Goal: Task Accomplishment & Management: Manage account settings

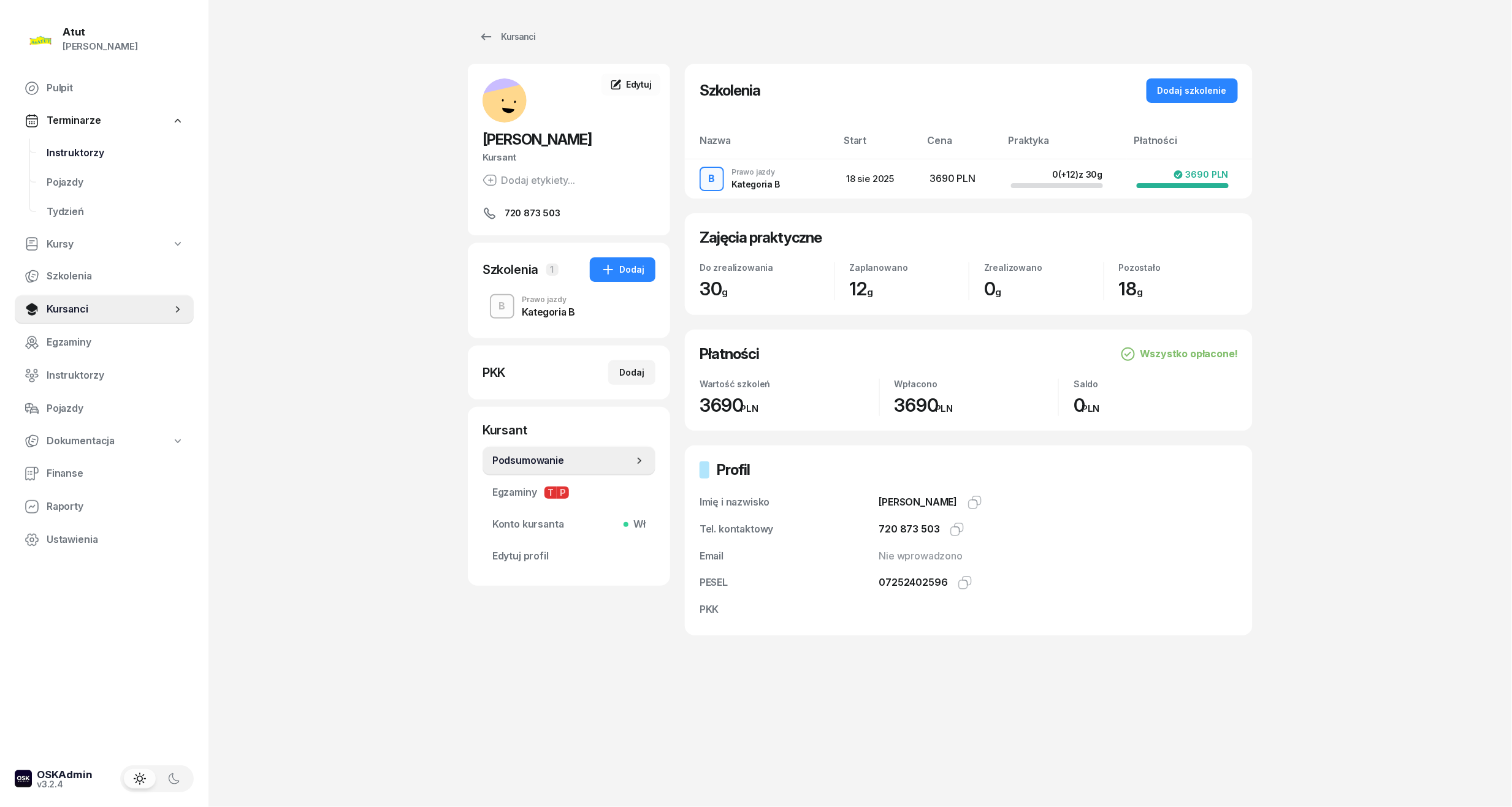
click at [73, 152] on span "Instruktorzy" at bounding box center [115, 153] width 137 height 16
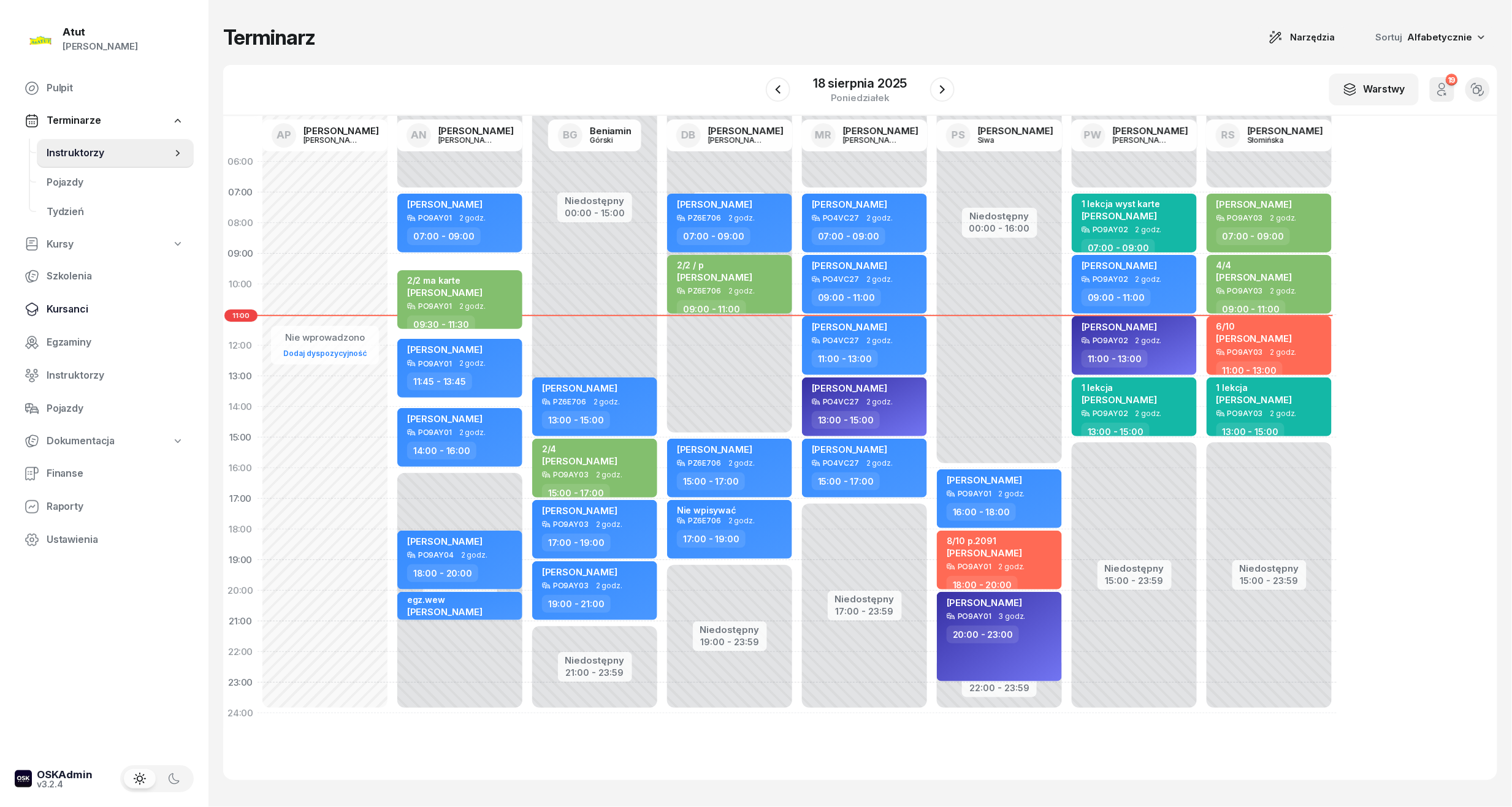
click at [62, 305] on span "Kursanci" at bounding box center [115, 310] width 137 height 16
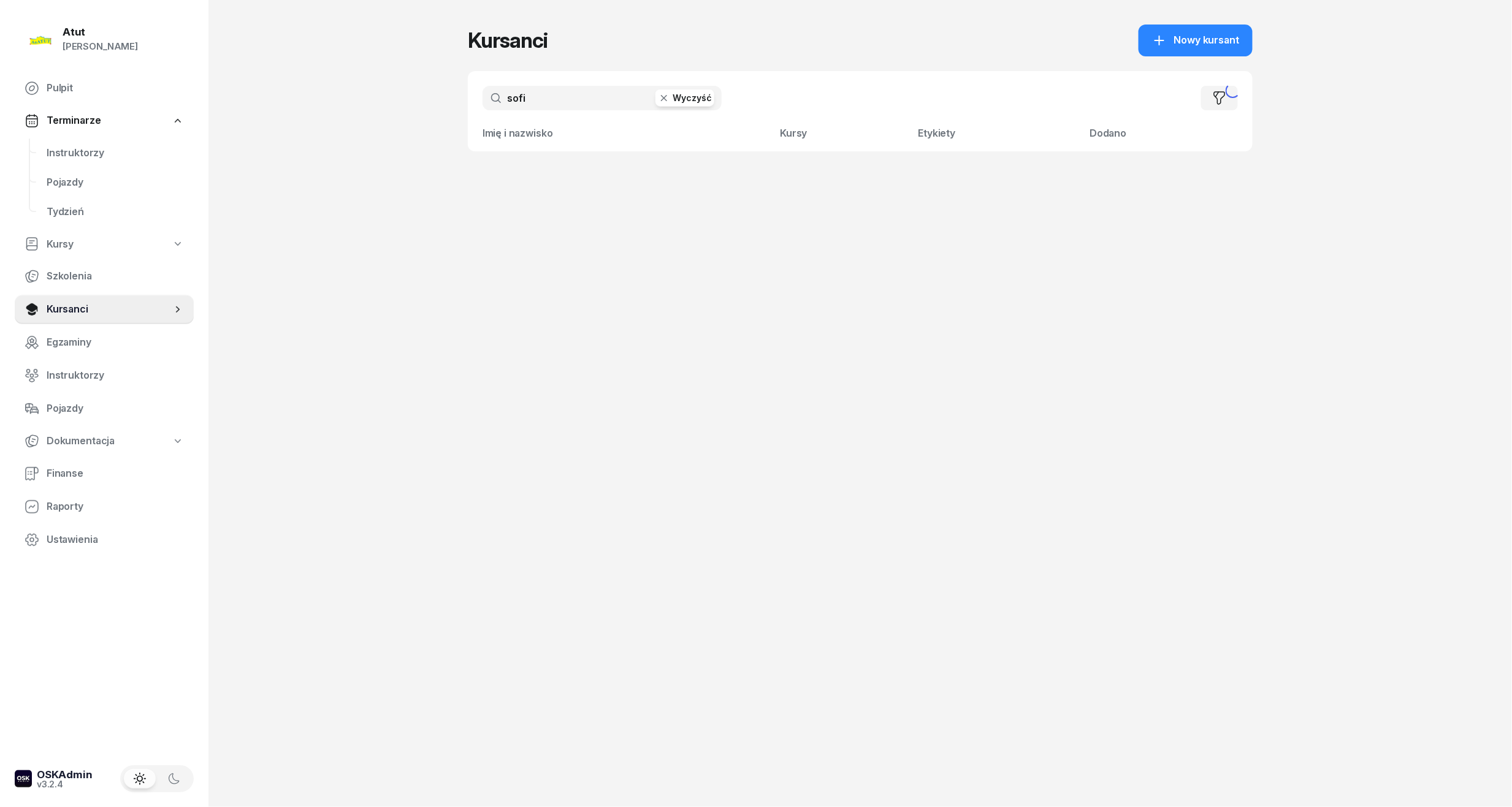
click at [686, 101] on button "Wyczyść" at bounding box center [684, 98] width 59 height 17
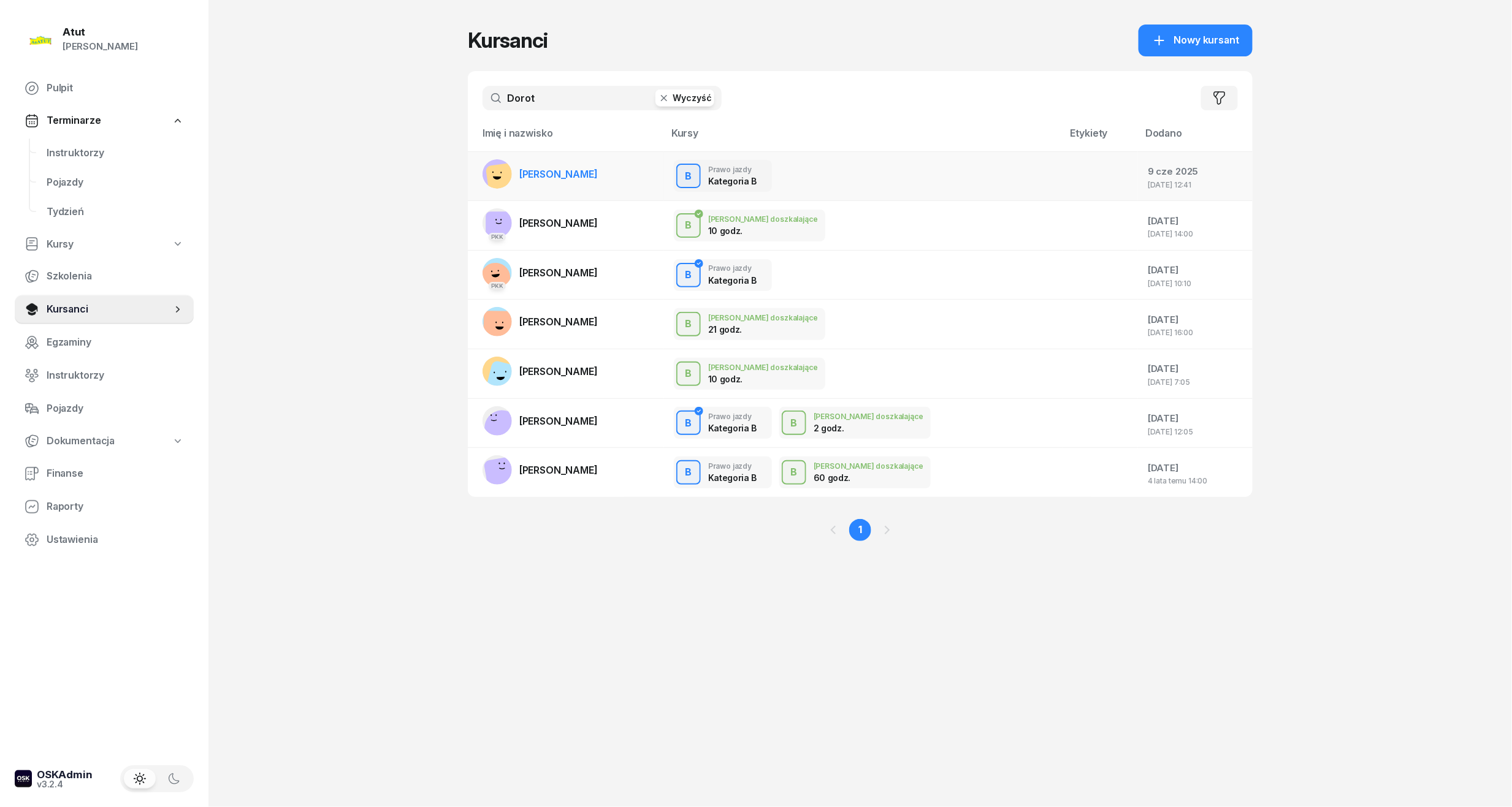
type input "Dorot"
click at [557, 172] on span "Dorotea Moni-Stelmachowska" at bounding box center [559, 174] width 79 height 12
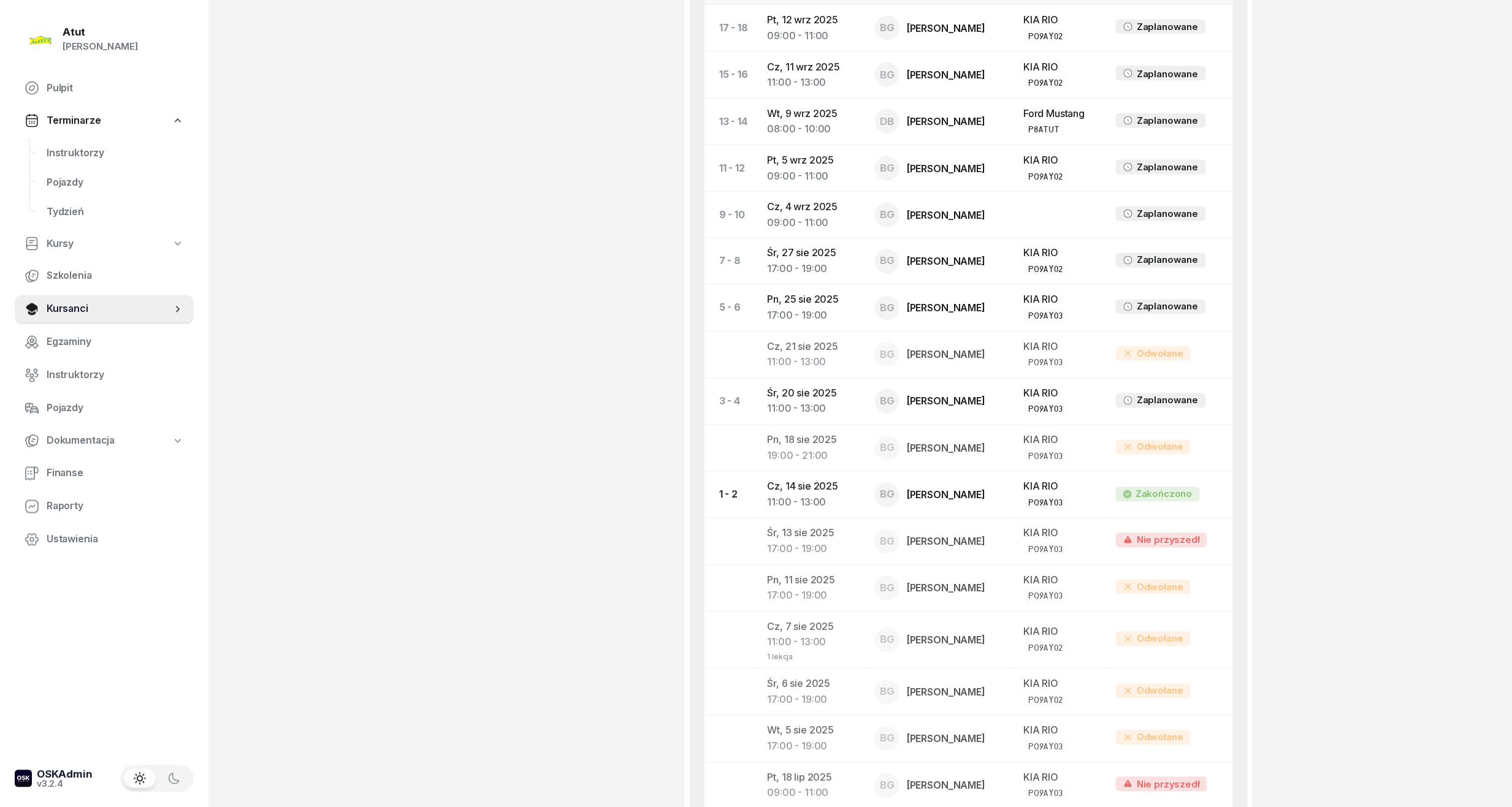
scroll to position [1062, 0]
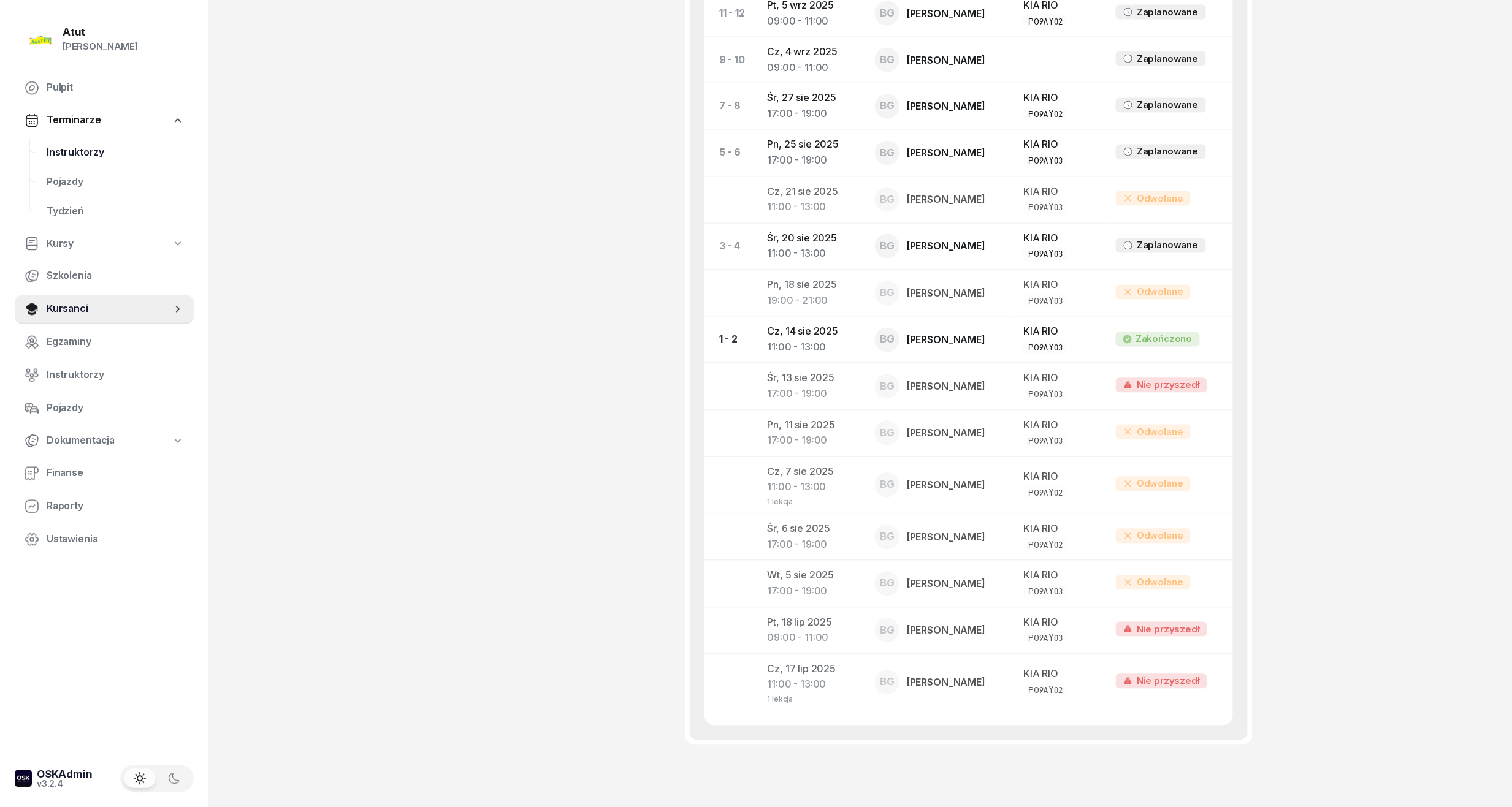
click at [52, 152] on span "Instruktorzy" at bounding box center [115, 153] width 137 height 16
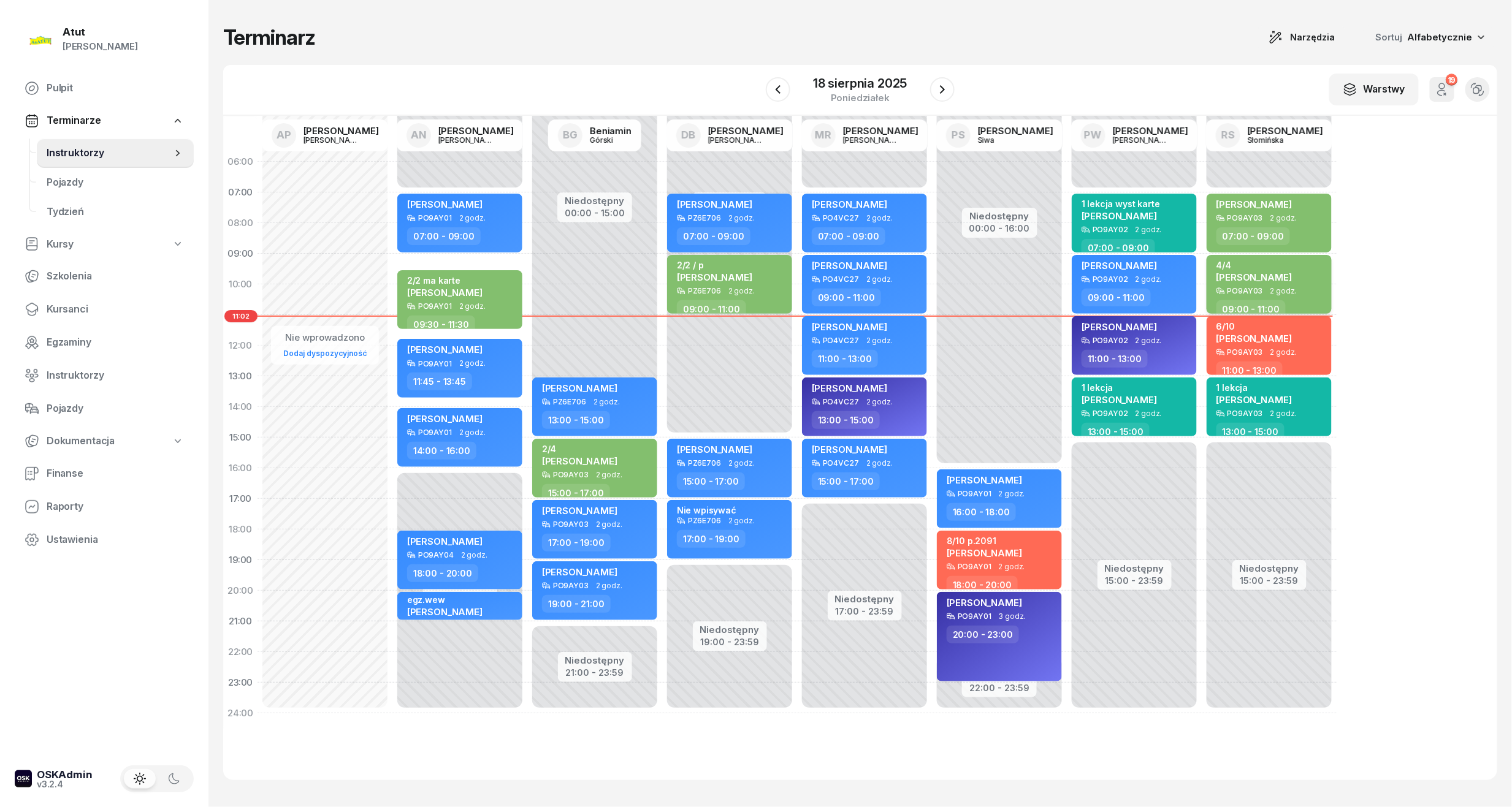
click at [1252, 274] on span "Oliwia Wiśniewska" at bounding box center [1254, 277] width 75 height 11
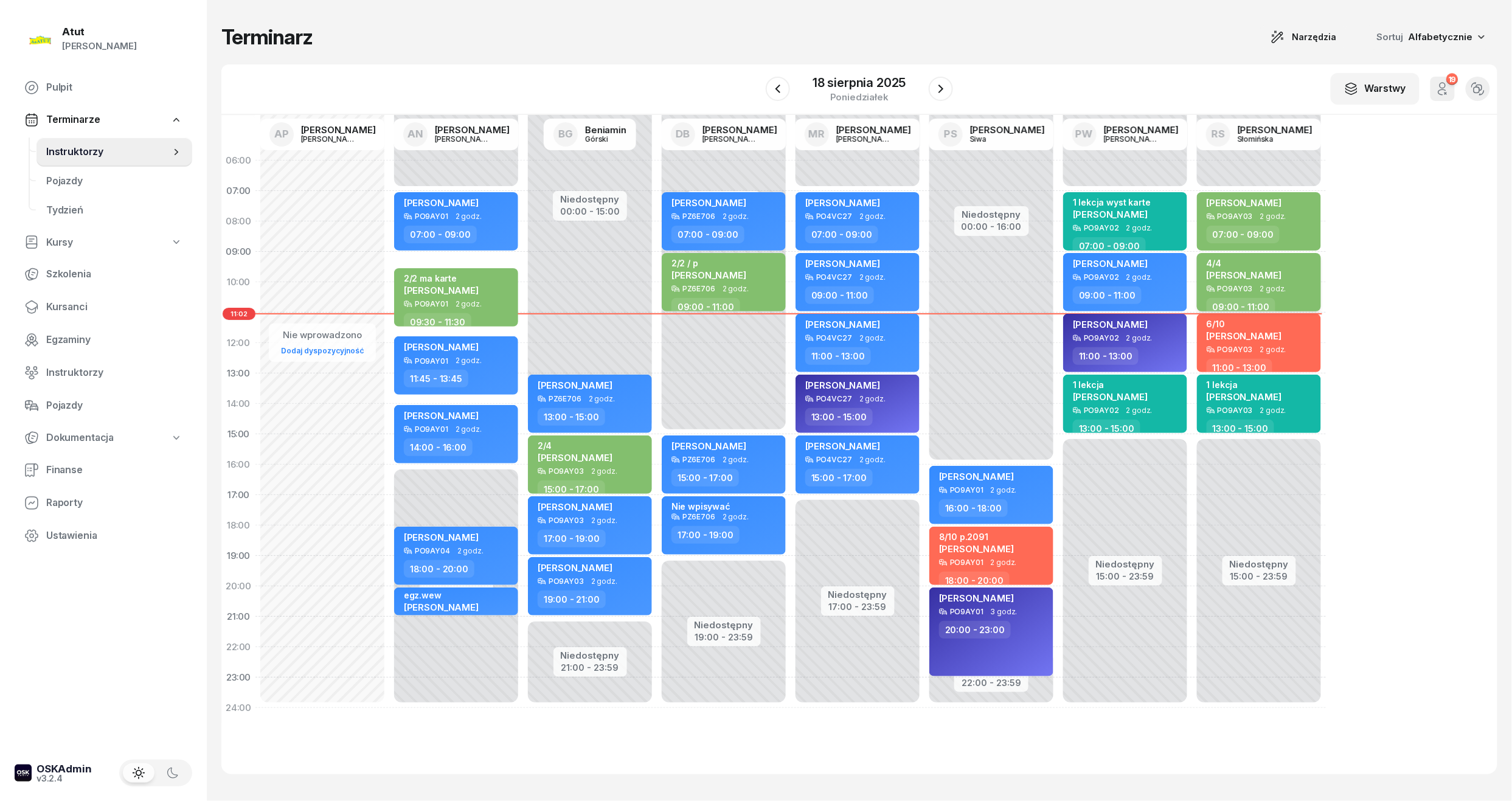
select select "09"
select select "11"
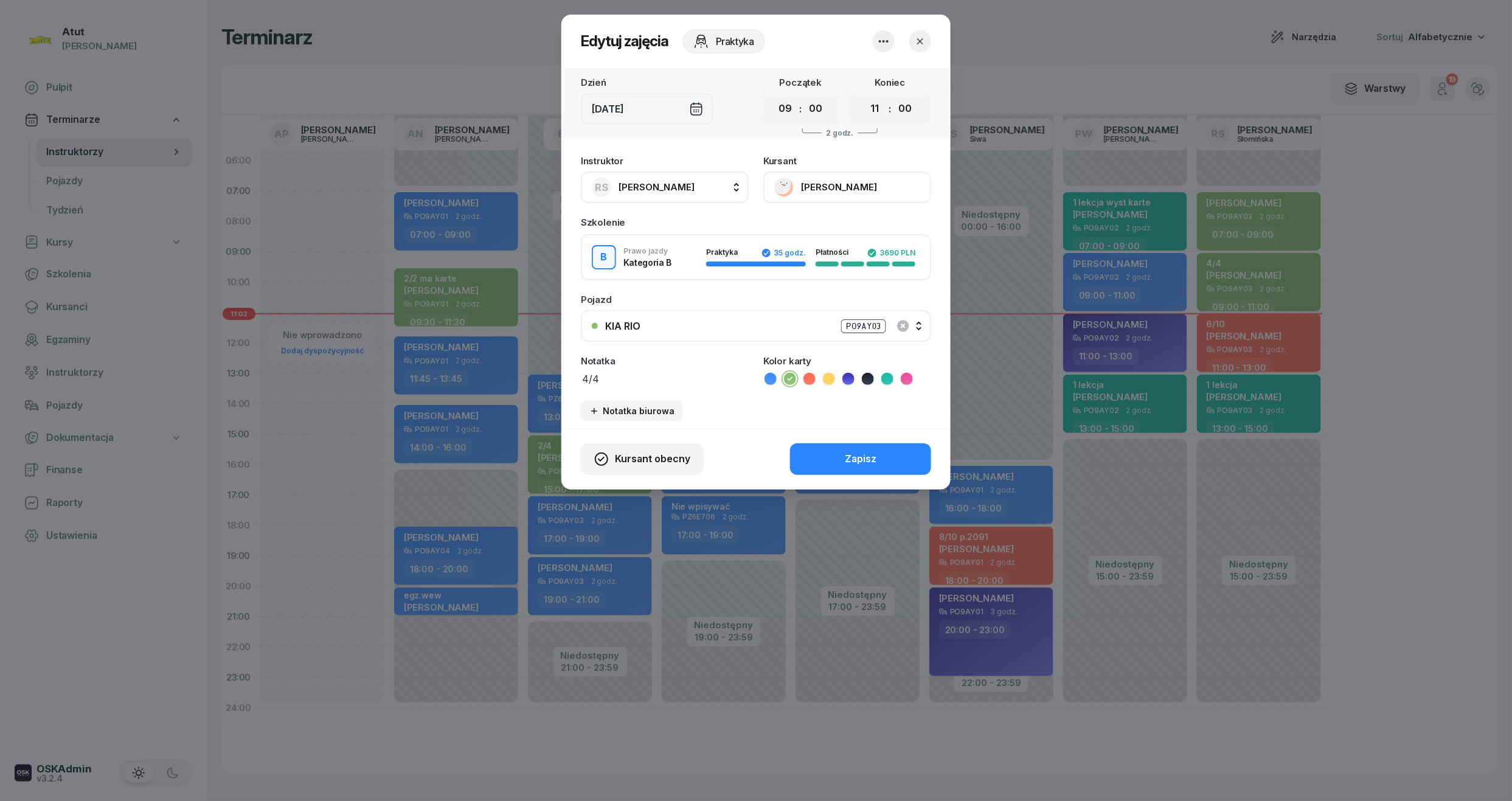
click at [931, 42] on button "button" at bounding box center [920, 41] width 22 height 22
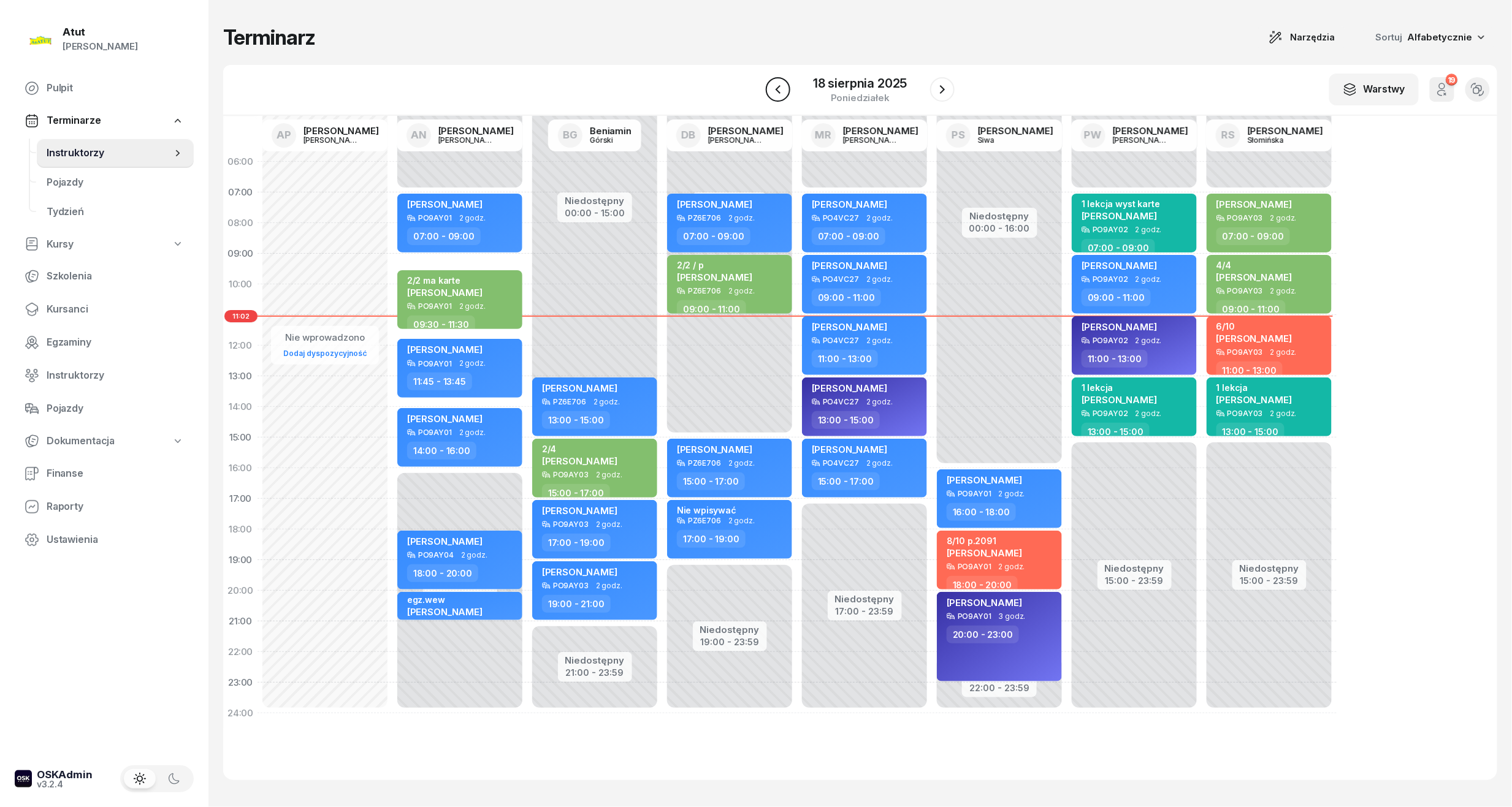
click at [778, 92] on icon "button" at bounding box center [777, 89] width 15 height 15
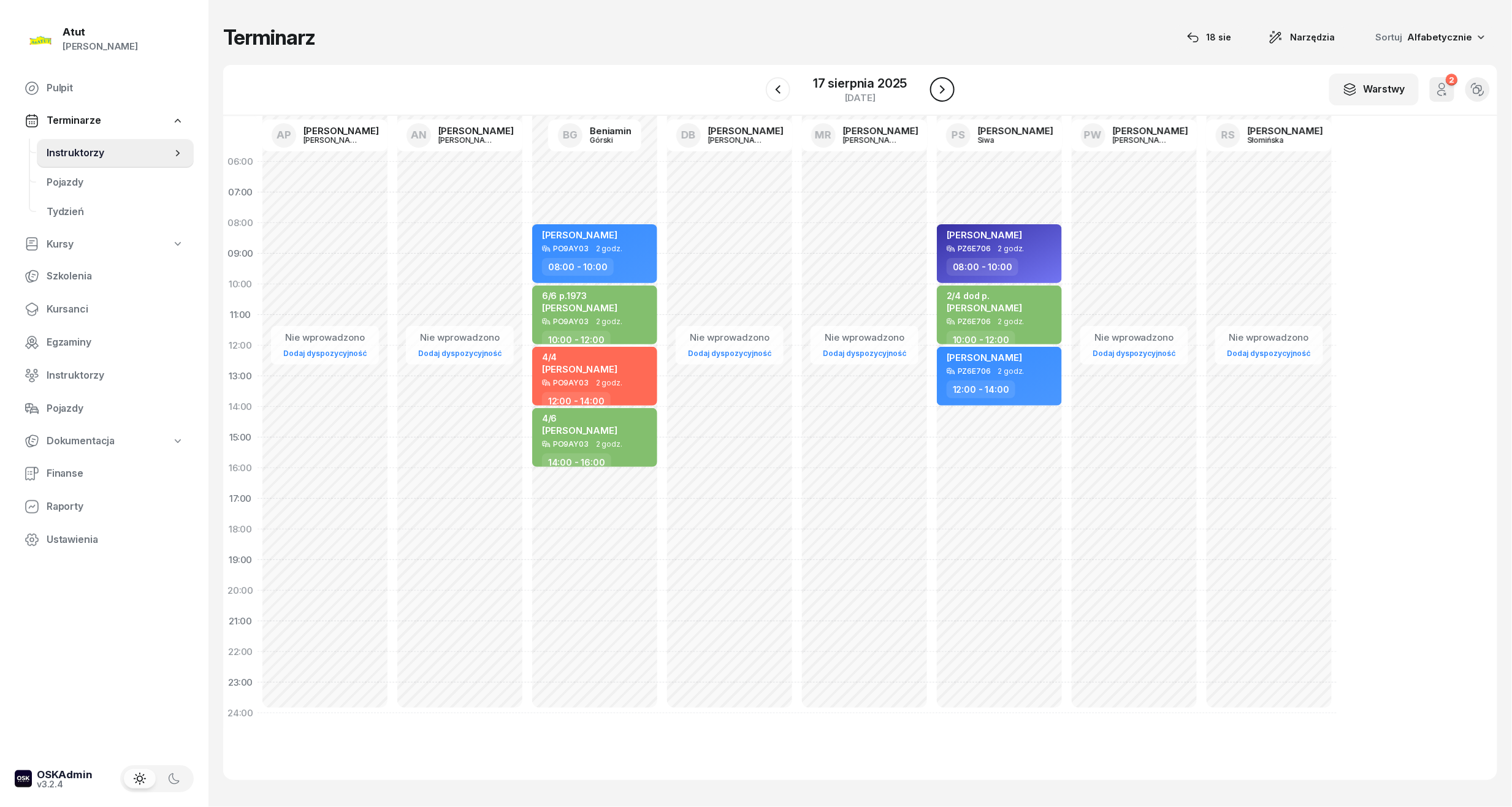
click at [943, 84] on icon "button" at bounding box center [942, 89] width 15 height 15
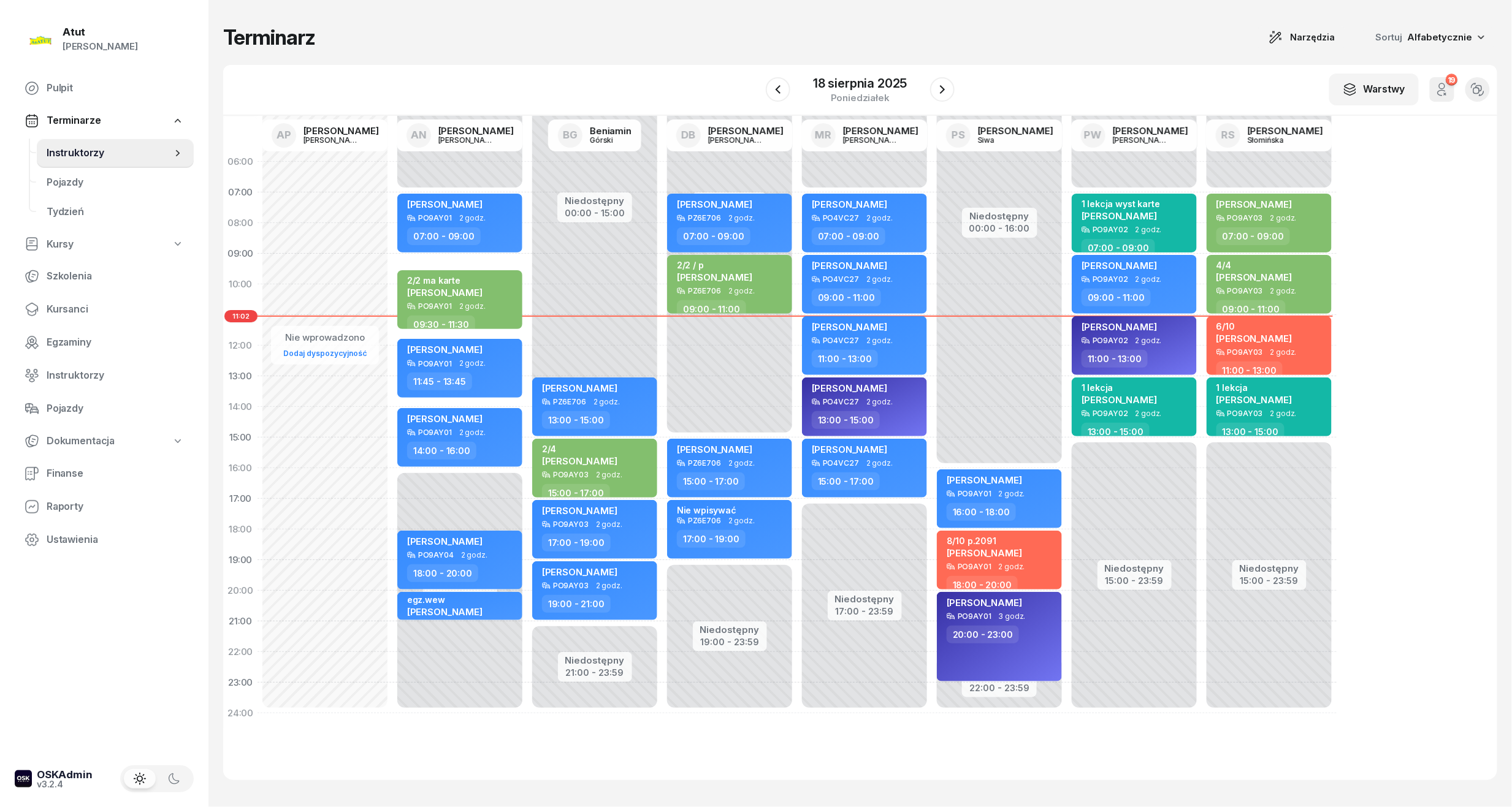
click at [393, 231] on div "Nie wprowadzono Dodaj dyspozycyjność" at bounding box center [460, 438] width 135 height 582
select select "08"
select select "10"
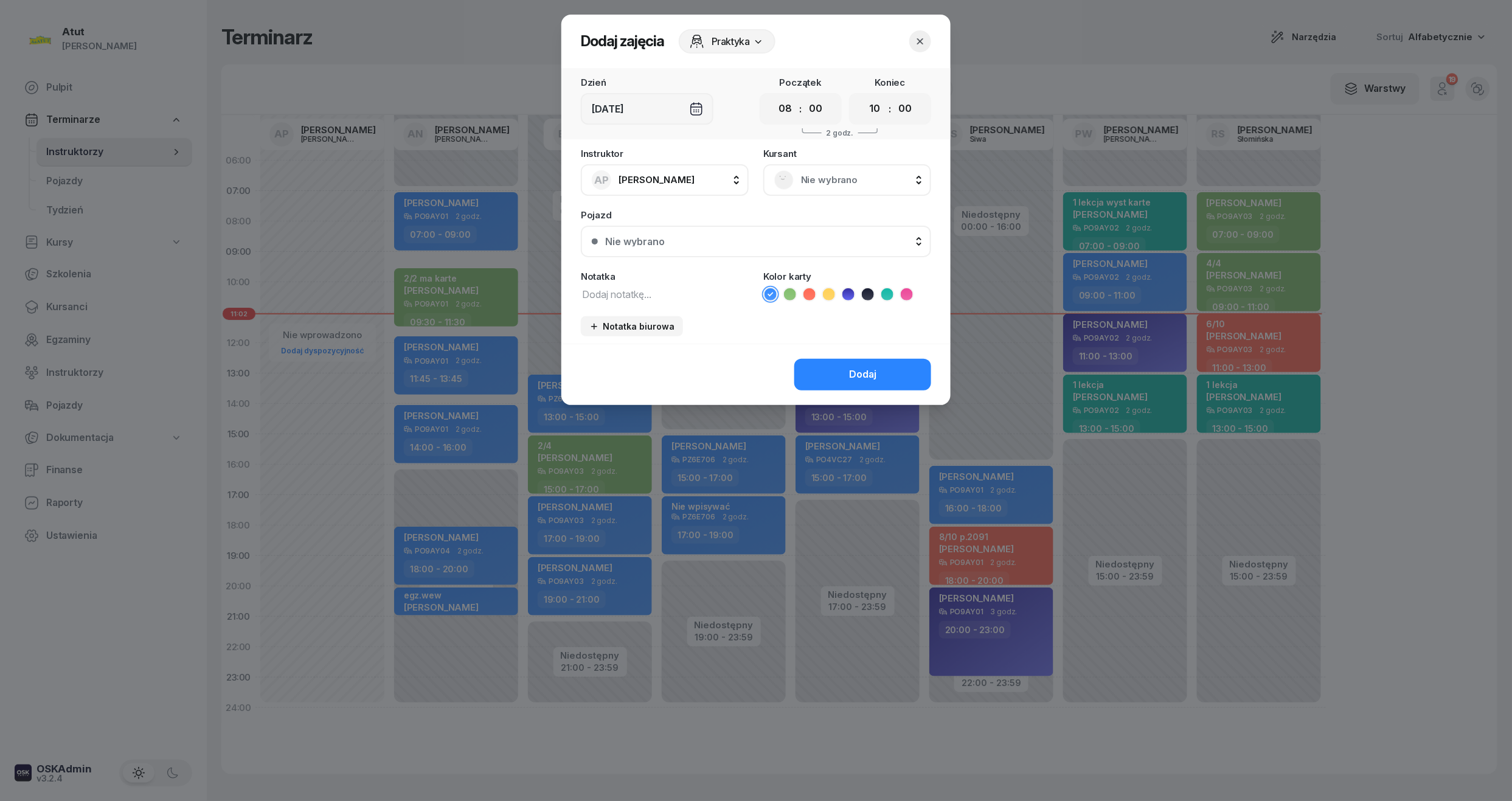
click at [359, 229] on div at bounding box center [756, 400] width 1512 height 801
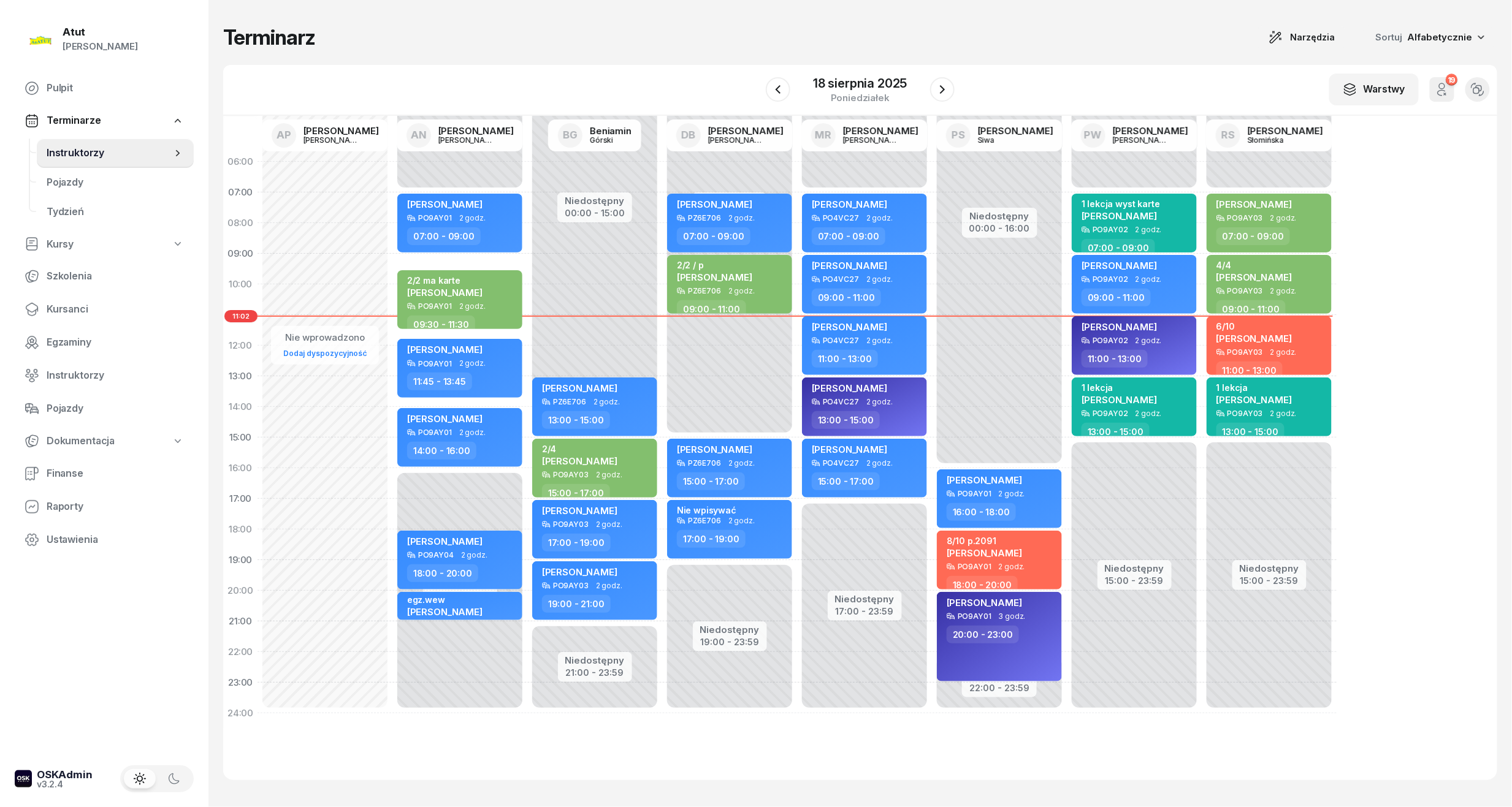
click at [393, 231] on div "Nie wprowadzono Dodaj dyspozycyjność" at bounding box center [460, 438] width 135 height 582
select select "08"
select select "10"
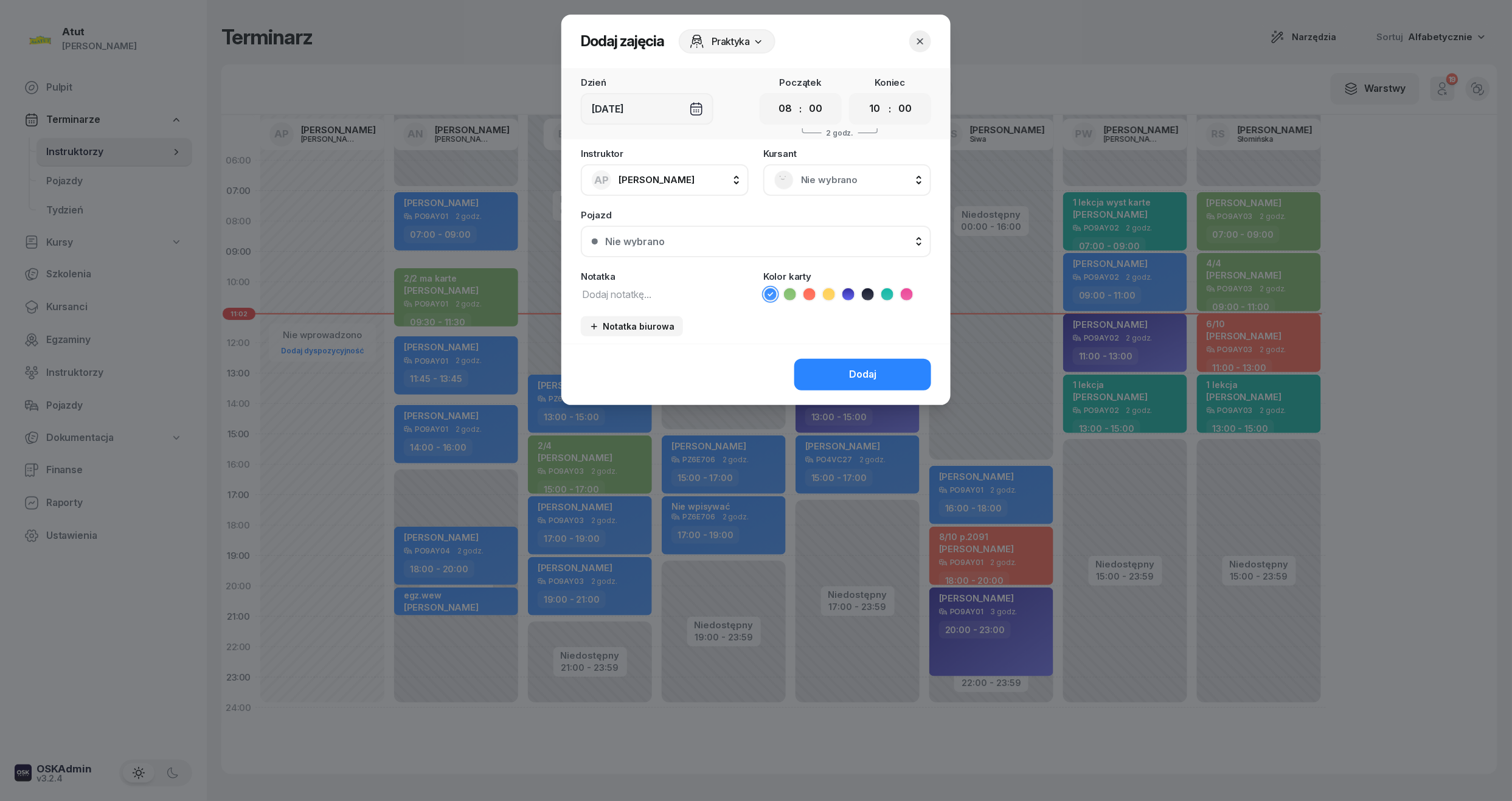
click at [359, 229] on div at bounding box center [756, 400] width 1512 height 801
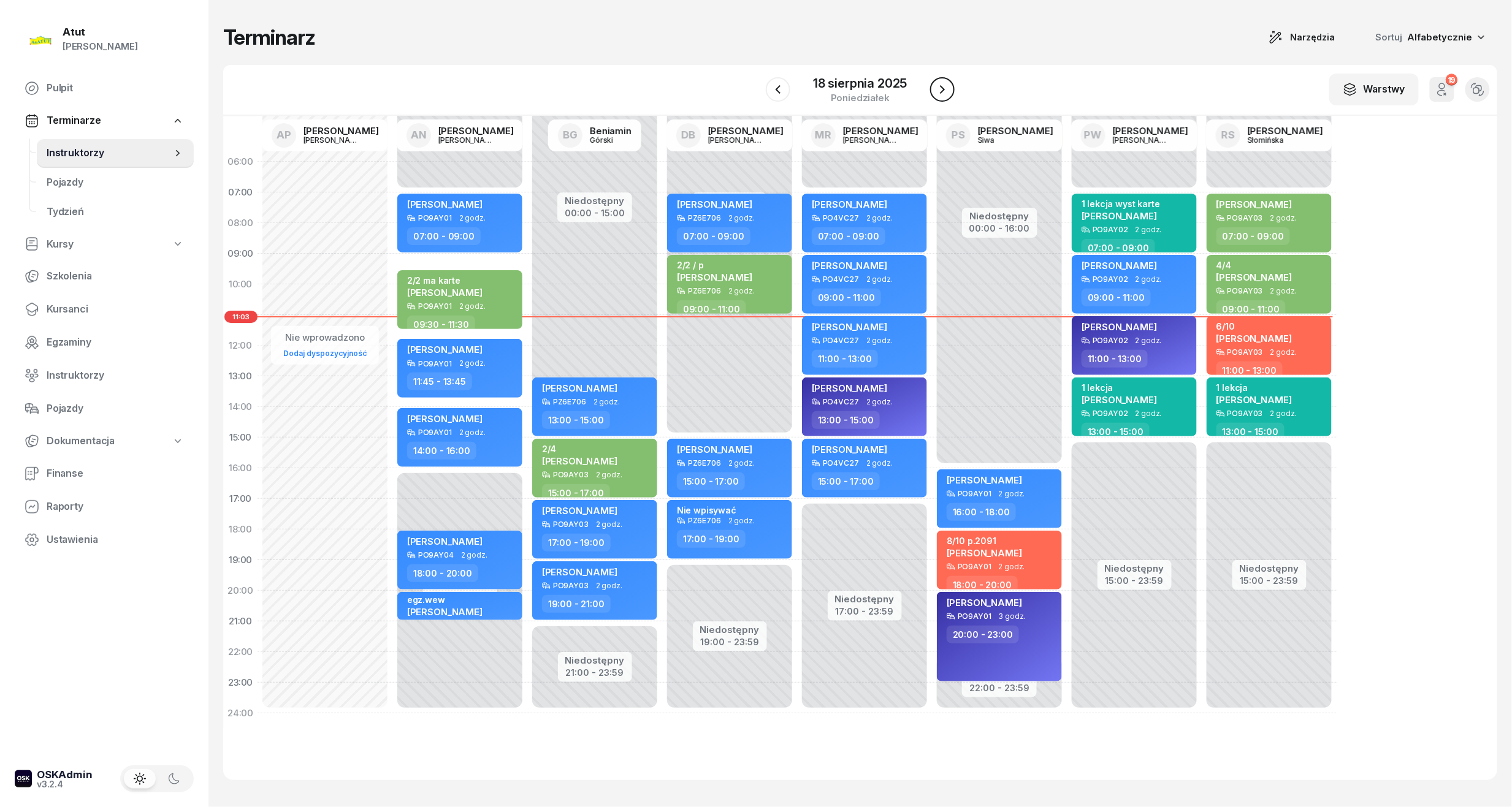
click at [945, 91] on icon "button" at bounding box center [942, 89] width 15 height 15
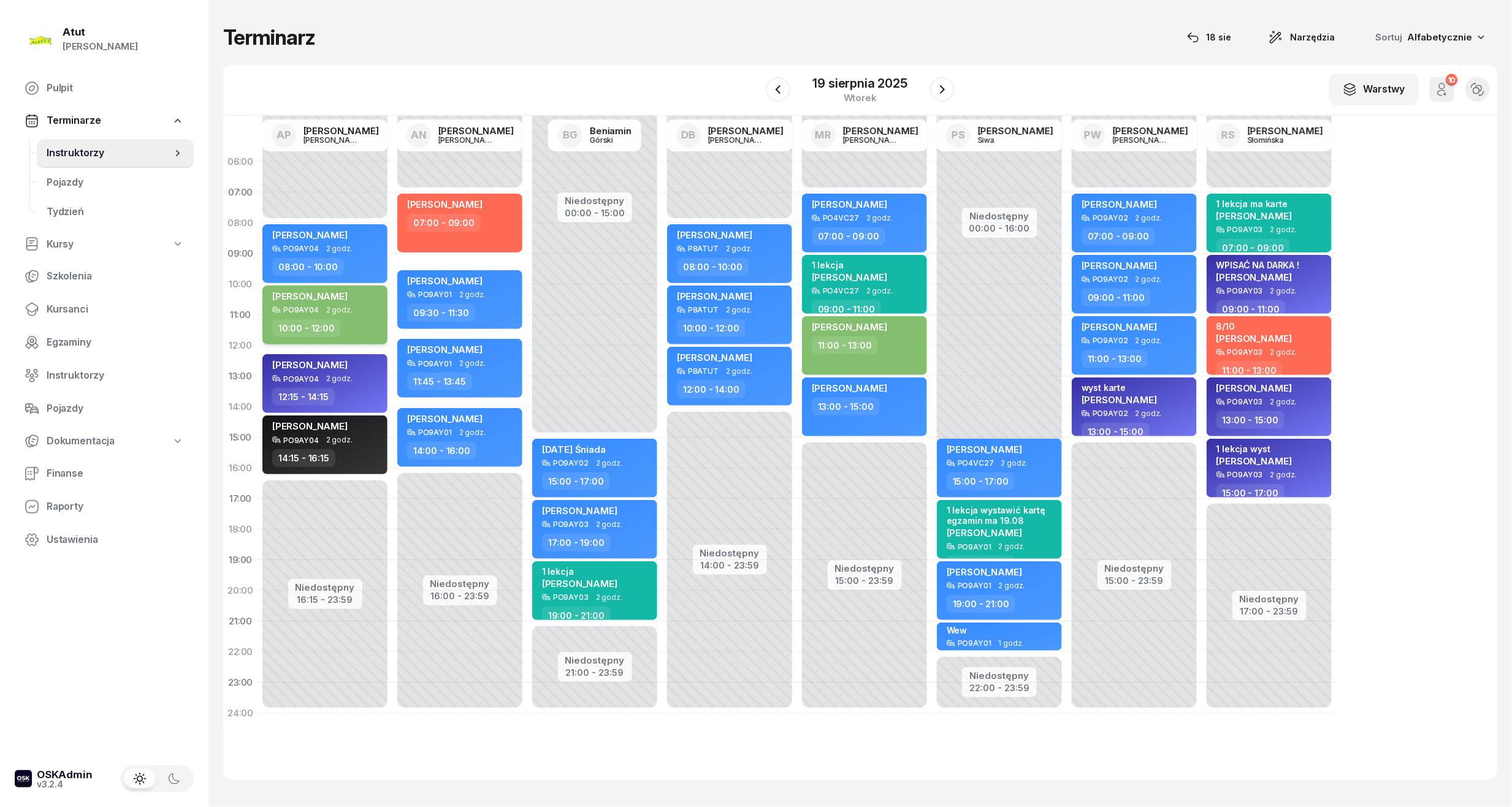
click at [309, 296] on span "Abdul Ganiyu" at bounding box center [310, 296] width 75 height 11
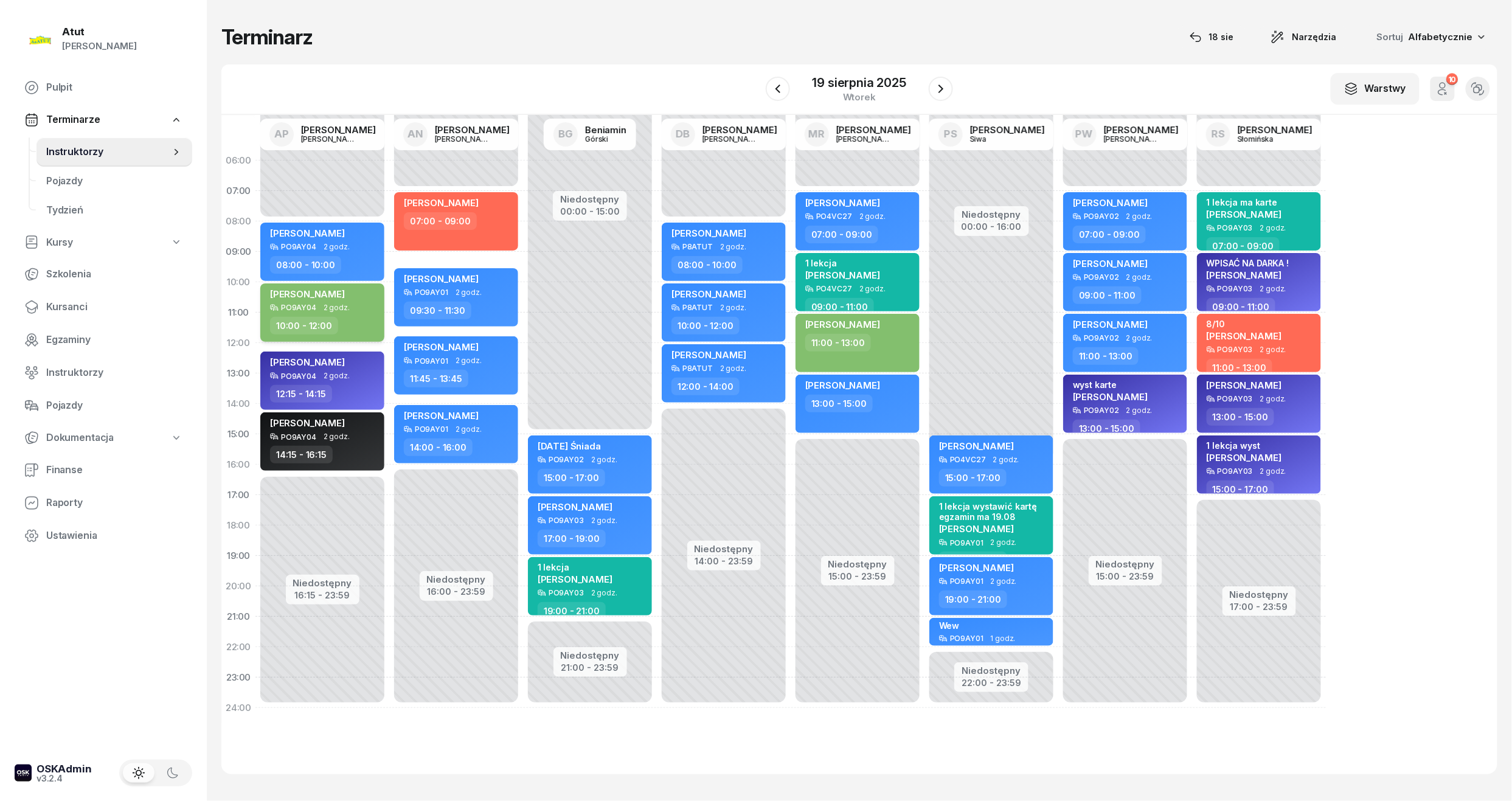
select select "10"
select select "12"
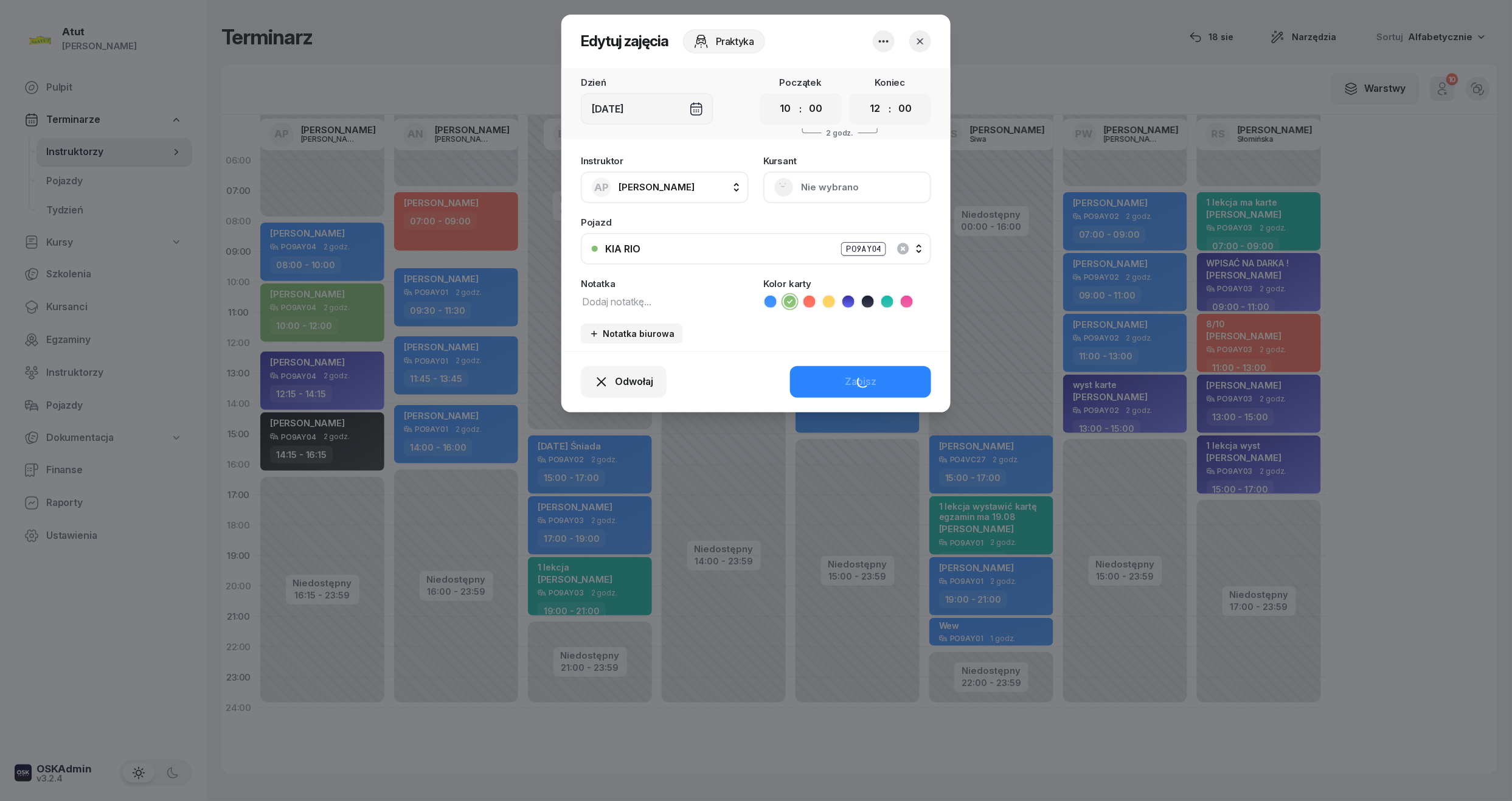
click at [828, 184] on button "Nie wybrano" at bounding box center [847, 187] width 167 height 31
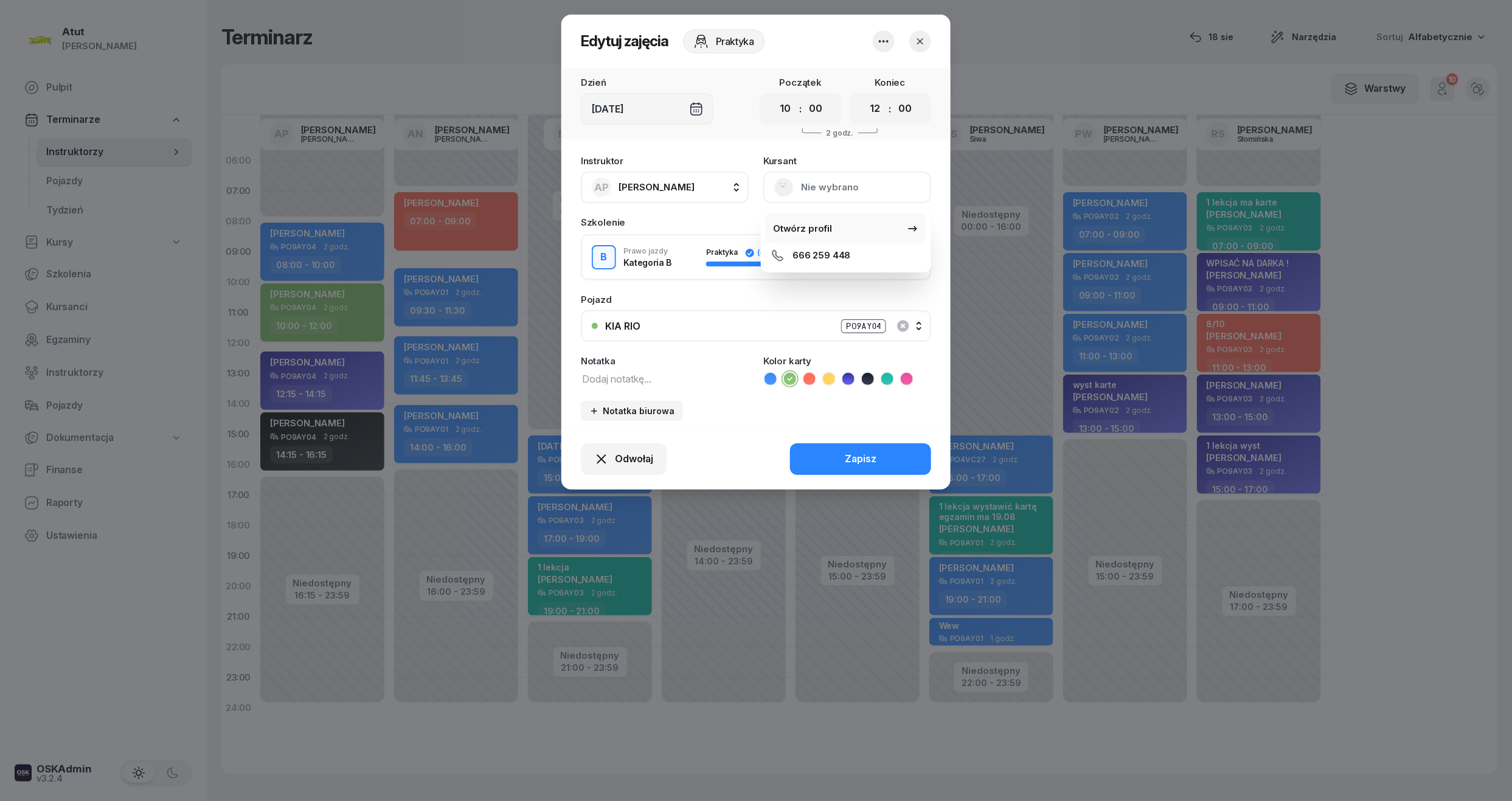
click at [804, 229] on div "Otwórz profil" at bounding box center [802, 228] width 59 height 16
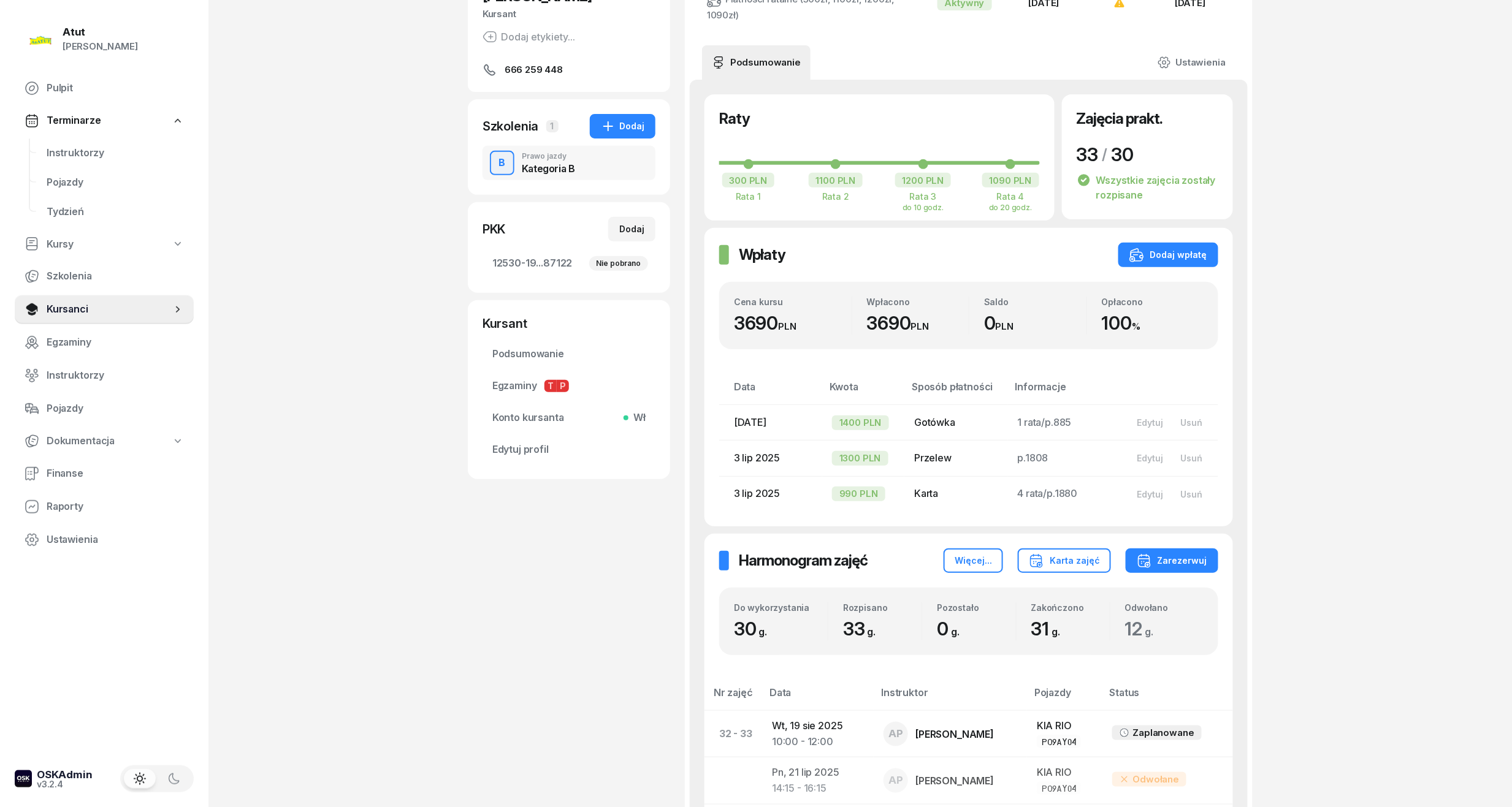
scroll to position [81, 0]
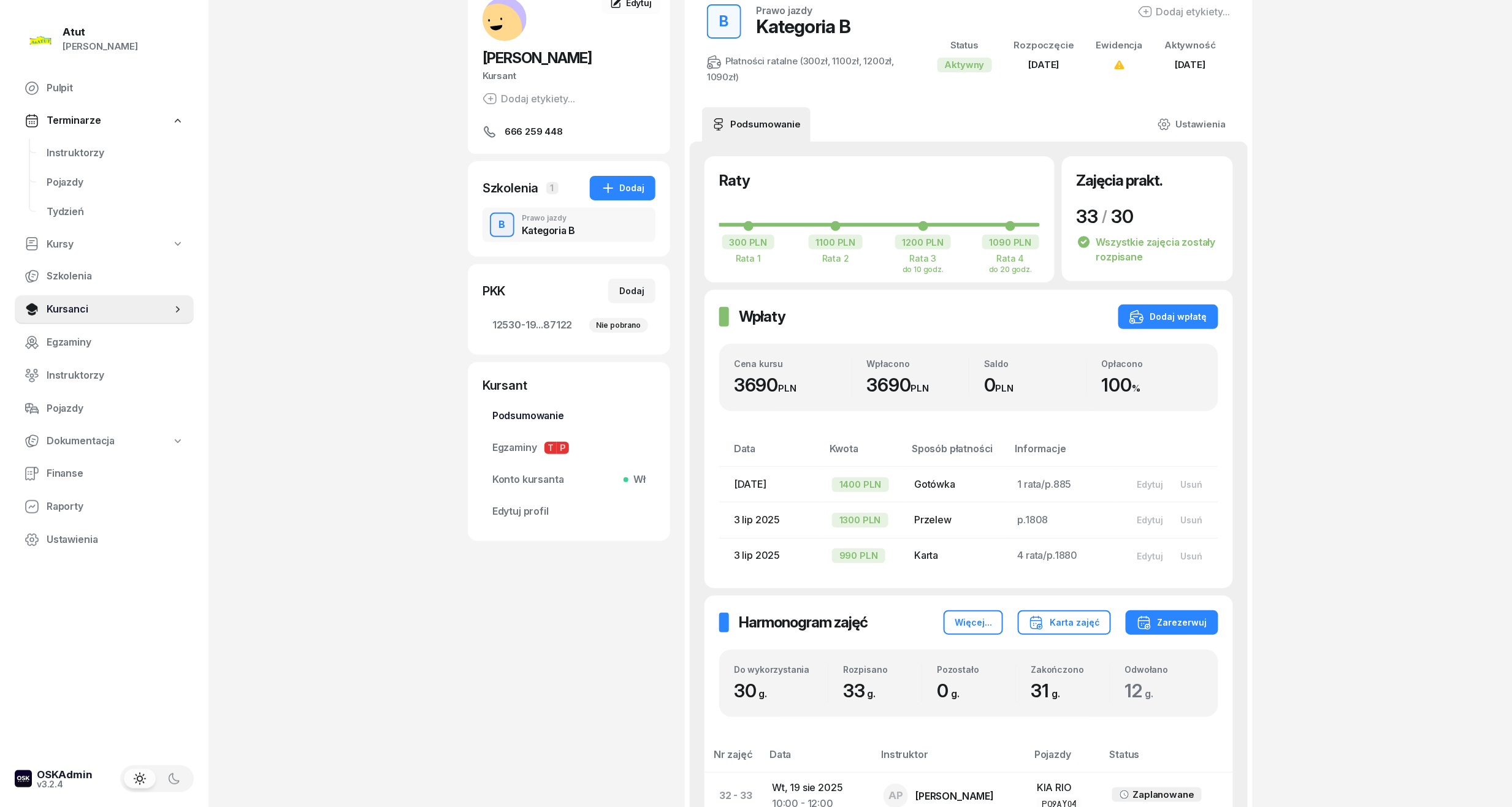
click at [539, 417] on span "Podsumowanie" at bounding box center [568, 416] width 153 height 16
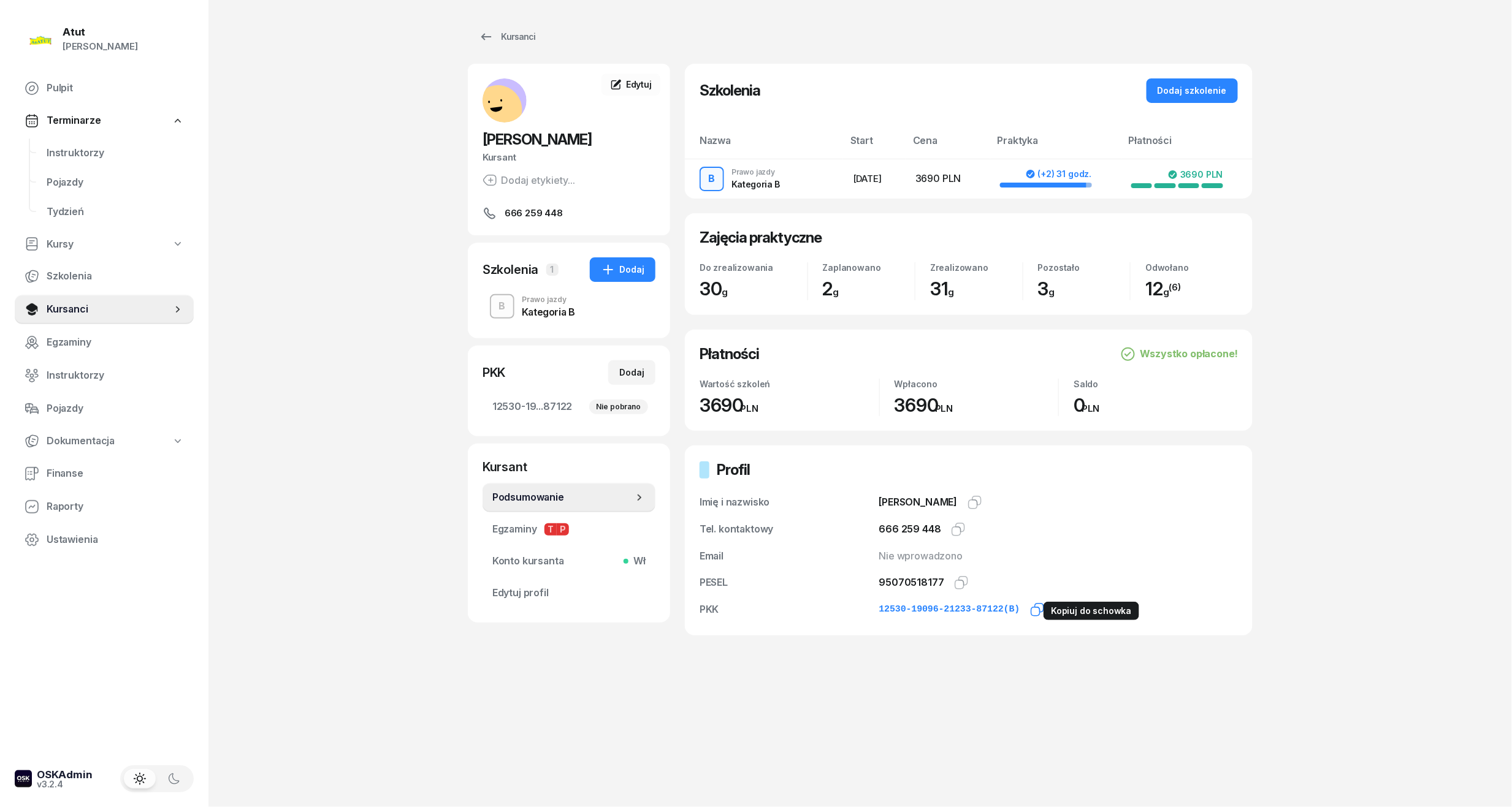
click at [1036, 609] on icon "button" at bounding box center [1039, 609] width 9 height 9
click at [957, 585] on icon "button" at bounding box center [961, 582] width 15 height 15
click at [82, 146] on span "Instruktorzy" at bounding box center [115, 153] width 137 height 16
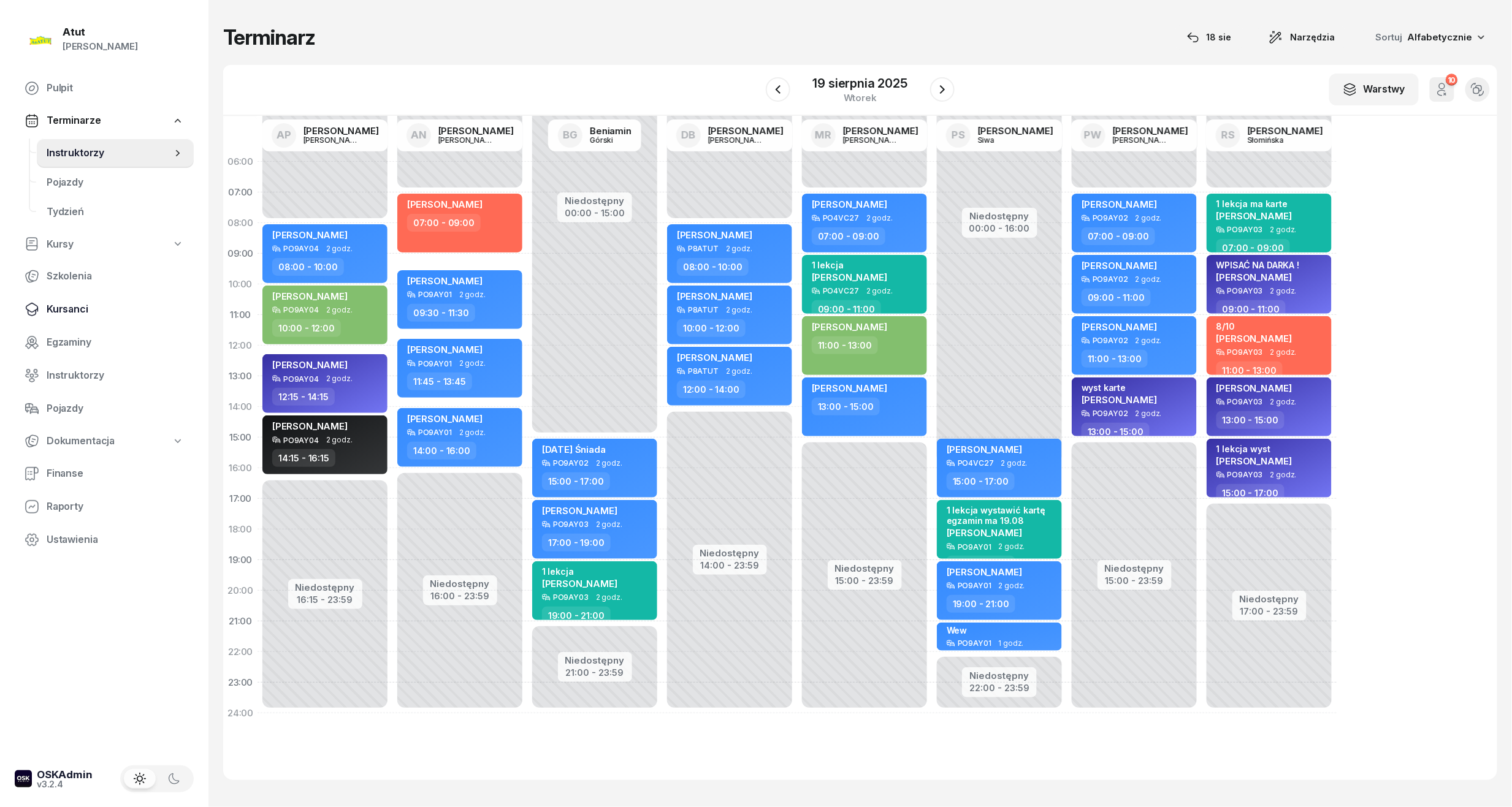
click at [73, 308] on span "Kursanci" at bounding box center [115, 310] width 137 height 16
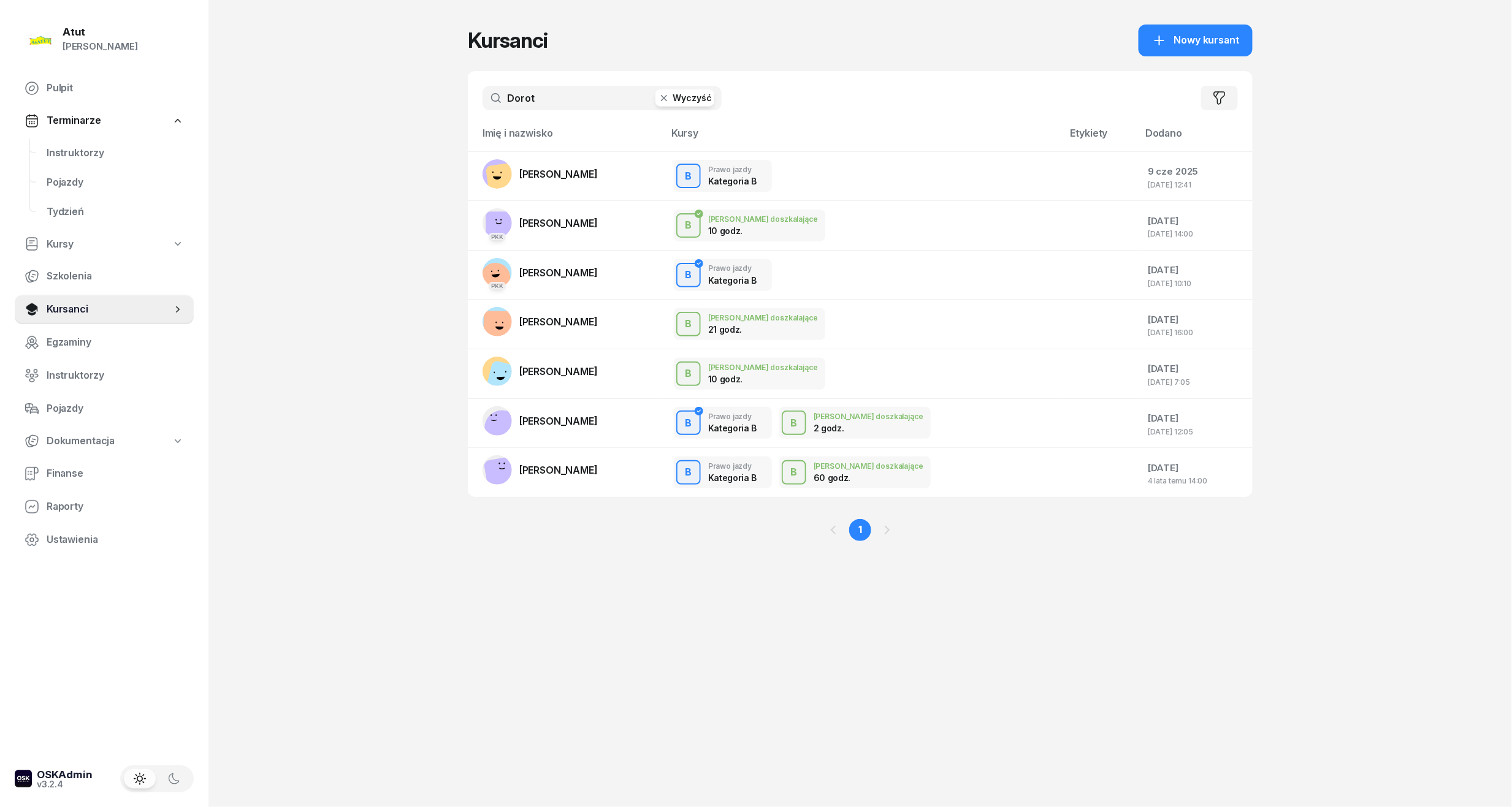
click at [673, 91] on button "Wyczyść" at bounding box center [684, 98] width 59 height 17
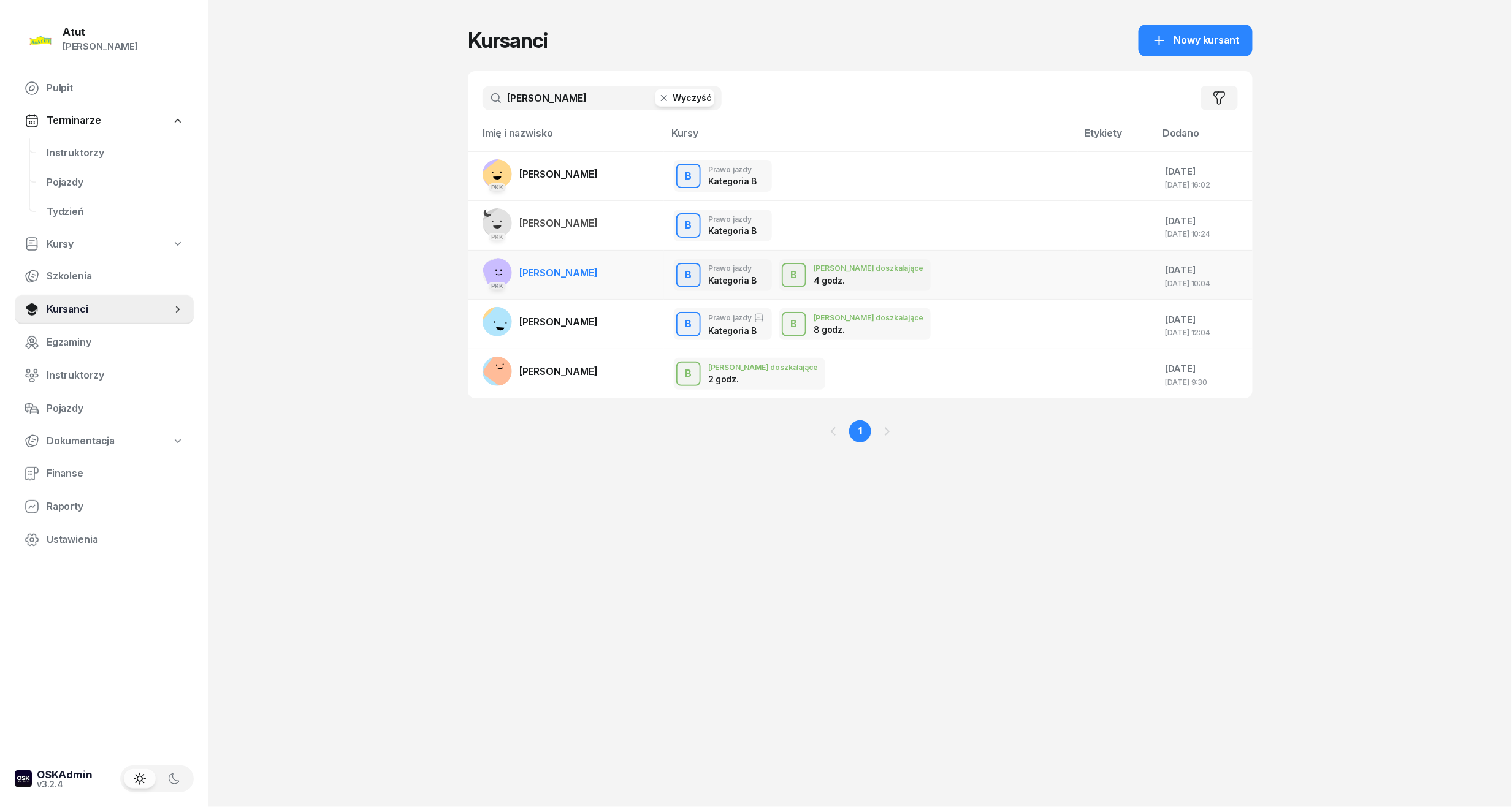
type input "kateryna"
click at [589, 270] on span "Kateryna Zakharova" at bounding box center [559, 273] width 79 height 12
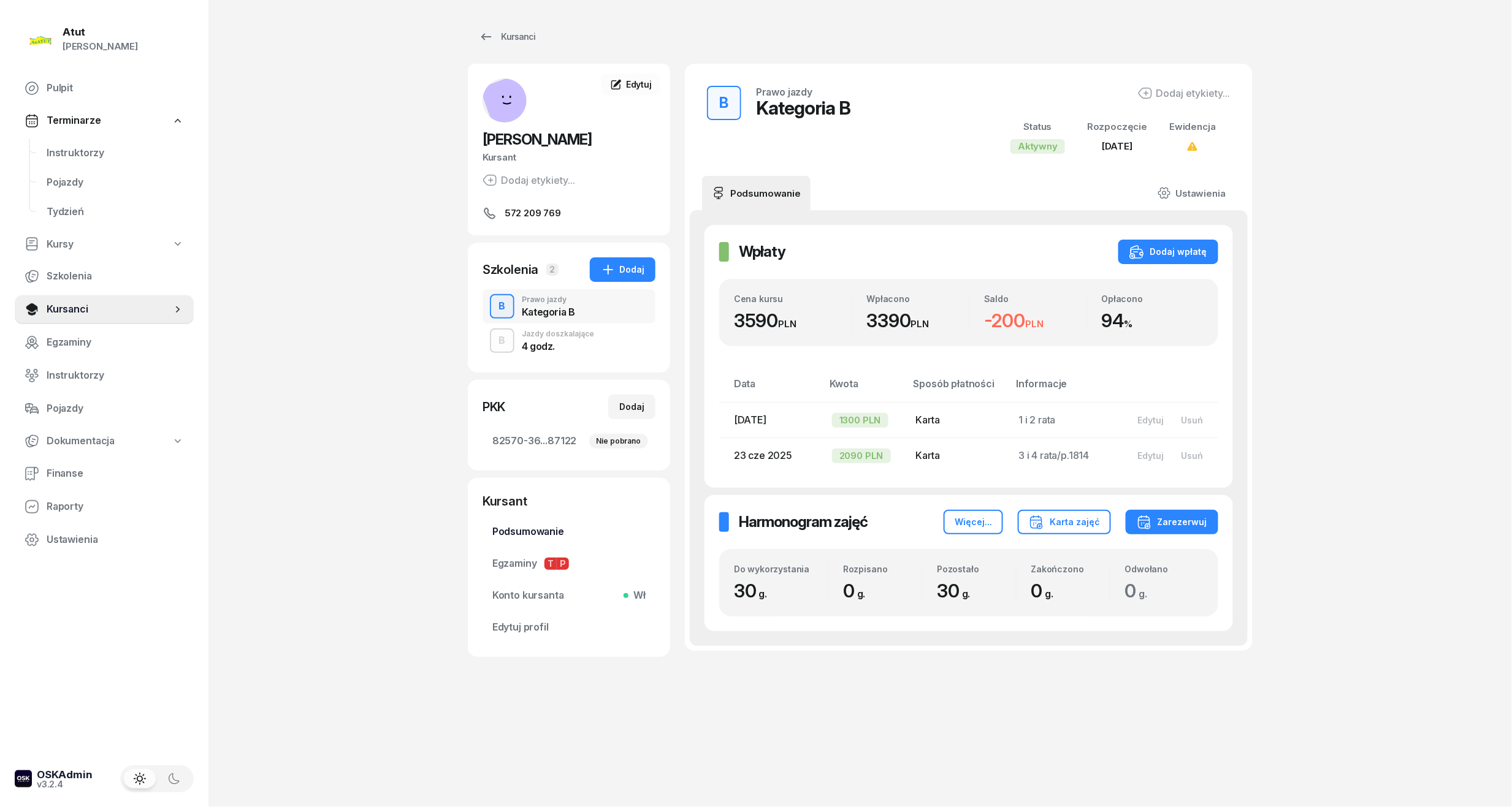
click at [516, 534] on span "Podsumowanie" at bounding box center [568, 532] width 153 height 16
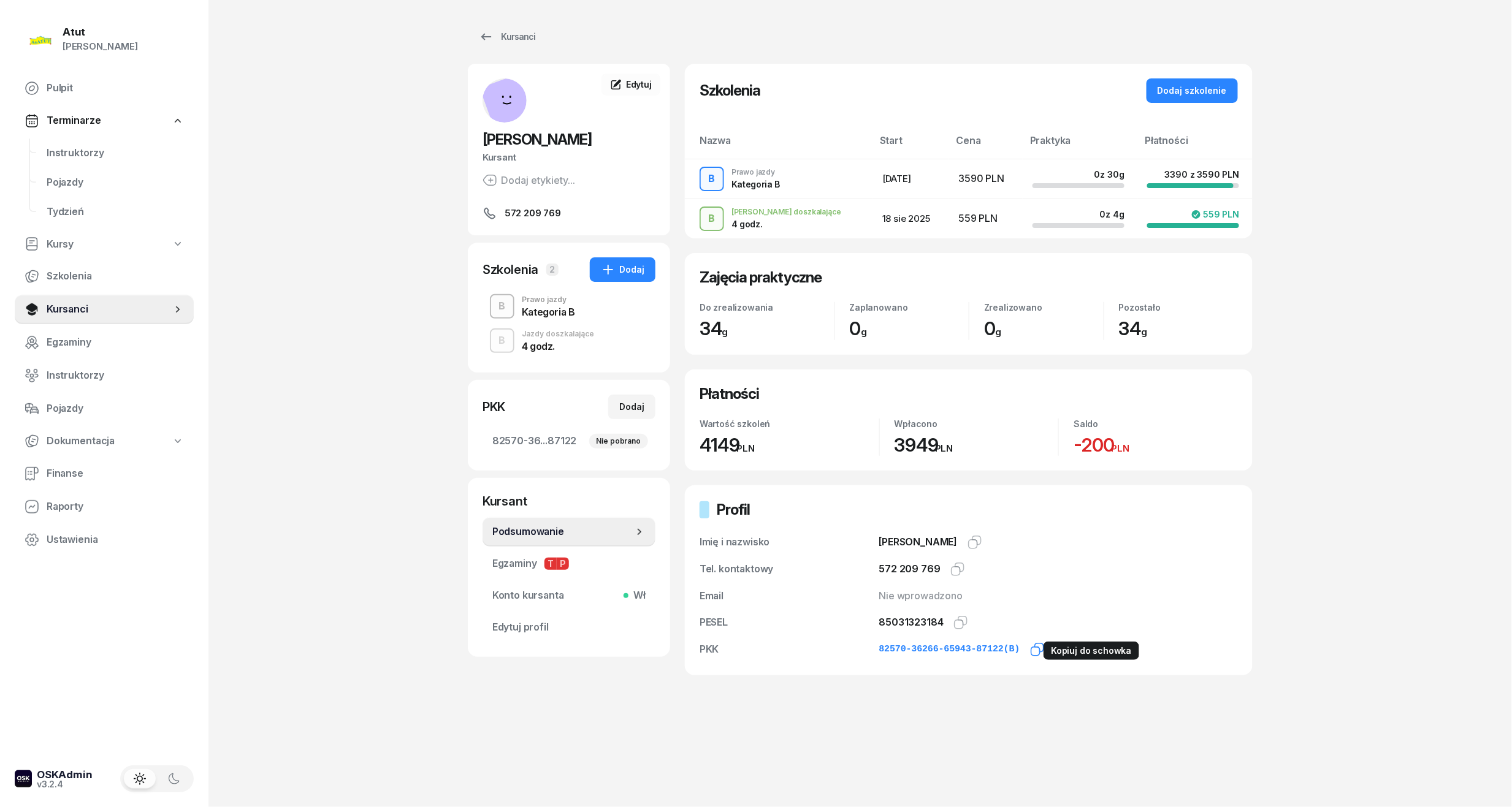
click at [1030, 653] on icon "button" at bounding box center [1037, 650] width 15 height 15
click at [960, 623] on icon "button" at bounding box center [960, 623] width 15 height 15
click at [504, 35] on div "Kursanci" at bounding box center [507, 37] width 56 height 15
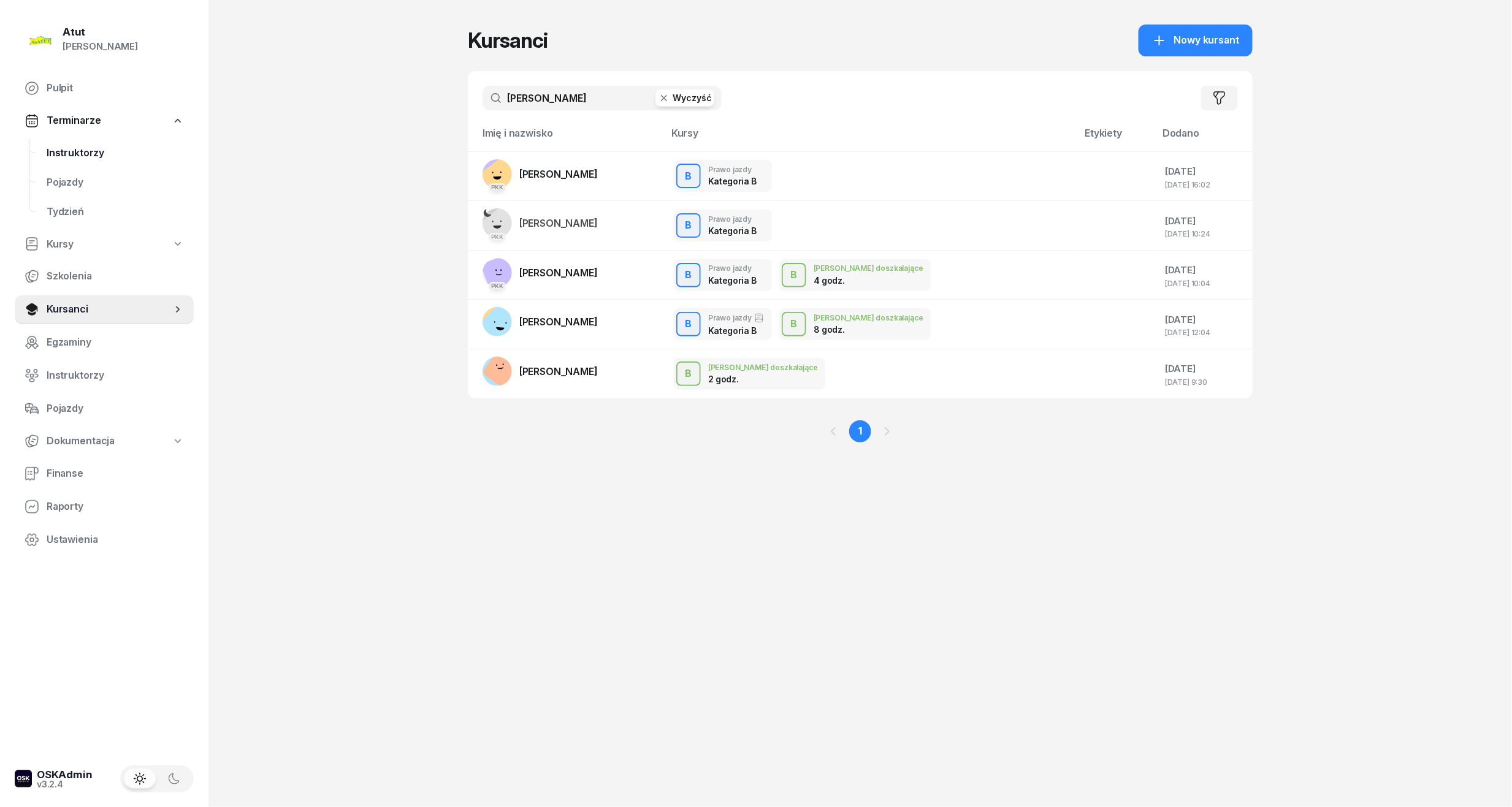
click at [85, 149] on span "Instruktorzy" at bounding box center [115, 153] width 137 height 16
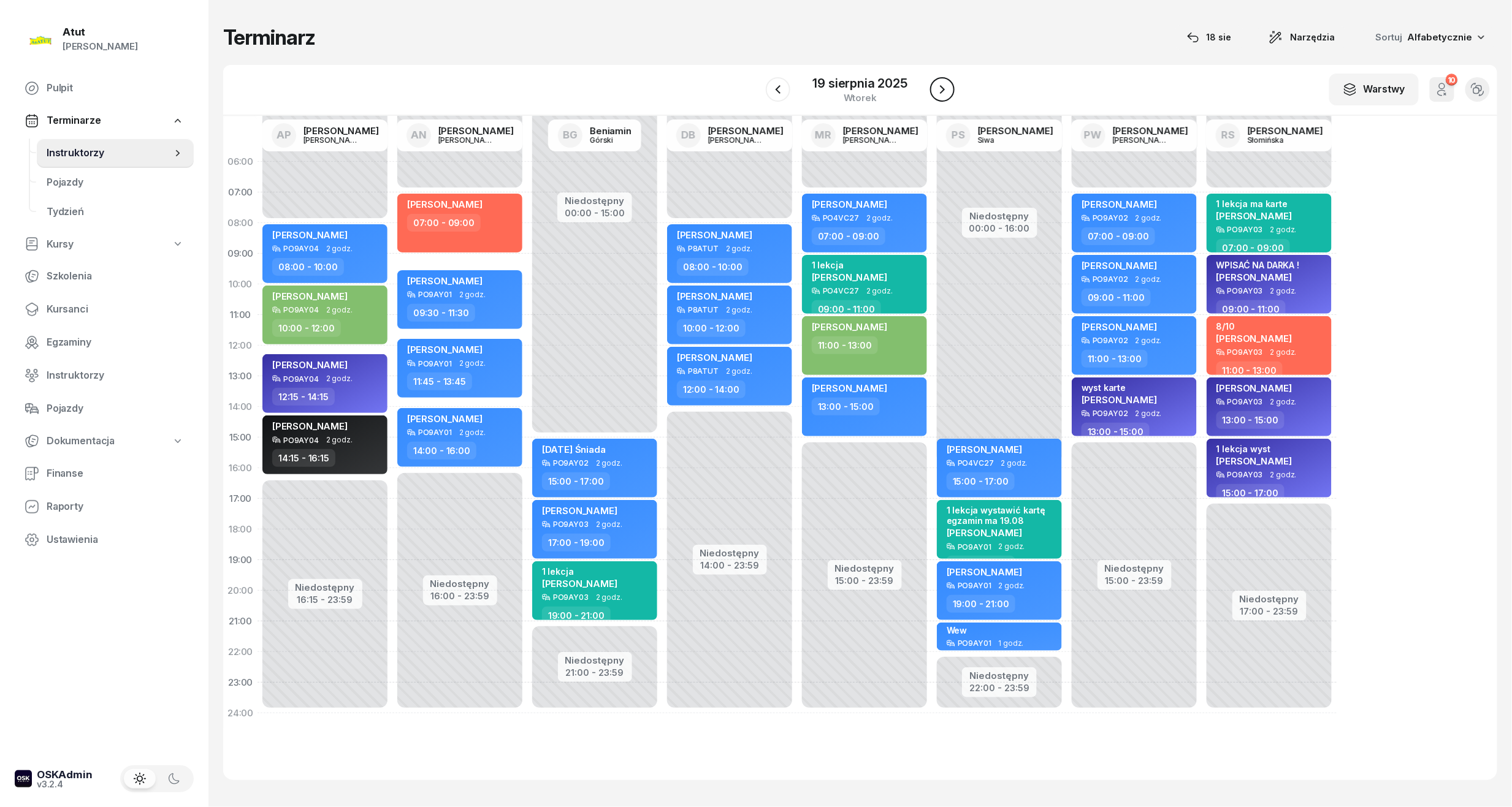
click at [945, 91] on icon "button" at bounding box center [942, 89] width 15 height 15
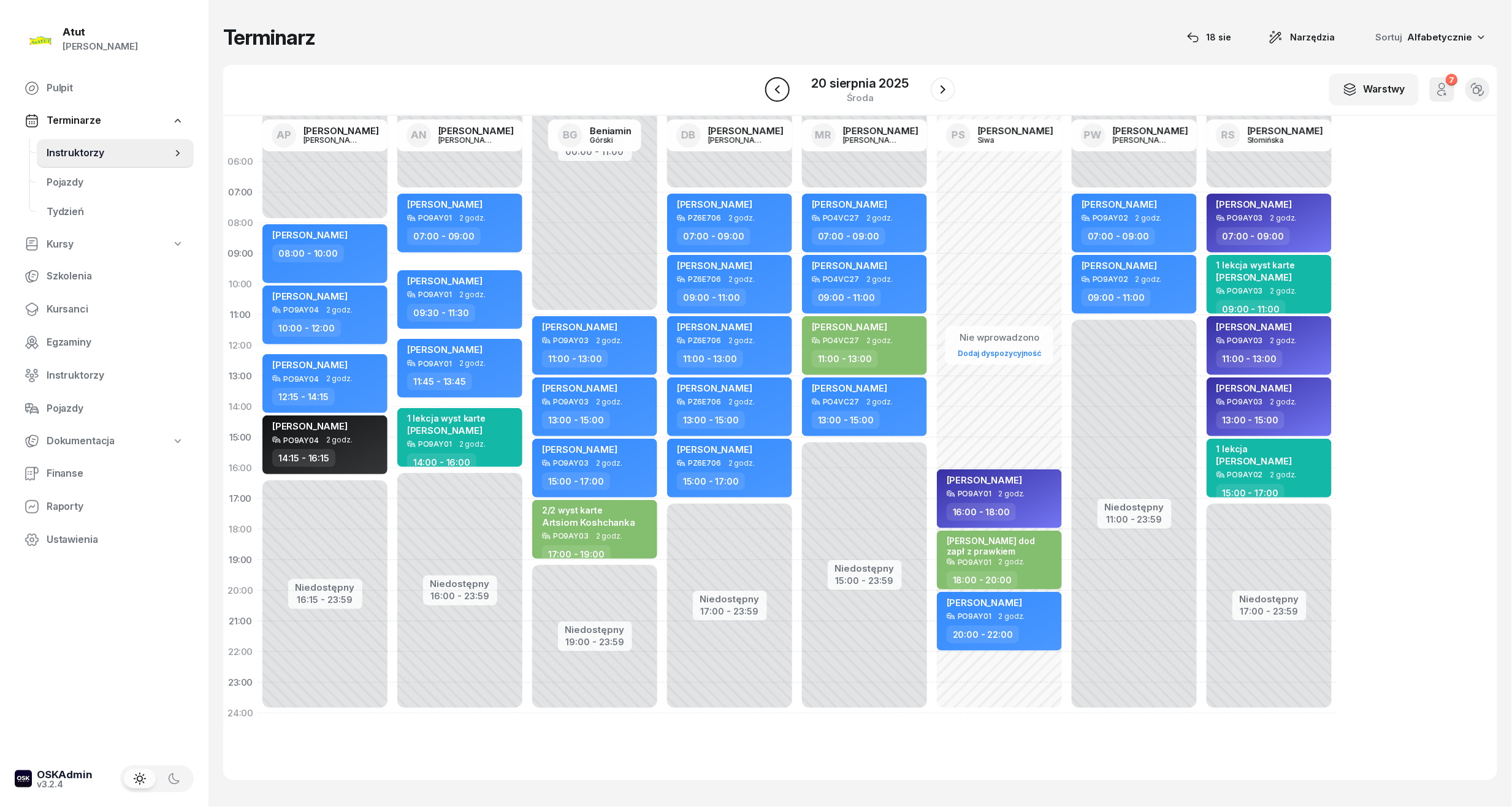
click at [778, 94] on icon "button" at bounding box center [777, 89] width 5 height 9
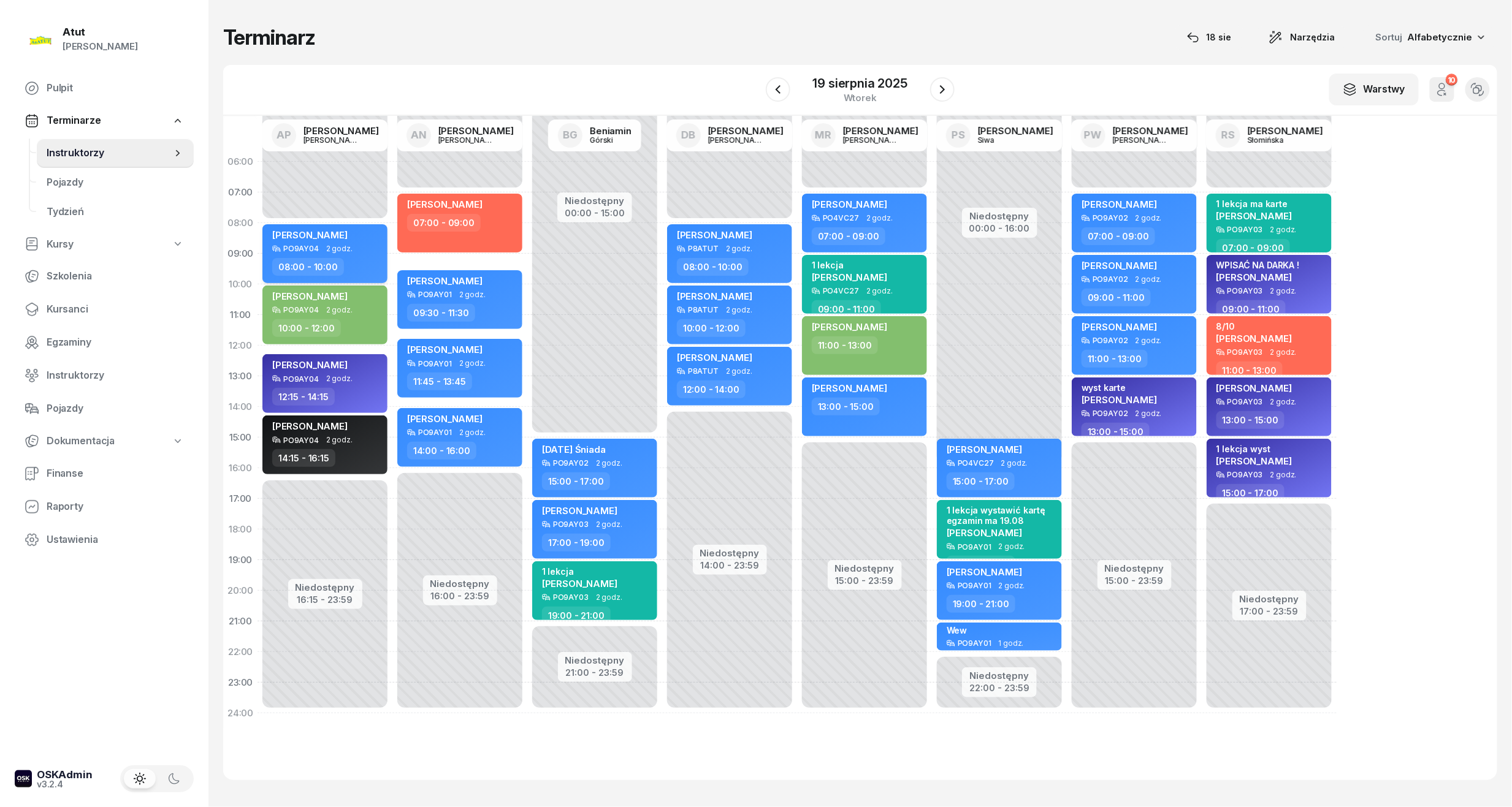
click at [290, 233] on span "Sofiia Kravchenko" at bounding box center [310, 234] width 75 height 11
select select "08"
select select "10"
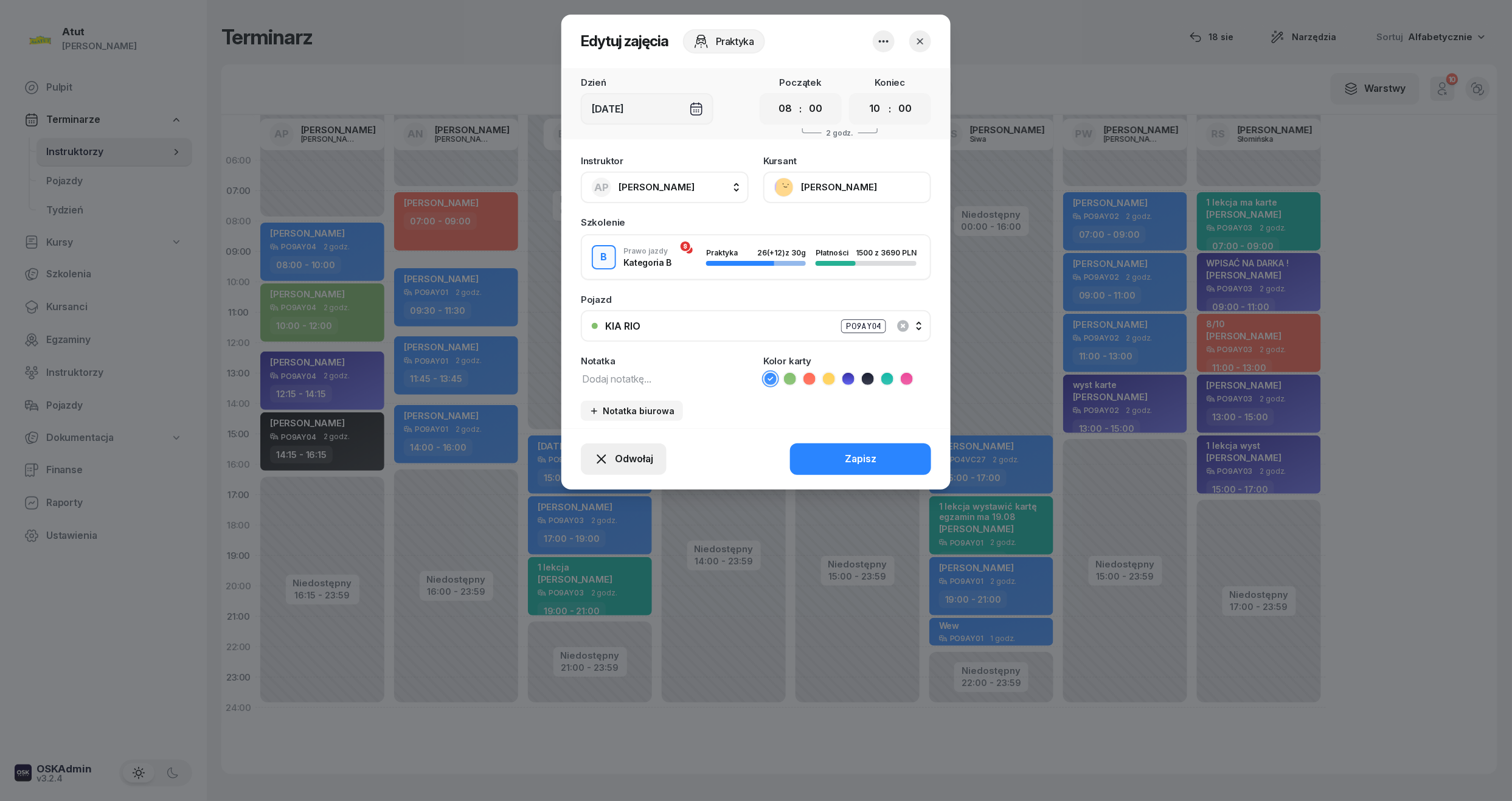
click at [630, 457] on span "Odwołaj" at bounding box center [634, 459] width 38 height 16
click at [602, 355] on div "My odwołaliśmy" at bounding box center [603, 355] width 74 height 16
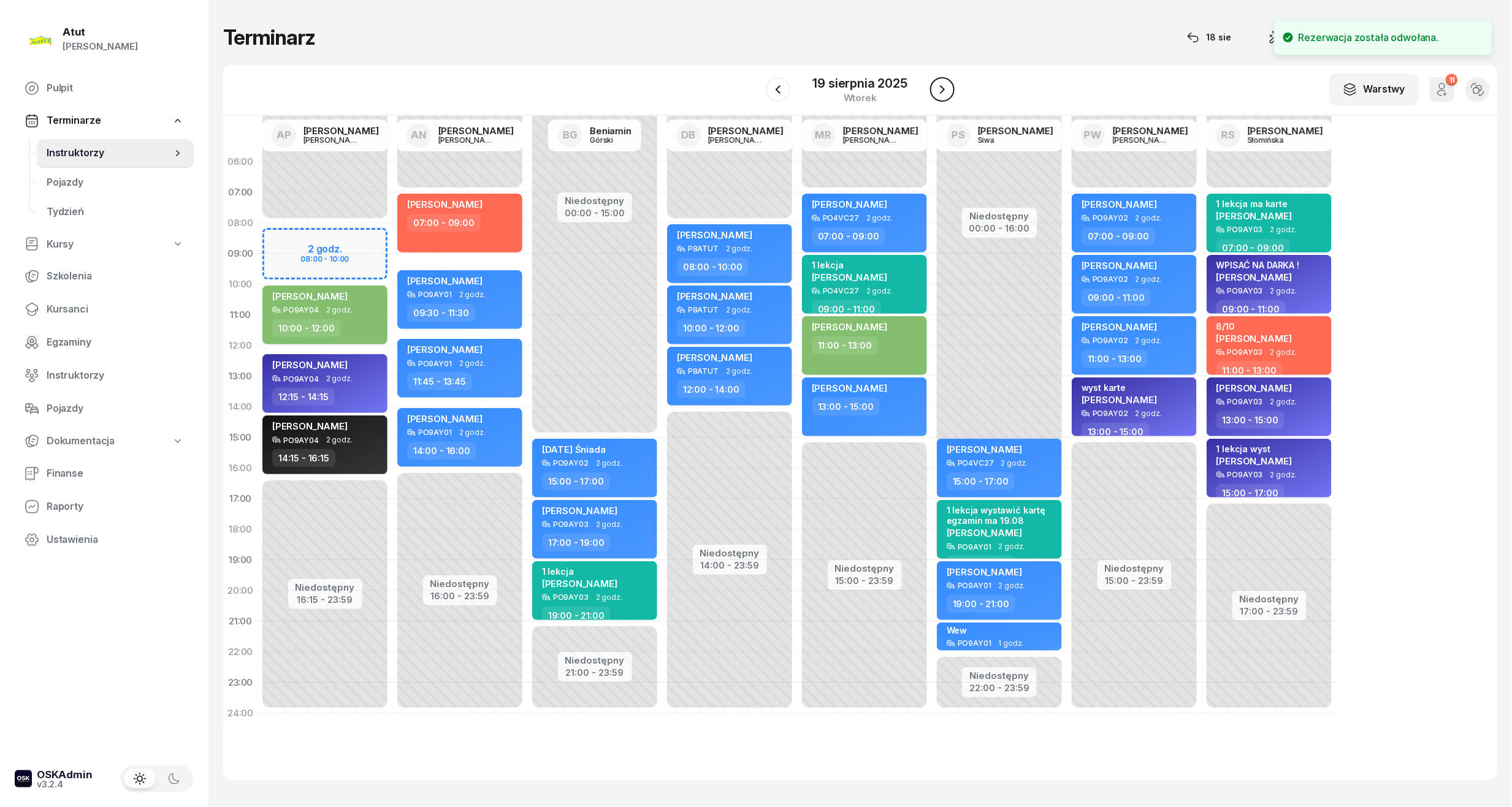
click at [948, 91] on icon "button" at bounding box center [942, 89] width 15 height 15
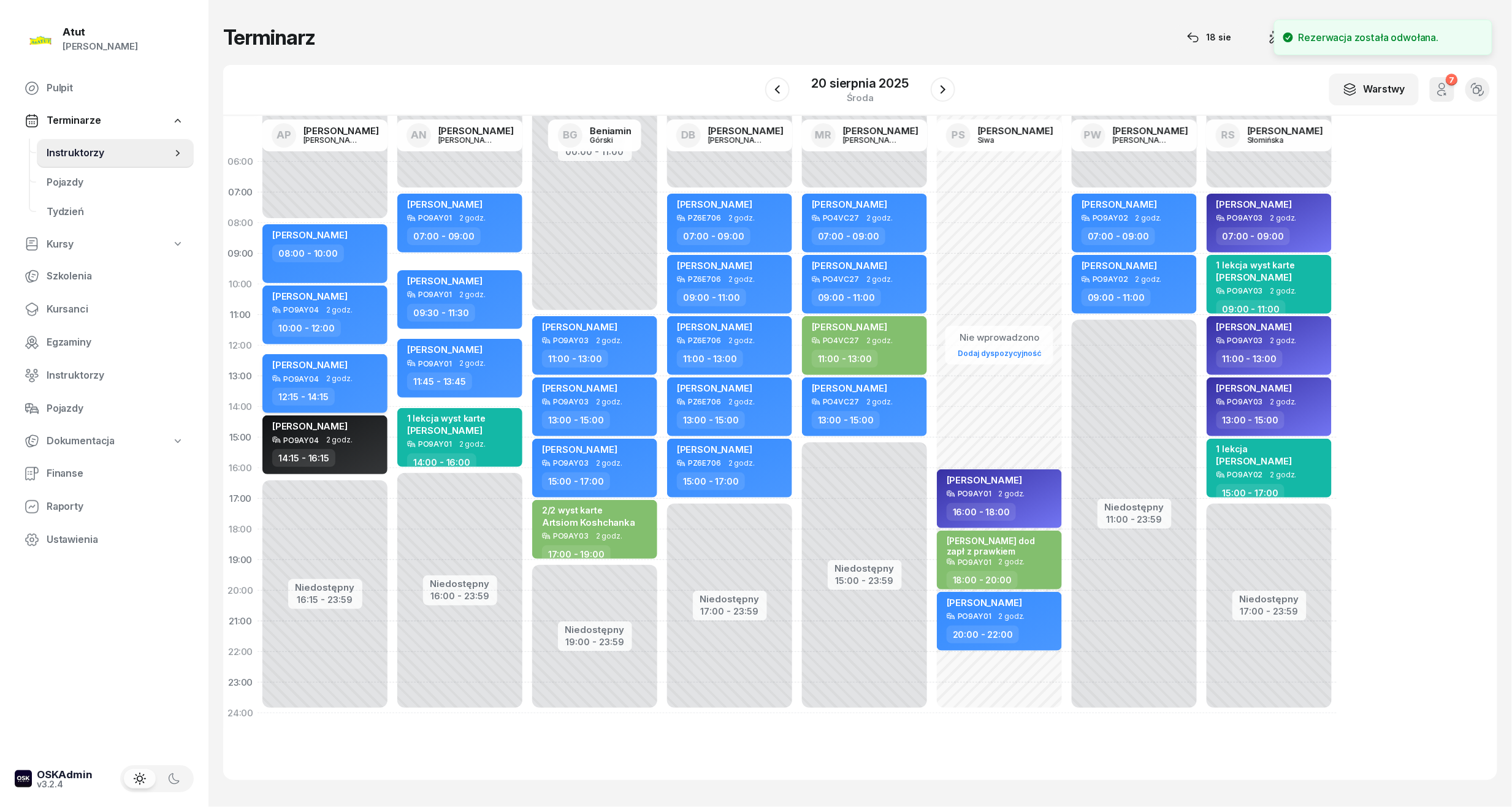
click at [330, 366] on span "Sofiia Kravchenko" at bounding box center [310, 365] width 75 height 11
select select "12"
select select "15"
select select "14"
select select "15"
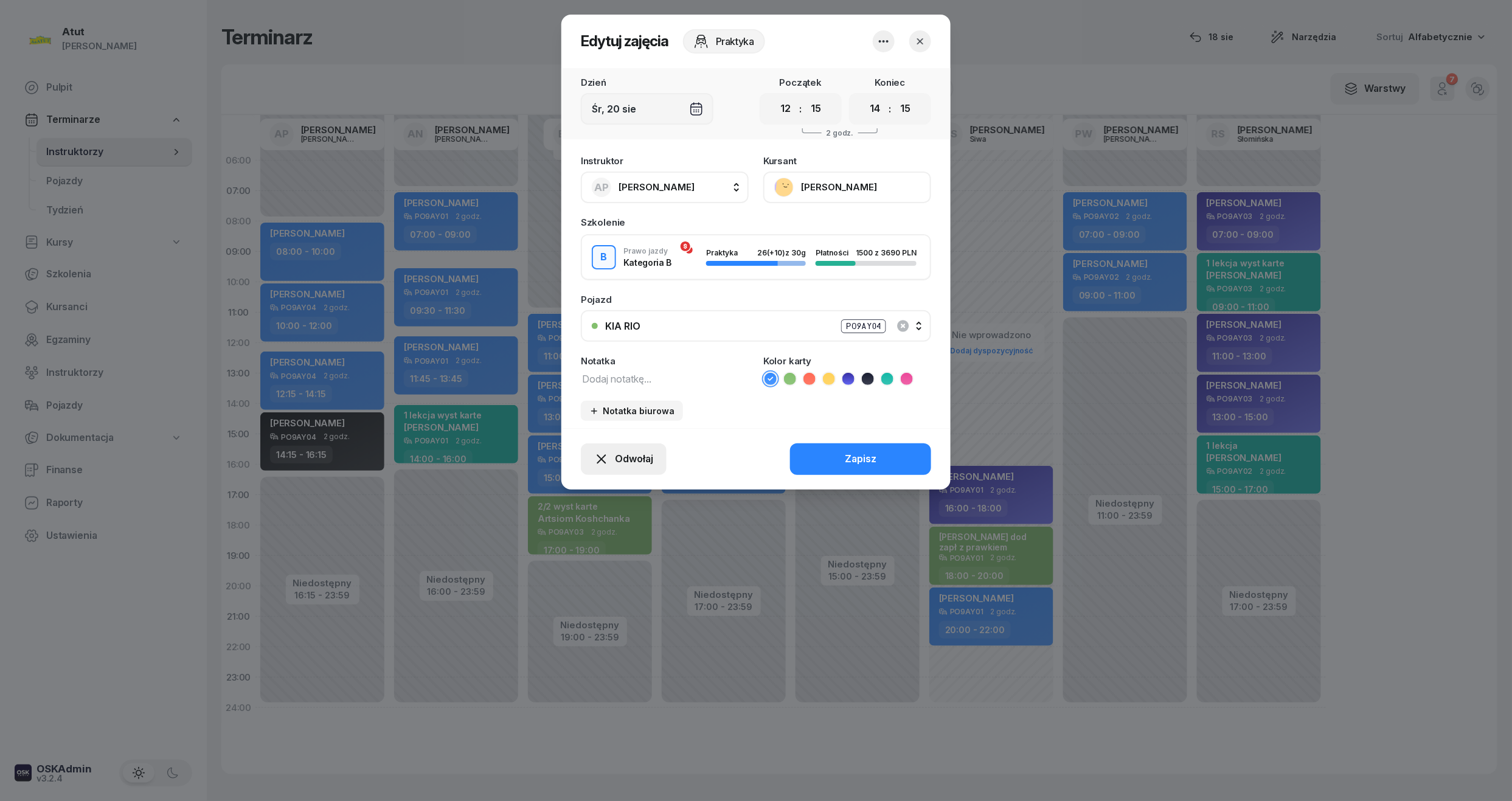
click at [625, 463] on span "Odwołaj" at bounding box center [634, 459] width 38 height 16
click at [592, 388] on div "Kursant odwołał" at bounding box center [602, 385] width 72 height 16
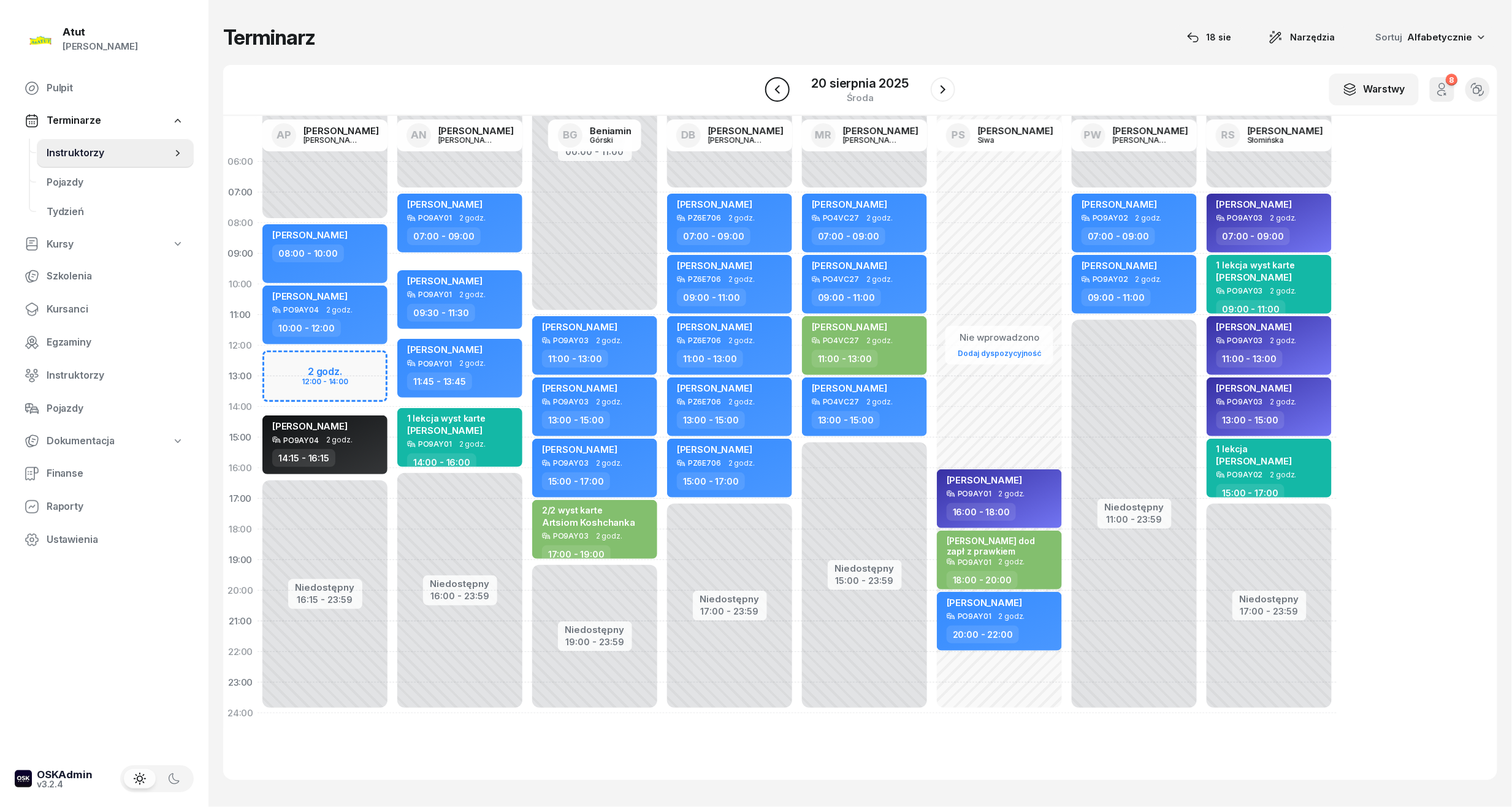
click at [785, 85] on button "button" at bounding box center [777, 89] width 24 height 24
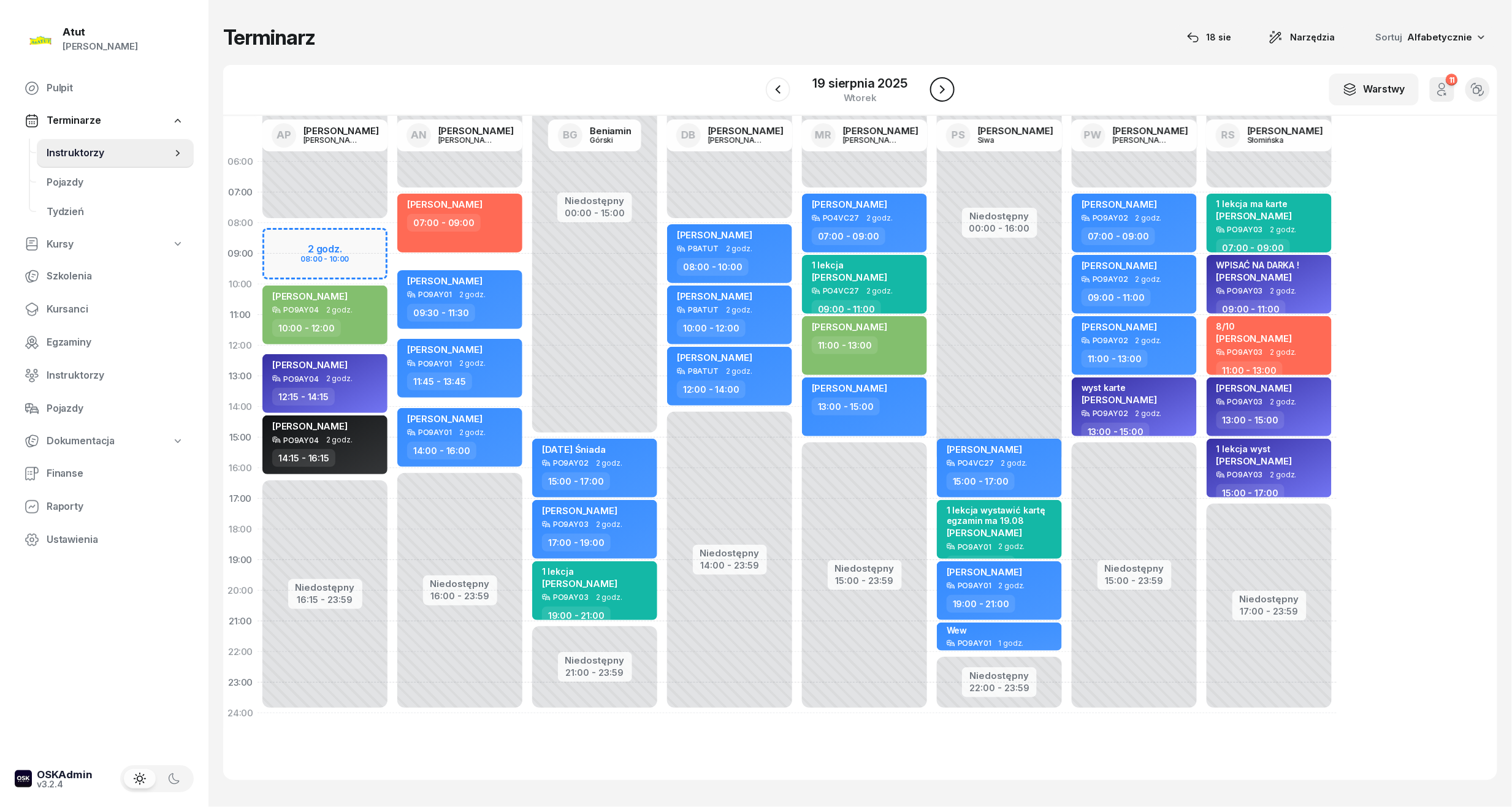
click at [945, 84] on icon "button" at bounding box center [942, 89] width 15 height 15
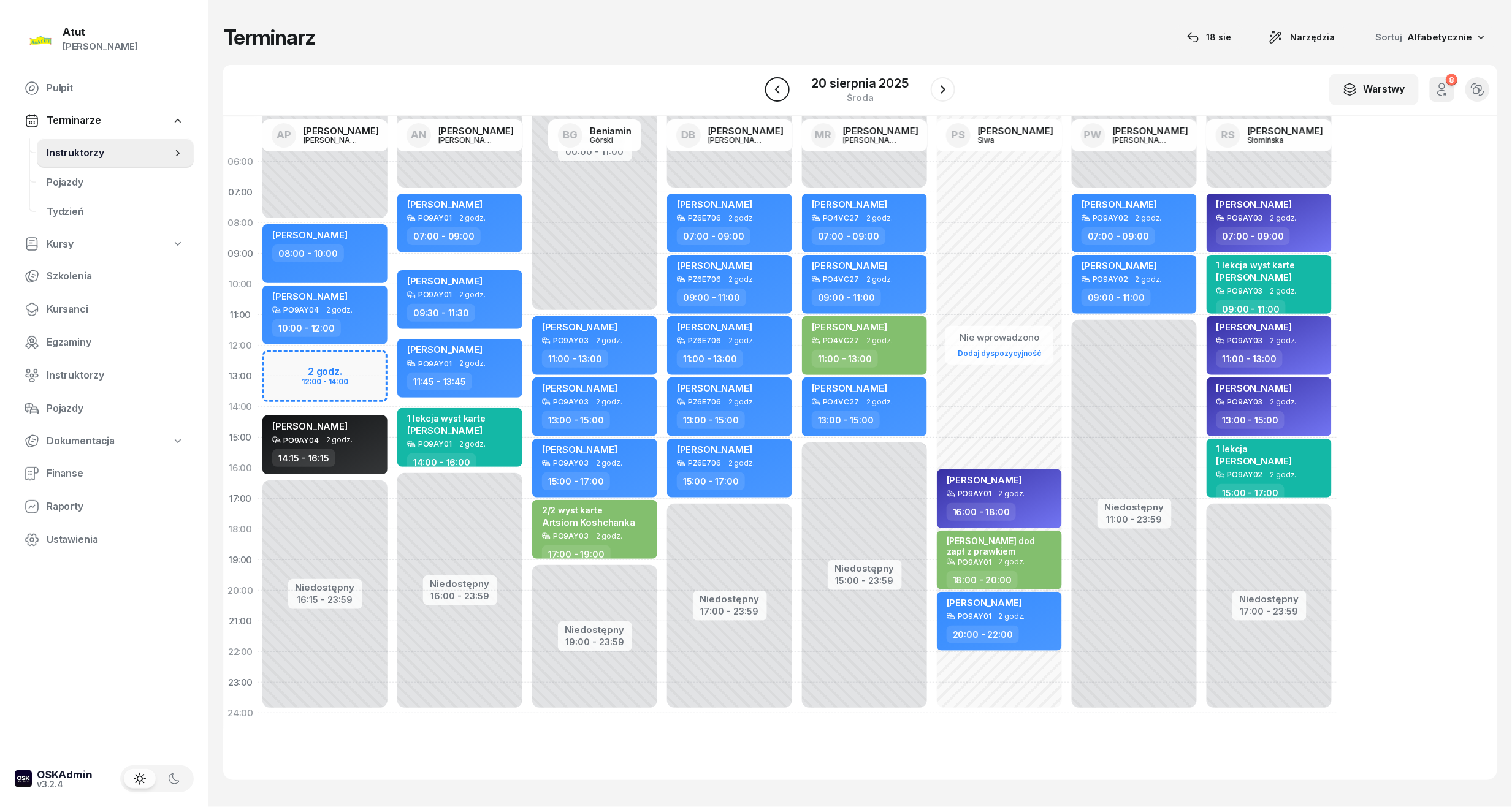
click at [778, 87] on icon "button" at bounding box center [777, 89] width 15 height 15
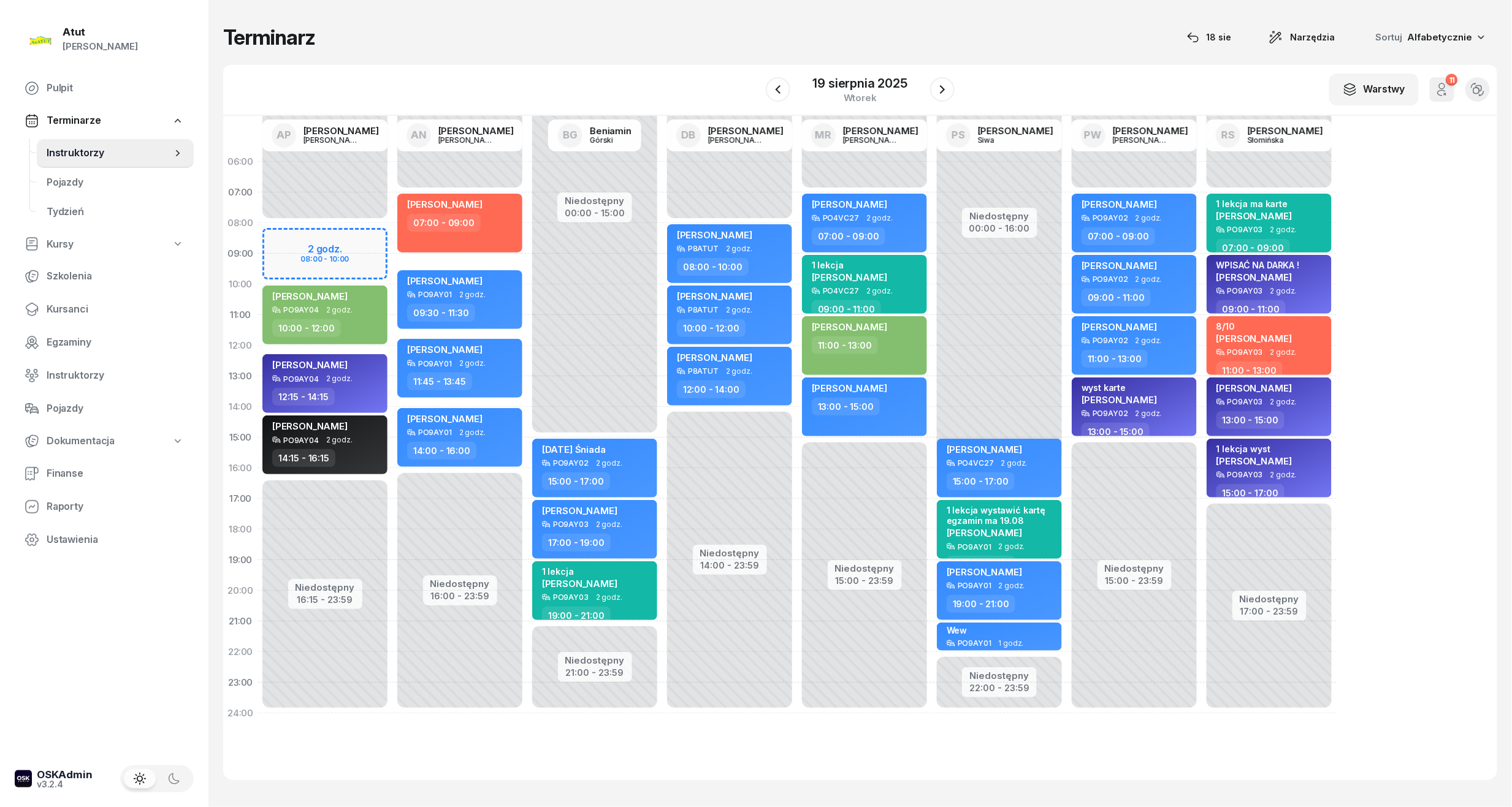
click at [393, 239] on div "Niedostępny 00:00 - 08:00 Niedostępny 16:15 - 23:59 2 godz. 08:00 - 10:00 my od…" at bounding box center [460, 438] width 135 height 582
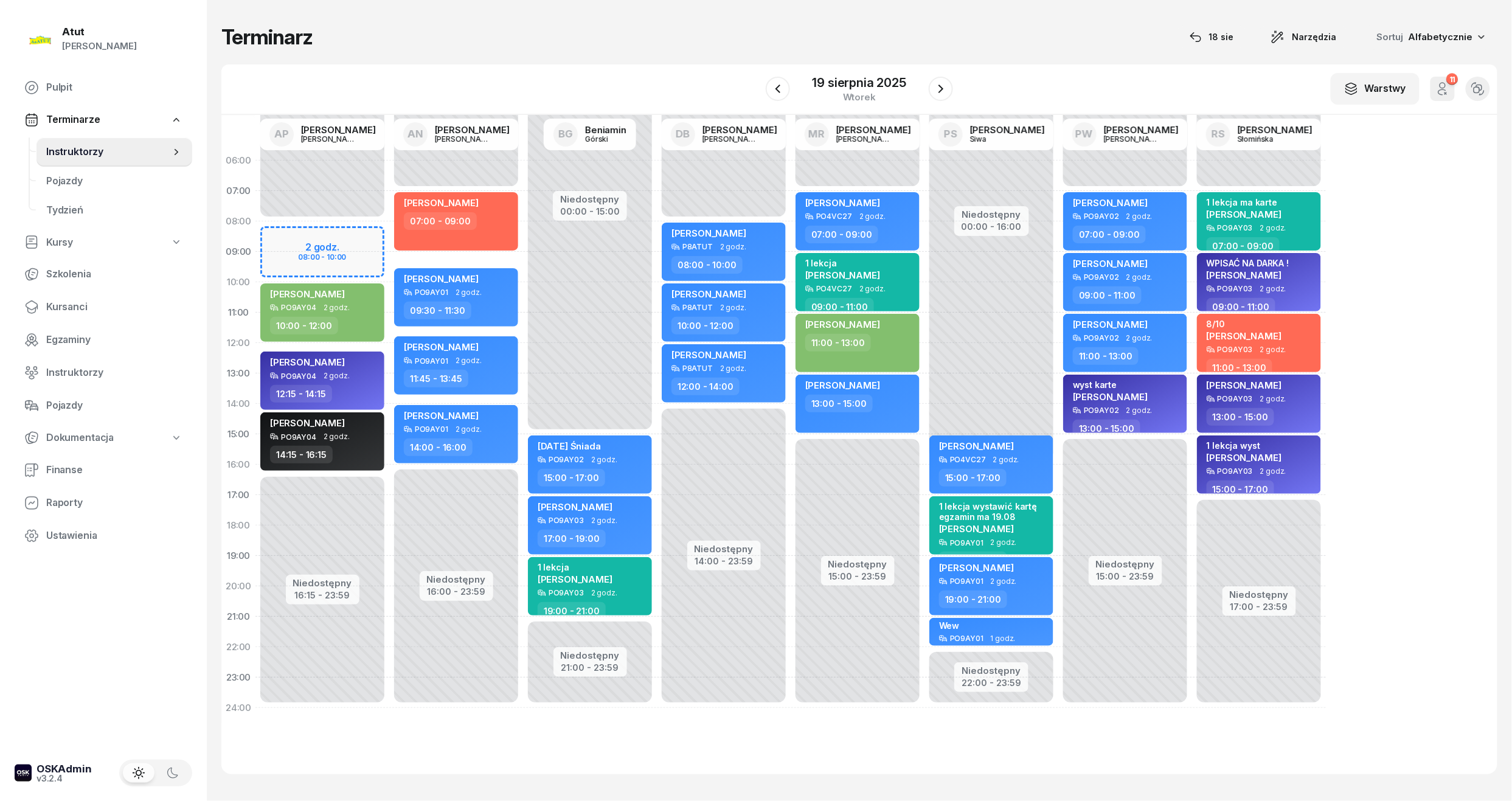
select select "08"
select select "10"
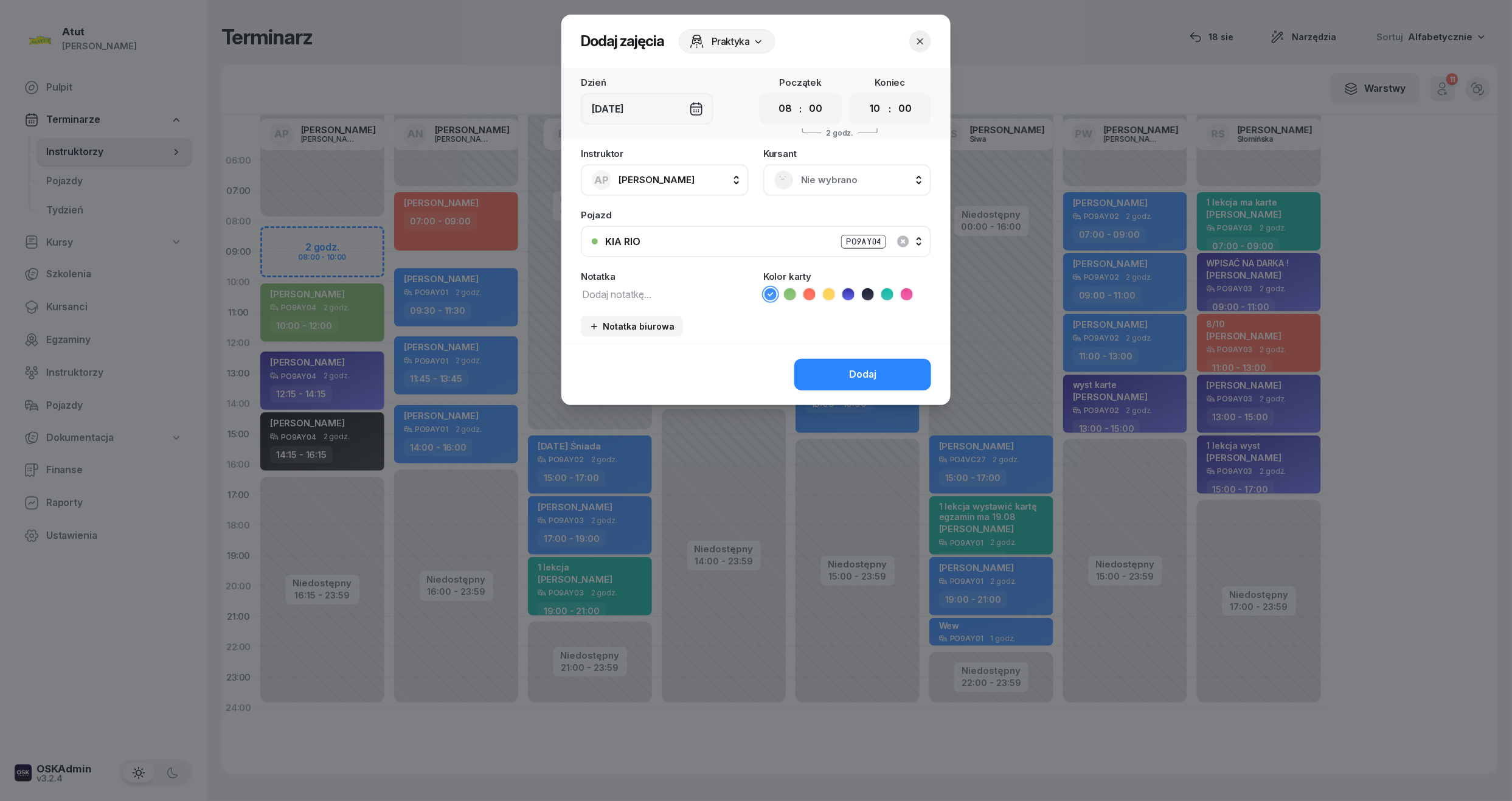
click at [839, 176] on span "Nie wybrano" at bounding box center [860, 180] width 119 height 16
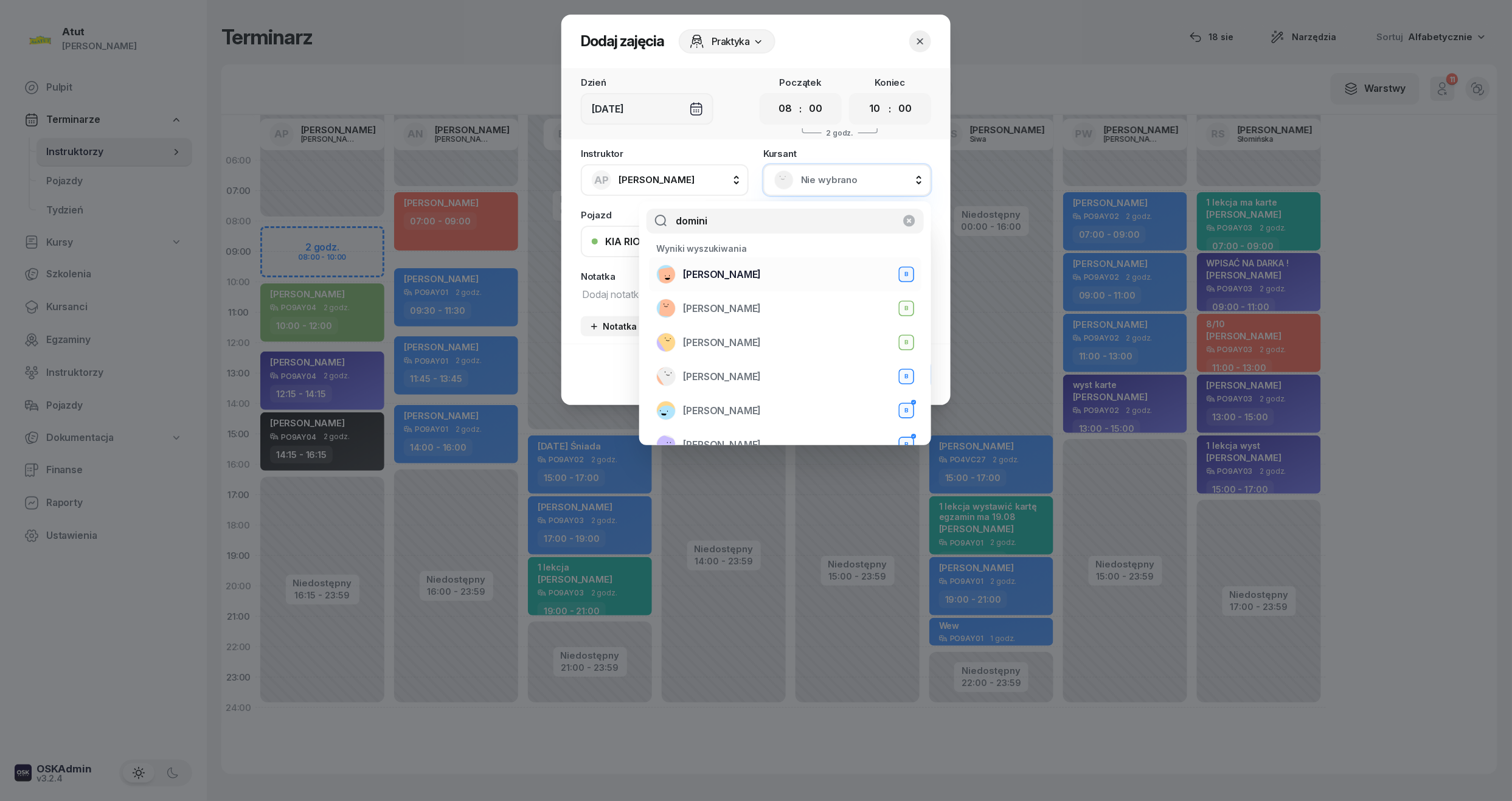
type input "domini"
click at [729, 272] on span "Dominika Langner" at bounding box center [722, 275] width 78 height 16
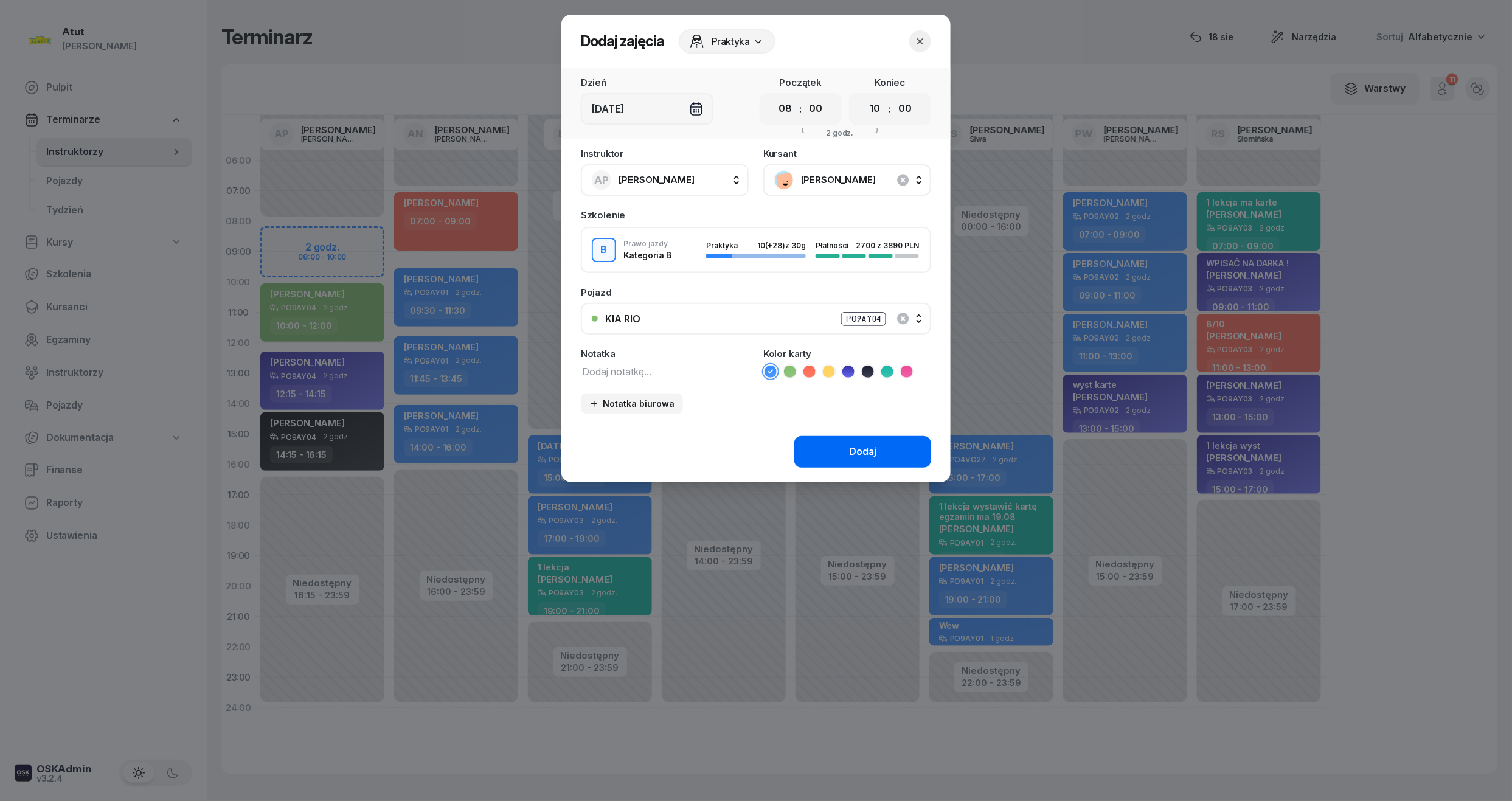
click at [844, 450] on button "Dodaj" at bounding box center [863, 452] width 137 height 31
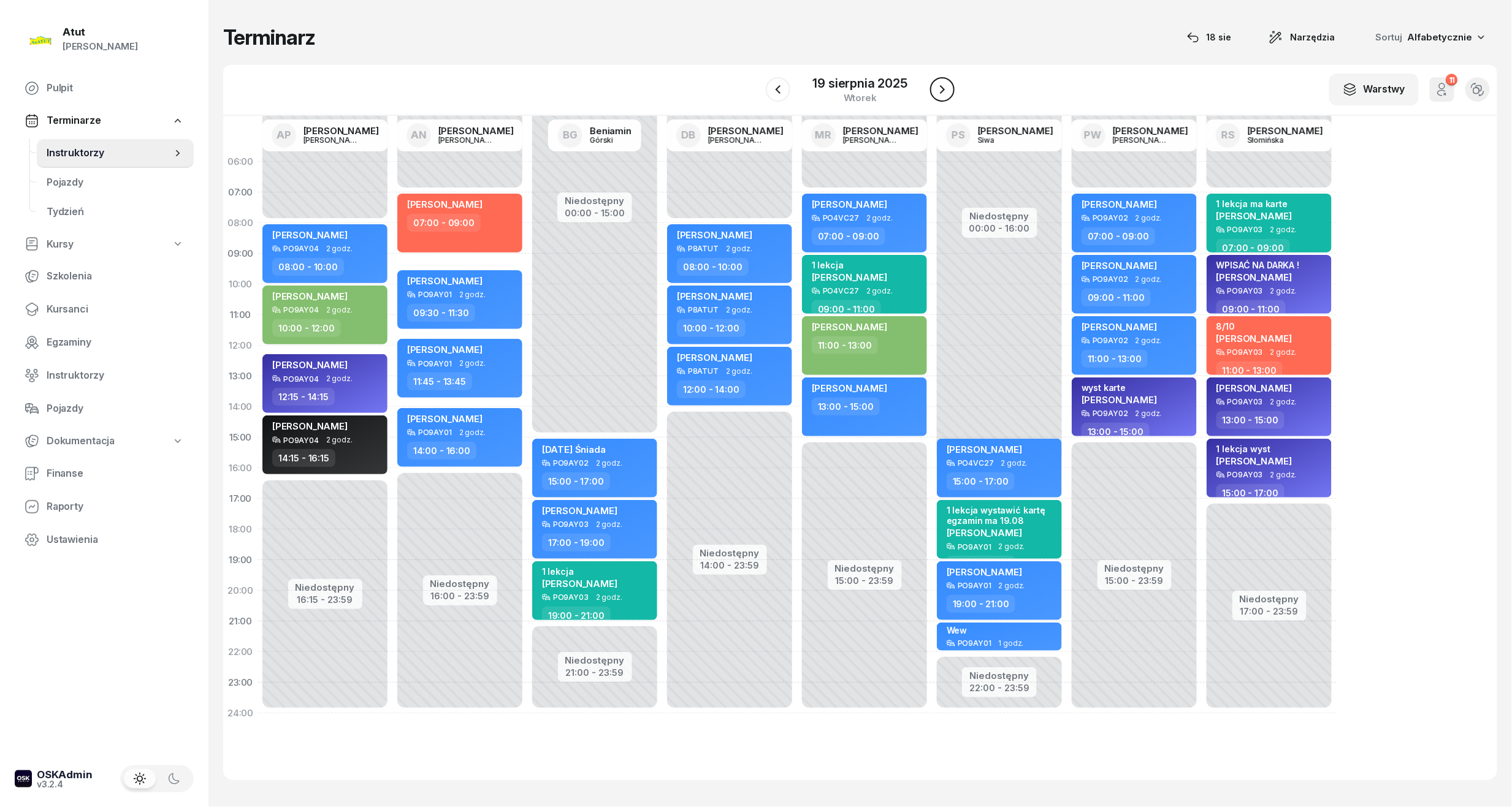
click at [943, 98] on button "button" at bounding box center [942, 89] width 24 height 24
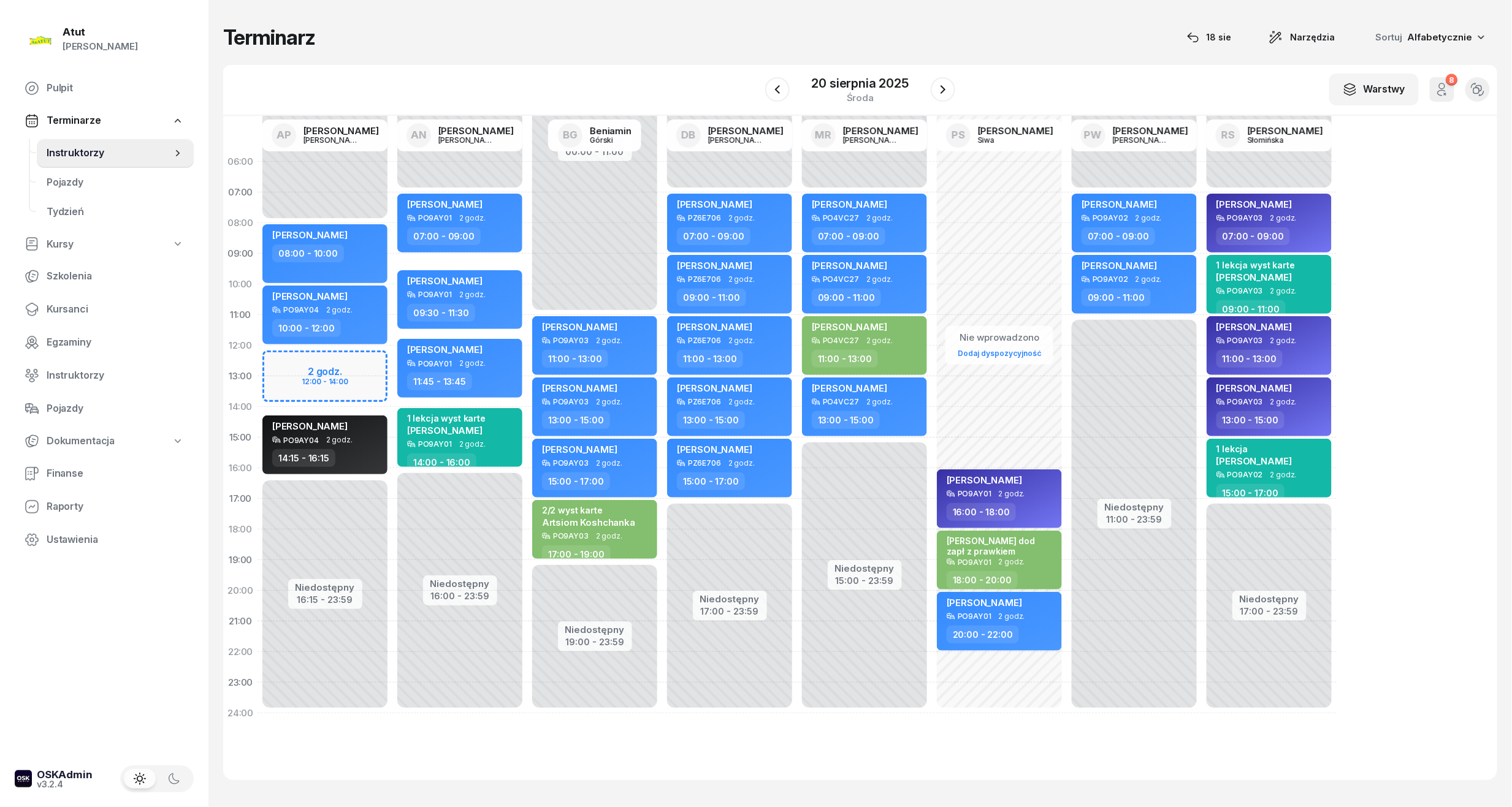
click at [393, 368] on div "Niedostępny 00:00 - 08:00 Niedostępny 16:15 - 23:59 2 godz. 12:00 - 14:00 Dymit…" at bounding box center [460, 438] width 135 height 582
select select "12"
select select "14"
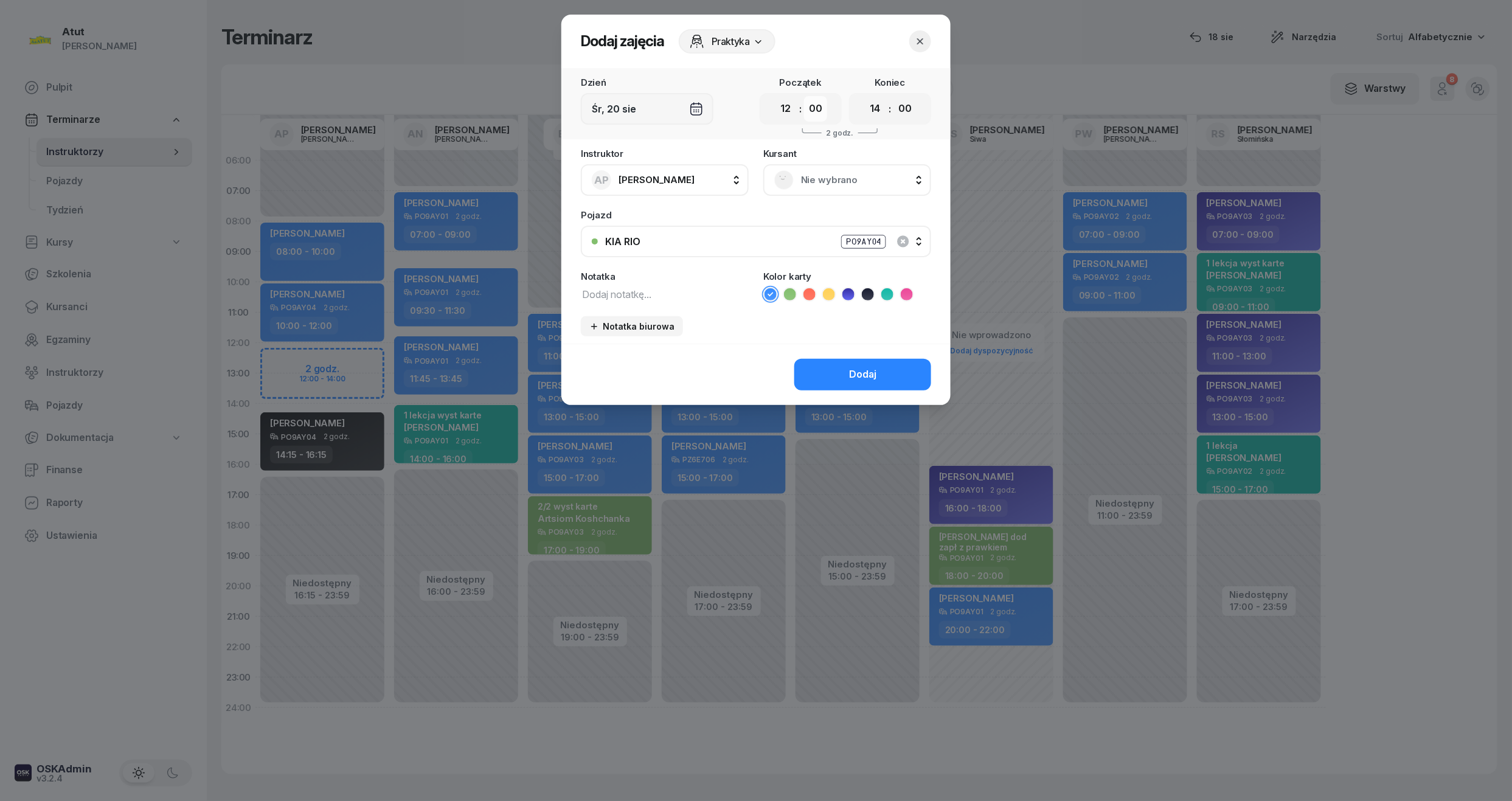
click at [815, 105] on select "00 05 10 15 20 25 30 35 40 45 50 55" at bounding box center [815, 108] width 23 height 25
select select "15"
click at [889, 103] on div ":" at bounding box center [890, 108] width 3 height 15
click at [913, 102] on select "00 05 10 15 20 25 30 35 40 45 50 55" at bounding box center [905, 108] width 23 height 25
select select "15"
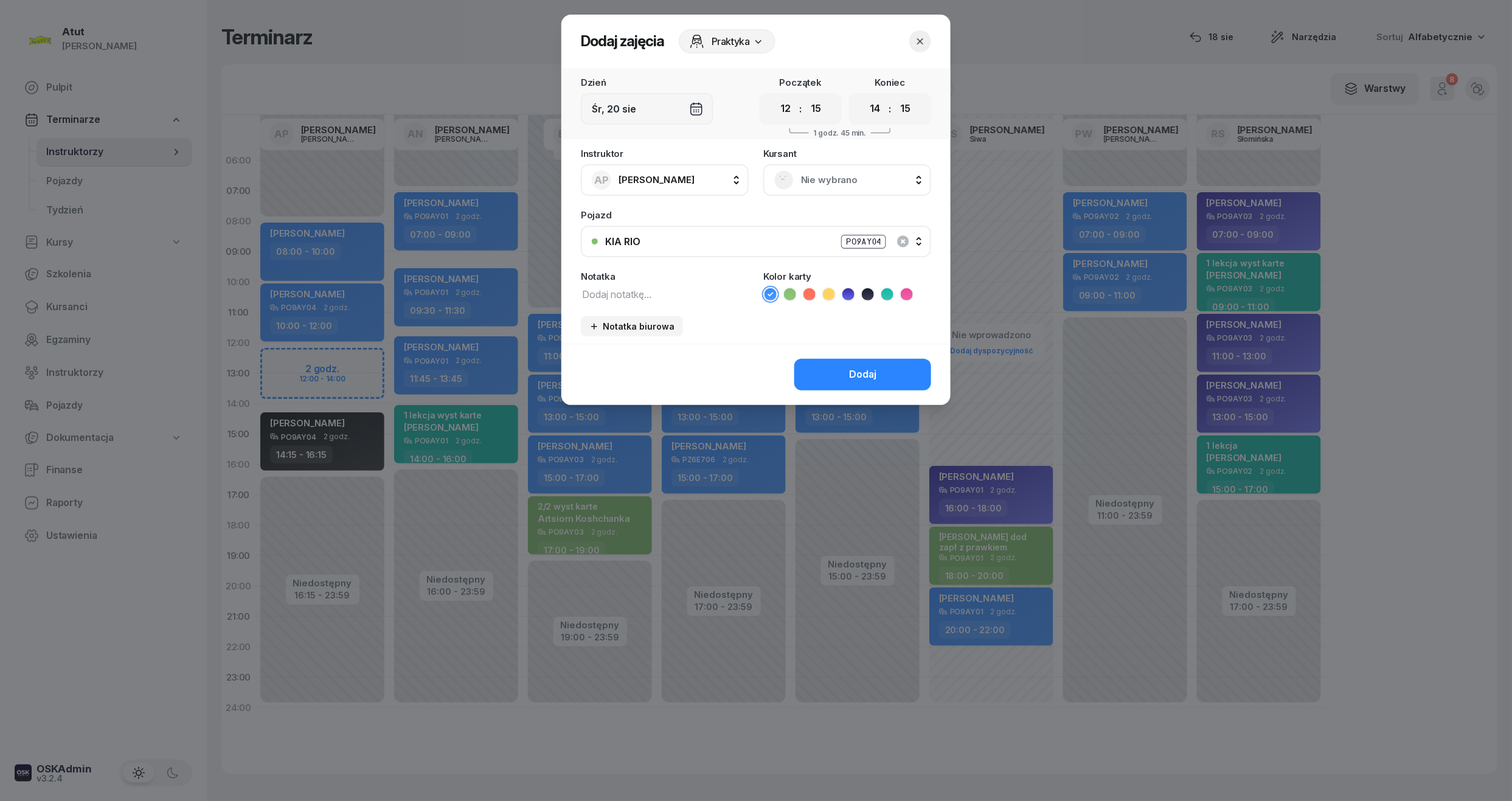
click at [821, 186] on span "Nie wybrano" at bounding box center [860, 180] width 119 height 16
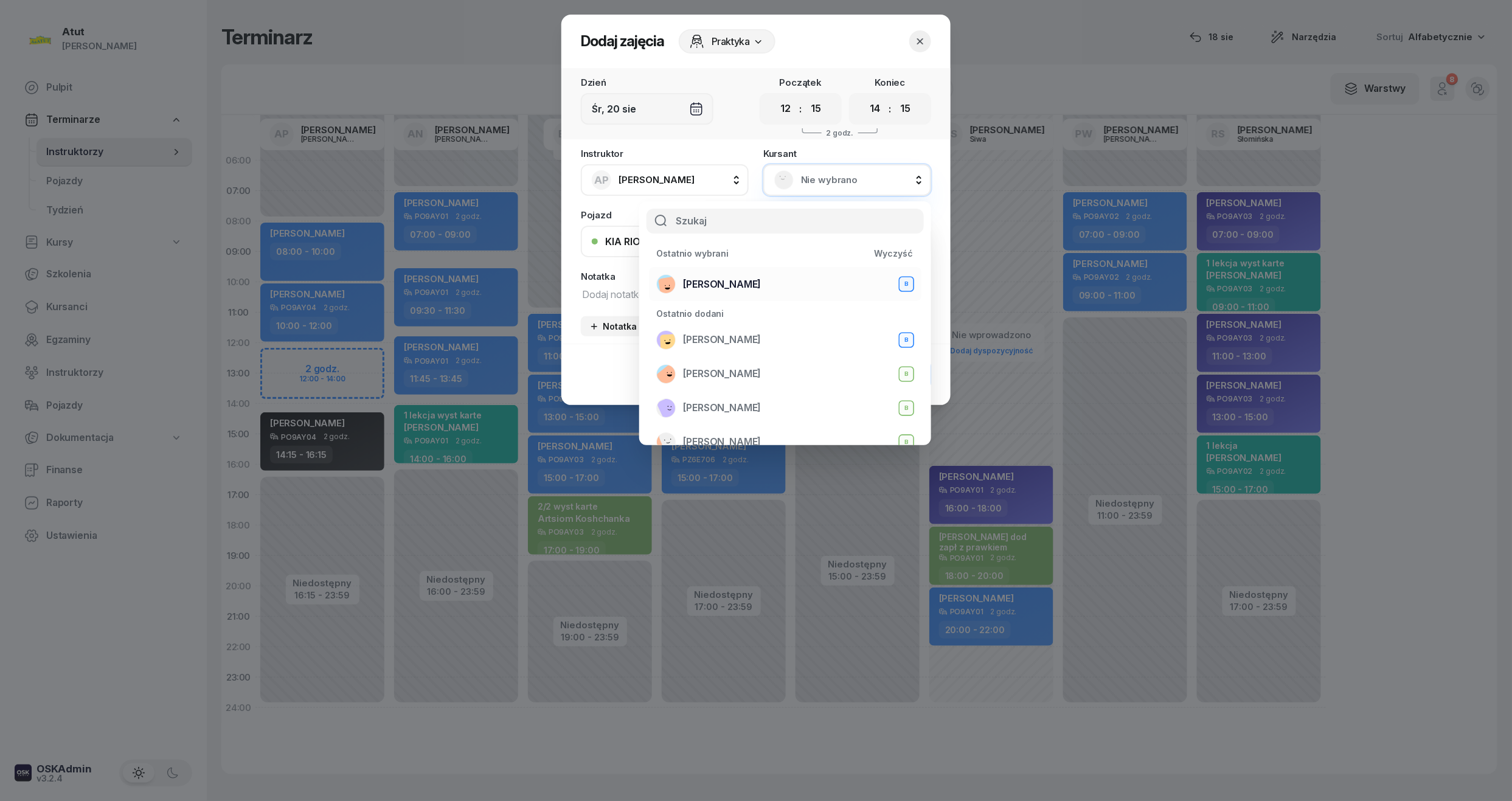
click at [732, 292] on div "Dominika Langner B" at bounding box center [784, 284] width 258 height 19
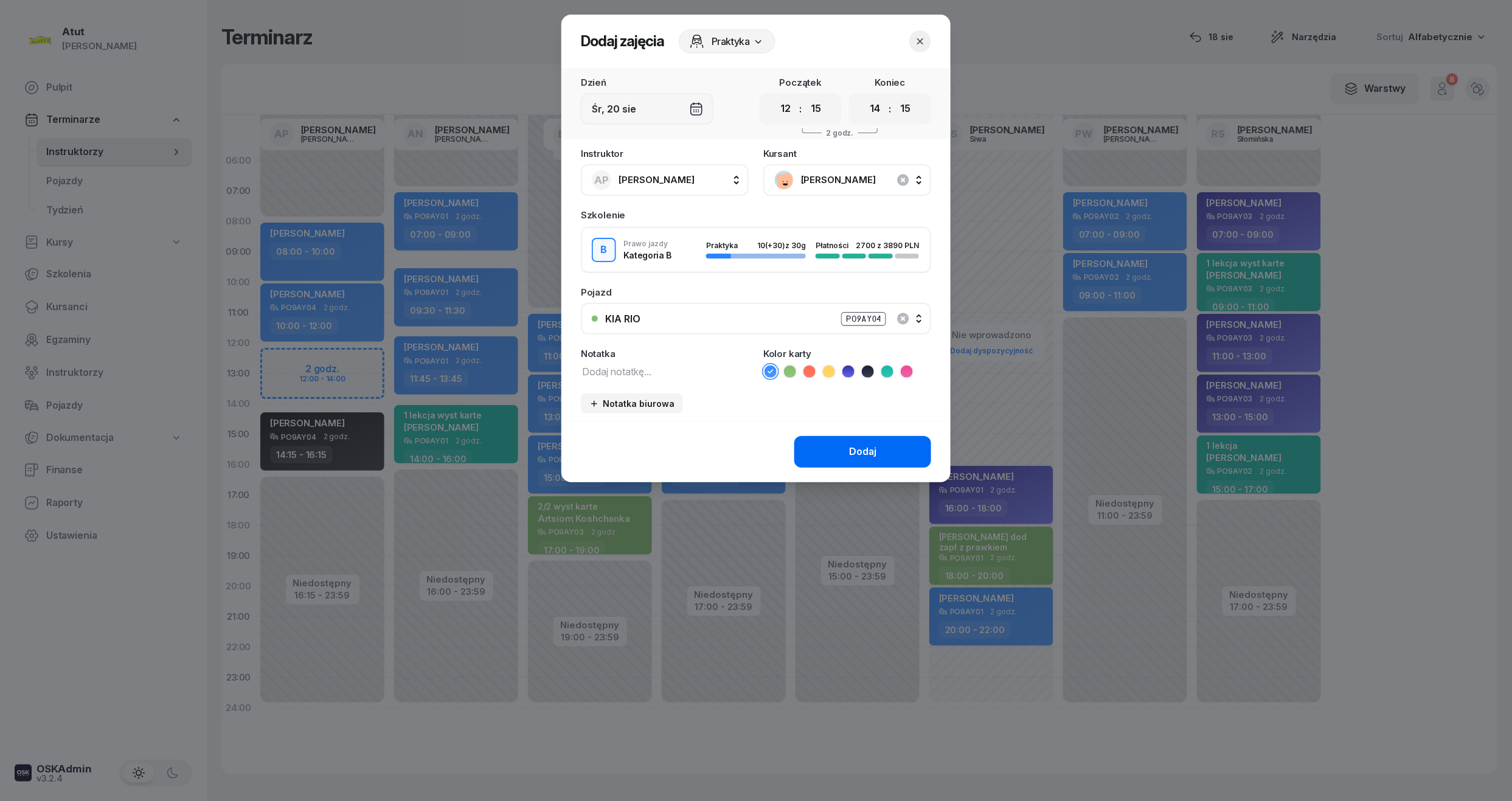
click at [871, 449] on div "Dodaj" at bounding box center [863, 452] width 28 height 16
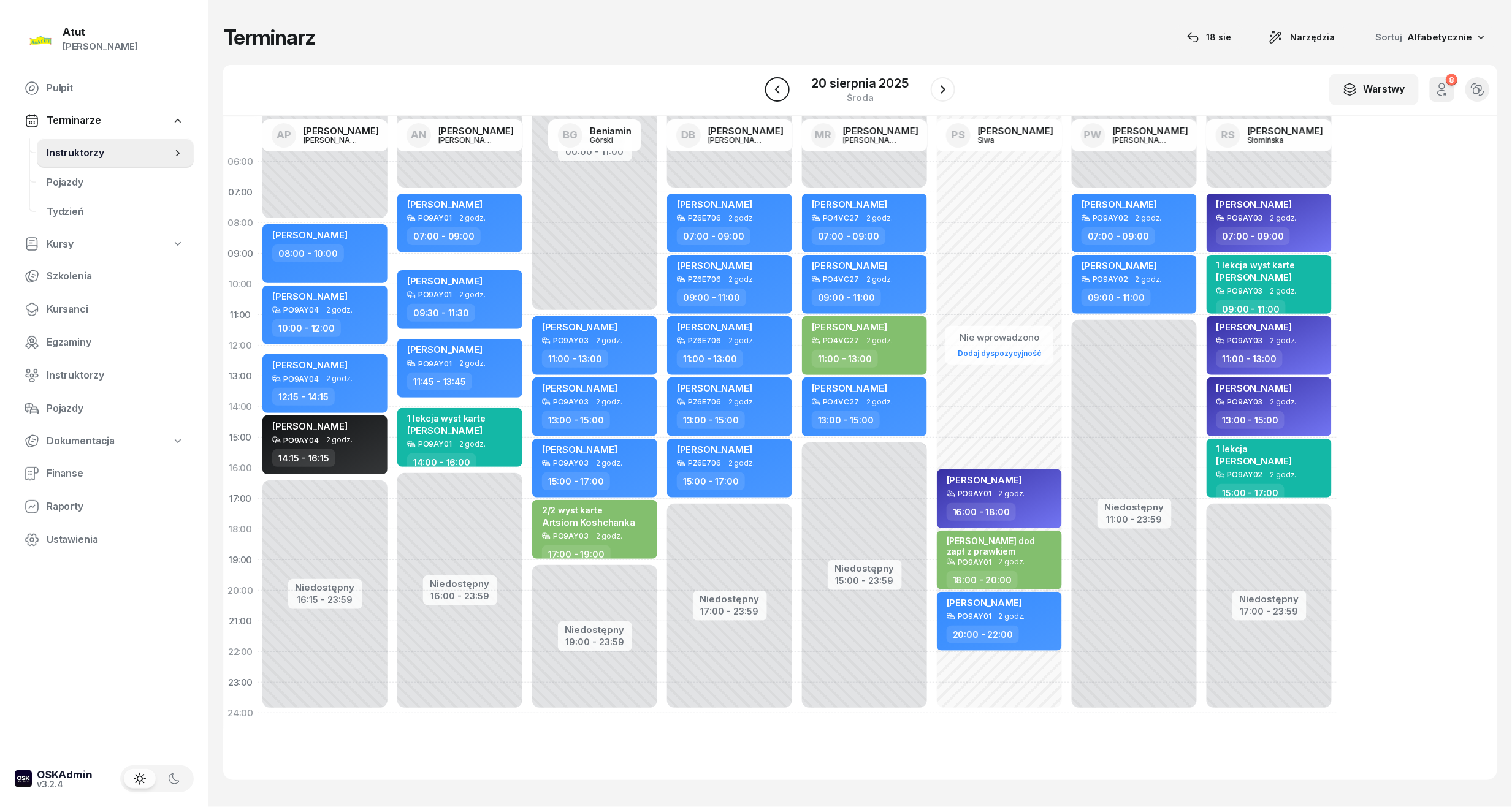
click at [774, 89] on icon "button" at bounding box center [777, 89] width 15 height 15
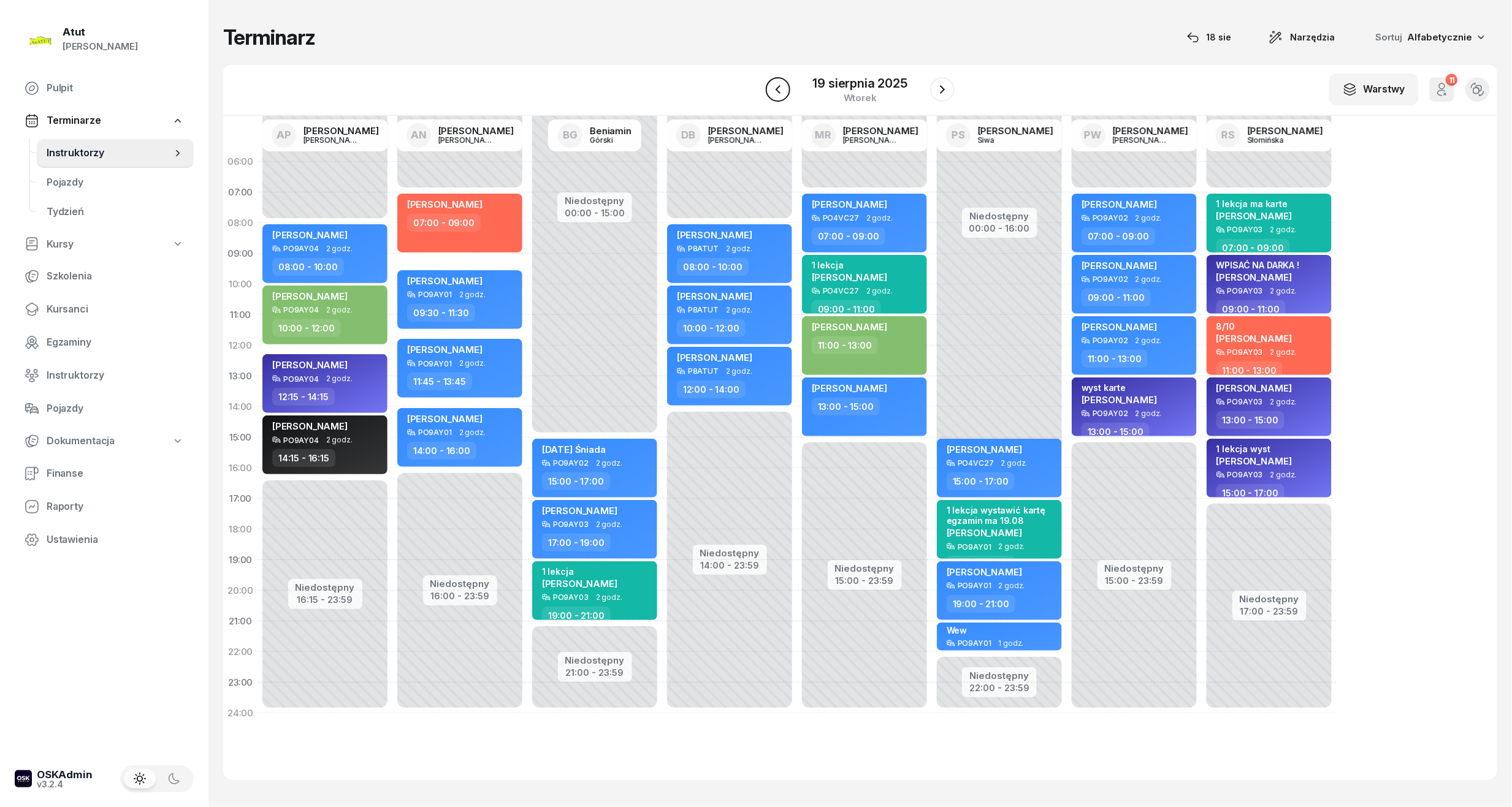
click at [774, 89] on icon "button" at bounding box center [777, 89] width 15 height 15
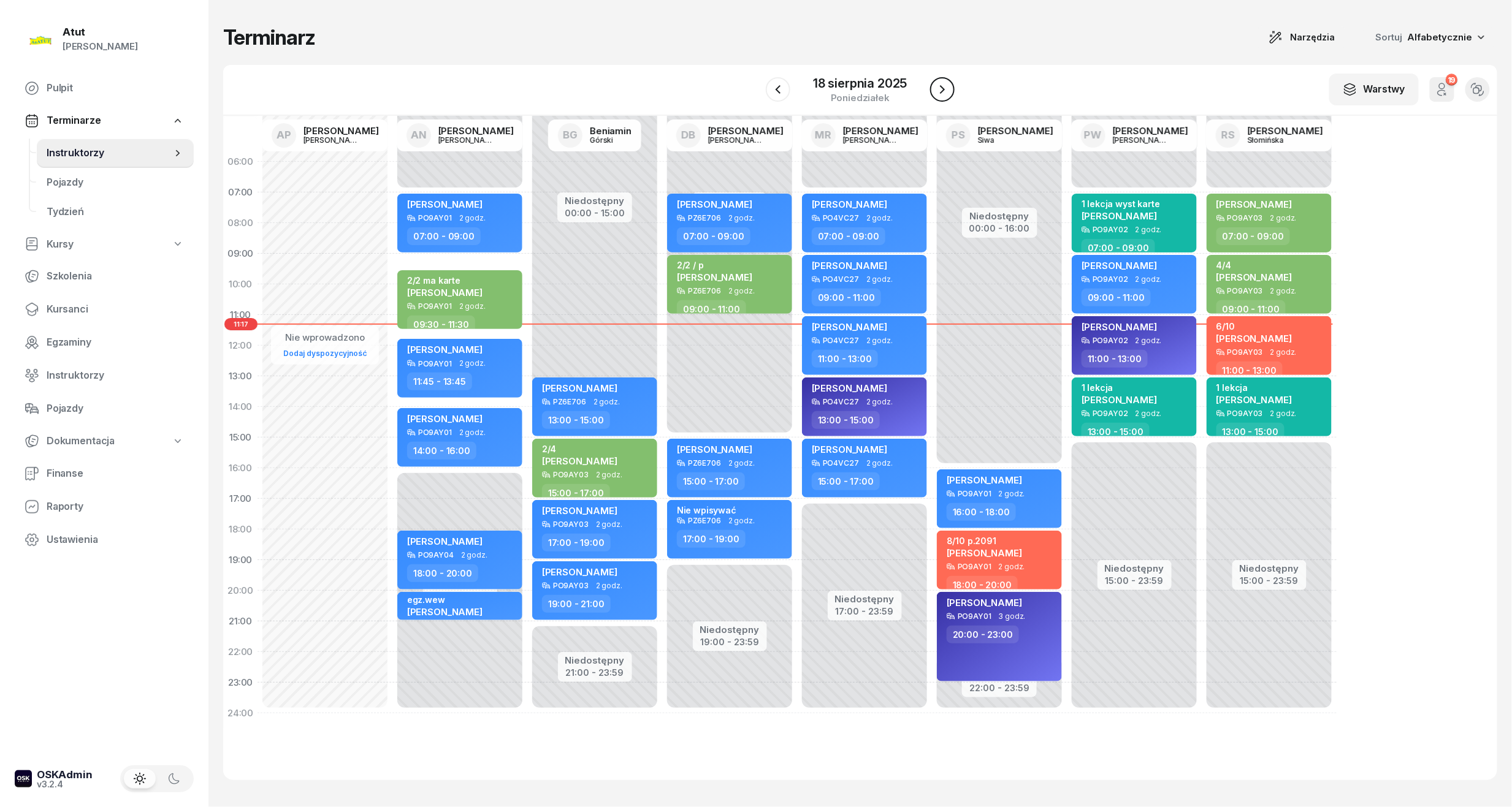
click at [943, 91] on icon "button" at bounding box center [943, 89] width 5 height 9
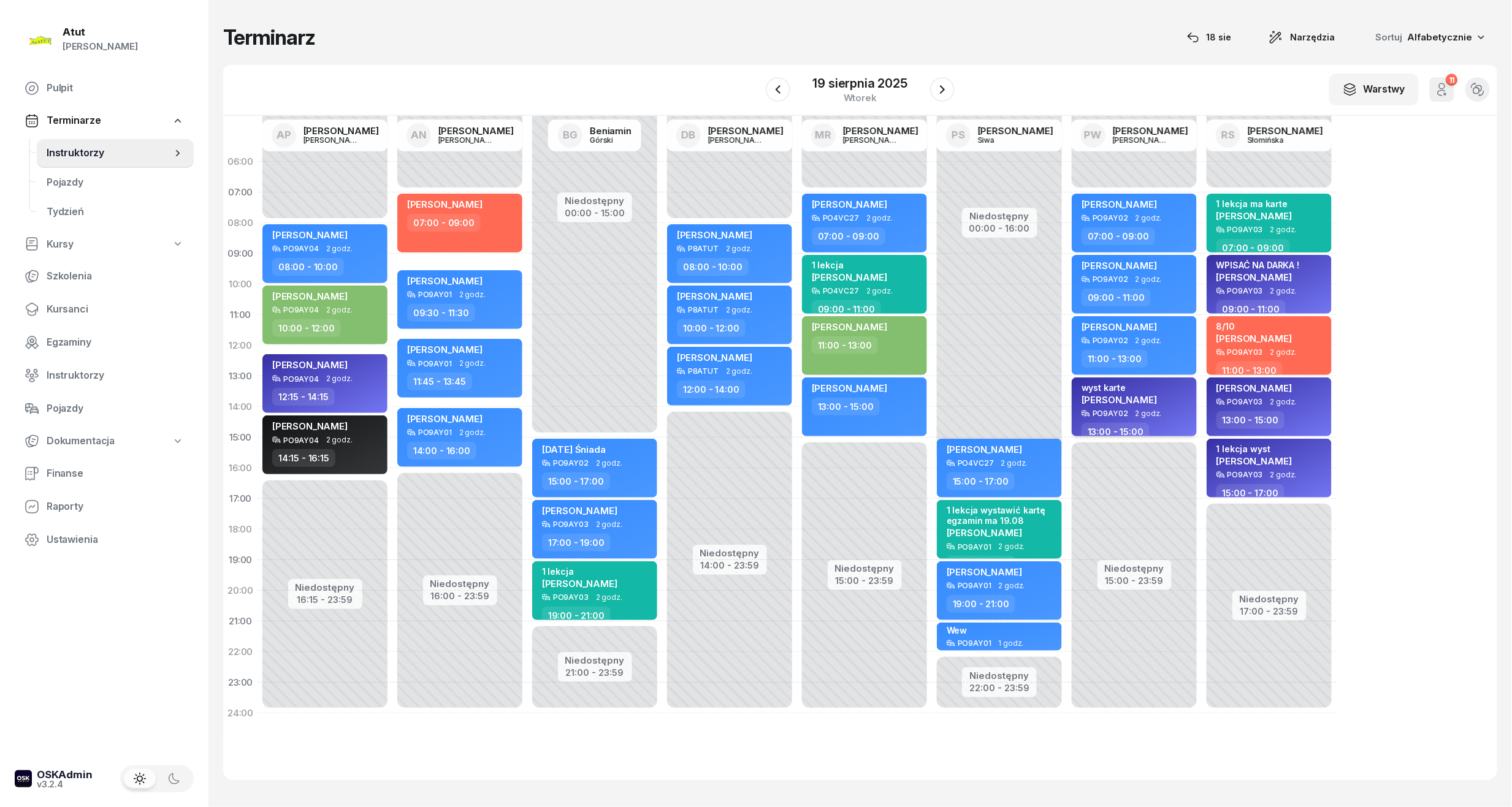
click at [1129, 394] on span "Patryk Bukiewicz" at bounding box center [1119, 400] width 75 height 11
select select "13"
select select "15"
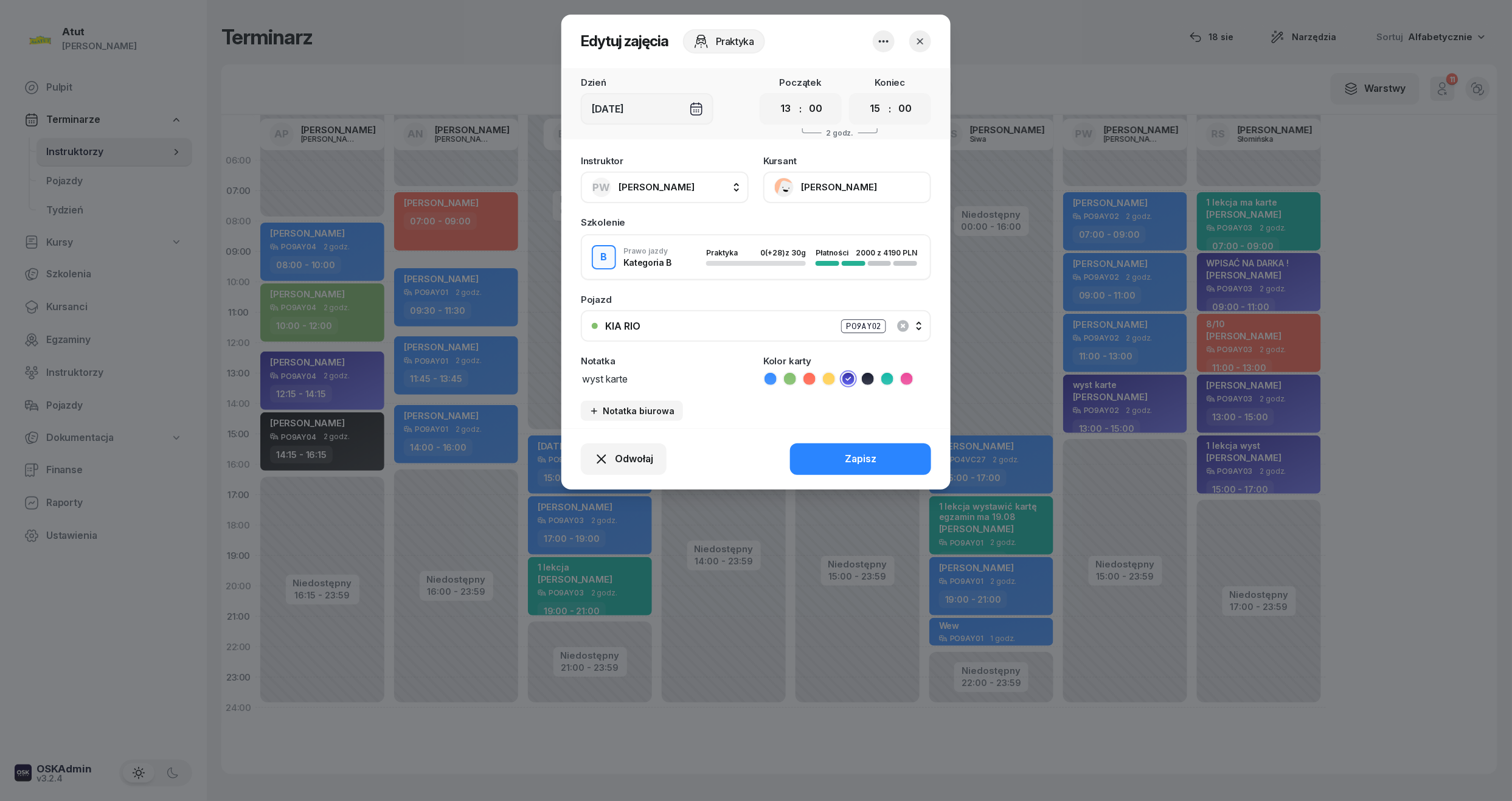
click at [808, 187] on button "Patryk Bukiewicz" at bounding box center [847, 187] width 167 height 31
click at [787, 234] on div "Otwórz profil" at bounding box center [802, 228] width 59 height 16
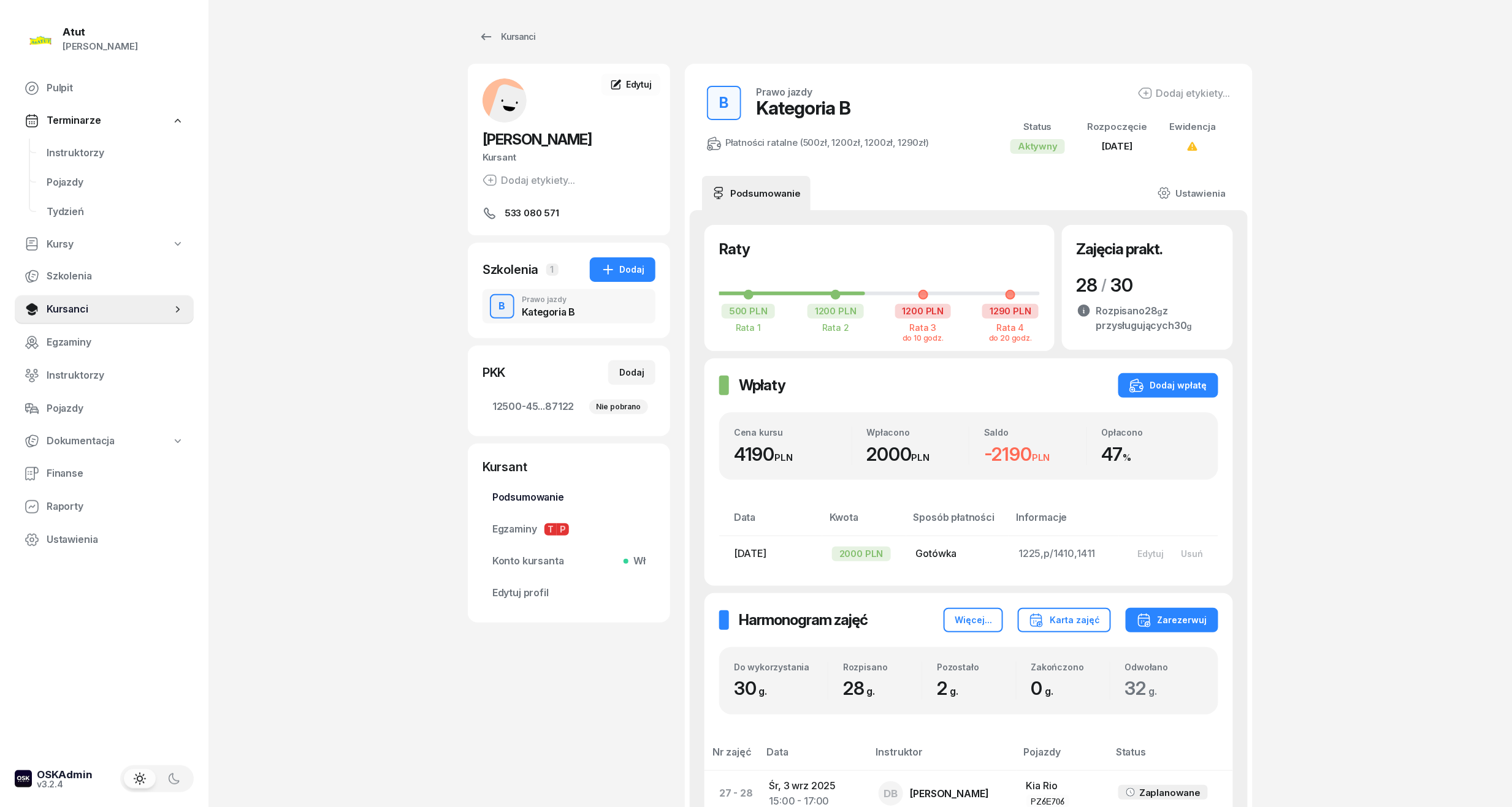
click at [519, 503] on span "Podsumowanie" at bounding box center [568, 497] width 153 height 16
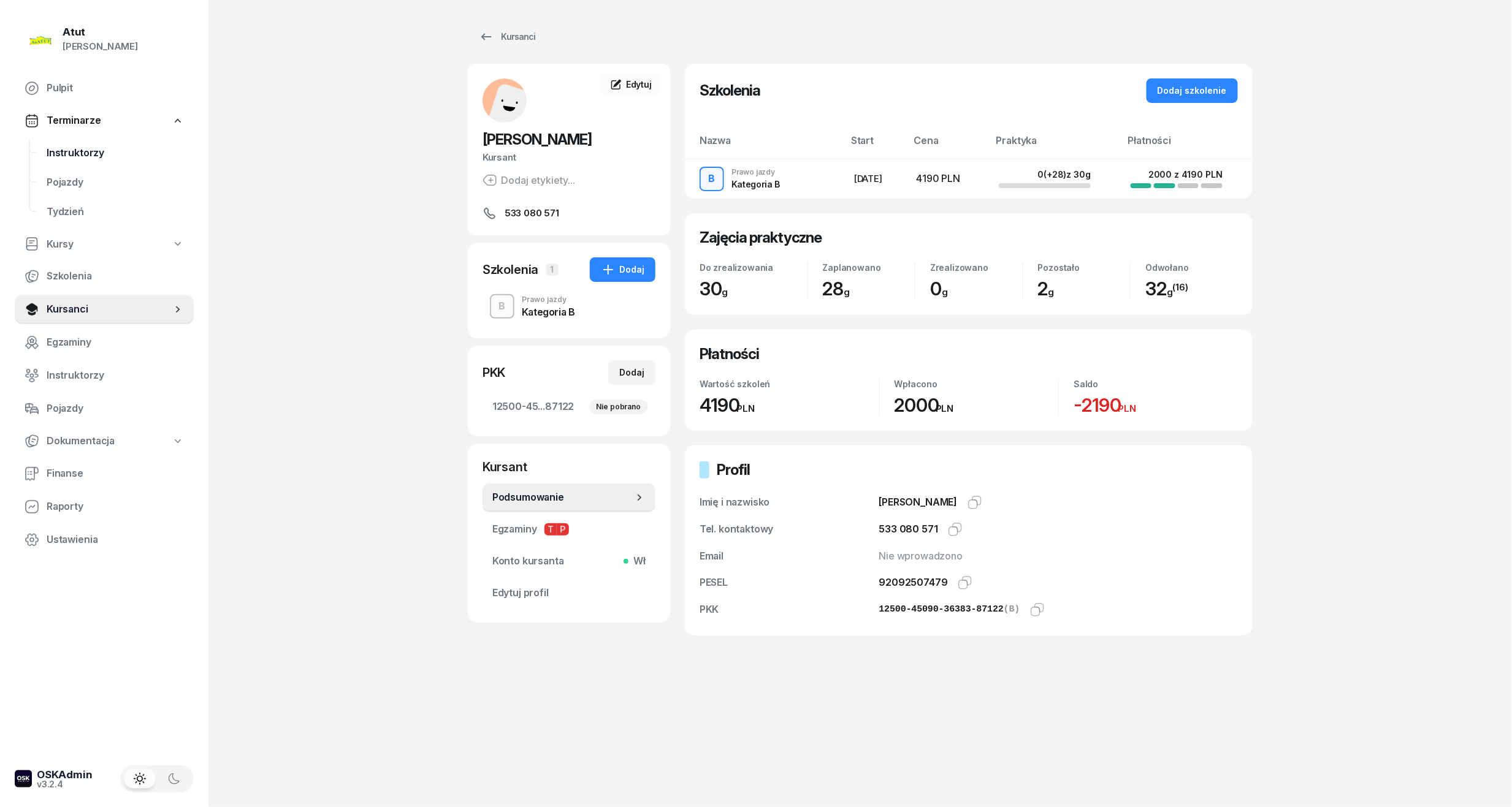
click at [73, 153] on span "Instruktorzy" at bounding box center [115, 153] width 137 height 16
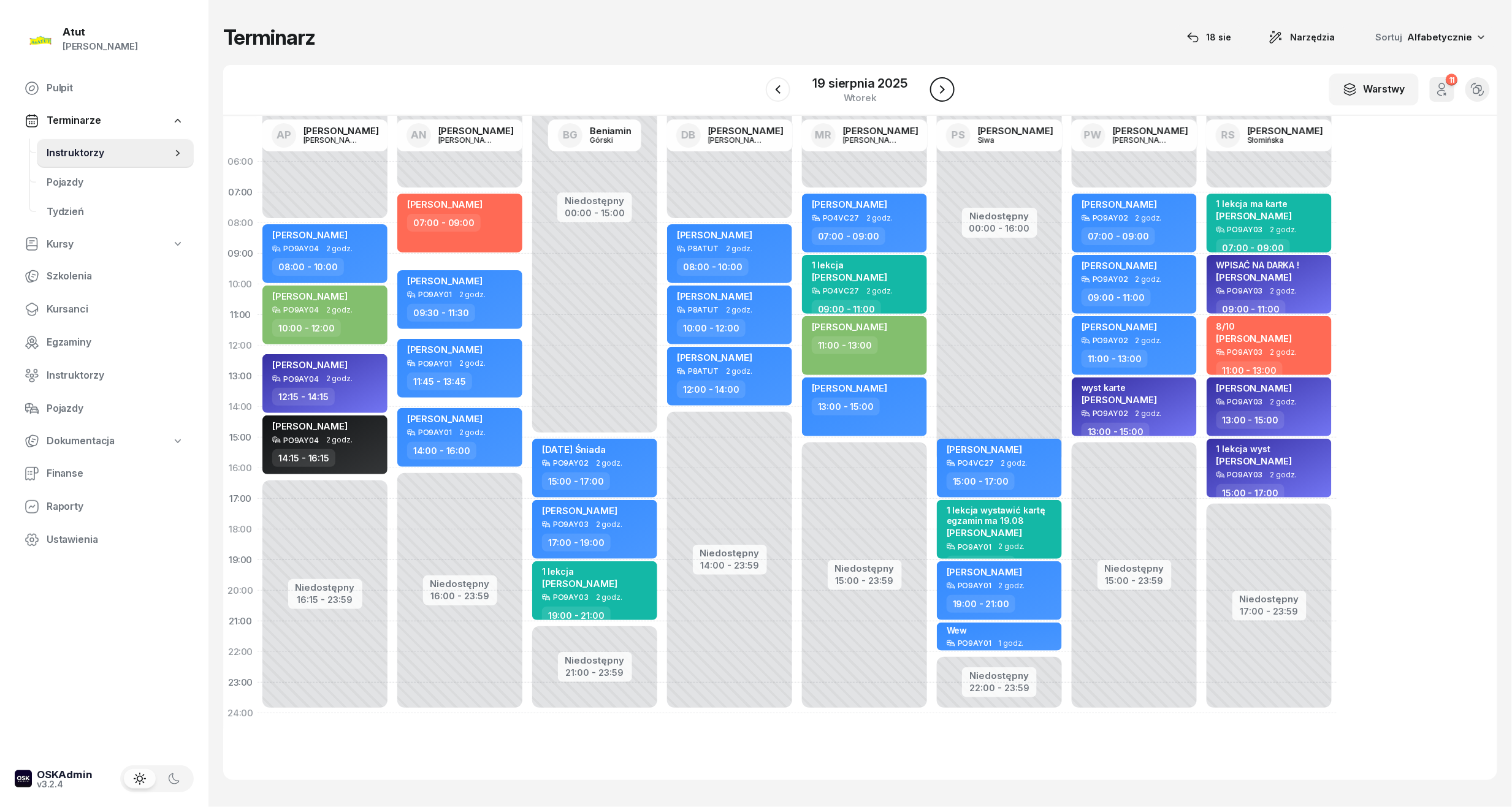
click at [948, 83] on icon "button" at bounding box center [942, 89] width 15 height 15
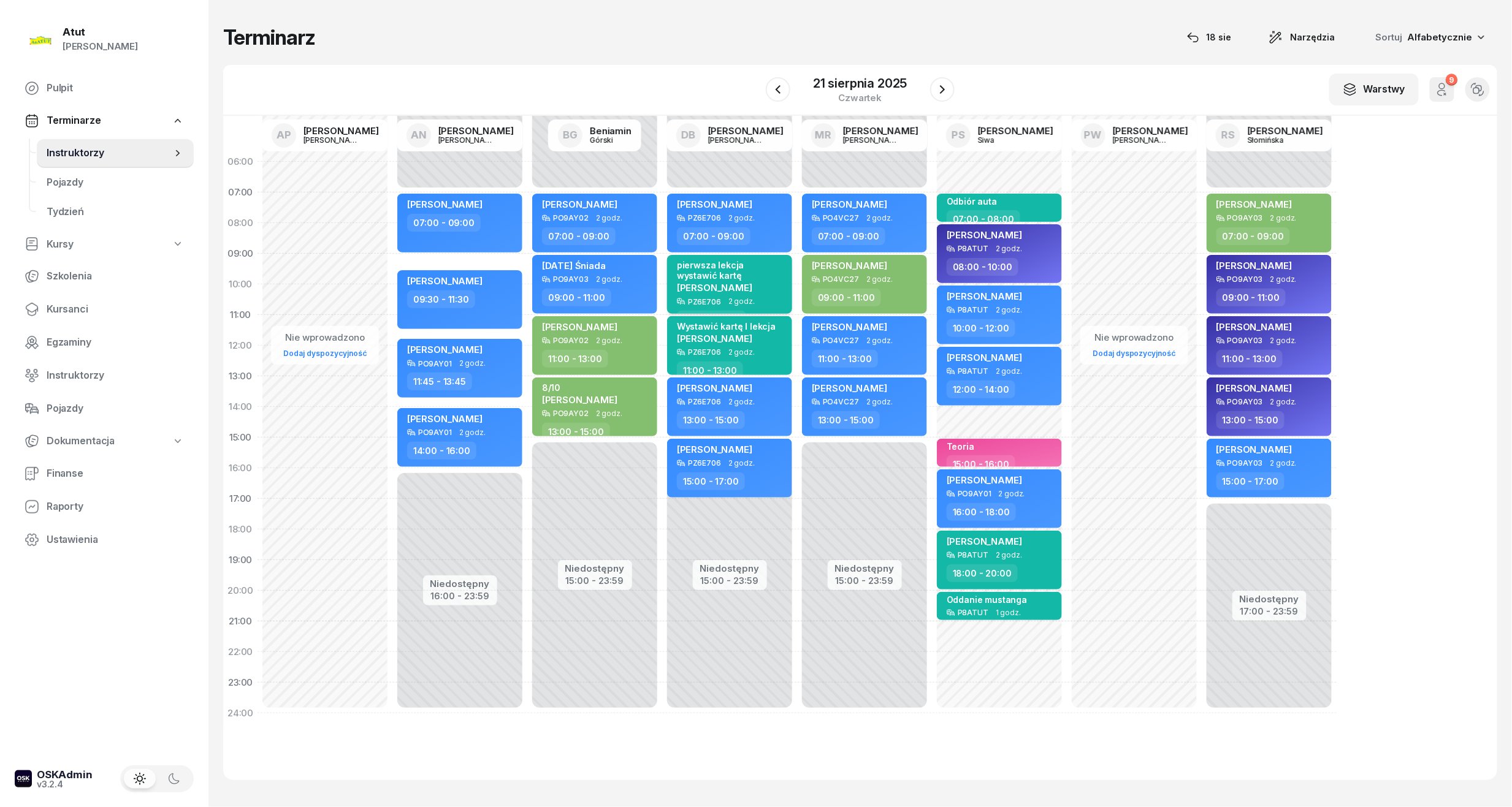
click at [723, 271] on div "pierwsza lekcja wystawić kartę" at bounding box center [730, 270] width 108 height 21
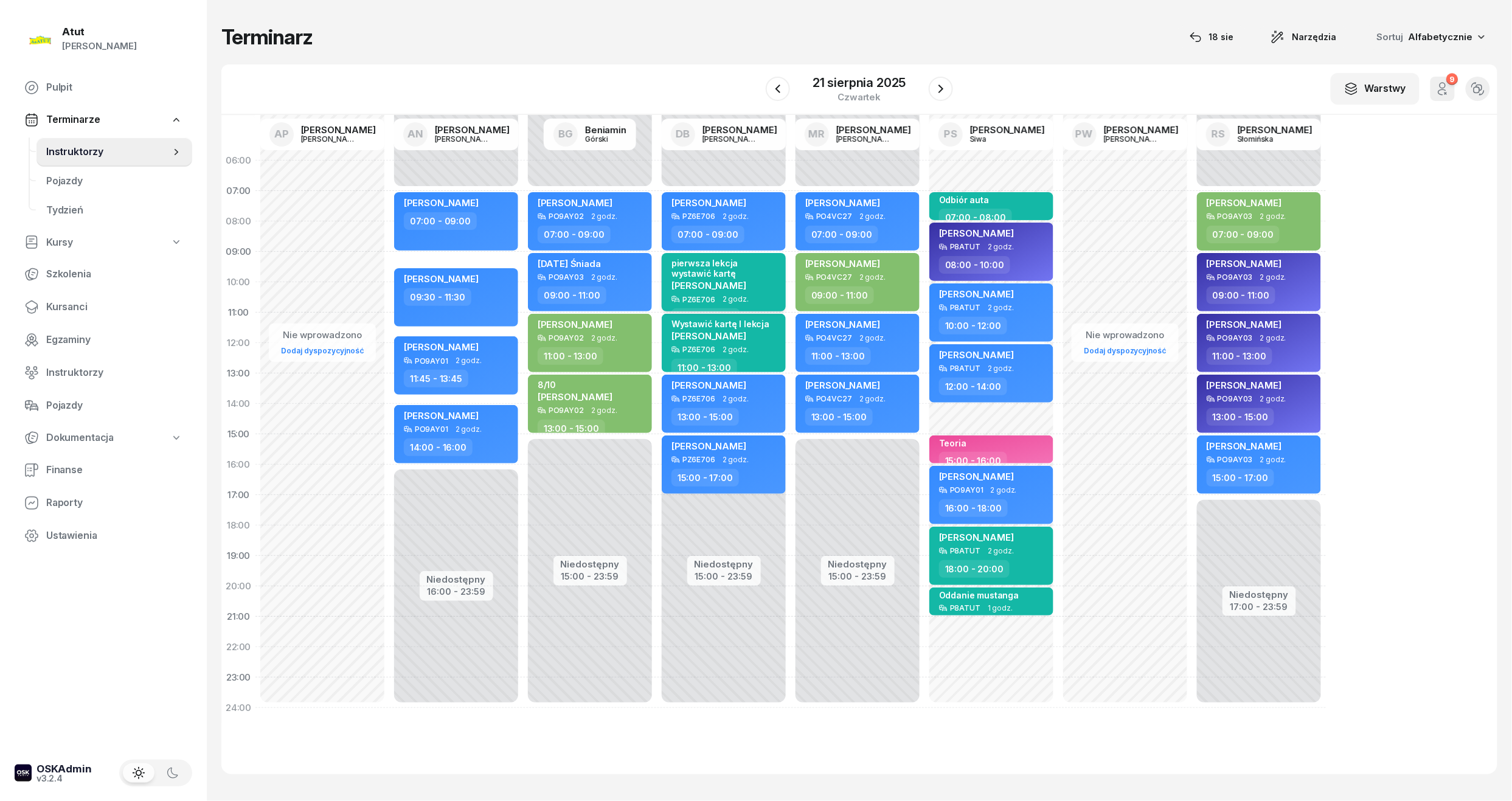
select select "09"
select select "11"
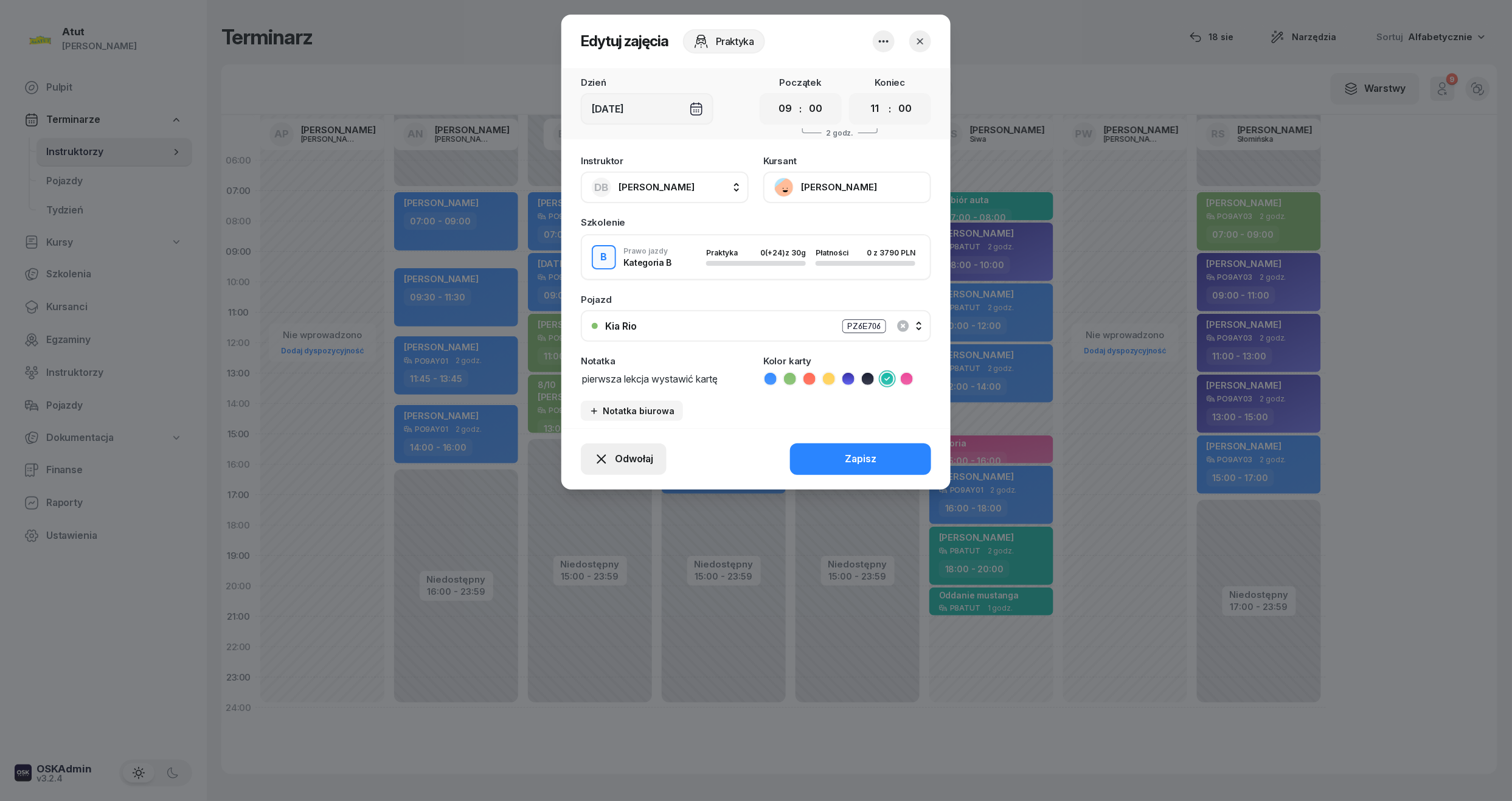
click at [630, 460] on span "Odwołaj" at bounding box center [634, 459] width 38 height 16
click at [602, 358] on div "My odwołaliśmy" at bounding box center [603, 355] width 74 height 16
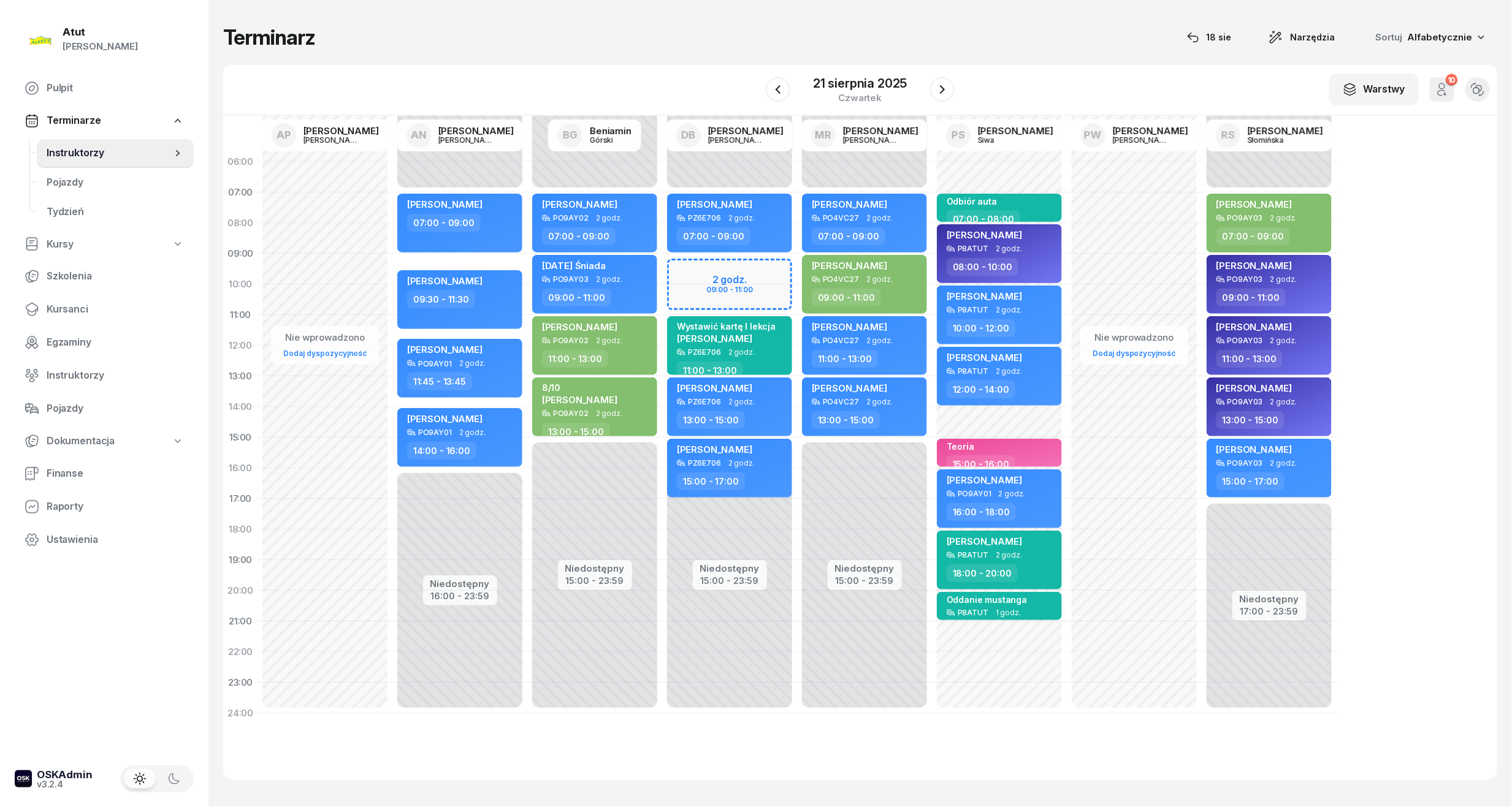
click at [797, 268] on div "Niedostępny 00:00 - 07:00 Niedostępny 15:00 - 23:59 Sebastian Skwarczyński PZ6E…" at bounding box center [864, 438] width 135 height 582
select select "09"
select select "11"
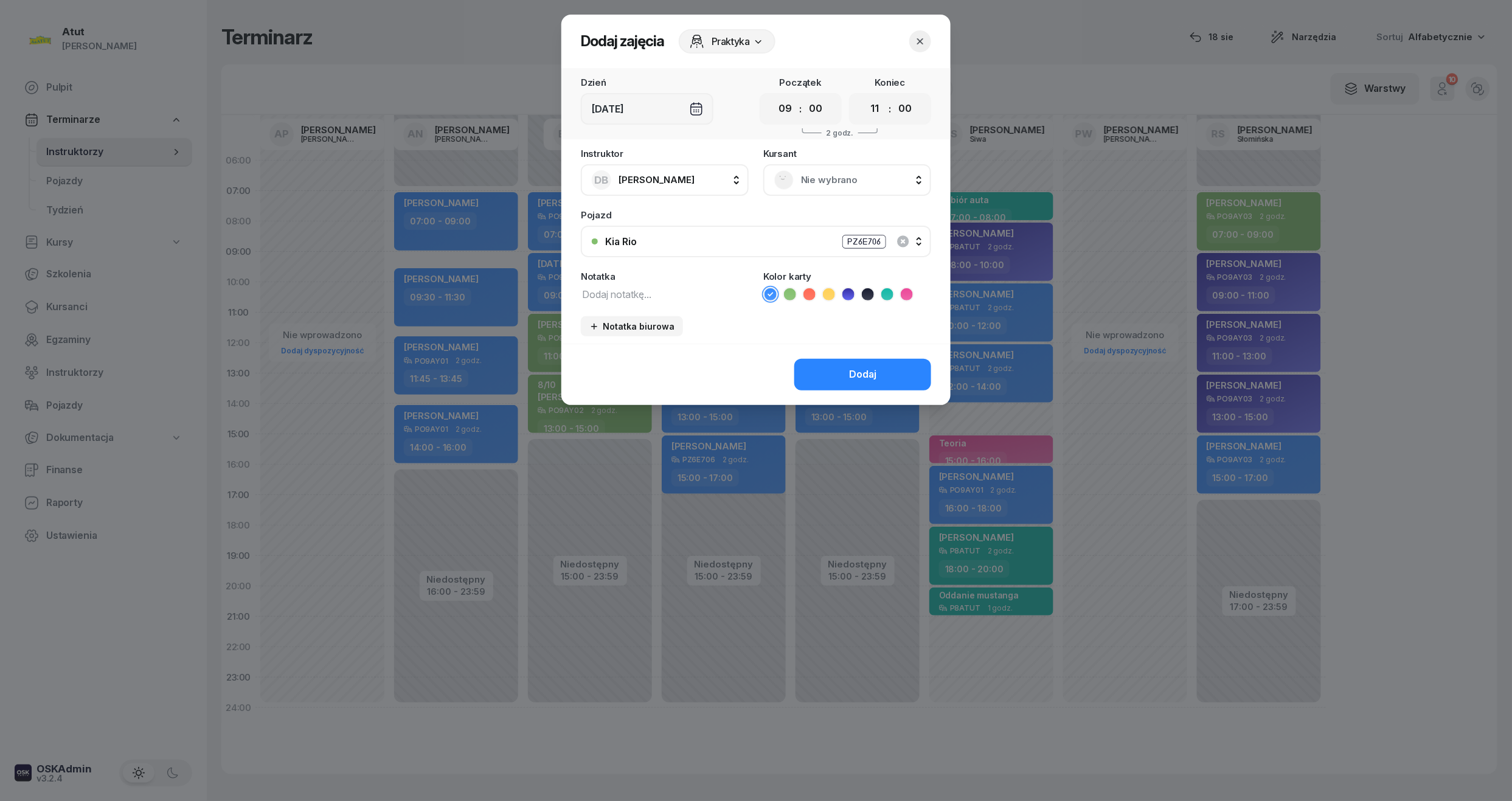
click at [644, 286] on textarea at bounding box center [664, 293] width 167 height 16
type textarea "nie wpisywać"
click at [848, 371] on button "Dodaj" at bounding box center [863, 375] width 137 height 31
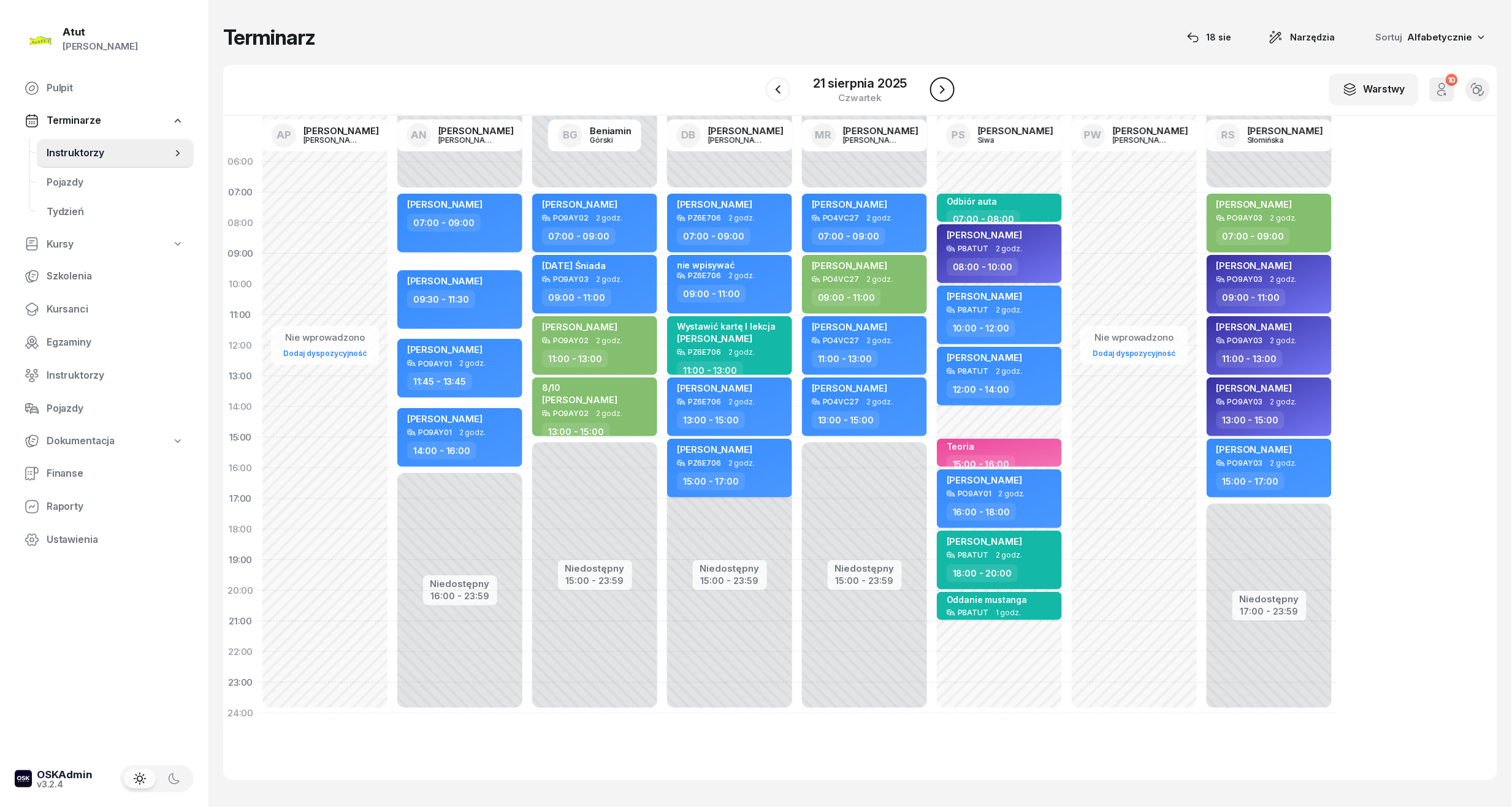
click at [945, 86] on icon "button" at bounding box center [942, 89] width 15 height 15
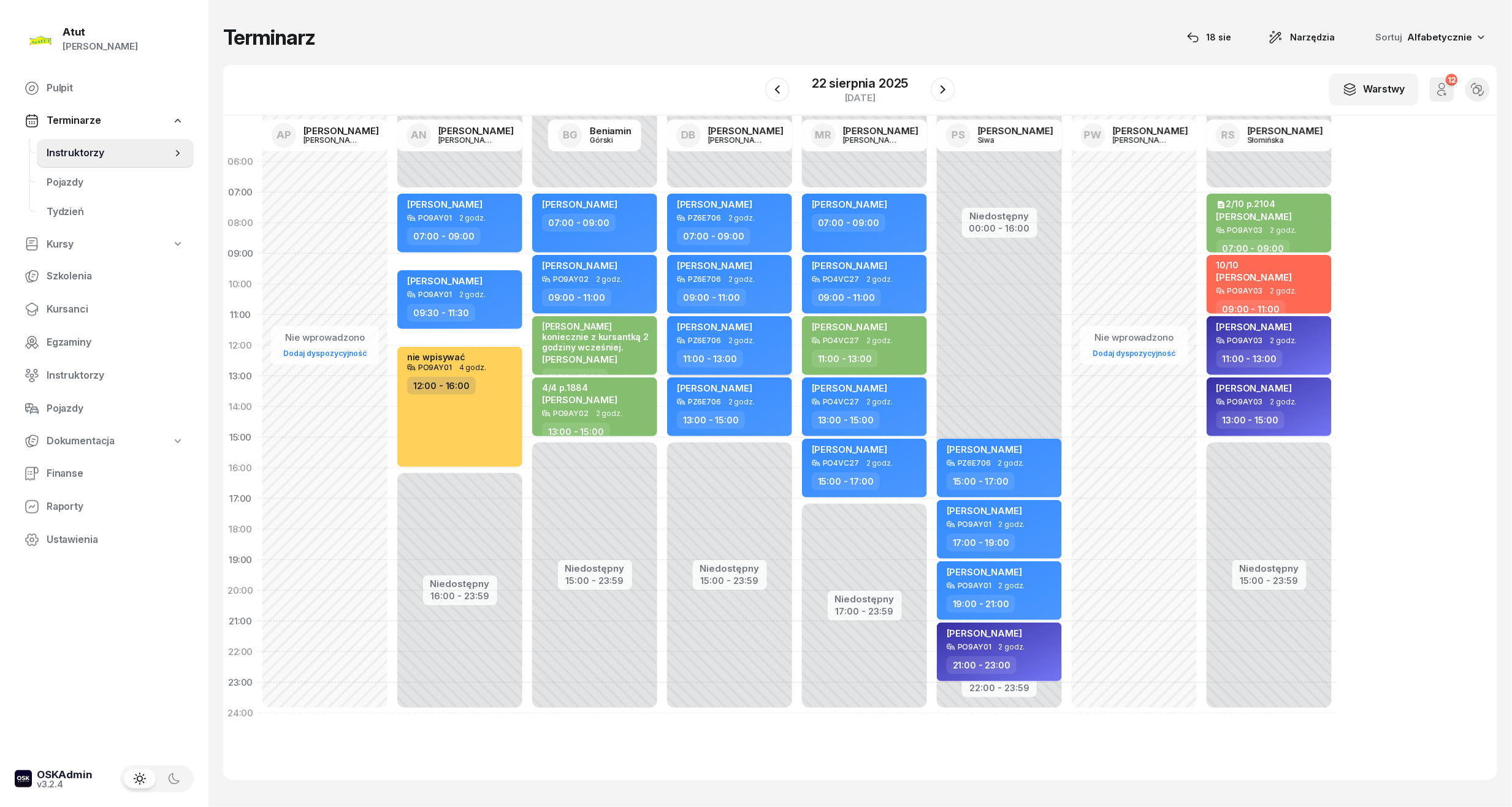
click at [710, 327] on span "Oliwia Kołodziejczak" at bounding box center [714, 326] width 75 height 11
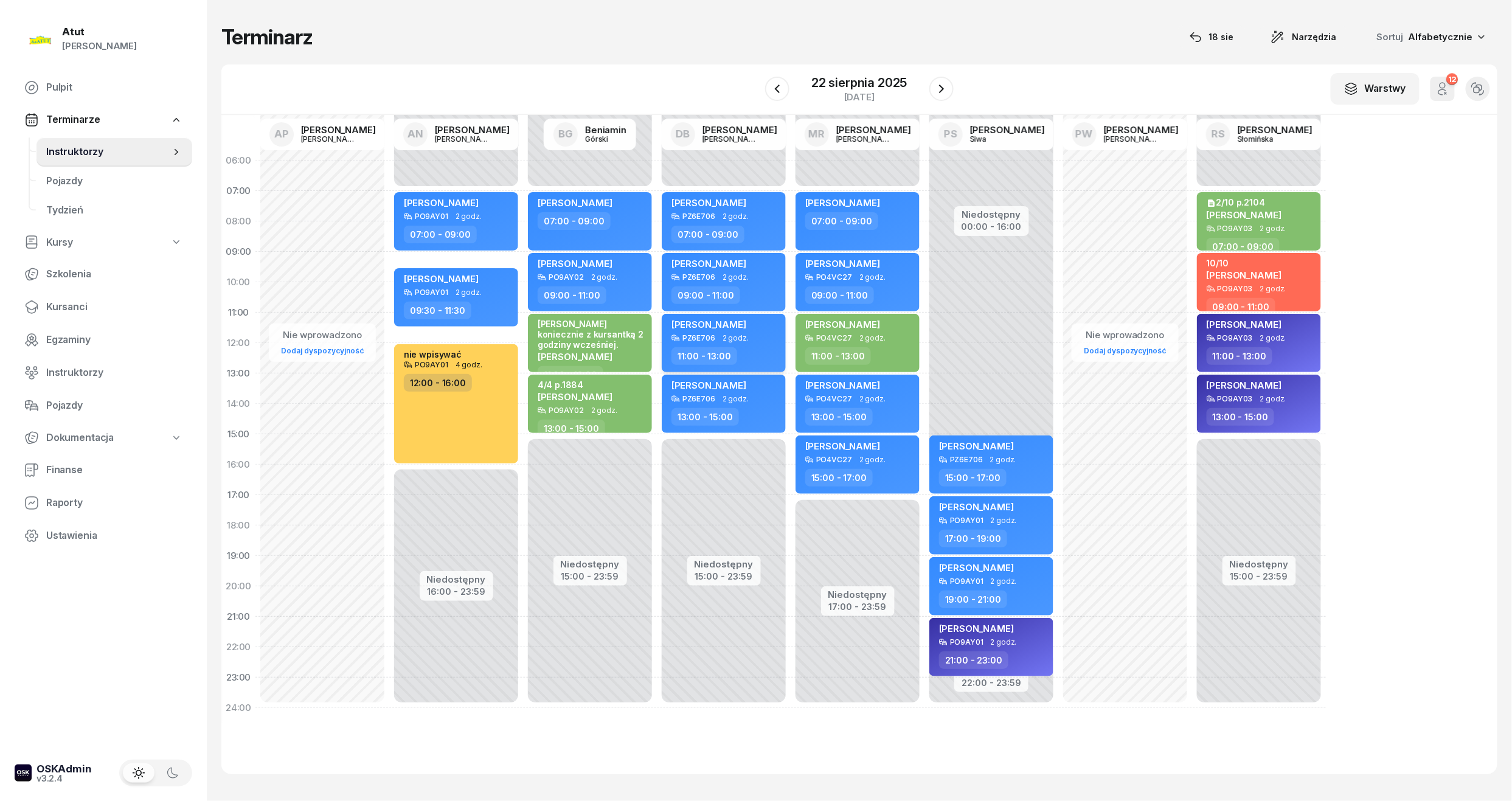
select select "11"
select select "13"
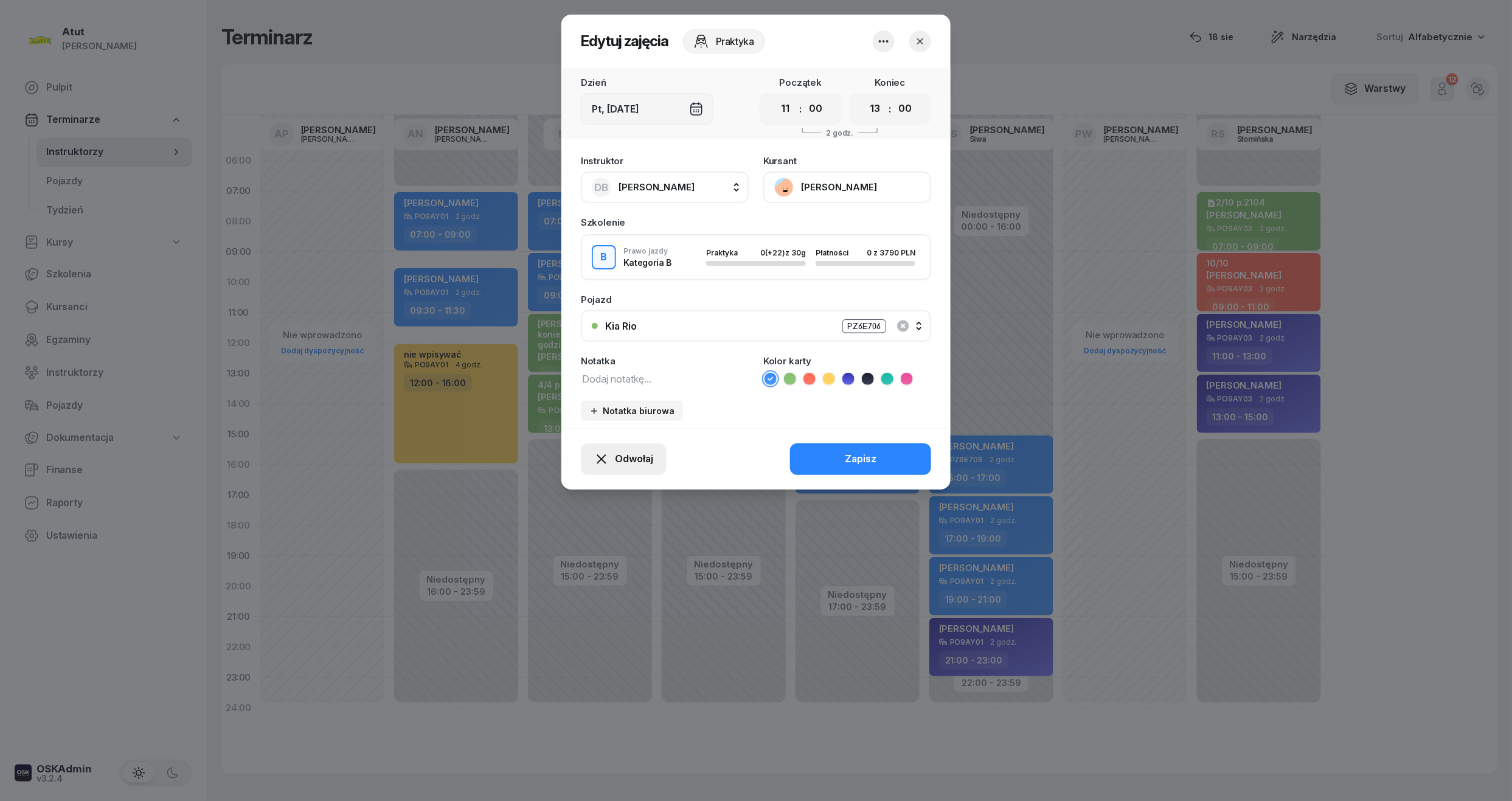
click at [631, 447] on button "Odwołaj" at bounding box center [624, 459] width 86 height 31
click at [612, 385] on div "Kursant odwołał" at bounding box center [602, 385] width 72 height 16
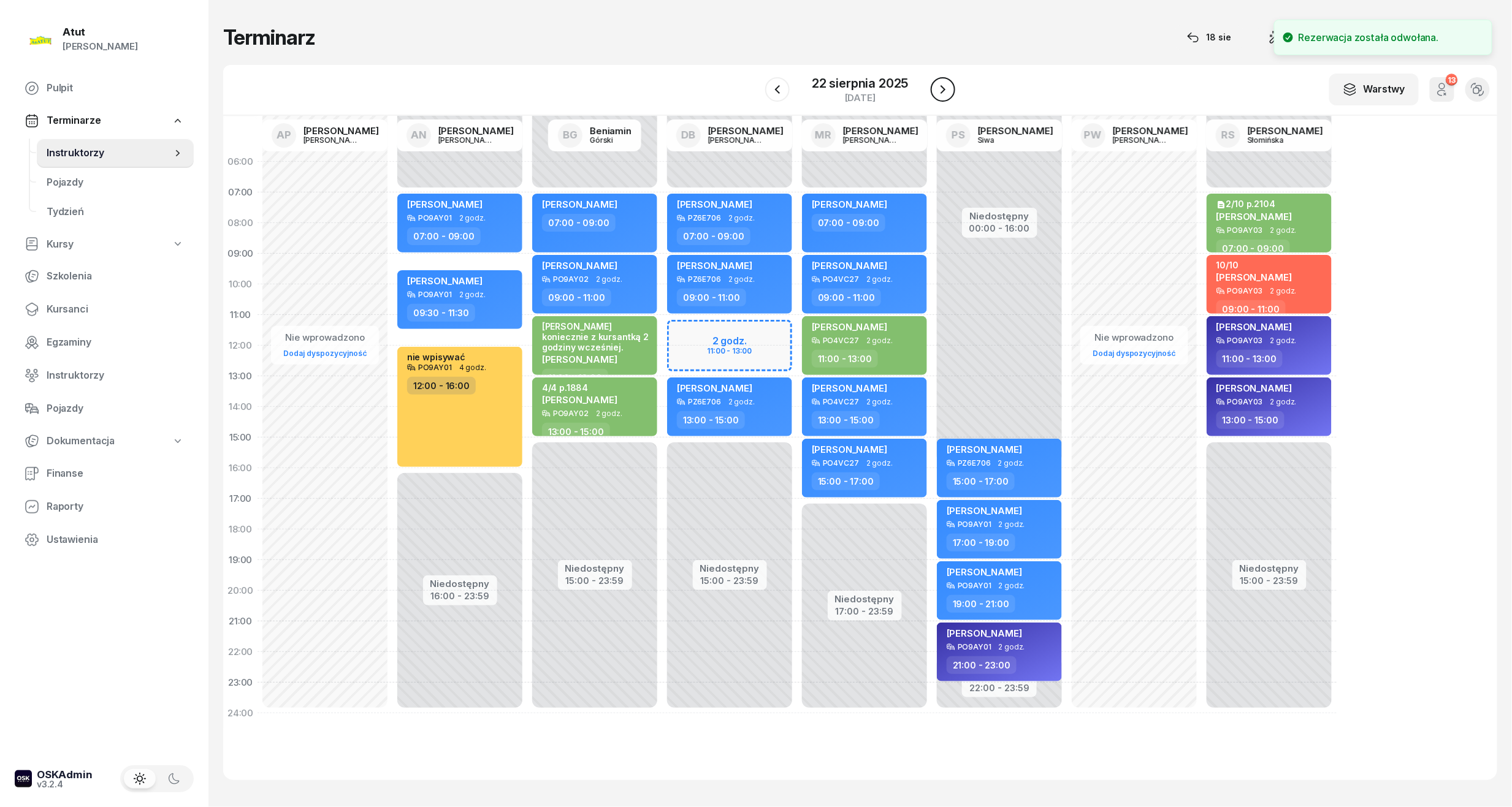
click at [937, 94] on icon "button" at bounding box center [943, 89] width 15 height 15
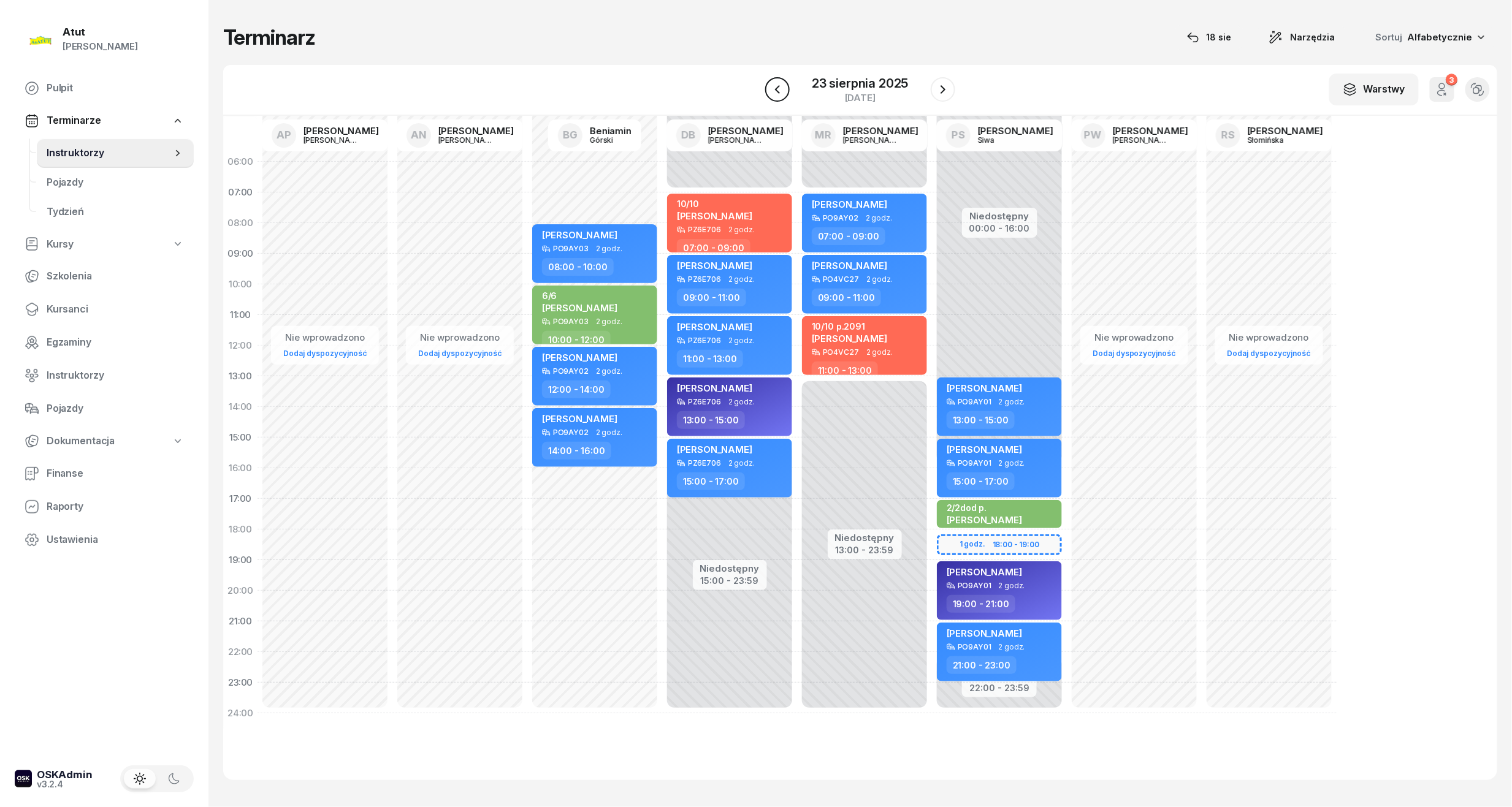
click at [780, 92] on icon "button" at bounding box center [777, 89] width 15 height 15
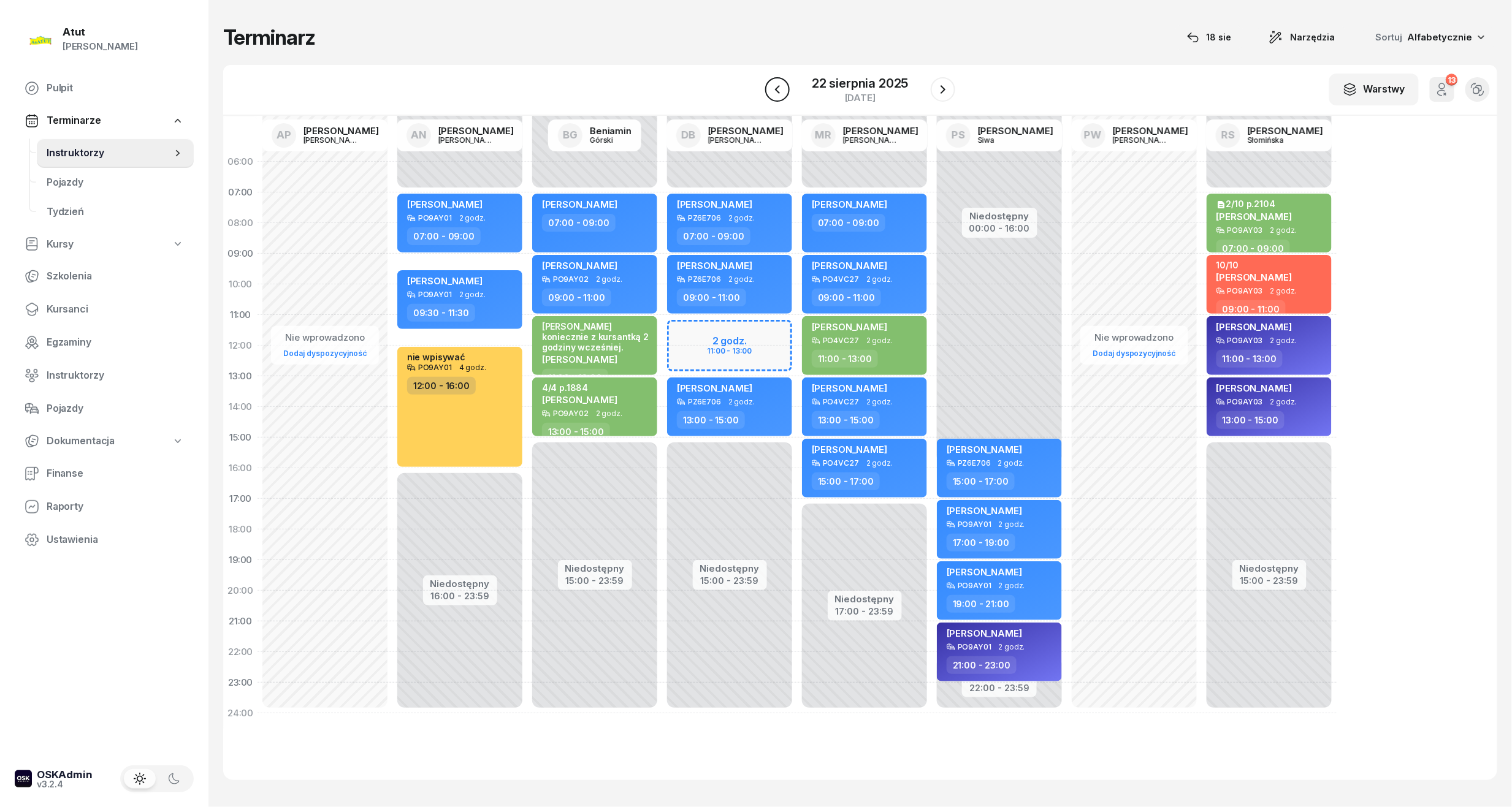
click at [780, 91] on icon "button" at bounding box center [777, 89] width 15 height 15
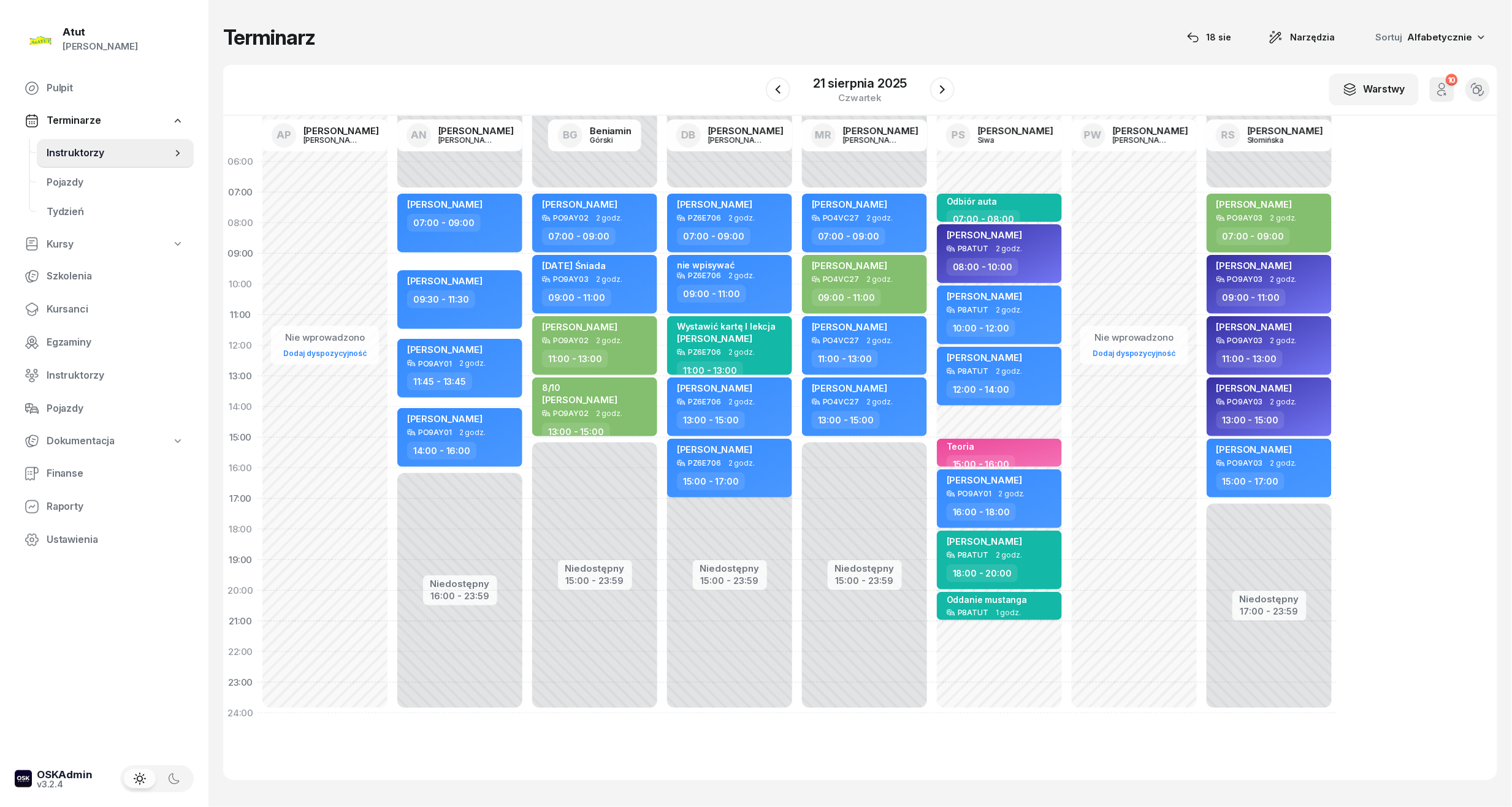
drag, startPoint x: 783, startPoint y: 88, endPoint x: 787, endPoint y: 73, distance: 15.5
click at [786, 77] on div at bounding box center [778, 89] width 24 height 24
click at [788, 71] on div "W Wybierz AP Adam Pytlak AN Artur Nowakowski BG Beniamin Górski DB Dariusz Bańk…" at bounding box center [860, 90] width 1274 height 51
click at [789, 87] on button "button" at bounding box center [778, 89] width 24 height 24
click at [789, 87] on button "button" at bounding box center [777, 89] width 24 height 24
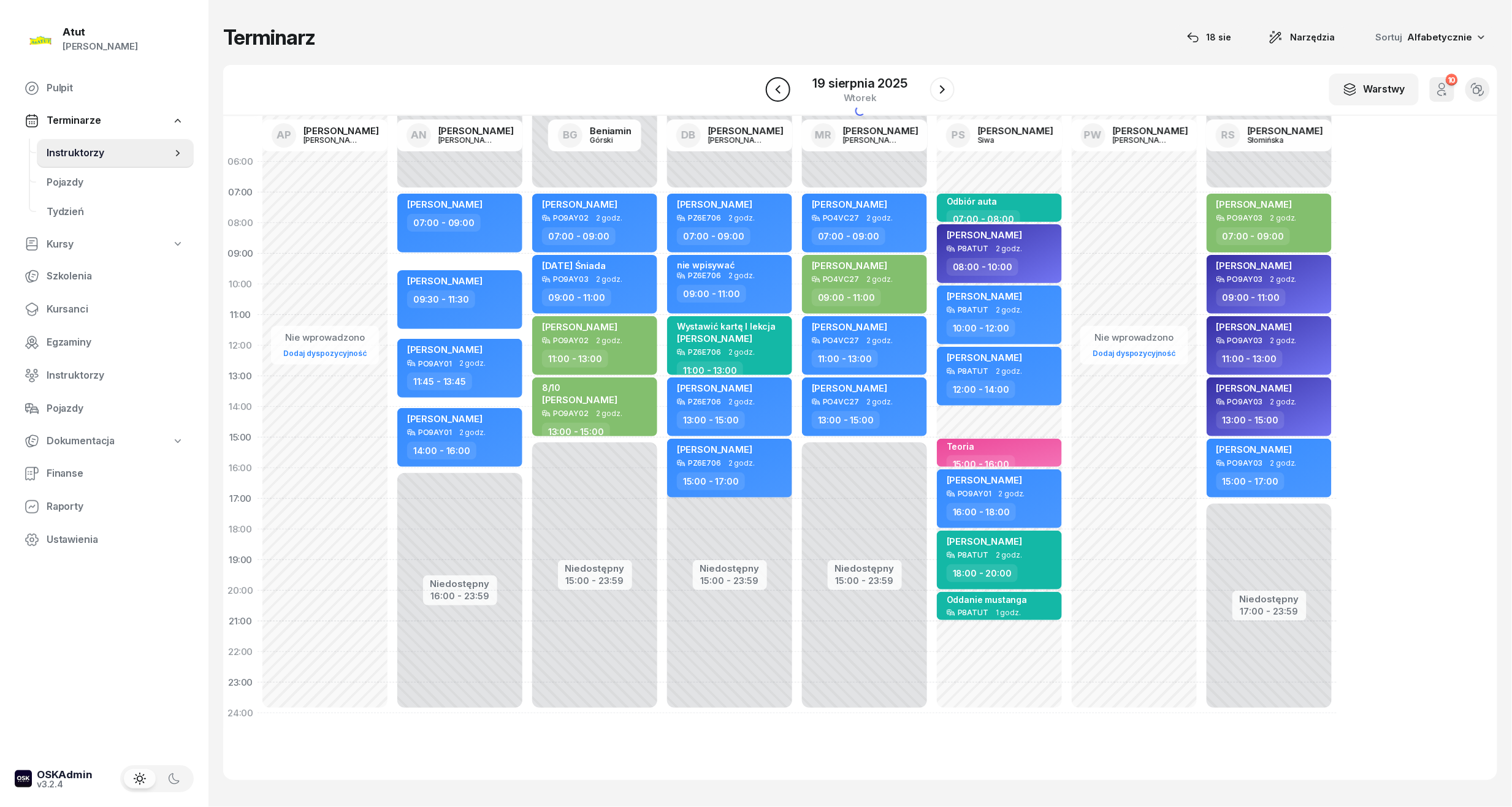
click at [789, 87] on button "button" at bounding box center [778, 89] width 24 height 24
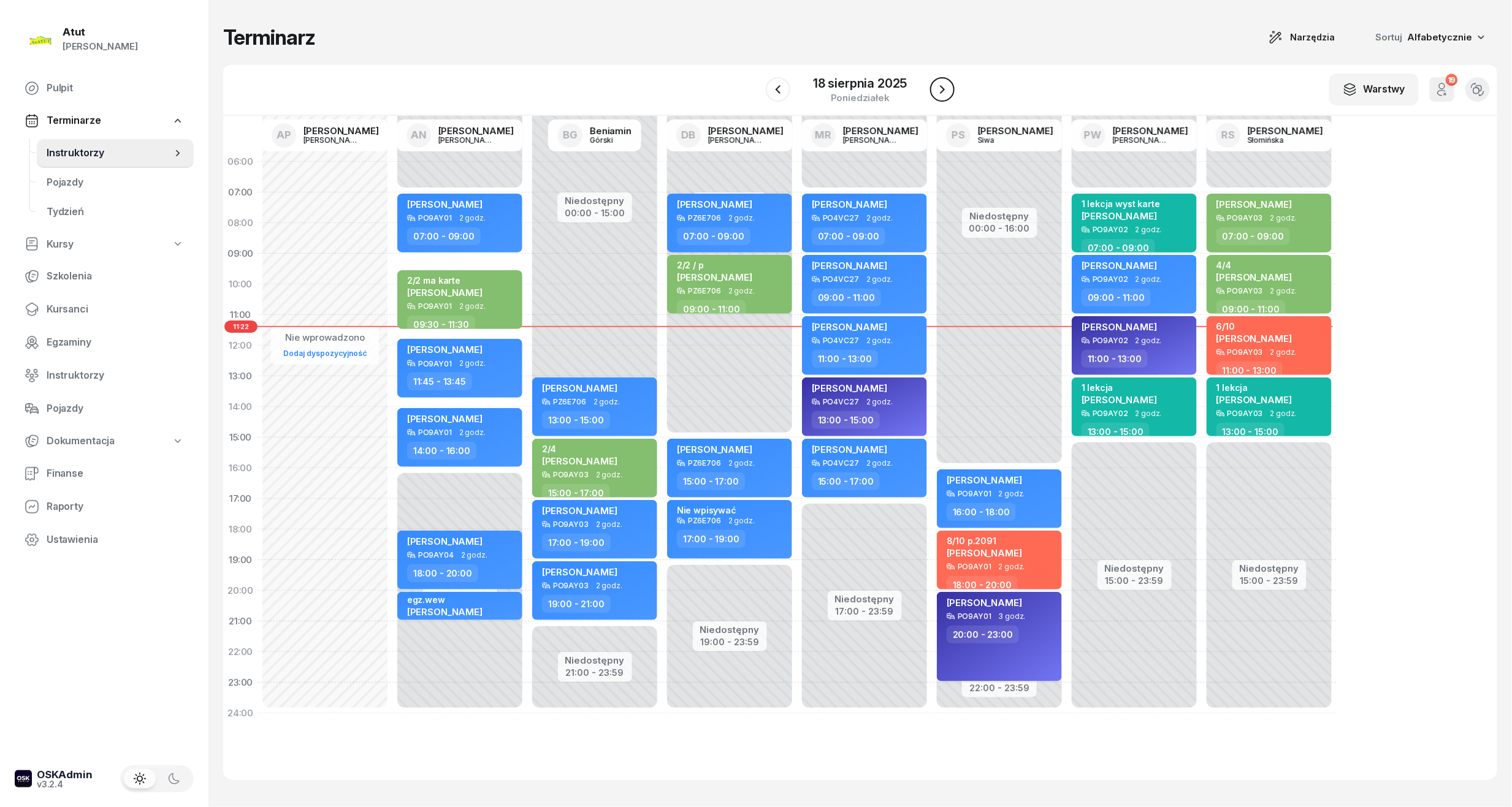
click at [946, 82] on icon "button" at bounding box center [942, 89] width 15 height 15
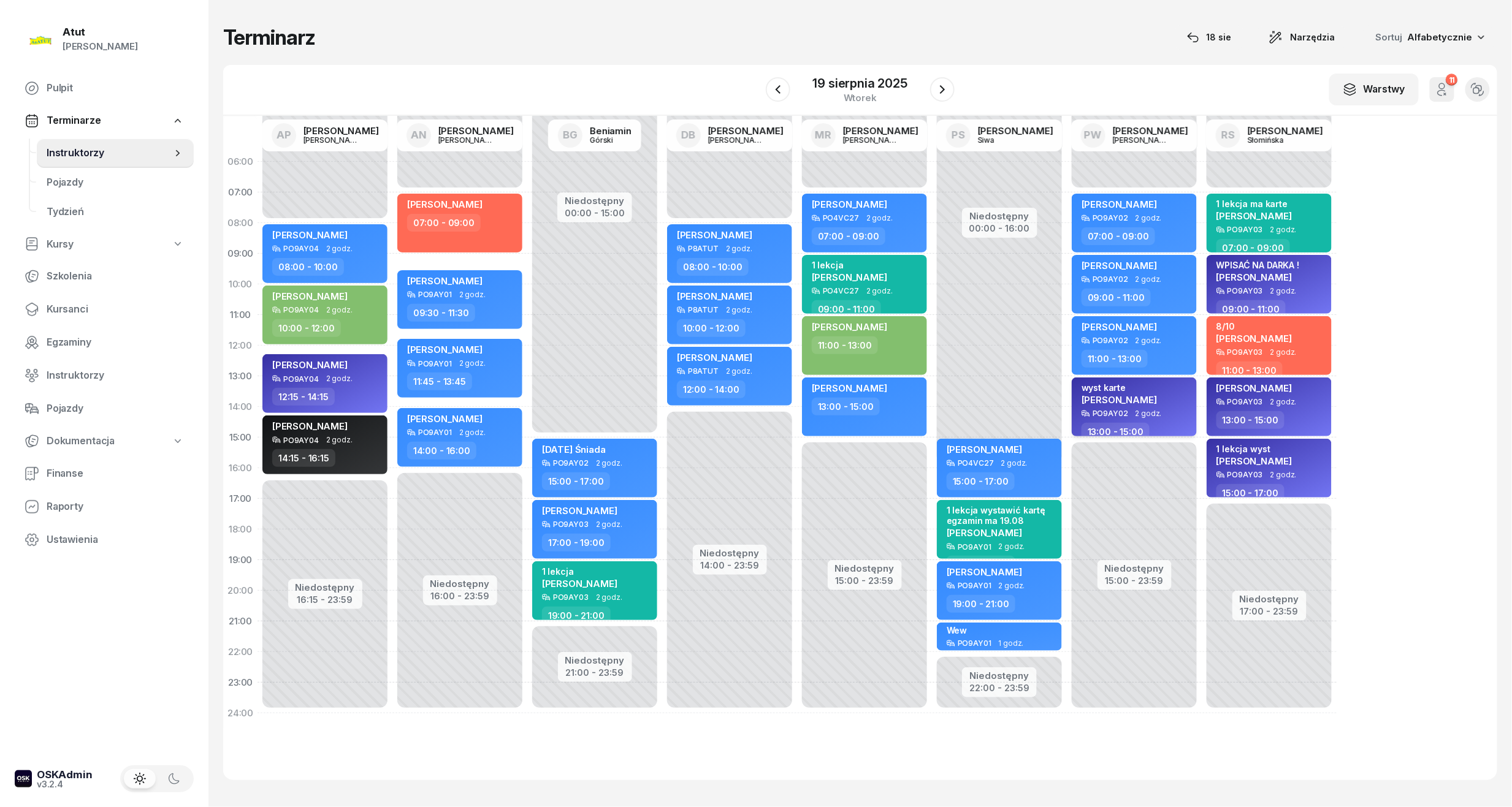
click at [1111, 398] on span "Patryk Bukiewicz" at bounding box center [1119, 400] width 75 height 11
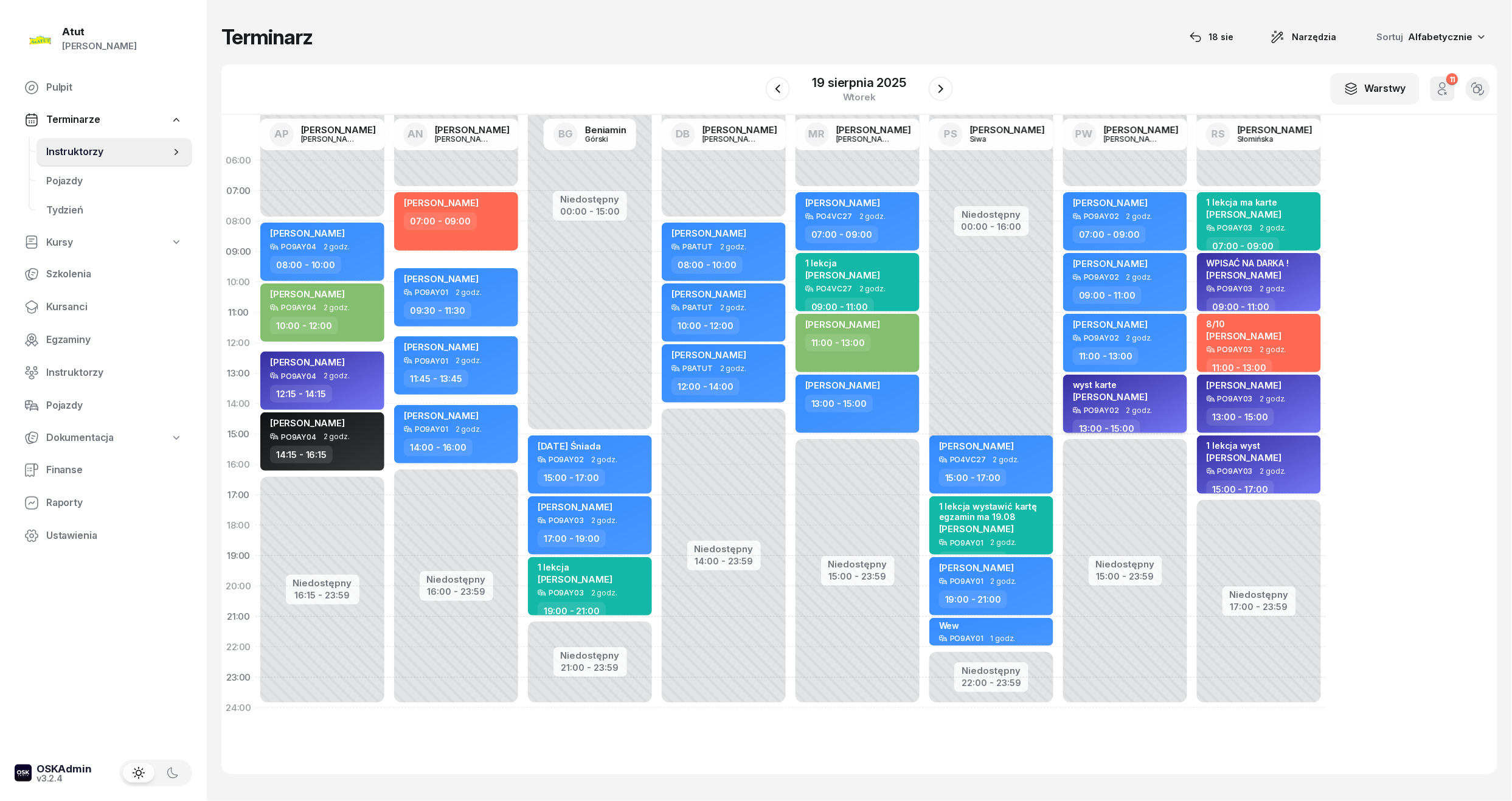
select select "13"
select select "15"
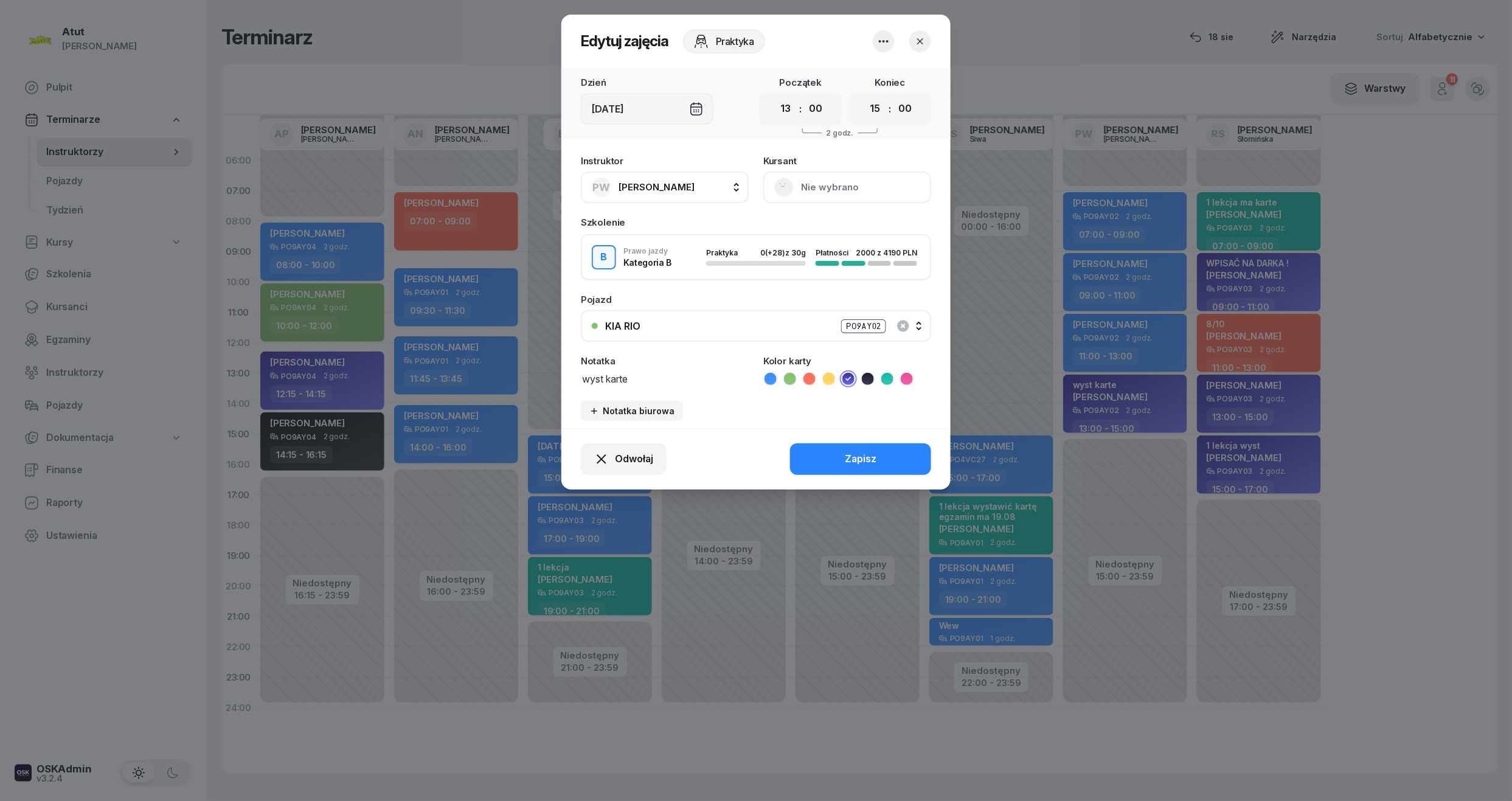
click at [805, 184] on button "Nie wybrano" at bounding box center [847, 187] width 167 height 31
click at [789, 231] on div "Otwórz profil" at bounding box center [802, 228] width 59 height 16
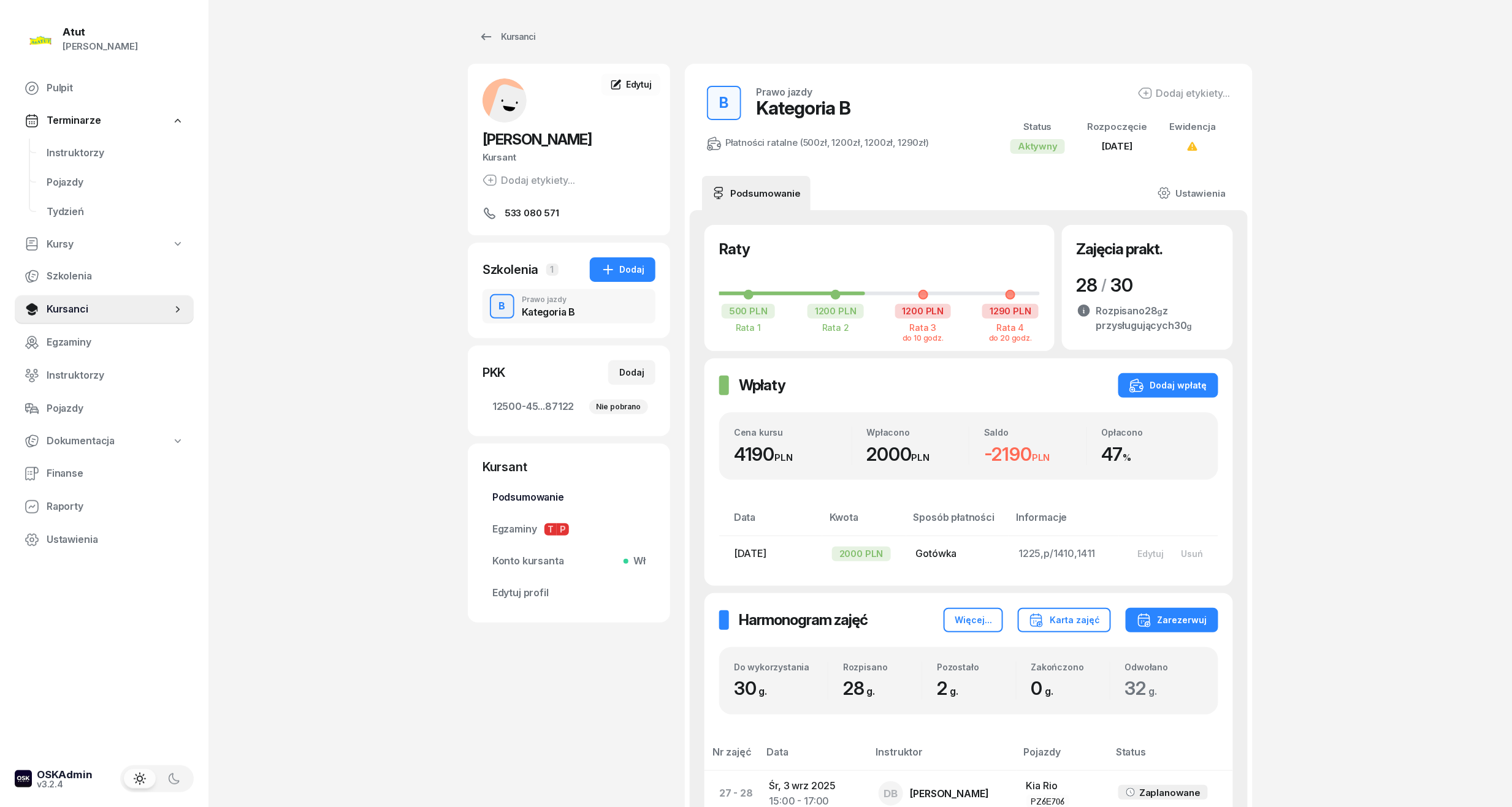
click at [549, 498] on span "Podsumowanie" at bounding box center [568, 497] width 153 height 16
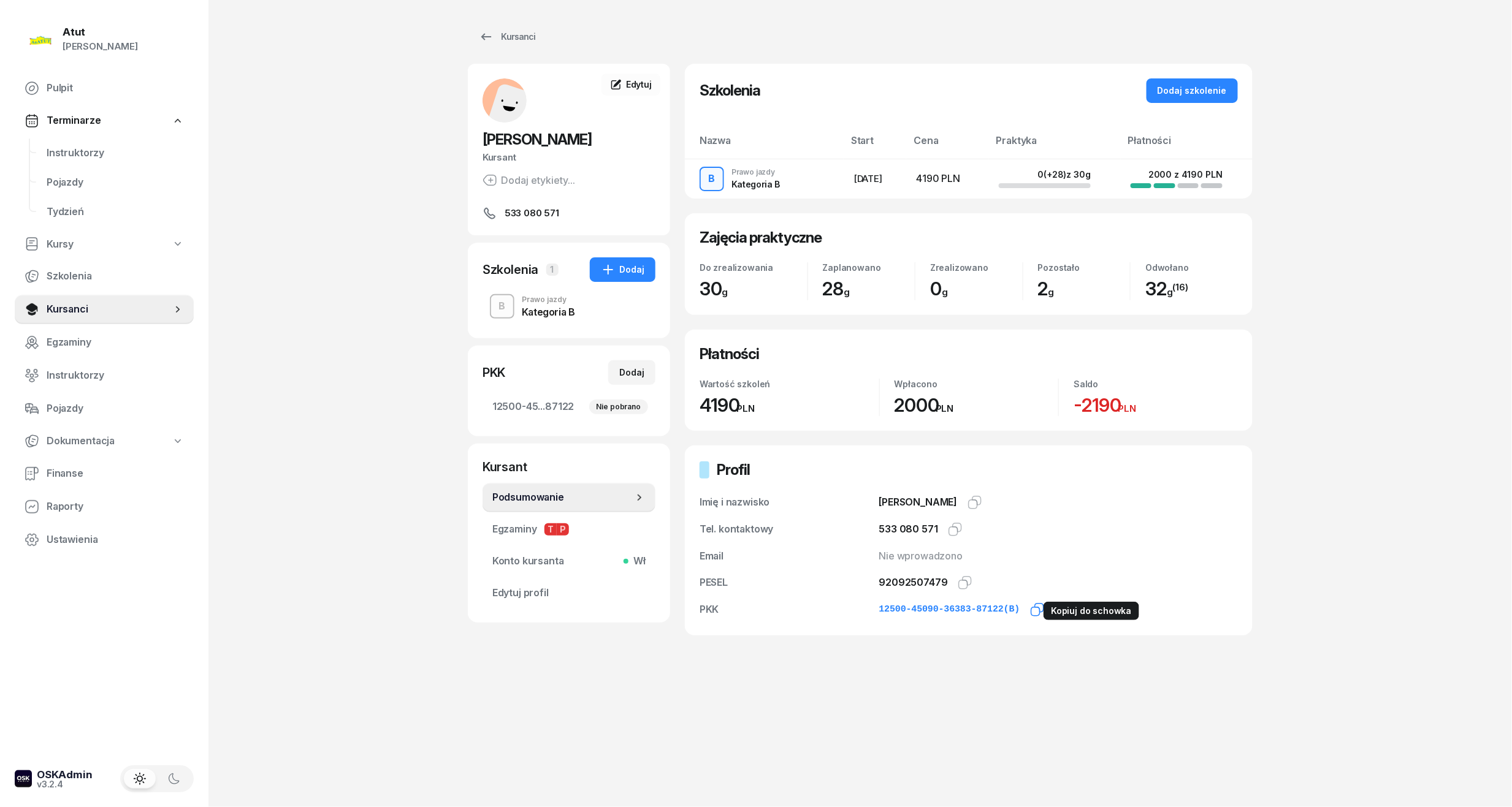
click at [1035, 608] on icon "button" at bounding box center [1039, 609] width 9 height 9
click at [69, 147] on span "Instruktorzy" at bounding box center [115, 153] width 137 height 16
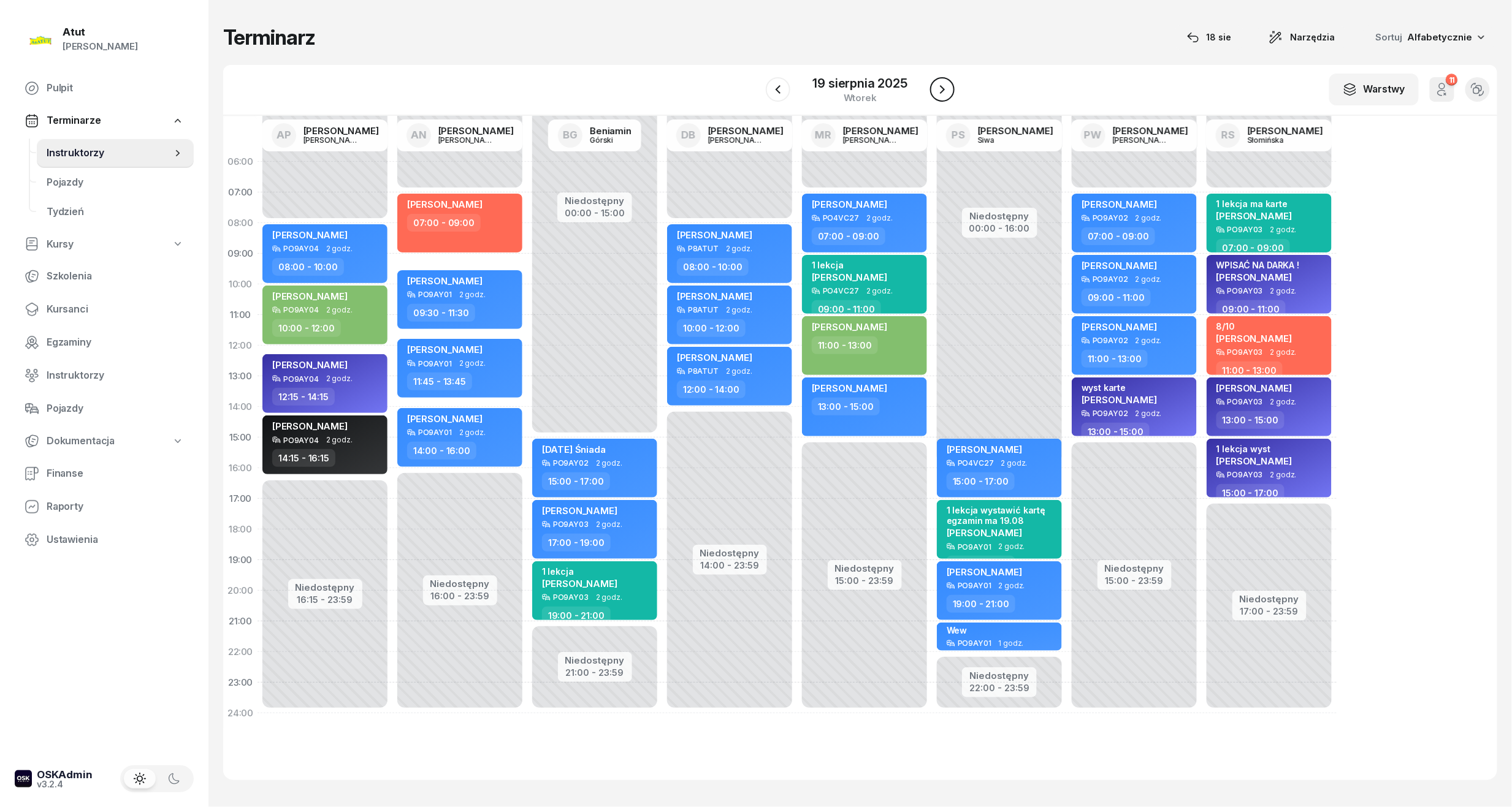
click at [939, 89] on icon "button" at bounding box center [942, 89] width 15 height 15
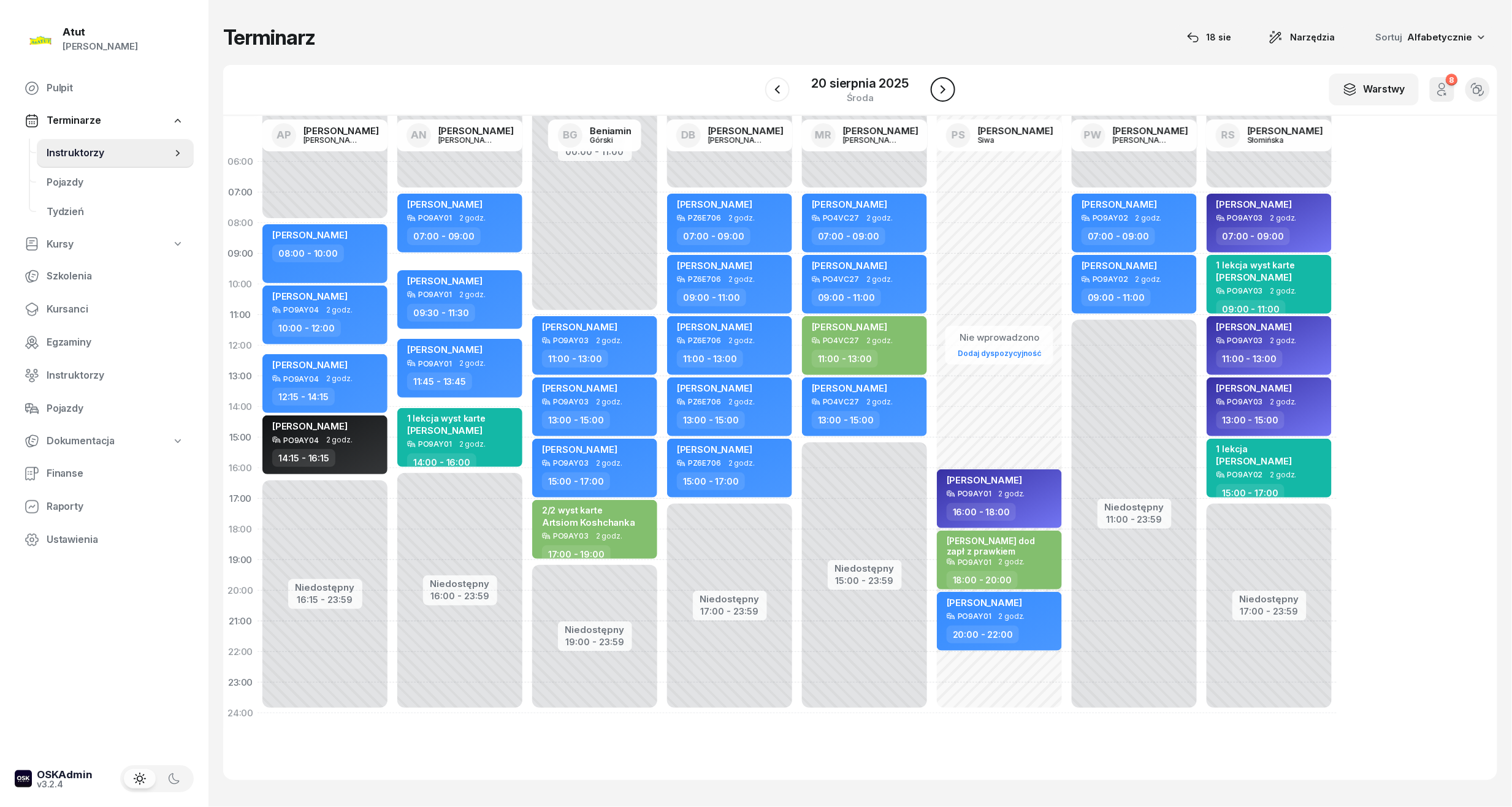
click at [939, 89] on icon "button" at bounding box center [943, 89] width 15 height 15
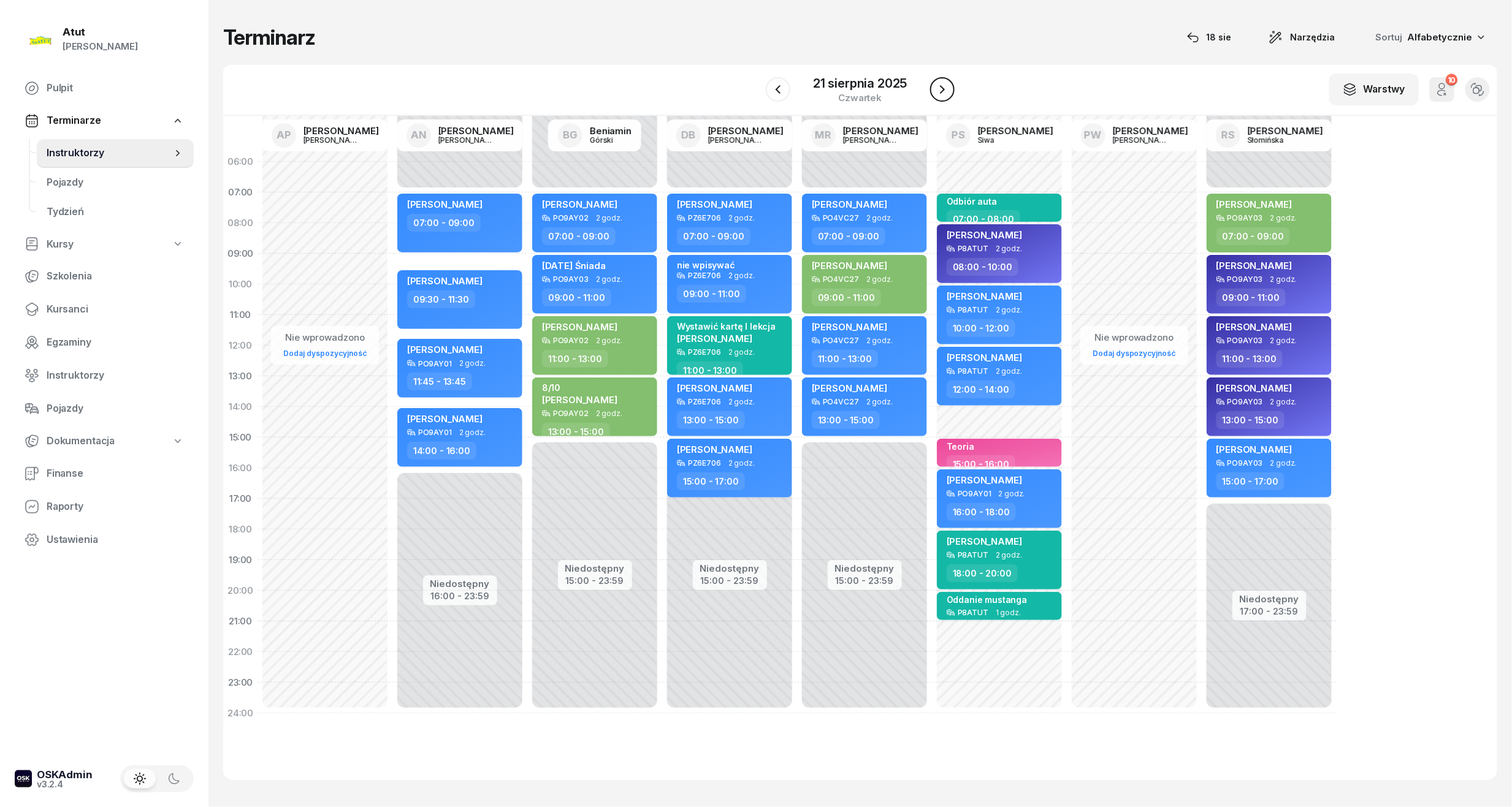
click at [939, 89] on icon "button" at bounding box center [942, 89] width 15 height 15
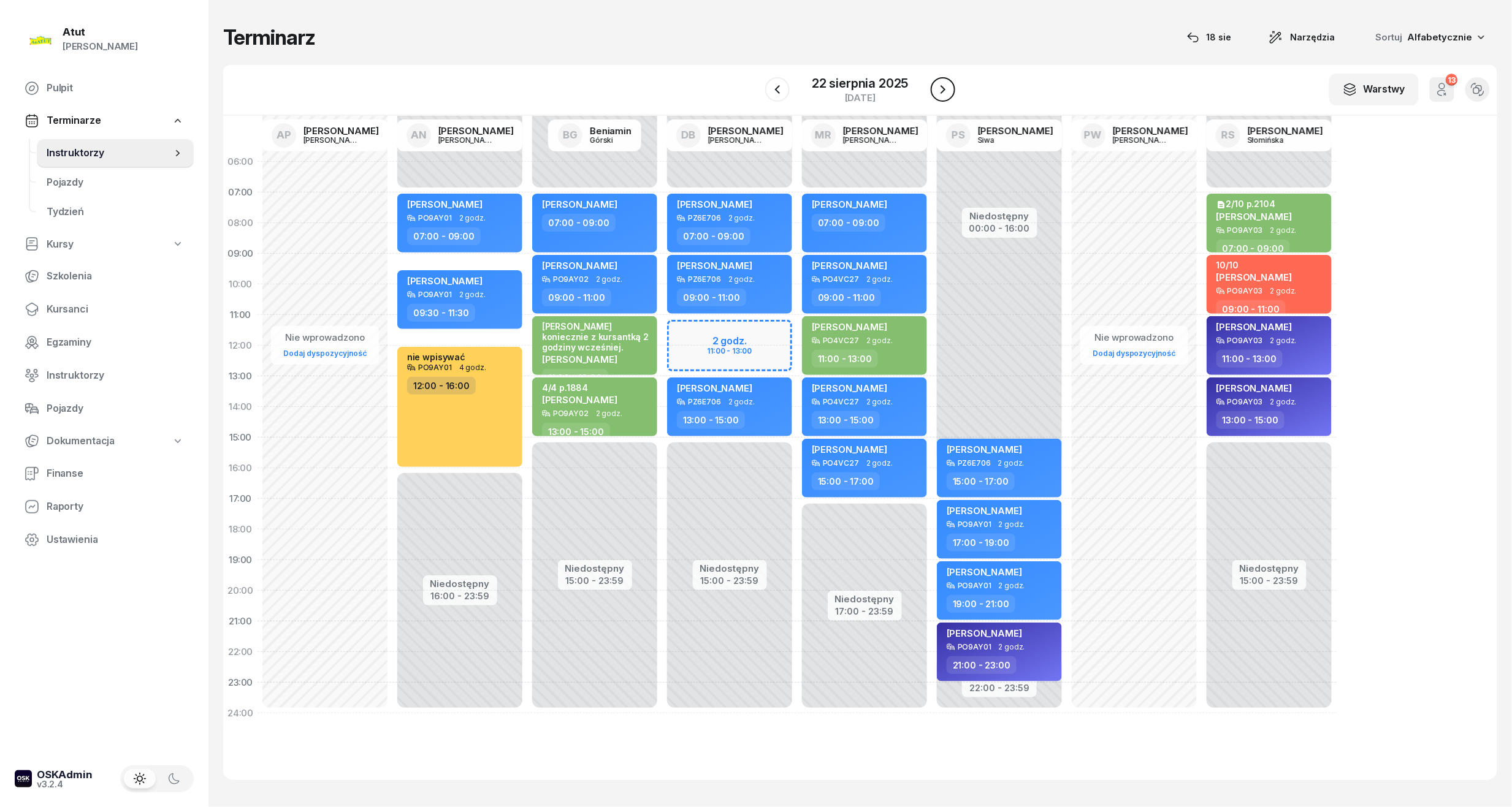
click at [943, 86] on icon "button" at bounding box center [943, 89] width 15 height 15
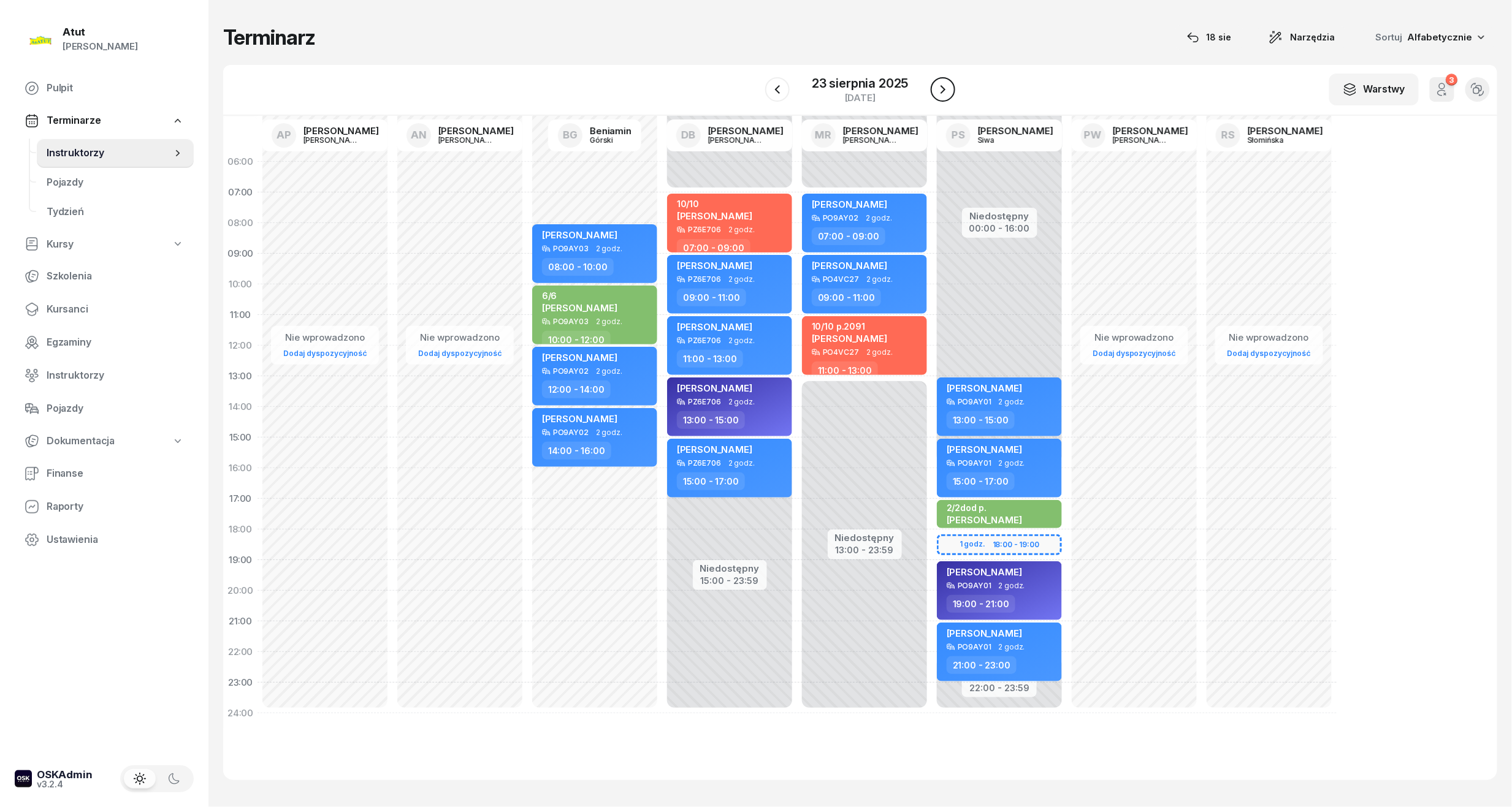
click at [943, 86] on icon "button" at bounding box center [943, 89] width 15 height 15
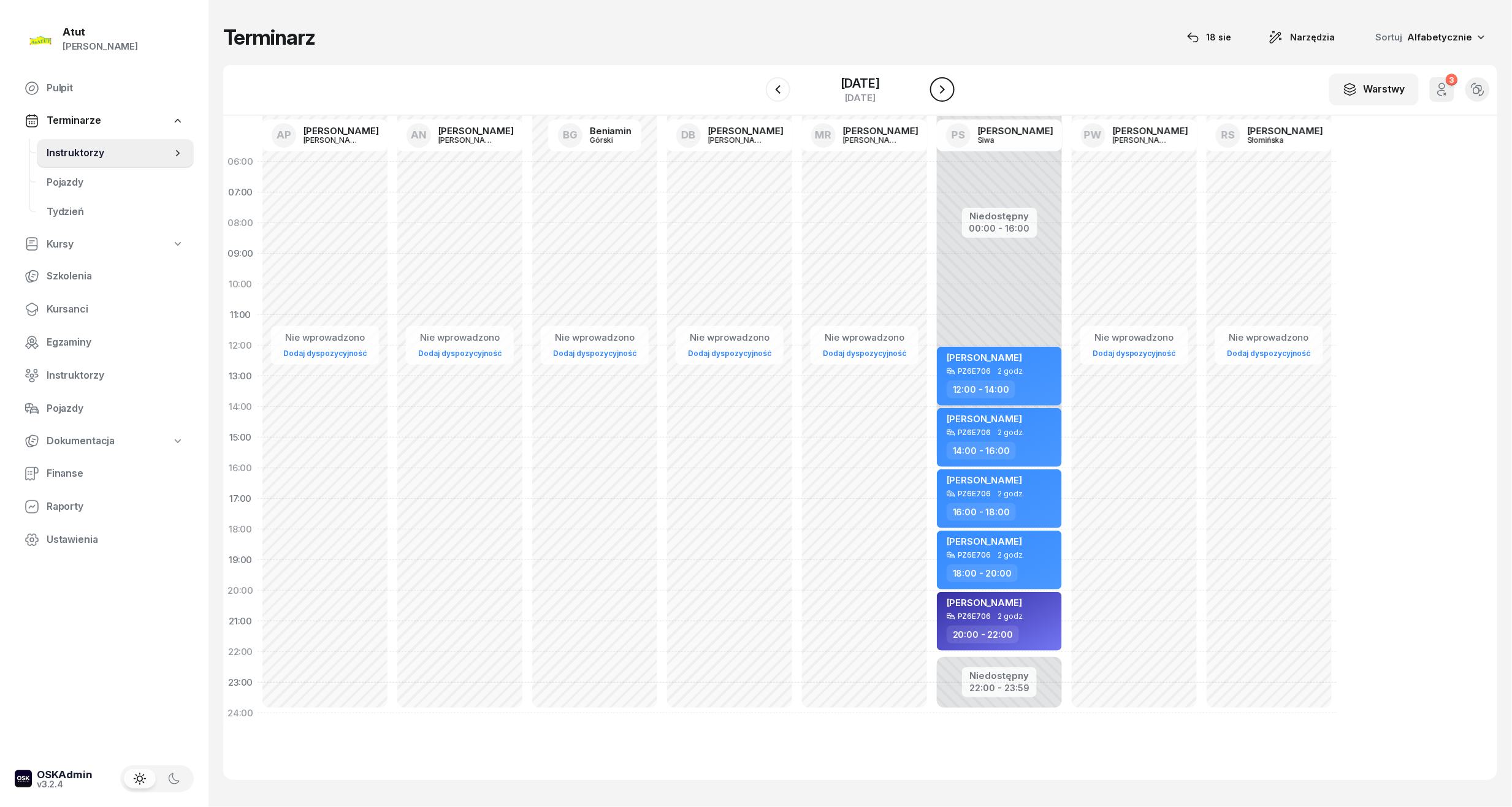
click at [943, 86] on icon "button" at bounding box center [942, 89] width 15 height 15
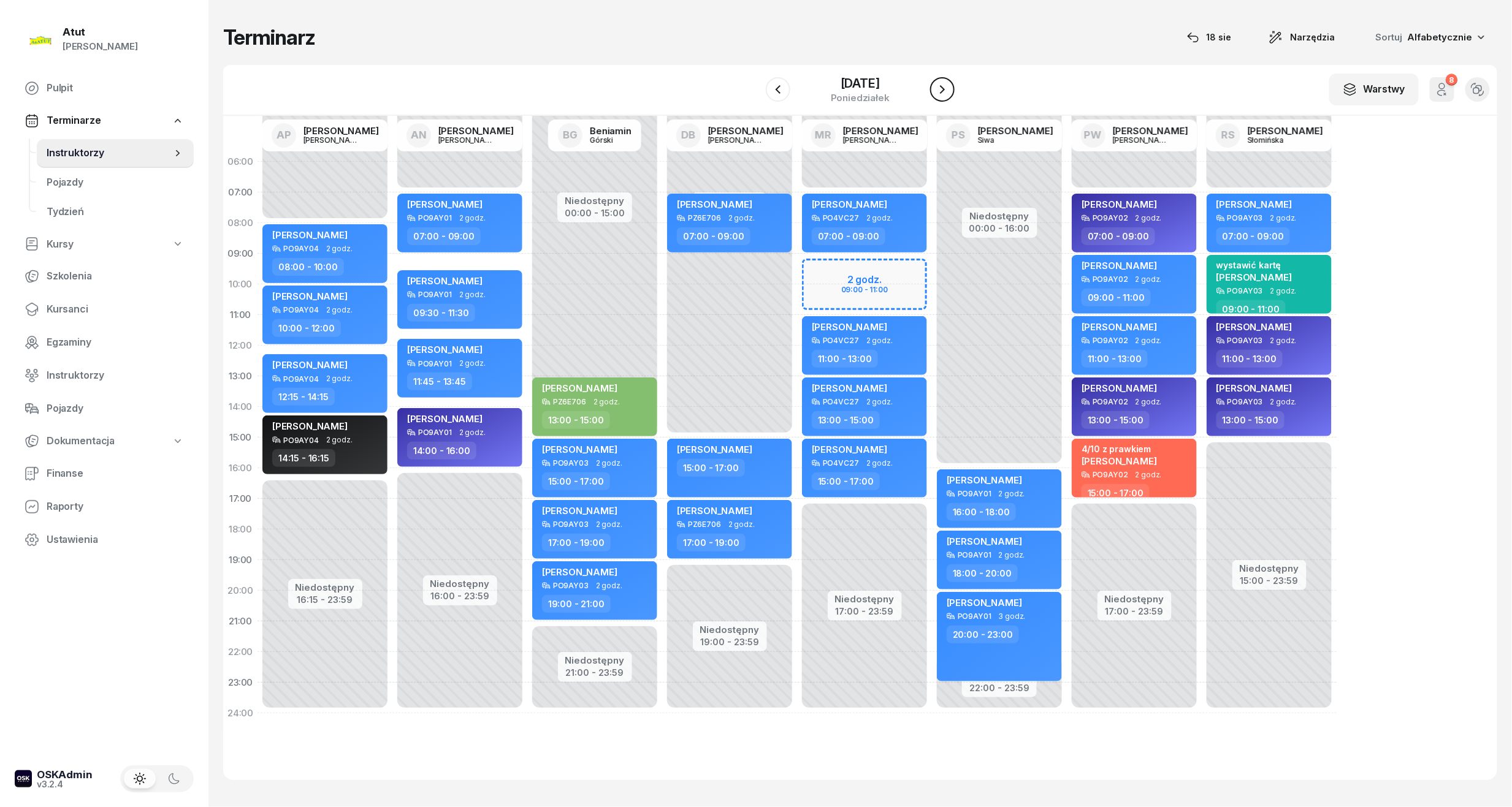
click at [944, 86] on icon "button" at bounding box center [942, 89] width 15 height 15
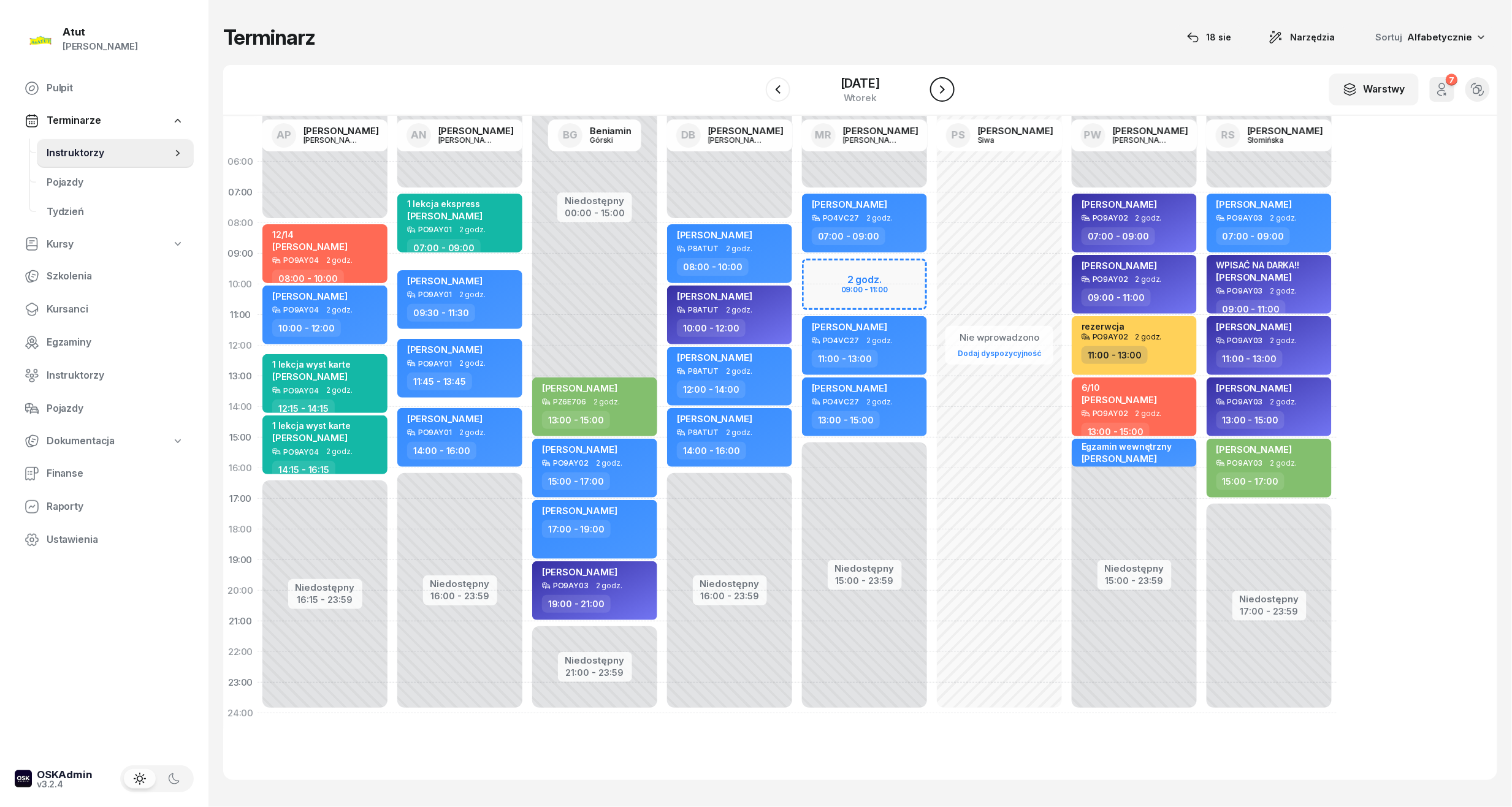
click at [944, 86] on icon "button" at bounding box center [942, 89] width 15 height 15
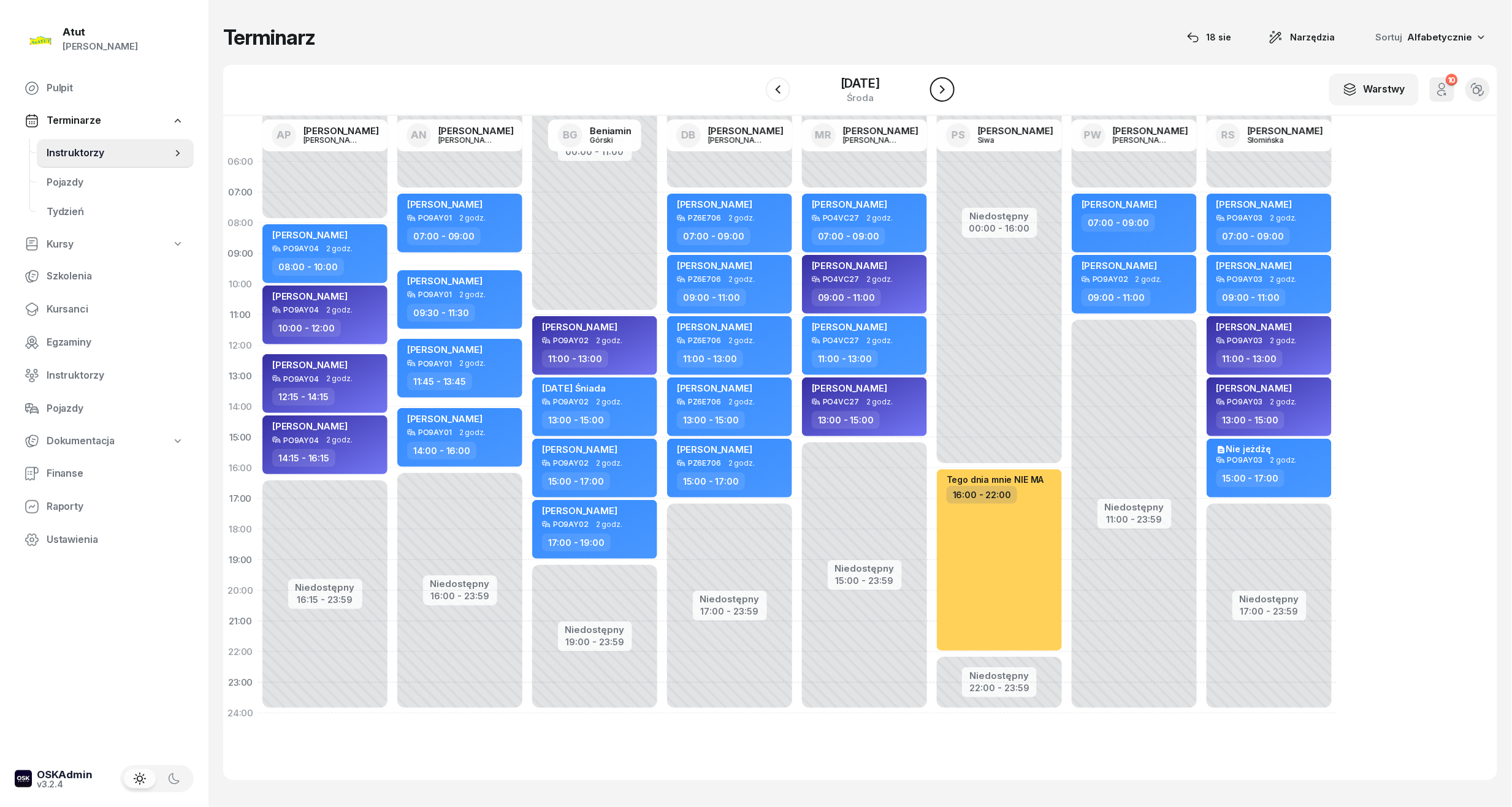
click at [944, 86] on icon "button" at bounding box center [942, 89] width 15 height 15
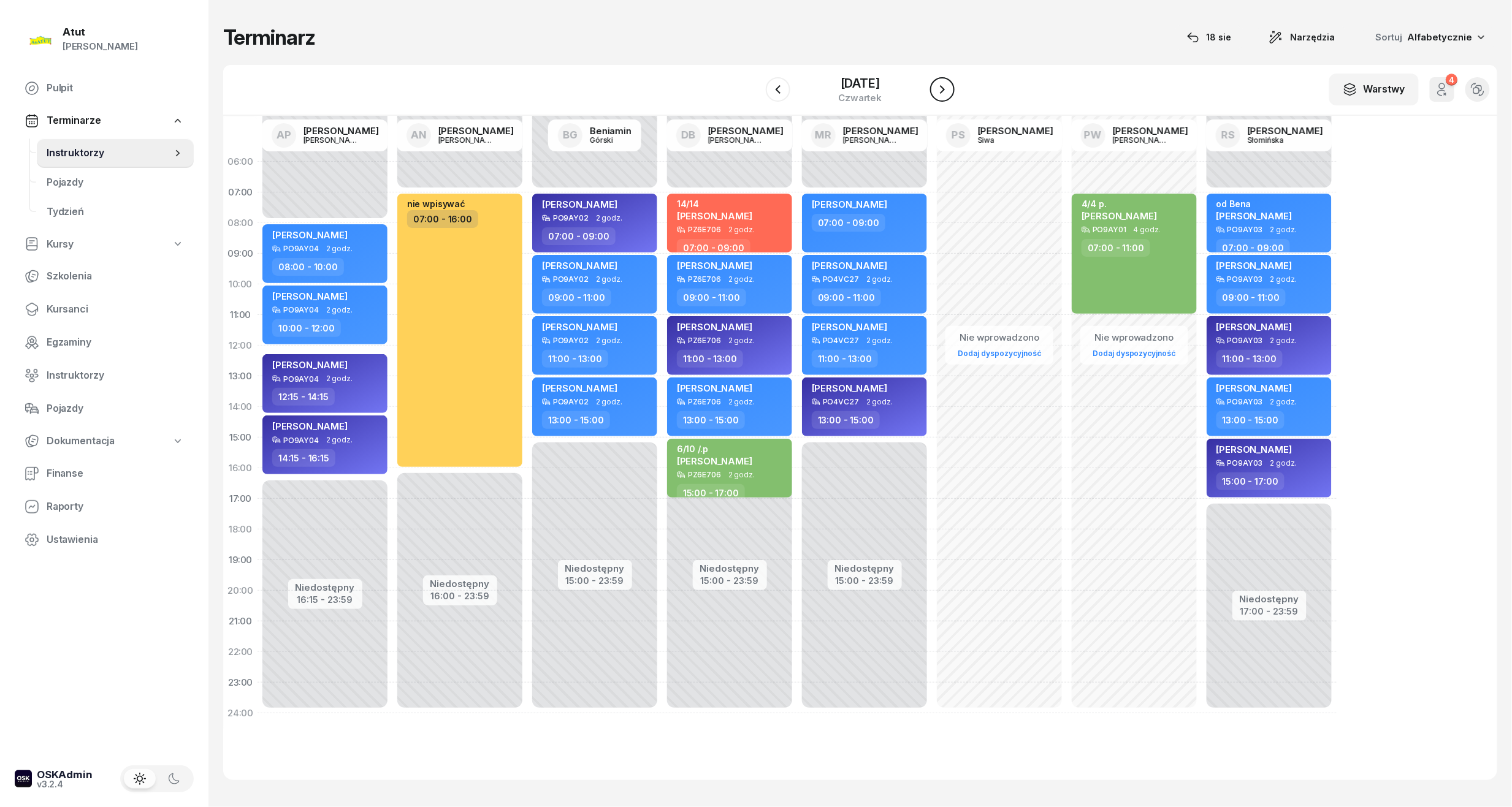
click at [946, 94] on icon "button" at bounding box center [942, 89] width 15 height 15
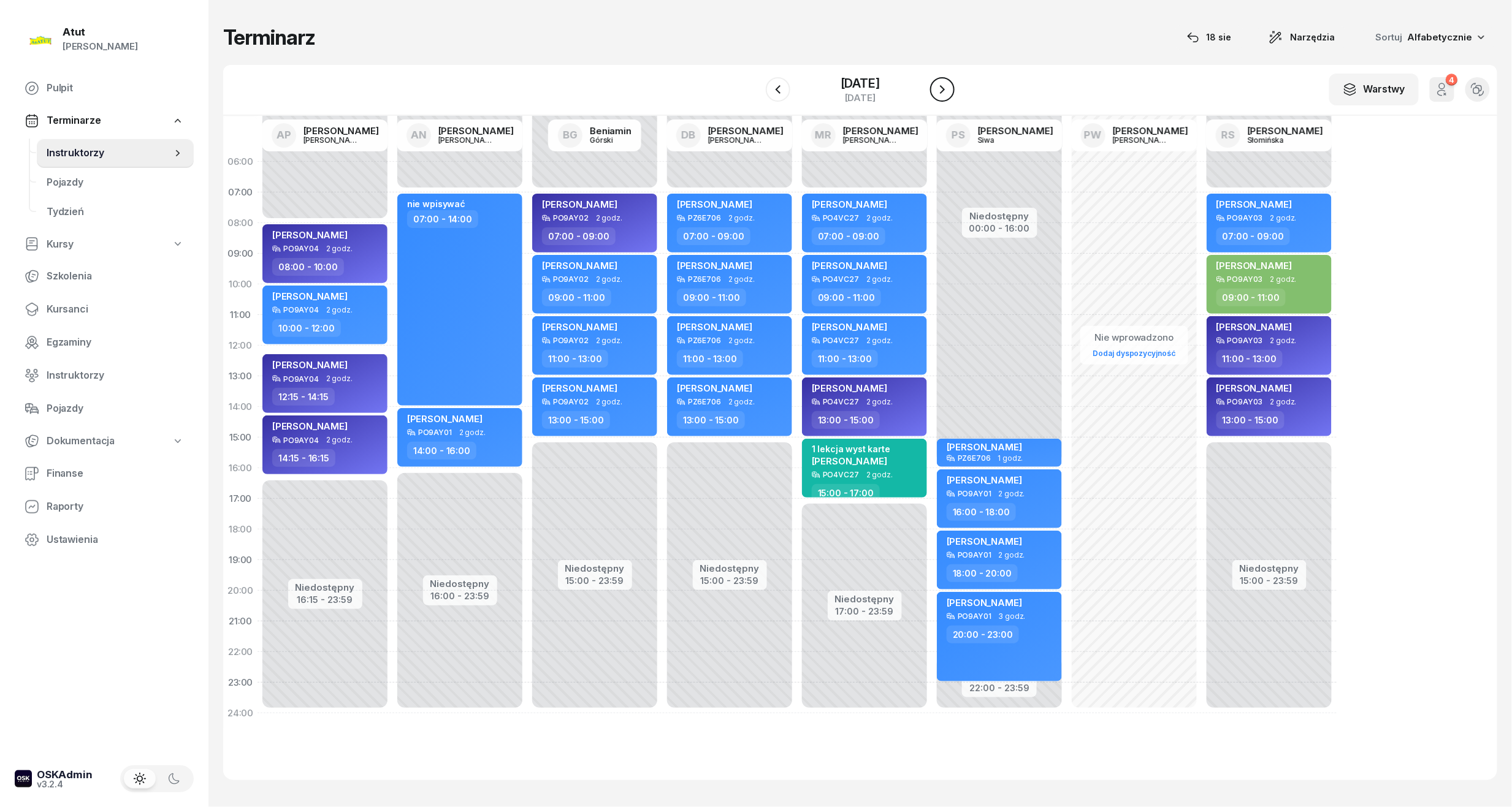
click at [946, 94] on icon "button" at bounding box center [942, 89] width 15 height 15
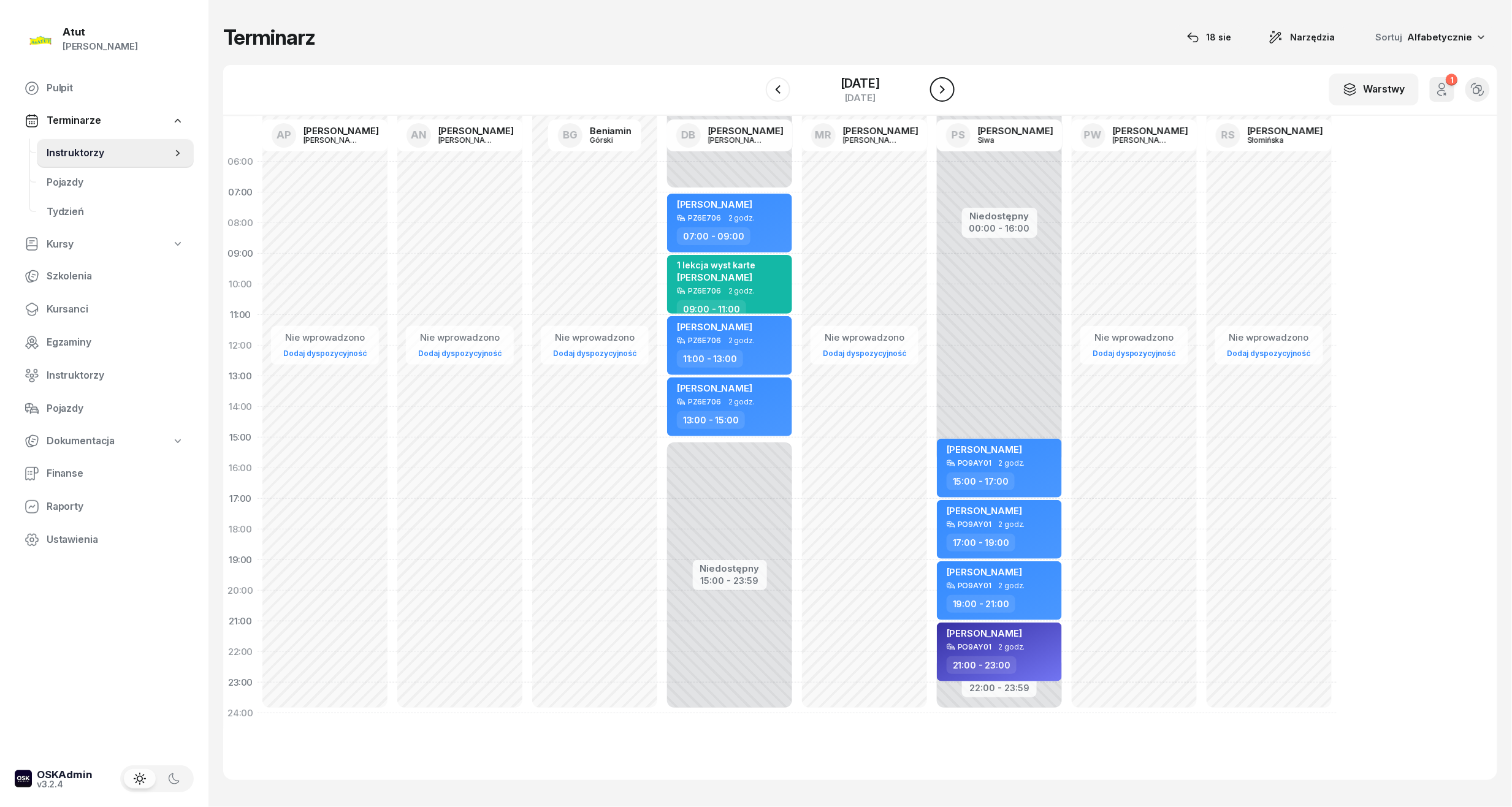
click at [946, 94] on icon "button" at bounding box center [942, 89] width 15 height 15
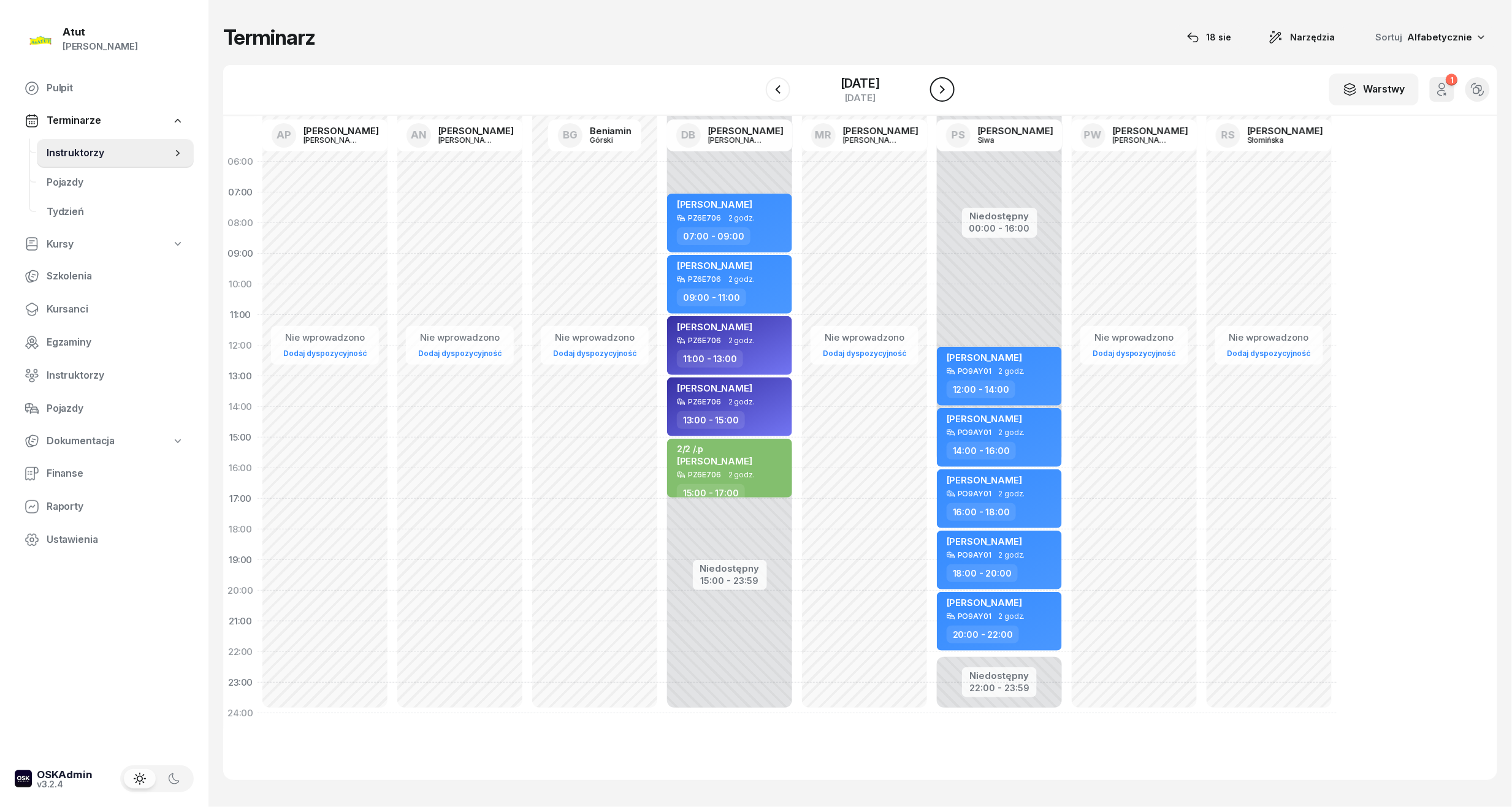
click at [946, 94] on icon "button" at bounding box center [942, 89] width 15 height 15
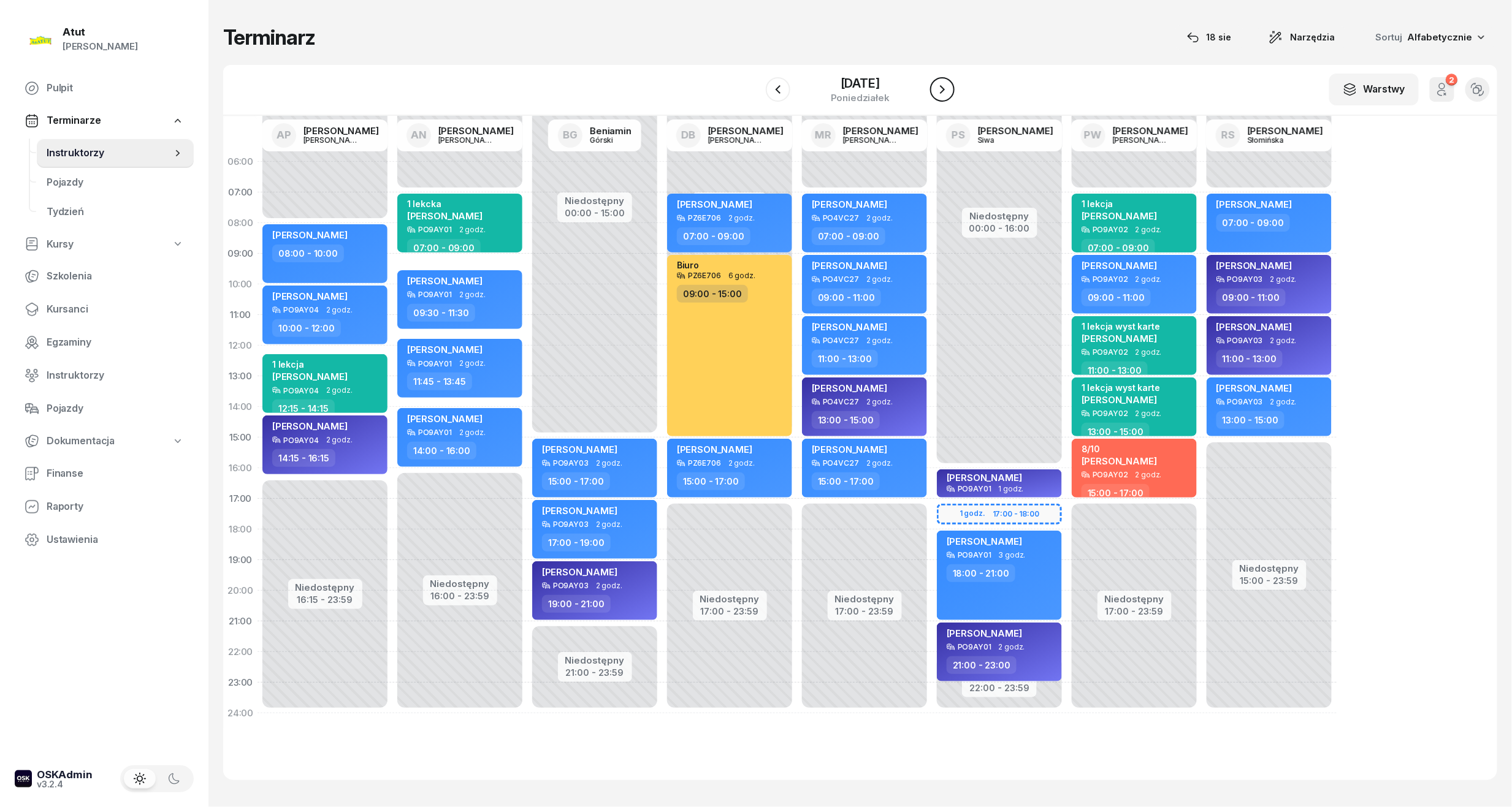
click at [946, 94] on icon "button" at bounding box center [942, 89] width 15 height 15
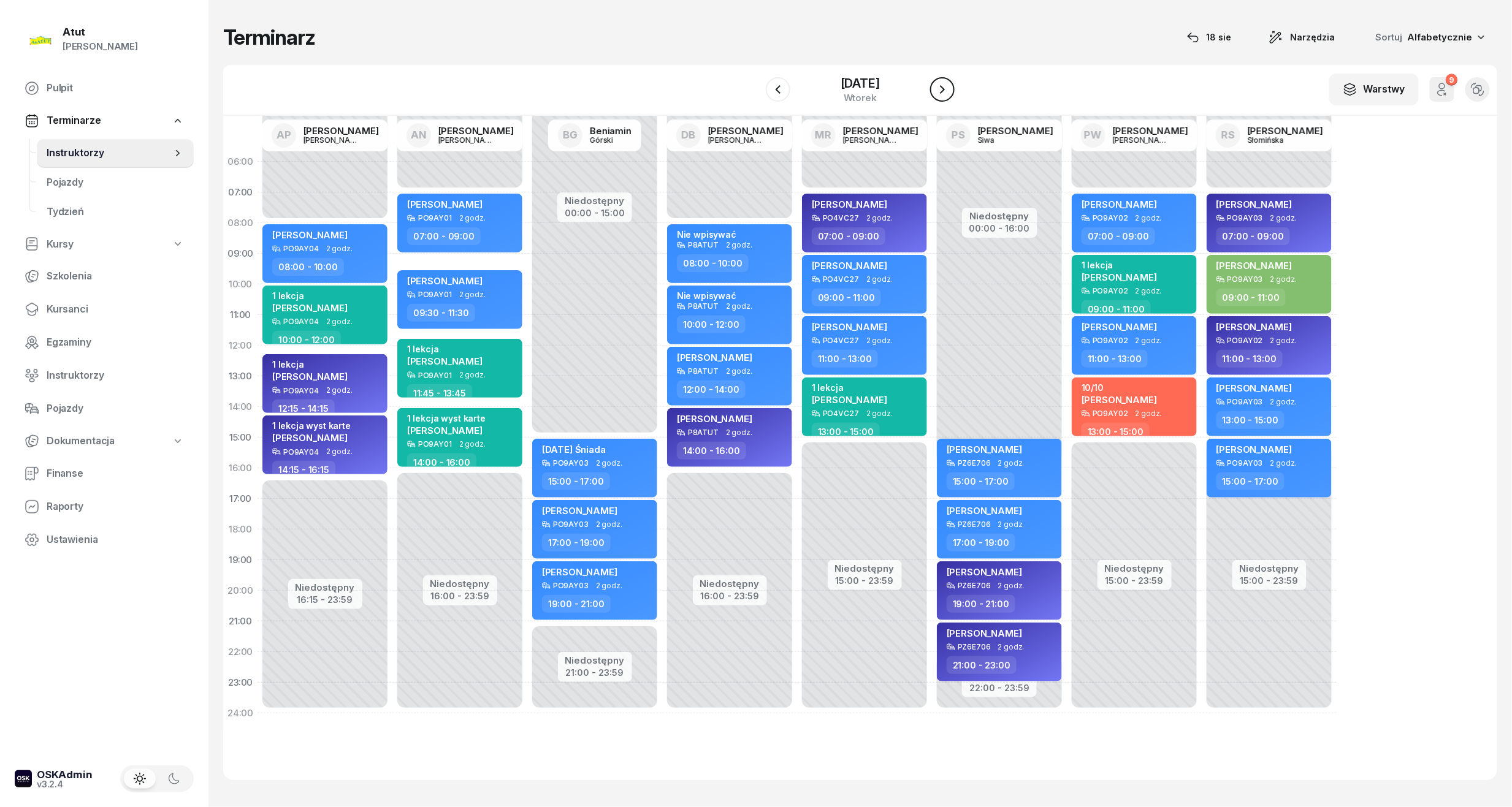
click at [946, 94] on icon "button" at bounding box center [942, 89] width 15 height 15
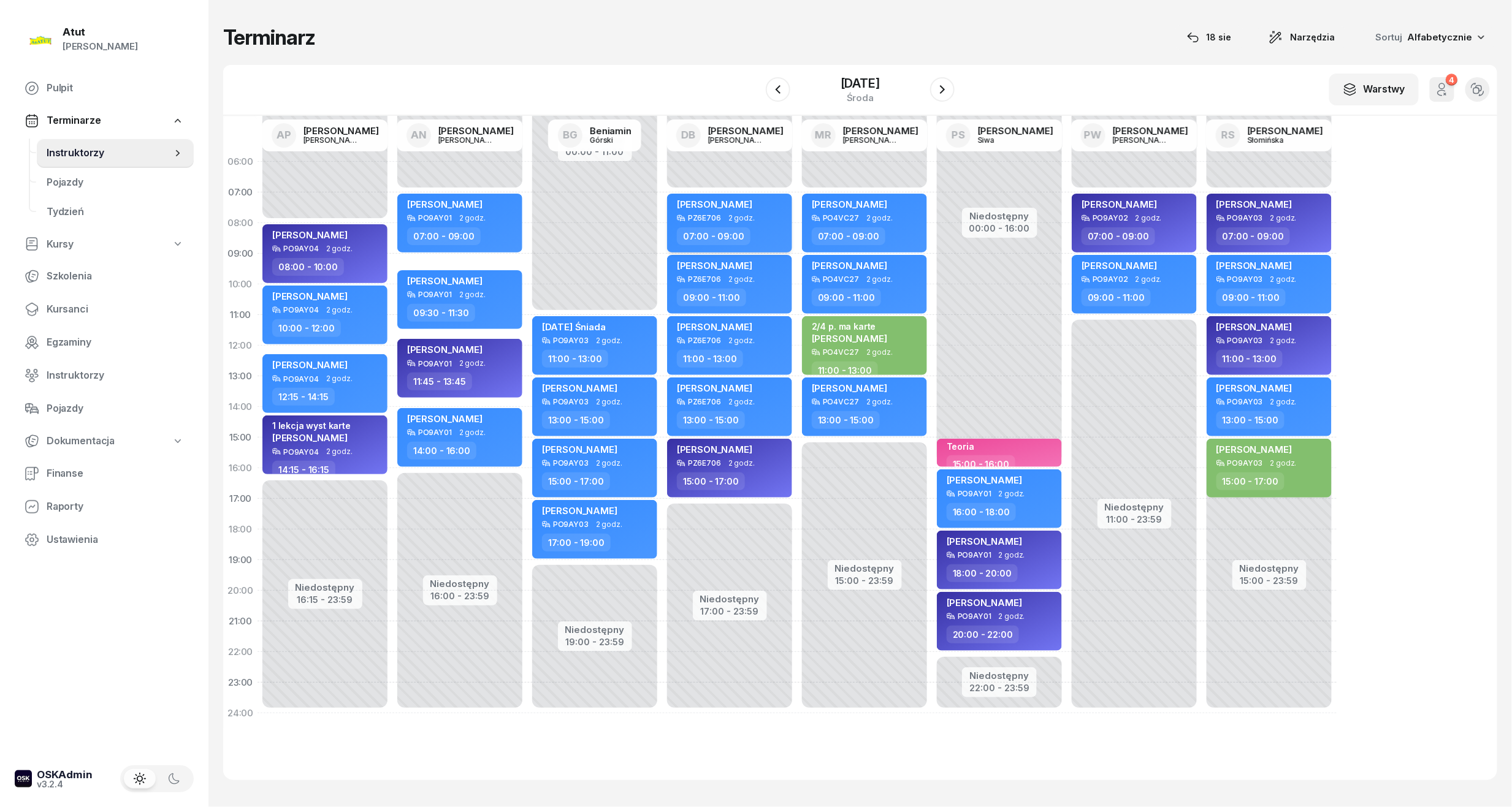
click at [698, 204] on span "Oliwia Kołodziejczak" at bounding box center [714, 204] width 75 height 11
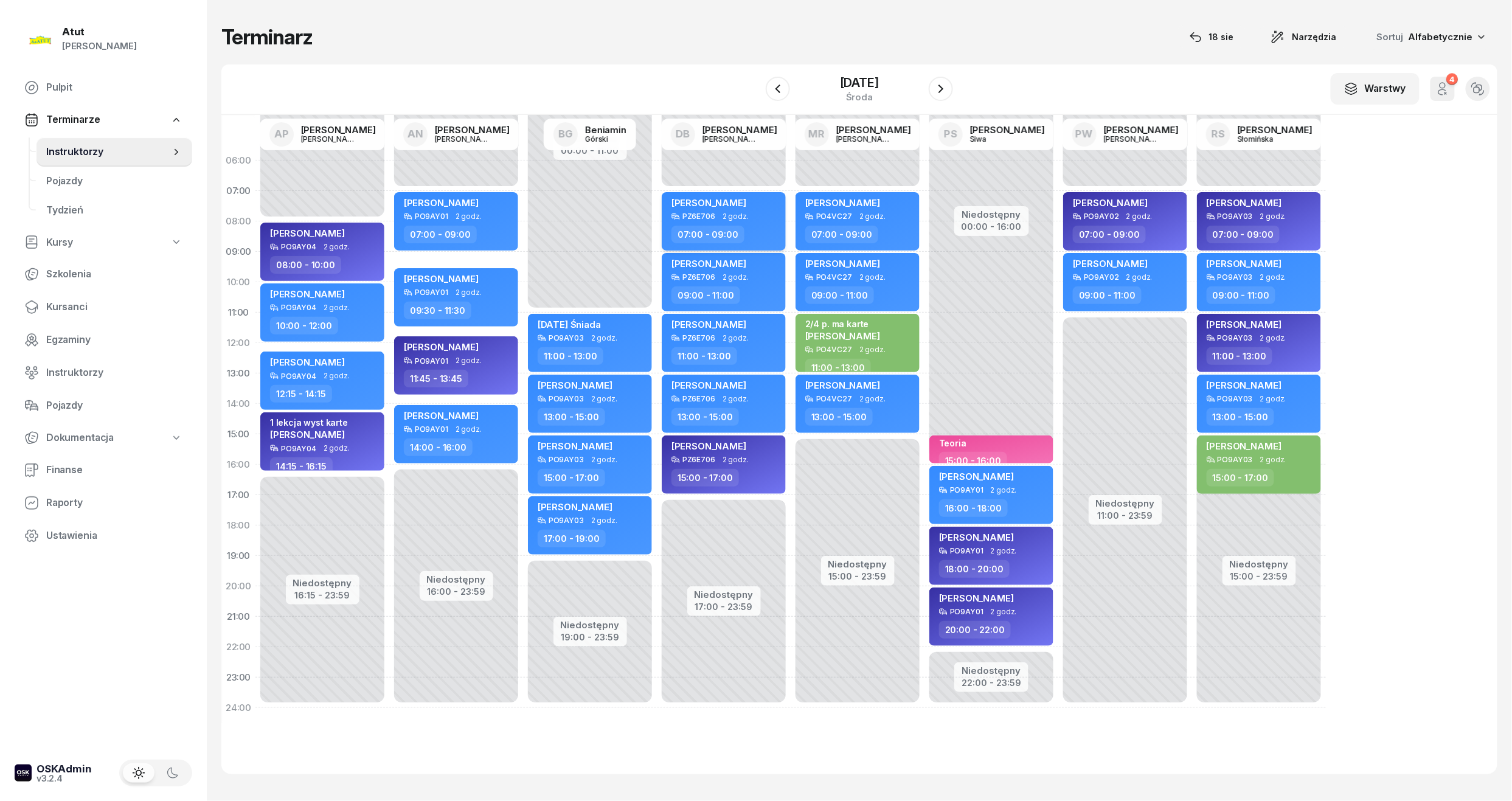
select select "07"
select select "09"
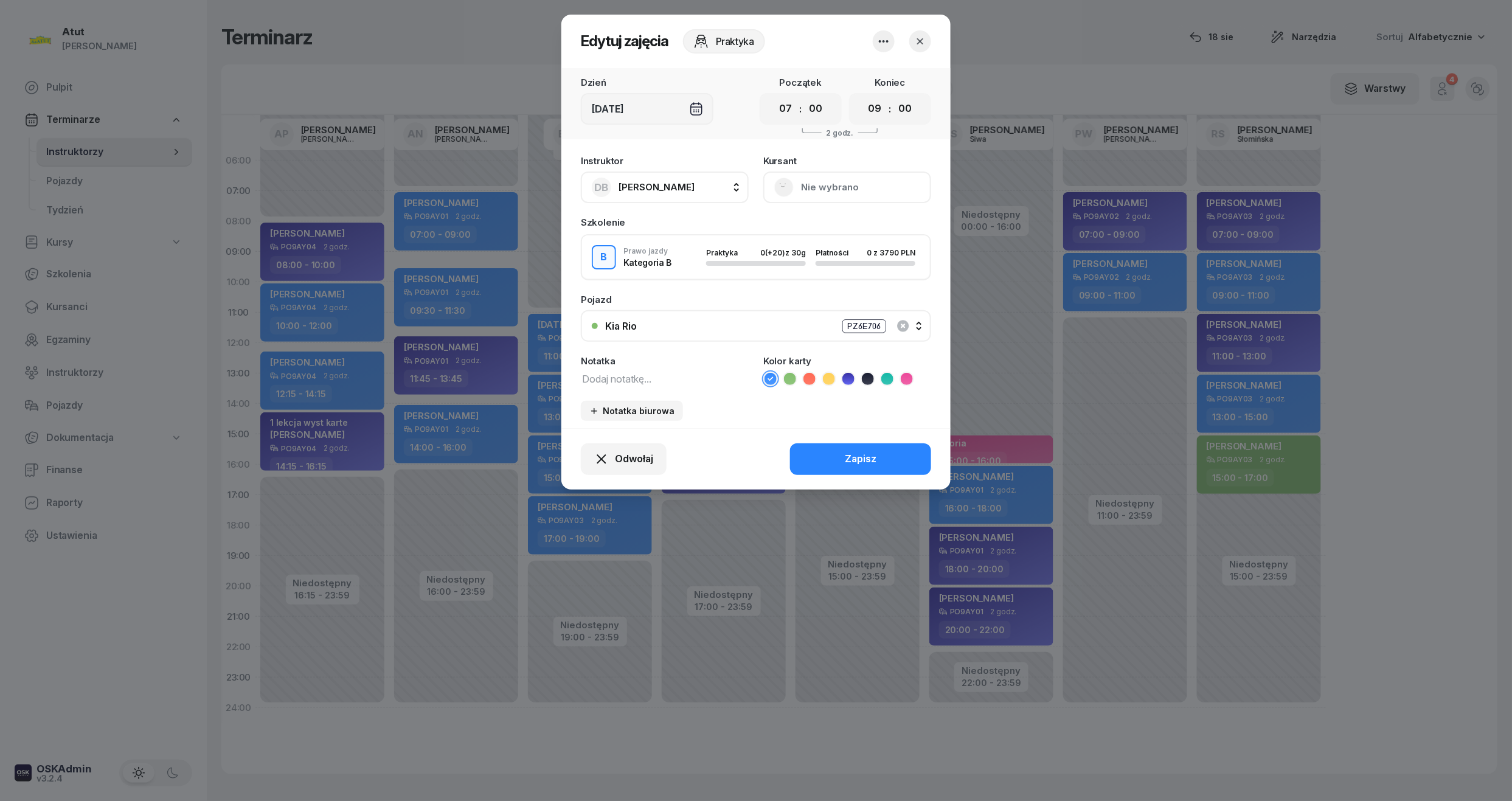
click at [789, 373] on icon at bounding box center [790, 379] width 12 height 12
click at [613, 376] on textarea at bounding box center [664, 378] width 167 height 16
type textarea "1 lekcja wystawić kartę"
click at [859, 454] on div "Zapisz" at bounding box center [861, 459] width 31 height 16
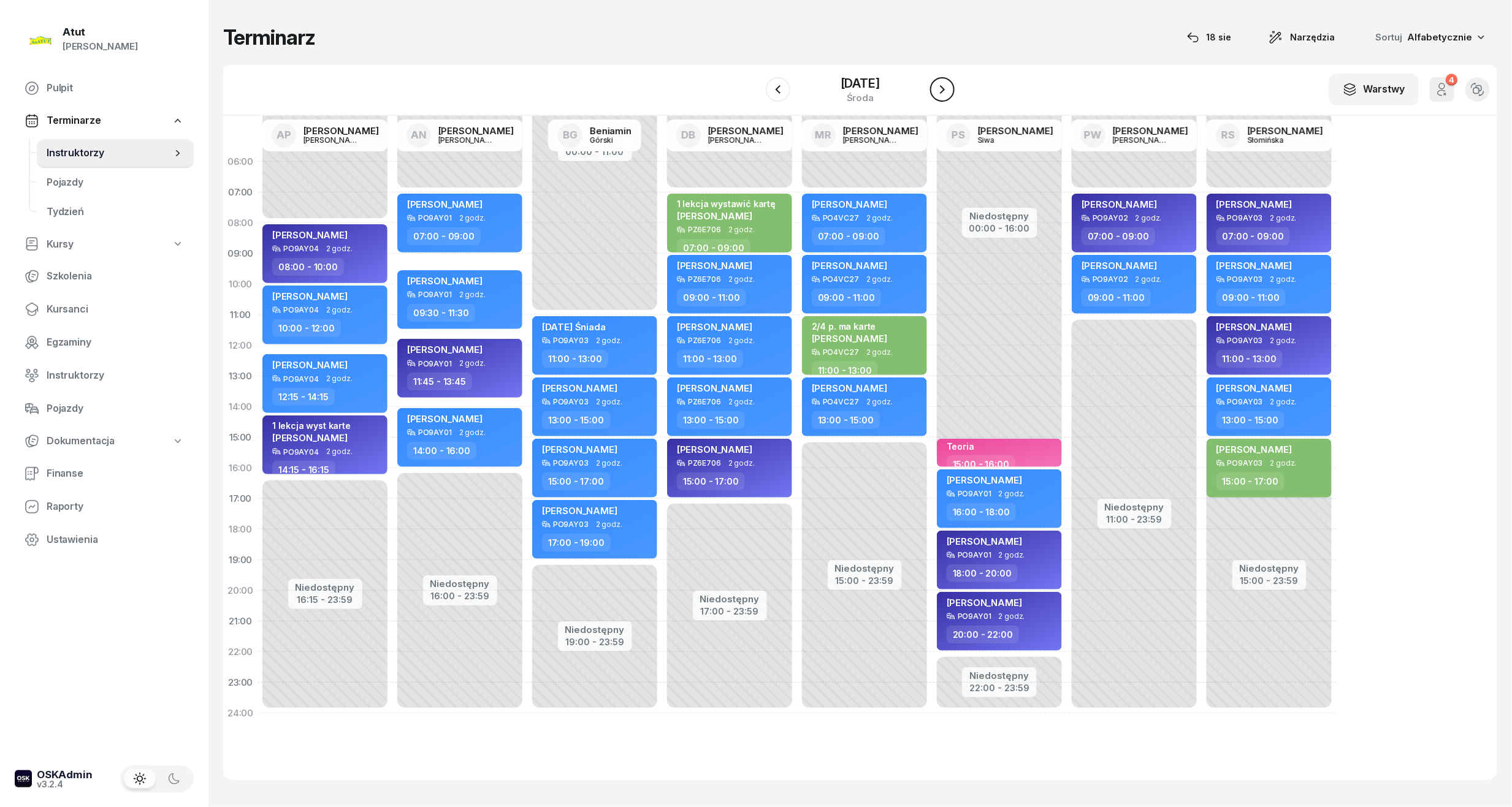
click at [945, 91] on icon "button" at bounding box center [942, 89] width 15 height 15
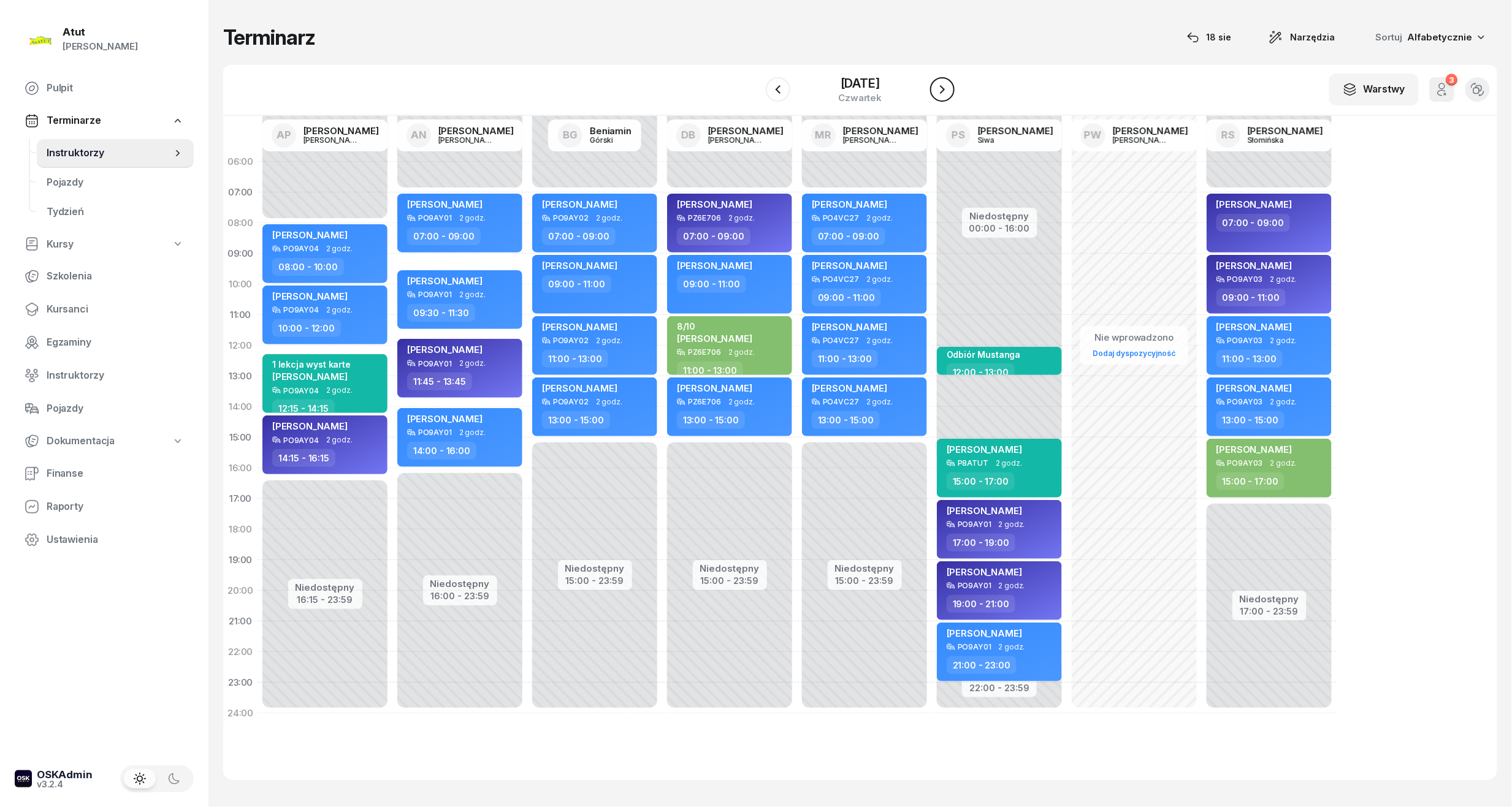
click at [945, 91] on icon "button" at bounding box center [942, 89] width 15 height 15
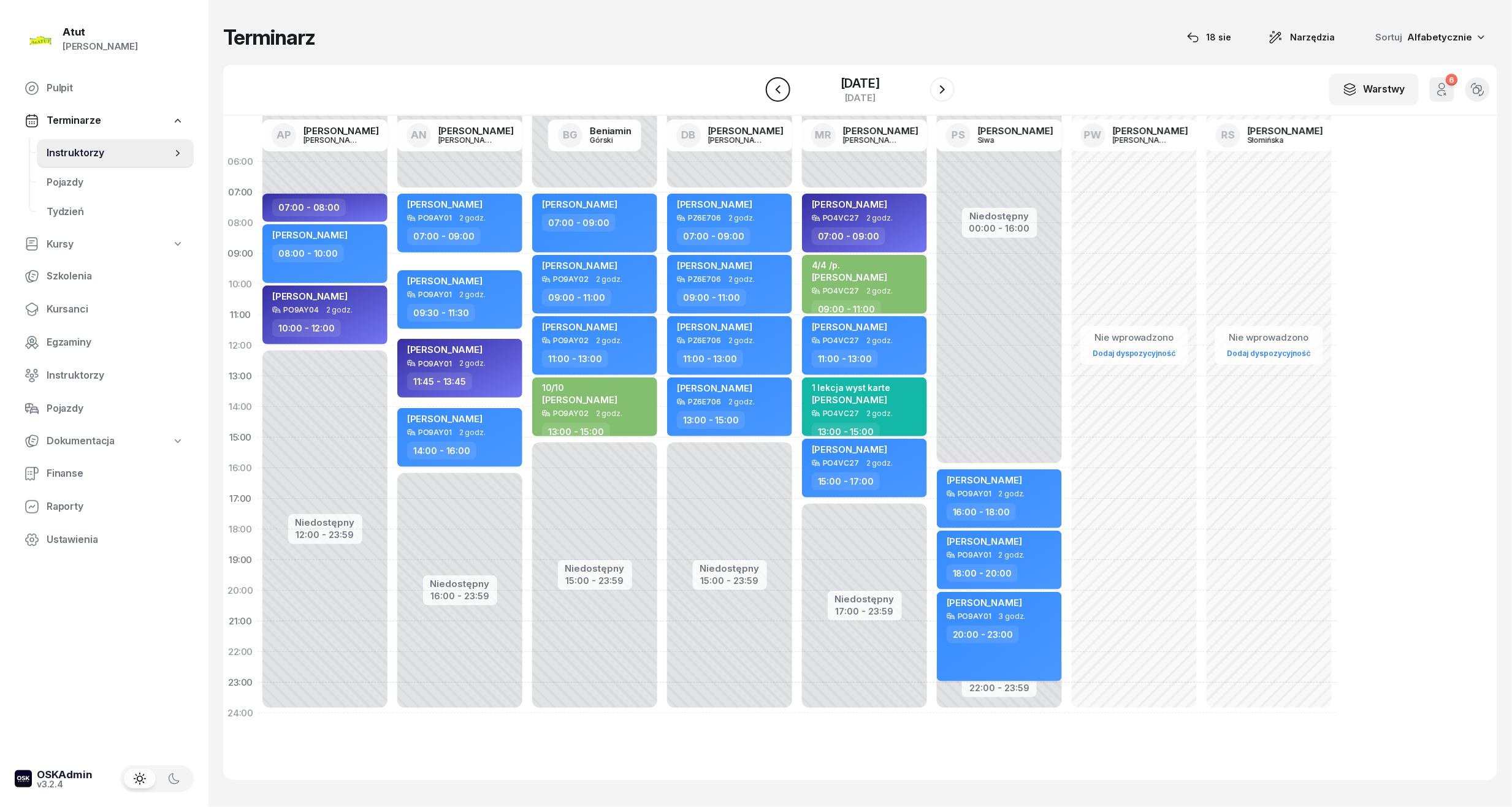
click at [780, 88] on icon "button" at bounding box center [777, 89] width 15 height 15
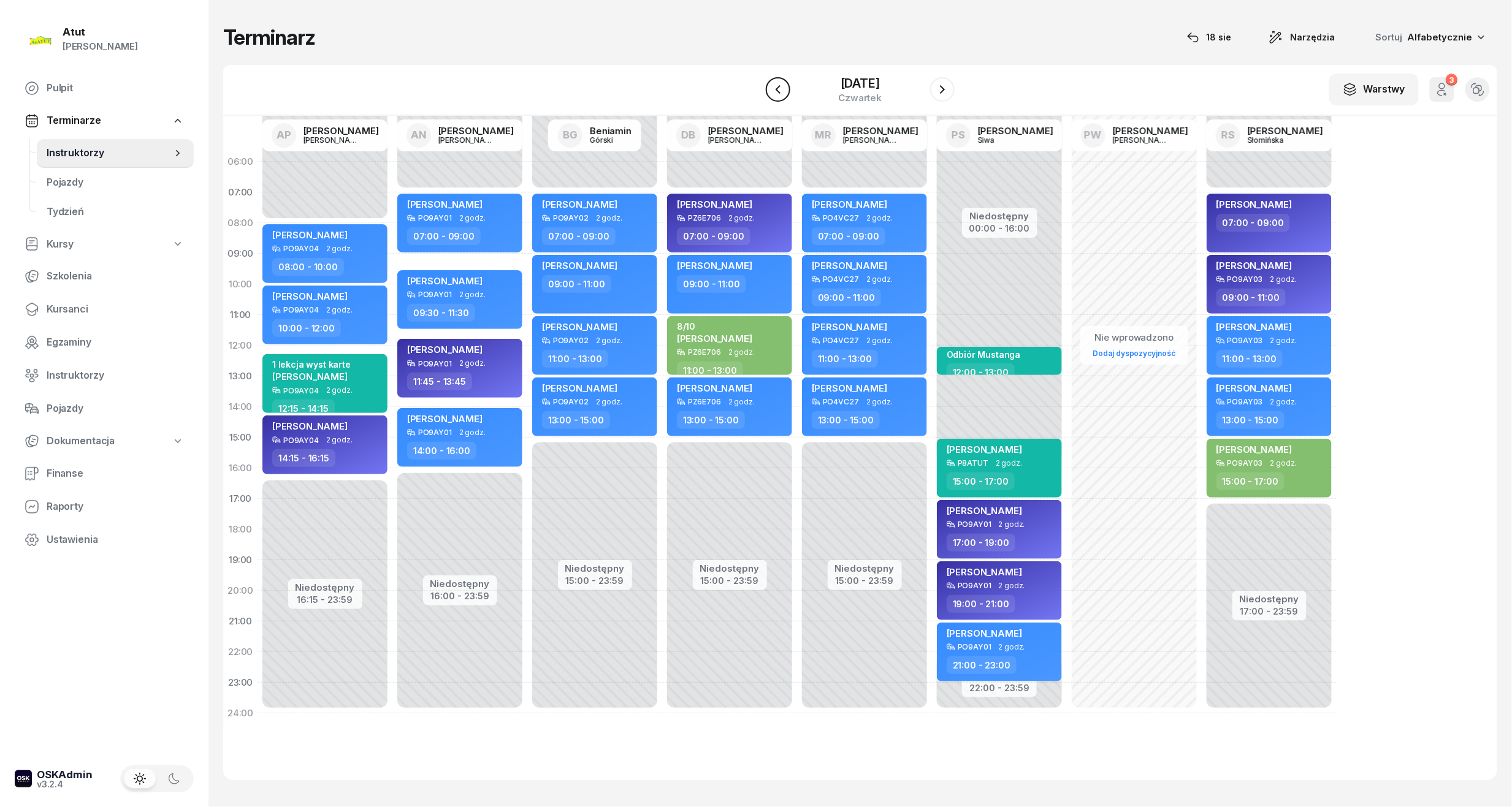
click at [780, 88] on icon "button" at bounding box center [777, 89] width 15 height 15
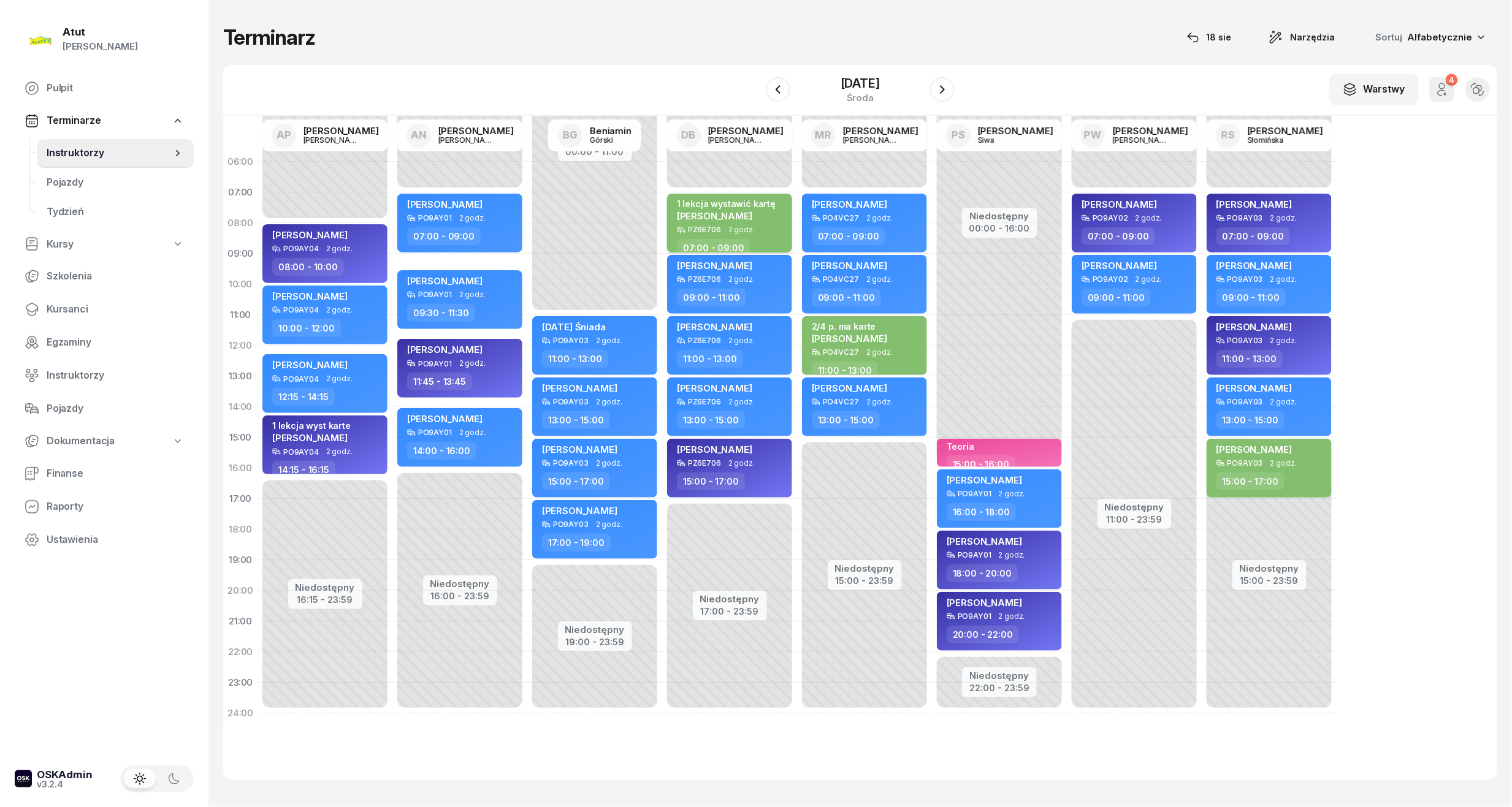
click at [705, 210] on span "Oliwia Kołodziejczak" at bounding box center [714, 215] width 75 height 11
select select "07"
select select "09"
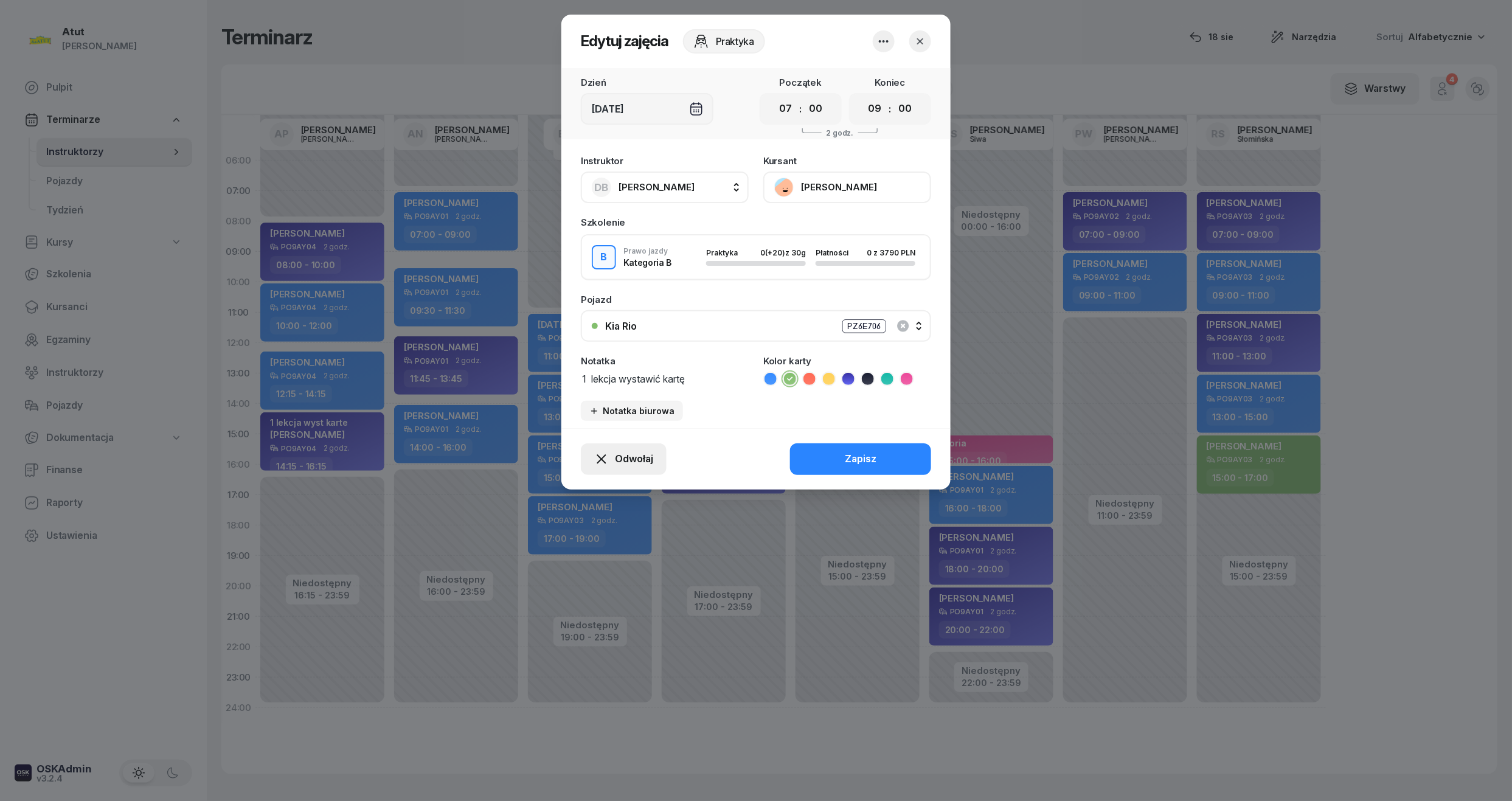
click at [644, 453] on span "Odwołaj" at bounding box center [634, 459] width 38 height 16
click at [618, 384] on div "Kursant odwołał" at bounding box center [602, 385] width 72 height 16
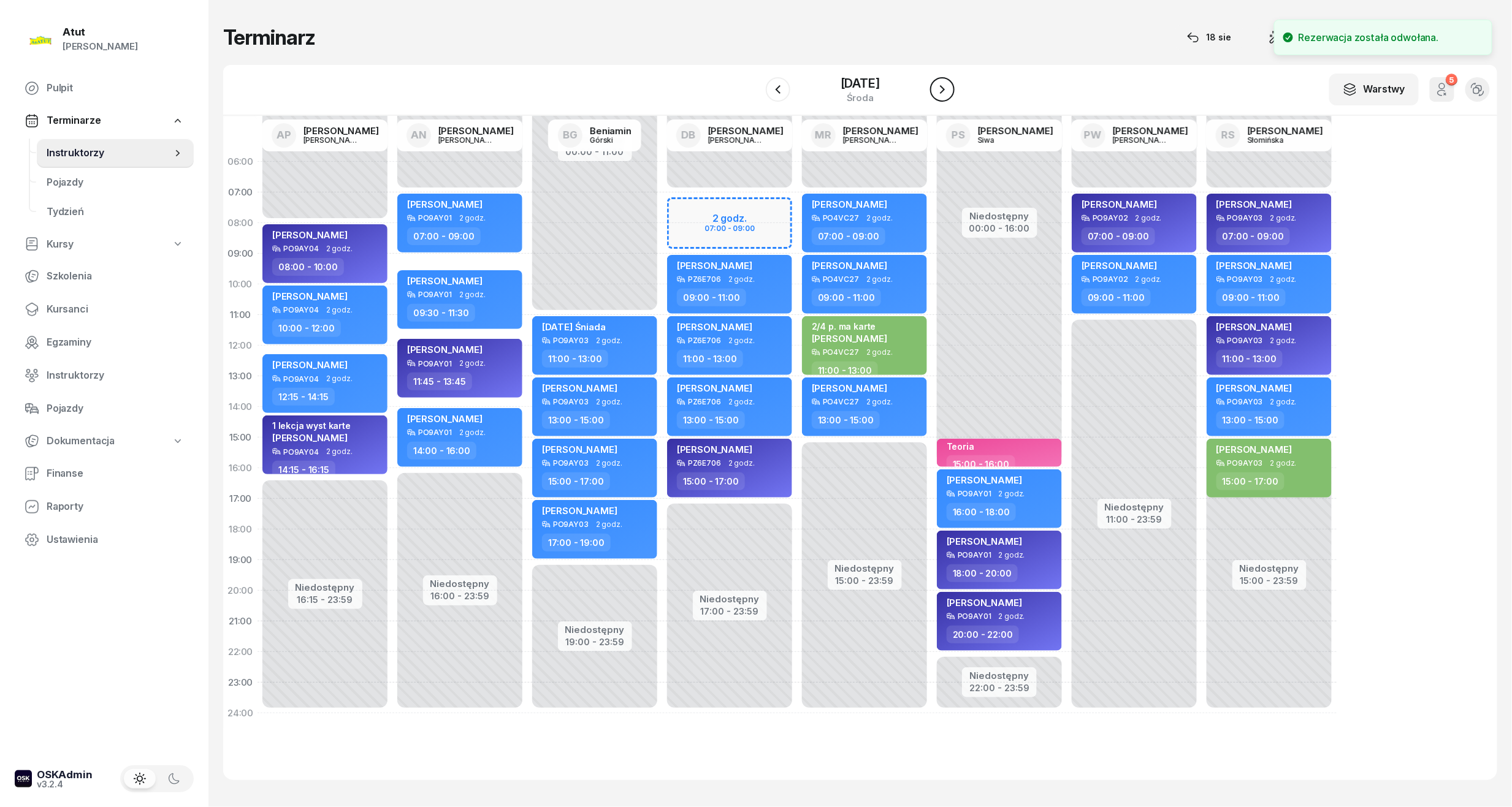
click at [937, 94] on icon "button" at bounding box center [942, 89] width 15 height 15
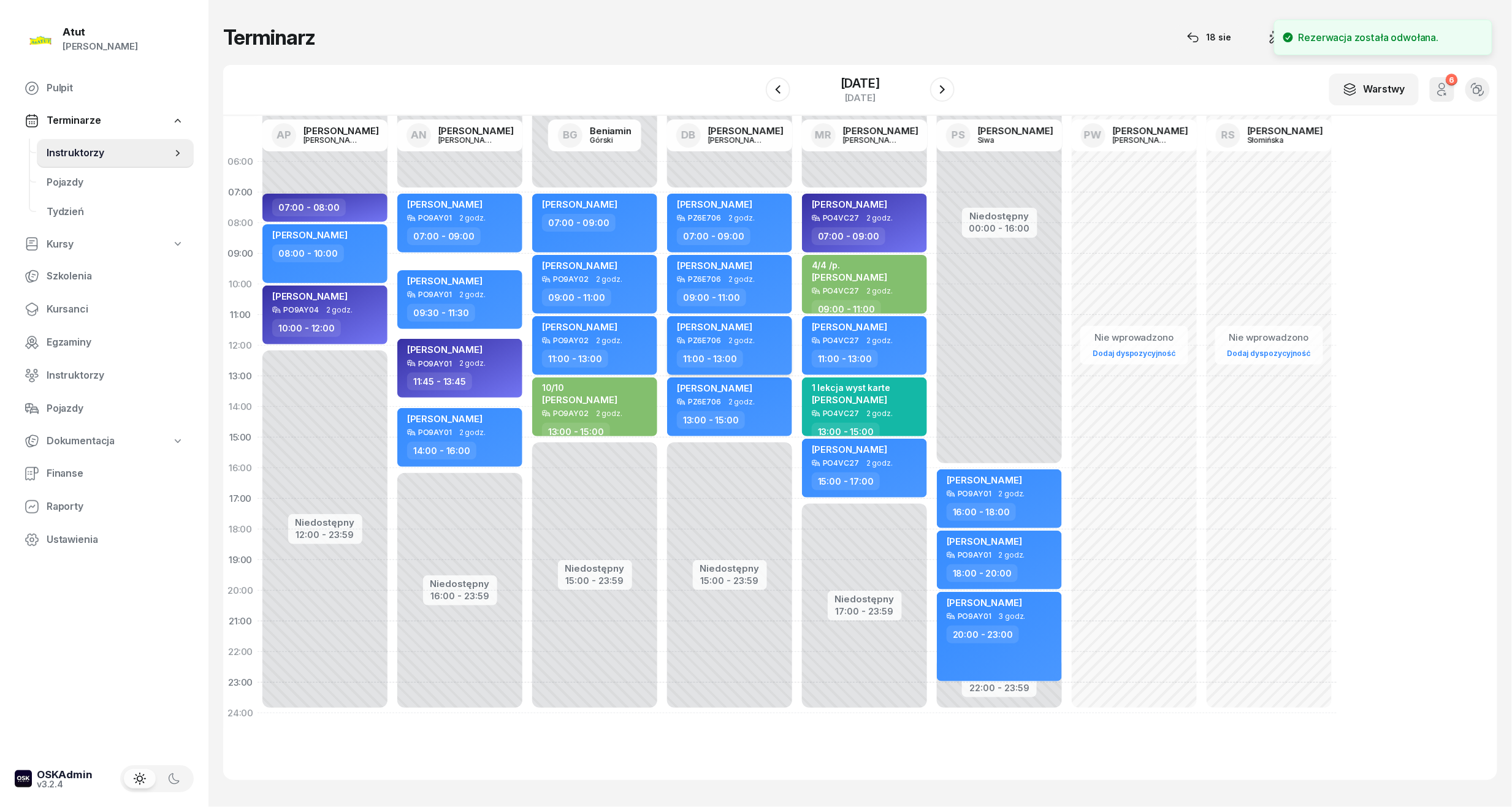
click at [726, 332] on div "Oliwia Kołodziejczak" at bounding box center [714, 329] width 75 height 16
select select "11"
select select "13"
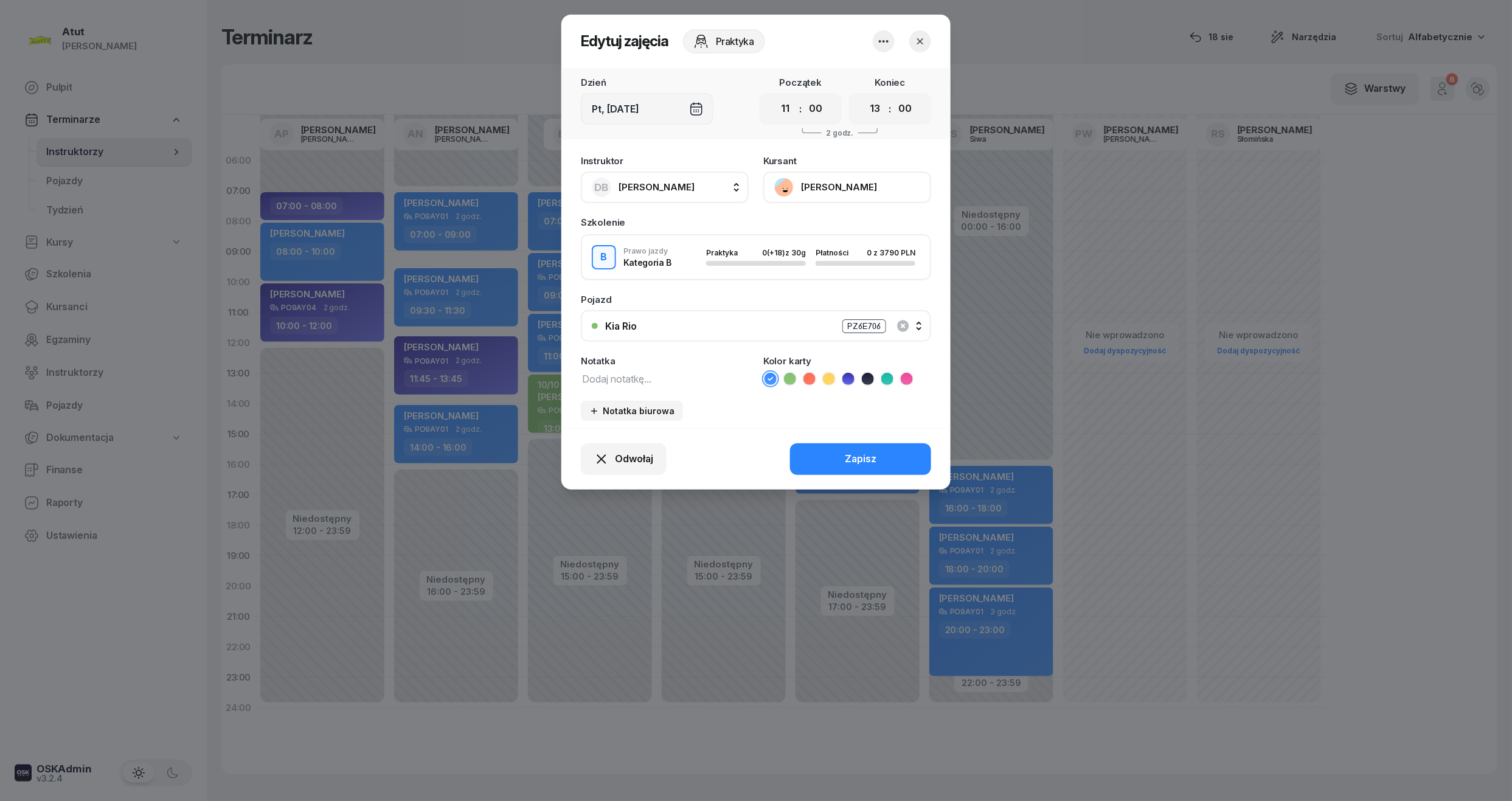
click at [624, 378] on textarea at bounding box center [664, 378] width 167 height 16
type textarea "1 lekcja wystawić"
click at [789, 376] on icon at bounding box center [790, 379] width 12 height 12
click at [870, 454] on div "Zapisz" at bounding box center [861, 459] width 31 height 16
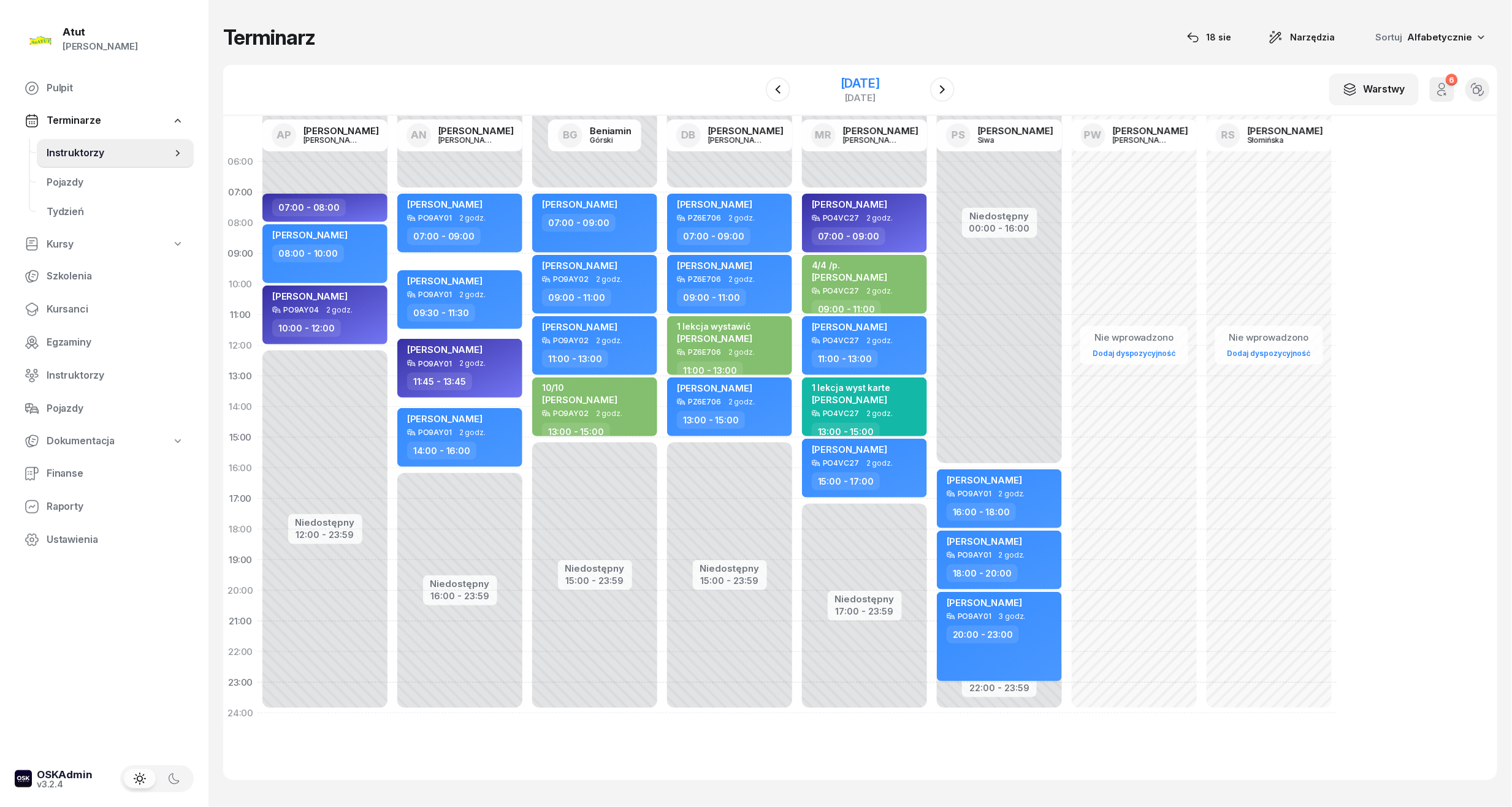
click at [861, 79] on div "5 września 2025" at bounding box center [860, 83] width 39 height 12
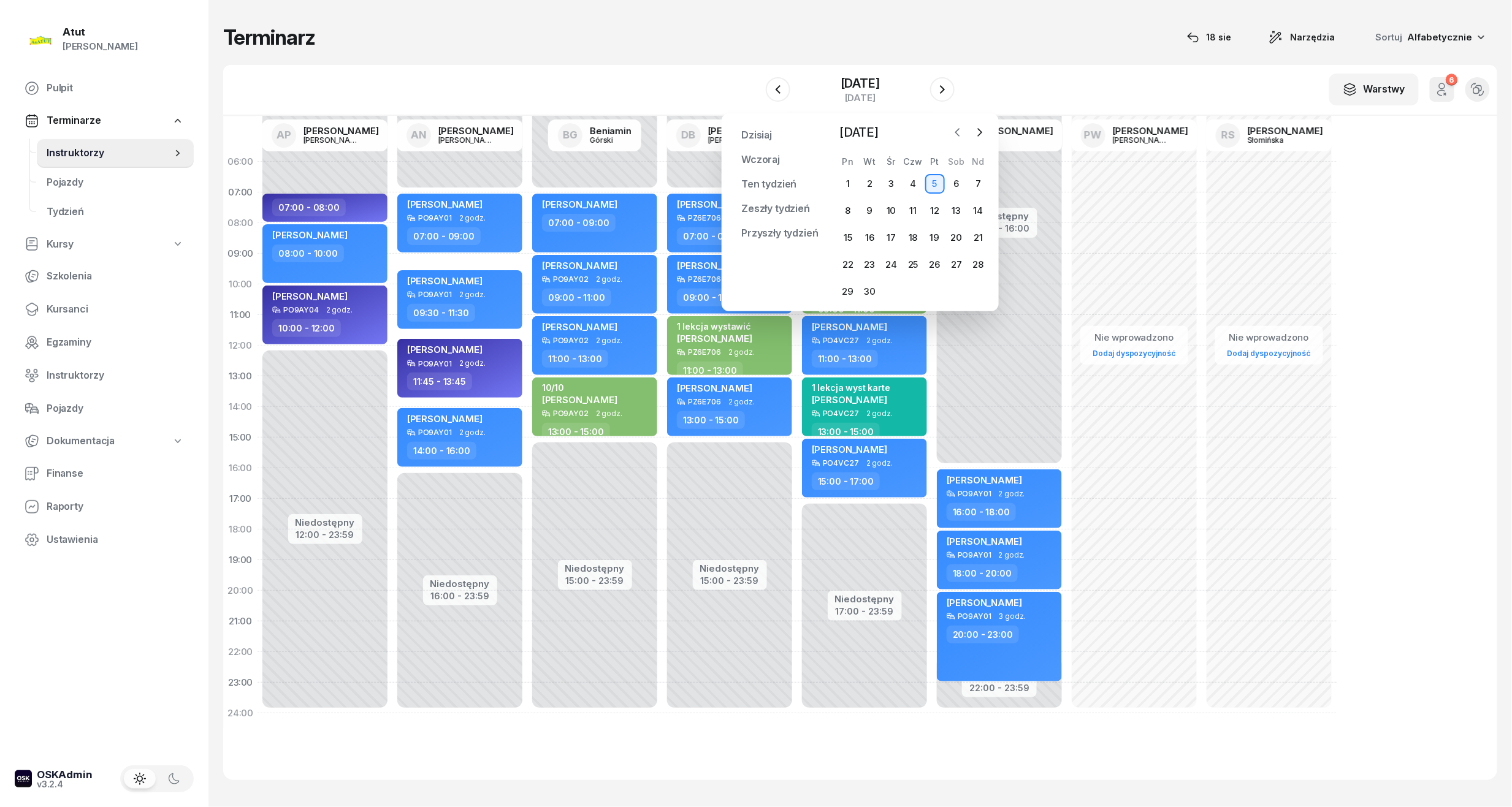
click at [955, 130] on icon "button" at bounding box center [958, 132] width 12 height 12
click at [870, 260] on div "19" at bounding box center [869, 265] width 19 height 19
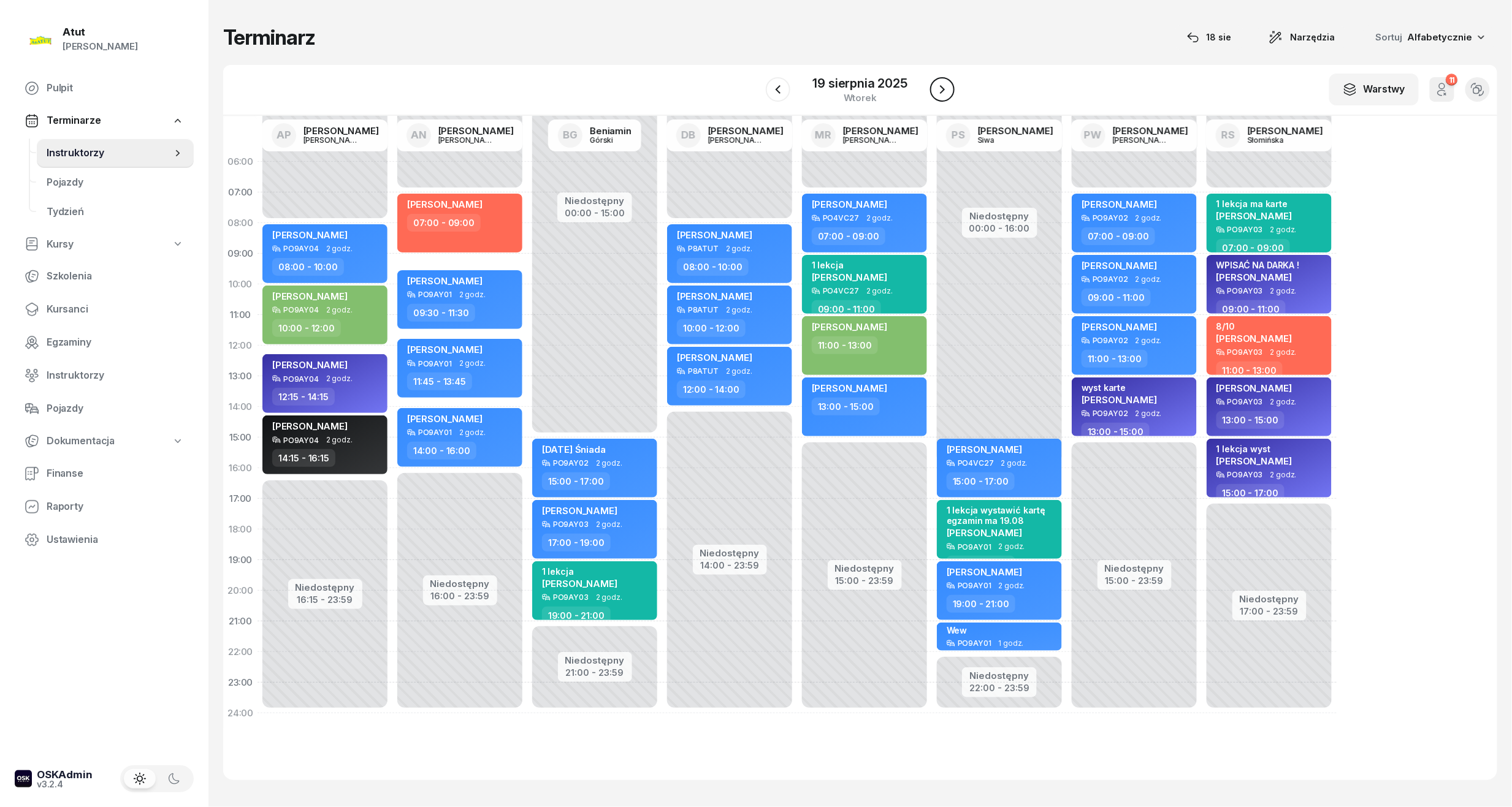
click at [940, 94] on icon "button" at bounding box center [942, 89] width 15 height 15
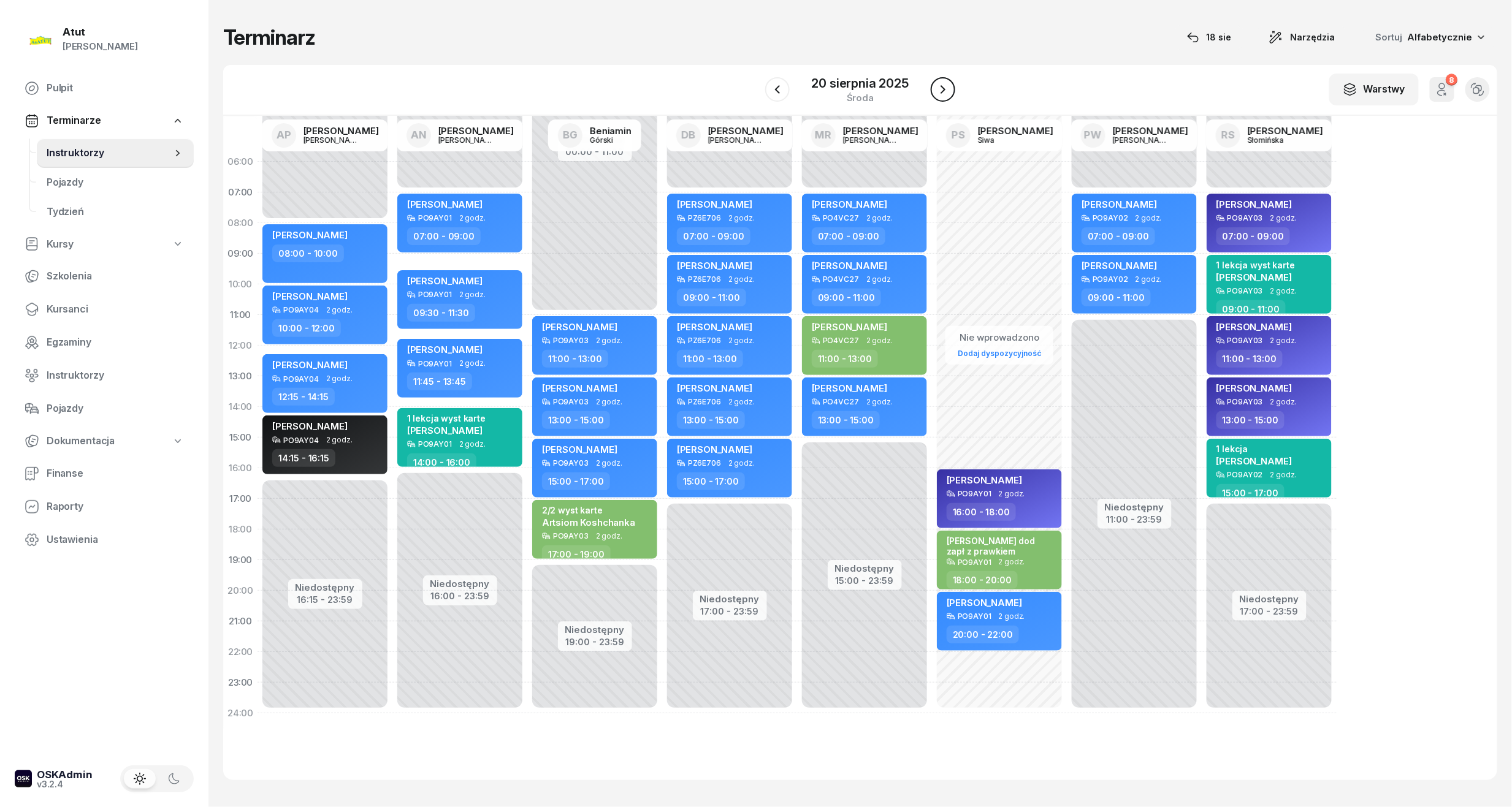
click at [940, 94] on icon "button" at bounding box center [943, 89] width 15 height 15
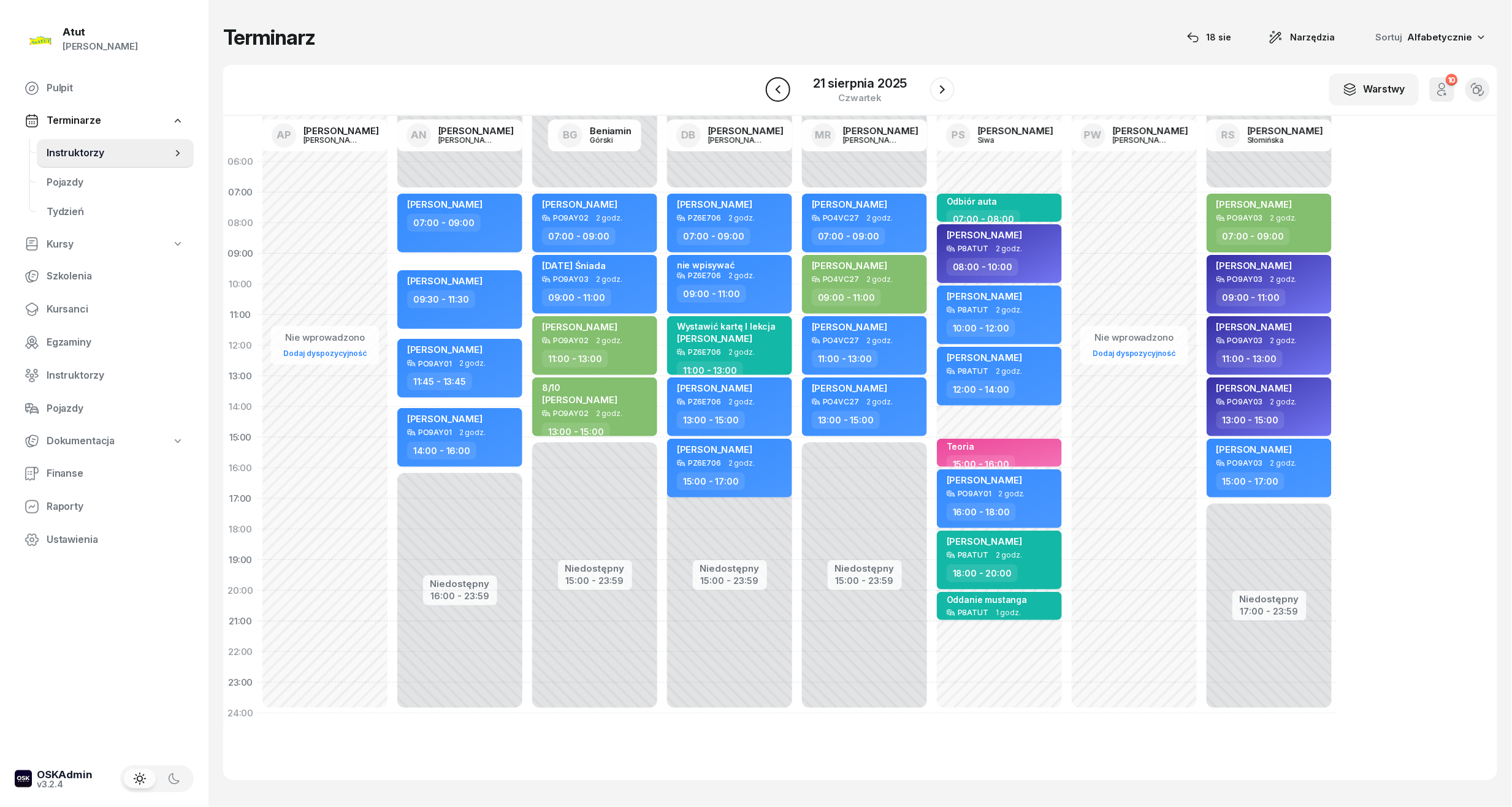
click at [775, 87] on icon "button" at bounding box center [777, 89] width 15 height 15
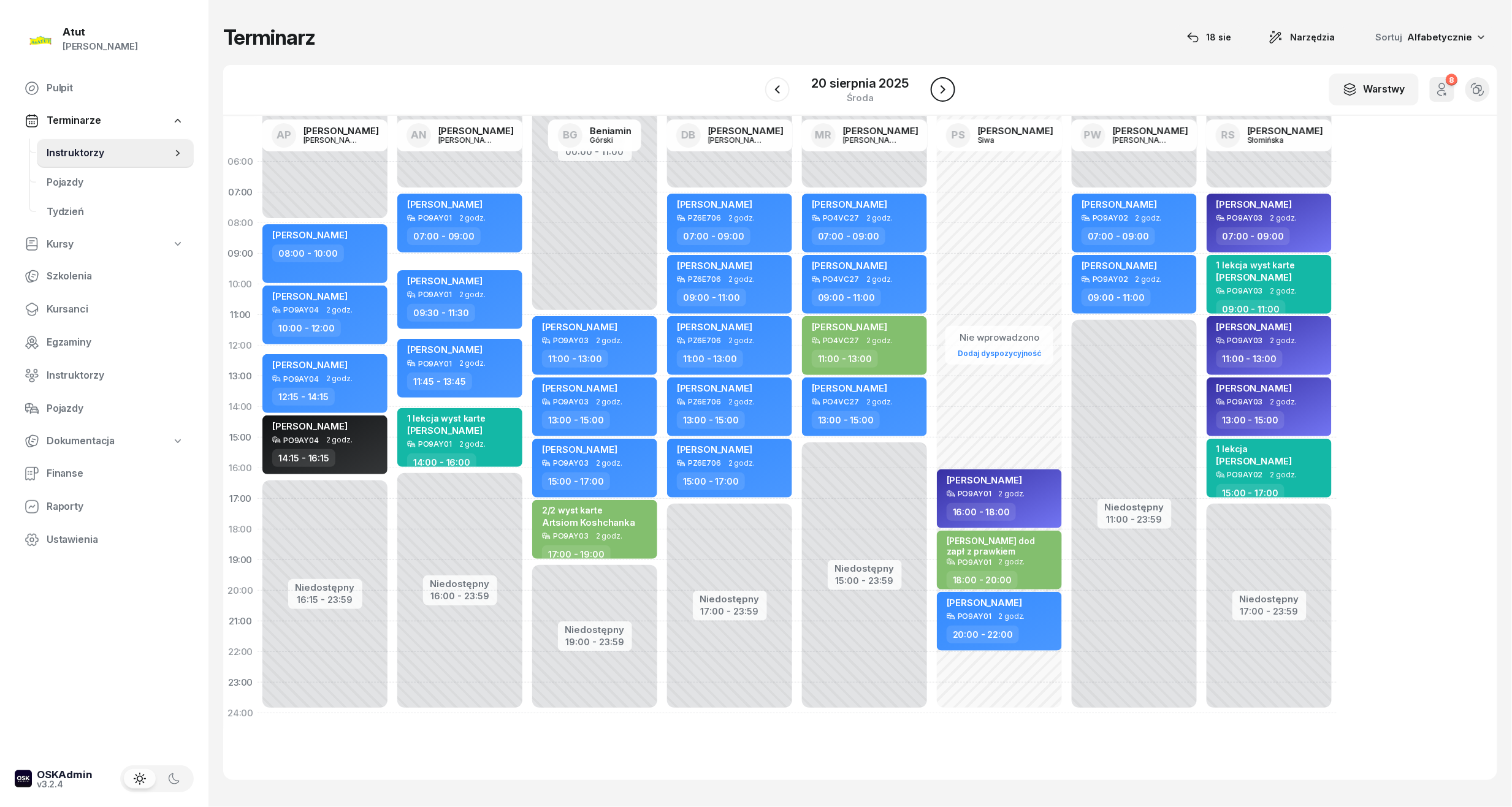
click at [942, 91] on icon "button" at bounding box center [943, 89] width 15 height 15
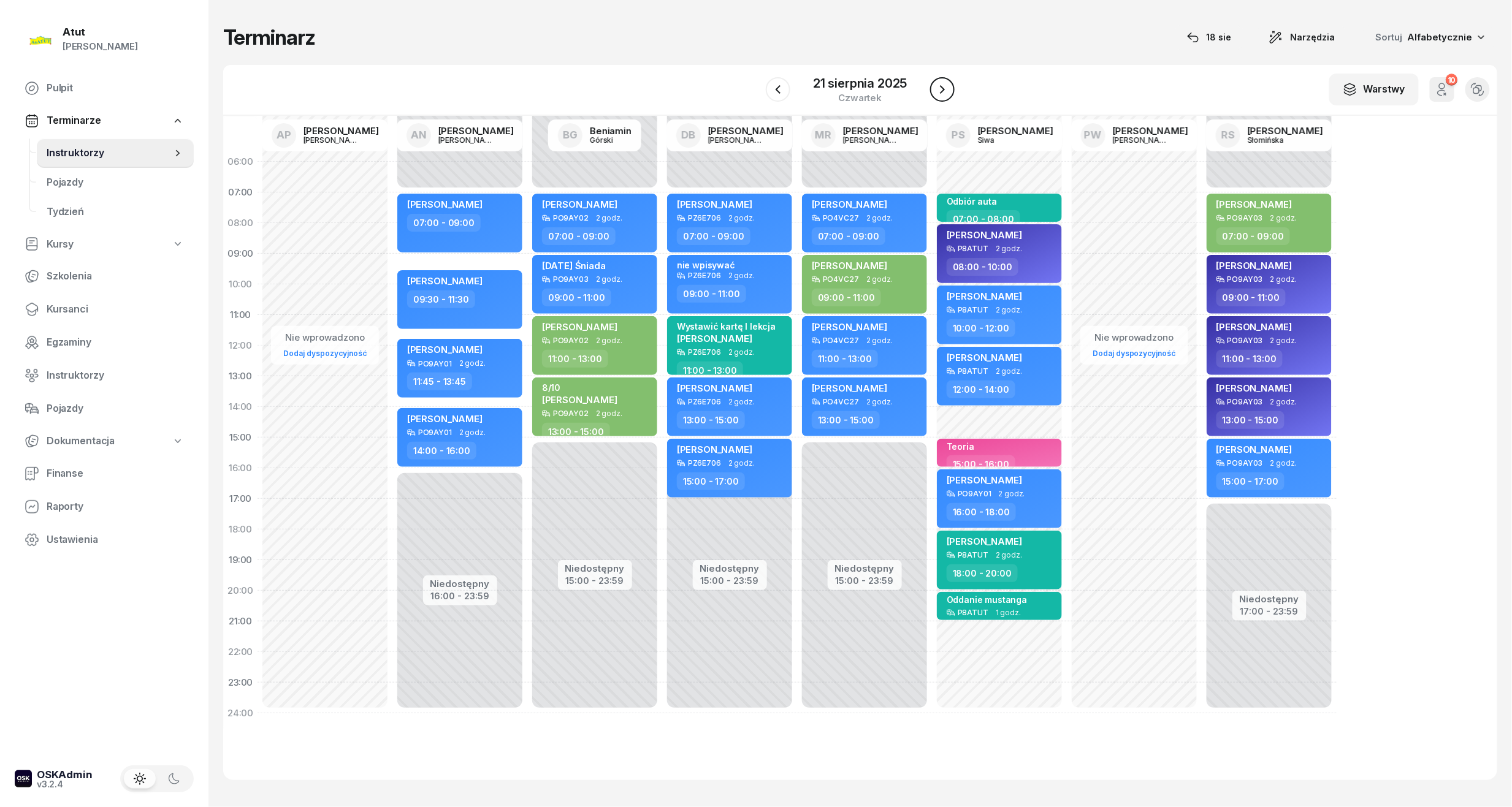
click at [942, 91] on icon "button" at bounding box center [943, 89] width 5 height 9
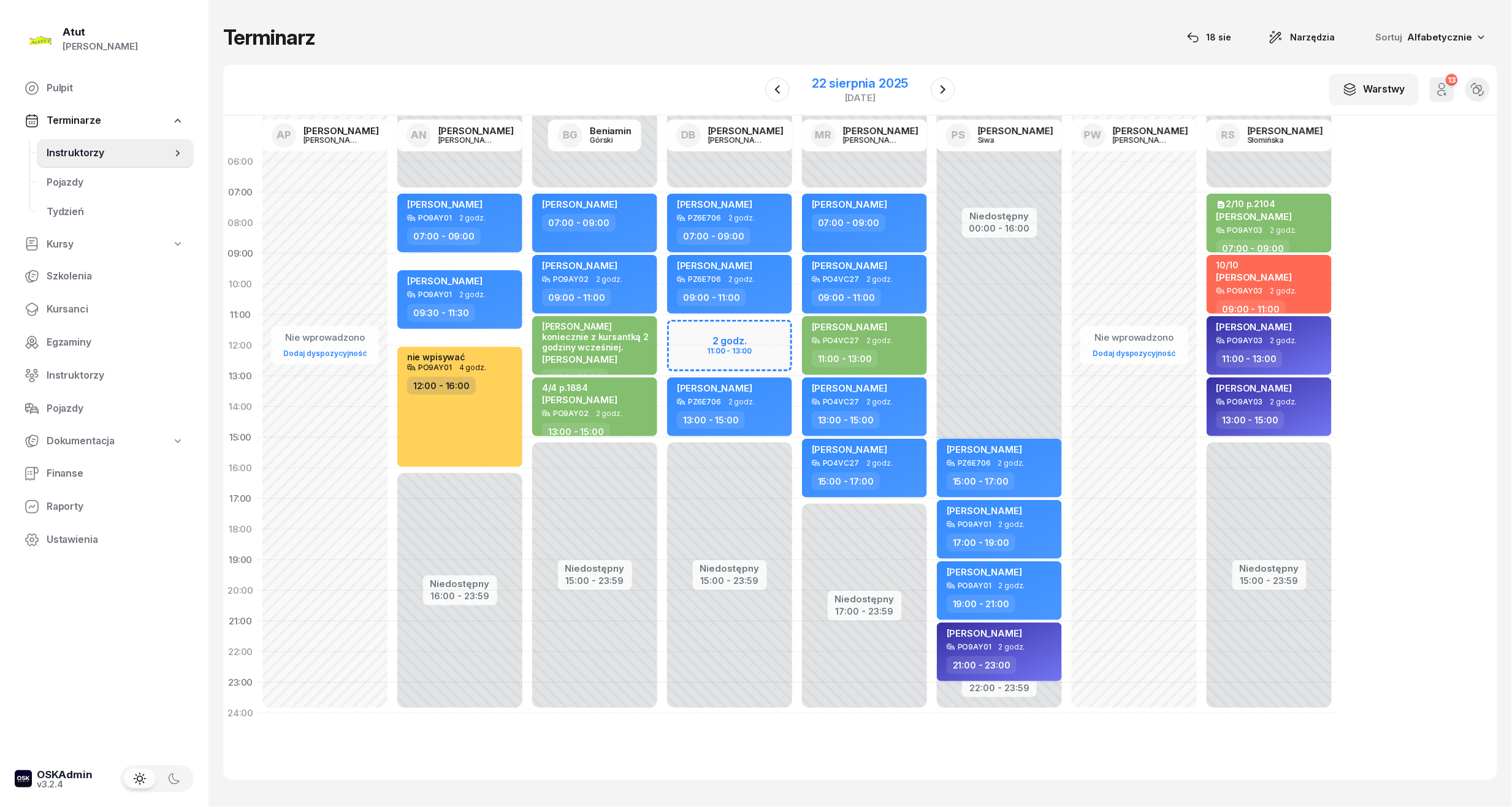
click at [827, 83] on div "22 sierpnia 2025" at bounding box center [860, 83] width 96 height 12
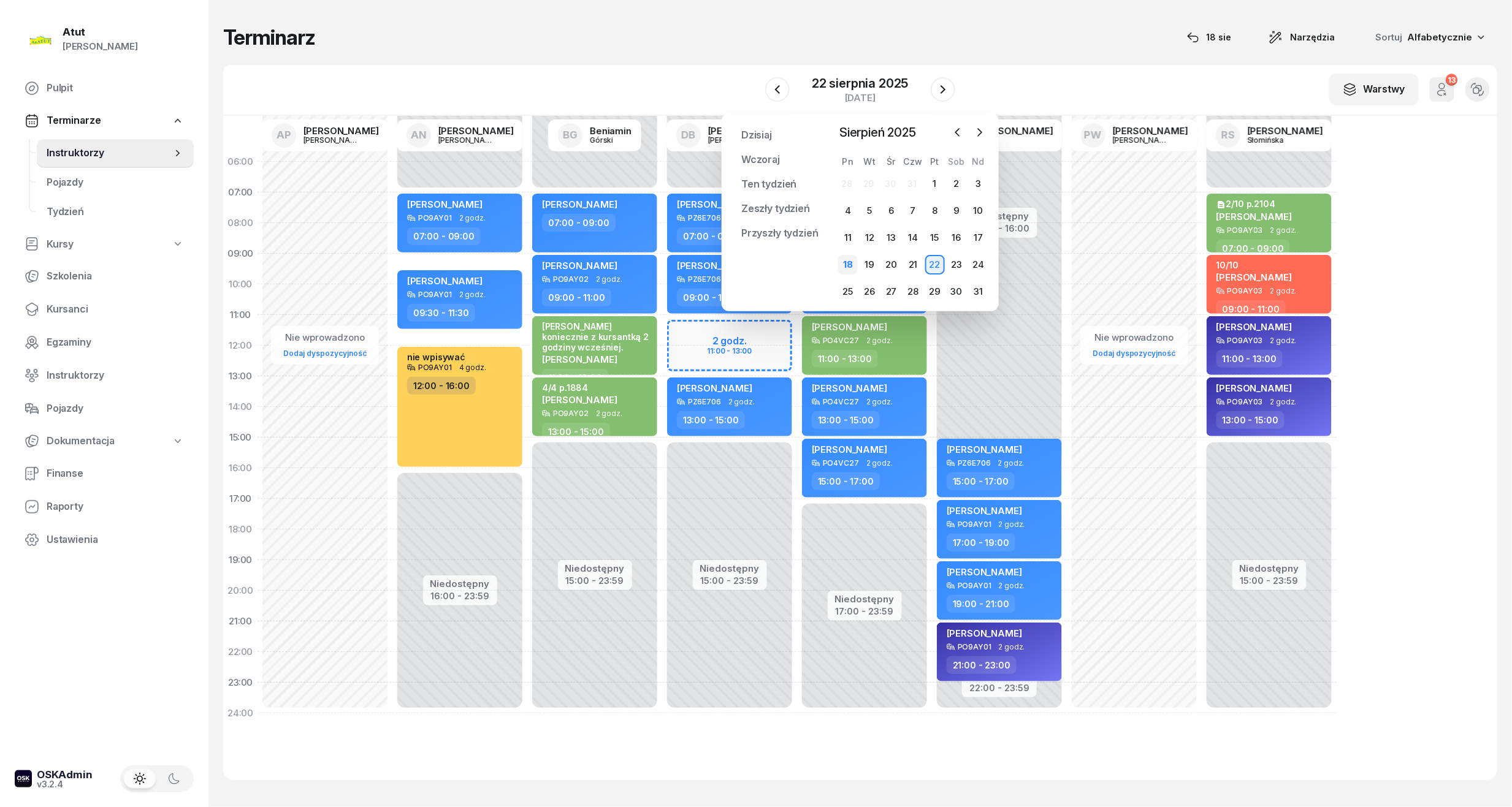
click at [844, 263] on div "18" at bounding box center [847, 265] width 19 height 19
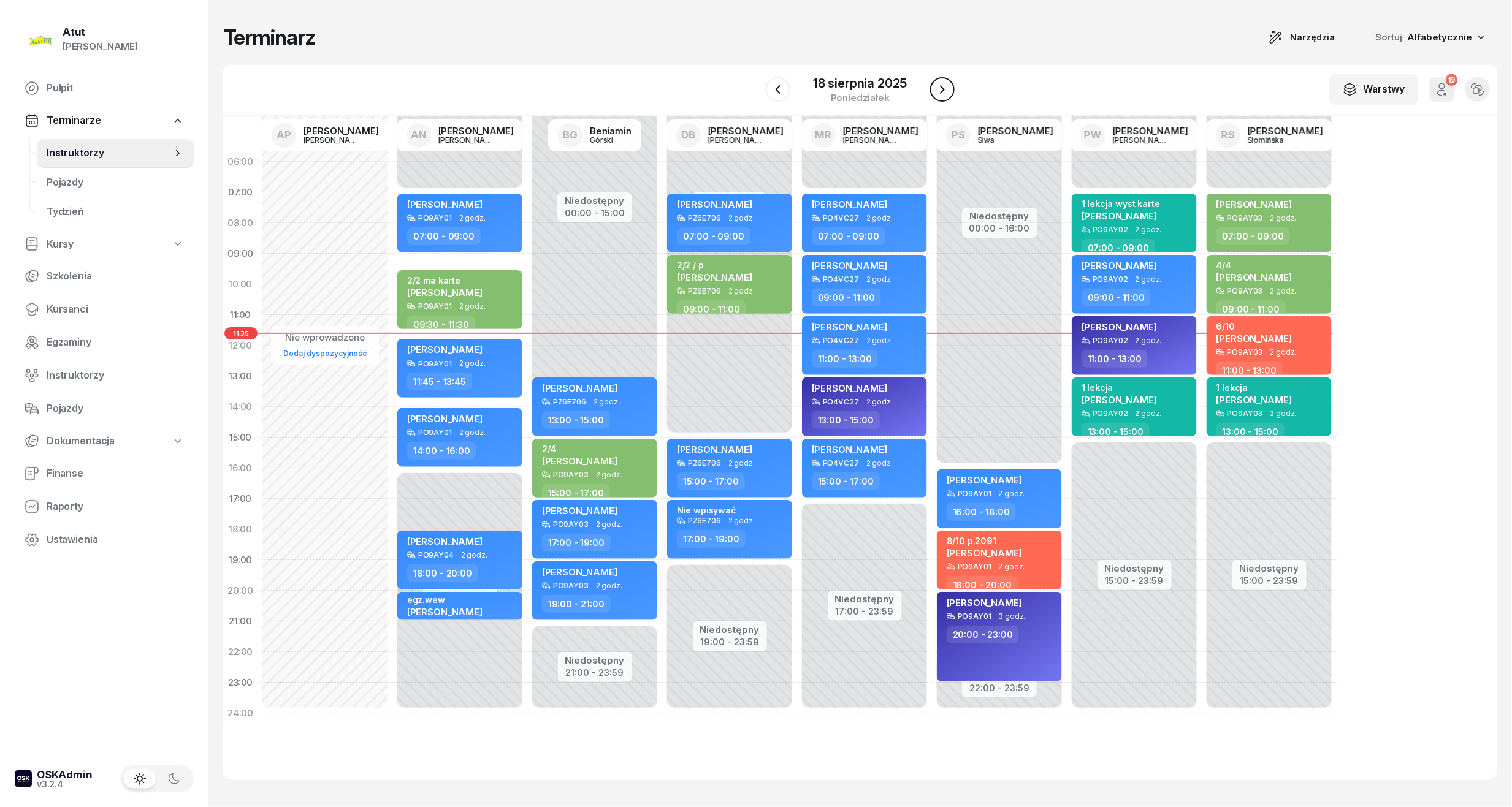
click at [947, 89] on icon "button" at bounding box center [942, 89] width 15 height 15
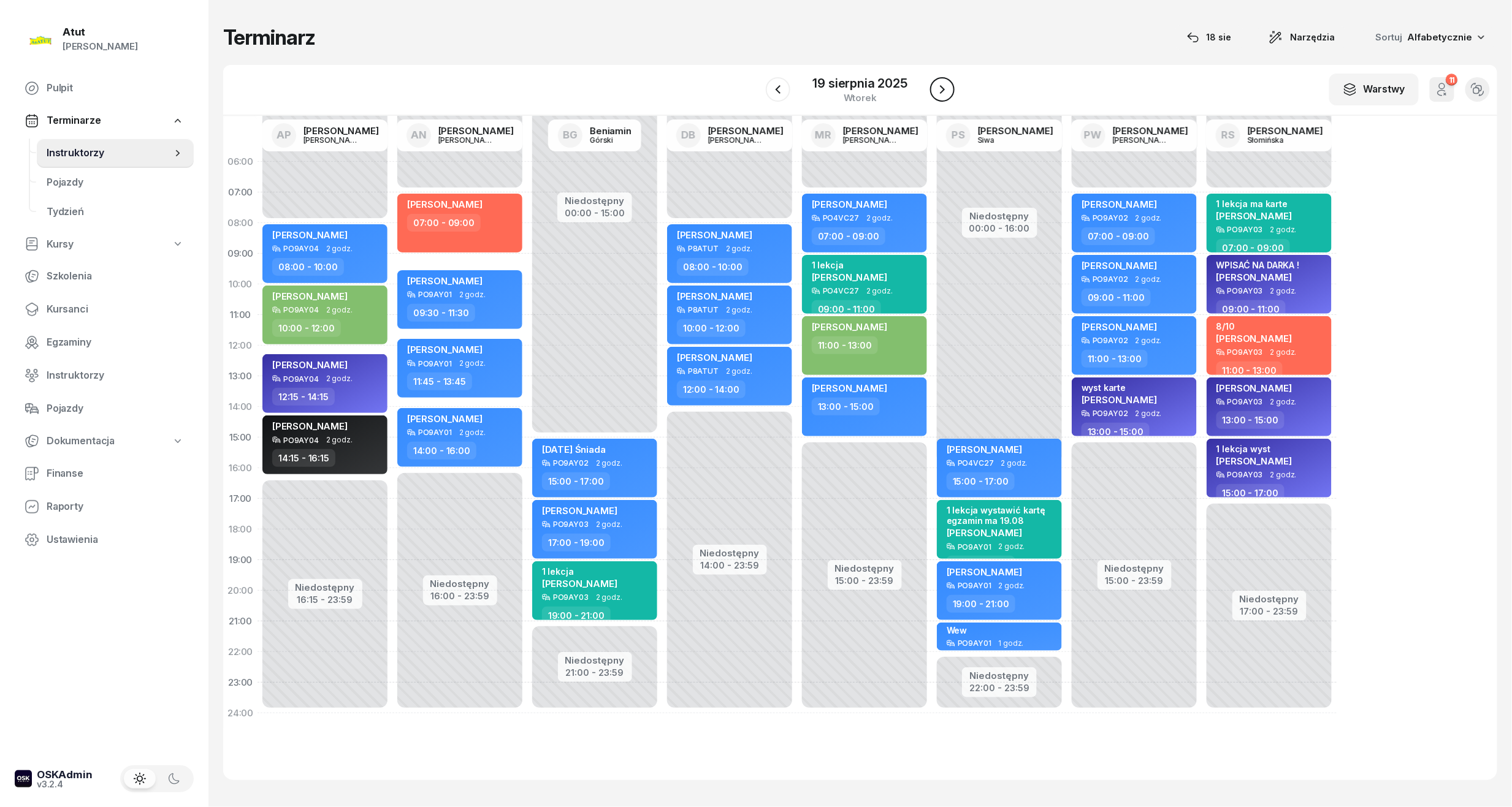
click at [950, 86] on button "button" at bounding box center [942, 89] width 24 height 24
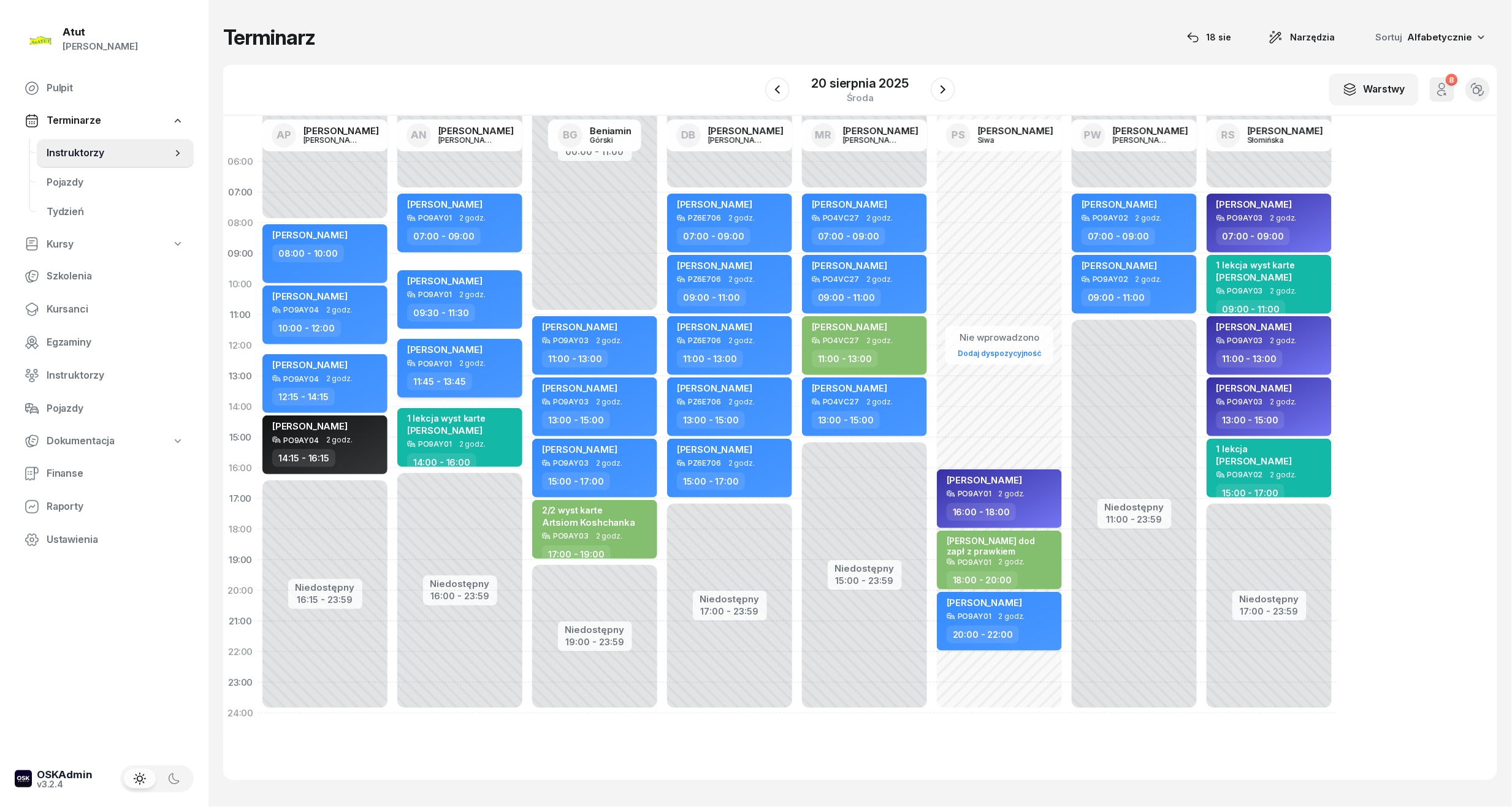
click at [422, 345] on span "Maksymilian Lewandowski" at bounding box center [444, 349] width 75 height 11
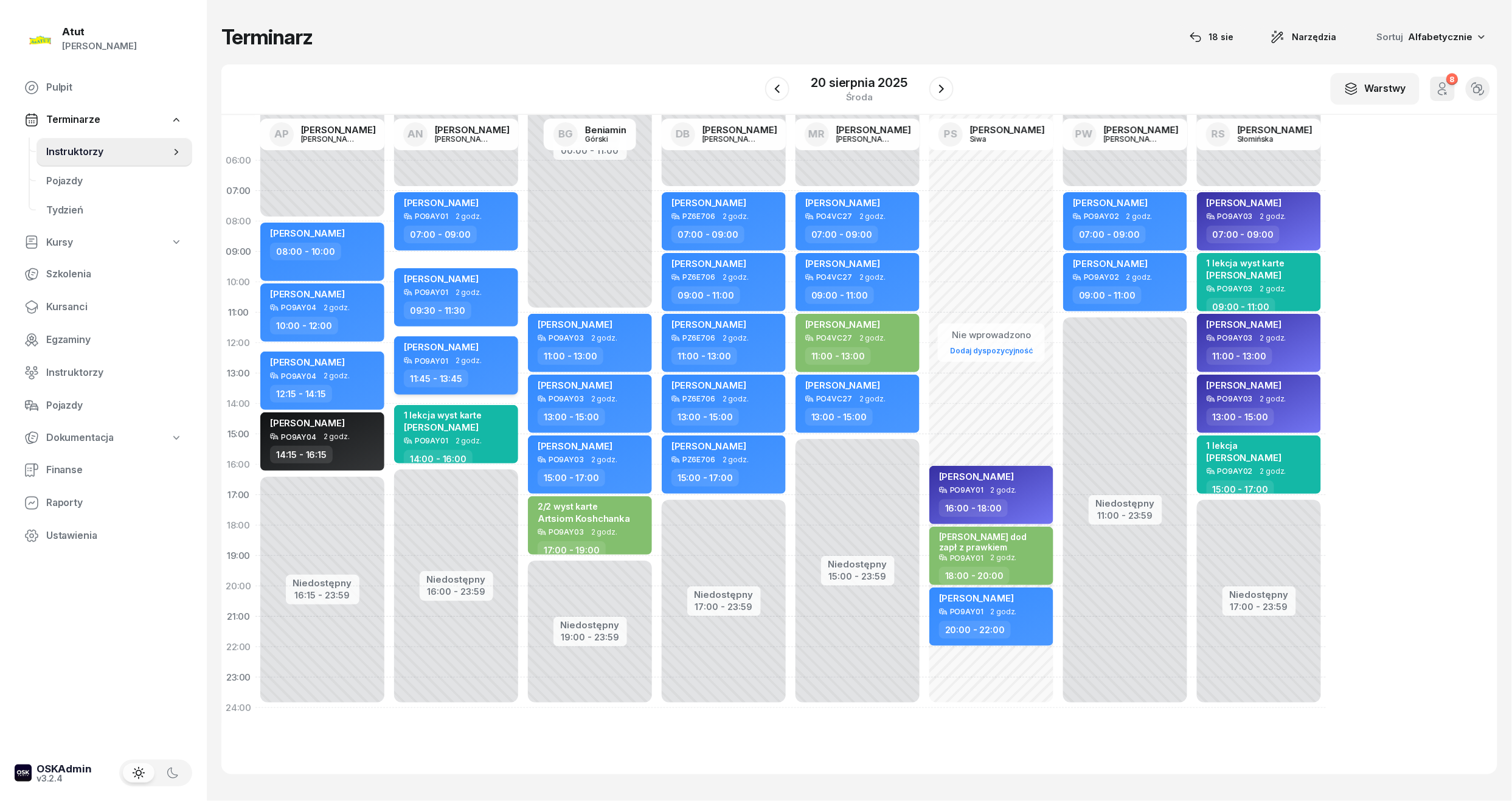
select select "11"
select select "45"
select select "13"
select select "45"
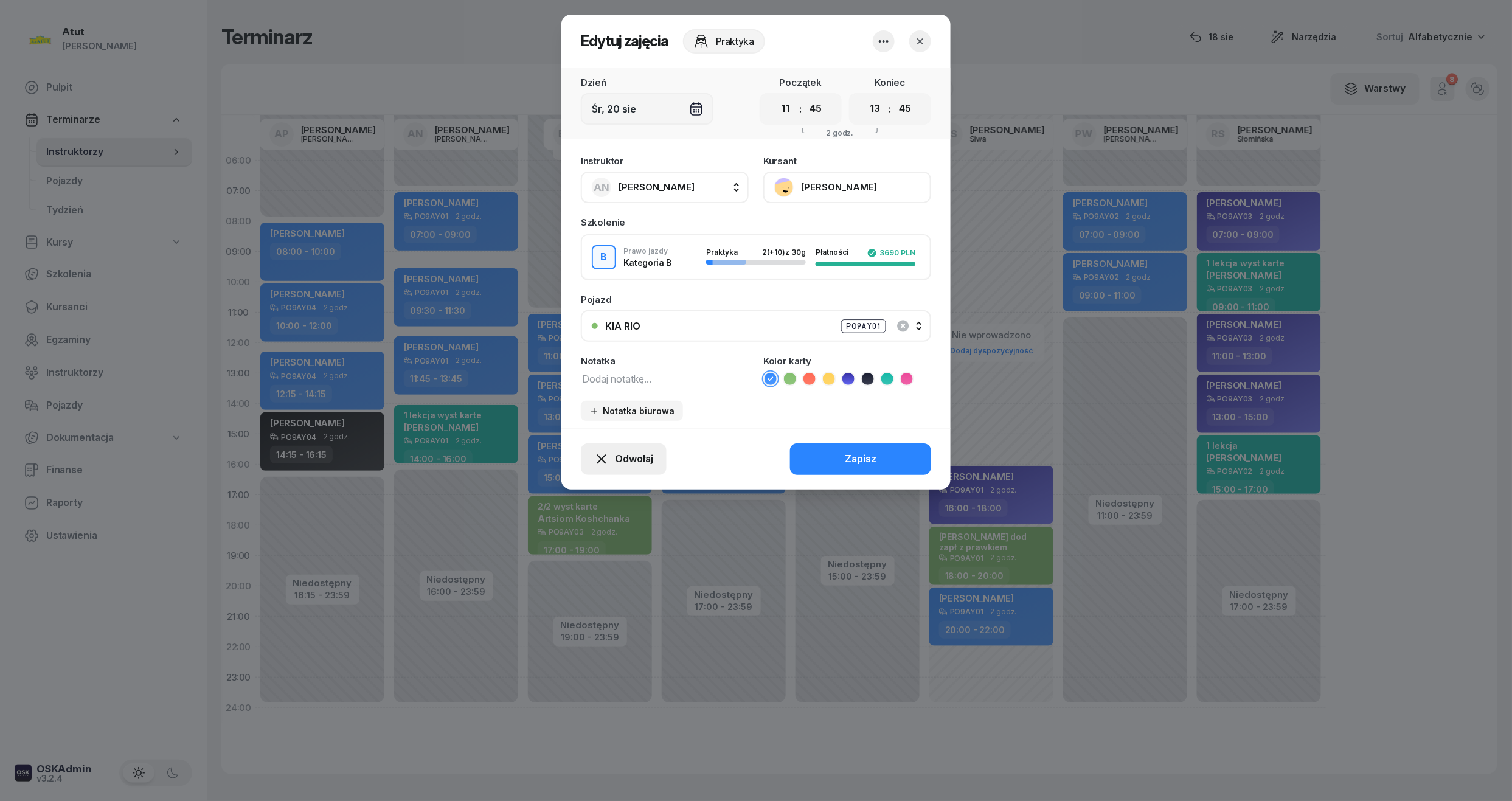
click at [636, 457] on span "Odwołaj" at bounding box center [634, 459] width 38 height 16
click at [597, 384] on div "Kursant odwołał" at bounding box center [602, 385] width 72 height 16
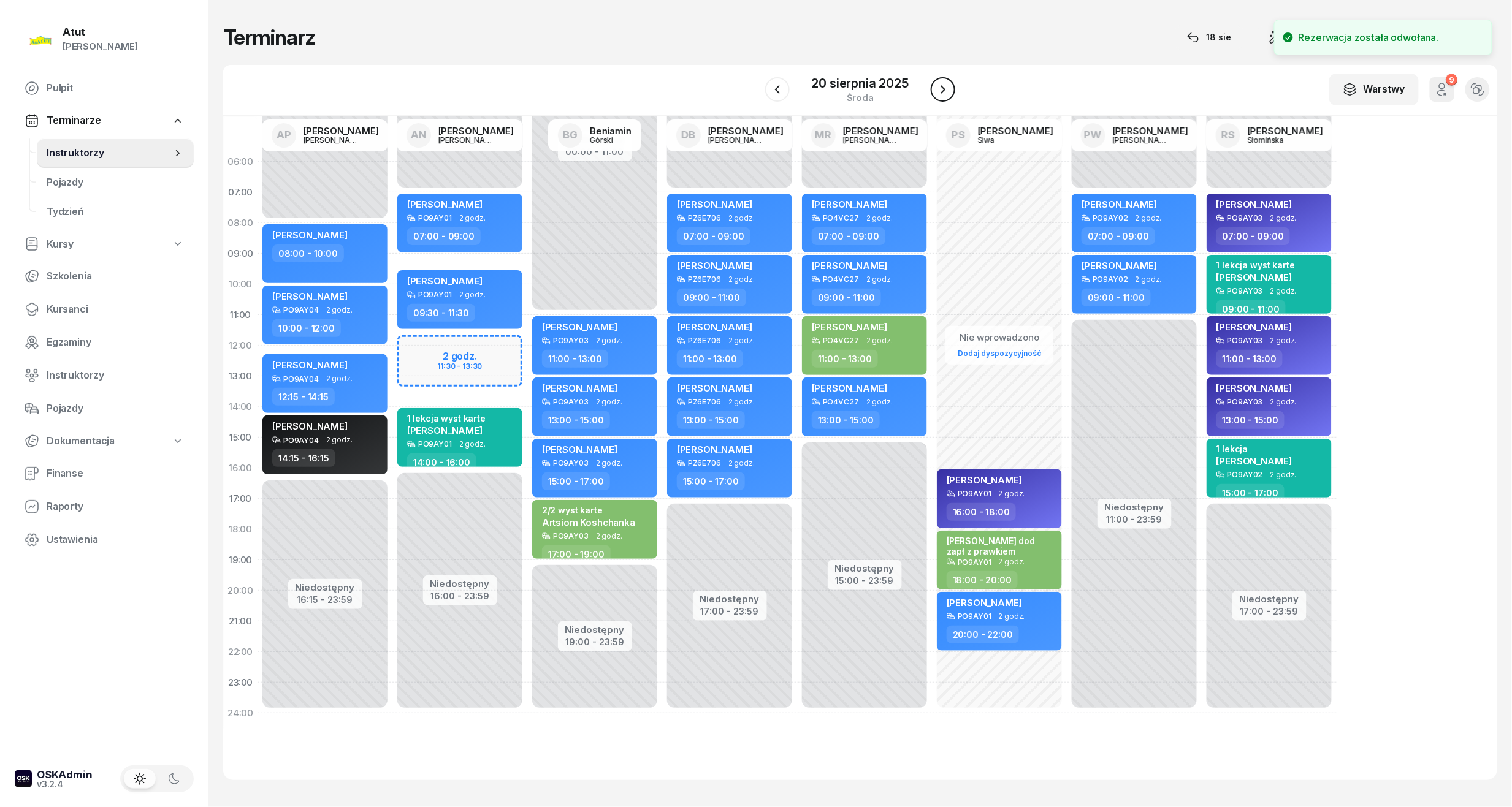
click at [943, 91] on icon "button" at bounding box center [943, 89] width 5 height 9
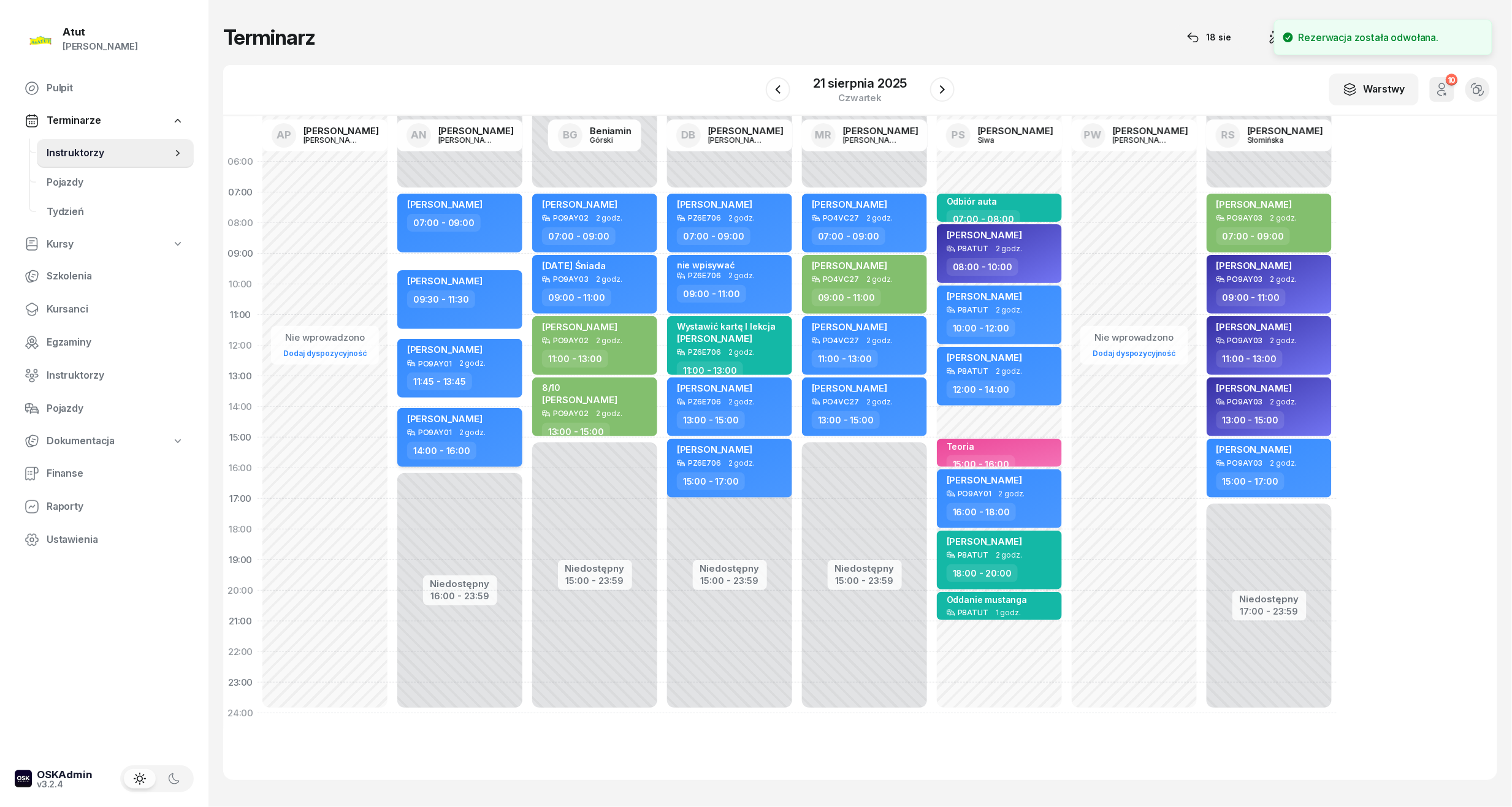
click at [462, 422] on span "Maksymilian Lewandowski" at bounding box center [444, 419] width 75 height 11
select select "14"
select select "16"
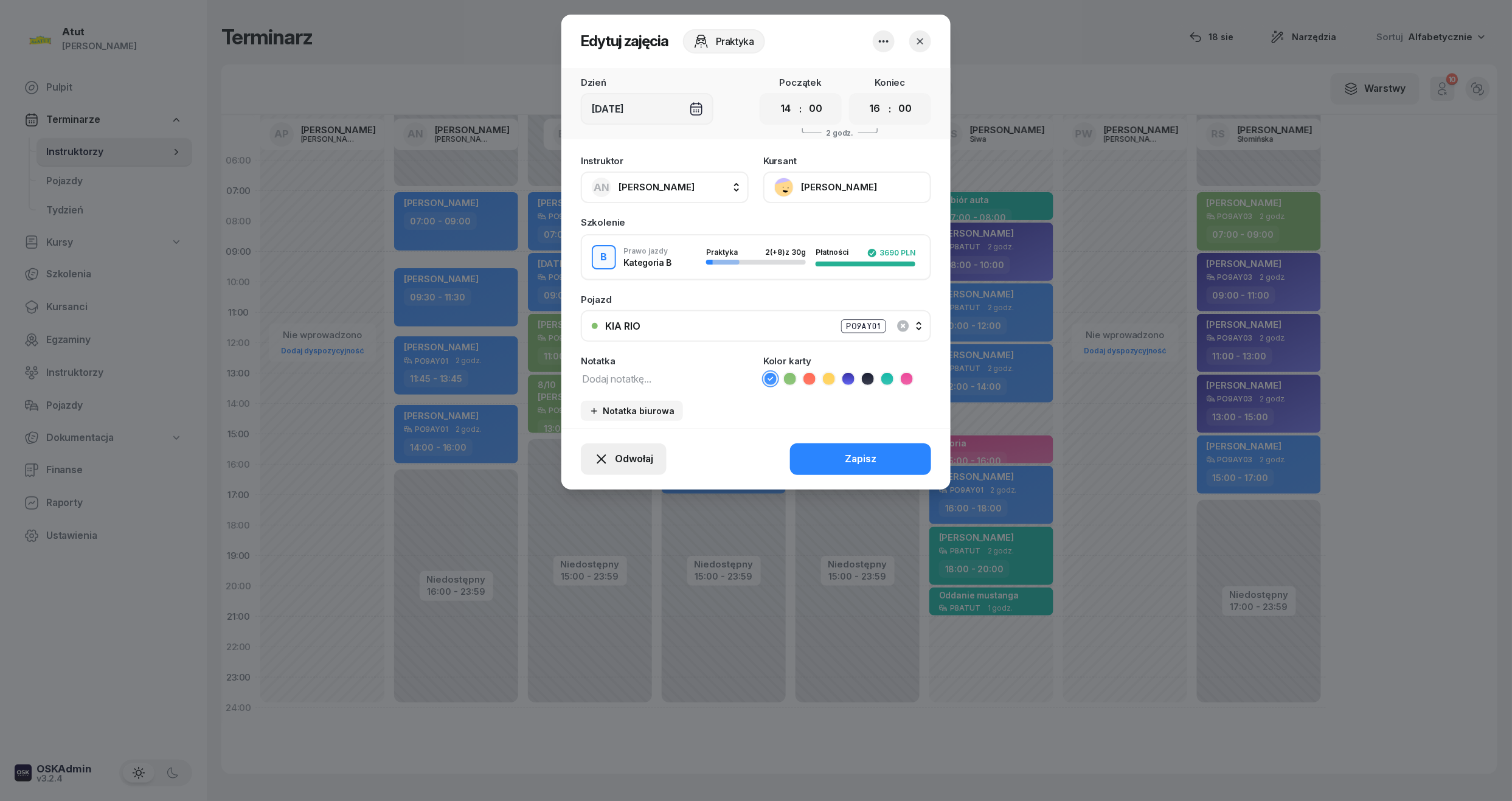
click at [632, 458] on span "Odwołaj" at bounding box center [634, 459] width 38 height 16
click at [612, 385] on div "Kursant odwołał" at bounding box center [602, 385] width 72 height 16
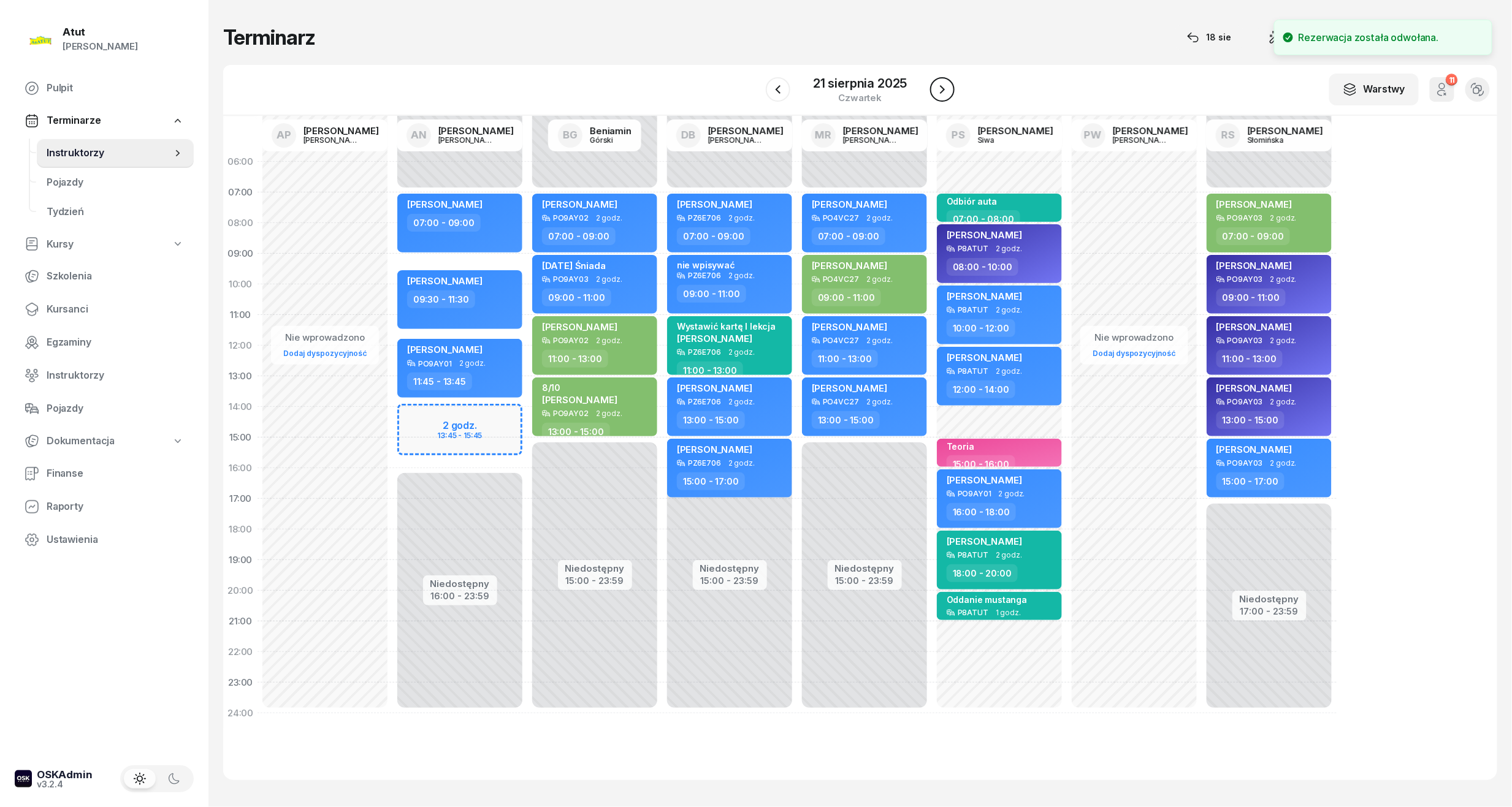
click at [943, 89] on icon "button" at bounding box center [942, 89] width 15 height 15
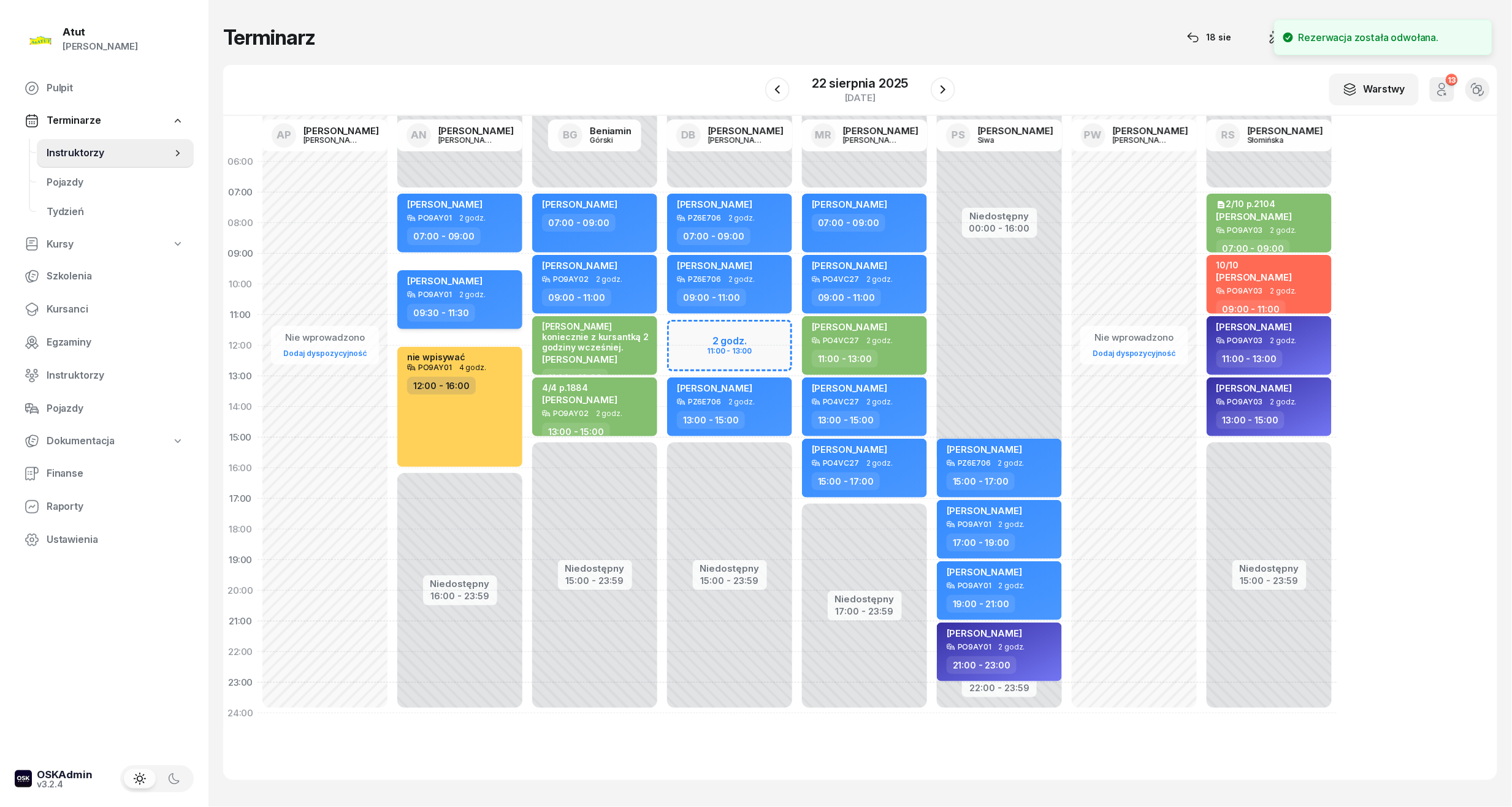
click at [469, 282] on span "Maksymilian Lewandowski" at bounding box center [444, 281] width 75 height 11
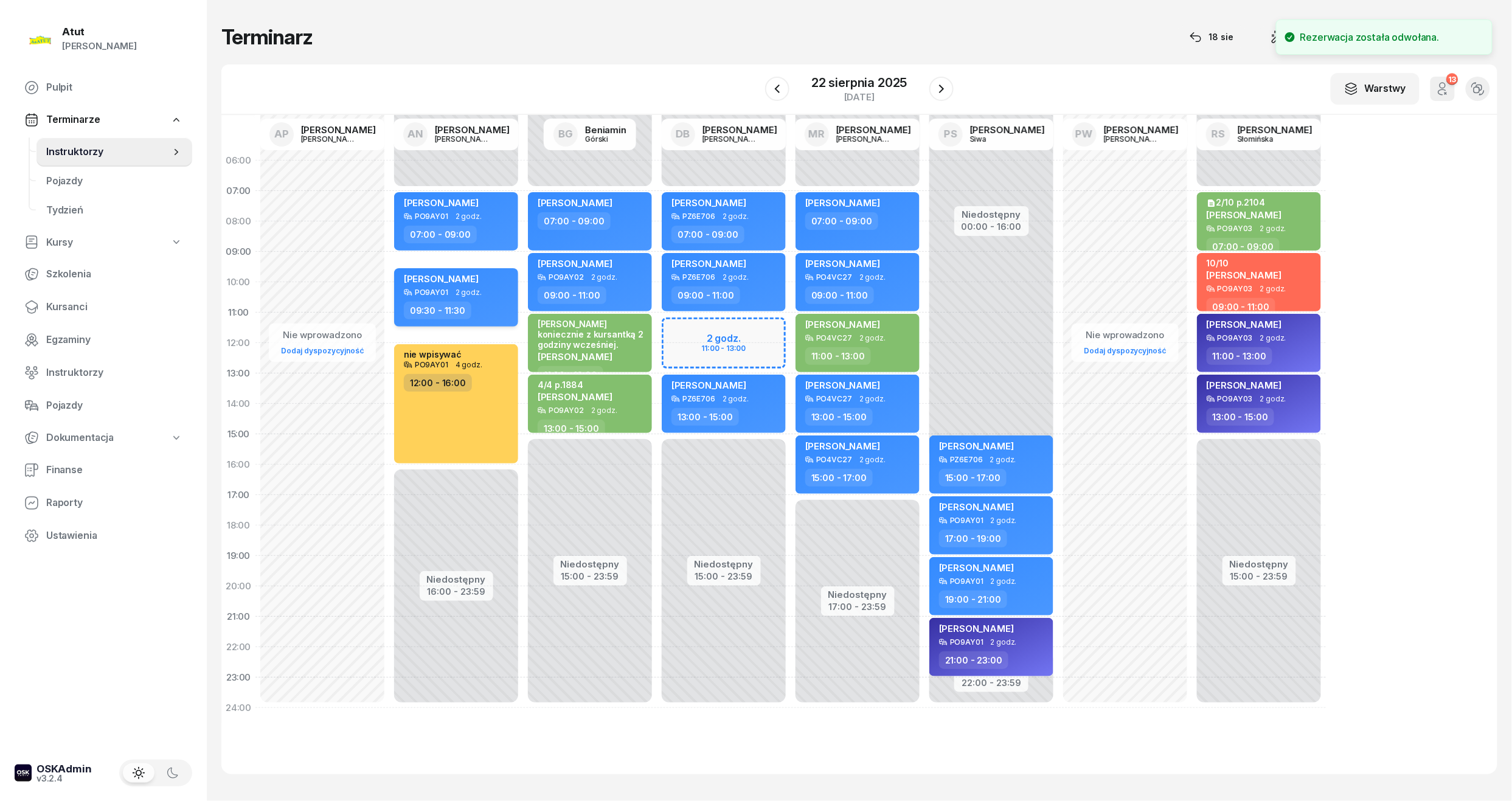
select select "09"
select select "30"
select select "11"
select select "30"
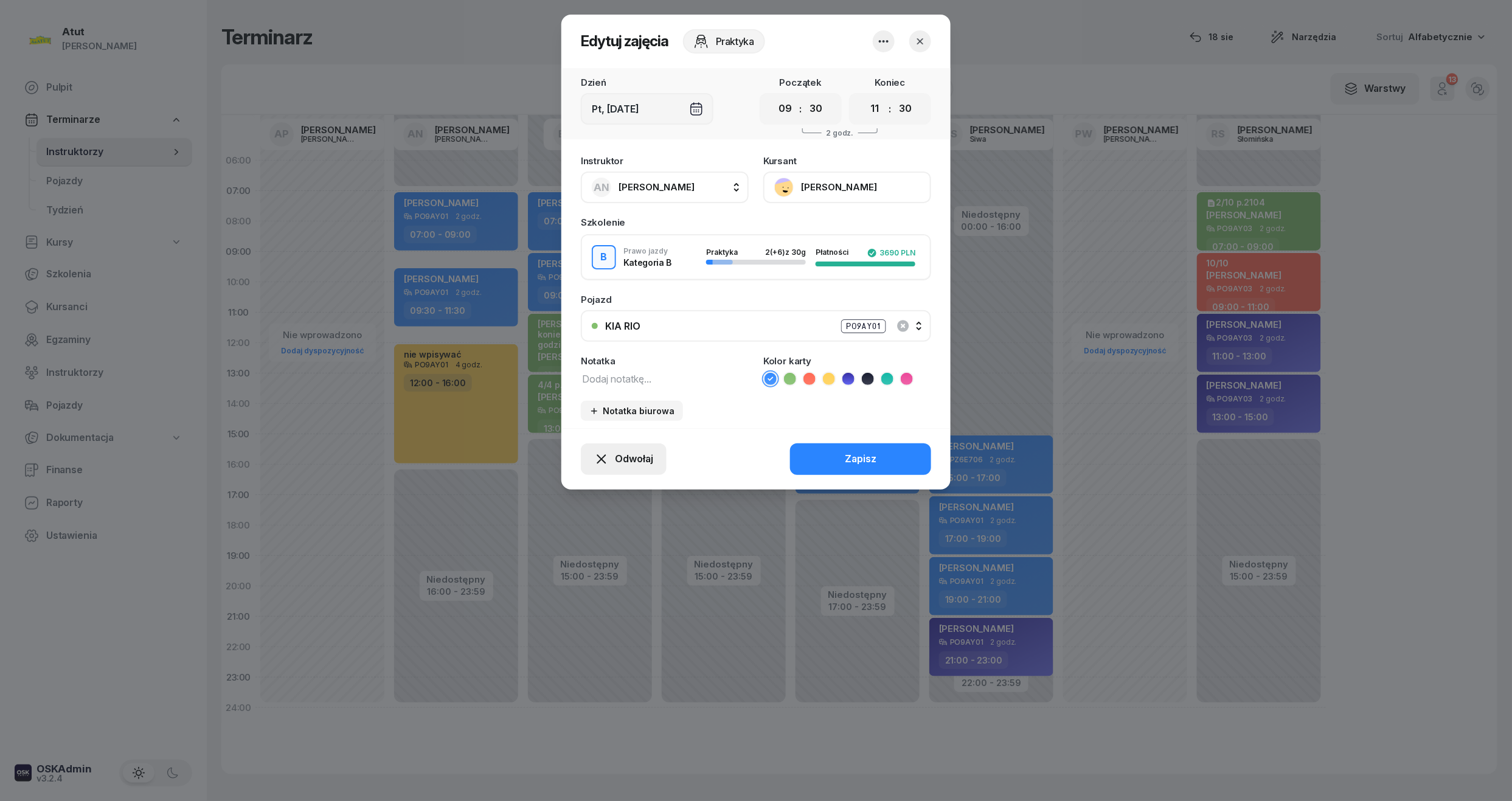
click at [626, 463] on span "Odwołaj" at bounding box center [634, 459] width 38 height 16
click at [619, 384] on div "Kursant odwołał" at bounding box center [602, 385] width 72 height 16
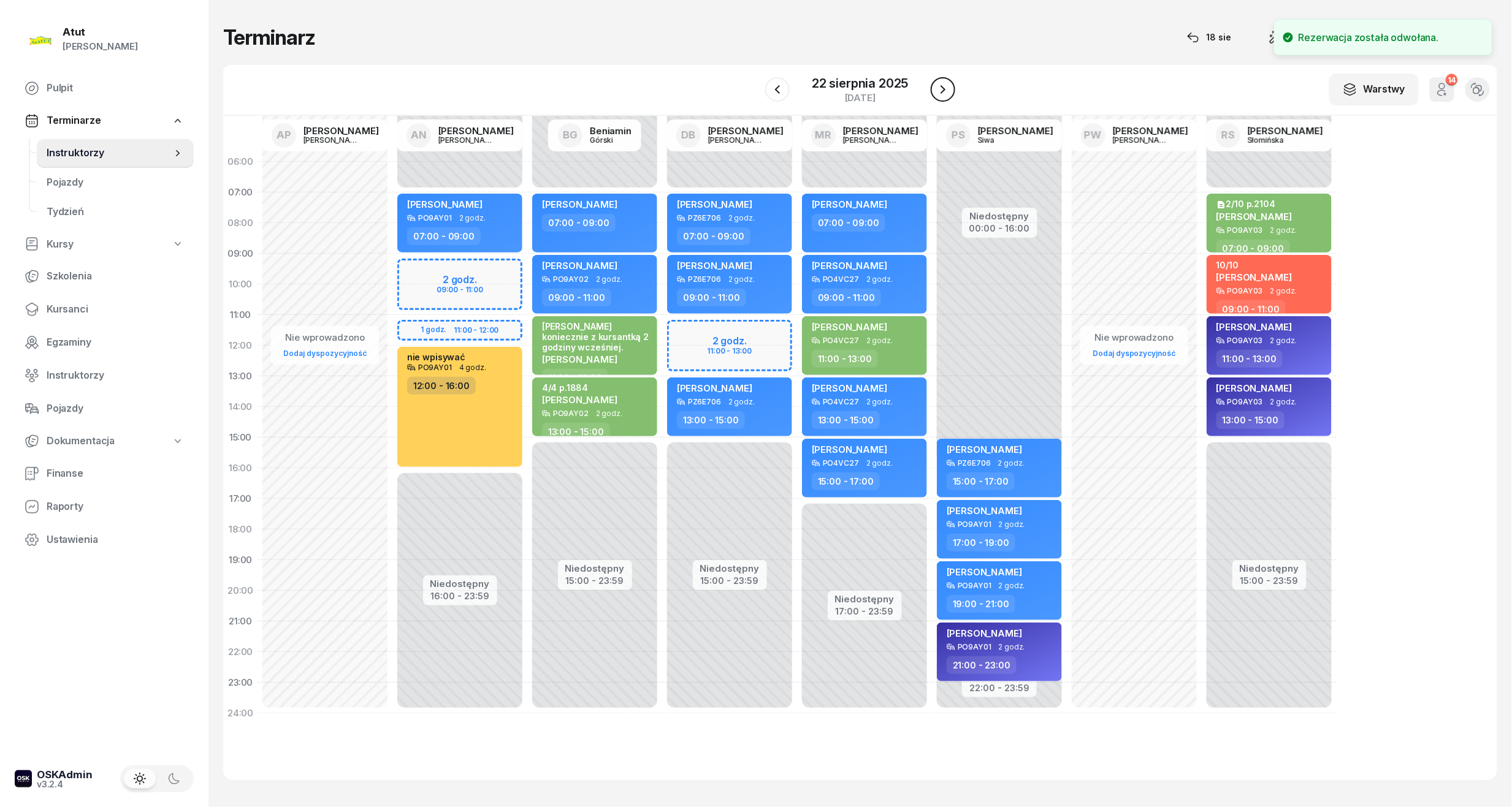
click at [940, 89] on icon "button" at bounding box center [943, 89] width 15 height 15
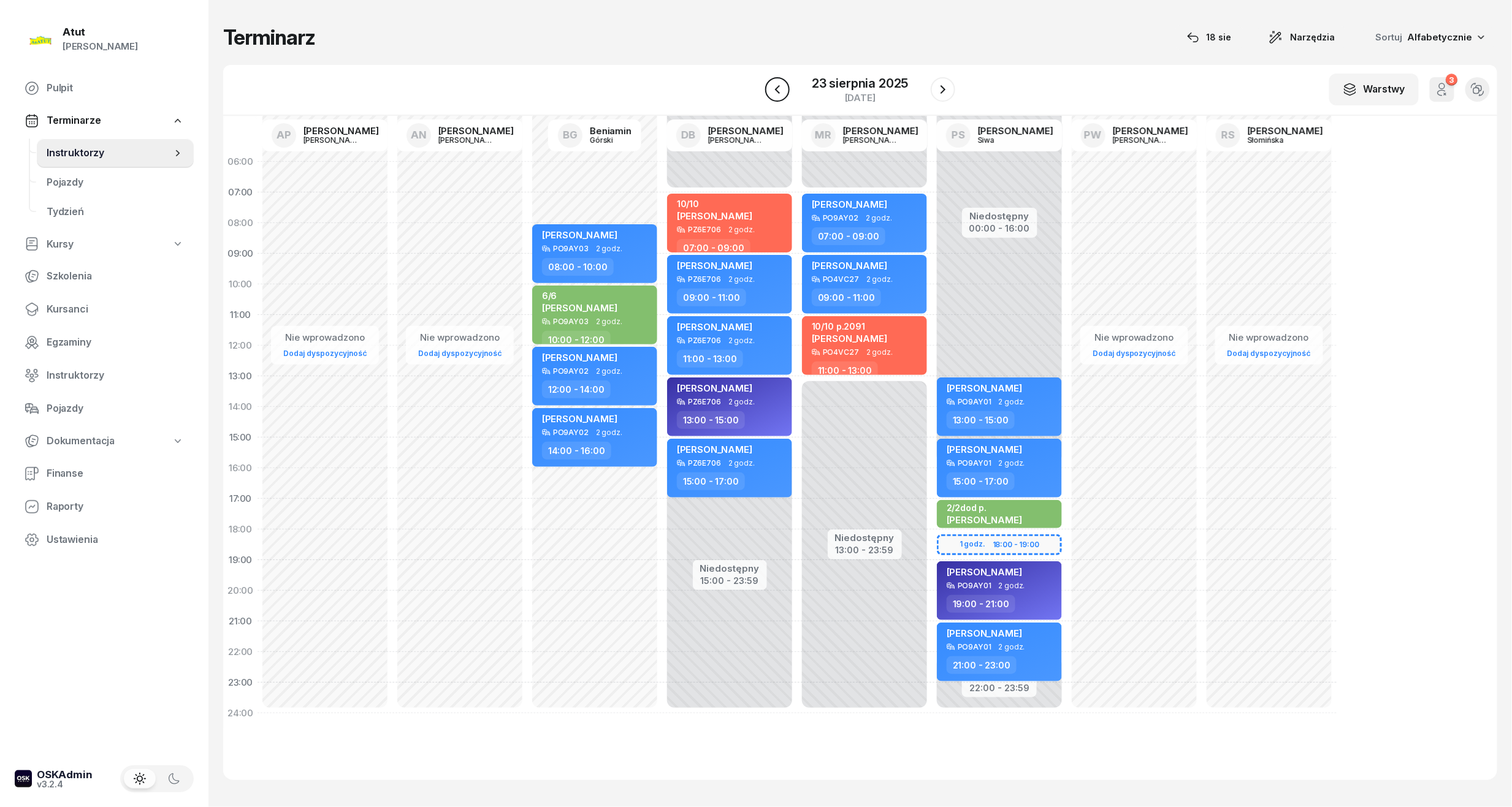
click at [769, 94] on button "button" at bounding box center [777, 89] width 24 height 24
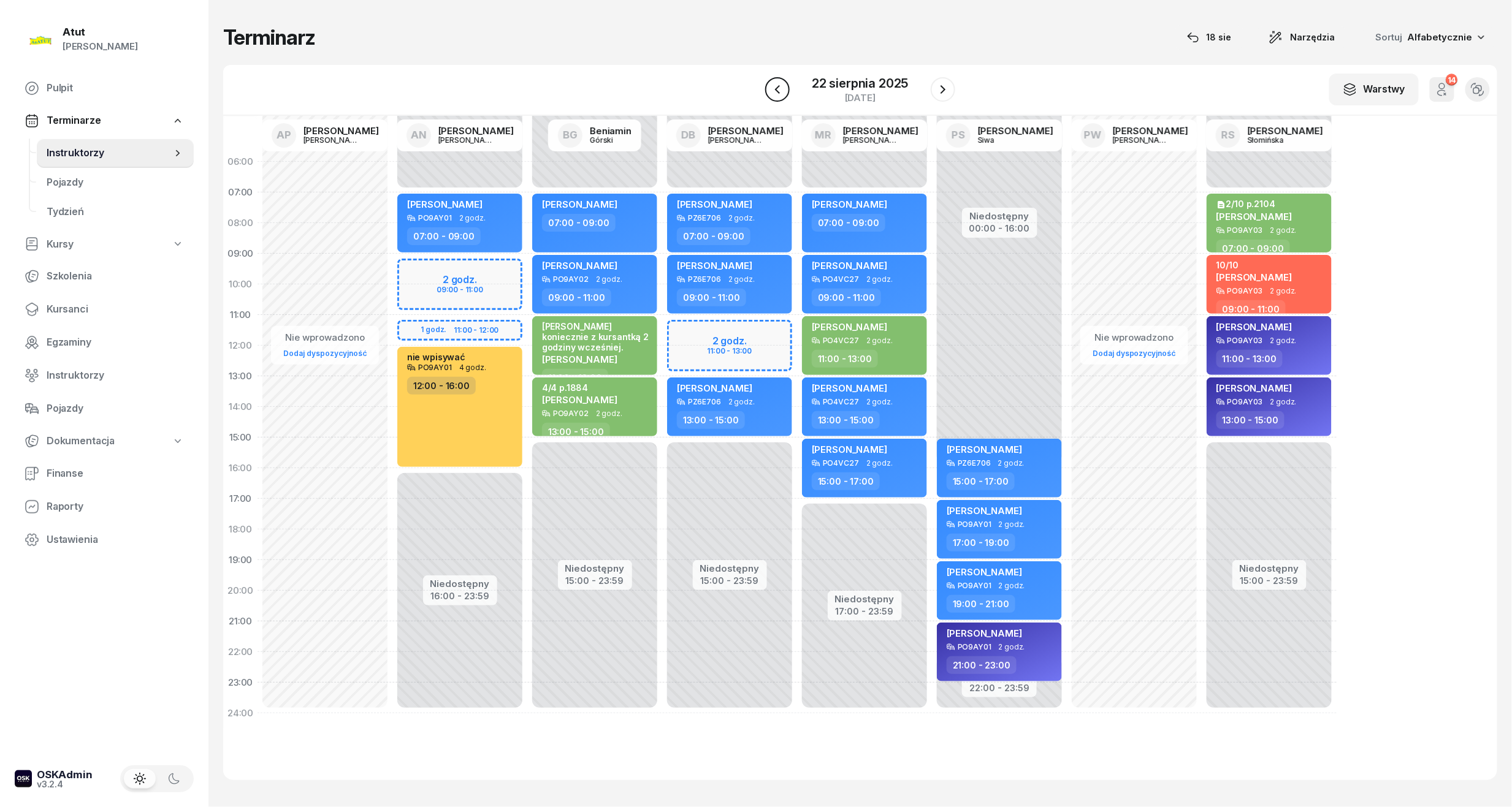
click at [769, 94] on button "button" at bounding box center [777, 89] width 24 height 24
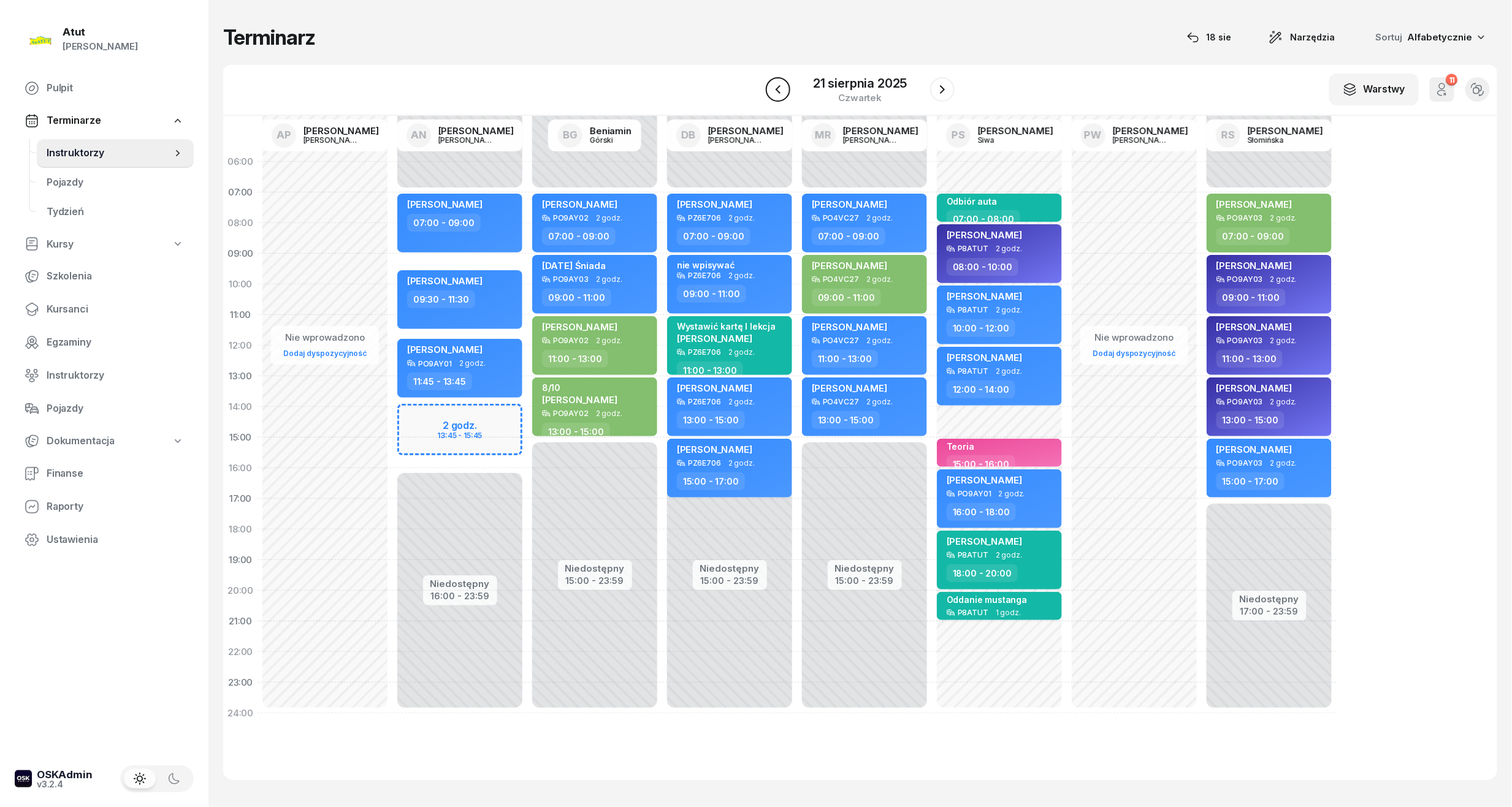
click at [769, 94] on button "button" at bounding box center [778, 89] width 24 height 24
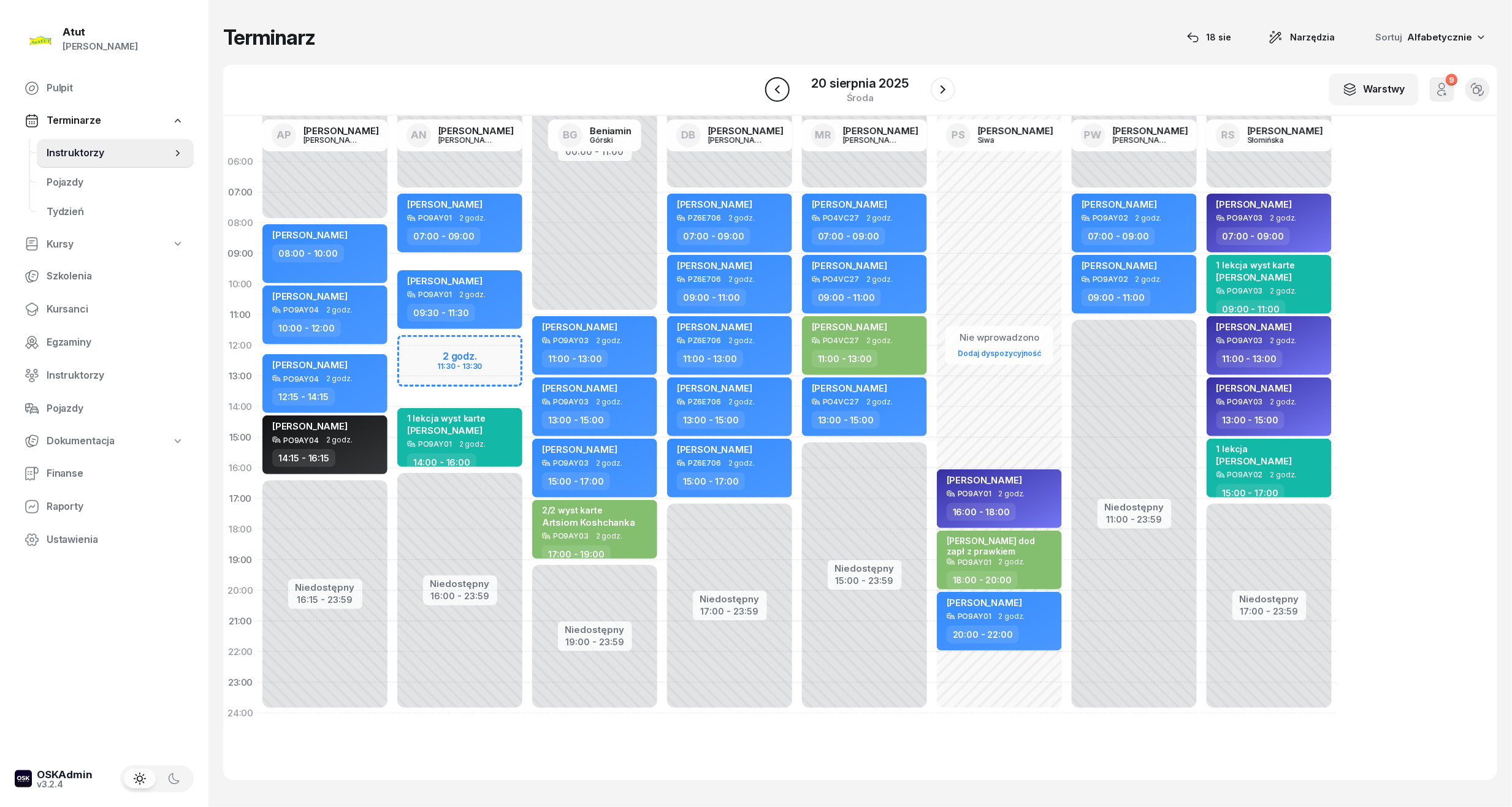
click at [769, 94] on button "button" at bounding box center [777, 89] width 24 height 24
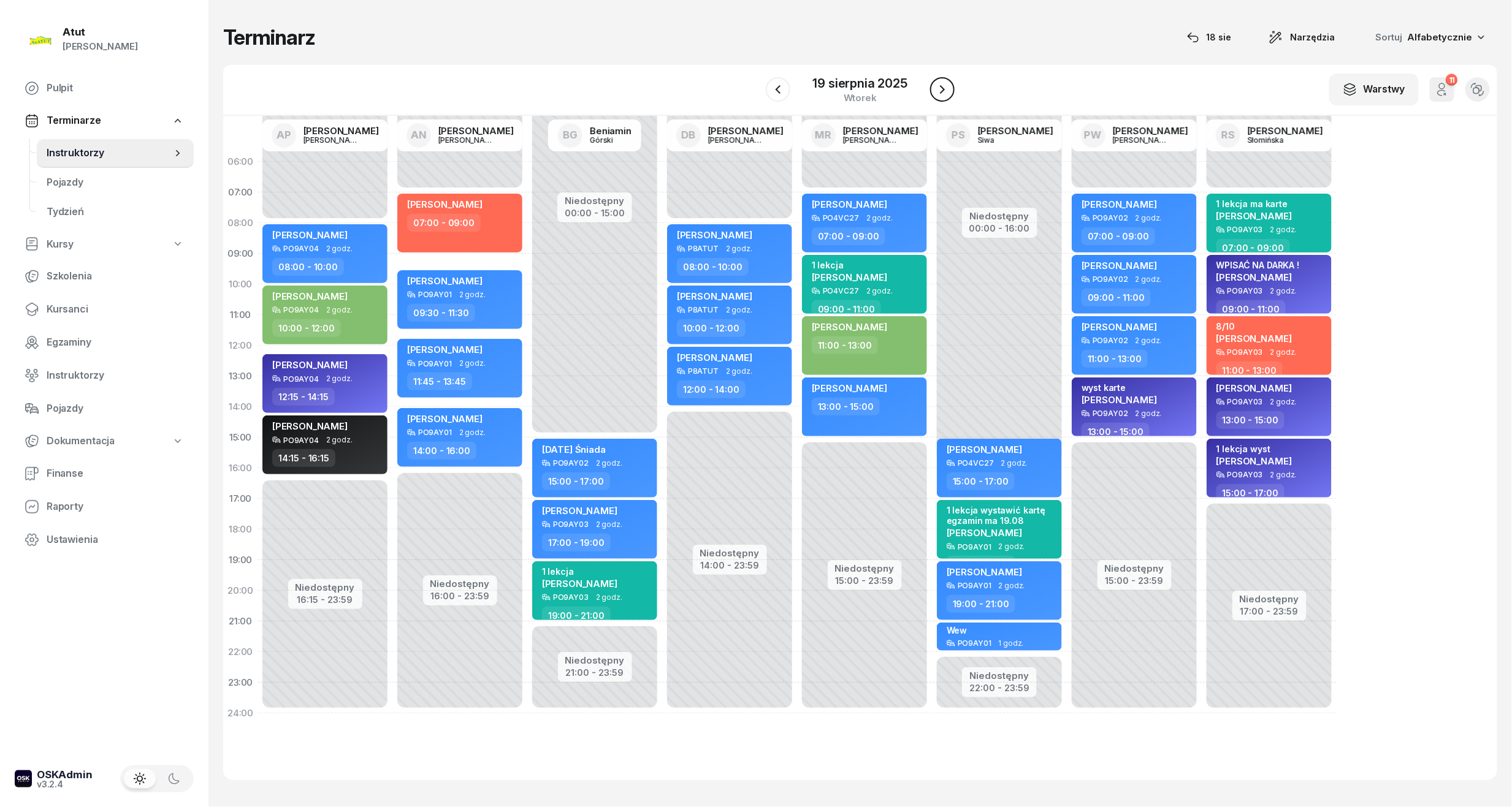
click at [942, 94] on icon "button" at bounding box center [942, 89] width 15 height 15
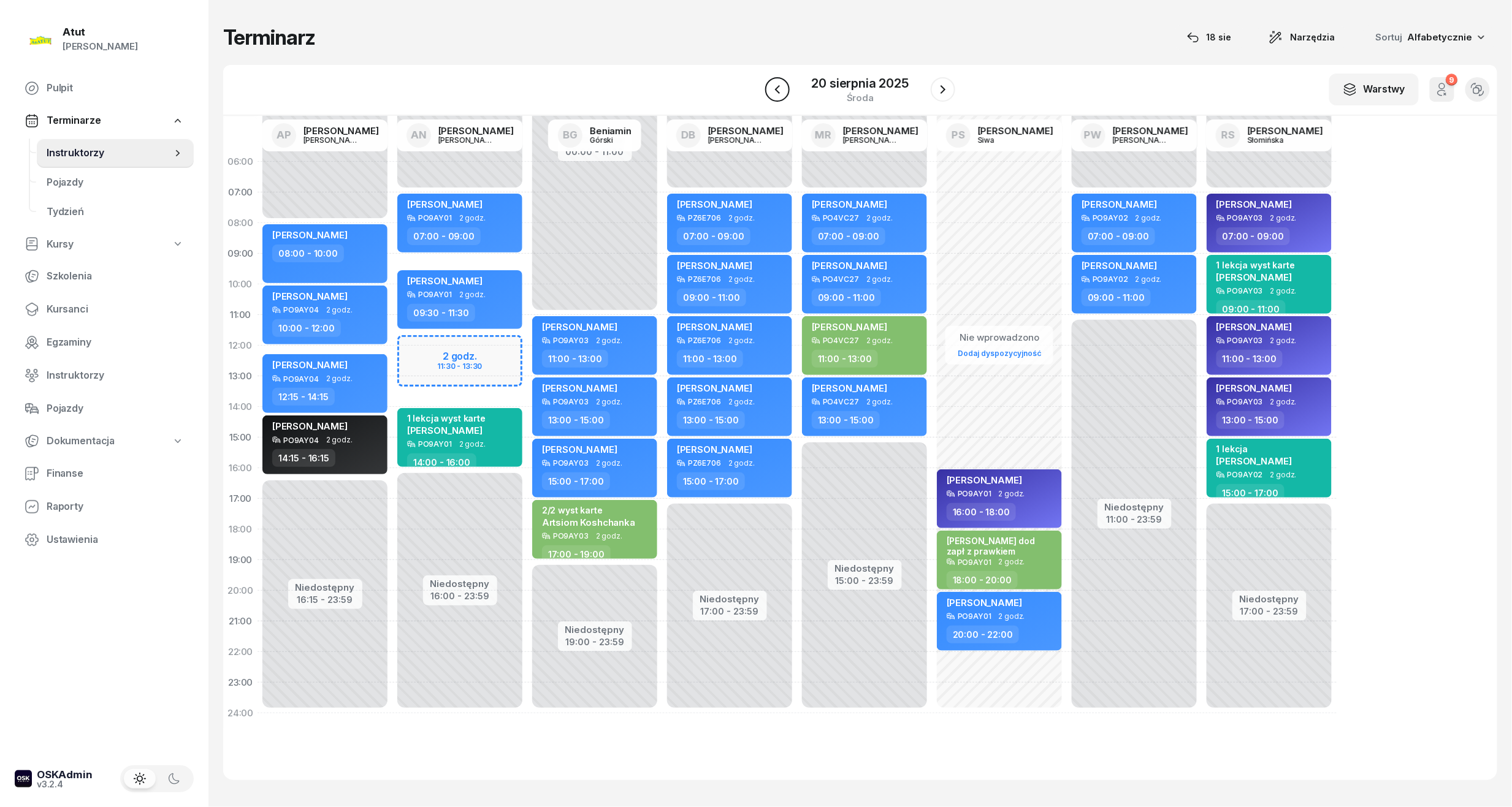
click at [784, 86] on icon "button" at bounding box center [777, 89] width 15 height 15
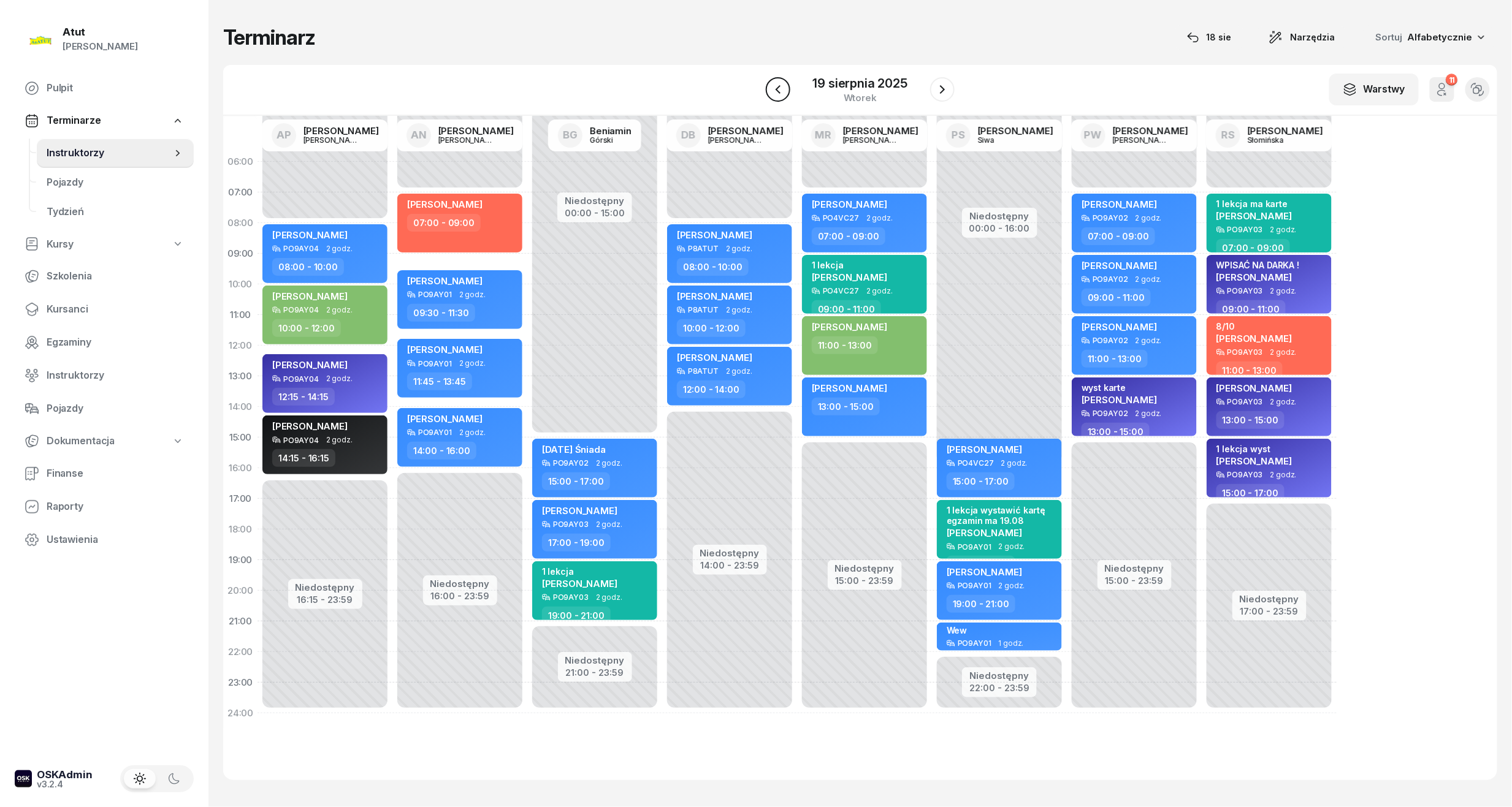
click at [772, 88] on icon "button" at bounding box center [777, 89] width 15 height 15
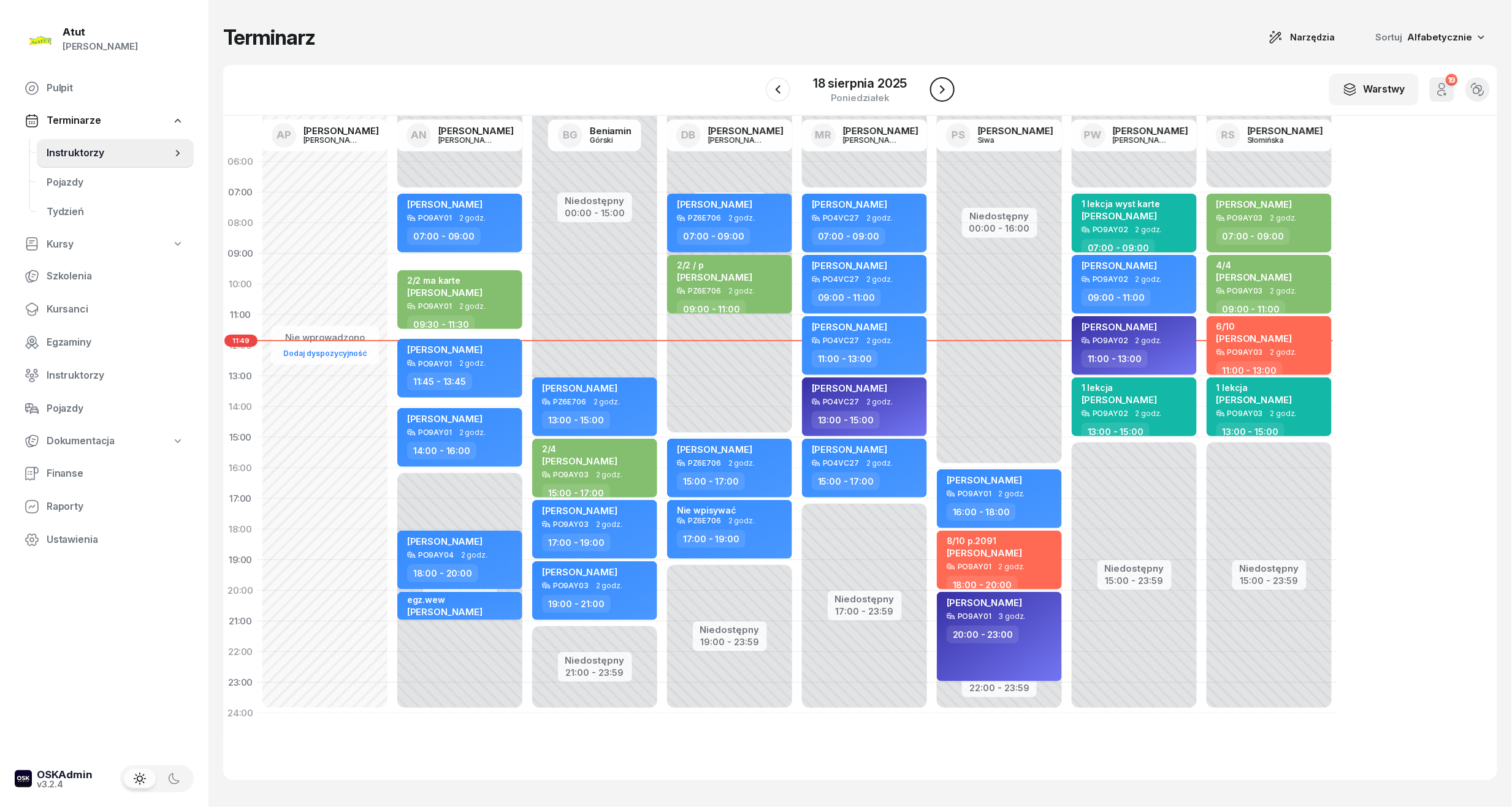
click at [942, 89] on icon "button" at bounding box center [942, 89] width 15 height 15
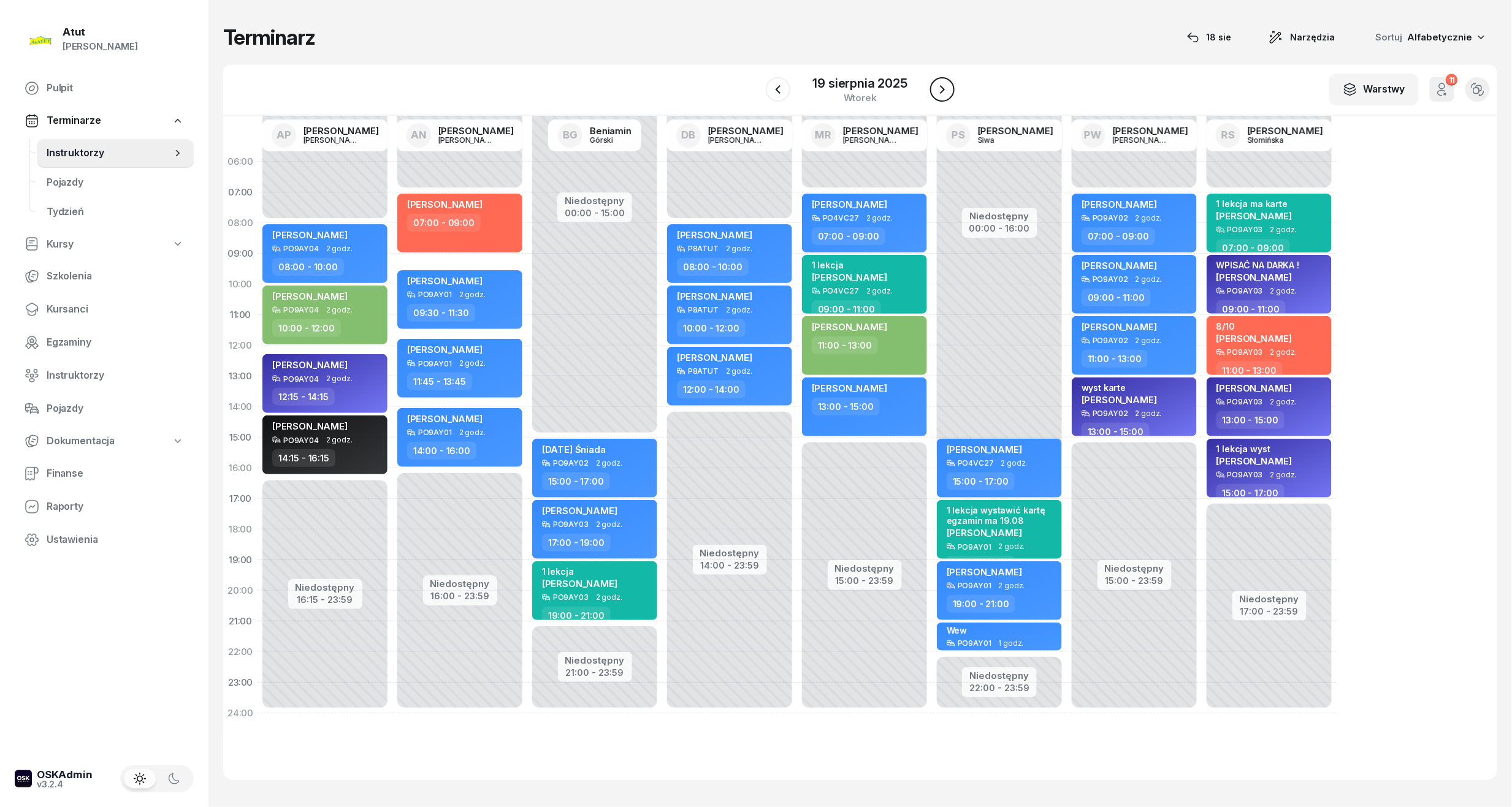
click at [942, 89] on icon "button" at bounding box center [942, 89] width 15 height 15
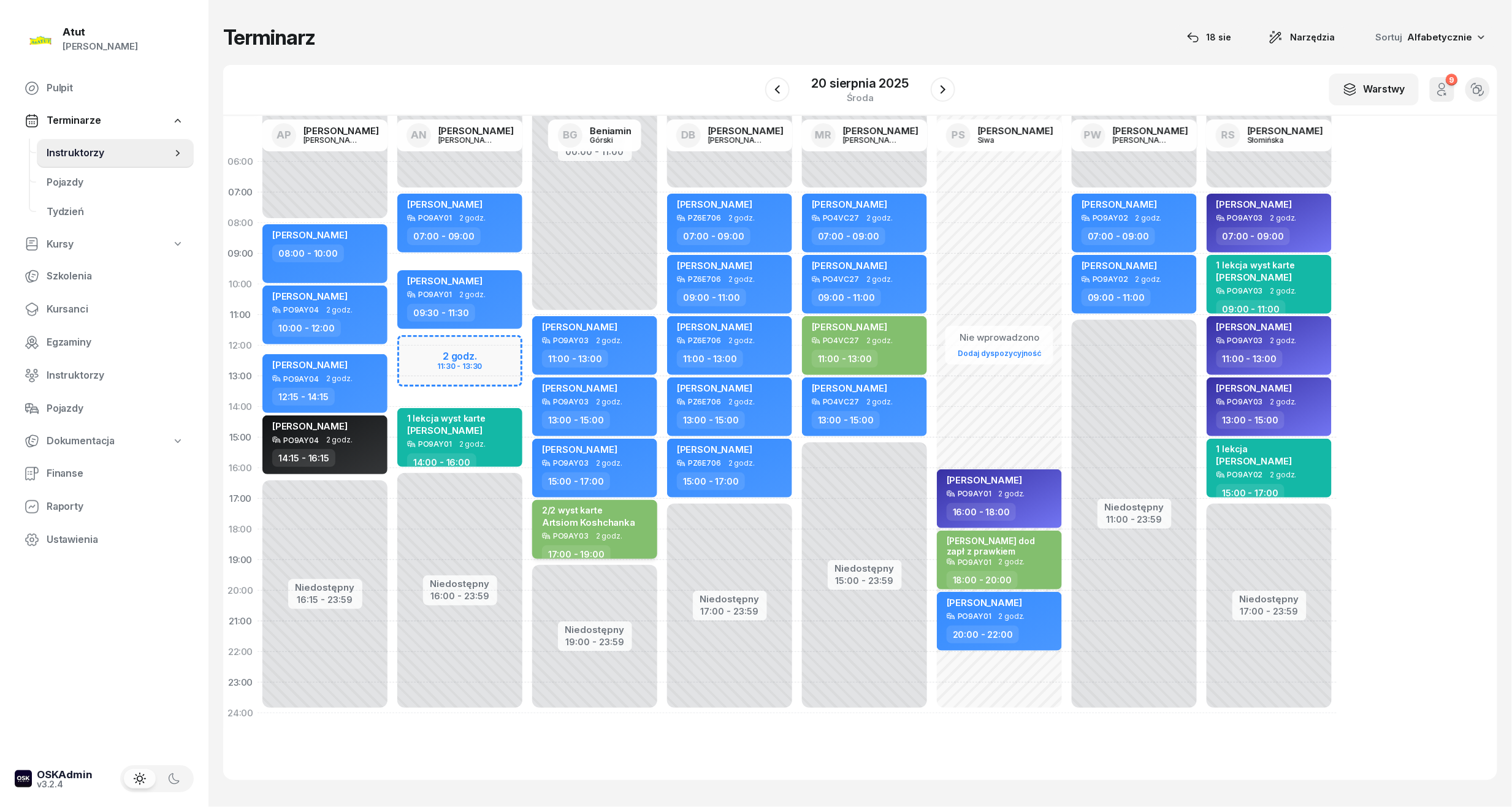
click at [588, 511] on div "2/2 wyst karte" at bounding box center [589, 511] width 94 height 10
select select "17"
select select "19"
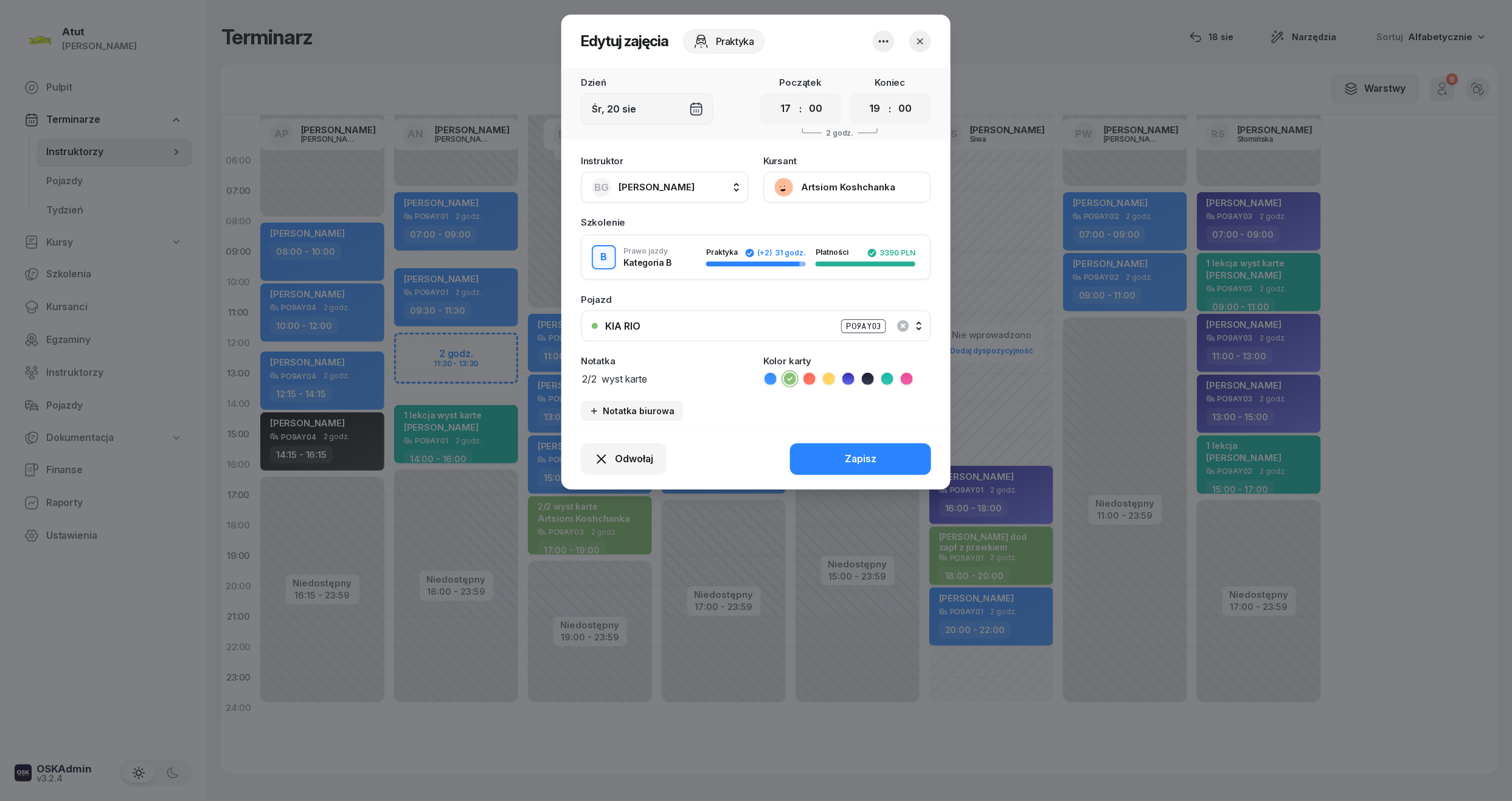
click at [828, 187] on button "Artsiom Koshchanka" at bounding box center [847, 187] width 167 height 31
click at [789, 231] on div "Otwórz profil" at bounding box center [802, 228] width 59 height 16
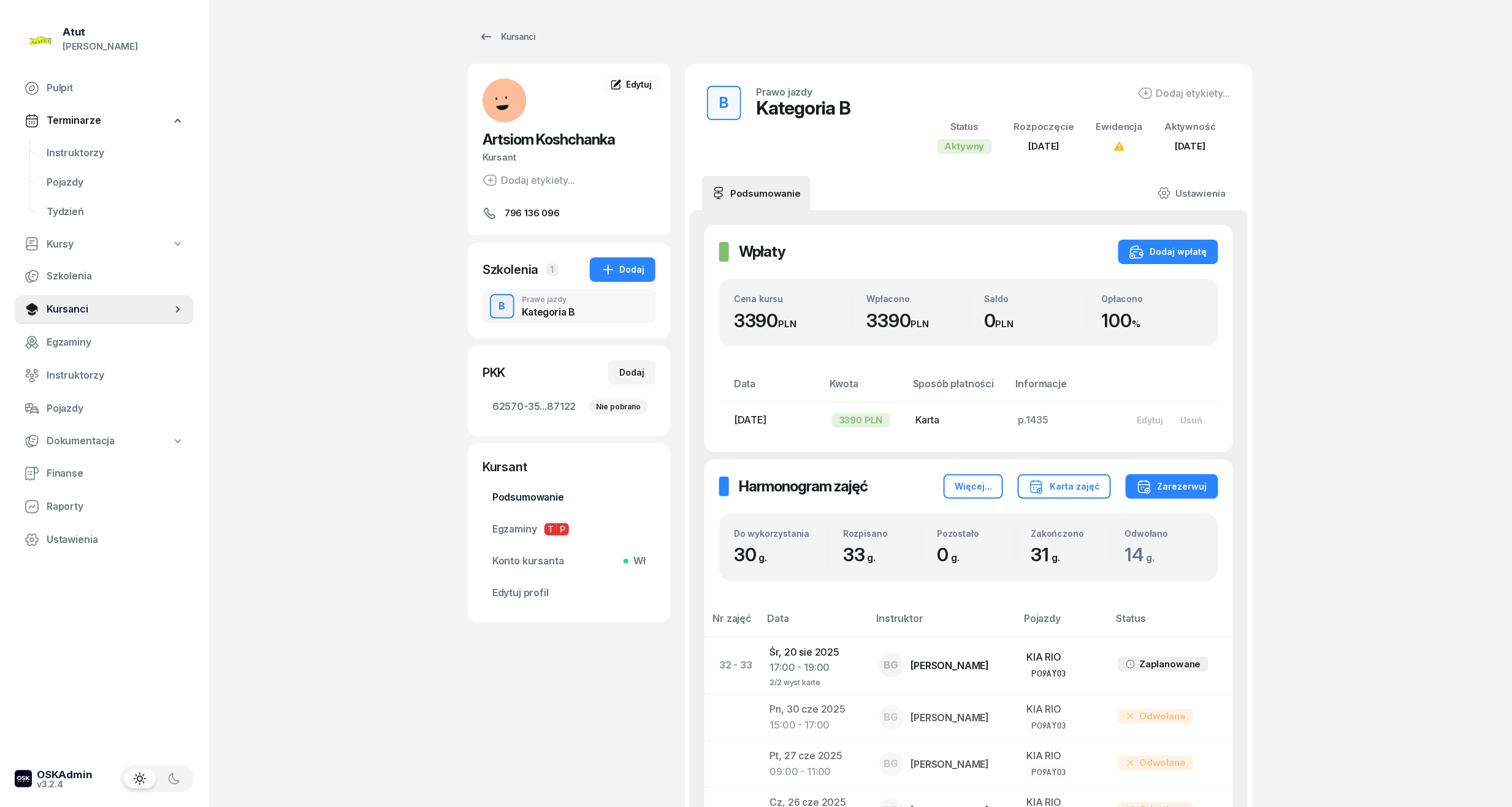
click at [545, 497] on span "Podsumowanie" at bounding box center [568, 497] width 153 height 16
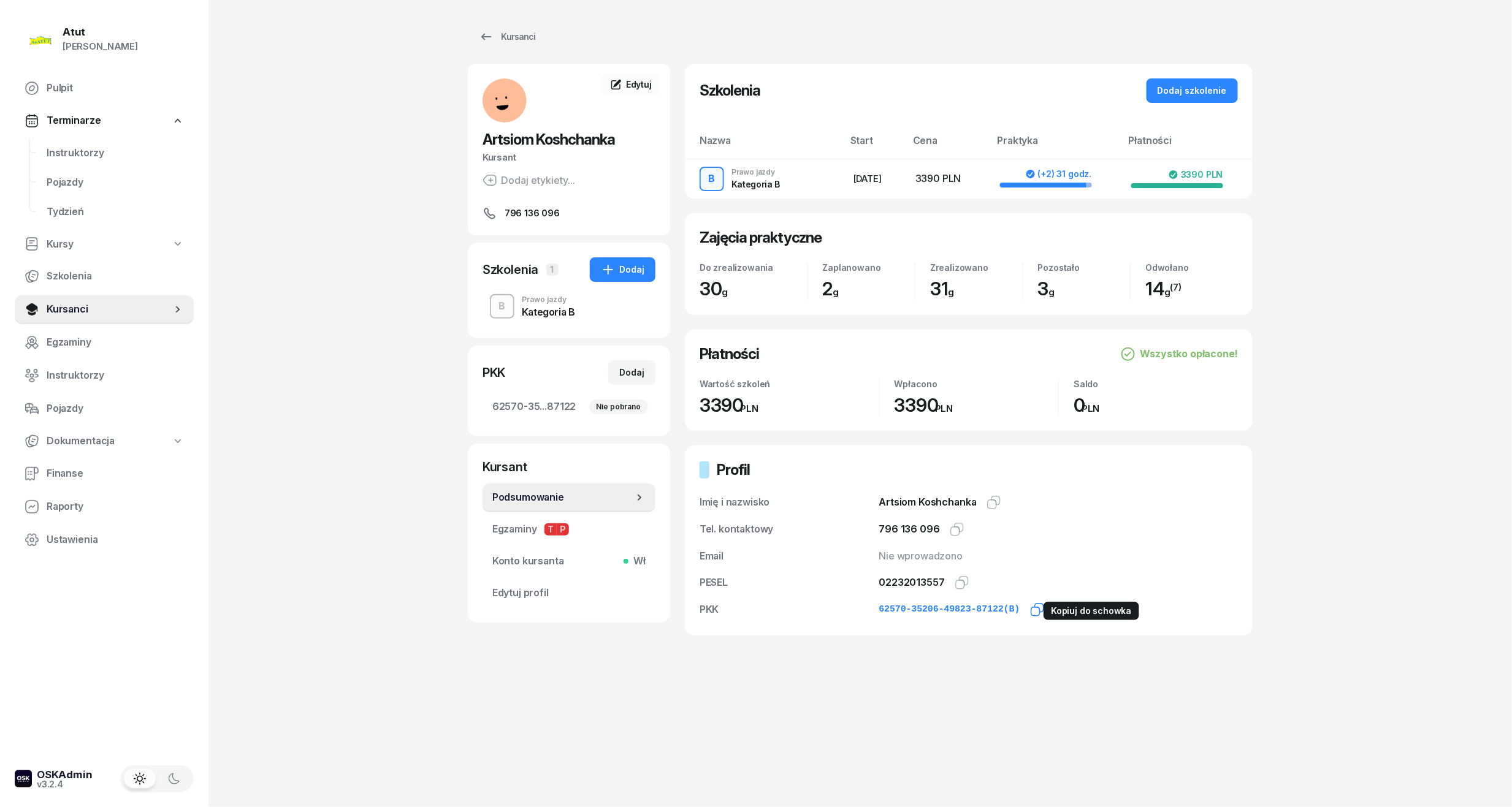
click at [1030, 611] on icon "button" at bounding box center [1037, 609] width 15 height 15
click at [963, 581] on icon "button" at bounding box center [962, 582] width 15 height 15
click at [87, 152] on span "Instruktorzy" at bounding box center [115, 153] width 137 height 16
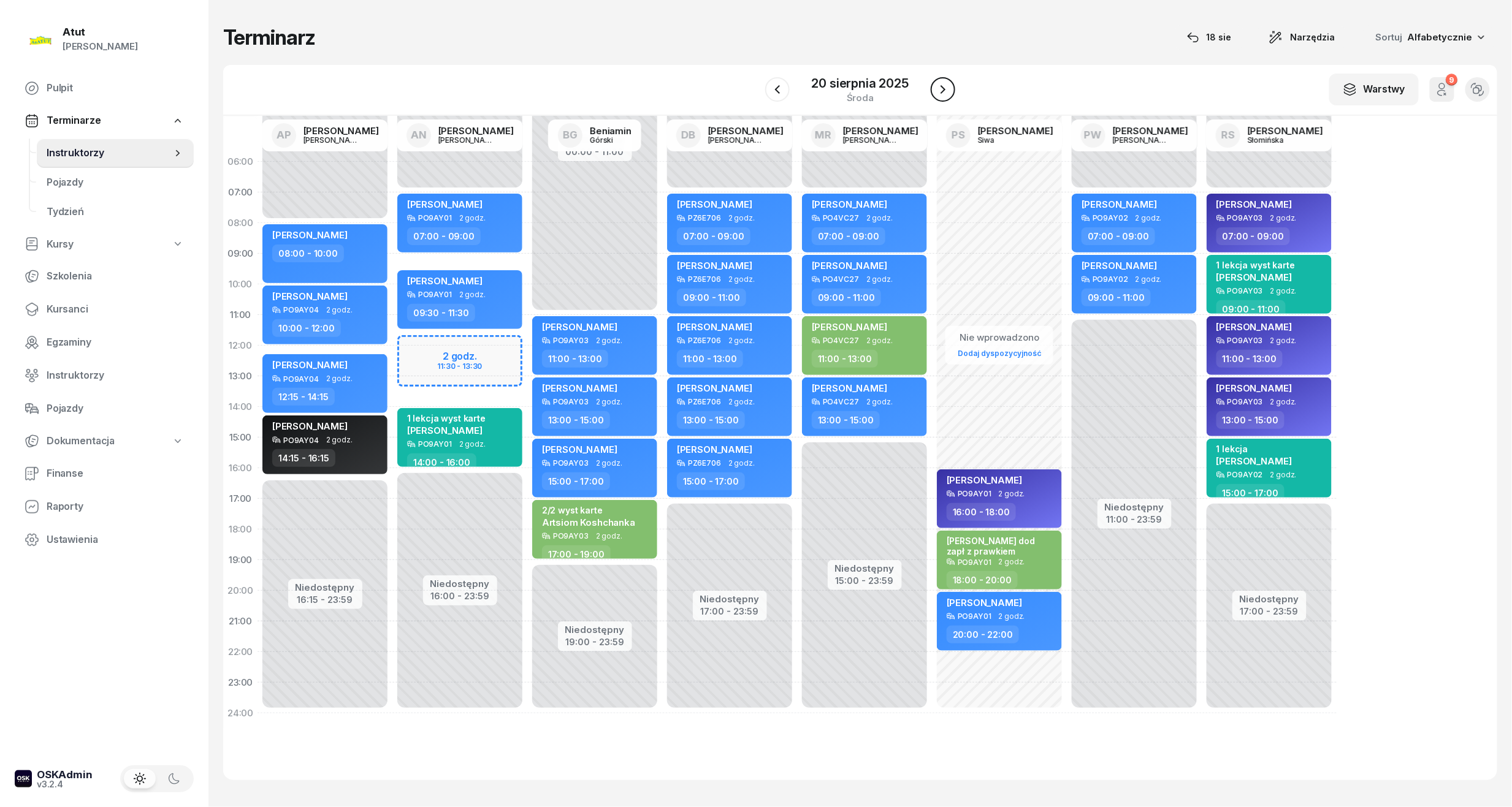
click at [944, 86] on icon "button" at bounding box center [943, 89] width 15 height 15
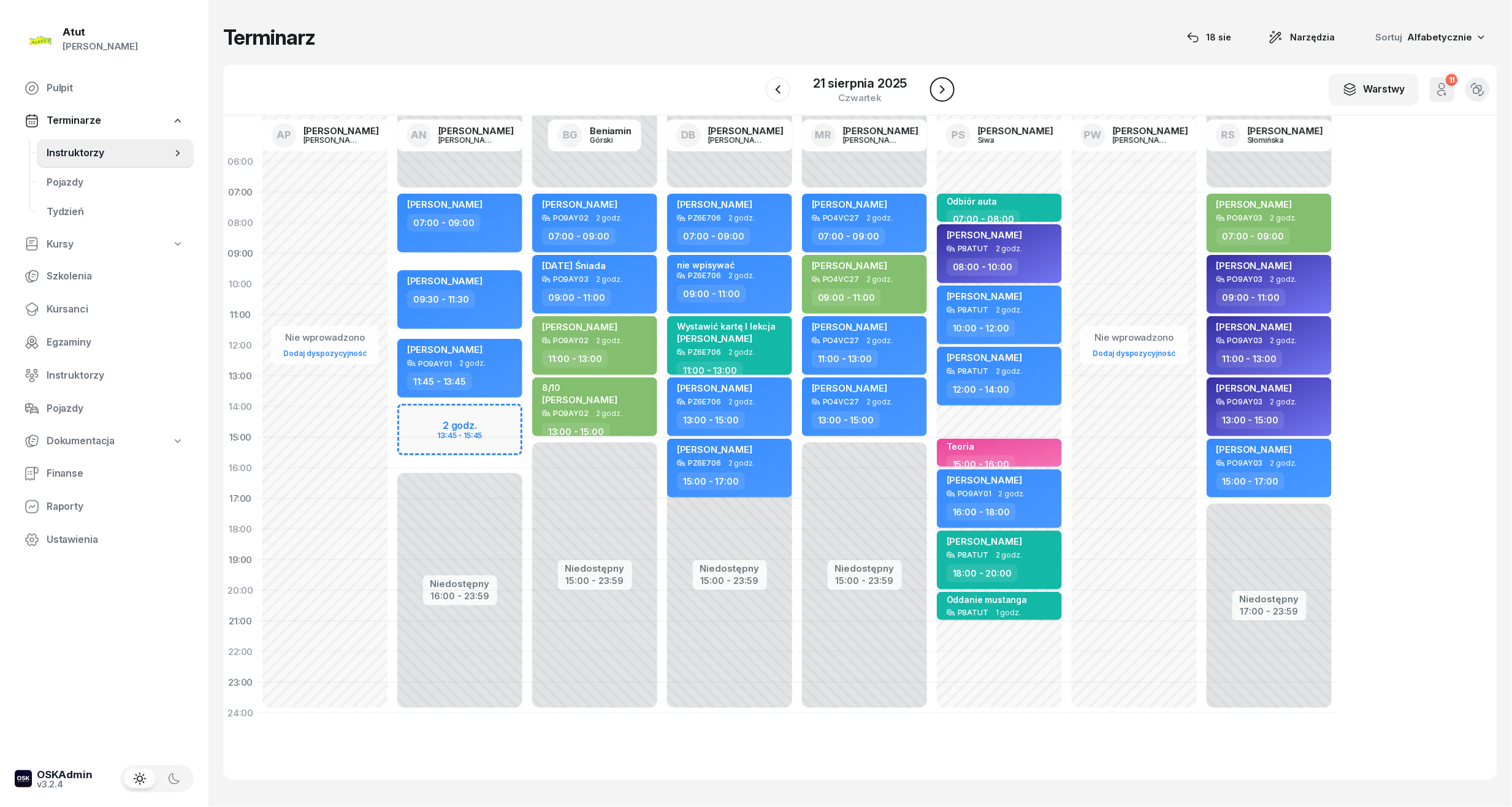
click at [944, 82] on icon "button" at bounding box center [942, 89] width 15 height 15
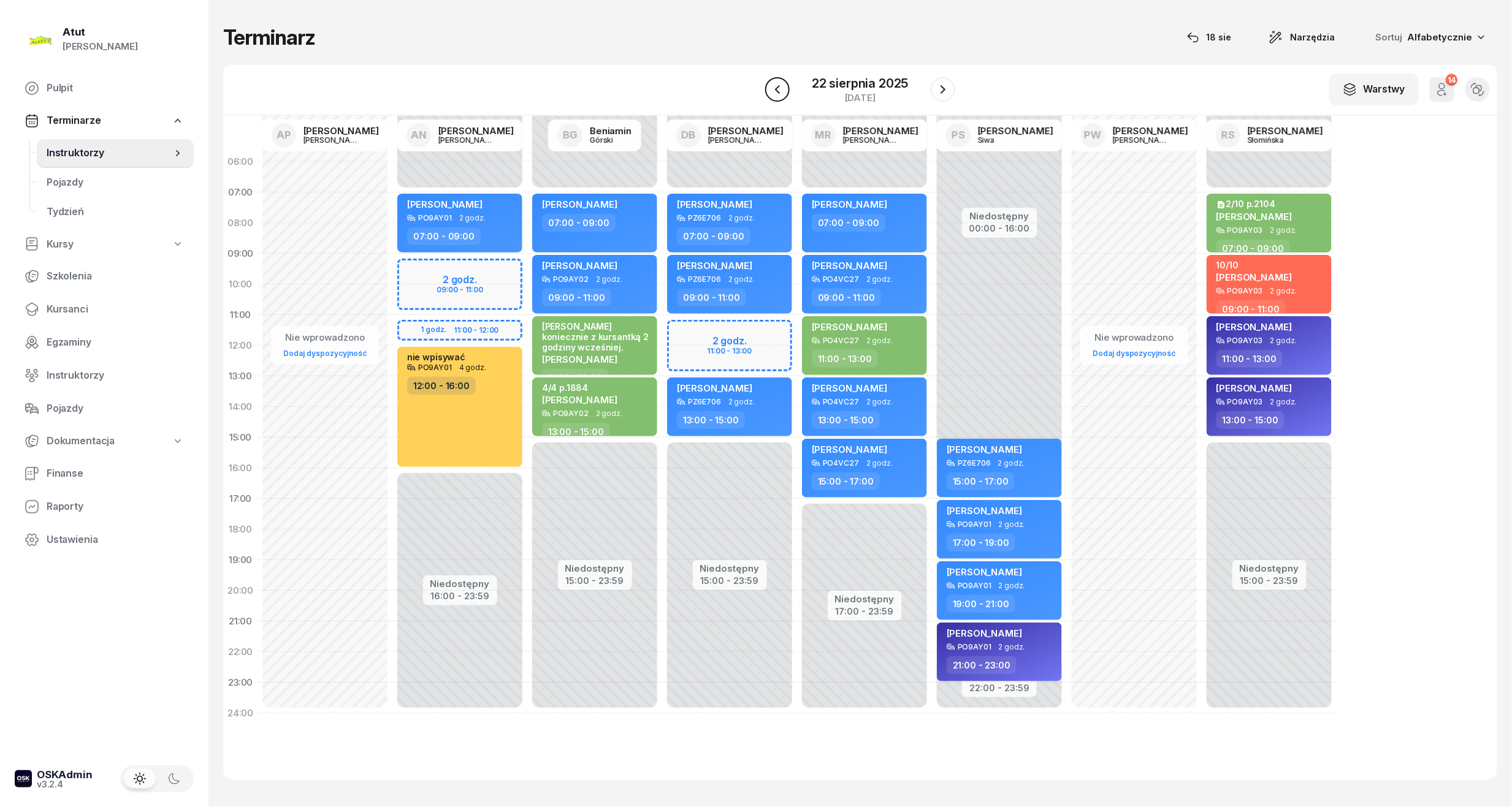
click at [778, 87] on icon "button" at bounding box center [777, 89] width 5 height 9
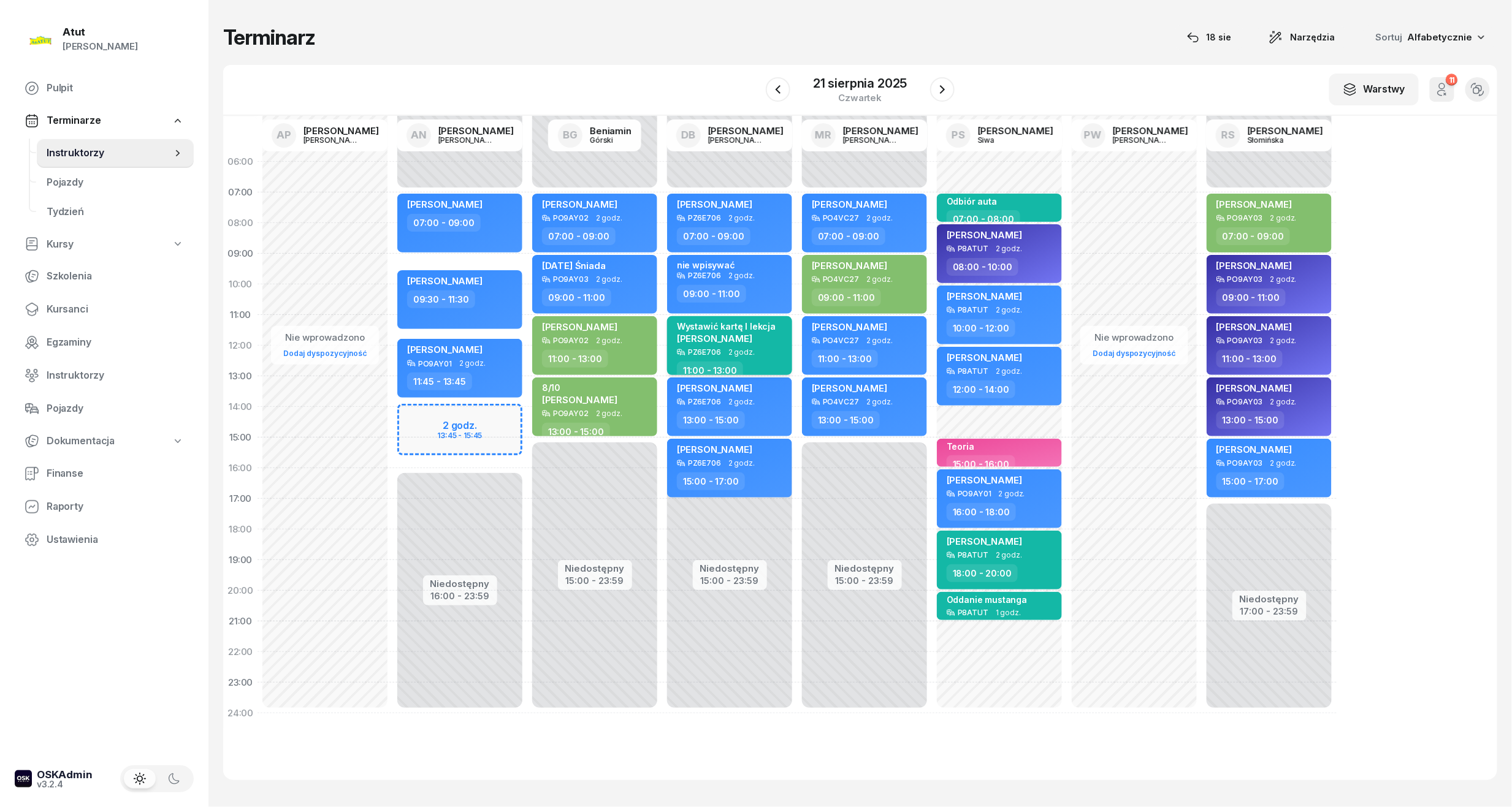
click at [714, 331] on div "Wystawić kartę I lekcja" at bounding box center [726, 326] width 99 height 10
select select "11"
select select "13"
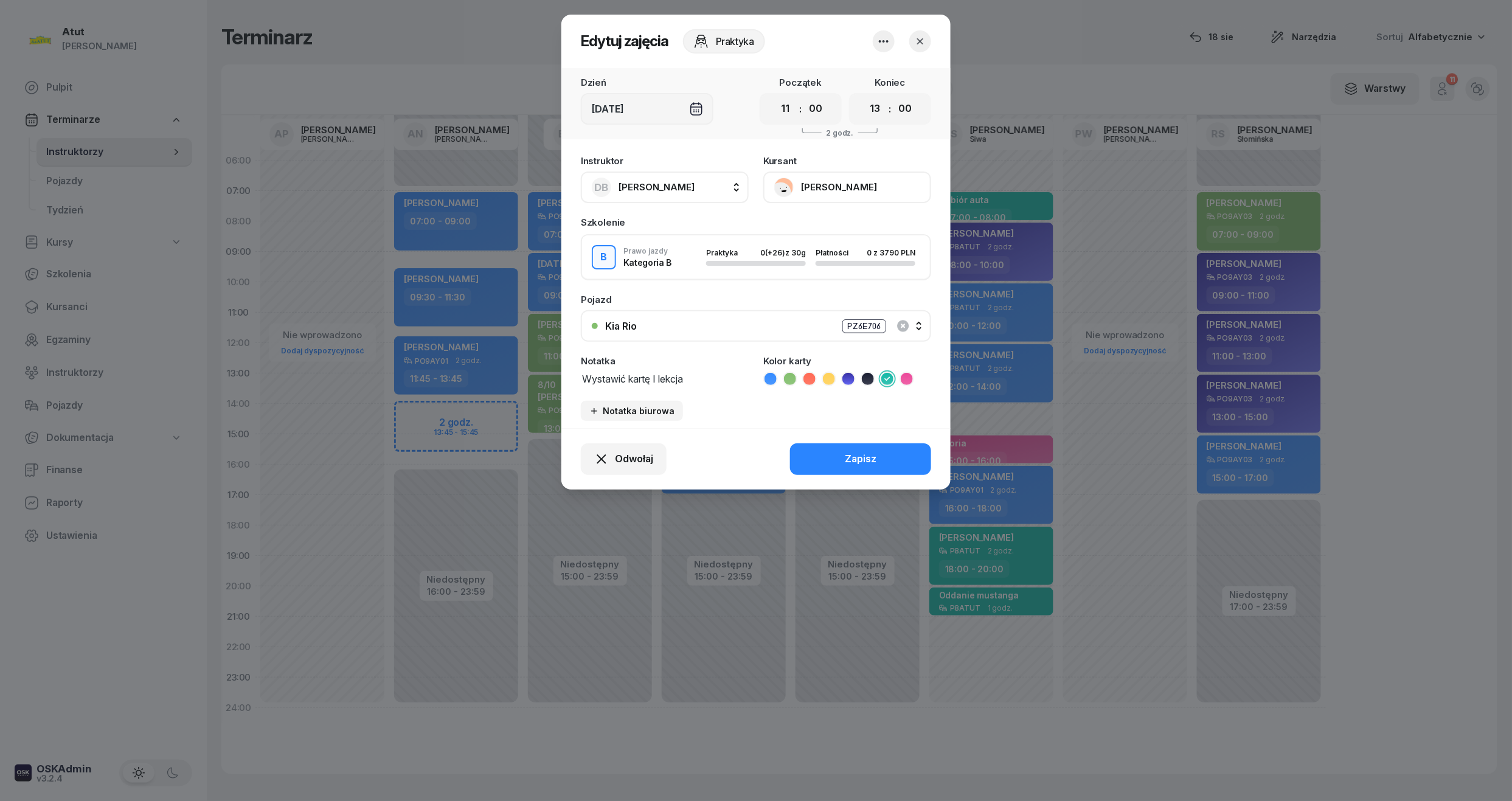
click at [833, 187] on button "Marta Napieralska" at bounding box center [847, 187] width 167 height 31
click at [783, 227] on div "Otwórz profil" at bounding box center [802, 228] width 59 height 16
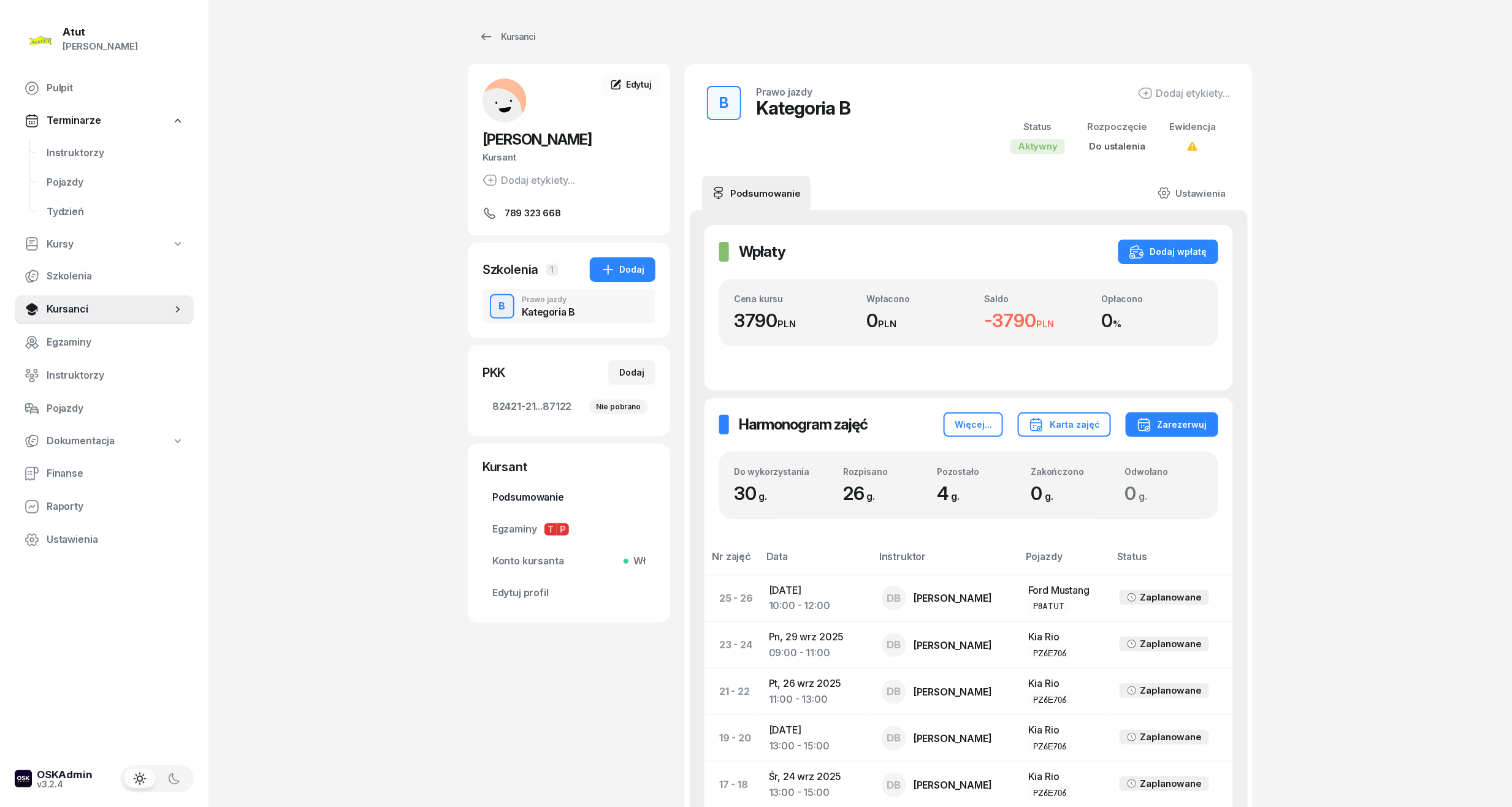
click at [540, 497] on span "Podsumowanie" at bounding box center [568, 497] width 153 height 16
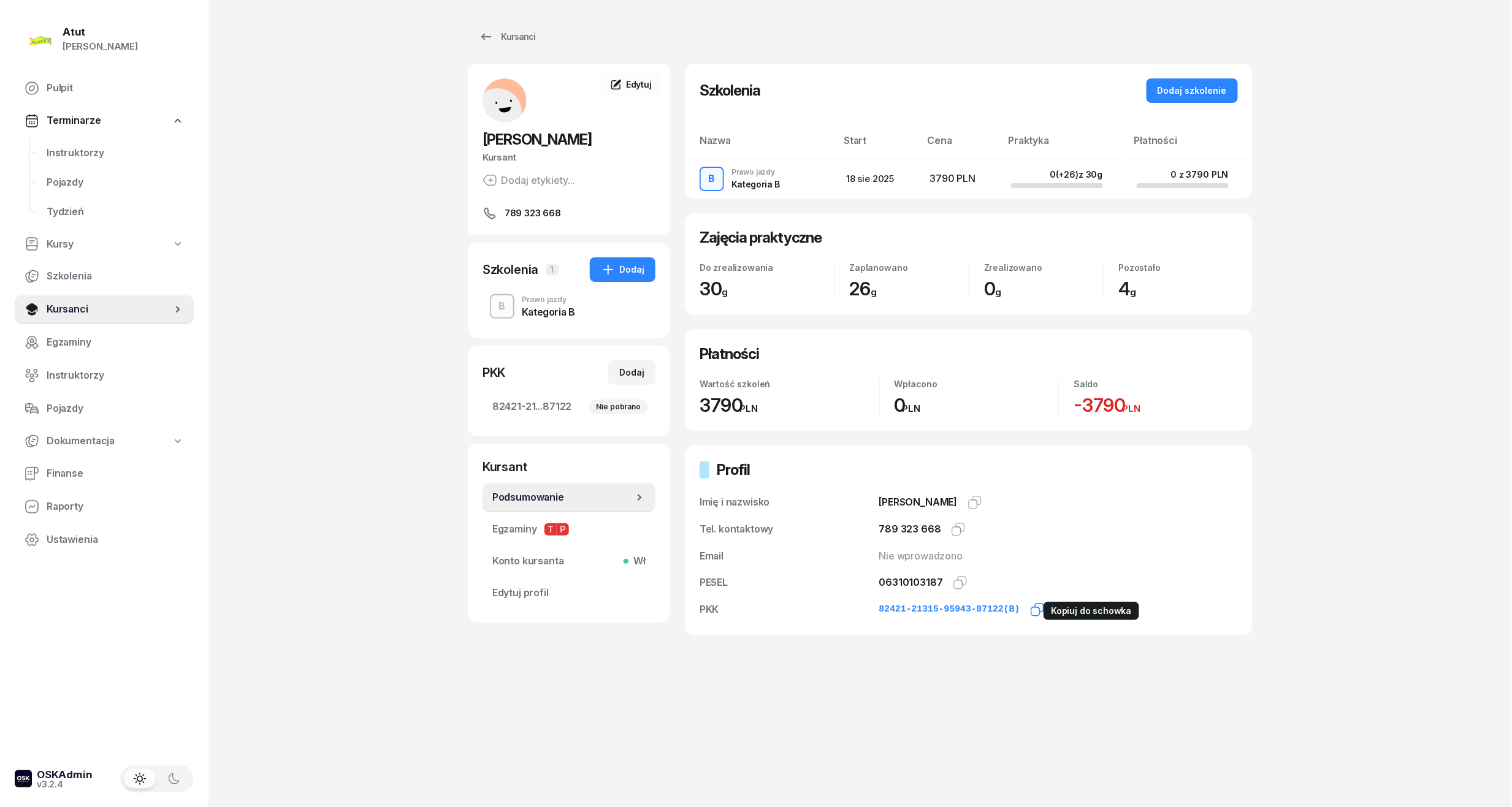
click at [1035, 611] on icon "button" at bounding box center [1039, 609] width 9 height 9
click at [959, 585] on icon "button" at bounding box center [962, 581] width 9 height 9
click at [95, 156] on span "Instruktorzy" at bounding box center [115, 153] width 137 height 16
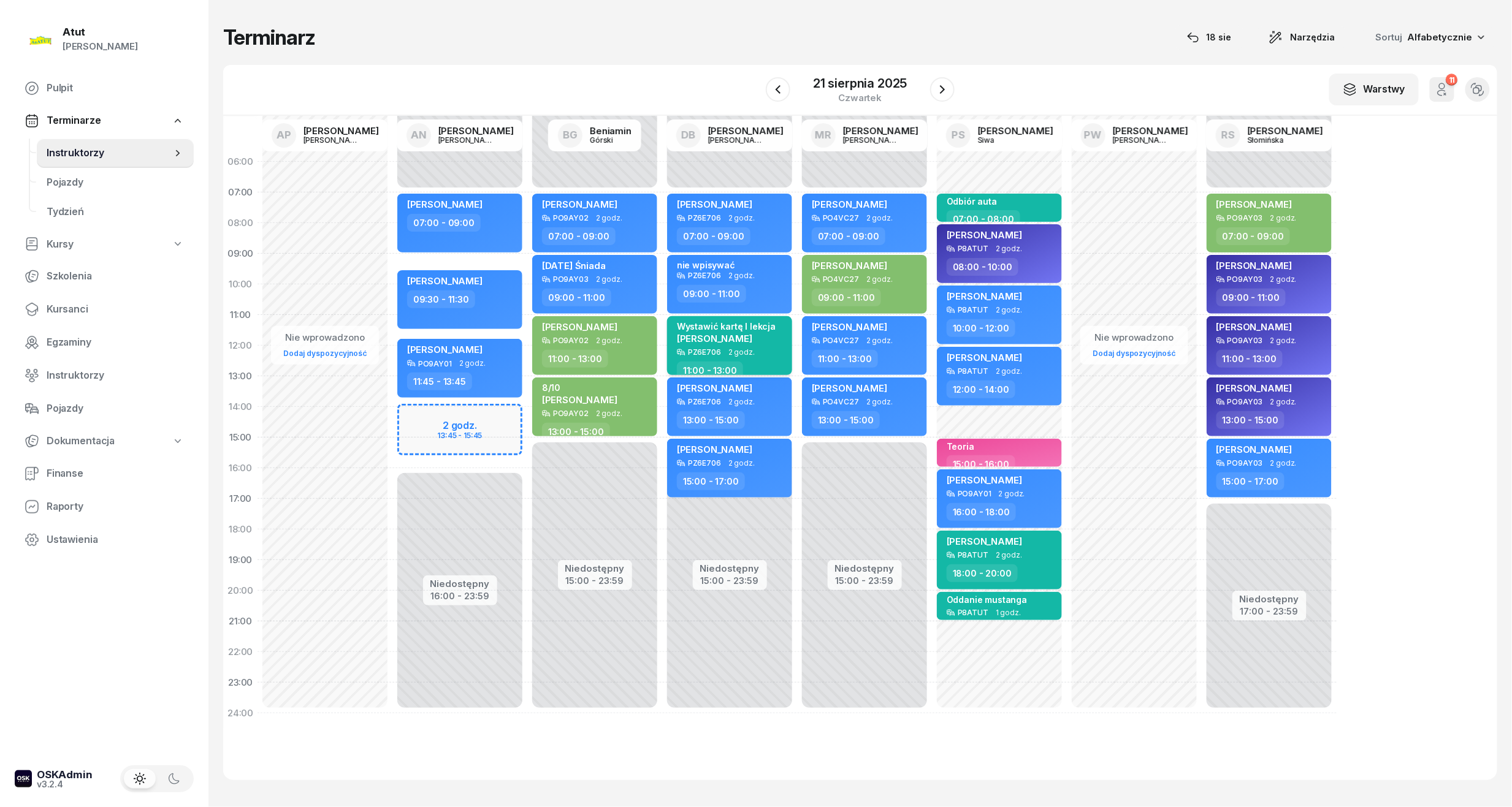
click at [729, 335] on span "Marta Napieralska" at bounding box center [714, 338] width 75 height 11
select select "11"
select select "13"
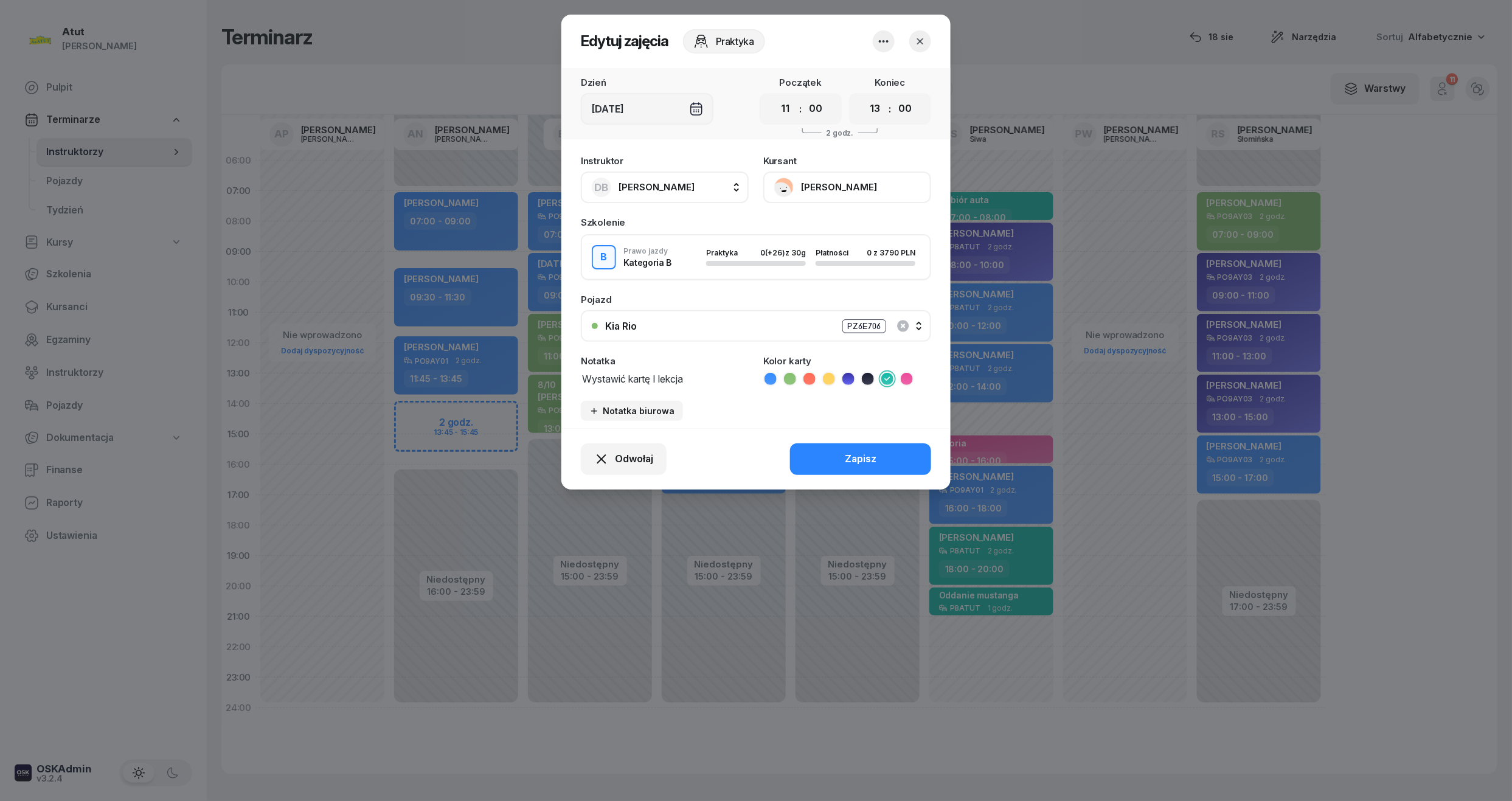
click at [723, 378] on textarea "Wystawić kartę I lekcja" at bounding box center [664, 378] width 167 height 16
drag, startPoint x: 652, startPoint y: 381, endPoint x: 540, endPoint y: 381, distance: 112.0
click at [540, 381] on div "Edytuj zajęcia Praktyka Dzień Czw, 21 sie Początek 00 01 02 03 04 05 06 07 08 0…" at bounding box center [756, 400] width 1512 height 801
type textarea "I lekcja"
click at [866, 451] on div "Zapisz" at bounding box center [861, 459] width 31 height 16
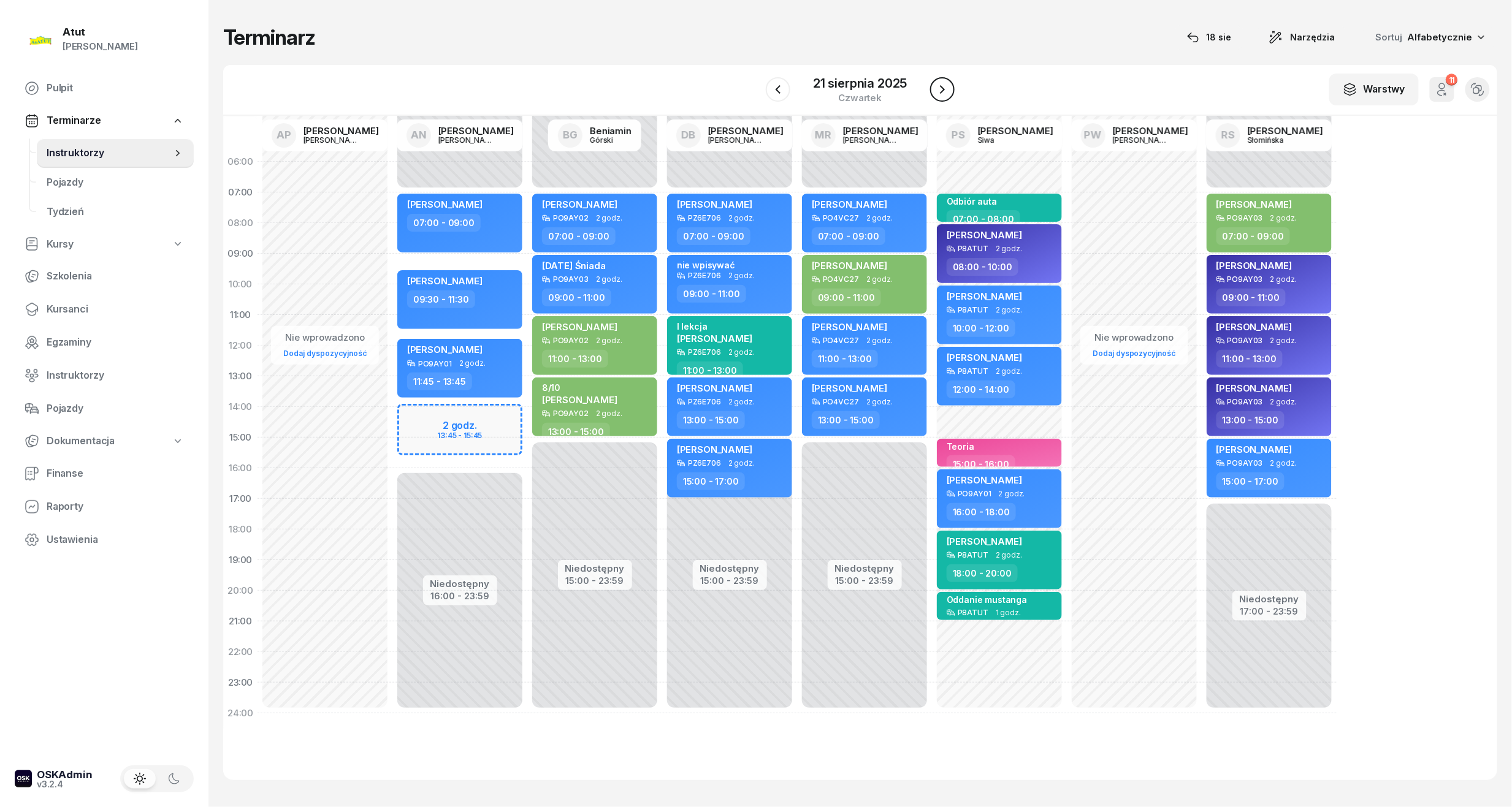
click at [947, 91] on icon "button" at bounding box center [942, 89] width 15 height 15
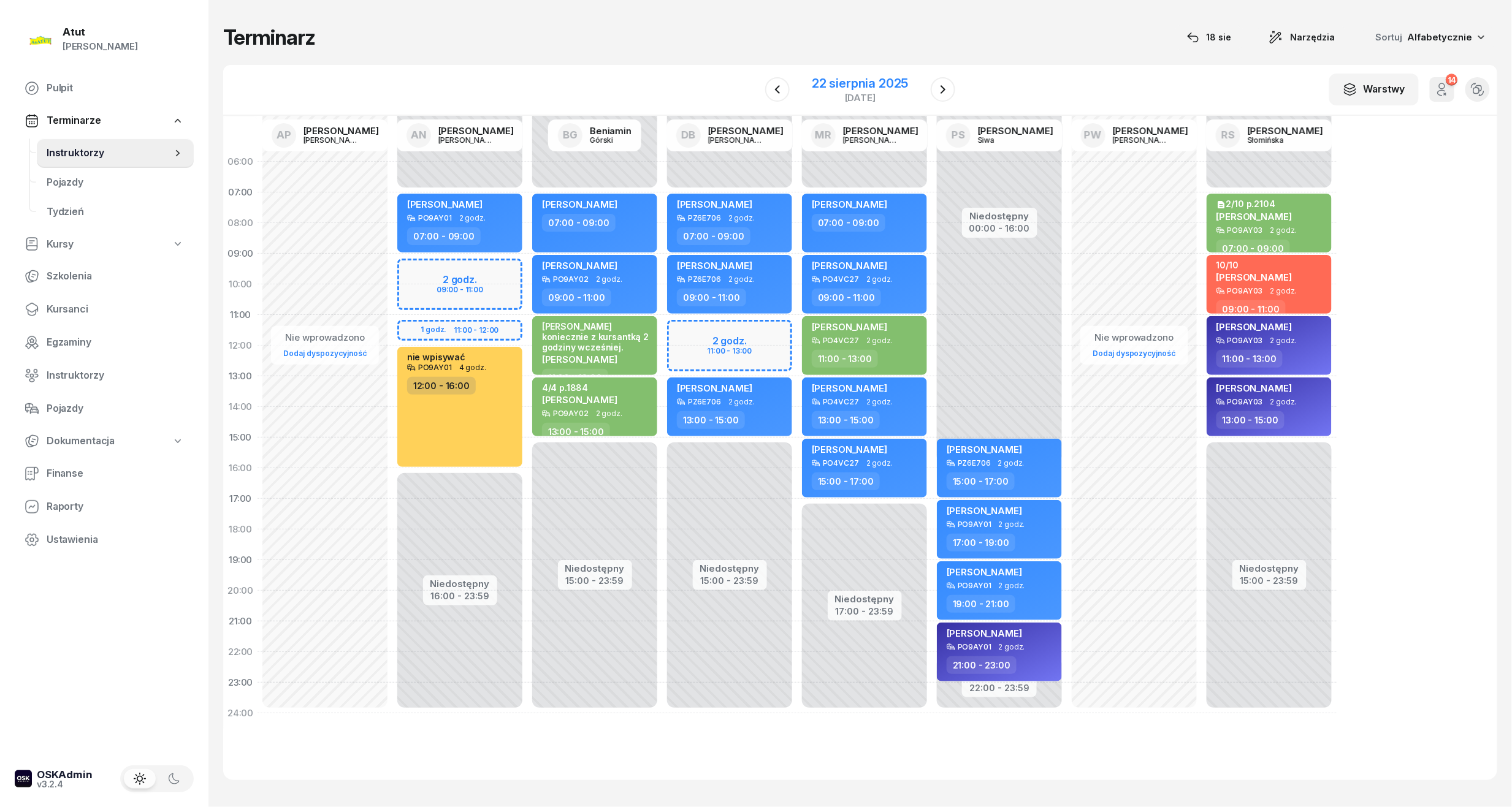
click at [864, 82] on div "22 sierpnia 2025" at bounding box center [860, 83] width 96 height 12
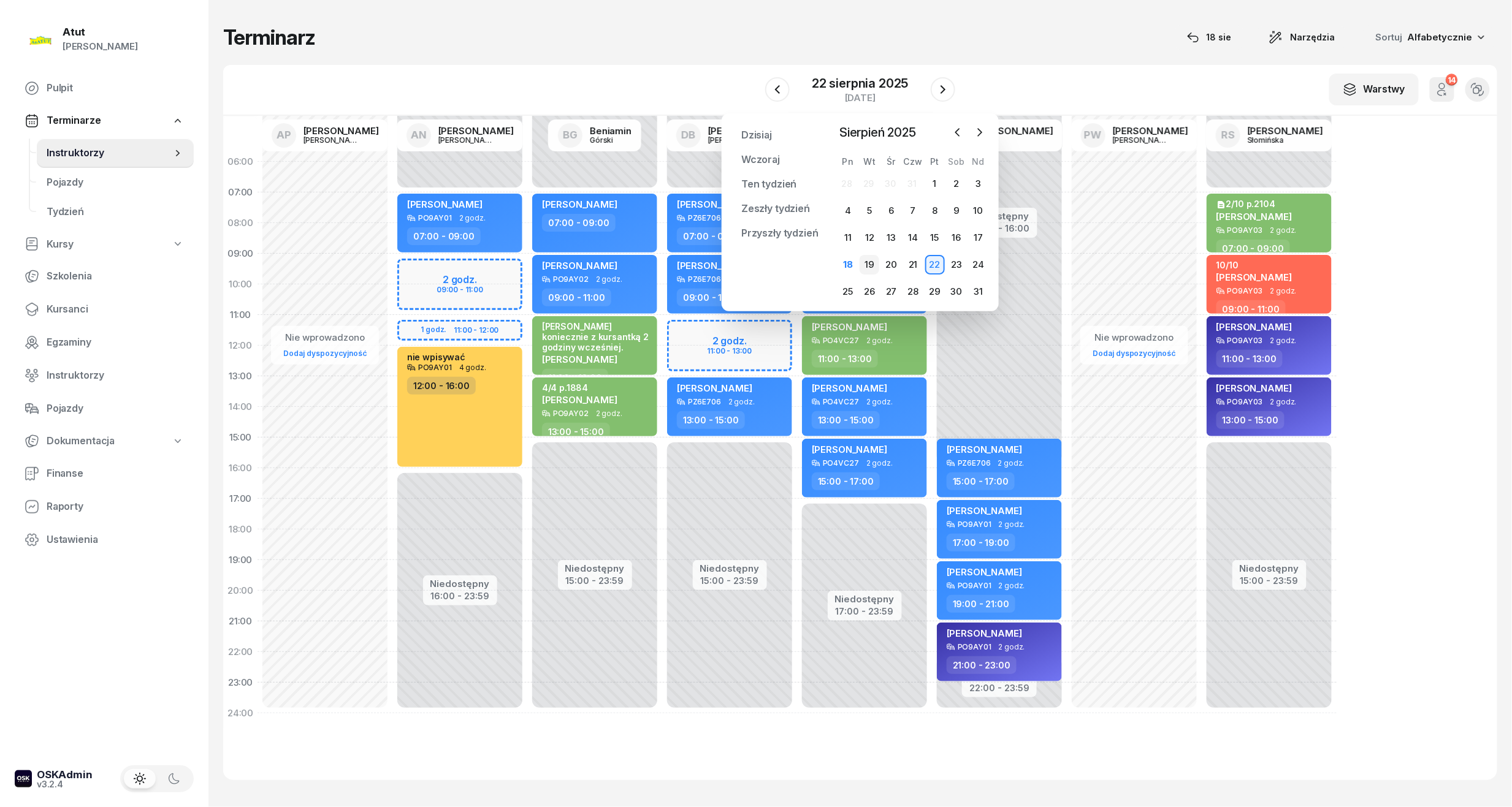
click at [875, 261] on div "19" at bounding box center [869, 265] width 19 height 19
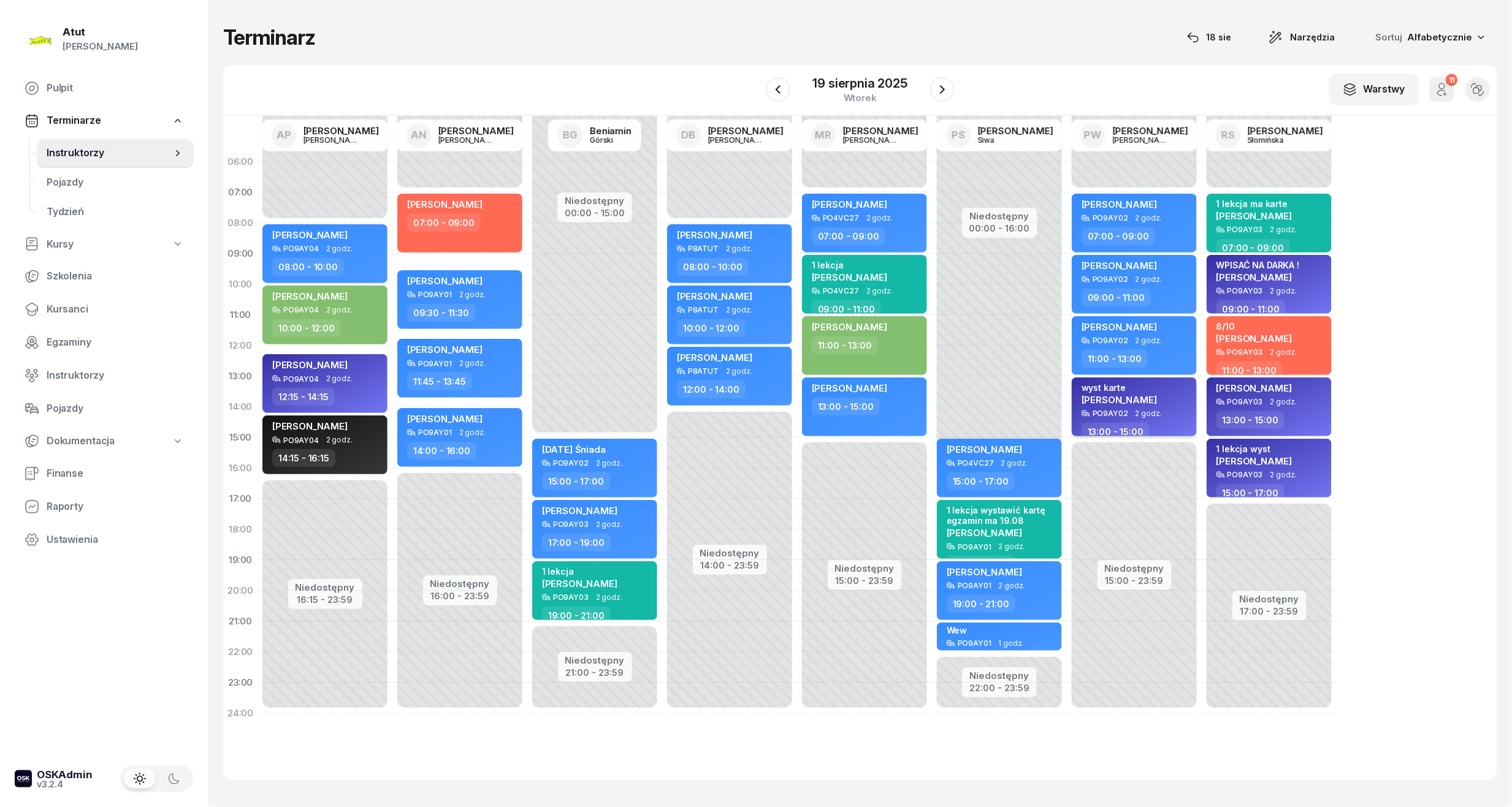
click at [1125, 400] on span "Patryk Bukiewicz" at bounding box center [1119, 400] width 75 height 11
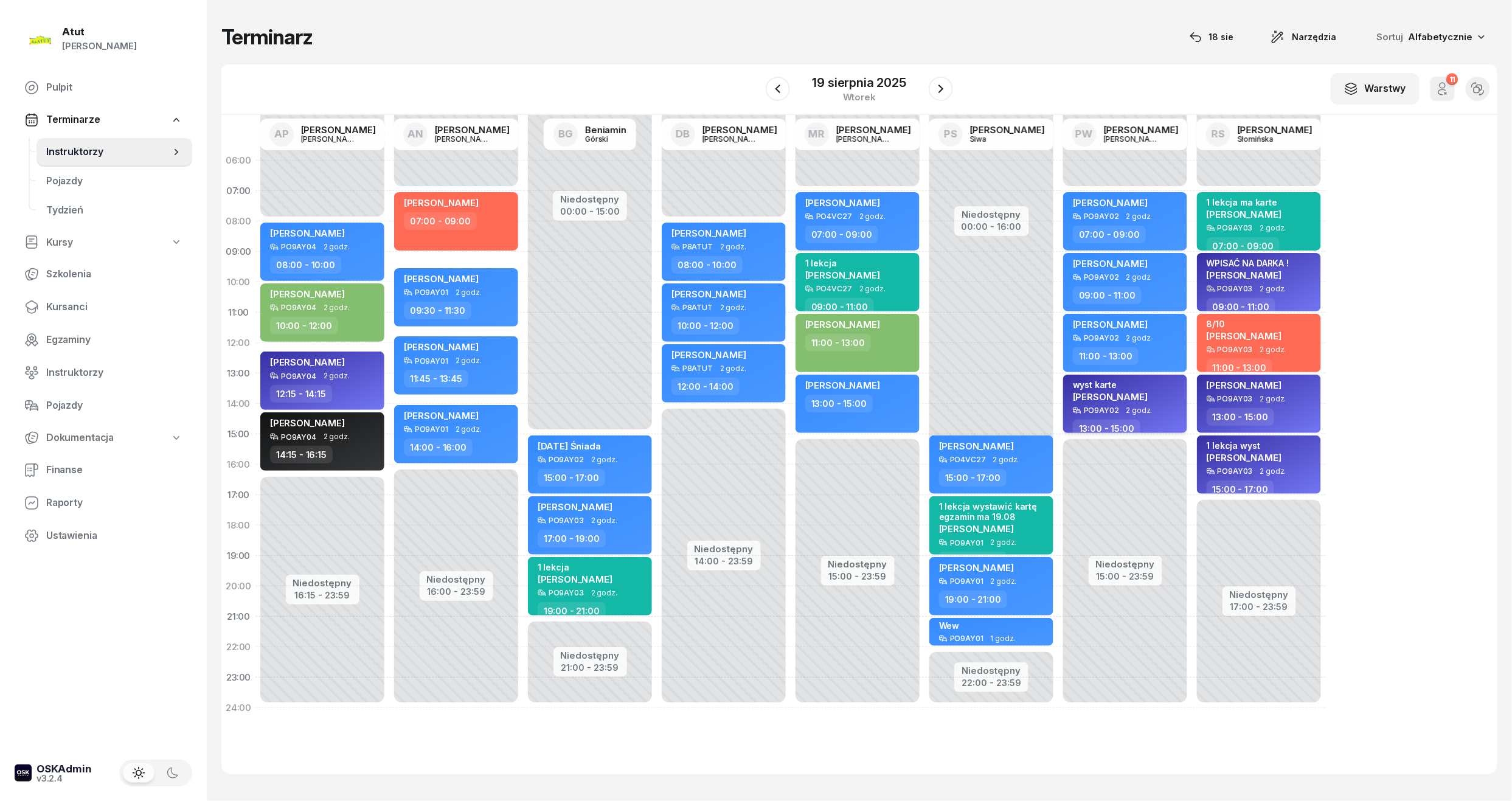
select select "13"
select select "15"
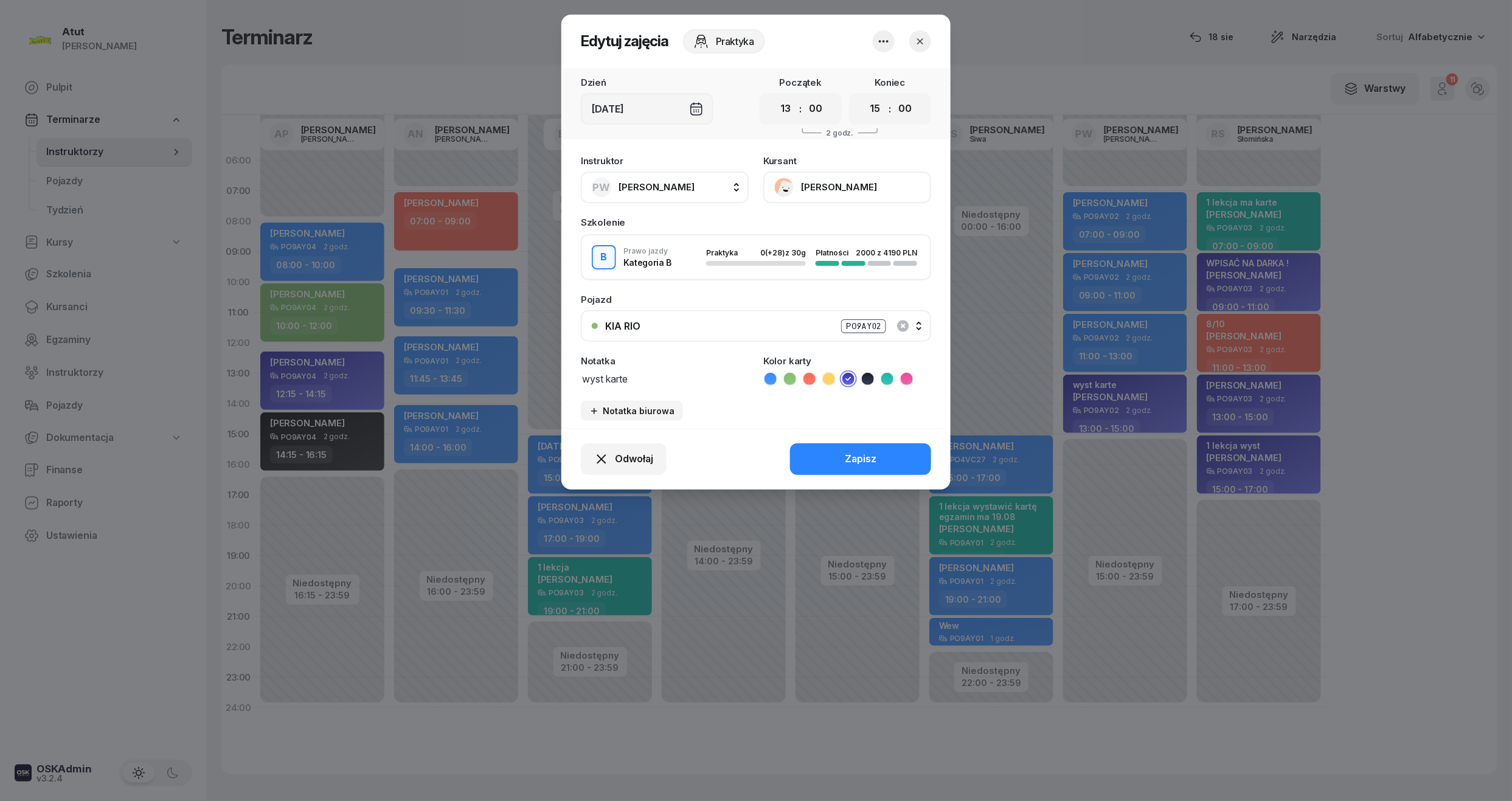
click at [814, 187] on button "Patryk Bukiewicz" at bounding box center [847, 187] width 167 height 31
click at [792, 222] on div "Otwórz profil" at bounding box center [802, 228] width 59 height 16
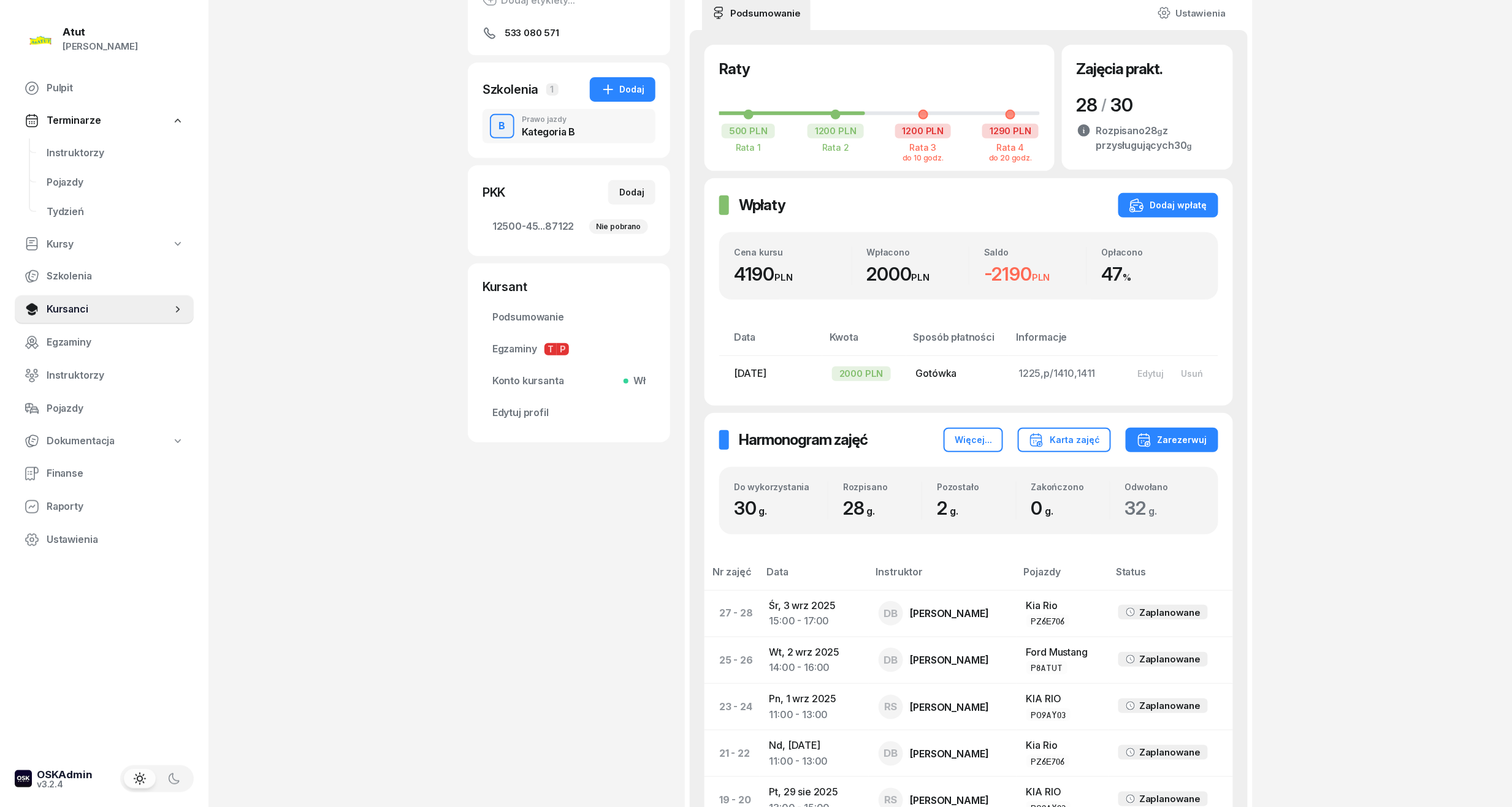
scroll to position [163, 0]
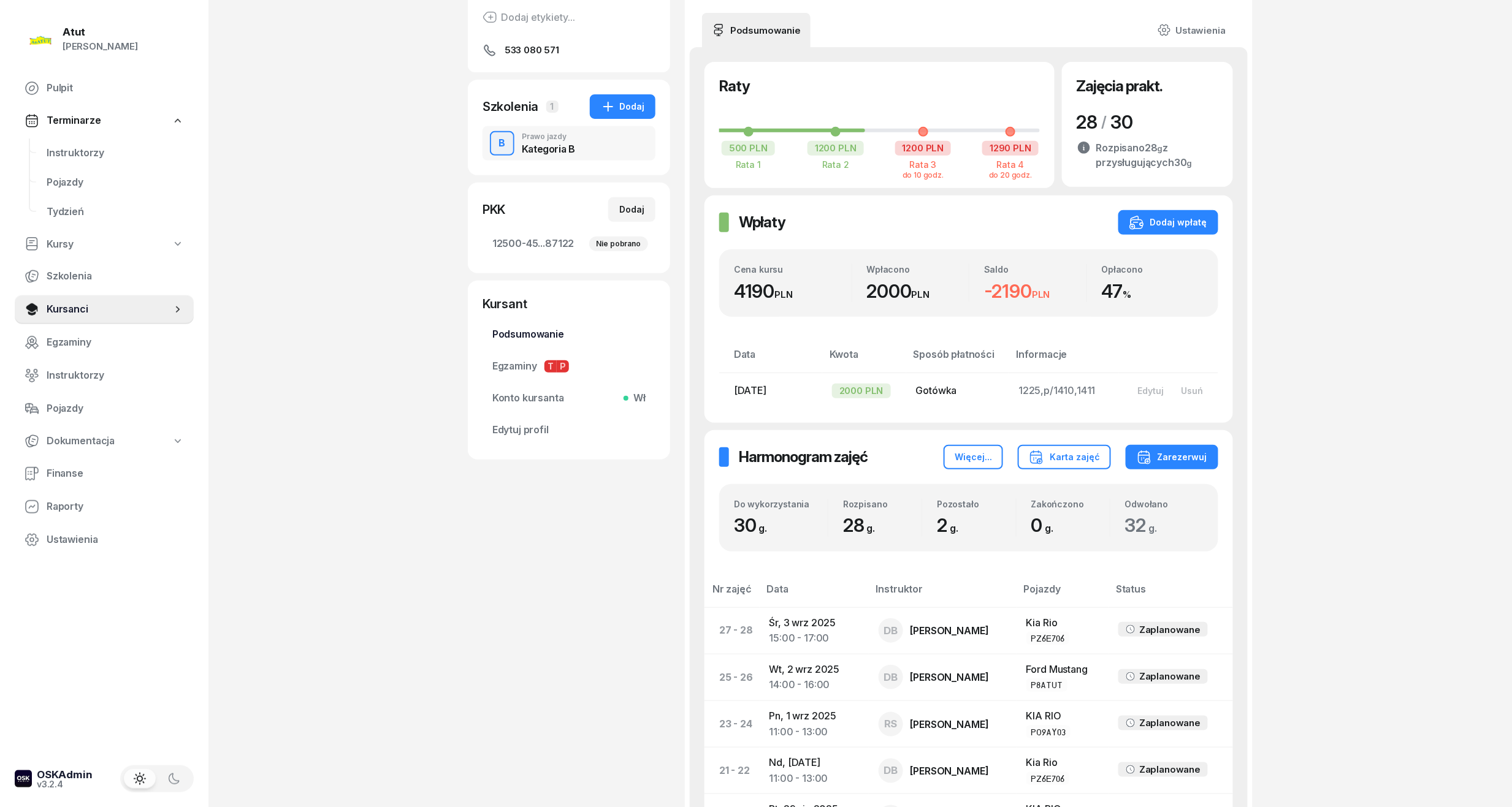
click at [552, 336] on span "Podsumowanie" at bounding box center [568, 335] width 153 height 16
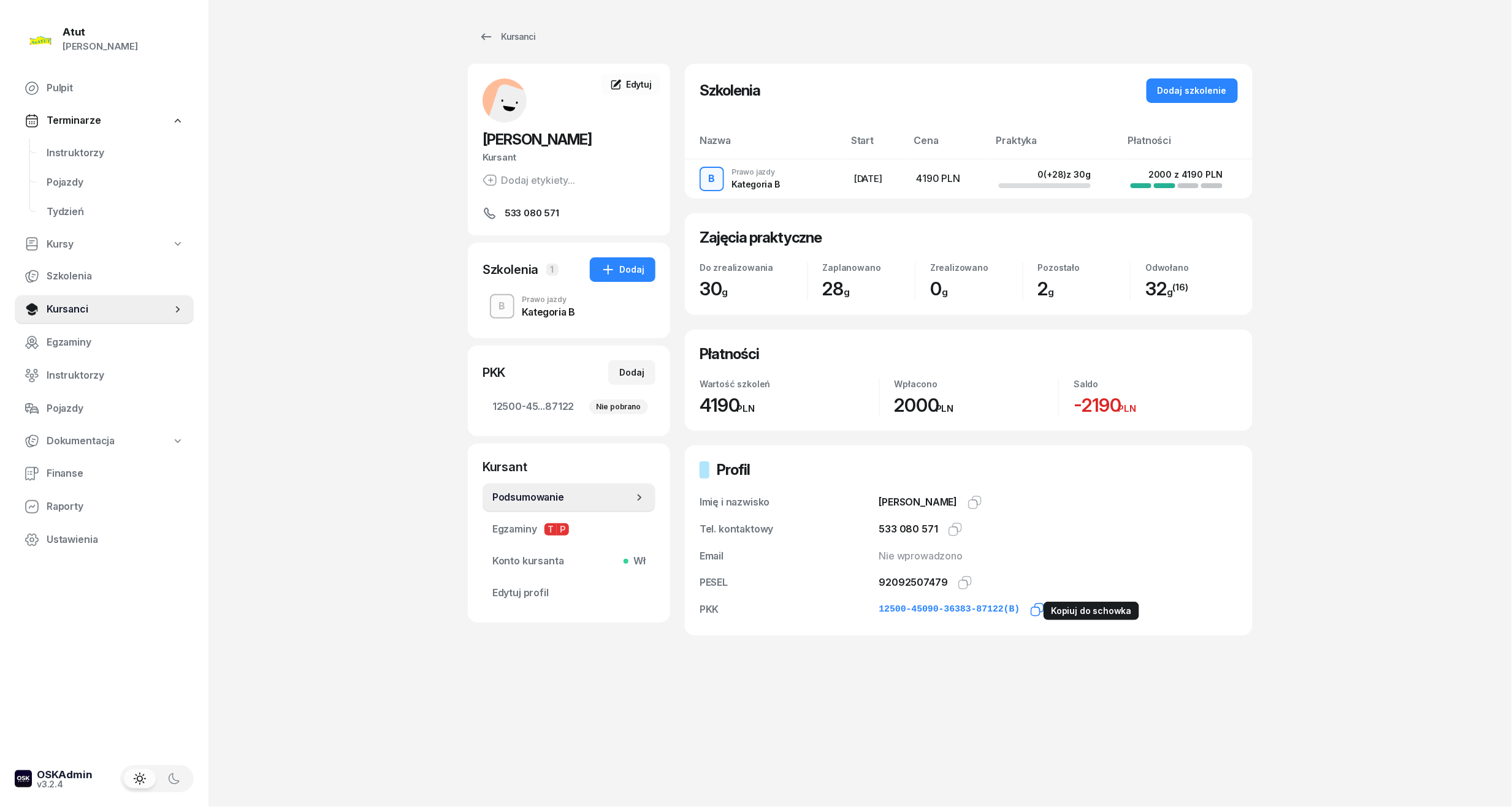
click at [1030, 609] on icon "button" at bounding box center [1037, 609] width 15 height 15
click at [958, 581] on icon "button" at bounding box center [965, 582] width 15 height 15
click at [86, 147] on span "Instruktorzy" at bounding box center [115, 153] width 137 height 16
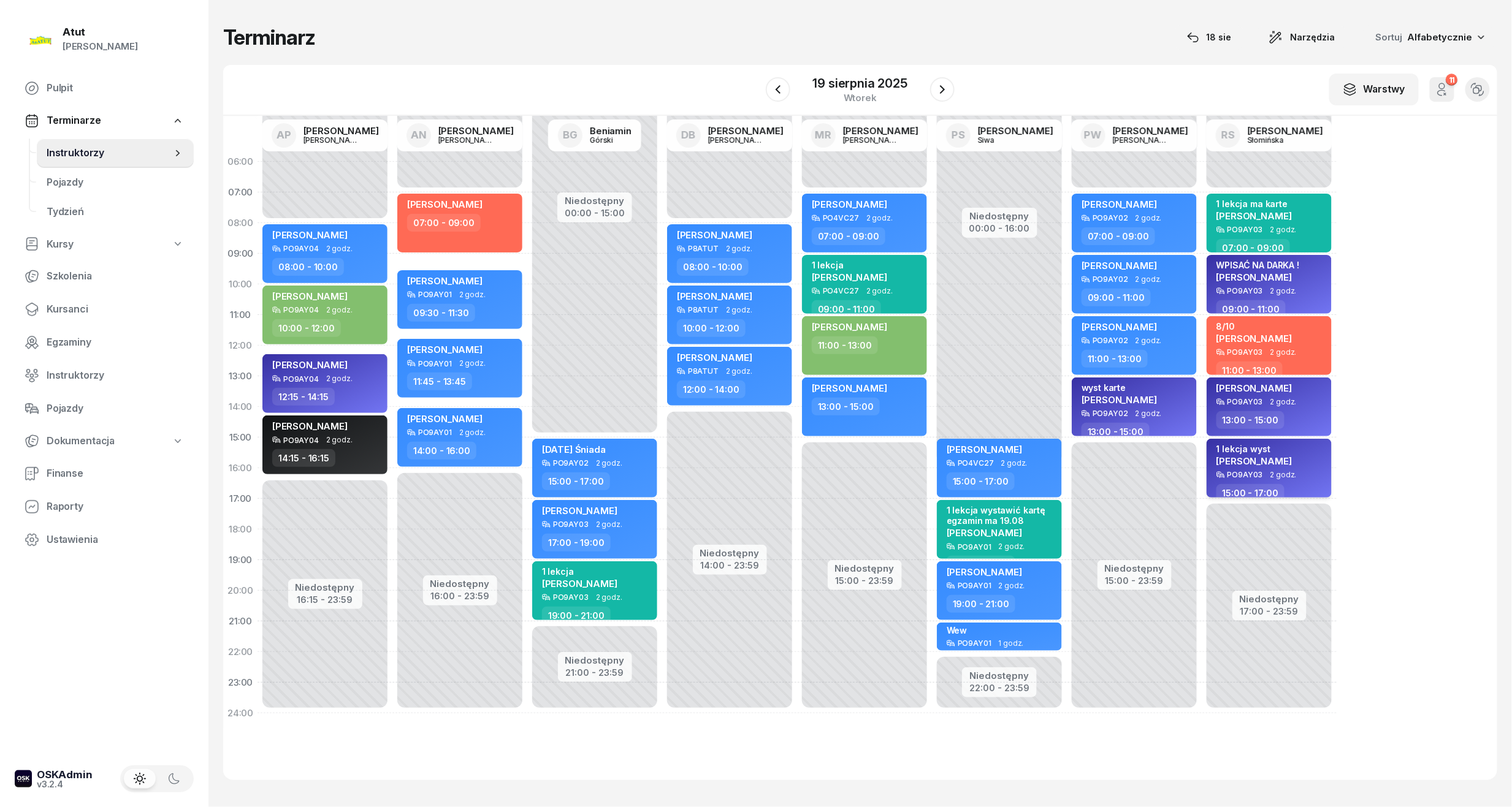
click at [1251, 459] on span "Maria Darmonos" at bounding box center [1254, 461] width 75 height 11
select select "15"
select select "17"
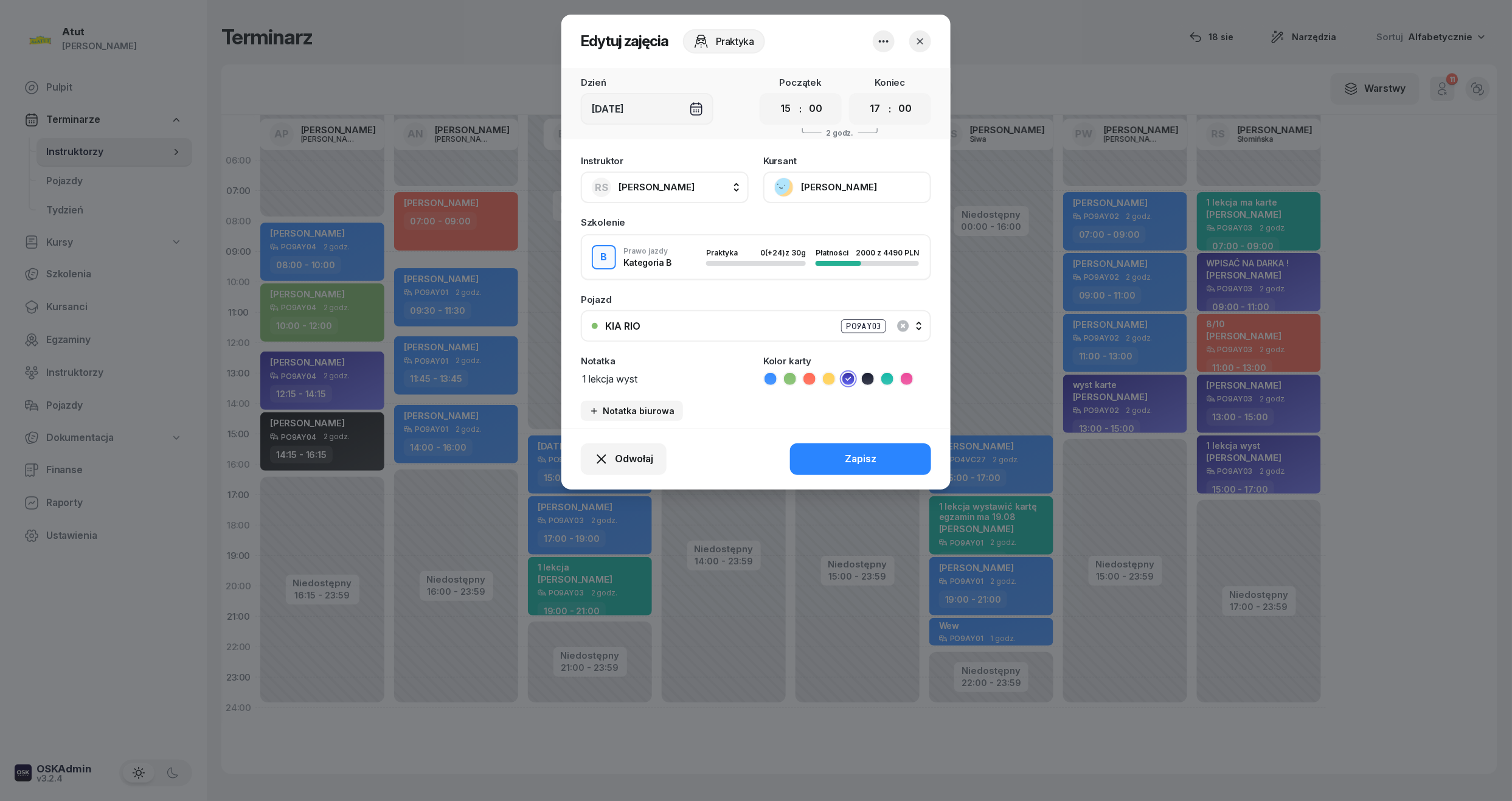
click at [827, 187] on button "Maria Darmonos" at bounding box center [847, 187] width 167 height 31
click at [808, 230] on div "Otwórz profil" at bounding box center [802, 228] width 59 height 16
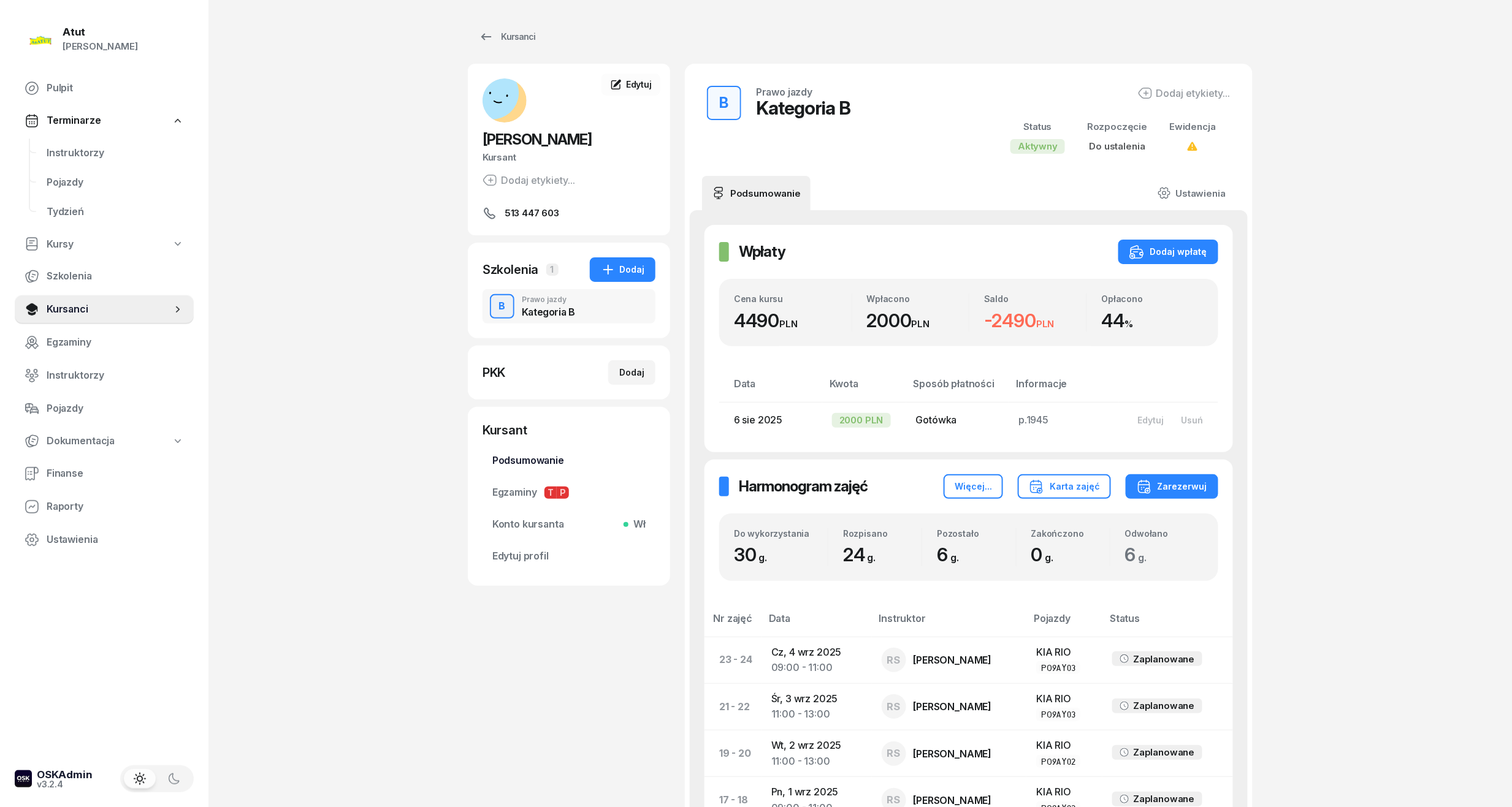
click at [540, 463] on span "Podsumowanie" at bounding box center [568, 461] width 153 height 16
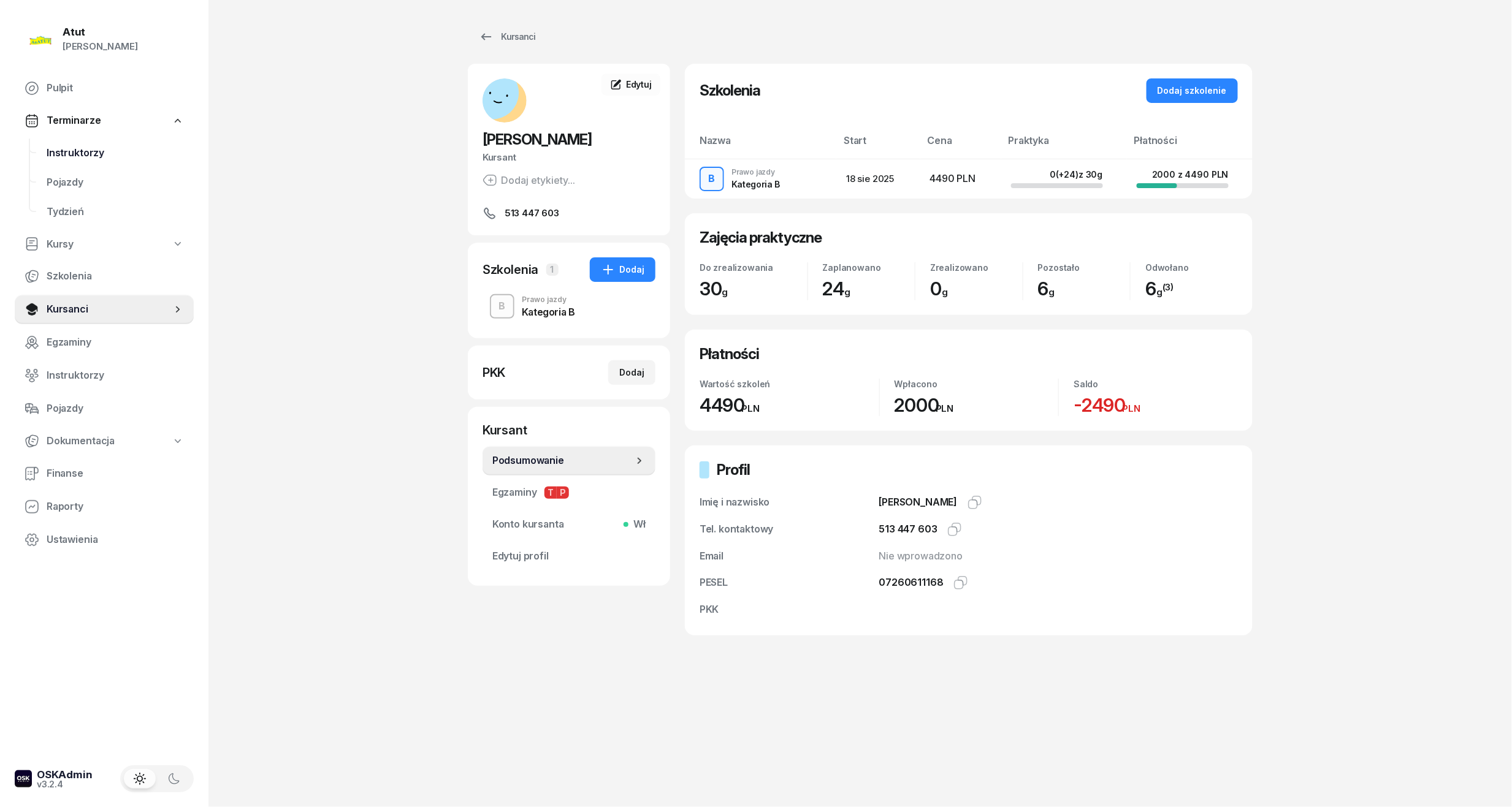
click at [89, 150] on span "Instruktorzy" at bounding box center [115, 153] width 137 height 16
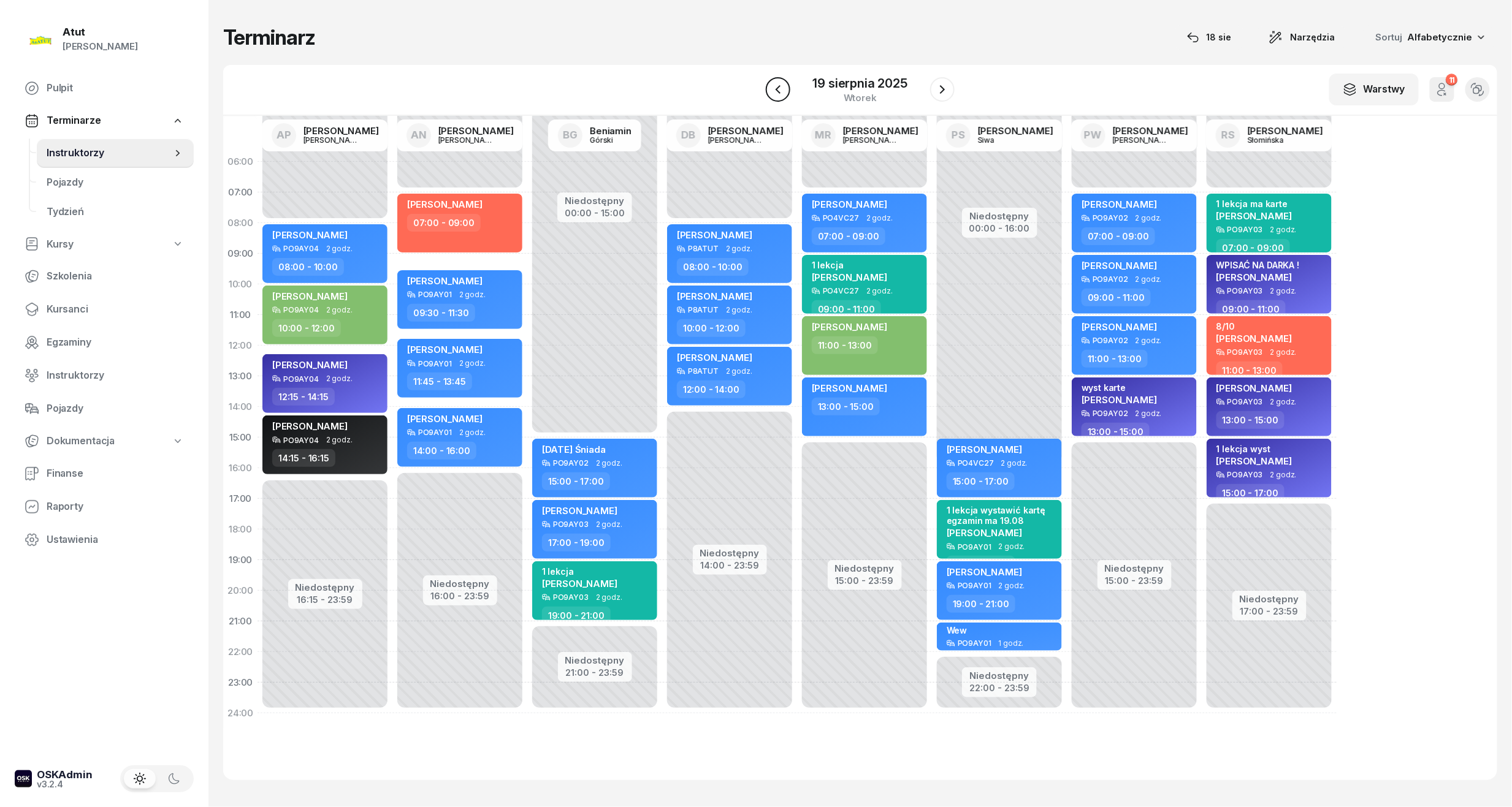
click at [774, 89] on icon "button" at bounding box center [777, 89] width 15 height 15
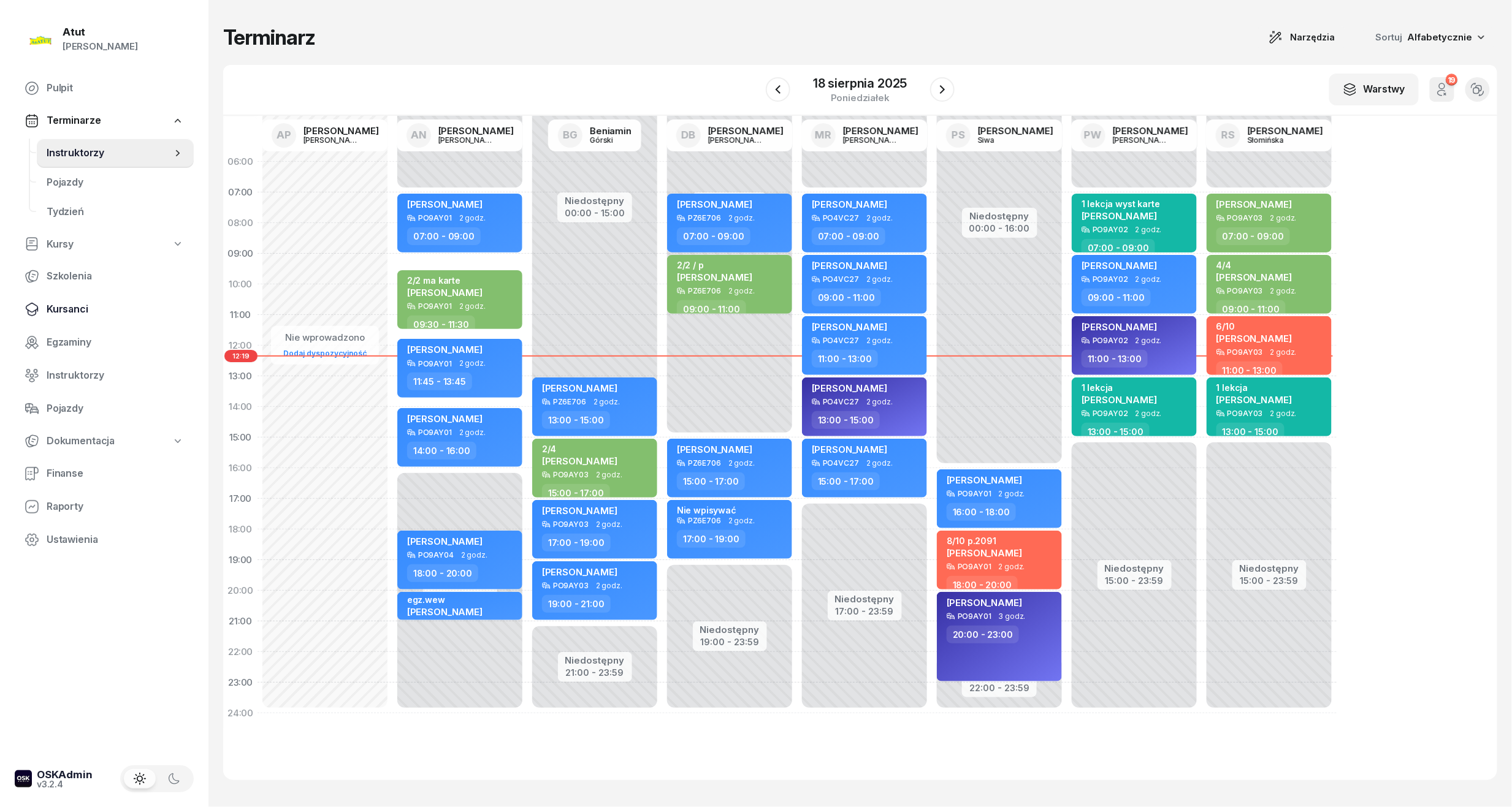
click at [66, 309] on span "Kursanci" at bounding box center [115, 310] width 137 height 16
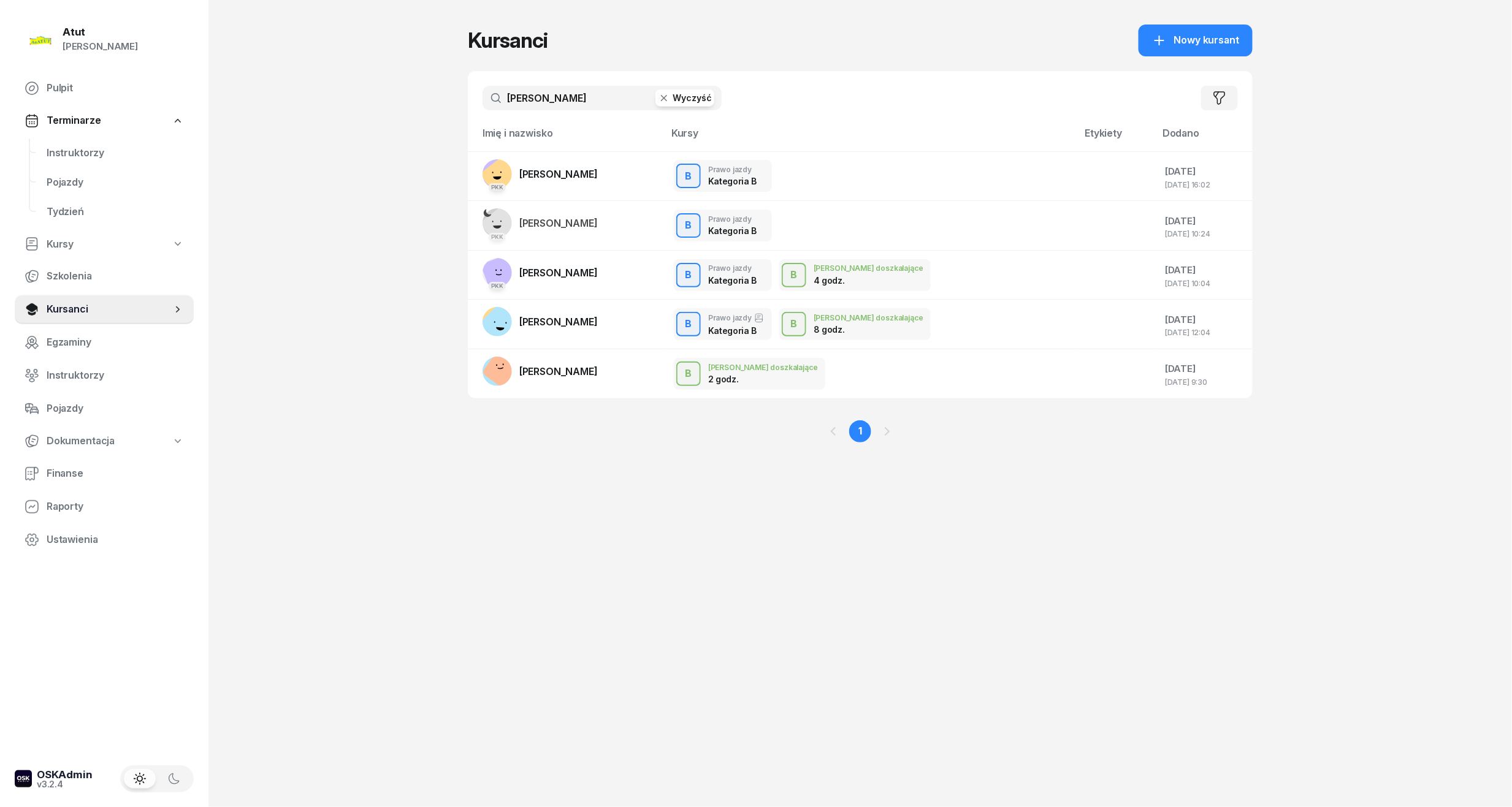
click at [696, 87] on input "kateryna" at bounding box center [602, 98] width 239 height 24
click at [692, 99] on button "Wyczyść" at bounding box center [684, 98] width 59 height 17
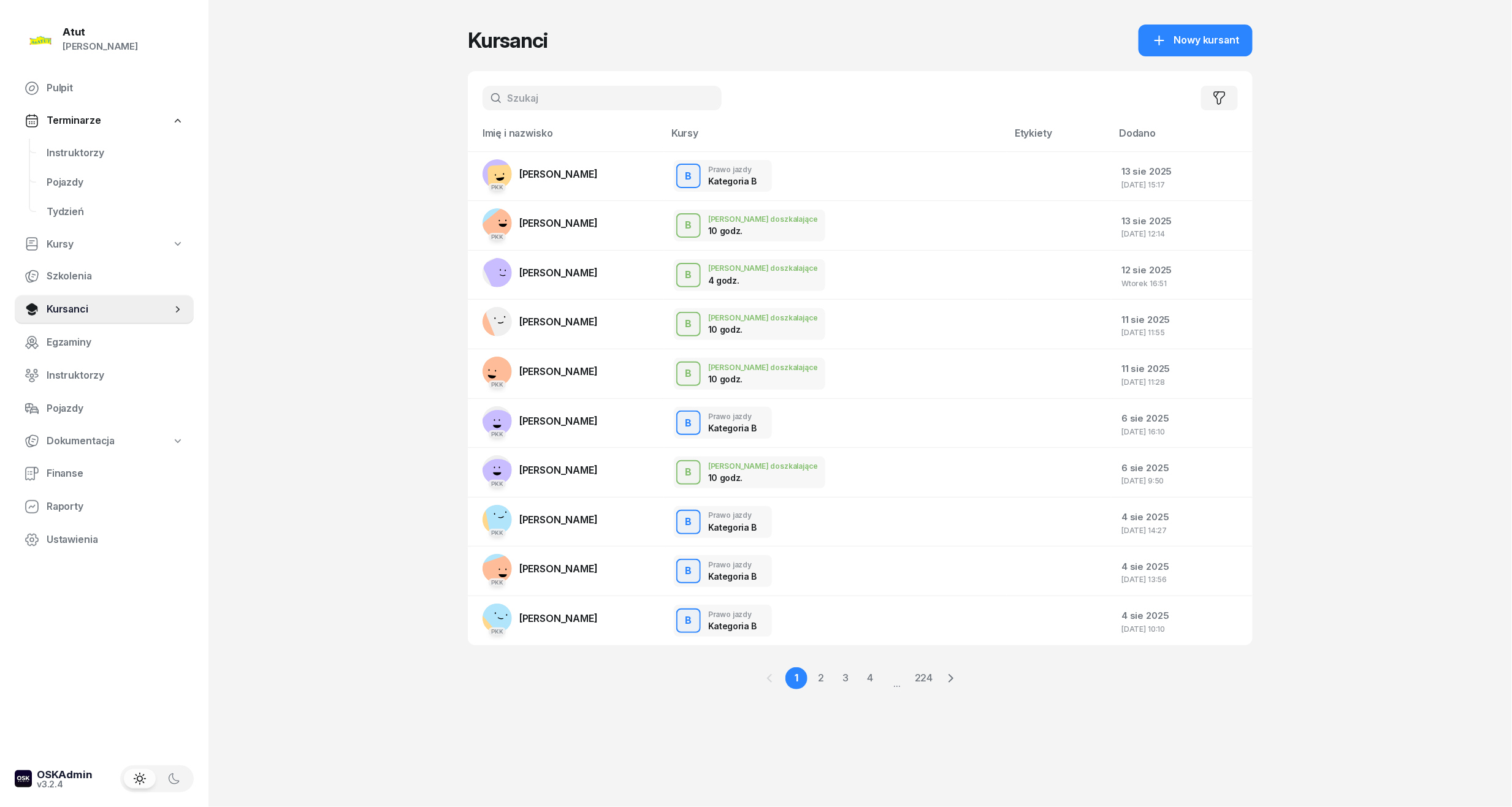
click at [571, 103] on input "text" at bounding box center [602, 98] width 239 height 24
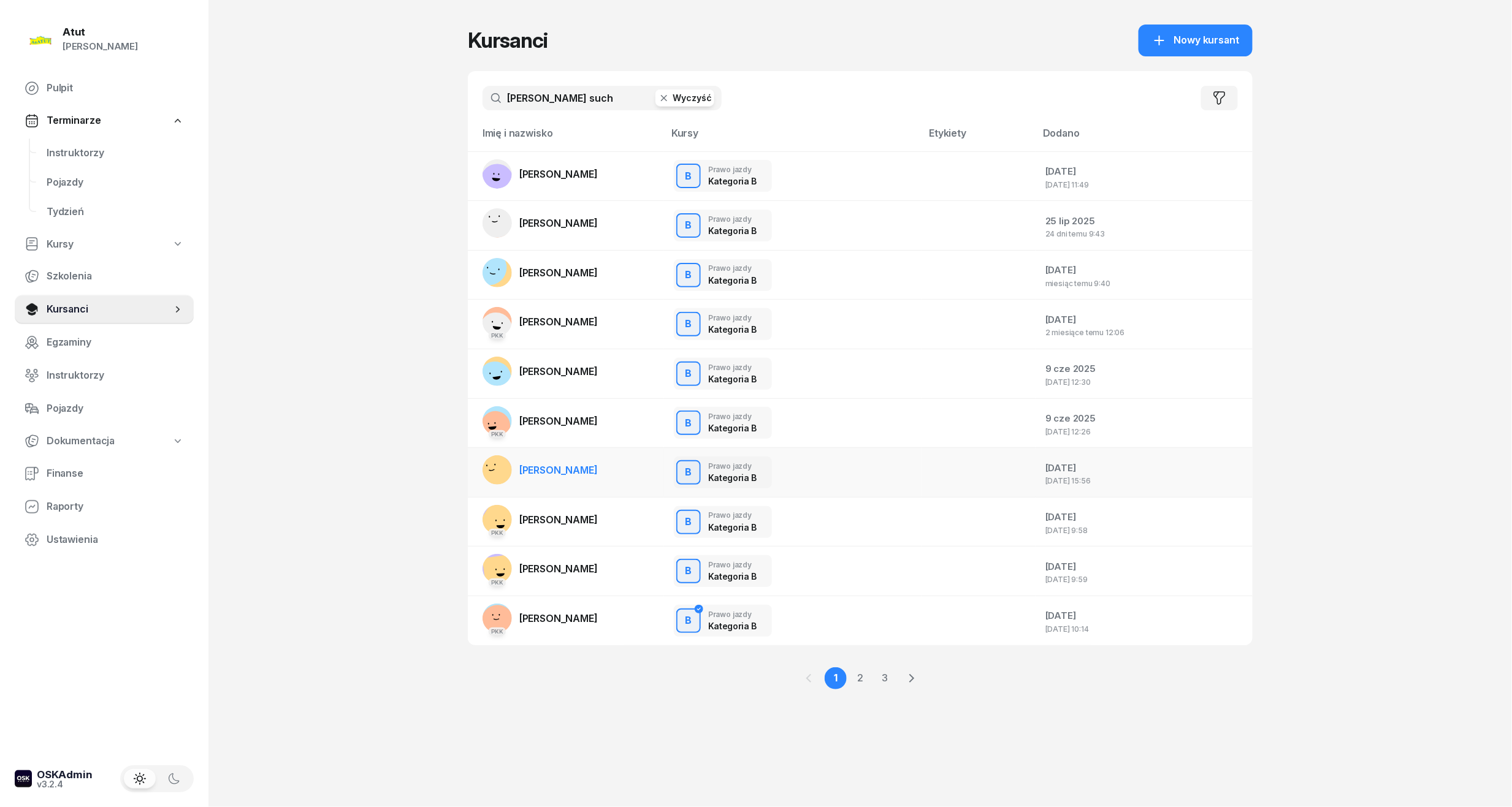
type input "maria such"
click at [577, 466] on span "Sylwia Suchodolska" at bounding box center [559, 470] width 79 height 12
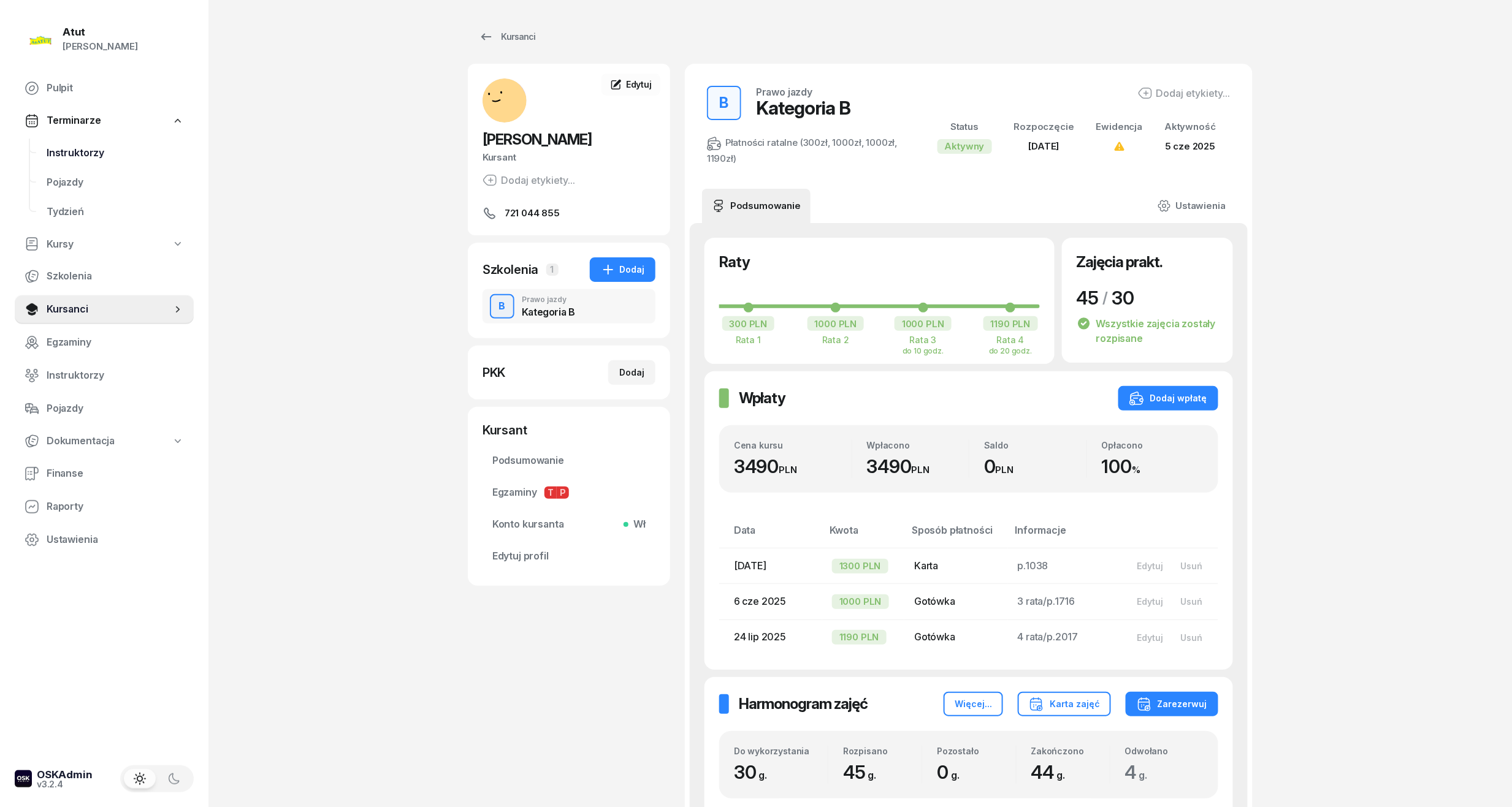
click at [81, 153] on span "Instruktorzy" at bounding box center [115, 153] width 137 height 16
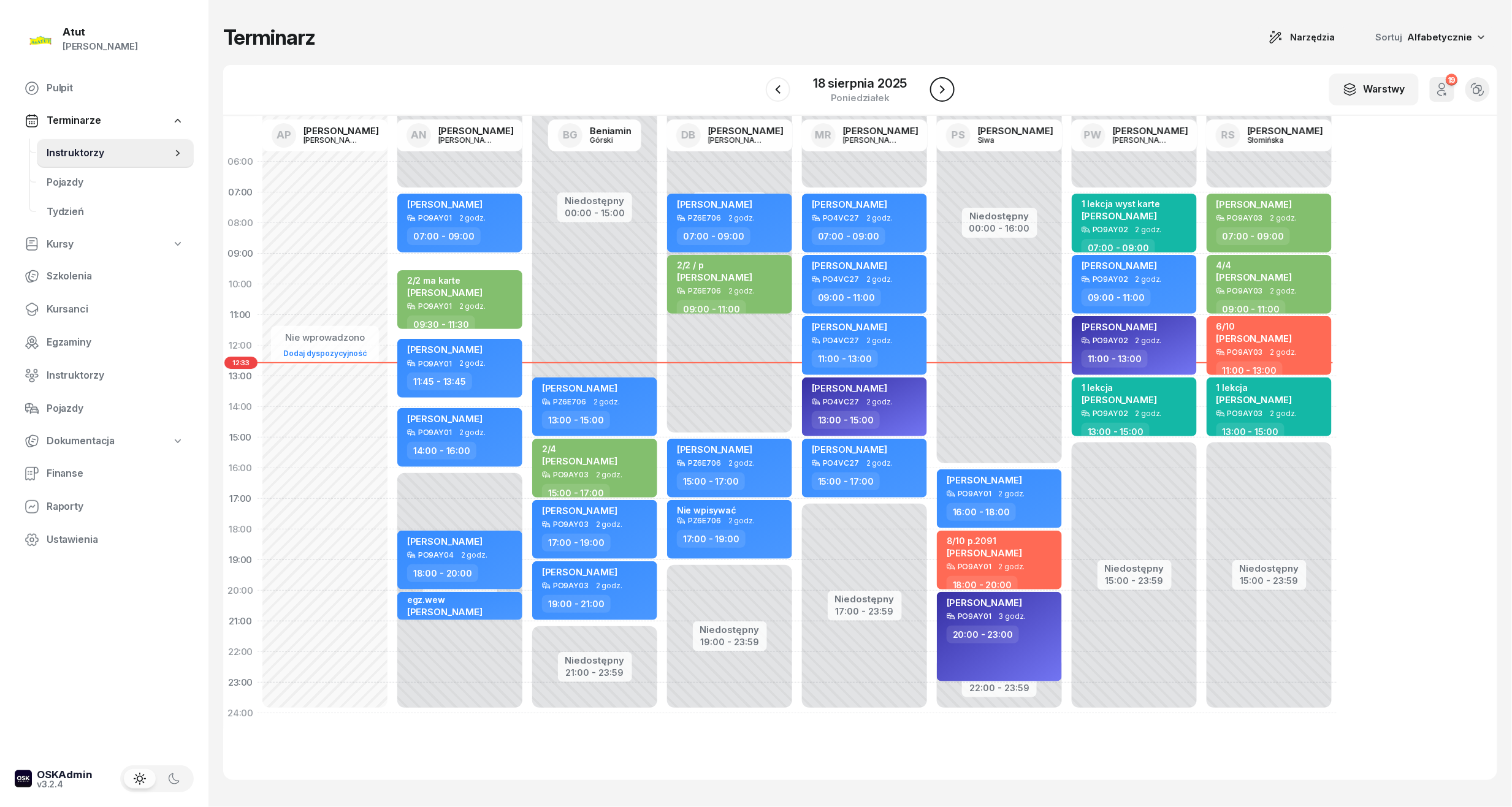
click at [944, 88] on icon "button" at bounding box center [942, 89] width 15 height 15
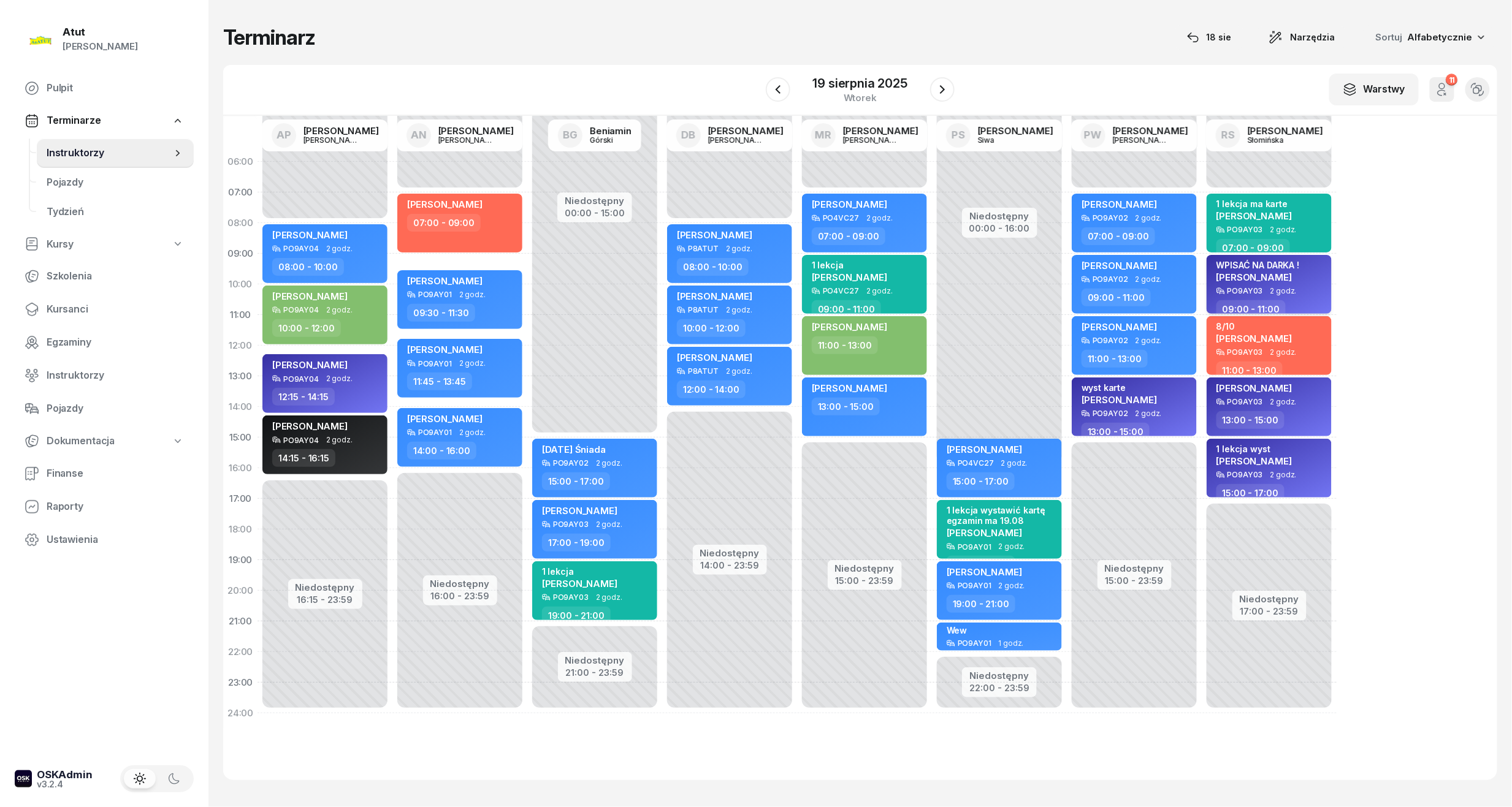
click at [1209, 268] on div "WPISAĆ NA DARKA ! Filip Kukurenda PO9AY03 2 godz. 09:00 - 11:00" at bounding box center [1269, 284] width 125 height 59
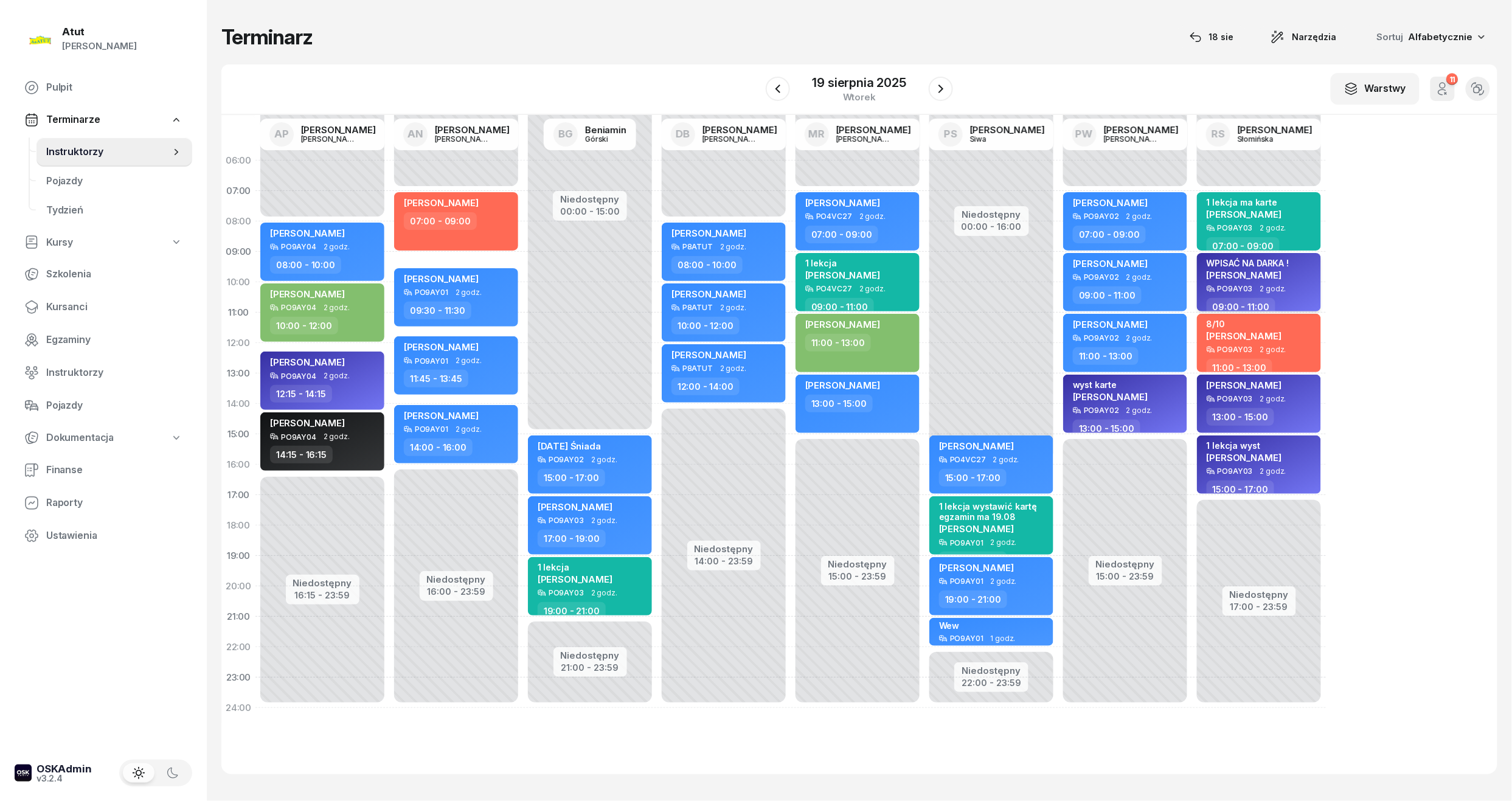
select select "09"
select select "11"
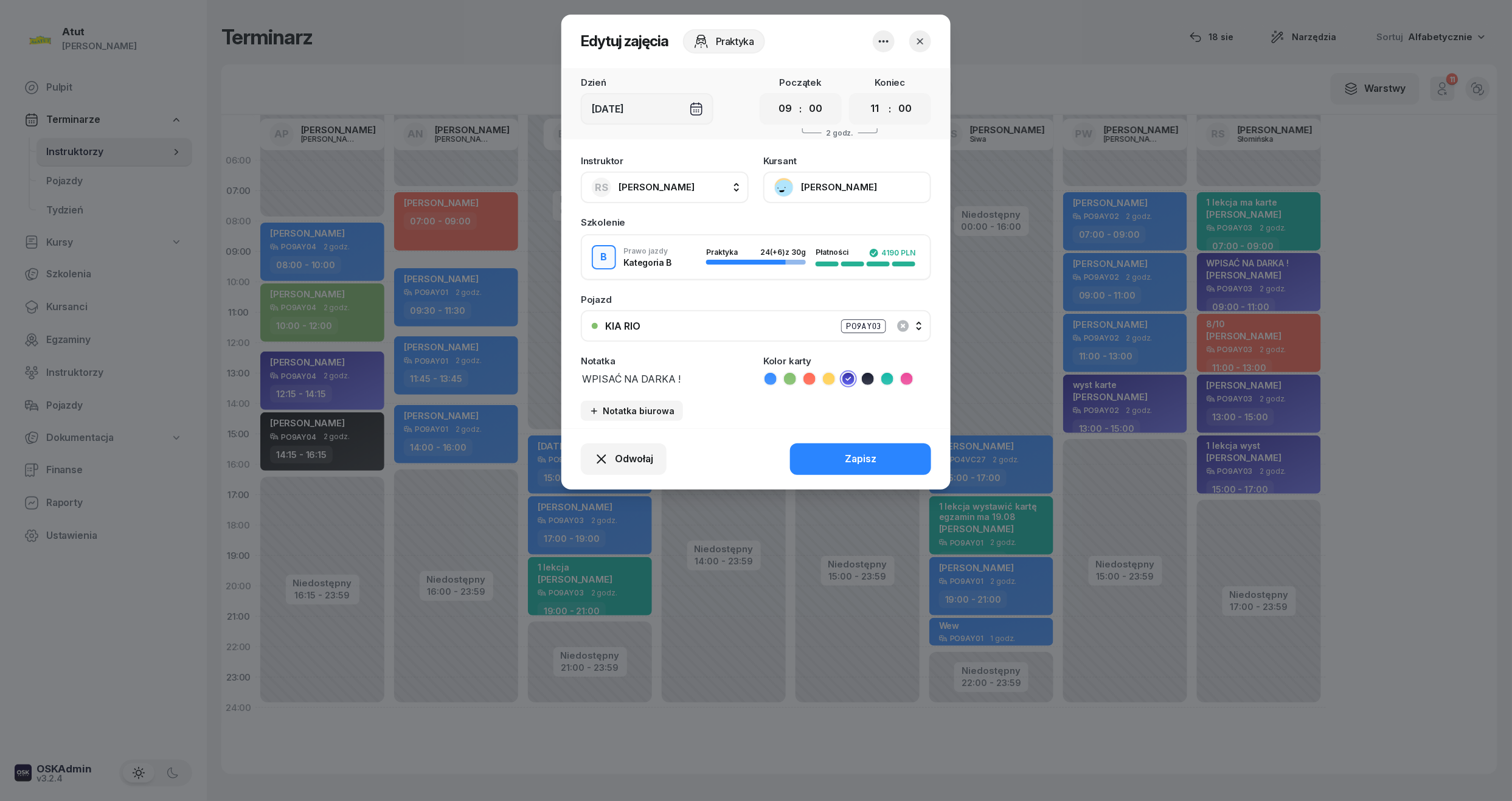
click at [789, 183] on button "Filip Kukurenda" at bounding box center [847, 187] width 167 height 31
click at [794, 231] on div "Otwórz profil" at bounding box center [802, 228] width 59 height 16
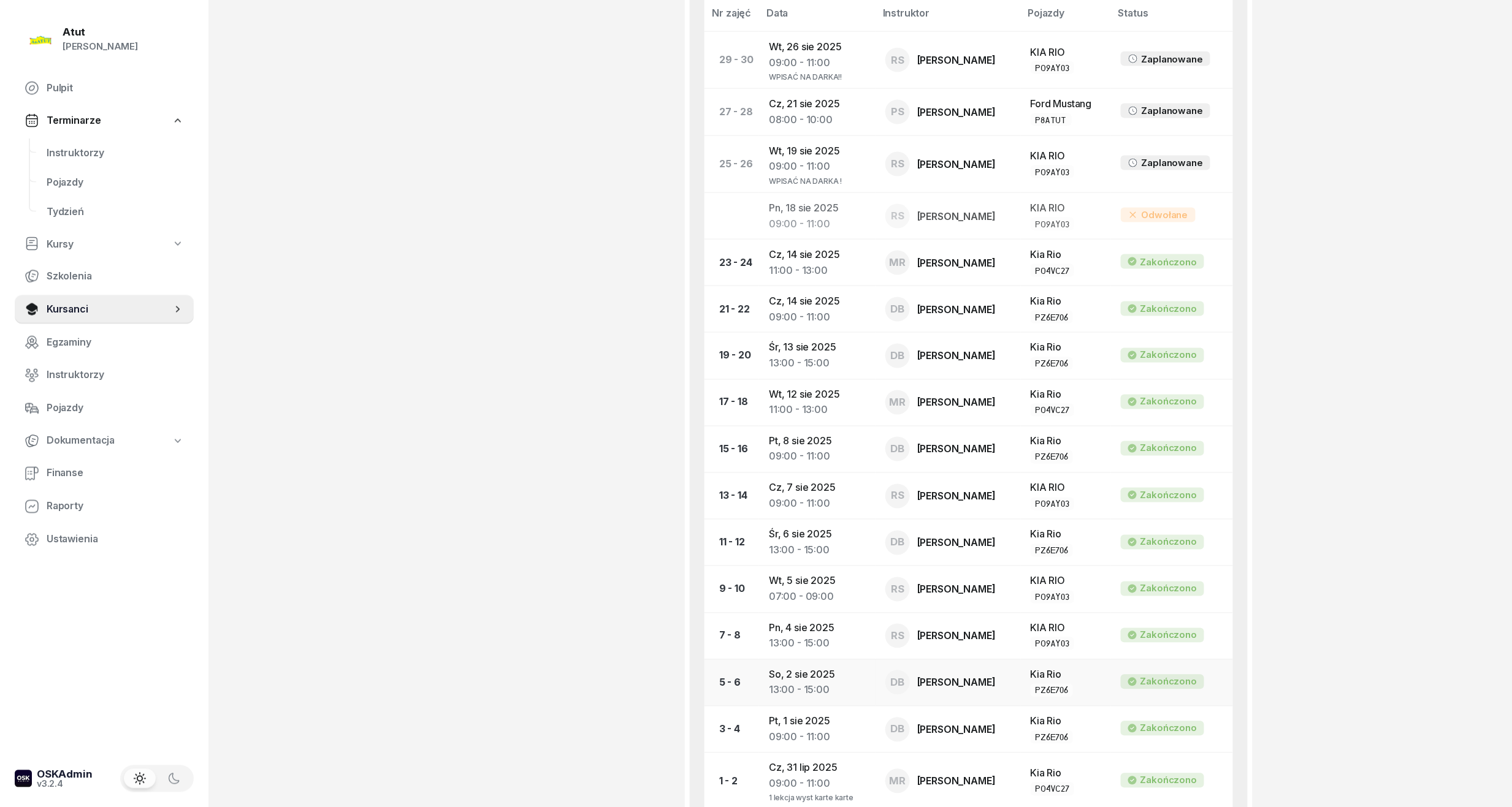
scroll to position [460, 0]
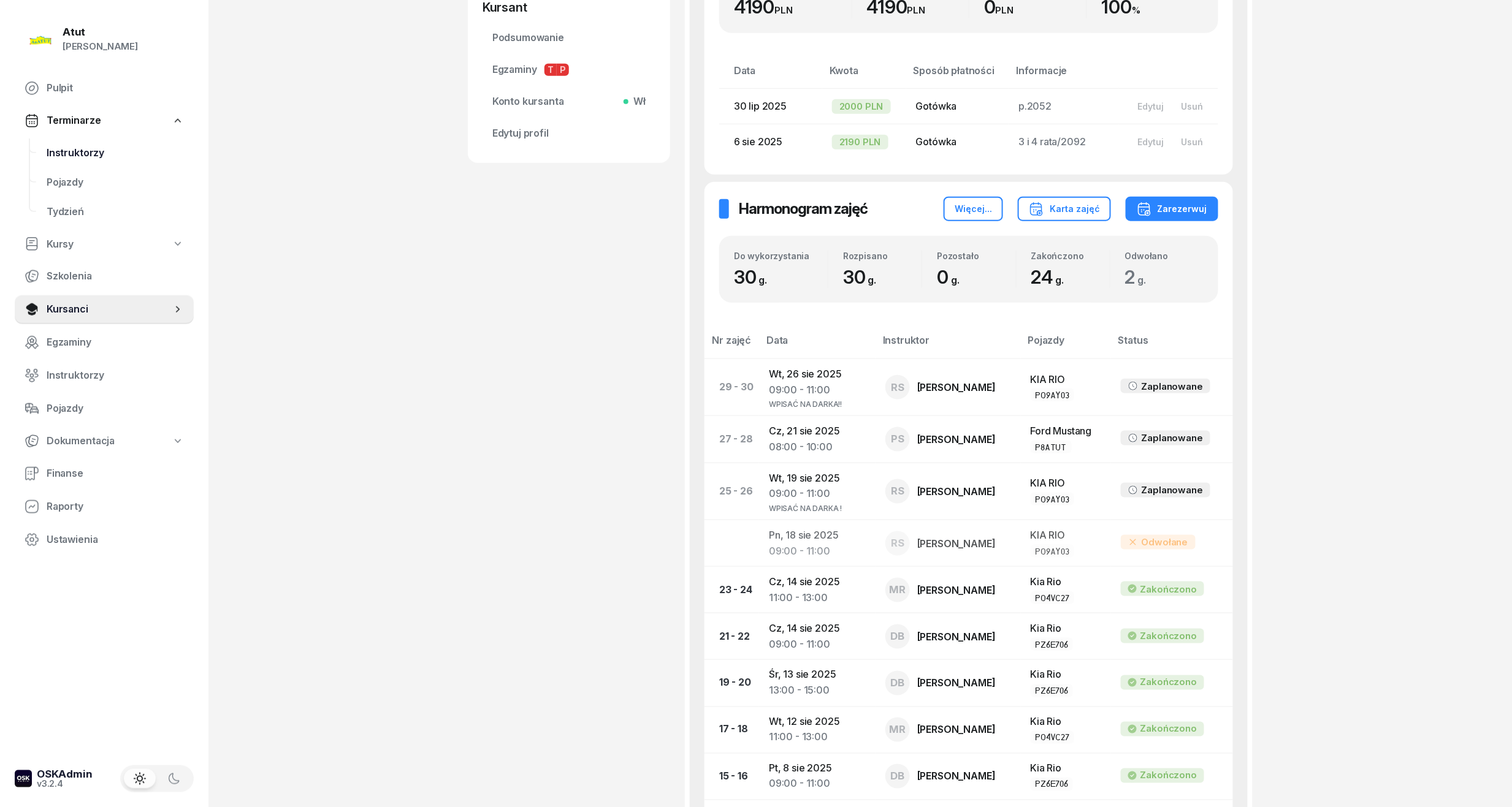
click at [82, 152] on span "Instruktorzy" at bounding box center [115, 153] width 137 height 16
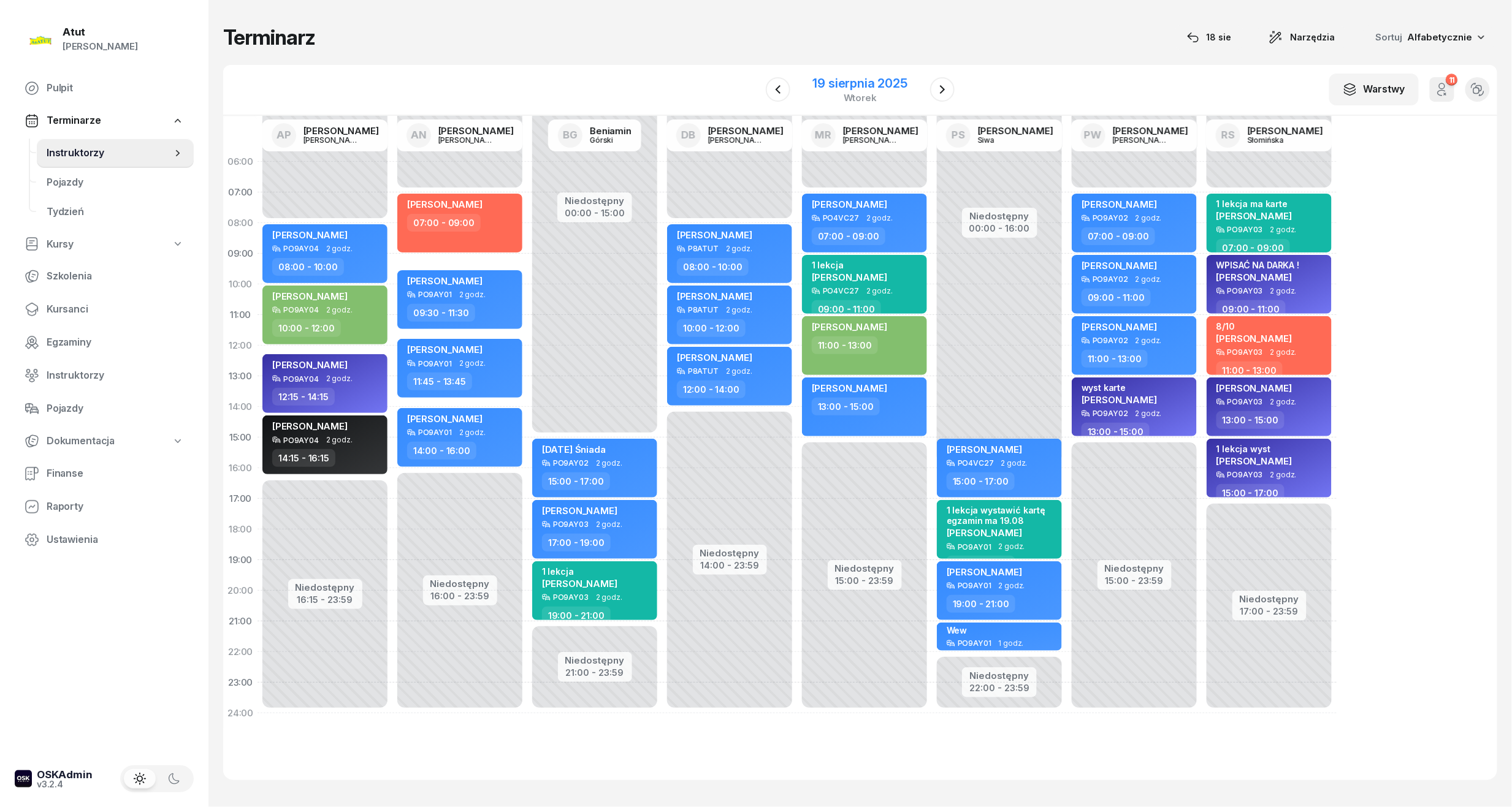
click at [895, 77] on div "19 sierpnia 2025" at bounding box center [861, 83] width 94 height 12
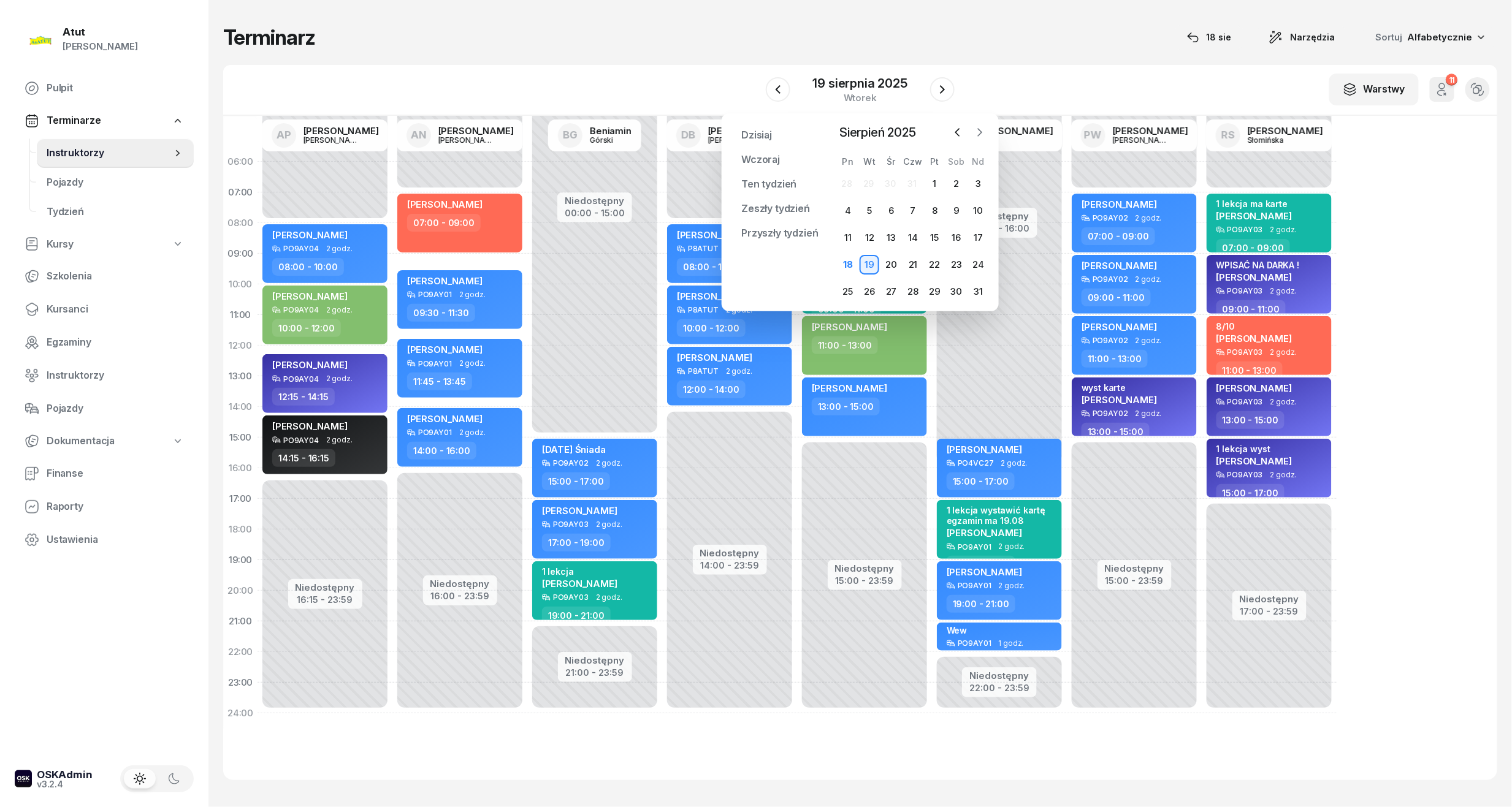
click at [984, 130] on icon "button" at bounding box center [979, 132] width 12 height 12
click at [890, 212] on div "10" at bounding box center [891, 211] width 19 height 19
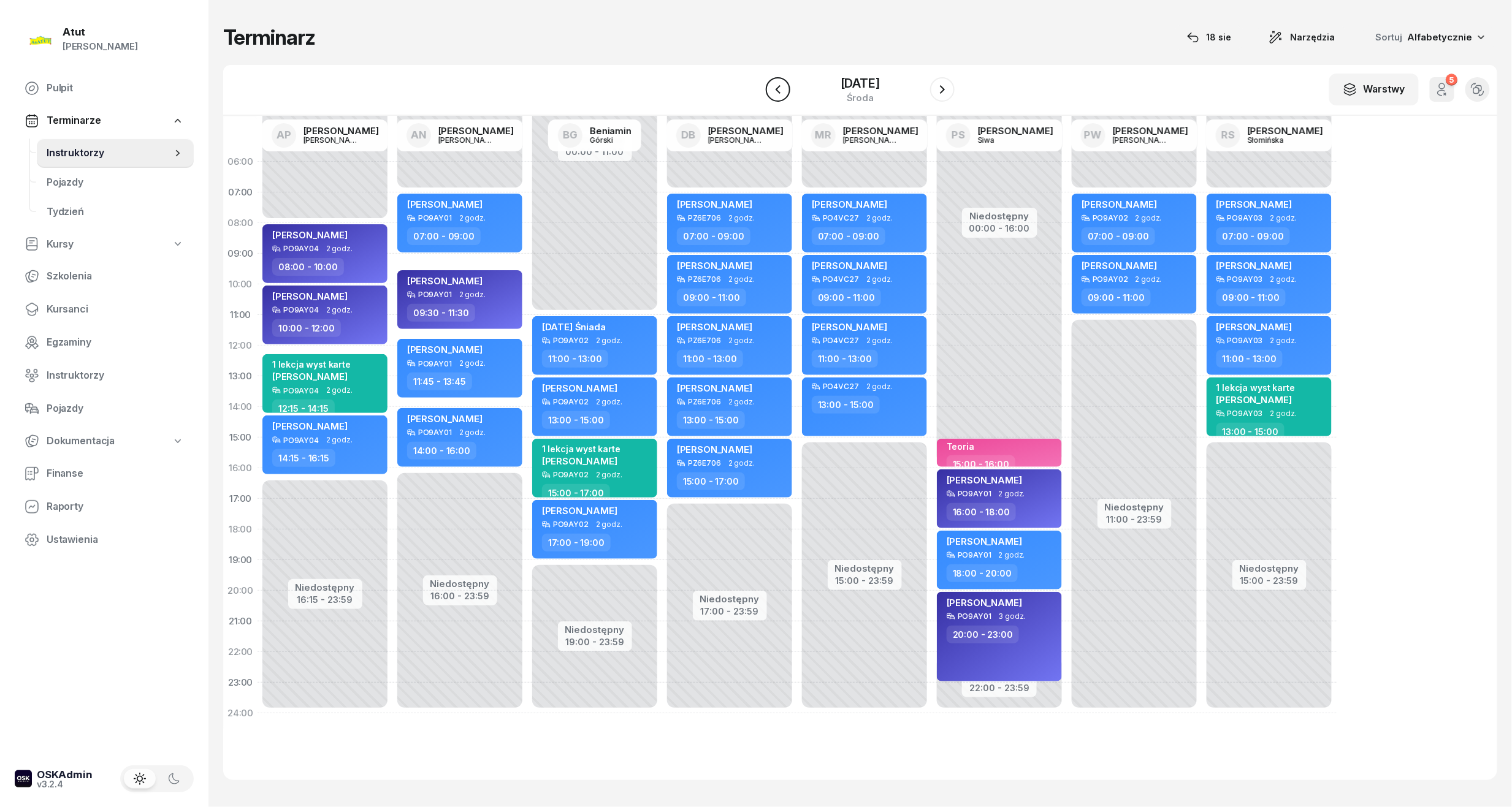
click at [766, 83] on button "button" at bounding box center [778, 89] width 24 height 24
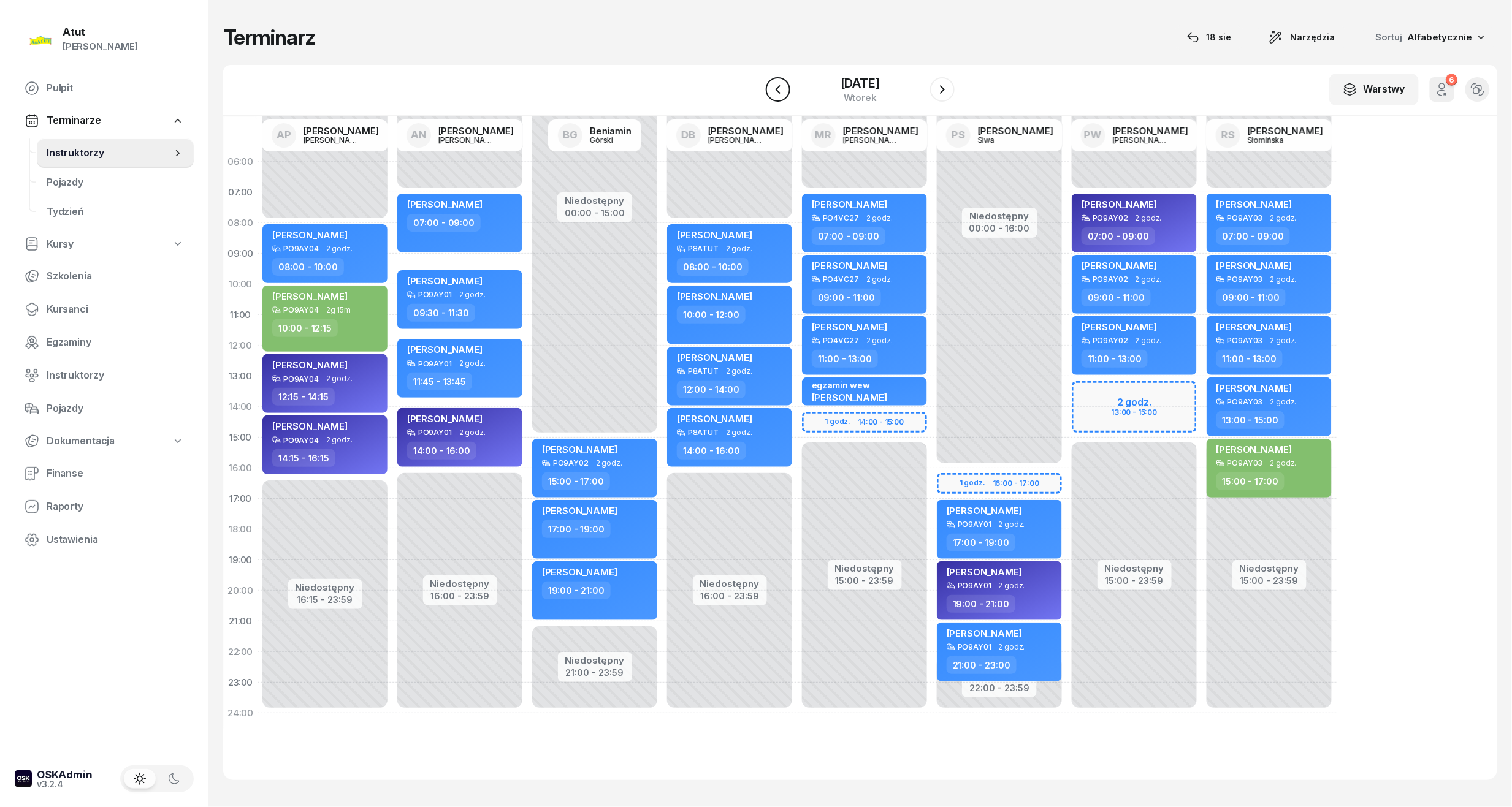
click at [784, 91] on icon "button" at bounding box center [777, 89] width 15 height 15
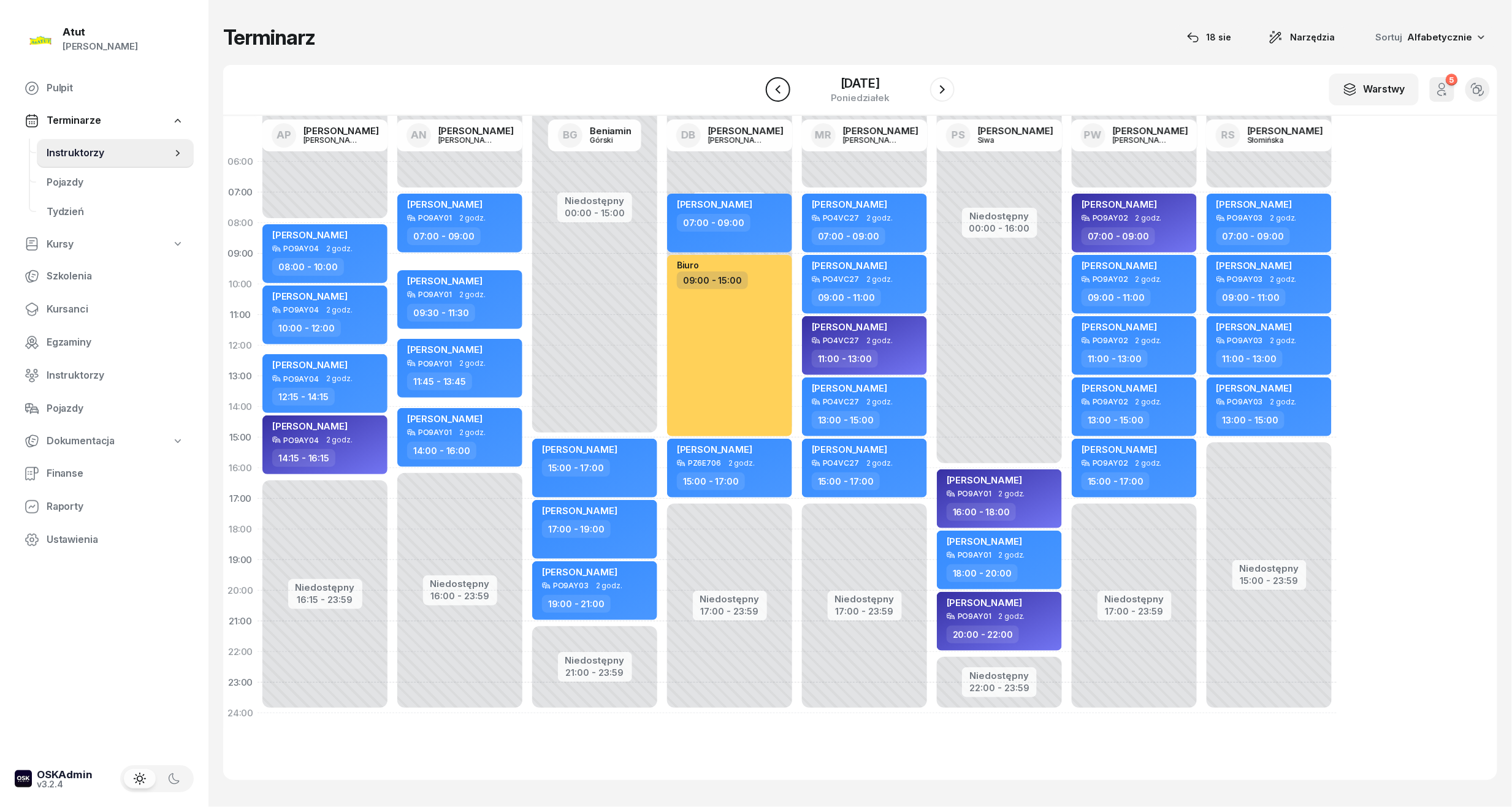
click at [784, 91] on icon "button" at bounding box center [777, 89] width 15 height 15
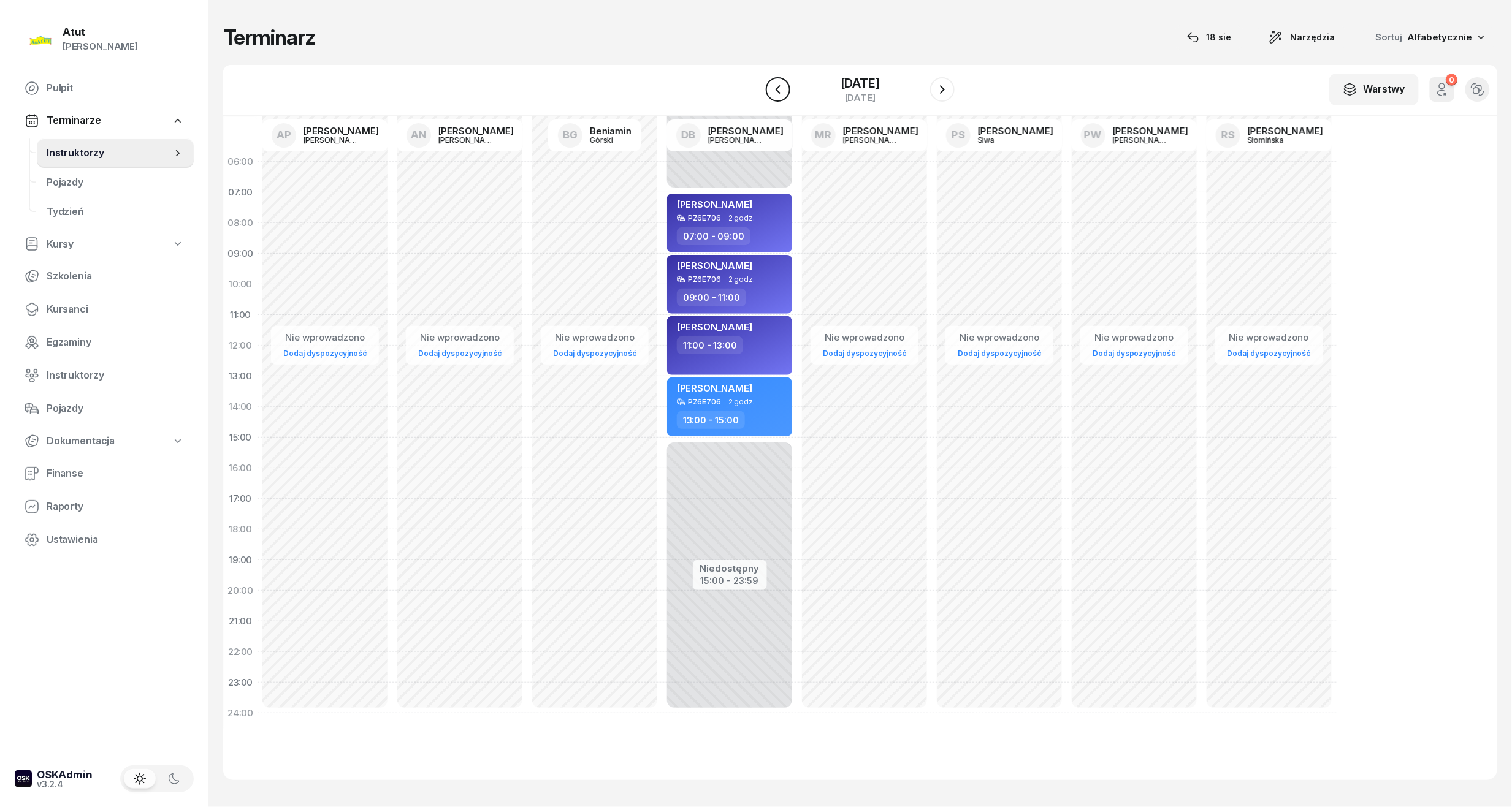
click at [784, 91] on icon "button" at bounding box center [777, 89] width 15 height 15
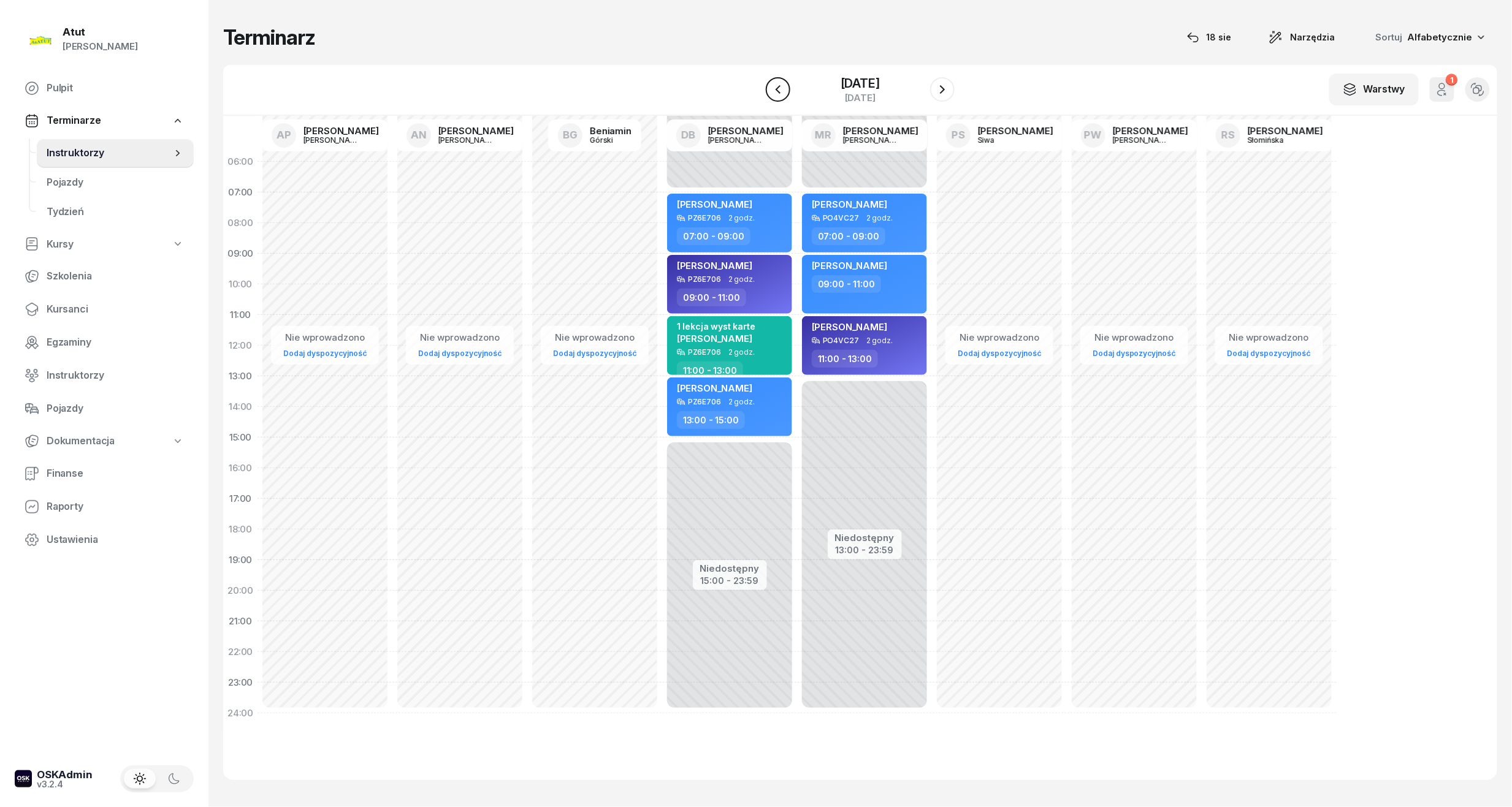
click at [784, 91] on icon "button" at bounding box center [777, 89] width 15 height 15
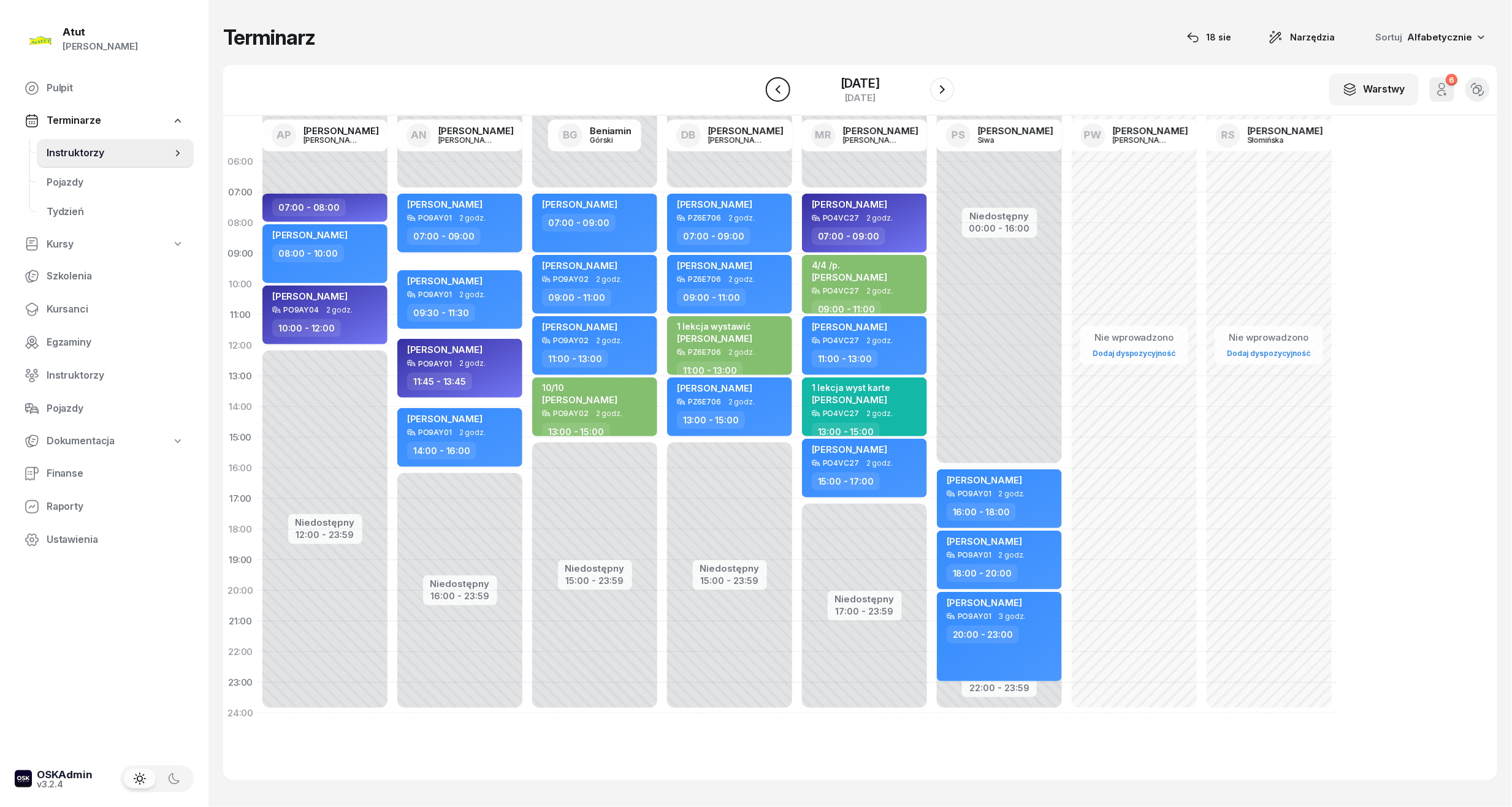
click at [784, 91] on icon "button" at bounding box center [777, 89] width 15 height 15
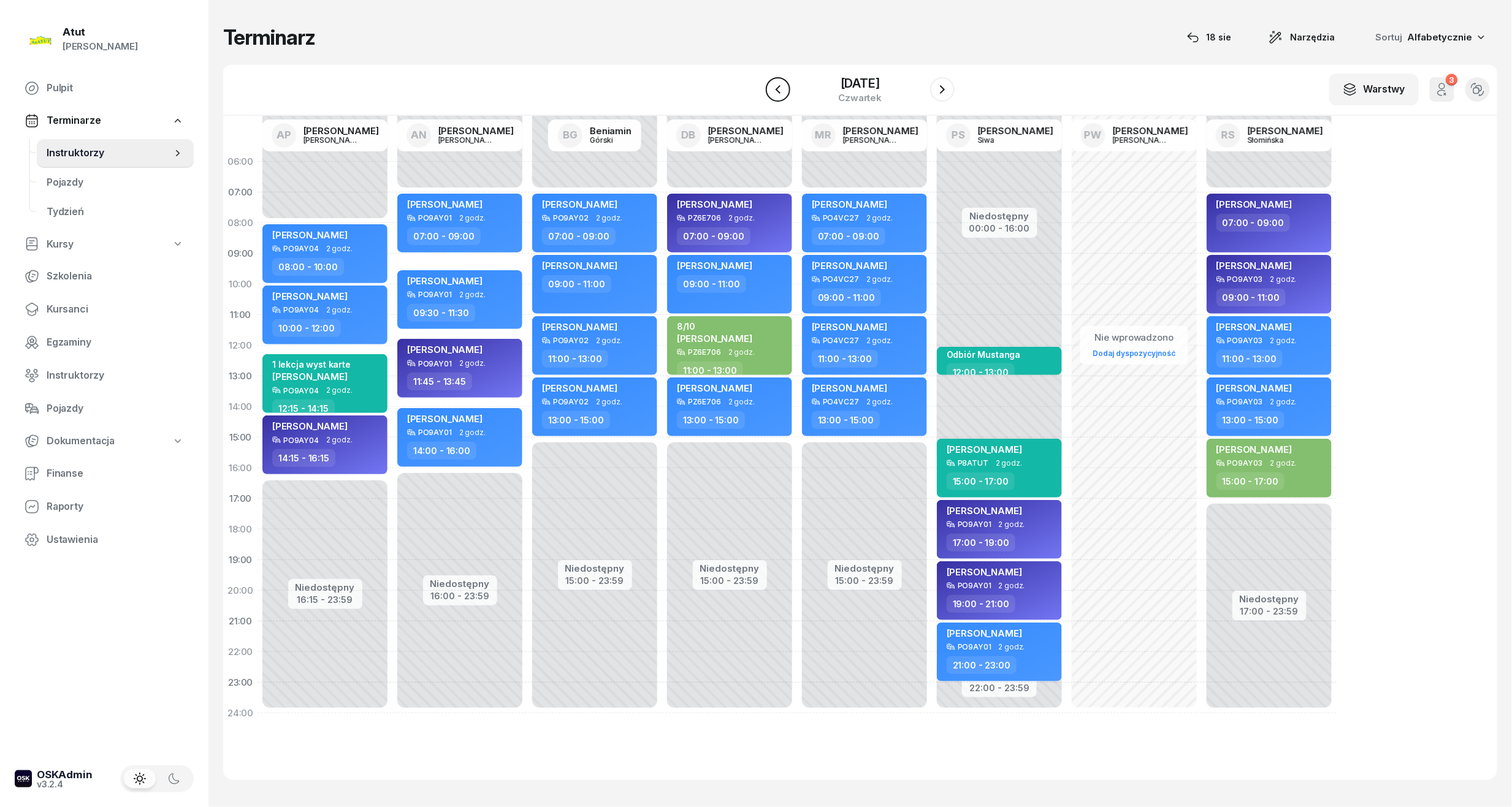
click at [784, 91] on icon "button" at bounding box center [777, 89] width 15 height 15
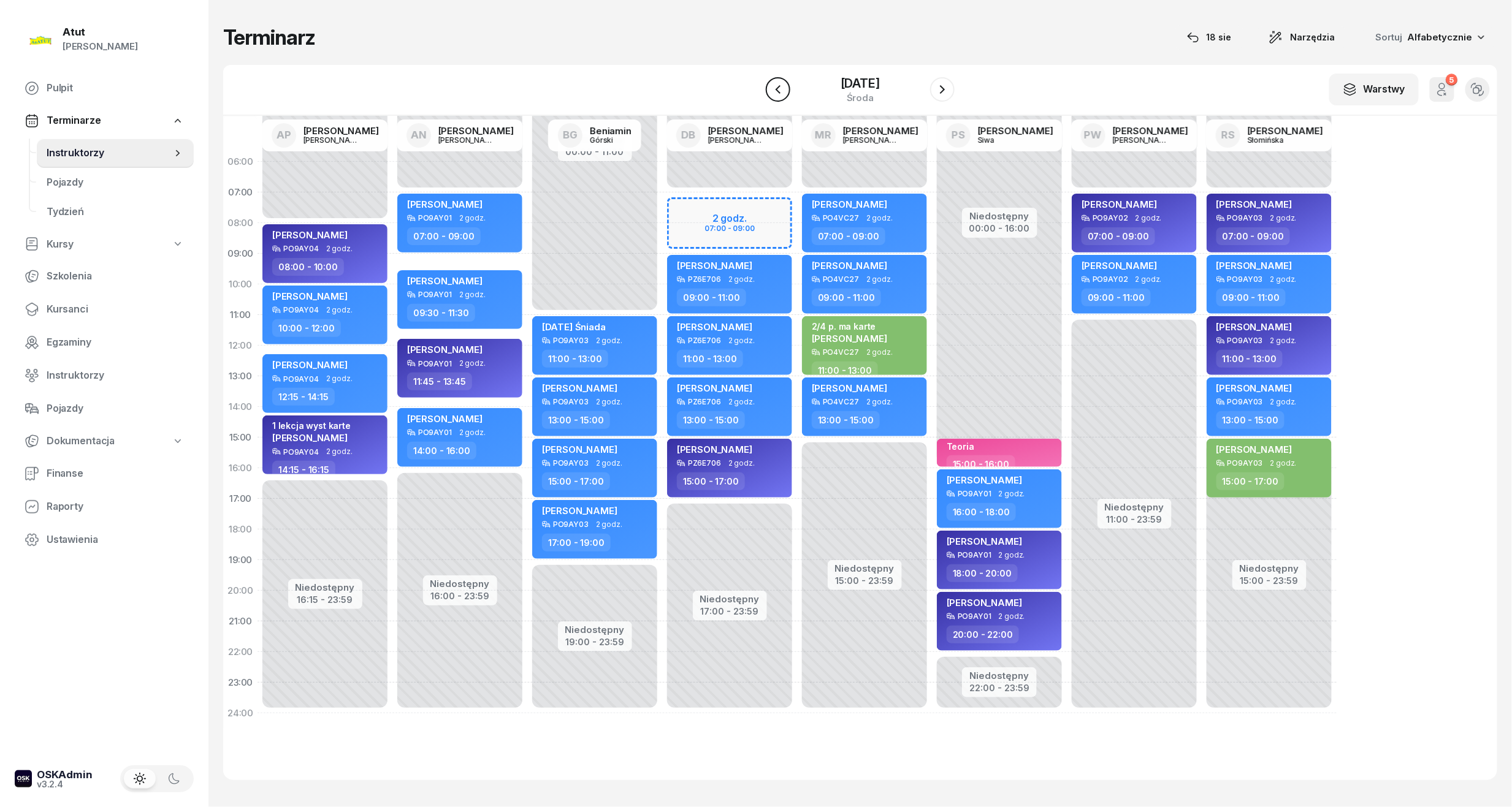
click at [784, 91] on icon "button" at bounding box center [777, 89] width 15 height 15
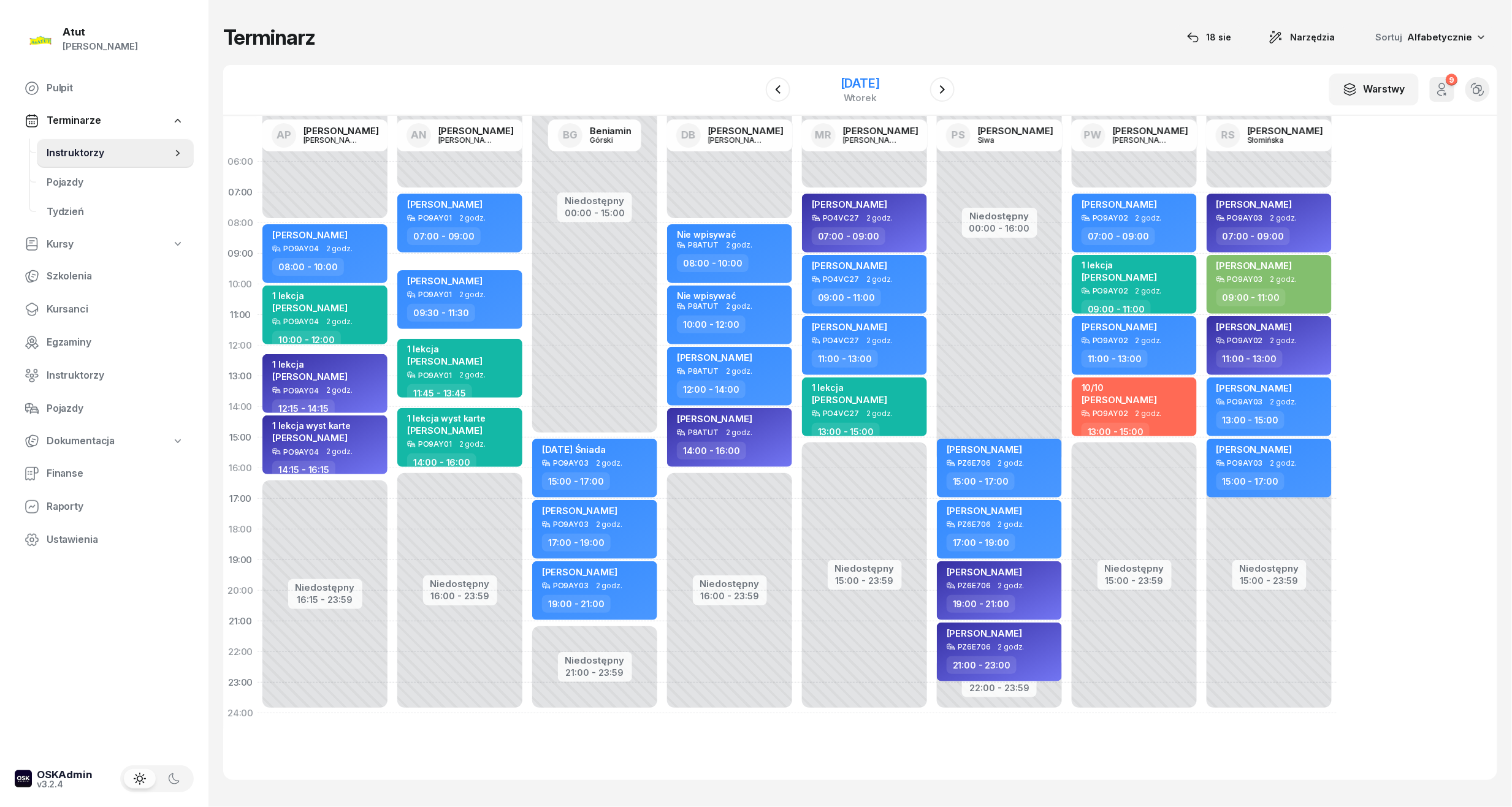
click at [879, 81] on div "2 września 2025" at bounding box center [860, 83] width 39 height 12
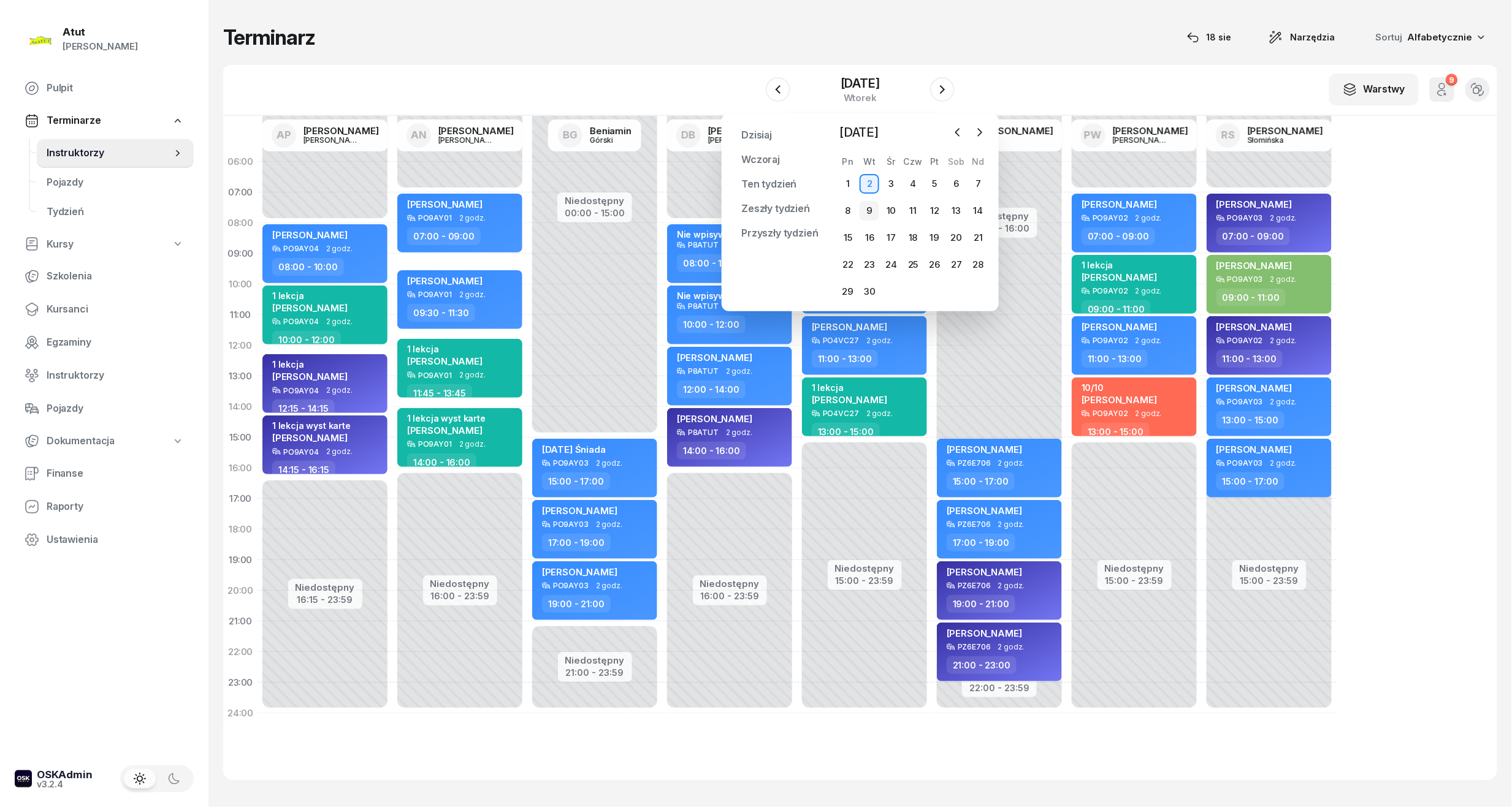
click at [870, 210] on div "9" at bounding box center [869, 211] width 19 height 19
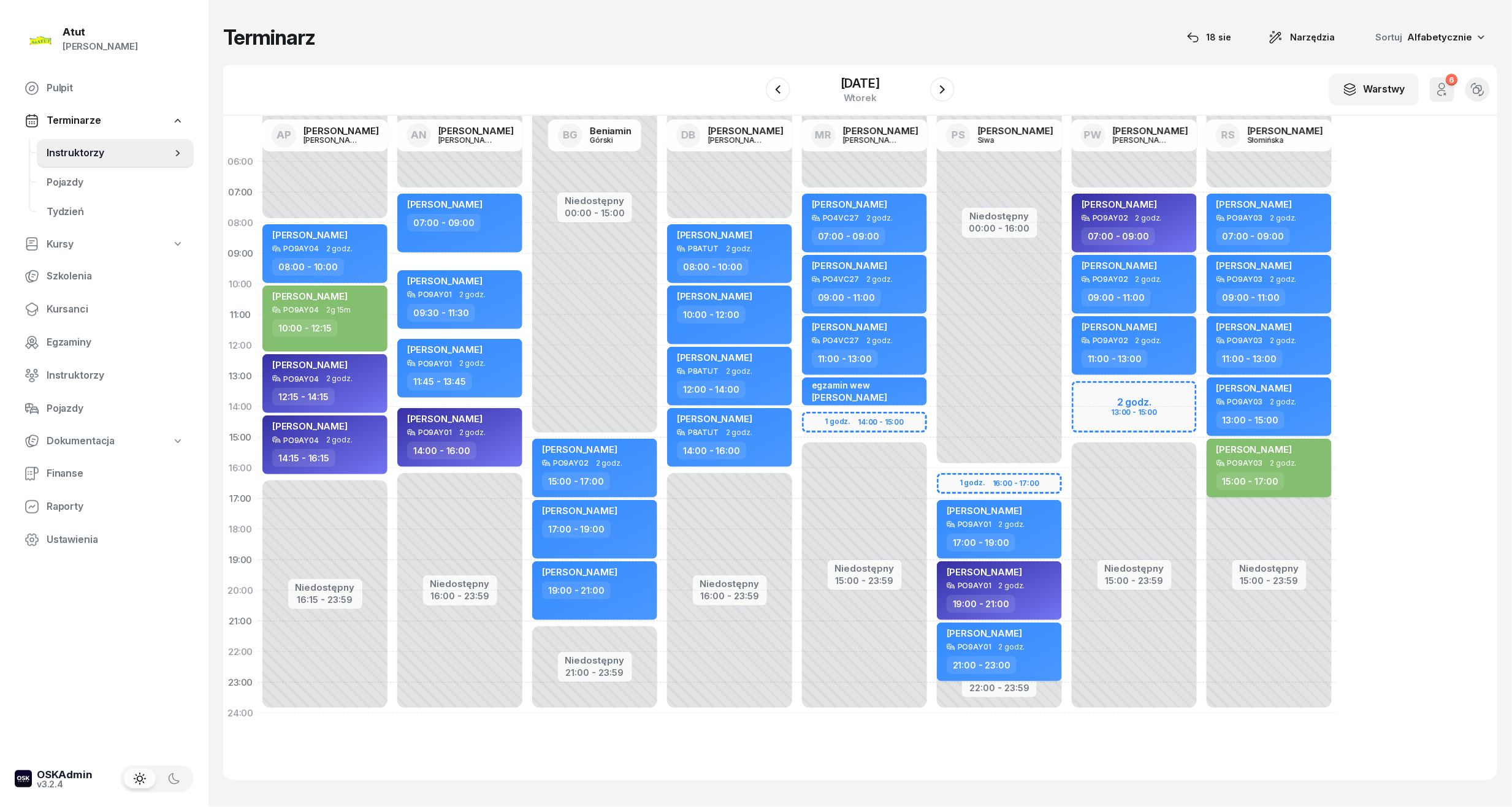
click at [1202, 391] on div "Niedostępny 00:00 - 07:00 Niedostępny 15:00 - 23:59 2 godz. 13:00 - 15:00 Maksy…" at bounding box center [1269, 438] width 135 height 582
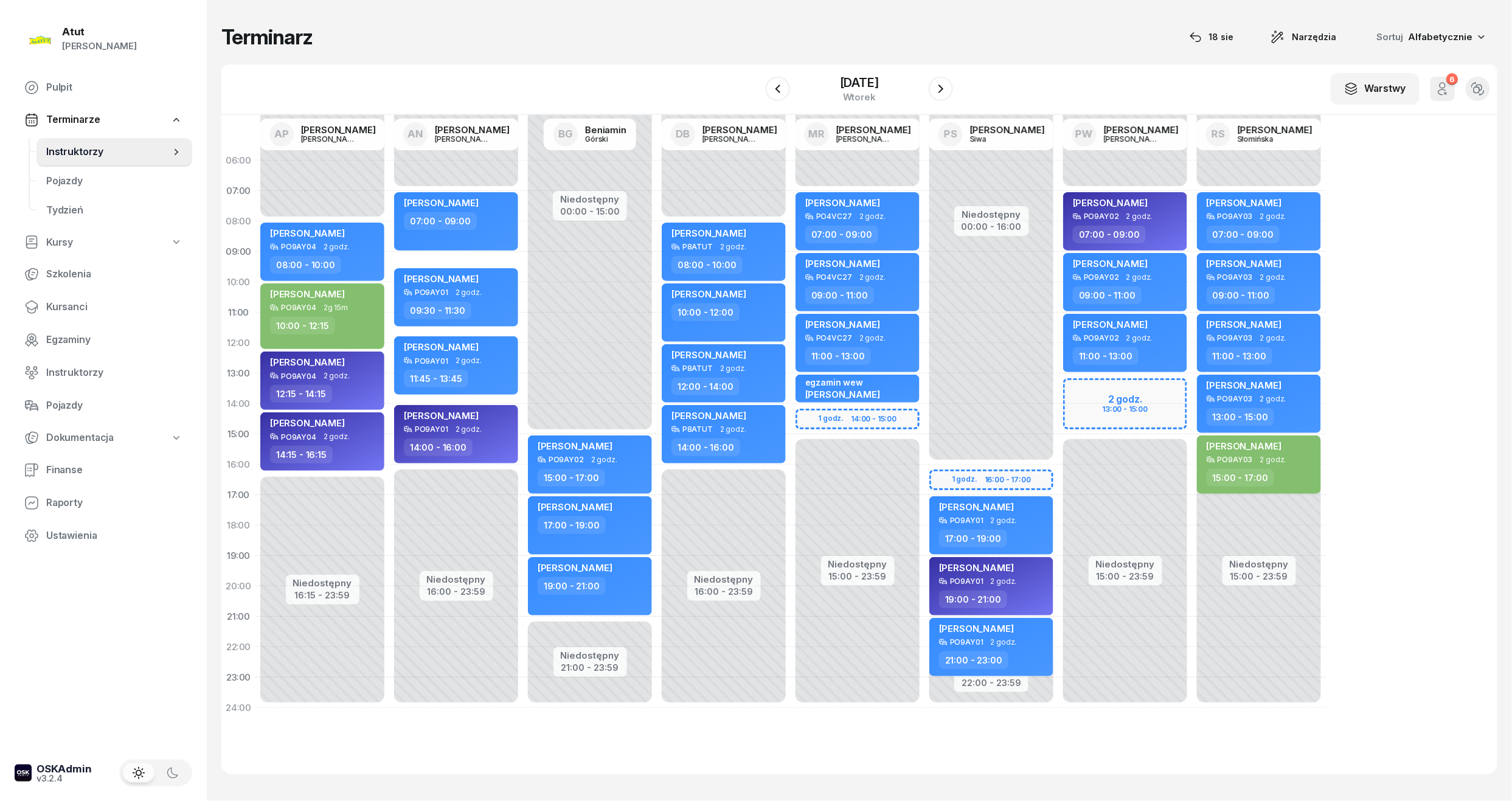
select select "13"
select select "15"
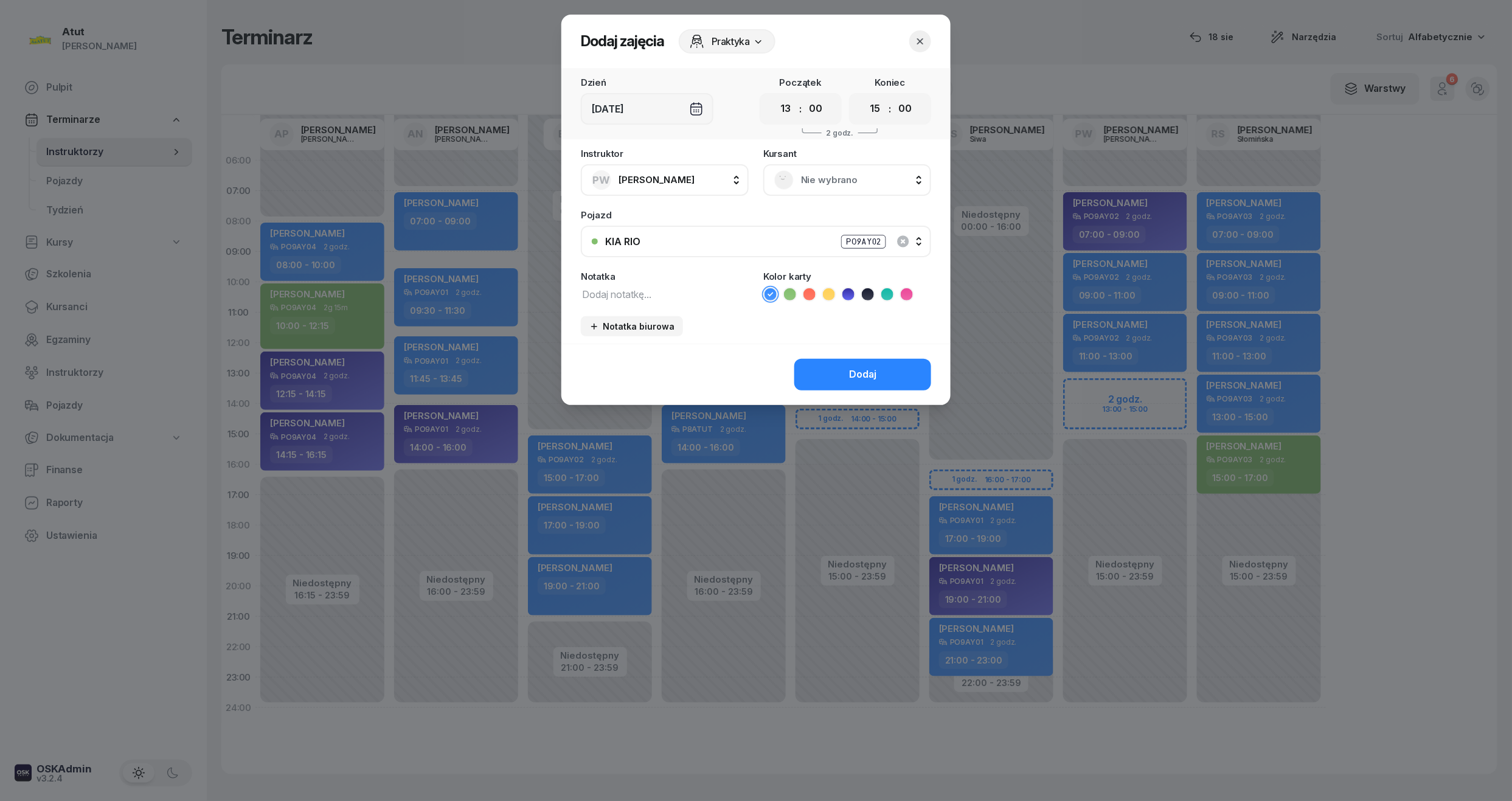
click at [813, 178] on span "Nie wybrano" at bounding box center [860, 180] width 119 height 16
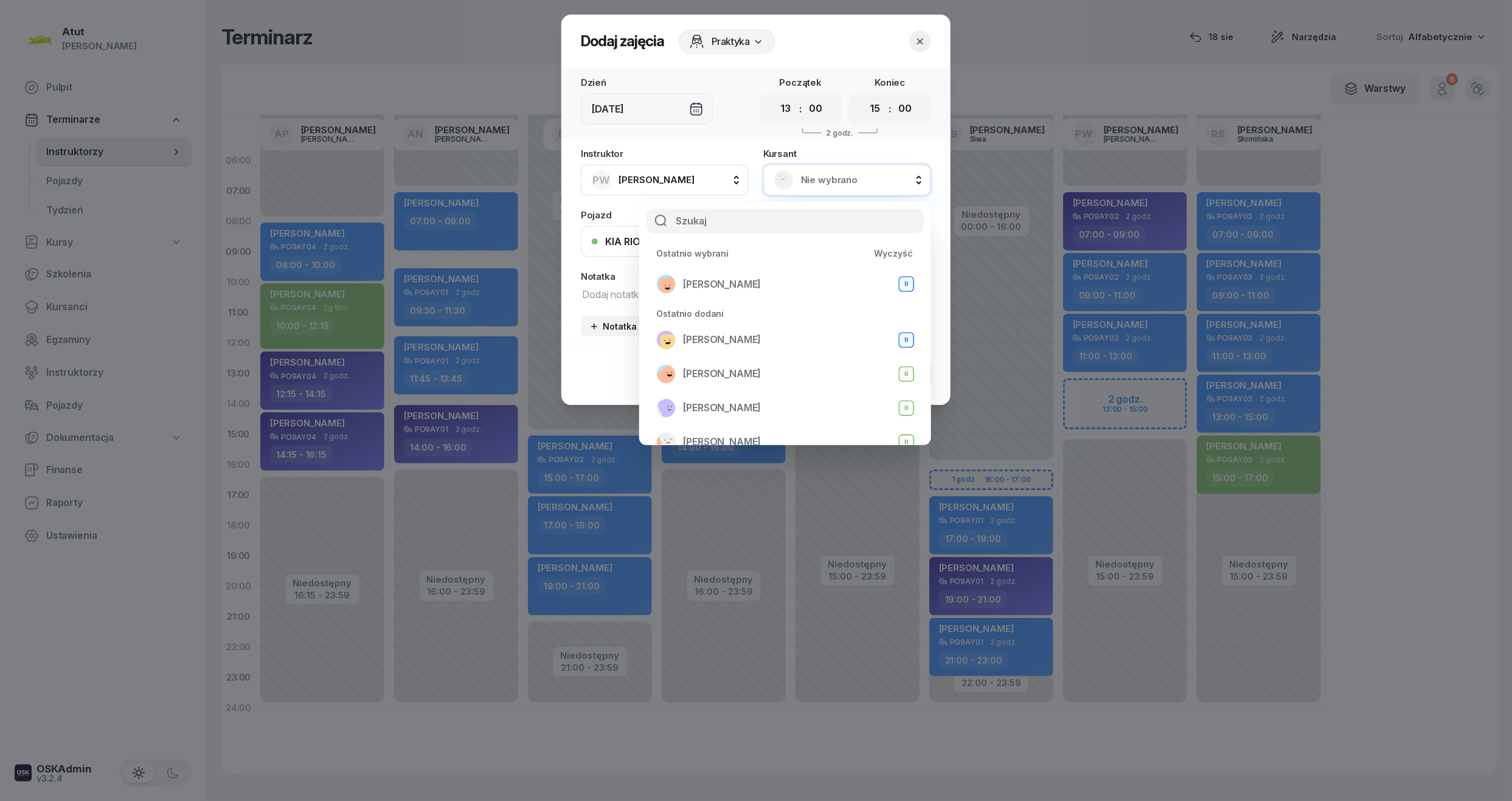
click at [738, 215] on input "text" at bounding box center [785, 220] width 278 height 25
type input "kate"
click at [725, 338] on span "Kateryna Zakharova" at bounding box center [722, 343] width 78 height 16
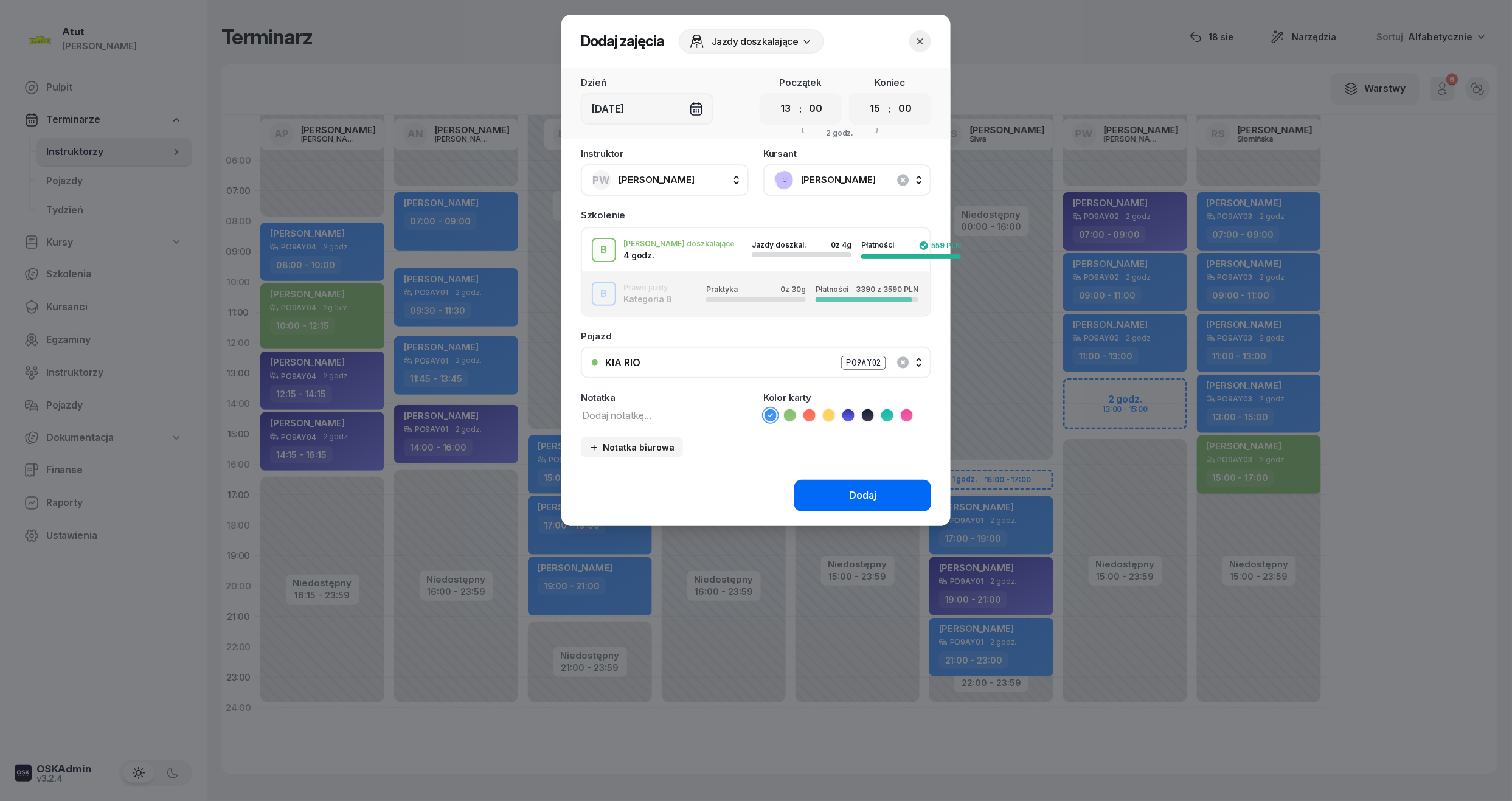
click at [865, 497] on div "Dodaj" at bounding box center [863, 496] width 28 height 16
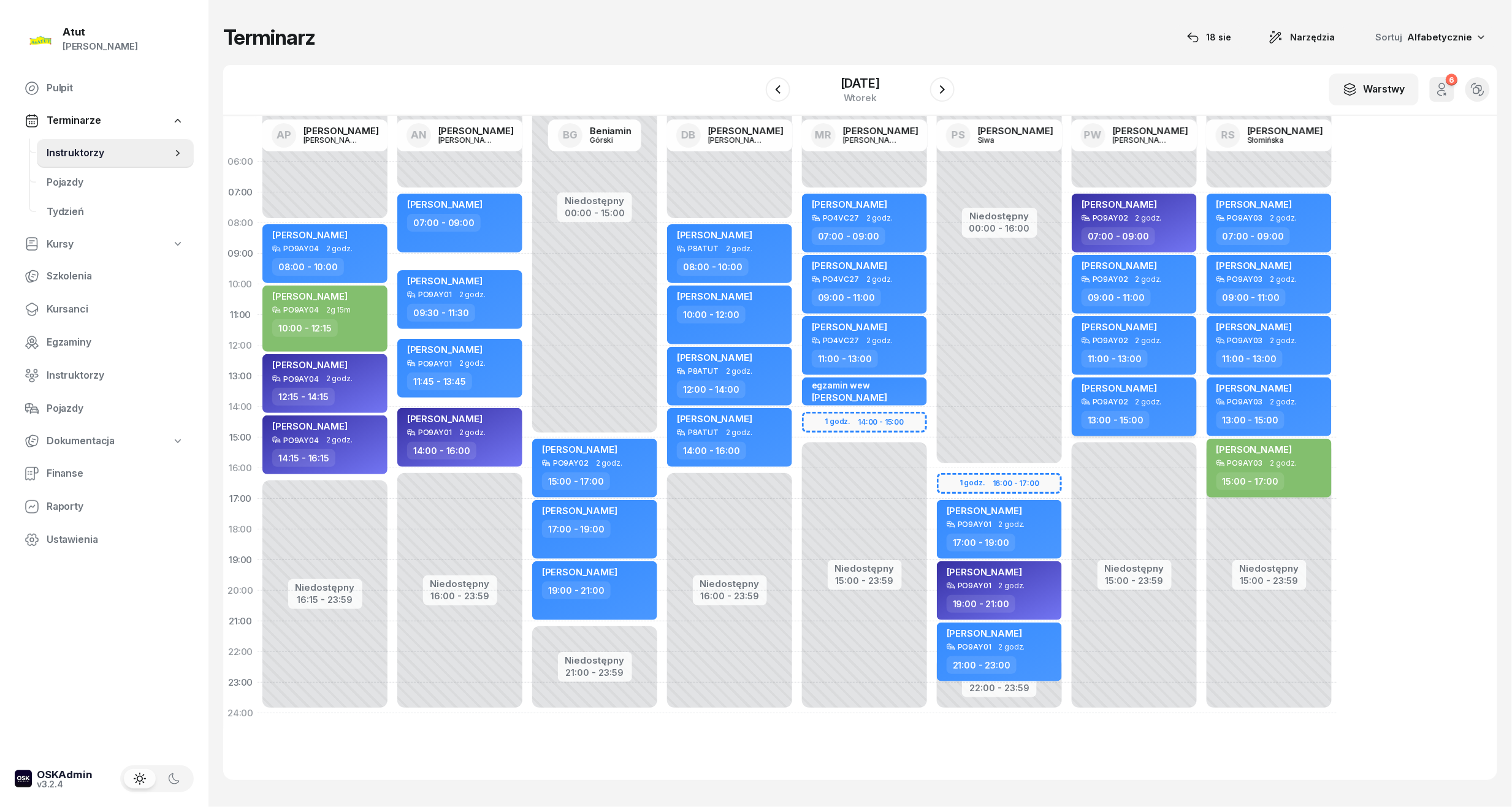
click at [1110, 390] on span "Kateryna Zakharova" at bounding box center [1119, 387] width 75 height 11
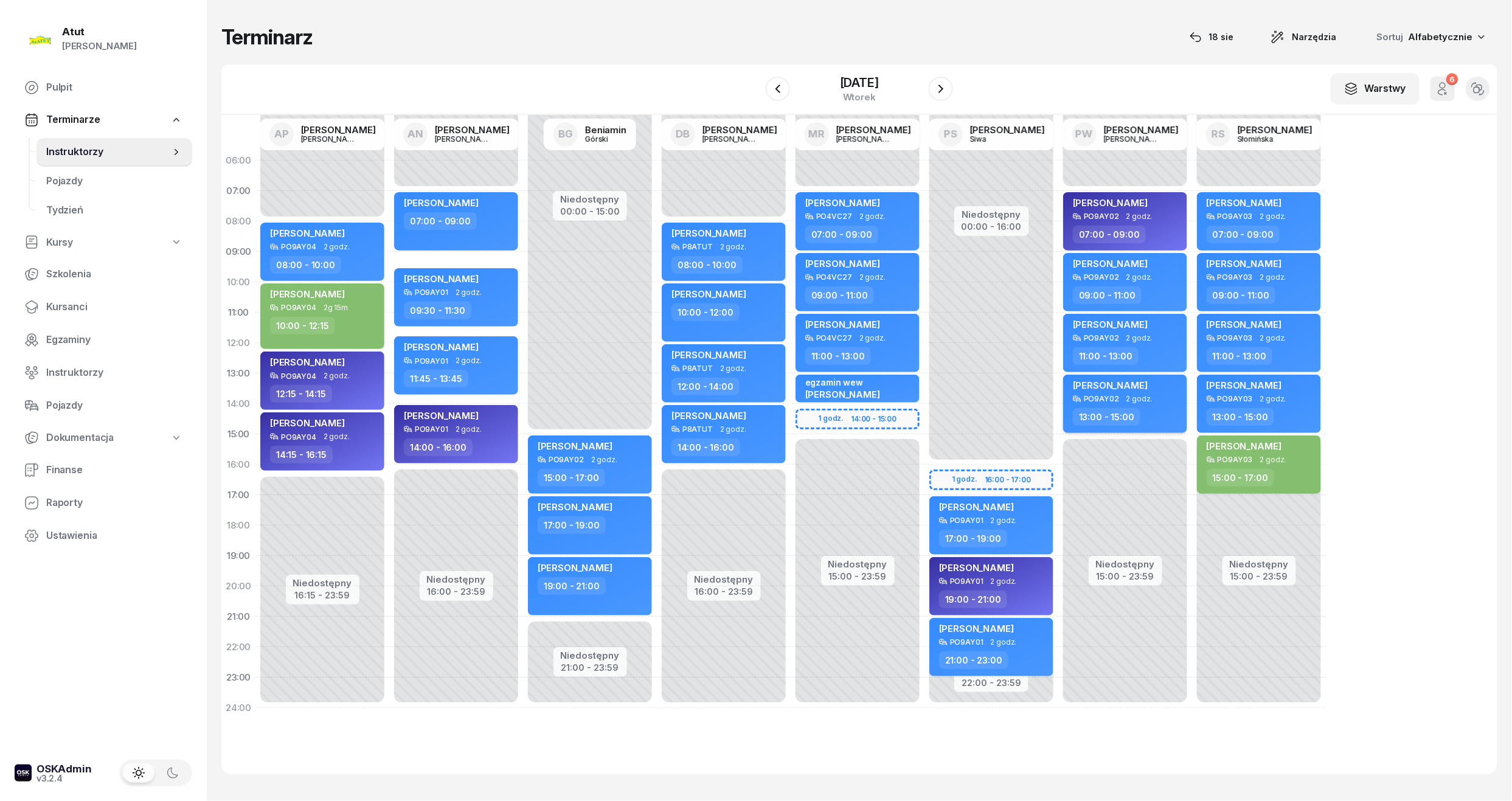
select select "13"
select select "15"
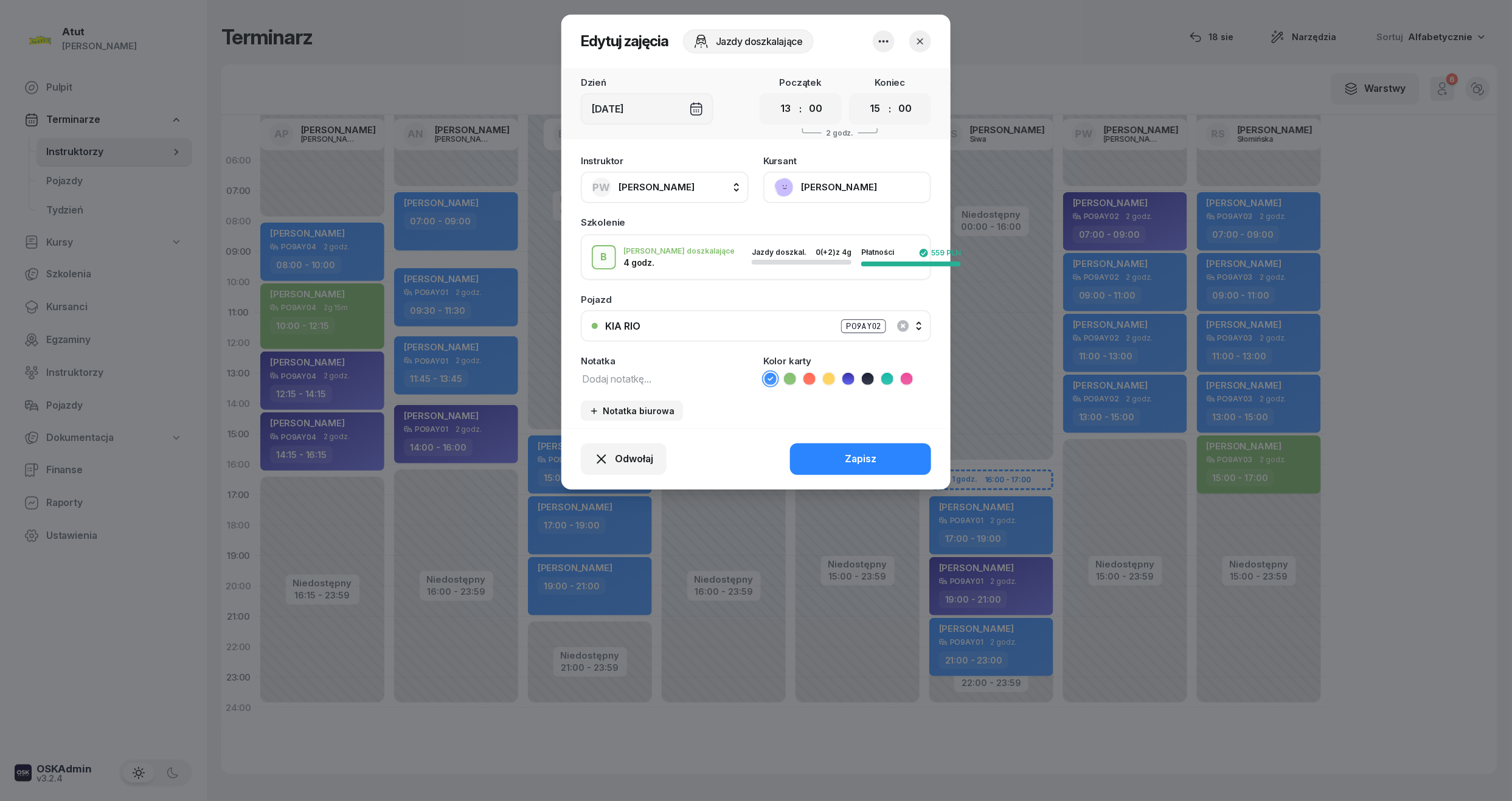
click at [791, 378] on icon at bounding box center [790, 379] width 12 height 12
click at [630, 376] on textarea at bounding box center [664, 378] width 167 height 16
type textarea "2/4 /p."
click at [851, 456] on div "Zapisz" at bounding box center [861, 459] width 31 height 16
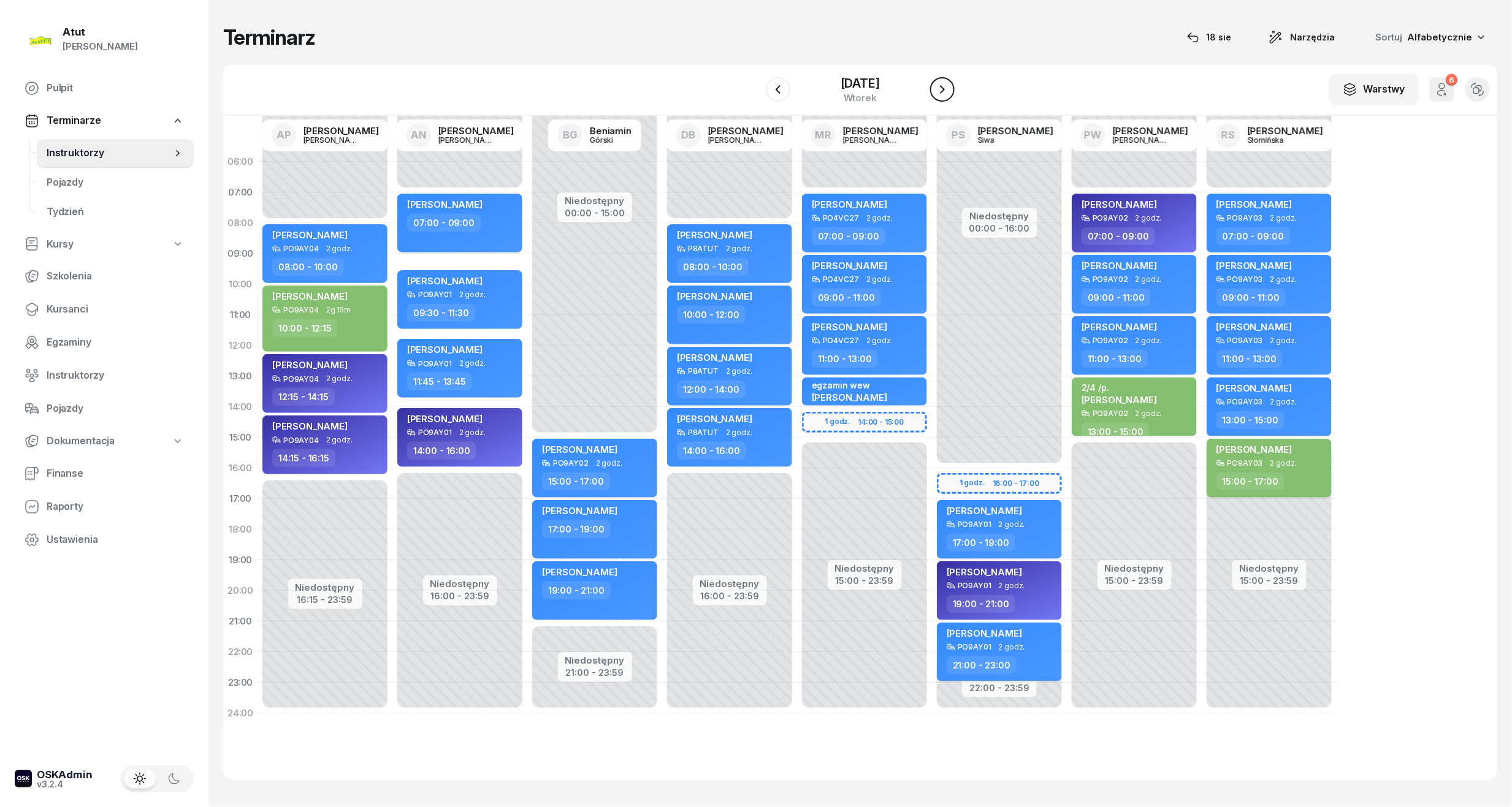
click at [949, 87] on icon "button" at bounding box center [942, 89] width 15 height 15
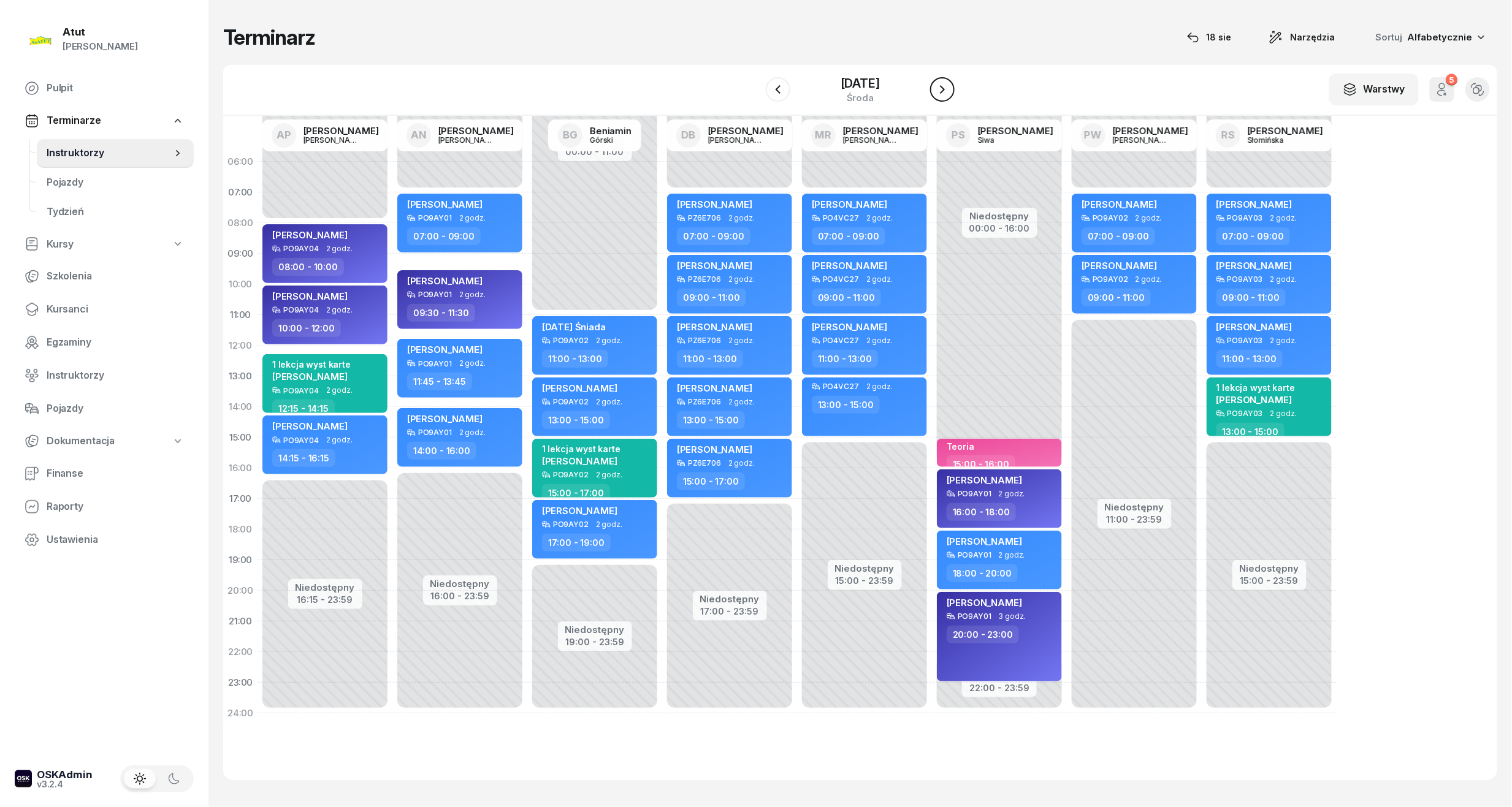
click at [949, 87] on icon "button" at bounding box center [942, 89] width 15 height 15
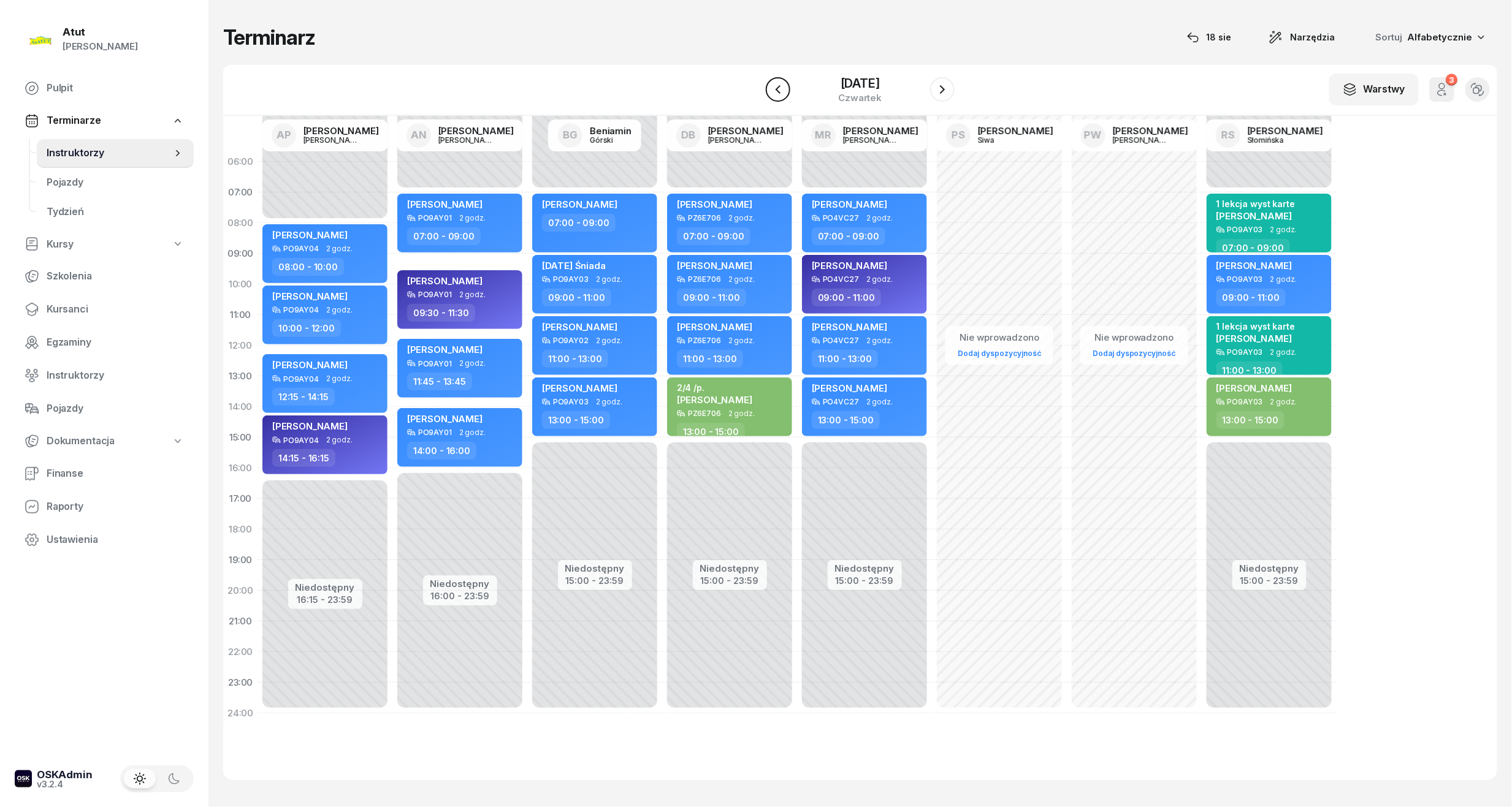
click at [773, 85] on icon "button" at bounding box center [777, 89] width 15 height 15
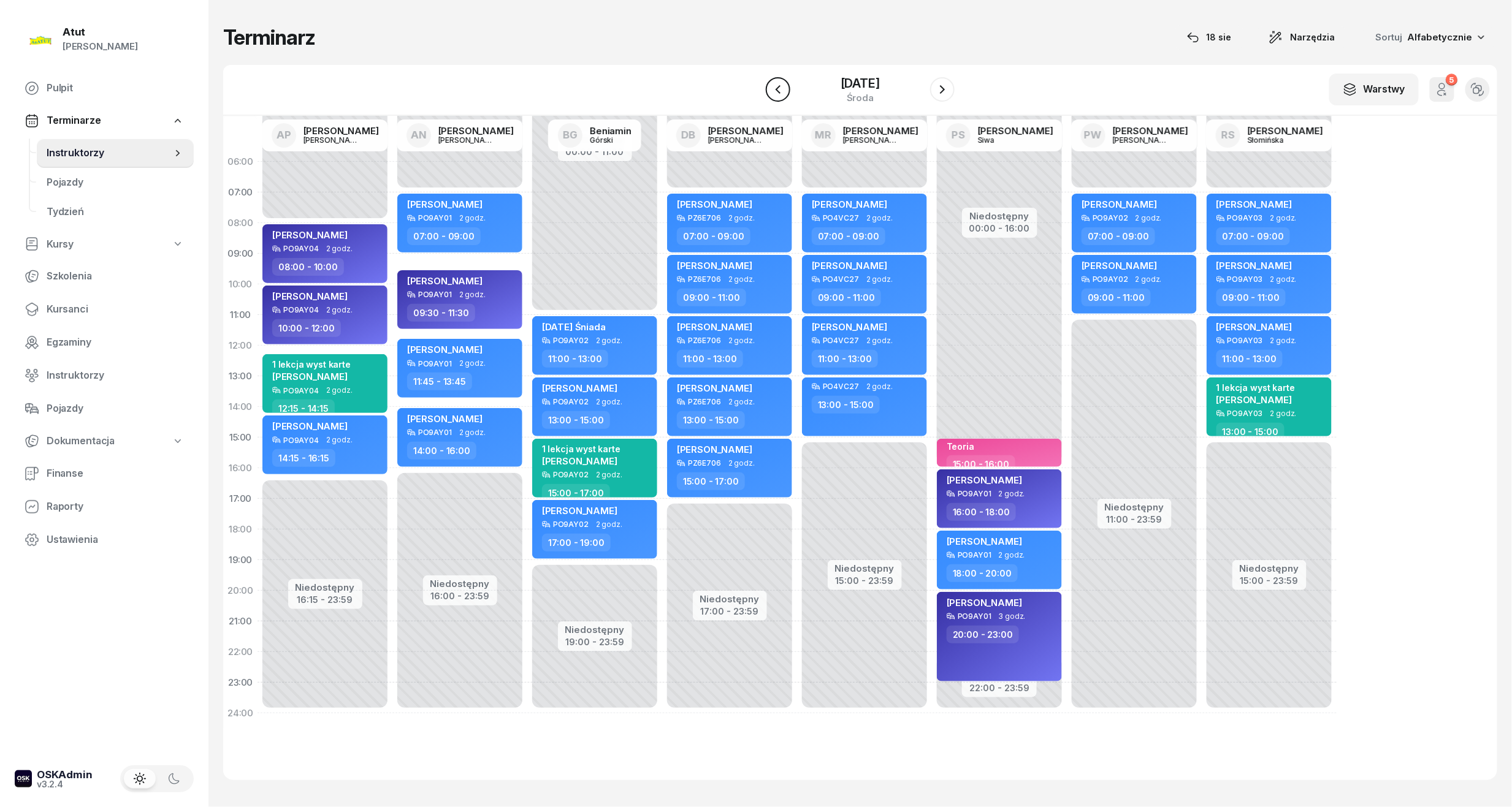
click at [773, 85] on icon "button" at bounding box center [777, 89] width 15 height 15
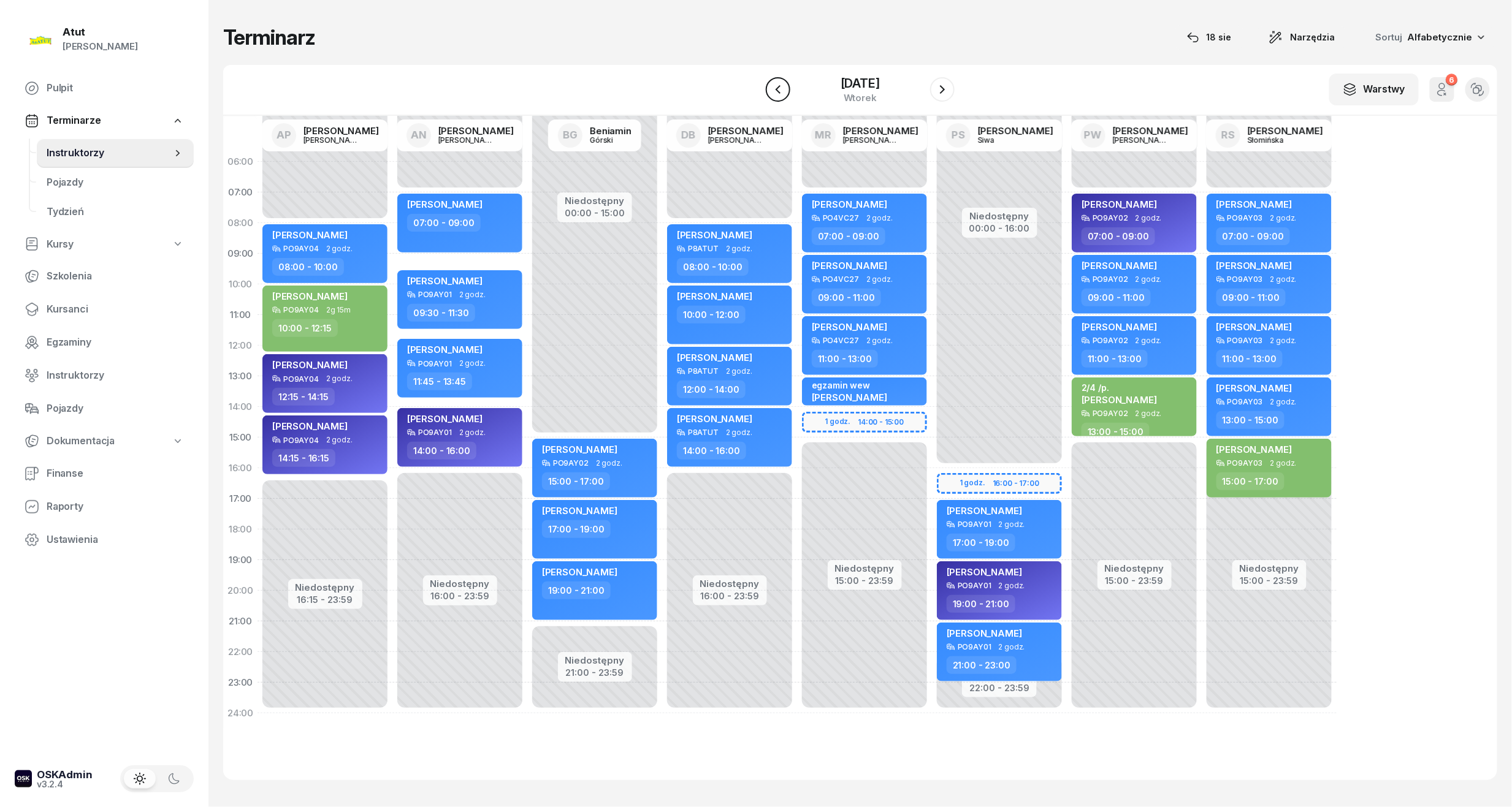
click at [773, 85] on icon "button" at bounding box center [777, 89] width 15 height 15
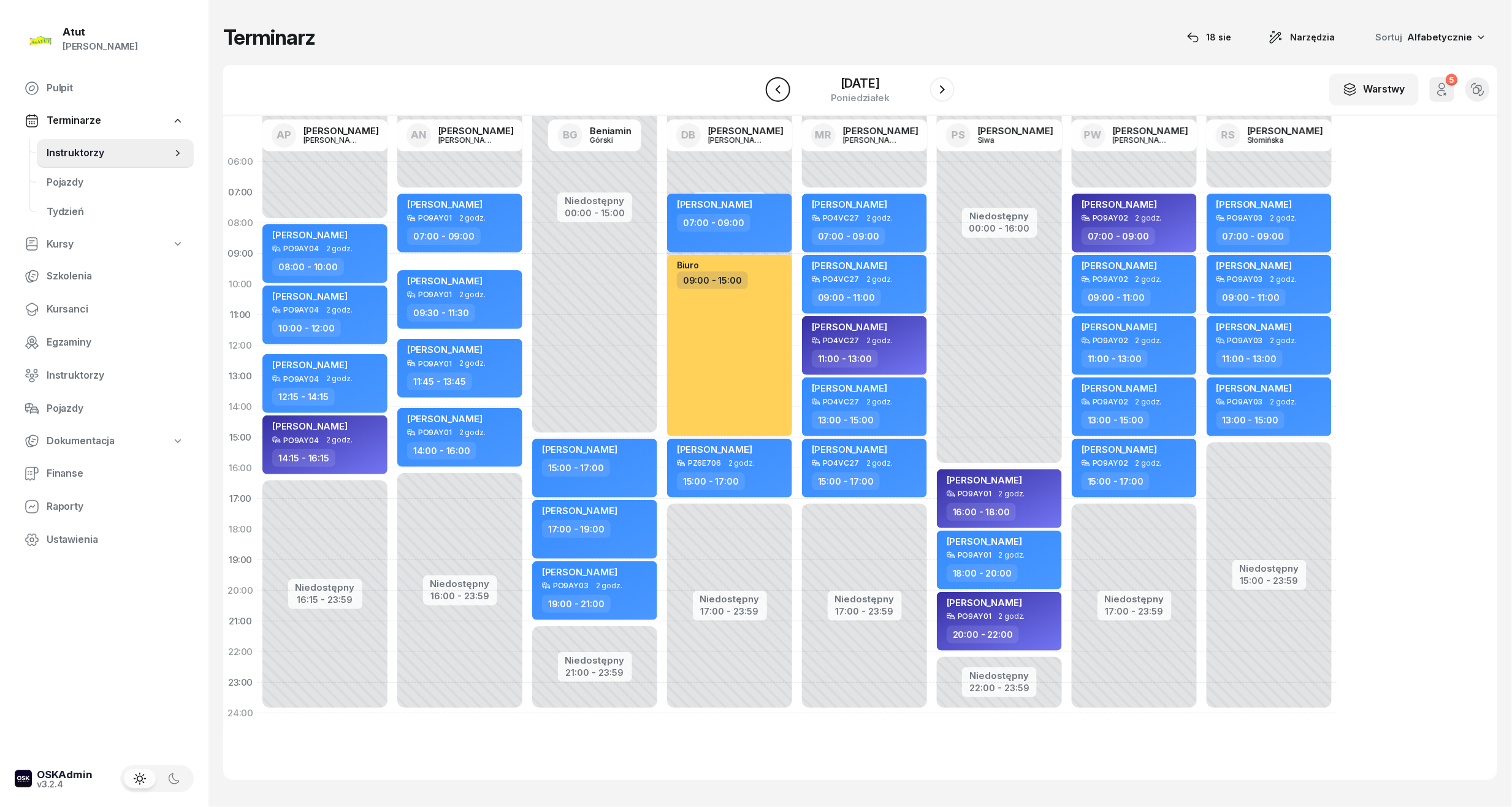
click at [773, 85] on icon "button" at bounding box center [777, 89] width 15 height 15
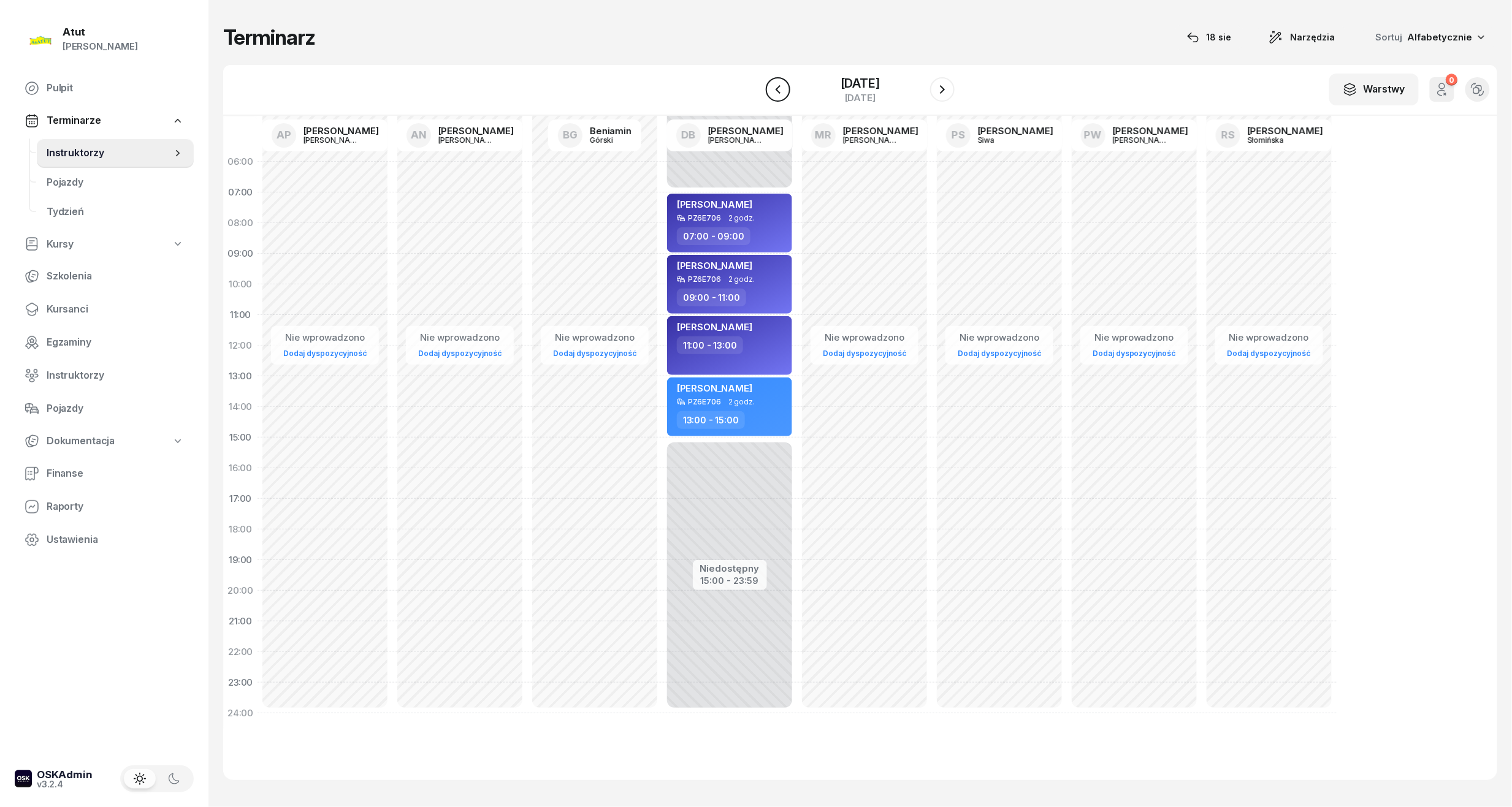
click at [773, 85] on icon "button" at bounding box center [777, 89] width 15 height 15
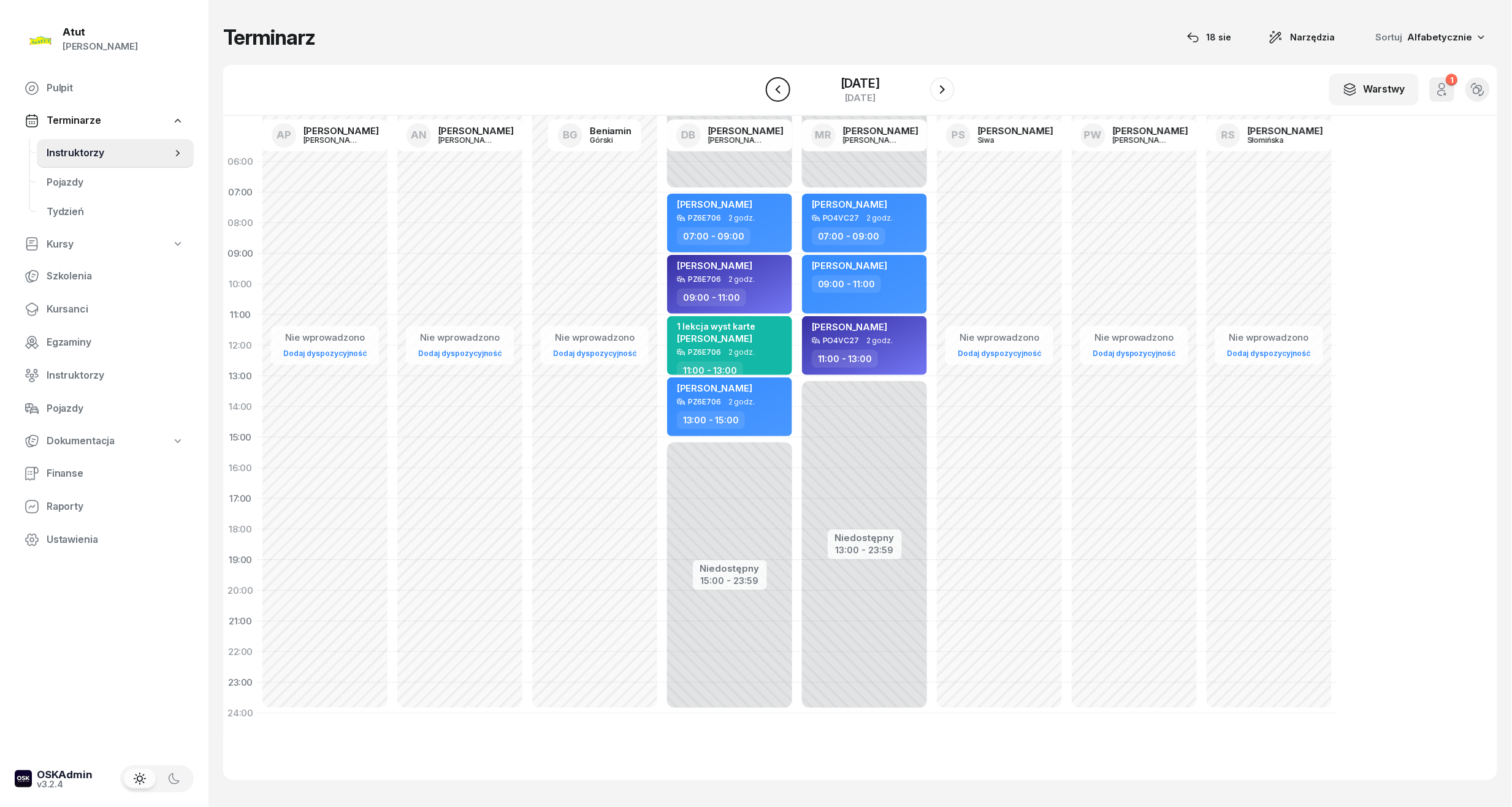
click at [773, 85] on icon "button" at bounding box center [777, 89] width 15 height 15
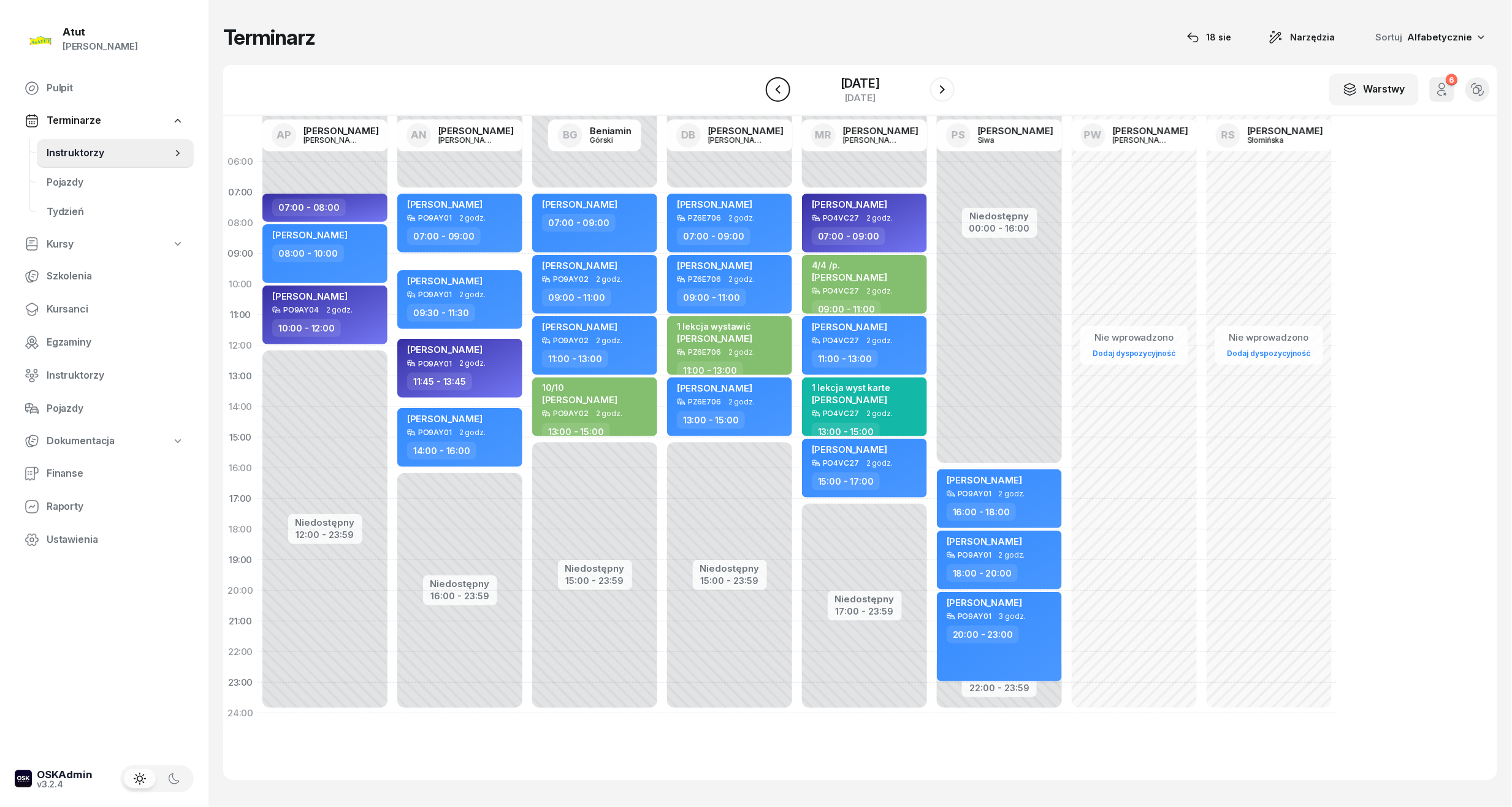
click at [773, 85] on icon "button" at bounding box center [777, 89] width 15 height 15
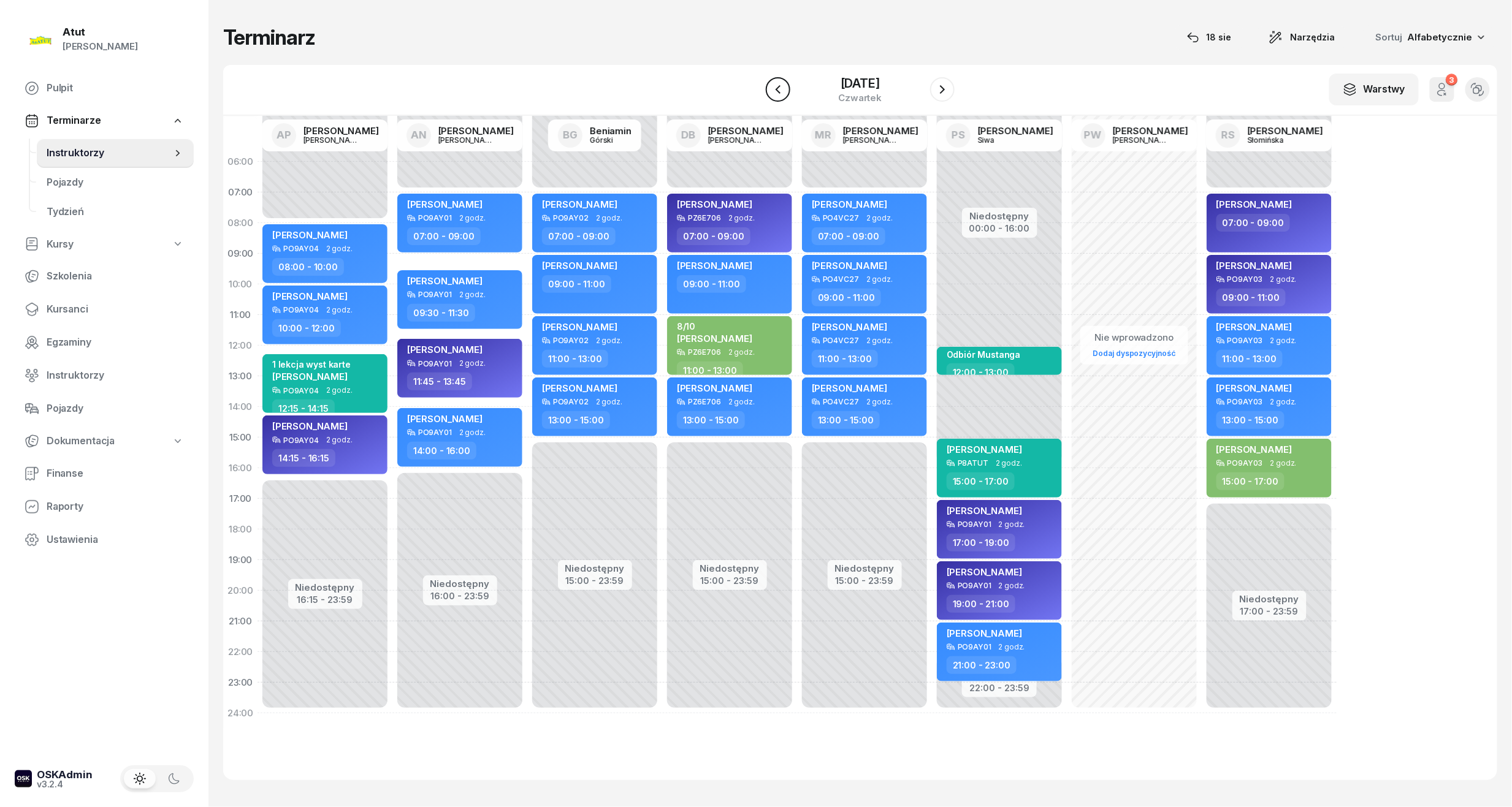
click at [773, 85] on icon "button" at bounding box center [777, 89] width 15 height 15
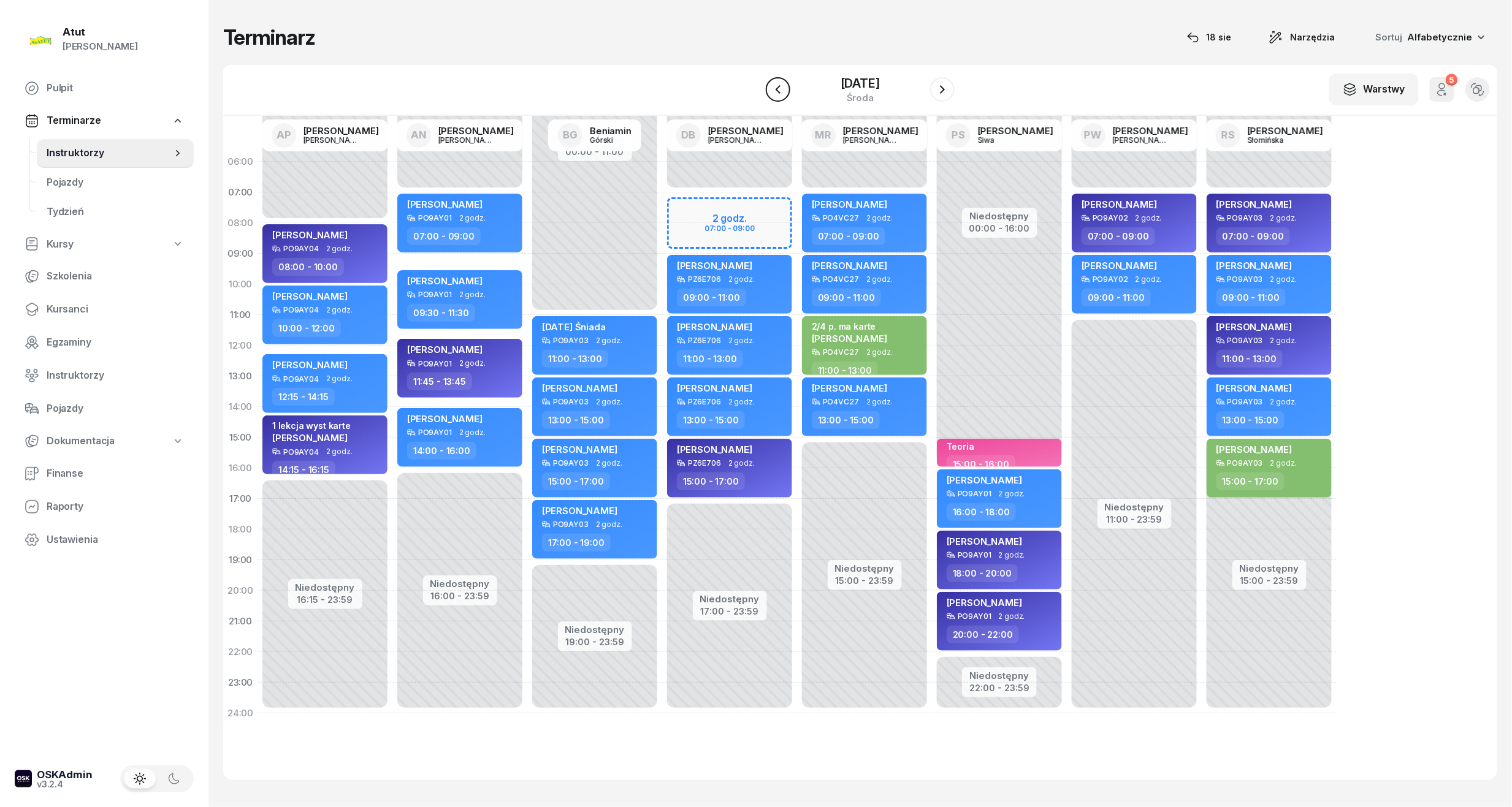
click at [773, 85] on icon "button" at bounding box center [777, 89] width 15 height 15
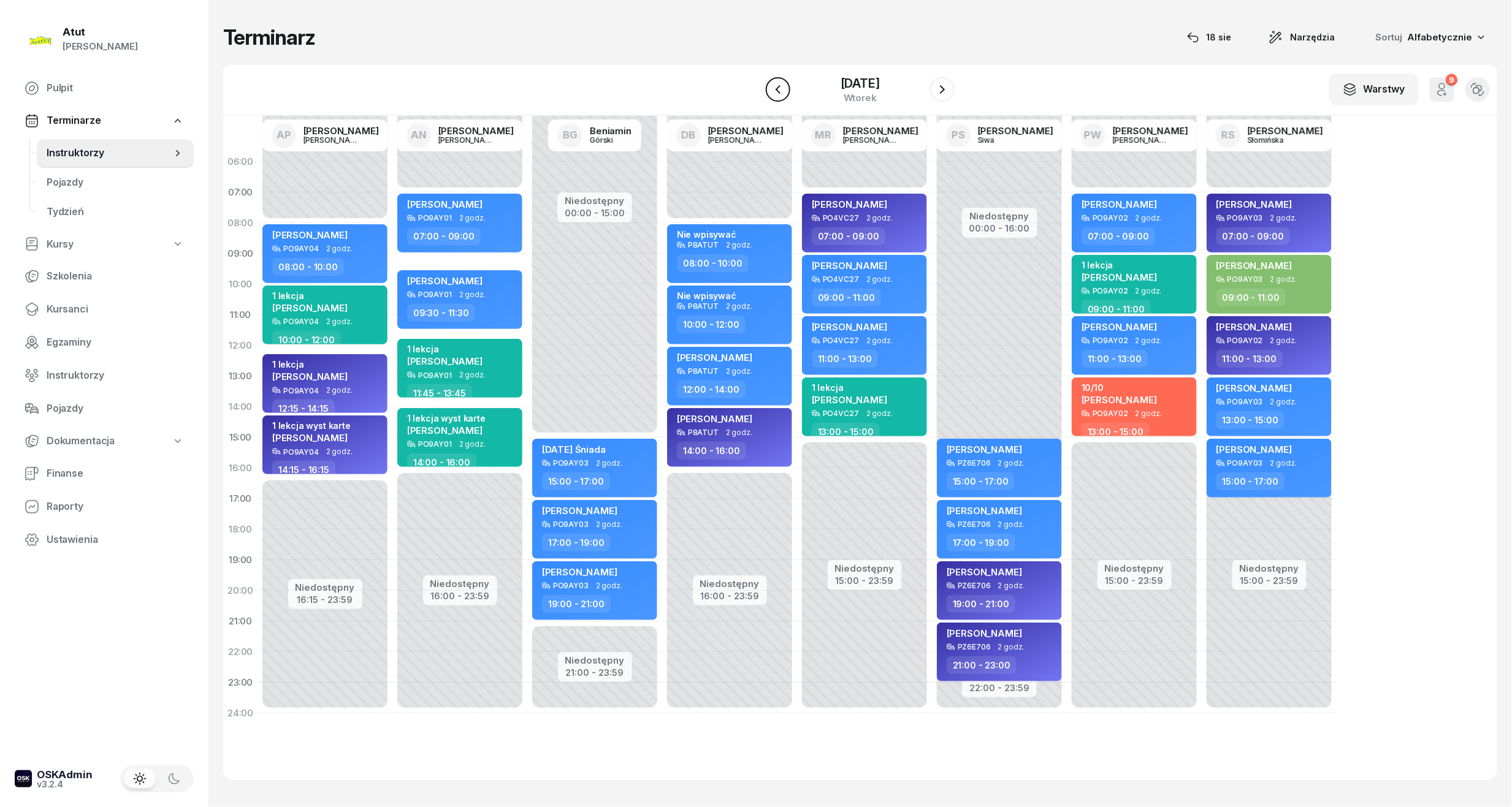
click at [773, 85] on icon "button" at bounding box center [777, 89] width 15 height 15
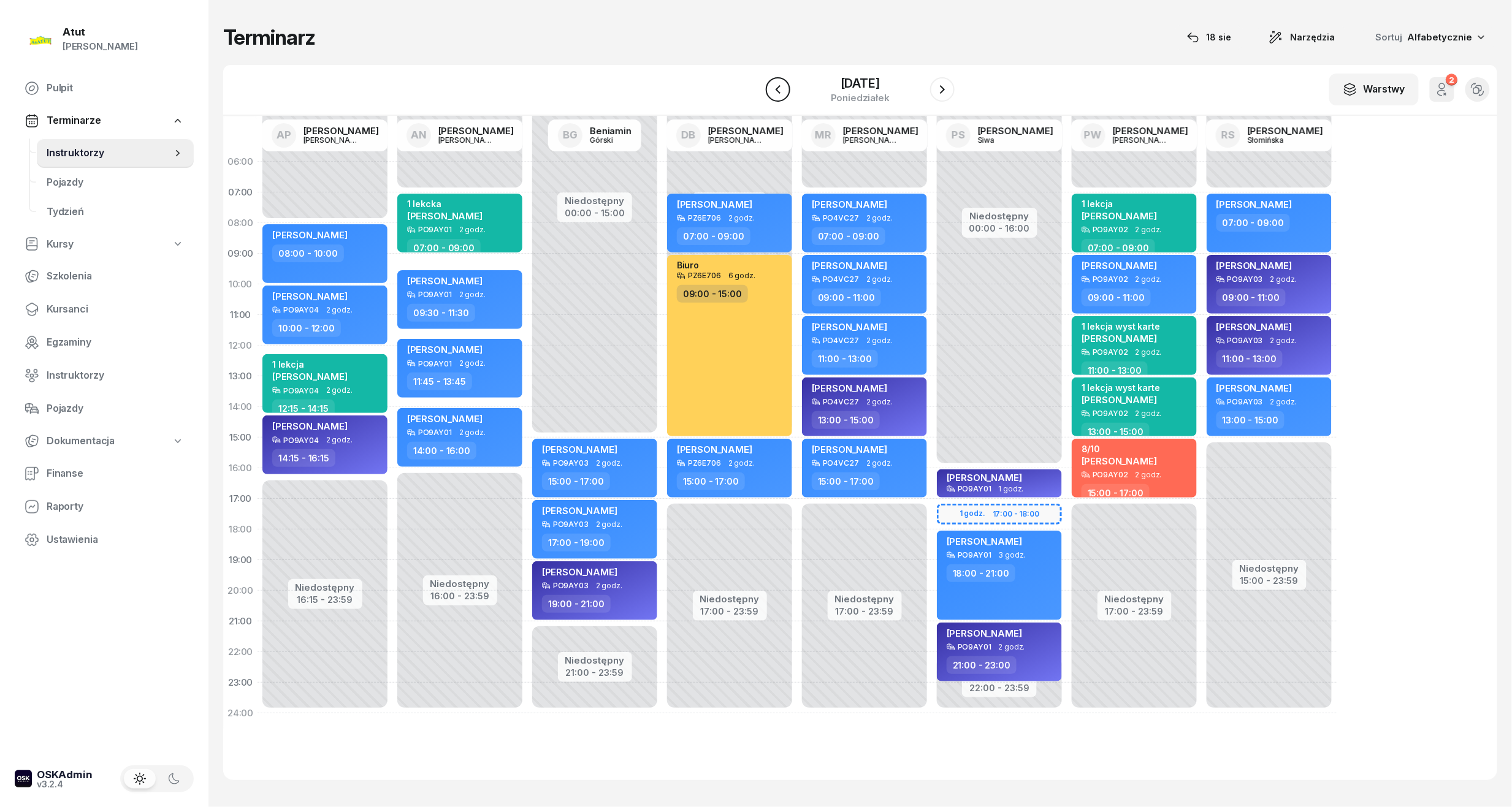
click at [773, 85] on icon "button" at bounding box center [777, 89] width 15 height 15
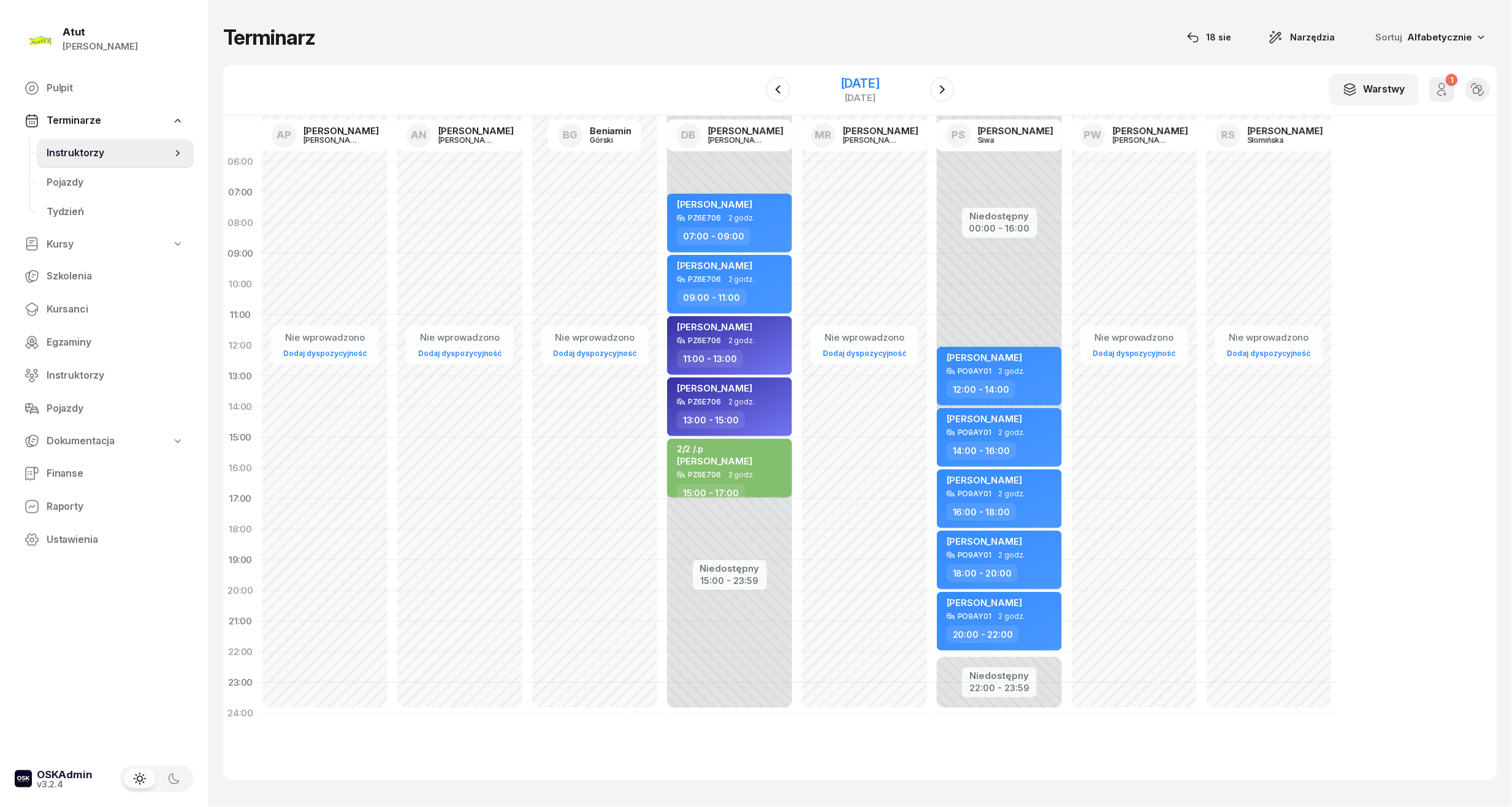
click at [880, 77] on div "31 sierpnia 2025" at bounding box center [860, 83] width 39 height 12
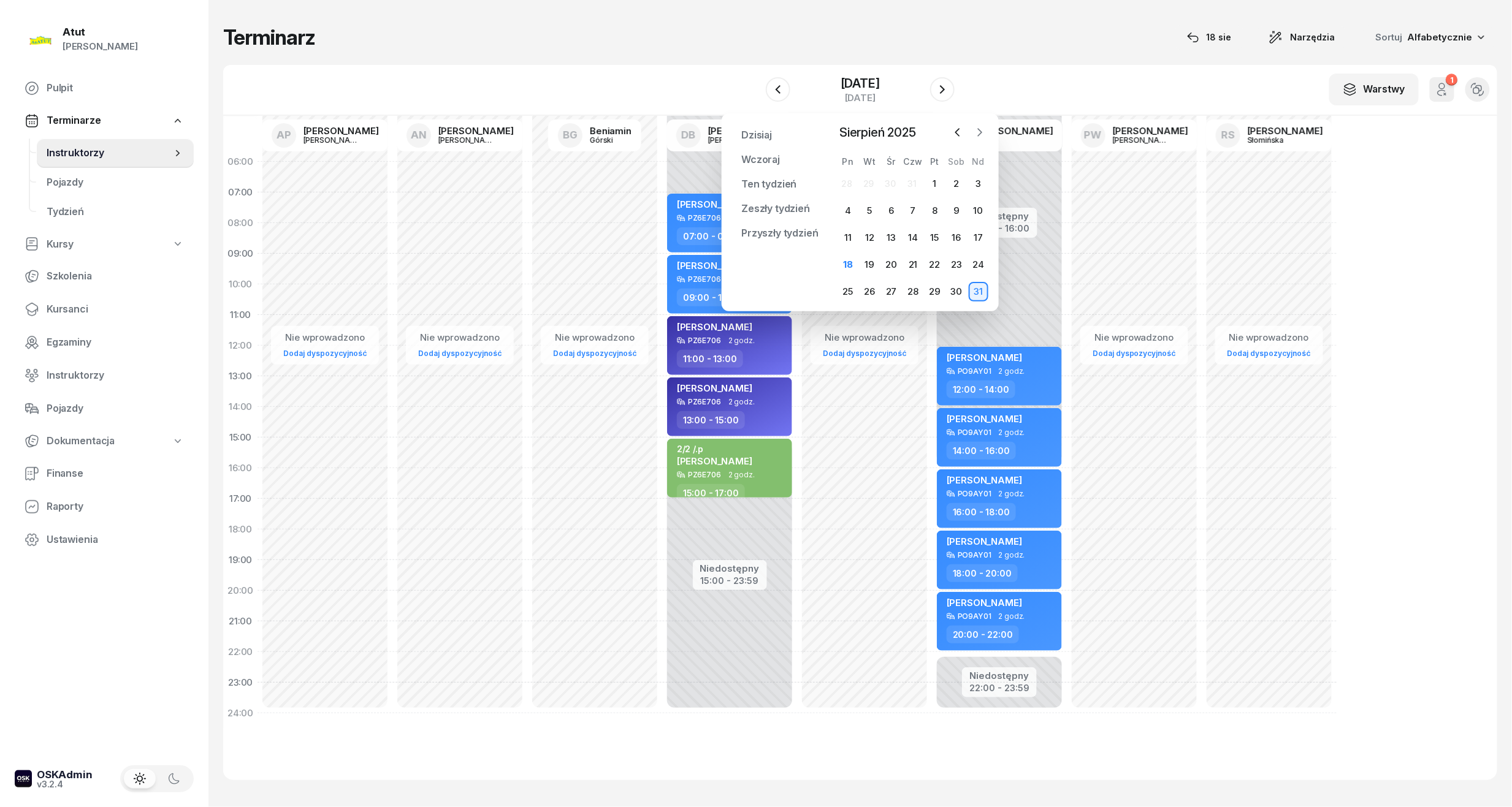
click at [982, 131] on icon "button" at bounding box center [979, 132] width 12 height 12
click at [875, 209] on div "9" at bounding box center [869, 211] width 19 height 19
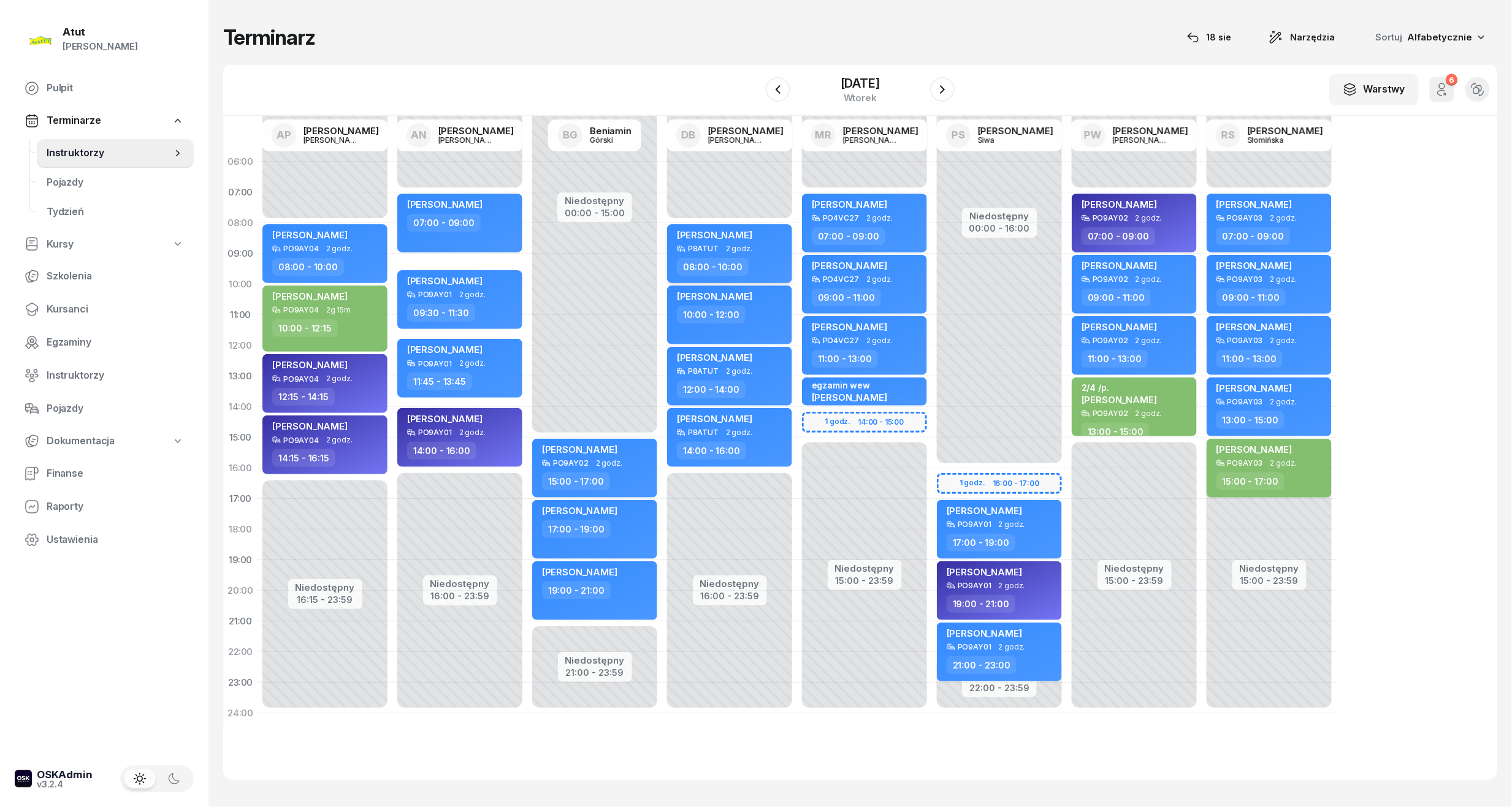
click at [712, 231] on span "Dorotea Moni-Stelmachowska" at bounding box center [714, 234] width 75 height 11
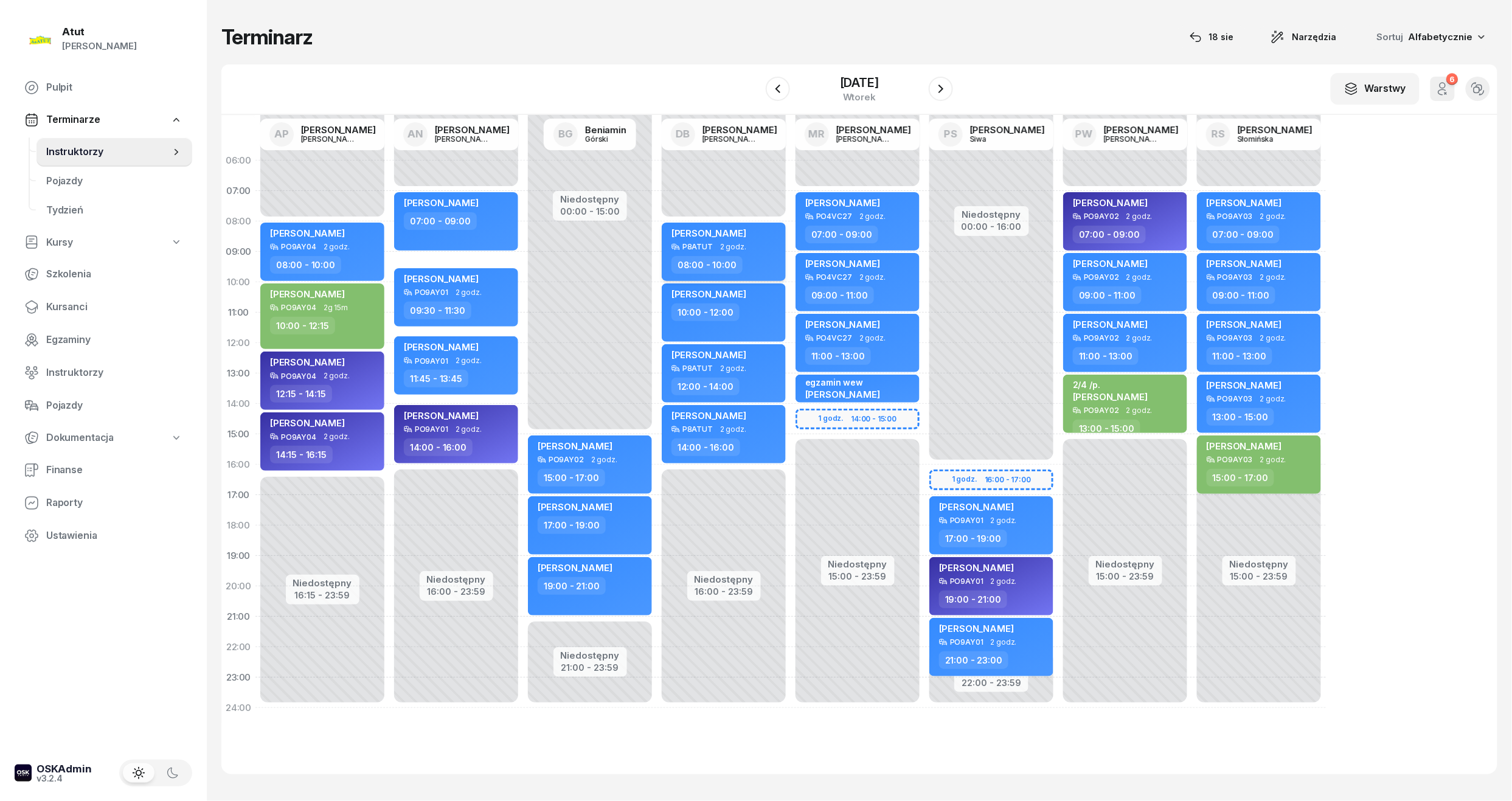
select select "08"
select select "10"
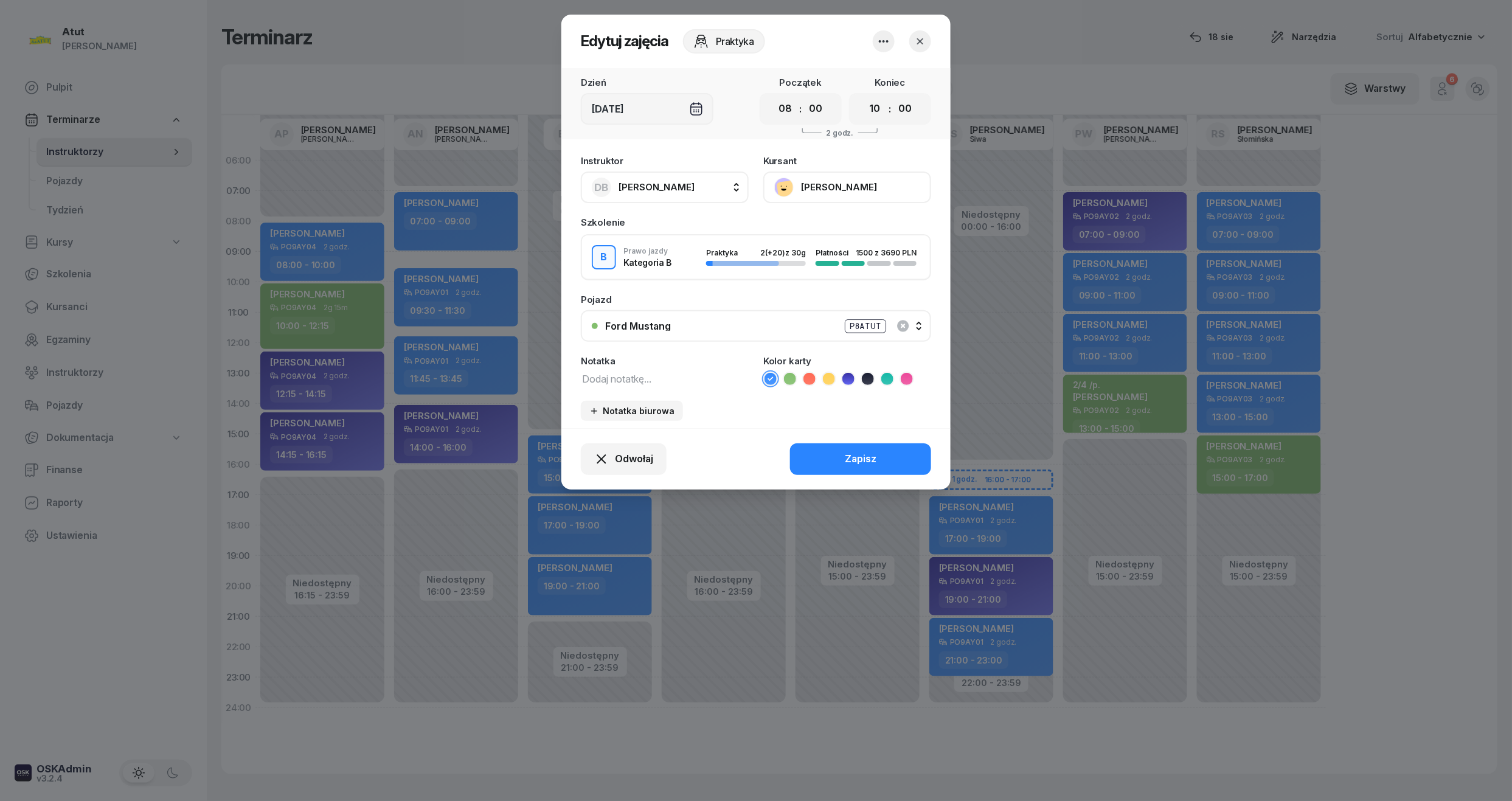
click at [811, 184] on button "Dorotea Moni-Stelmachowska" at bounding box center [847, 187] width 167 height 31
click at [795, 222] on div "Otwórz profil" at bounding box center [802, 228] width 59 height 16
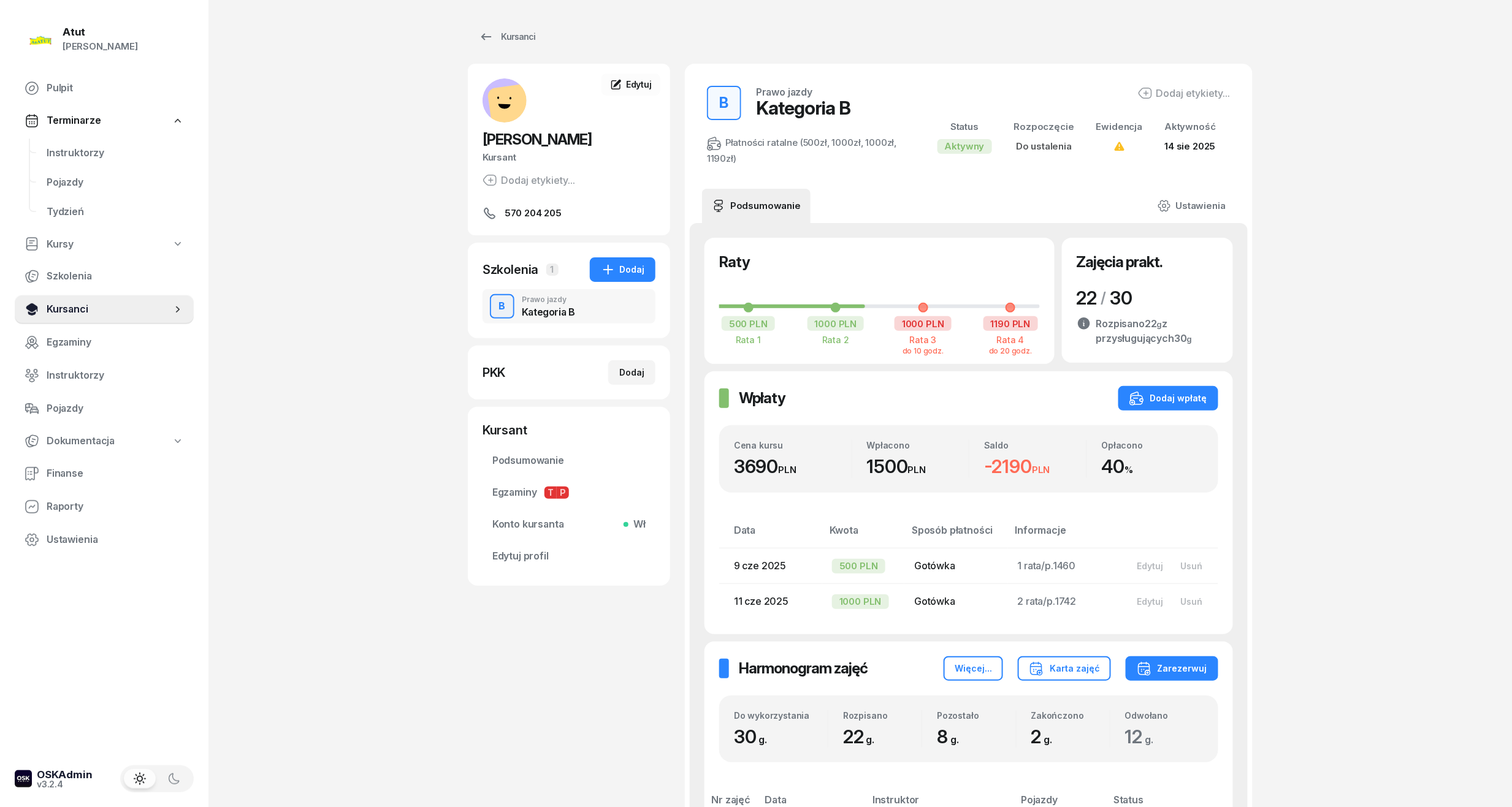
click at [57, 312] on span "Kursanci" at bounding box center [108, 310] width 125 height 16
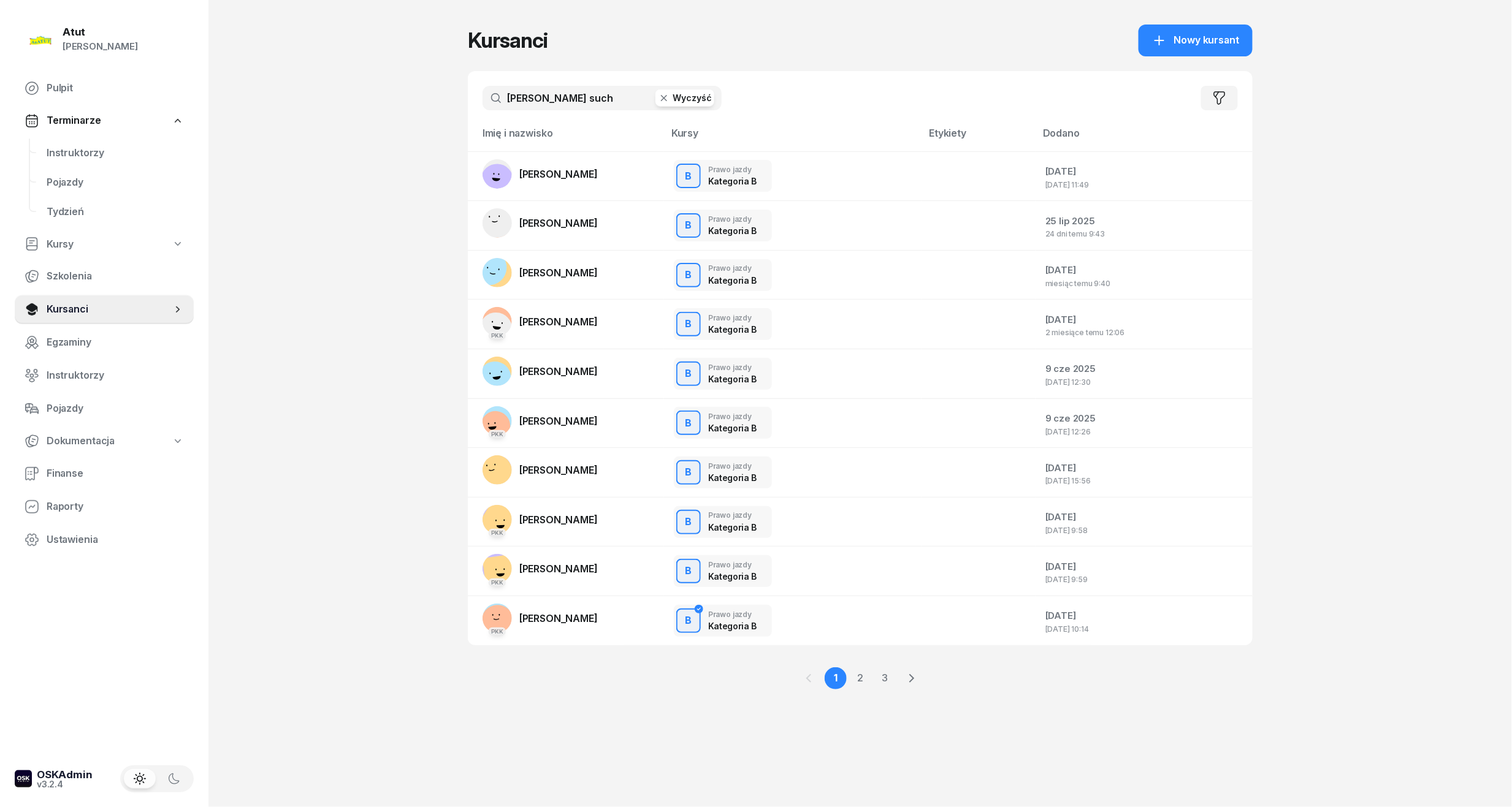
click at [694, 91] on button "Wyczyść" at bounding box center [684, 98] width 59 height 17
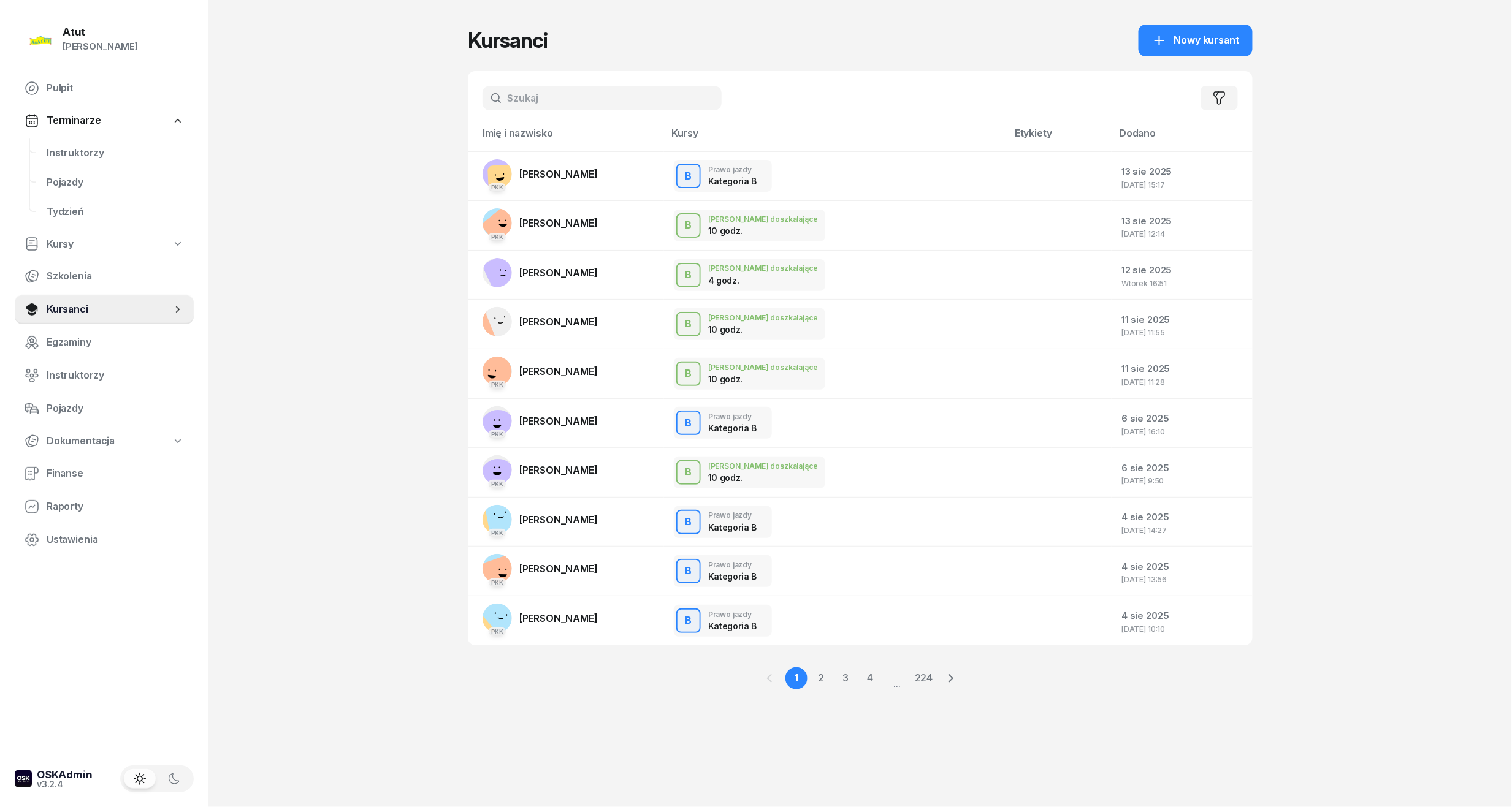
click at [606, 101] on input "text" at bounding box center [602, 98] width 239 height 24
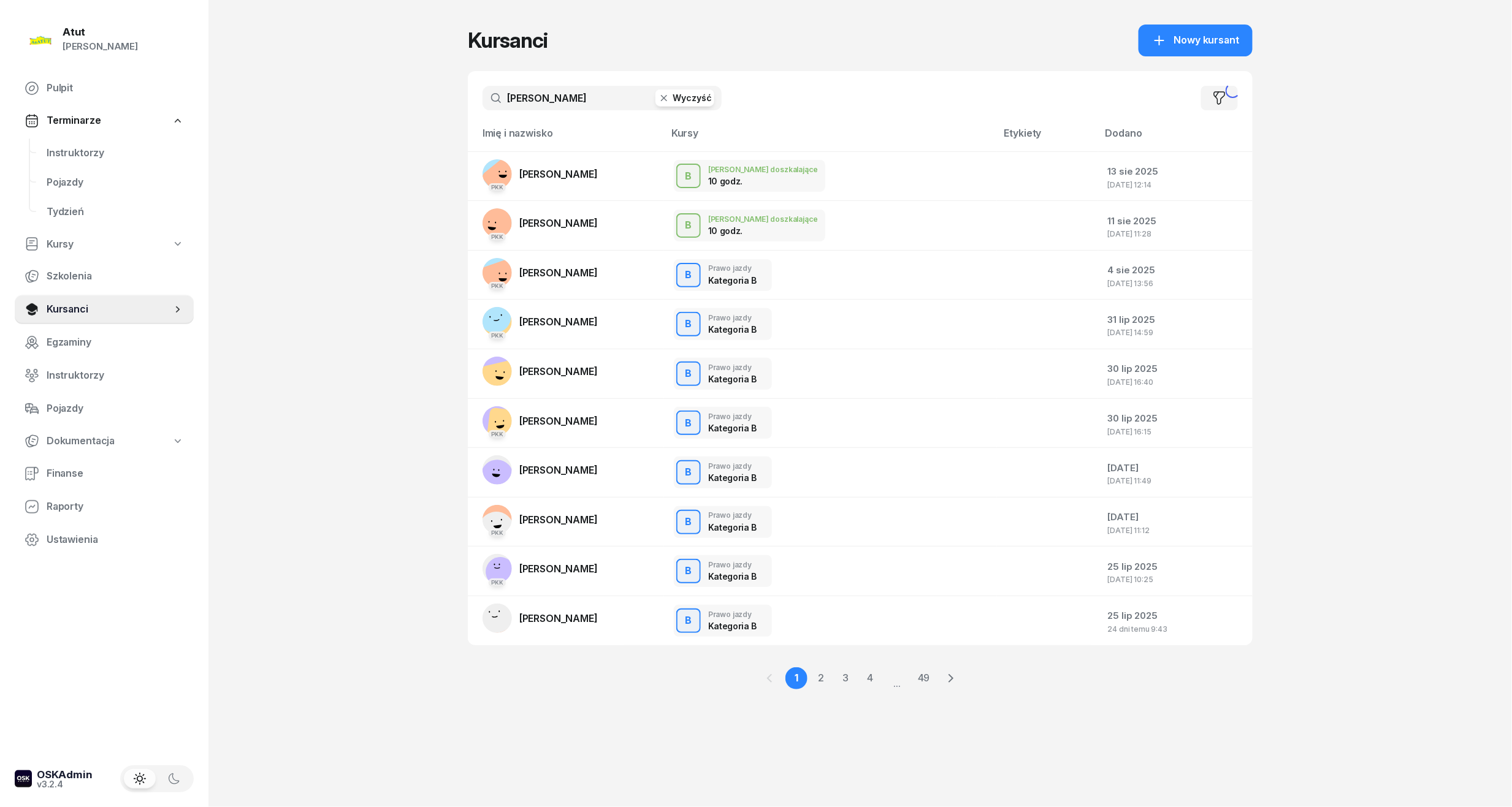
type input "marcel"
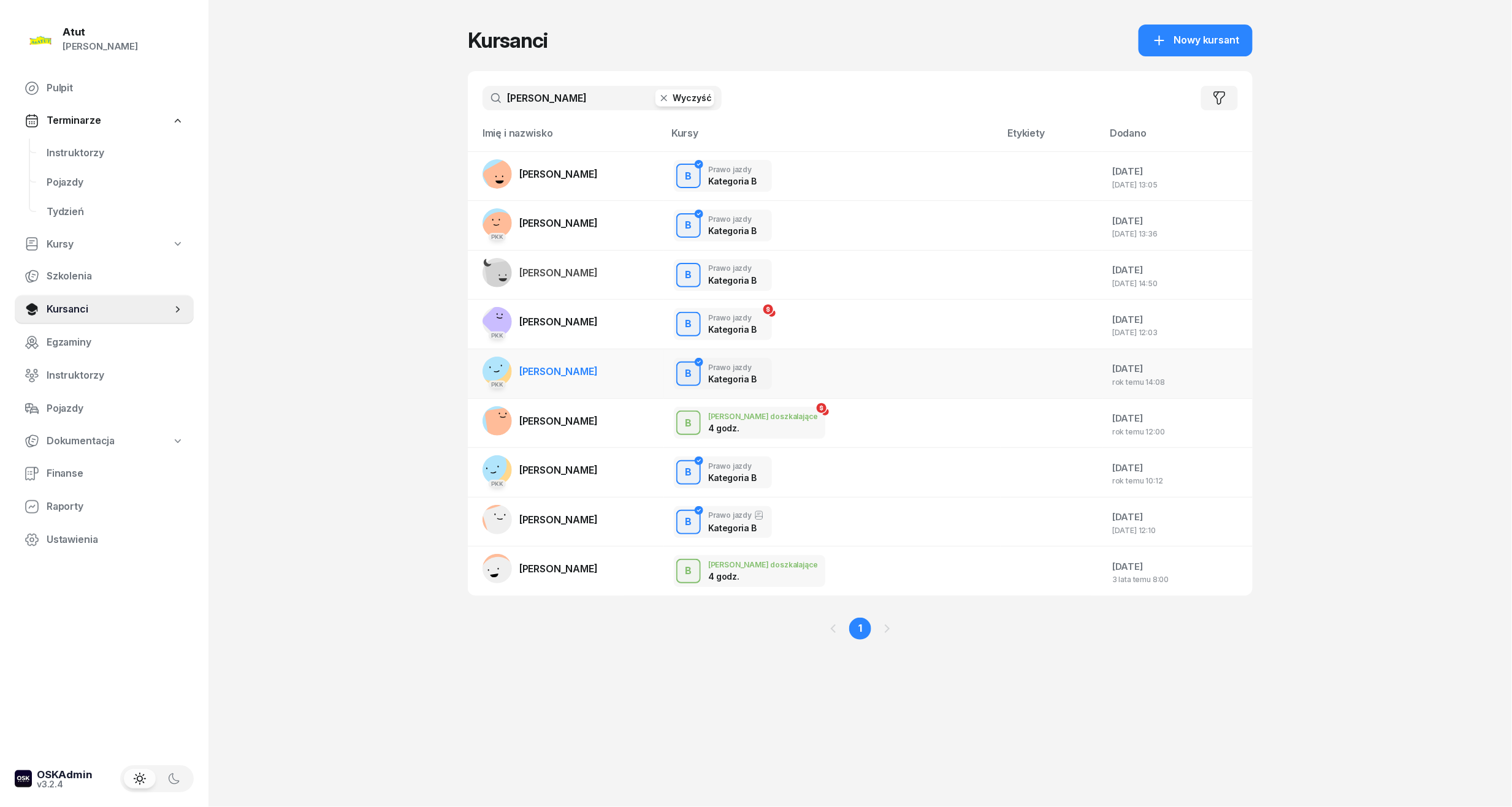
click at [554, 370] on span "Marcel Kuźmicki" at bounding box center [559, 372] width 79 height 12
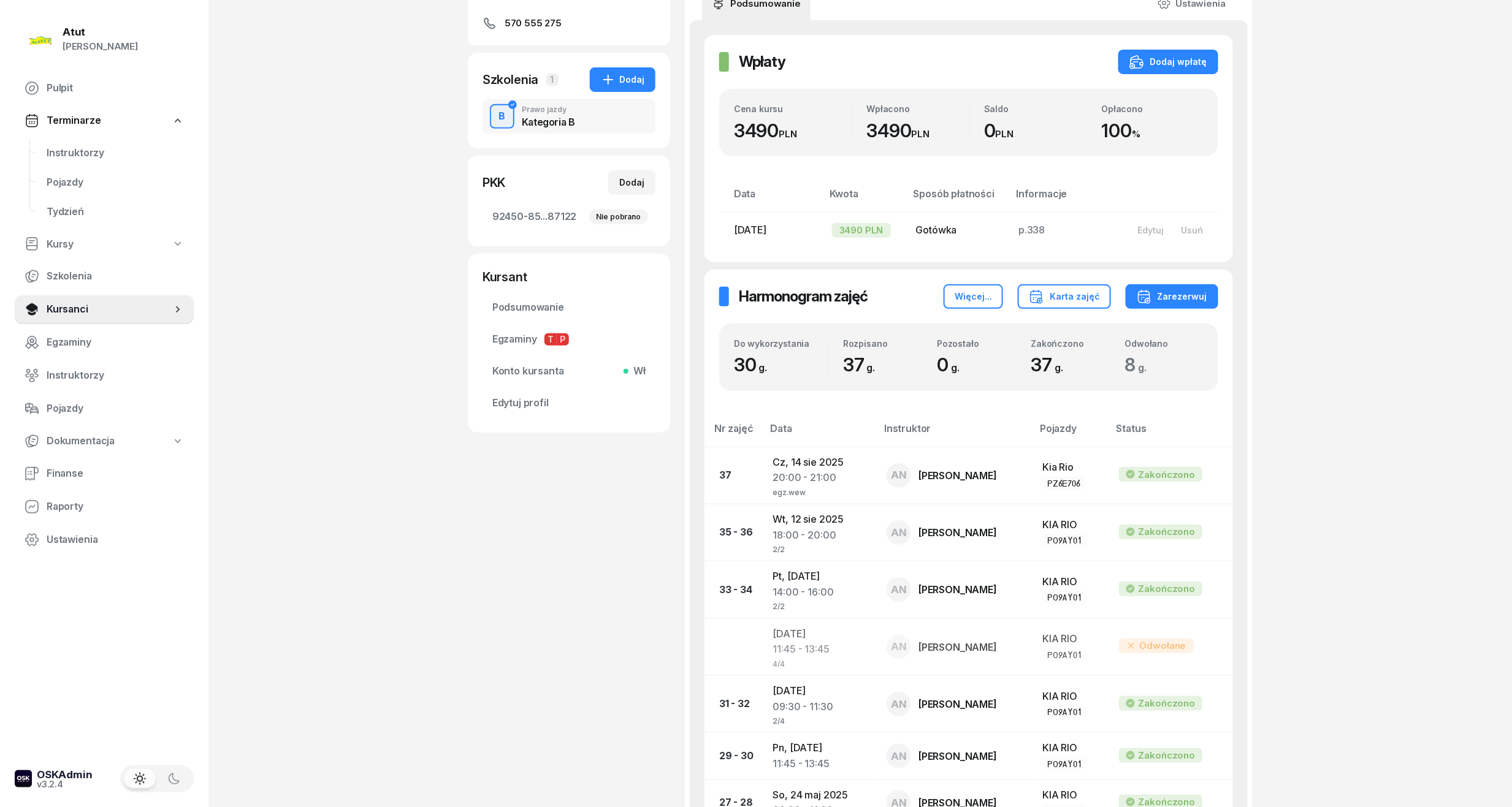
scroll to position [81, 0]
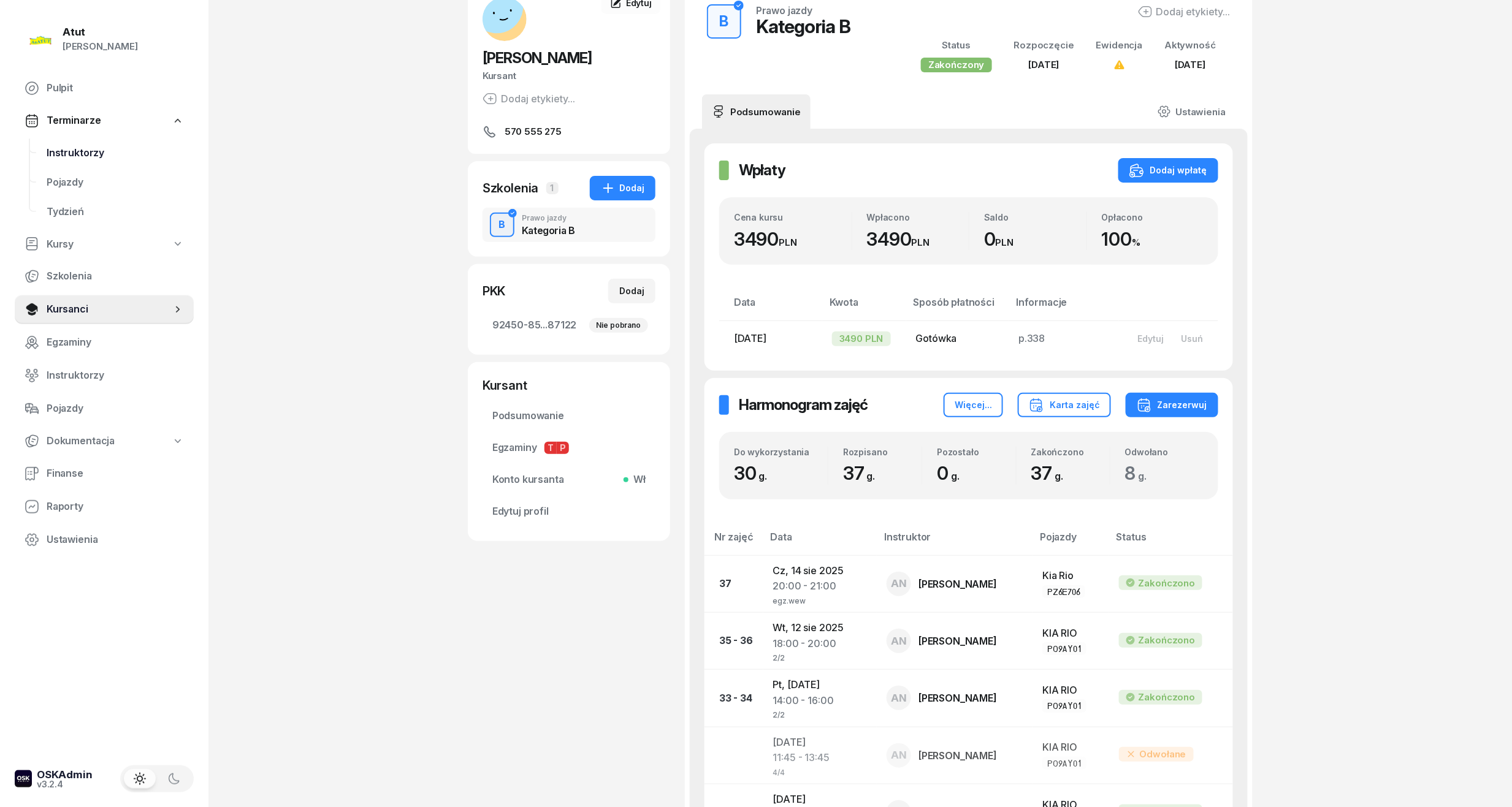
click at [58, 152] on span "Instruktorzy" at bounding box center [115, 153] width 137 height 16
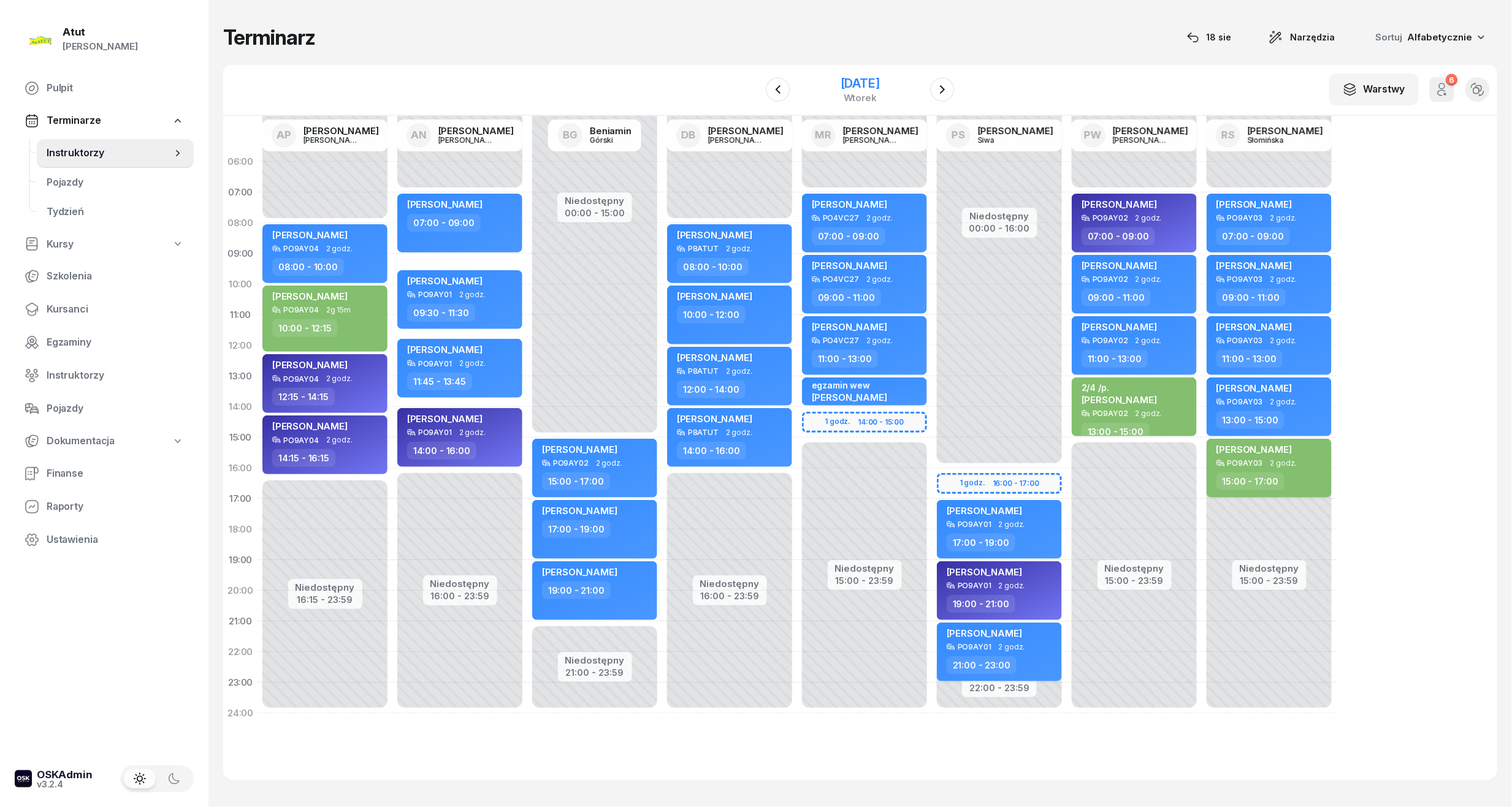
click at [871, 79] on div "9 września 2025" at bounding box center [860, 83] width 39 height 12
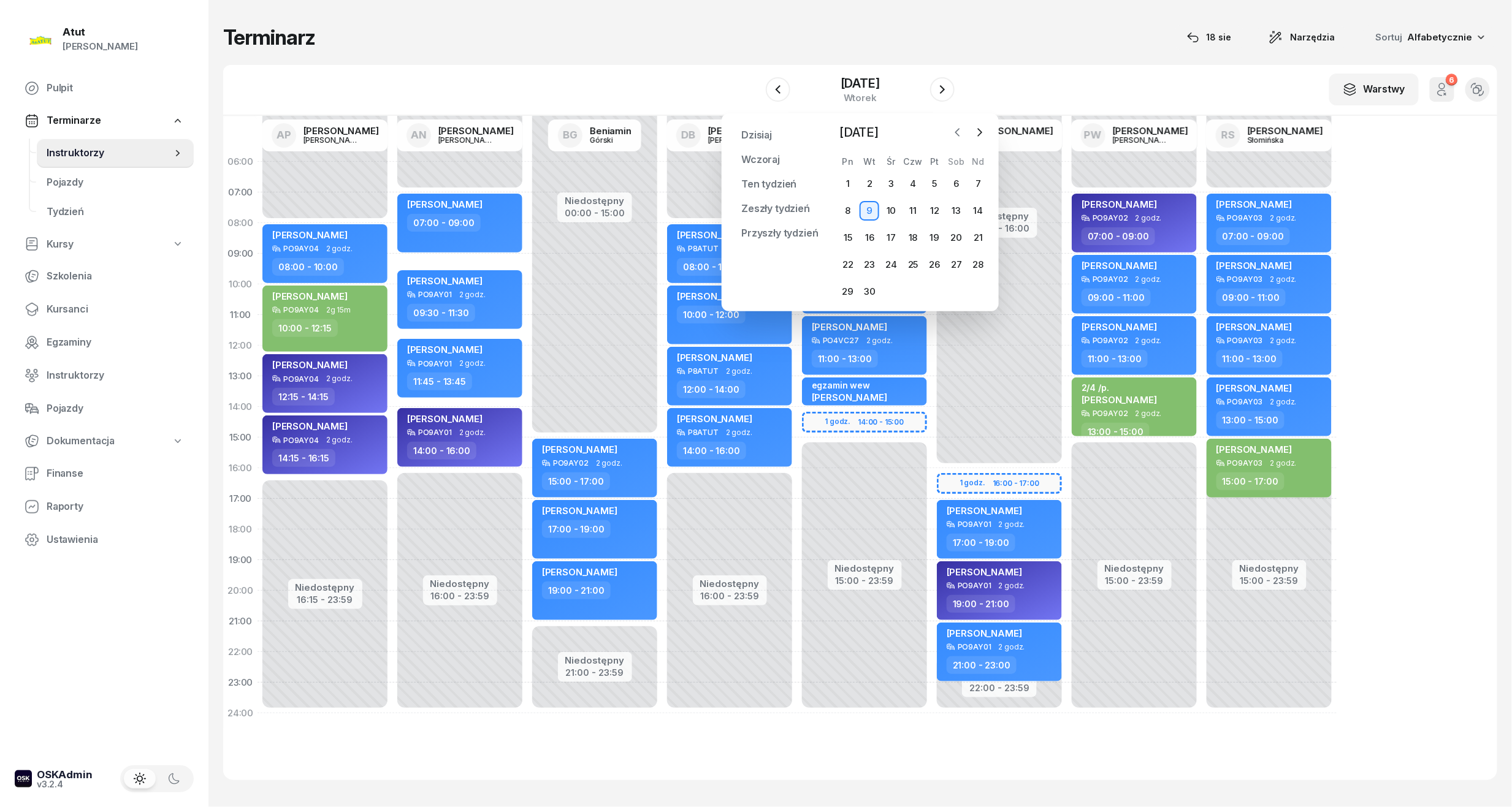
click at [959, 129] on icon "button" at bounding box center [958, 132] width 3 height 7
click at [958, 236] on div "16" at bounding box center [956, 238] width 19 height 19
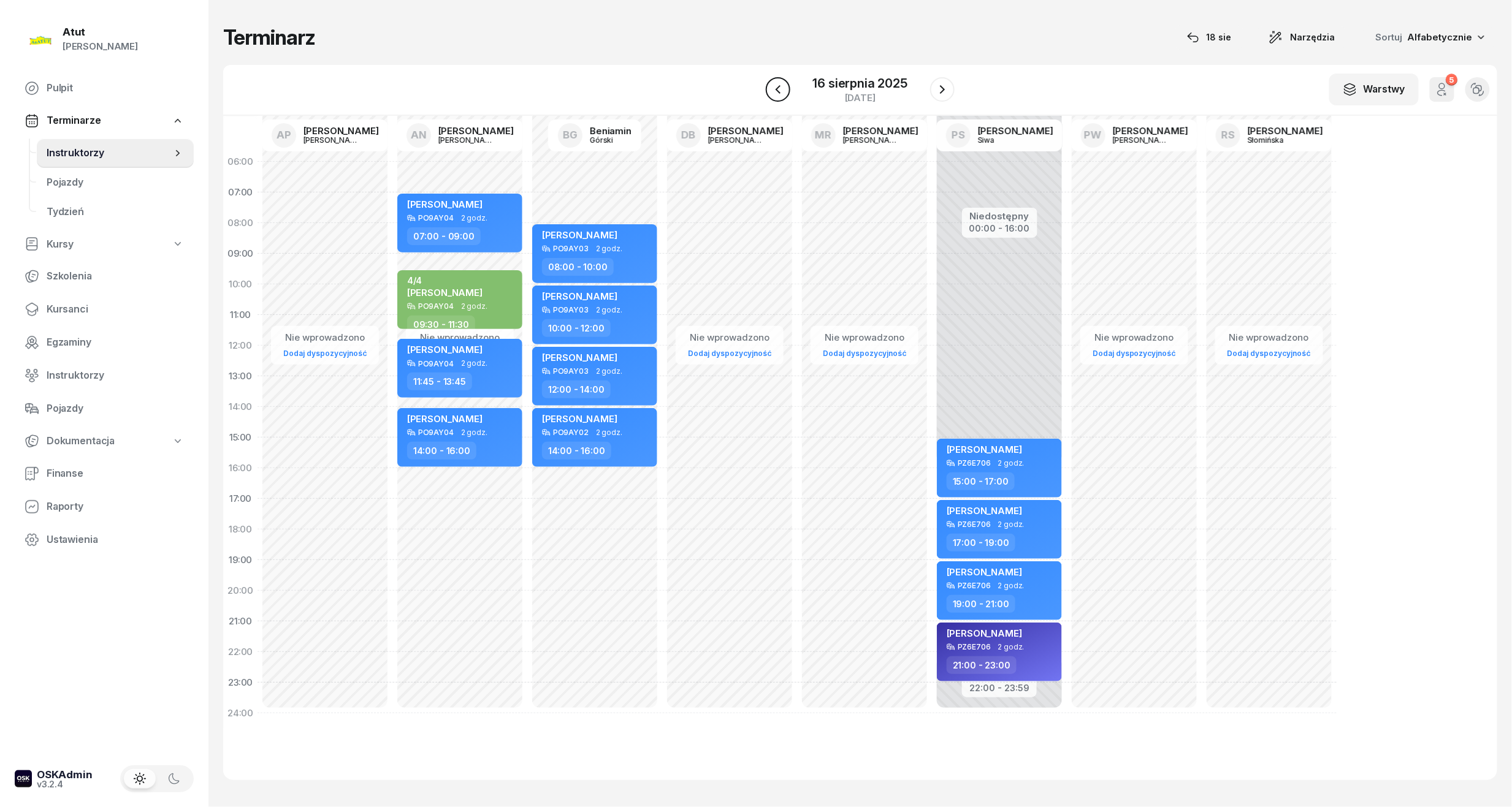
click at [781, 92] on icon "button" at bounding box center [777, 89] width 15 height 15
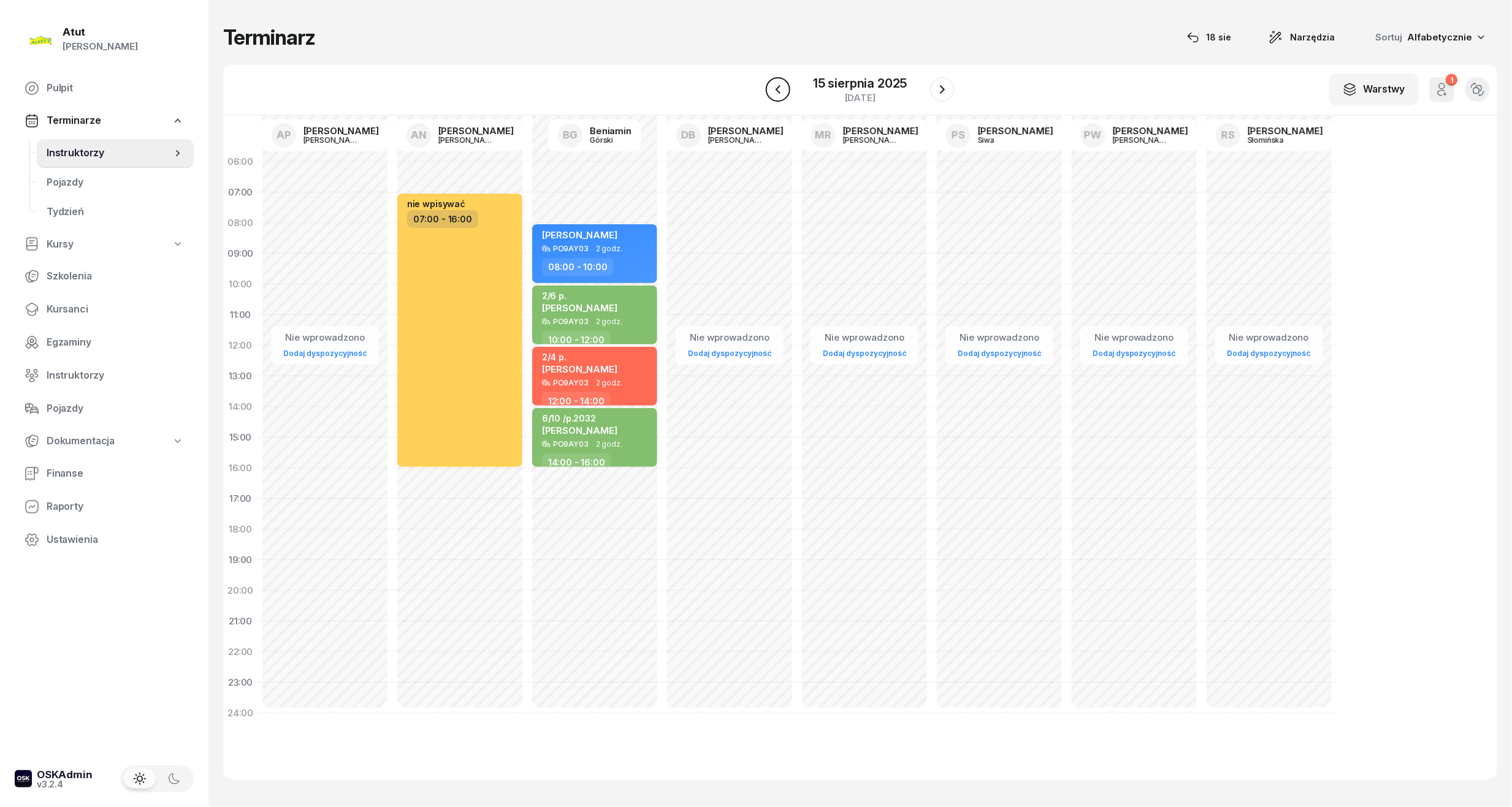
click at [781, 92] on icon "button" at bounding box center [777, 89] width 15 height 15
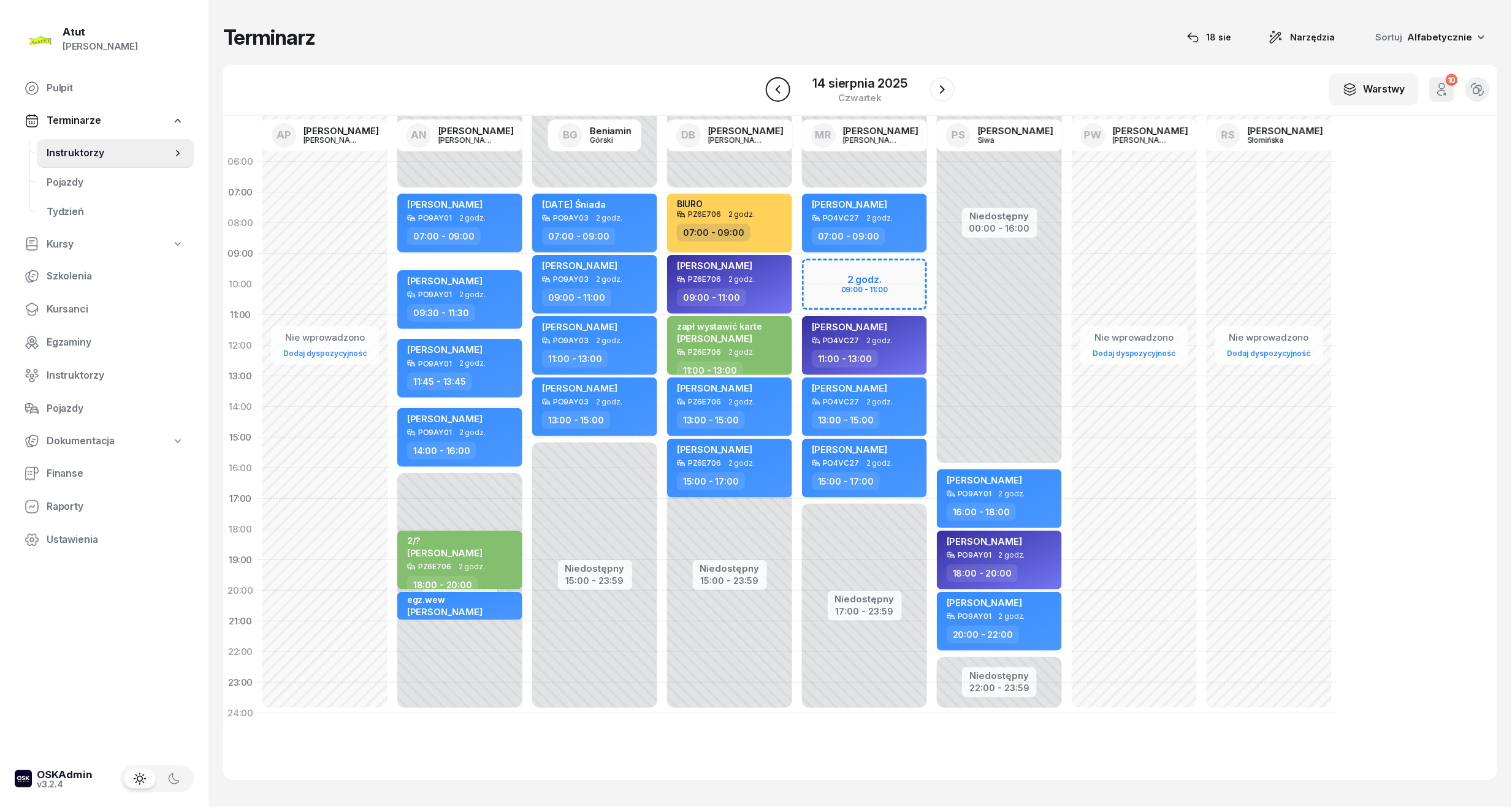
click at [780, 87] on icon "button" at bounding box center [778, 89] width 5 height 9
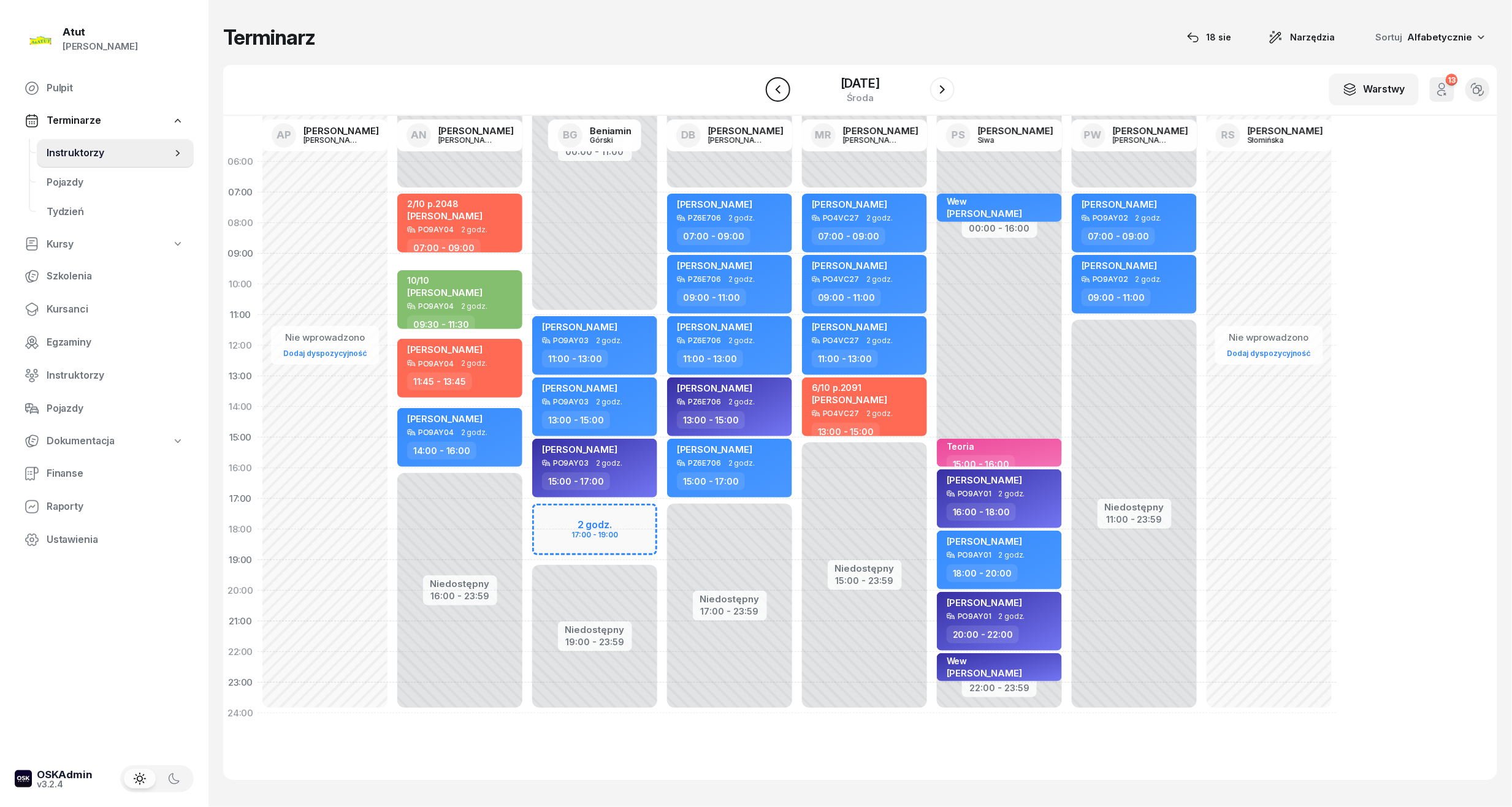
click at [780, 87] on icon "button" at bounding box center [778, 89] width 5 height 9
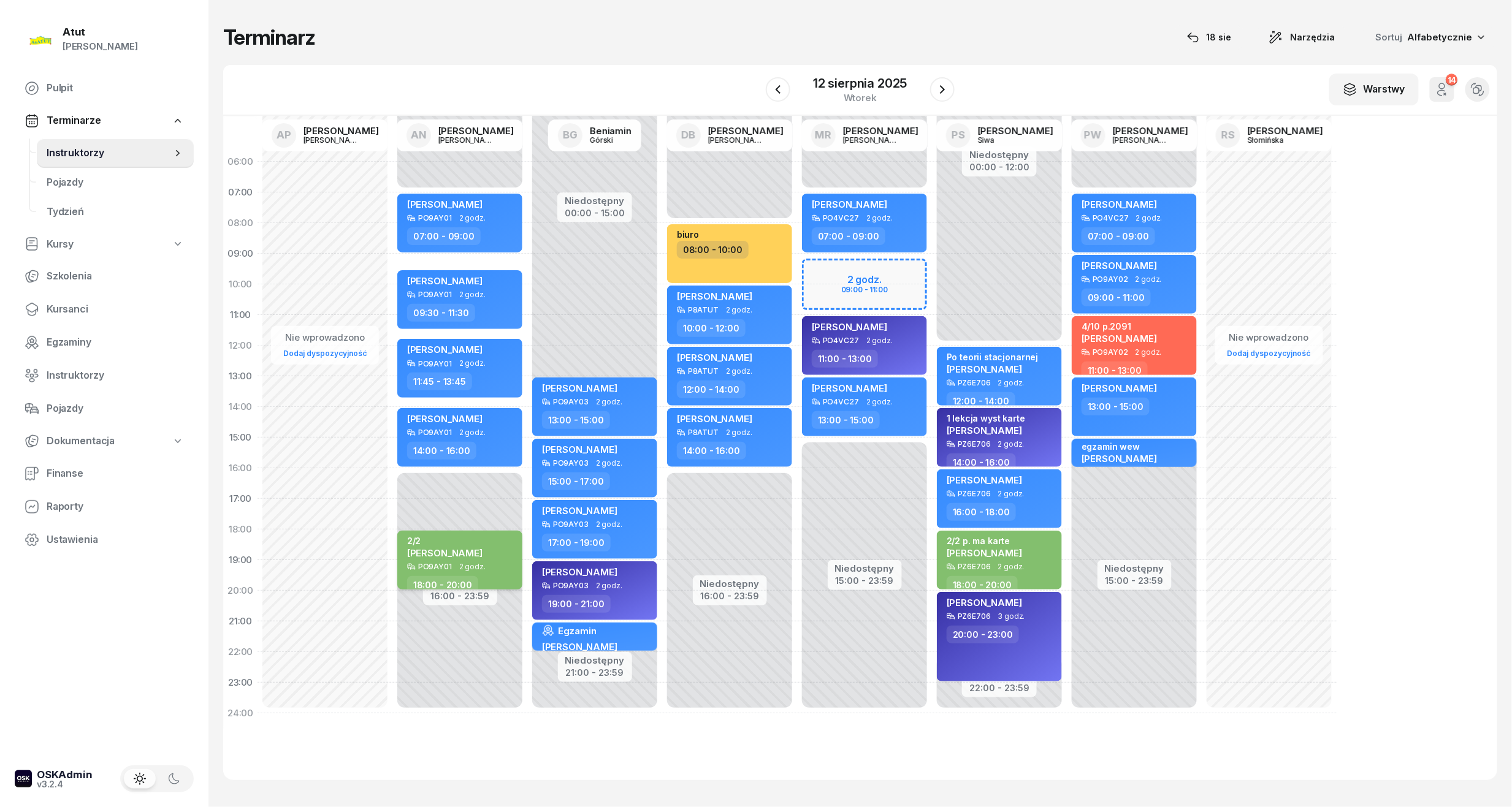
click at [434, 553] on span "Marcel Kuźmicki" at bounding box center [444, 553] width 75 height 11
select select "18"
select select "20"
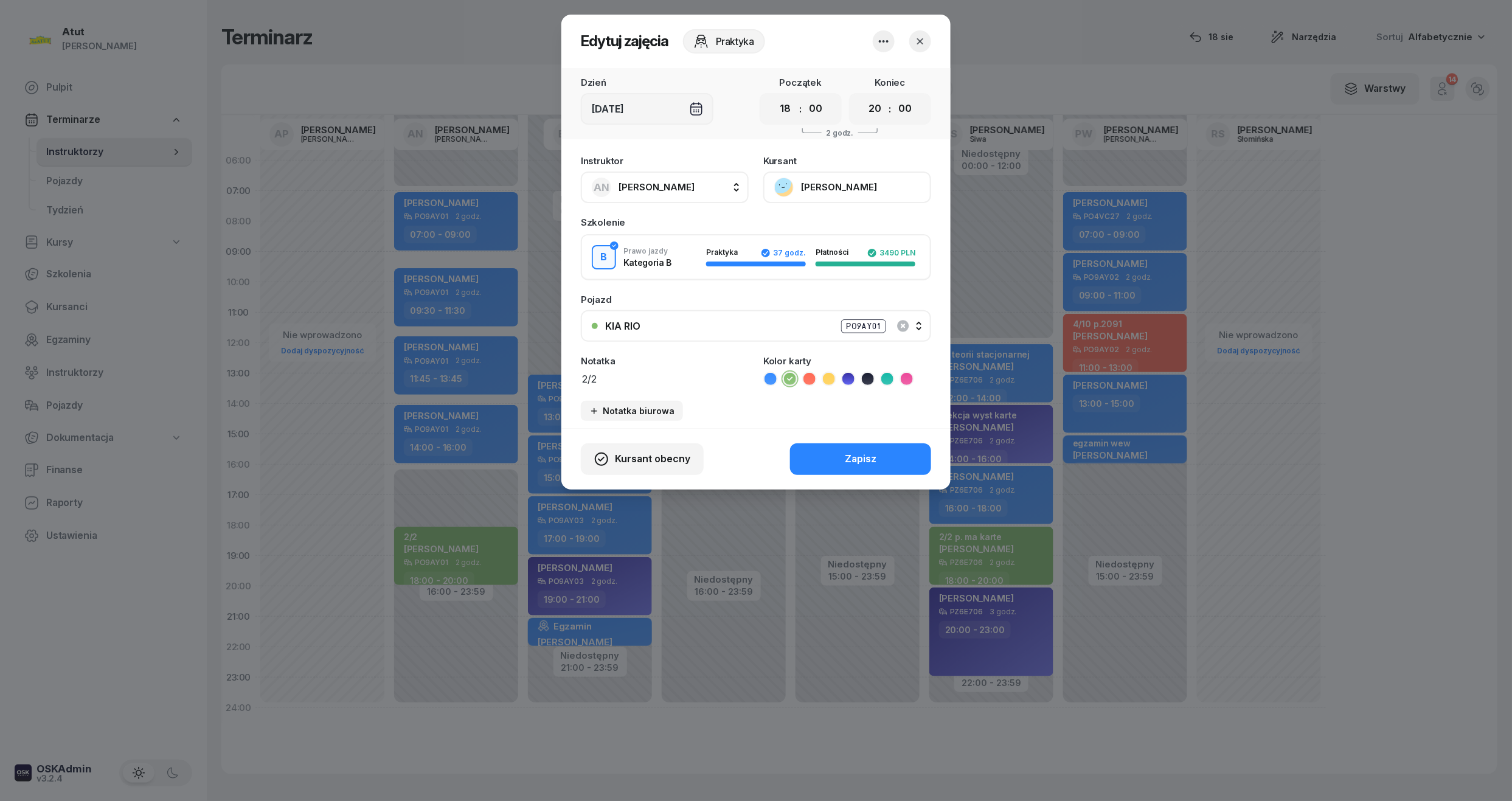
click at [828, 181] on button "Marcel Kuźmicki" at bounding box center [847, 187] width 167 height 31
click at [796, 227] on div "Otwórz profil" at bounding box center [802, 228] width 59 height 16
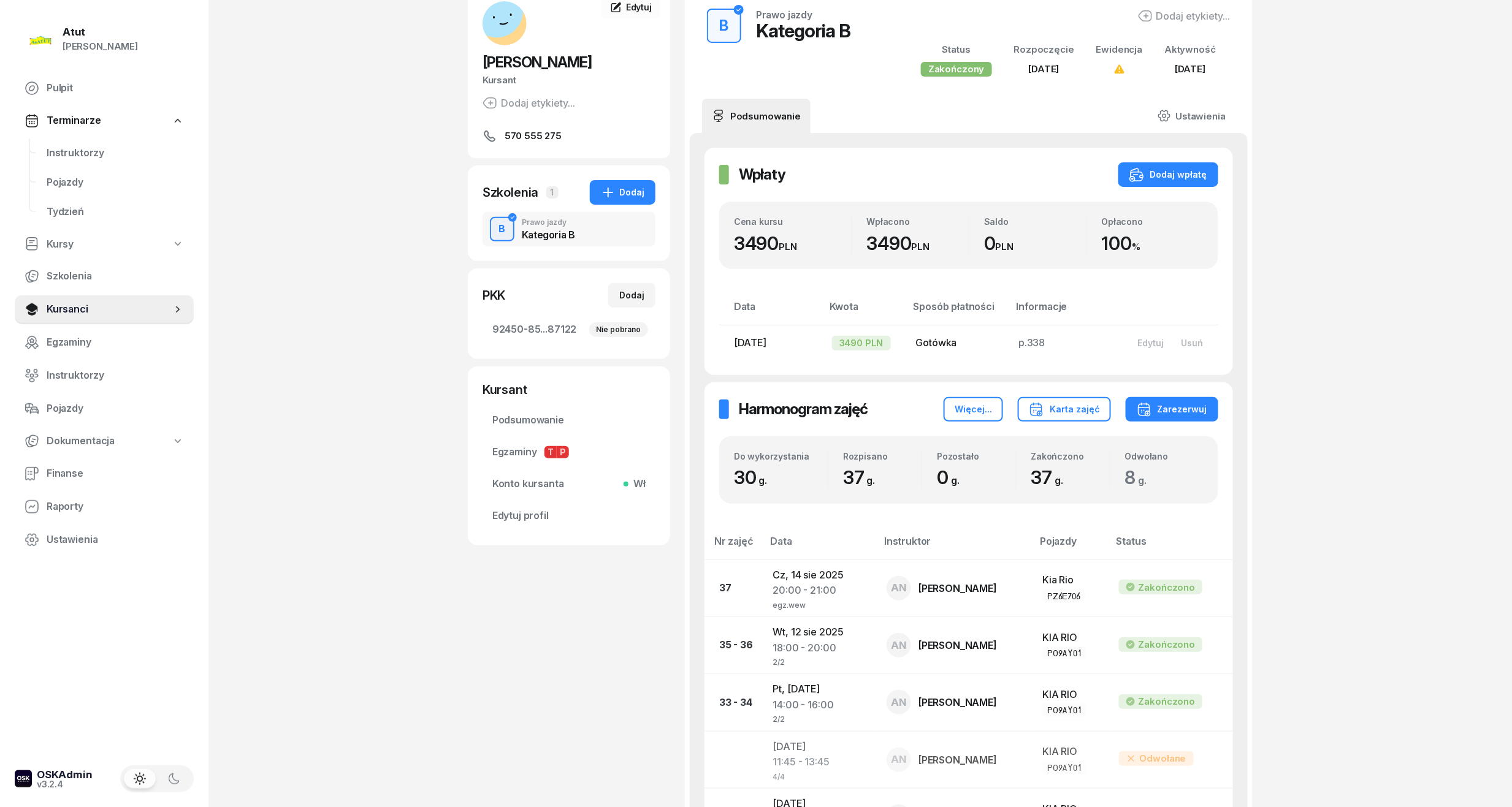
scroll to position [163, 0]
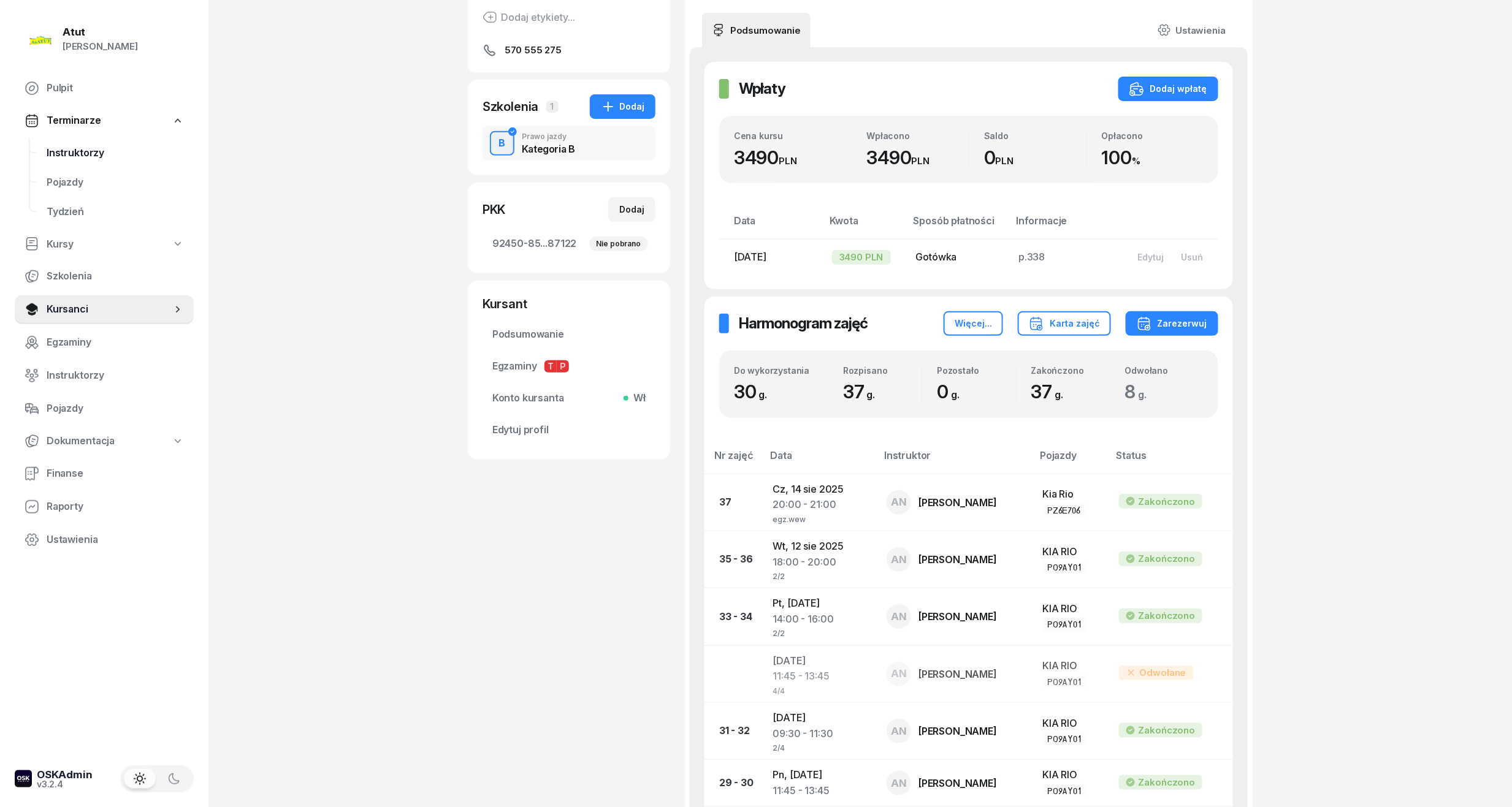
click at [84, 153] on span "Instruktorzy" at bounding box center [115, 153] width 137 height 16
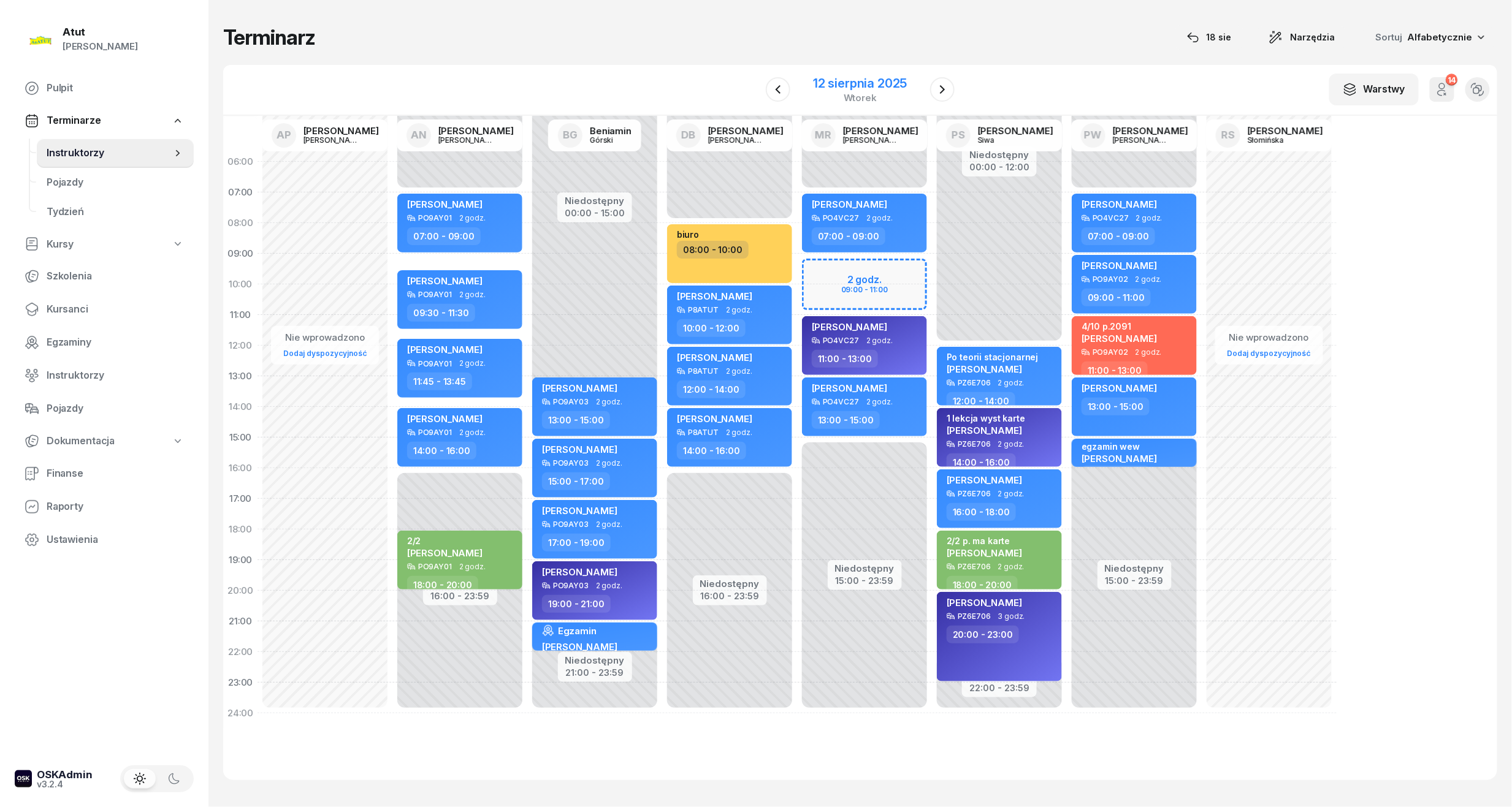
click at [847, 80] on div "12 sierpnia 2025" at bounding box center [860, 83] width 94 height 12
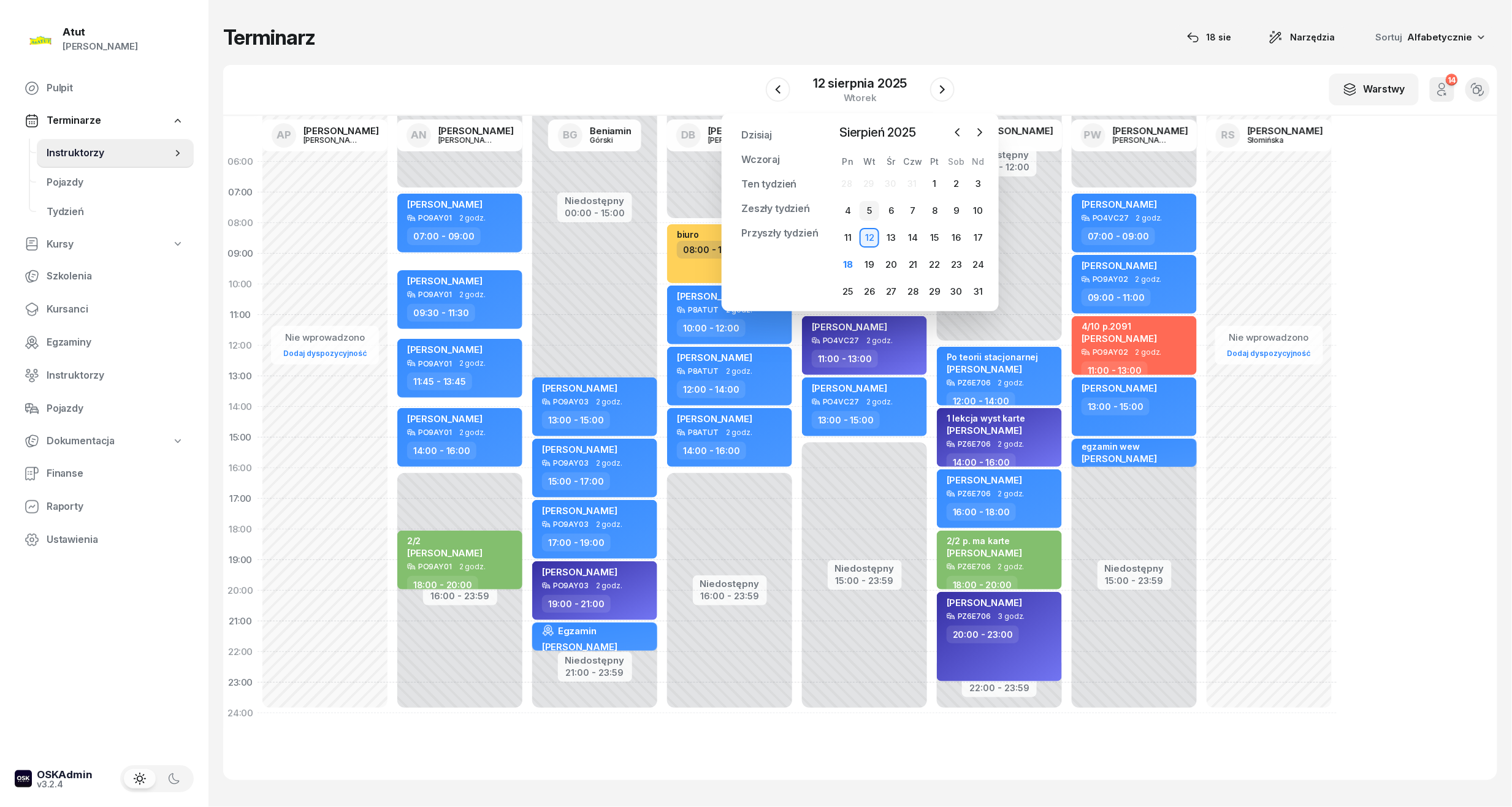
click at [867, 216] on div "5" at bounding box center [869, 211] width 19 height 19
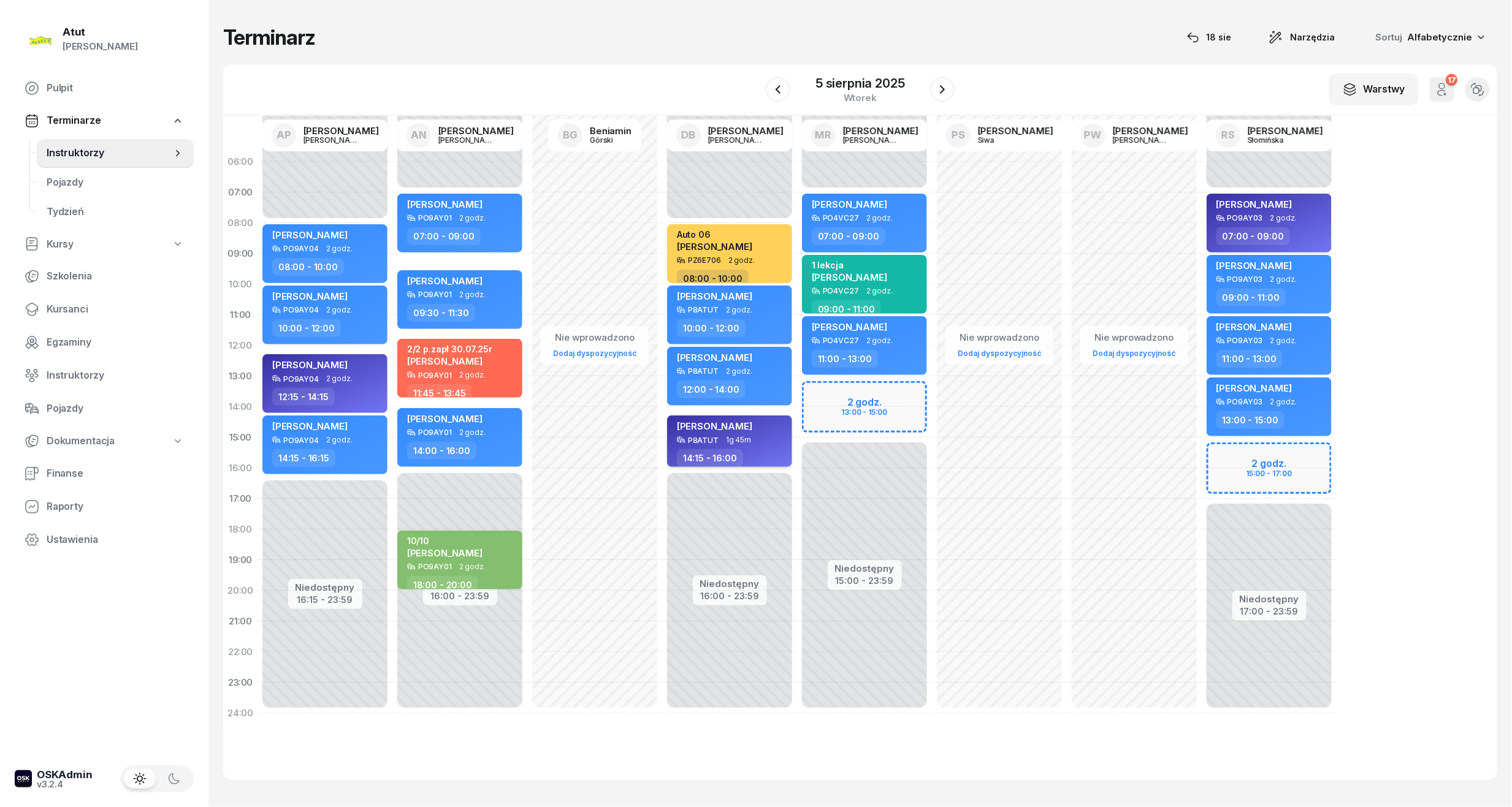
click at [720, 429] on span "Mykhalilo Jakubov" at bounding box center [714, 426] width 75 height 11
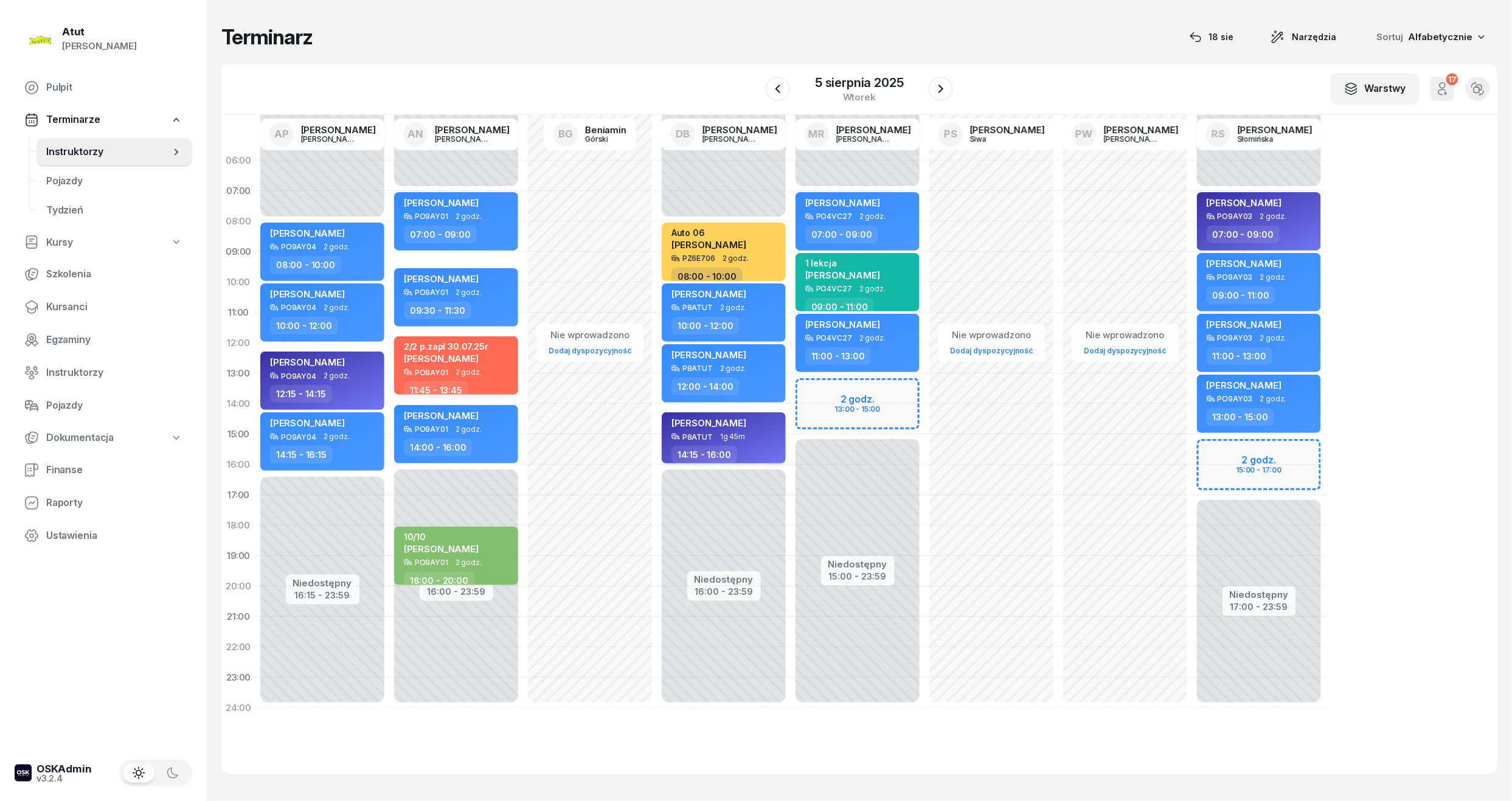
select select "14"
select select "15"
select select "16"
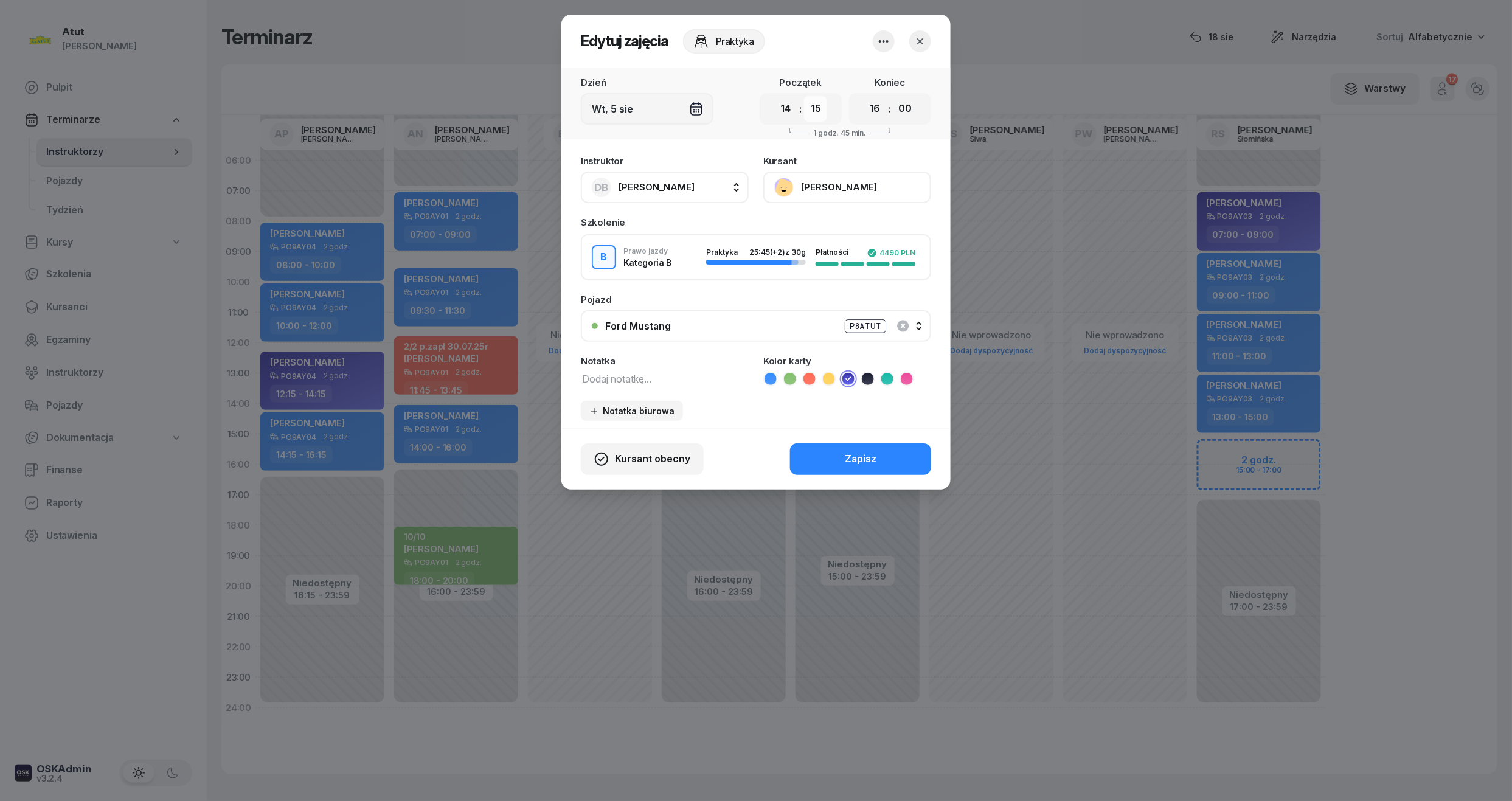
click at [813, 107] on select "00 05 10 15 20 25 30 35 40 45 50 55" at bounding box center [815, 108] width 23 height 25
select select "00"
click at [804, 96] on select "00 05 10 15 20 25 30 35 40 45 50 55" at bounding box center [815, 108] width 23 height 25
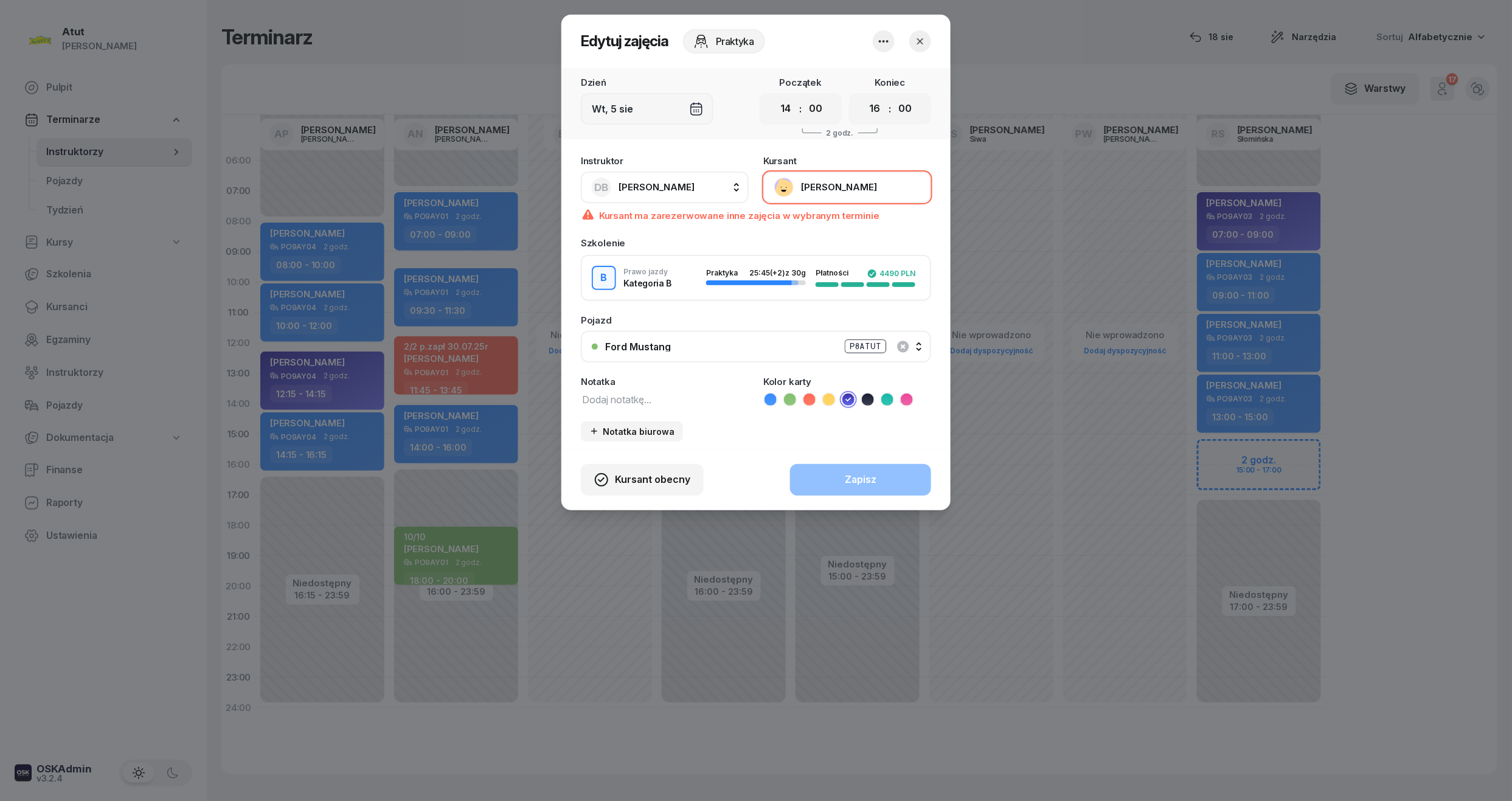
click at [919, 37] on icon "button" at bounding box center [920, 42] width 12 height 12
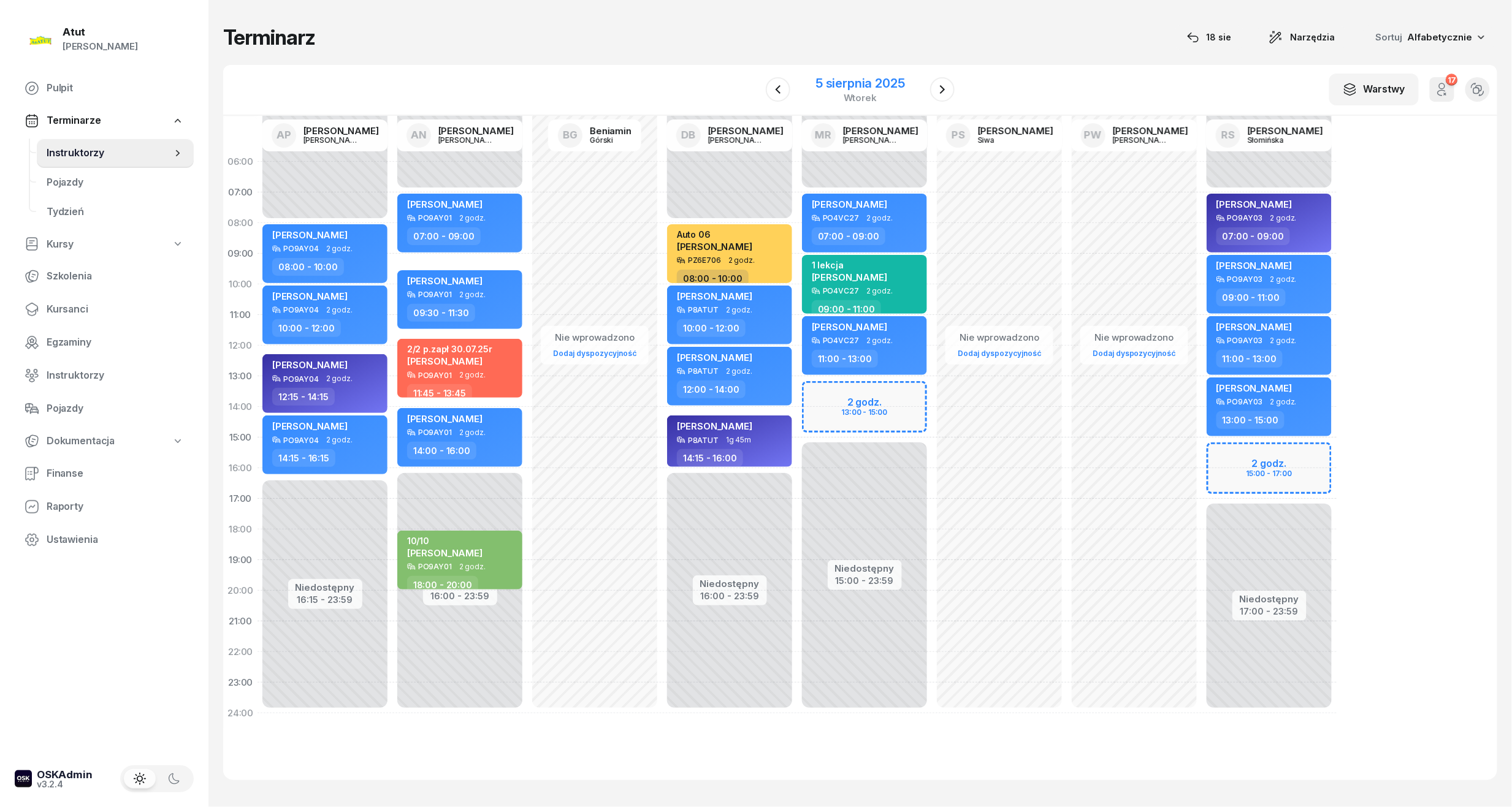
click at [870, 77] on div "5 sierpnia 2025" at bounding box center [860, 83] width 89 height 12
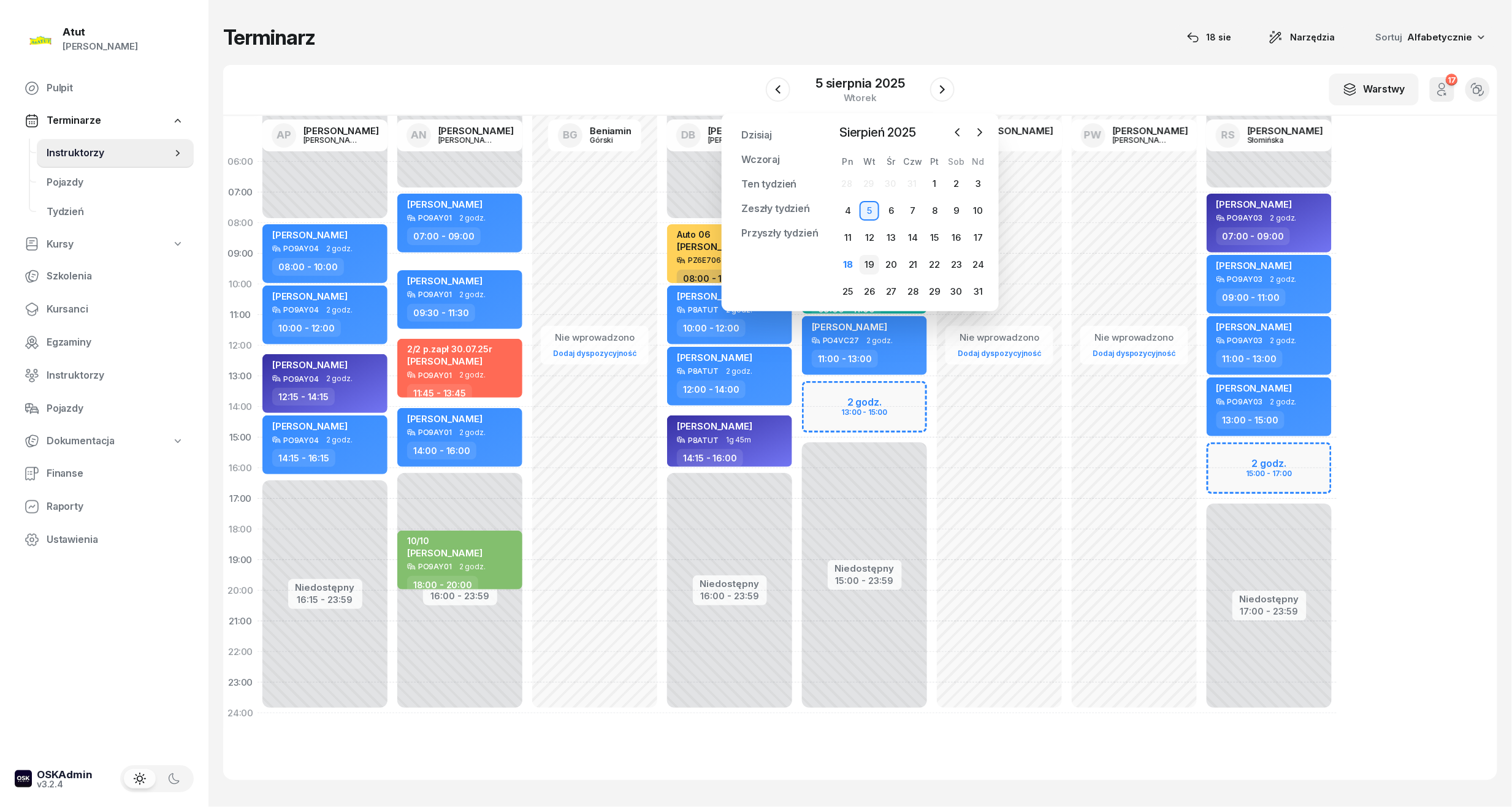
click at [874, 270] on div "19" at bounding box center [869, 265] width 19 height 19
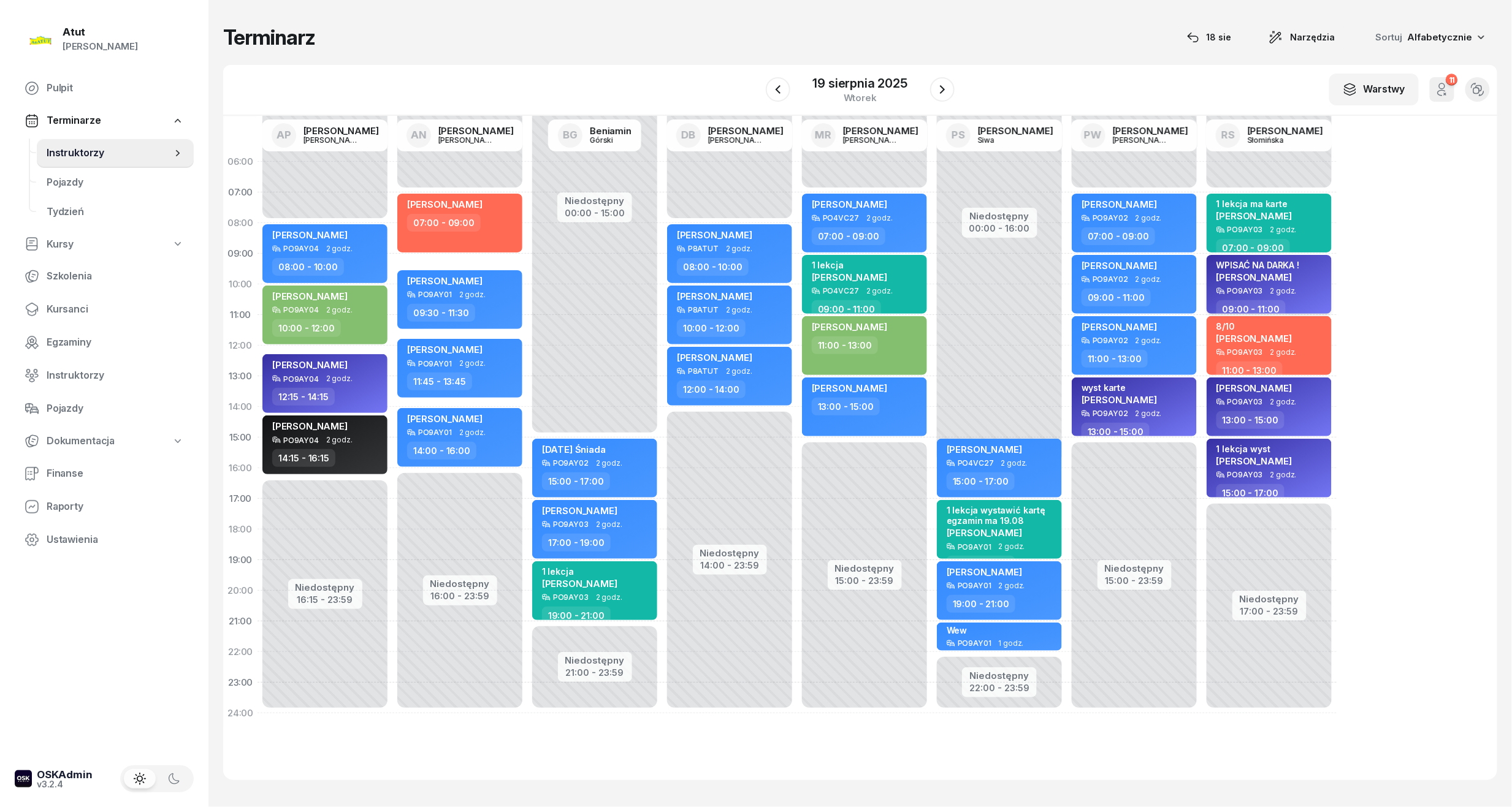
click at [1231, 272] on span "Filip Kukurenda" at bounding box center [1254, 277] width 75 height 11
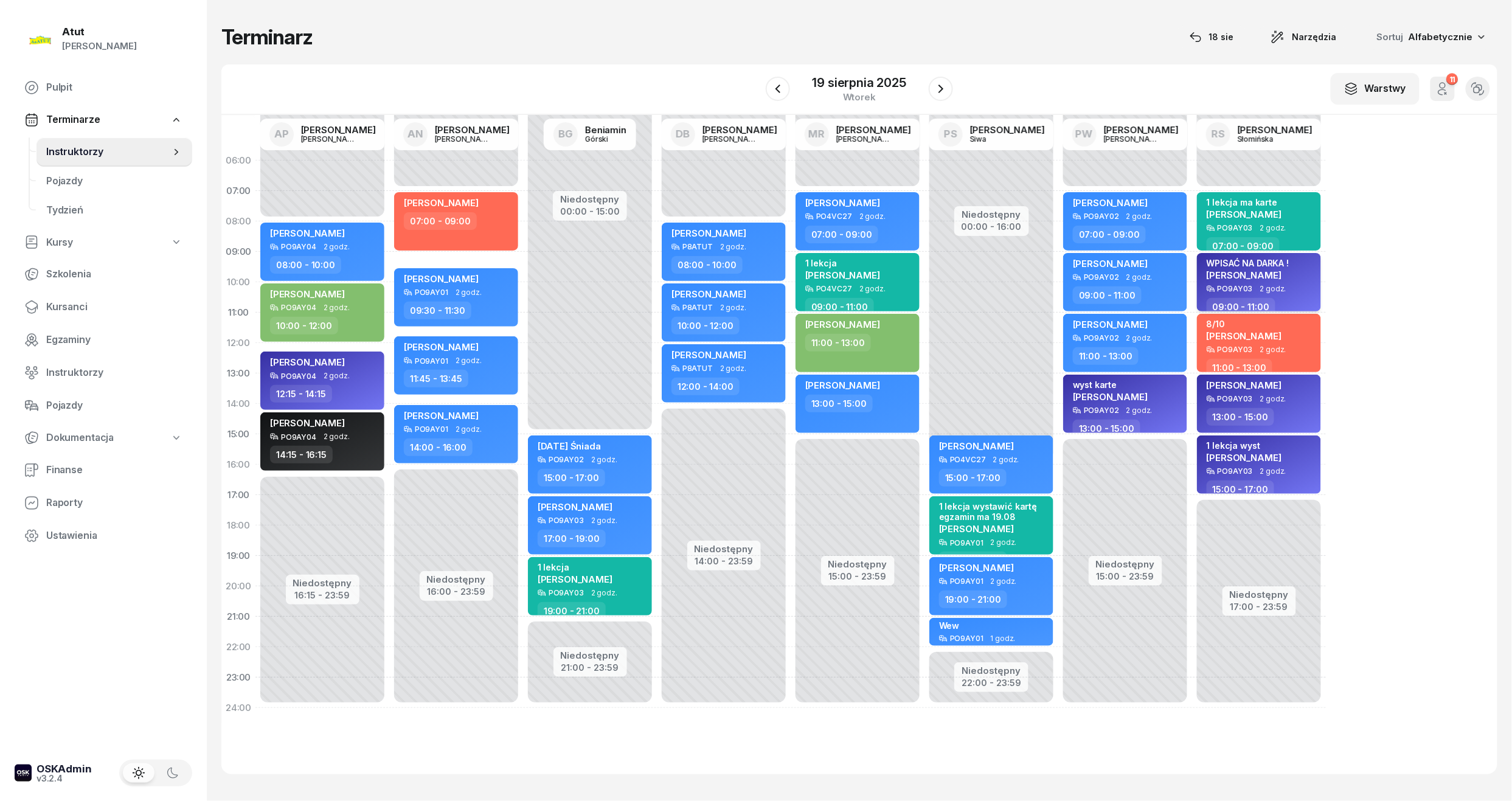
select select "09"
select select "11"
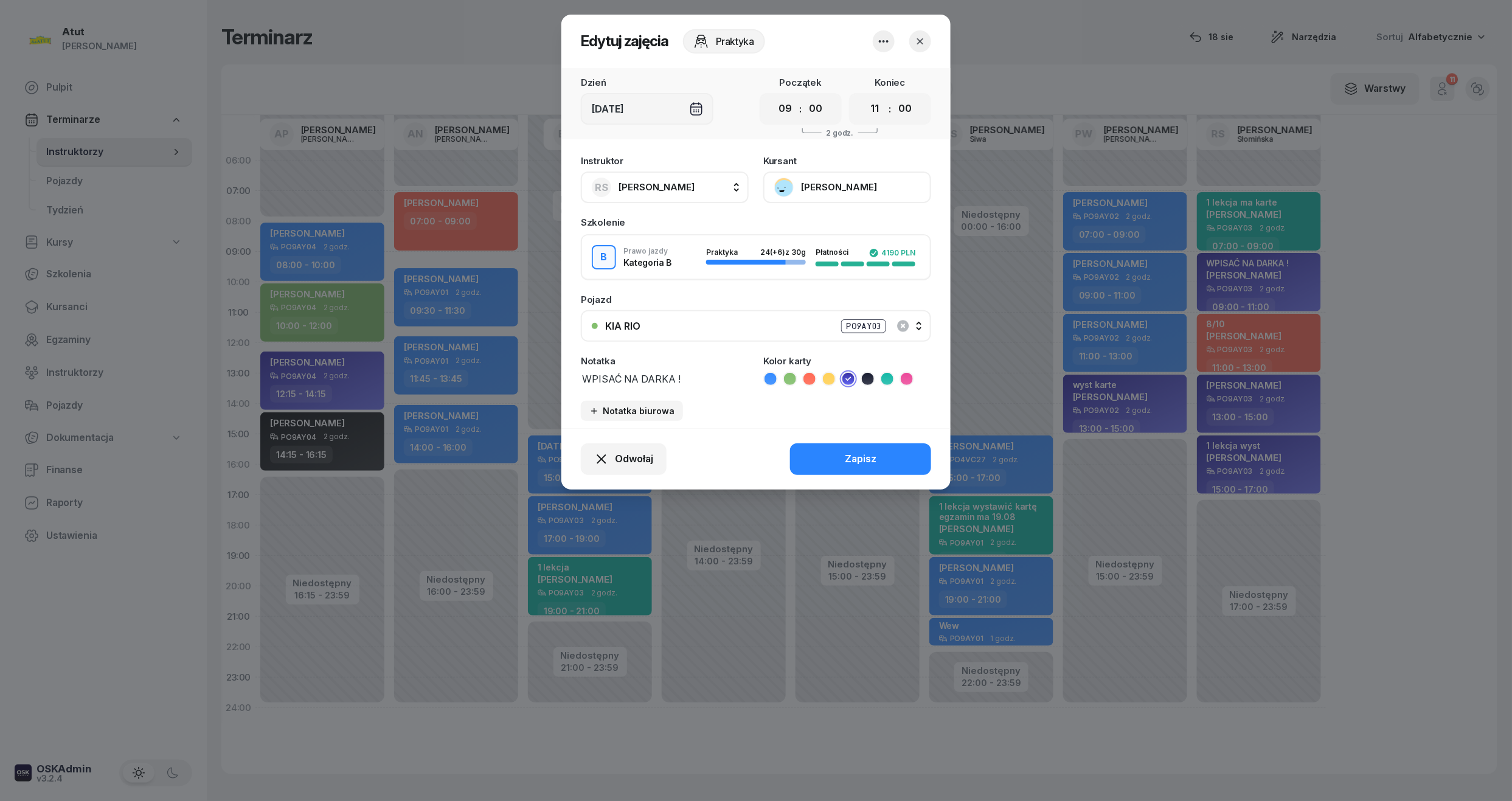
click at [806, 188] on button "Filip Kukurenda" at bounding box center [847, 187] width 167 height 31
click at [808, 225] on div "Otwórz profil" at bounding box center [802, 228] width 59 height 16
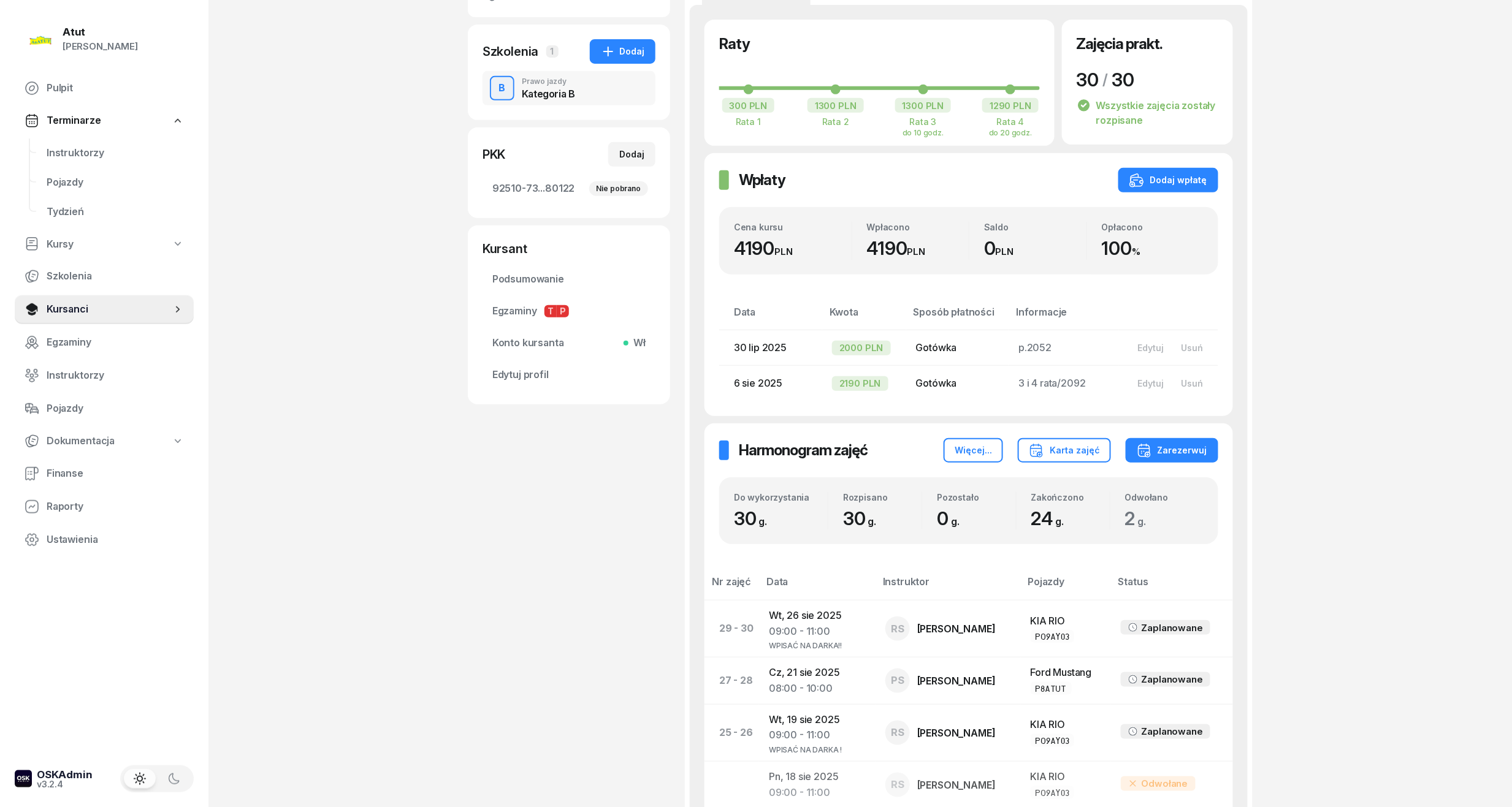
scroll to position [327, 0]
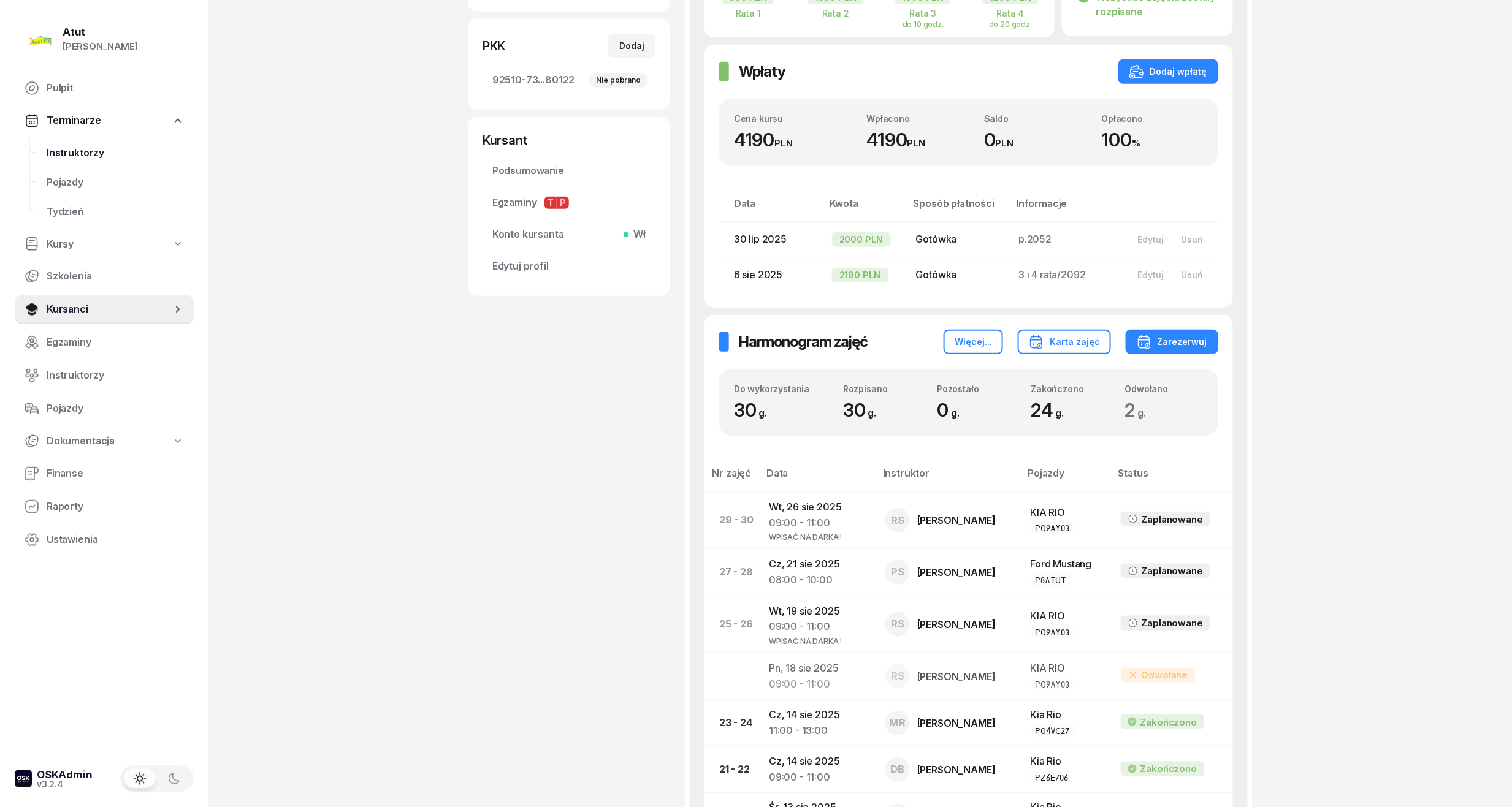
click at [69, 150] on span "Instruktorzy" at bounding box center [115, 153] width 137 height 16
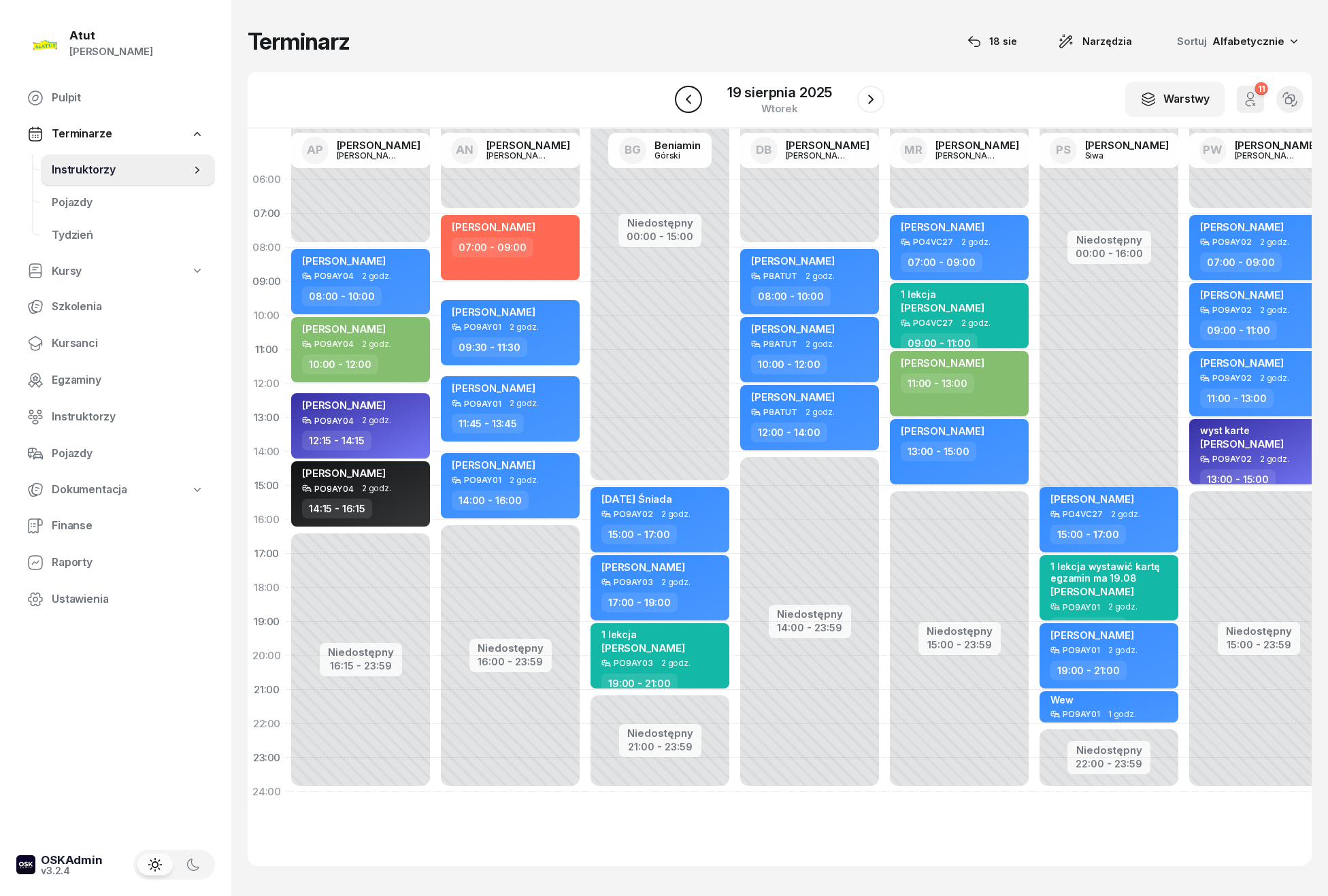
click at [679, 95] on button "button" at bounding box center [688, 99] width 27 height 27
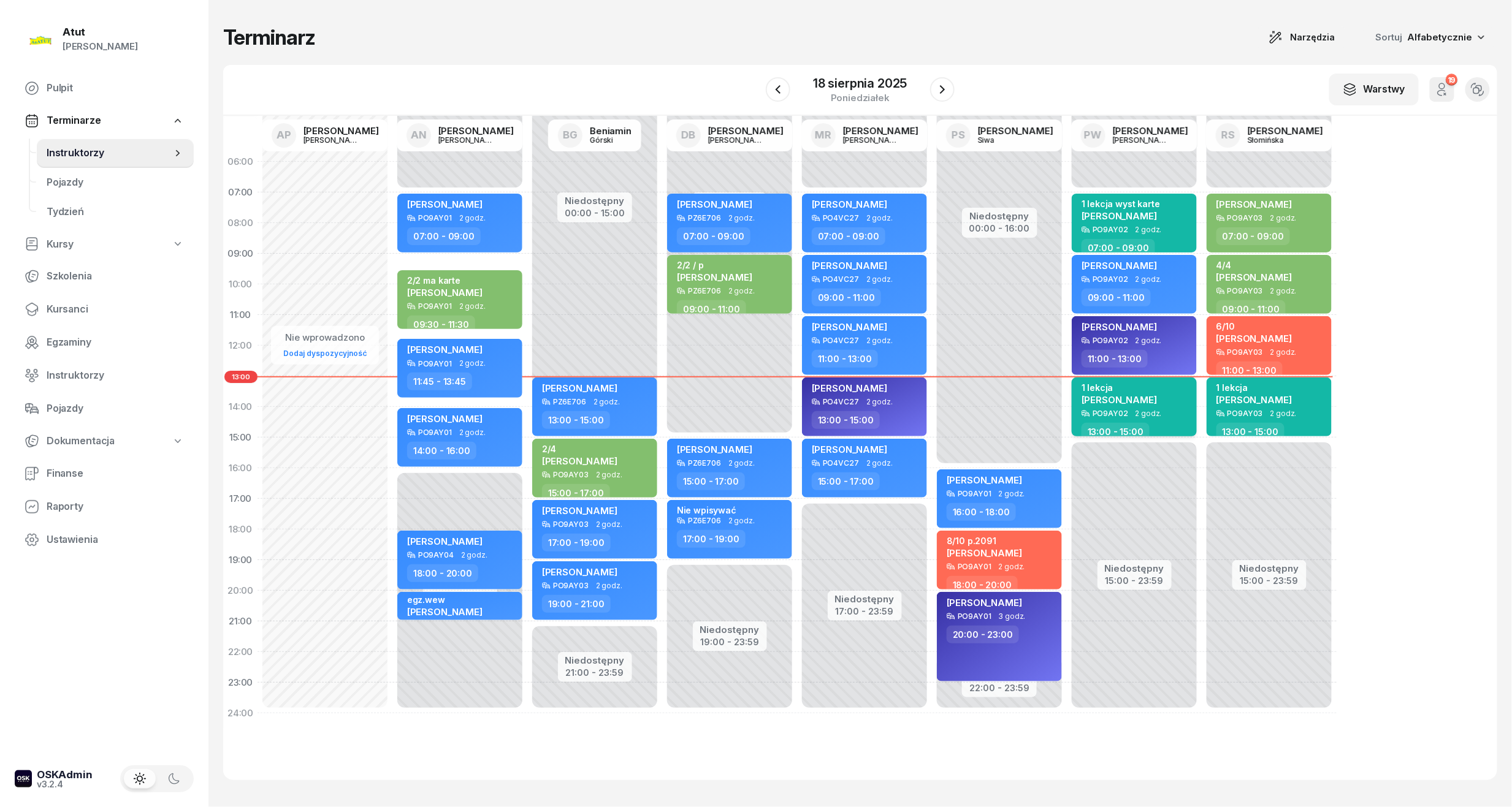
click at [1118, 398] on span "Stefan Musielak" at bounding box center [1119, 400] width 75 height 11
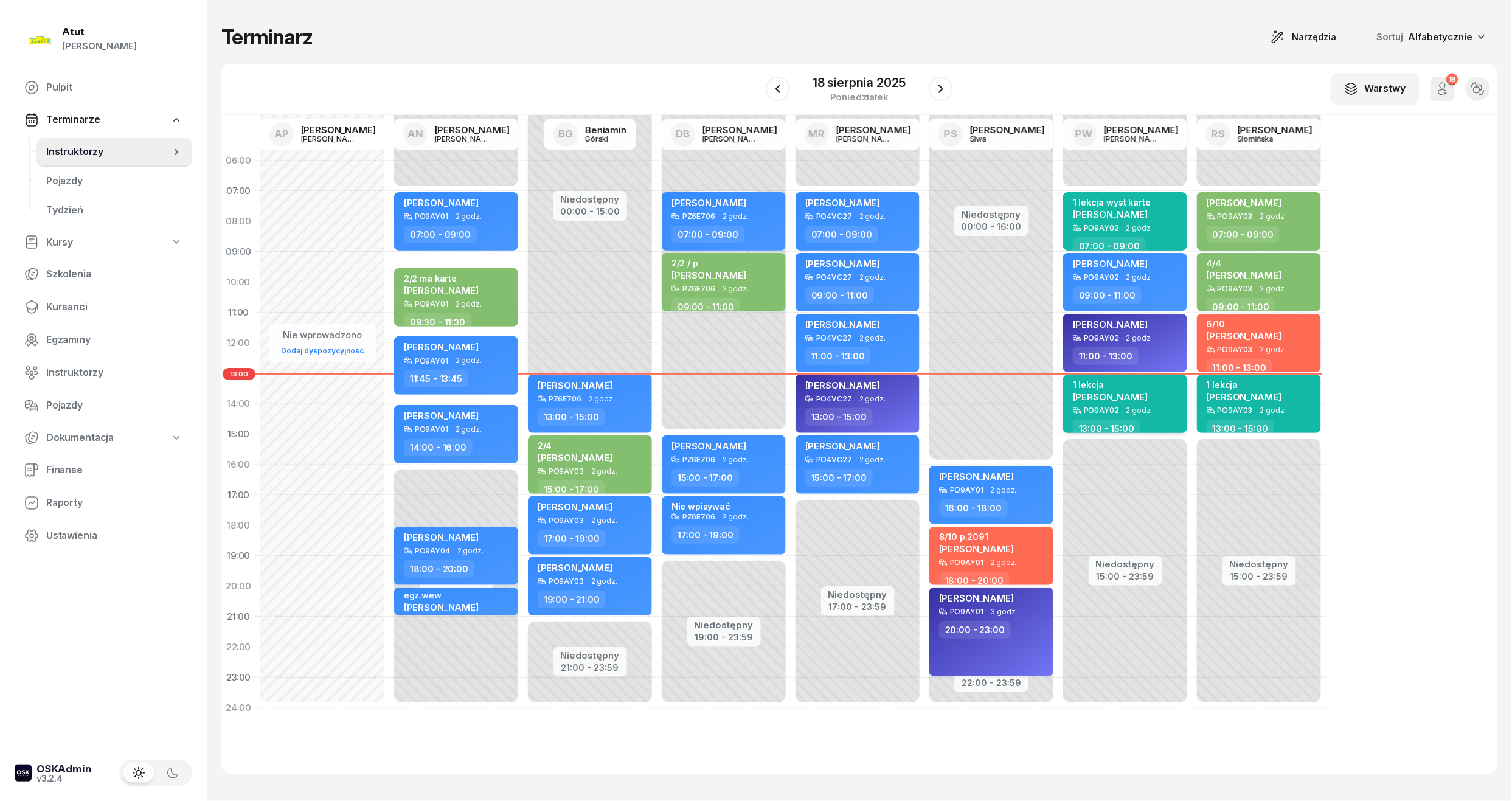
select select "13"
select select "15"
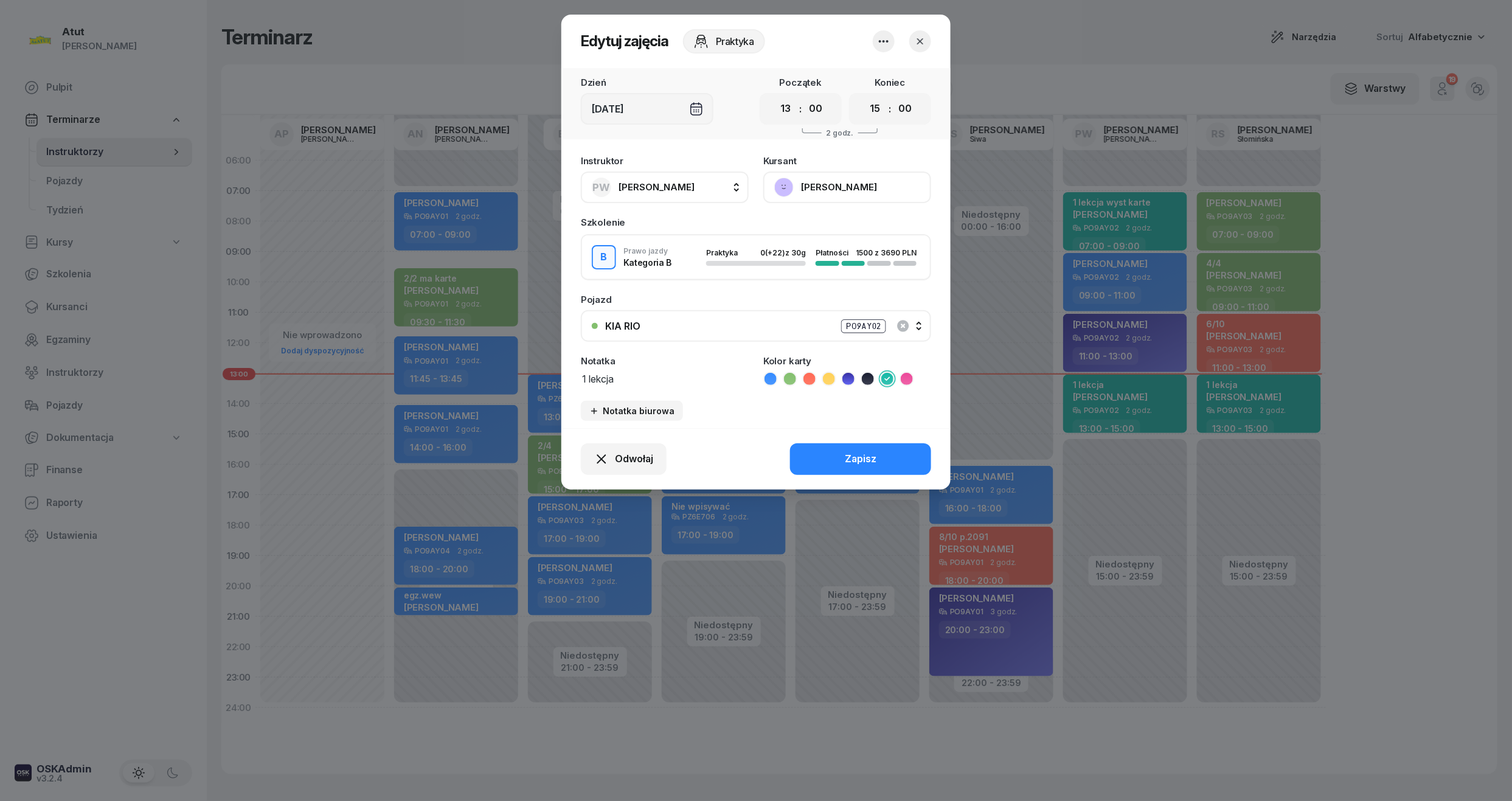
click at [830, 191] on button "Stefan Musielak" at bounding box center [847, 187] width 167 height 31
click at [819, 225] on div "Otwórz profil" at bounding box center [802, 228] width 59 height 16
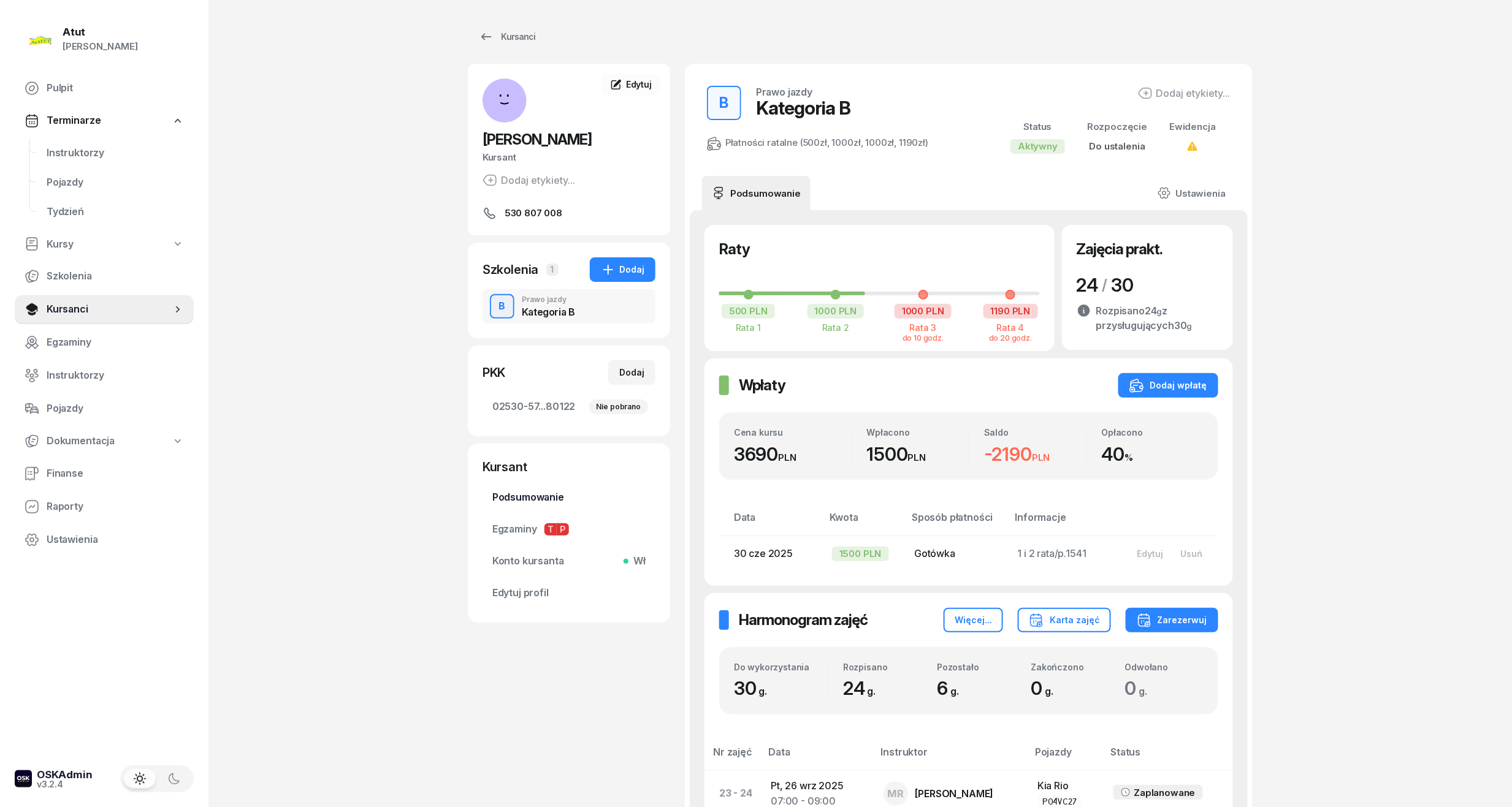
click at [539, 503] on span "Podsumowanie" at bounding box center [568, 497] width 153 height 16
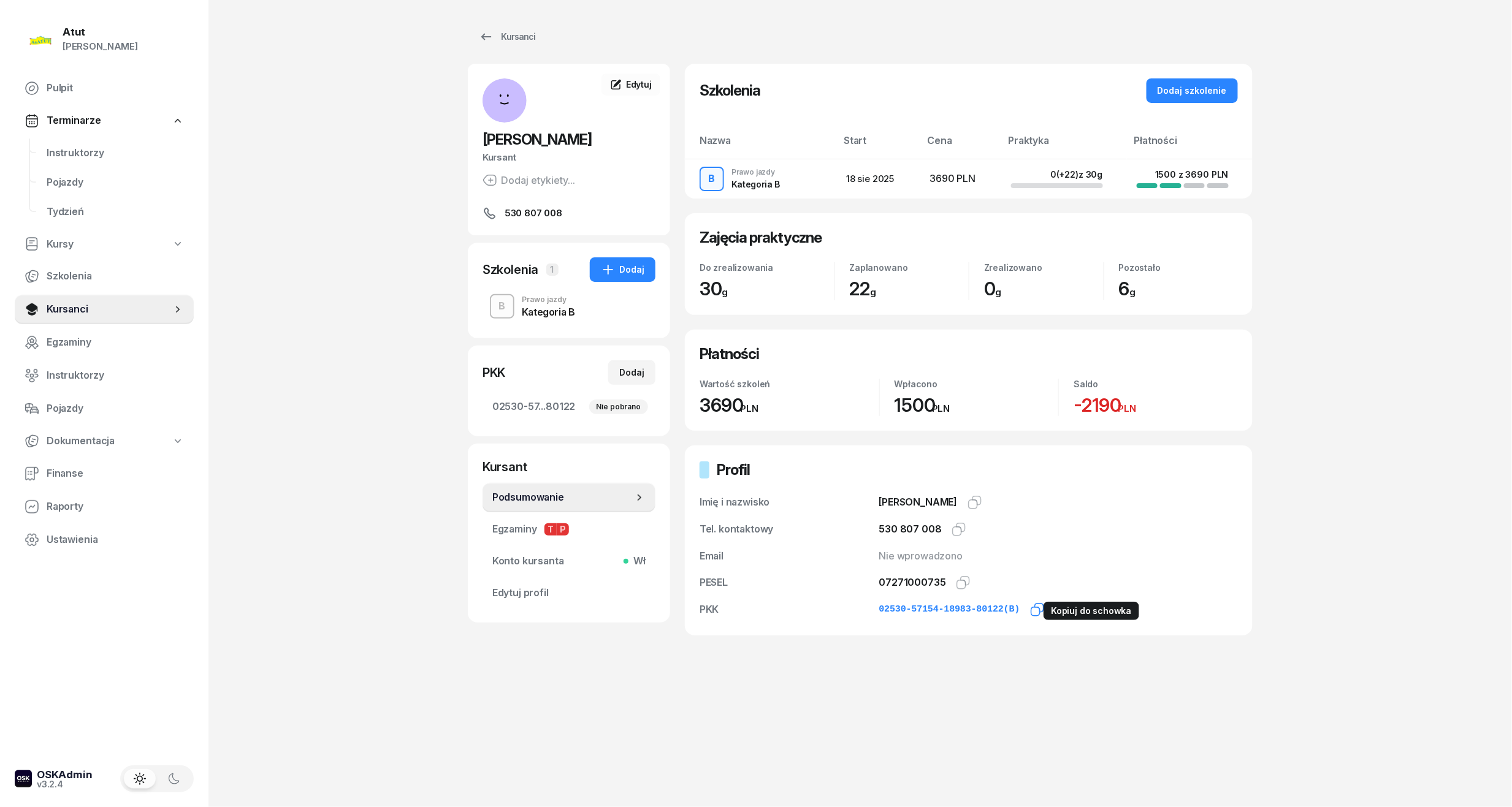
click at [1035, 610] on icon "button" at bounding box center [1037, 609] width 15 height 15
click at [1031, 608] on icon "button" at bounding box center [1037, 609] width 15 height 15
click at [1030, 611] on icon "button" at bounding box center [1037, 609] width 15 height 15
click at [957, 585] on icon "button" at bounding box center [963, 582] width 15 height 15
click at [89, 153] on span "Instruktorzy" at bounding box center [115, 153] width 137 height 16
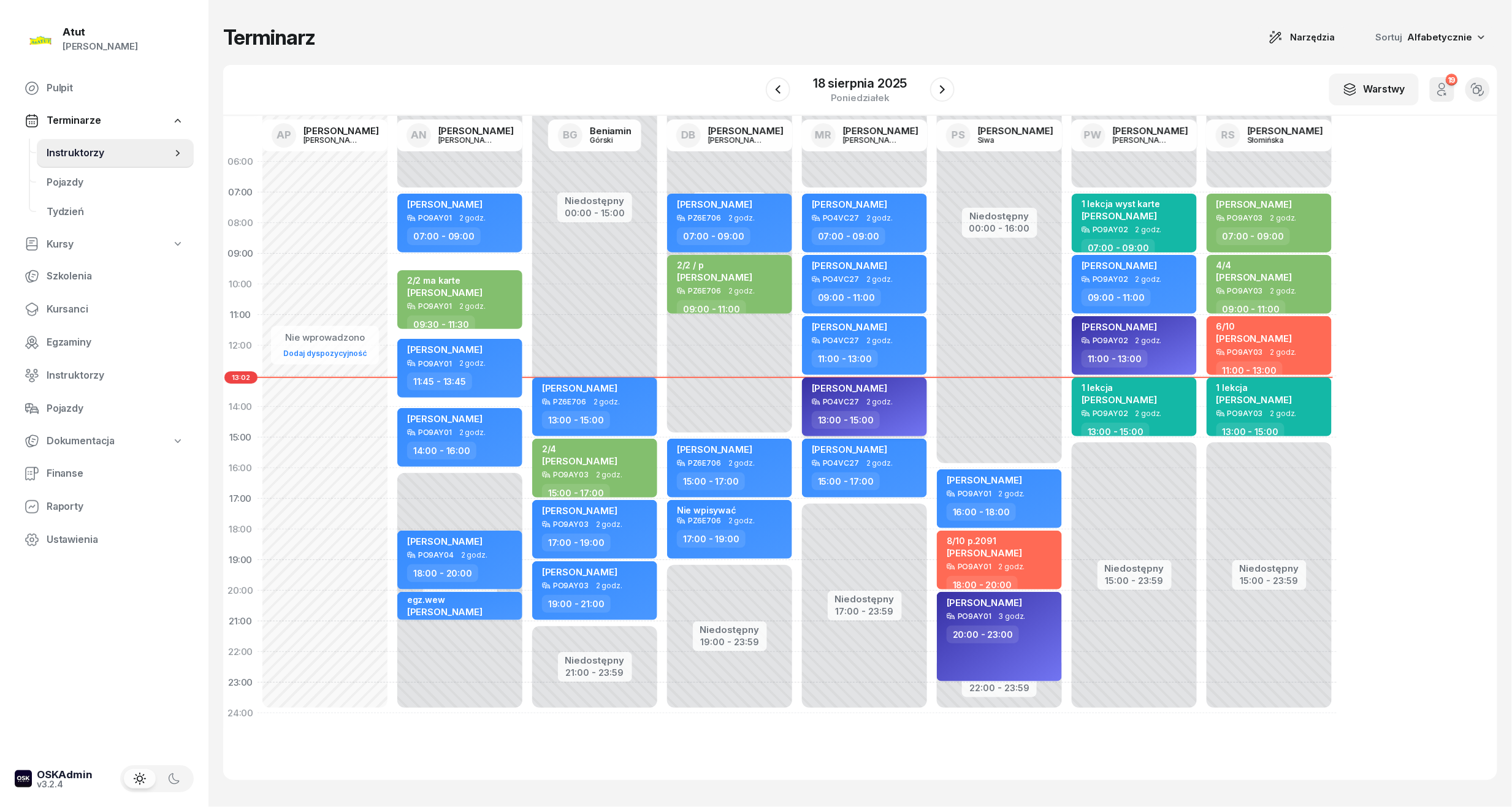
click at [867, 388] on span "Maksym Kruhlyk" at bounding box center [849, 387] width 75 height 11
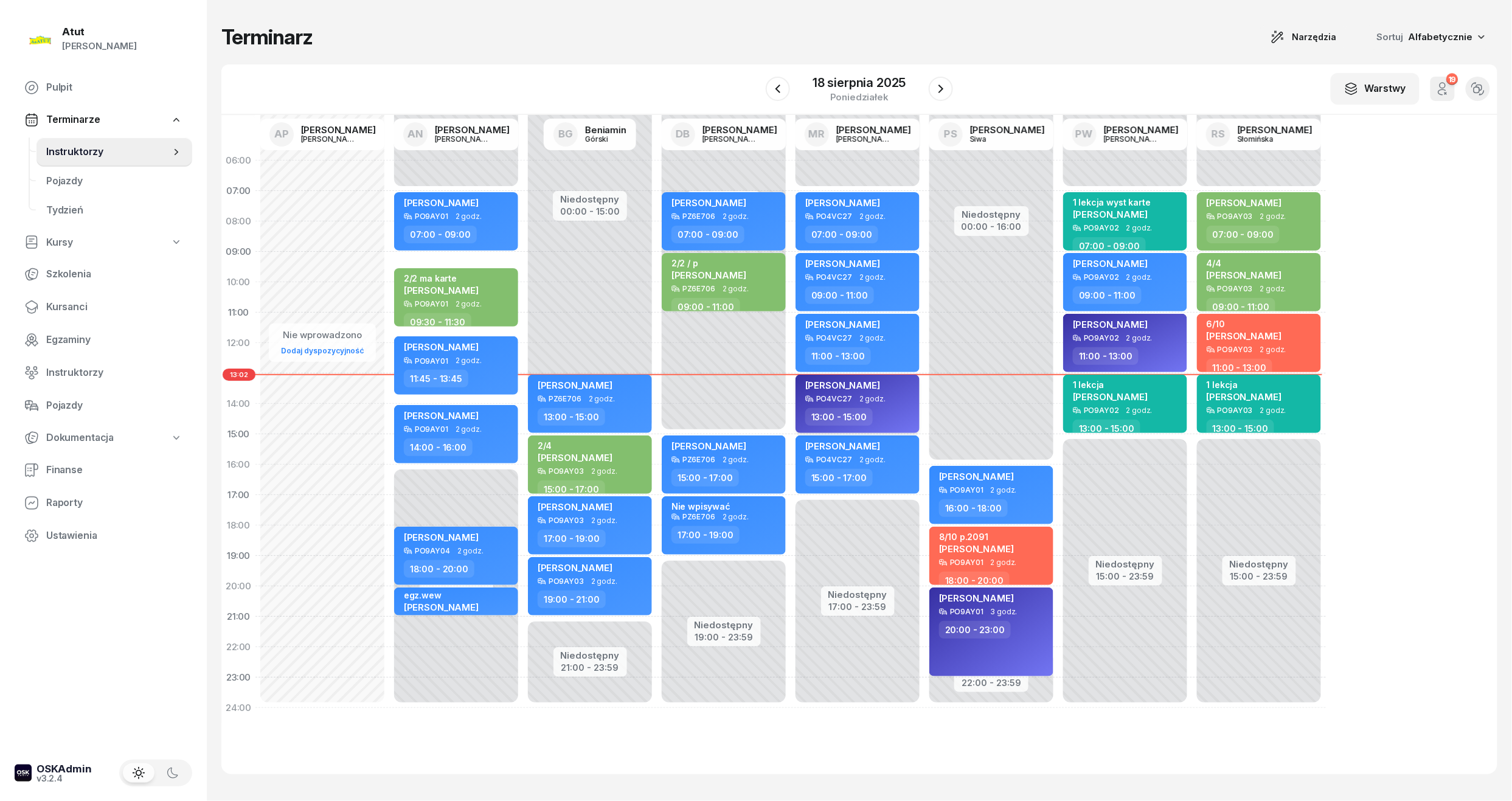
select select "13"
select select "15"
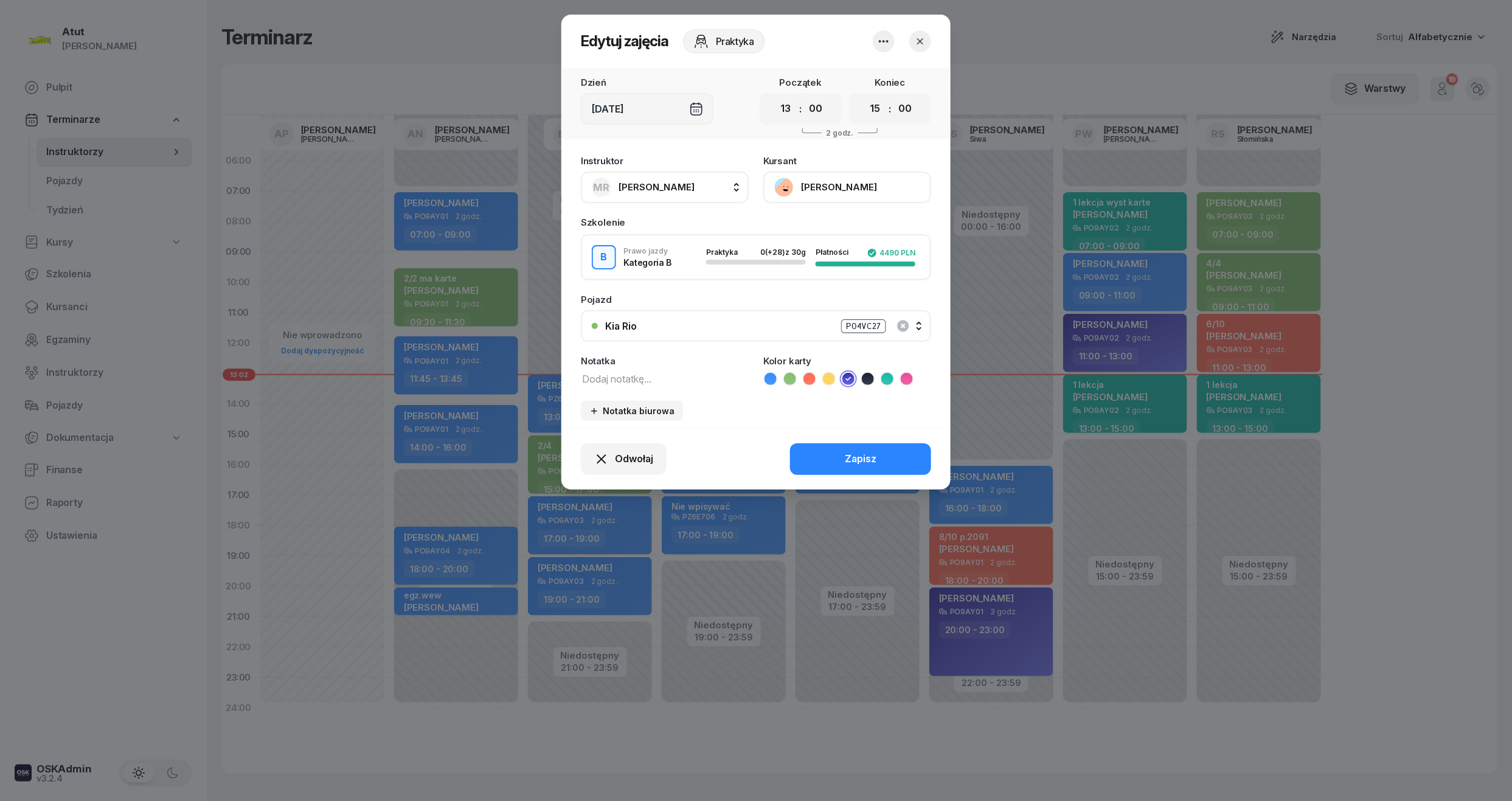
click at [828, 188] on button "Maksym Kruhlyk" at bounding box center [847, 187] width 167 height 31
click at [807, 231] on div "Otwórz profil" at bounding box center [802, 228] width 59 height 16
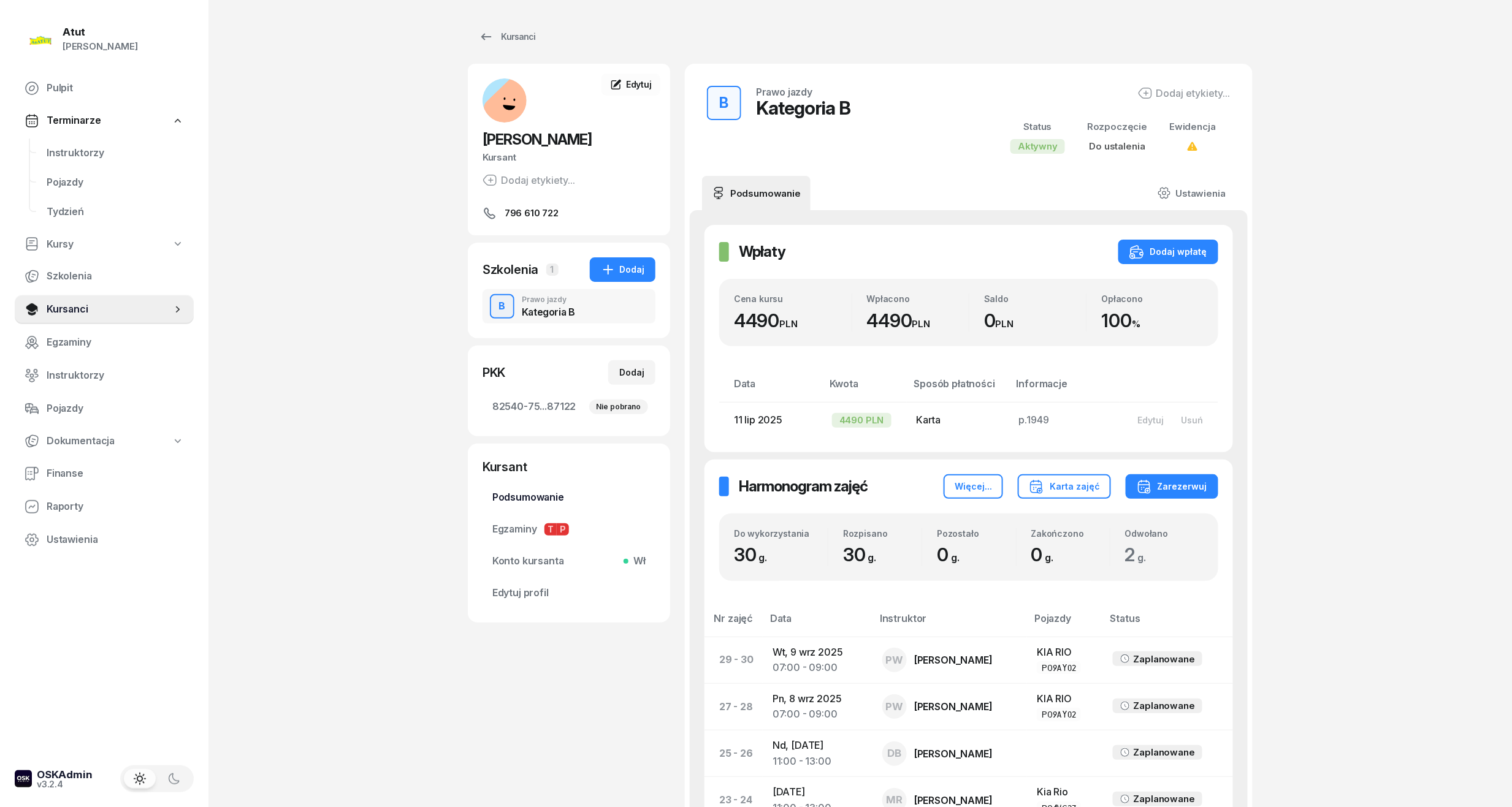
click at [520, 499] on span "Podsumowanie" at bounding box center [568, 497] width 153 height 16
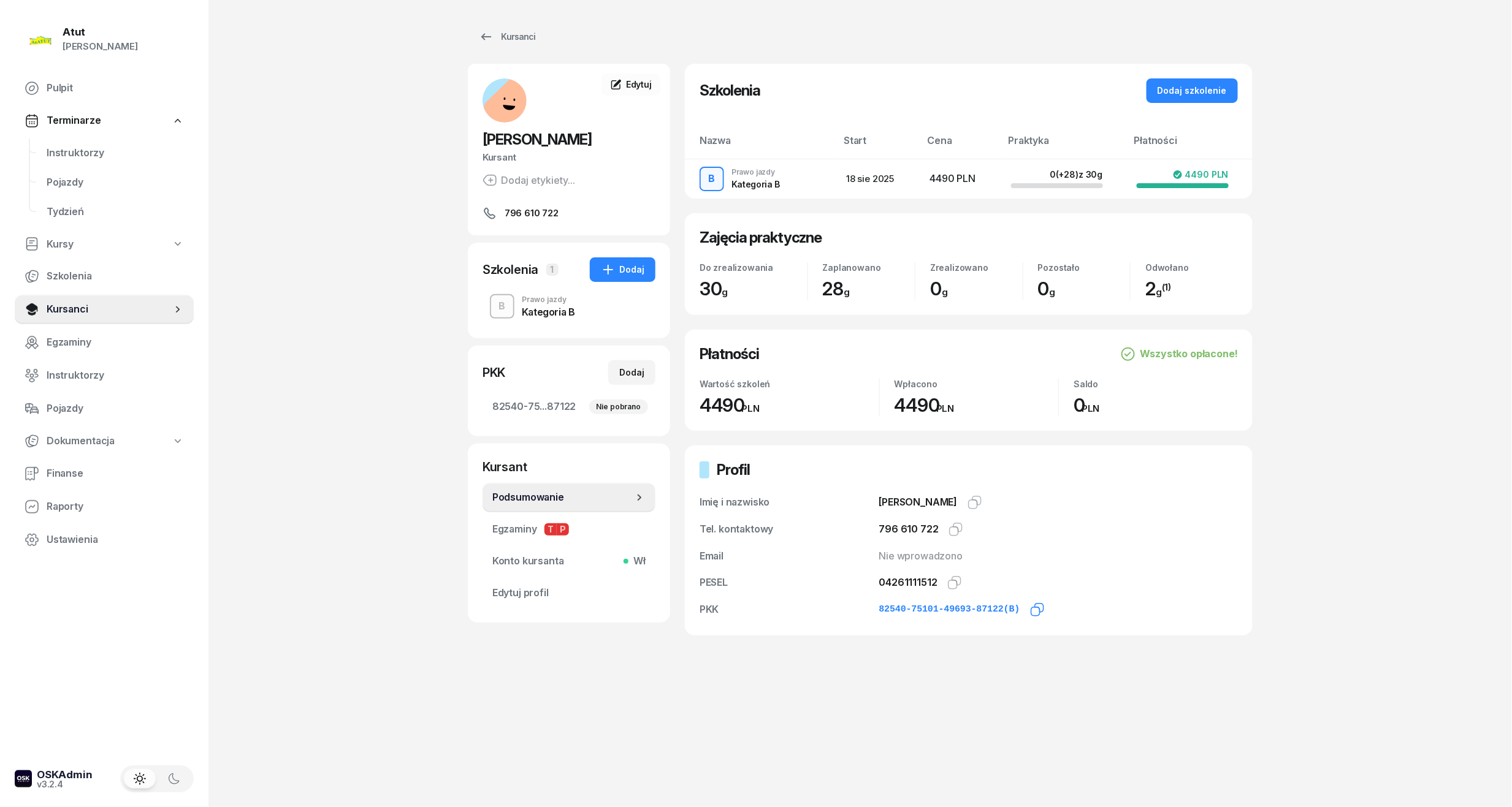
click at [1030, 609] on icon "button" at bounding box center [1037, 609] width 15 height 15
click at [951, 583] on icon "button" at bounding box center [954, 582] width 15 height 15
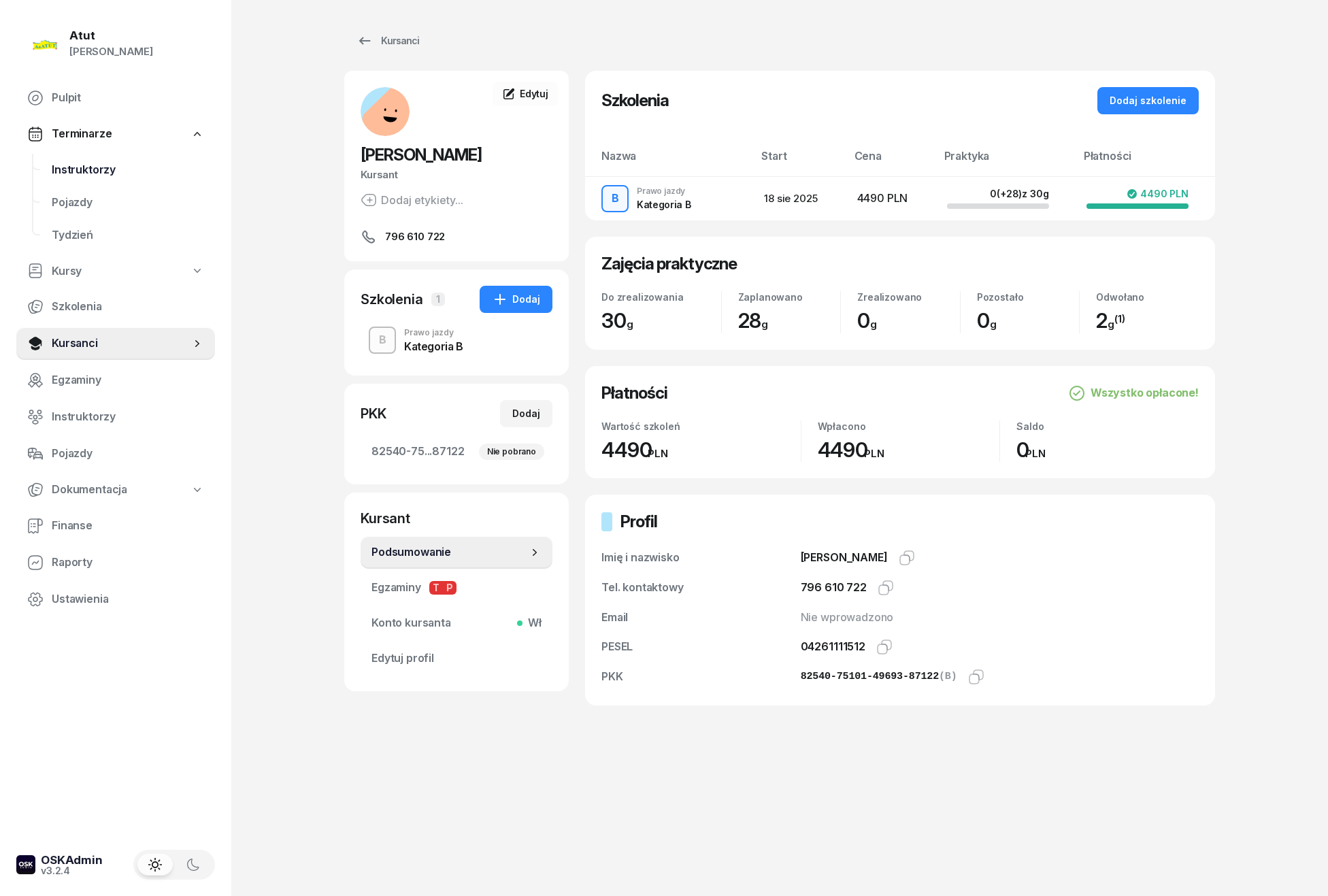
click at [99, 167] on span "Instruktorzy" at bounding box center [127, 170] width 152 height 17
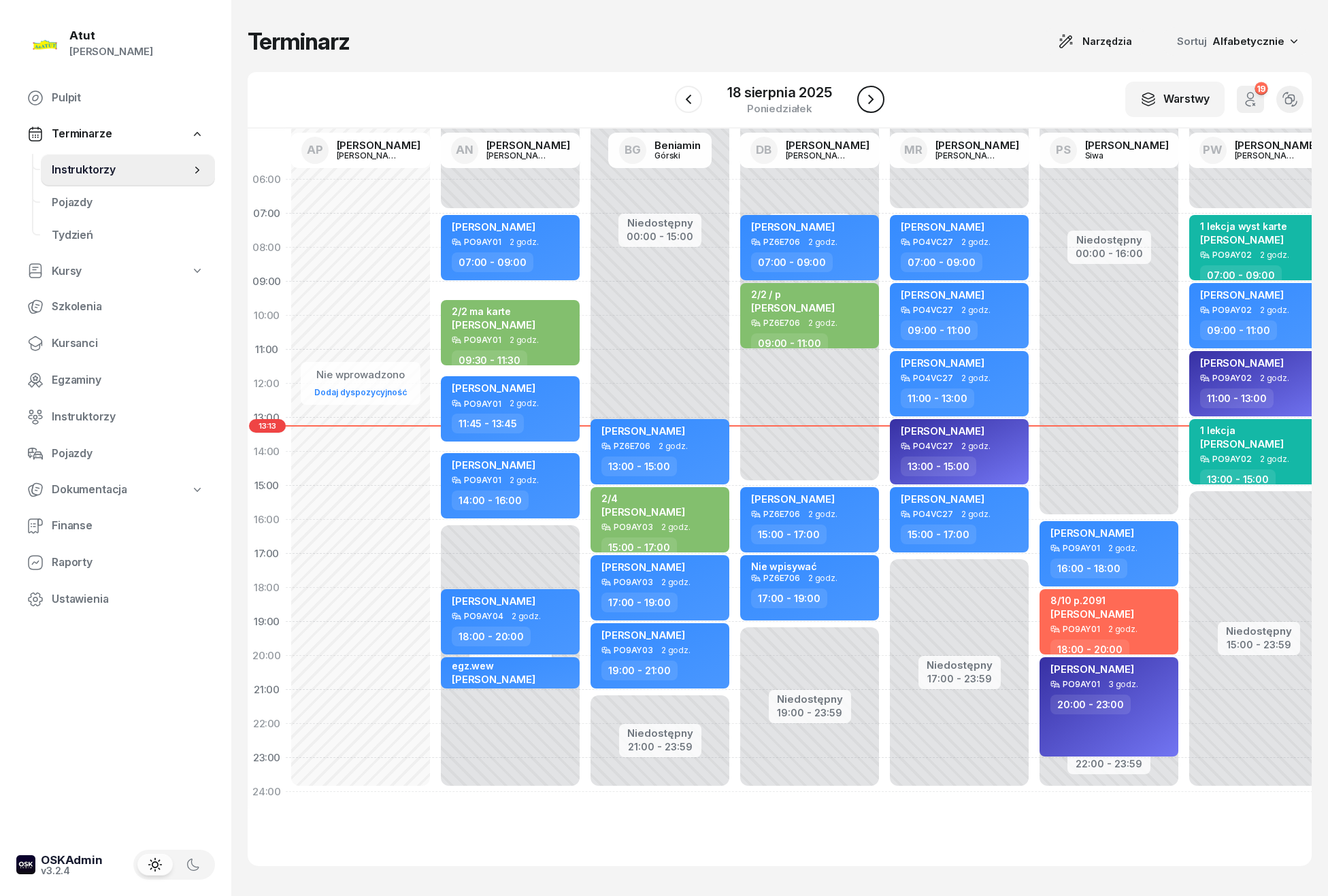
click at [861, 99] on button "button" at bounding box center [871, 99] width 27 height 27
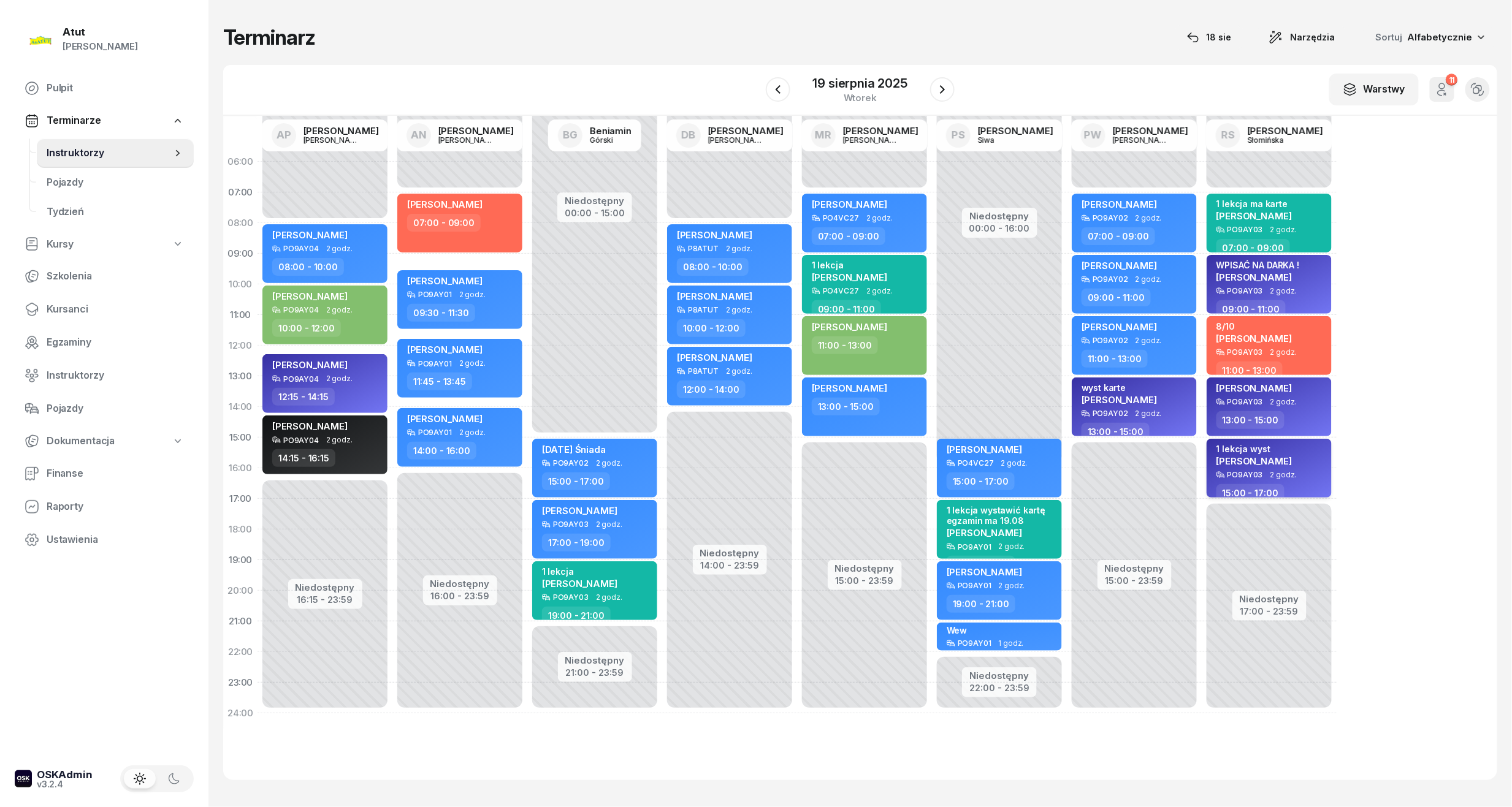
click at [1223, 463] on span "Maria Darmonos" at bounding box center [1254, 461] width 75 height 11
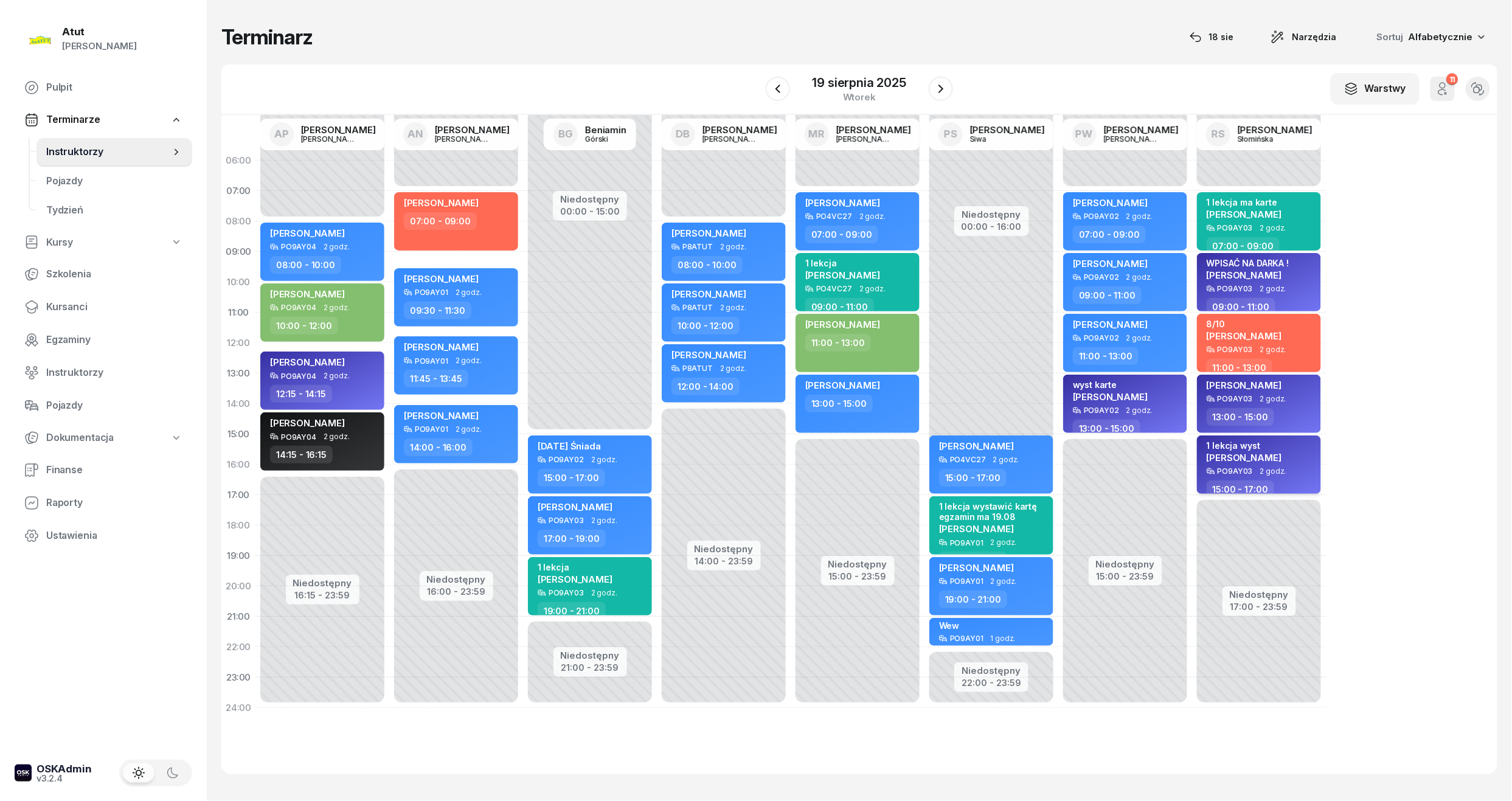
select select "15"
select select "17"
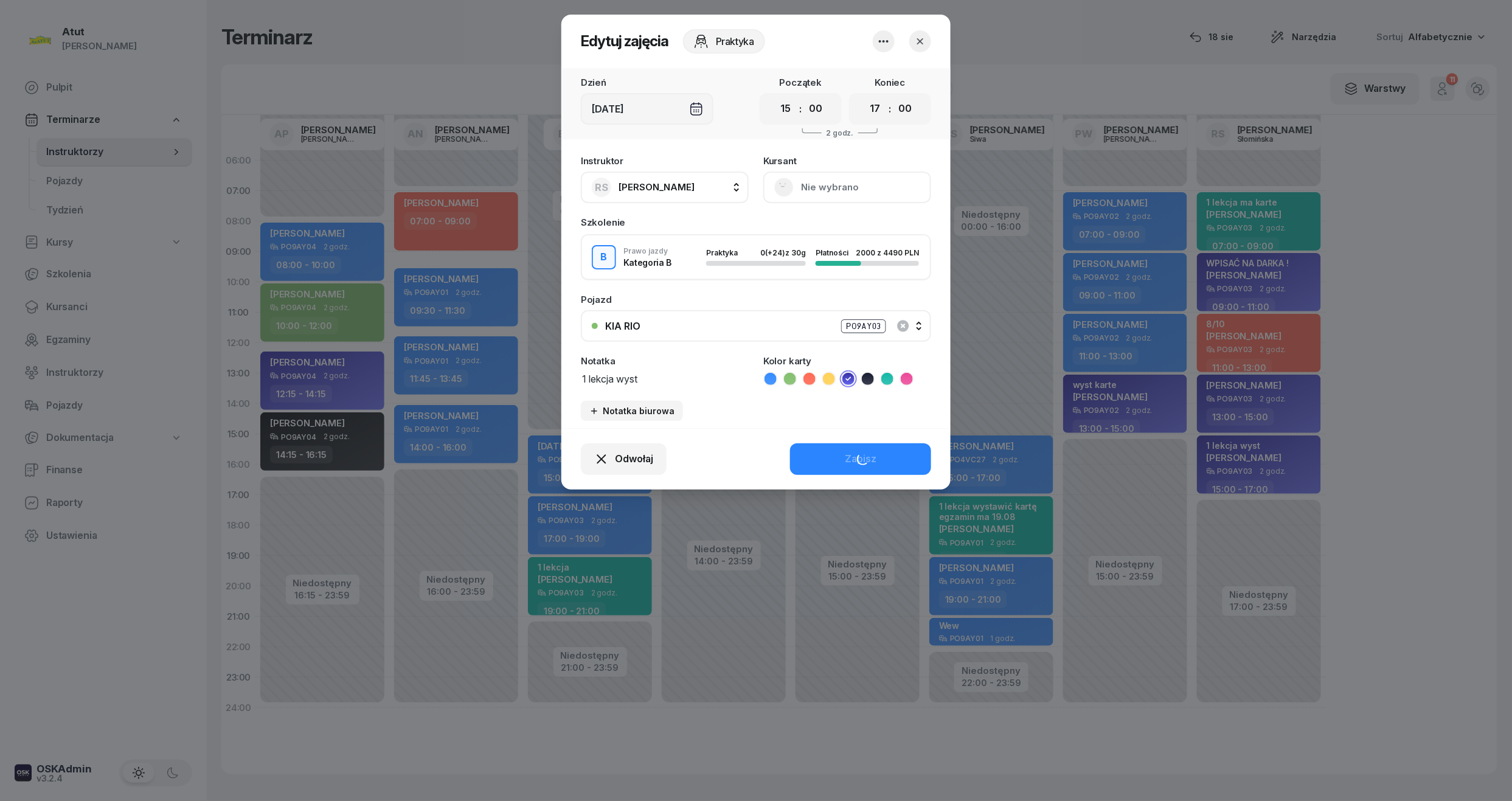
click at [823, 183] on button "Nie wybrano" at bounding box center [847, 187] width 167 height 31
click at [786, 233] on div "Otwórz profil" at bounding box center [802, 228] width 59 height 16
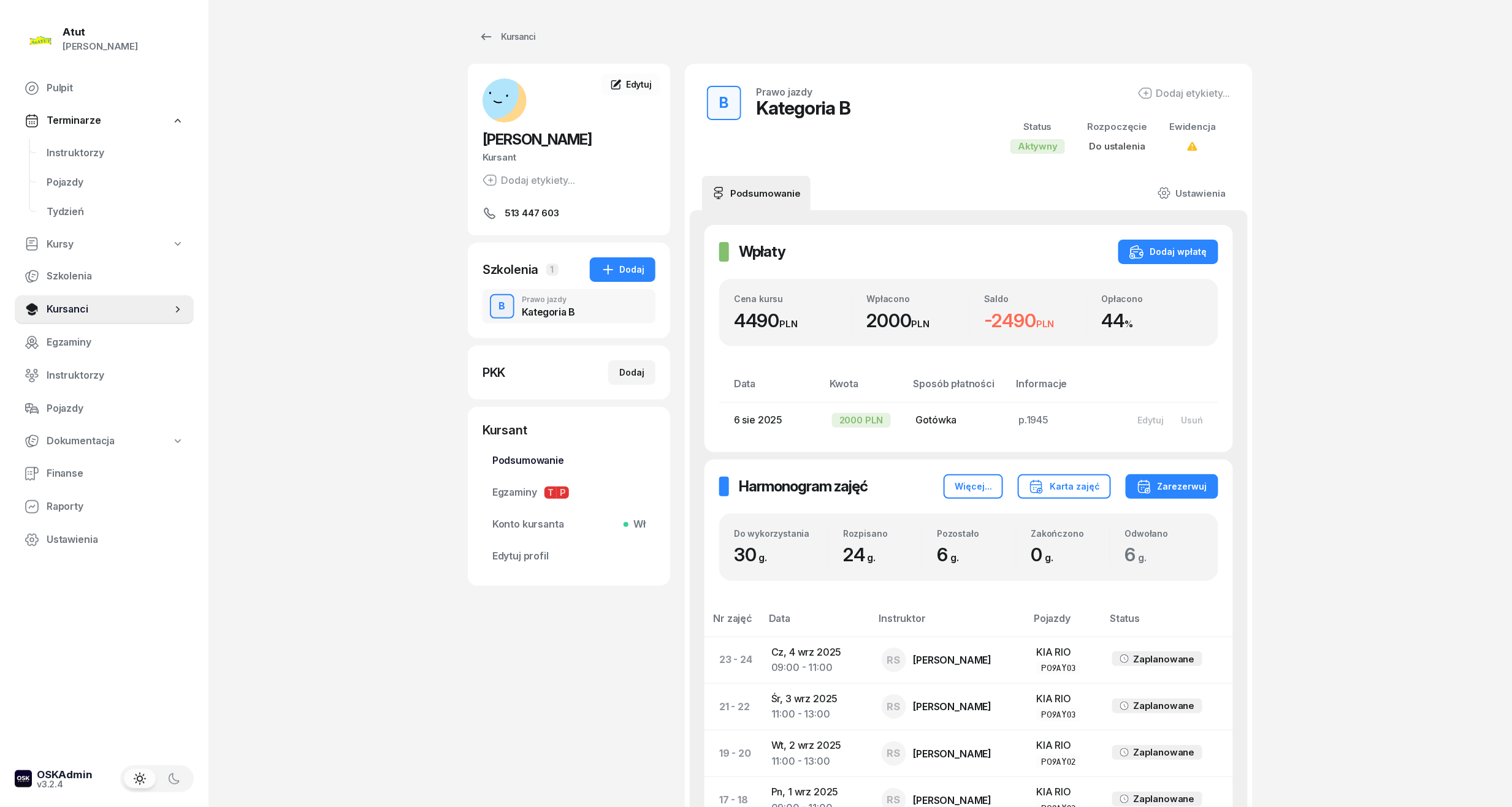
click at [503, 458] on span "Podsumowanie" at bounding box center [568, 461] width 153 height 16
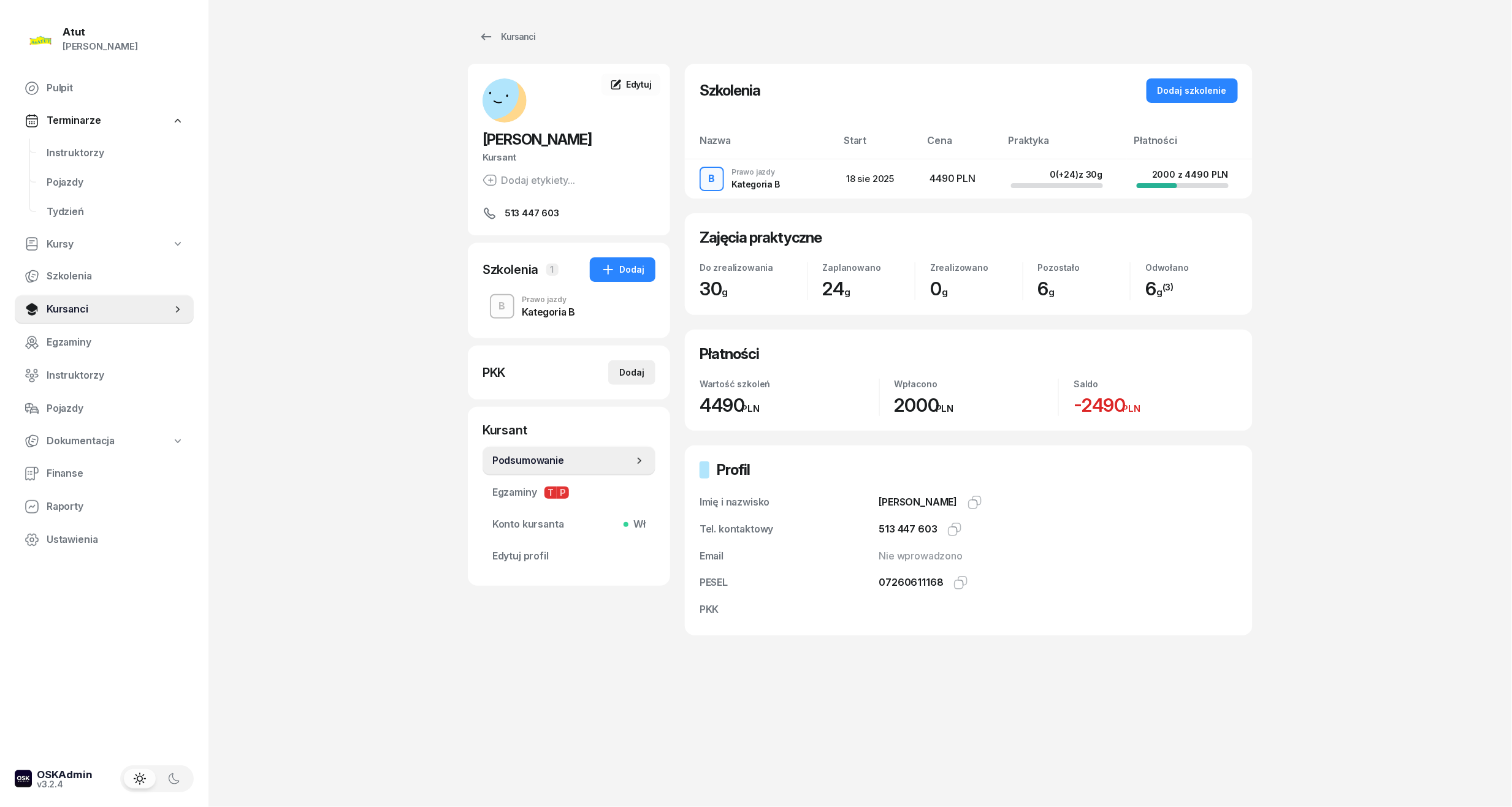
click at [631, 372] on div "Dodaj" at bounding box center [631, 372] width 25 height 15
select select
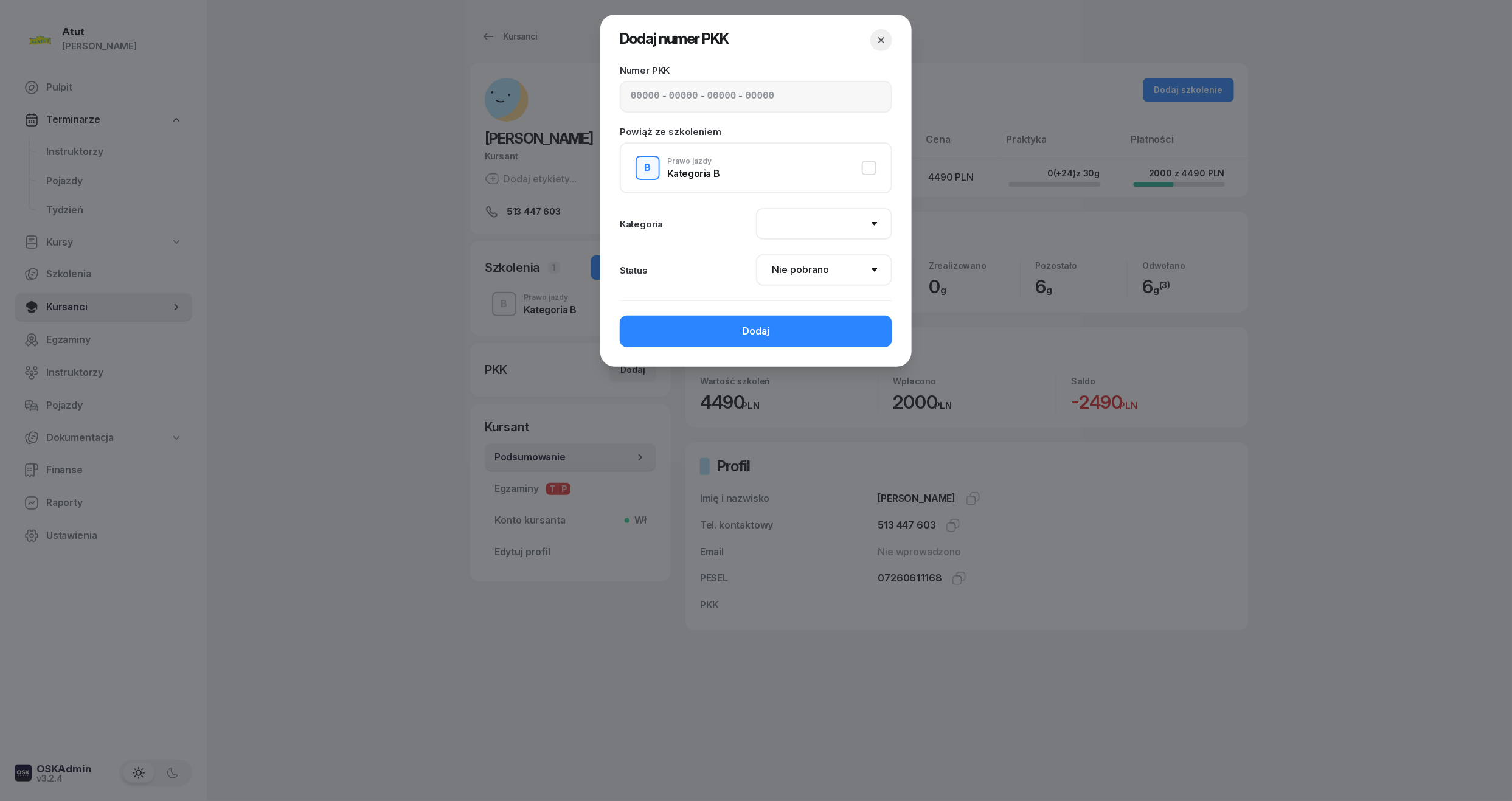
drag, startPoint x: 884, startPoint y: 40, endPoint x: -42, endPoint y: 207, distance: 940.9
click at [0, 207] on html "Paulina Atut Paulina Lis Pulpit Terminarze Instruktorzy Pojazdy Tydzień Kursy S…" at bounding box center [756, 400] width 1512 height 801
click at [669, 99] on input at bounding box center [684, 96] width 29 height 16
paste input "72570"
type input "72570"
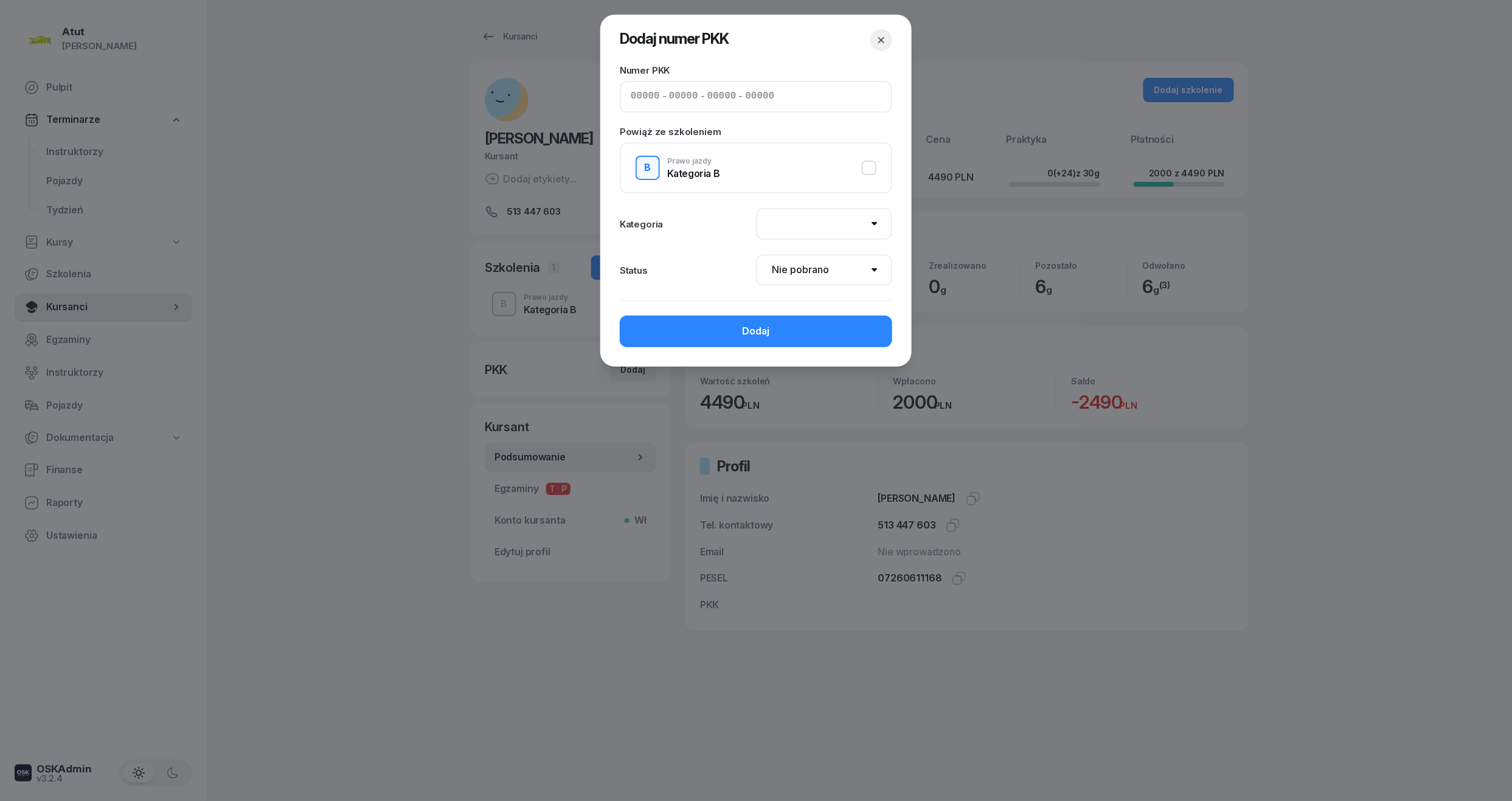
type input "73251"
type input "28933"
type input "85122"
click at [764, 327] on div "Dodaj" at bounding box center [756, 332] width 28 height 16
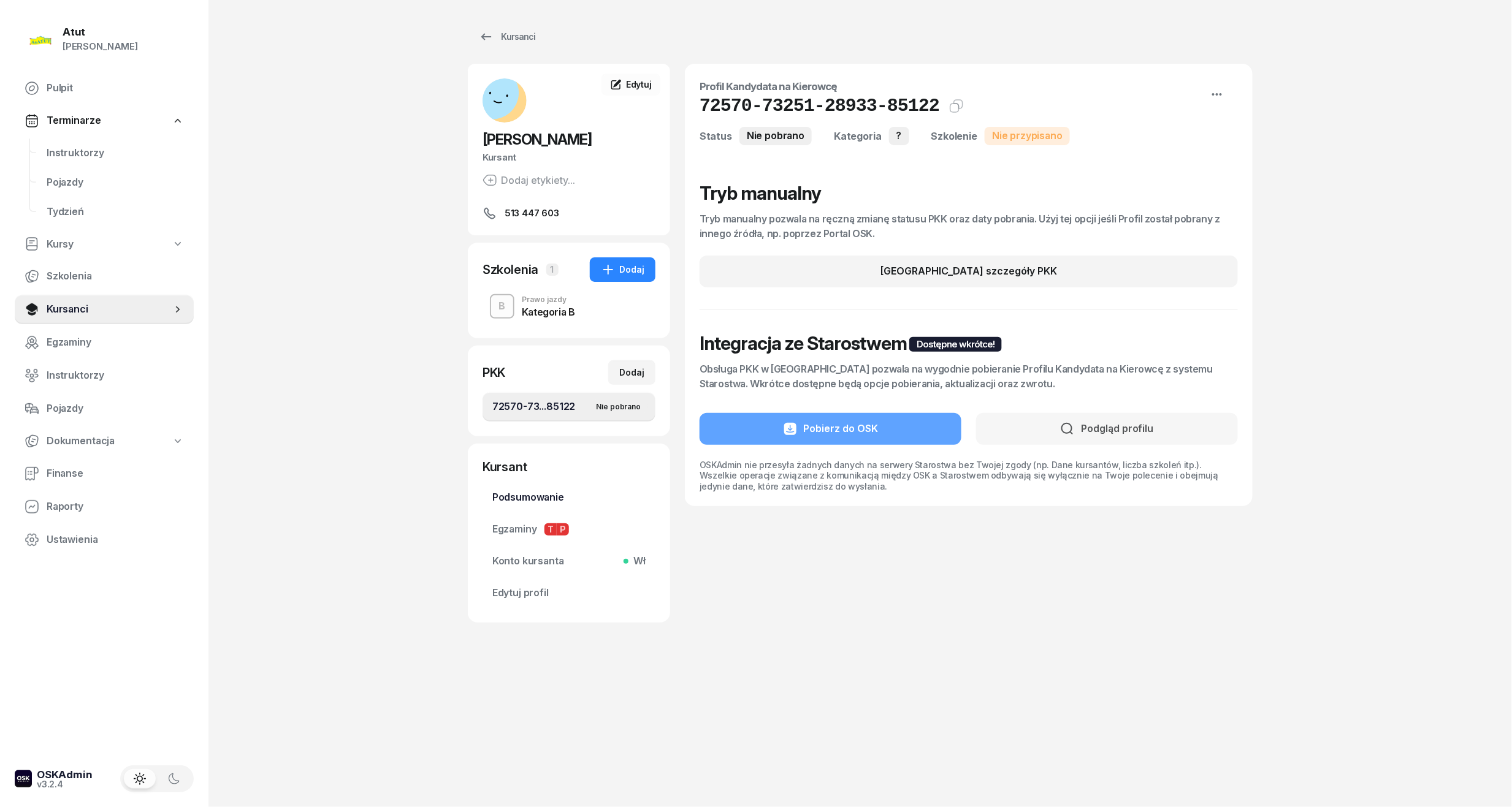
click at [512, 496] on span "Podsumowanie" at bounding box center [568, 497] width 153 height 16
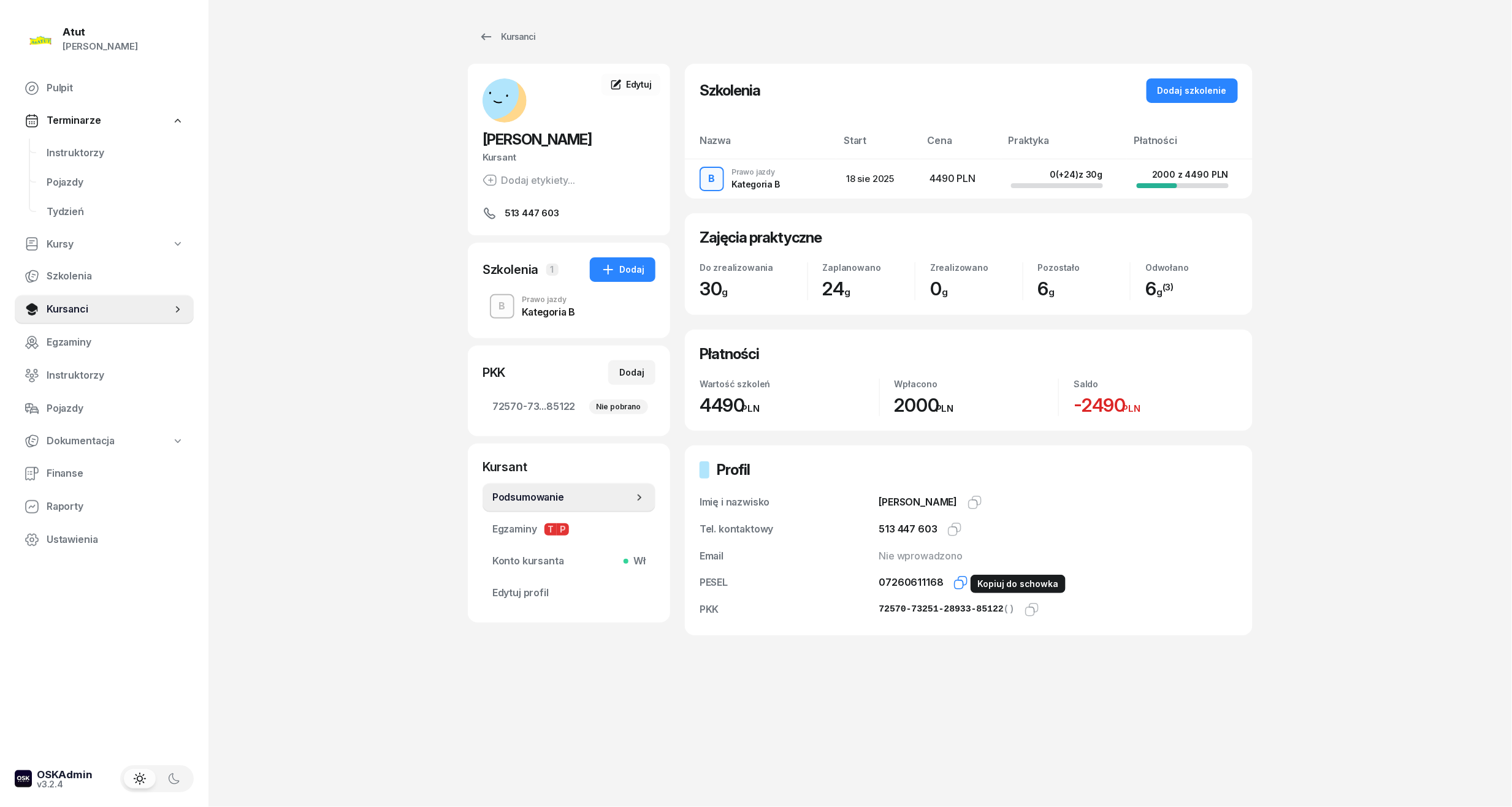
click at [958, 588] on icon "button" at bounding box center [959, 585] width 9 height 9
click at [74, 143] on link "Instruktorzy" at bounding box center [115, 153] width 157 height 30
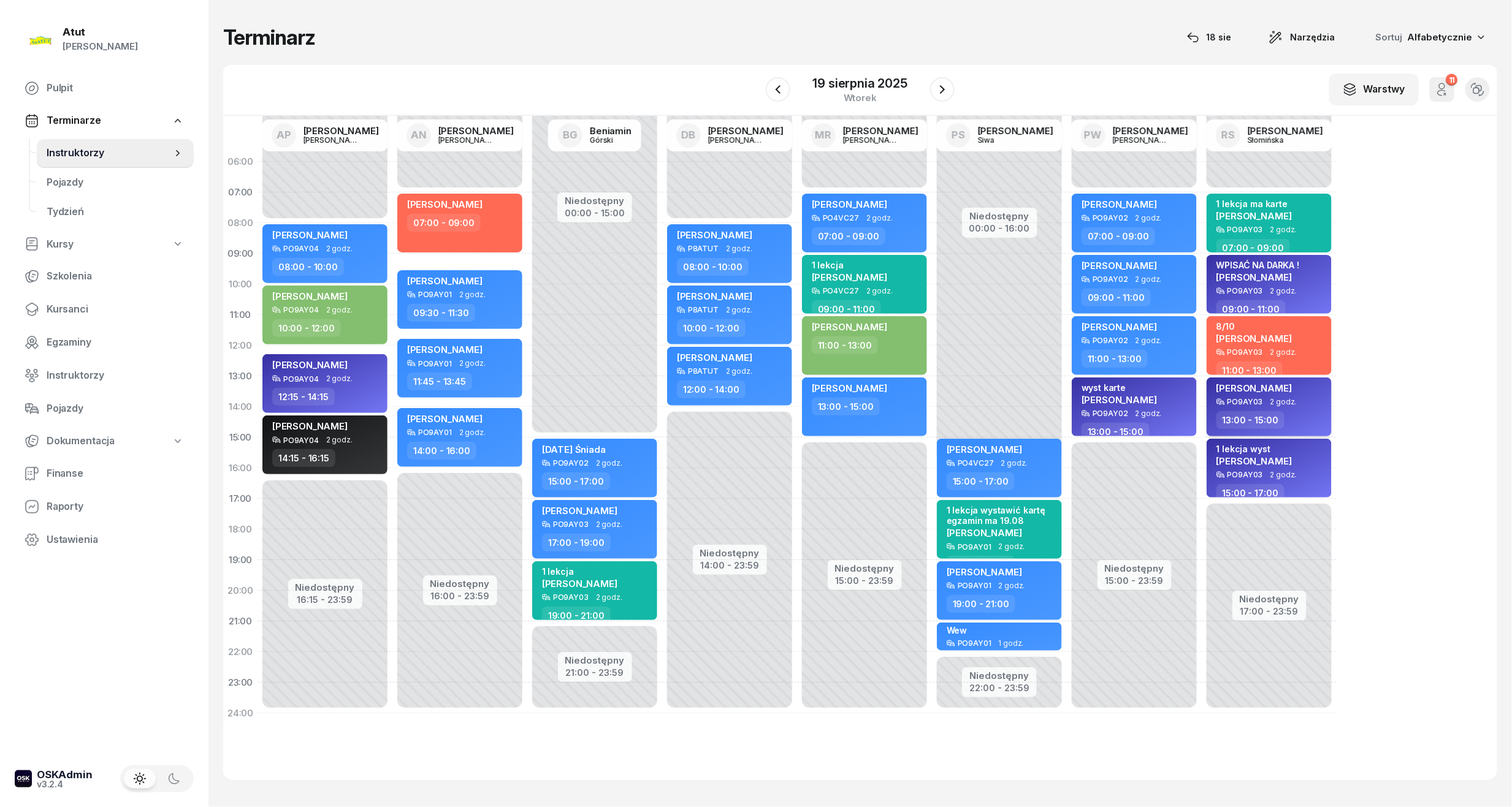
click at [1262, 386] on span "Mikolaj Wizer" at bounding box center [1254, 387] width 75 height 11
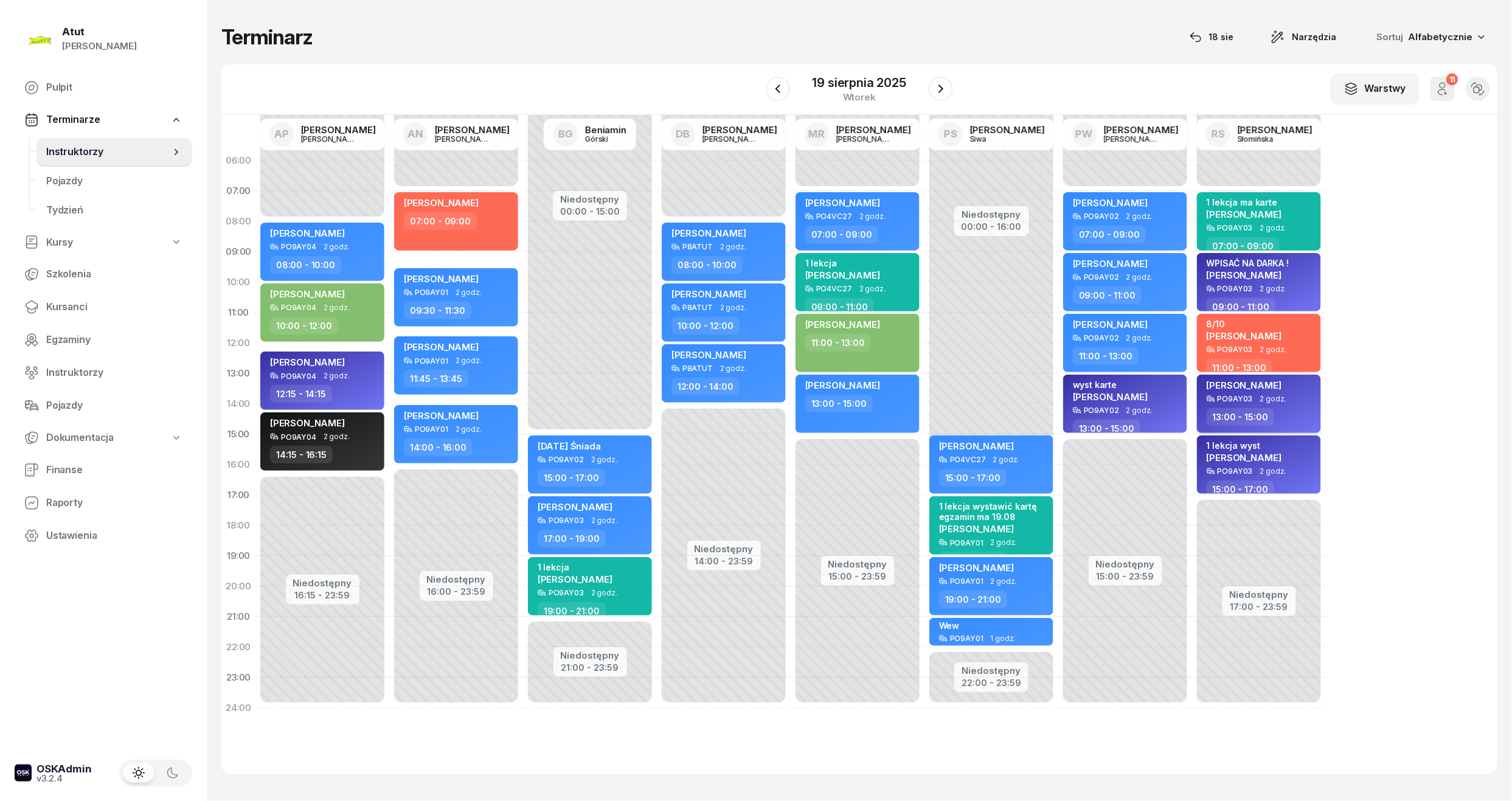
select select "13"
select select "15"
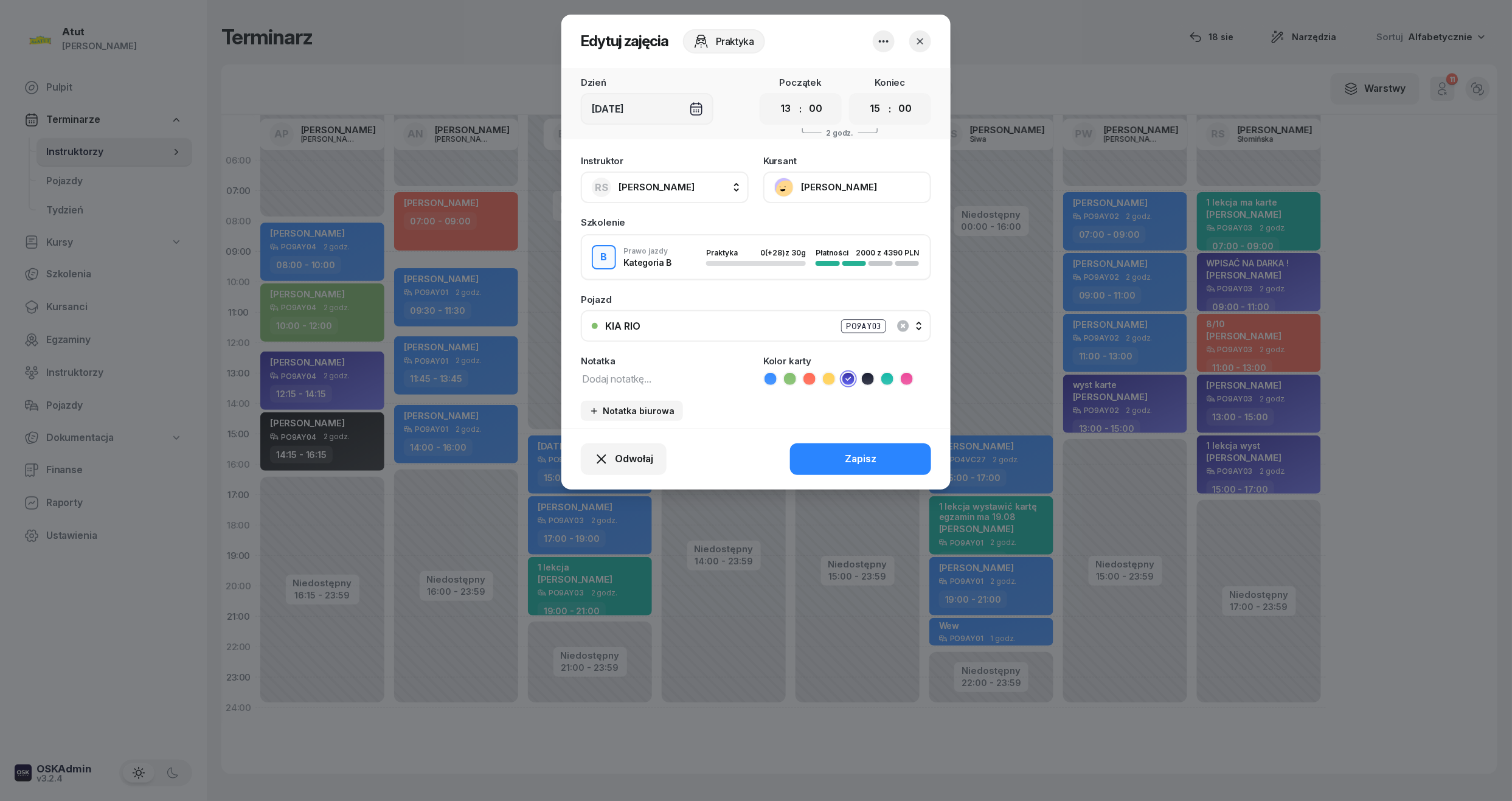
click at [825, 187] on button "Mikolaj Wizer" at bounding box center [847, 187] width 167 height 31
click at [807, 227] on div "Otwórz profil" at bounding box center [802, 228] width 59 height 16
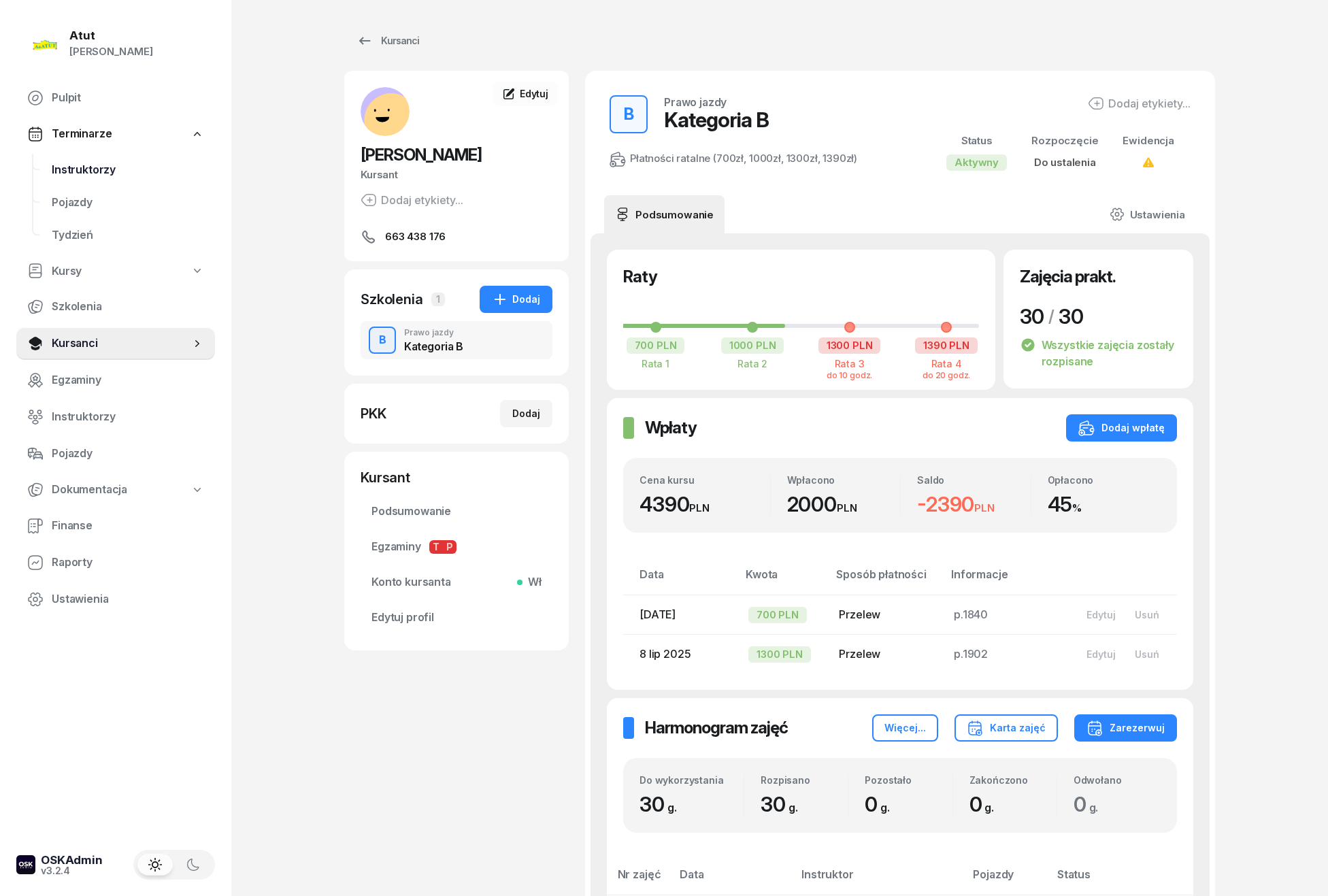
click at [101, 164] on span "Instruktorzy" at bounding box center [127, 170] width 152 height 17
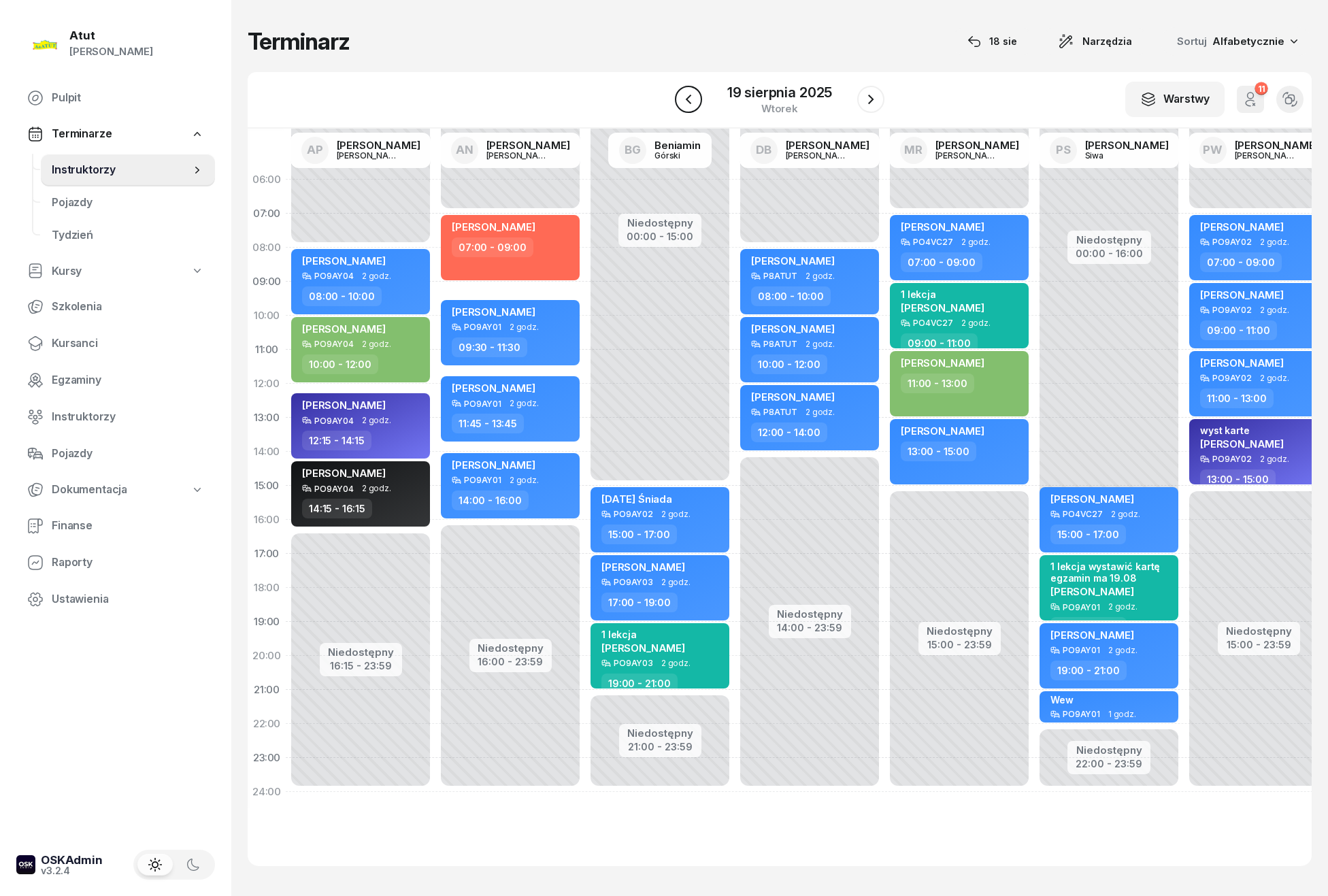
click at [683, 99] on icon "button" at bounding box center [688, 99] width 17 height 17
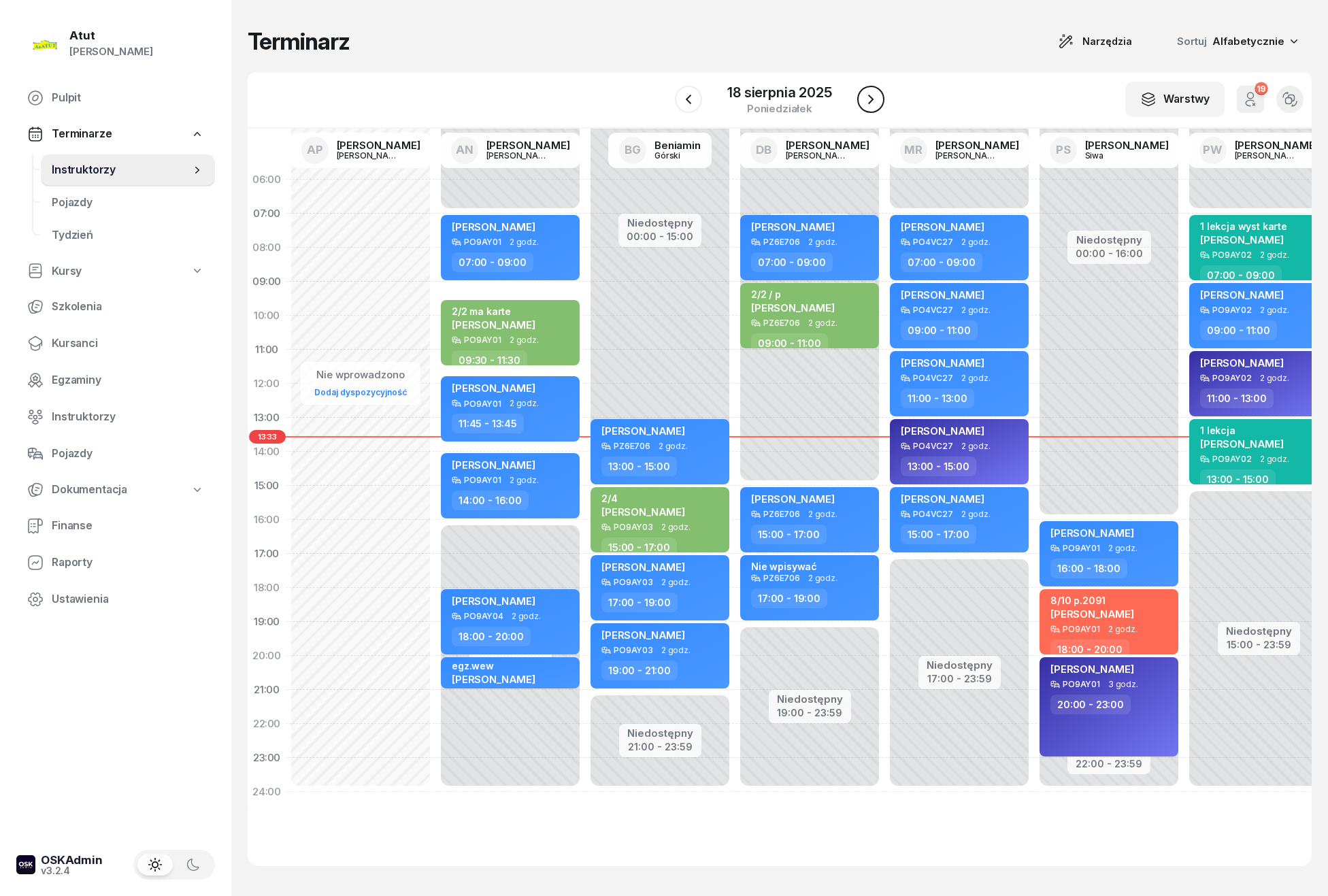
click at [878, 99] on icon "button" at bounding box center [871, 99] width 17 height 17
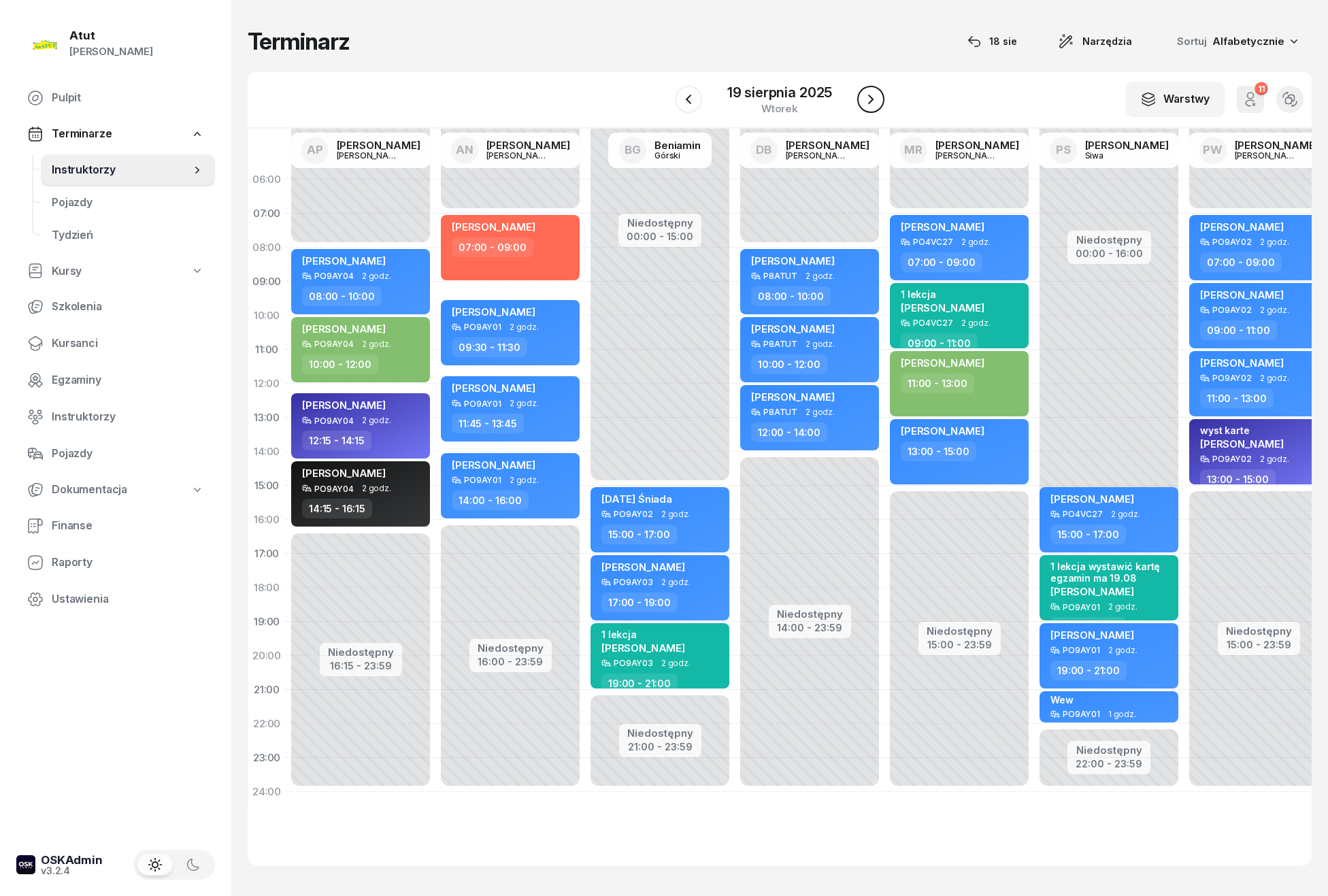
click at [878, 99] on icon "button" at bounding box center [871, 99] width 17 height 17
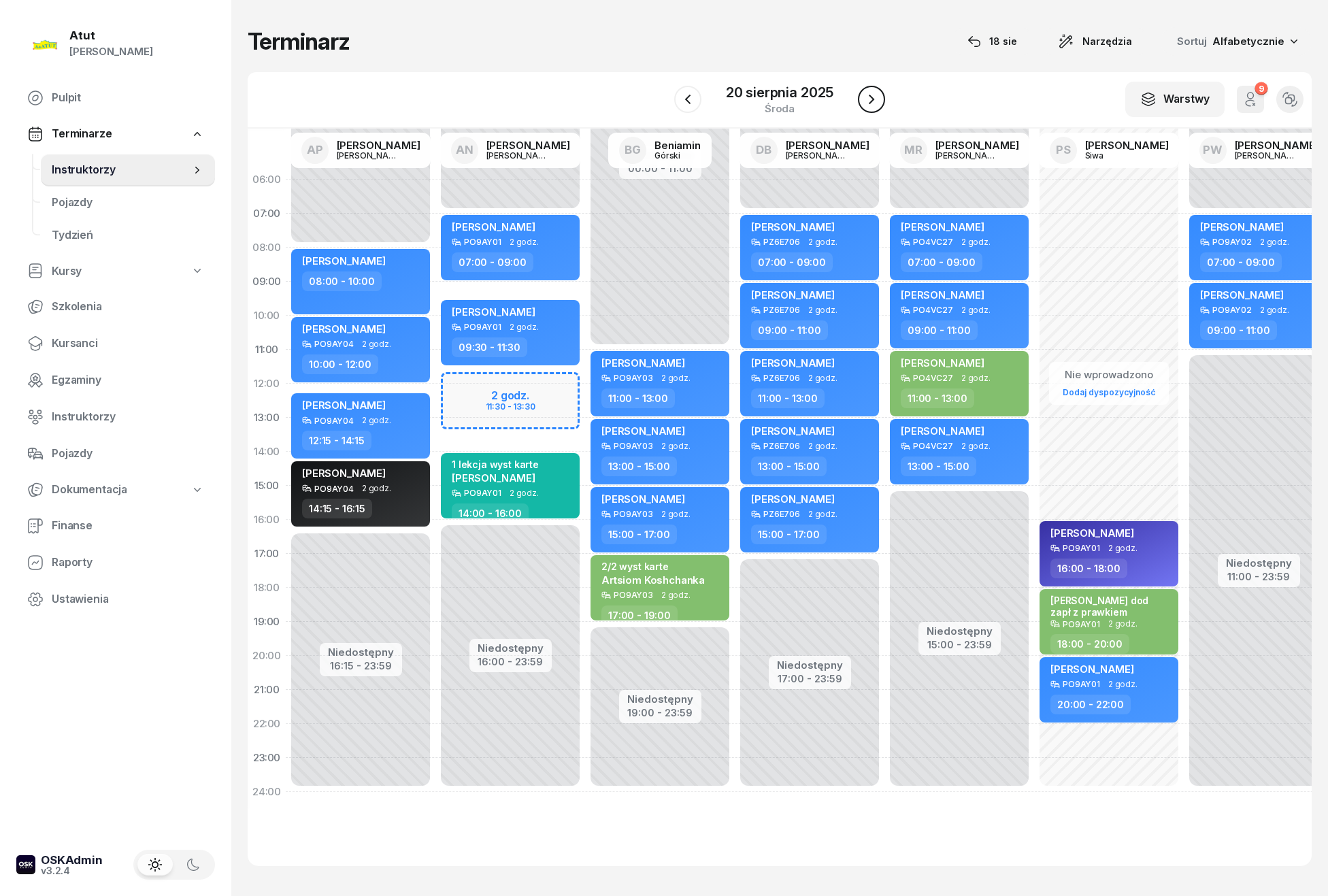
click at [878, 99] on icon "button" at bounding box center [872, 99] width 17 height 17
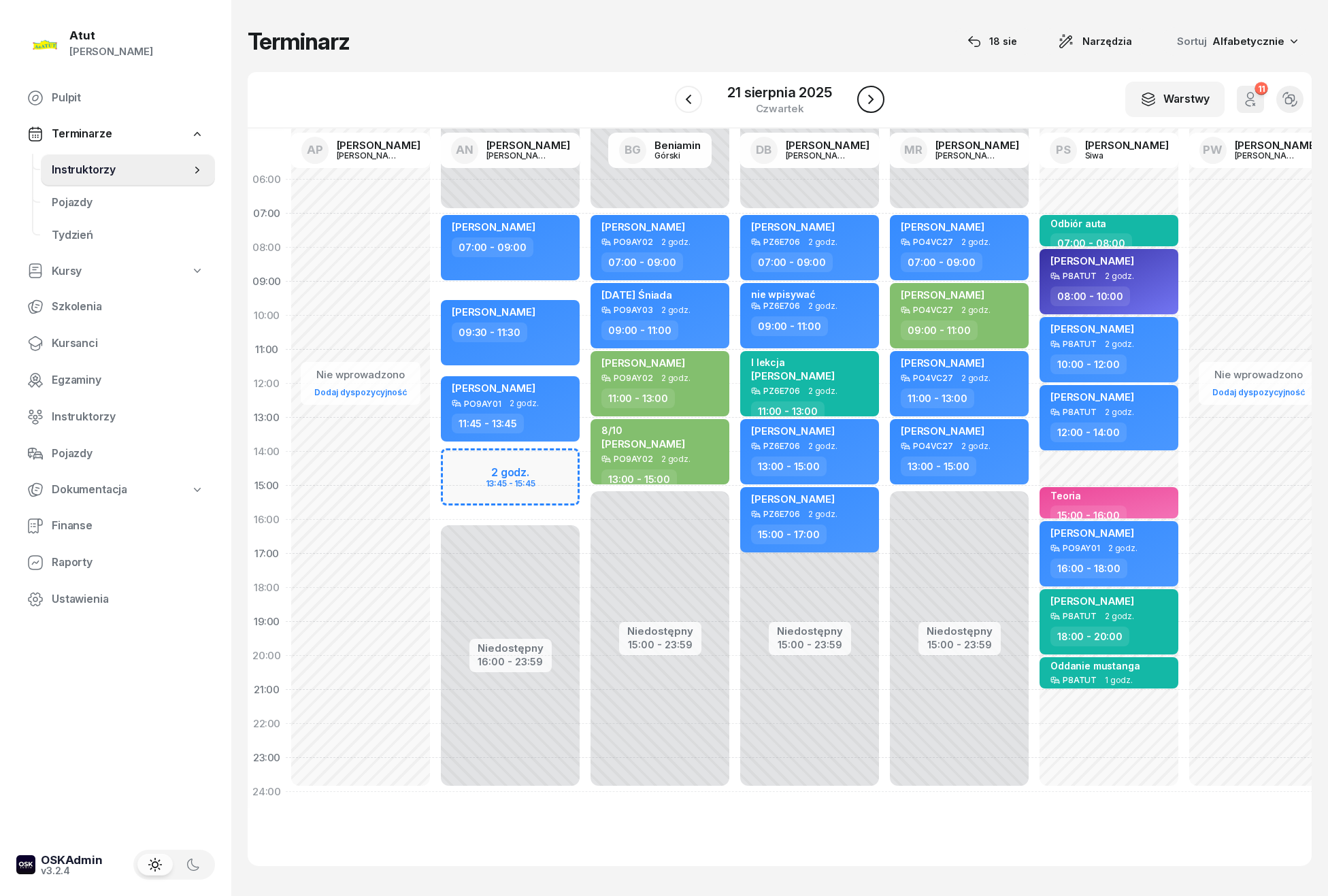
click at [878, 99] on icon "button" at bounding box center [871, 99] width 17 height 17
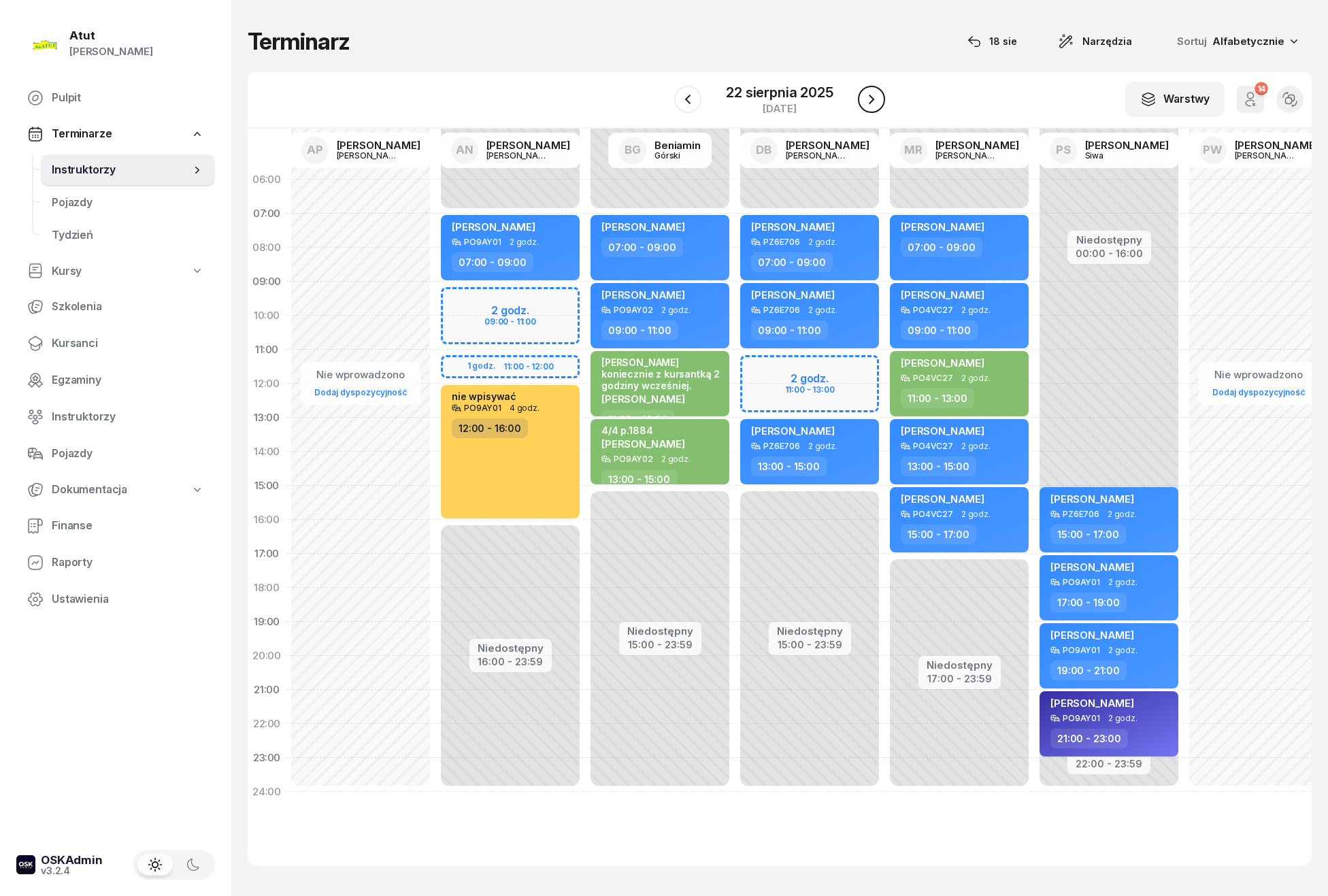
click at [876, 98] on icon "button" at bounding box center [872, 99] width 17 height 17
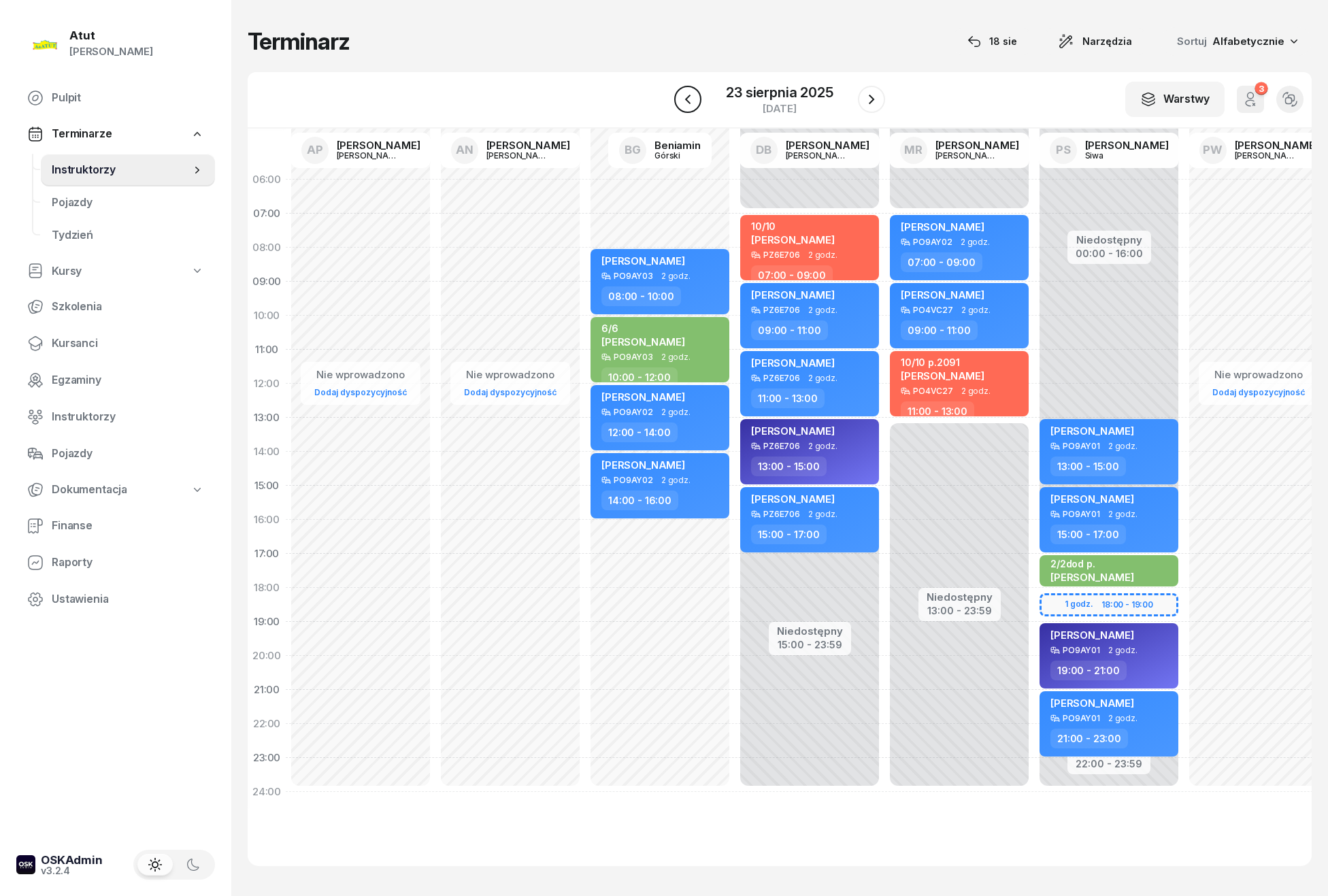
click at [681, 98] on icon "button" at bounding box center [687, 99] width 17 height 17
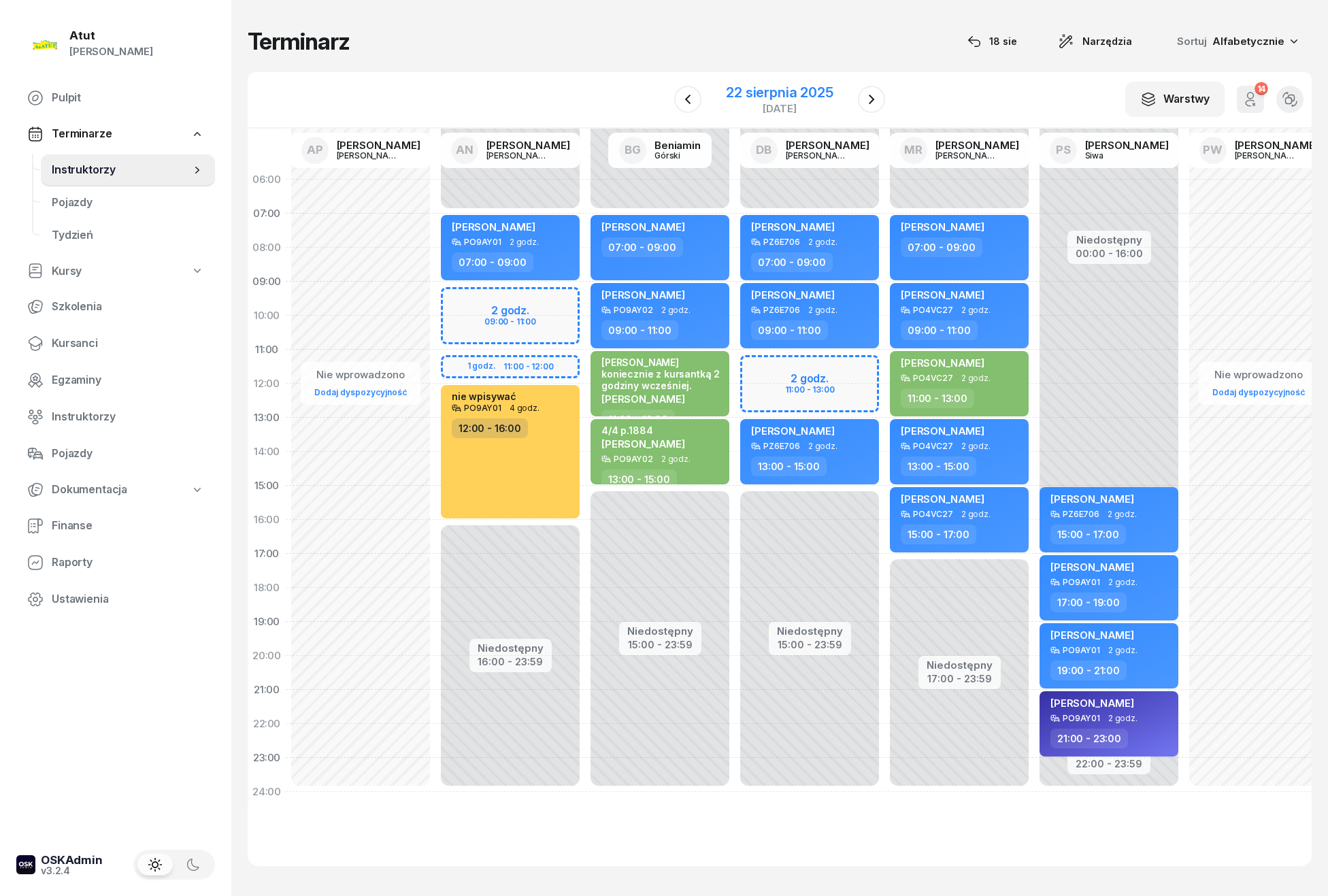
click at [744, 101] on div "22 sierpnia 2025 piątek" at bounding box center [780, 99] width 107 height 28
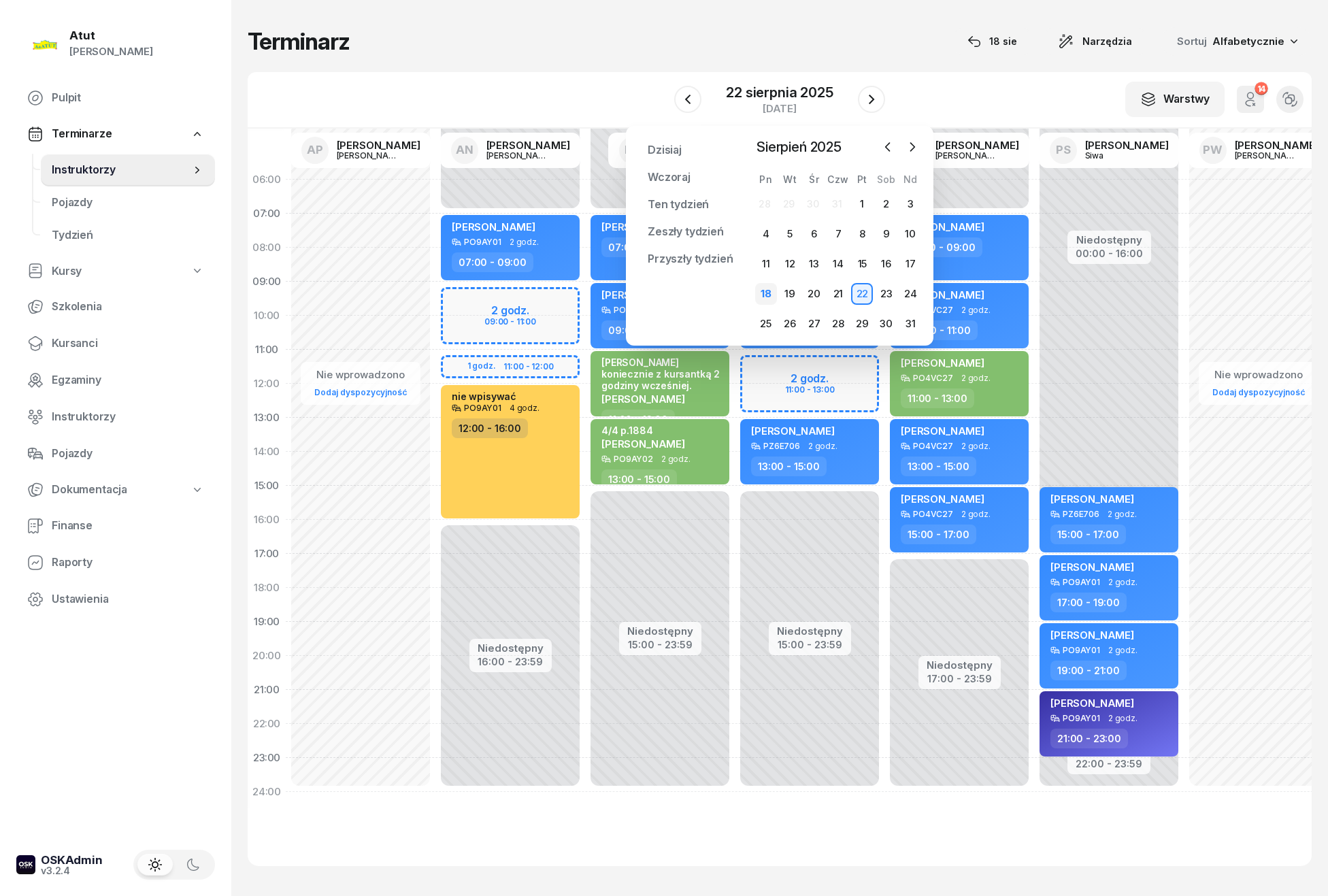
click at [765, 297] on div "18" at bounding box center [766, 294] width 21 height 21
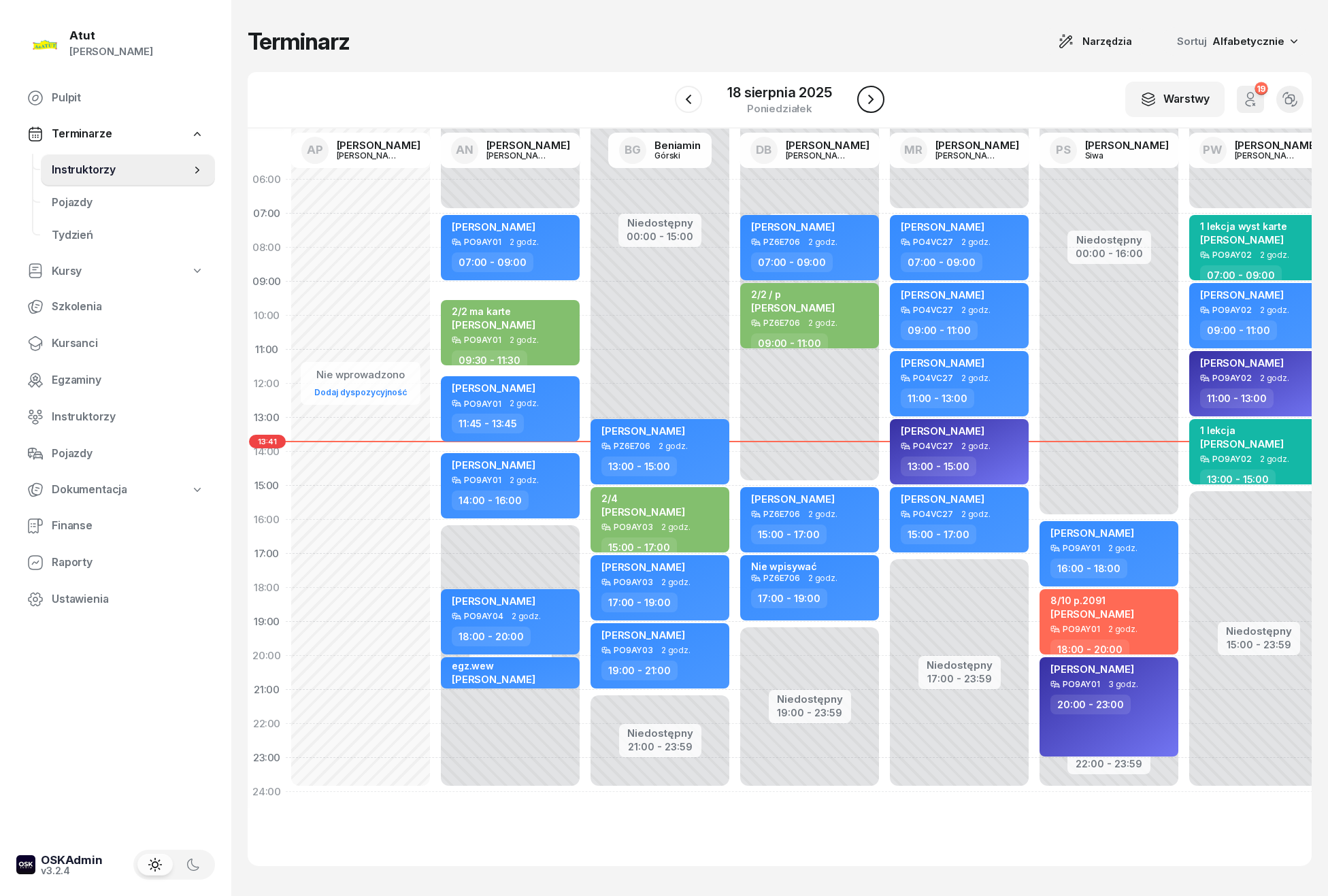
click at [870, 91] on icon "button" at bounding box center [871, 99] width 17 height 17
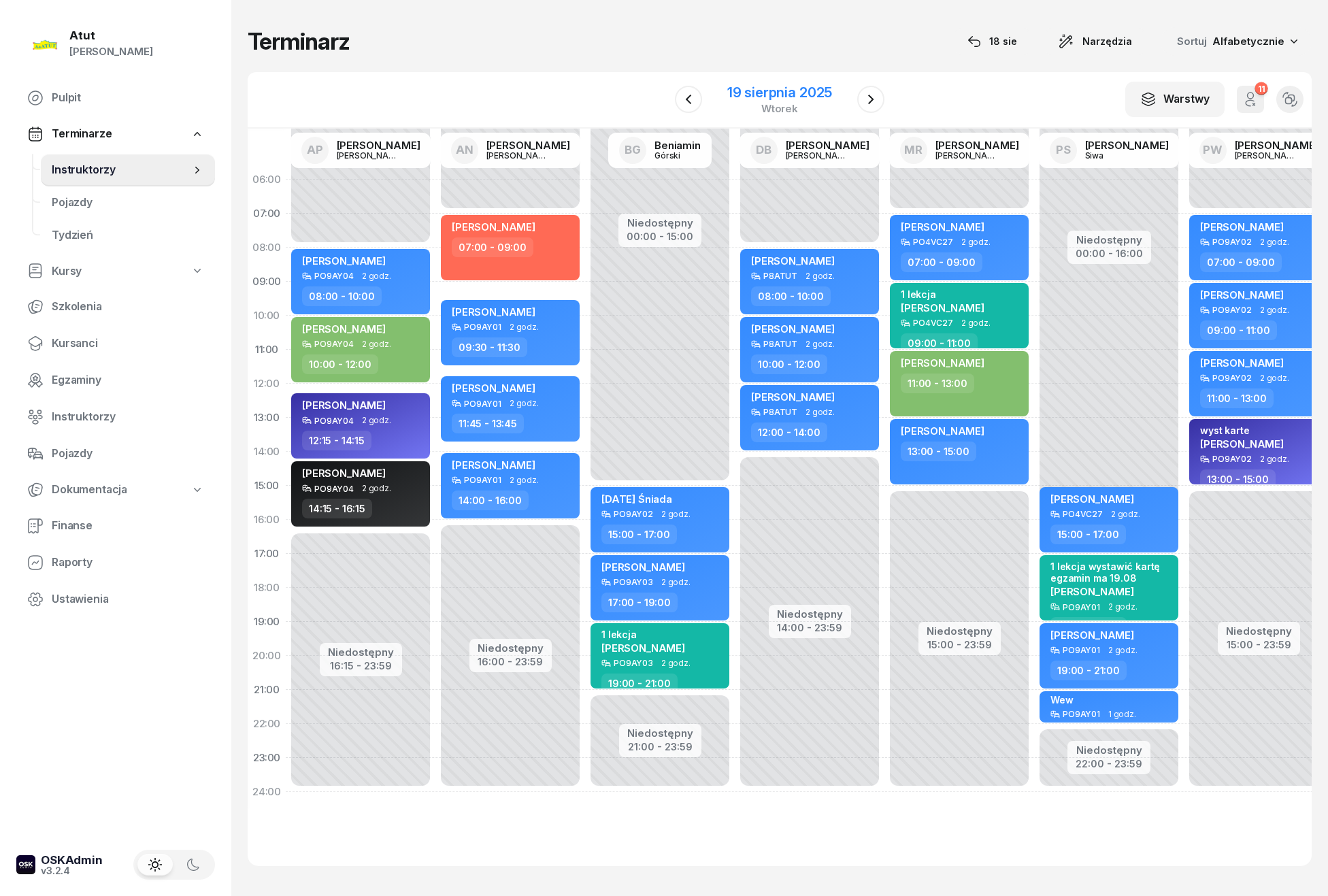
click at [800, 95] on div "19 sierpnia 2025" at bounding box center [780, 92] width 105 height 14
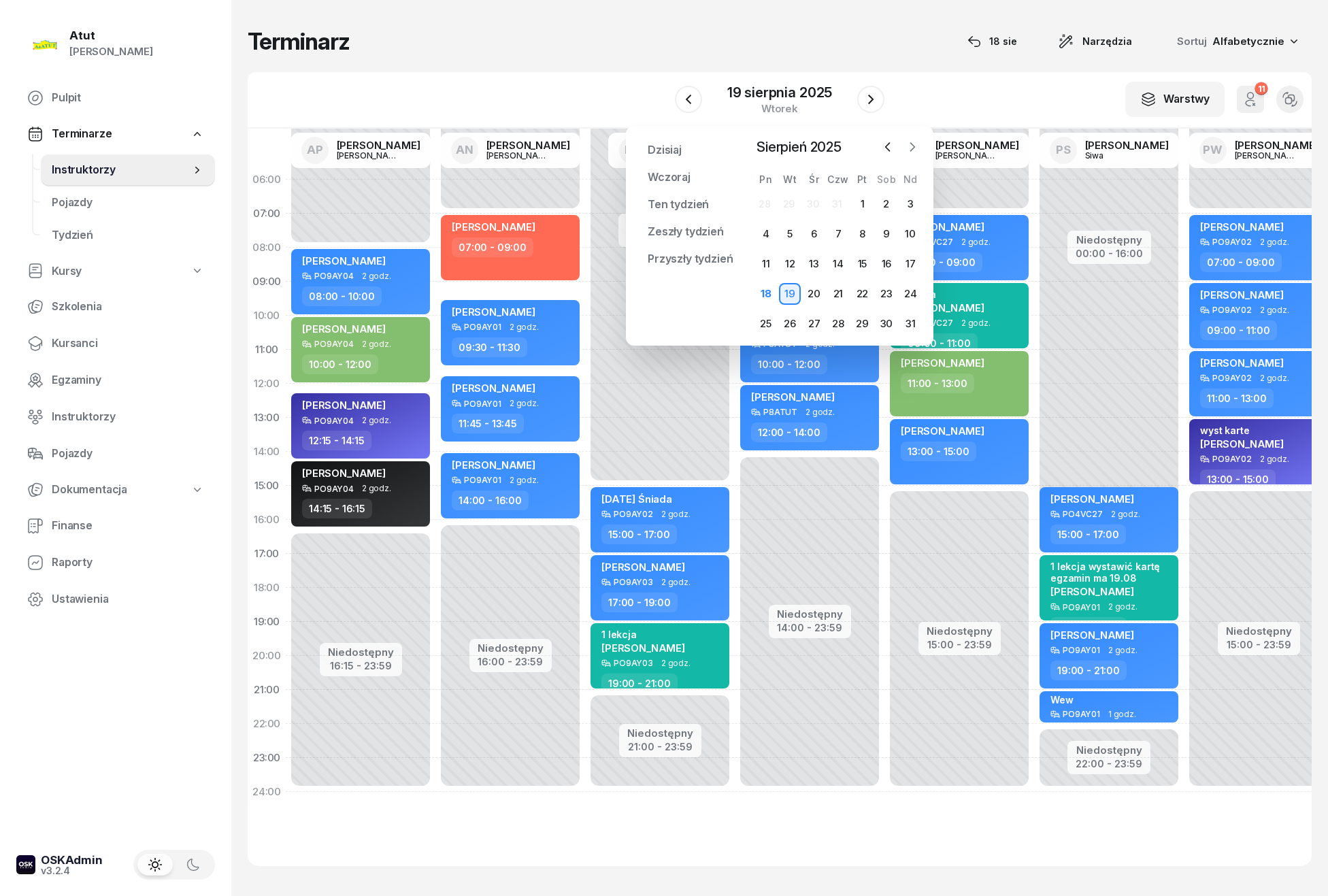
click at [908, 147] on icon "button" at bounding box center [913, 147] width 14 height 14
click at [766, 229] on div "8" at bounding box center [766, 234] width 21 height 21
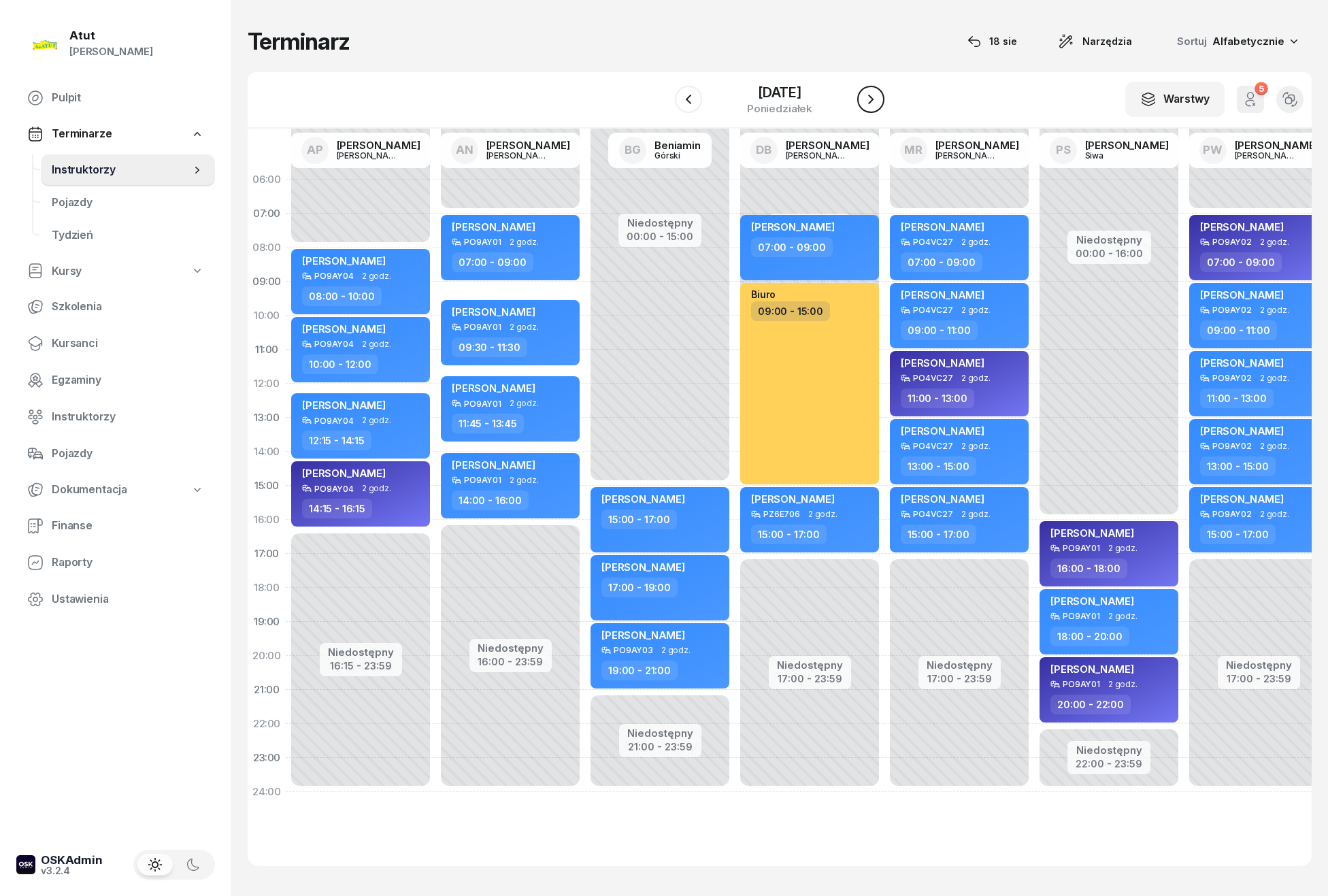
click at [875, 99] on icon "button" at bounding box center [871, 99] width 17 height 17
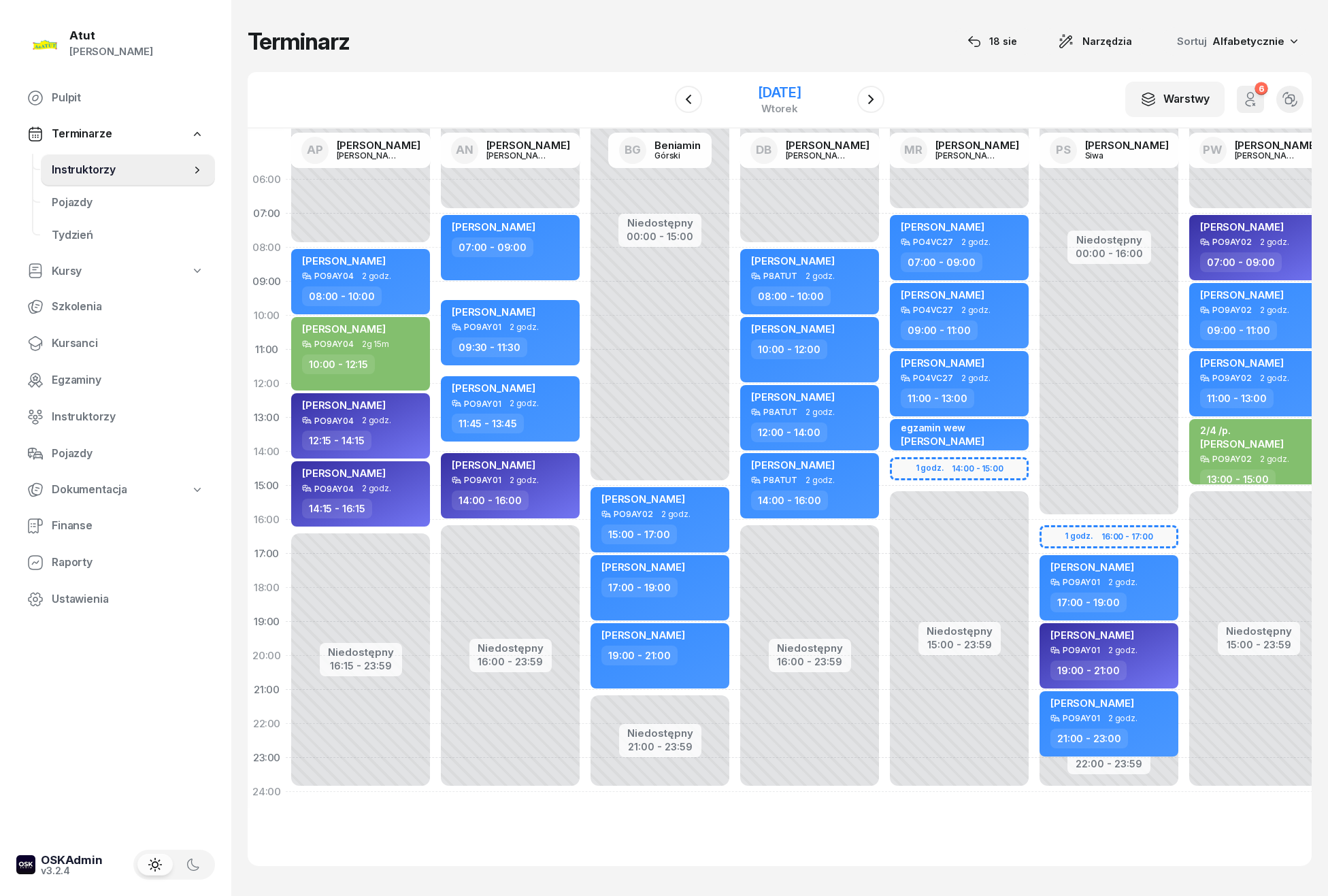
click at [802, 94] on div "9 września 2025" at bounding box center [780, 92] width 44 height 14
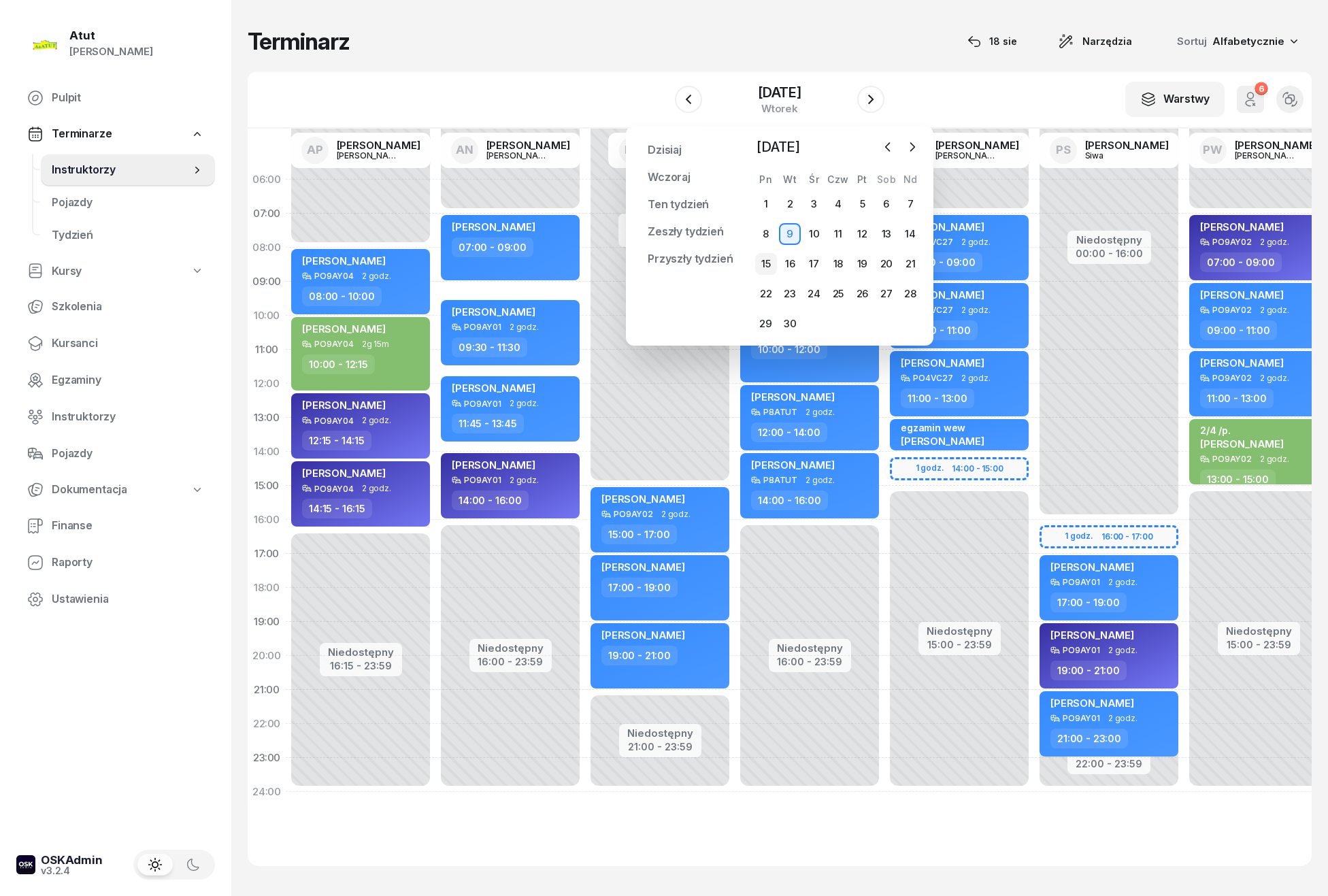
click at [766, 258] on div "15" at bounding box center [766, 264] width 21 height 21
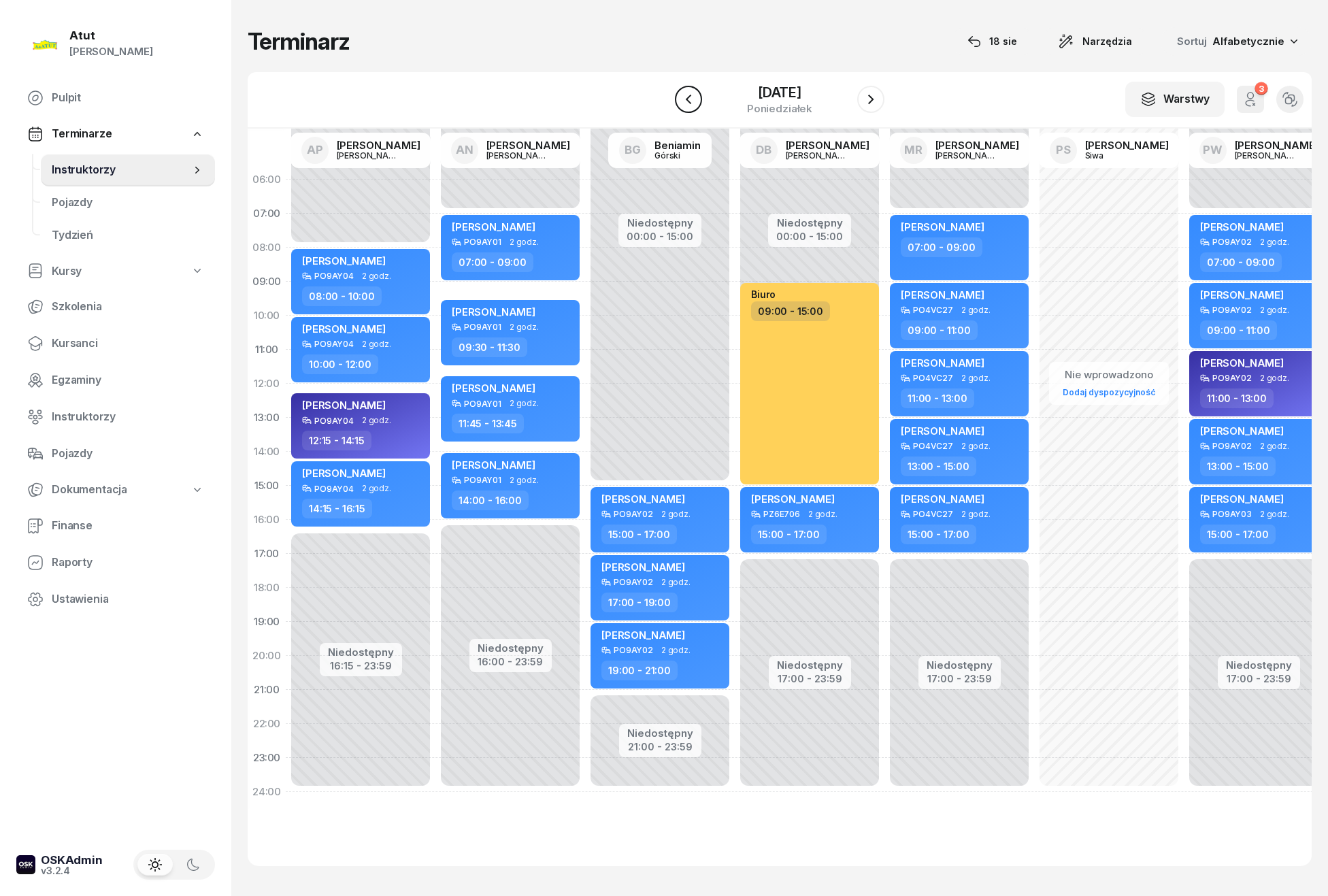
click at [690, 99] on icon "button" at bounding box center [688, 99] width 17 height 17
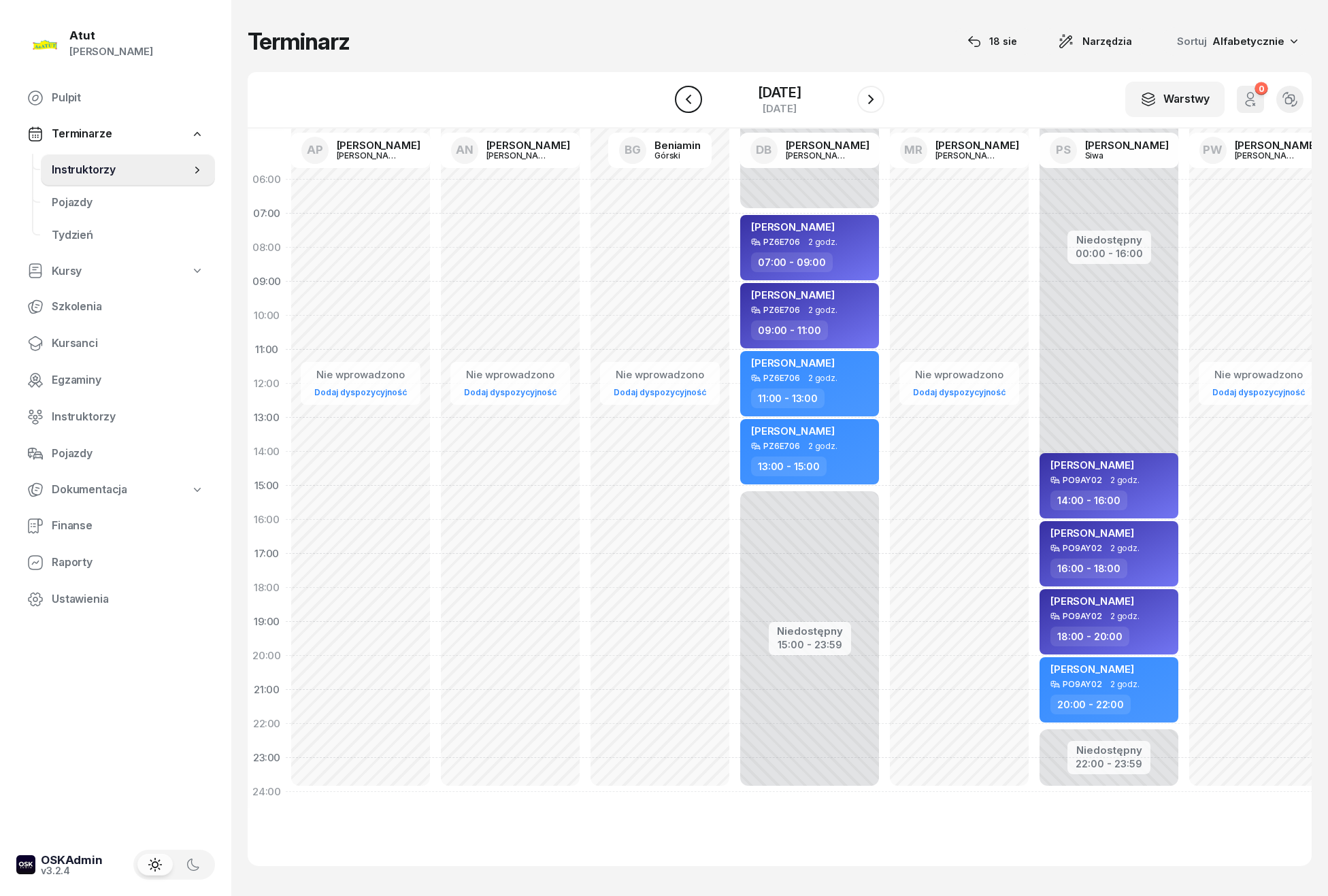
click at [690, 99] on icon "button" at bounding box center [688, 99] width 17 height 17
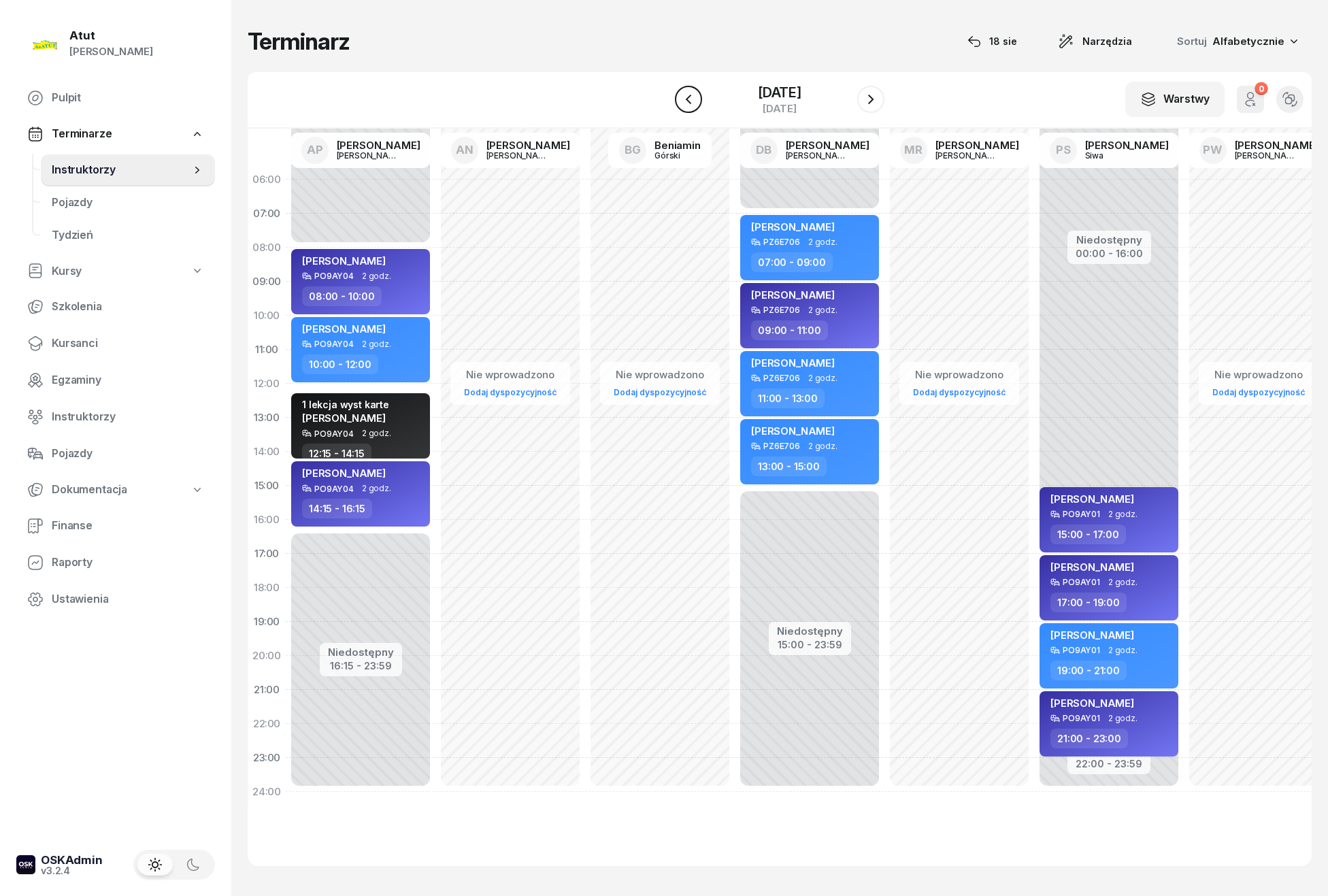
click at [690, 99] on icon "button" at bounding box center [688, 99] width 17 height 17
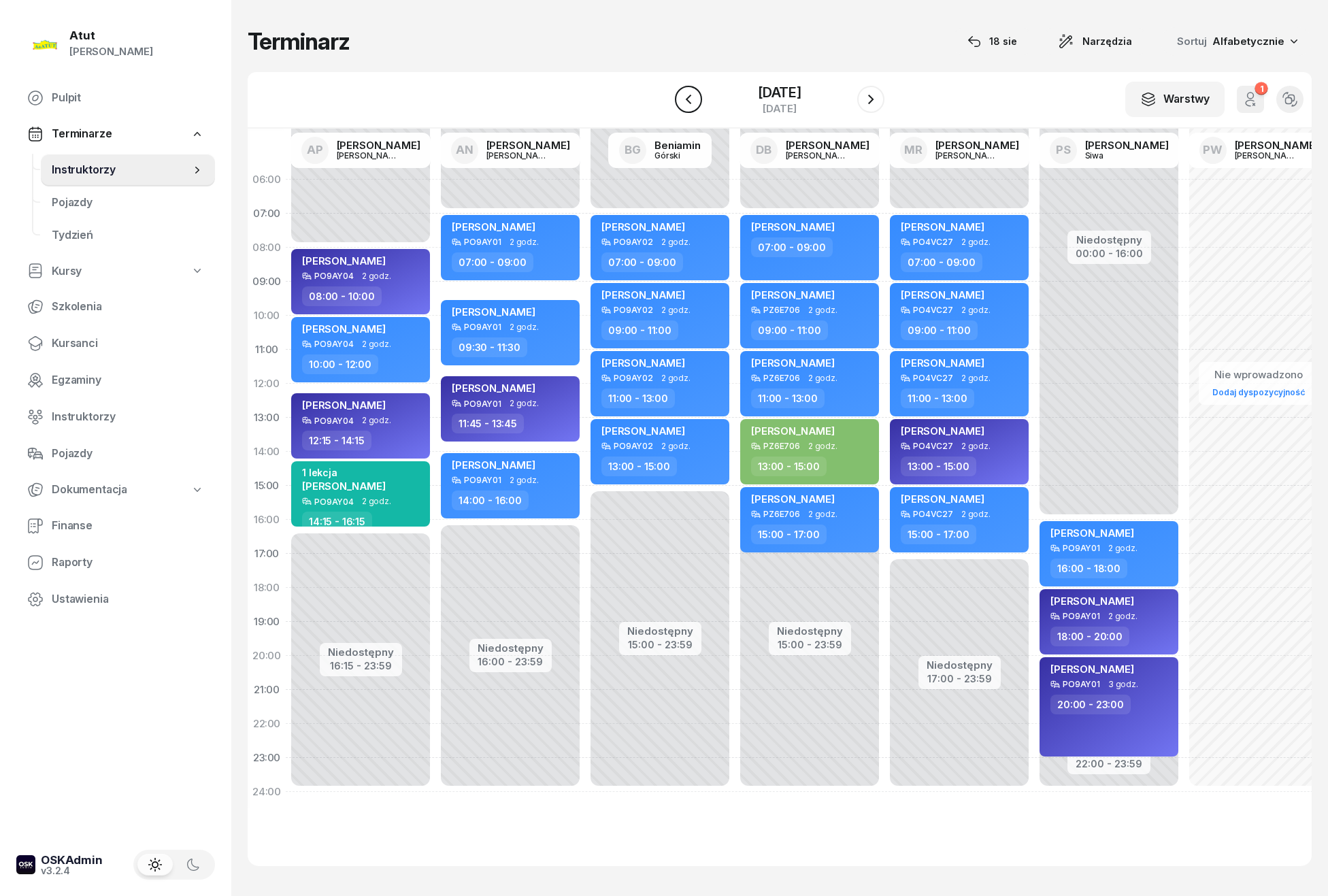
click at [690, 99] on icon "button" at bounding box center [688, 99] width 17 height 17
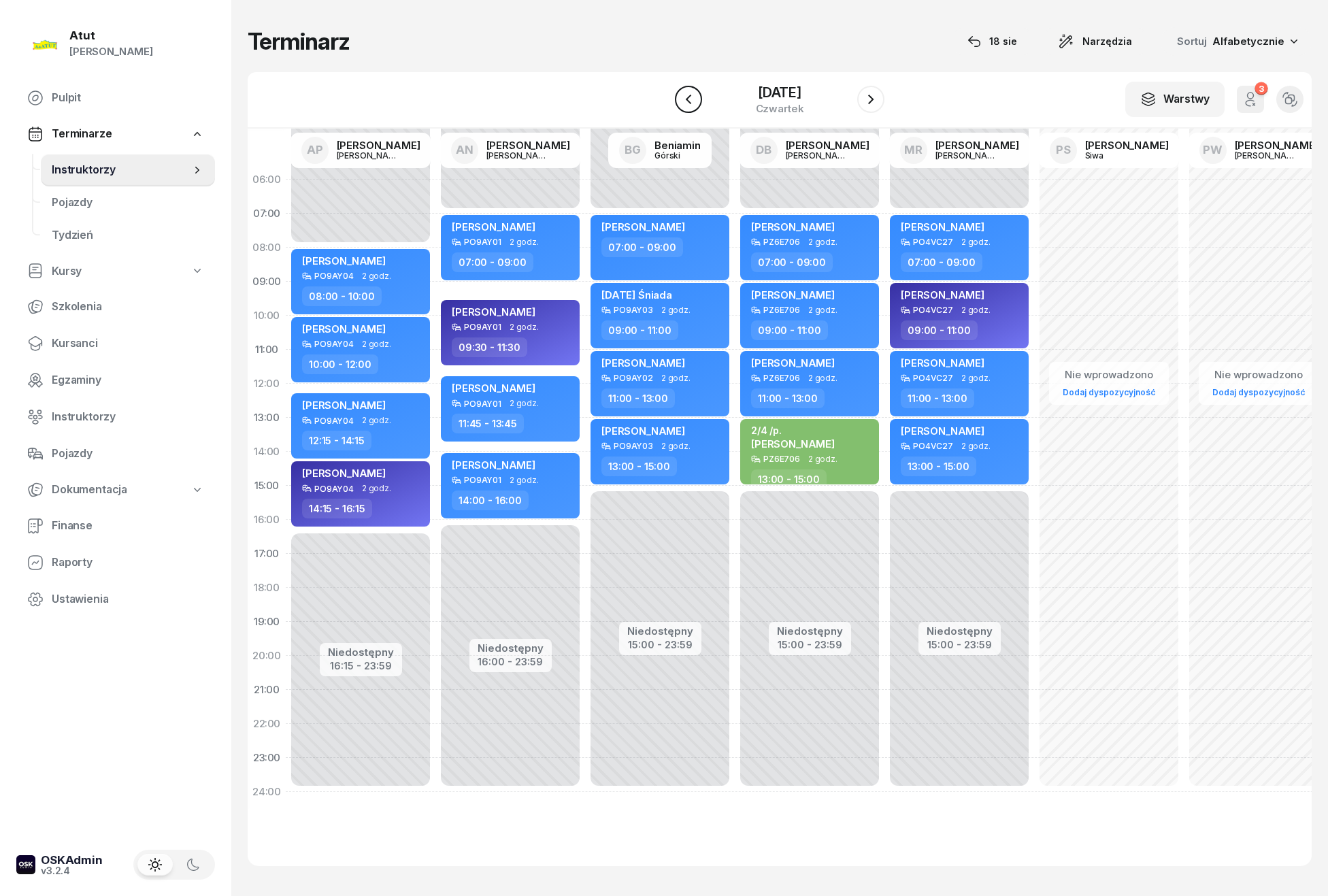
click at [690, 99] on icon "button" at bounding box center [688, 99] width 17 height 17
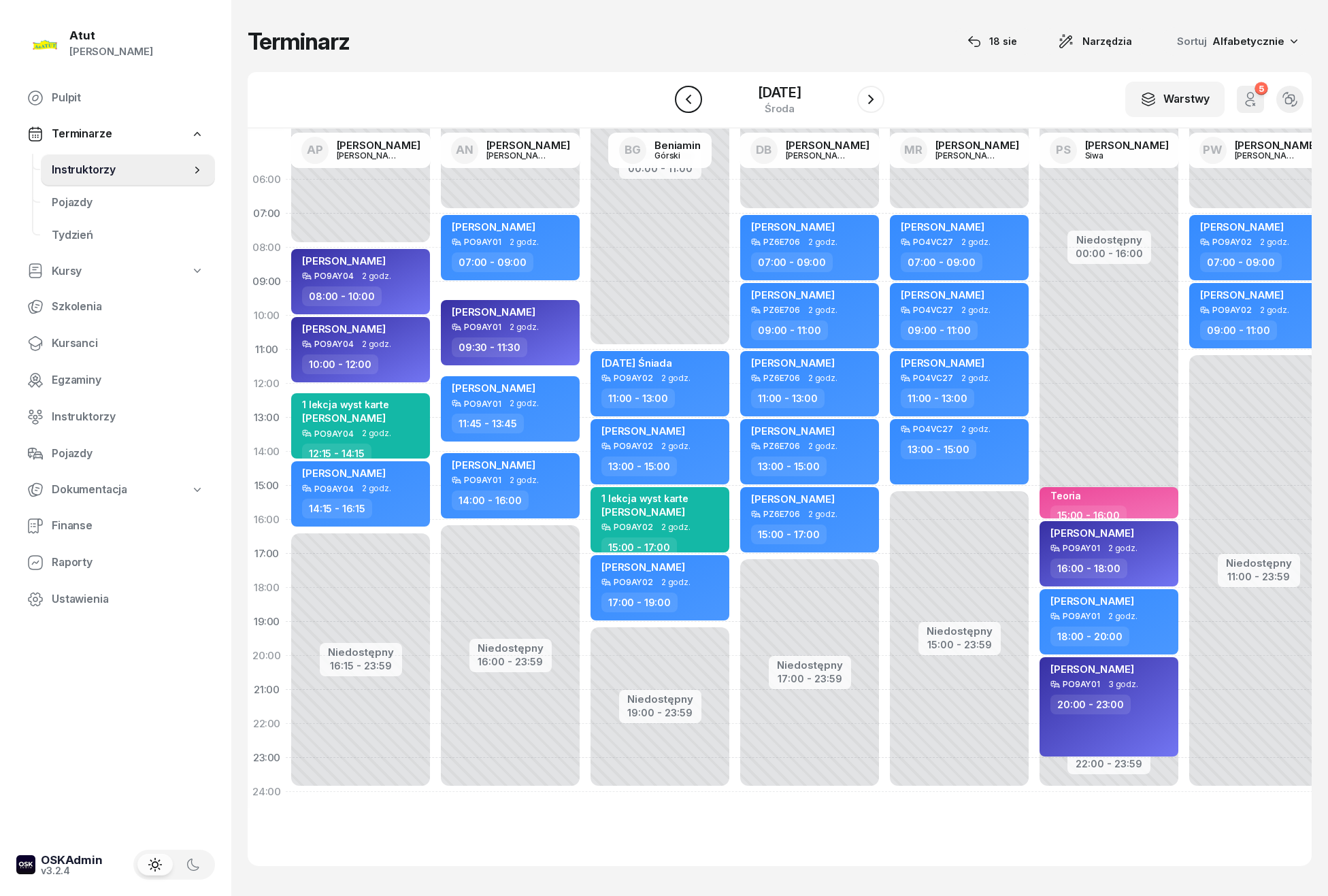
click at [690, 99] on icon "button" at bounding box center [688, 99] width 17 height 17
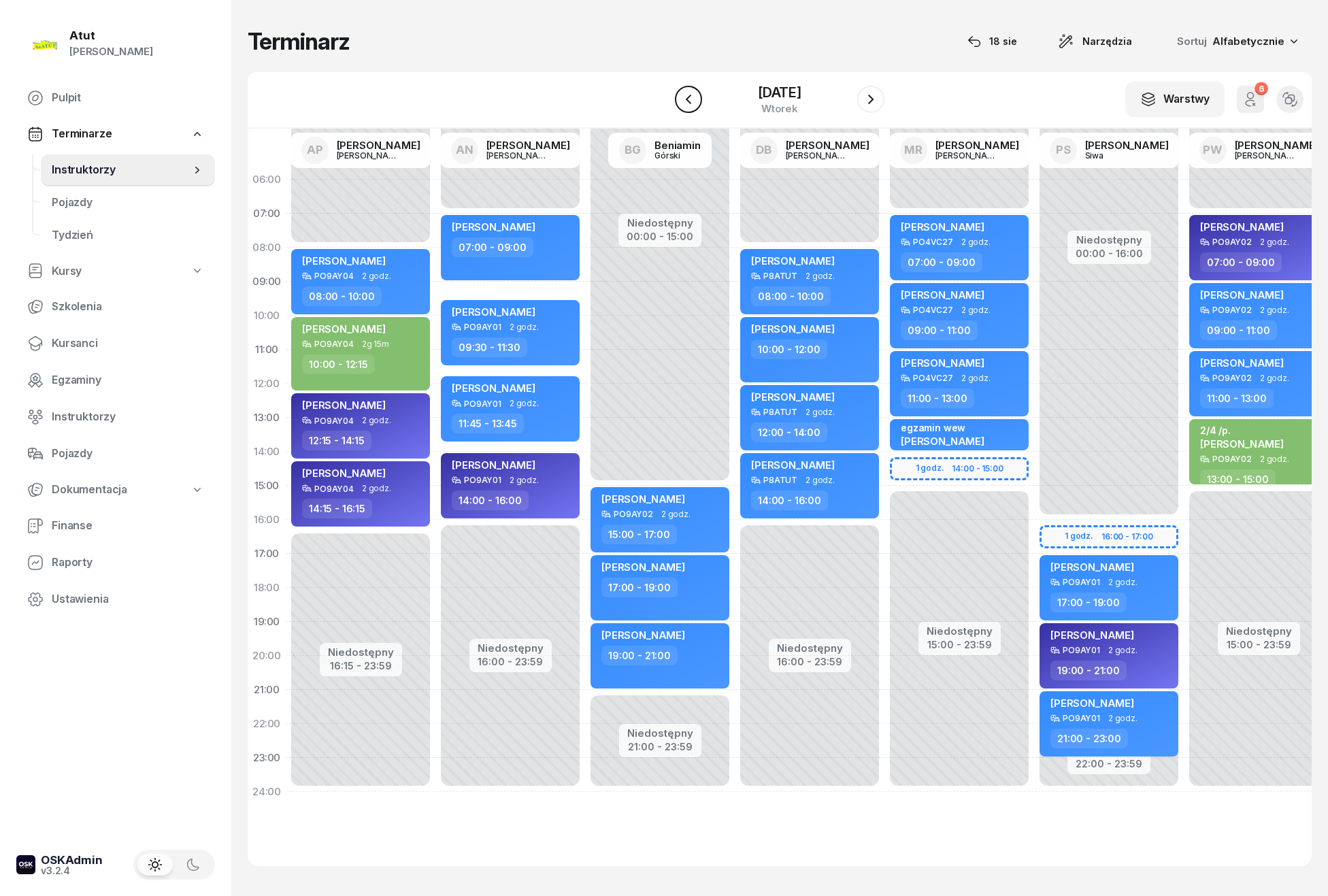
click at [690, 99] on icon "button" at bounding box center [688, 99] width 17 height 17
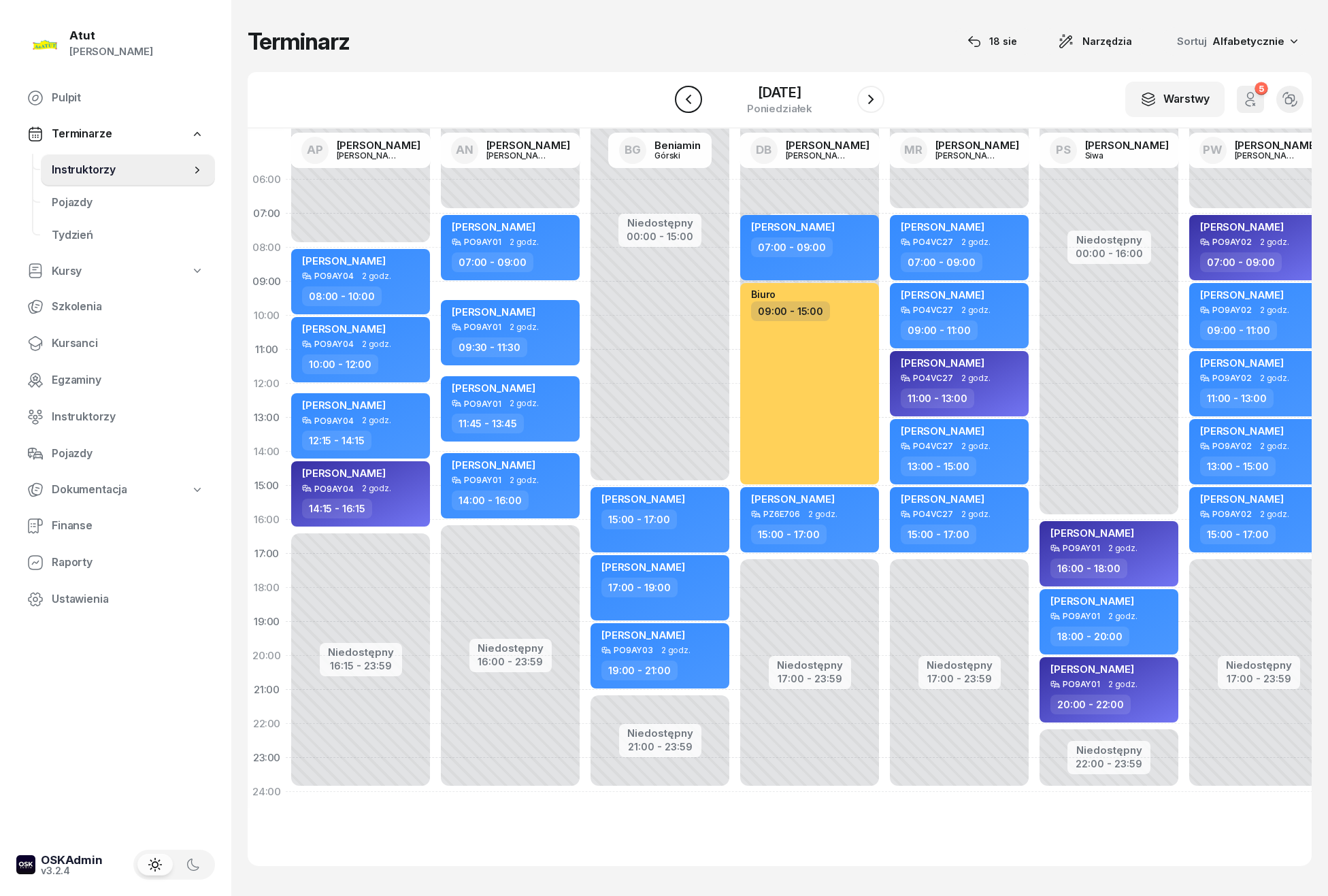
click at [698, 93] on button "button" at bounding box center [688, 99] width 27 height 27
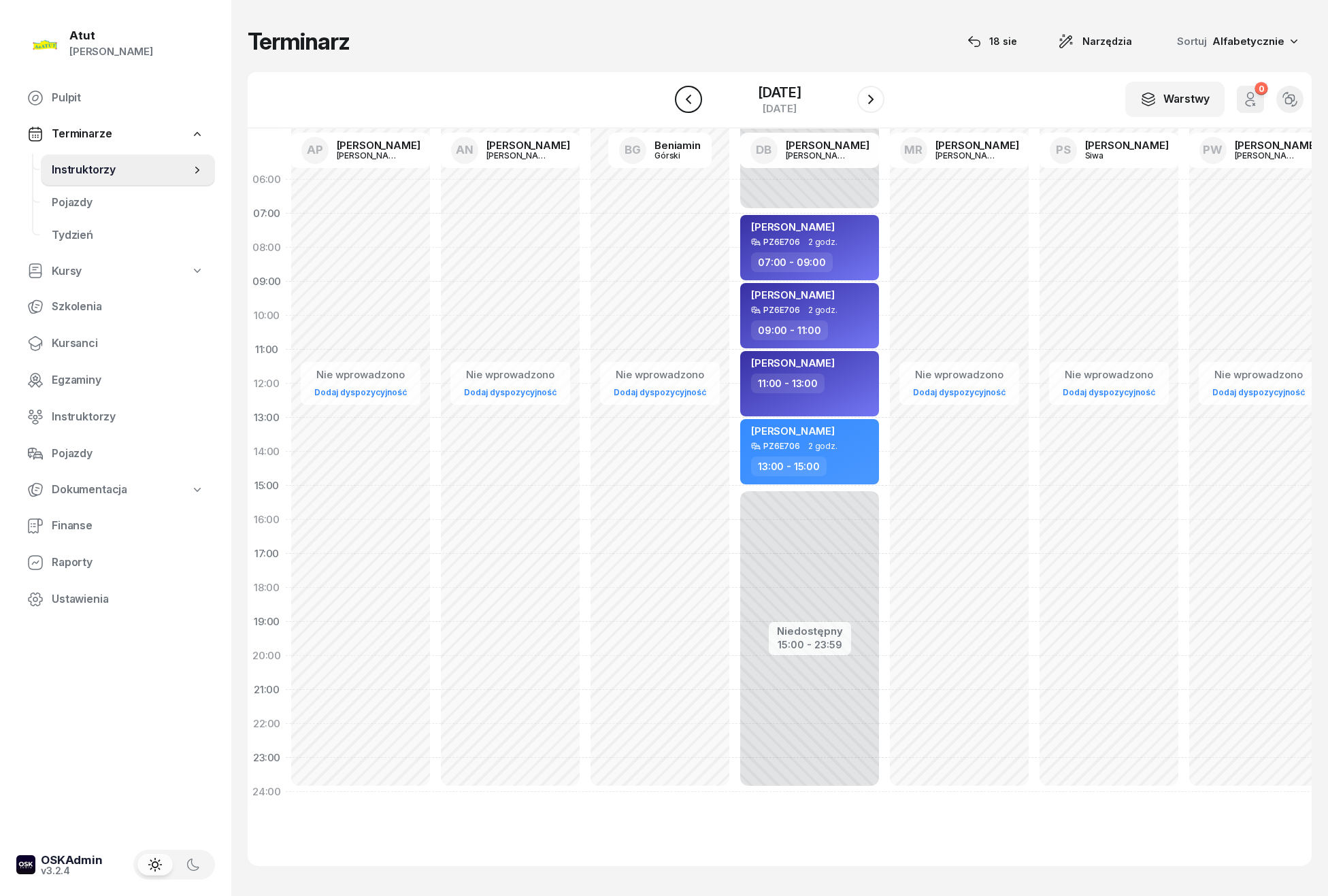
click at [698, 93] on button "button" at bounding box center [688, 99] width 27 height 27
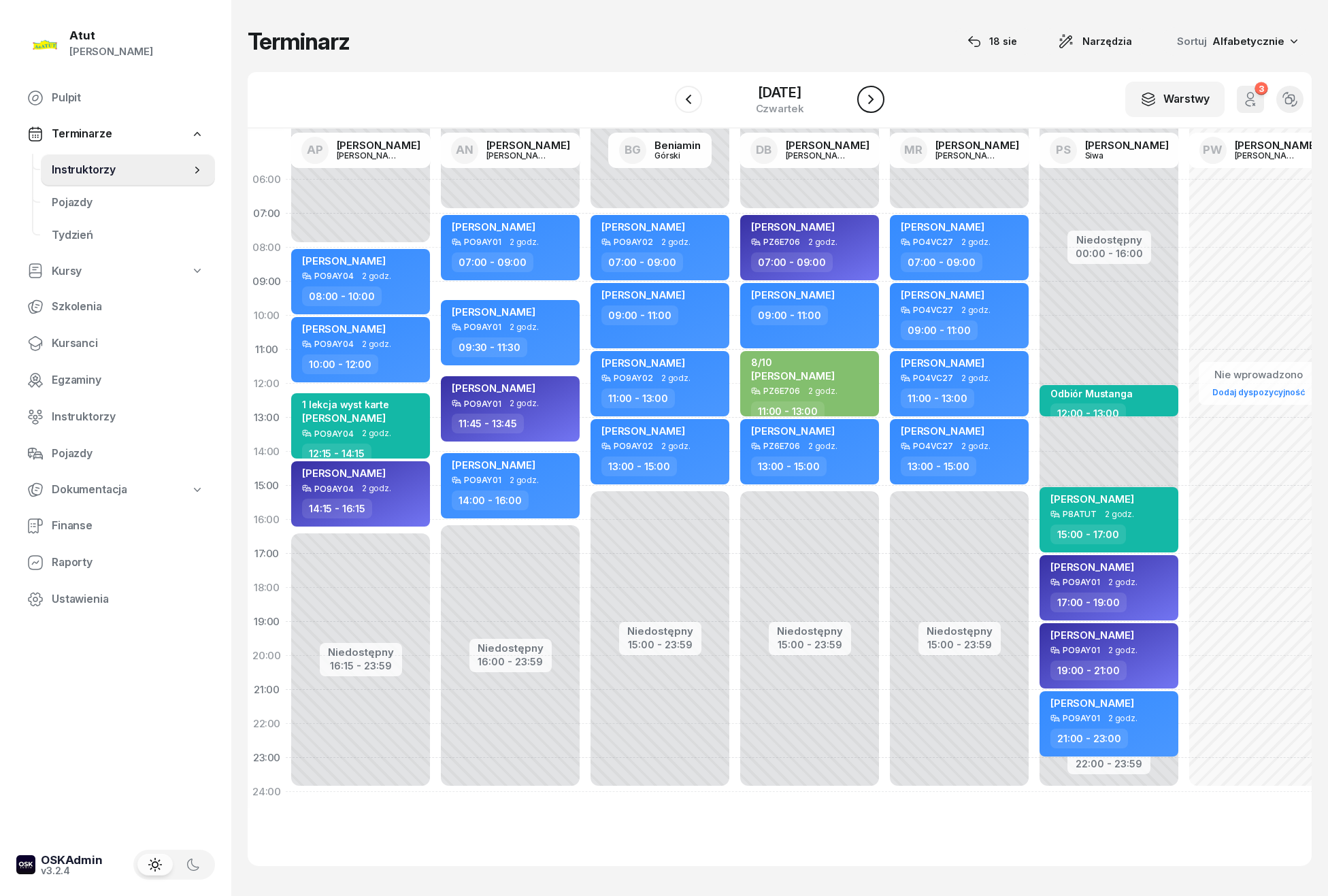
click at [869, 99] on icon "button" at bounding box center [871, 99] width 17 height 17
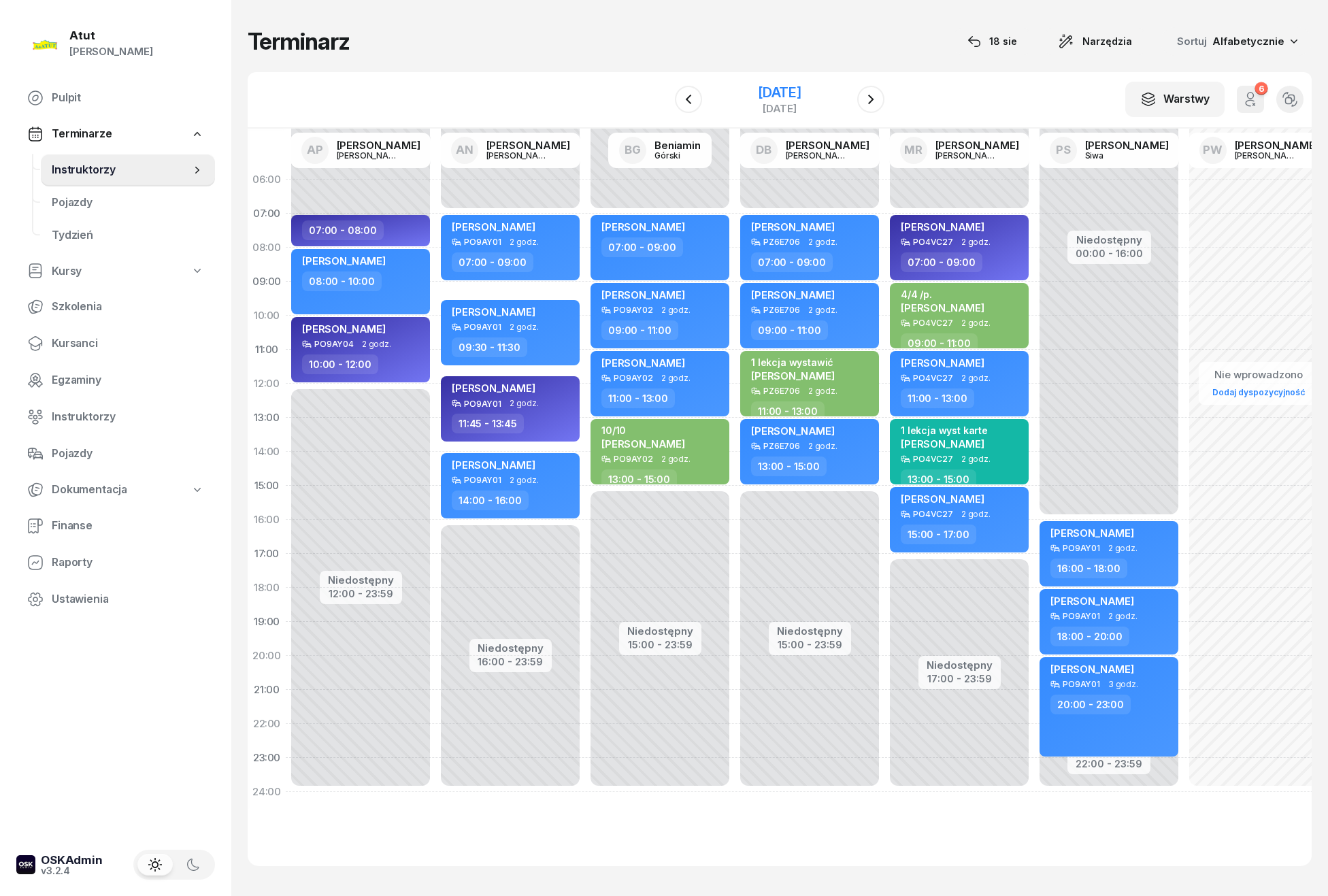
click at [799, 90] on div "5 września 2025" at bounding box center [780, 92] width 44 height 14
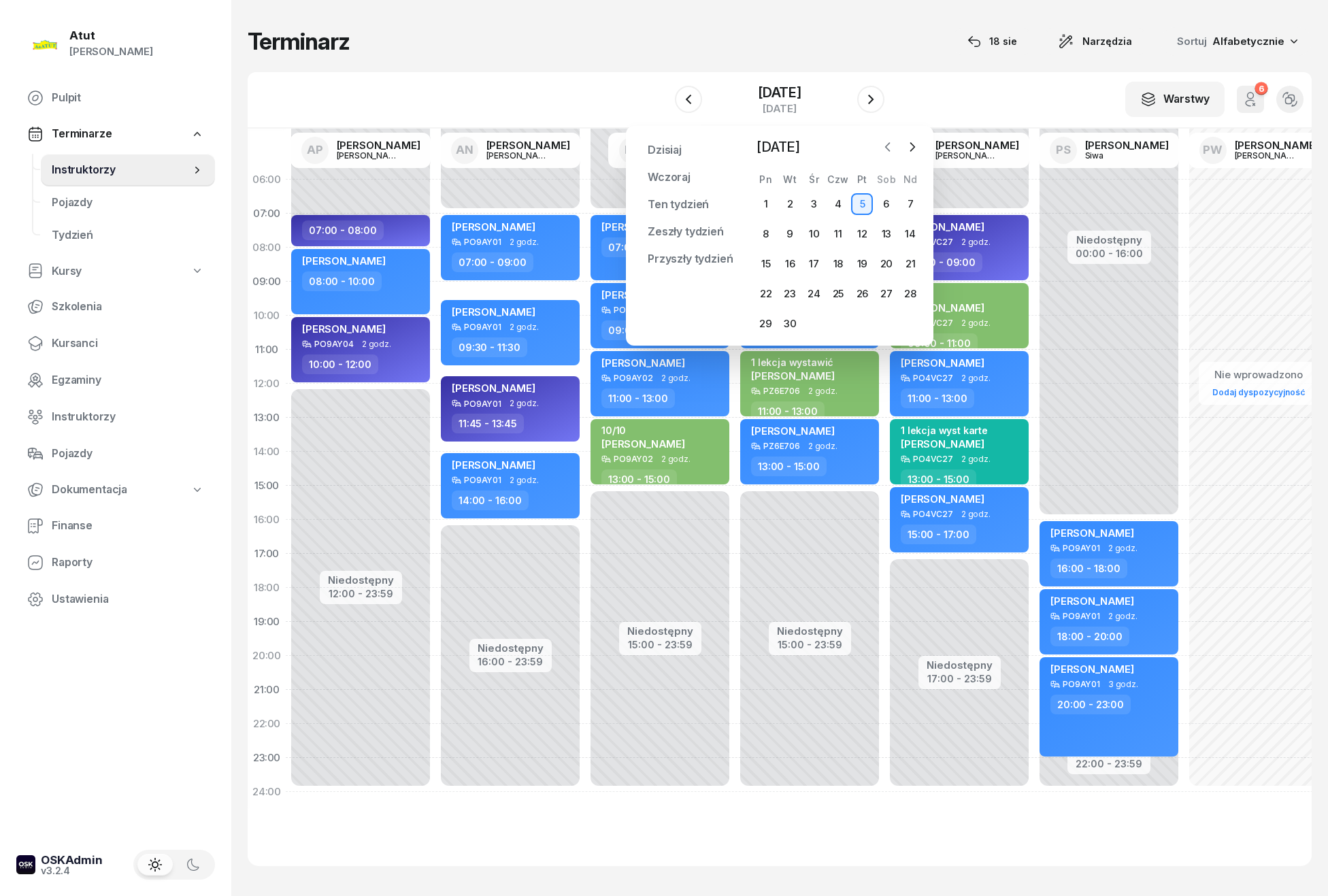
click at [887, 145] on icon "button" at bounding box center [888, 147] width 4 height 8
click at [766, 284] on div "18" at bounding box center [766, 294] width 21 height 21
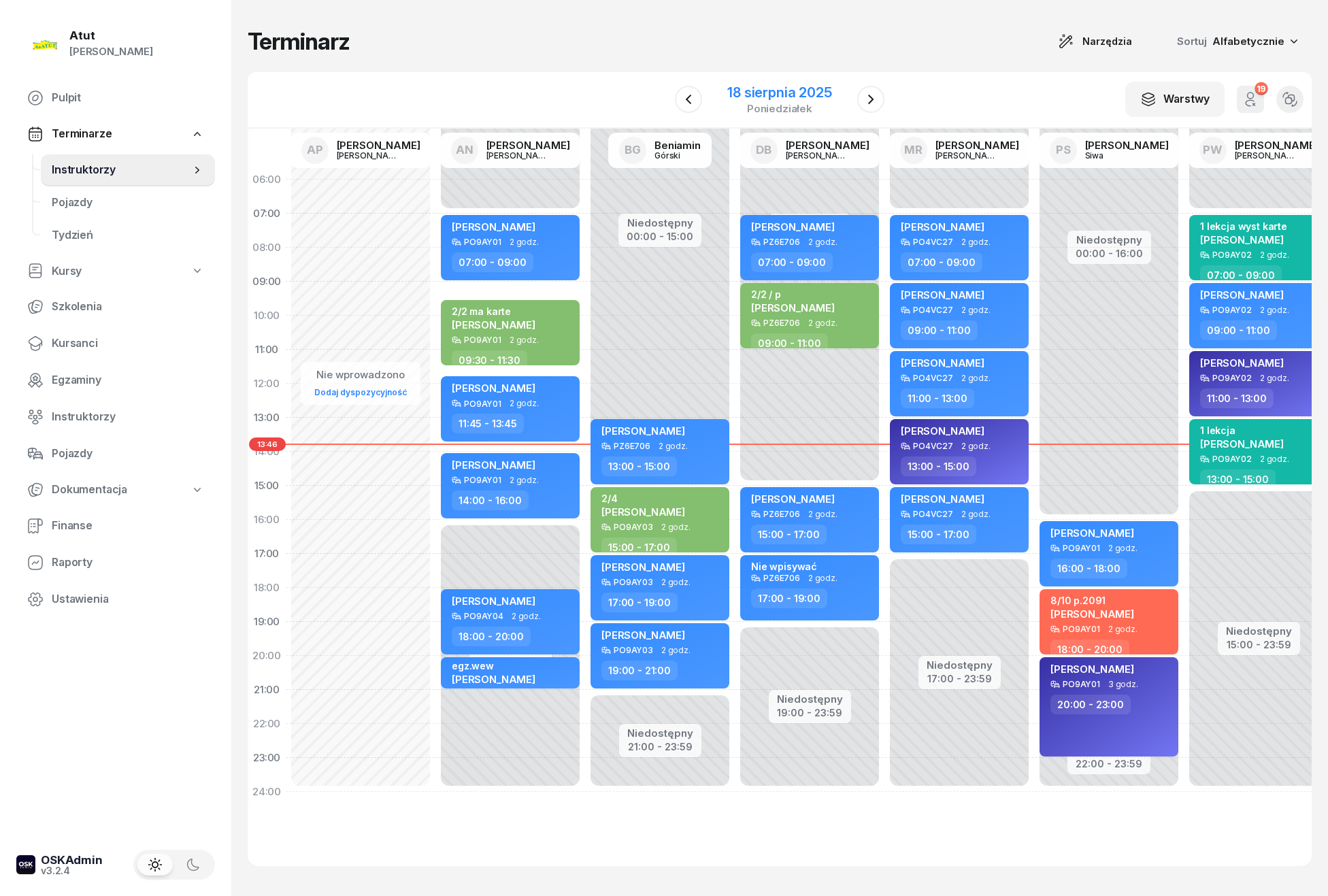
click at [785, 96] on div "18 sierpnia 2025" at bounding box center [779, 92] width 104 height 14
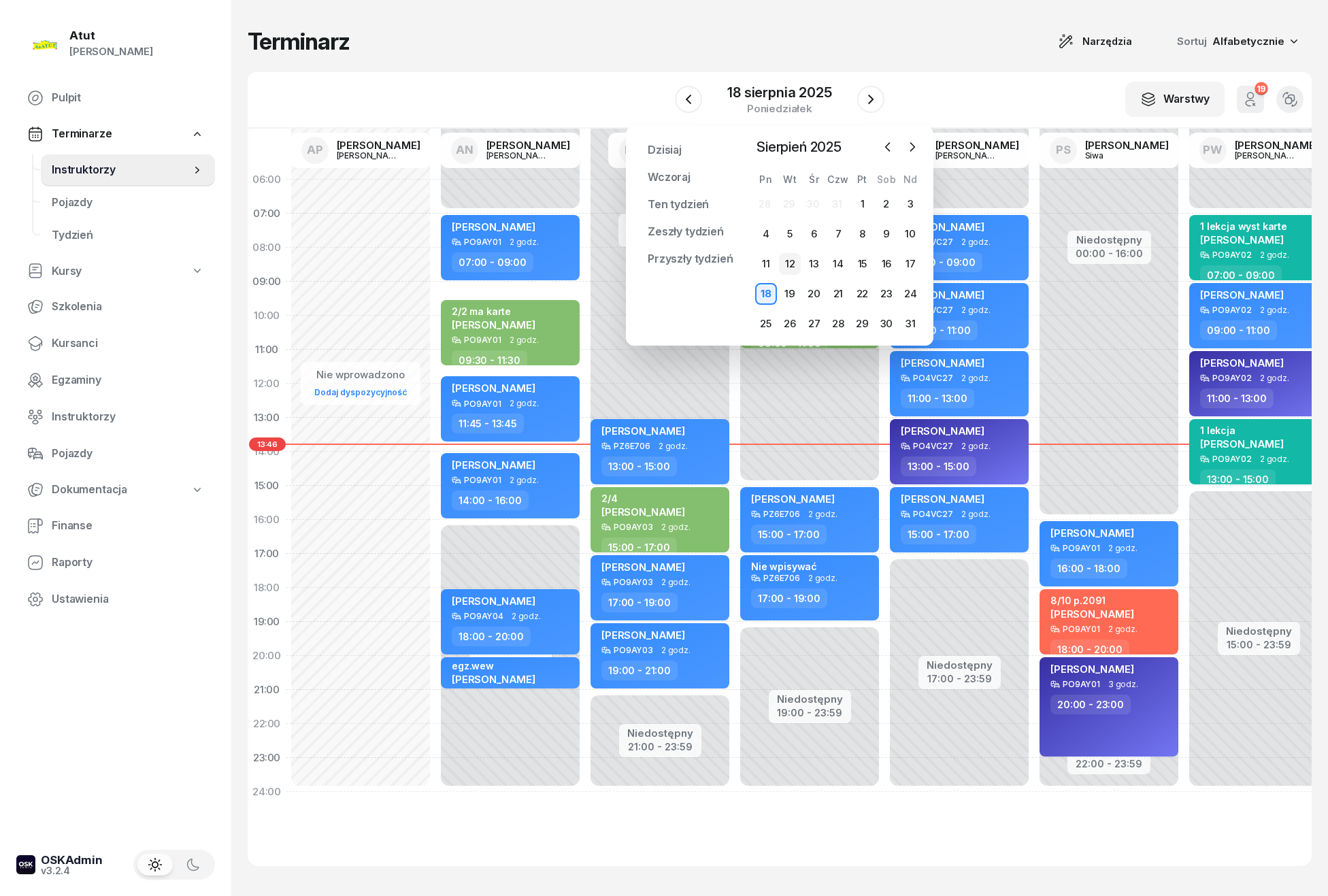
click at [784, 261] on div "12" at bounding box center [790, 264] width 21 height 21
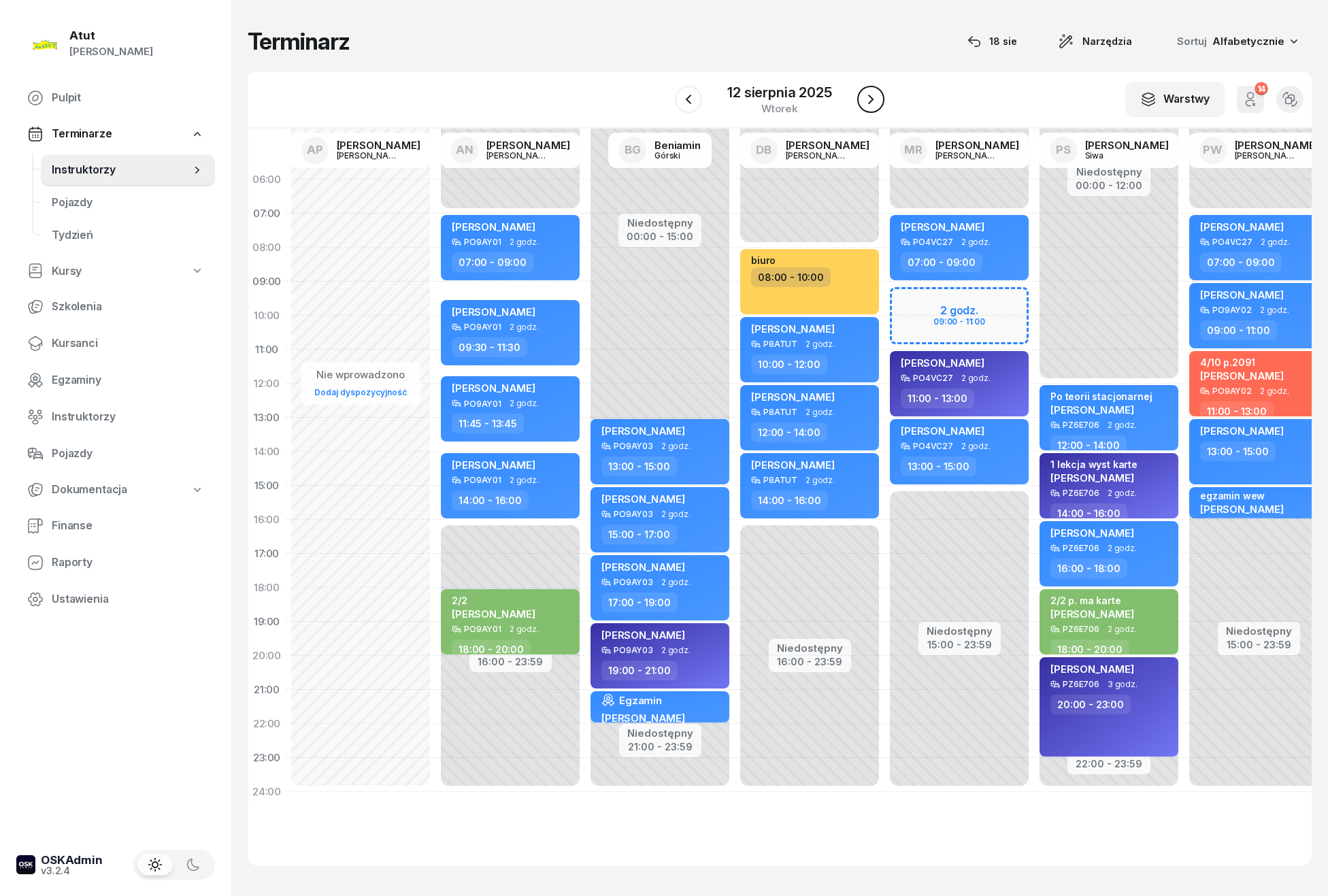
click at [862, 99] on button "button" at bounding box center [871, 99] width 27 height 27
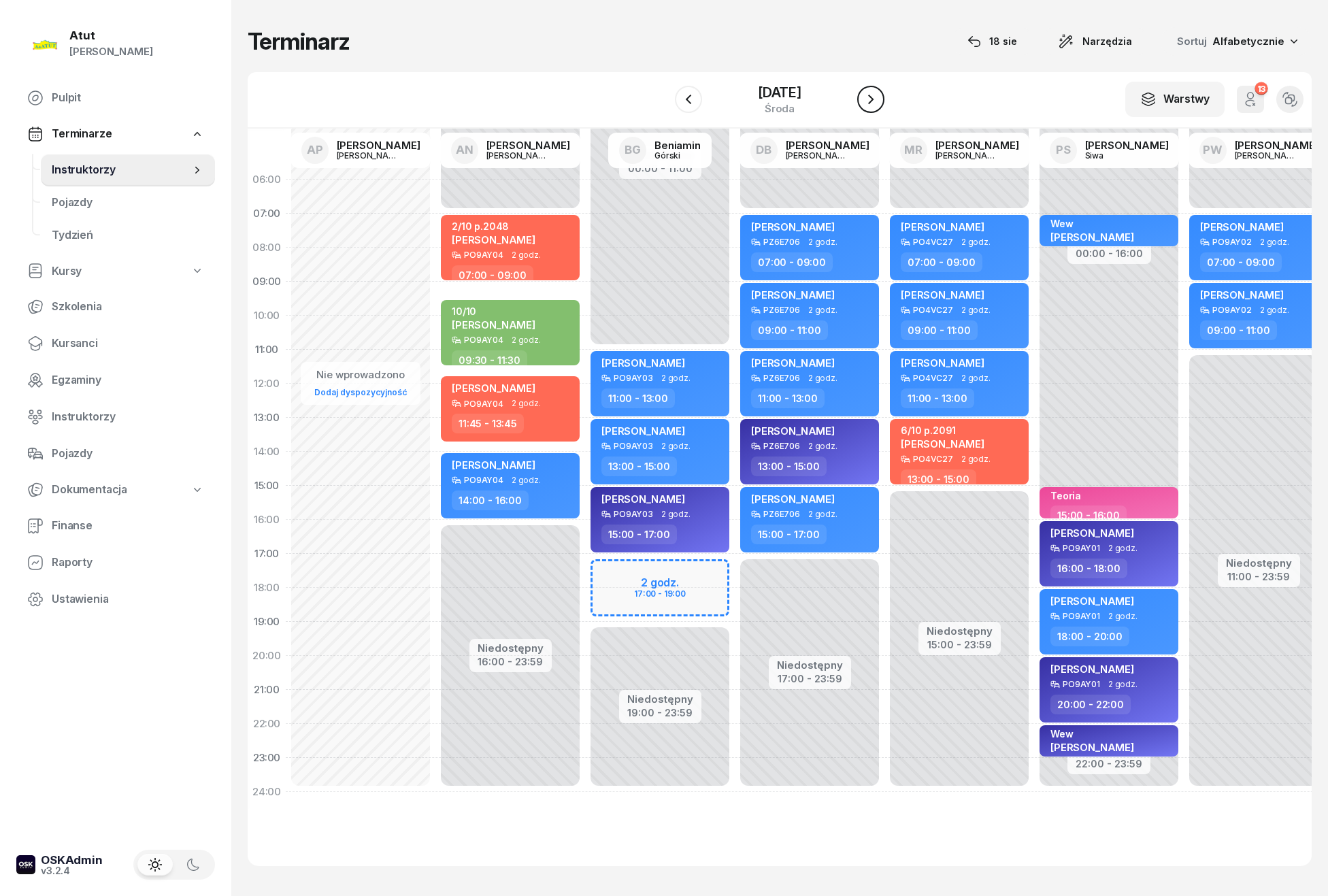
click at [864, 99] on icon "button" at bounding box center [871, 99] width 17 height 17
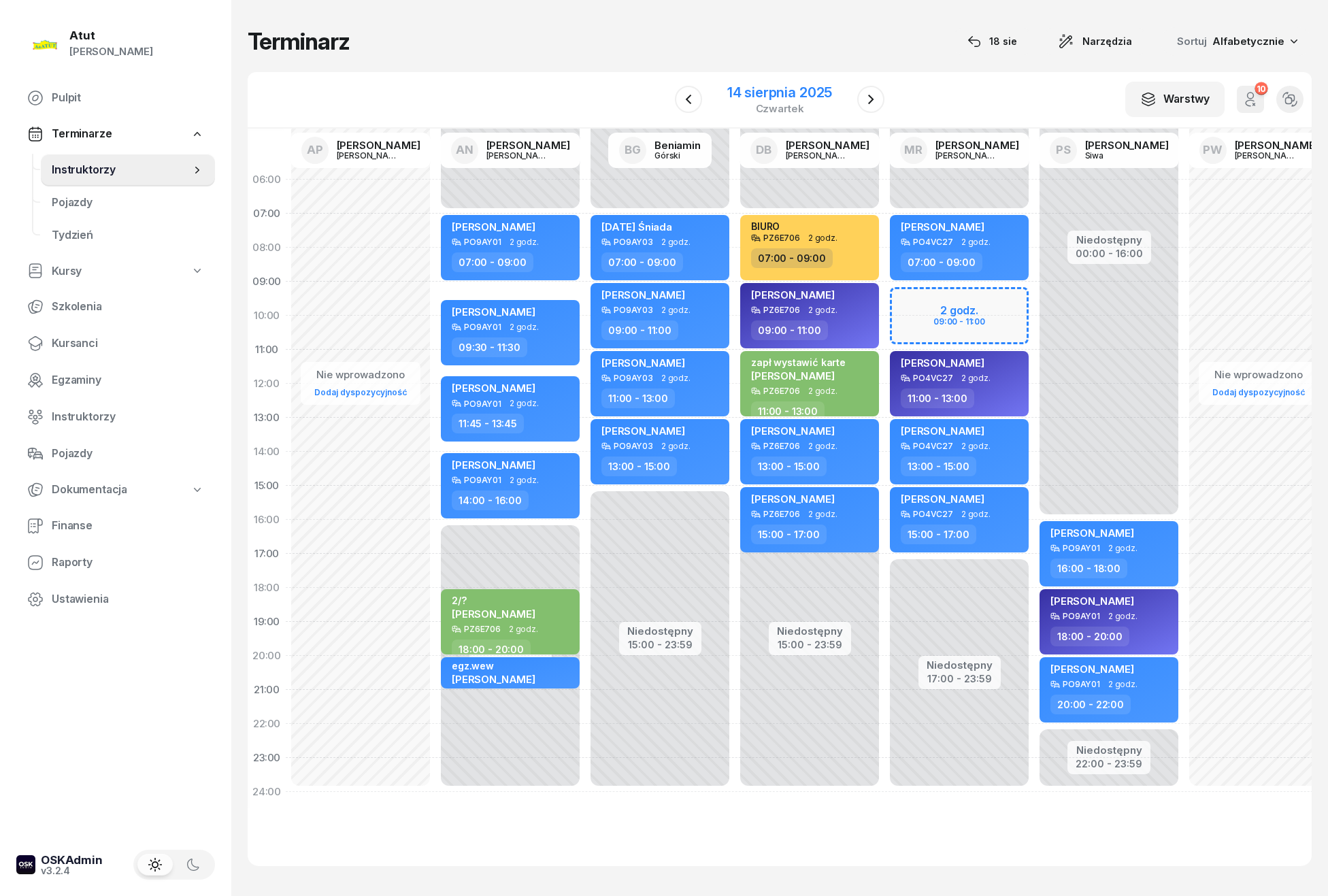
click at [796, 98] on div "14 sierpnia 2025" at bounding box center [780, 92] width 105 height 14
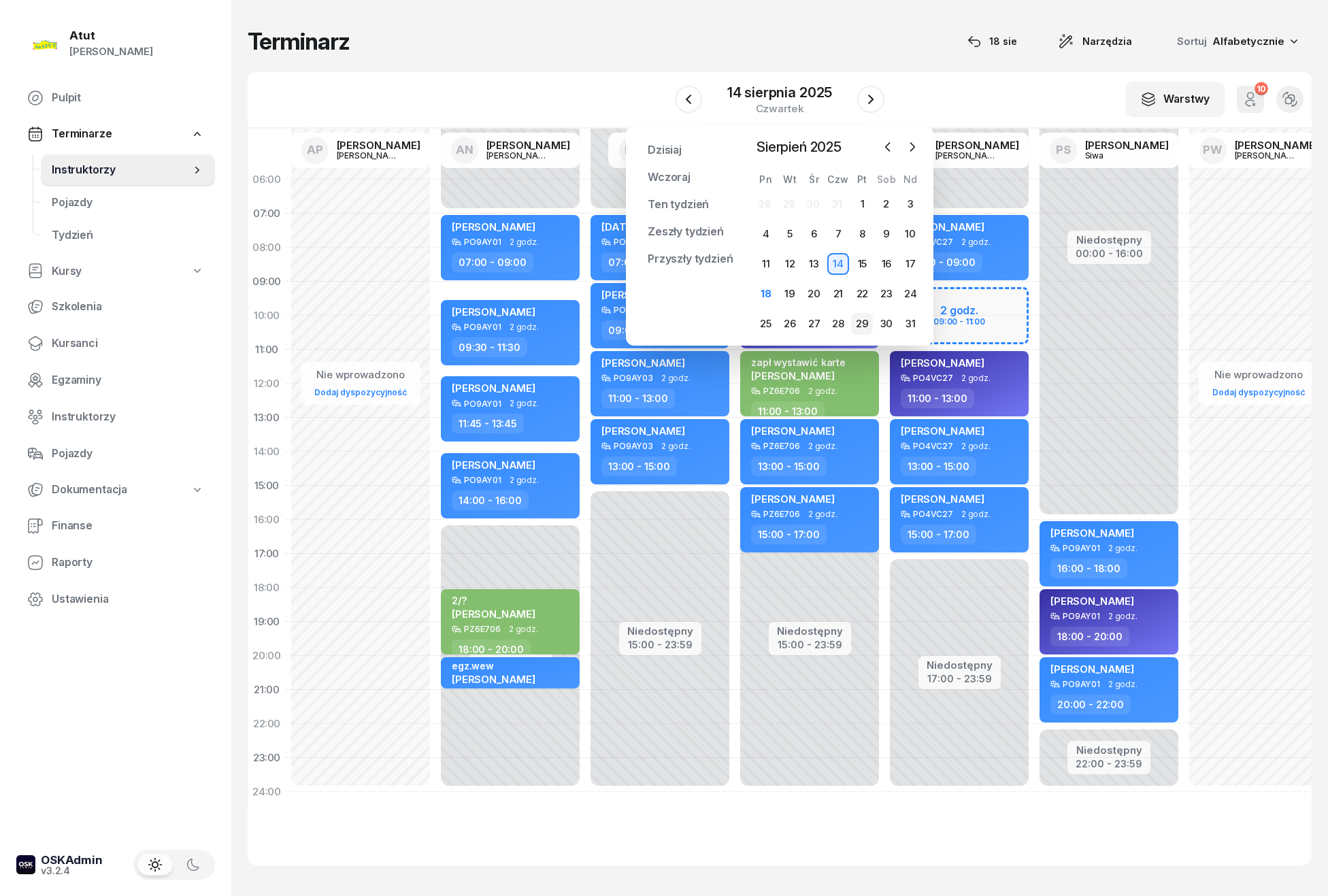
click at [860, 321] on div "29" at bounding box center [862, 323] width 21 height 21
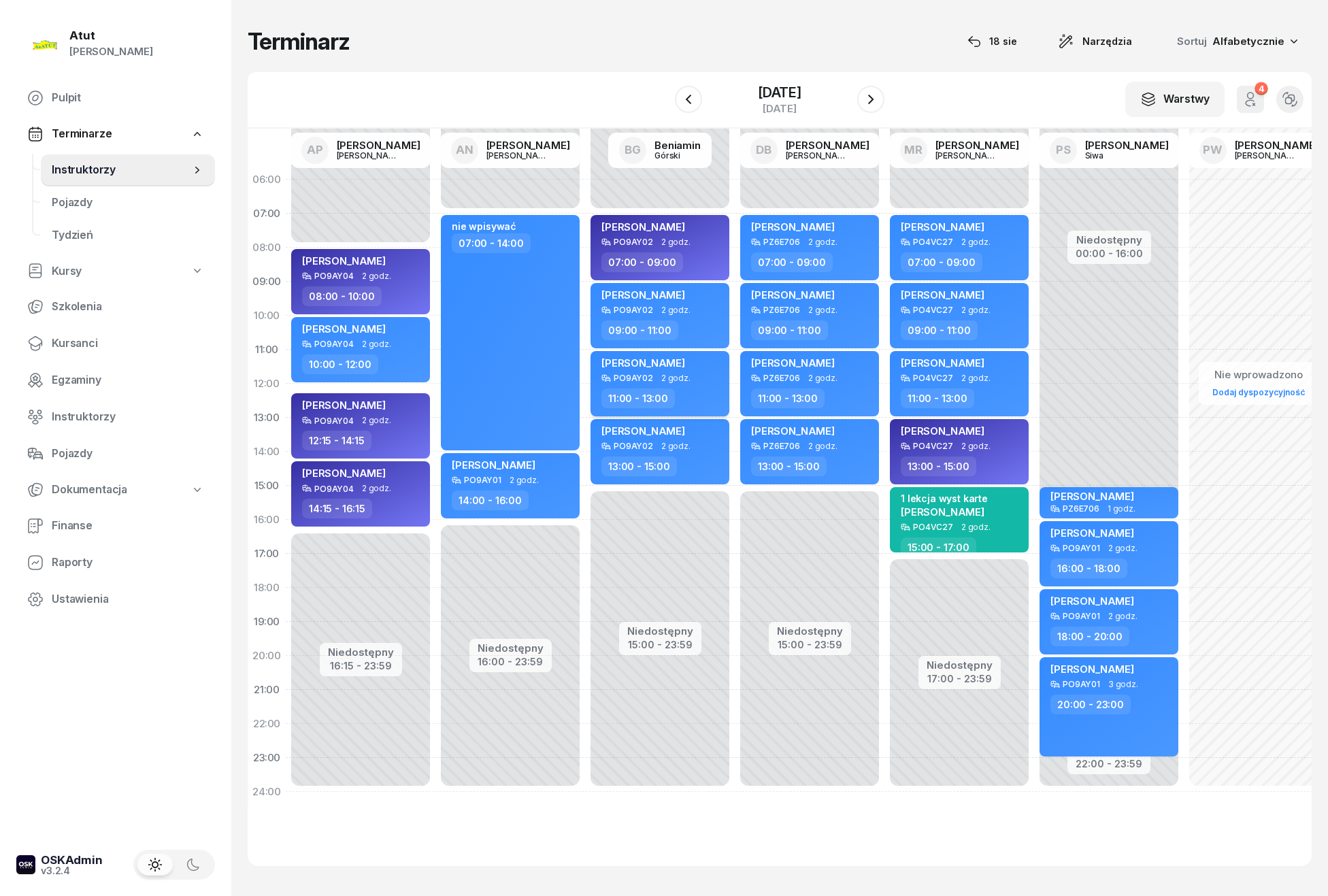
click at [647, 361] on span "Maria Brychcy" at bounding box center [644, 362] width 83 height 13
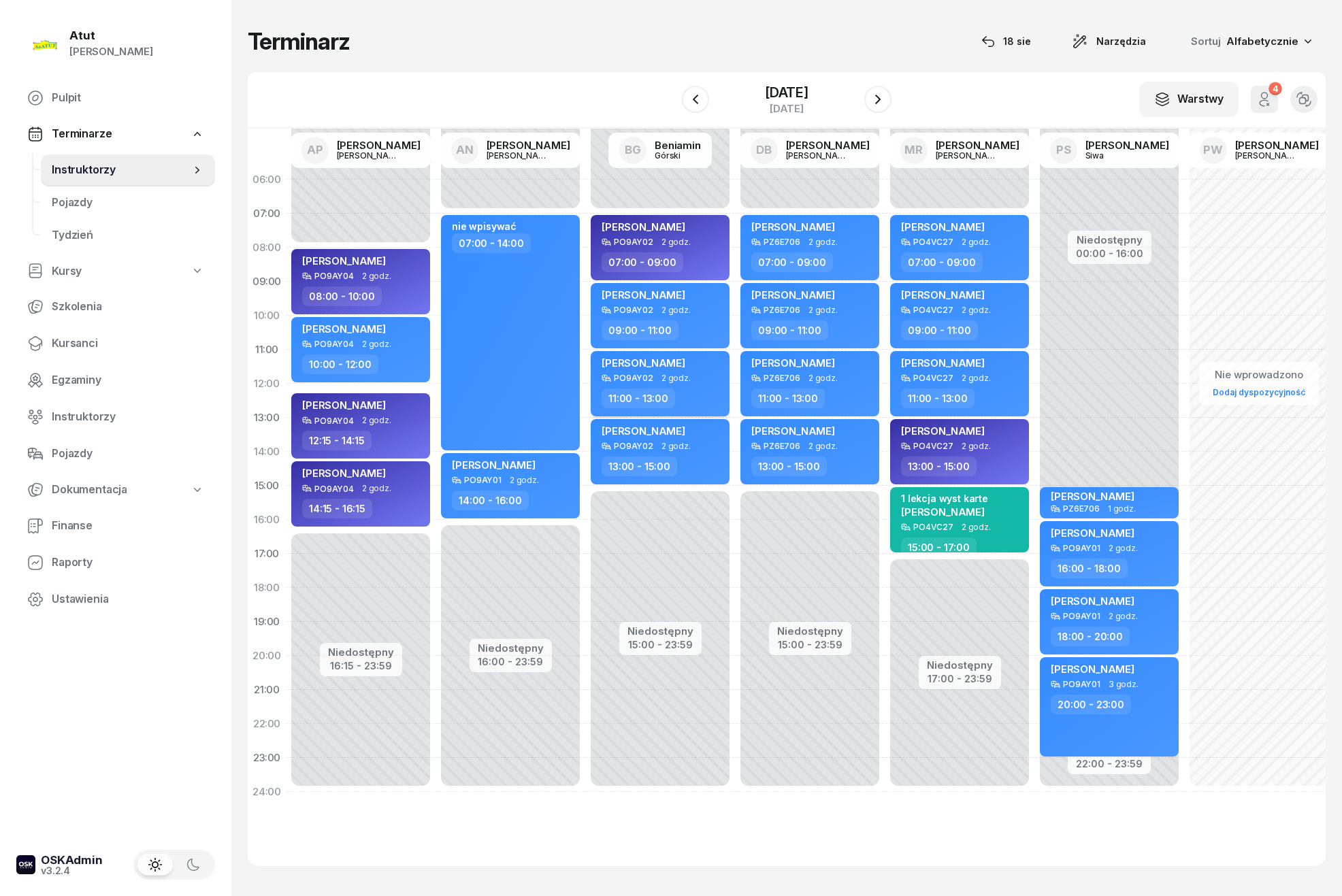
select select "11"
select select "13"
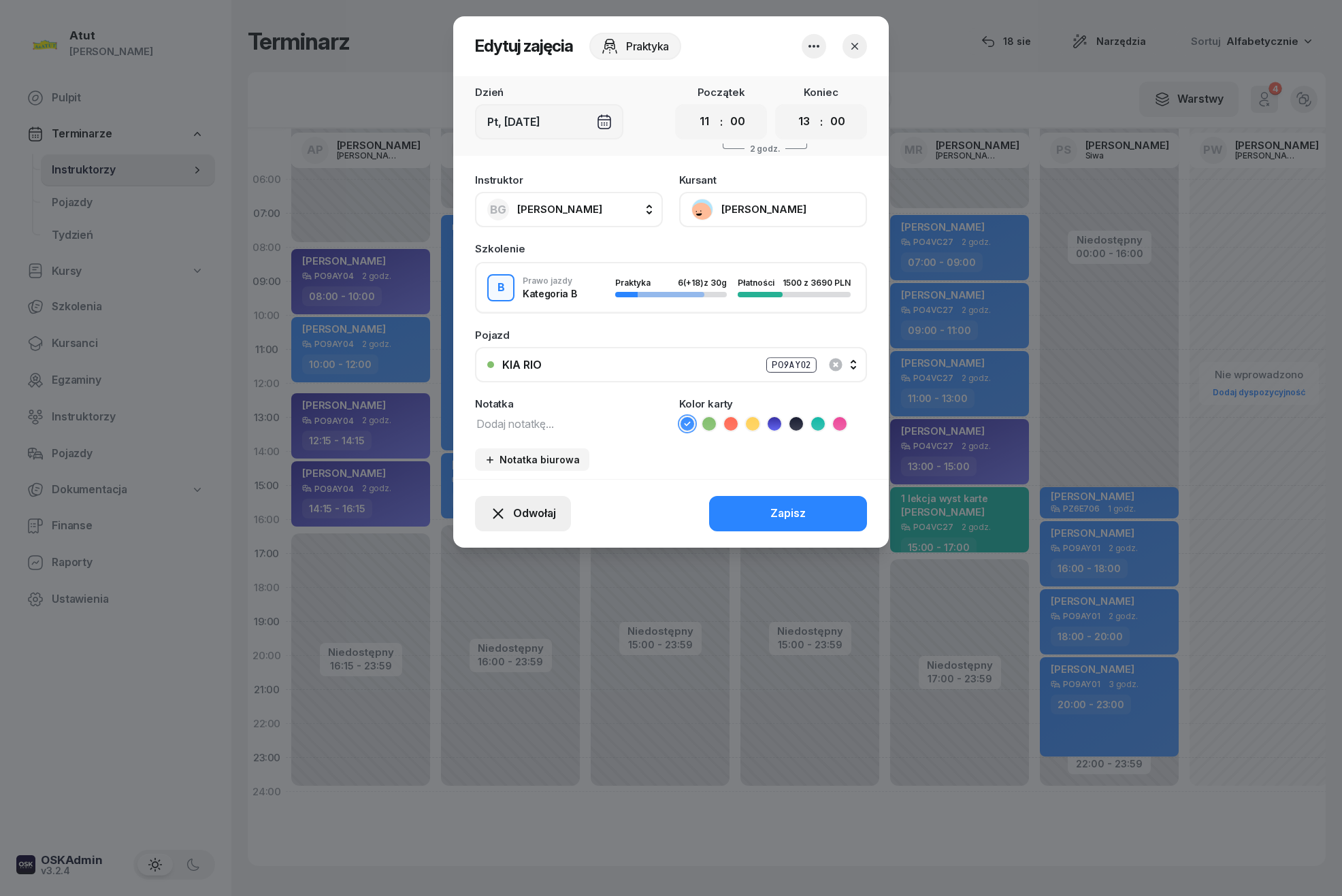
click at [543, 505] on span "Odwołaj" at bounding box center [535, 514] width 43 height 17
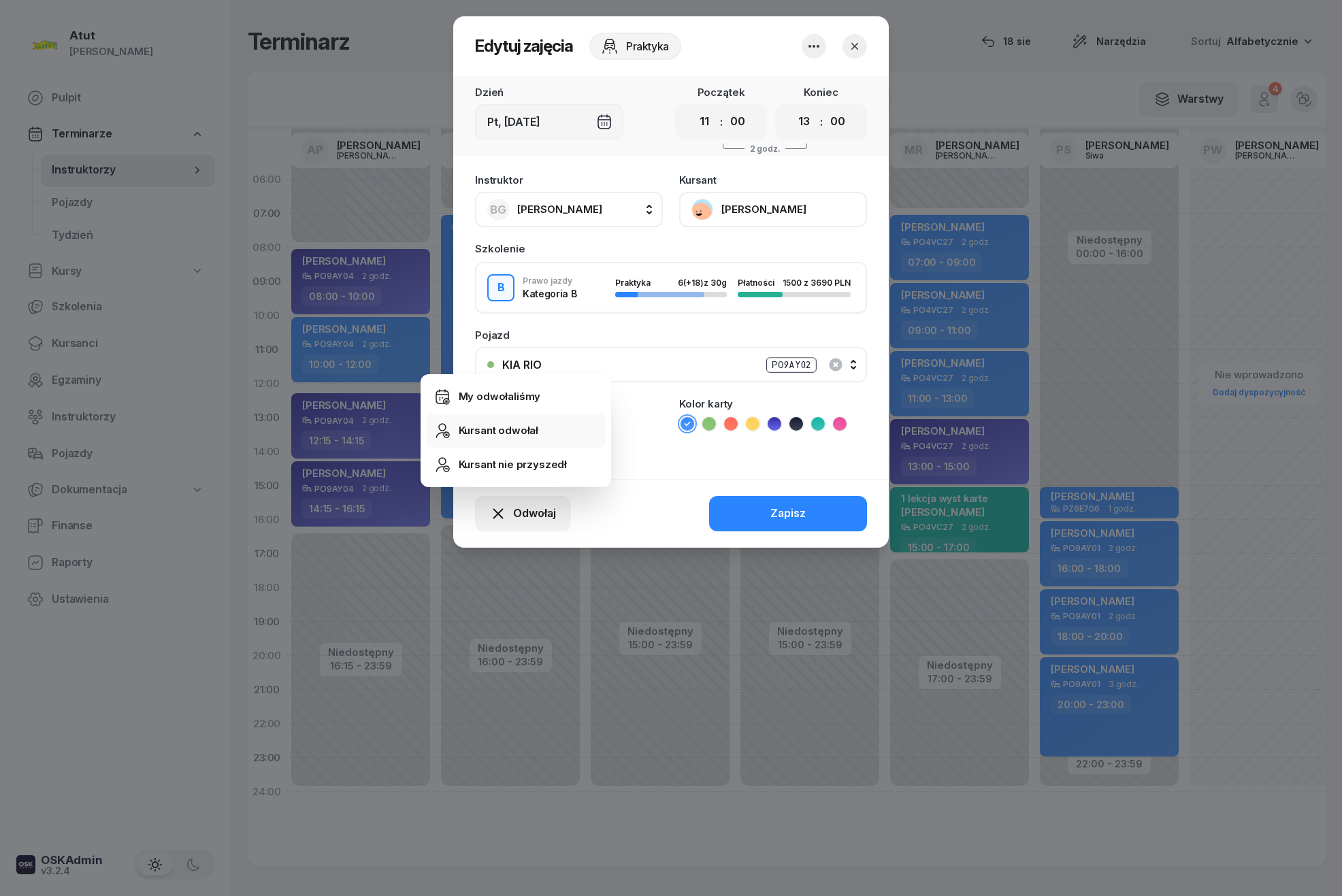
click at [493, 433] on div "Kursant odwołał" at bounding box center [499, 431] width 81 height 17
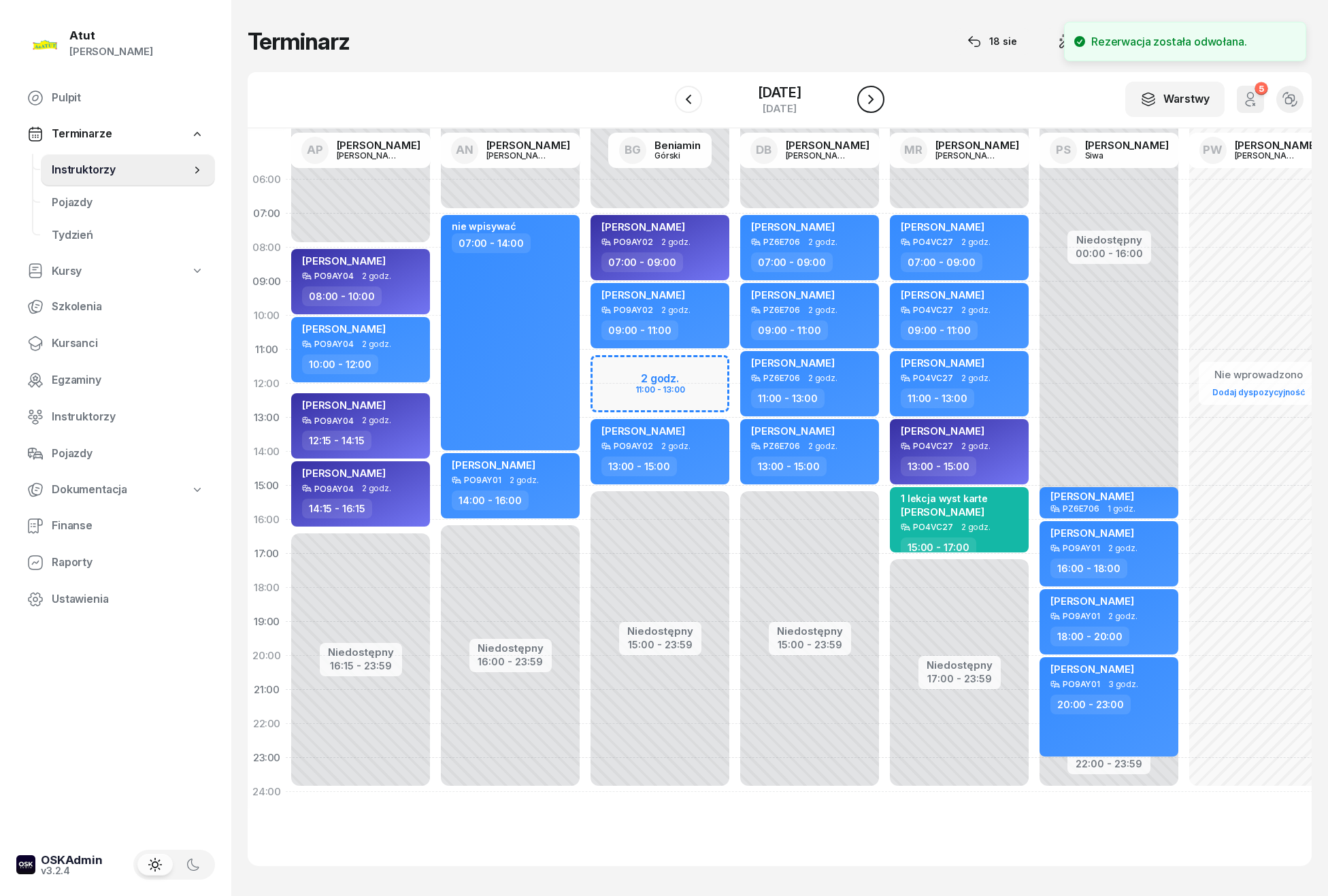
click at [876, 101] on icon "button" at bounding box center [871, 99] width 17 height 17
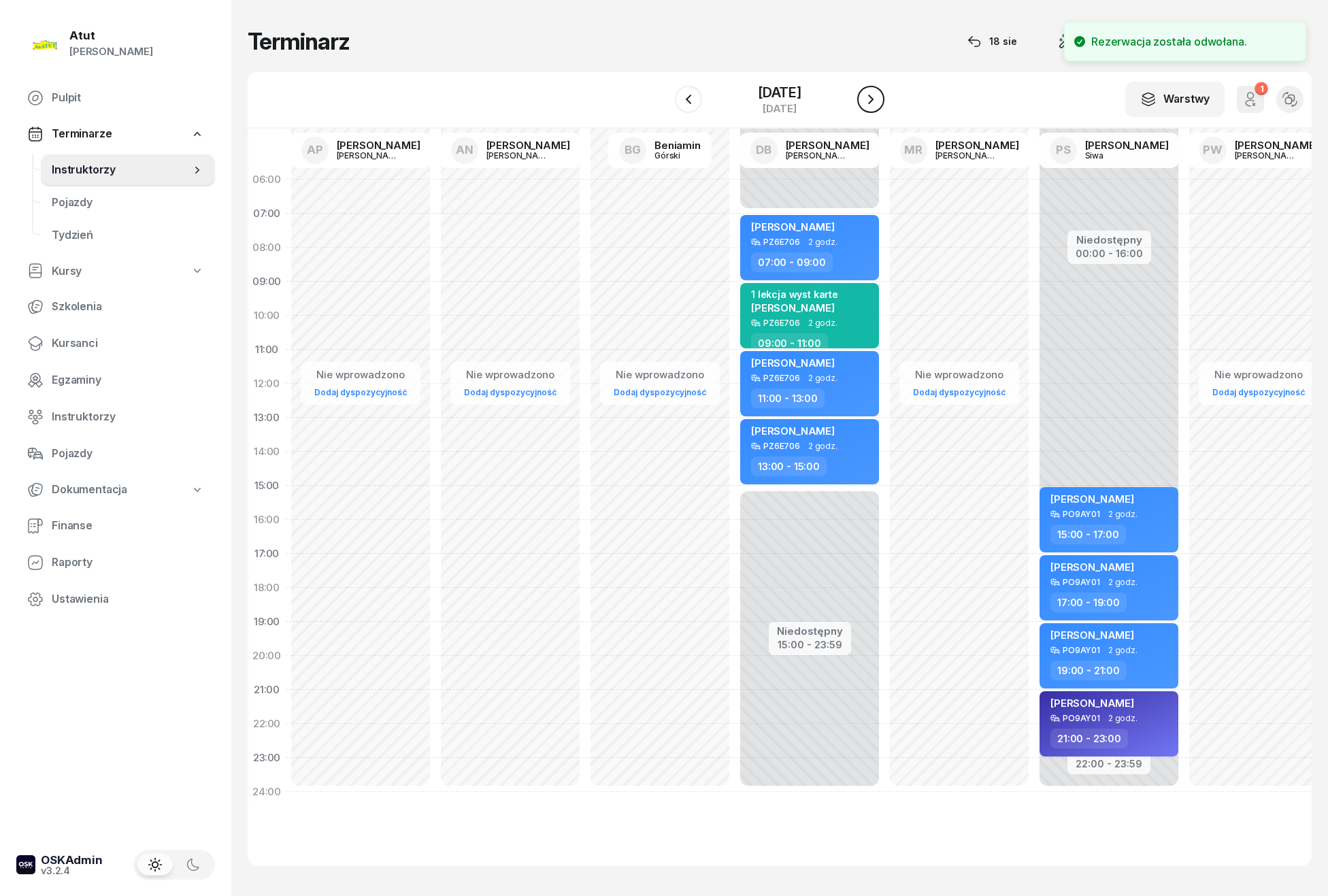
click at [876, 98] on icon "button" at bounding box center [871, 99] width 17 height 17
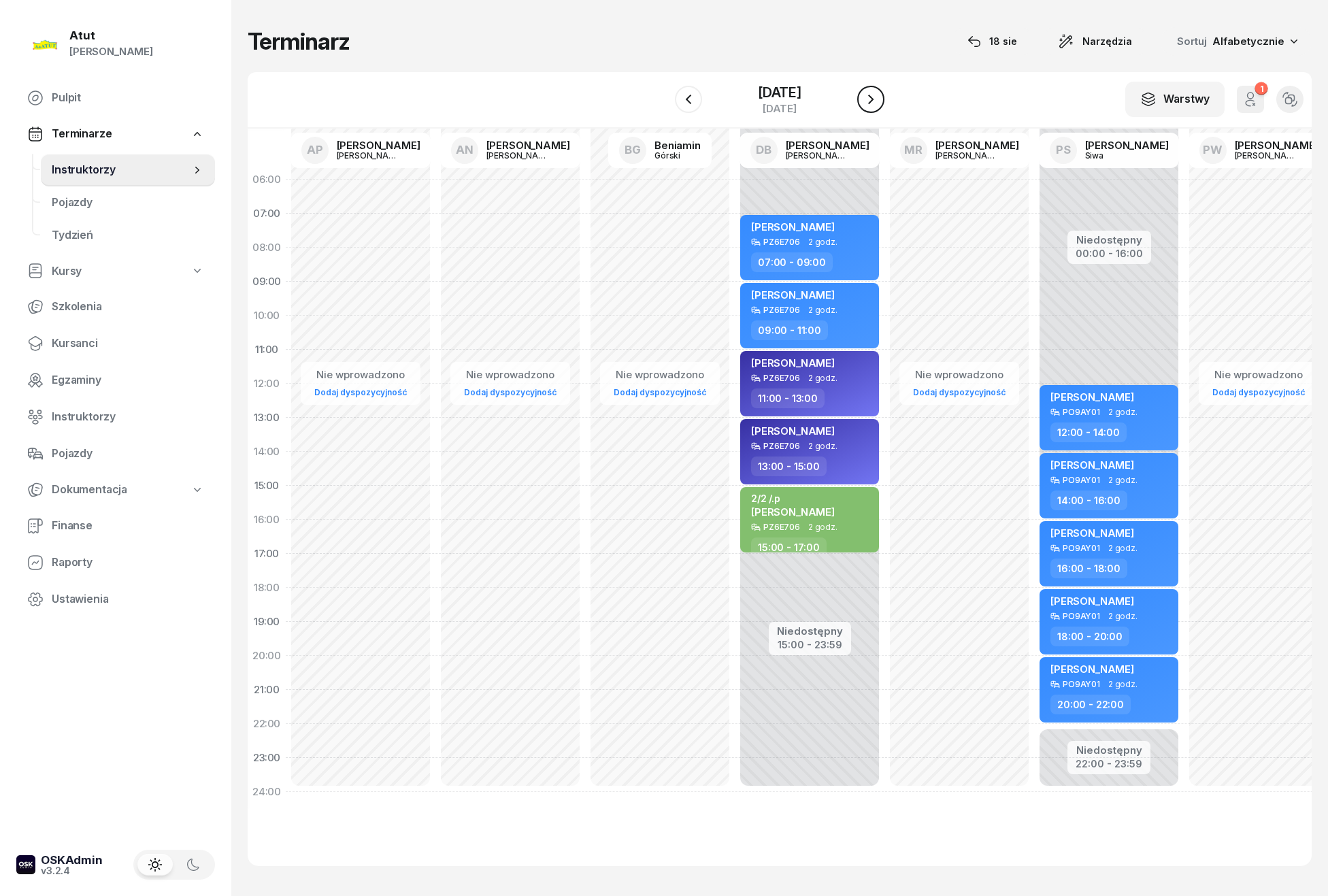
click at [876, 97] on icon "button" at bounding box center [871, 99] width 17 height 17
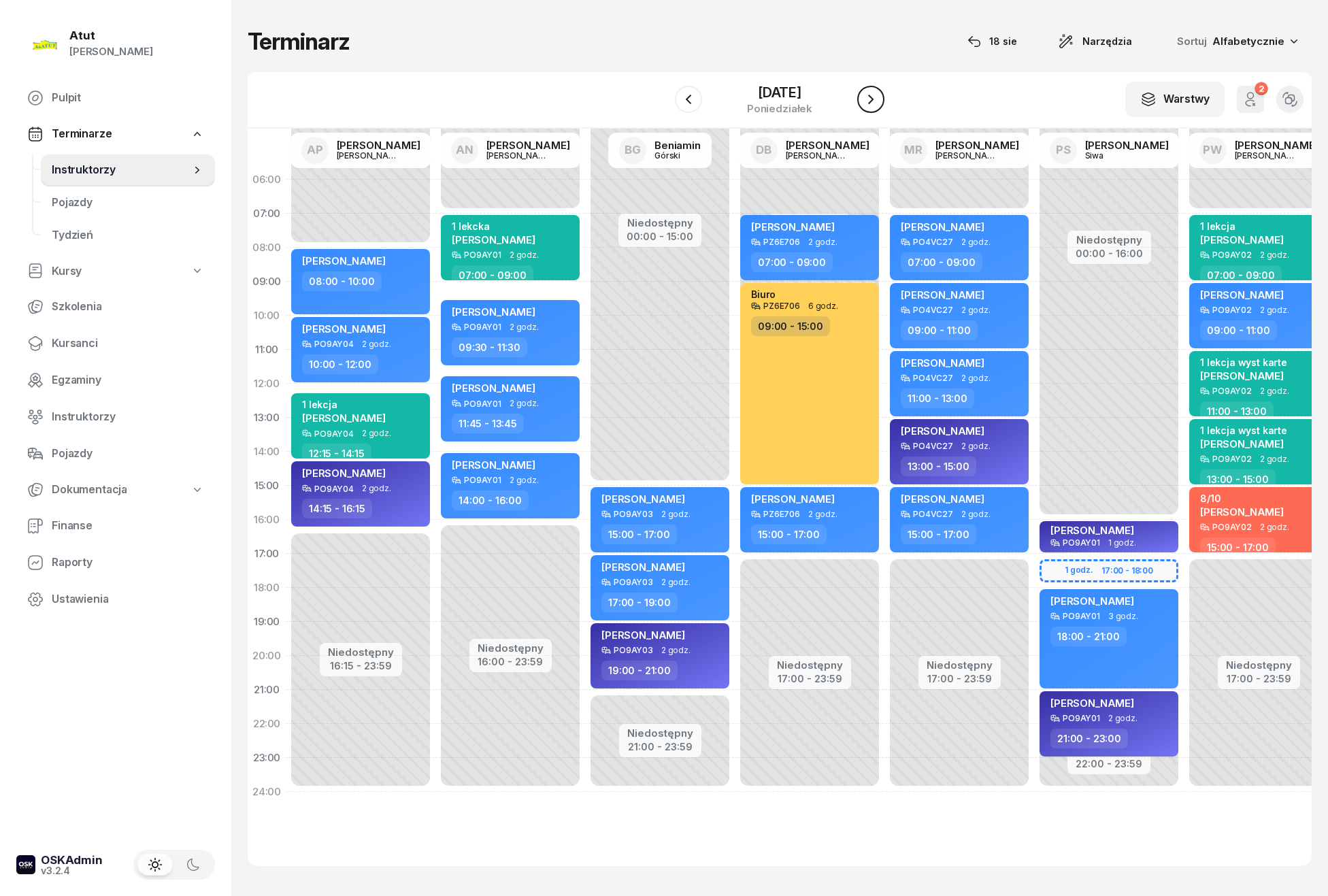
click at [876, 97] on icon "button" at bounding box center [871, 99] width 17 height 17
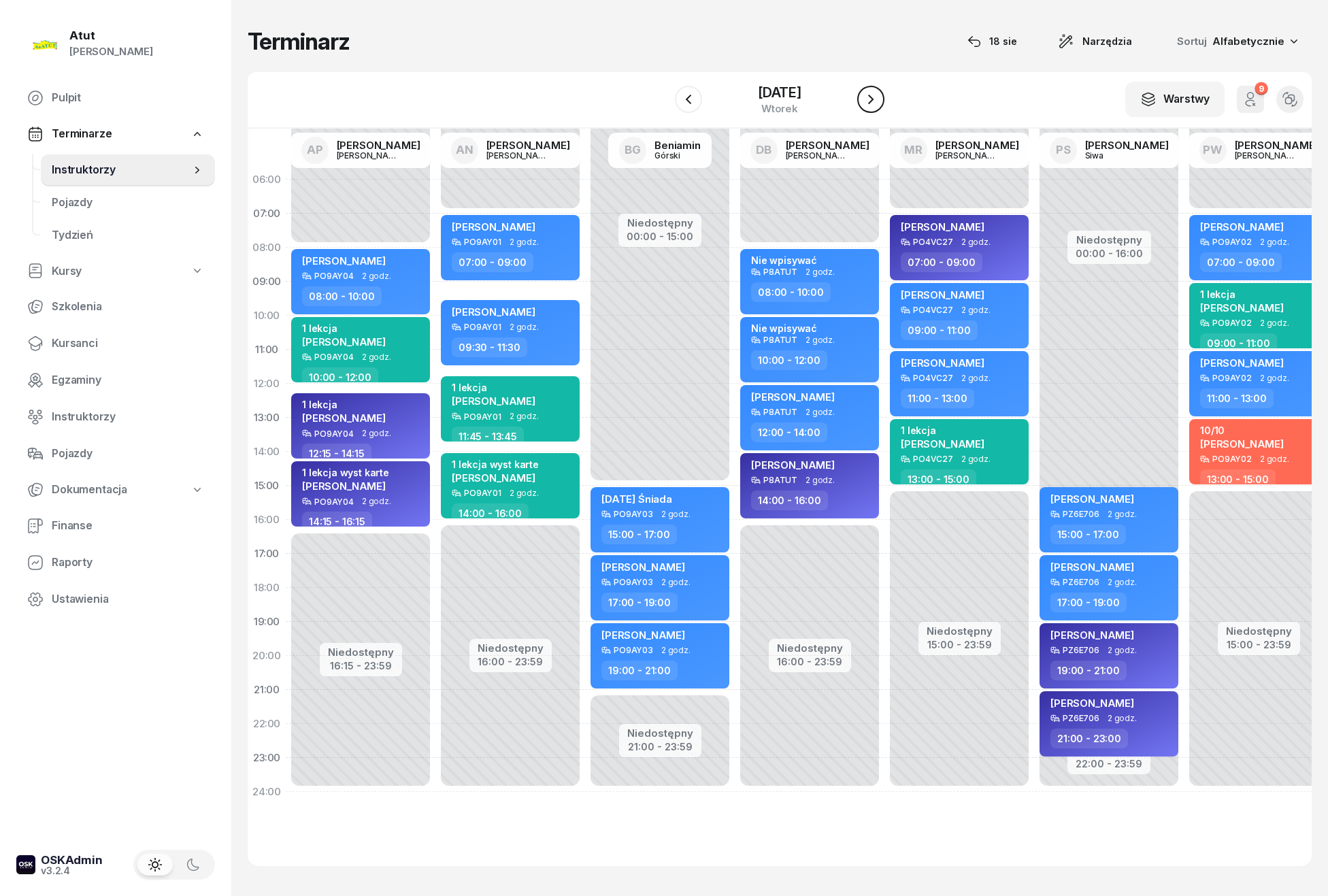
click at [876, 95] on icon "button" at bounding box center [871, 99] width 17 height 17
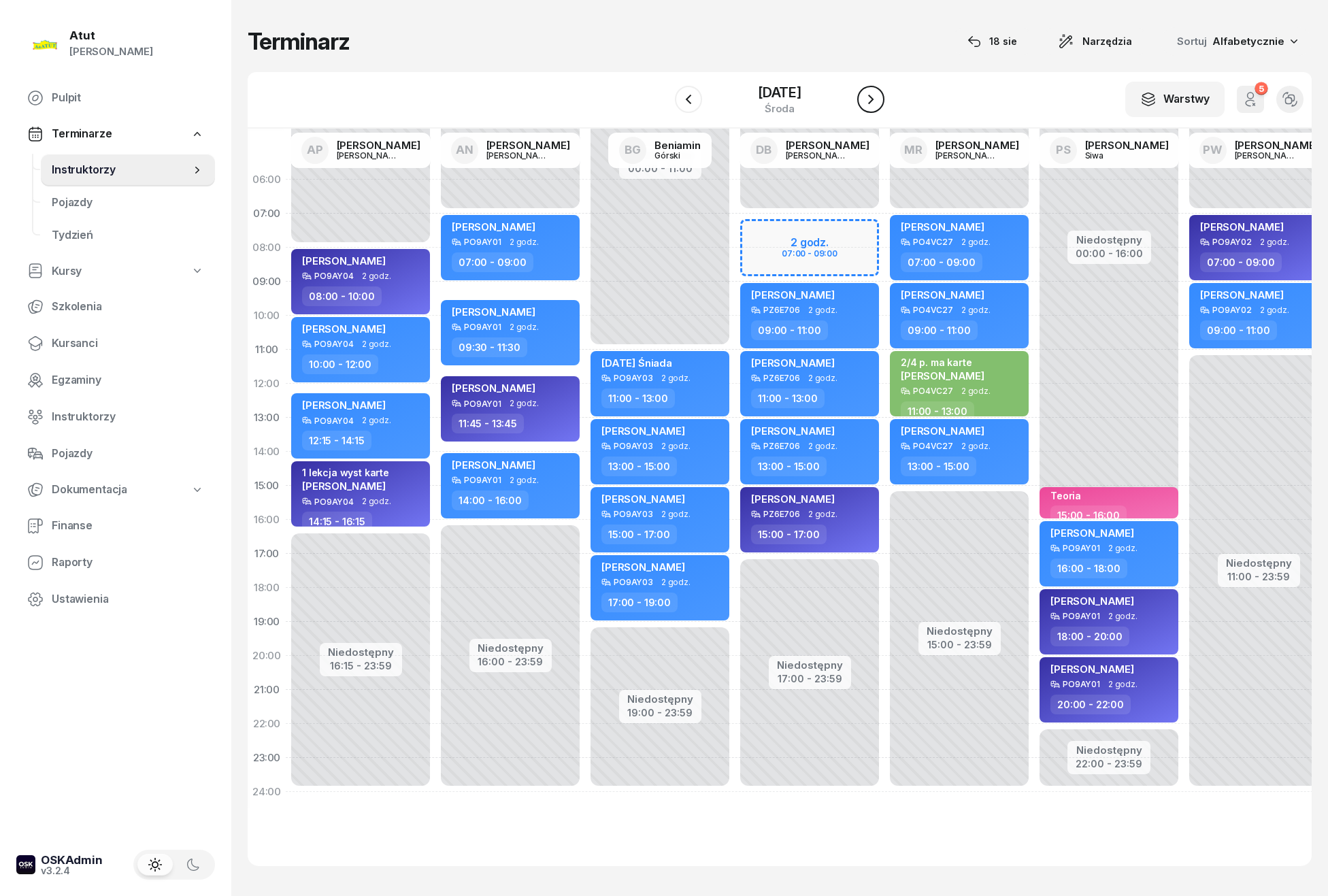
click at [876, 95] on icon "button" at bounding box center [871, 99] width 17 height 17
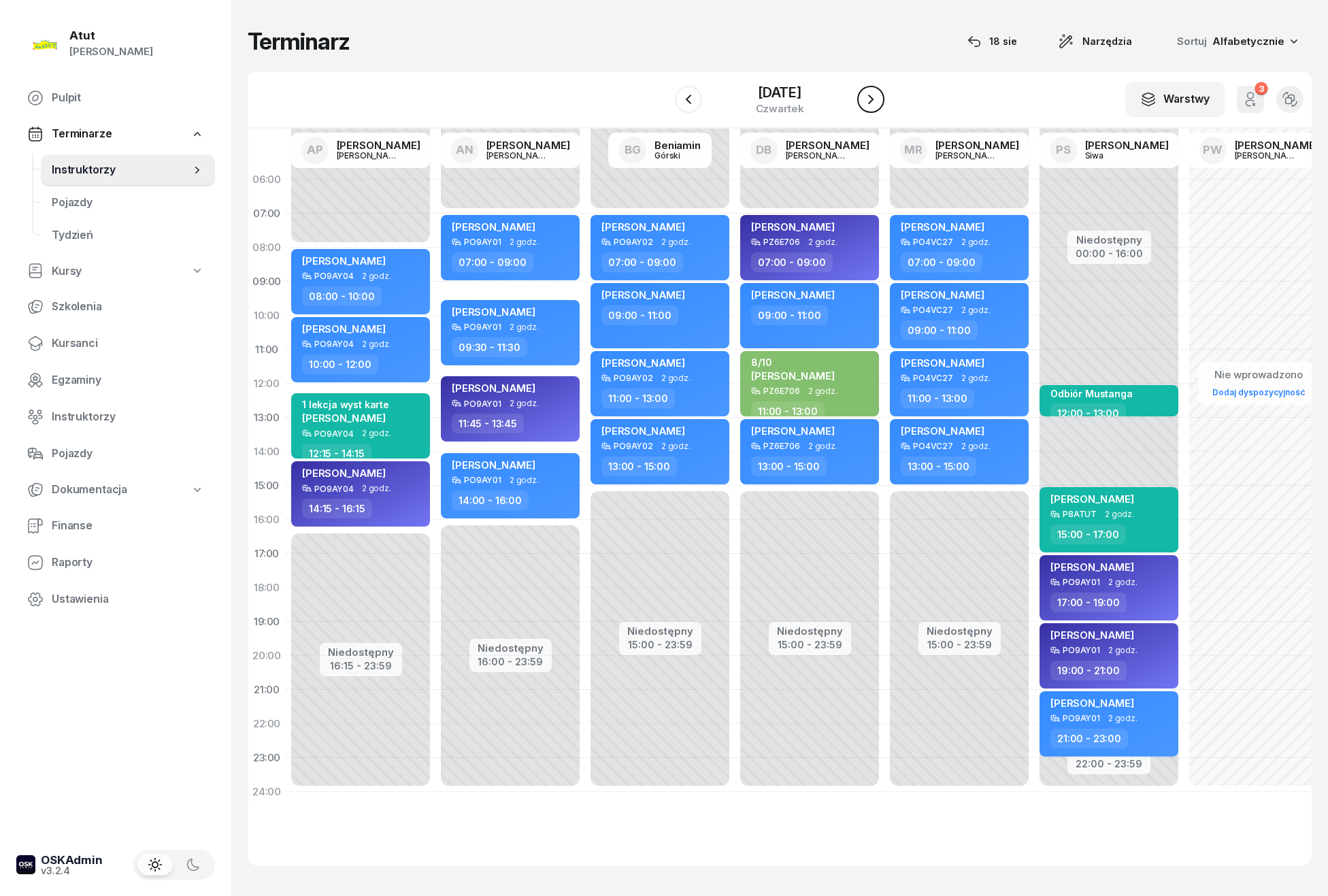
click at [876, 95] on icon "button" at bounding box center [871, 99] width 17 height 17
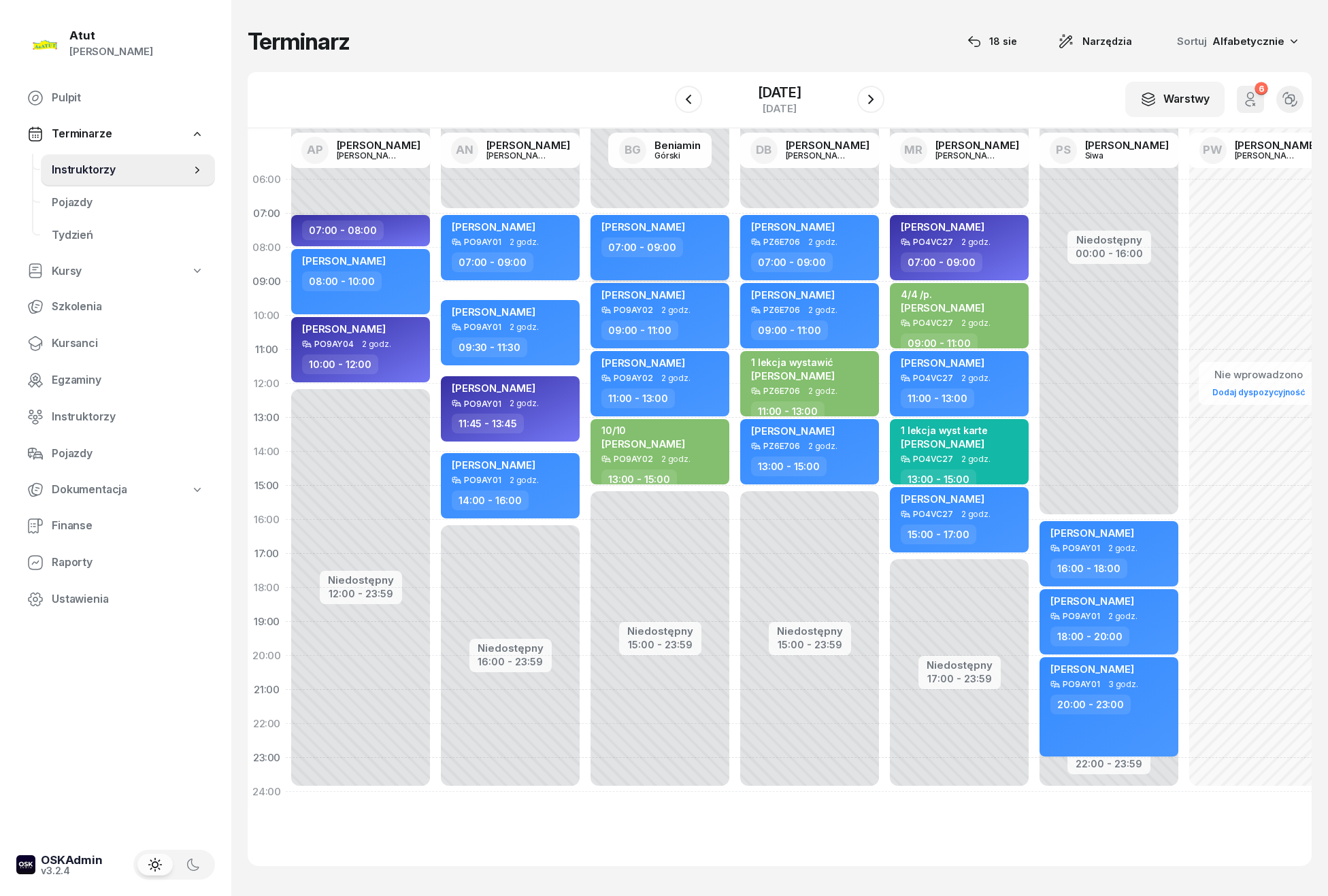
click at [657, 221] on span "Maria Brychcy" at bounding box center [644, 226] width 83 height 13
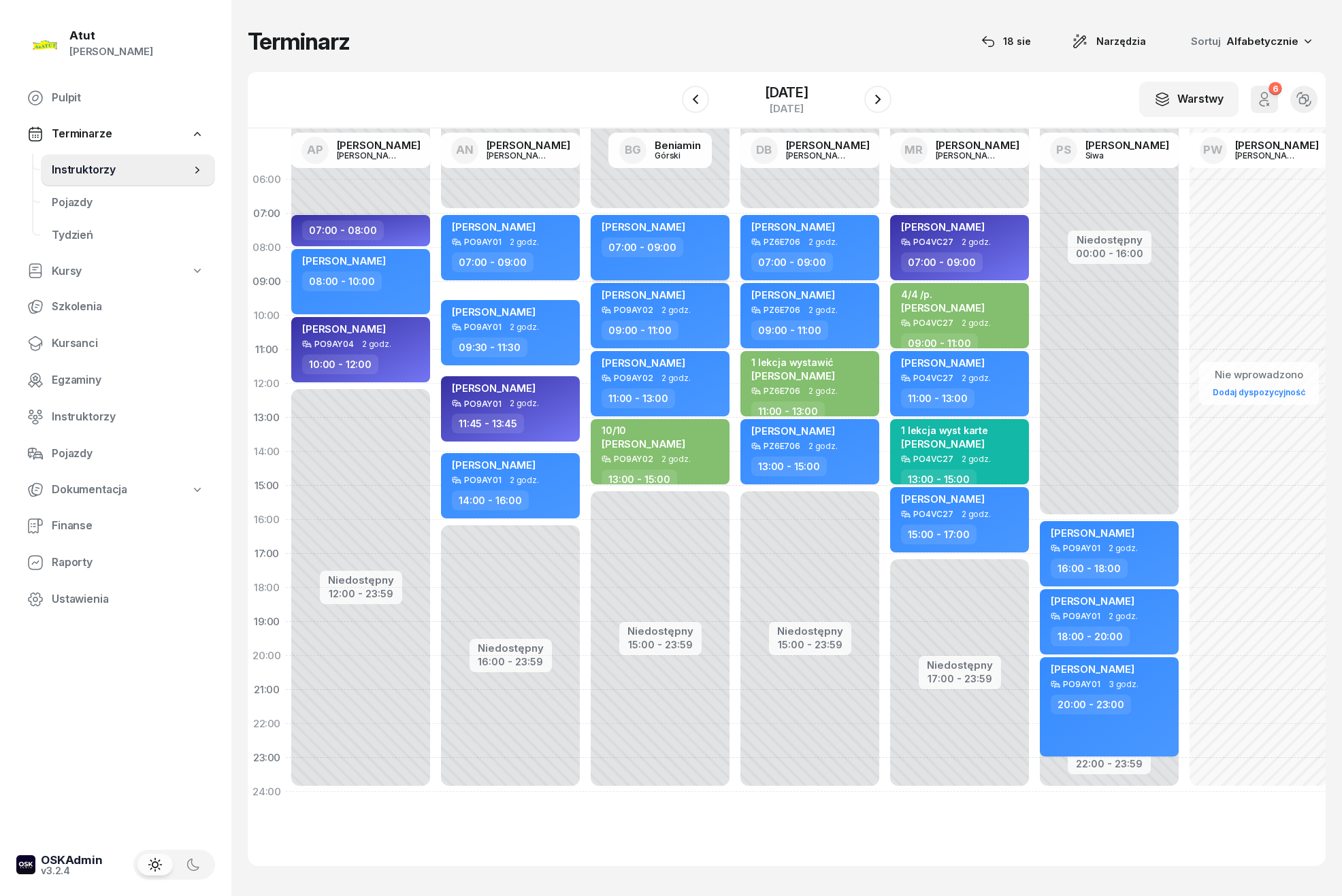
select select "07"
select select "09"
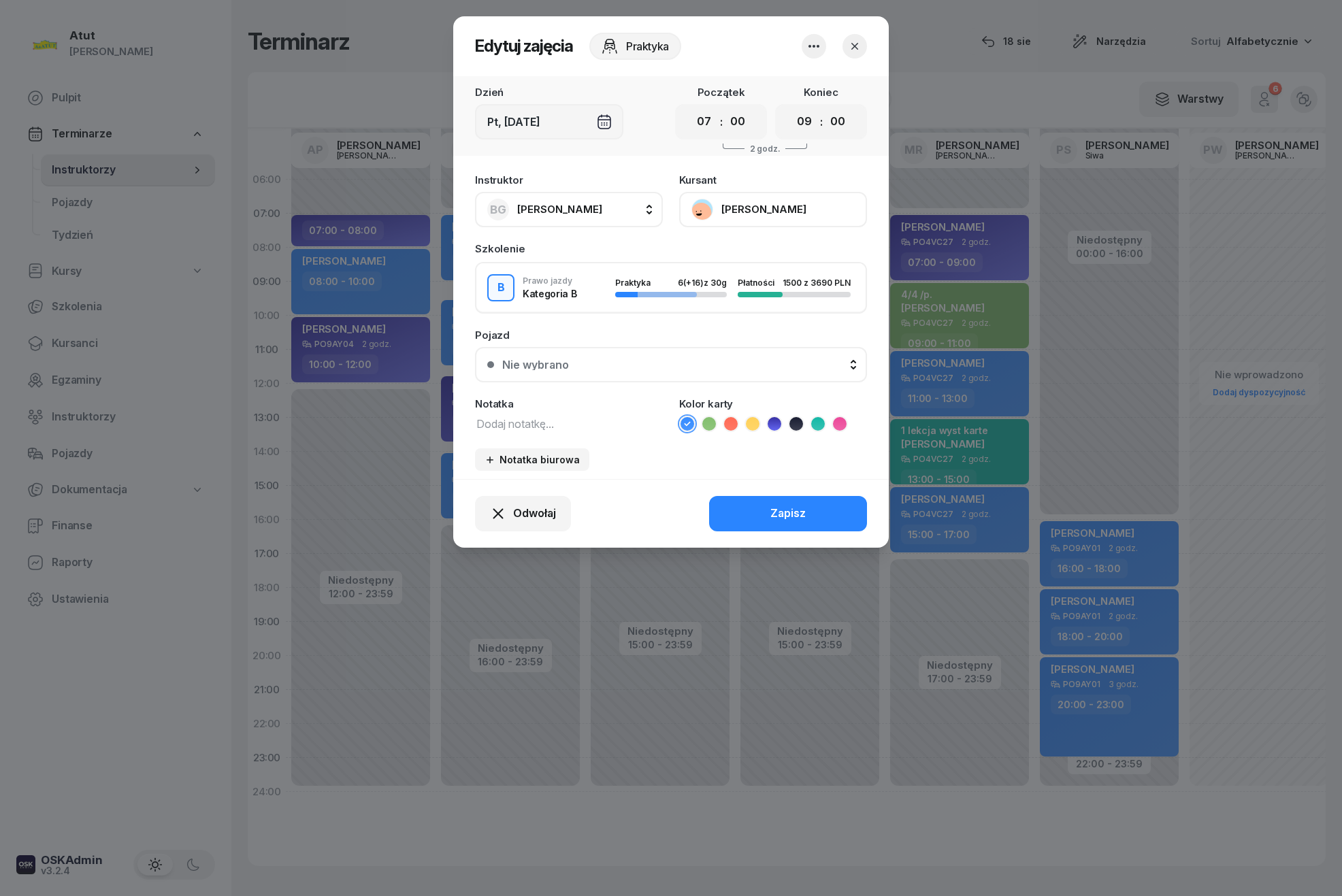
click at [755, 209] on button "Maria Brychcy" at bounding box center [773, 210] width 187 height 35
click at [752, 257] on div "Otwórz profil" at bounding box center [723, 255] width 66 height 17
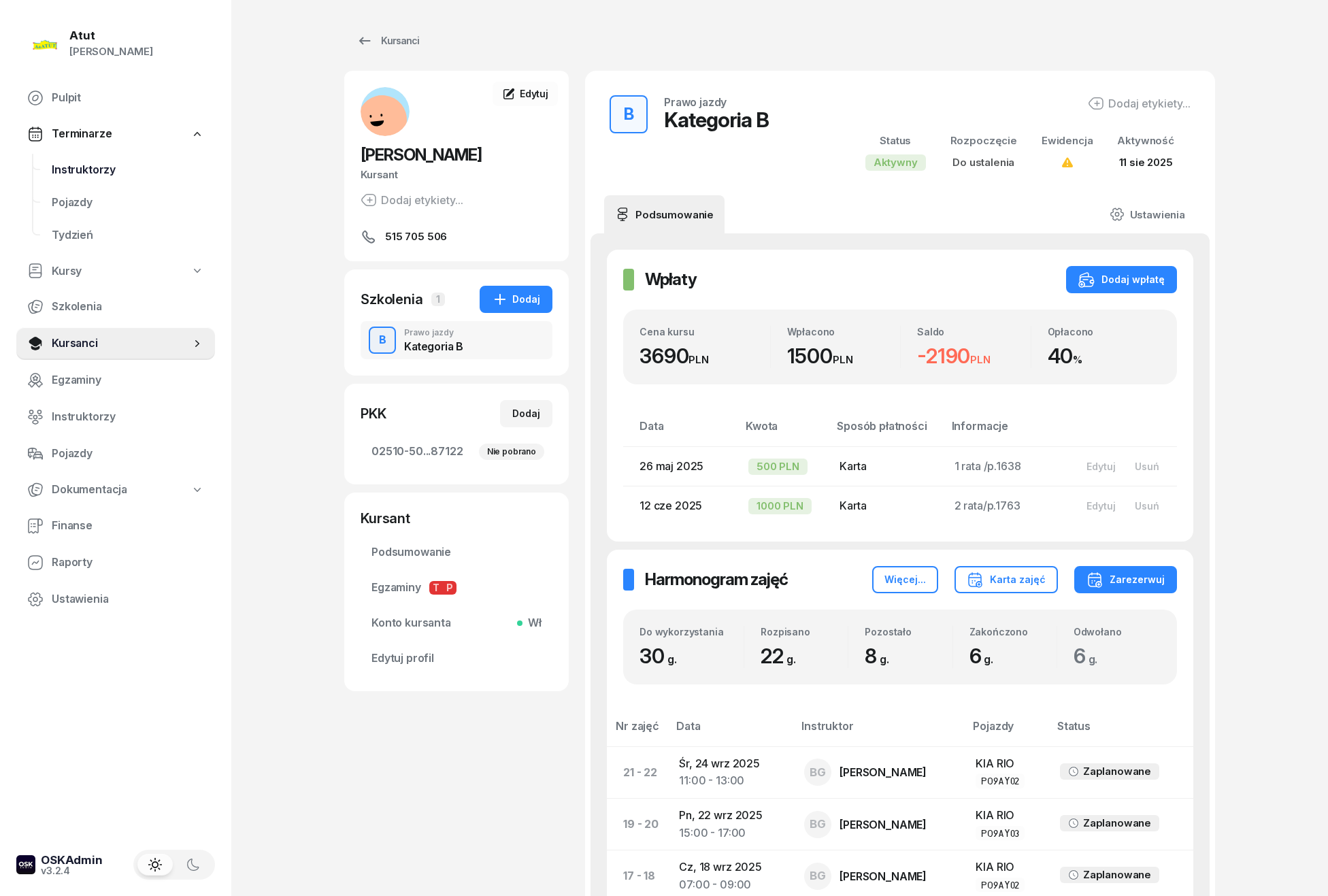
click at [80, 173] on span "Instruktorzy" at bounding box center [127, 170] width 152 height 17
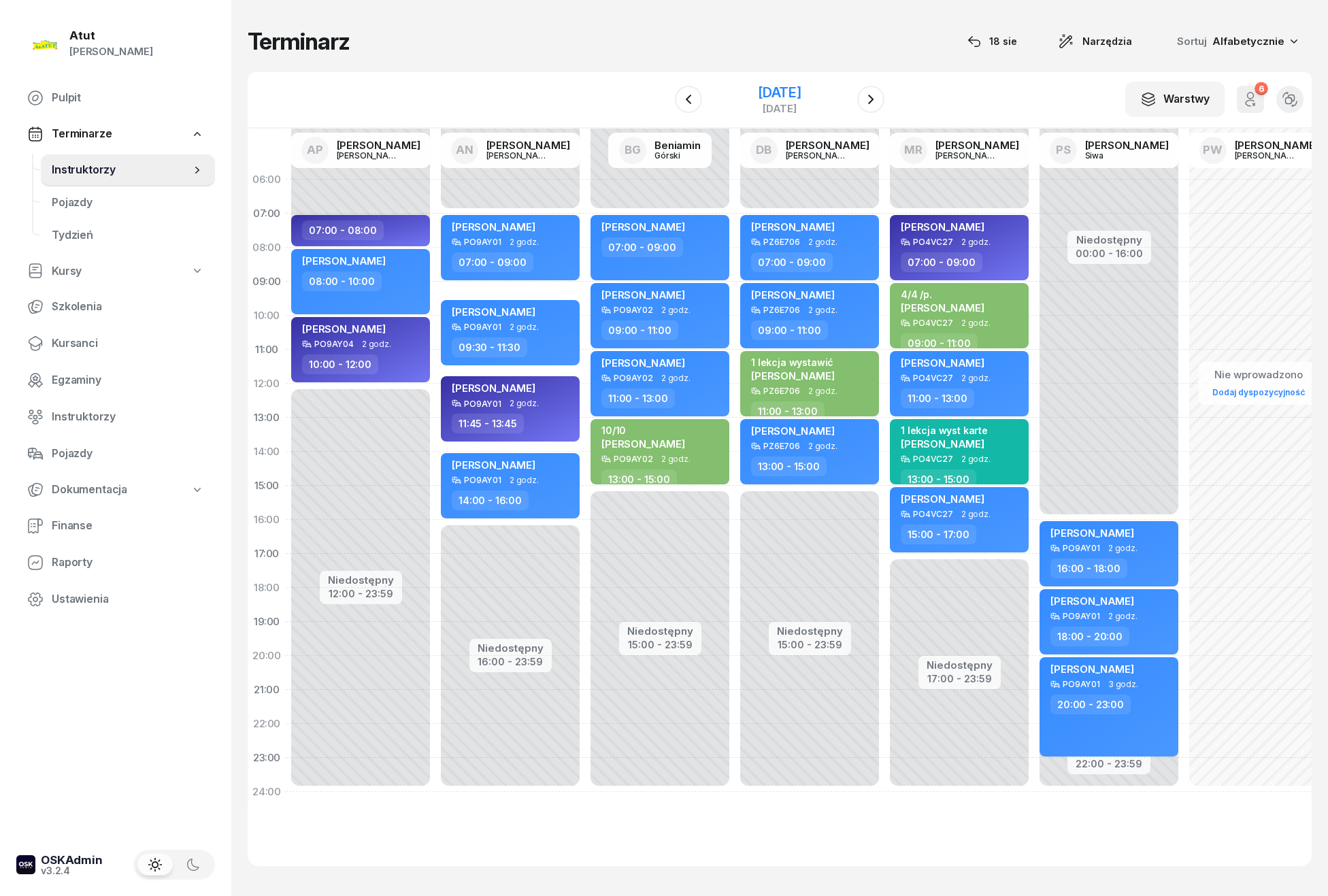
click at [799, 92] on div "5 września 2025" at bounding box center [780, 92] width 44 height 14
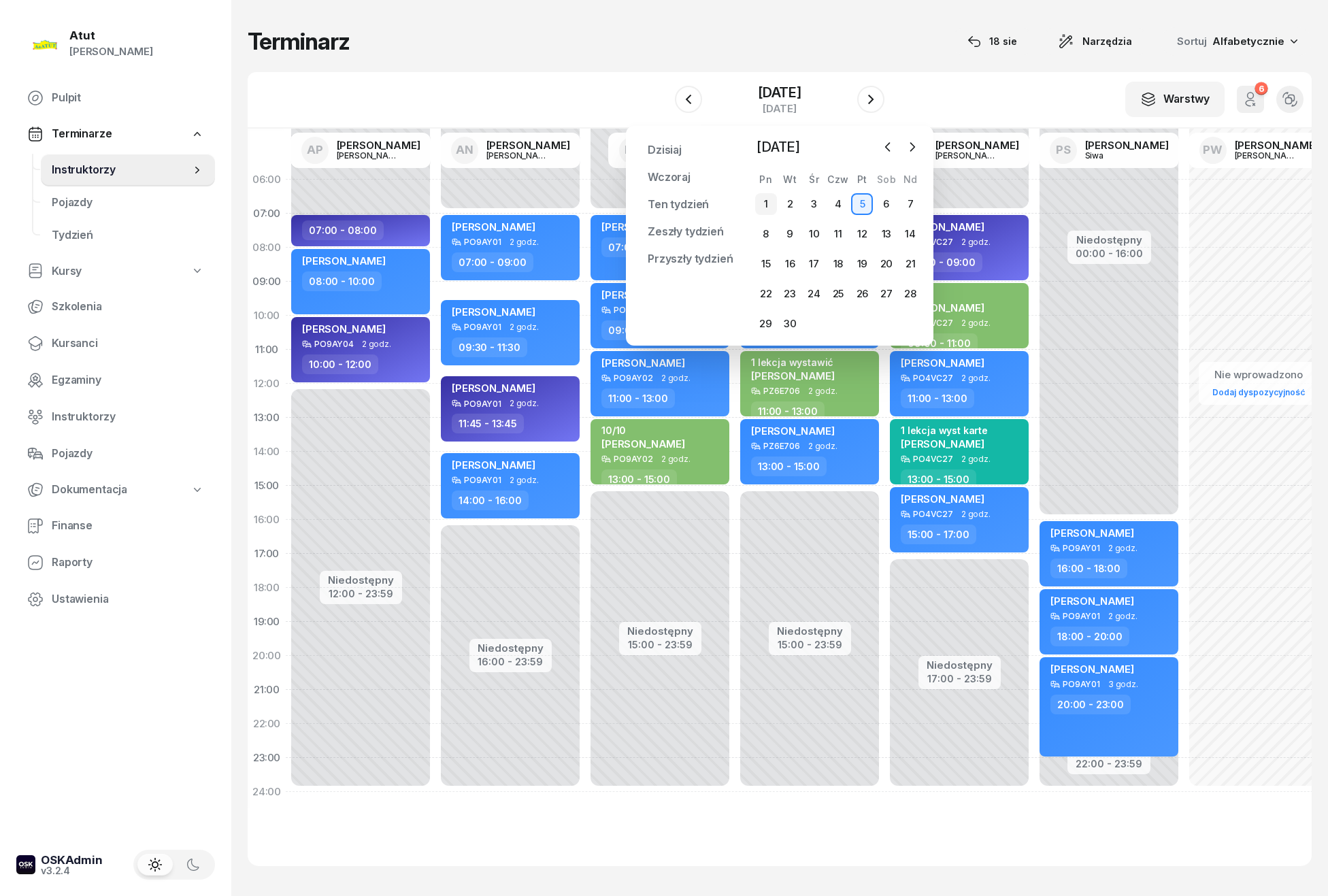
click at [766, 199] on div "1" at bounding box center [766, 204] width 21 height 21
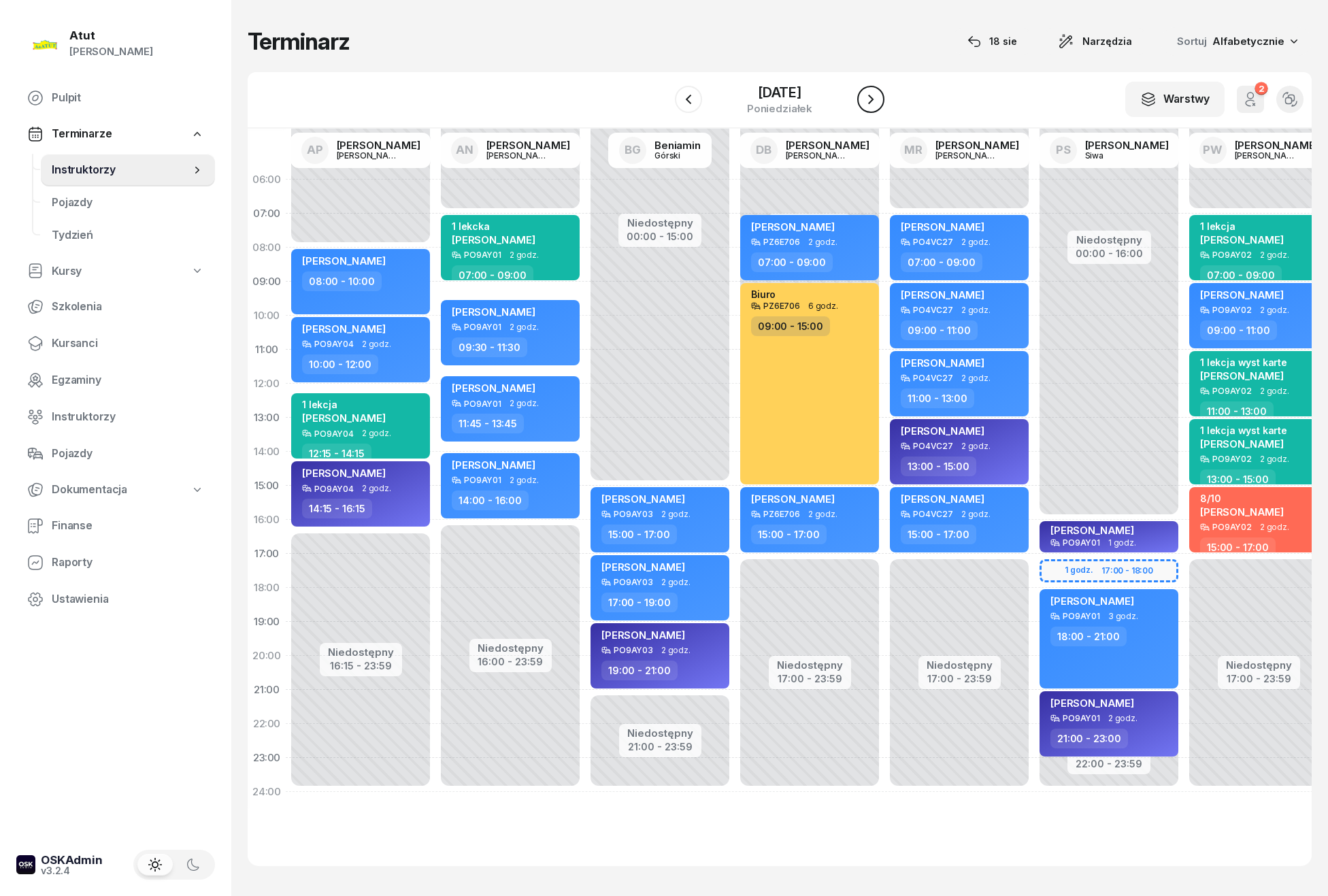
click at [875, 97] on icon "button" at bounding box center [871, 99] width 17 height 17
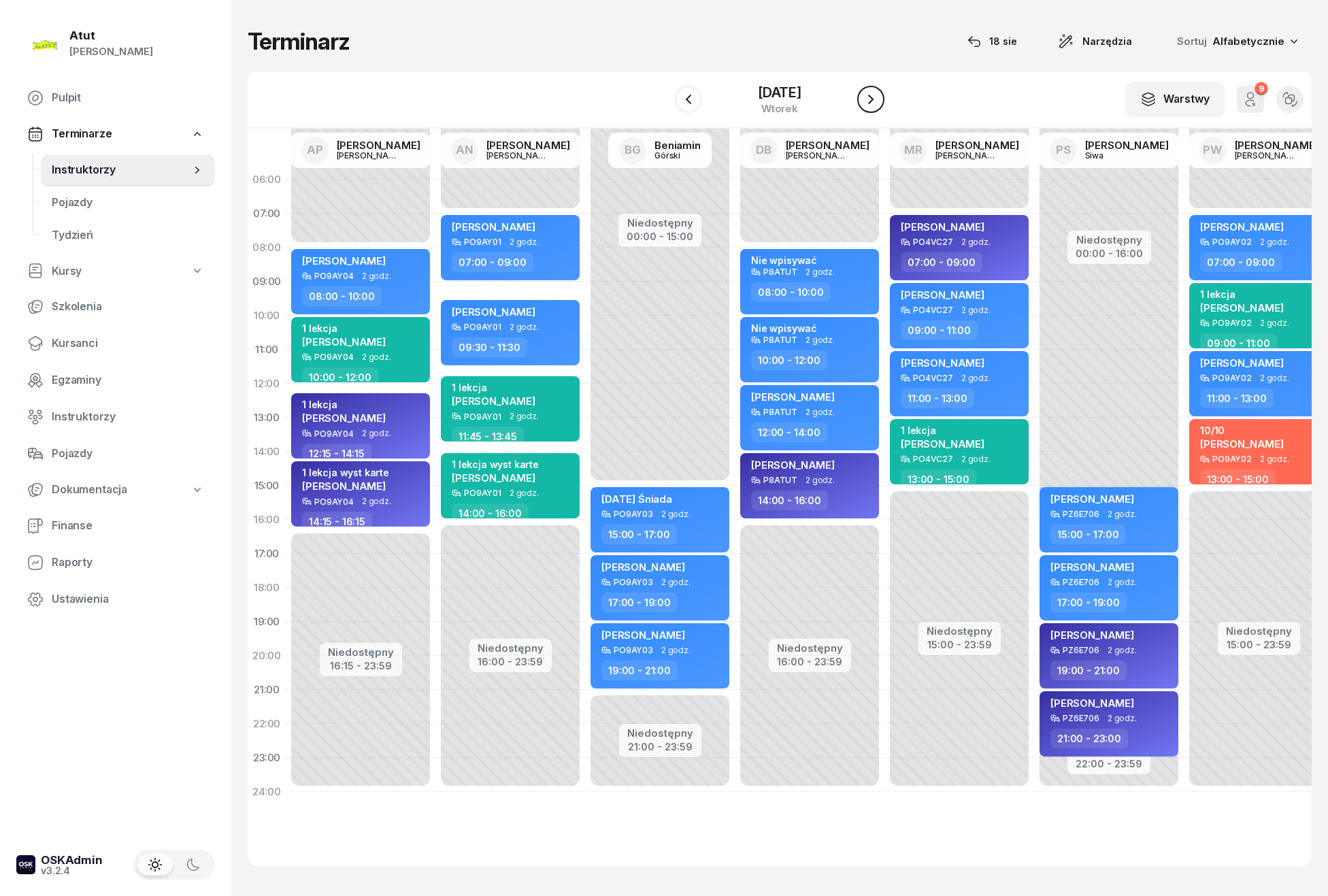
click at [875, 97] on icon "button" at bounding box center [871, 99] width 17 height 17
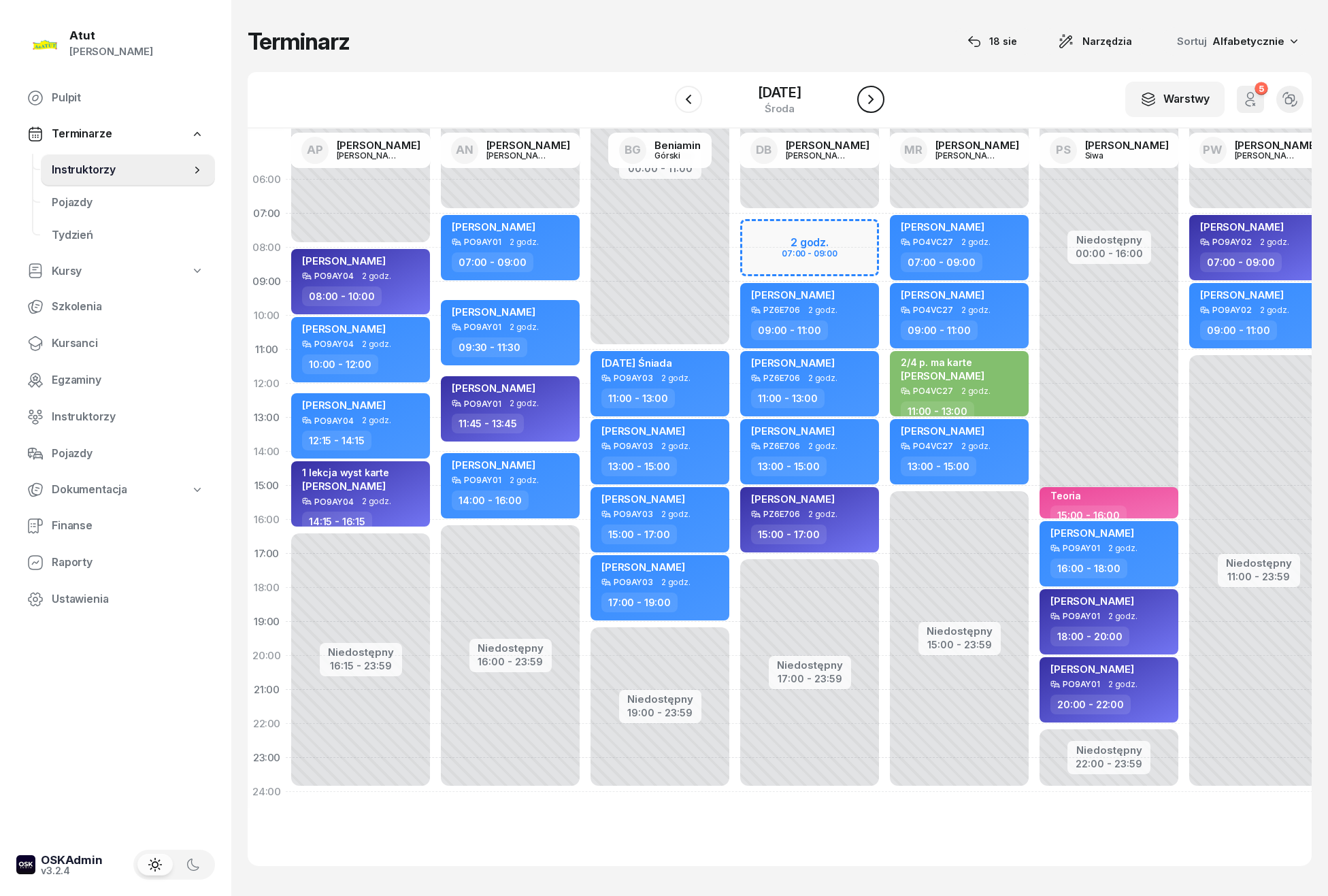
click at [875, 97] on icon "button" at bounding box center [871, 99] width 17 height 17
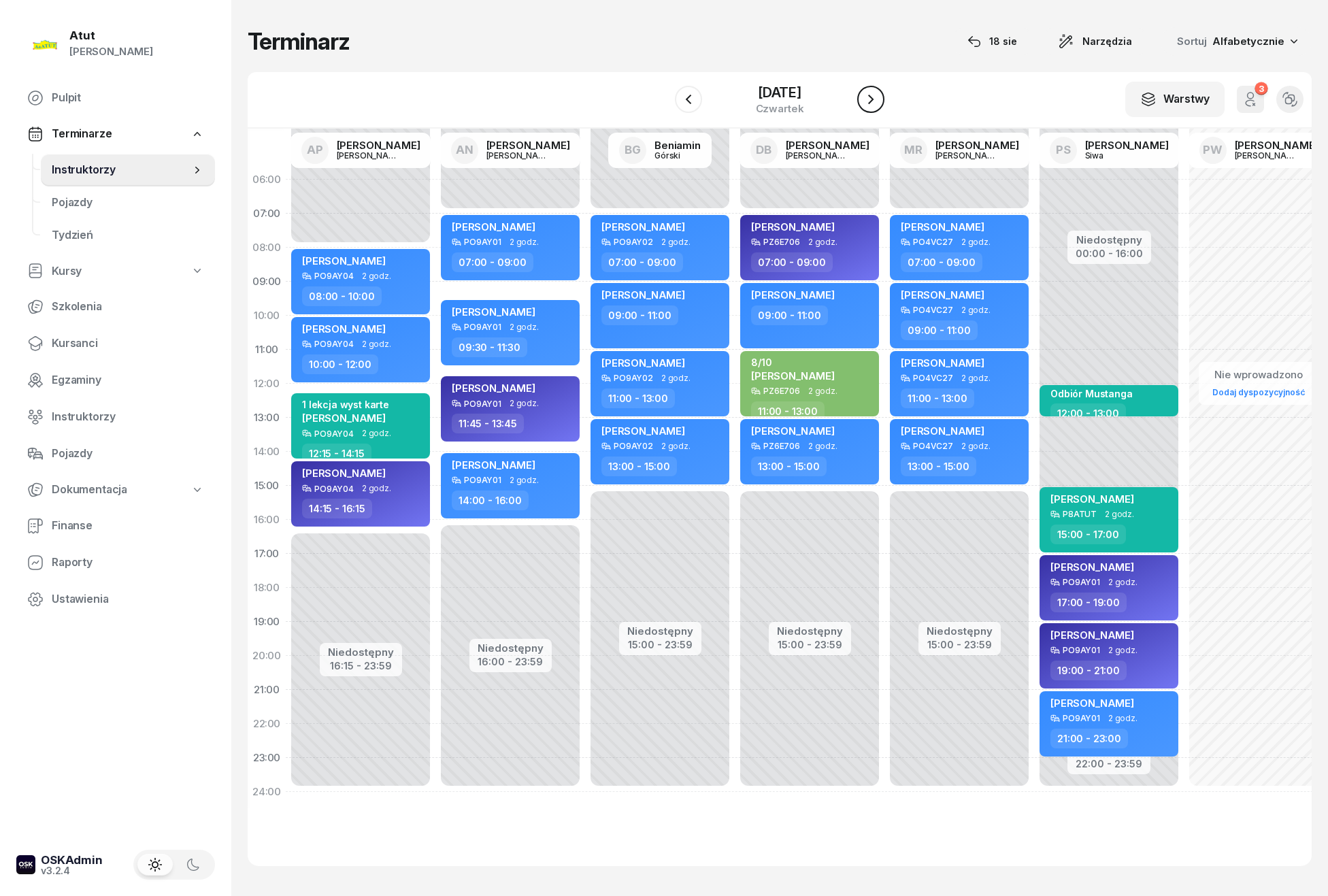
click at [875, 97] on icon "button" at bounding box center [871, 99] width 17 height 17
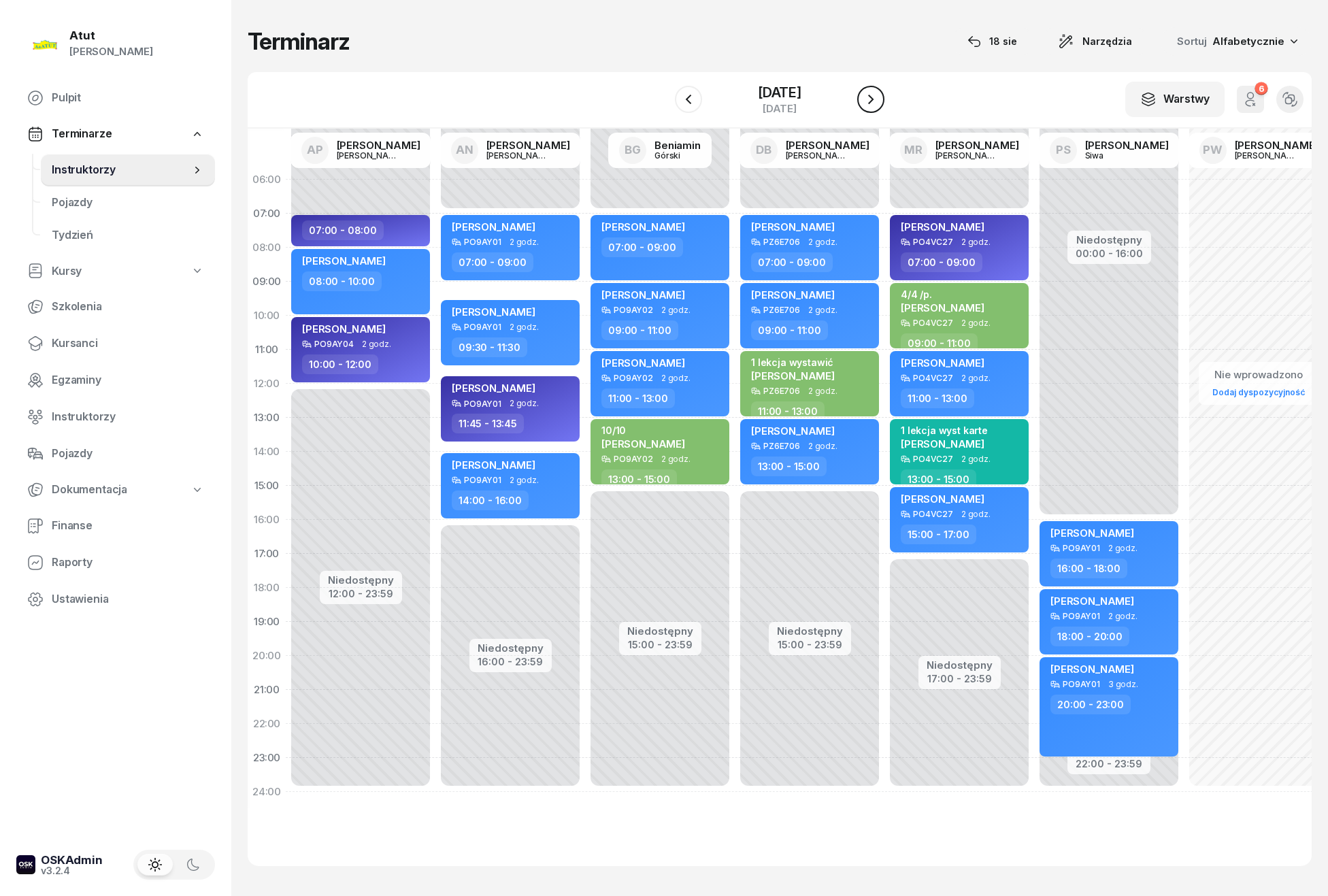
click at [875, 97] on icon "button" at bounding box center [871, 99] width 17 height 17
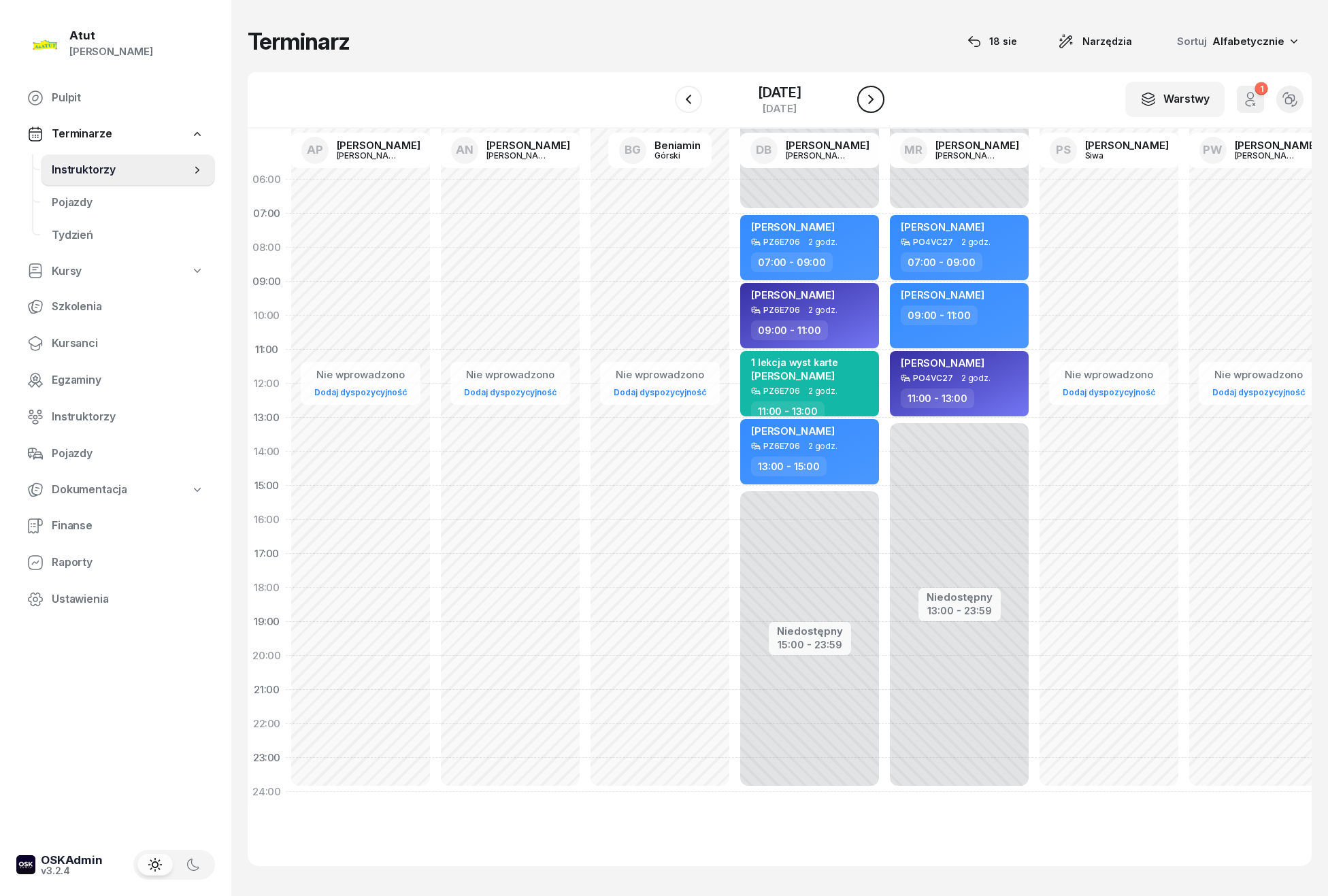
click at [875, 97] on icon "button" at bounding box center [871, 99] width 17 height 17
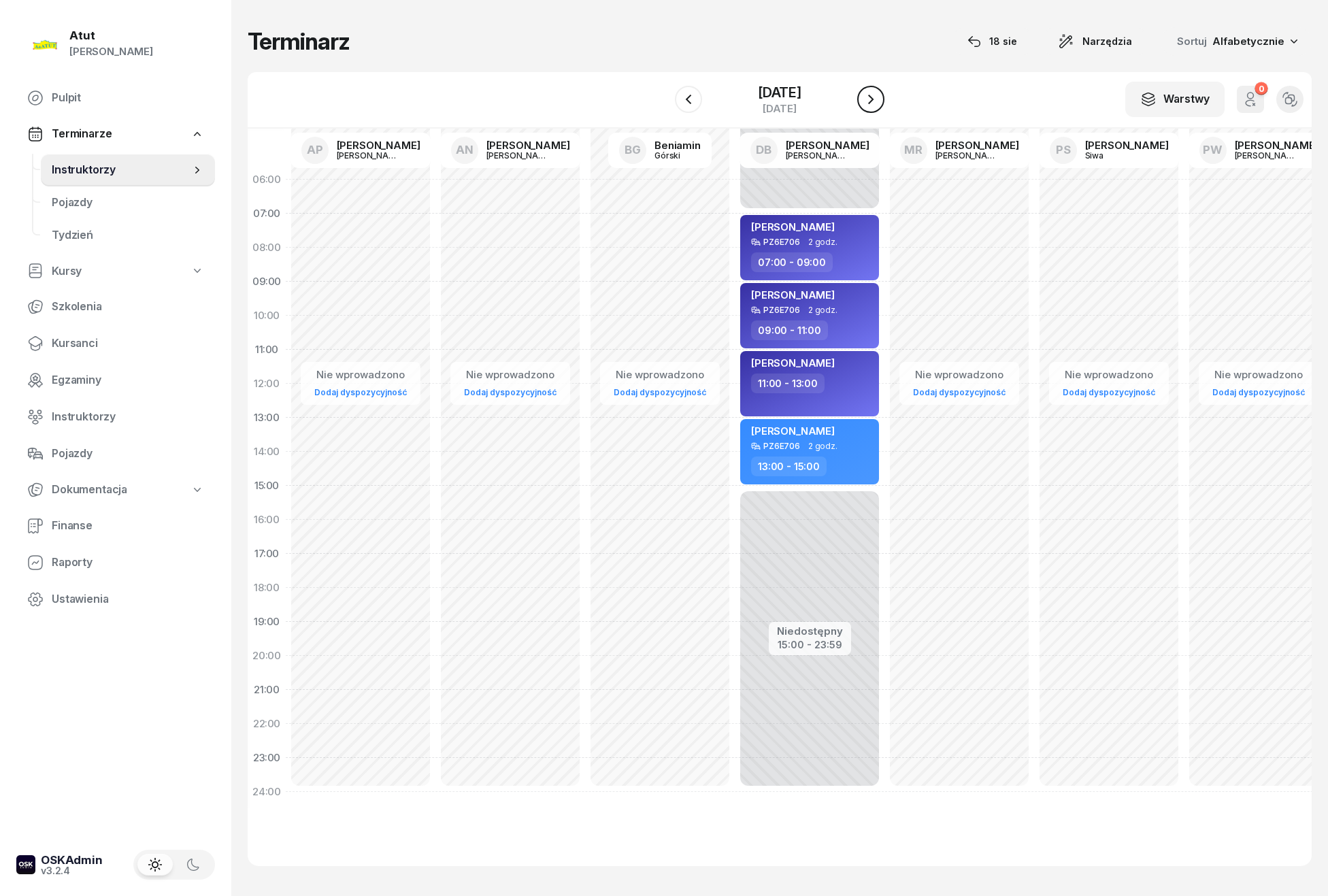
click at [875, 97] on icon "button" at bounding box center [871, 99] width 17 height 17
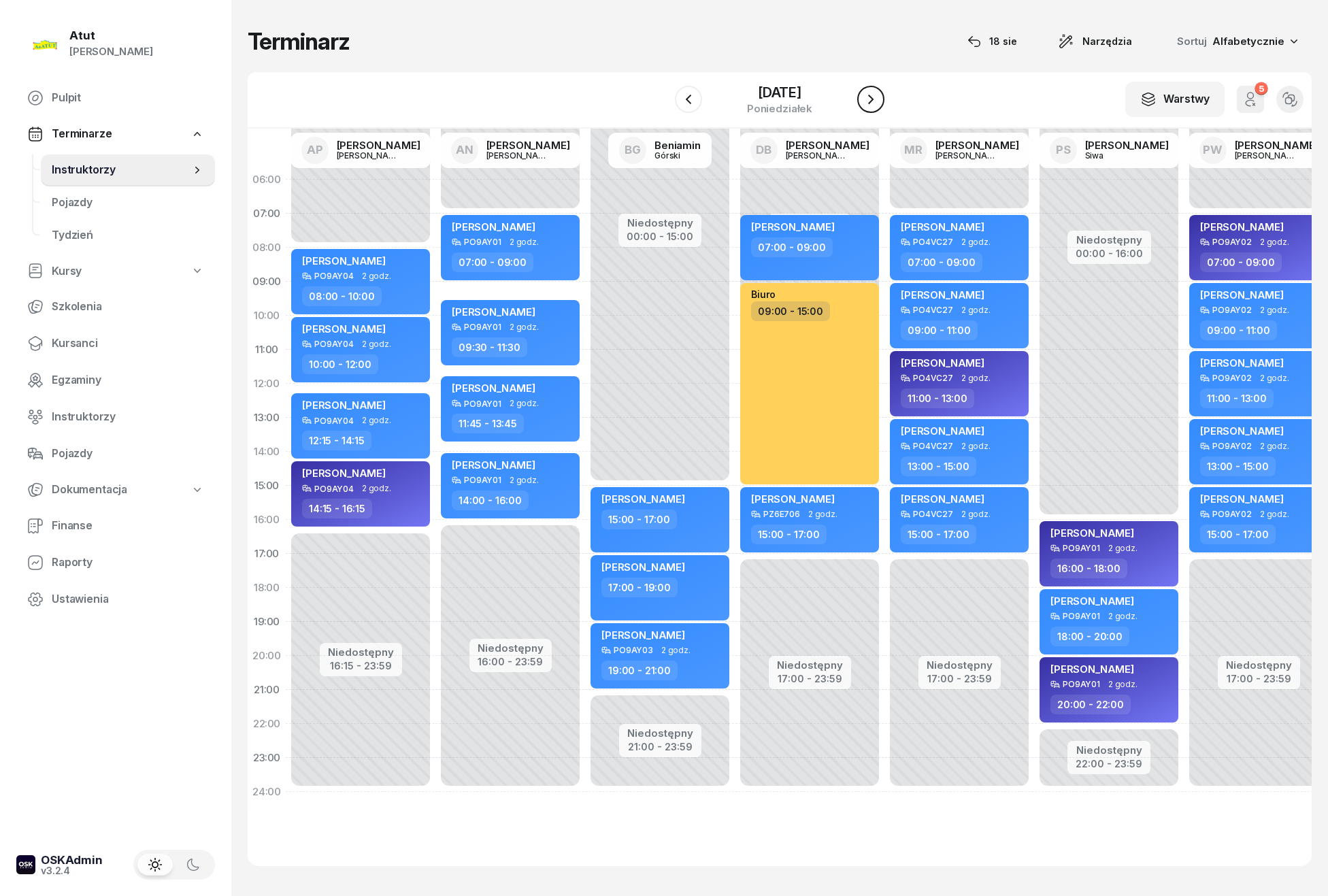
click at [875, 97] on icon "button" at bounding box center [871, 99] width 17 height 17
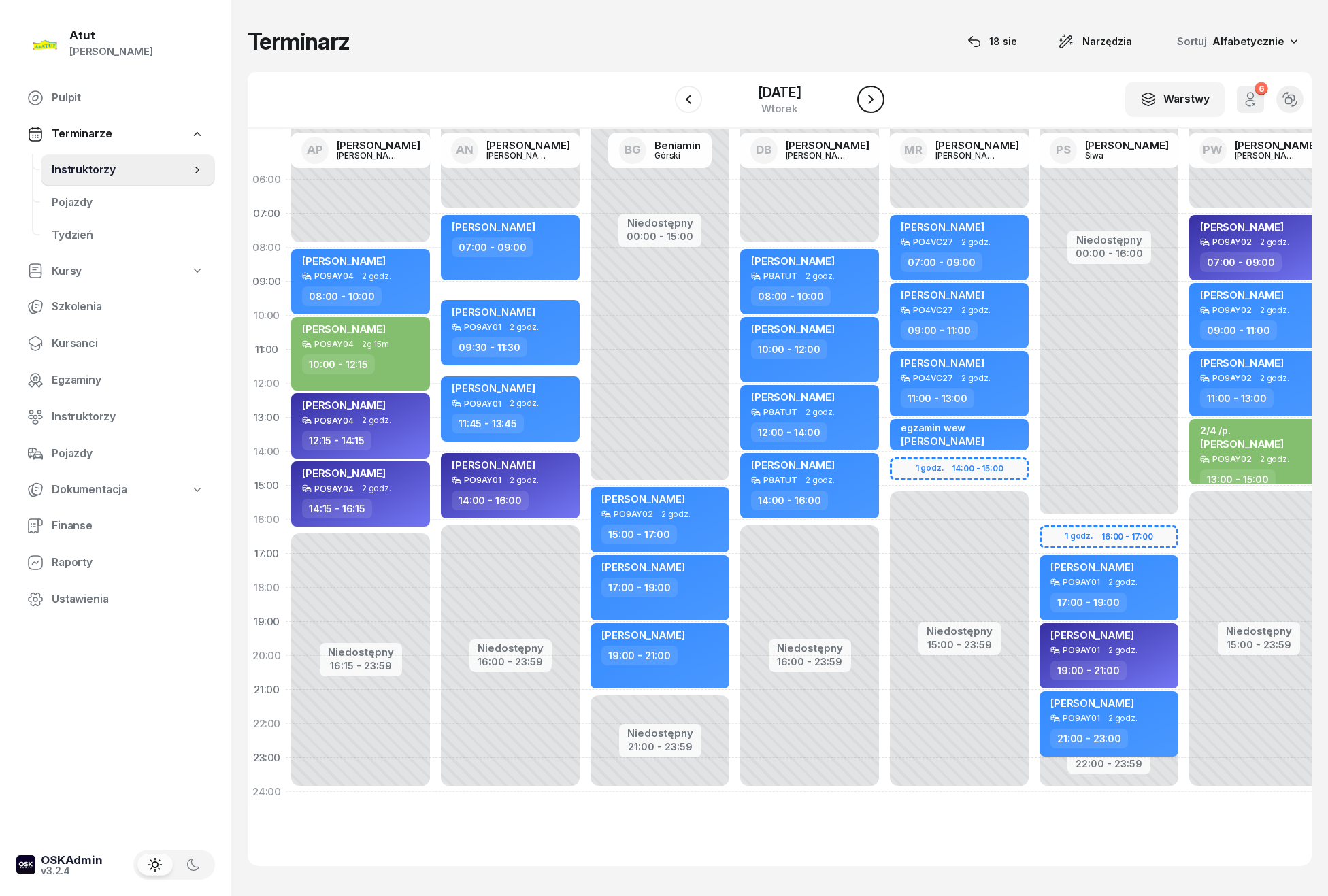
click at [877, 93] on icon "button" at bounding box center [871, 99] width 17 height 17
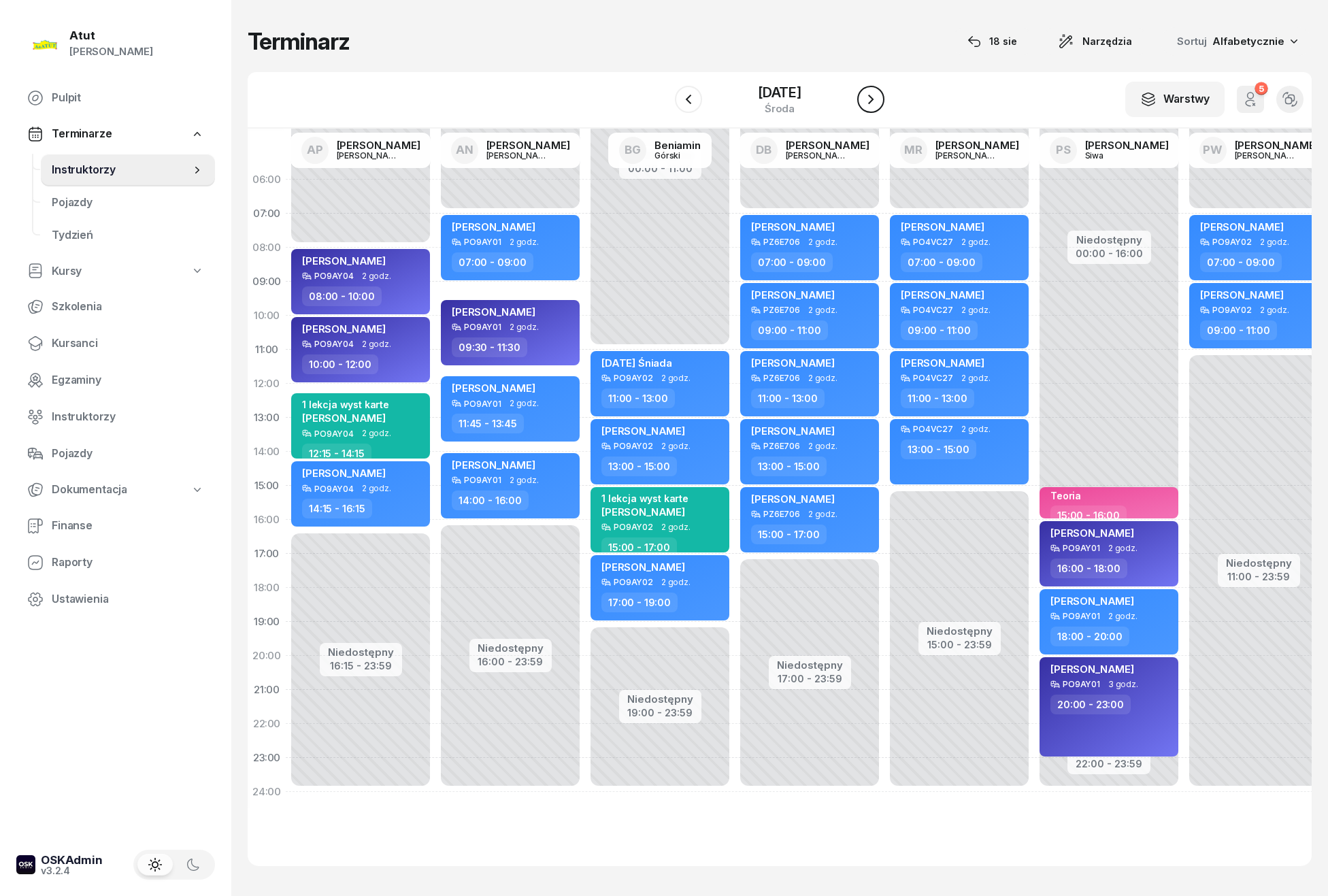
click at [877, 93] on icon "button" at bounding box center [871, 99] width 17 height 17
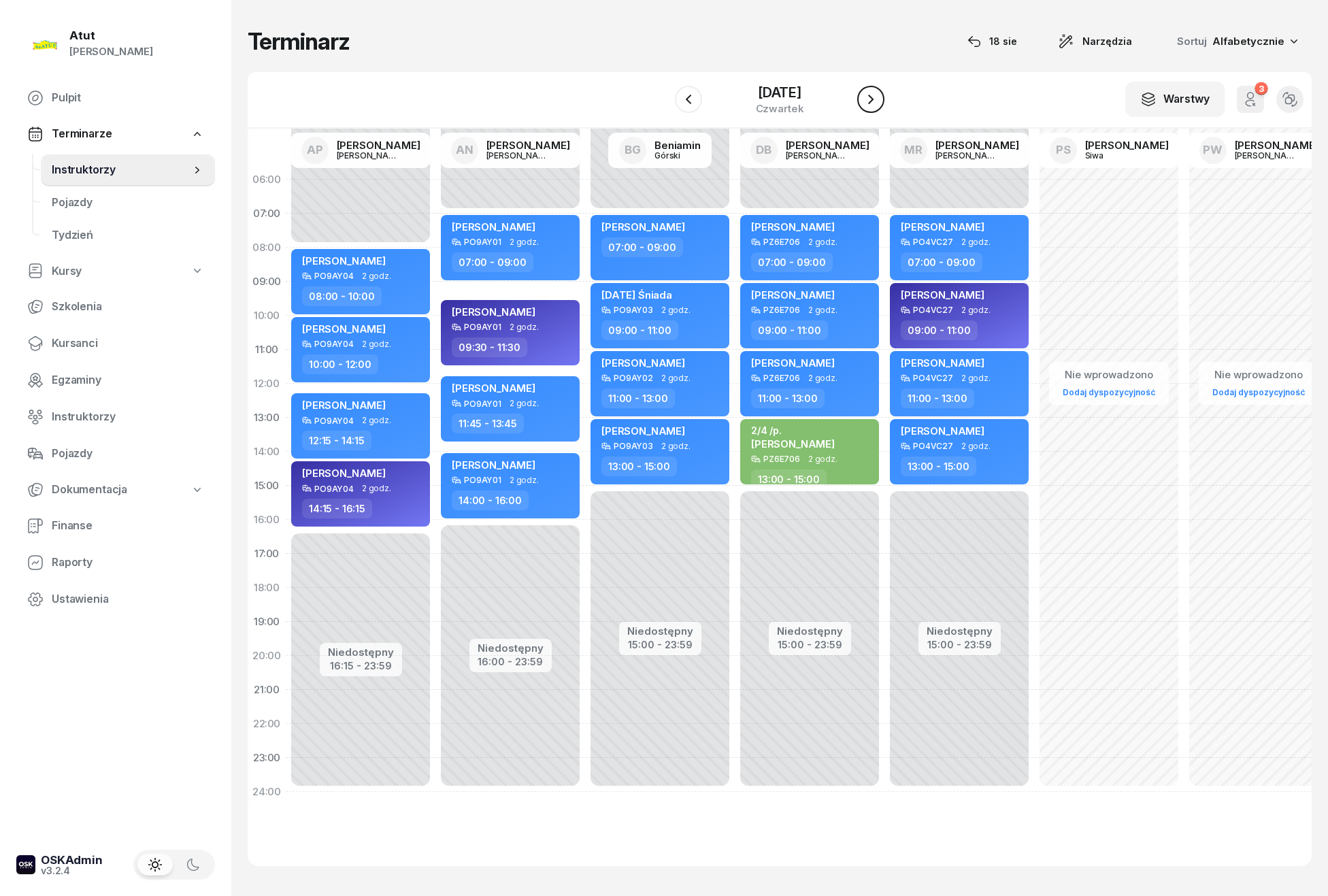
click at [877, 93] on icon "button" at bounding box center [871, 99] width 17 height 17
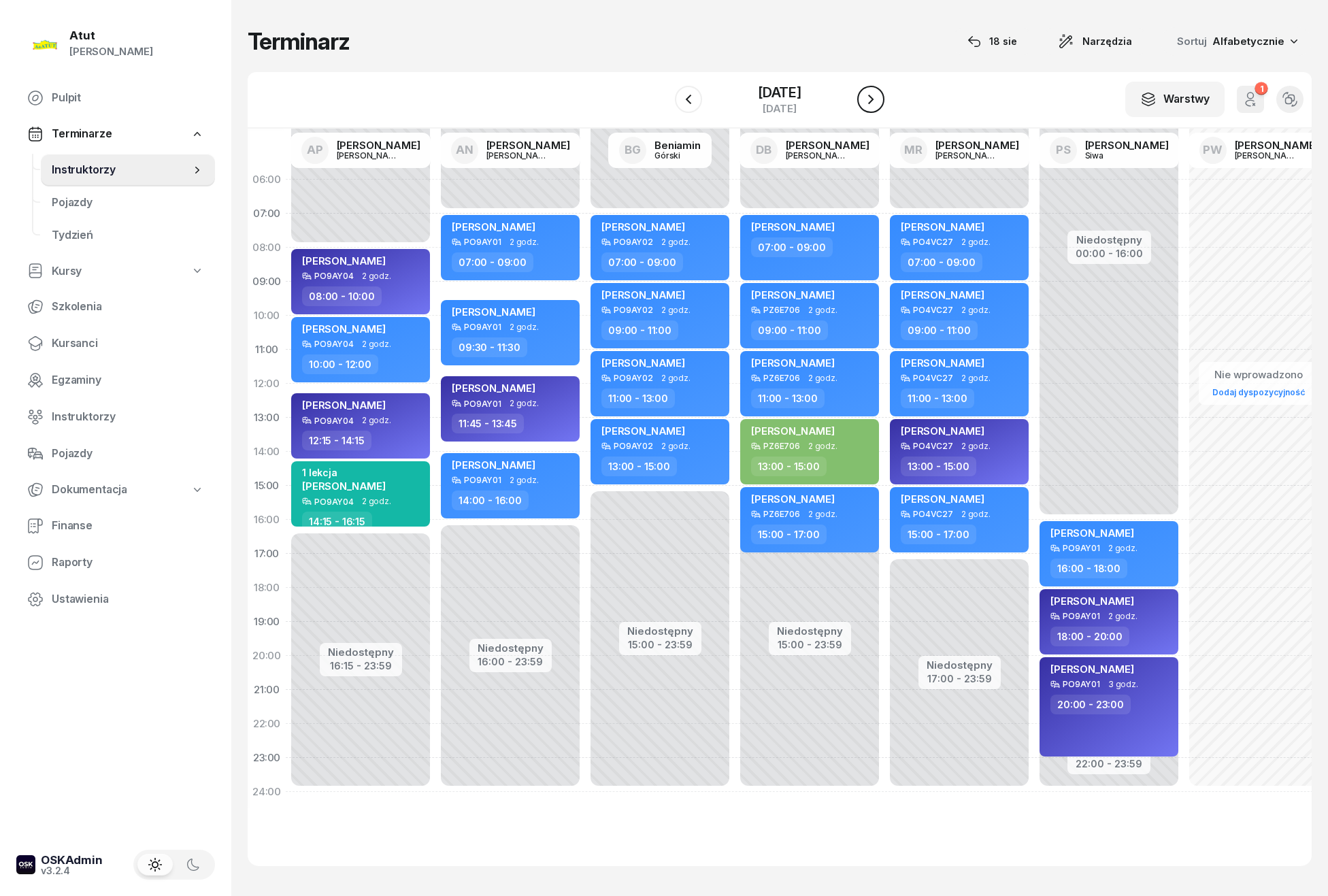
click at [878, 91] on icon "button" at bounding box center [871, 99] width 17 height 17
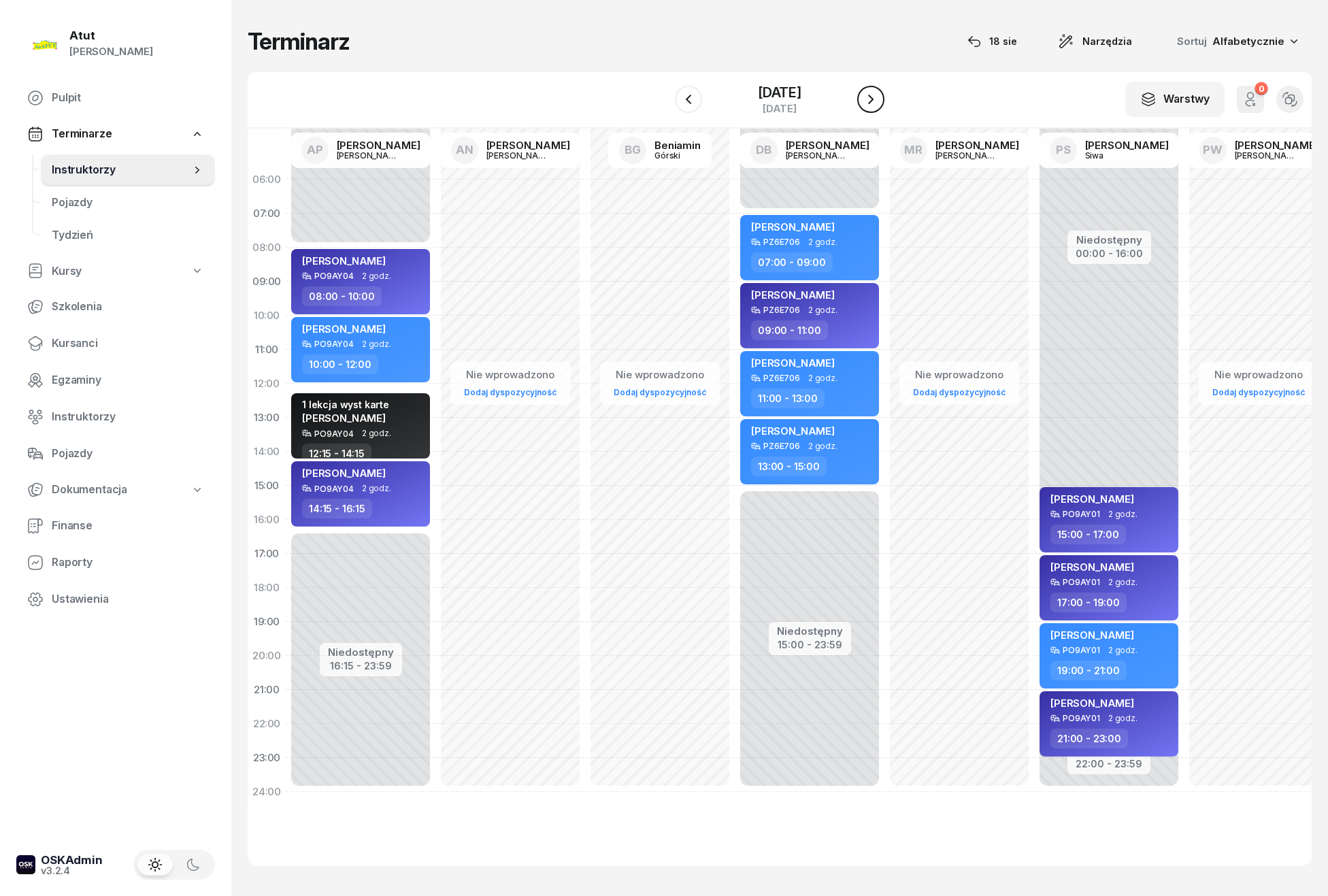
click at [878, 91] on icon "button" at bounding box center [871, 99] width 17 height 17
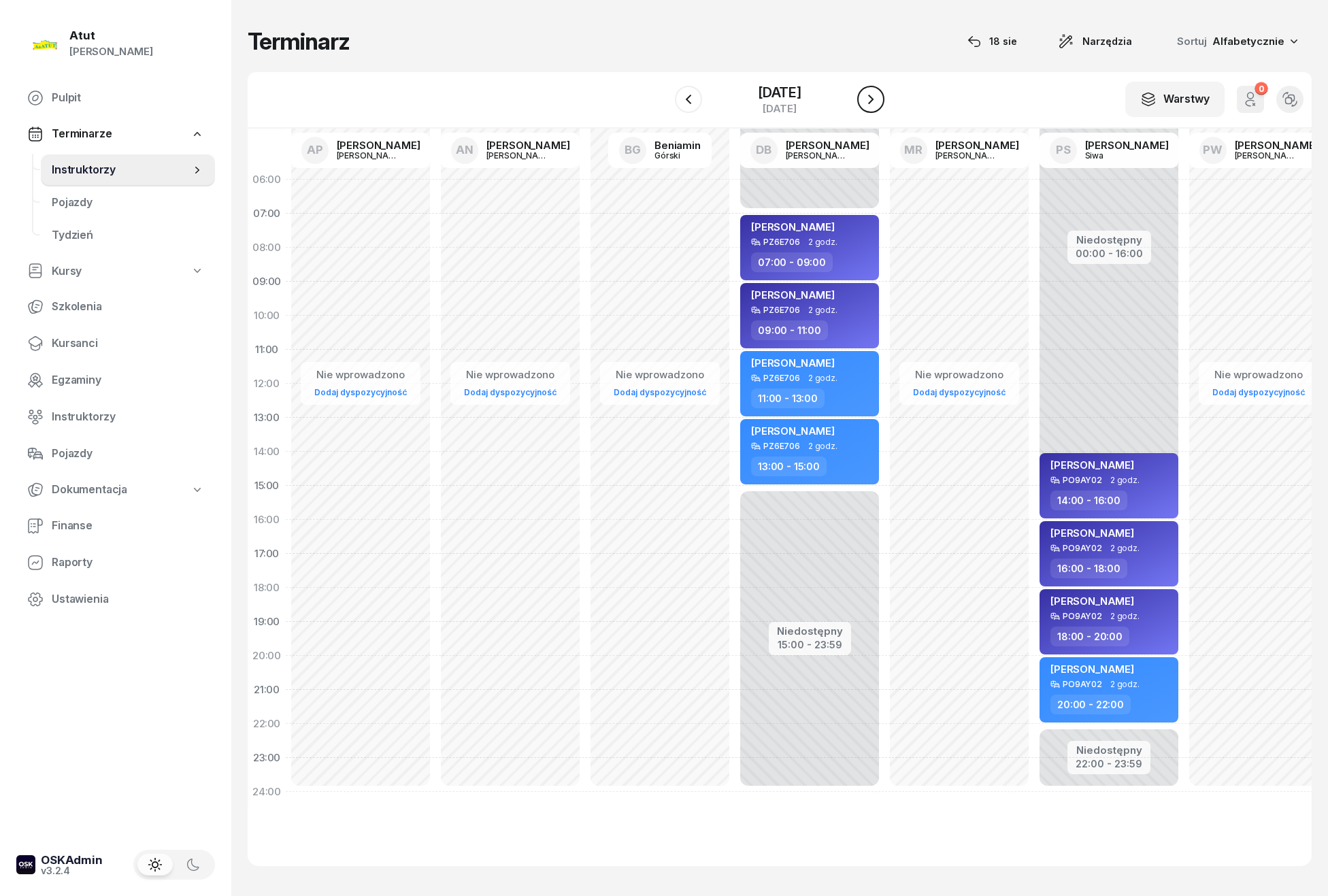
click at [878, 91] on icon "button" at bounding box center [871, 99] width 17 height 17
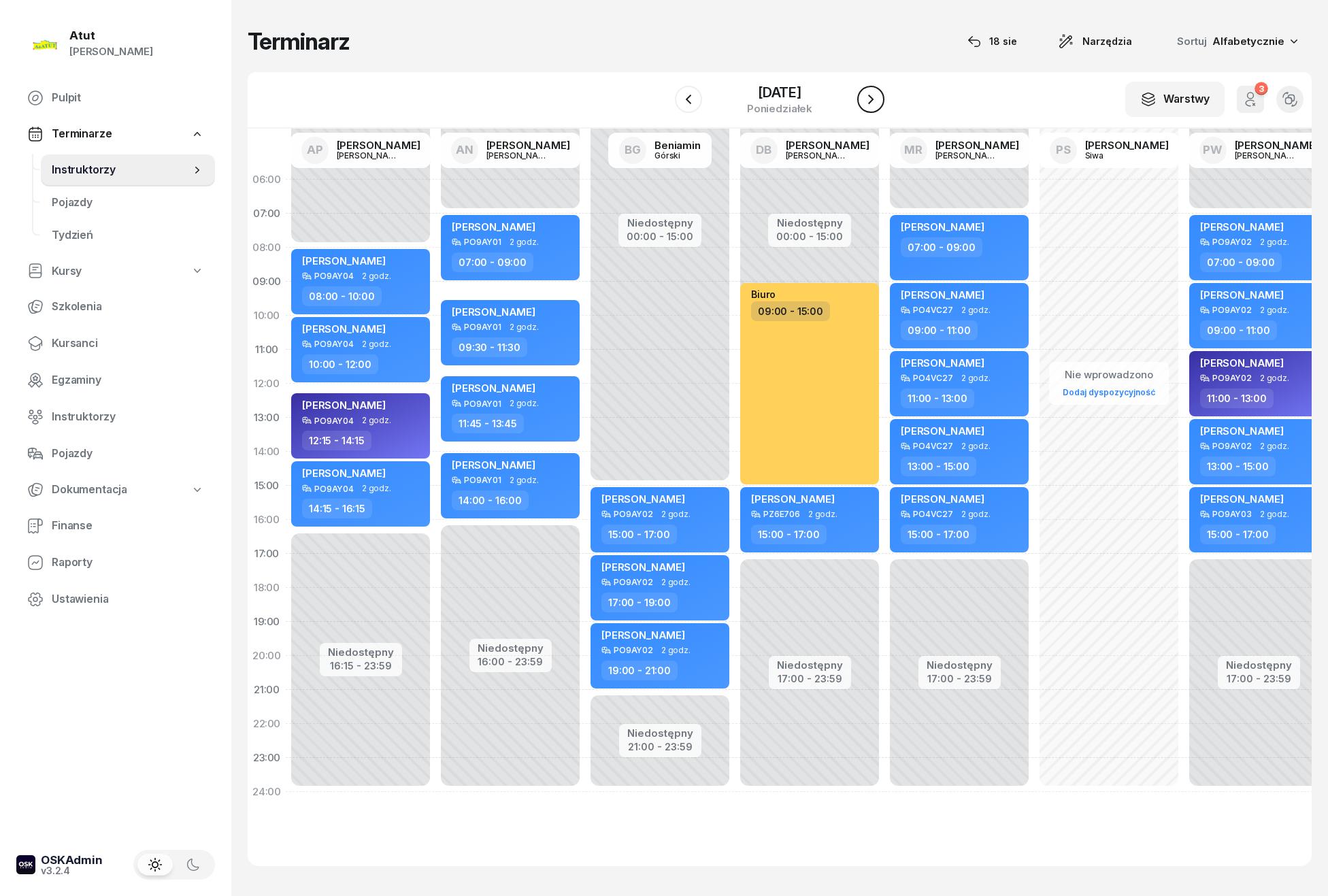
click at [878, 91] on icon "button" at bounding box center [871, 99] width 17 height 17
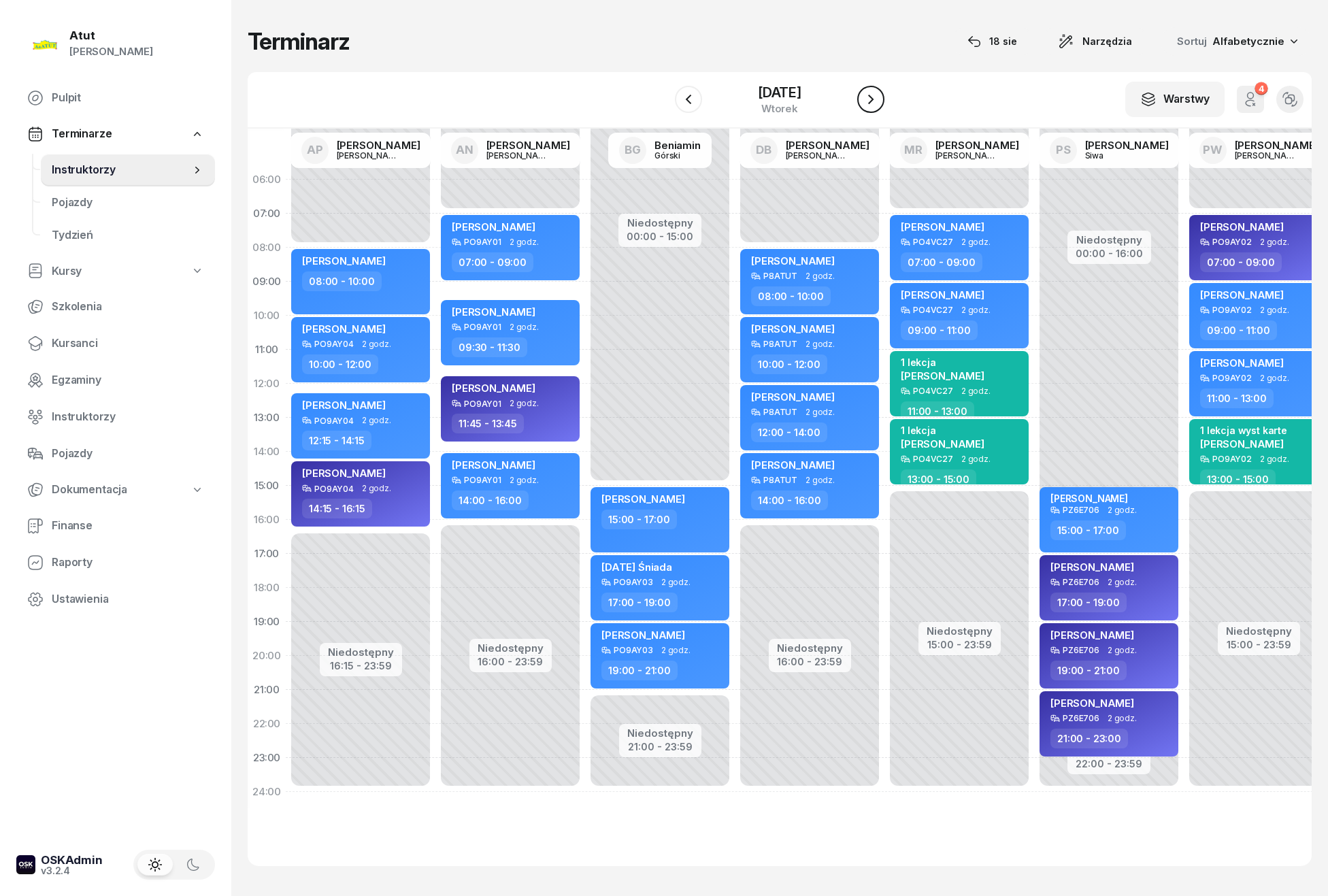
click at [878, 91] on icon "button" at bounding box center [871, 99] width 17 height 17
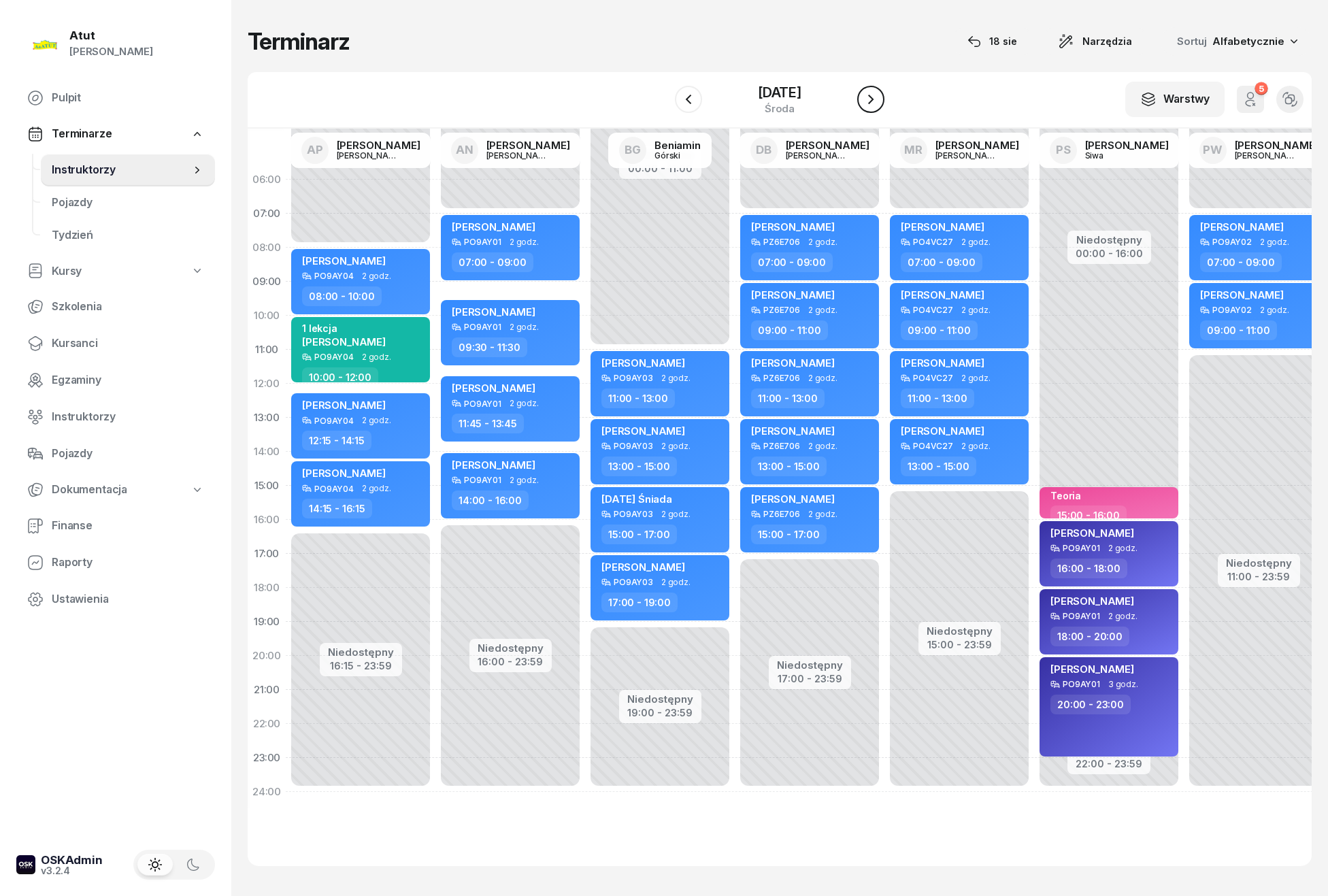
click at [878, 91] on icon "button" at bounding box center [871, 99] width 17 height 17
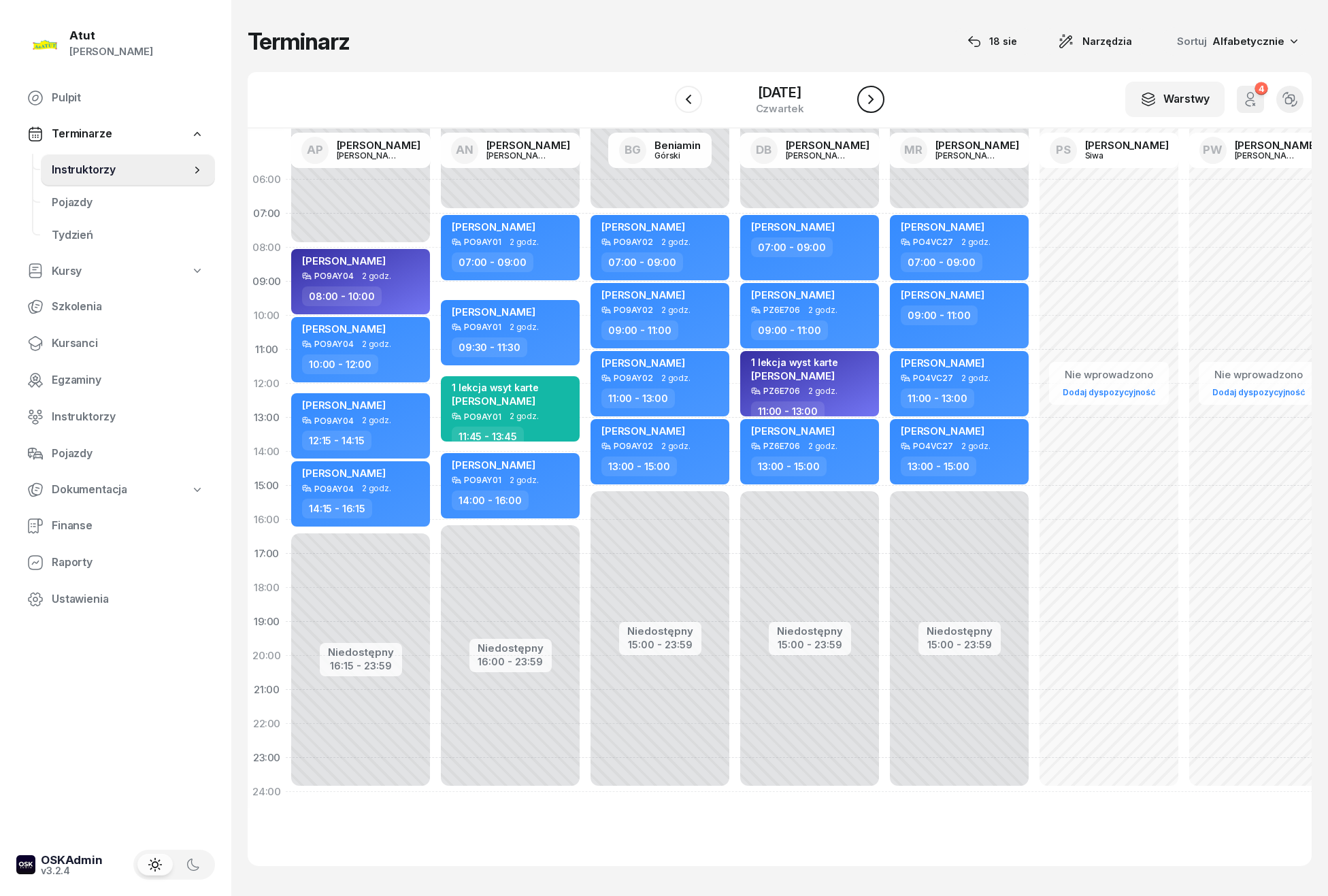
click at [878, 88] on button "button" at bounding box center [871, 99] width 27 height 27
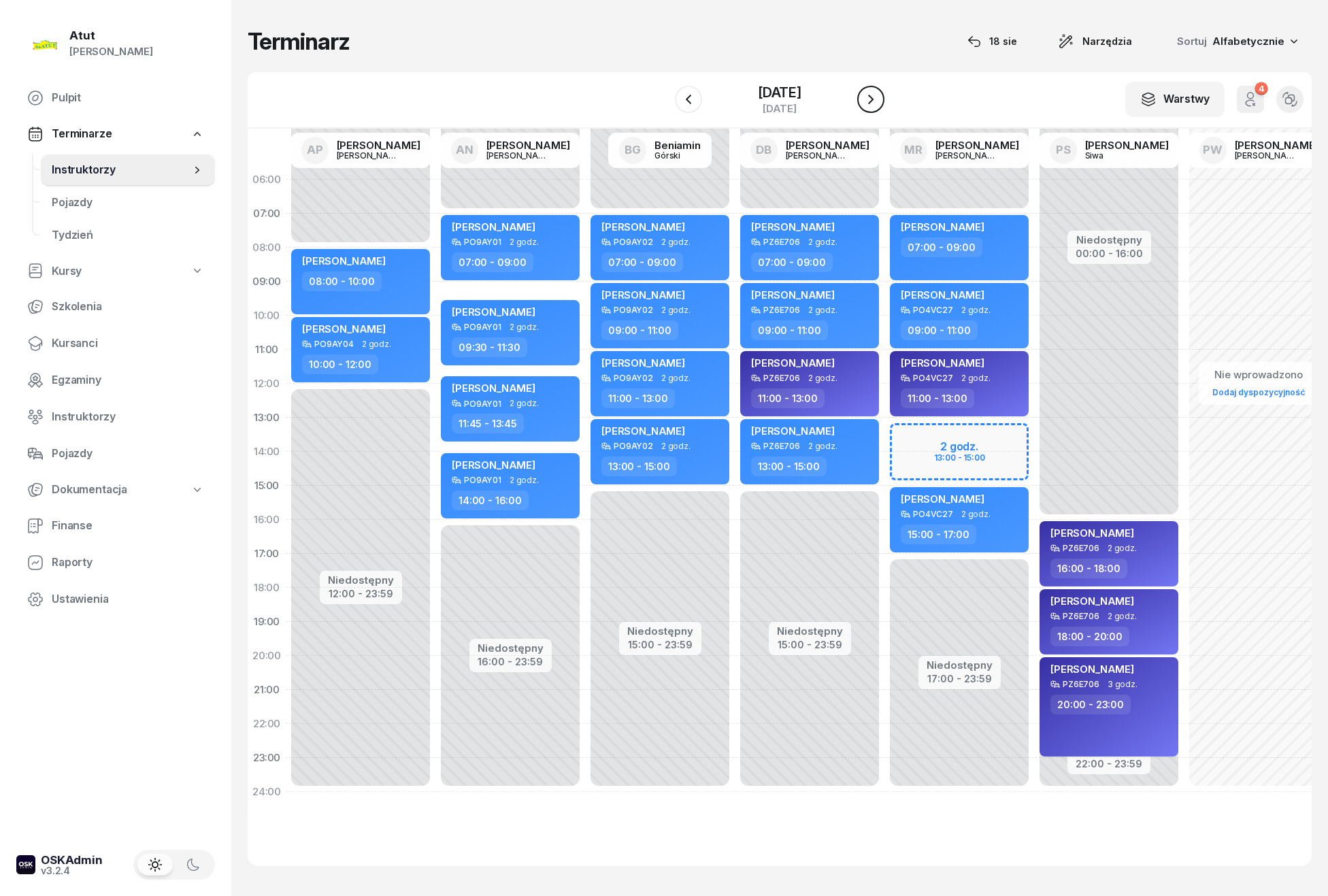
click at [878, 88] on button "button" at bounding box center [871, 99] width 27 height 27
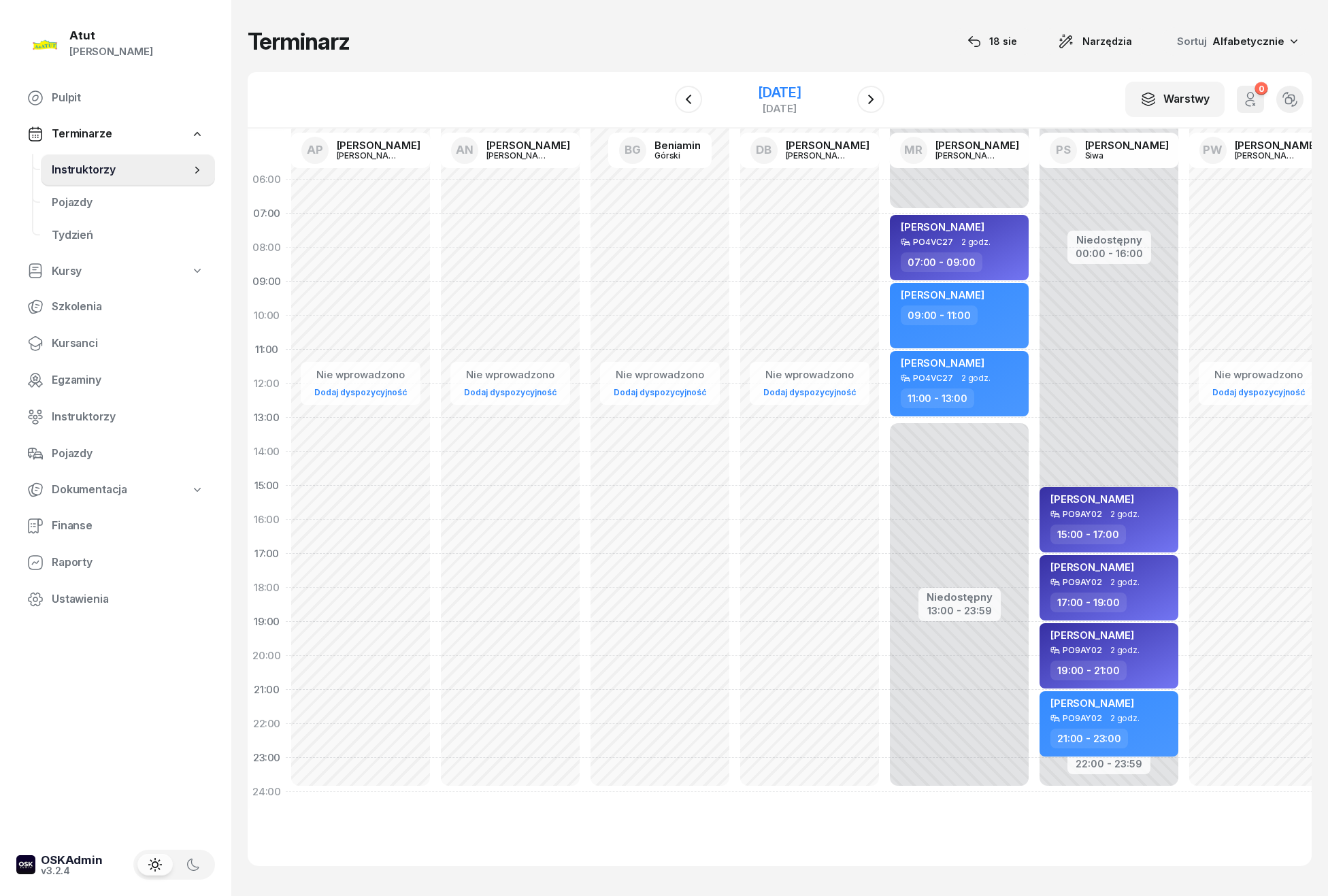
click at [785, 94] on div "20 września 2025" at bounding box center [780, 92] width 44 height 14
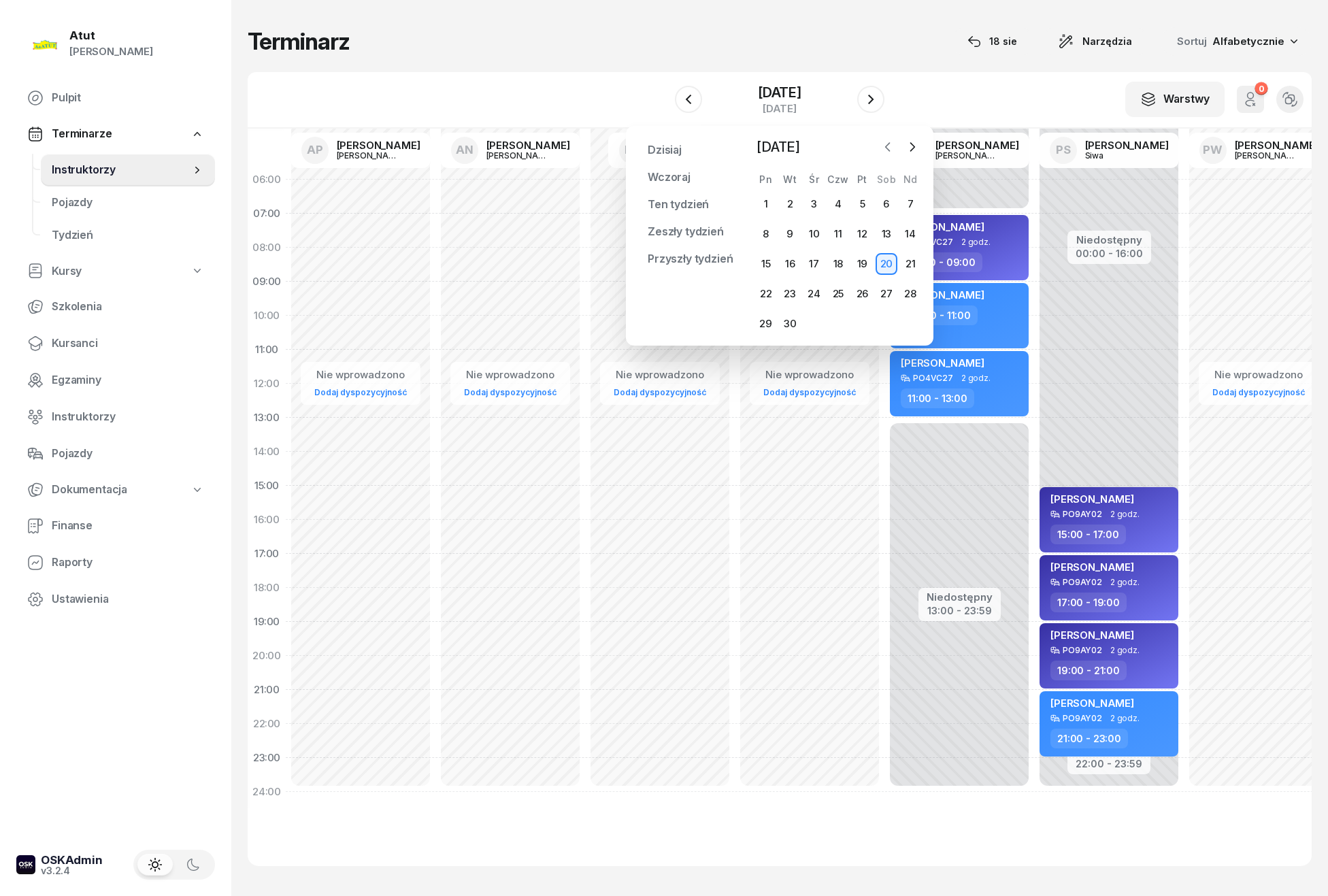
click at [885, 145] on icon "button" at bounding box center [888, 147] width 14 height 14
click at [862, 319] on div "29" at bounding box center [862, 323] width 21 height 21
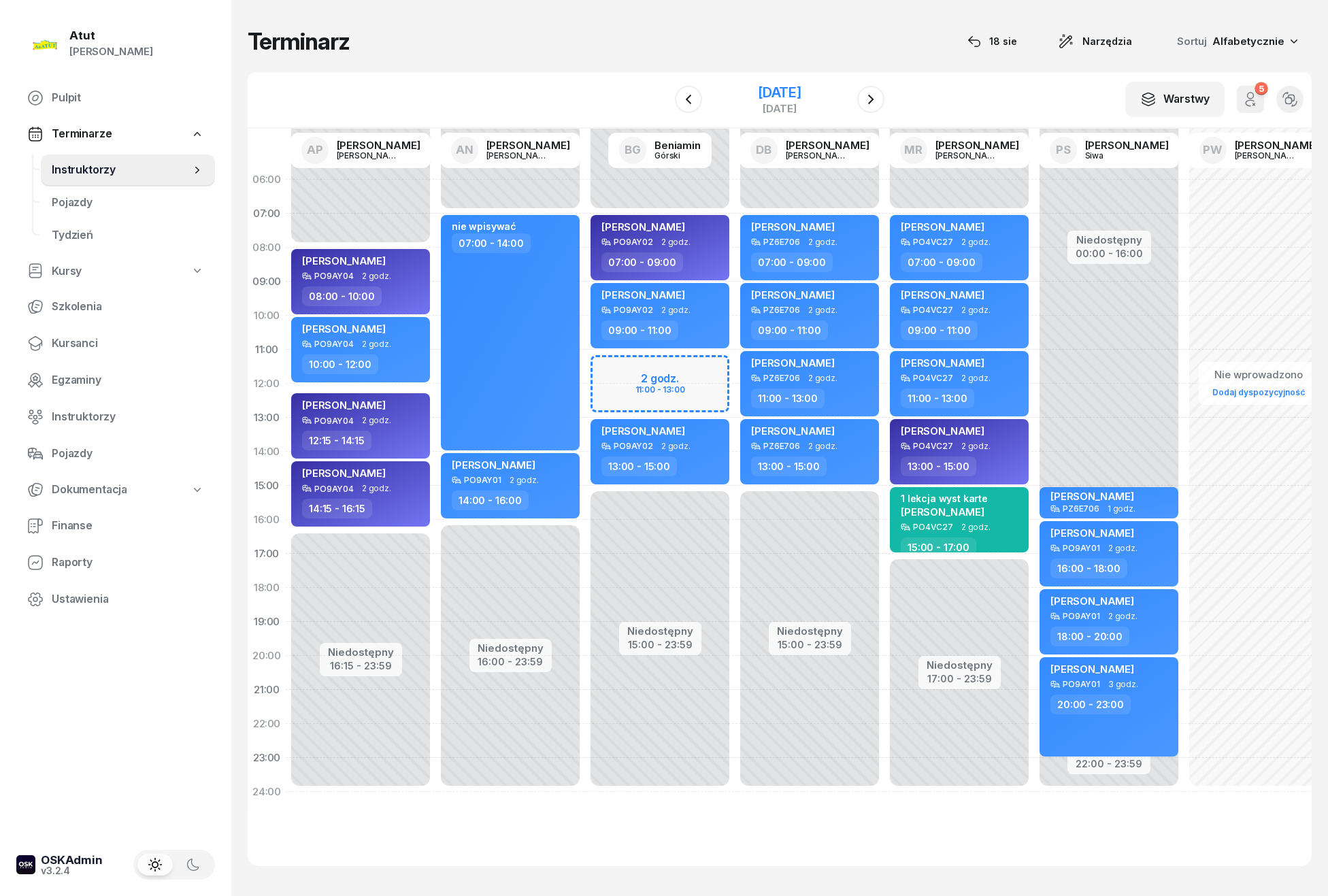
click at [795, 98] on div "29 sierpnia 2025" at bounding box center [780, 92] width 44 height 14
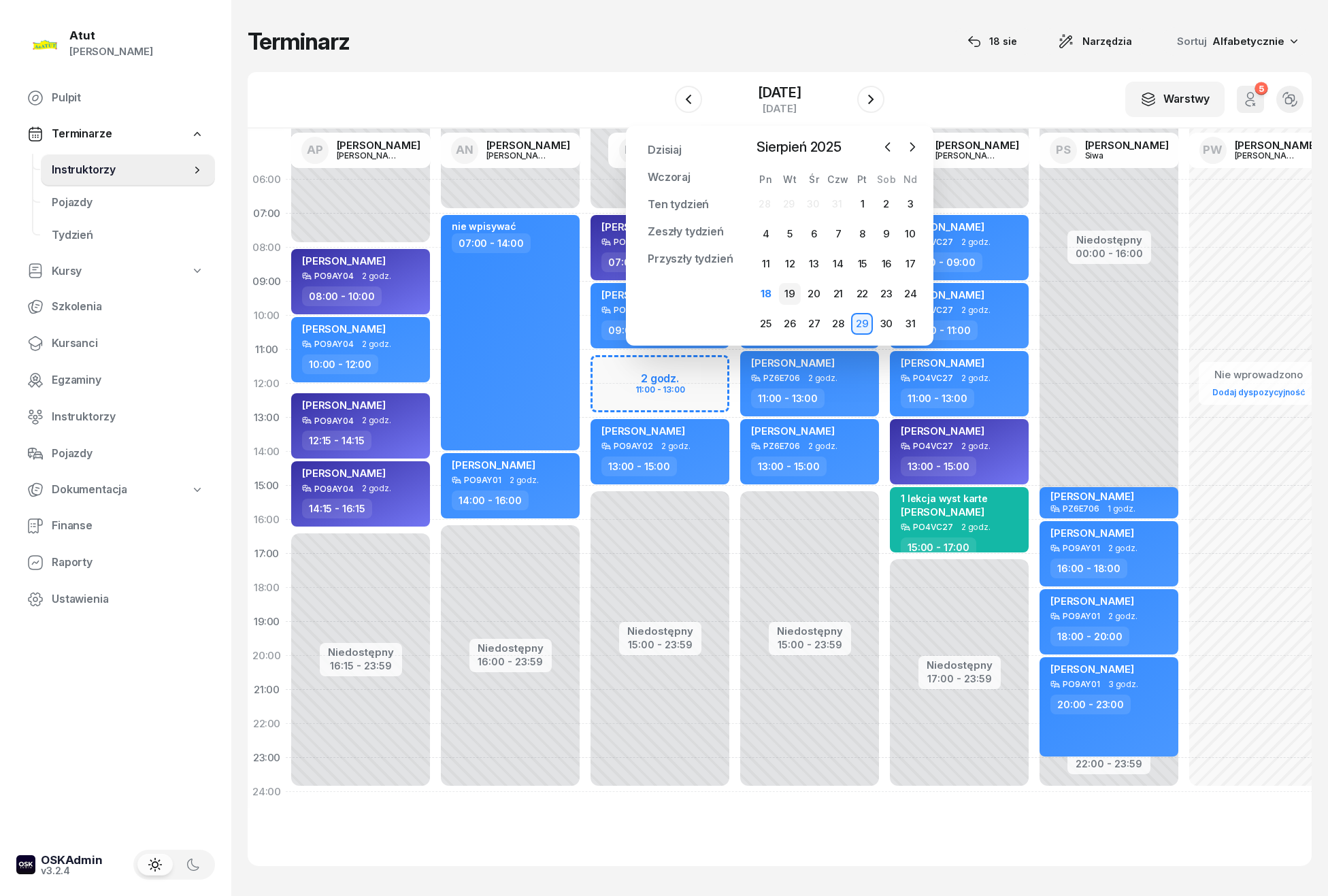
click at [791, 289] on div "19" at bounding box center [790, 294] width 21 height 21
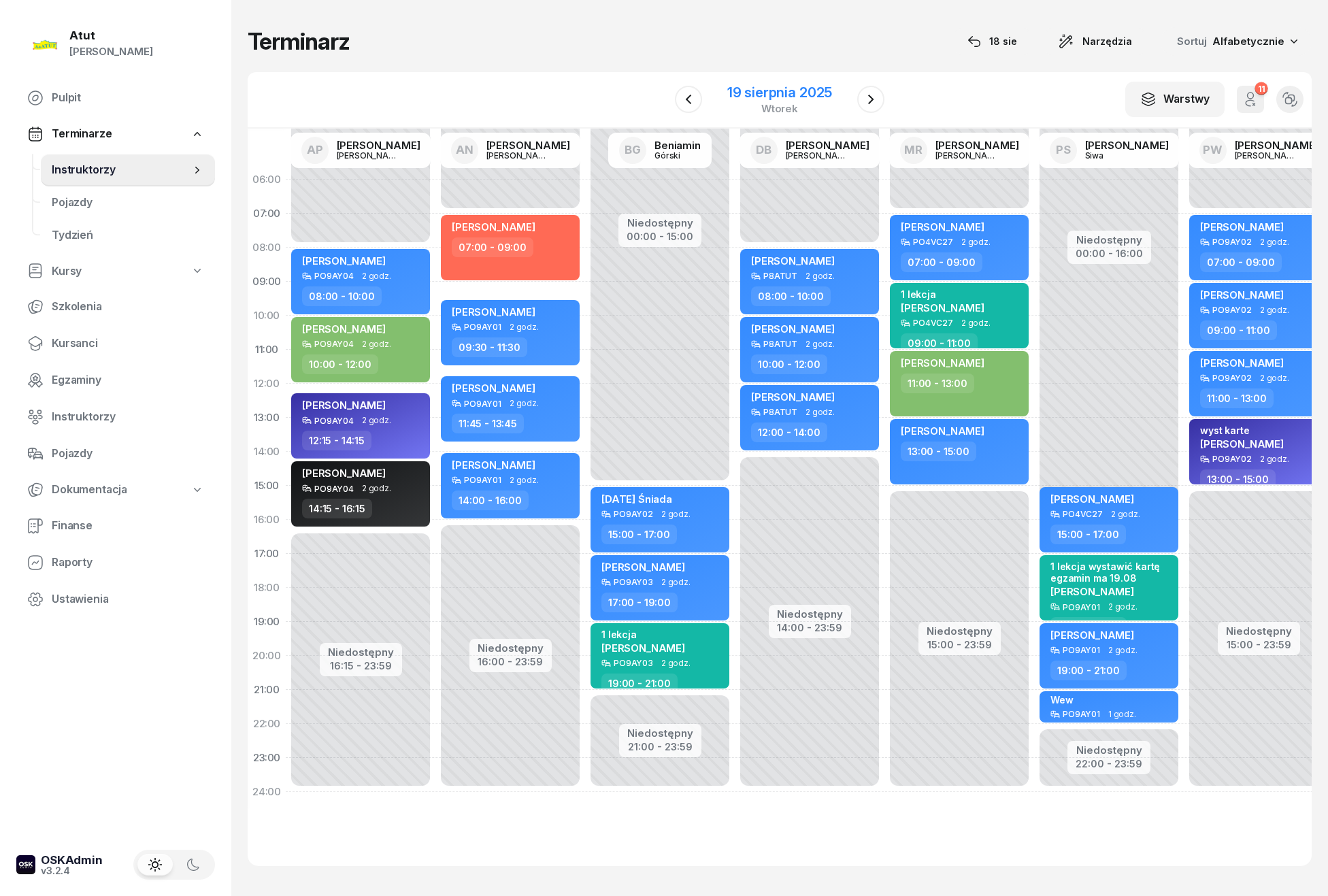
click at [769, 90] on div "19 sierpnia 2025" at bounding box center [780, 92] width 105 height 14
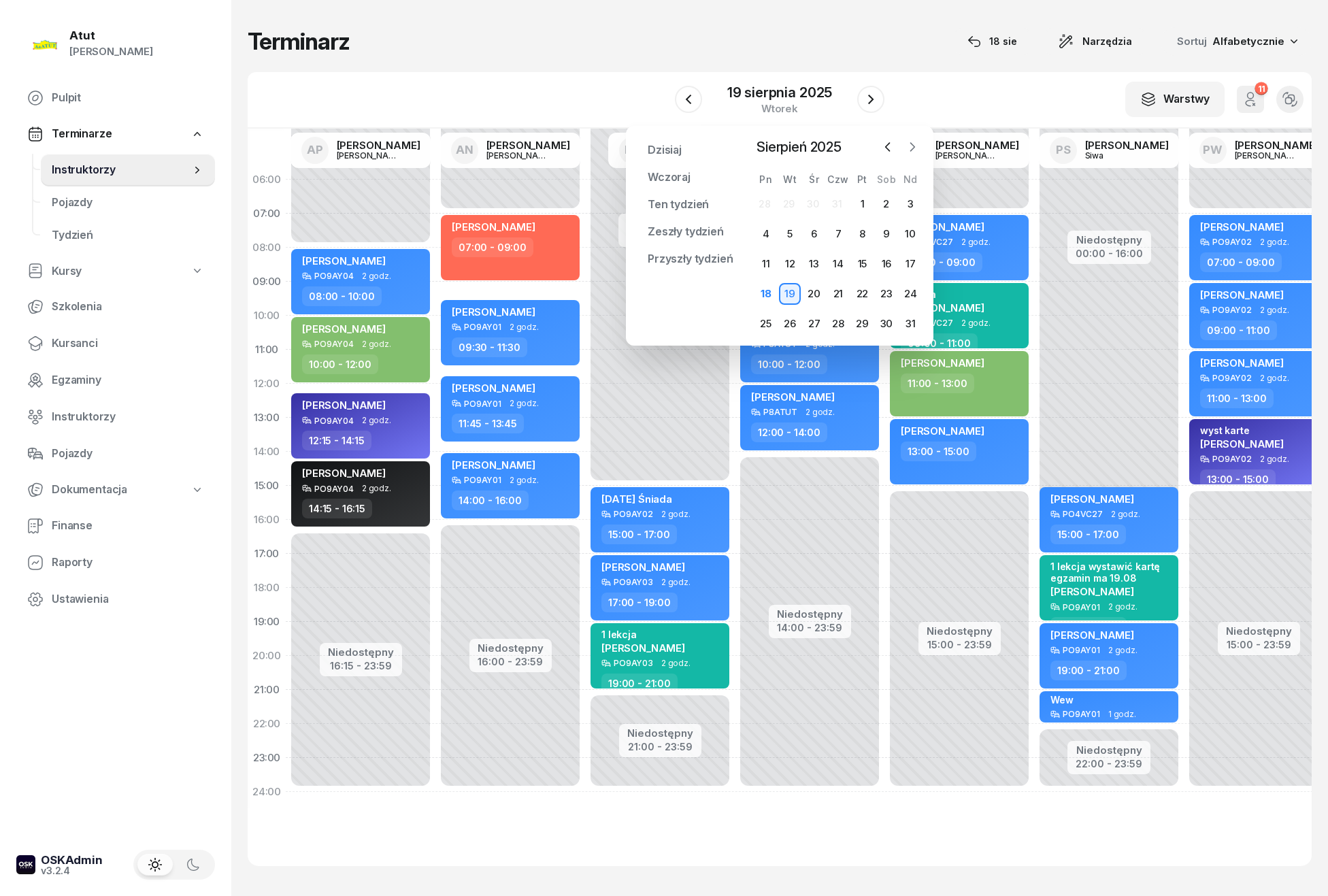
click at [913, 147] on icon "button" at bounding box center [913, 147] width 14 height 14
click at [793, 226] on div "9" at bounding box center [790, 234] width 21 height 21
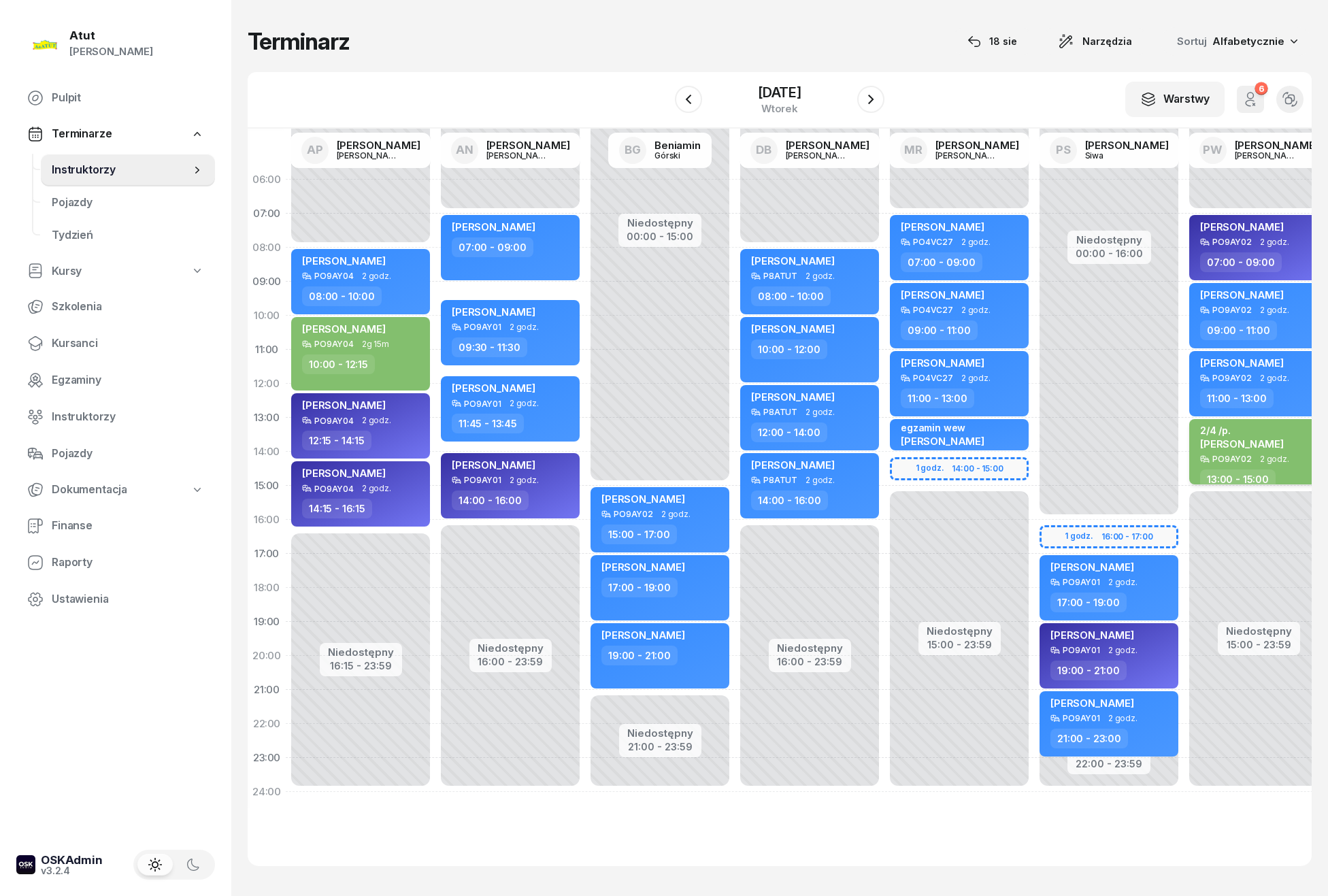
click at [1242, 445] on span "Kateryna Zakharova" at bounding box center [1243, 444] width 83 height 13
select select "13"
select select "15"
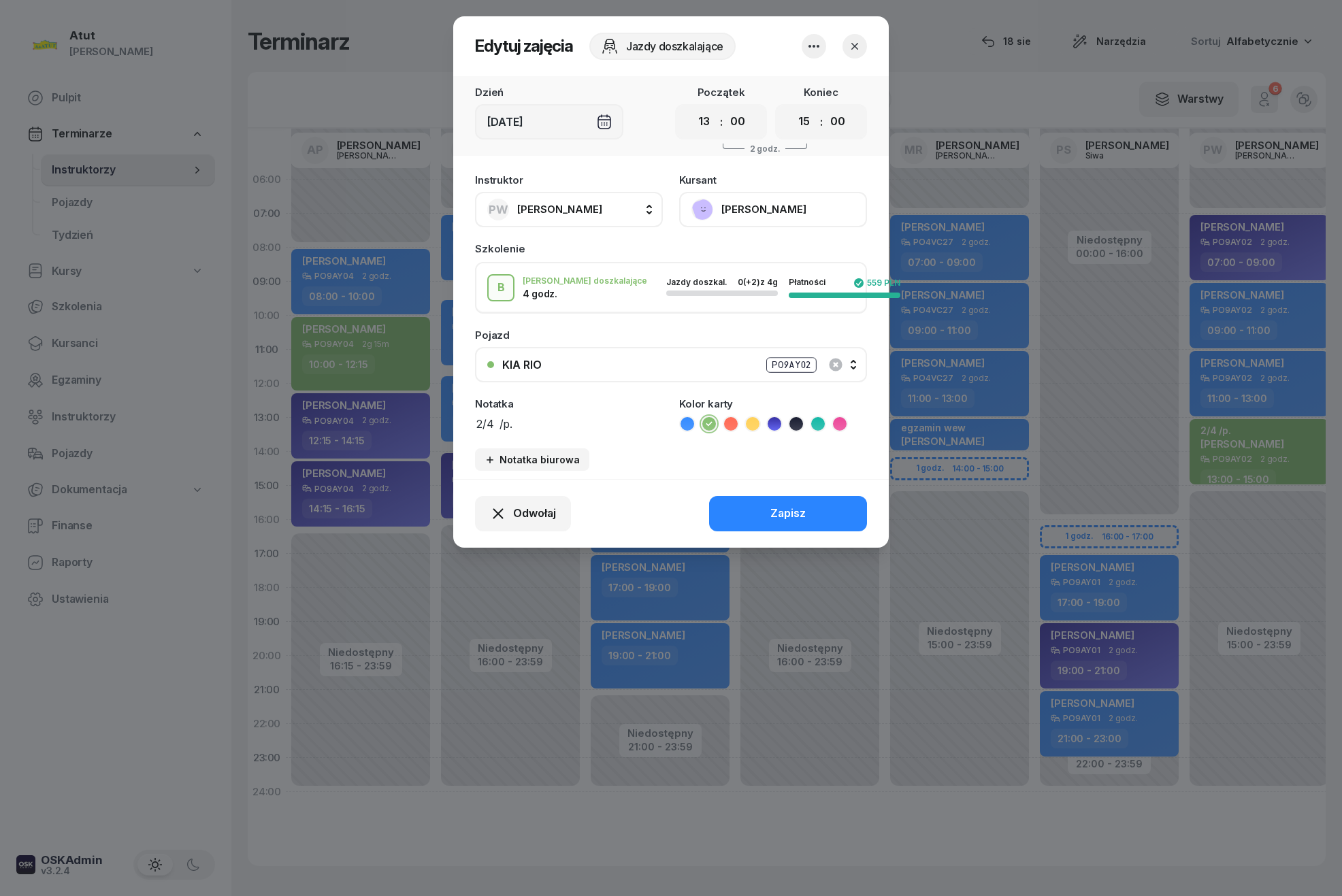
click at [746, 211] on button "Kateryna Zakharova" at bounding box center [773, 210] width 187 height 35
click at [850, 47] on icon "button" at bounding box center [856, 47] width 14 height 14
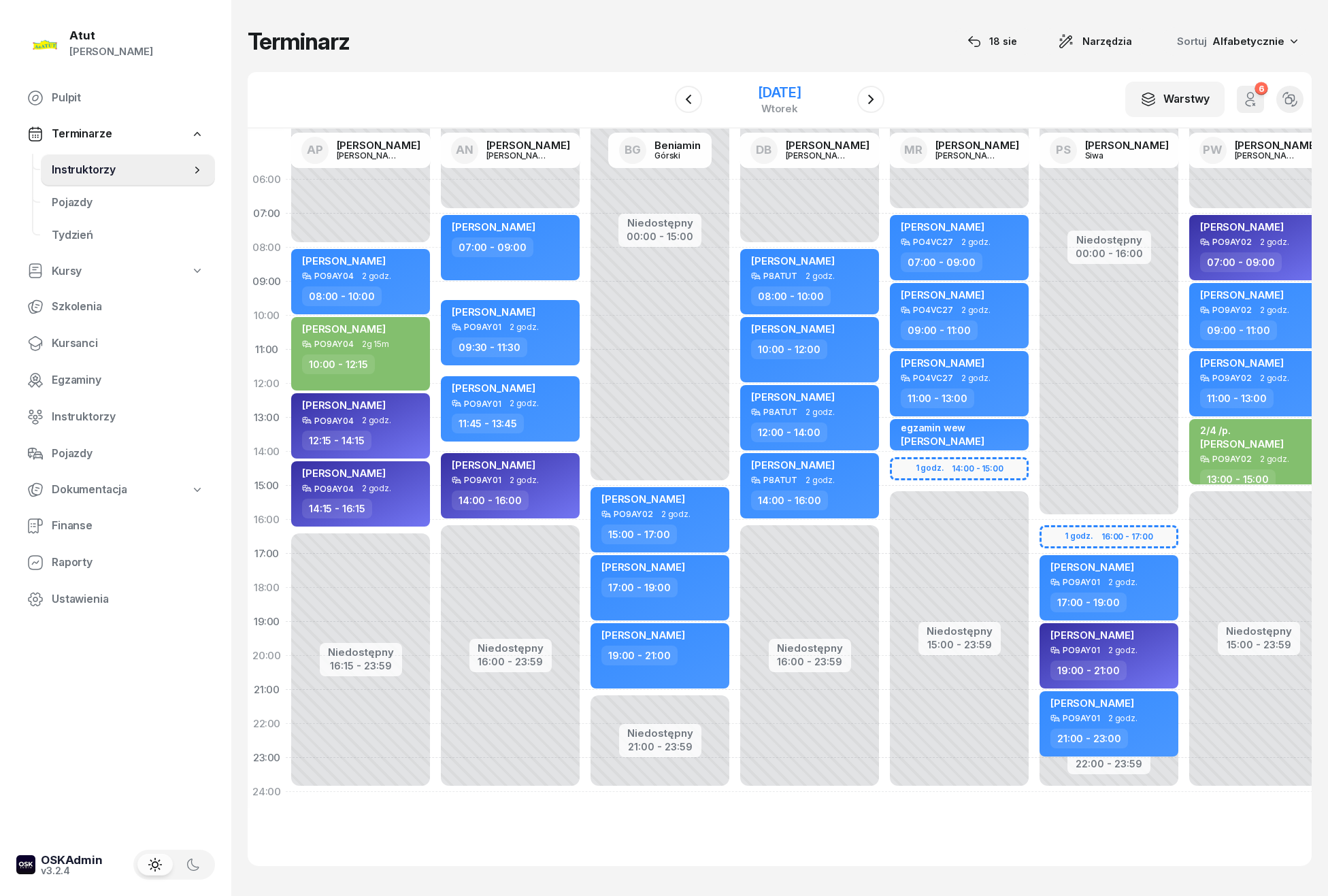
click at [758, 90] on div "9 września 2025" at bounding box center [780, 92] width 44 height 14
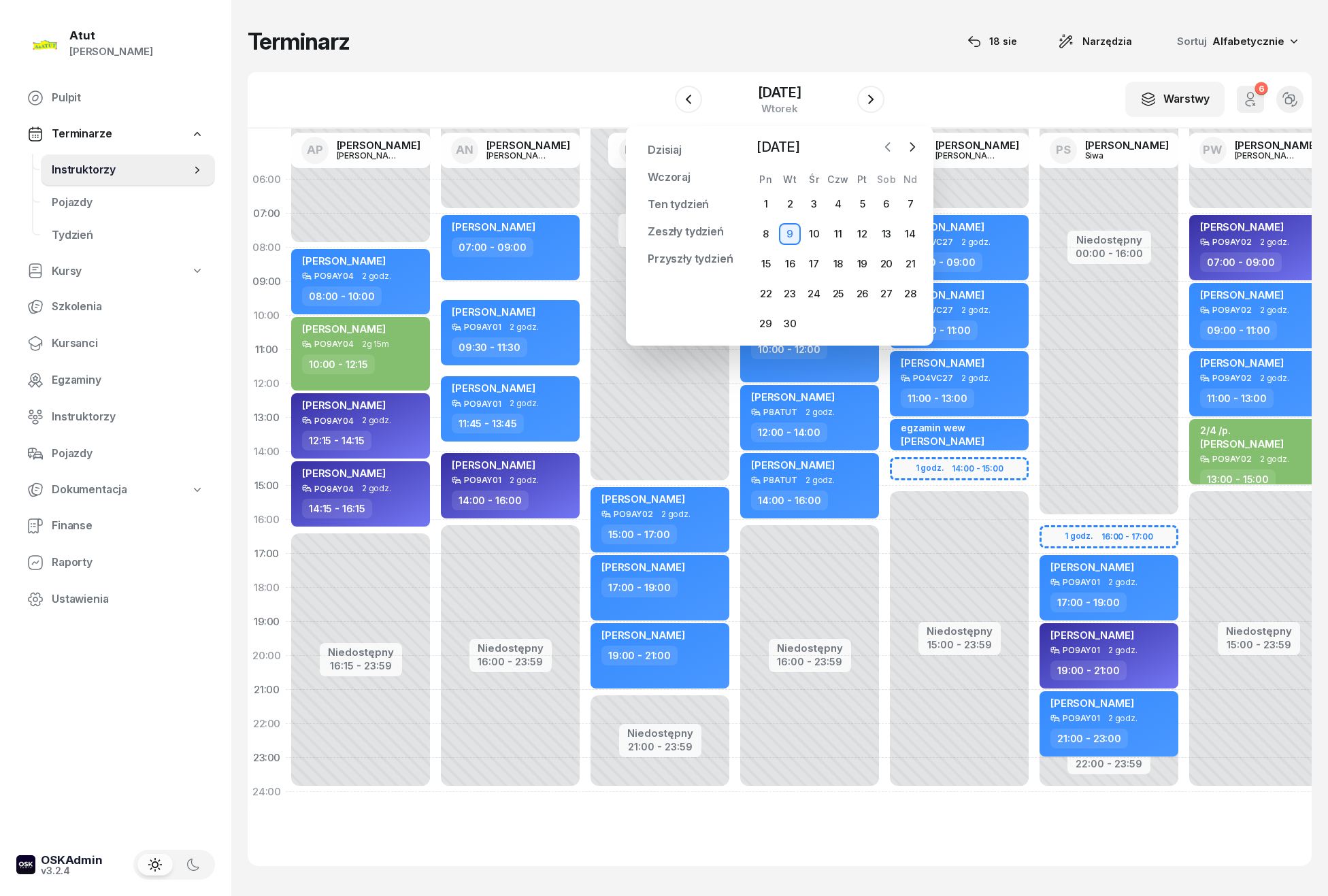
click at [886, 145] on icon "button" at bounding box center [888, 147] width 14 height 14
click at [862, 319] on div "29" at bounding box center [862, 323] width 21 height 21
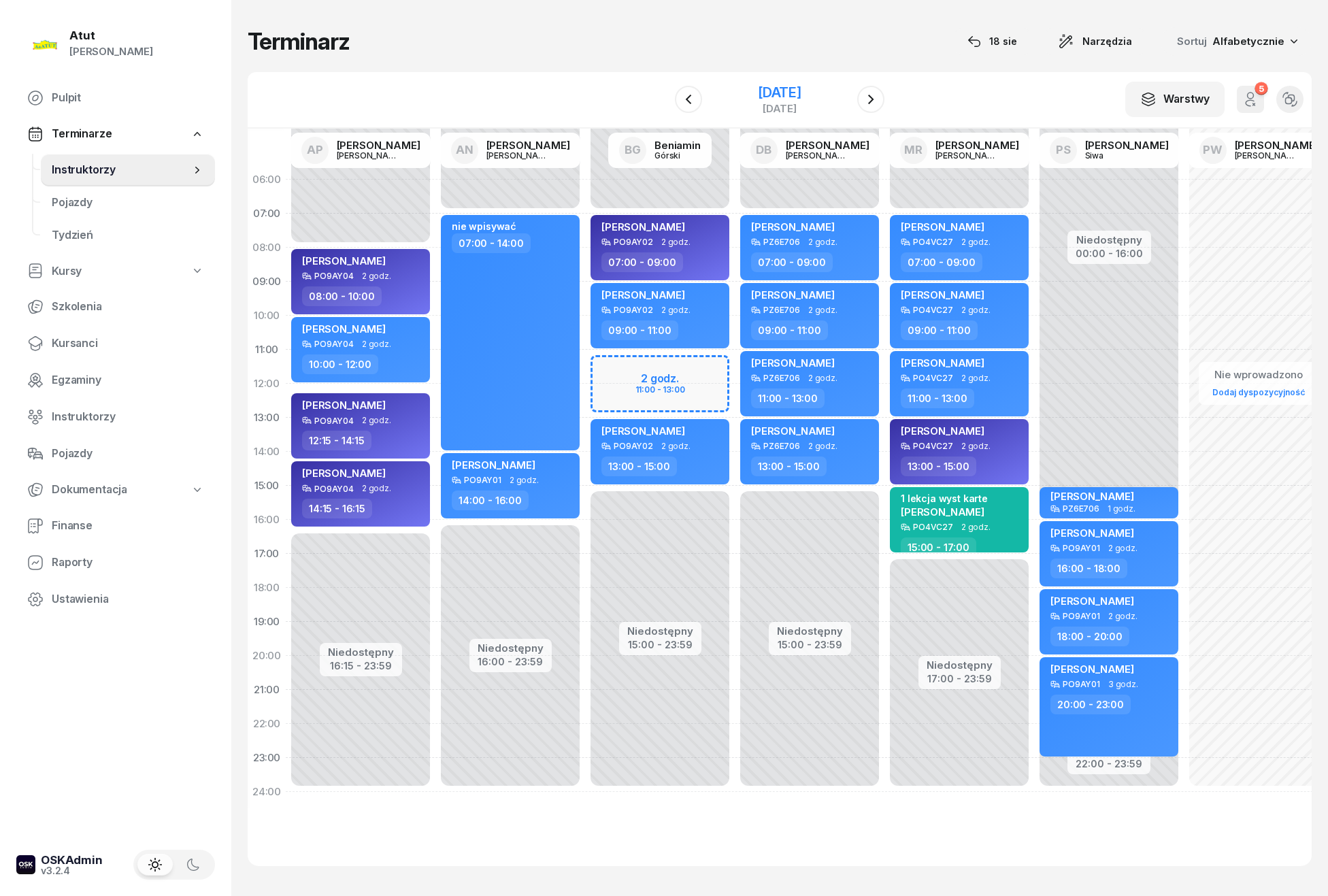
click at [802, 94] on div "29 sierpnia 2025" at bounding box center [780, 92] width 44 height 14
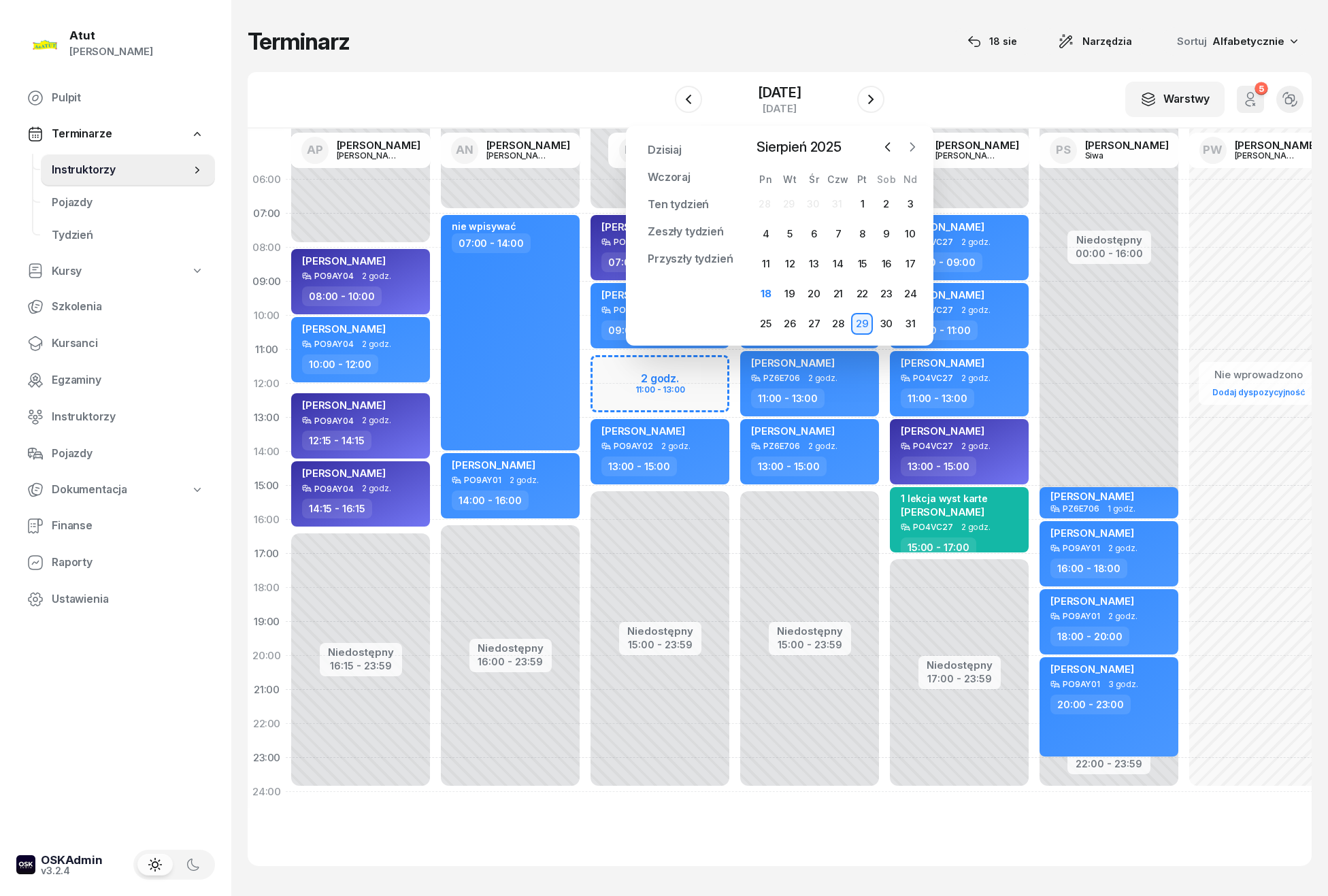
click at [911, 146] on icon "button" at bounding box center [913, 147] width 14 height 14
click at [793, 230] on div "9" at bounding box center [790, 234] width 21 height 21
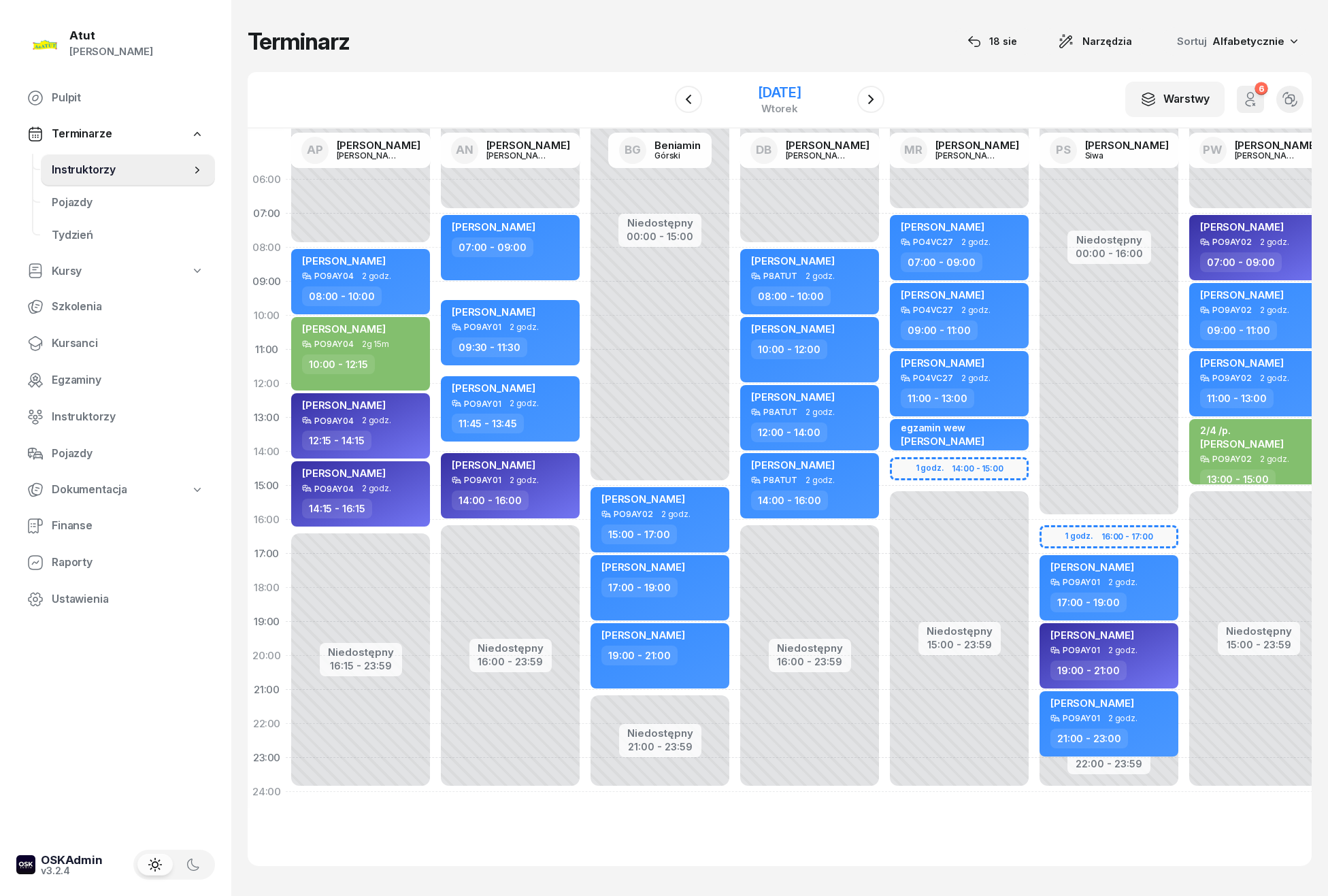
click at [792, 87] on div "9 września 2025" at bounding box center [780, 92] width 44 height 14
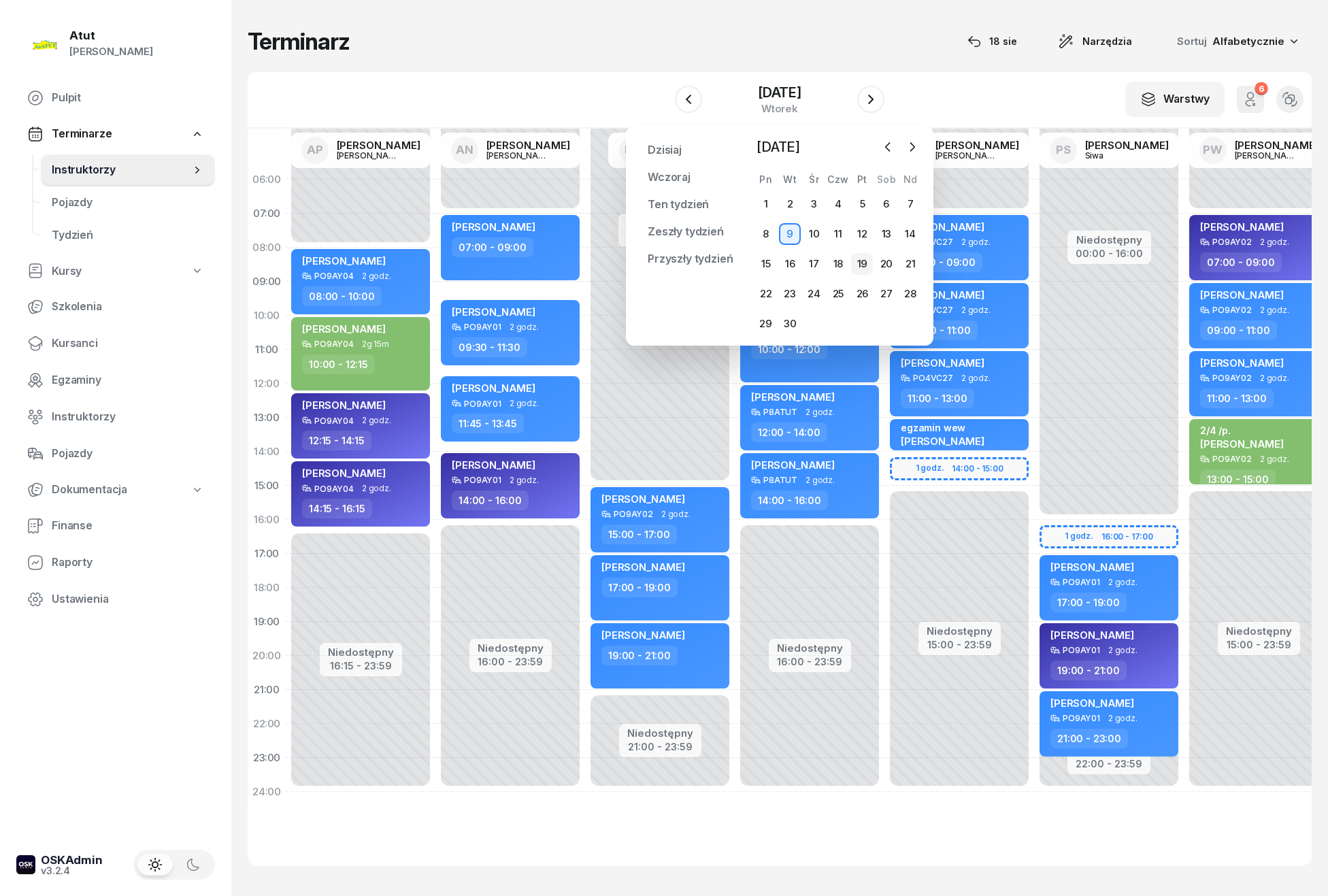
click at [861, 262] on div "19" at bounding box center [862, 264] width 21 height 21
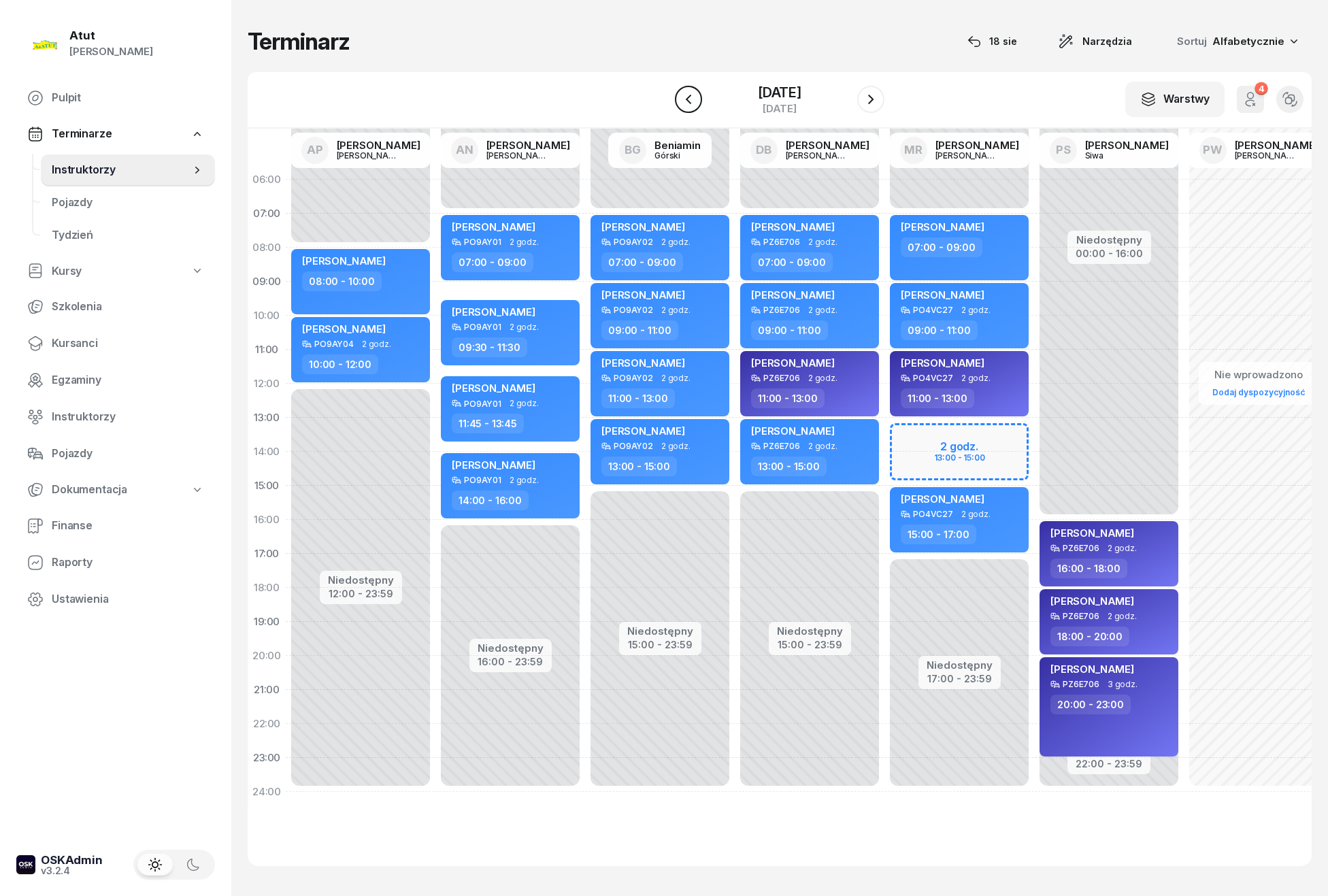
click at [684, 97] on icon "button" at bounding box center [688, 99] width 17 height 17
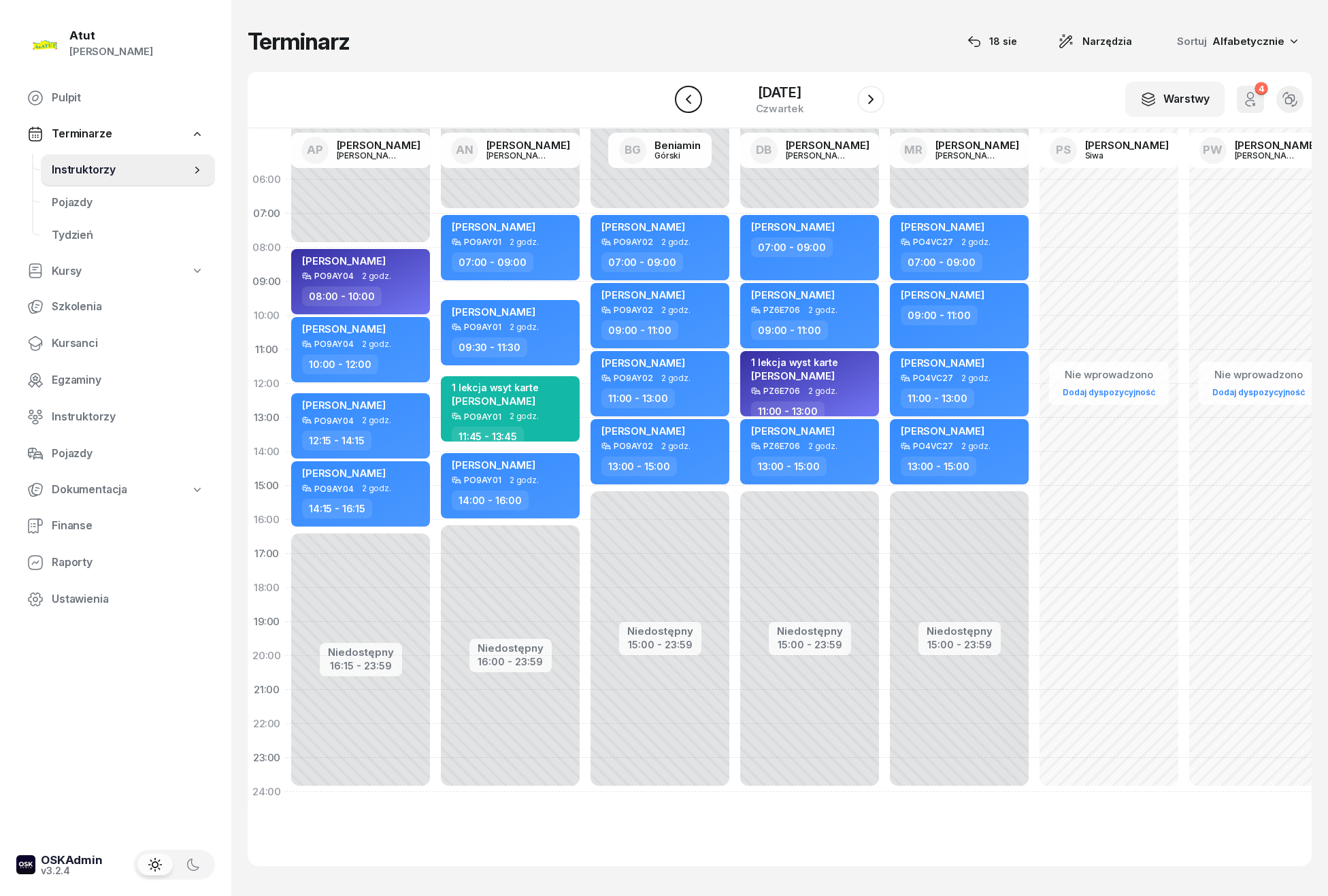
click at [684, 97] on icon "button" at bounding box center [688, 99] width 17 height 17
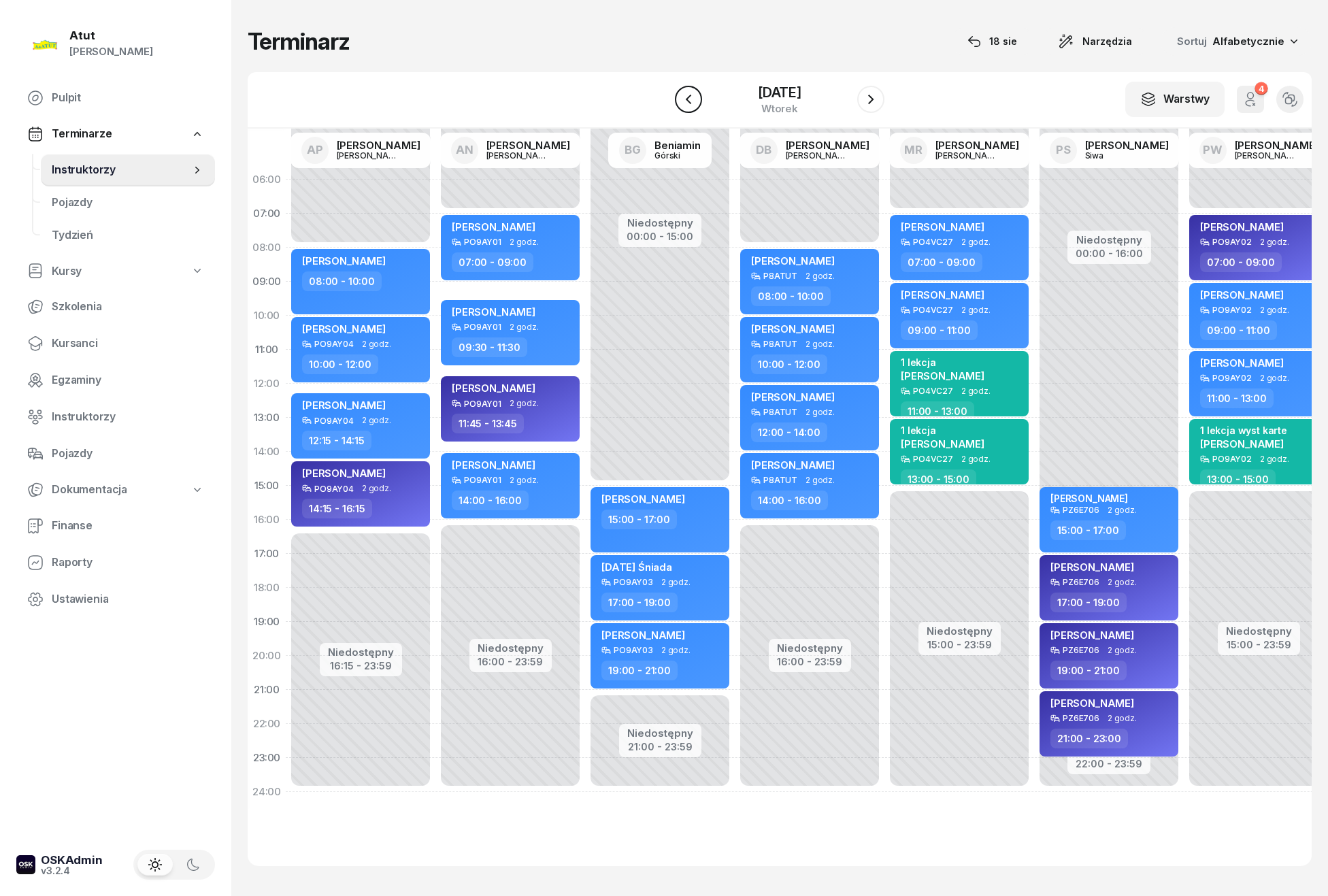
click at [684, 97] on icon "button" at bounding box center [688, 99] width 17 height 17
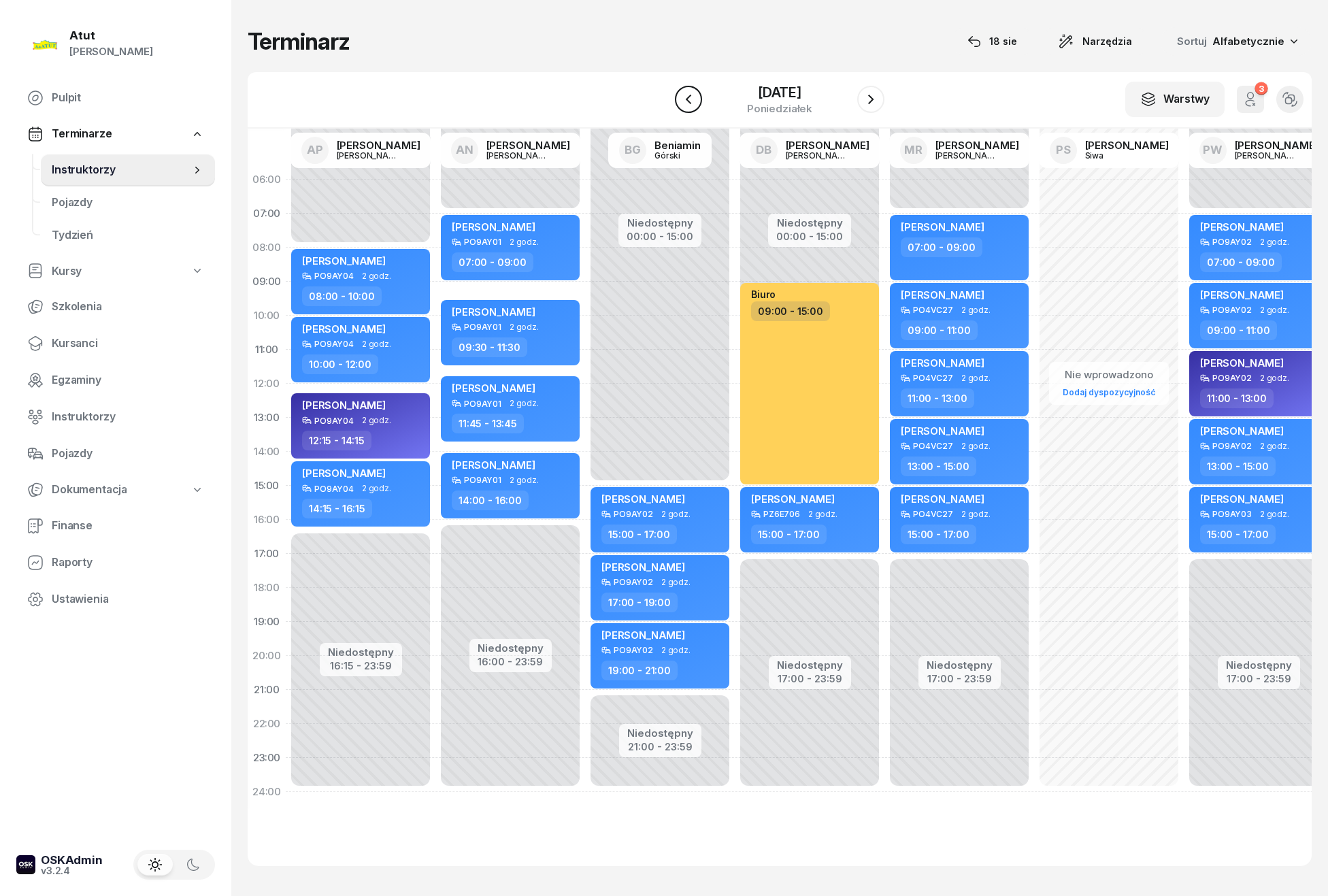
click at [684, 97] on icon "button" at bounding box center [688, 99] width 17 height 17
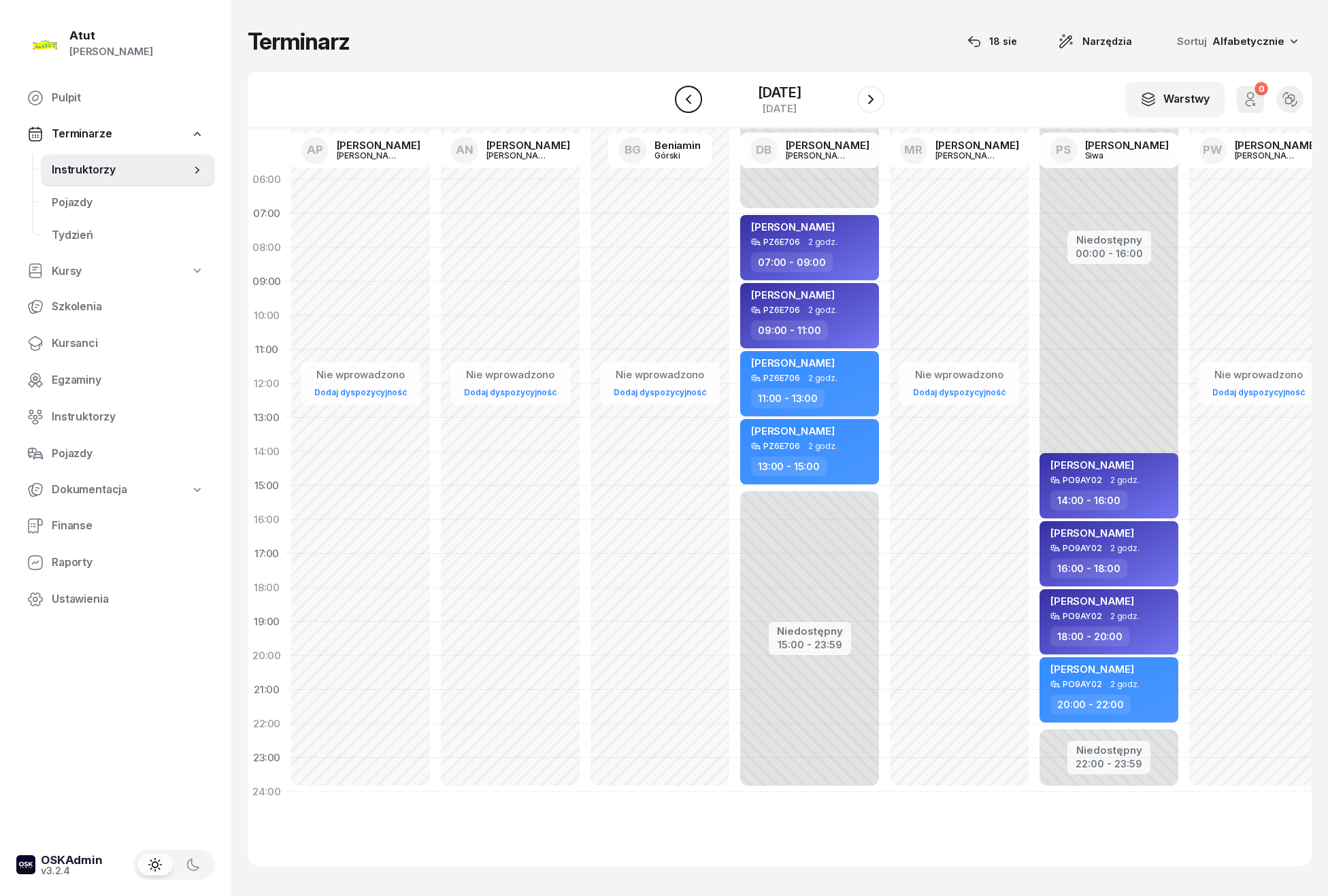
click at [684, 97] on icon "button" at bounding box center [688, 99] width 17 height 17
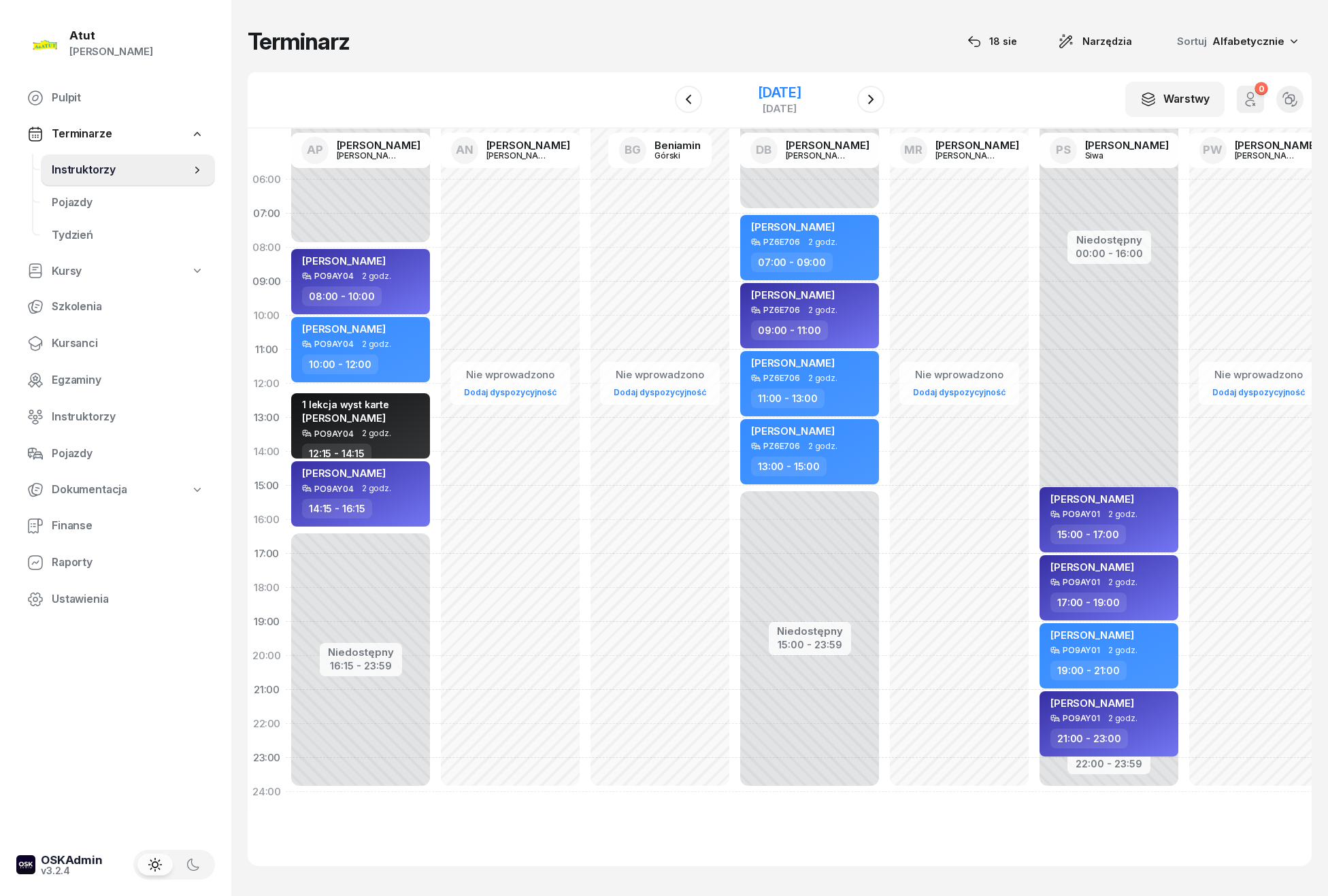
click at [758, 90] on div "13 września 2025" at bounding box center [780, 92] width 44 height 14
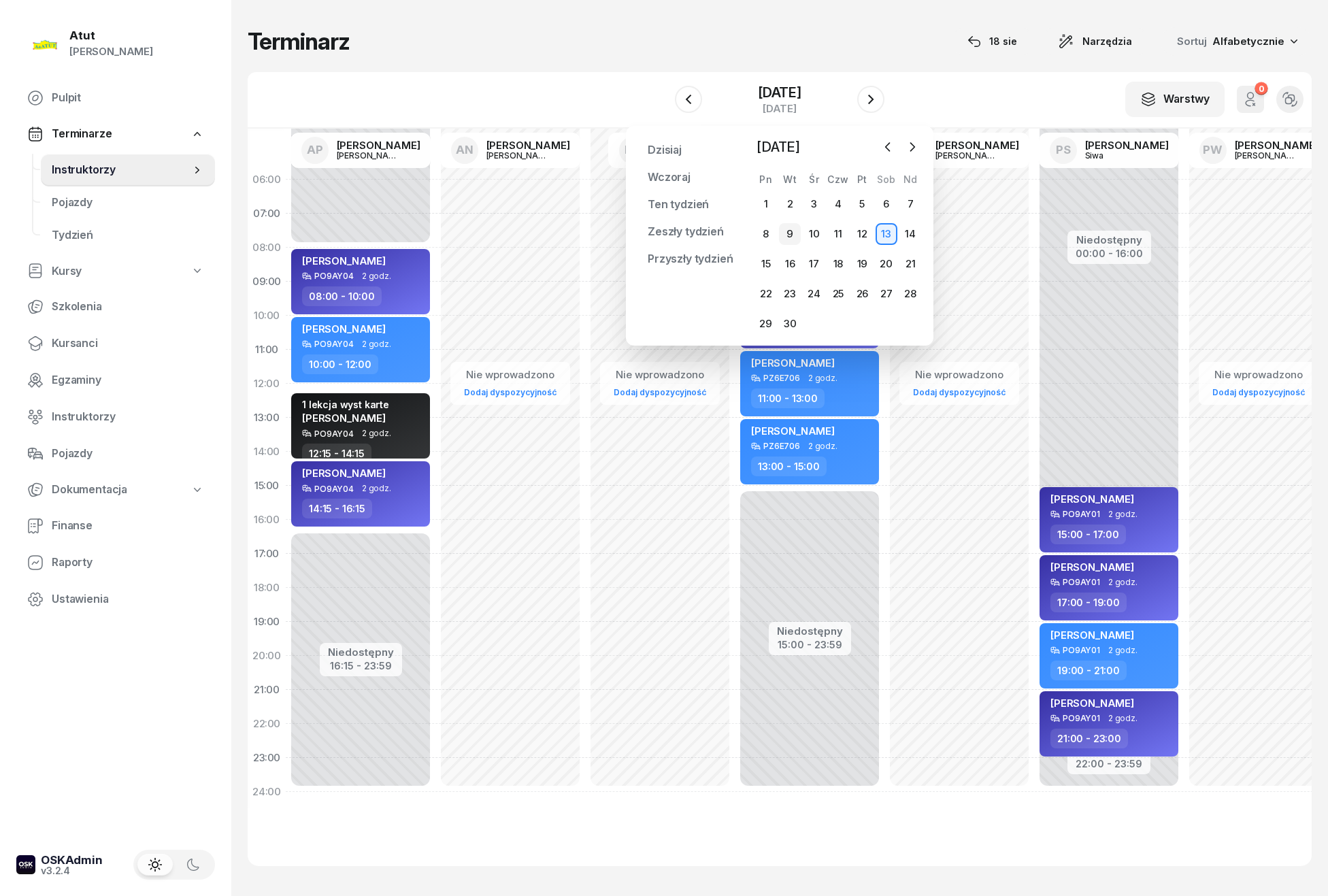
click at [787, 233] on div "9" at bounding box center [790, 234] width 21 height 21
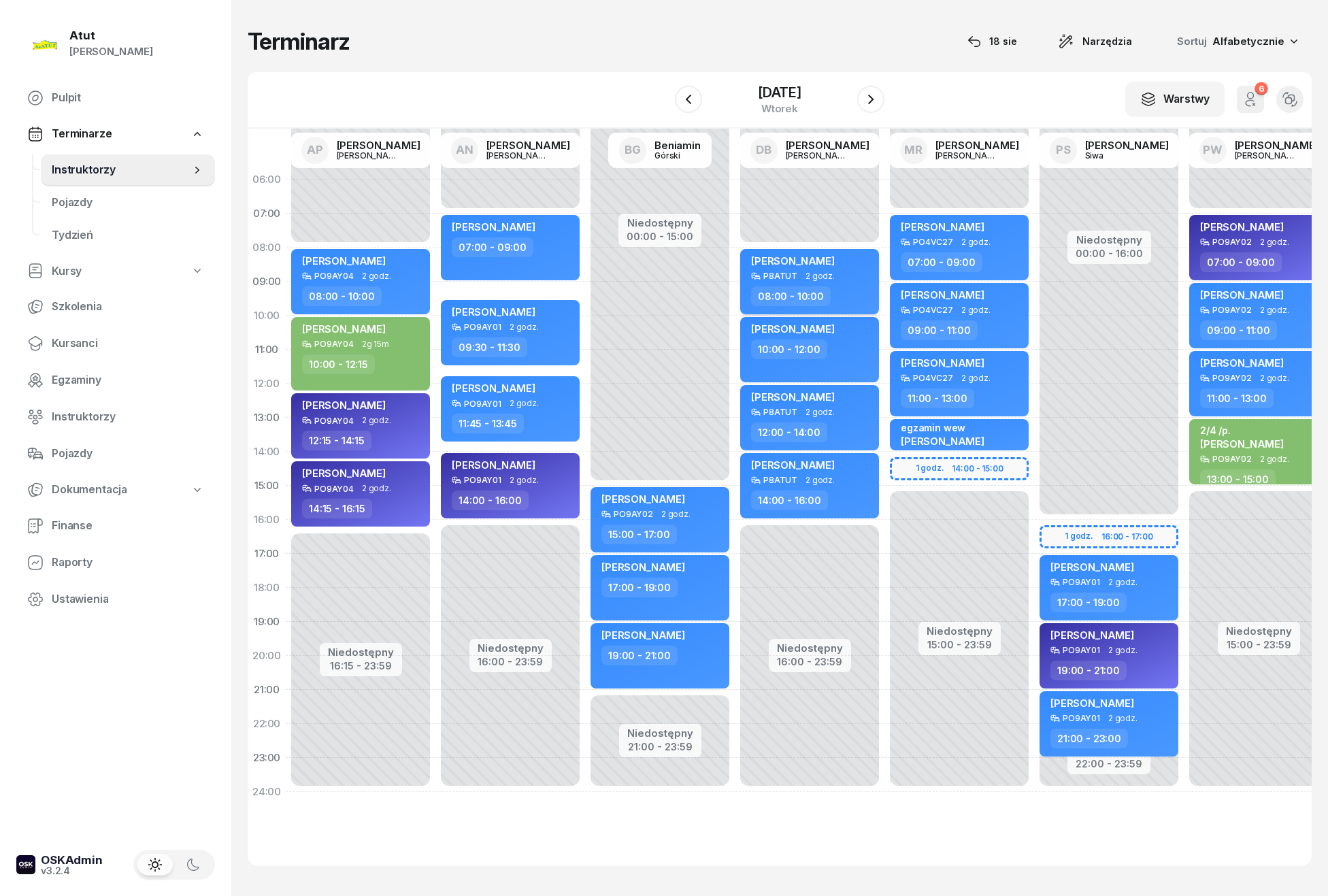
click at [835, 261] on span "Dorotea Moni-Stelmachowska" at bounding box center [793, 260] width 83 height 13
select select "08"
select select "10"
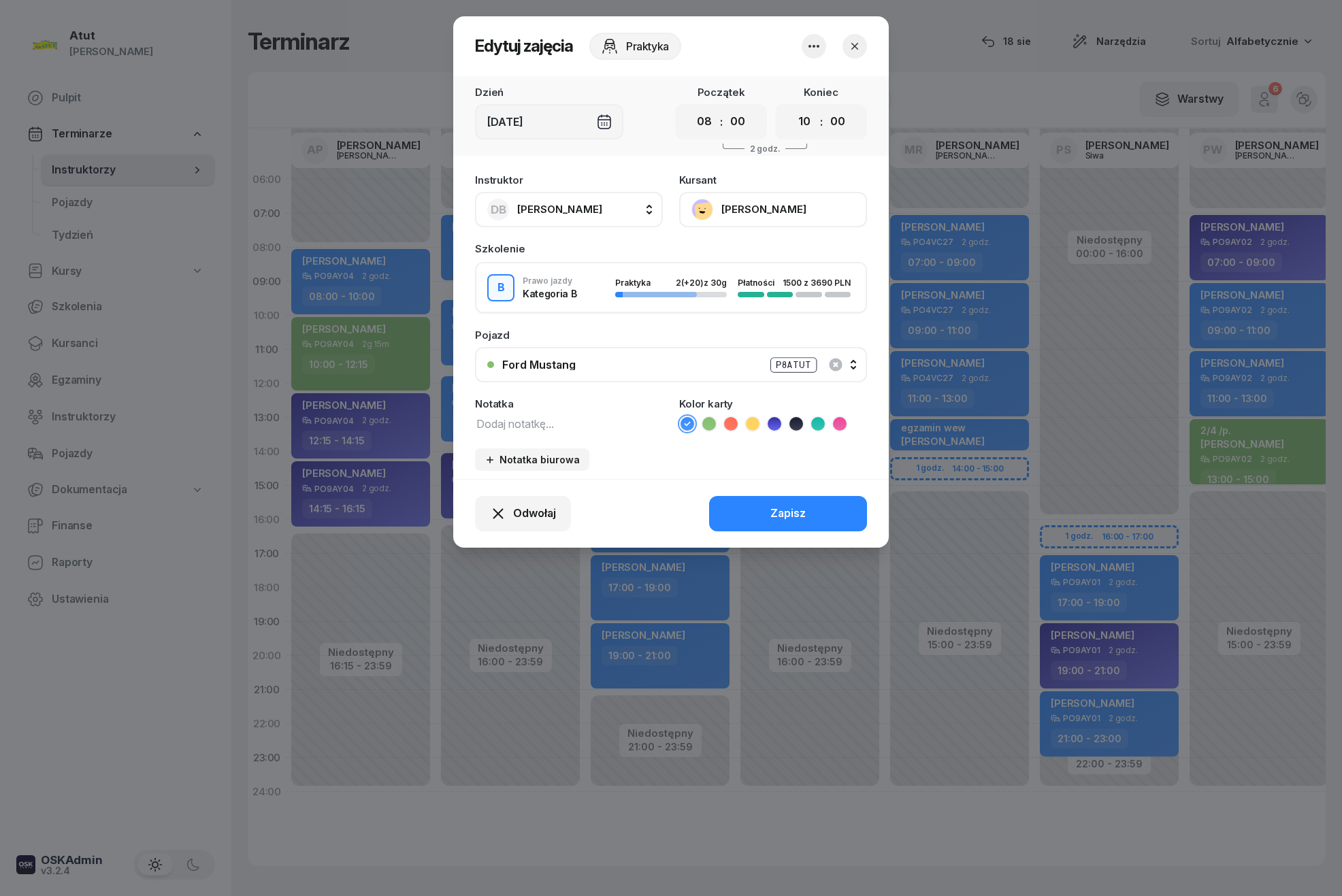
click at [778, 204] on button "Dorotea Moni-Stelmachowska" at bounding box center [773, 210] width 187 height 35
click at [720, 251] on div "Otwórz profil" at bounding box center [723, 255] width 66 height 17
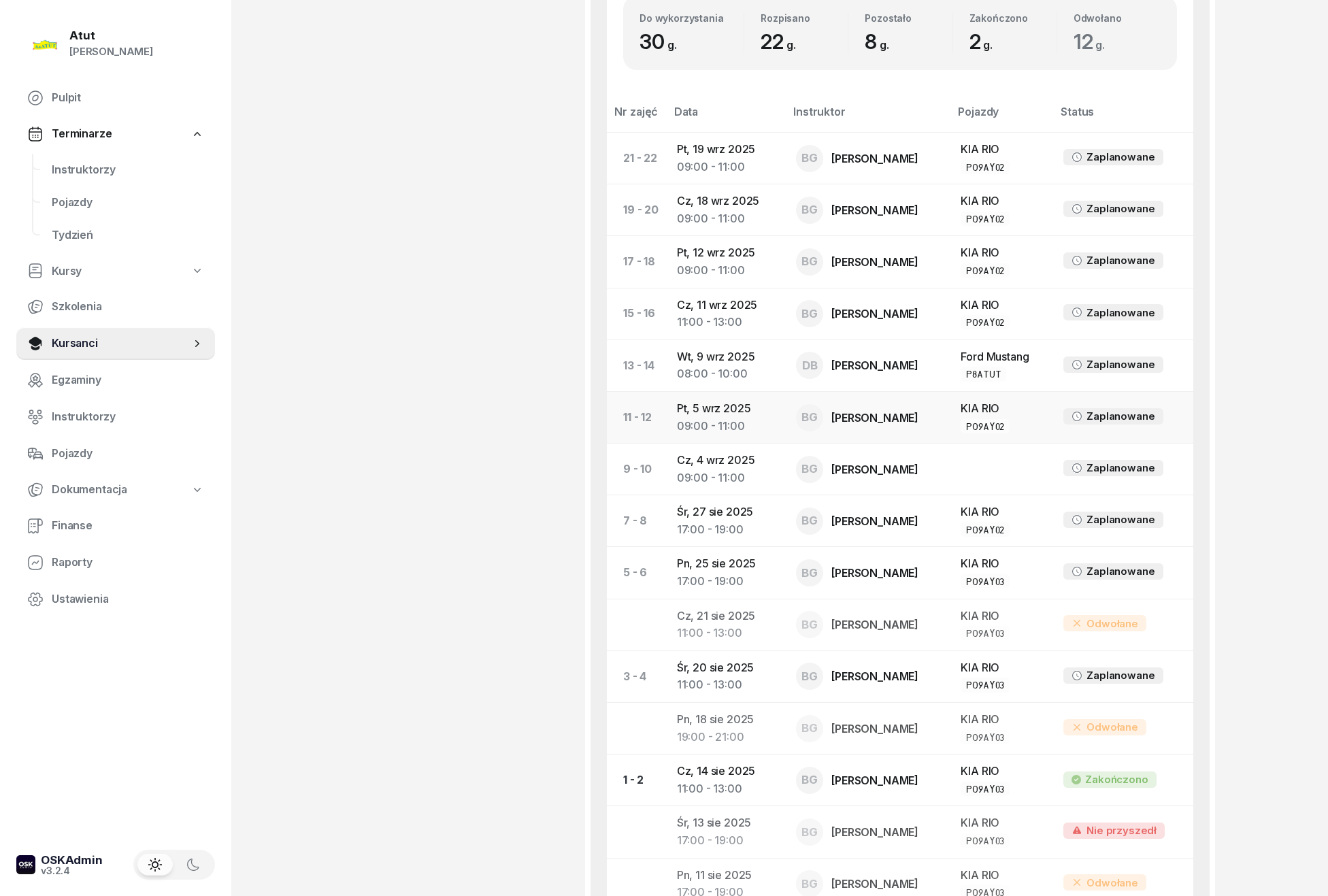
scroll to position [707, 0]
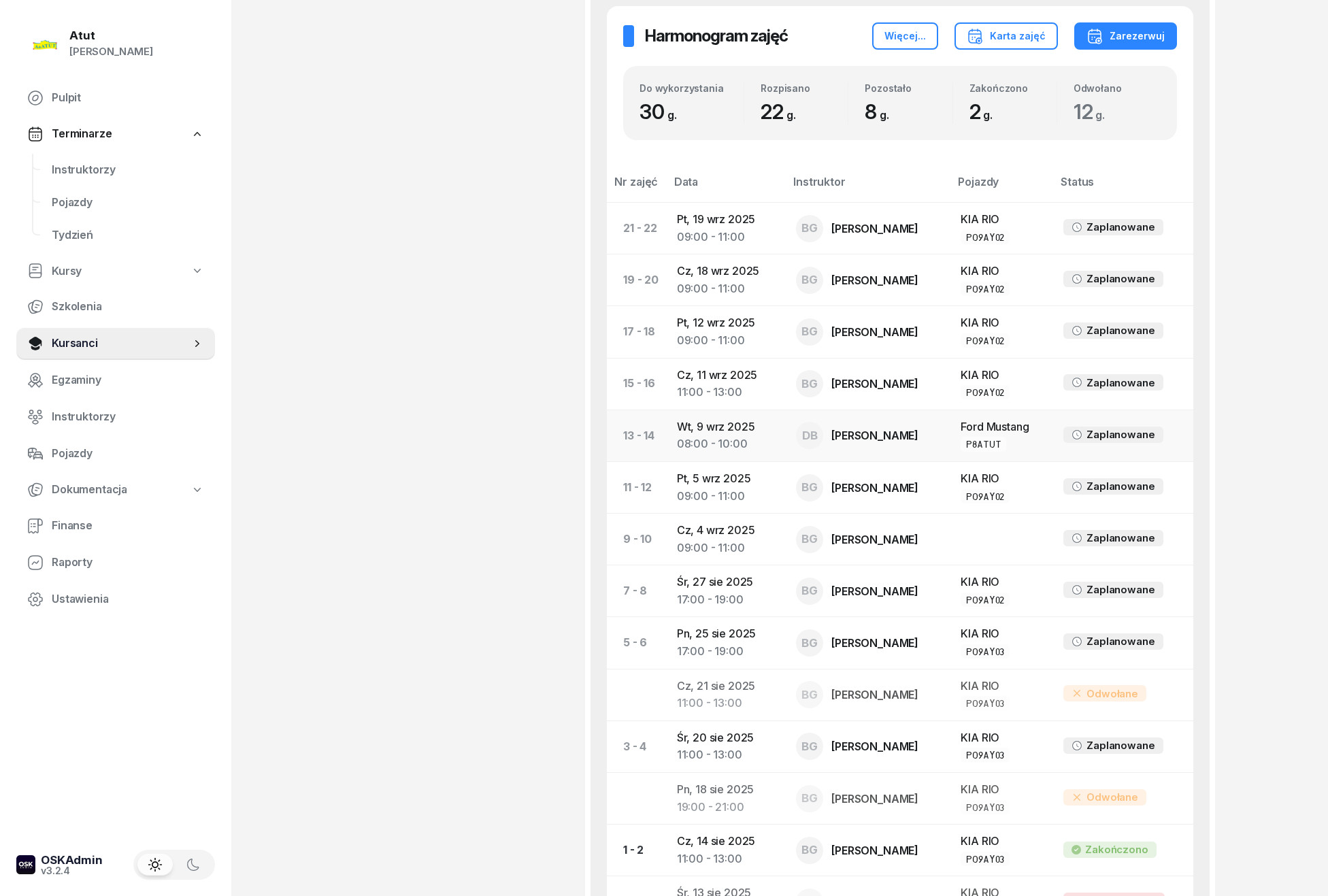
click at [646, 444] on td "13 - 14" at bounding box center [636, 435] width 59 height 51
click at [674, 436] on td "Wt, 9 wrz 2025 08:00 - 10:00" at bounding box center [725, 435] width 119 height 51
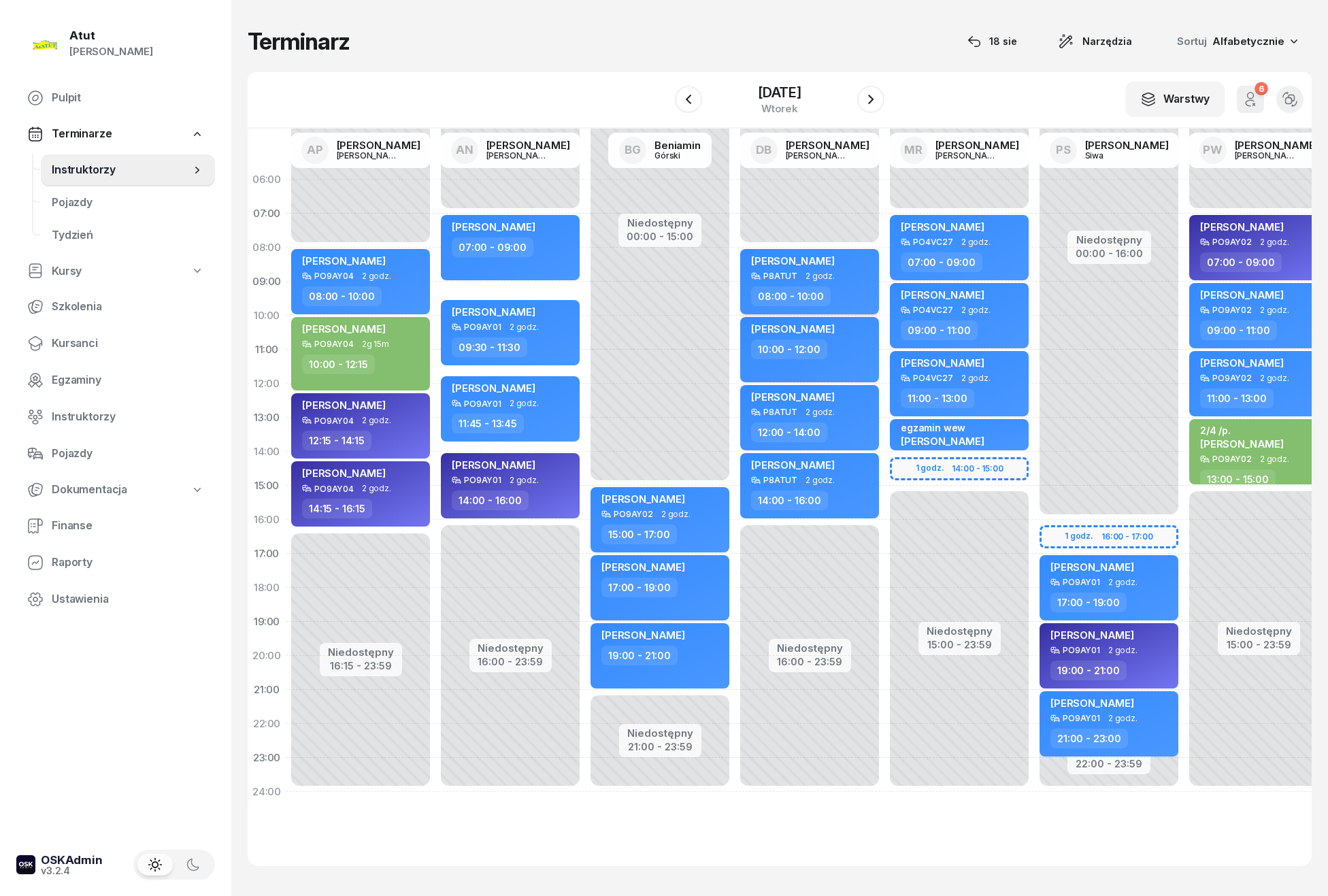
click at [784, 256] on span "Dorotea Moni-Stelmachowska" at bounding box center [793, 260] width 83 height 13
select select "08"
select select "10"
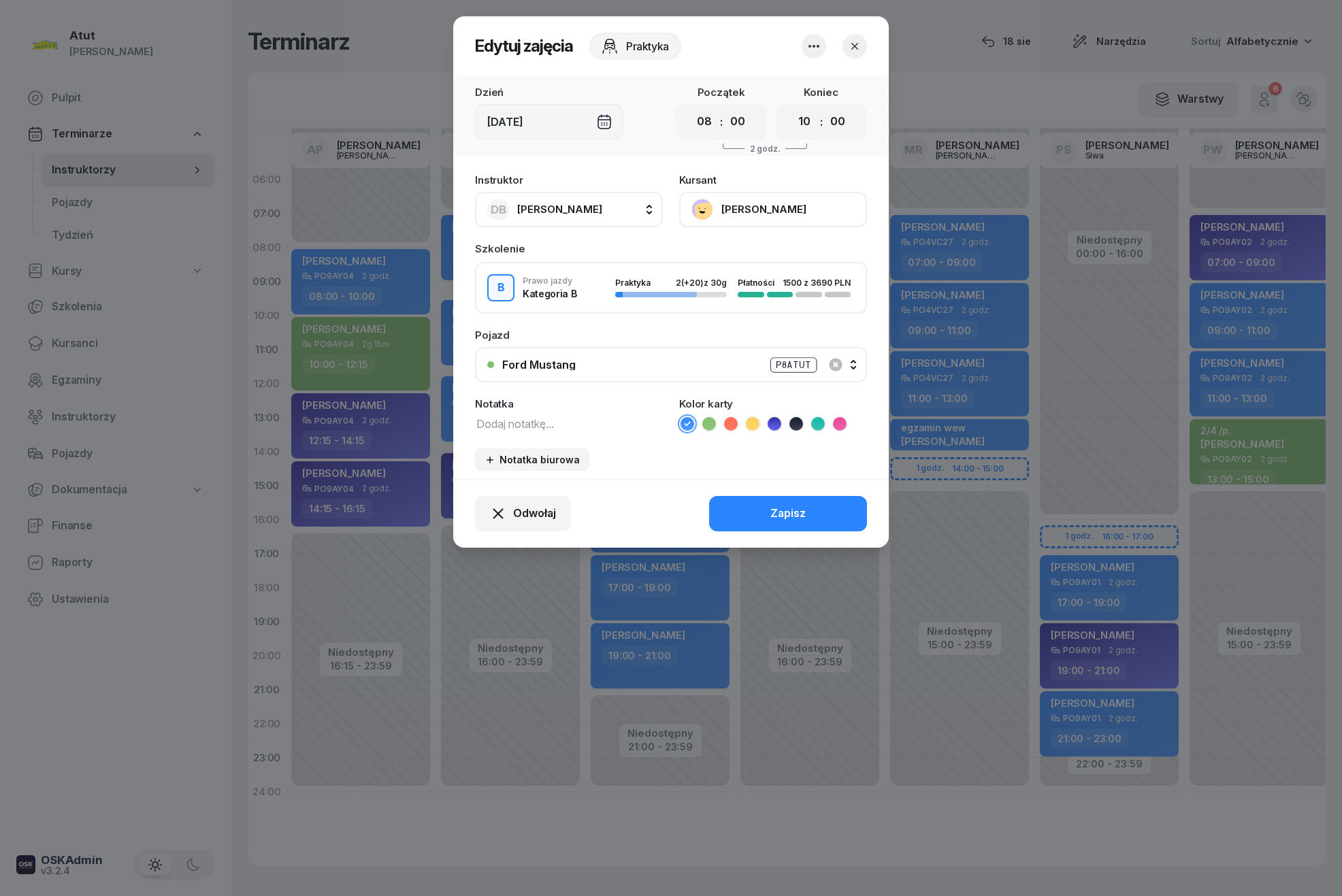
click at [739, 203] on button "Dorotea Moni-Stelmachowska" at bounding box center [773, 210] width 187 height 35
click at [730, 253] on div "Otwórz profil" at bounding box center [723, 255] width 66 height 17
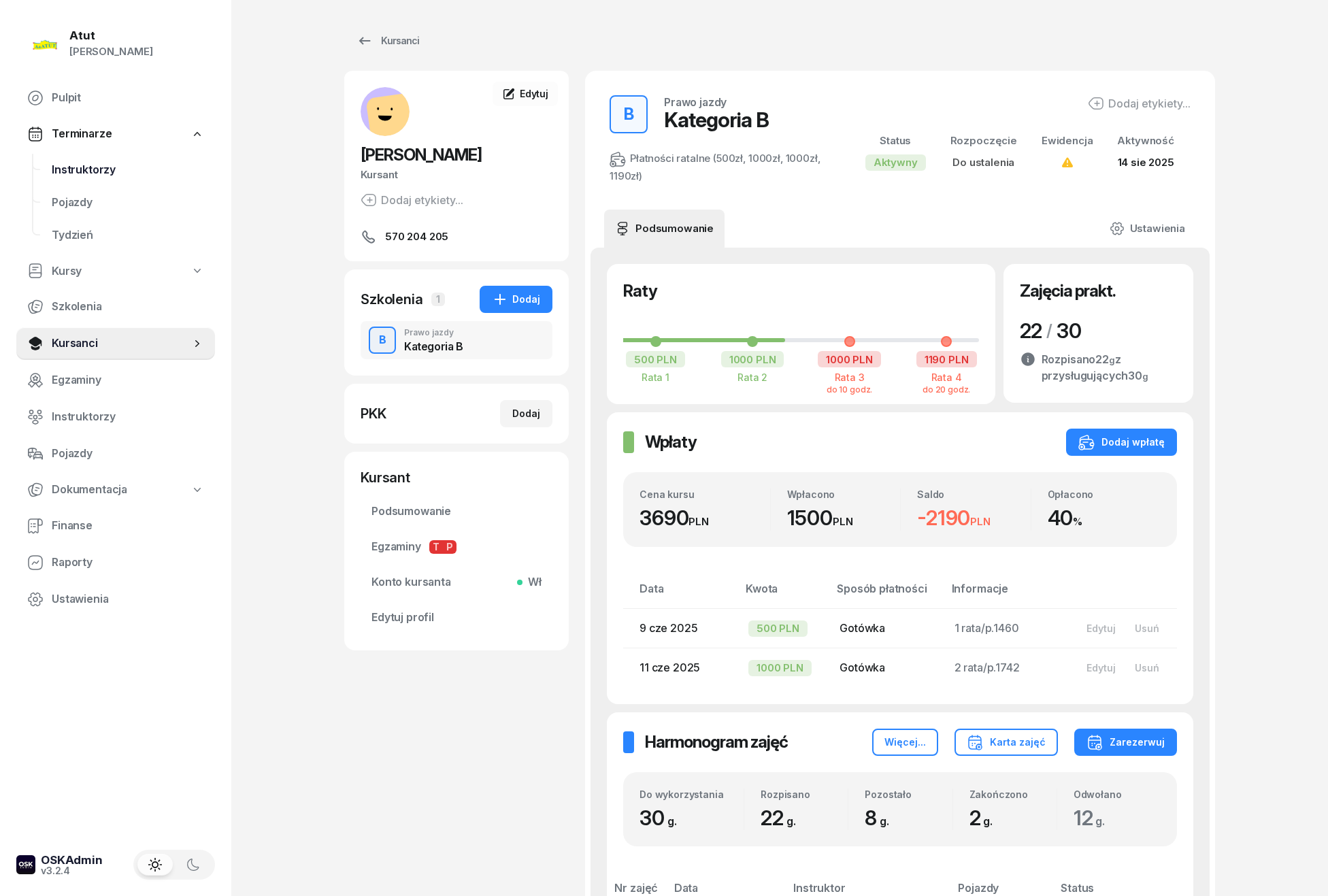
click at [60, 170] on span "Instruktorzy" at bounding box center [127, 170] width 152 height 17
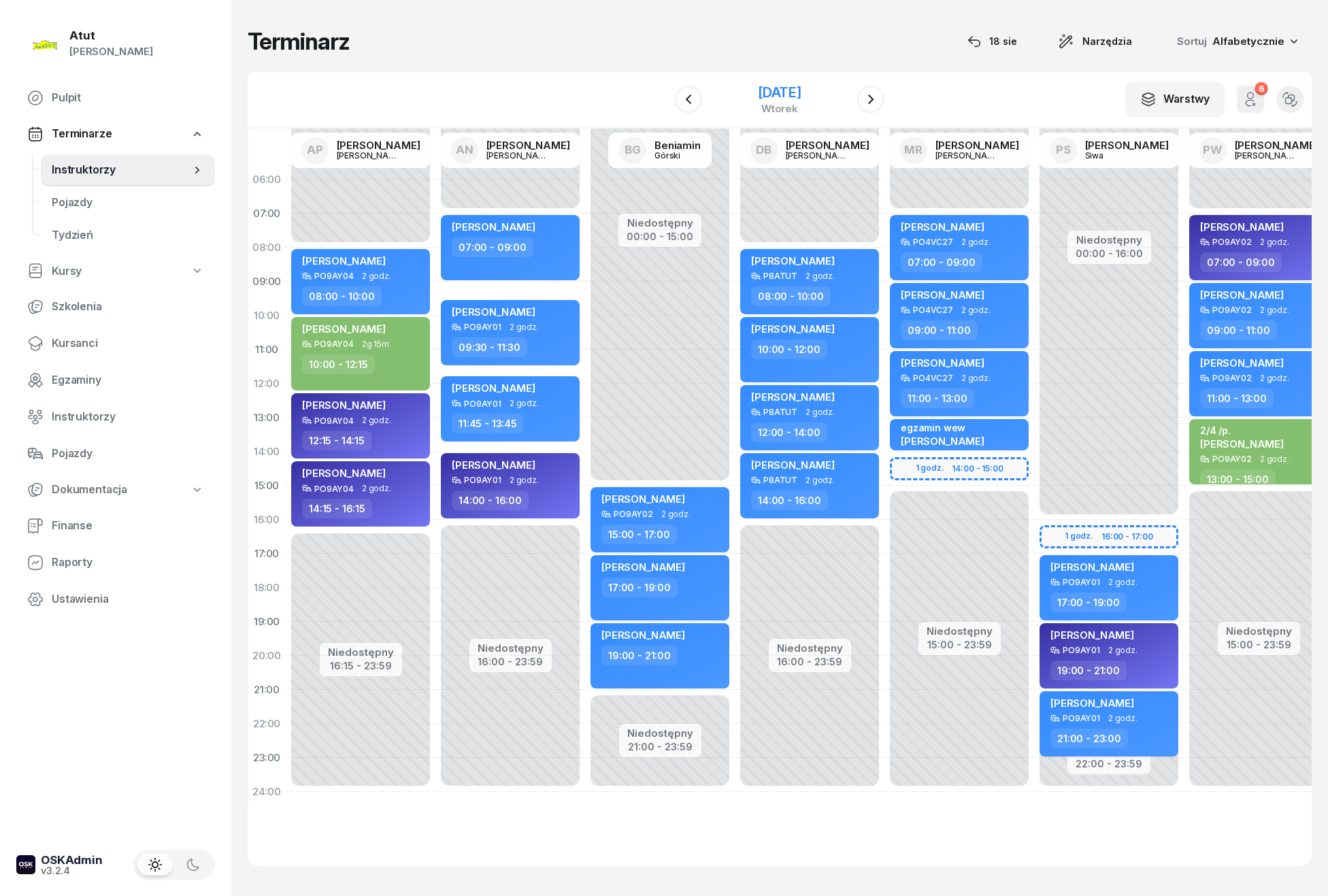
click at [768, 90] on div "9 września 2025" at bounding box center [780, 92] width 44 height 14
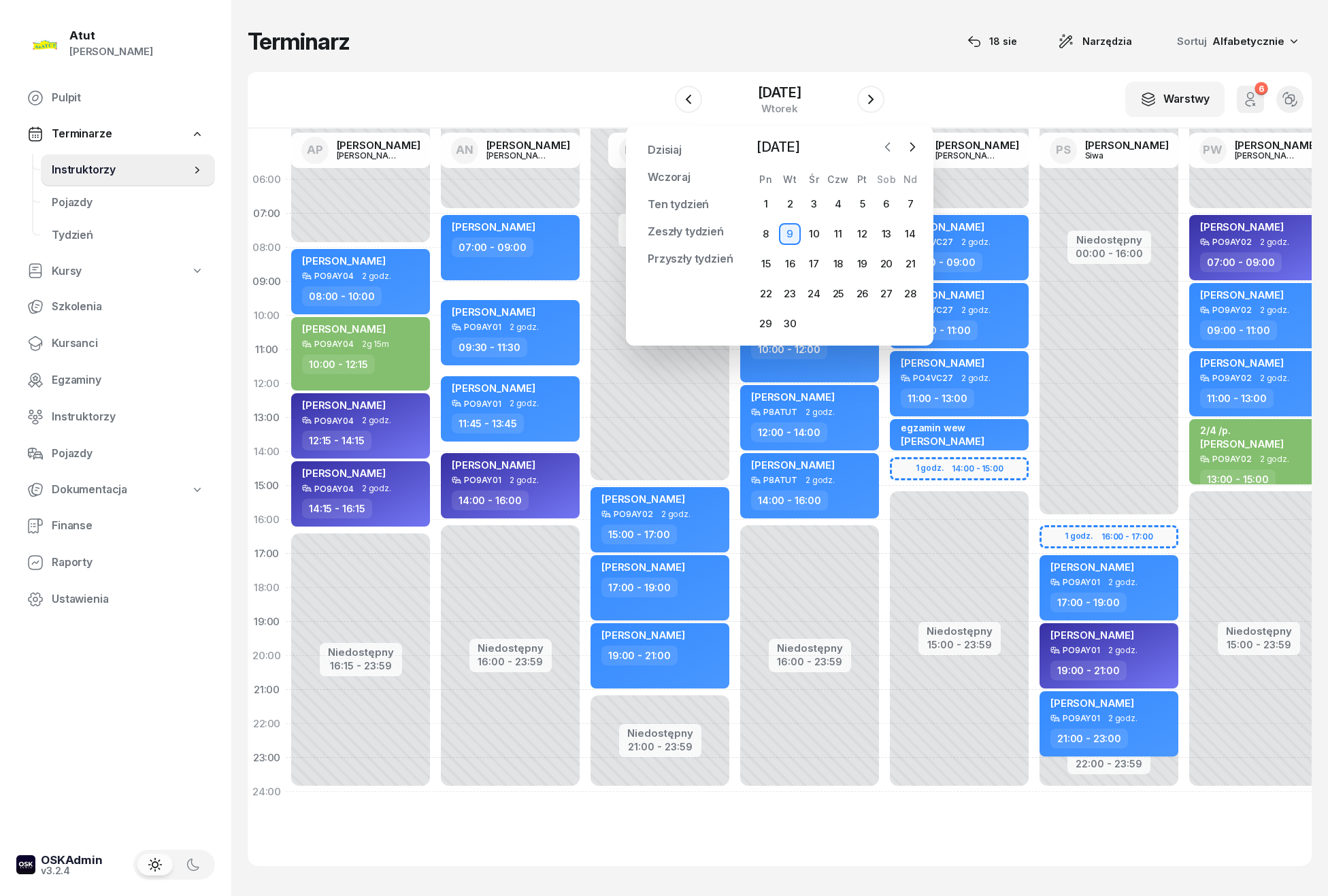
click at [884, 145] on icon "button" at bounding box center [888, 147] width 14 height 14
click at [790, 290] on div "19" at bounding box center [790, 294] width 21 height 21
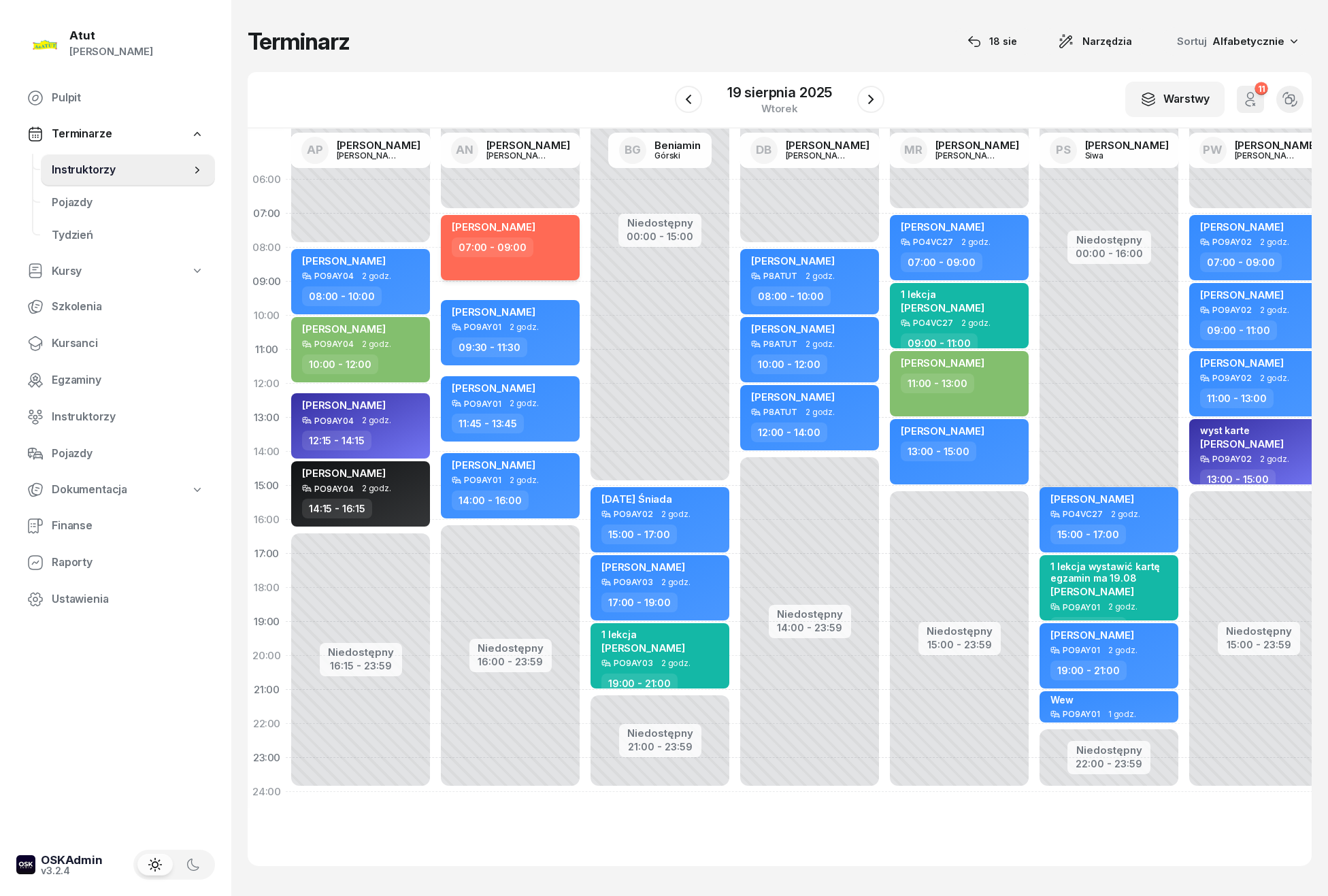
click at [481, 226] on span "Marta Lemańczyk" at bounding box center [493, 226] width 83 height 13
select select "07"
select select "09"
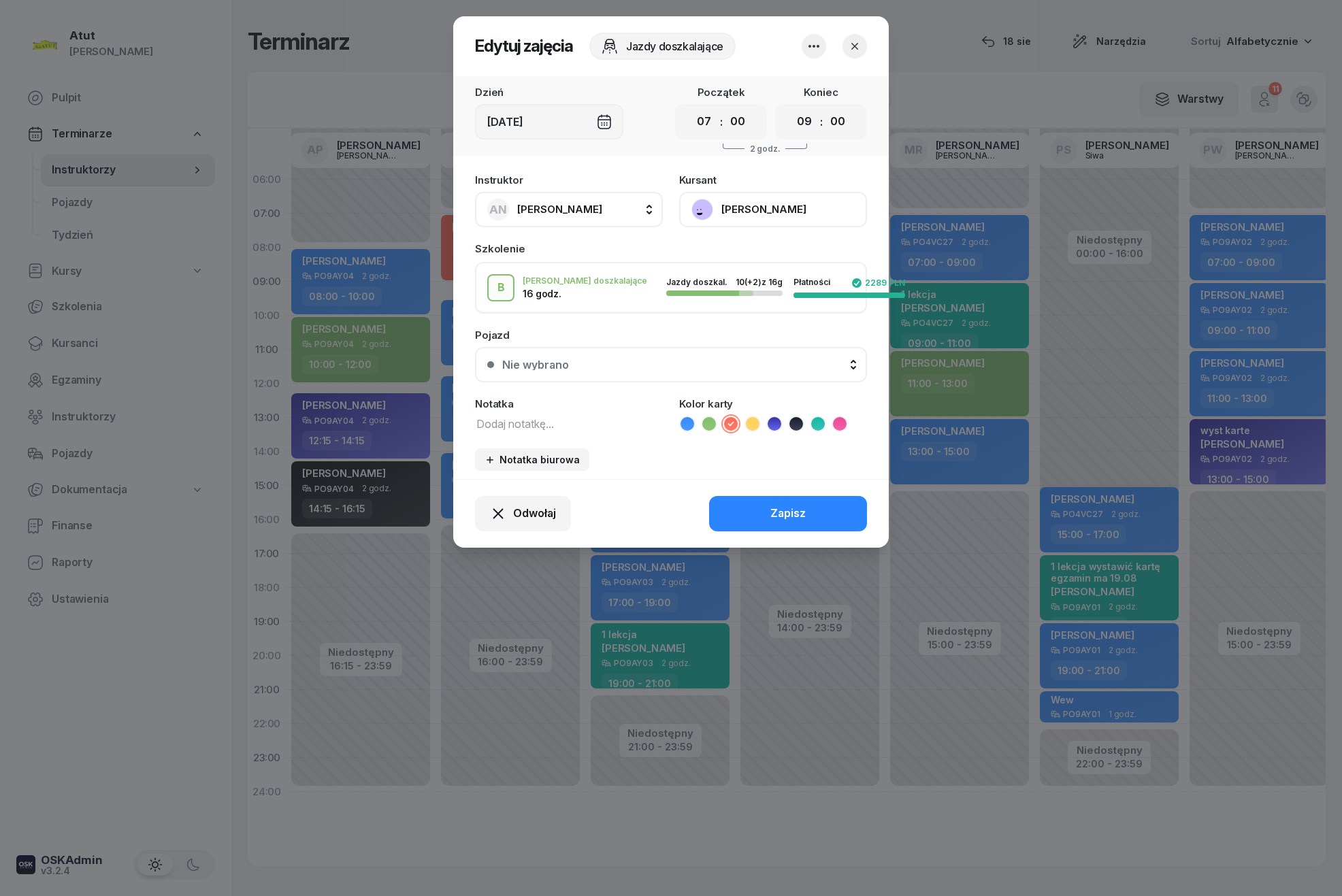
click at [734, 209] on button "Marta Lemańczyk" at bounding box center [773, 210] width 187 height 35
click at [724, 254] on div "Otwórz profil" at bounding box center [723, 255] width 66 height 17
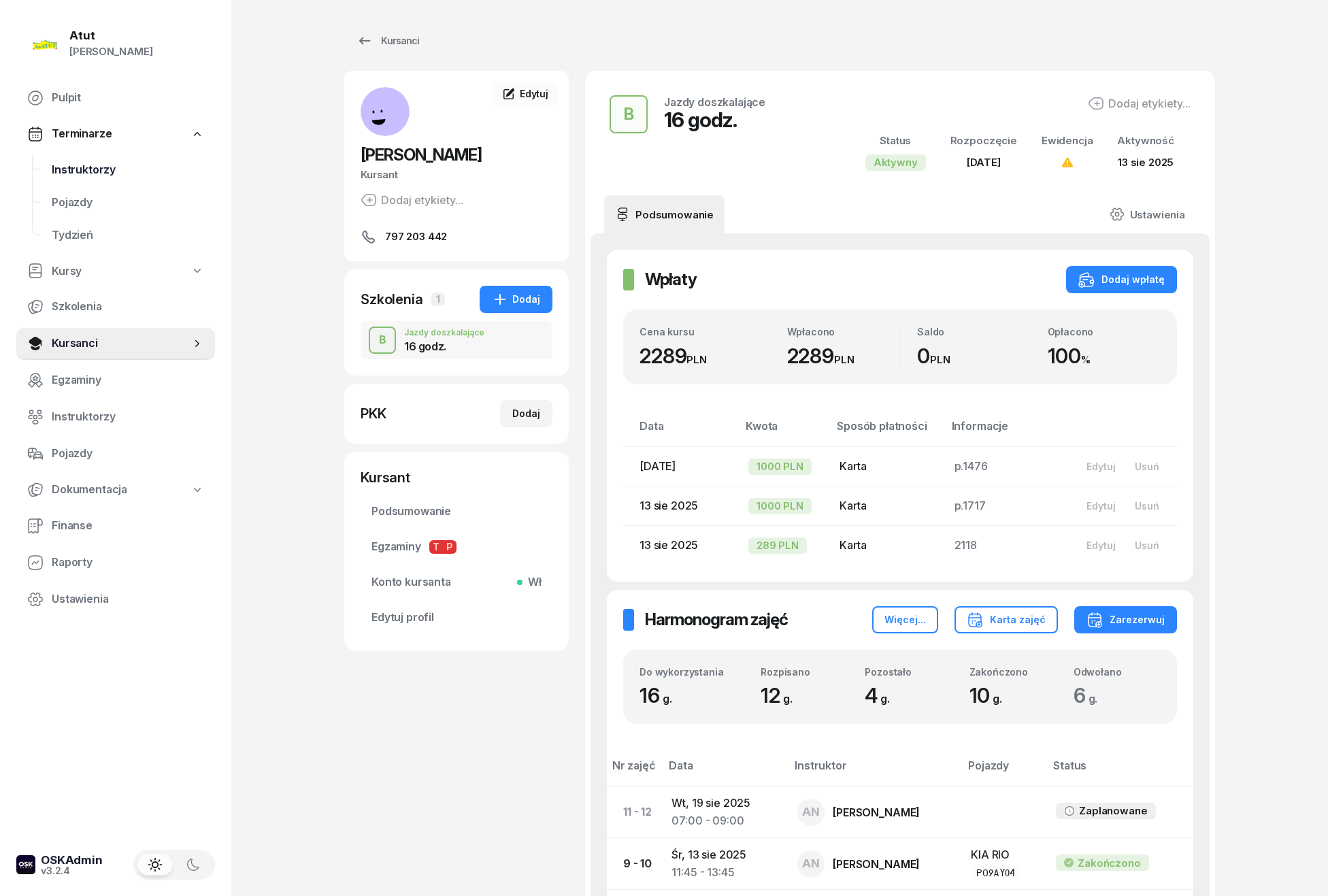
click at [68, 167] on span "Instruktorzy" at bounding box center [127, 170] width 152 height 17
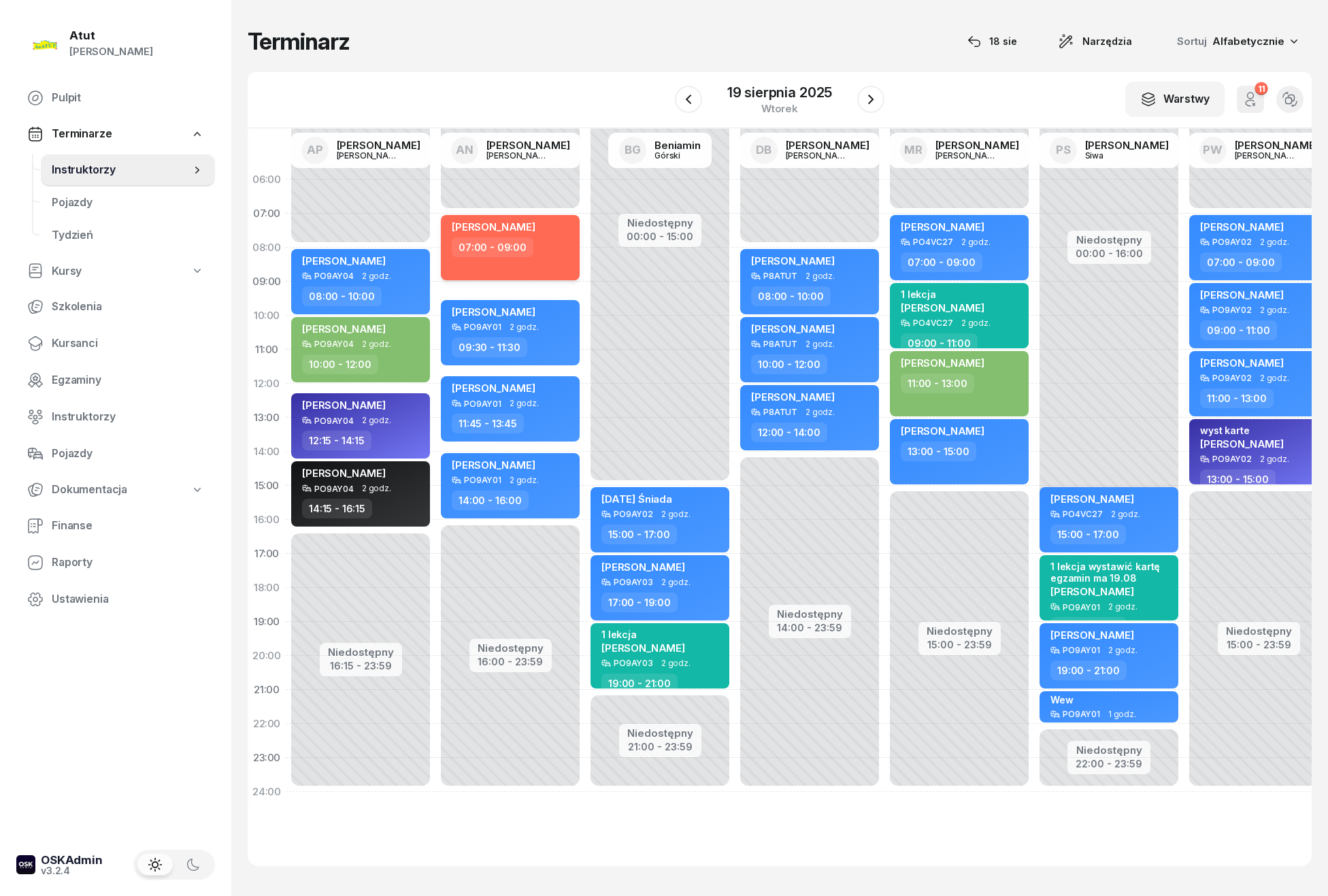
click at [522, 227] on span "Marta Lemańczyk" at bounding box center [493, 226] width 83 height 13
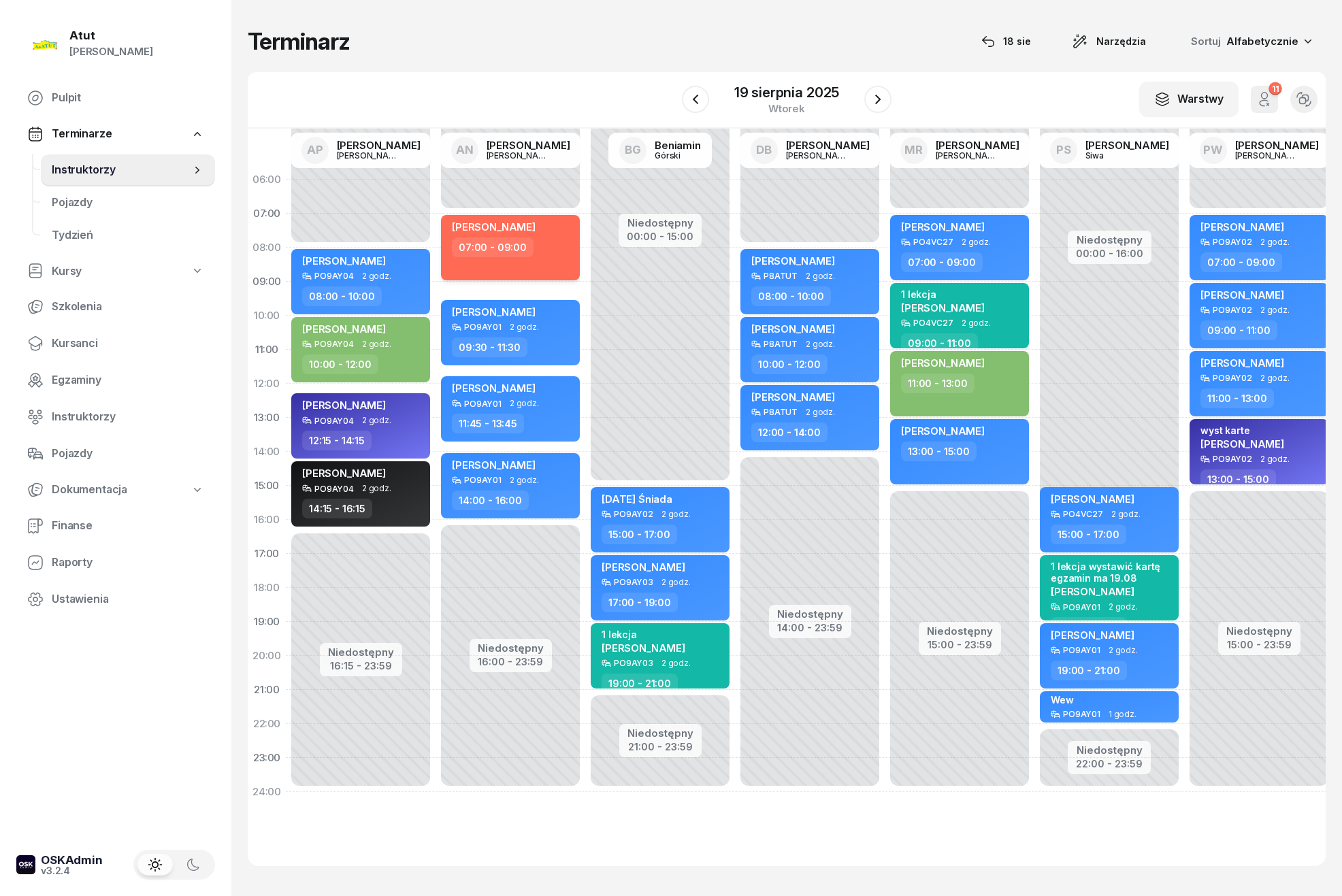
select select "07"
select select "09"
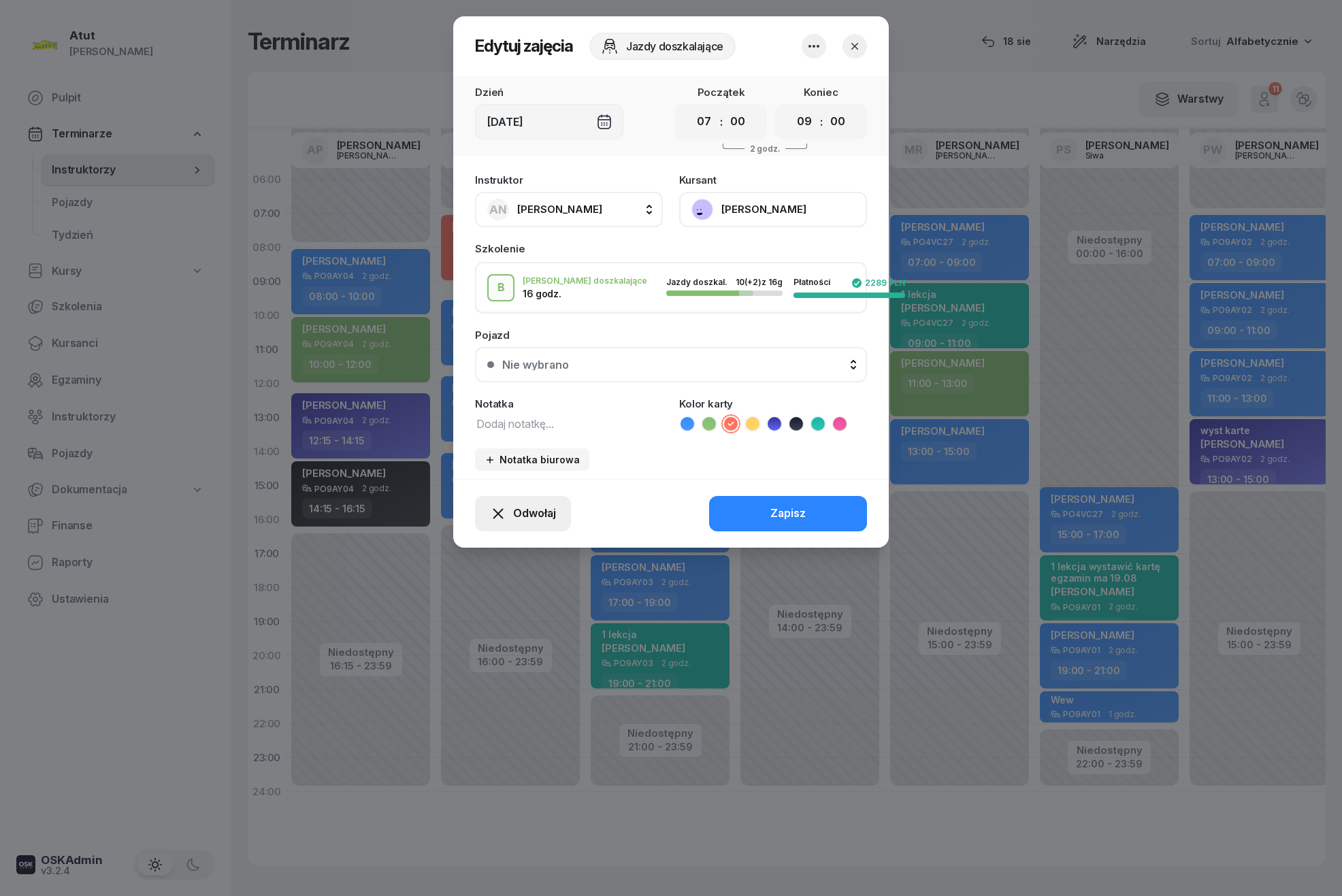
click at [543, 505] on span "Odwołaj" at bounding box center [535, 514] width 43 height 17
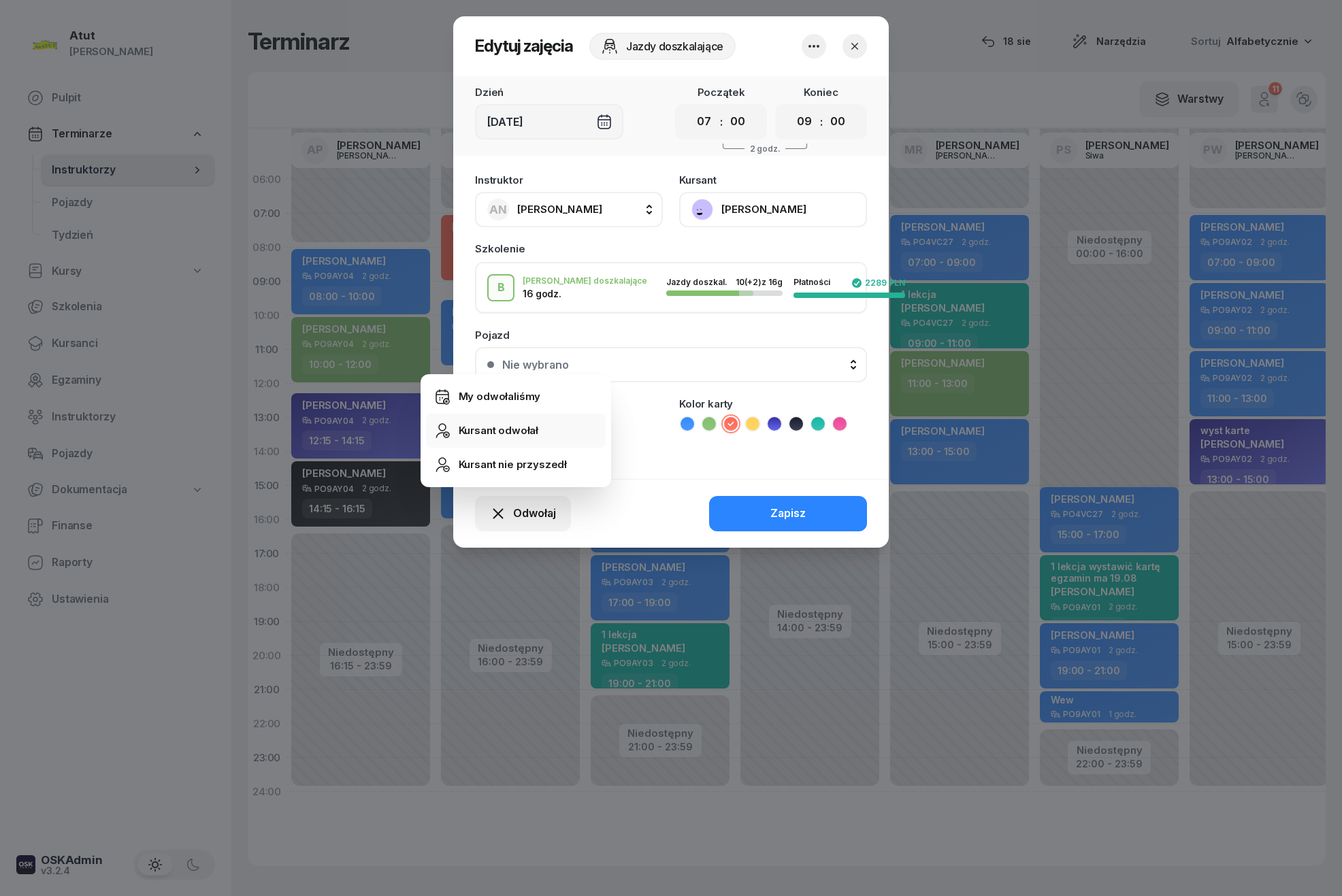
click at [510, 430] on div "Kursant odwołał" at bounding box center [499, 431] width 81 height 17
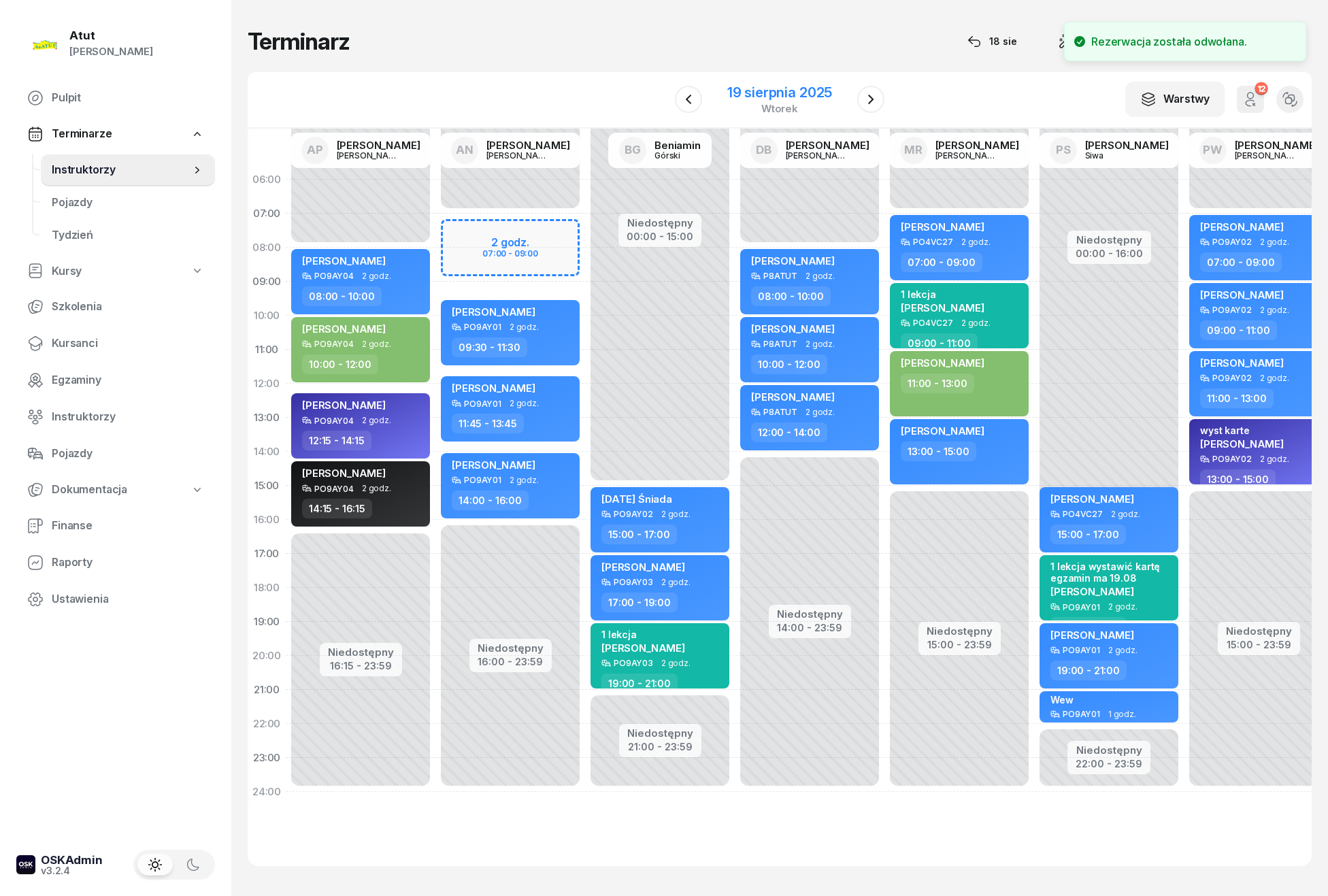
click at [762, 90] on div "19 sierpnia 2025" at bounding box center [780, 92] width 105 height 14
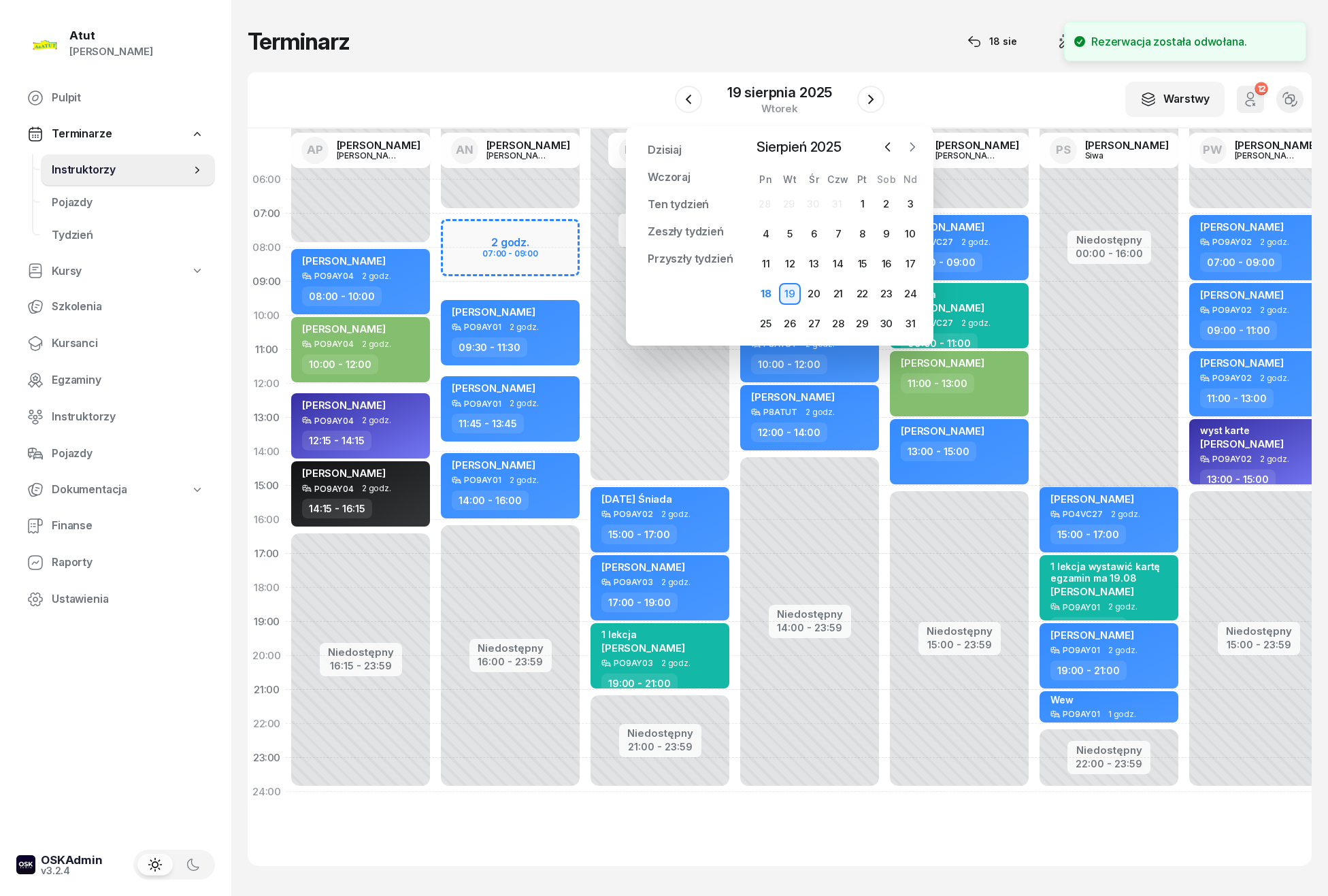
click at [911, 146] on icon "button" at bounding box center [913, 147] width 14 height 14
click at [788, 229] on div "9" at bounding box center [790, 234] width 21 height 21
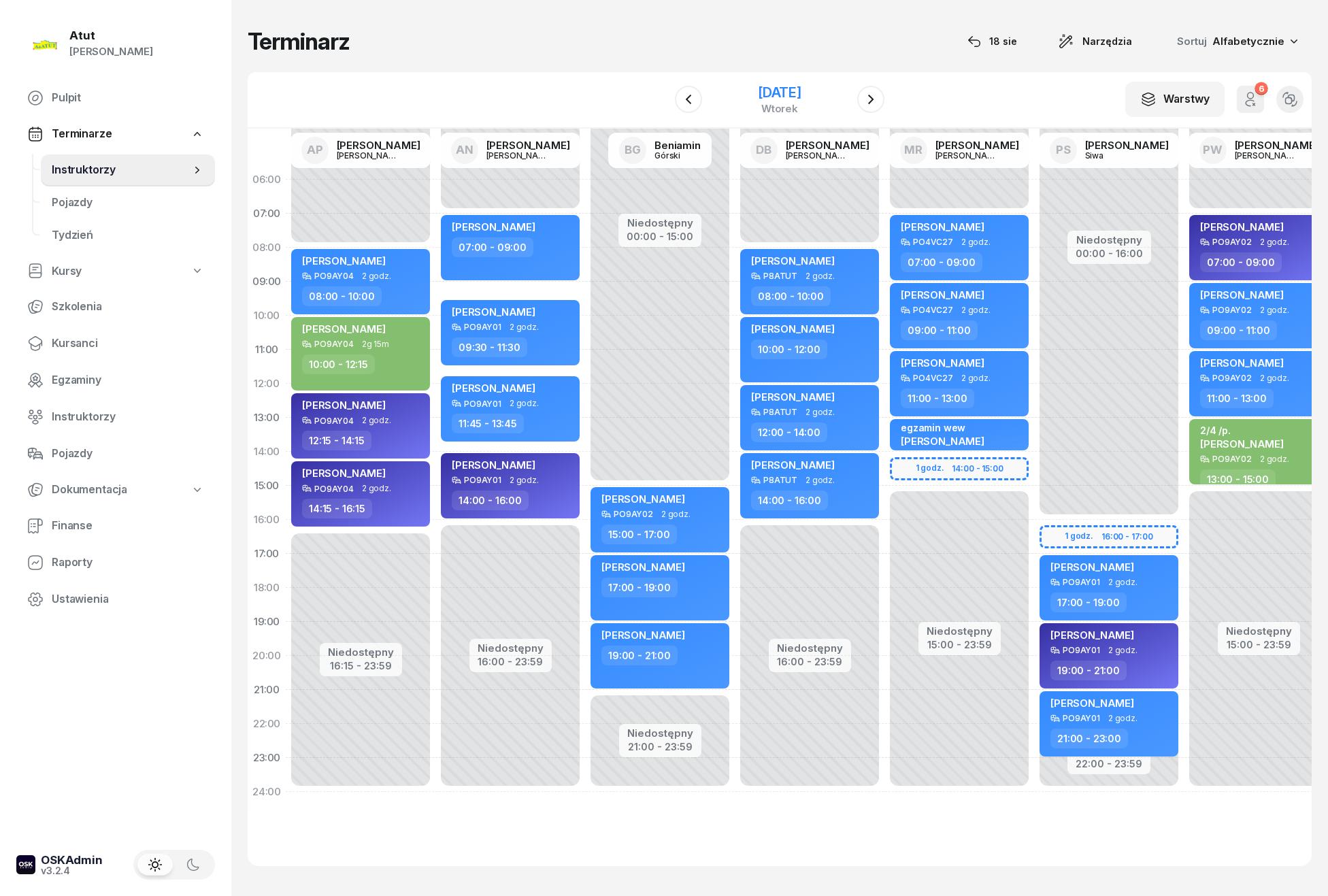
click at [784, 88] on div "9 września 2025" at bounding box center [780, 92] width 44 height 14
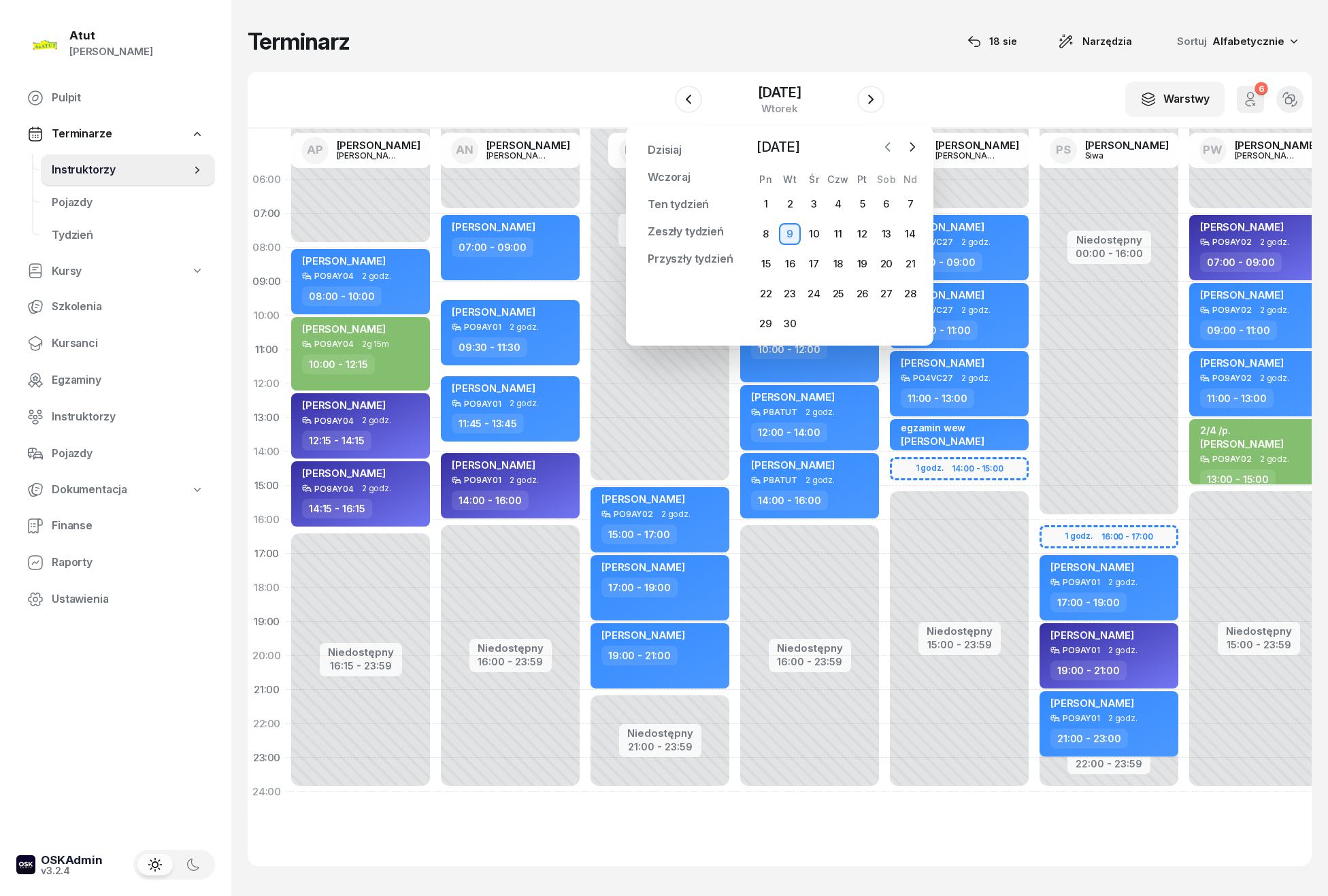
click at [888, 147] on icon "button" at bounding box center [888, 147] width 14 height 14
click at [817, 288] on div "20" at bounding box center [814, 294] width 21 height 21
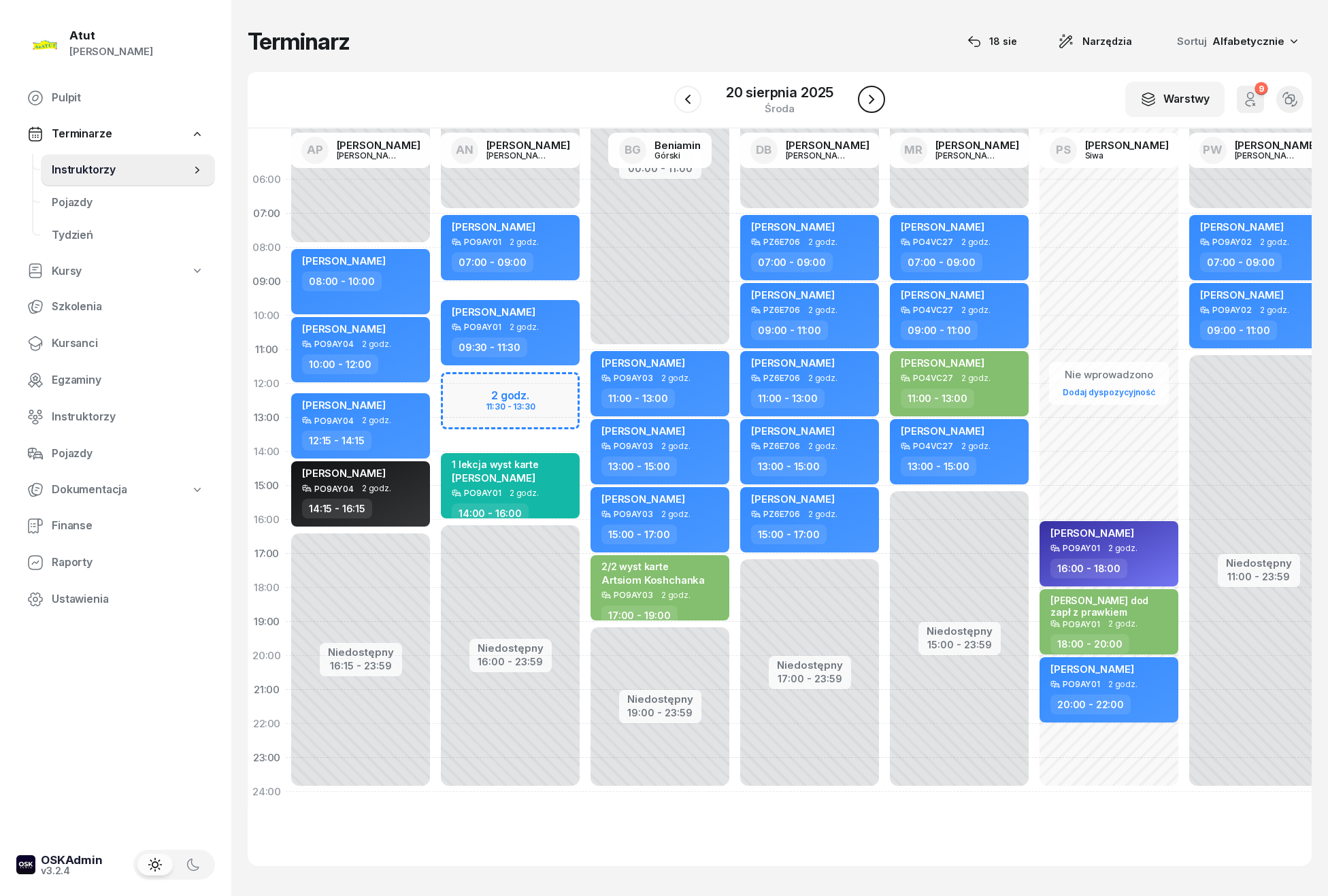
click at [869, 99] on icon "button" at bounding box center [872, 99] width 17 height 17
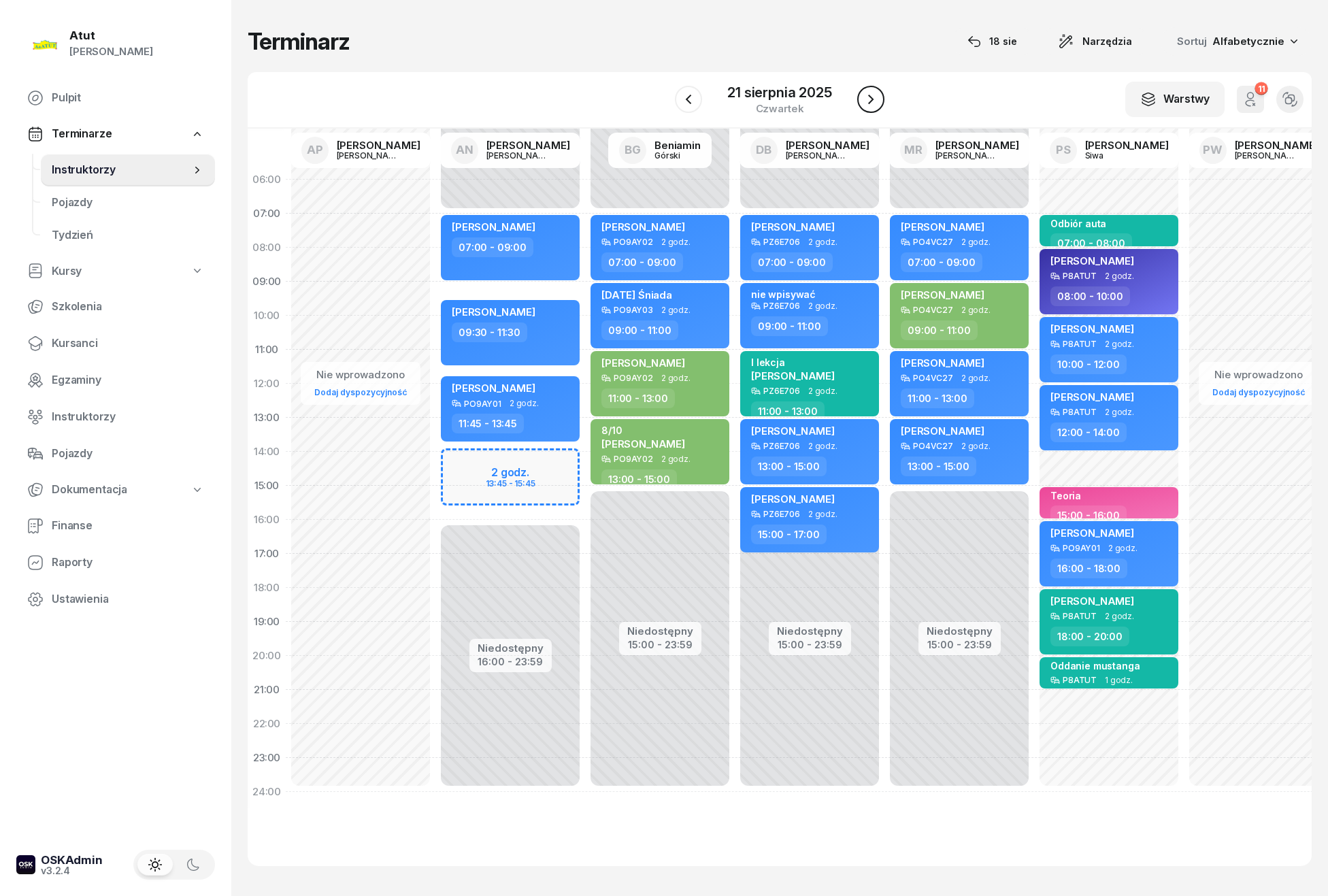
click at [869, 99] on icon "button" at bounding box center [871, 99] width 17 height 17
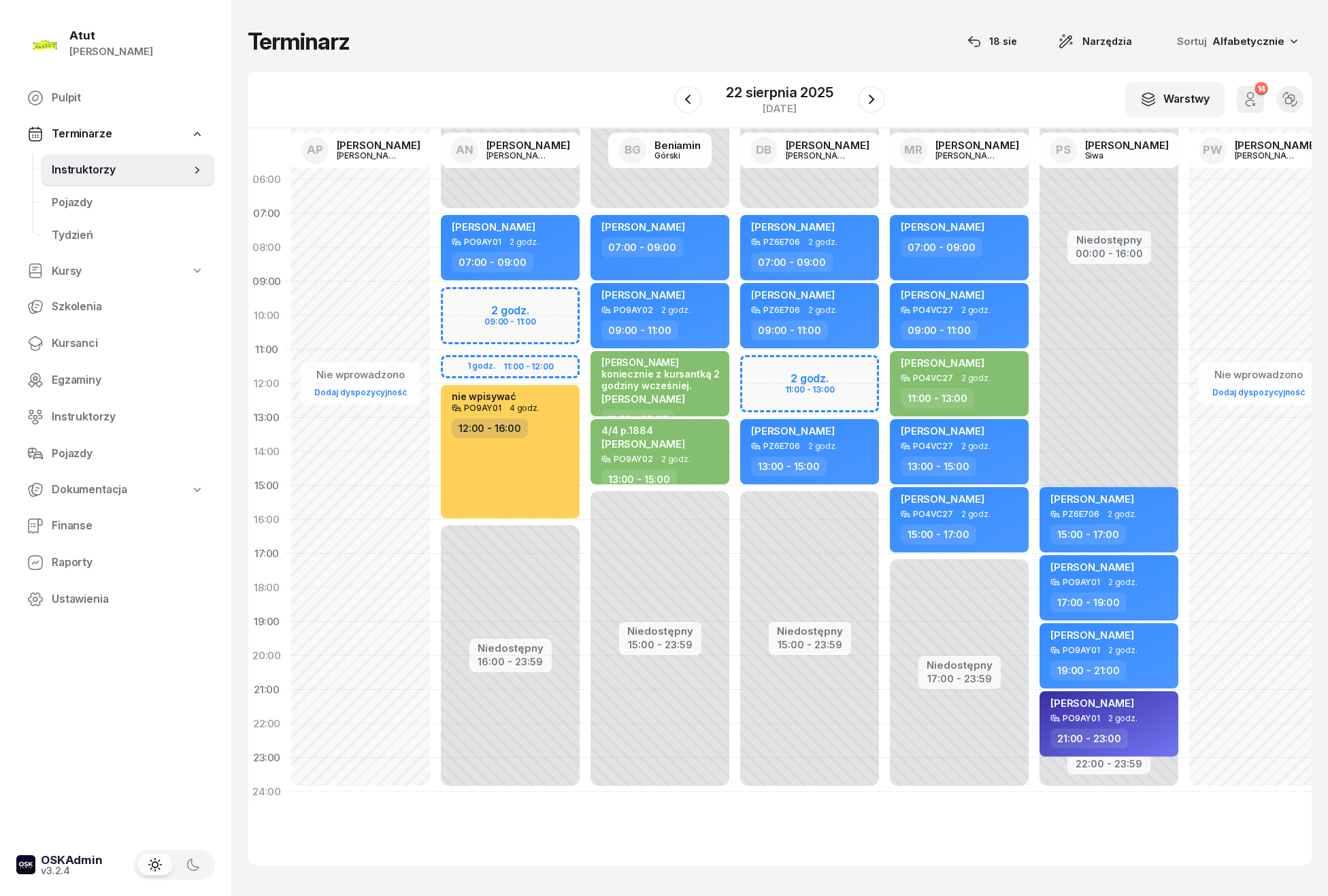
click at [884, 360] on div "Niedostępny 00:00 - 07:00 Niedostępny 15:00 - 23:59 2 godz. 11:00 - 13:00 Aleks…" at bounding box center [959, 486] width 149 height 647
select select "11"
select select "13"
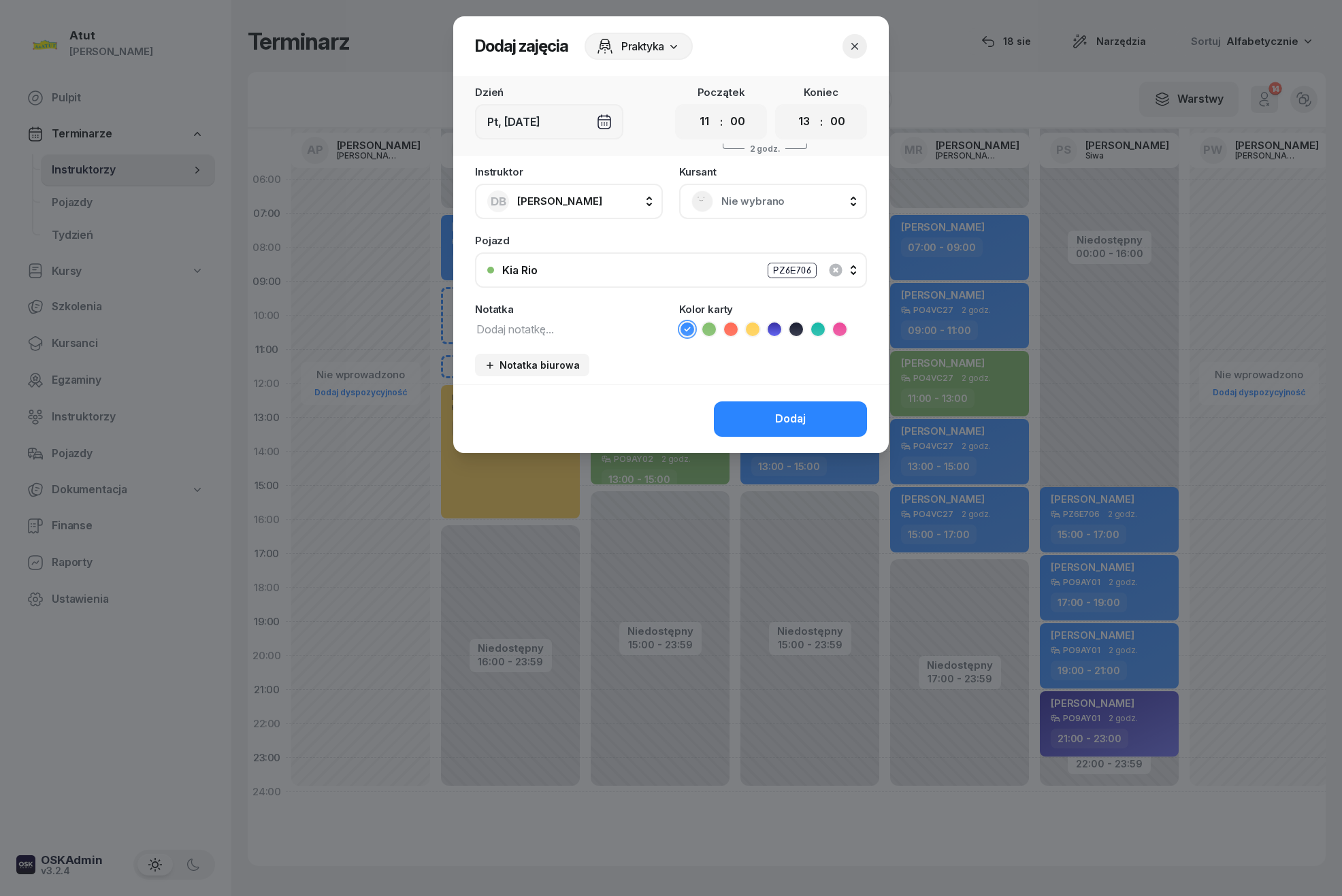
click at [523, 331] on textarea at bounding box center [568, 328] width 187 height 17
type textarea "szyby"
click at [741, 117] on select "00 05 10 15 20 25 30 35 40 45 50 55" at bounding box center [738, 121] width 26 height 28
select select "15"
click at [725, 108] on select "00 05 10 15 20 25 30 35 40 45 50 55" at bounding box center [738, 121] width 26 height 28
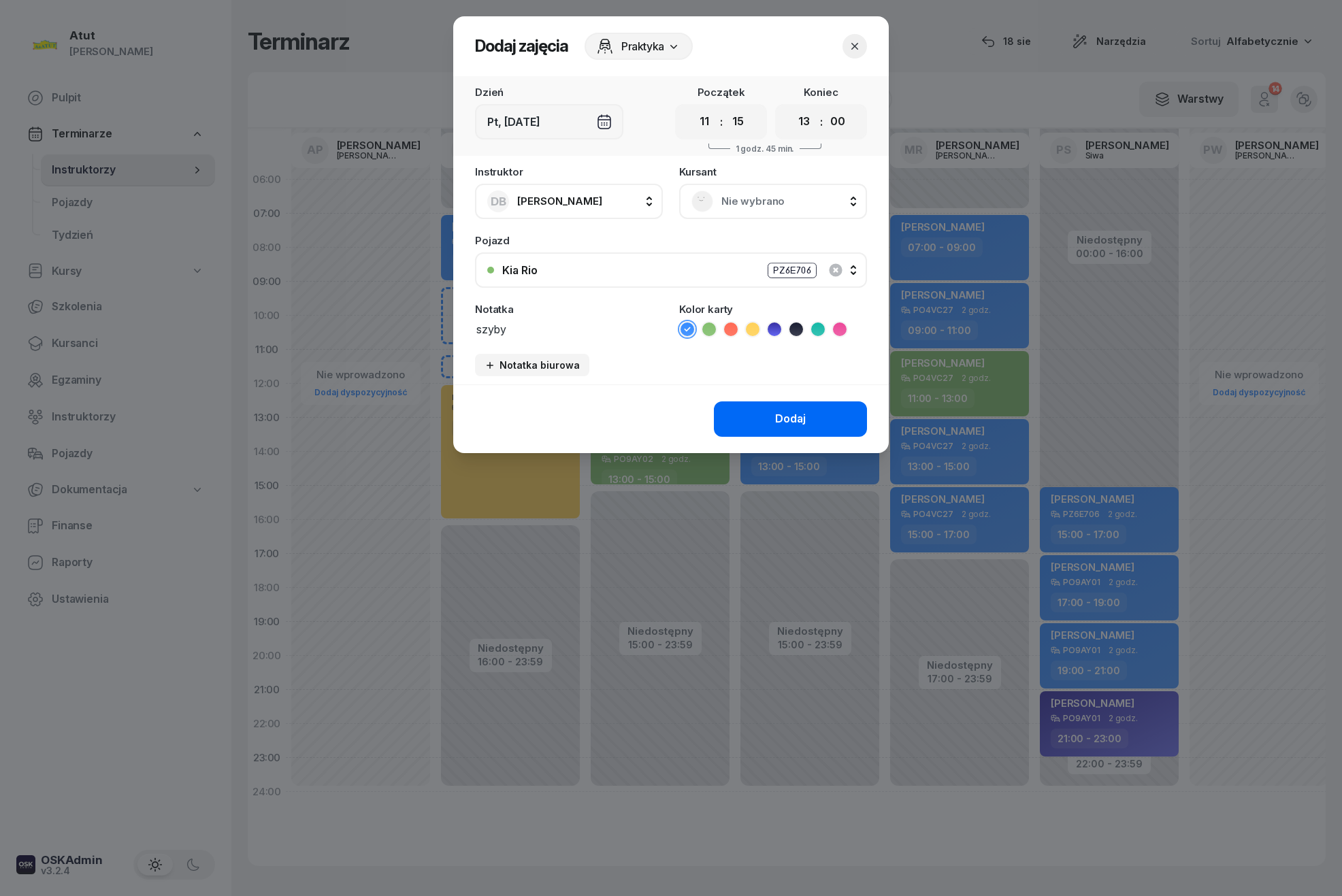
click at [798, 420] on div "Dodaj" at bounding box center [790, 419] width 31 height 17
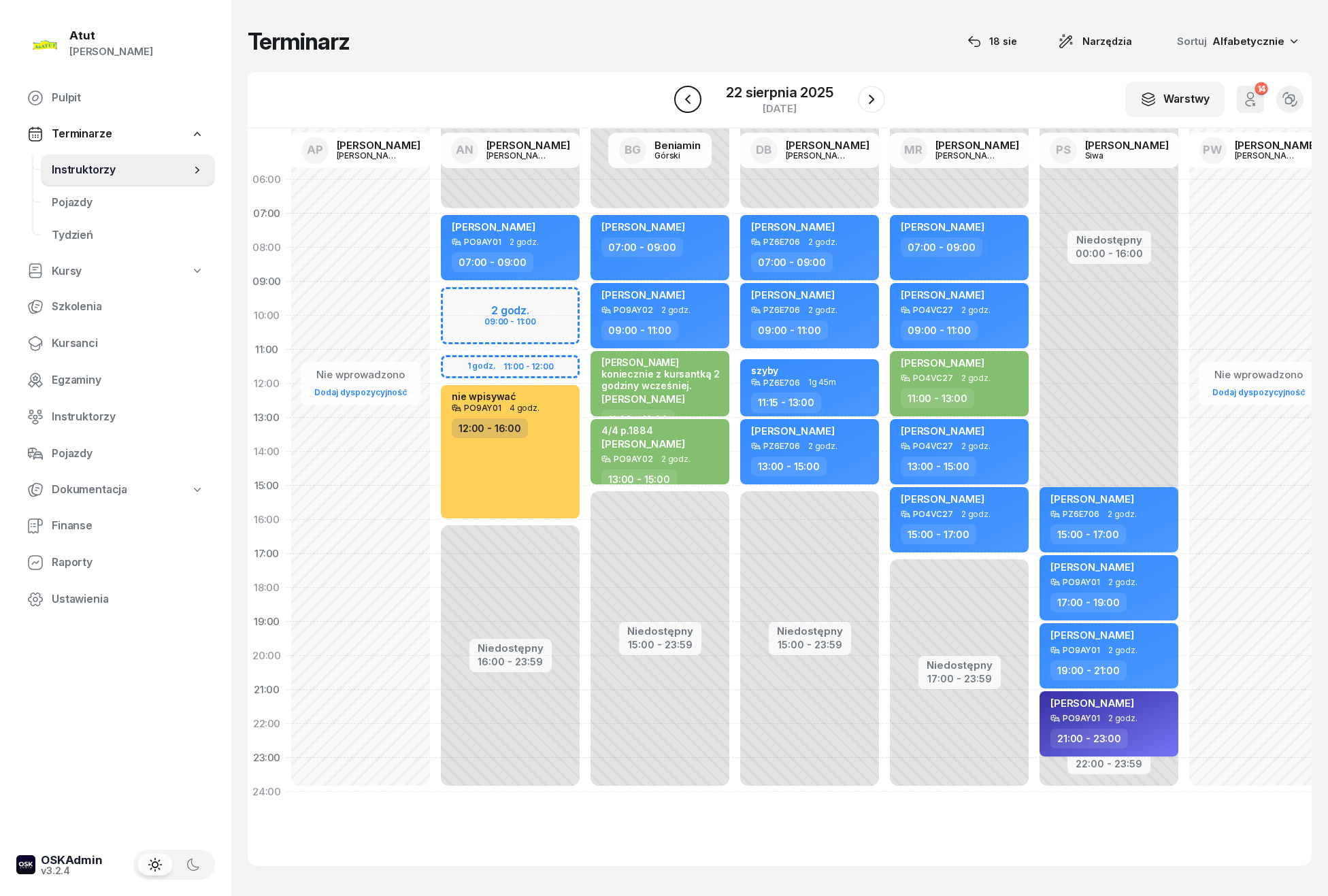
click at [687, 101] on icon "button" at bounding box center [688, 99] width 6 height 10
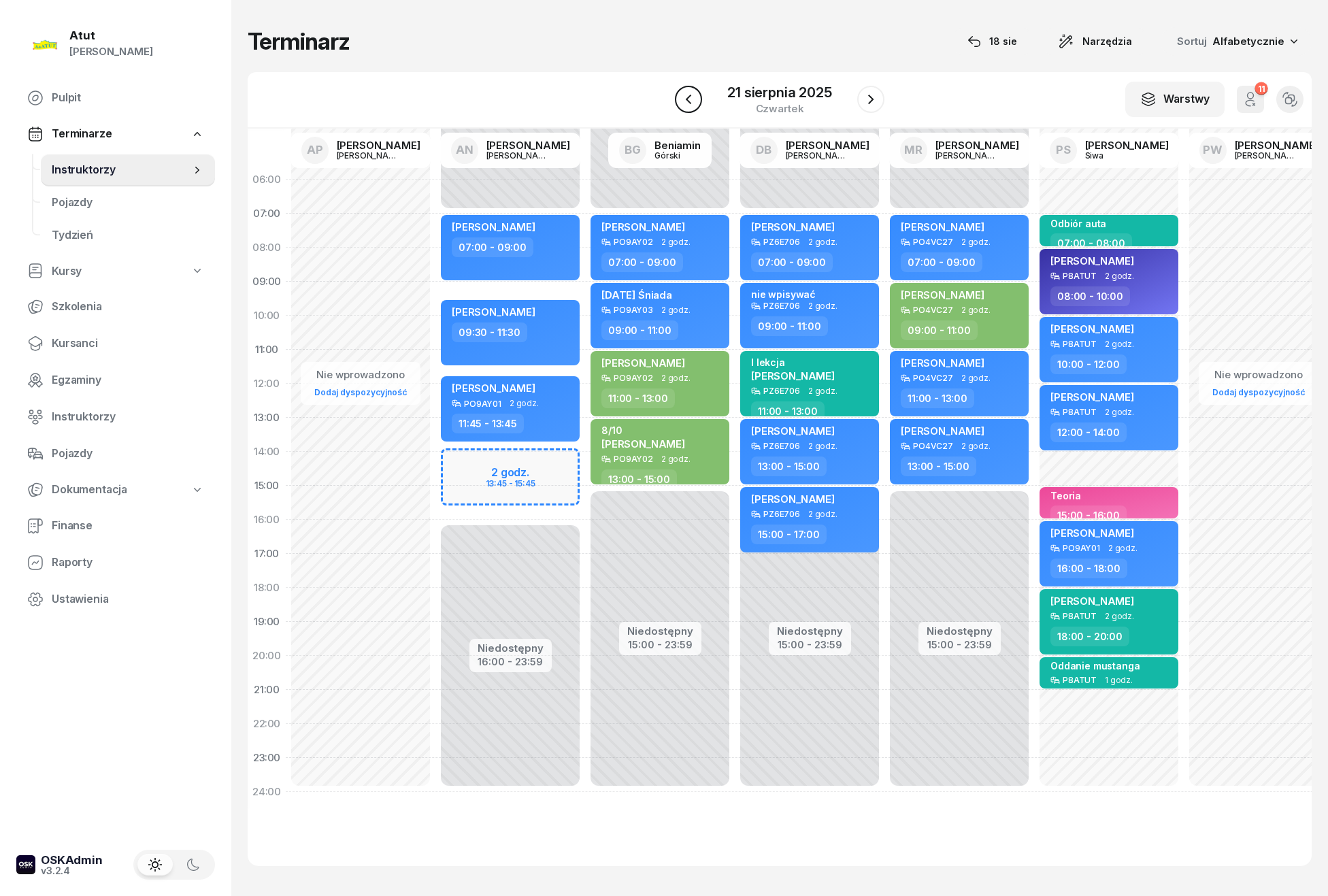
click at [687, 101] on icon "button" at bounding box center [689, 99] width 6 height 10
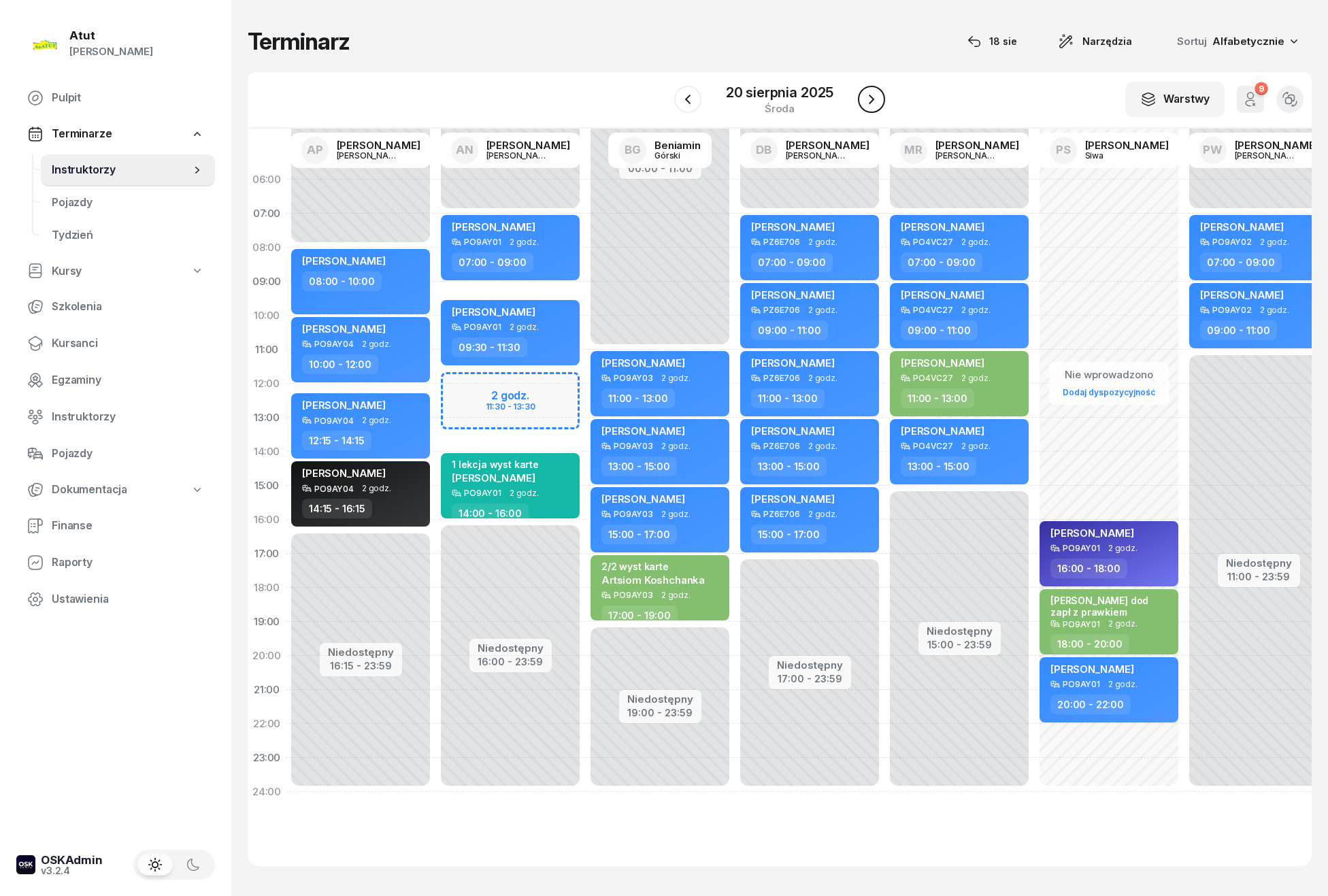
click at [866, 101] on icon "button" at bounding box center [872, 99] width 17 height 17
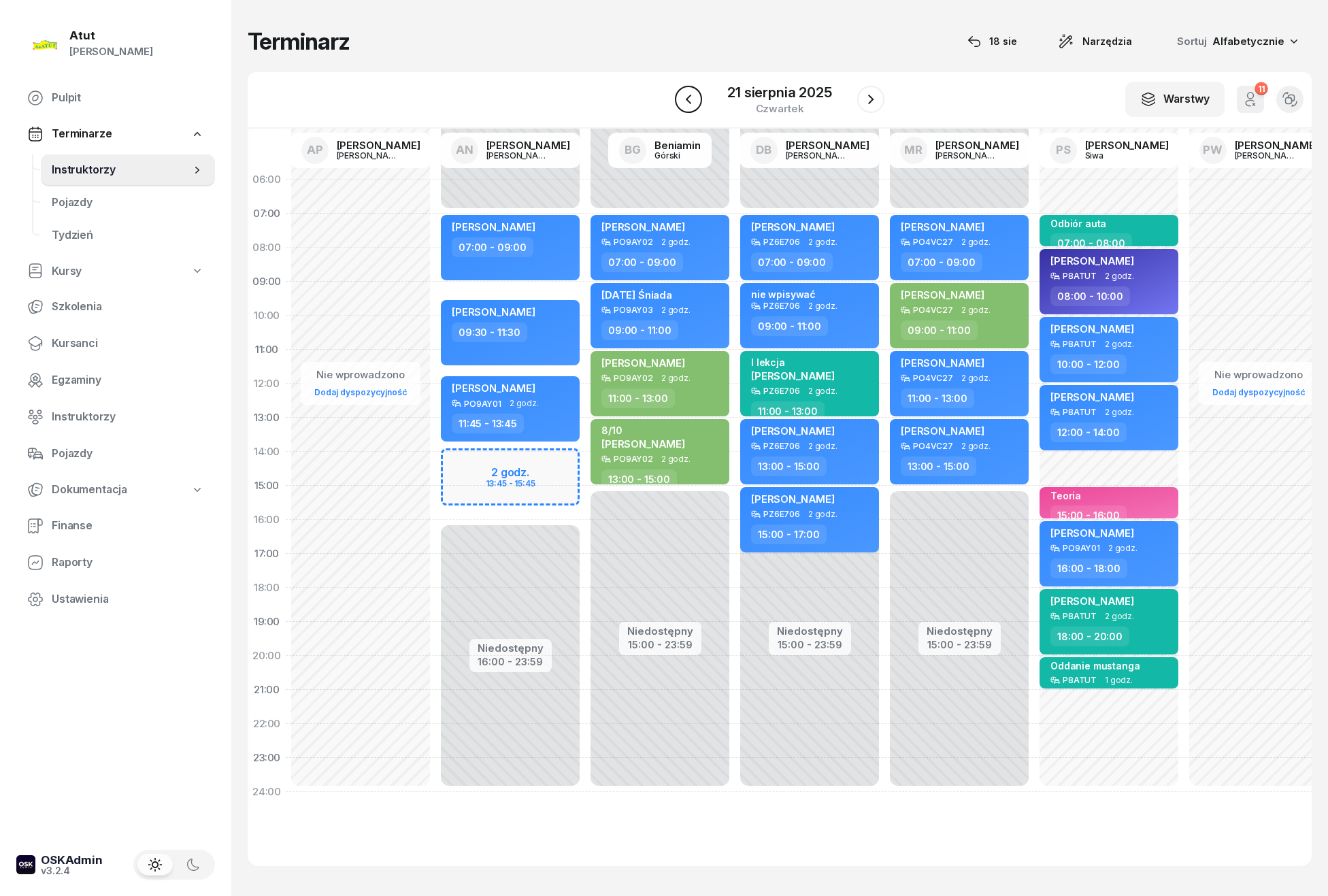
click at [693, 101] on icon "button" at bounding box center [688, 99] width 17 height 17
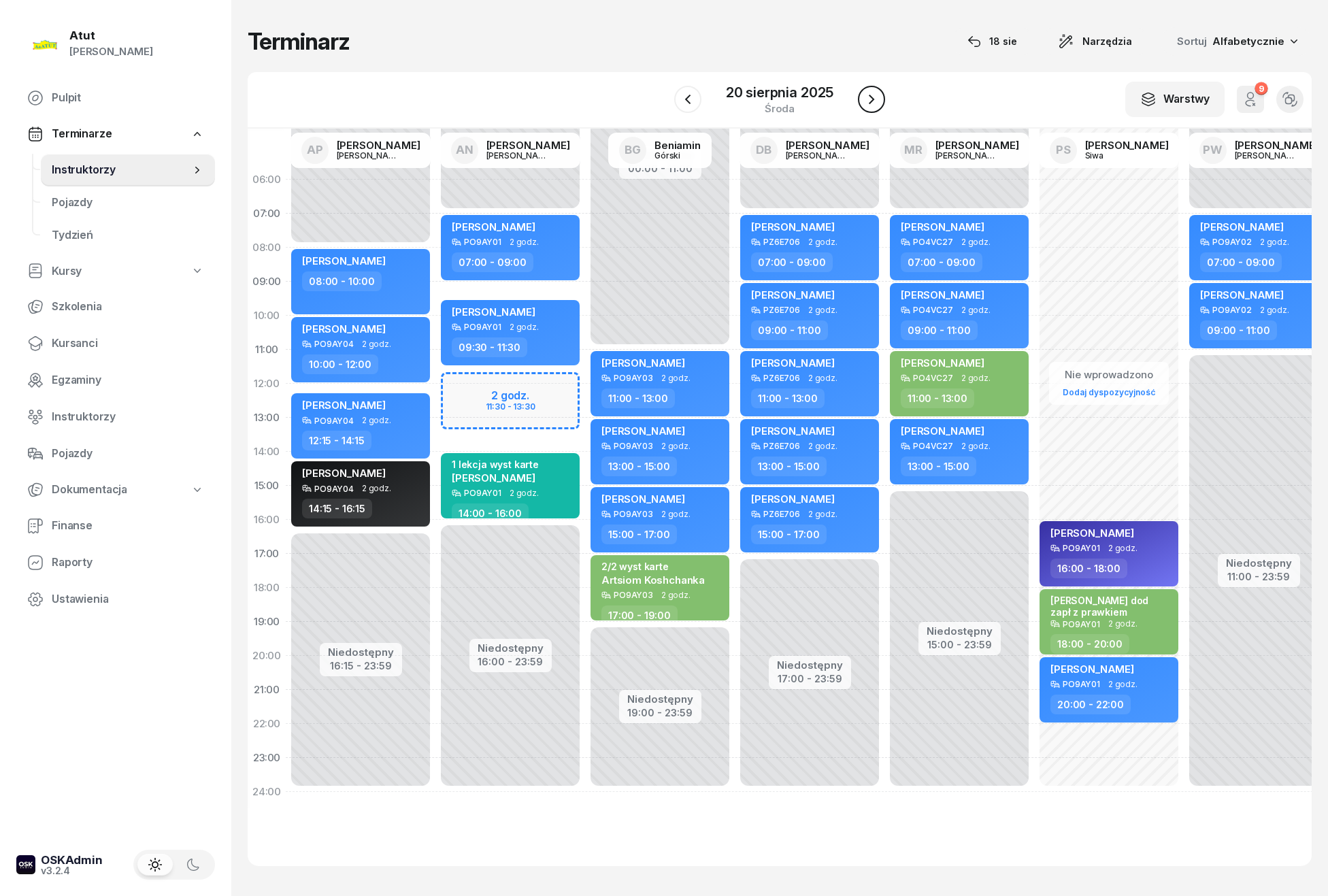
click at [873, 93] on icon "button" at bounding box center [872, 99] width 17 height 17
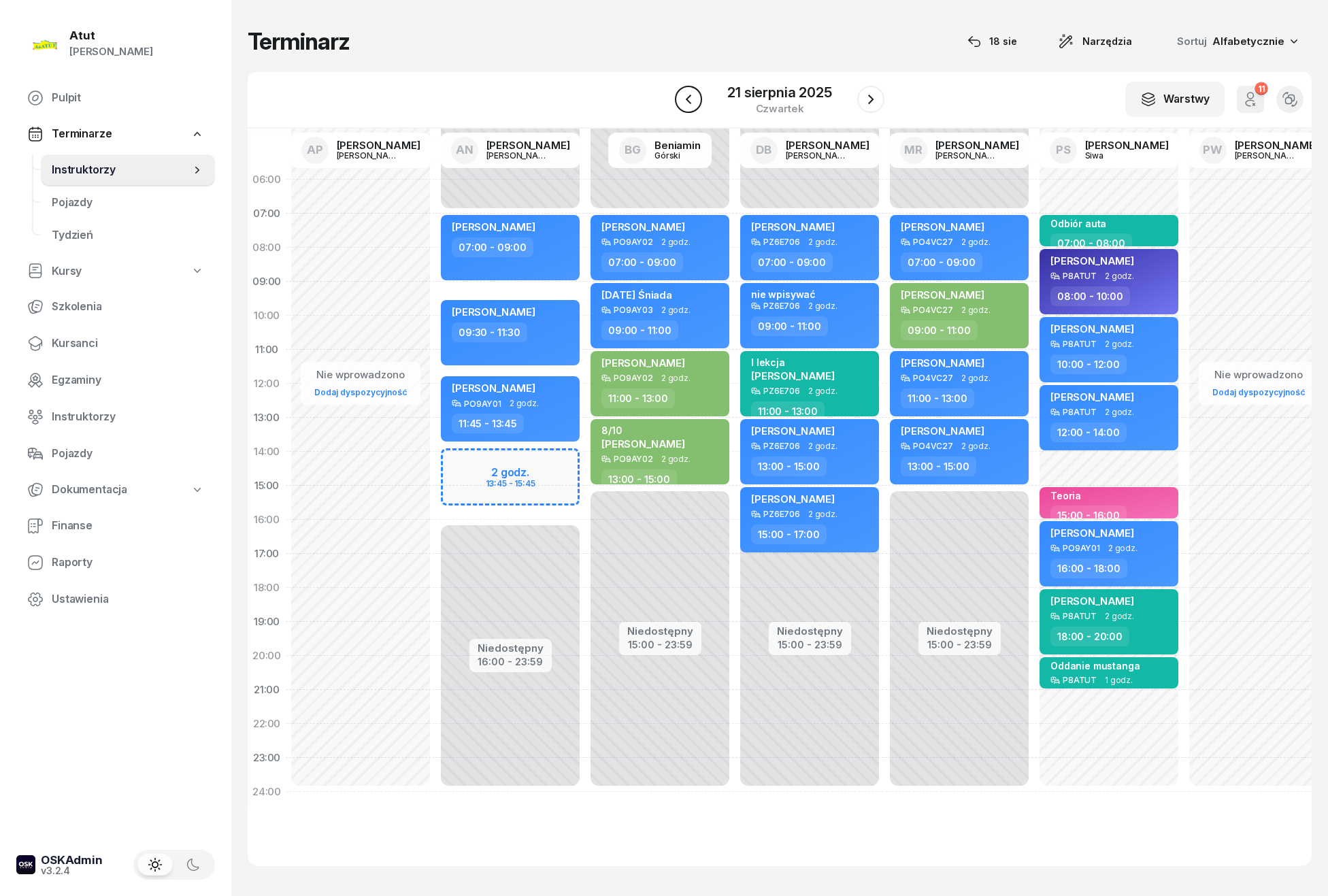
click at [684, 99] on icon "button" at bounding box center [688, 99] width 17 height 17
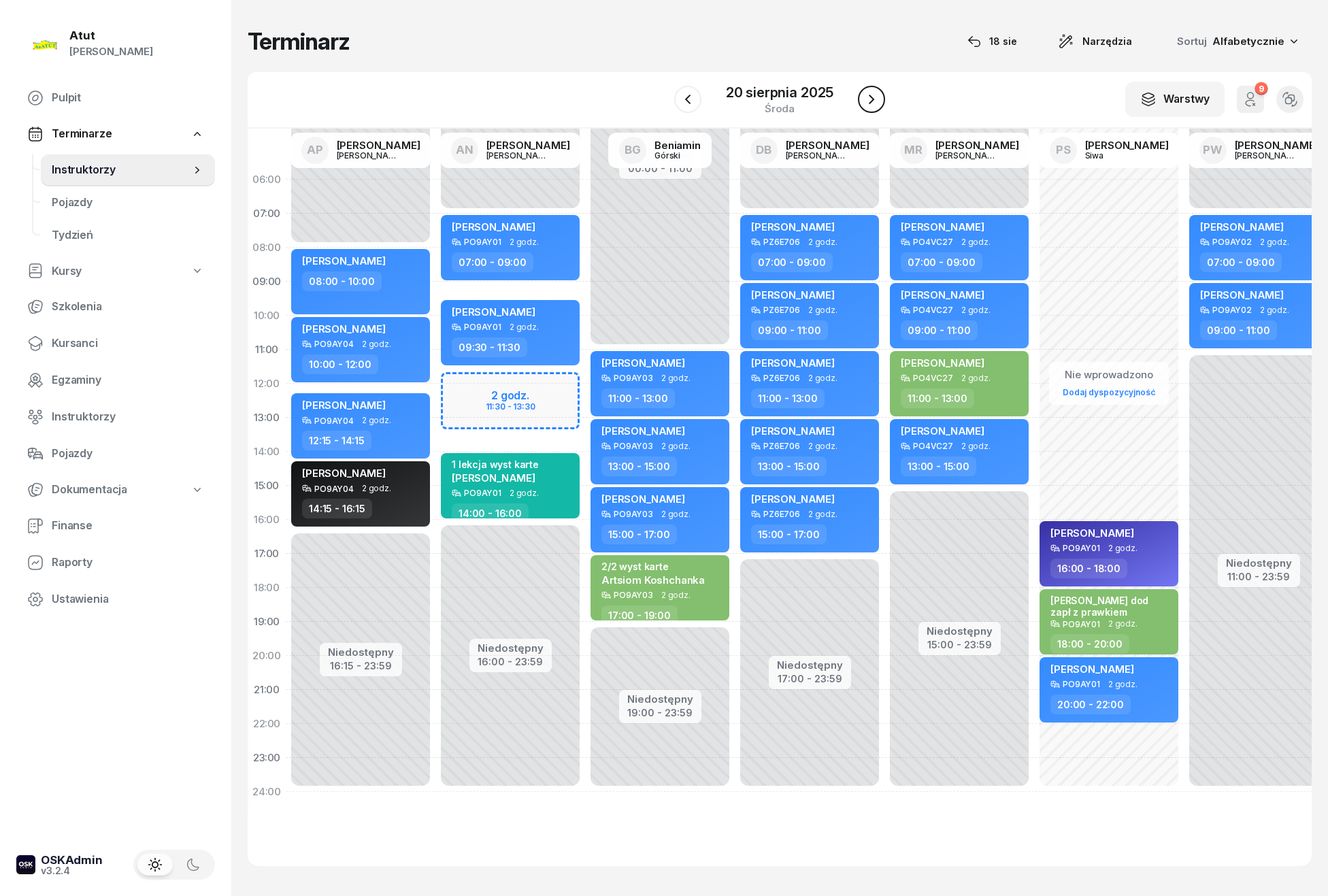
click at [875, 87] on button "button" at bounding box center [872, 99] width 27 height 27
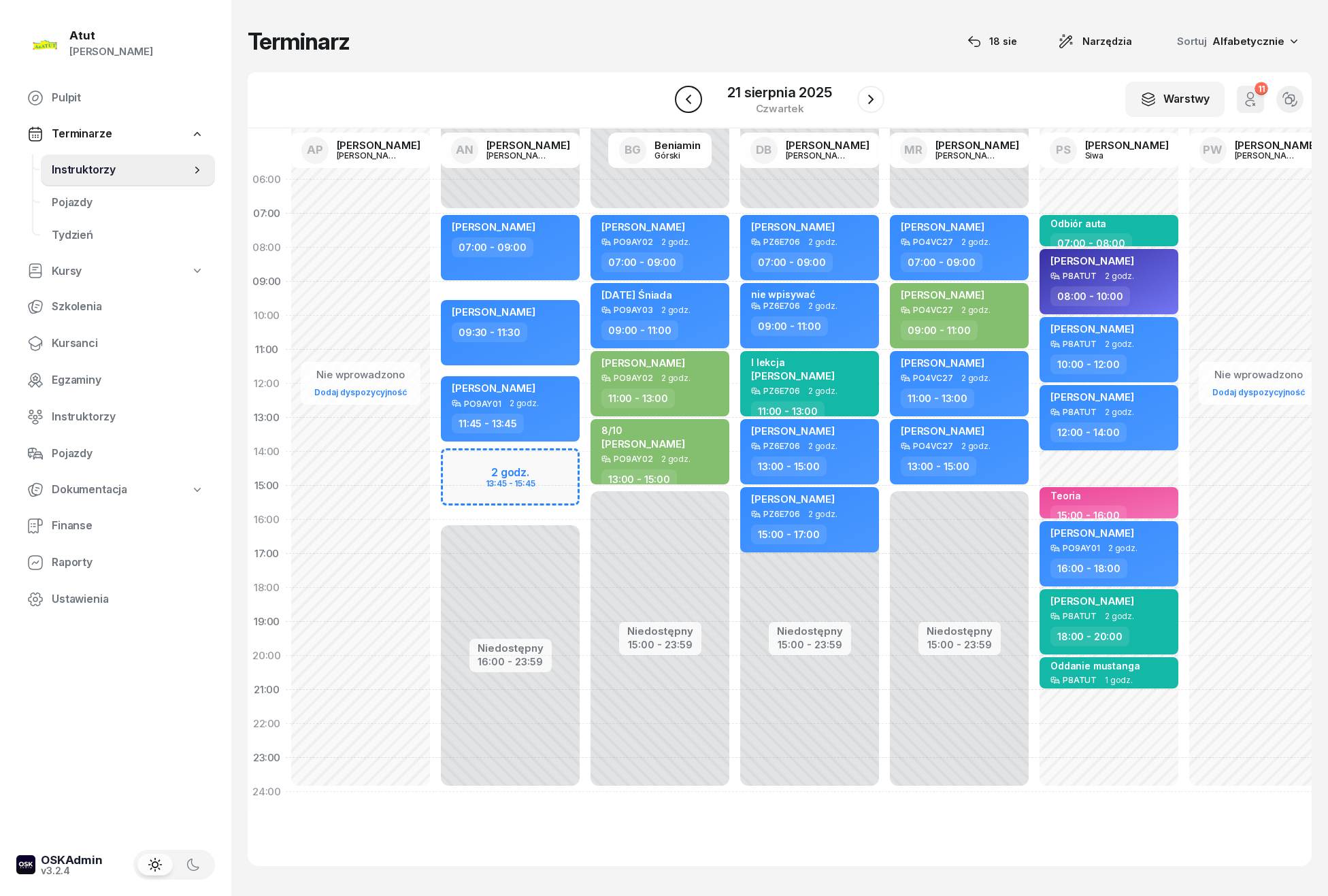
click at [679, 99] on button "button" at bounding box center [688, 99] width 27 height 27
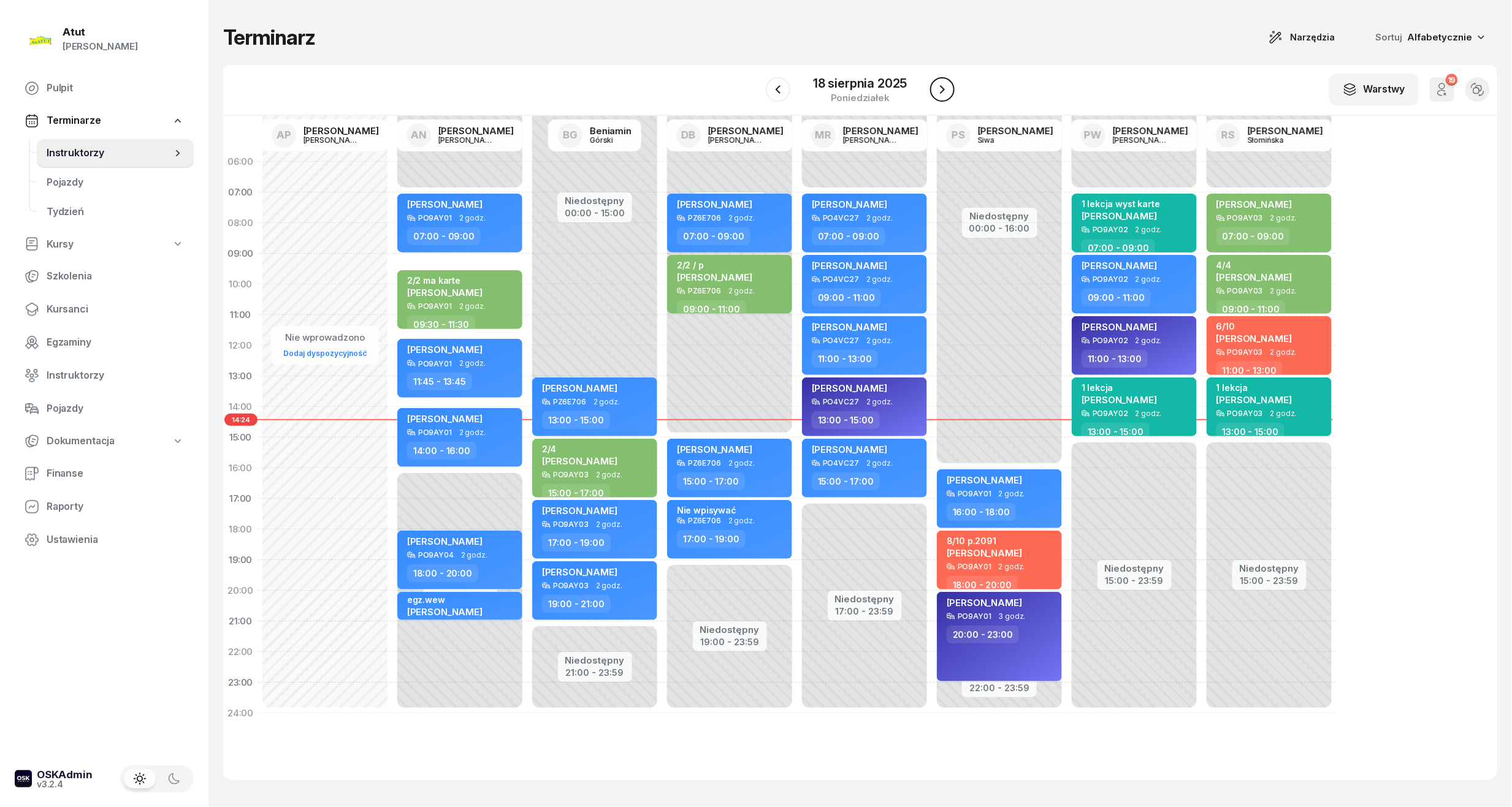
click at [935, 88] on icon "button" at bounding box center [942, 89] width 15 height 15
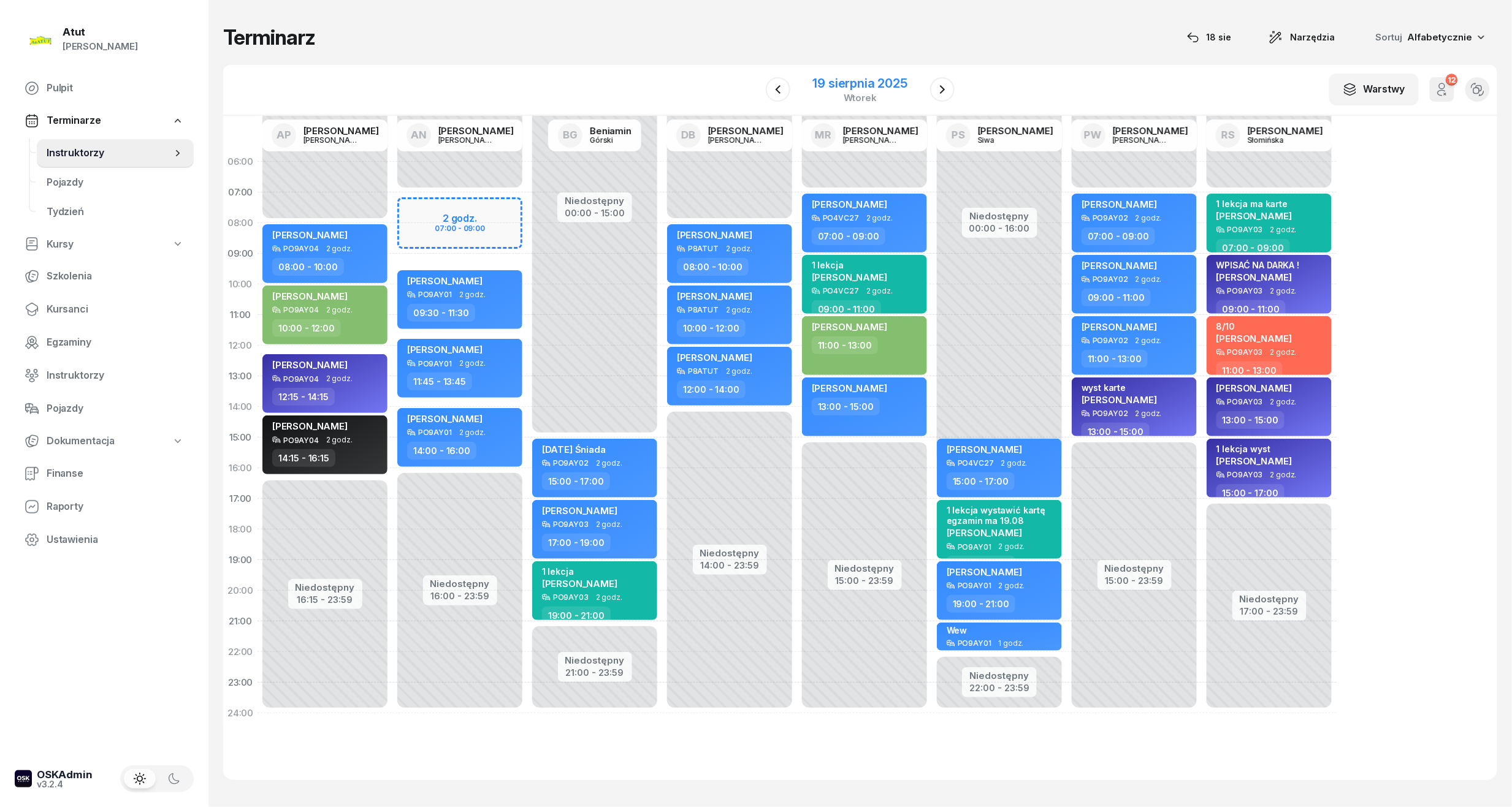
click at [856, 77] on div "19 sierpnia 2025" at bounding box center [861, 83] width 94 height 12
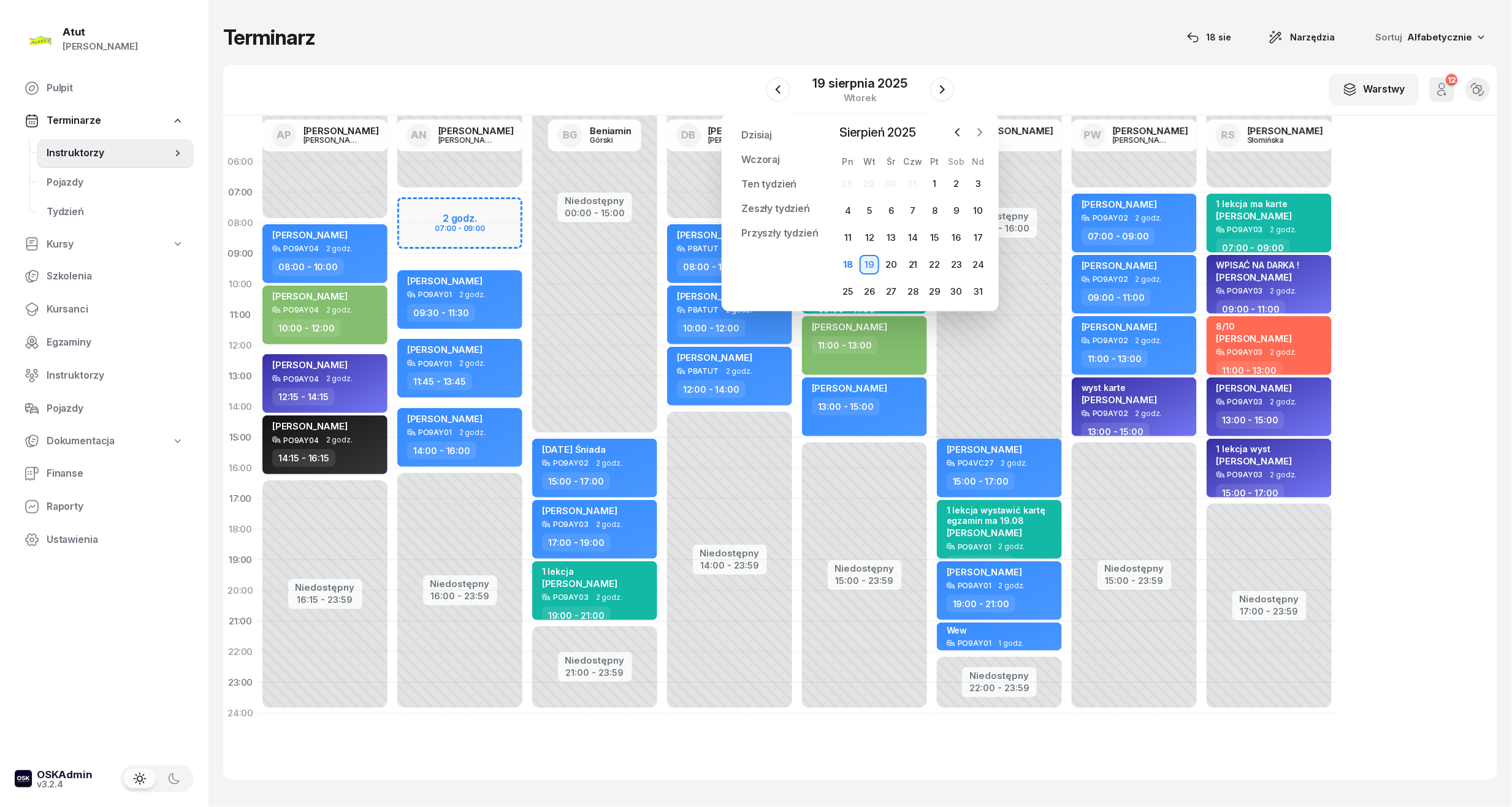
click at [983, 126] on icon "button" at bounding box center [979, 132] width 12 height 12
click at [960, 235] on div "20" at bounding box center [956, 238] width 19 height 19
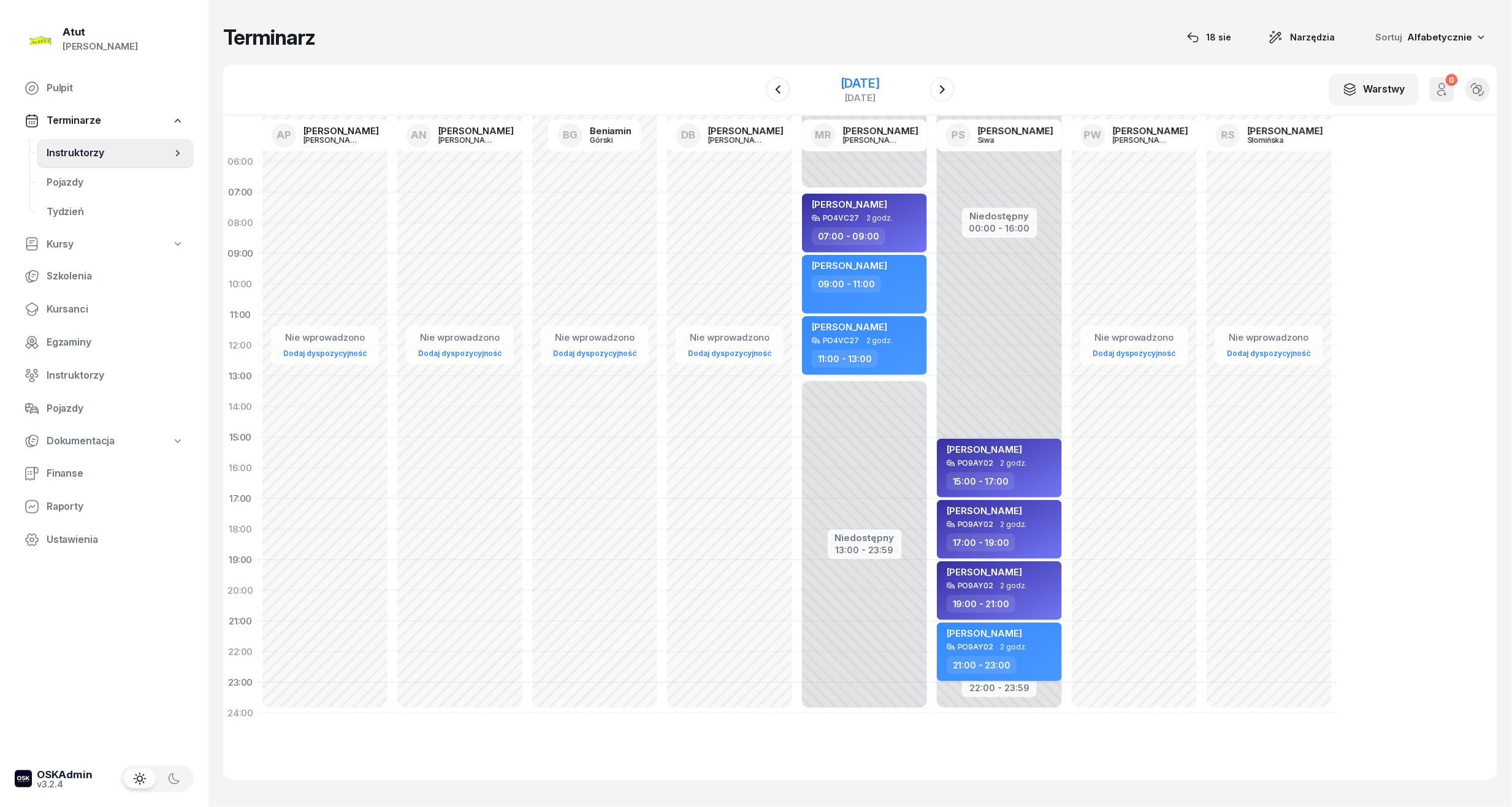
click at [842, 84] on div "20 września 2025" at bounding box center [860, 83] width 39 height 12
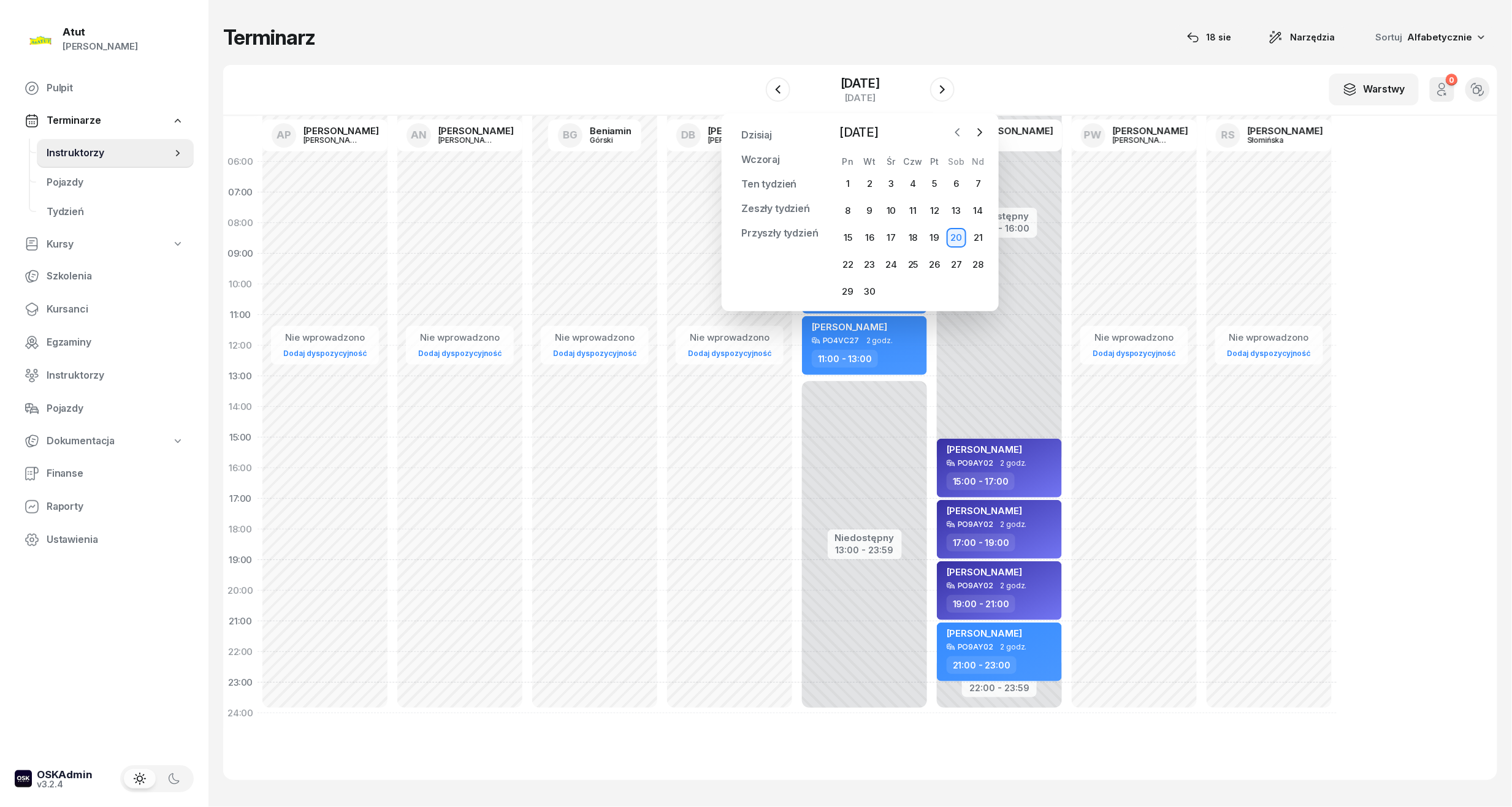
click at [958, 130] on icon "button" at bounding box center [958, 132] width 12 height 12
click at [893, 262] on div "20" at bounding box center [891, 265] width 19 height 19
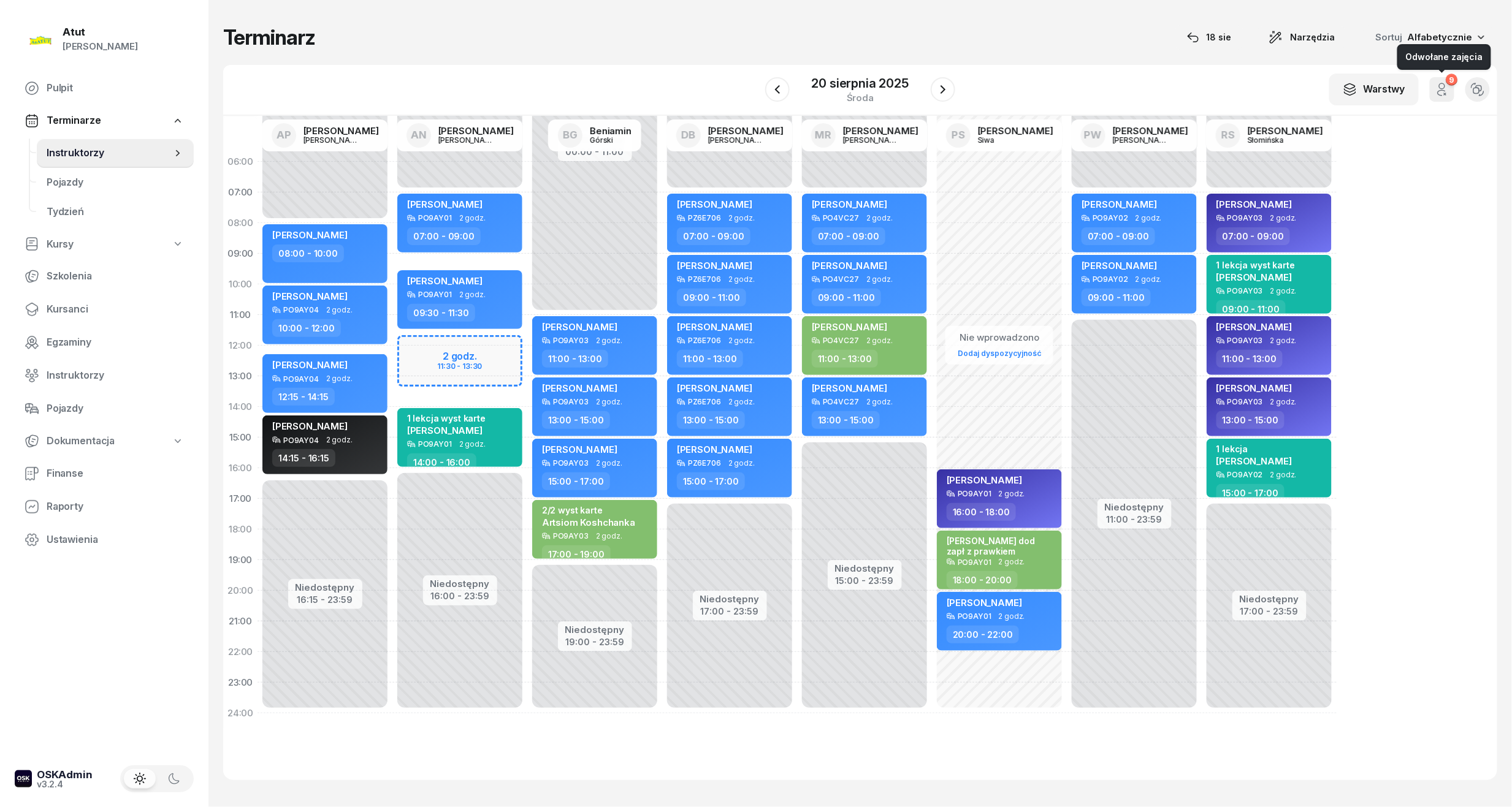
click at [1432, 89] on button "9" at bounding box center [1442, 89] width 24 height 24
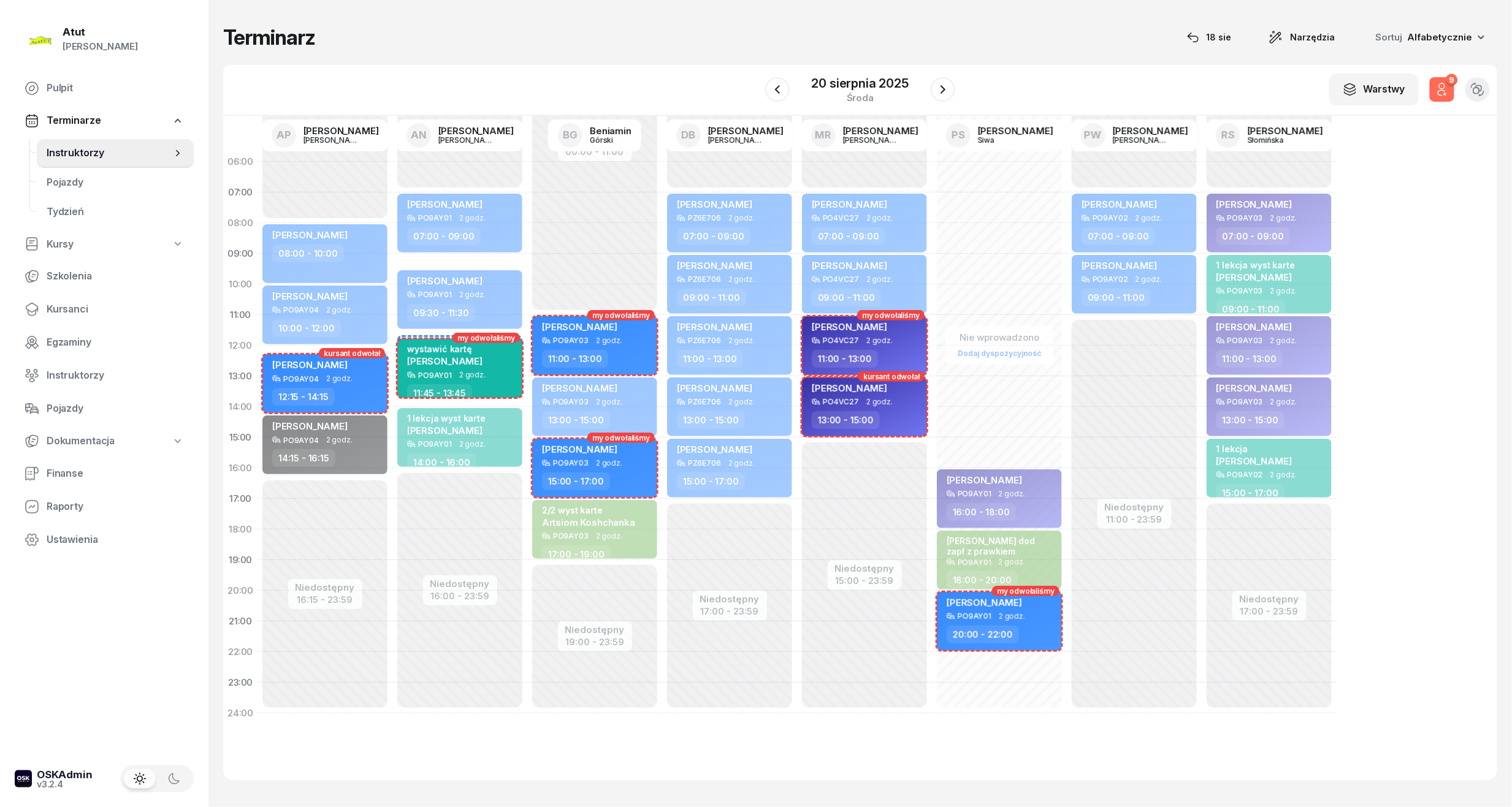
click at [1432, 89] on button "9" at bounding box center [1442, 89] width 24 height 24
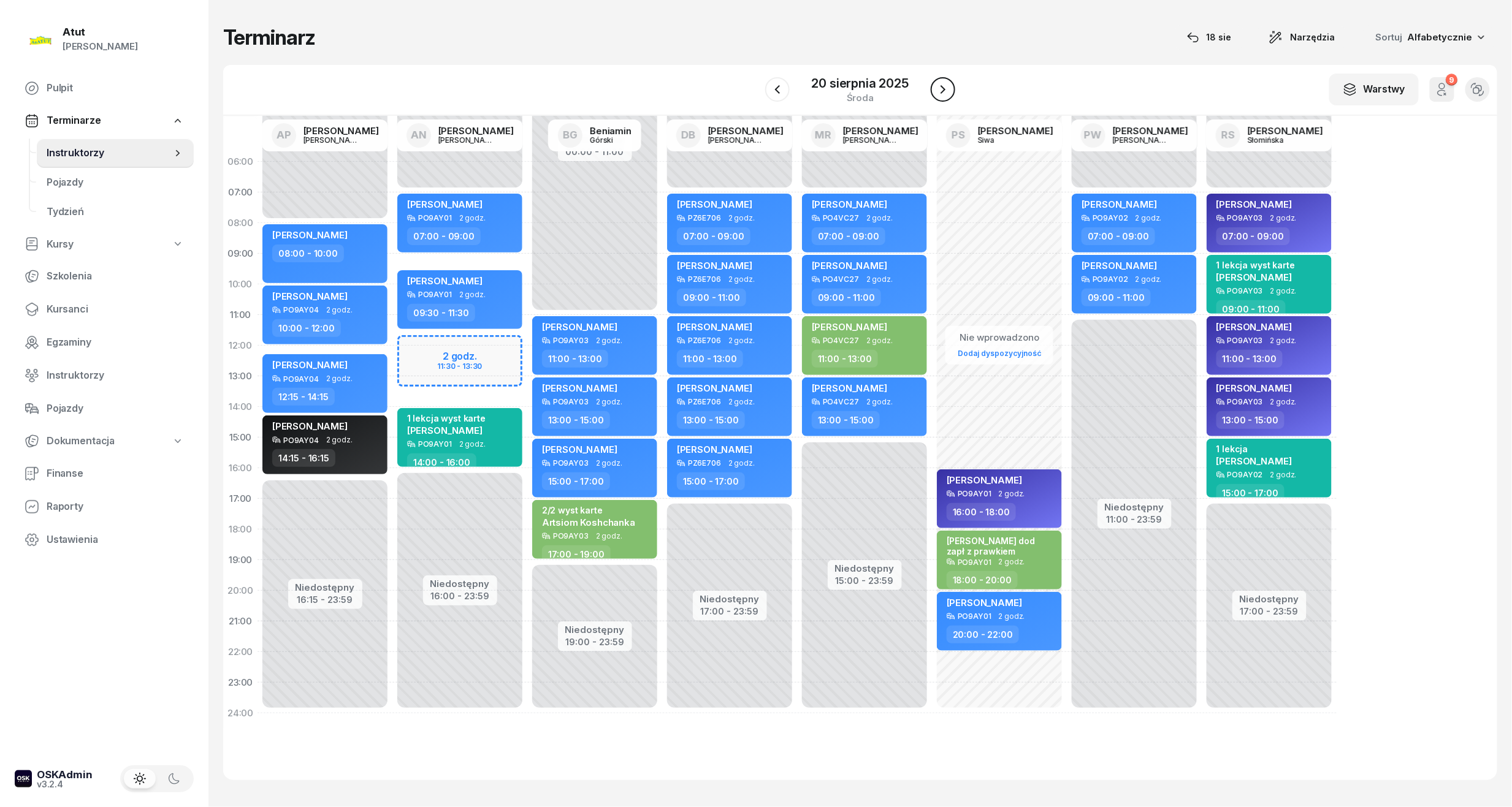
click at [951, 92] on button "button" at bounding box center [943, 89] width 24 height 24
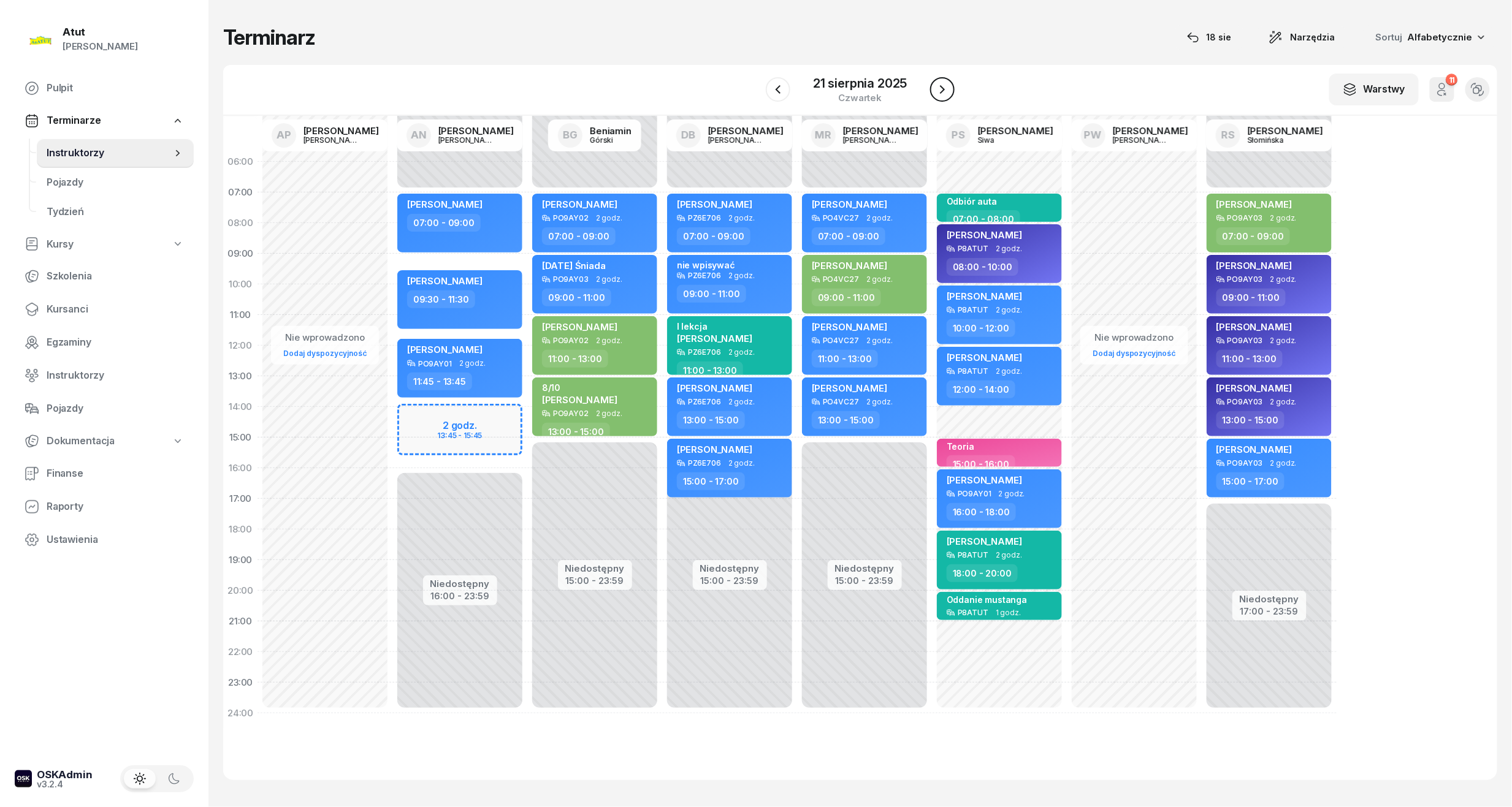
click at [951, 92] on button "button" at bounding box center [942, 89] width 24 height 24
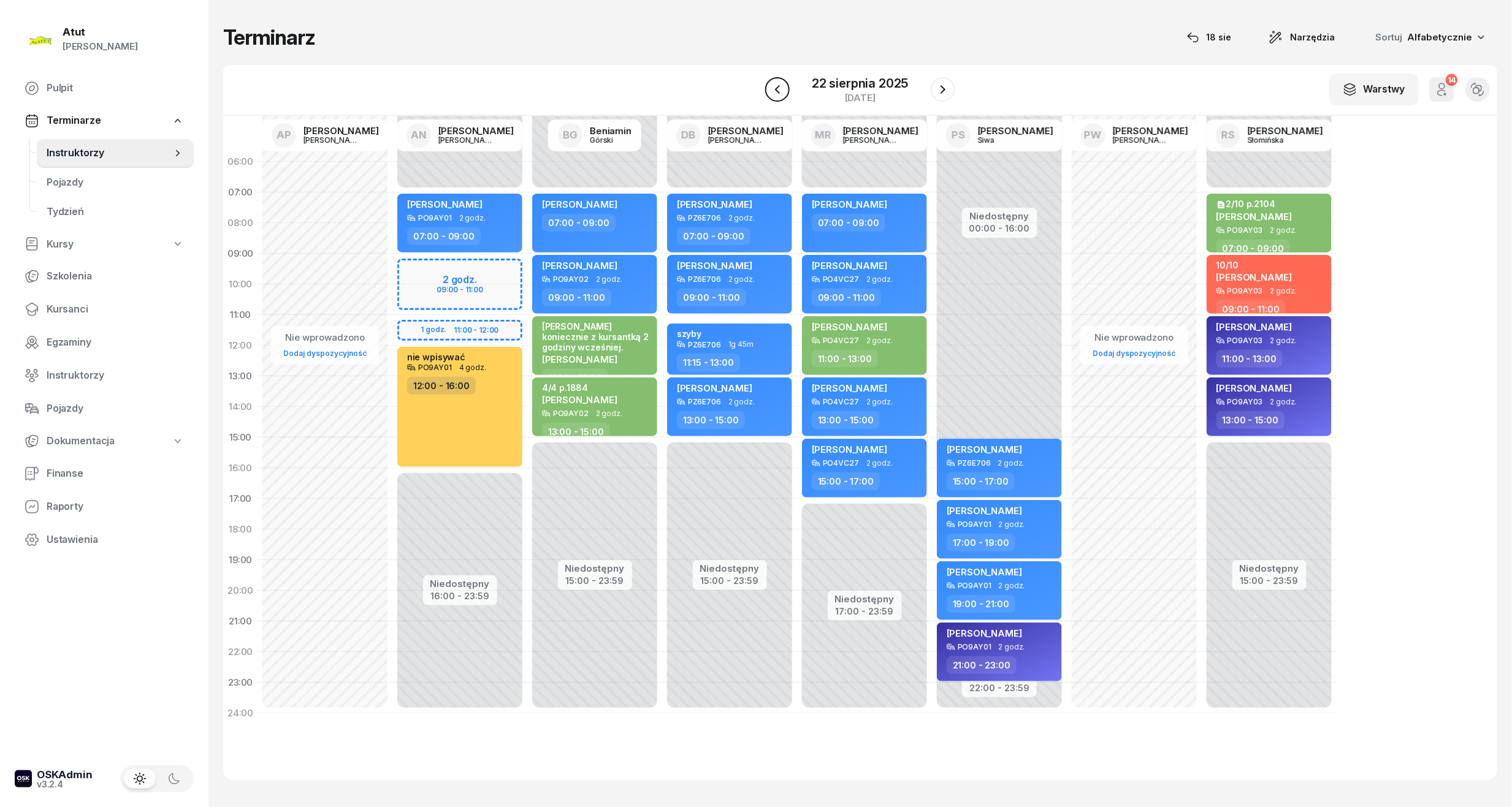
click at [783, 86] on icon "button" at bounding box center [777, 89] width 15 height 15
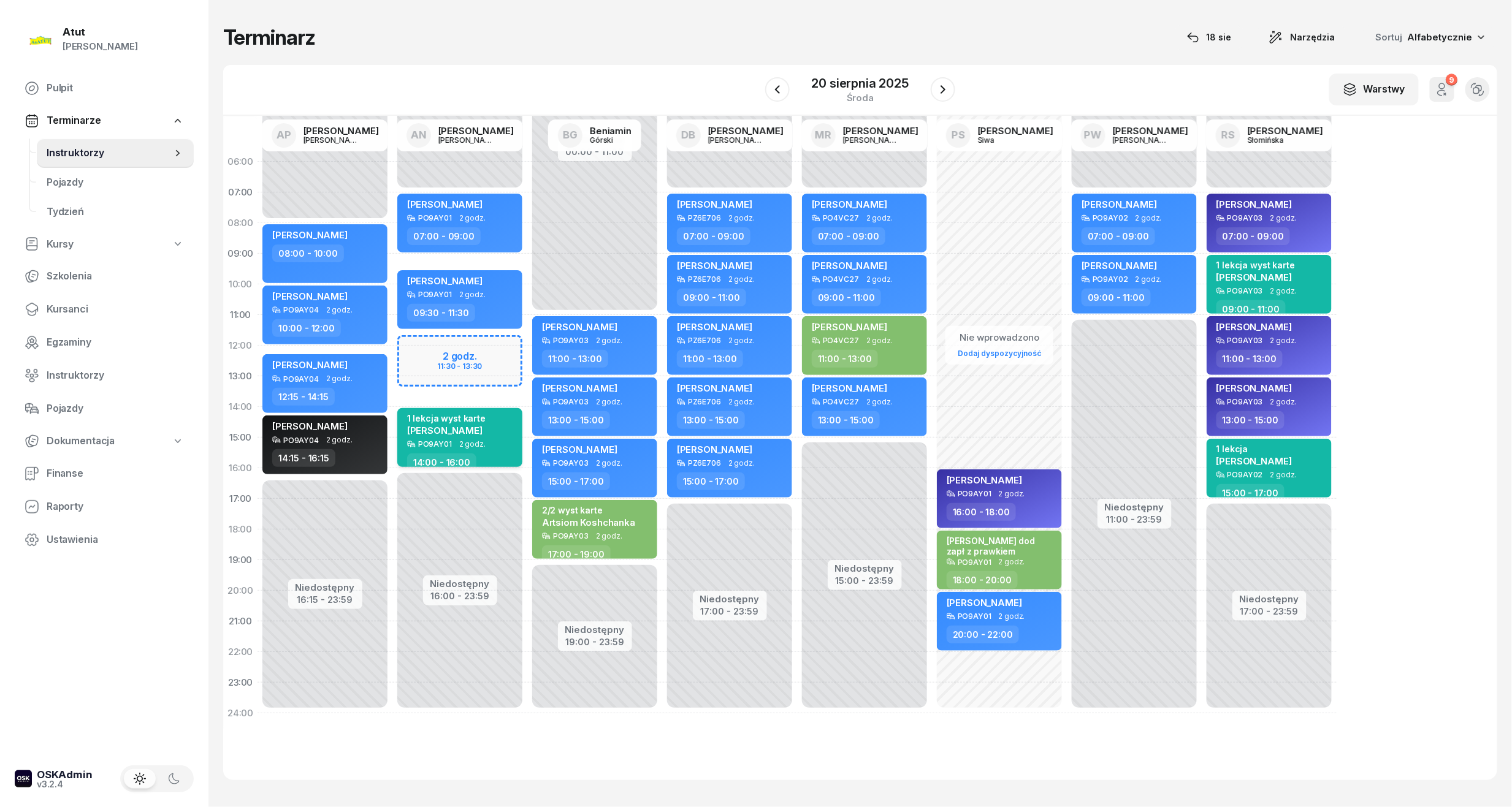
click at [450, 429] on span "Weronika Grzesik" at bounding box center [444, 430] width 75 height 11
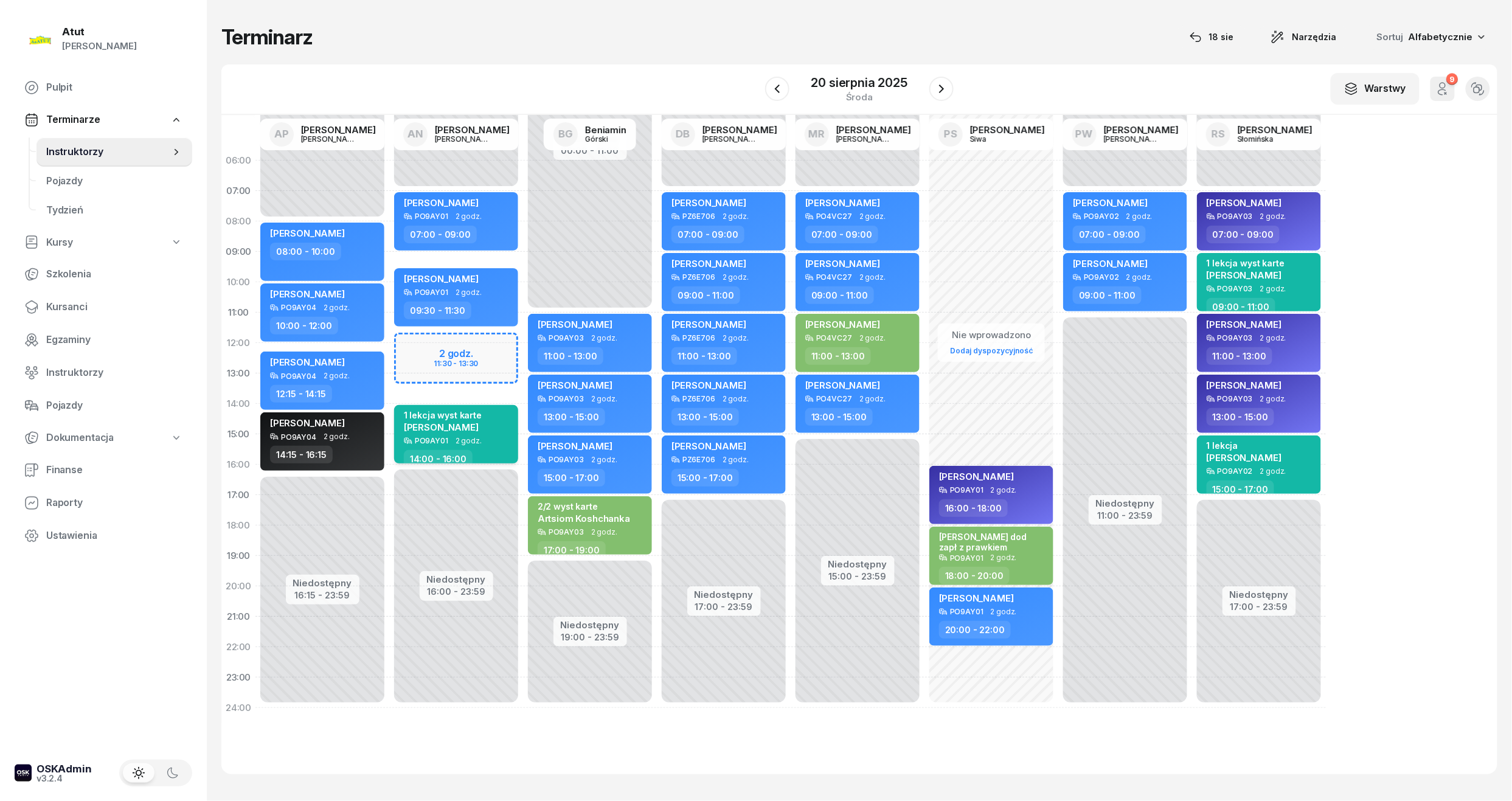
select select "14"
select select "16"
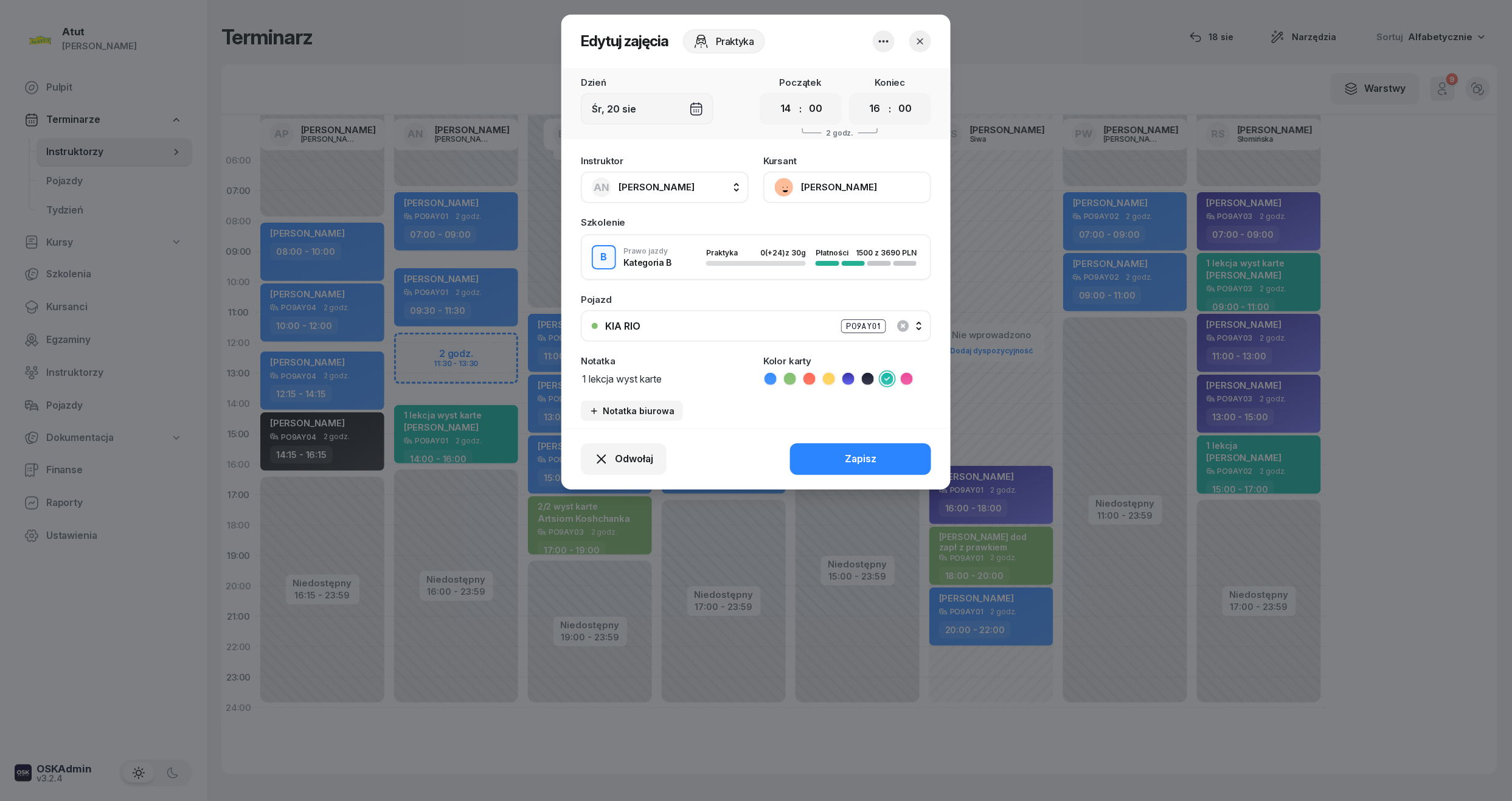
click at [823, 186] on button "Weronika Grzesik" at bounding box center [847, 187] width 167 height 31
click at [808, 233] on div "Otwórz profil" at bounding box center [802, 228] width 59 height 16
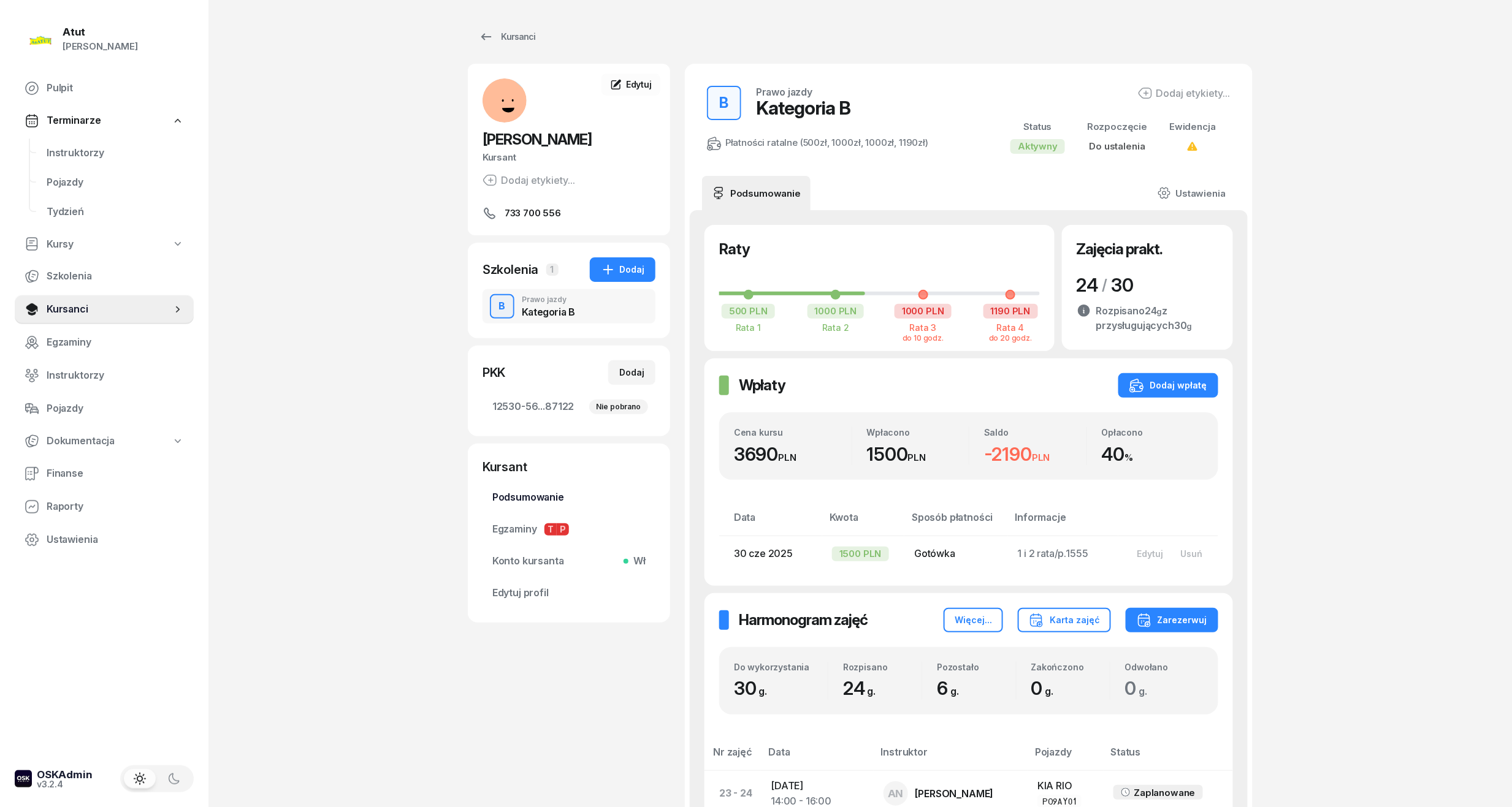
click at [519, 495] on span "Podsumowanie" at bounding box center [568, 497] width 153 height 16
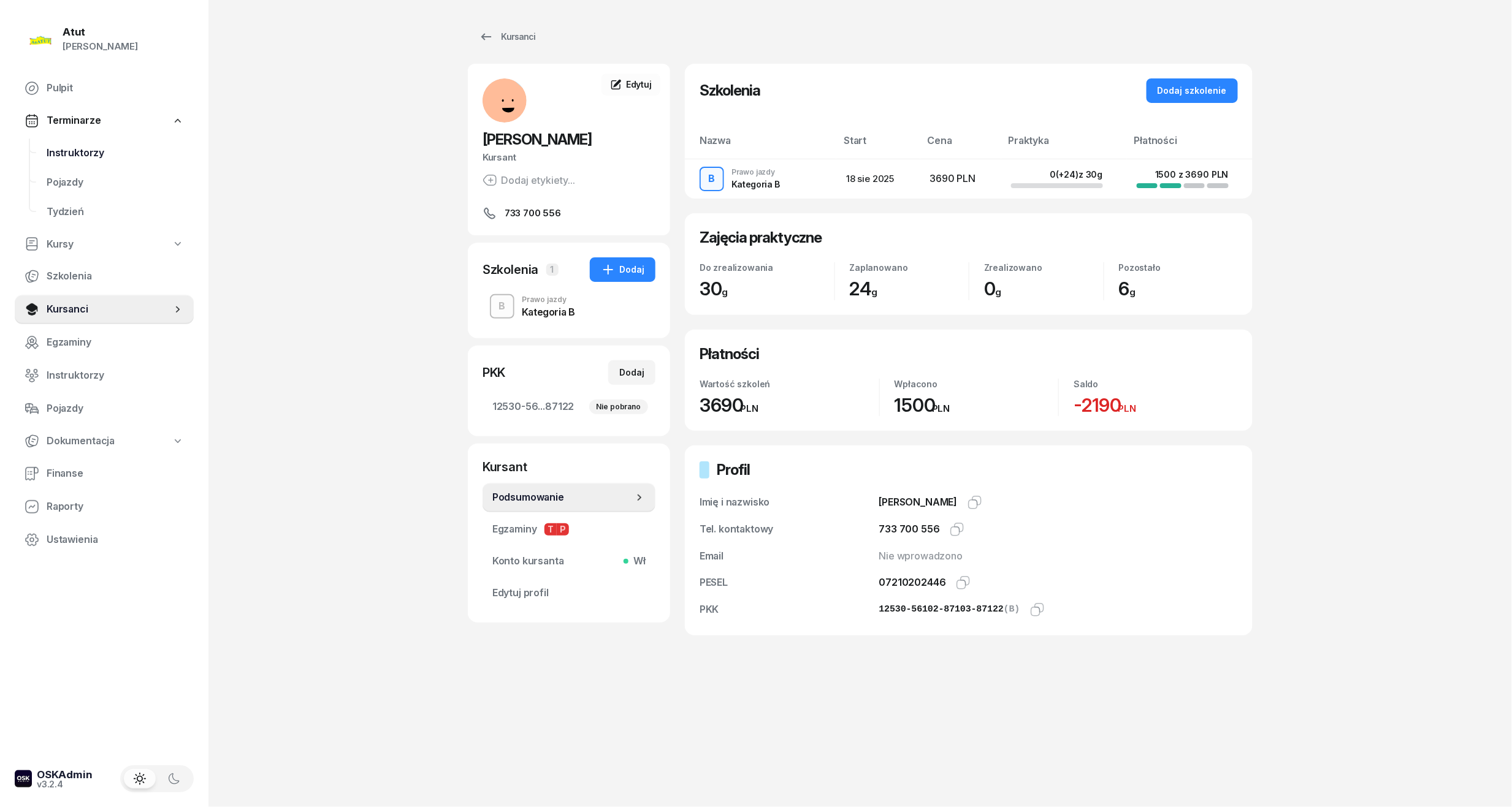
click at [54, 150] on span "Instruktorzy" at bounding box center [115, 153] width 137 height 16
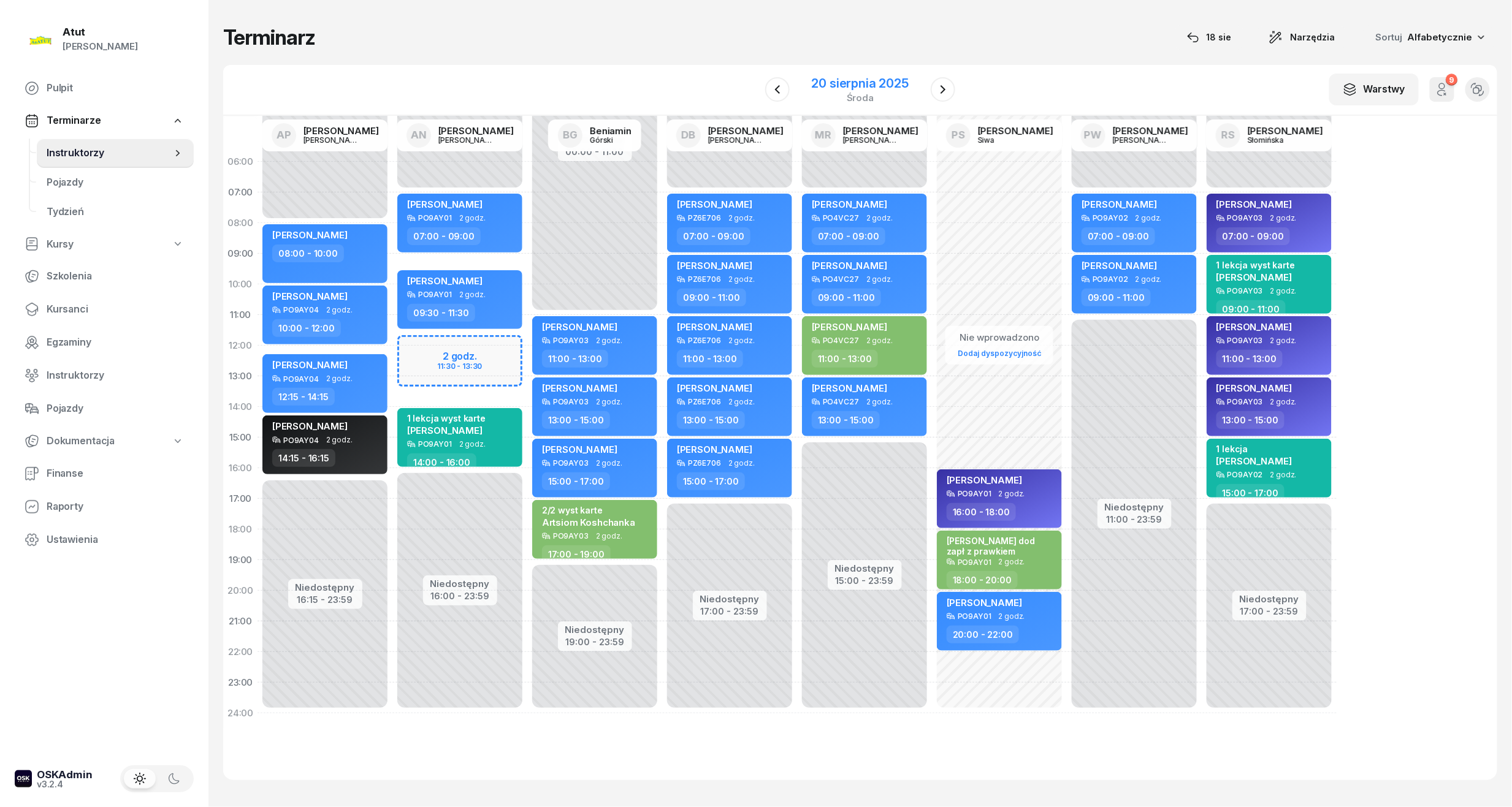
click at [868, 85] on div "20 sierpnia 2025" at bounding box center [860, 83] width 97 height 12
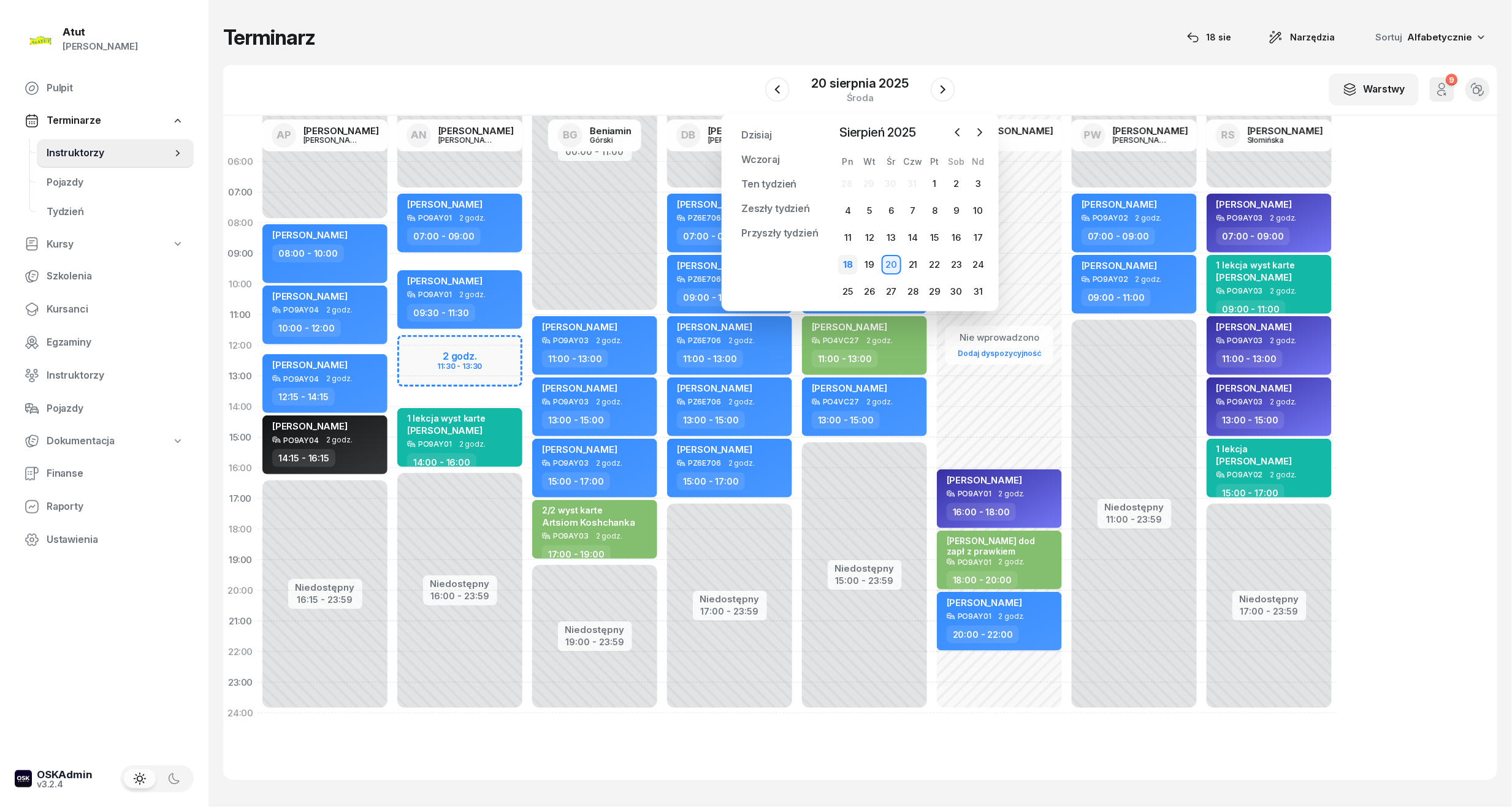
click at [849, 268] on div "18" at bounding box center [847, 265] width 19 height 19
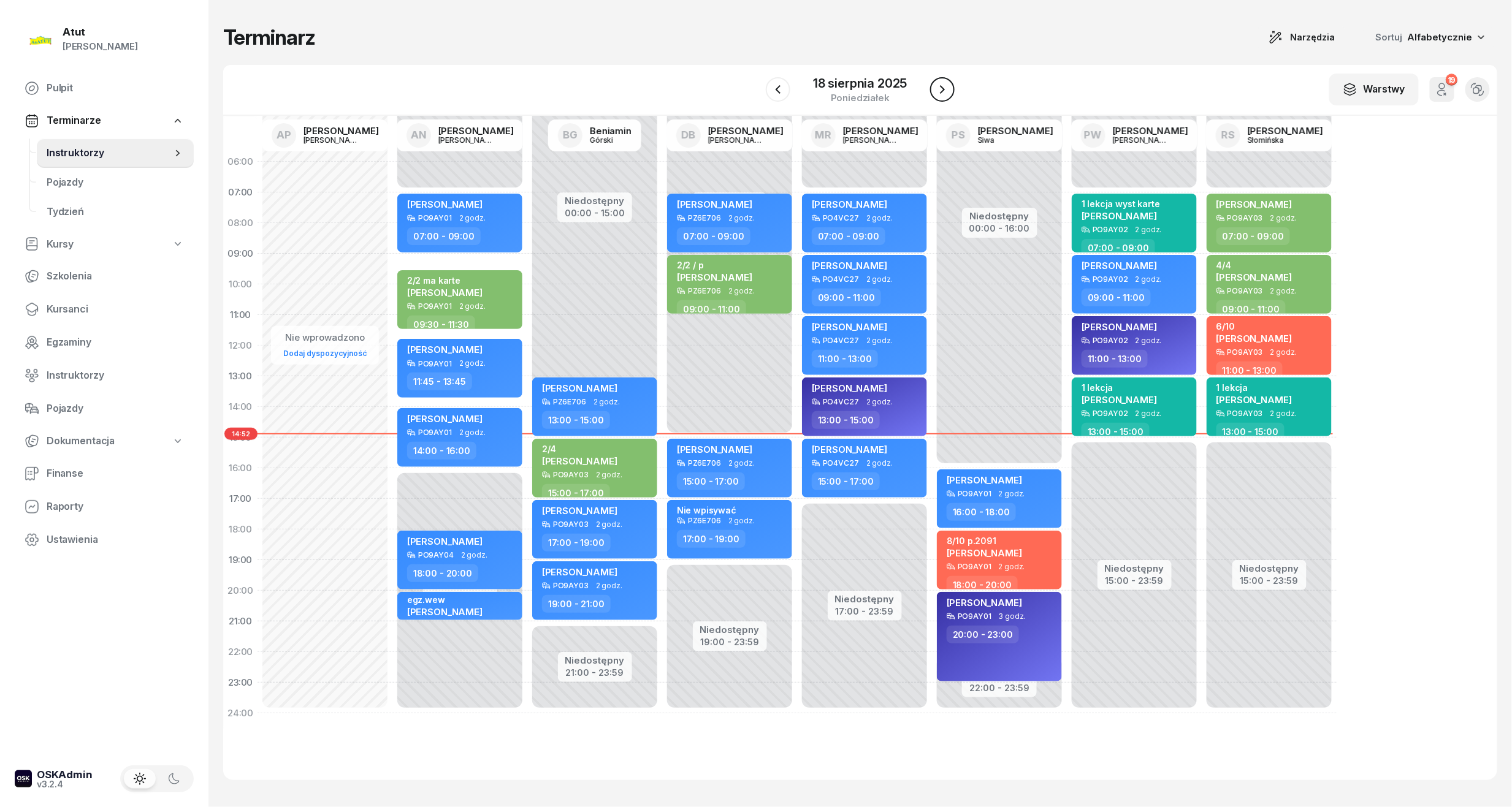
click at [940, 87] on icon "button" at bounding box center [942, 89] width 15 height 15
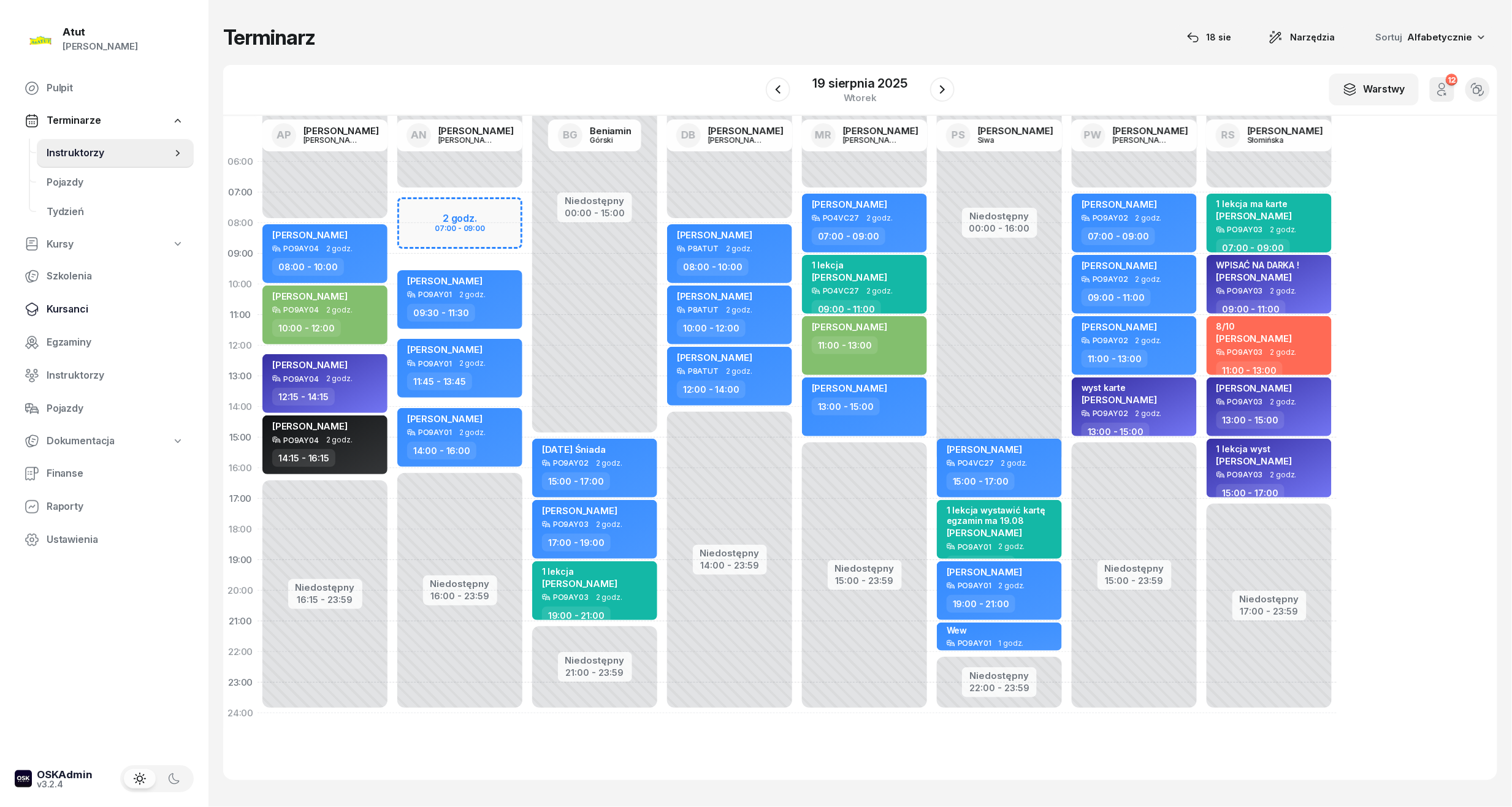
click at [66, 304] on span "Kursanci" at bounding box center [115, 310] width 137 height 16
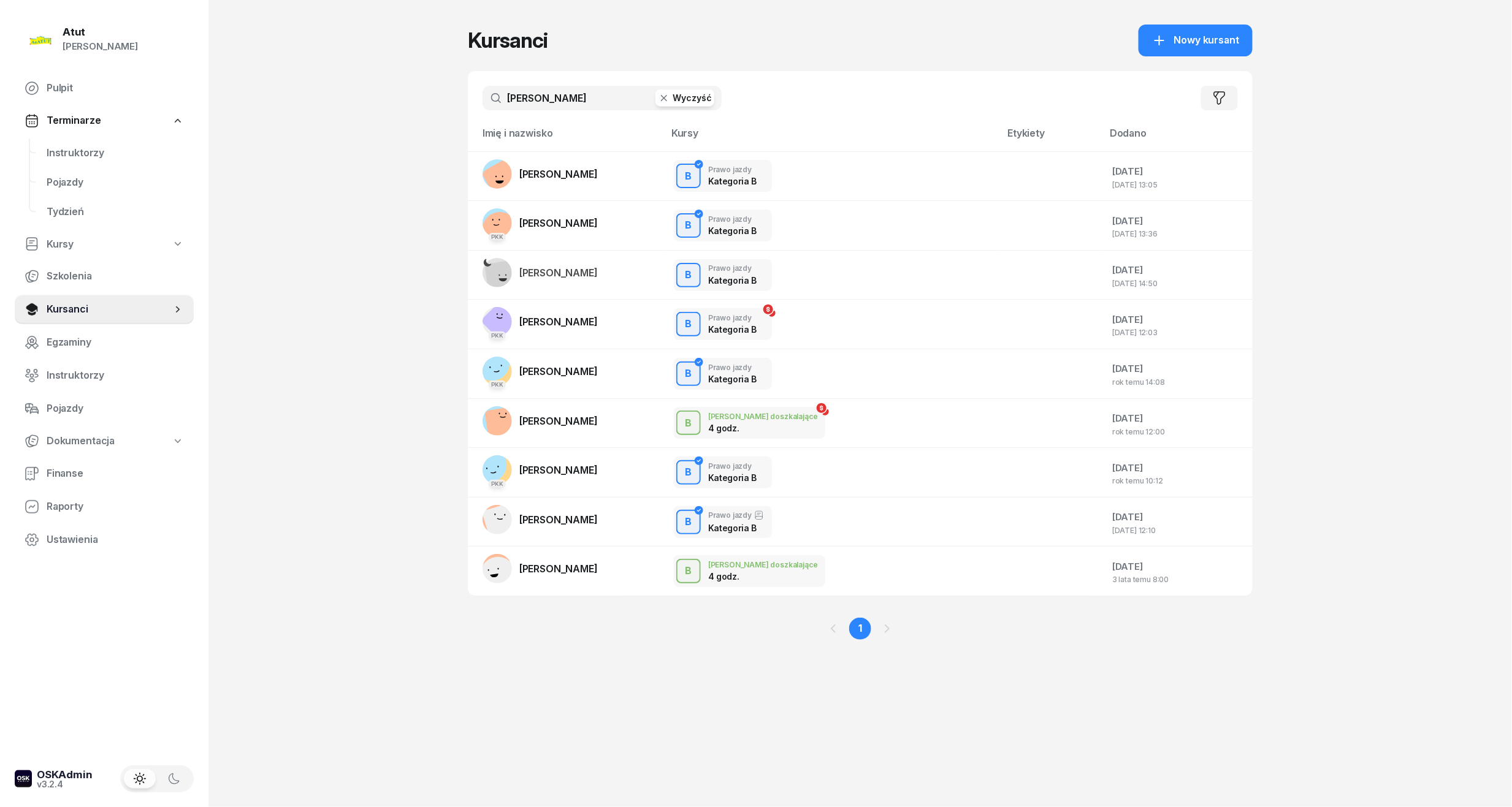
click at [687, 95] on button "Wyczyść" at bounding box center [684, 98] width 59 height 17
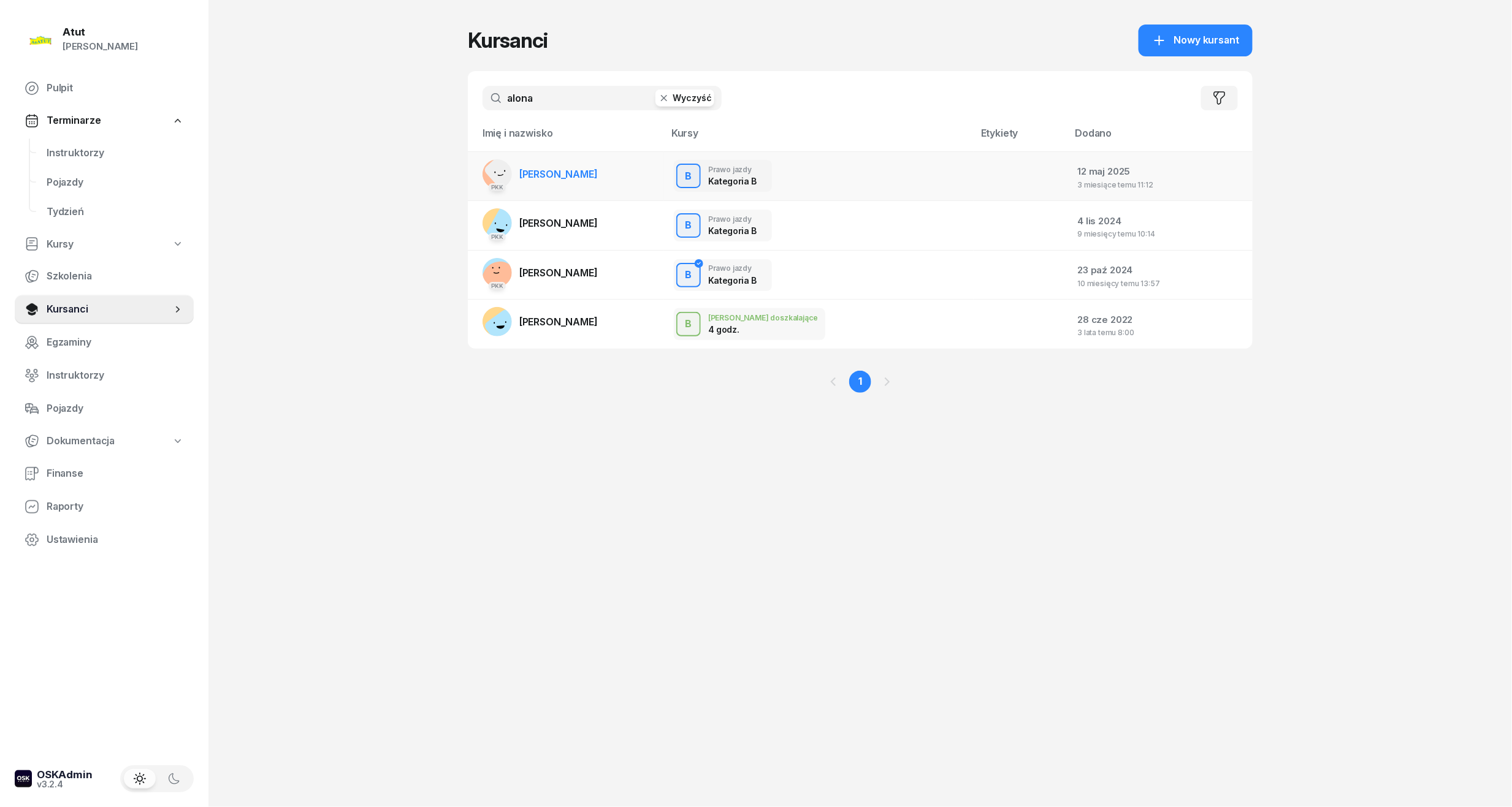
type input "alona"
click at [598, 170] on span "Alona Khliebnikova" at bounding box center [559, 174] width 79 height 12
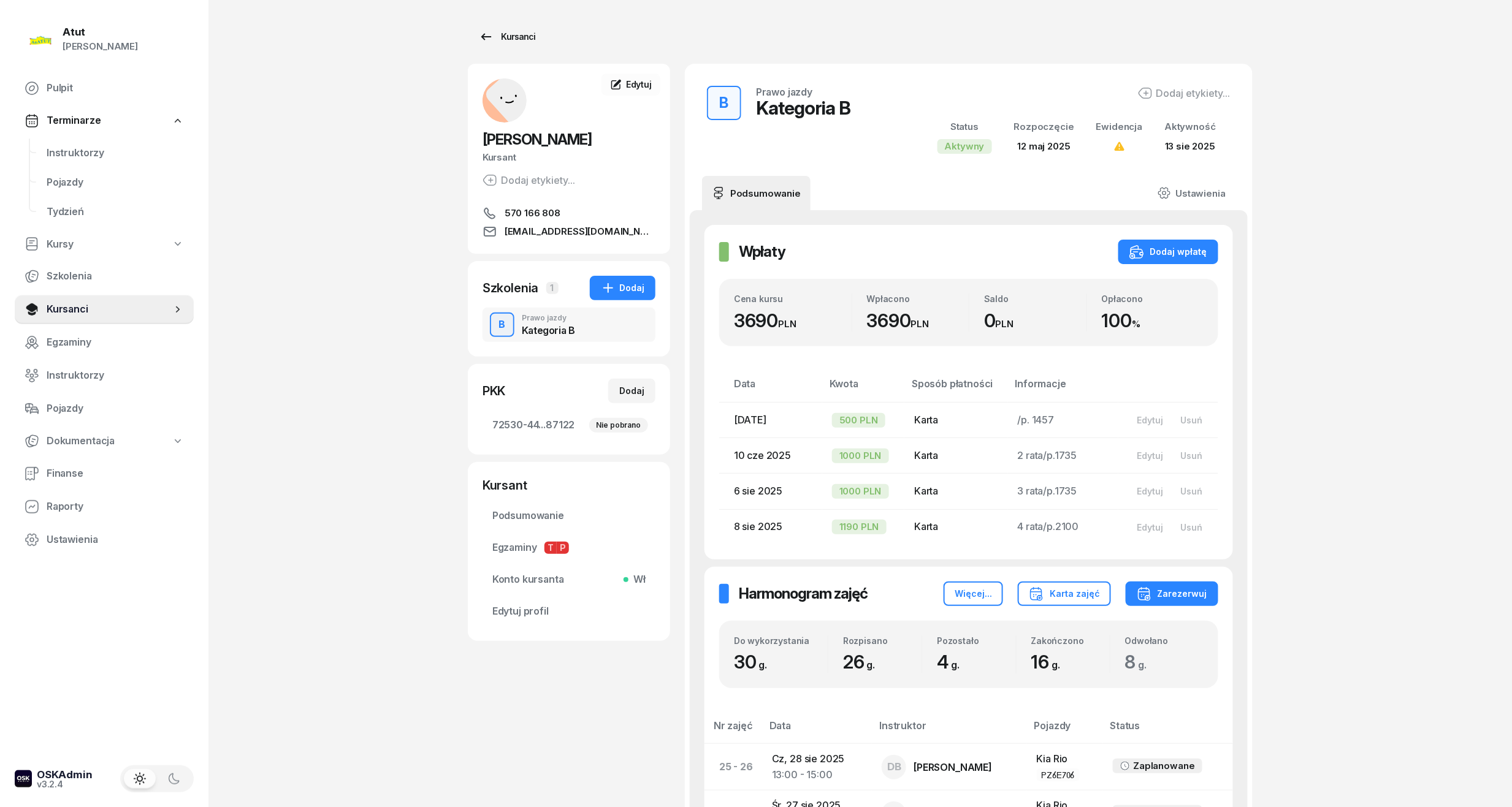
click at [515, 33] on div "Kursanci" at bounding box center [507, 37] width 56 height 15
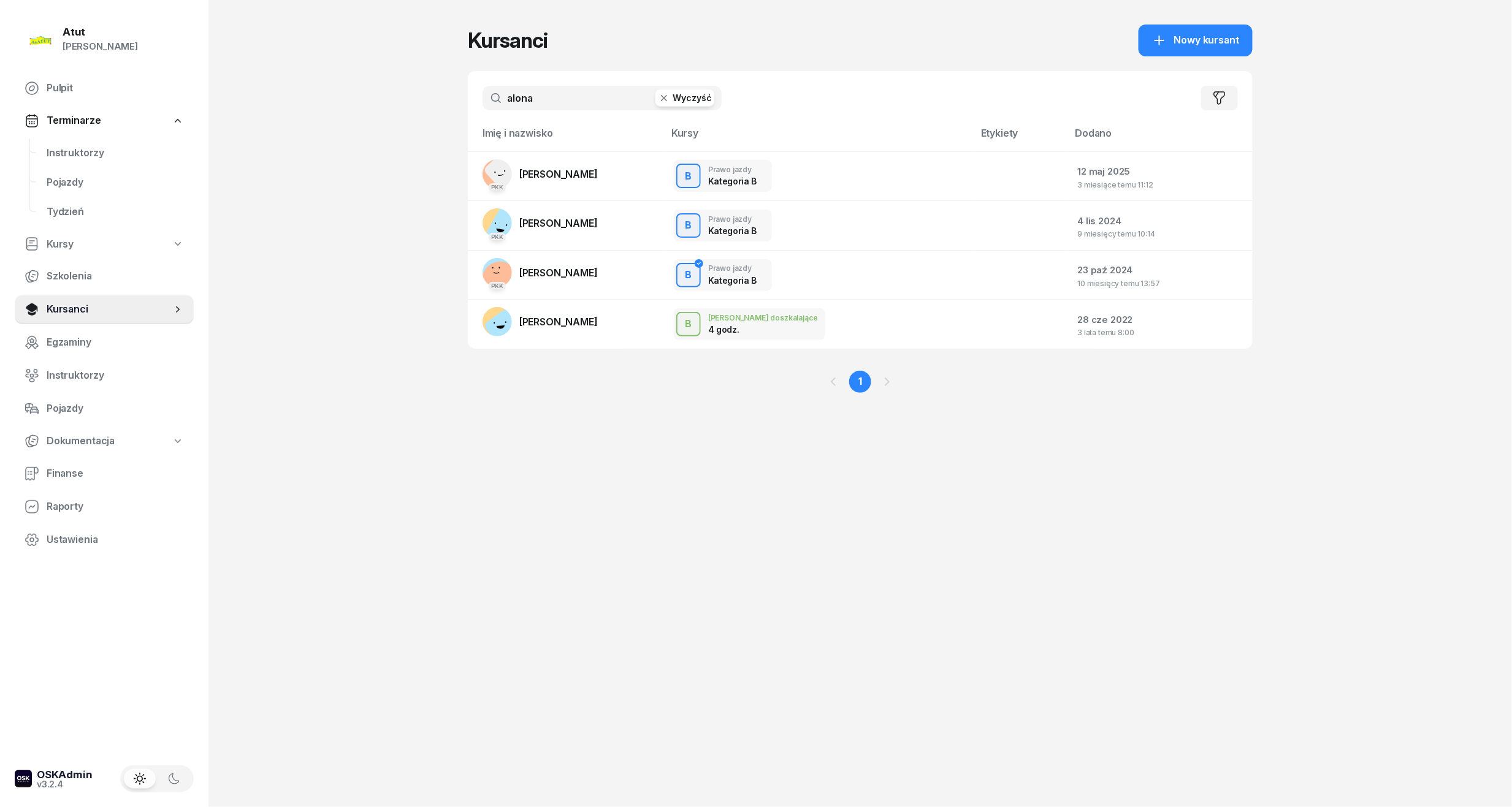
click at [77, 114] on span "Terminarze" at bounding box center [73, 121] width 54 height 16
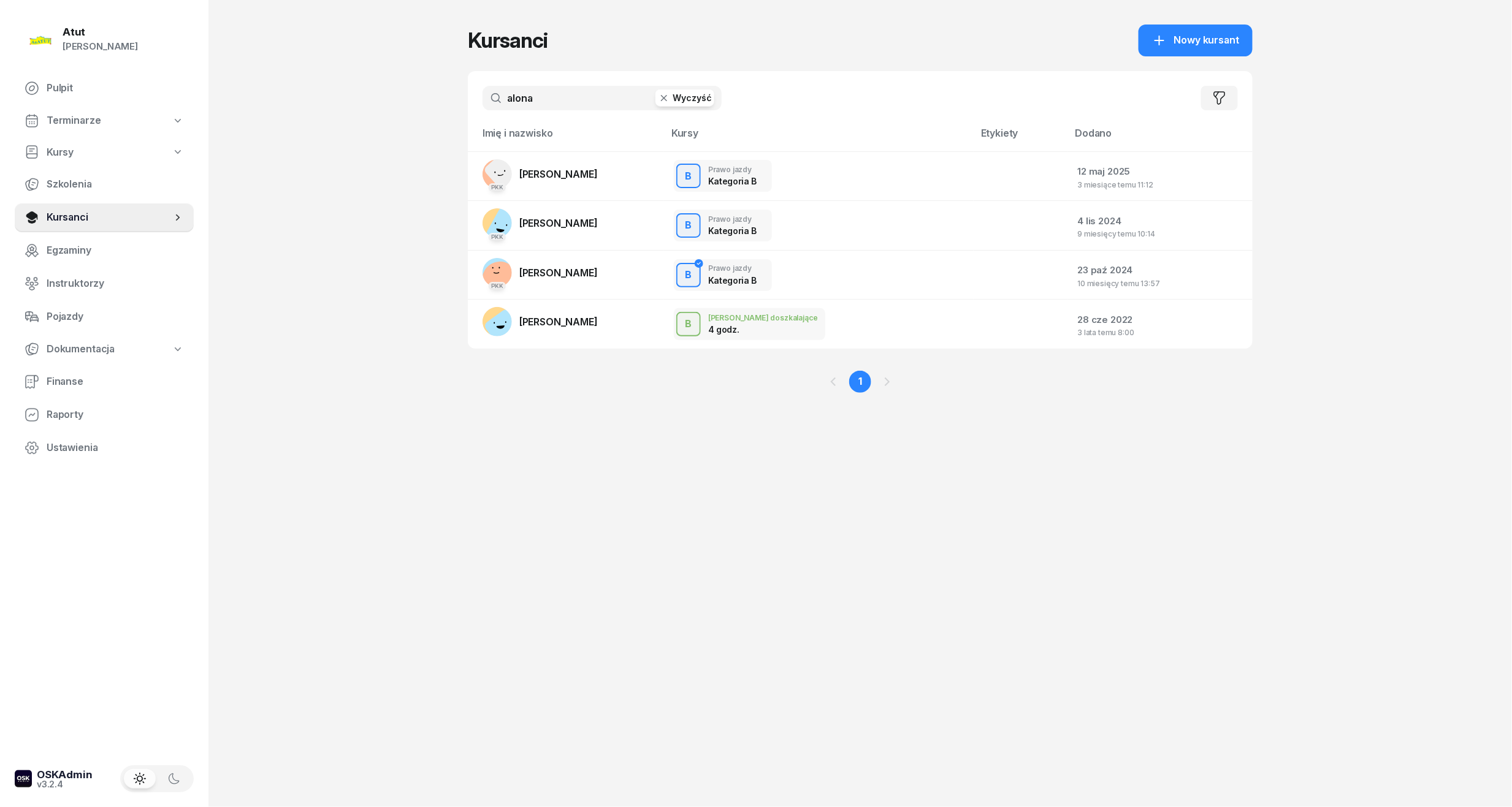
click at [75, 116] on span "Terminarze" at bounding box center [73, 121] width 54 height 16
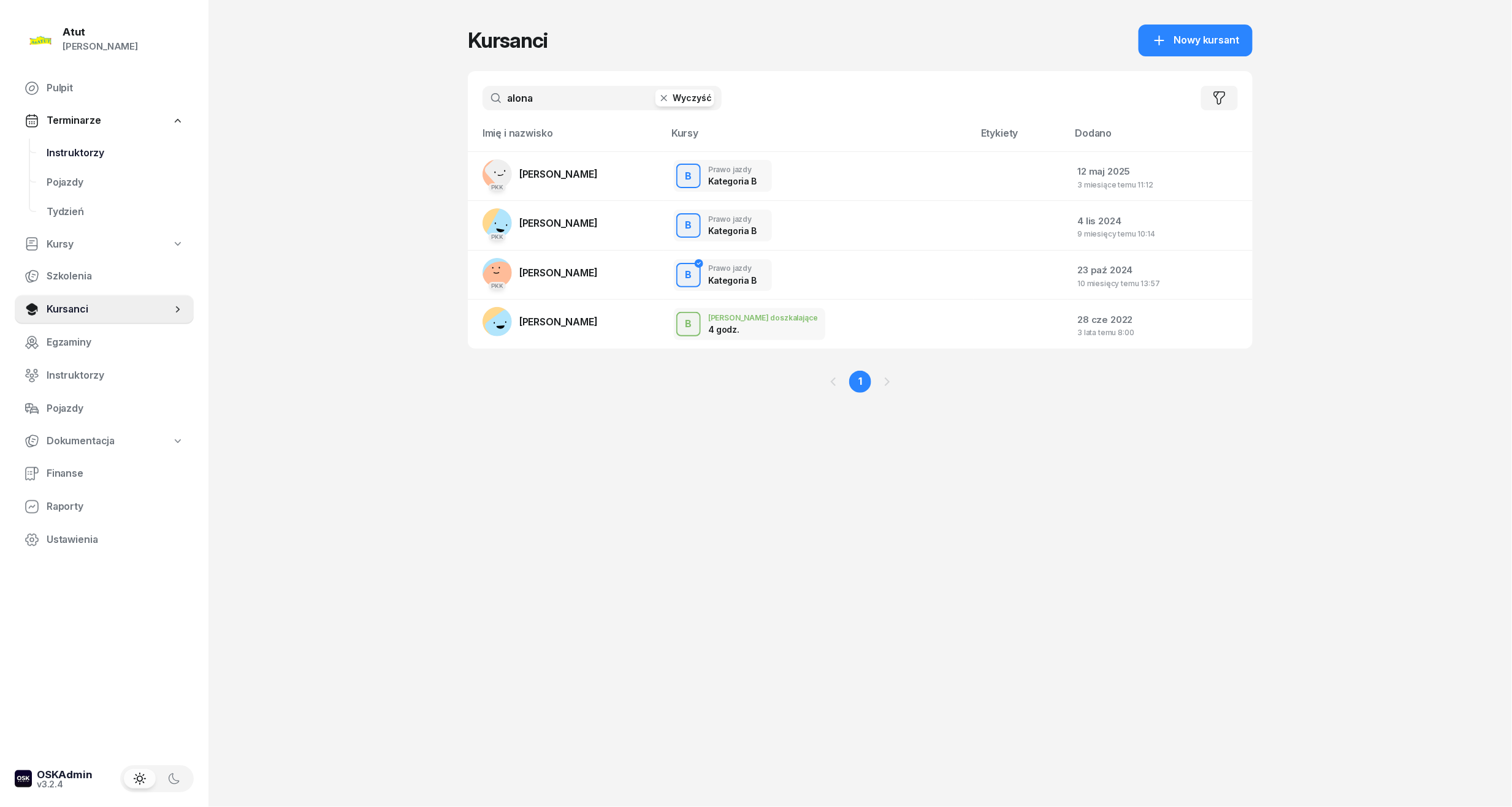
click at [69, 150] on span "Instruktorzy" at bounding box center [115, 153] width 137 height 16
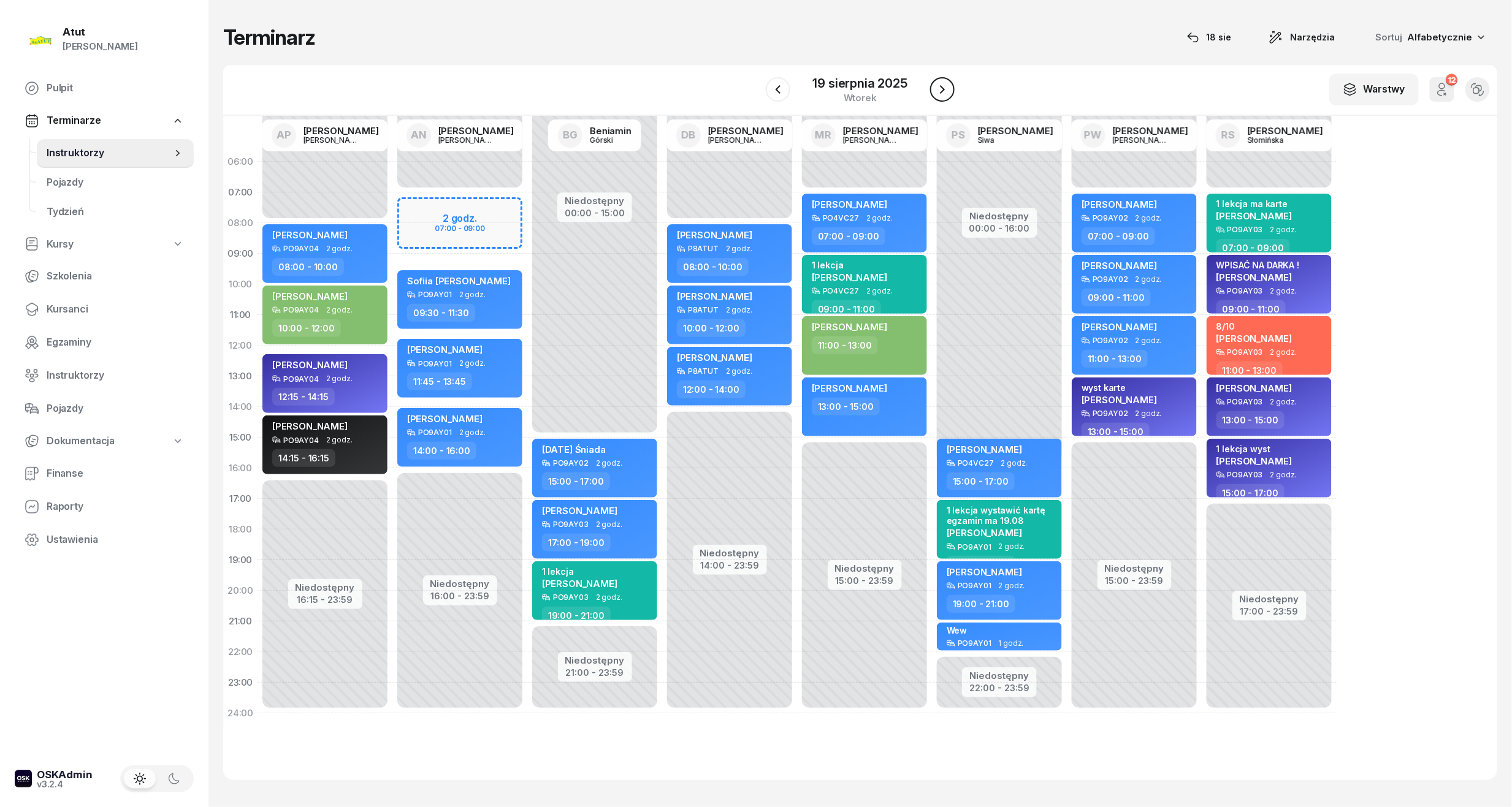
click at [949, 89] on icon "button" at bounding box center [942, 89] width 15 height 15
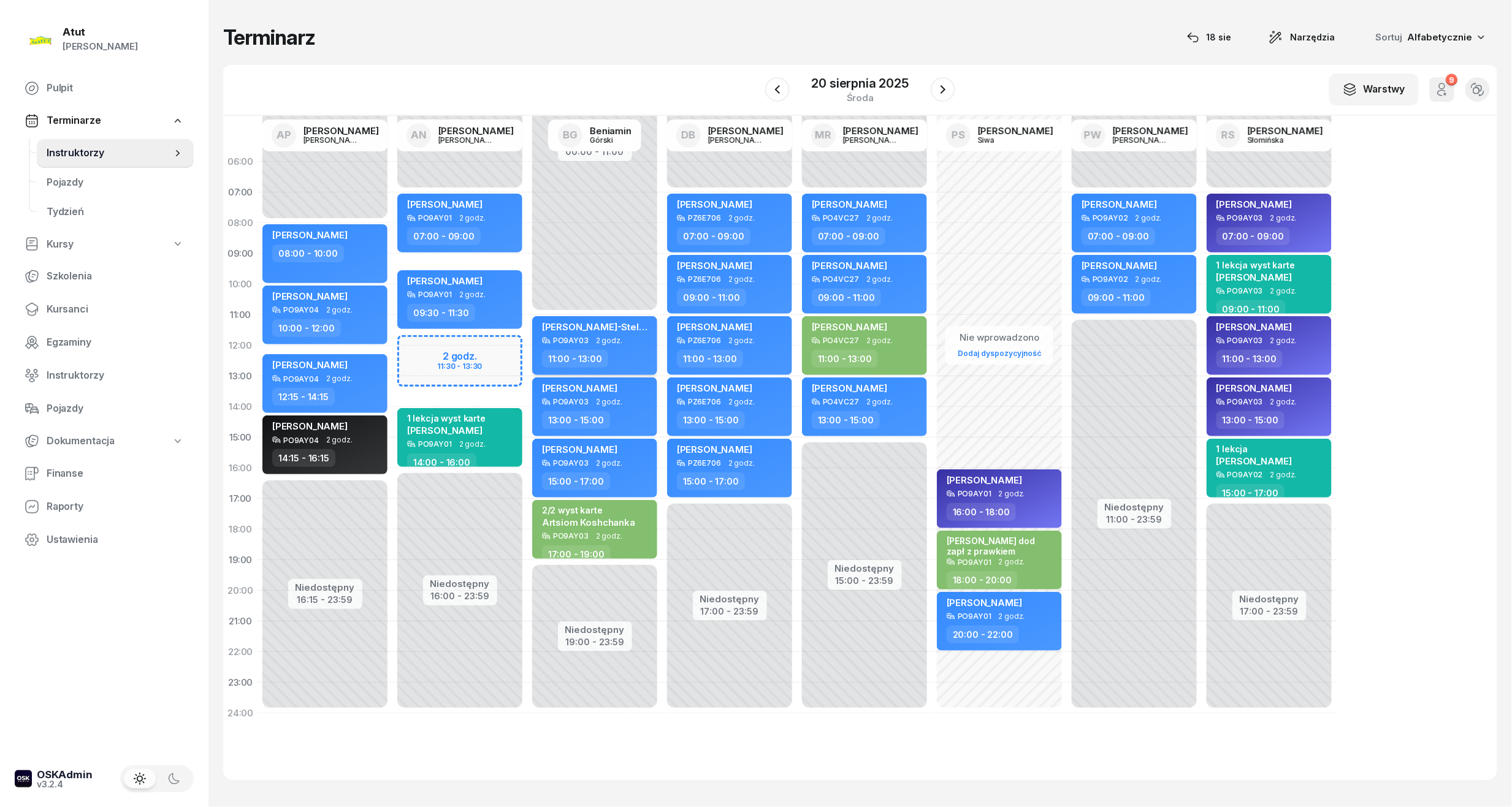
click at [637, 327] on span "Dorotea Moni-Stelmachowska" at bounding box center [618, 326] width 152 height 11
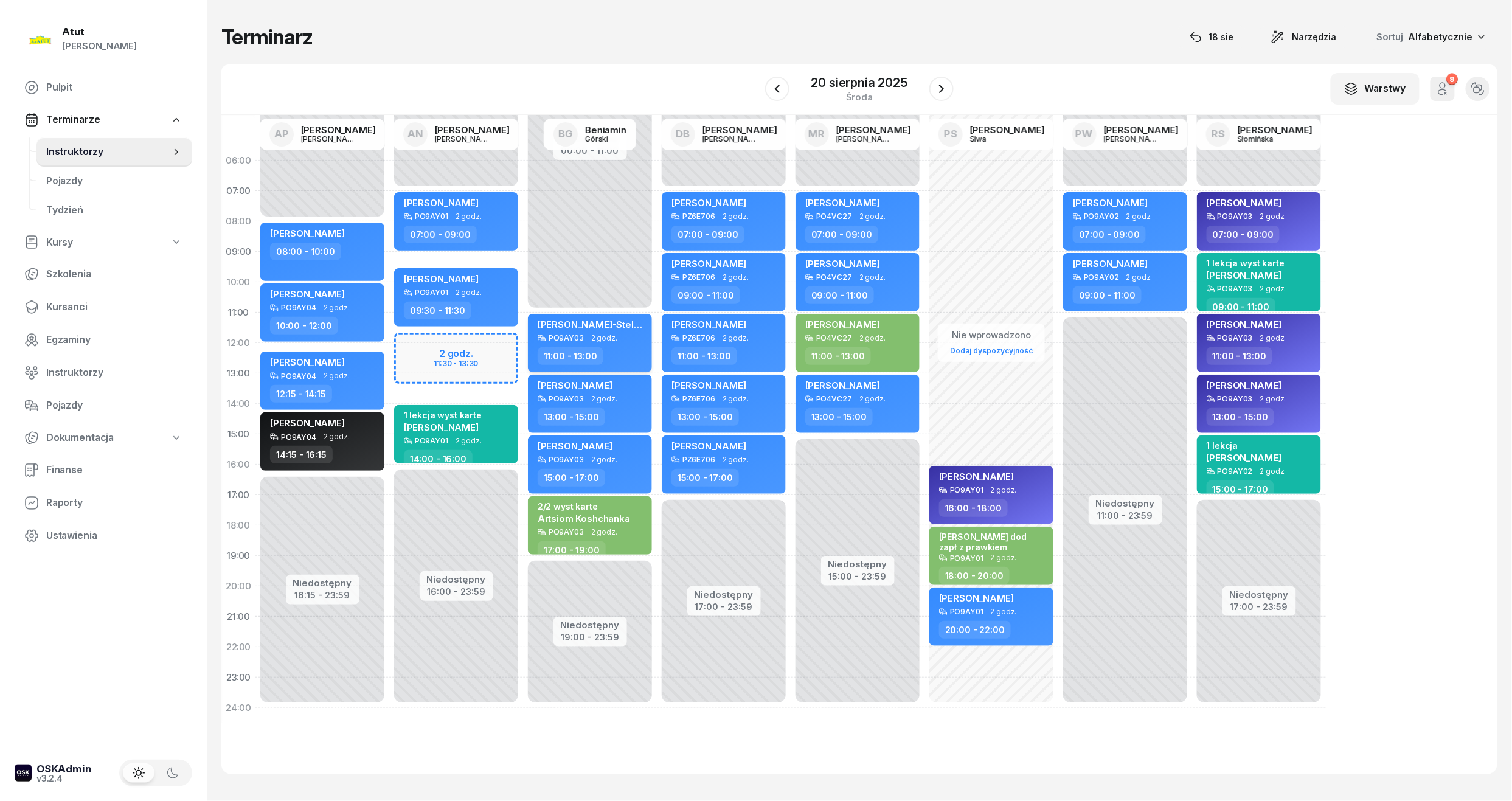
select select "11"
select select "13"
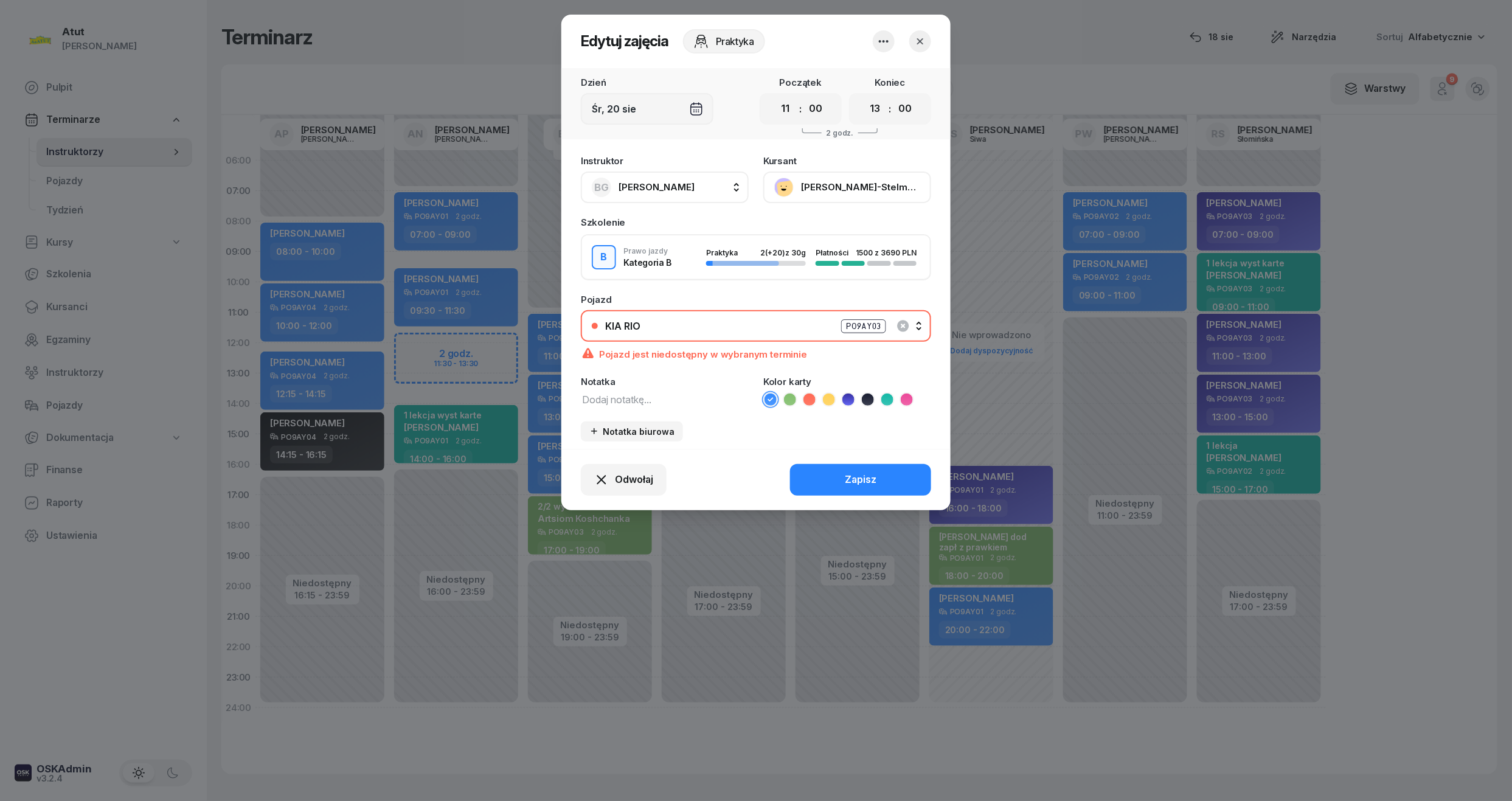
click at [845, 181] on button "[PERSON_NAME]" at bounding box center [847, 187] width 167 height 31
click at [837, 227] on link "Otwórz profil" at bounding box center [846, 228] width 160 height 30
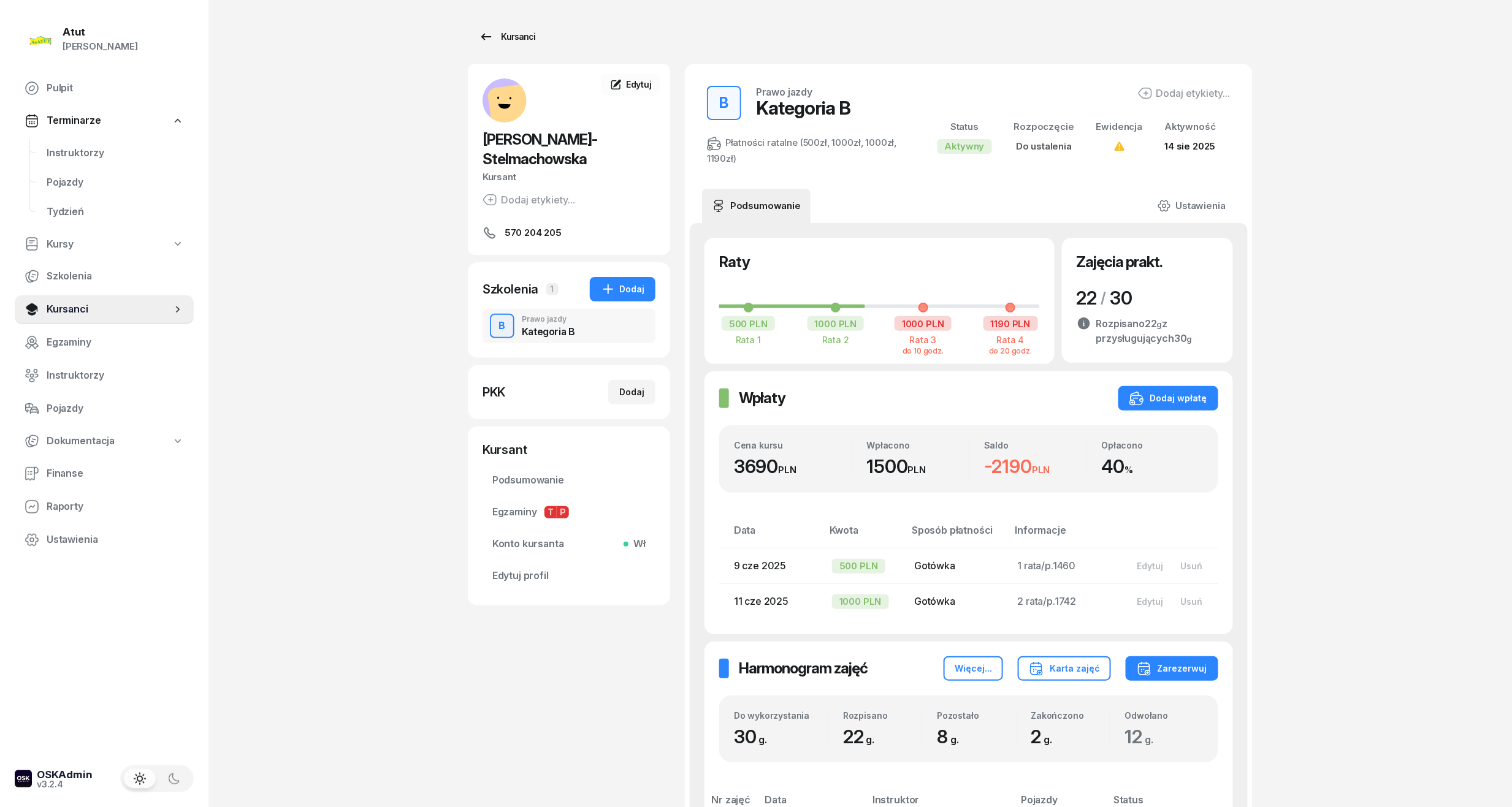
click at [513, 33] on div "Kursanci" at bounding box center [507, 37] width 56 height 15
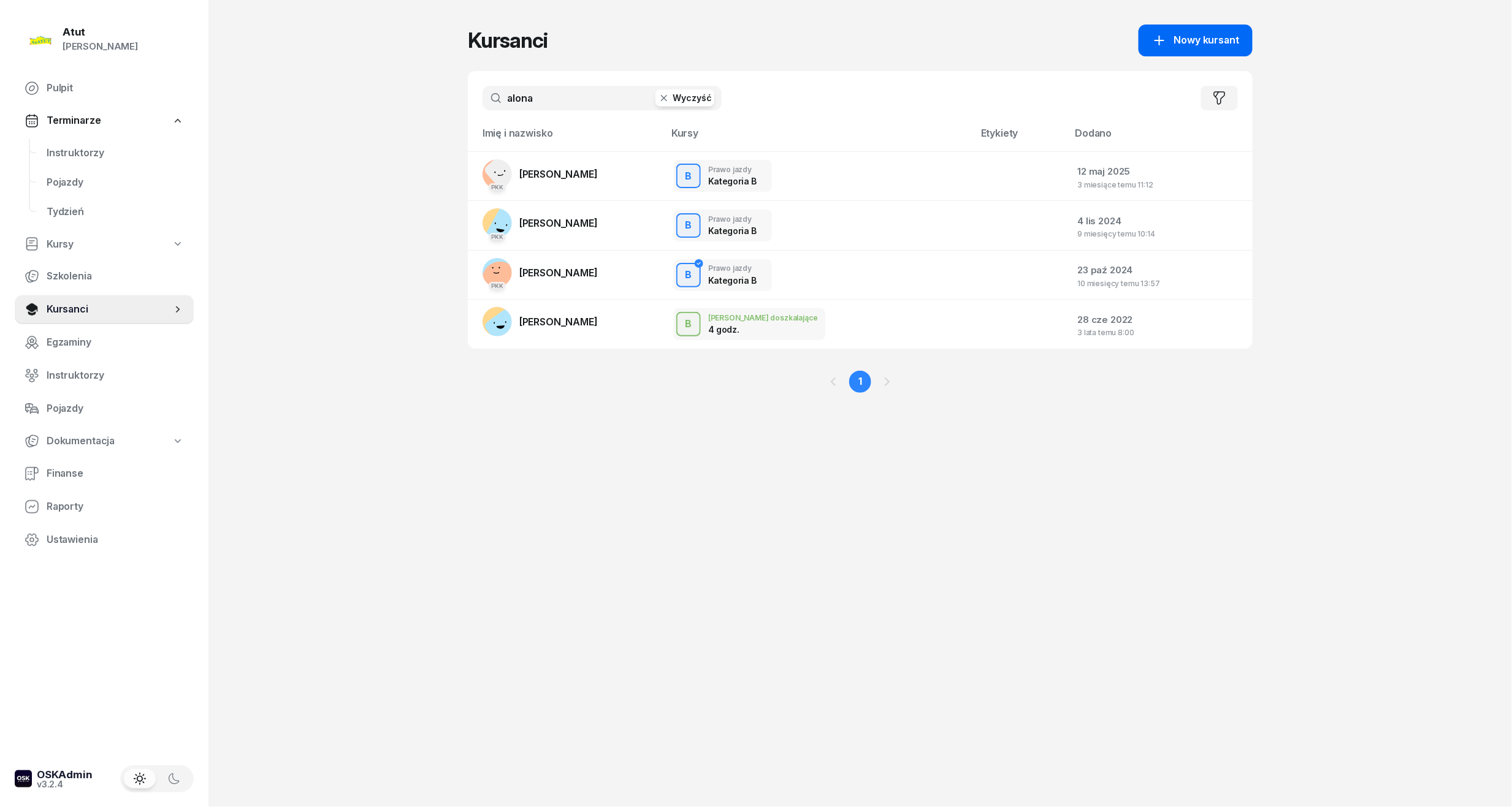
click at [1178, 46] on span "Nowy kursant" at bounding box center [1207, 40] width 65 height 16
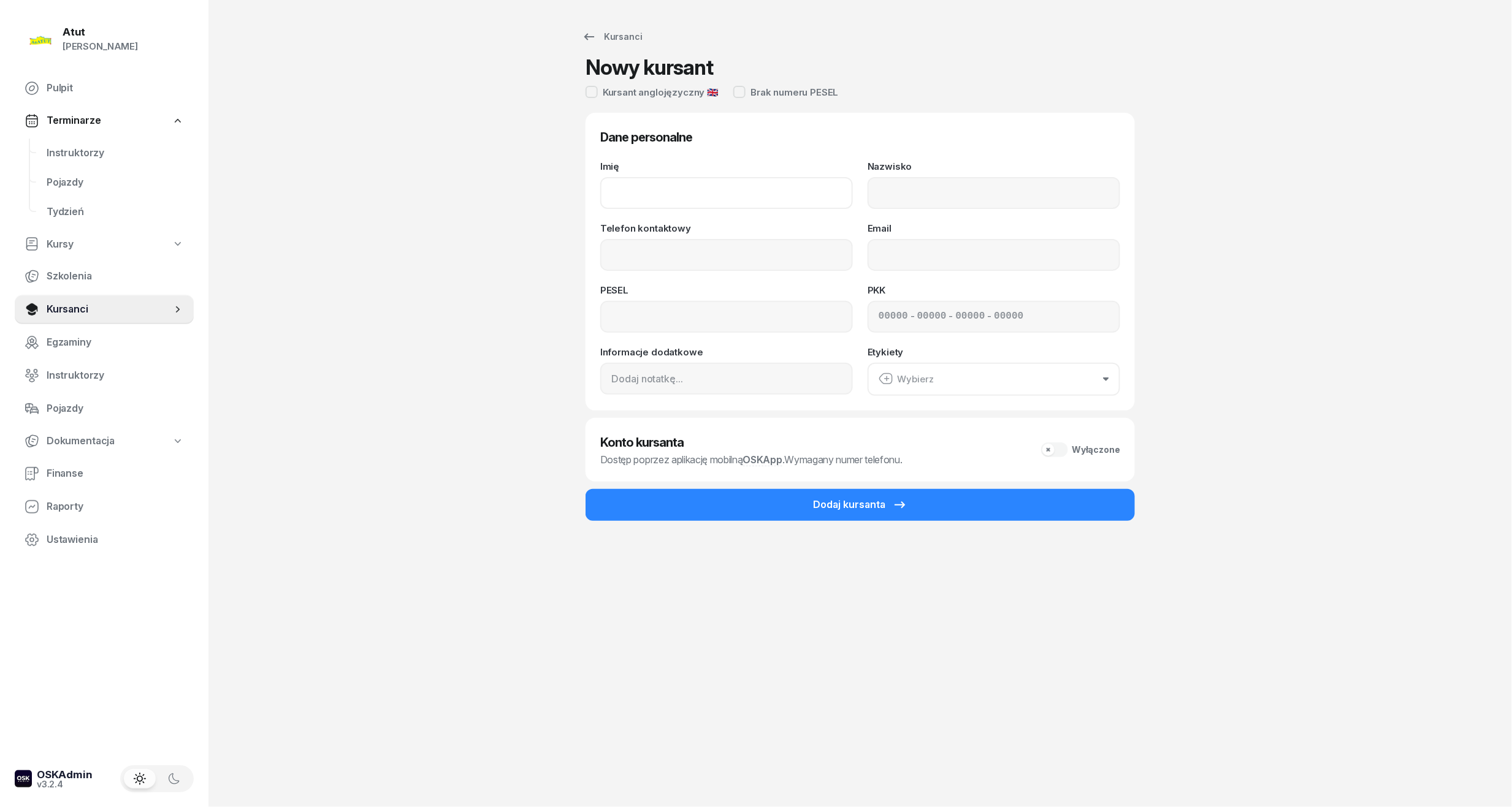
click at [665, 188] on input "Imię" at bounding box center [726, 193] width 253 height 31
type input "Magdalena"
click at [944, 184] on input "Nazwisko" at bounding box center [993, 193] width 253 height 31
drag, startPoint x: 957, startPoint y: 182, endPoint x: 885, endPoint y: 191, distance: 72.6
click at [885, 191] on input "Sobkowiak" at bounding box center [993, 193] width 253 height 31
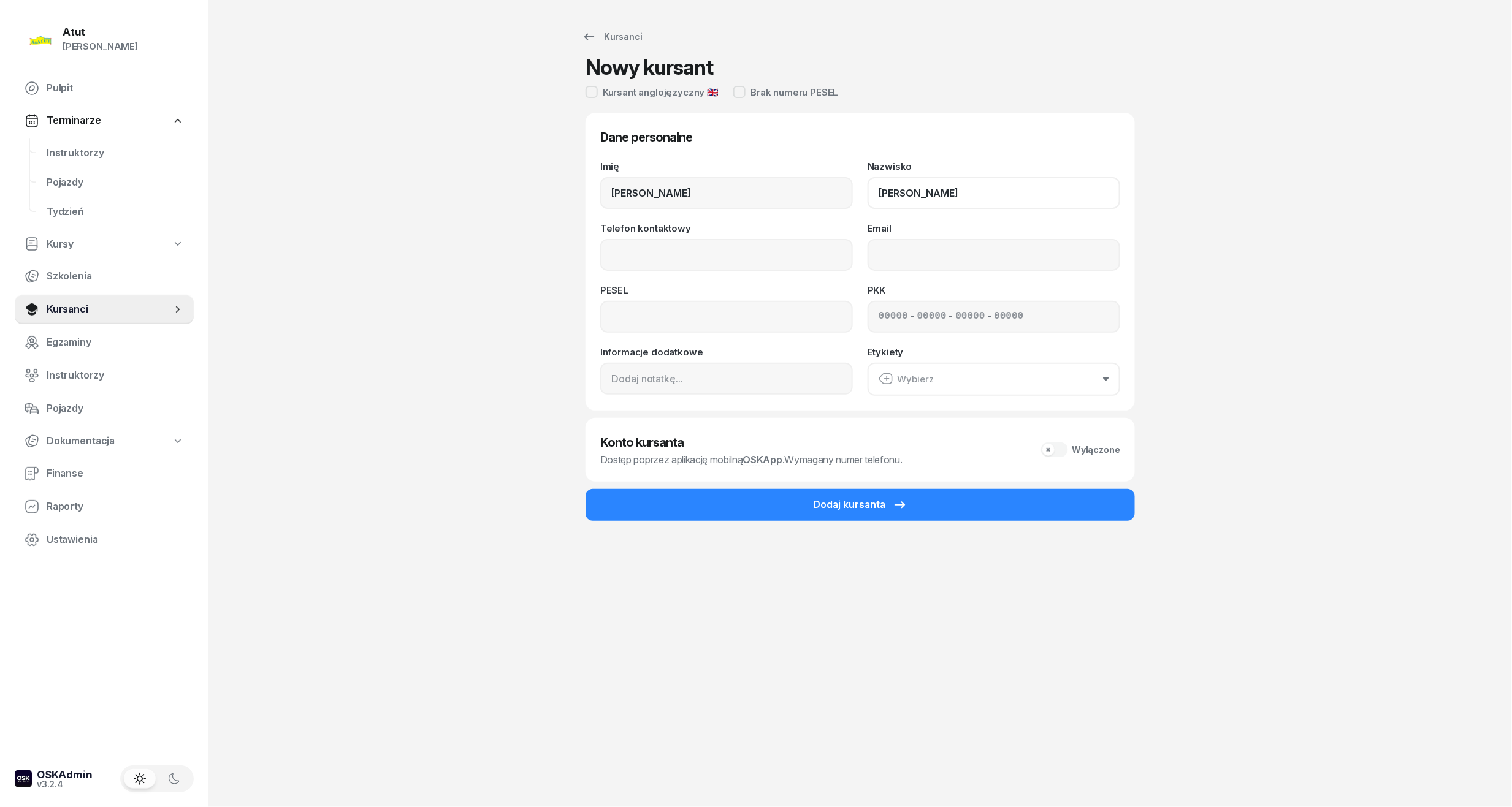
click at [891, 191] on input "STachowiak" at bounding box center [993, 193] width 253 height 31
type input "Stachowiak"
click at [743, 256] on input "Telefon kontaktowy" at bounding box center [726, 254] width 253 height 31
type input "730 756 699"
click at [631, 310] on input at bounding box center [726, 317] width 253 height 31
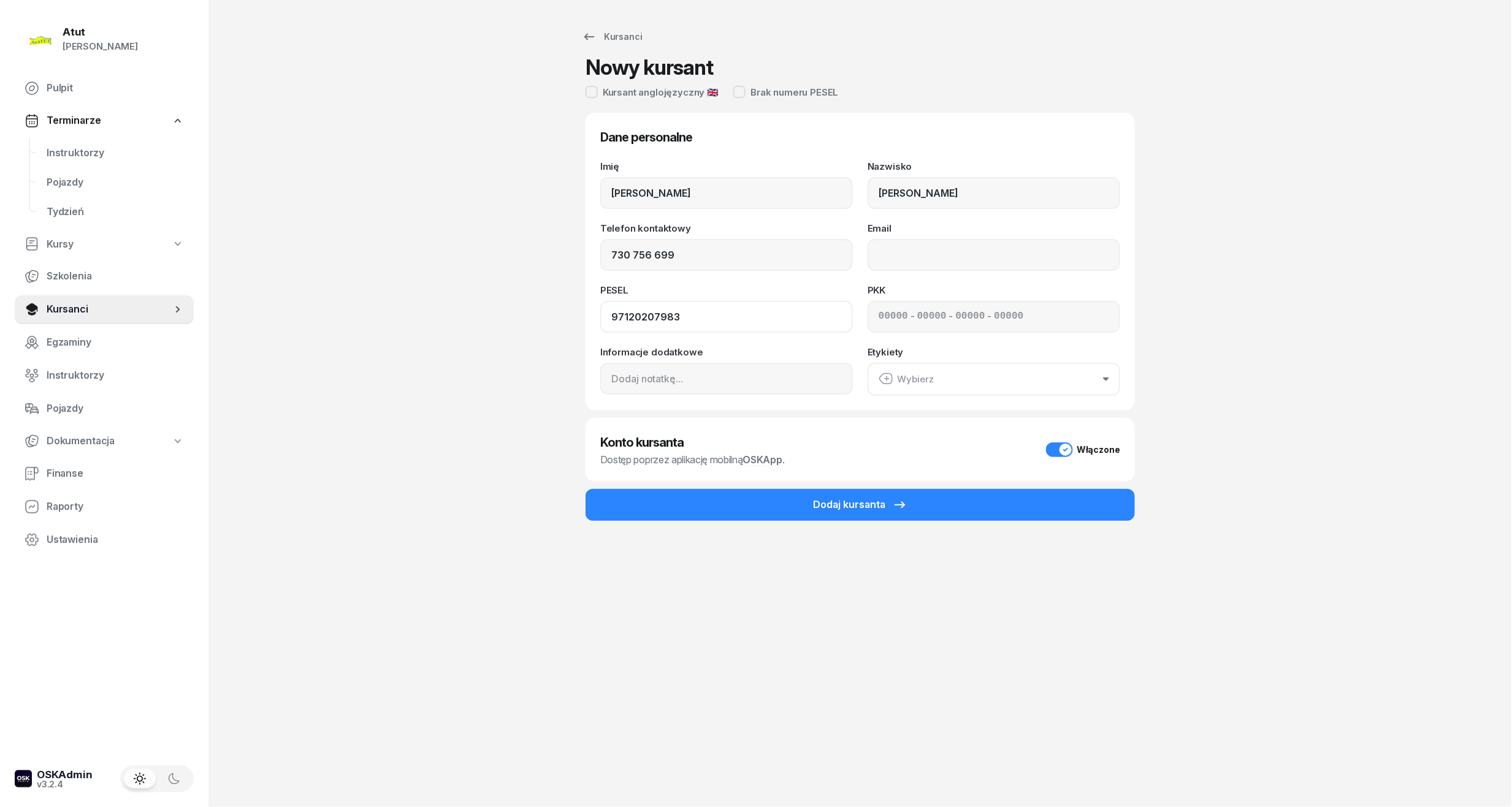
type input "97120207983"
click at [908, 259] on input "Email" at bounding box center [993, 254] width 253 height 31
click at [917, 317] on input at bounding box center [932, 317] width 30 height 16
type input "02550"
type input "54234"
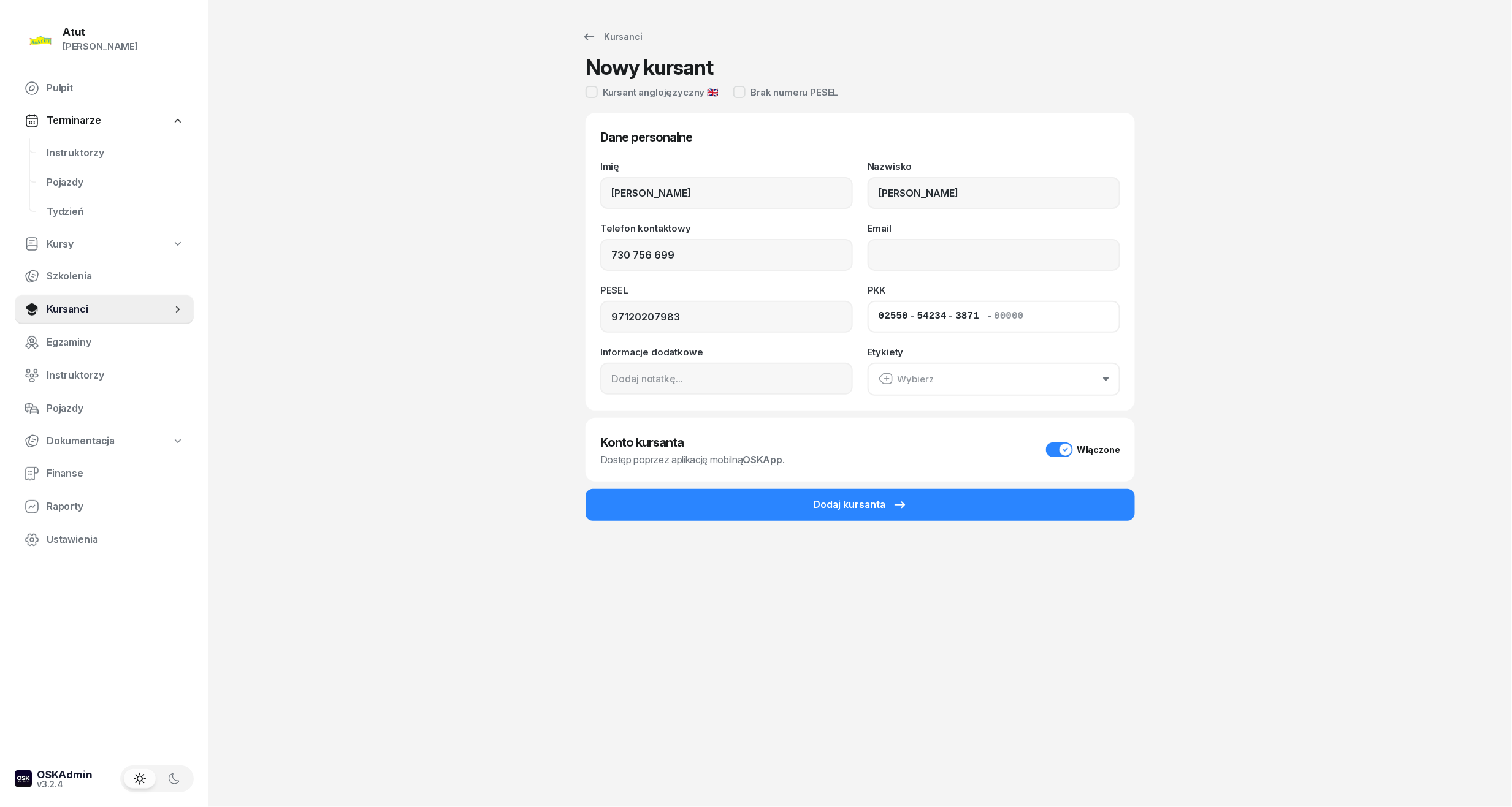
type input "38713"
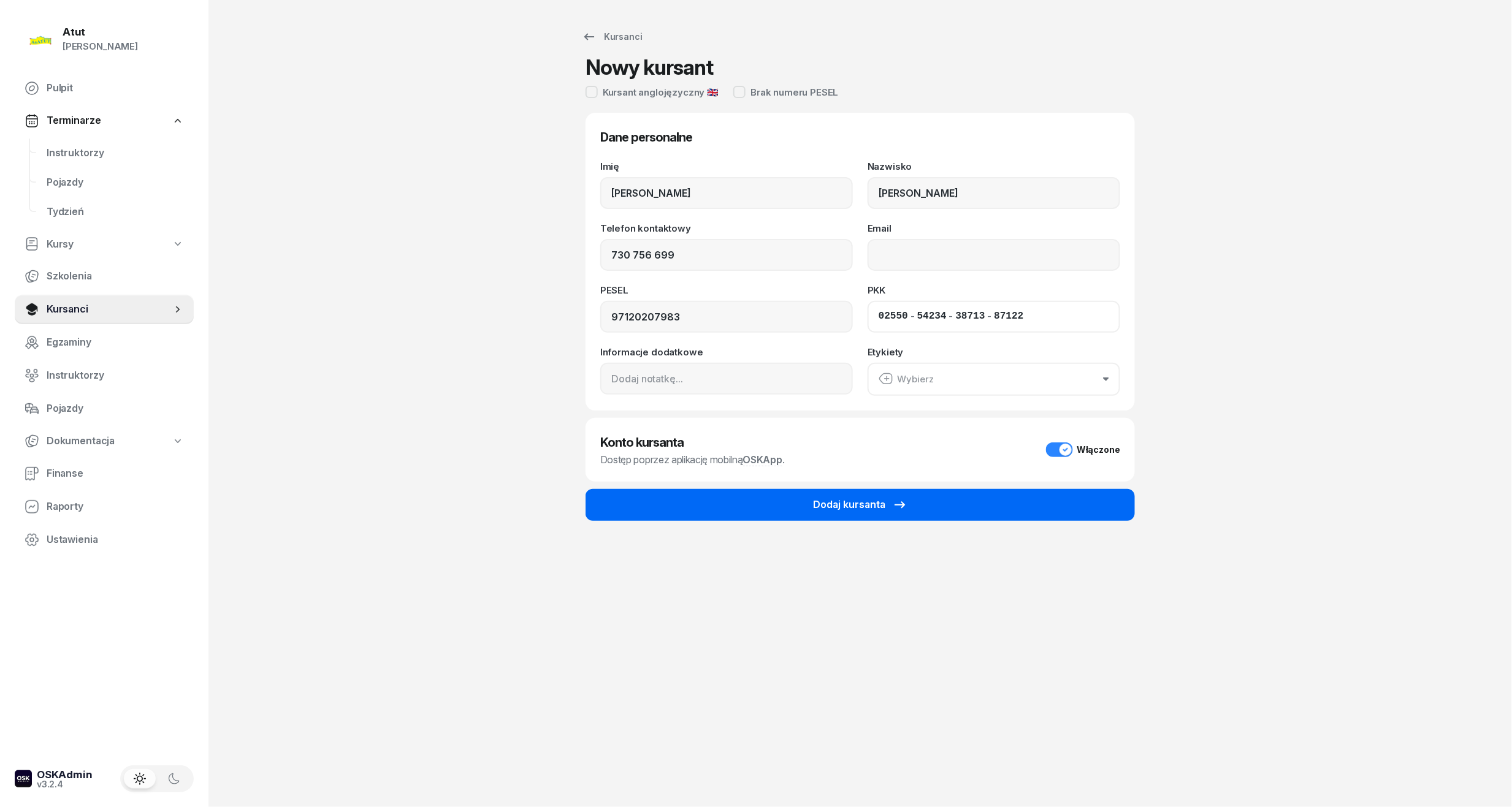
type input "87122"
click at [967, 504] on button "Dodaj kursanta" at bounding box center [861, 504] width 549 height 31
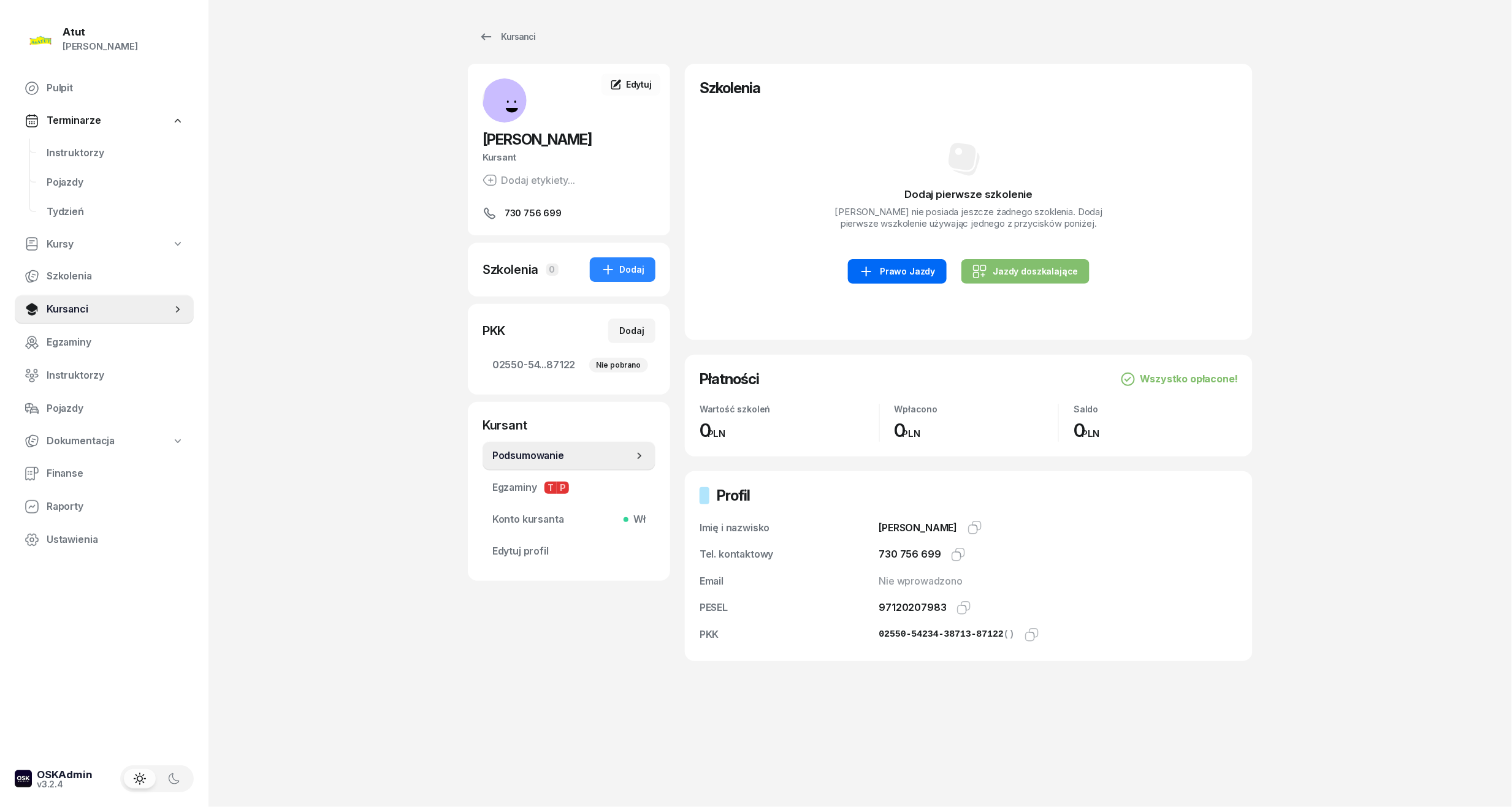
click at [916, 279] on div "Prawo Jazdy" at bounding box center [896, 271] width 76 height 15
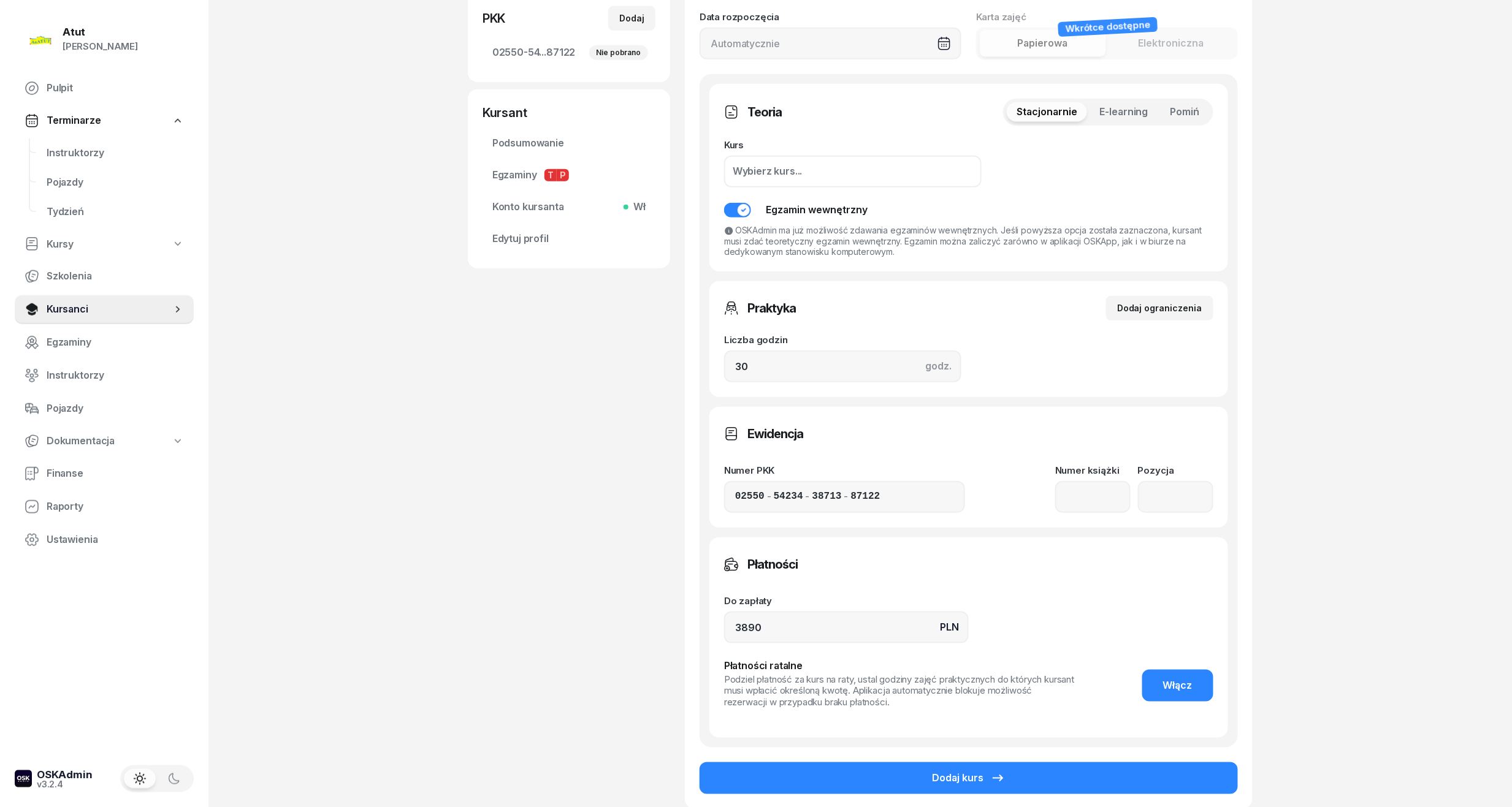
scroll to position [426, 0]
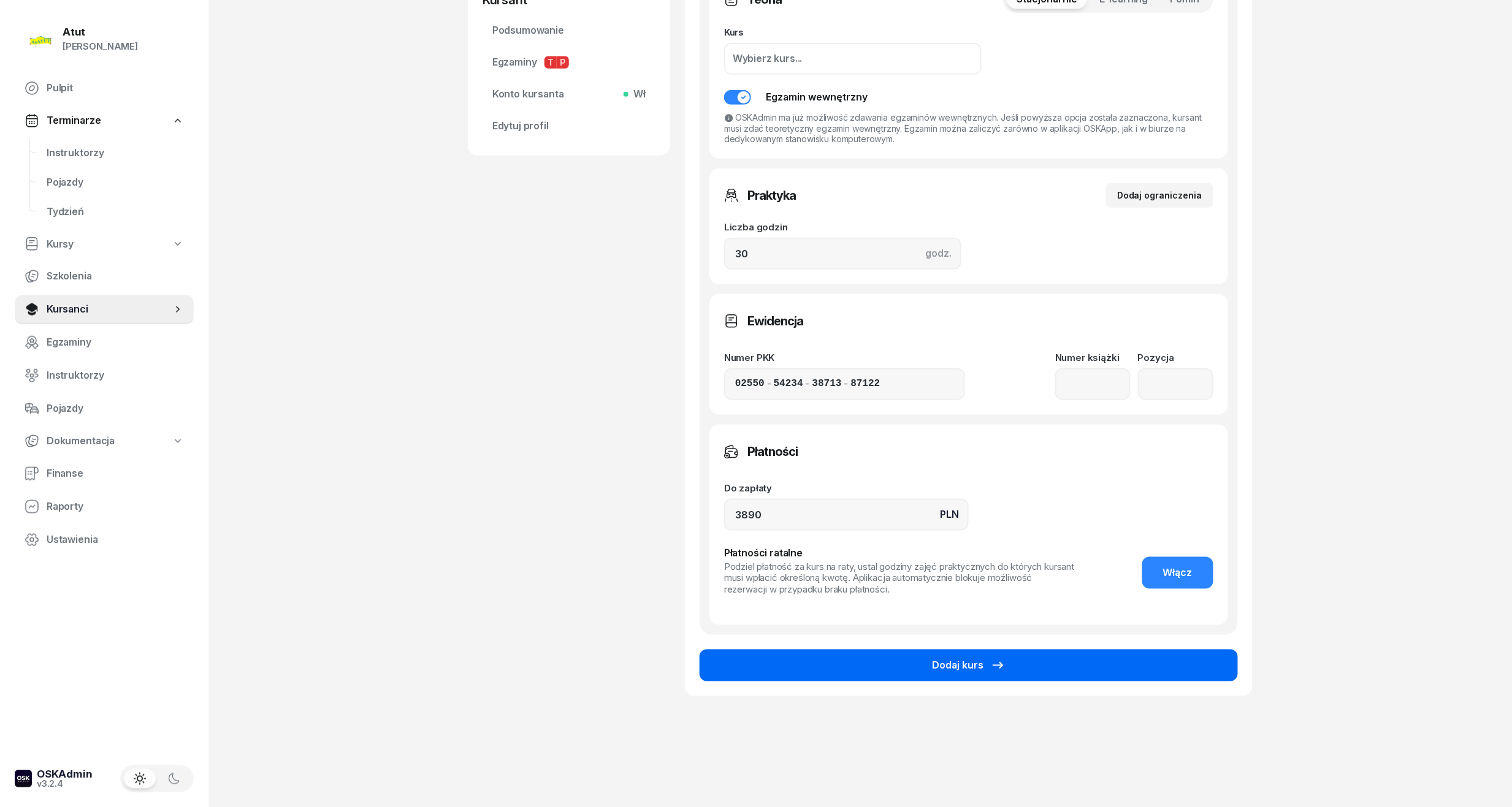
click at [1060, 676] on button "Dodaj kurs" at bounding box center [969, 665] width 539 height 31
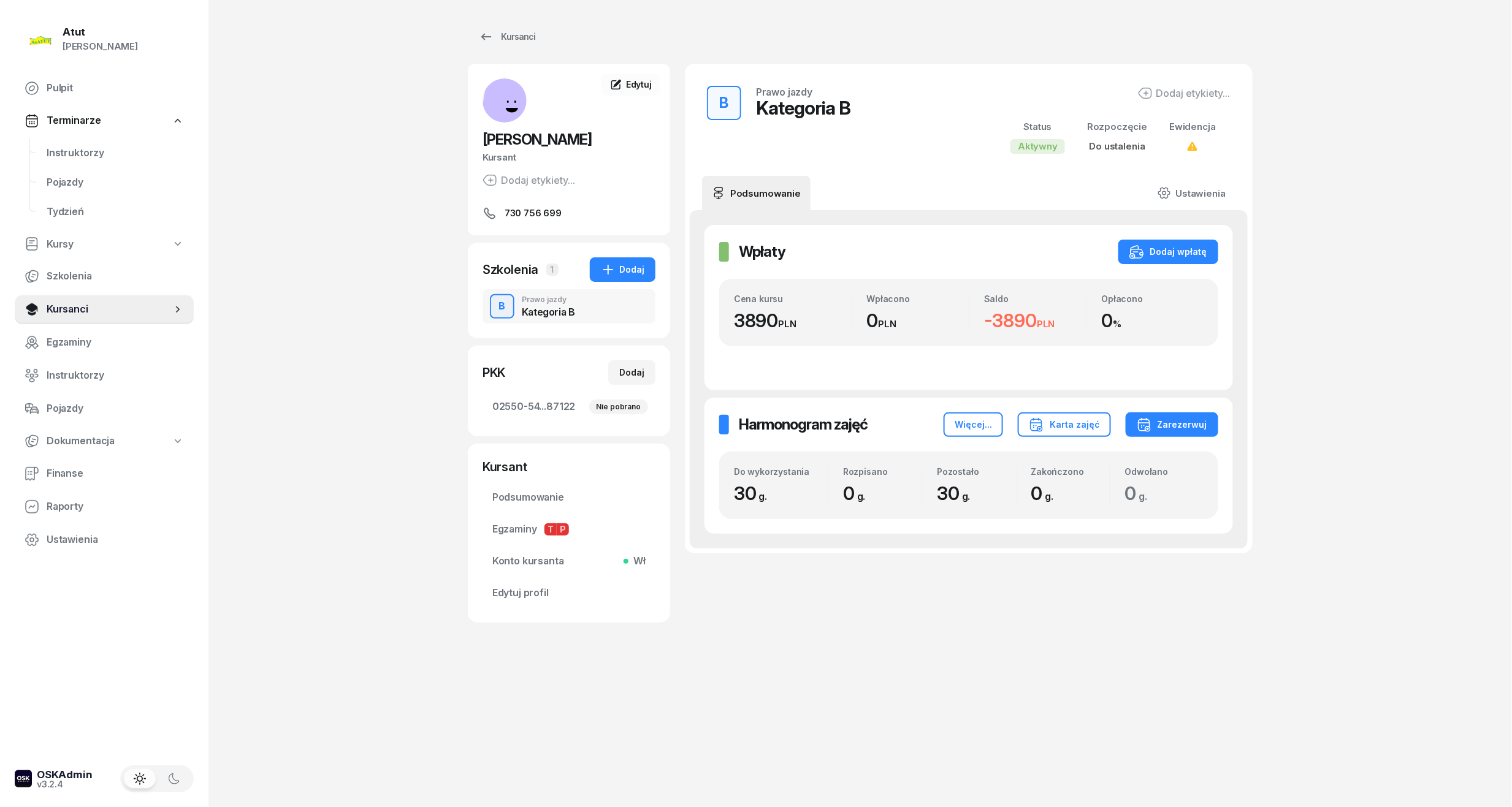
click at [1181, 238] on div "Wpłaty Wpłaty Dodaj wpłatę Cena kursu 3890 PLN Wpłacono 0 PLN Saldo -3890 PLN O…" at bounding box center [969, 307] width 528 height 165
click at [1172, 258] on div "Dodaj wpłatę" at bounding box center [1167, 252] width 78 height 15
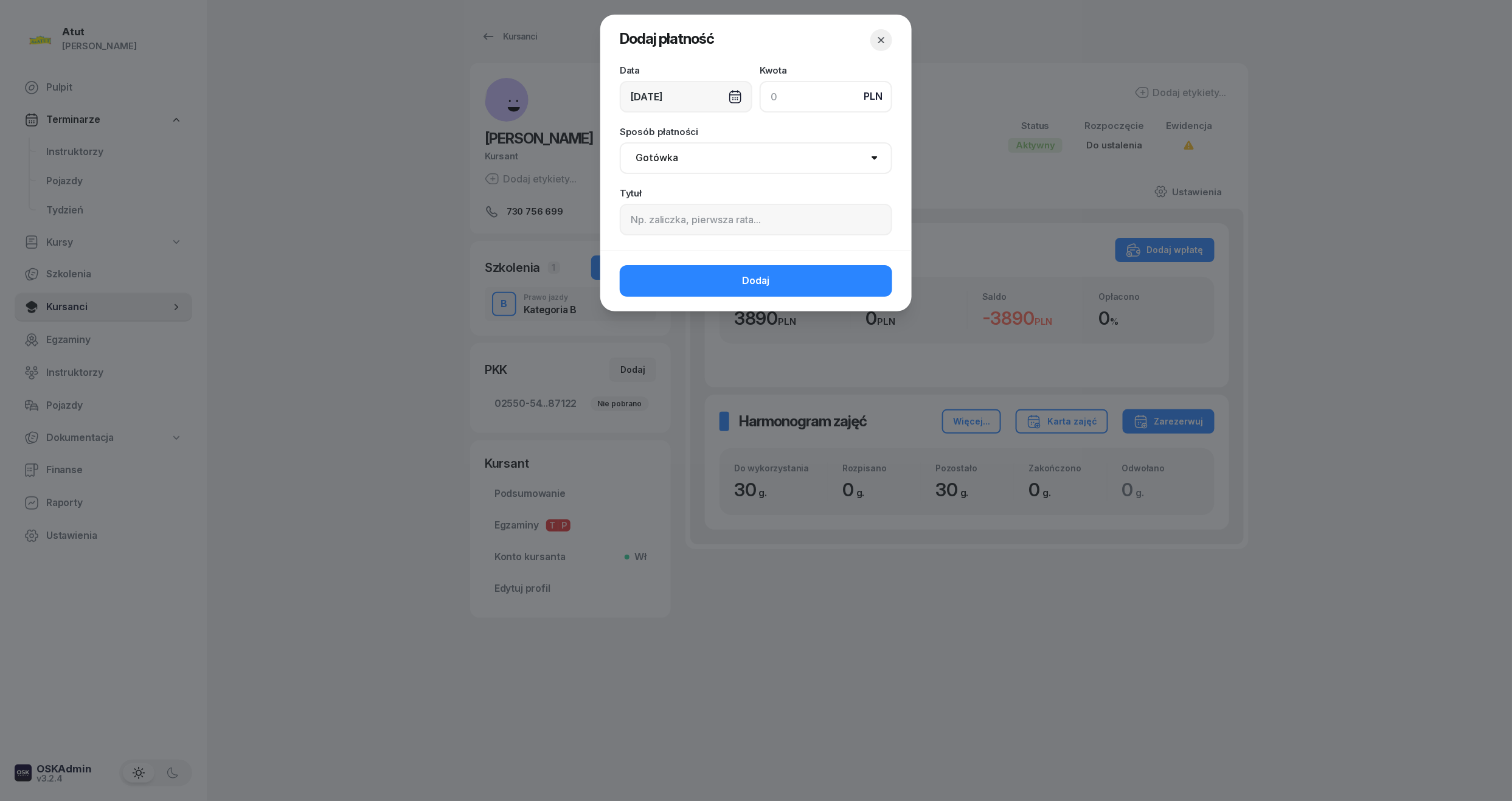
type input "2"
type input "500"
click at [767, 286] on span "Dodaj" at bounding box center [756, 281] width 28 height 16
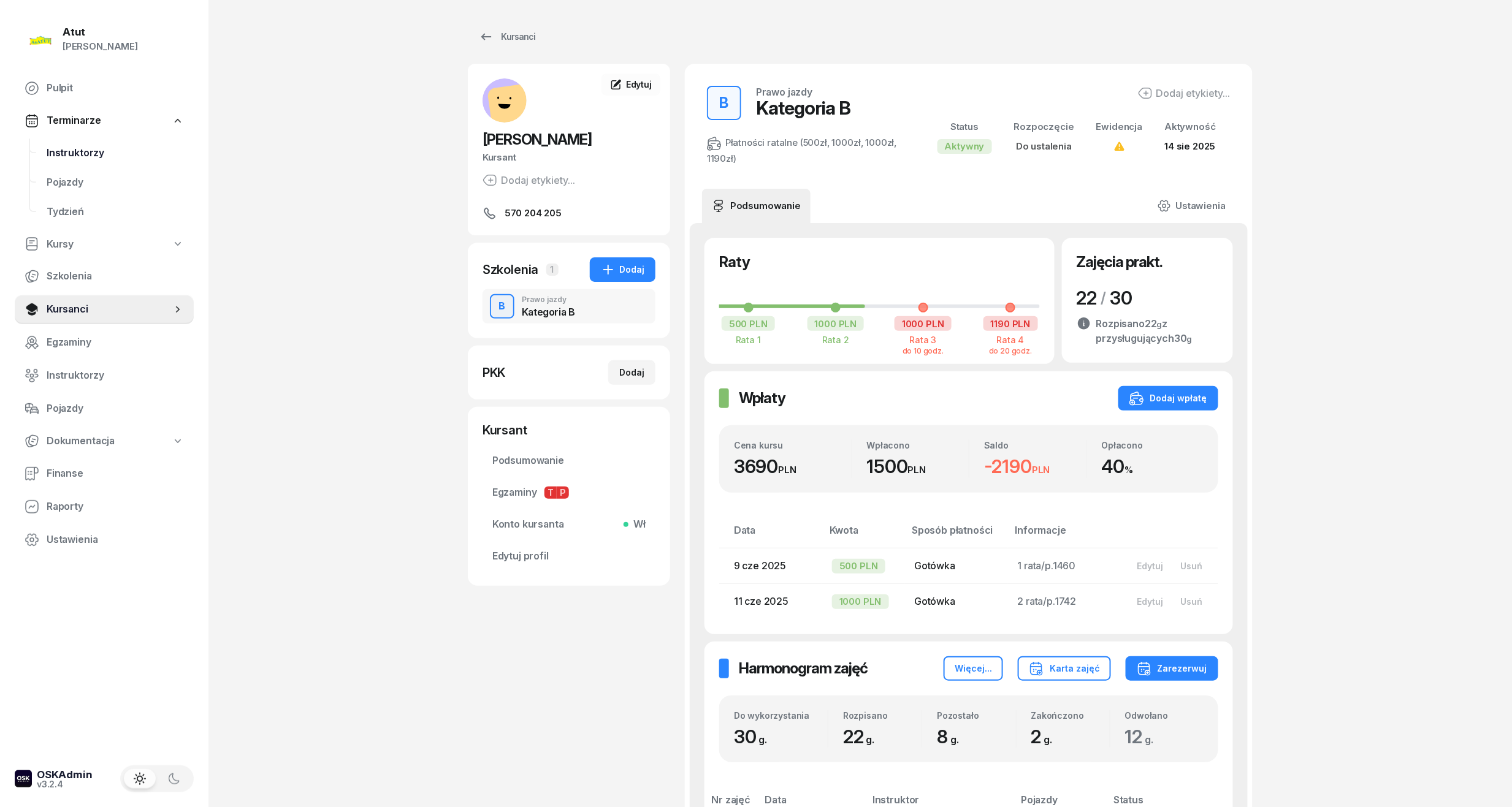
click at [101, 149] on span "Instruktorzy" at bounding box center [115, 153] width 137 height 16
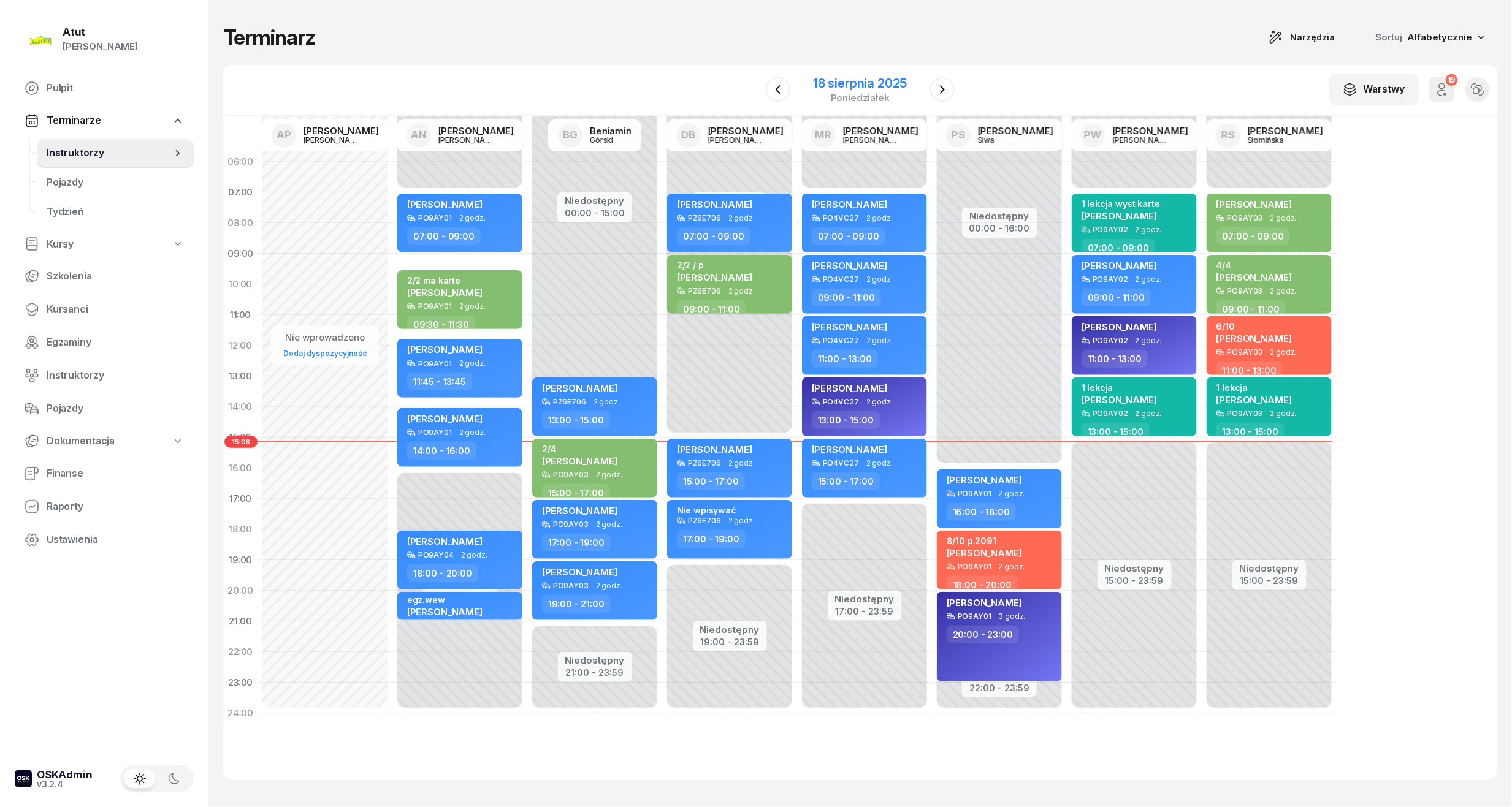
click at [874, 82] on div "18 sierpnia 2025" at bounding box center [860, 83] width 94 height 12
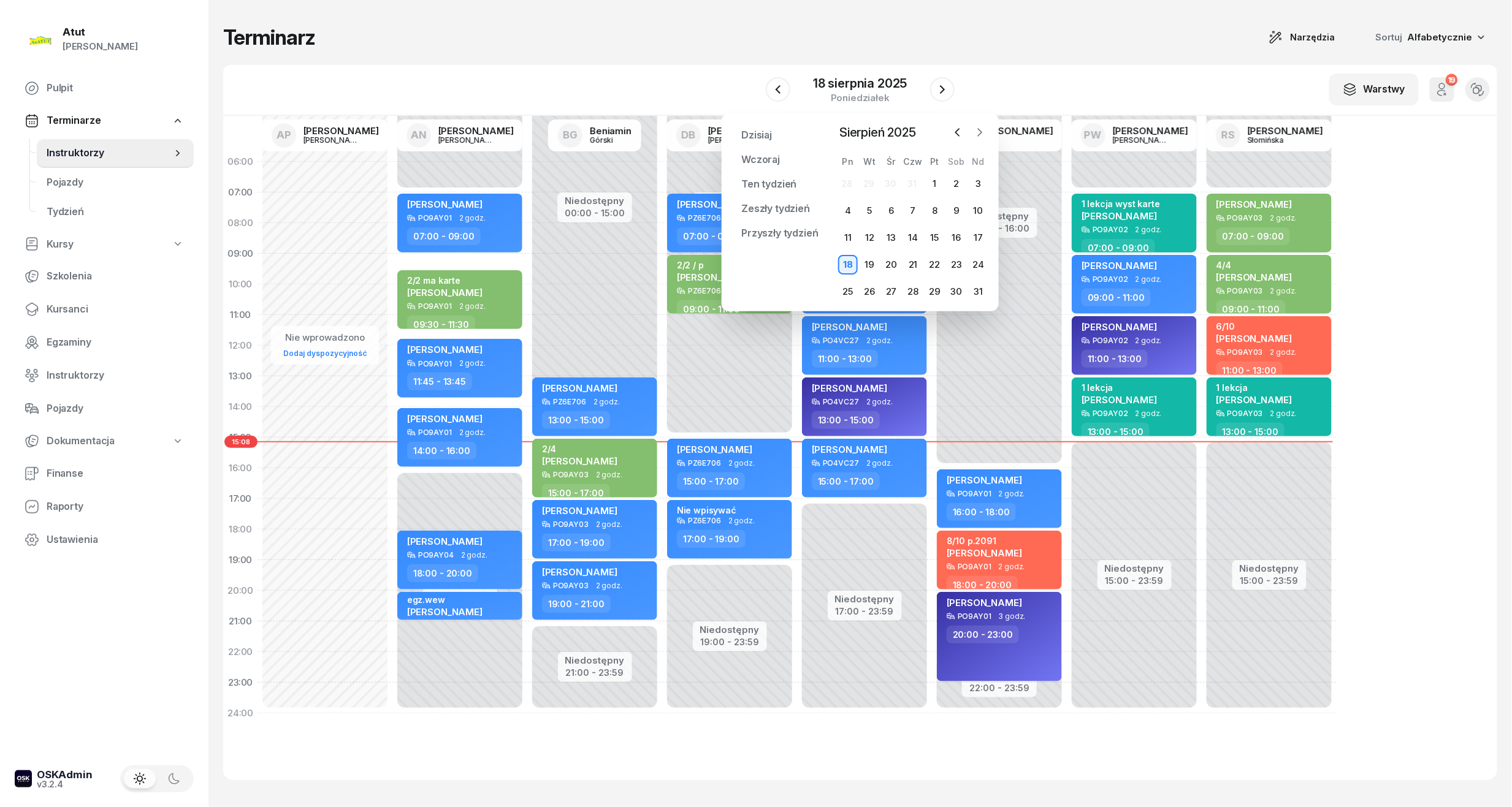
click at [979, 129] on icon "button" at bounding box center [979, 132] width 12 height 12
click at [851, 268] on div "22" at bounding box center [847, 265] width 19 height 19
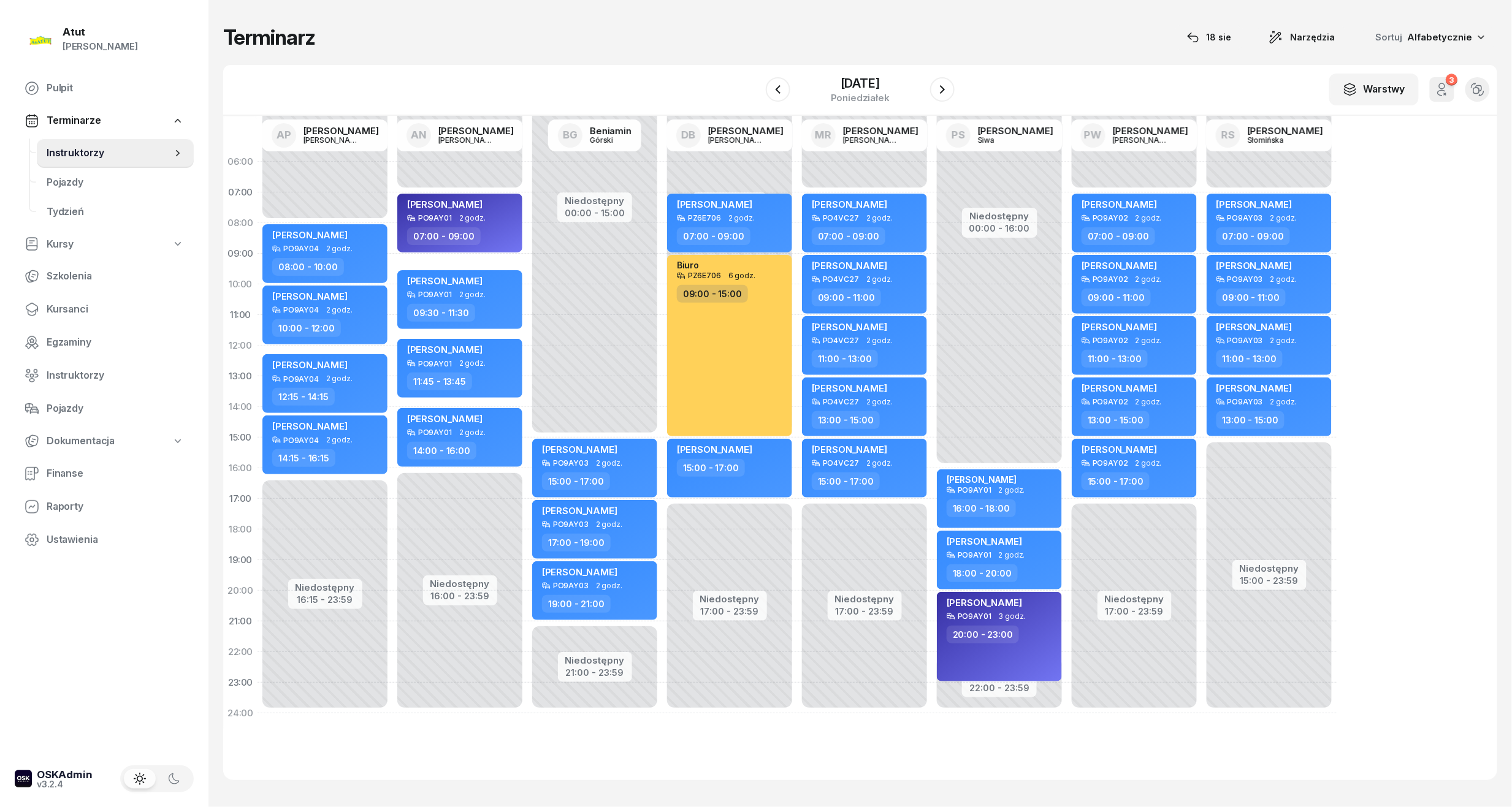
click at [934, 79] on div at bounding box center [942, 89] width 24 height 24
click at [940, 89] on icon "button" at bounding box center [942, 89] width 15 height 15
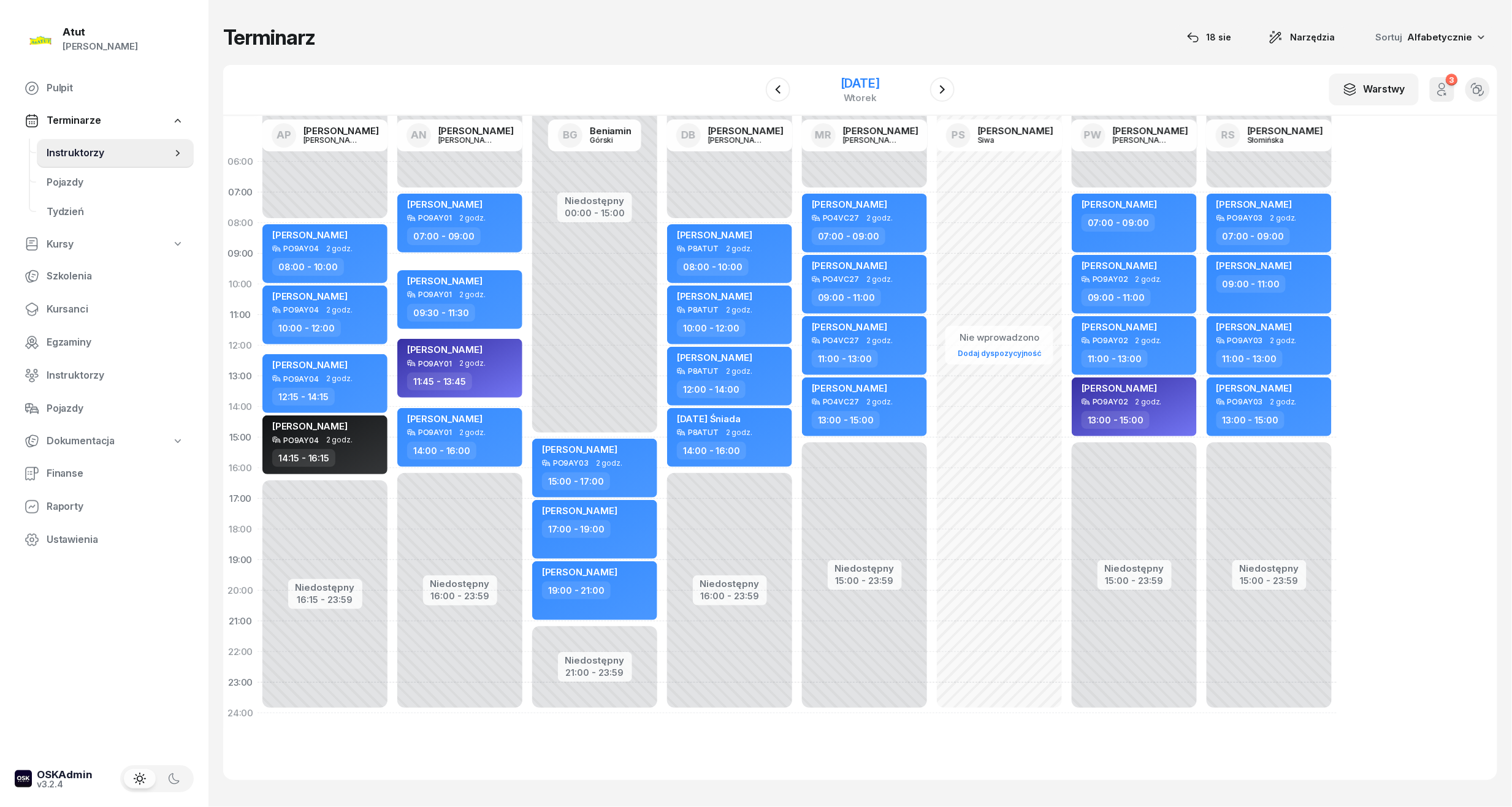
click at [880, 79] on div "23 września 2025" at bounding box center [860, 83] width 39 height 12
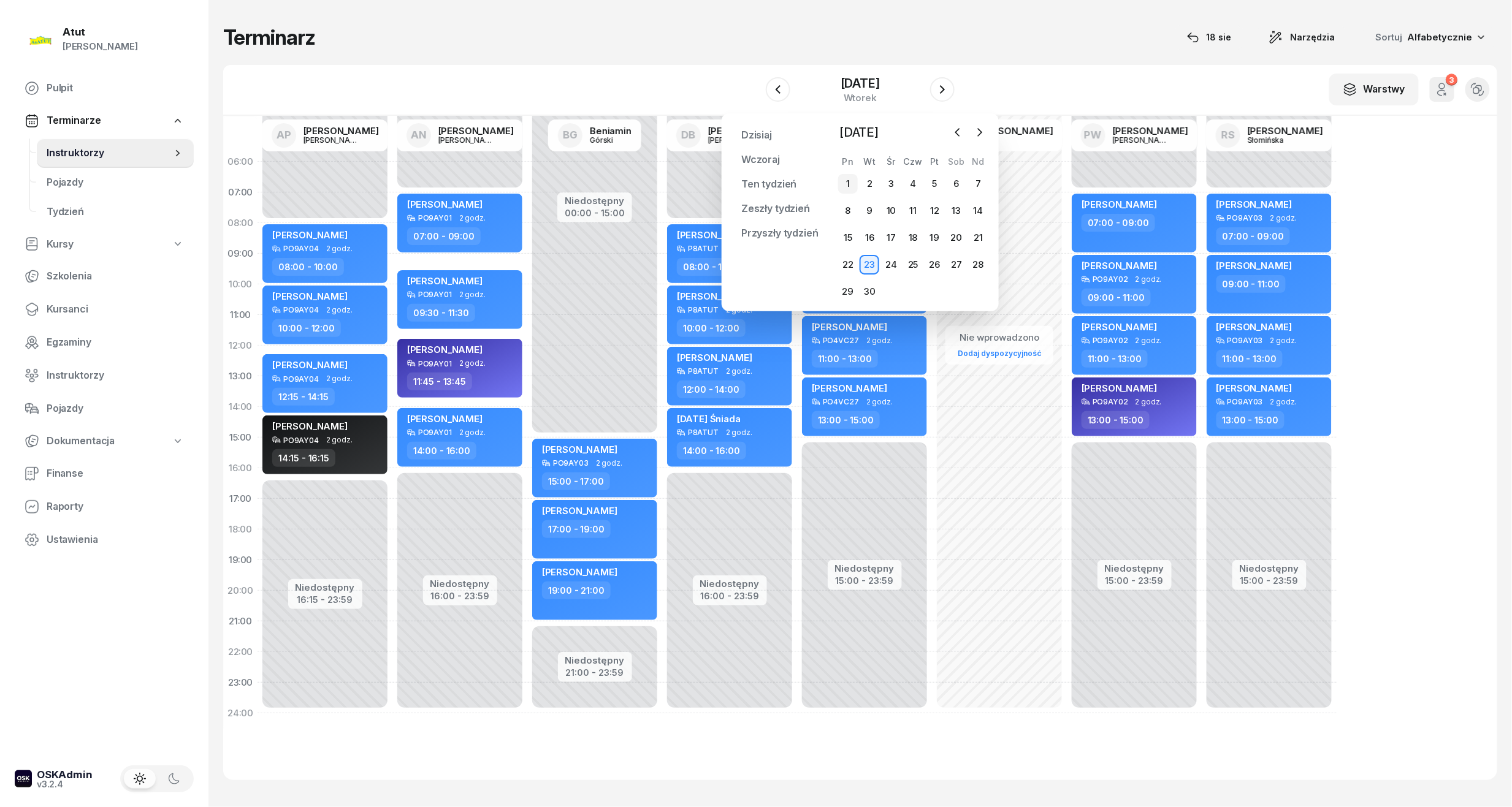
click at [851, 182] on div "1" at bounding box center [847, 184] width 19 height 19
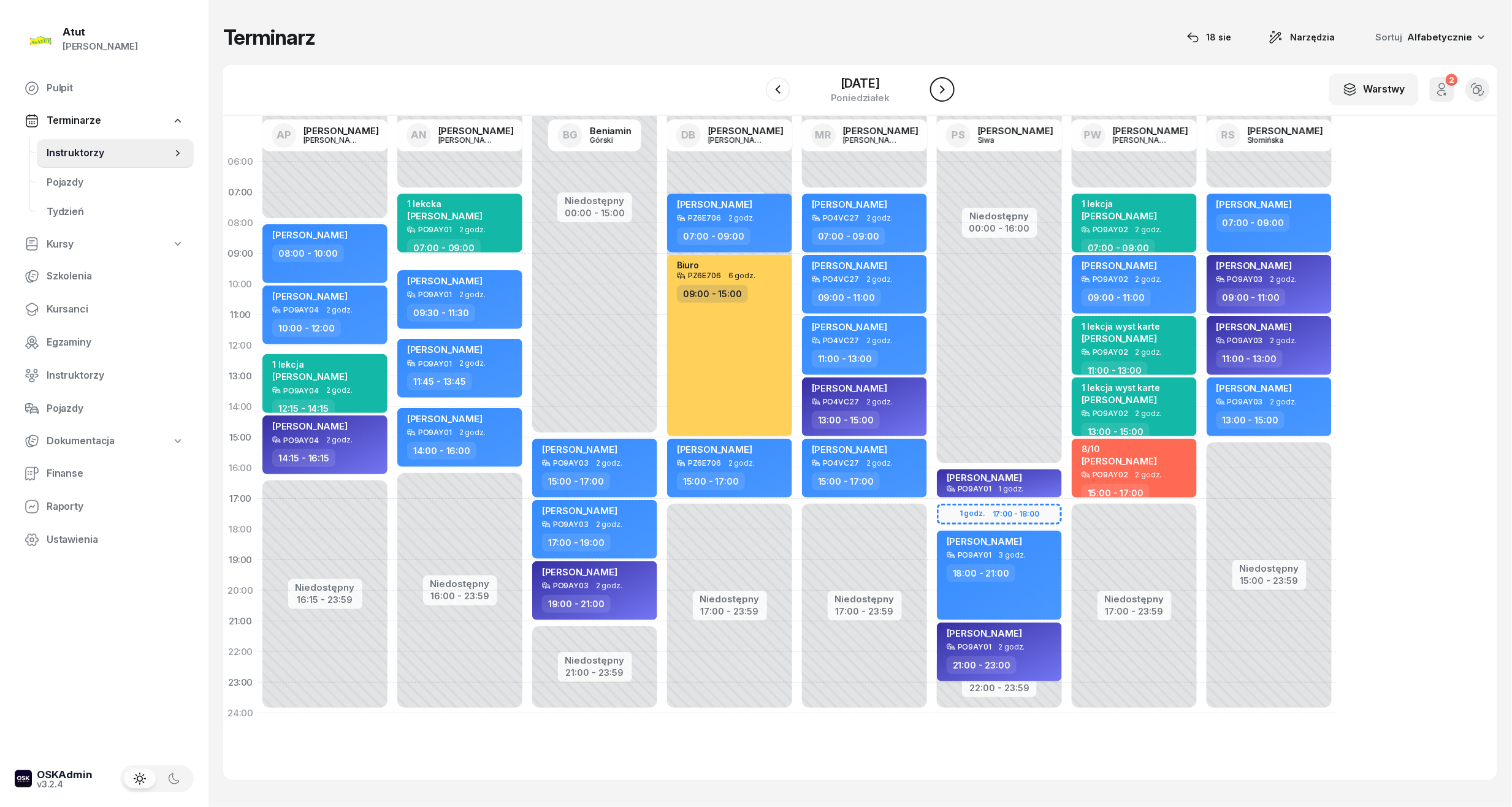
click at [952, 92] on button "button" at bounding box center [942, 89] width 24 height 24
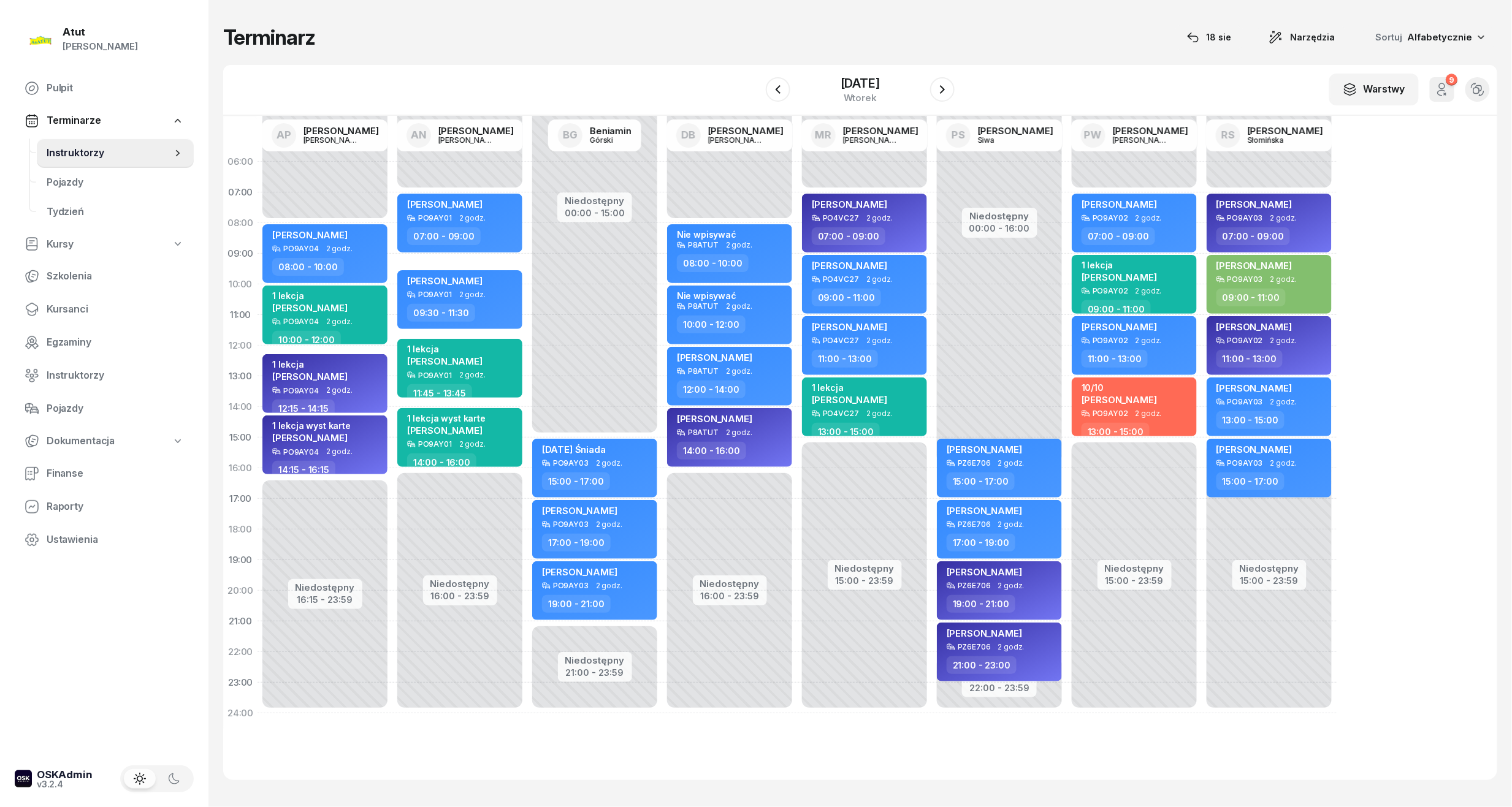
click at [957, 84] on div "W Wybierz AP Adam Pytlak AN Artur Nowakowski BG Beniamin Górski DB Dariusz Bańk…" at bounding box center [860, 90] width 1274 height 51
click at [917, 89] on div "2 września 2025 wtorek" at bounding box center [860, 90] width 125 height 35
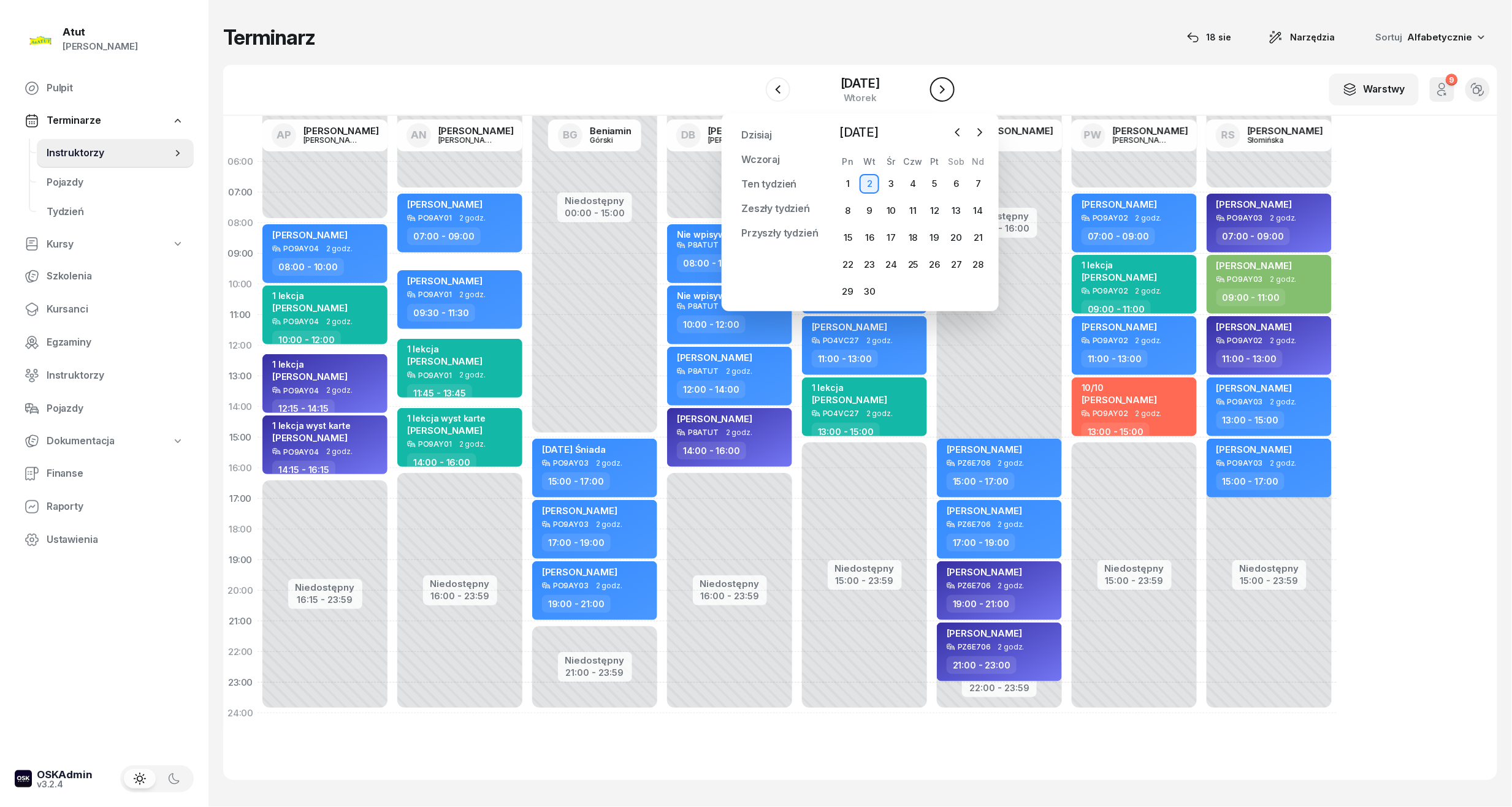
click at [944, 94] on icon "button" at bounding box center [942, 89] width 15 height 15
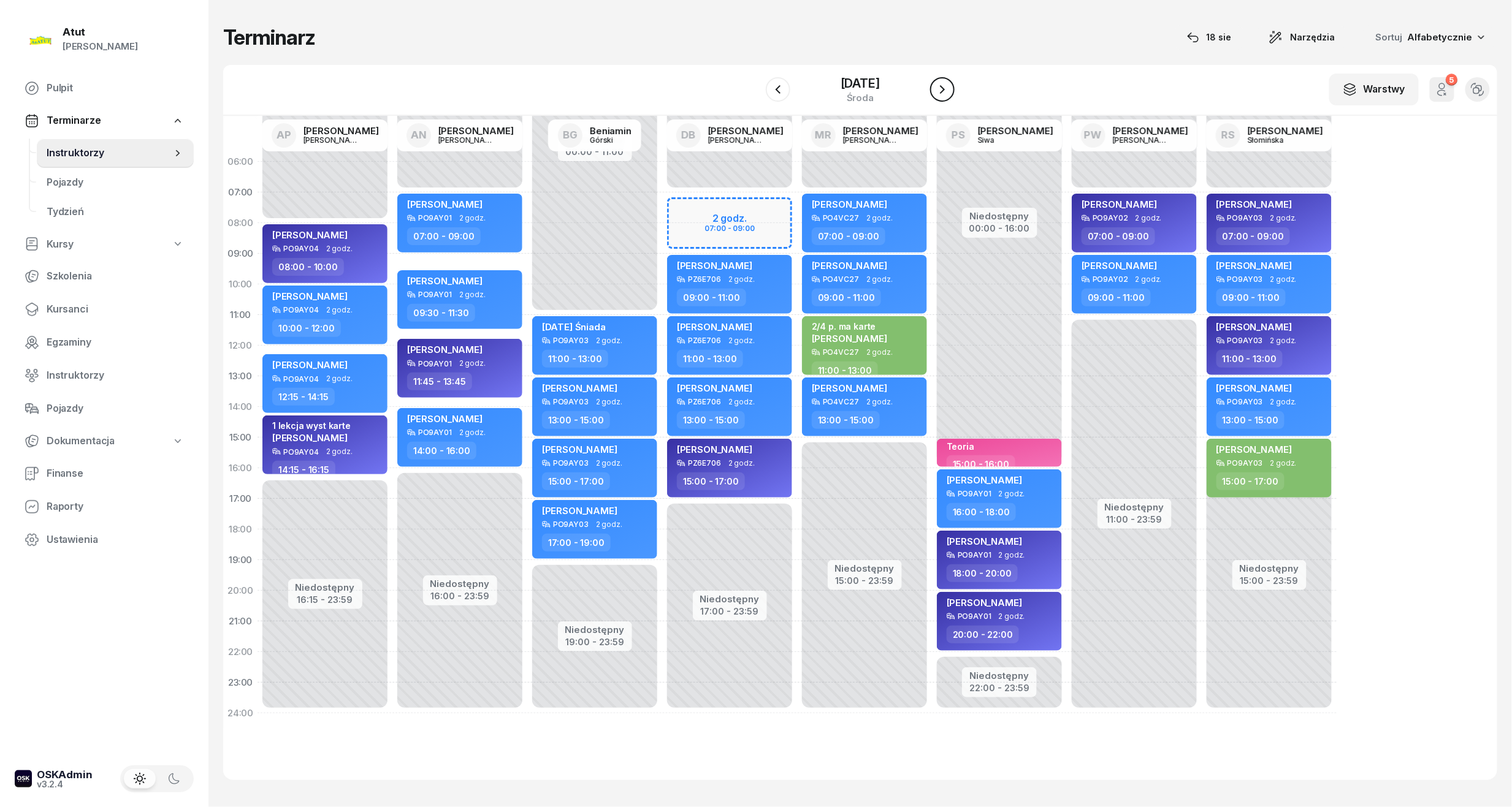
click at [944, 94] on icon "button" at bounding box center [942, 89] width 15 height 15
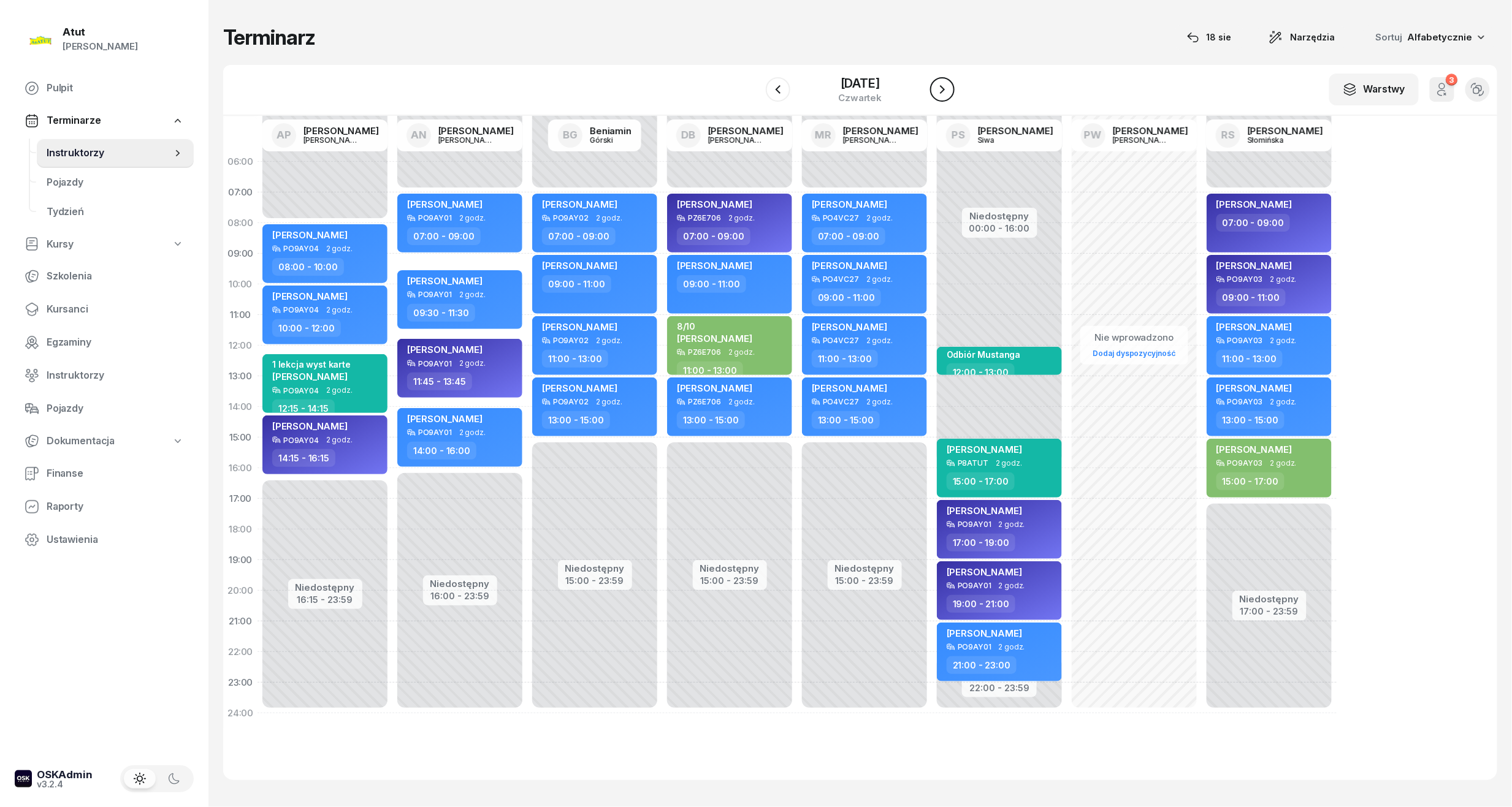
click at [934, 89] on button "button" at bounding box center [942, 89] width 24 height 24
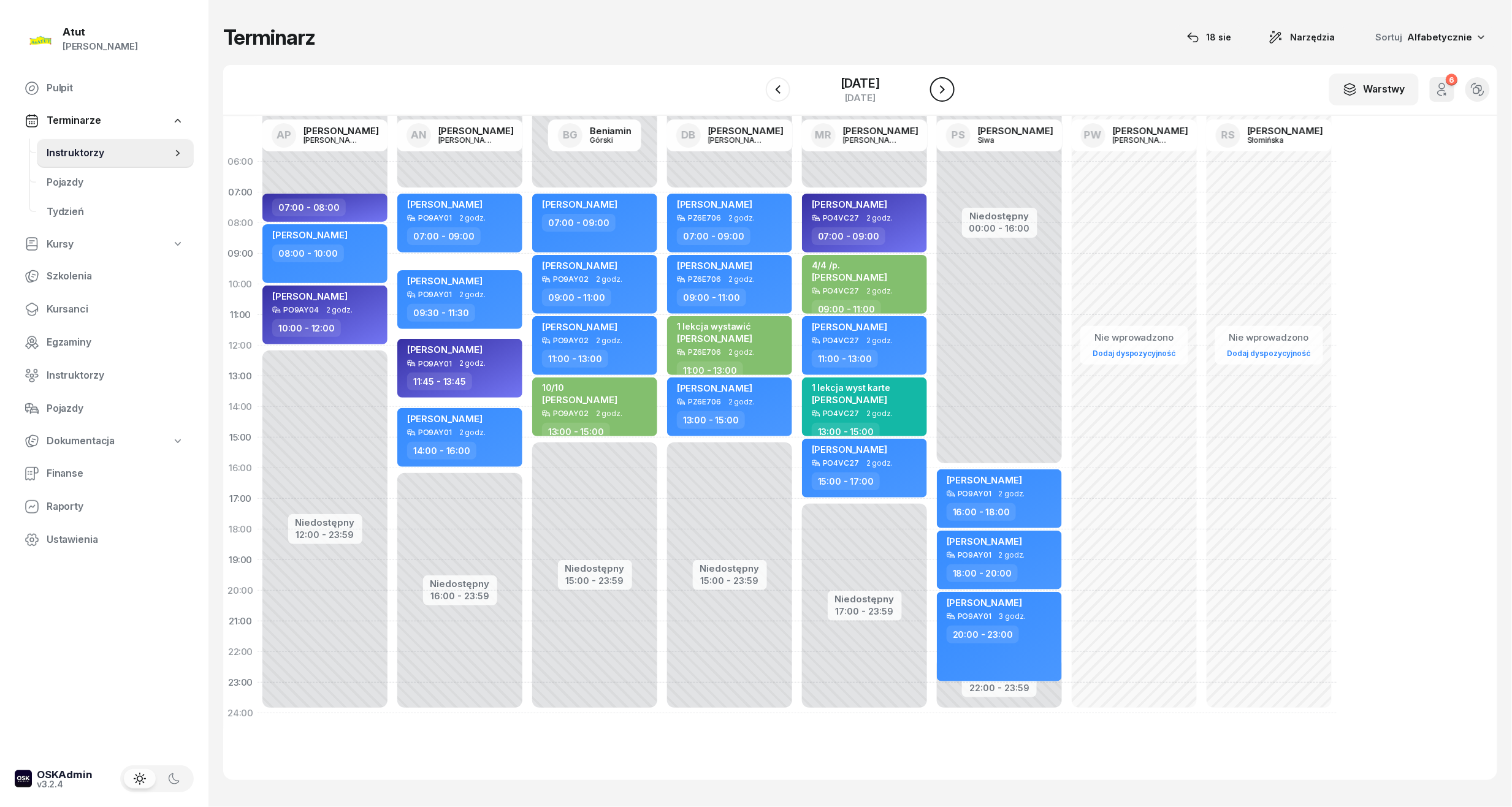
click at [934, 89] on button "button" at bounding box center [942, 89] width 24 height 24
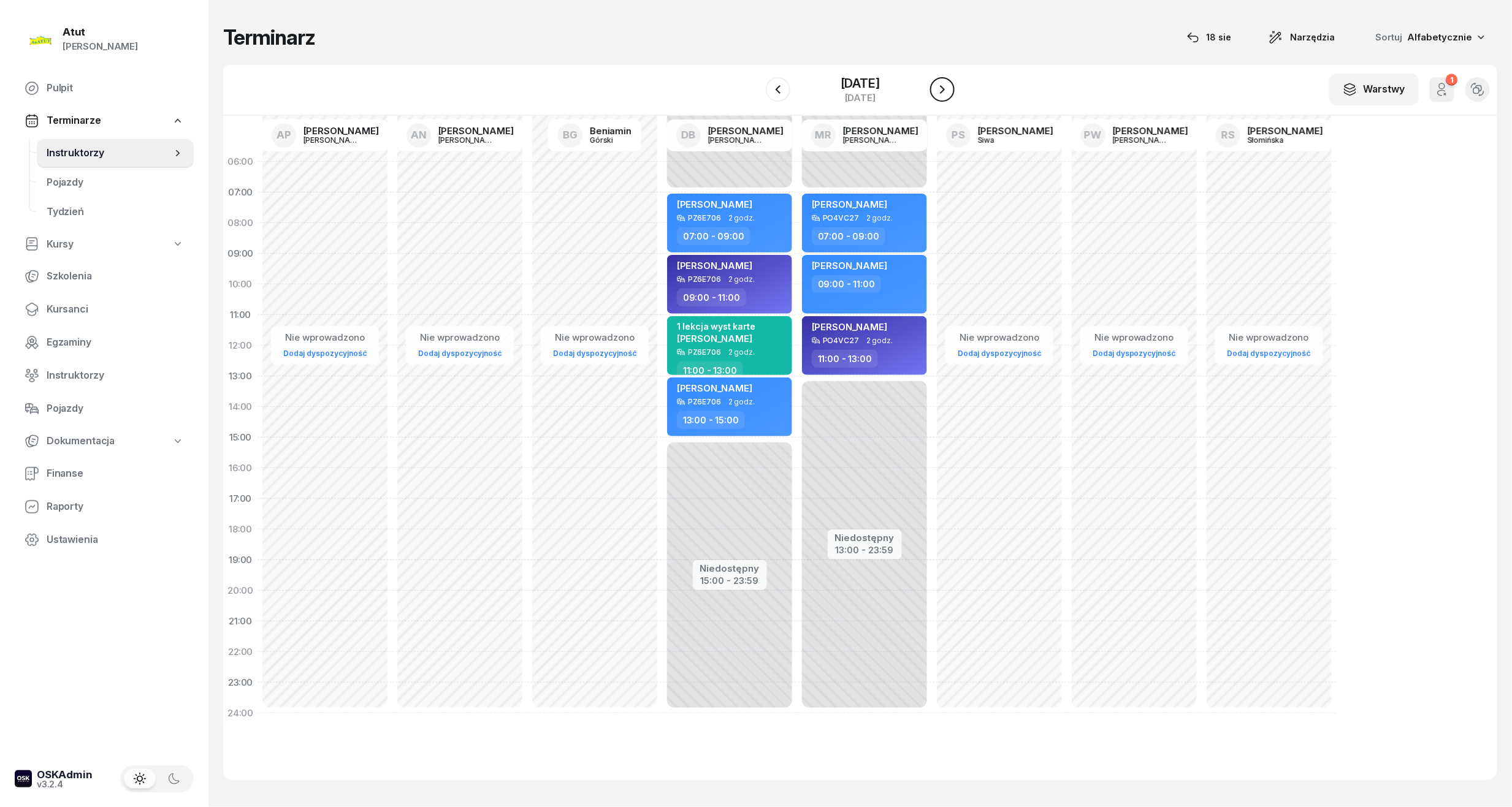
click at [934, 89] on button "button" at bounding box center [942, 89] width 24 height 24
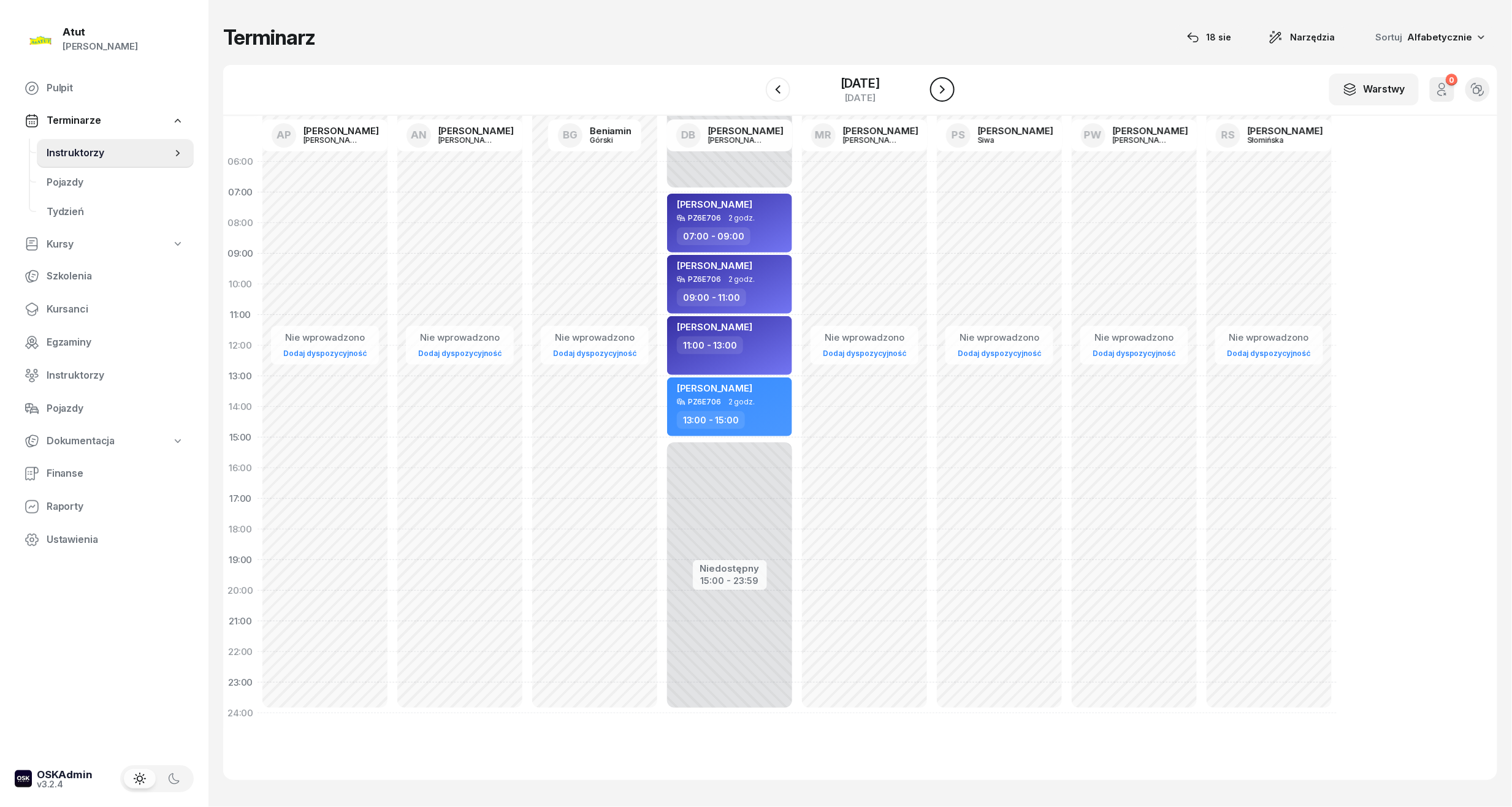
click at [934, 89] on button "button" at bounding box center [942, 89] width 24 height 24
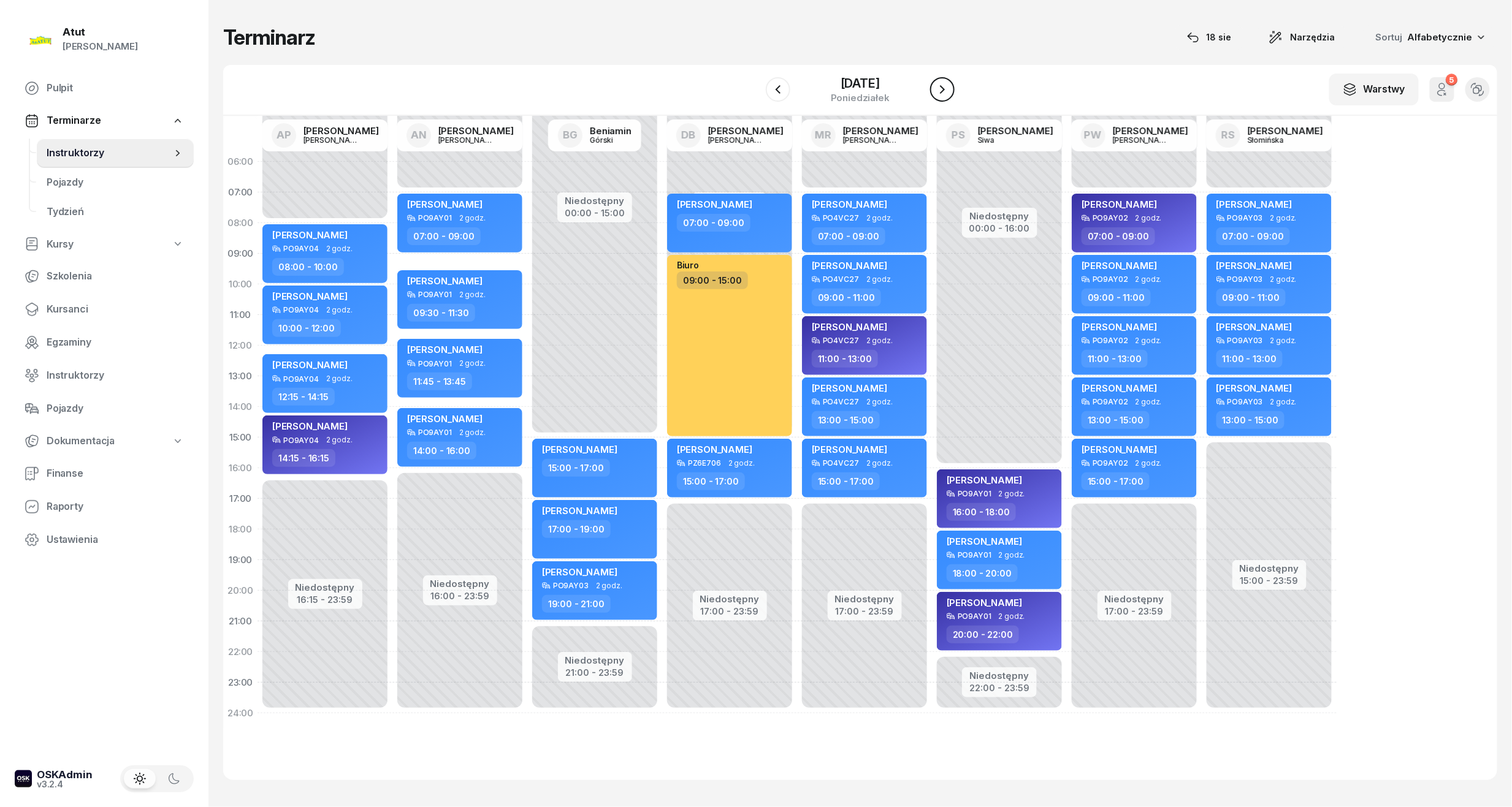
click at [934, 89] on button "button" at bounding box center [942, 89] width 24 height 24
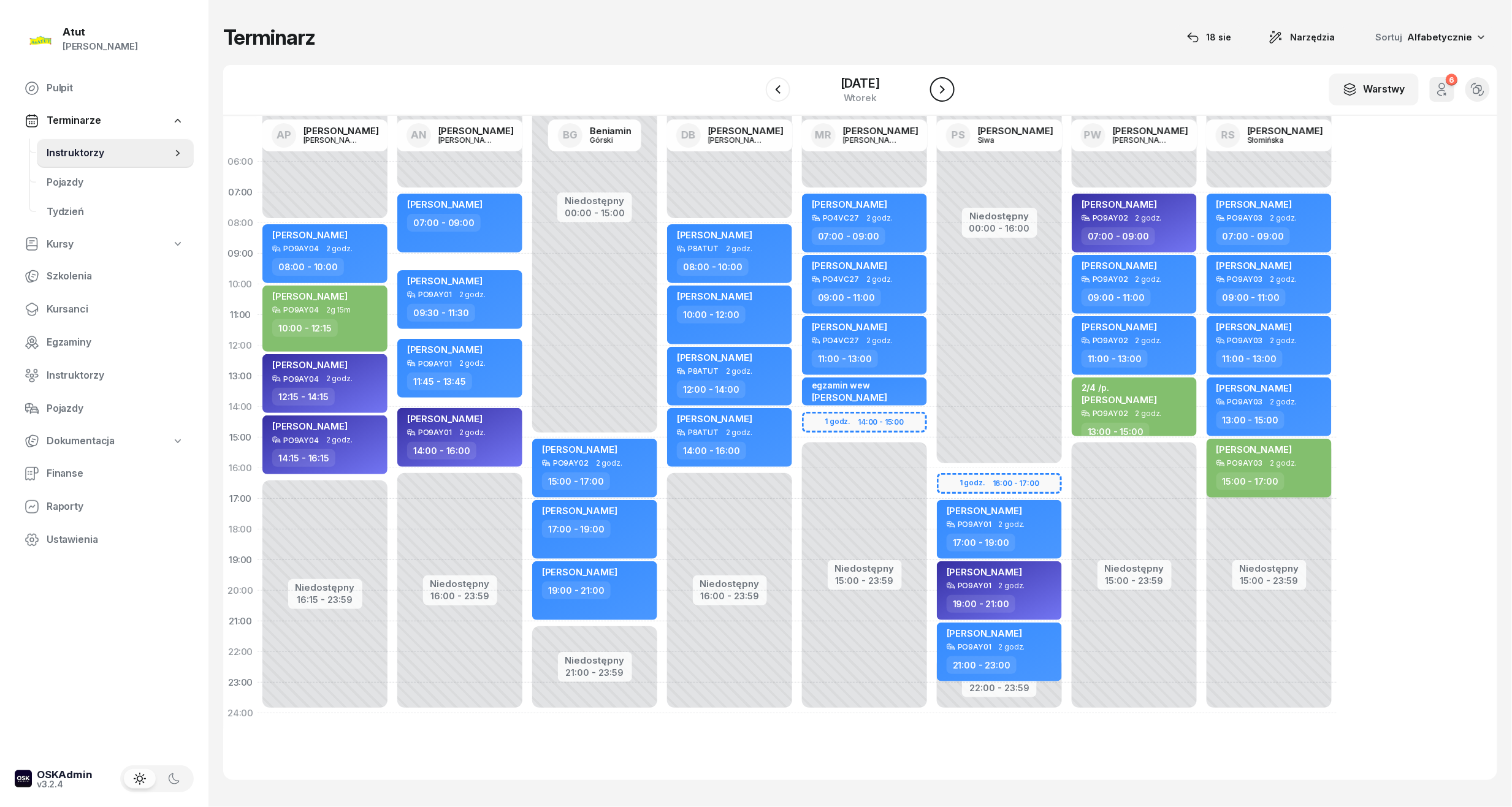
click at [934, 89] on button "button" at bounding box center [942, 89] width 24 height 24
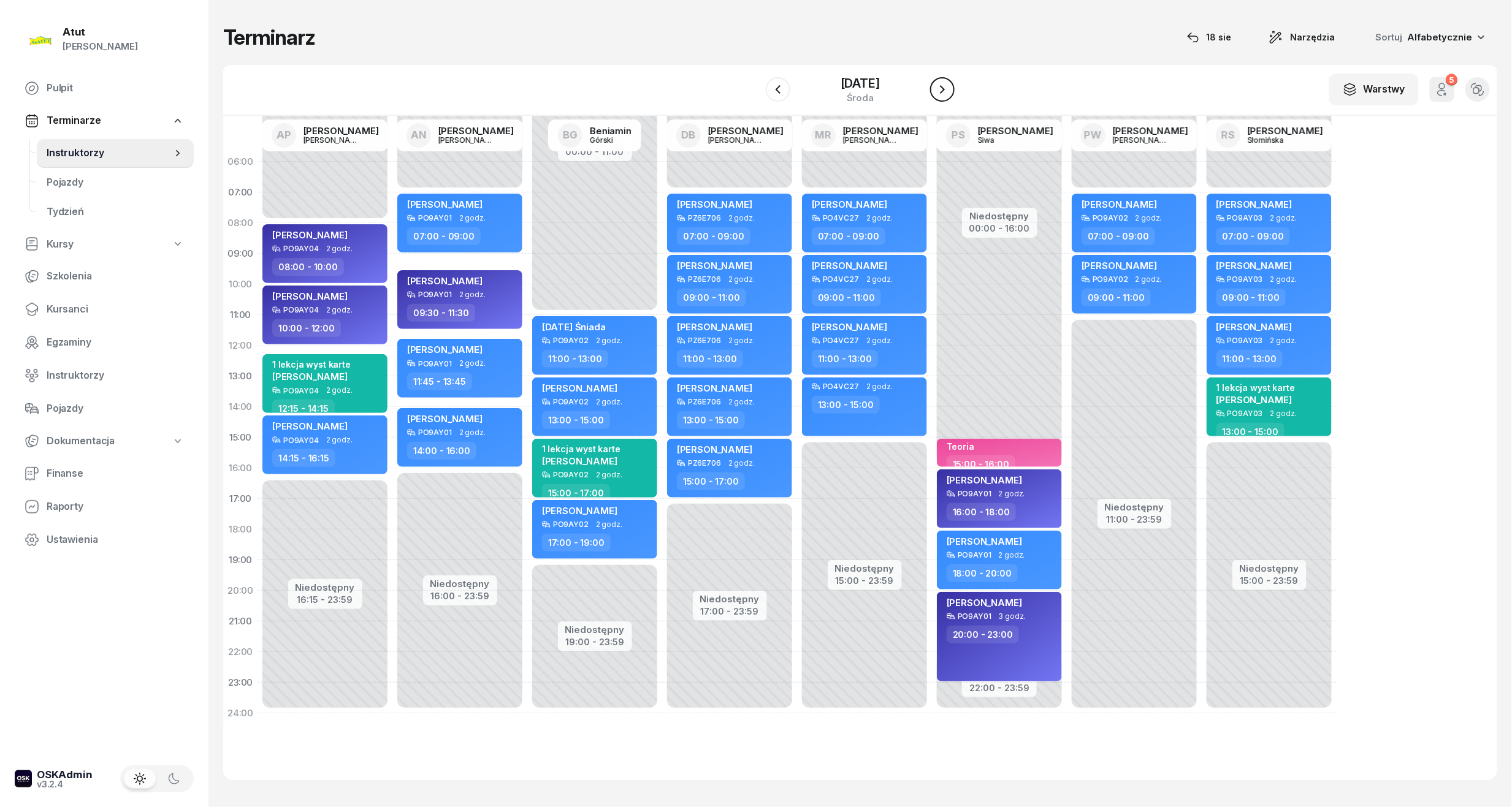
click at [934, 89] on button "button" at bounding box center [942, 89] width 24 height 24
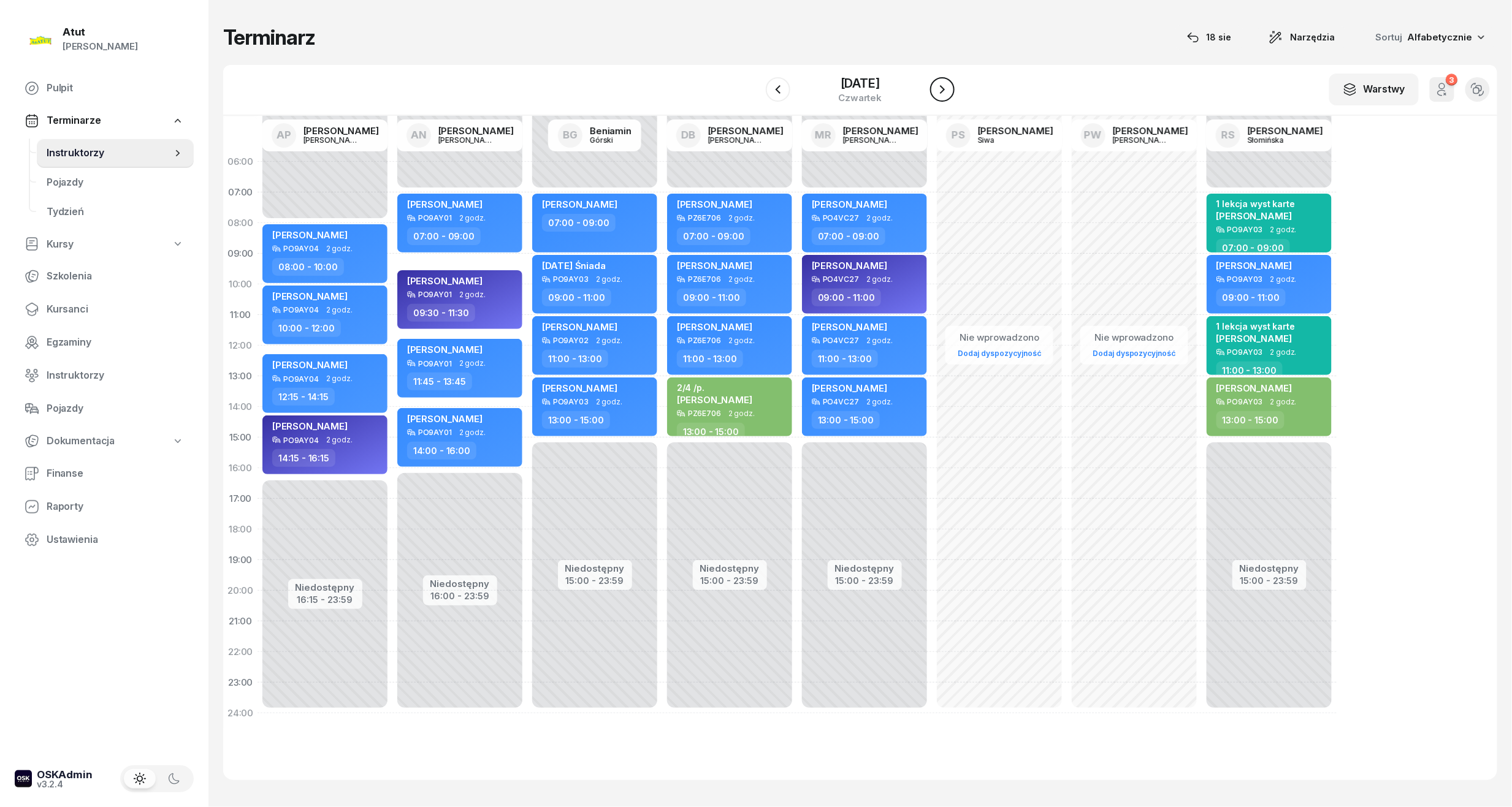
click at [934, 89] on button "button" at bounding box center [942, 89] width 24 height 24
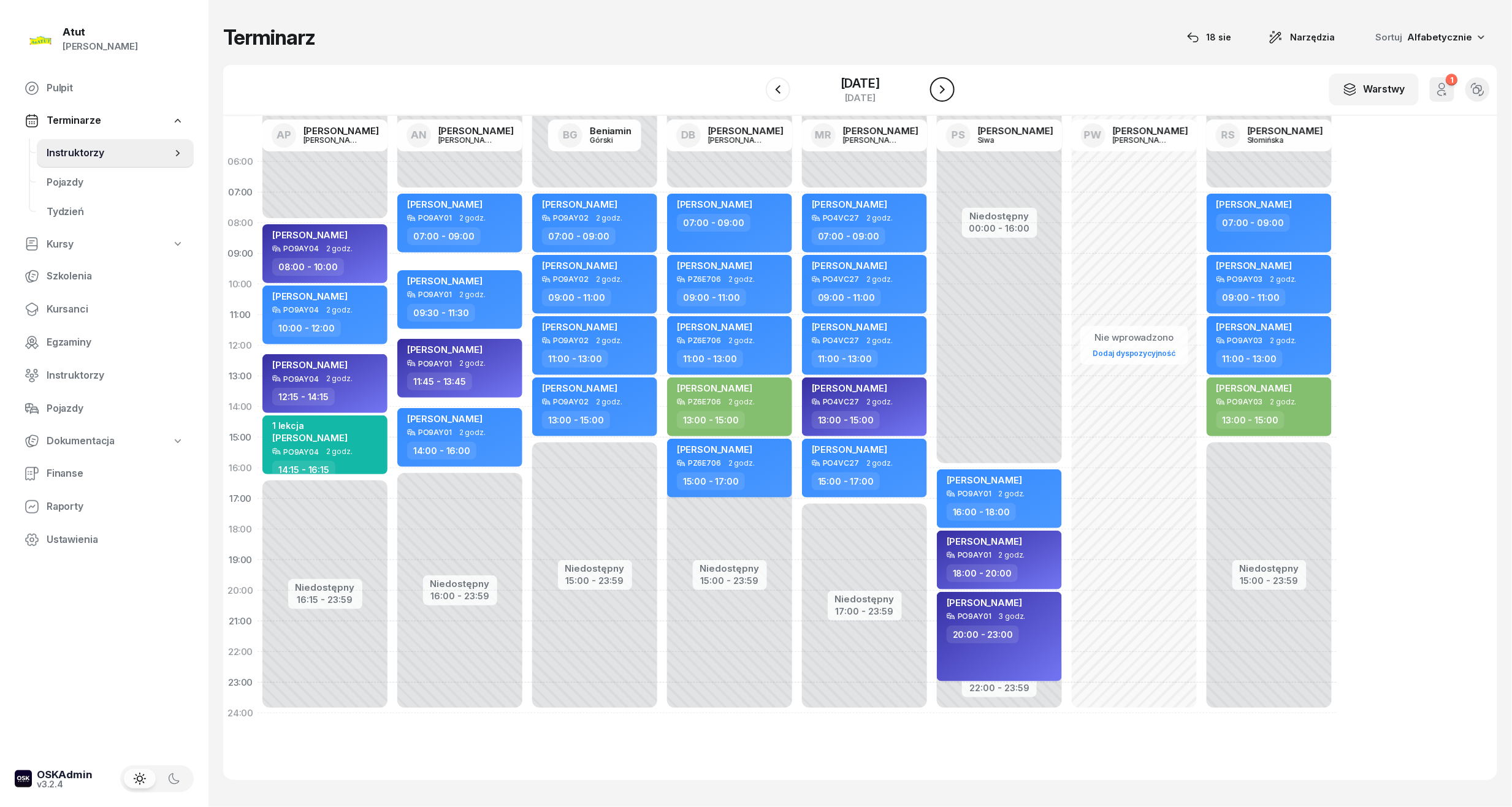
click at [934, 89] on button "button" at bounding box center [942, 89] width 24 height 24
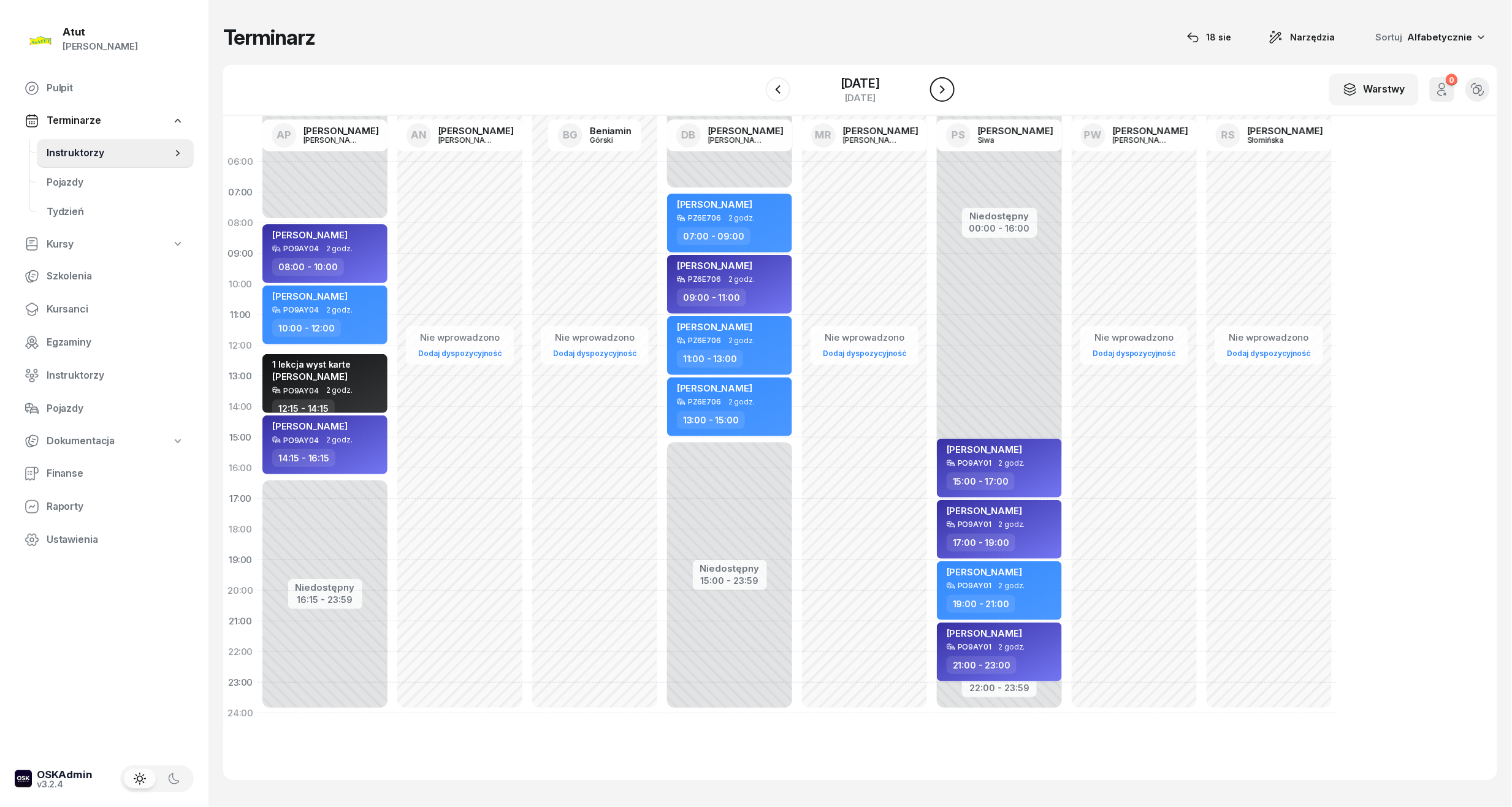
click at [934, 89] on button "button" at bounding box center [942, 89] width 24 height 24
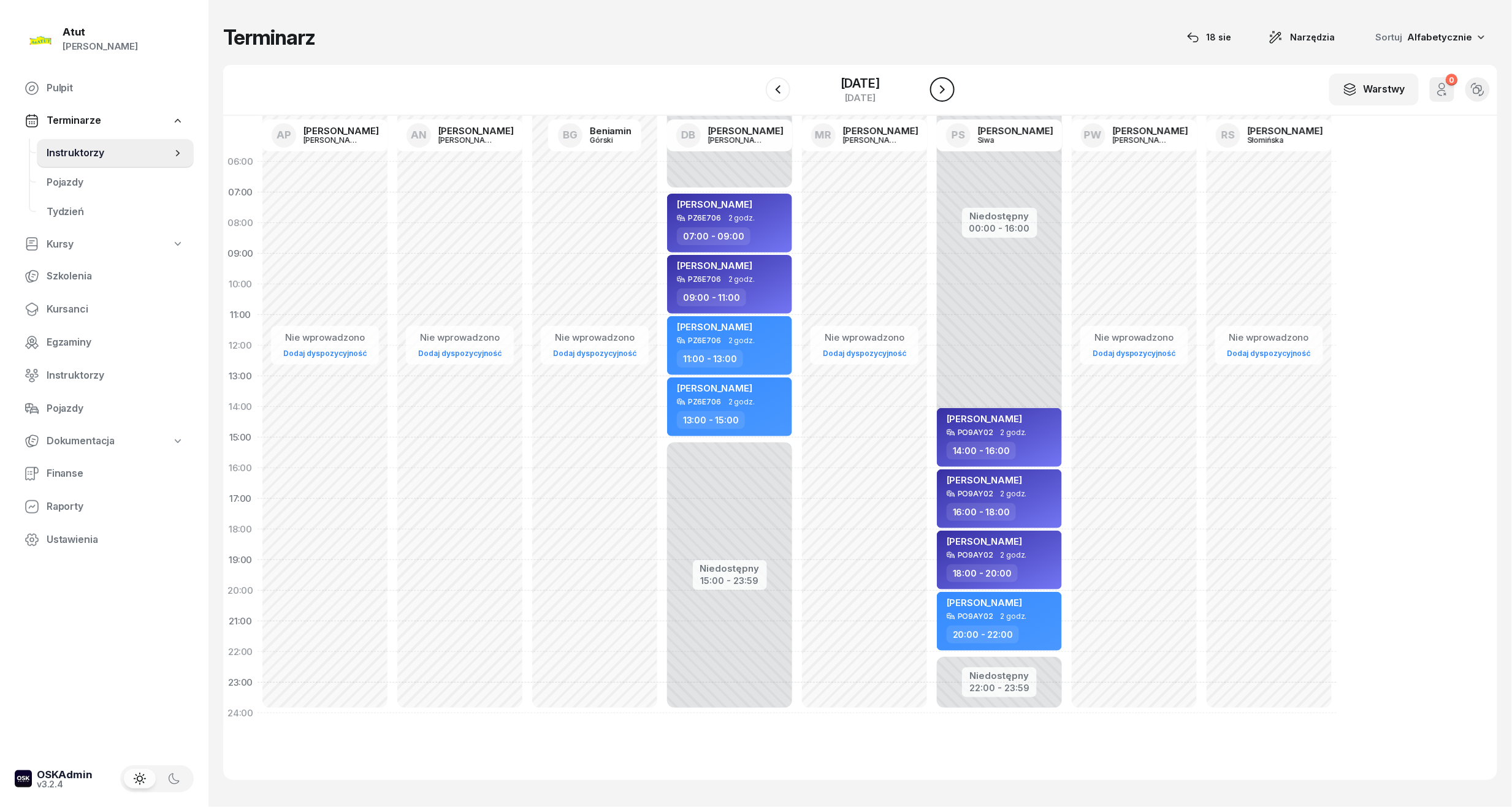
click at [934, 89] on button "button" at bounding box center [942, 89] width 24 height 24
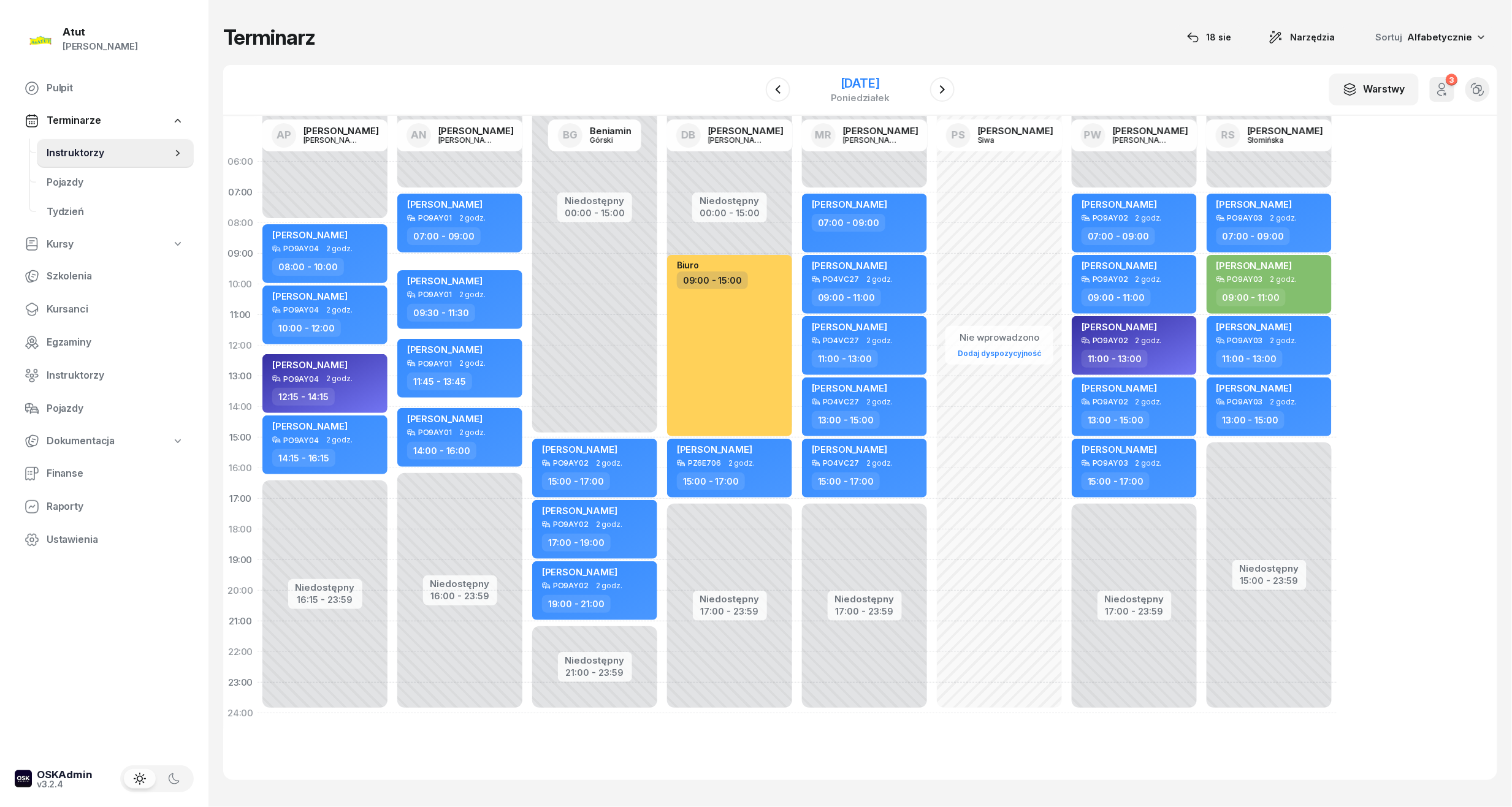
click at [889, 89] on div "15 września 2025" at bounding box center [860, 83] width 59 height 12
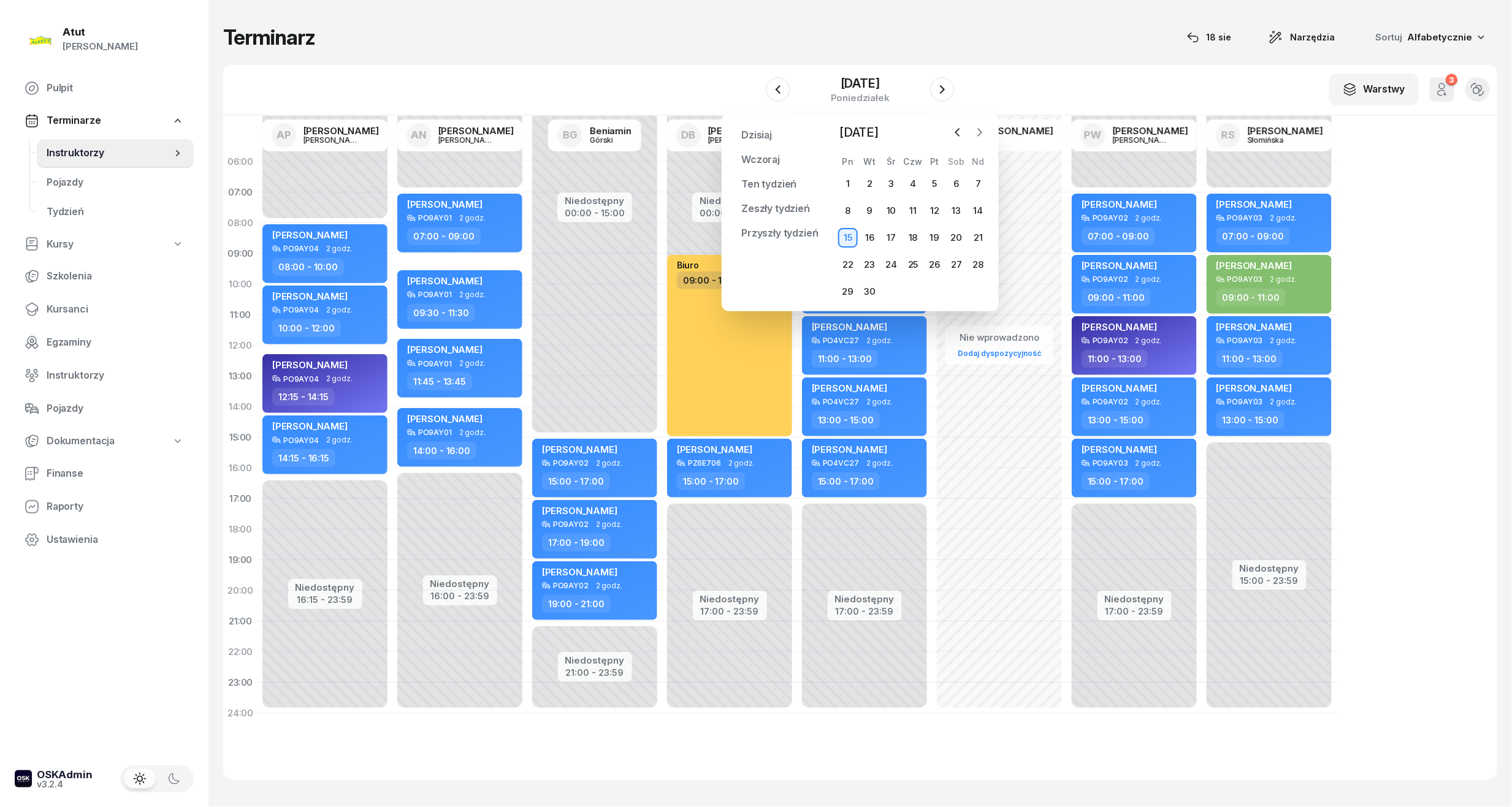
click at [986, 128] on button "button" at bounding box center [979, 132] width 18 height 18
click at [893, 176] on div "1" at bounding box center [891, 184] width 19 height 19
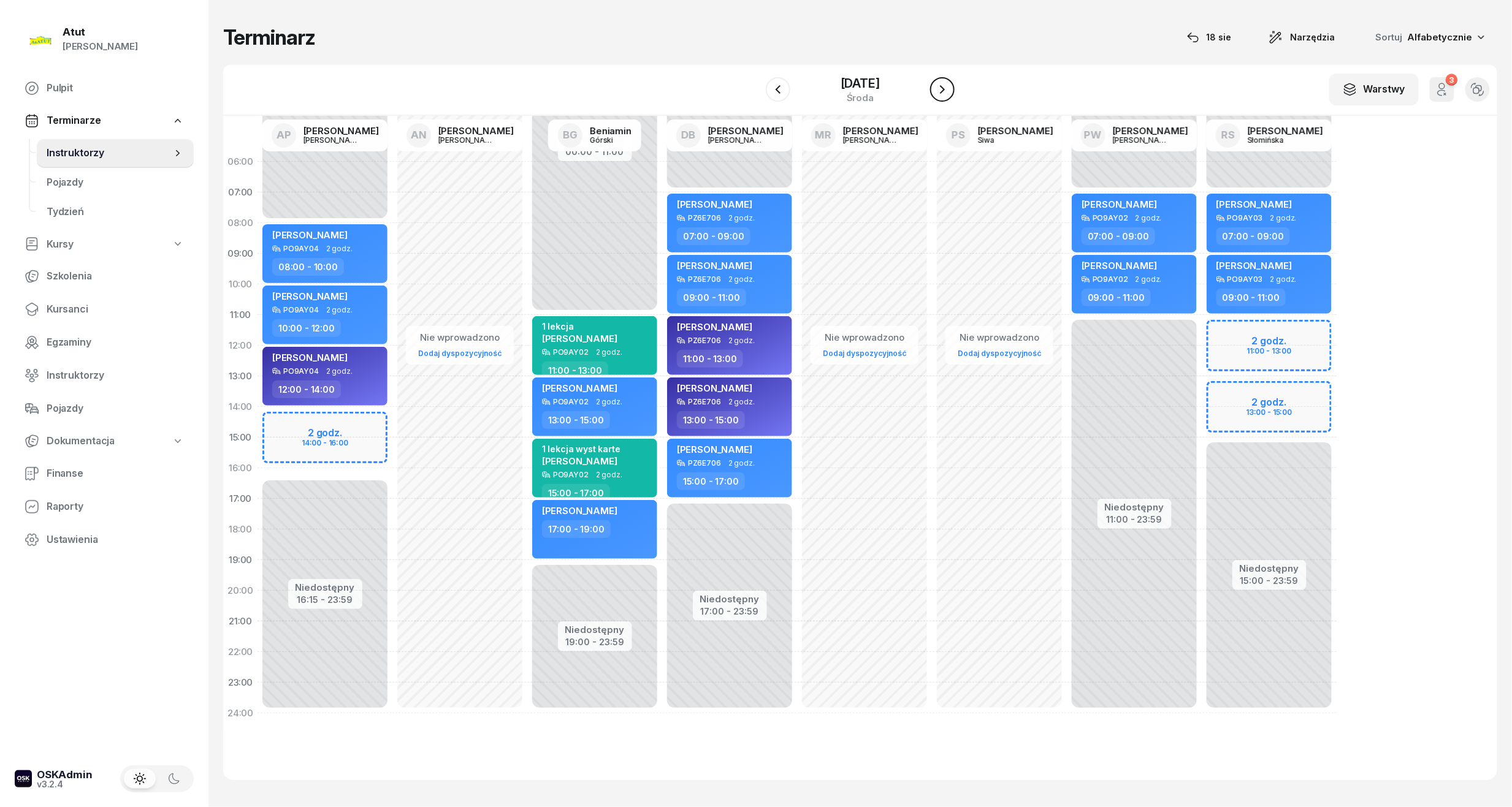
click at [950, 86] on icon "button" at bounding box center [942, 89] width 15 height 15
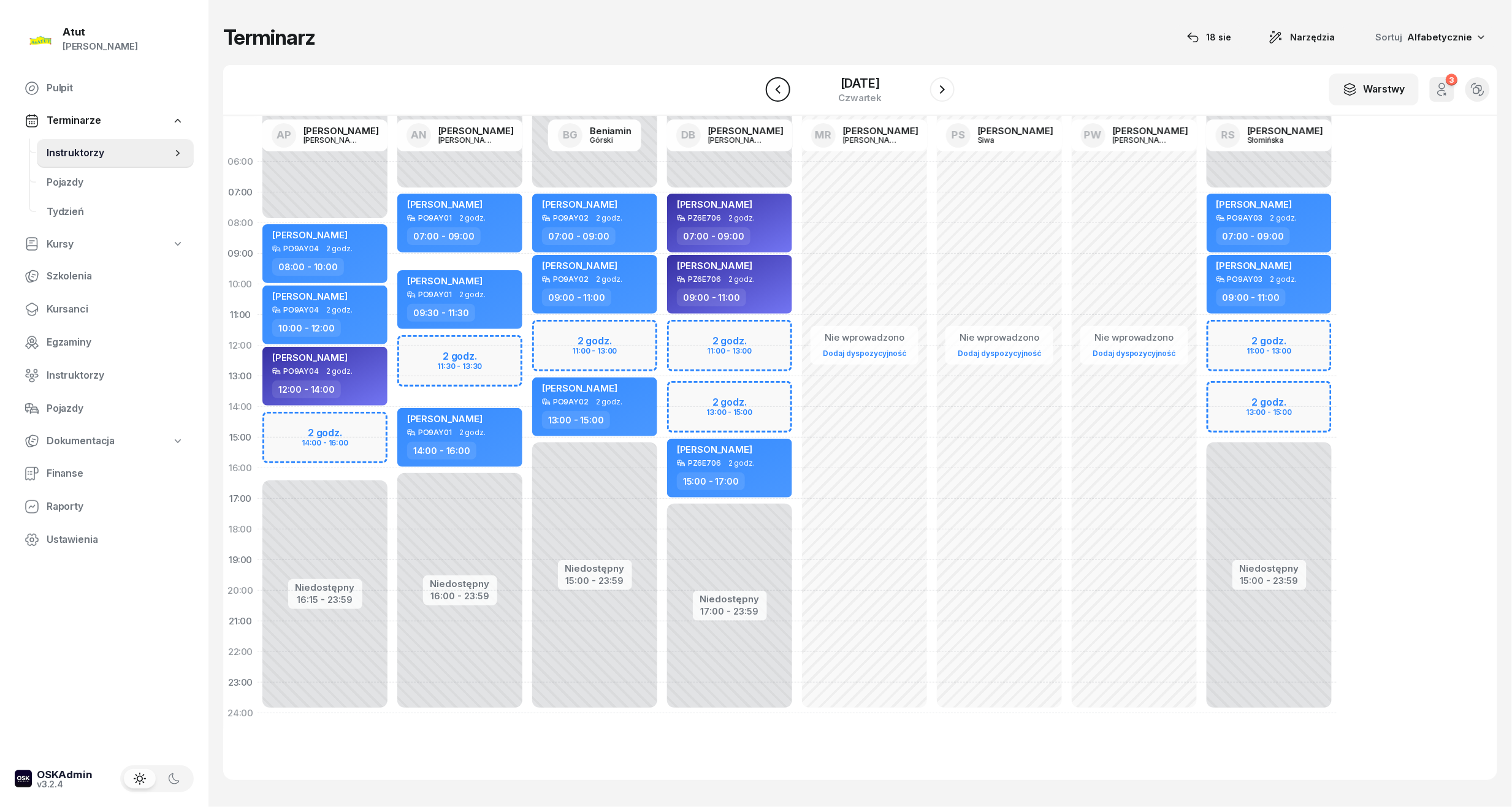
click at [770, 91] on icon "button" at bounding box center [777, 89] width 15 height 15
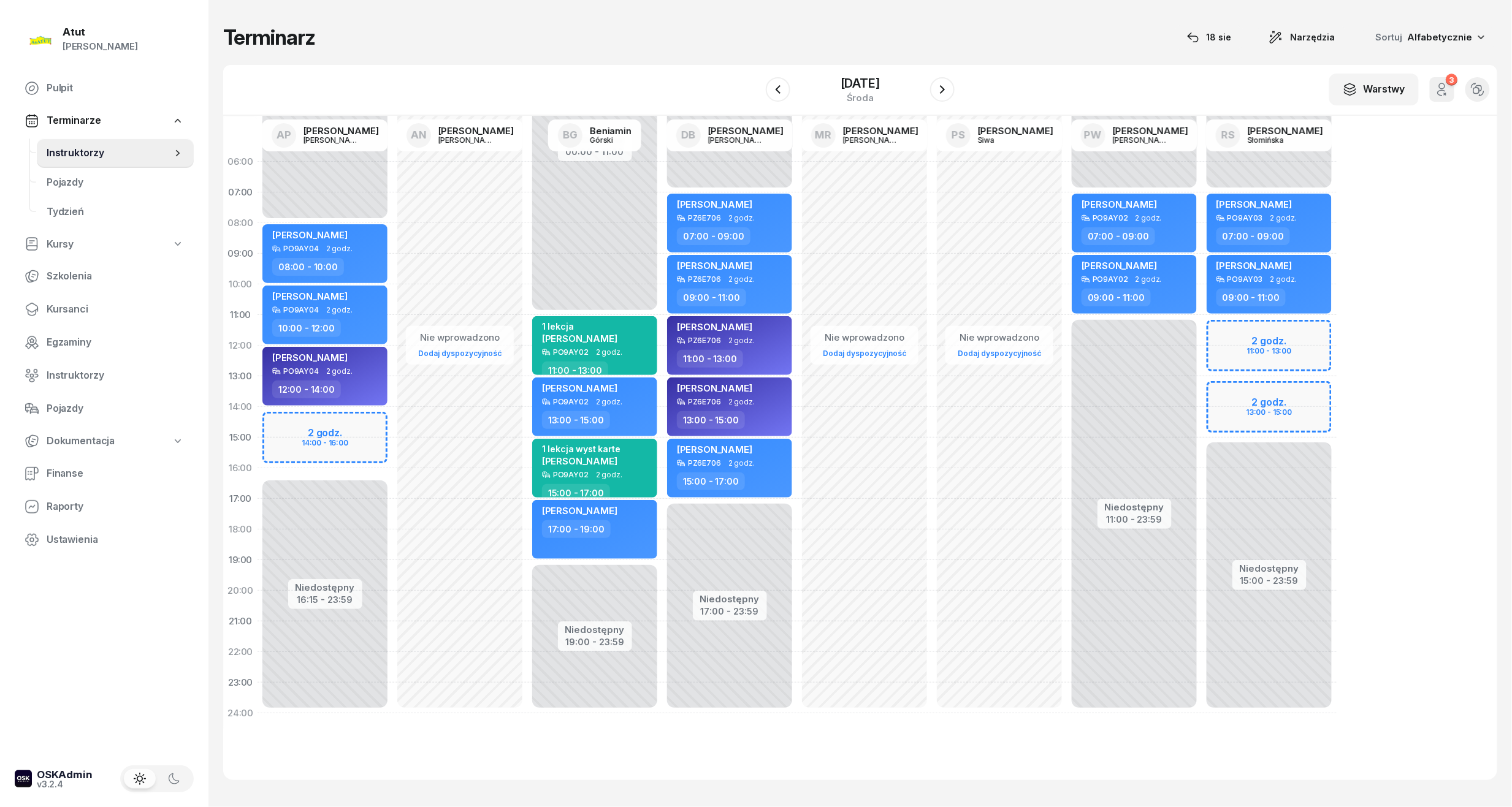
click at [1271, 331] on div "Niedostępny 00:00 - 07:00 Niedostępny 15:00 - 23:59 2 godz. 11:00 - 13:00 2 god…" at bounding box center [1269, 438] width 135 height 582
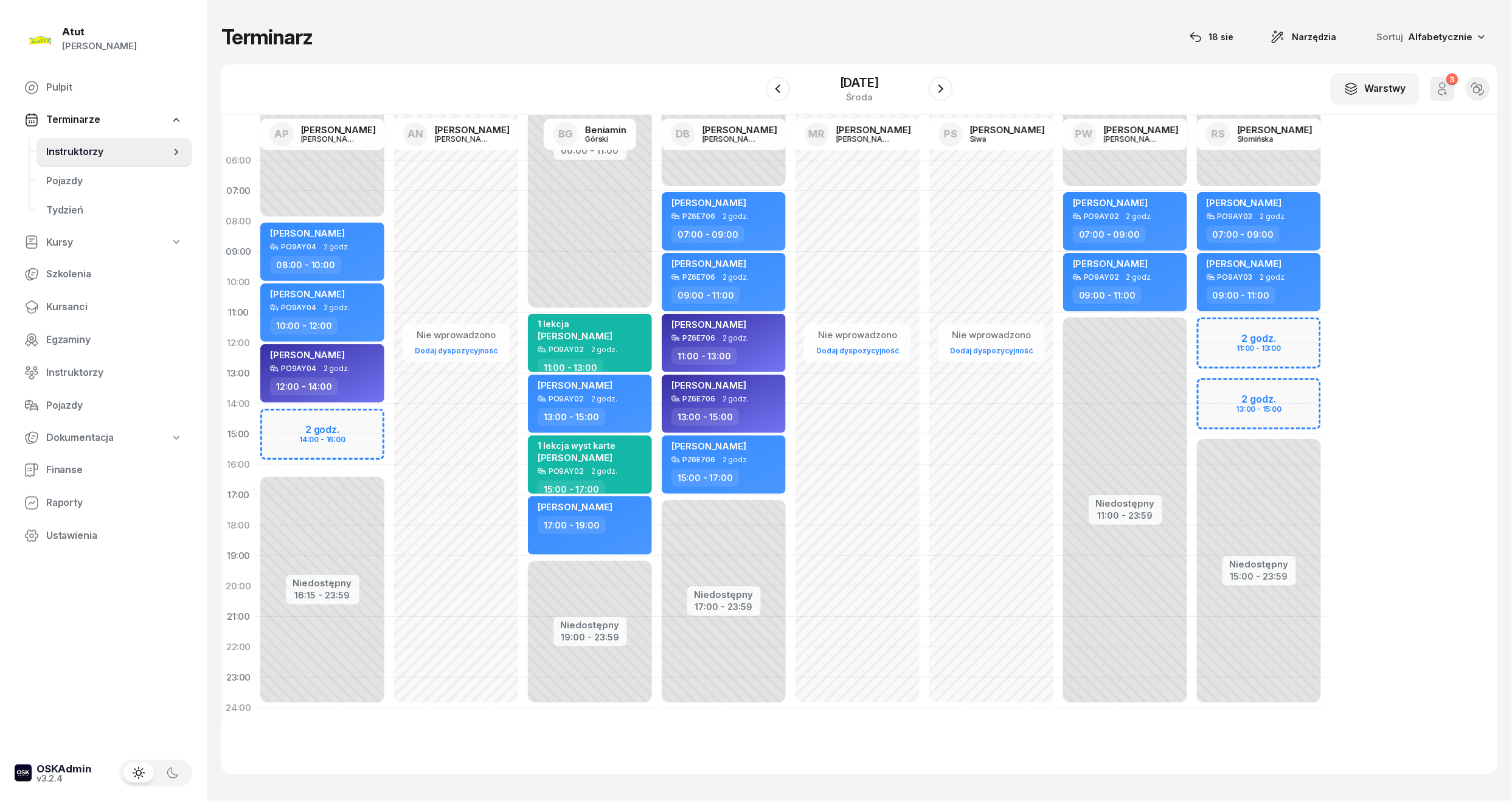
select select "11"
select select "13"
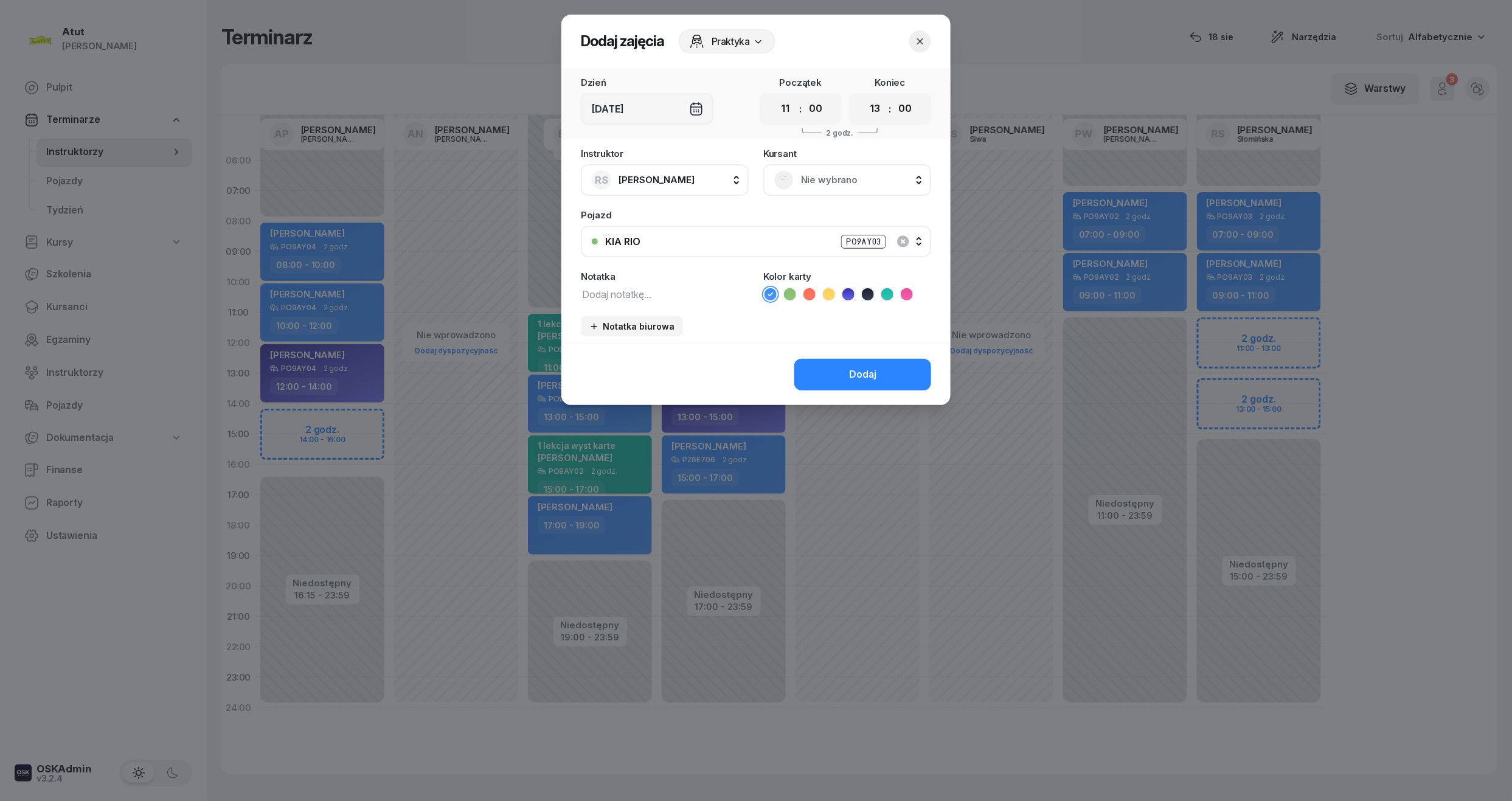
click at [817, 182] on span "Nie wybrano" at bounding box center [860, 180] width 119 height 16
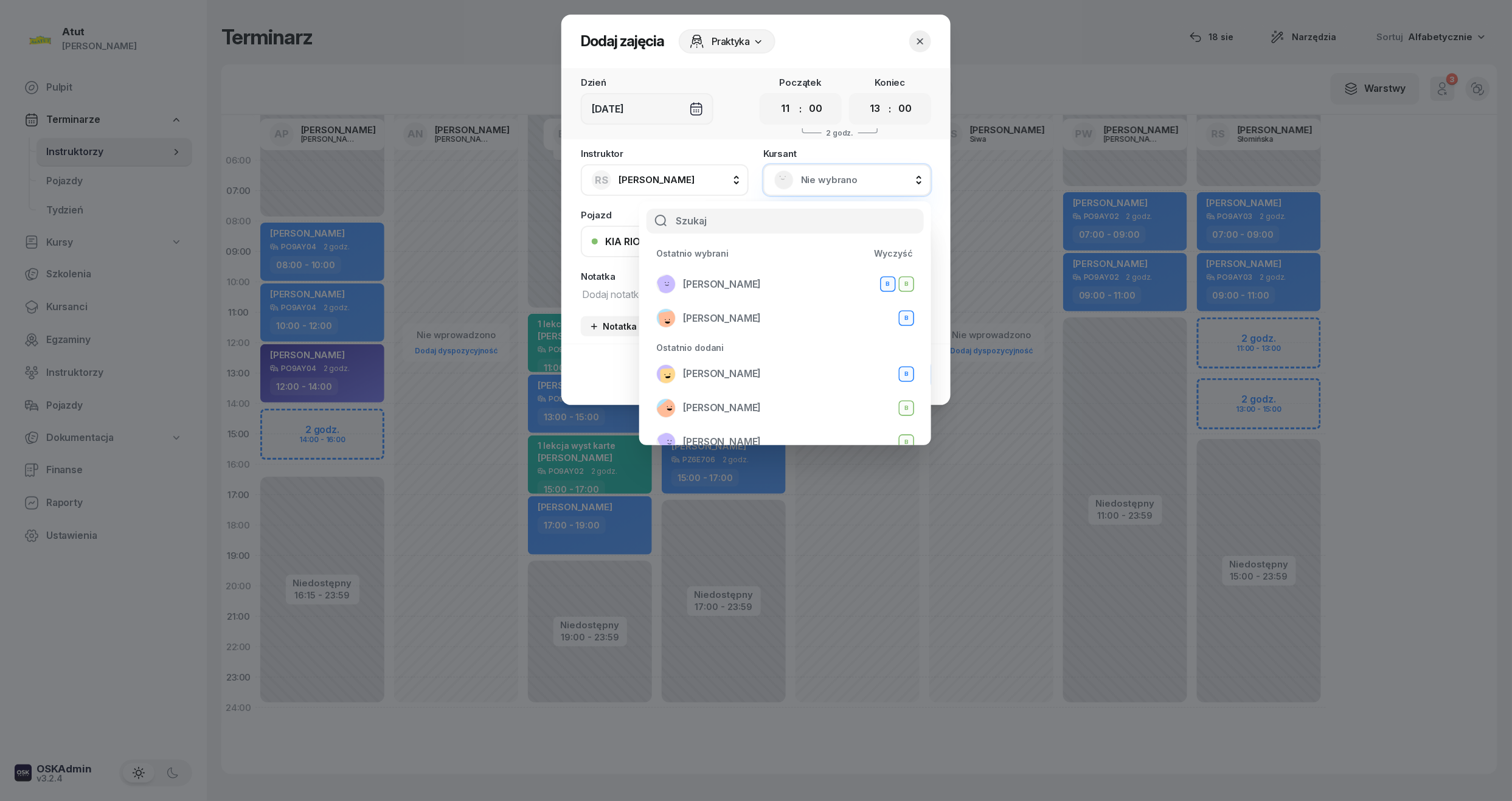
click at [849, 185] on span "Nie wybrano" at bounding box center [860, 180] width 119 height 16
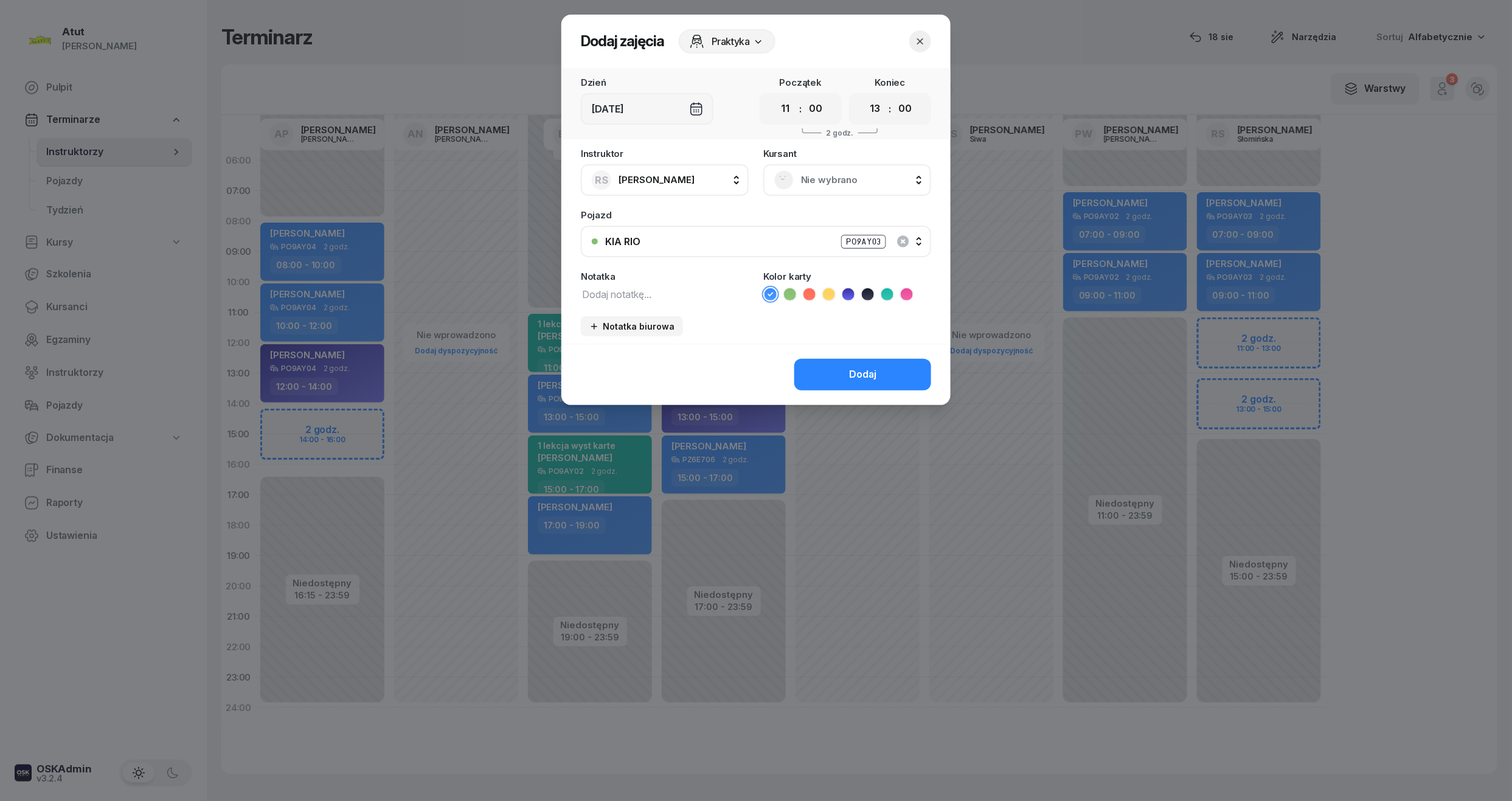
click at [849, 185] on span "Nie wybrano" at bounding box center [860, 180] width 119 height 16
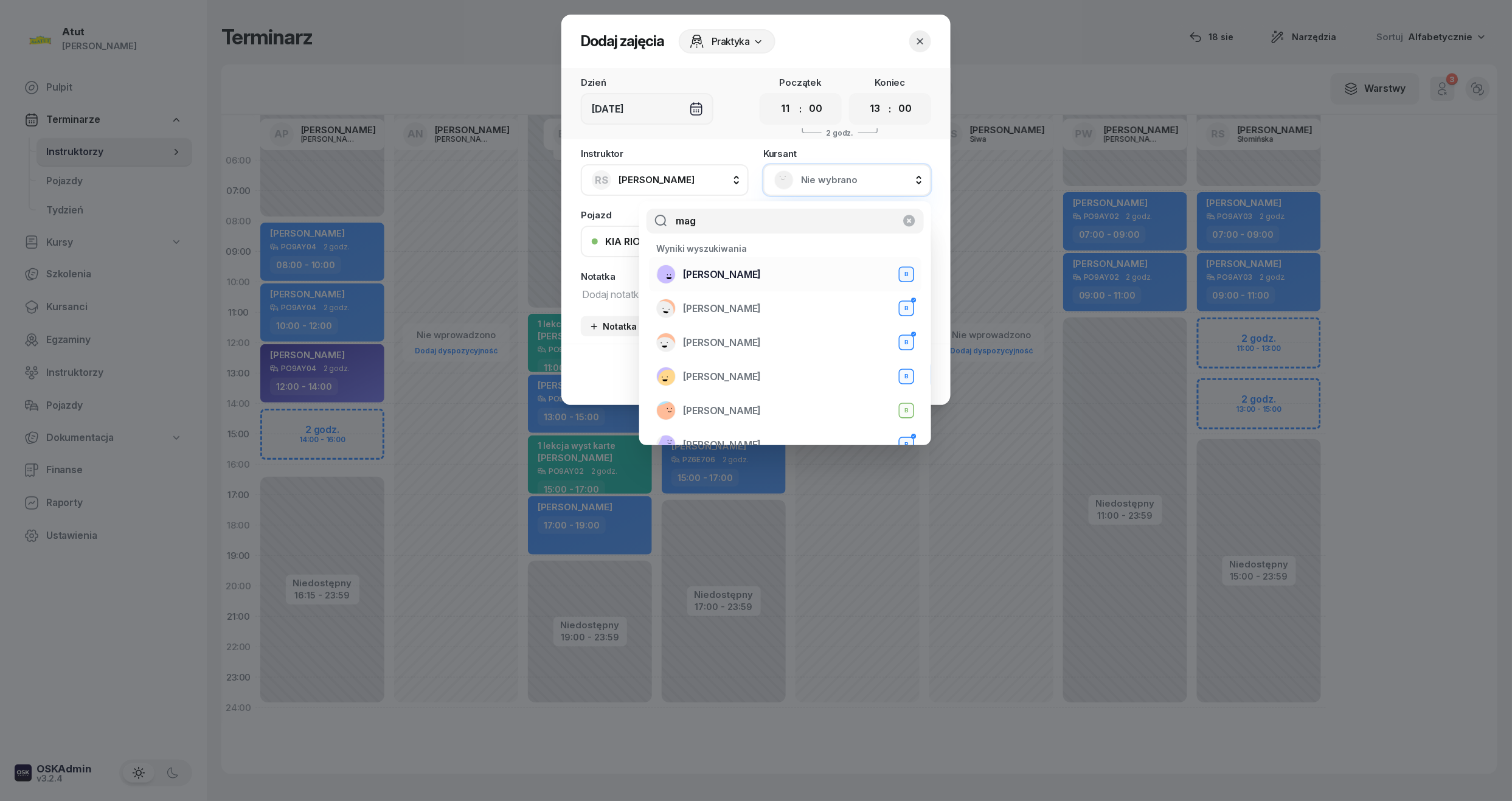
type input "mag"
click at [771, 292] on li "Magdalena Stachowiak B" at bounding box center [785, 308] width 272 height 34
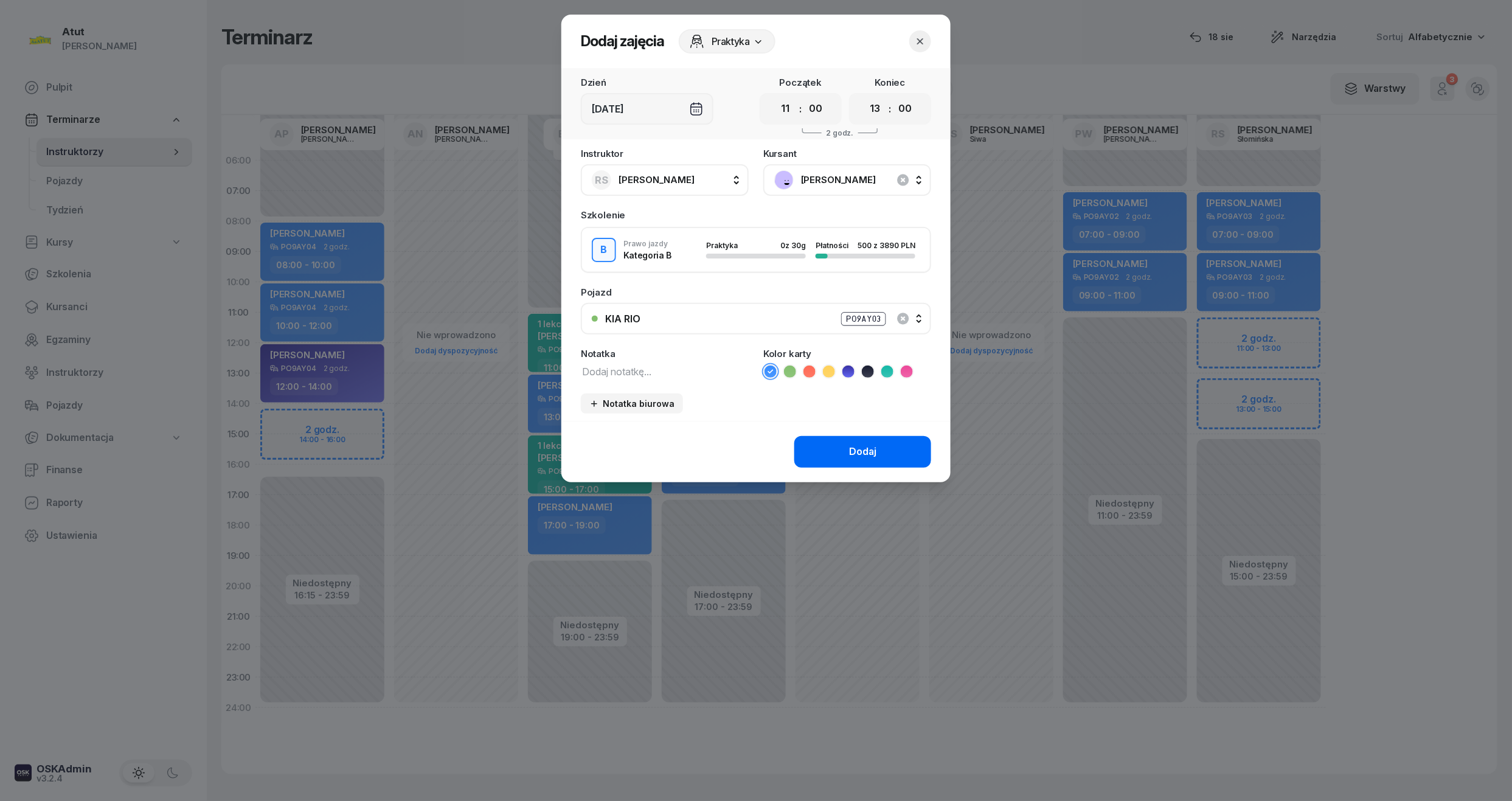
click at [886, 449] on button "Dodaj" at bounding box center [863, 452] width 137 height 31
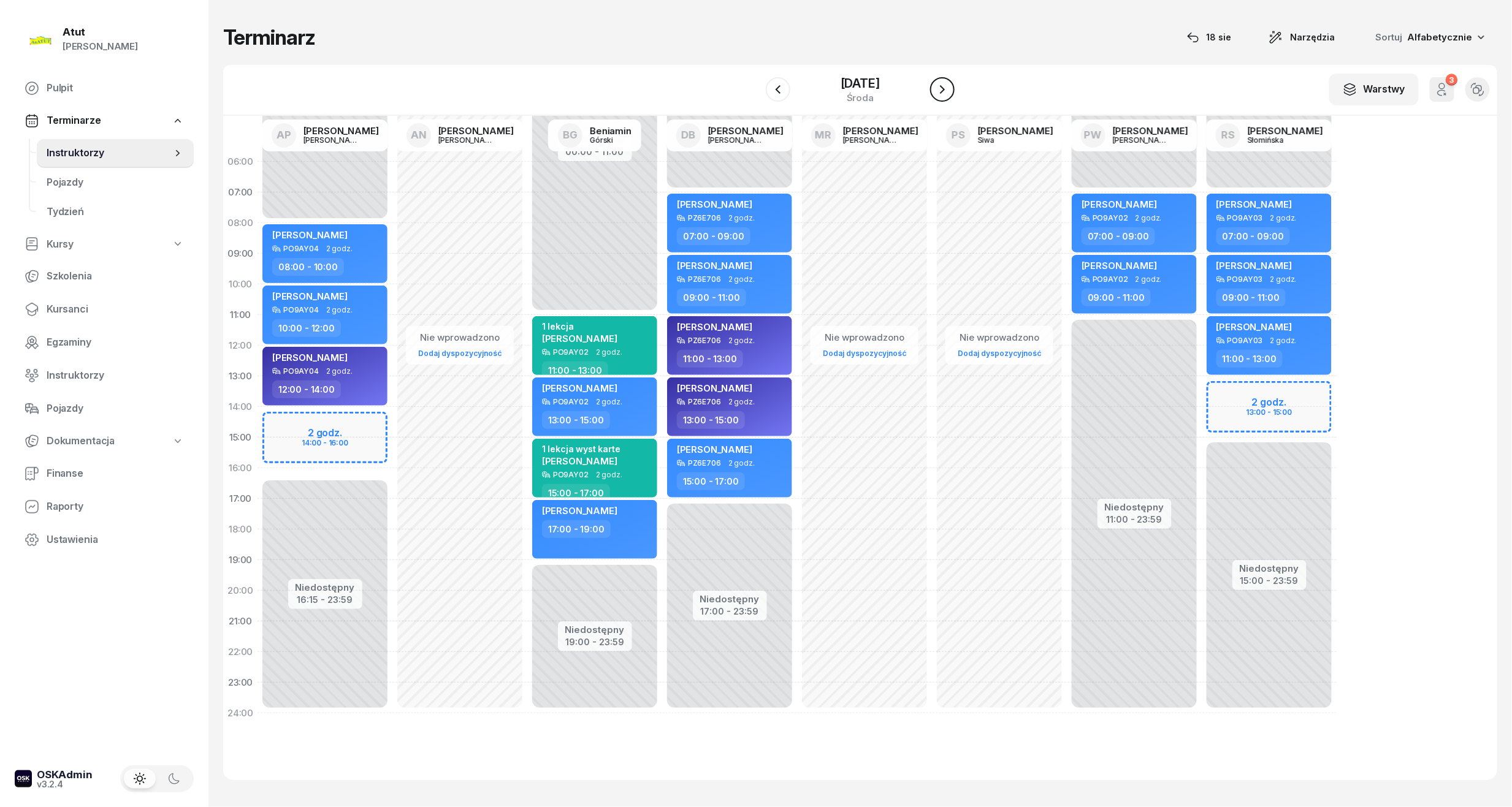
click at [950, 85] on icon "button" at bounding box center [942, 89] width 15 height 15
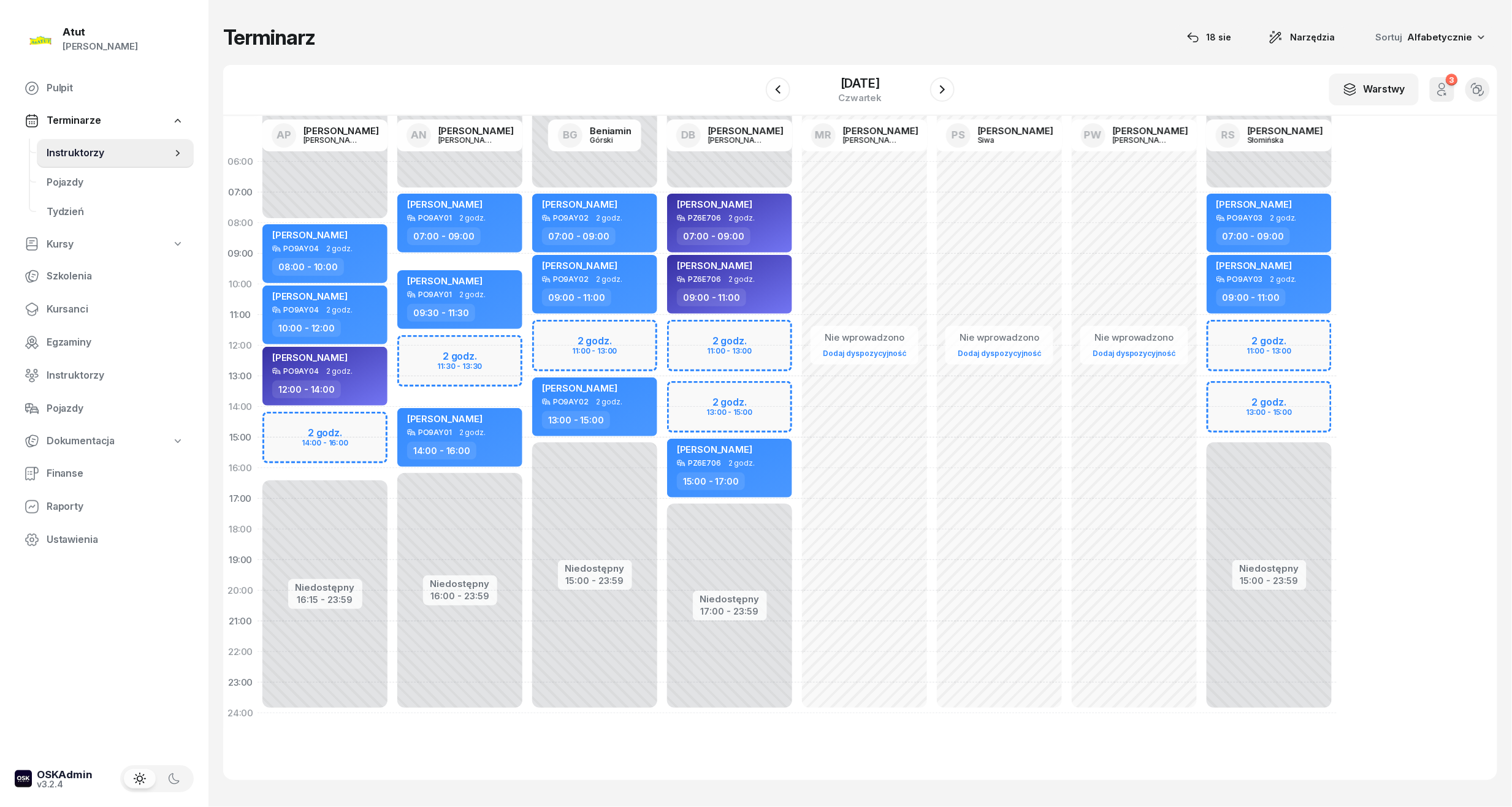
click at [1260, 331] on div "Niedostępny 00:00 - 07:00 Niedostępny 15:00 - 23:59 2 godz. 11:00 - 13:00 2 god…" at bounding box center [1269, 438] width 135 height 582
select select "11"
select select "13"
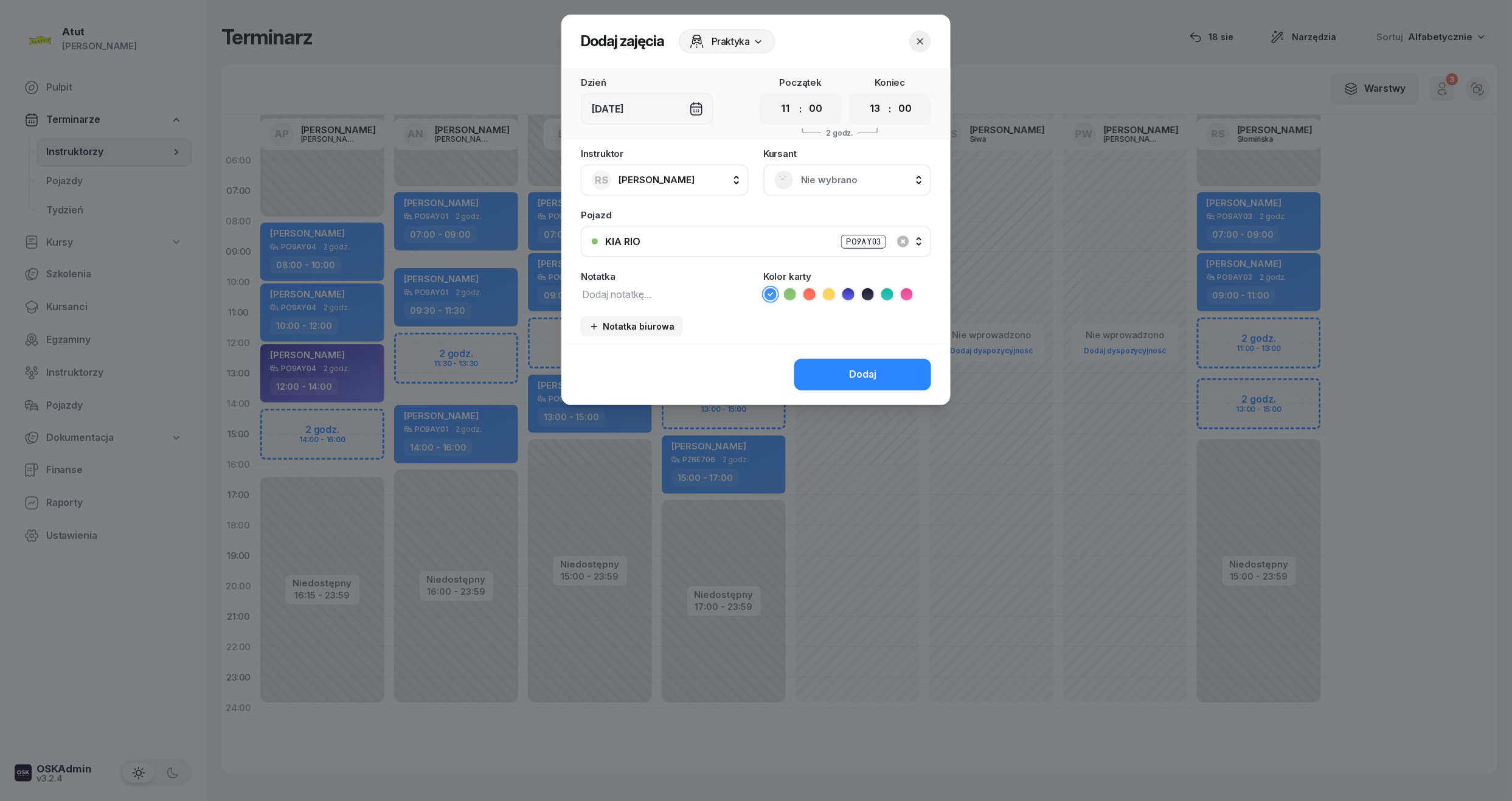
click at [837, 172] on span "Nie wybrano" at bounding box center [860, 180] width 119 height 16
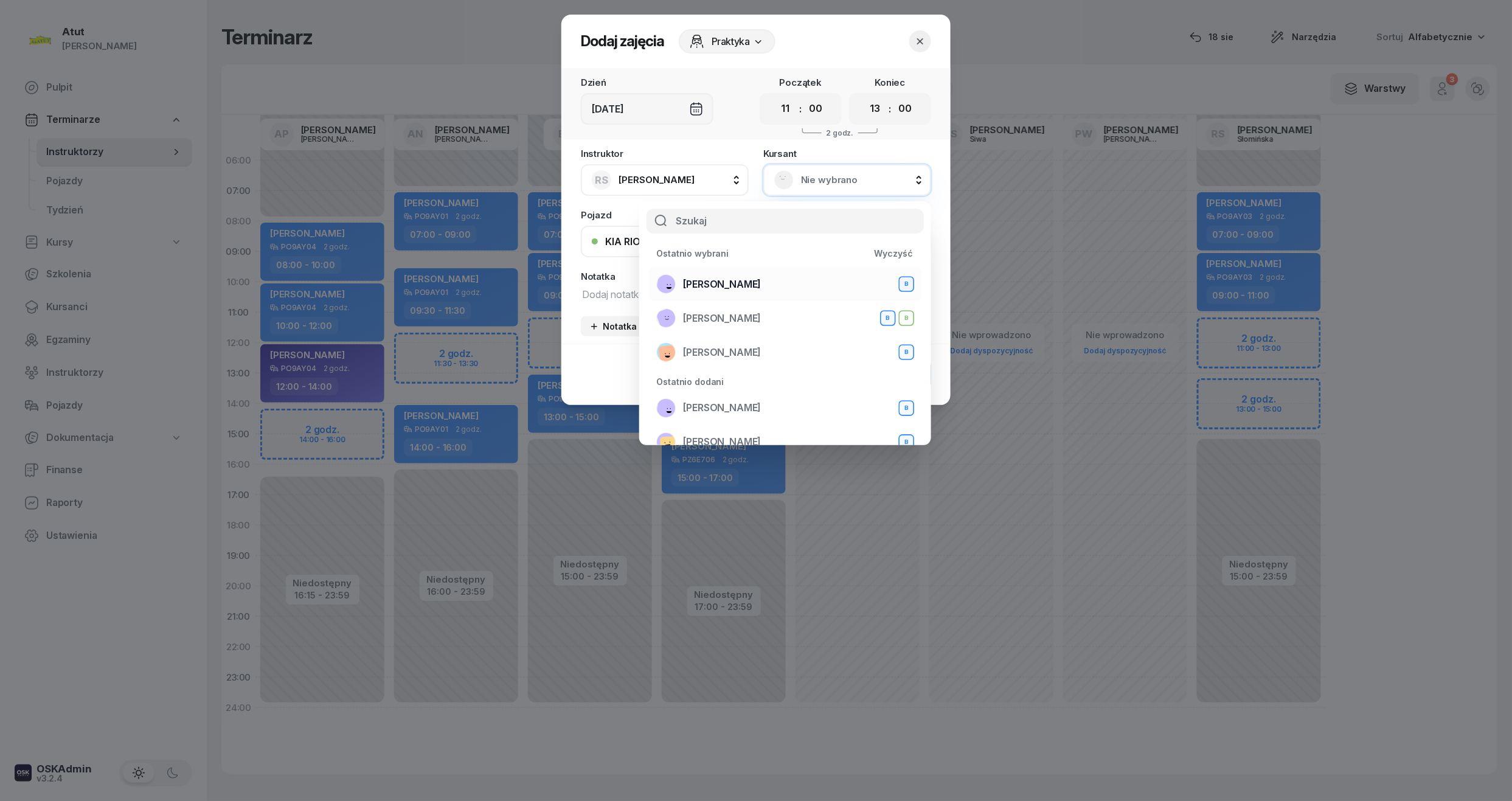
click at [761, 278] on span "Magdalena Stachowiak" at bounding box center [722, 285] width 78 height 16
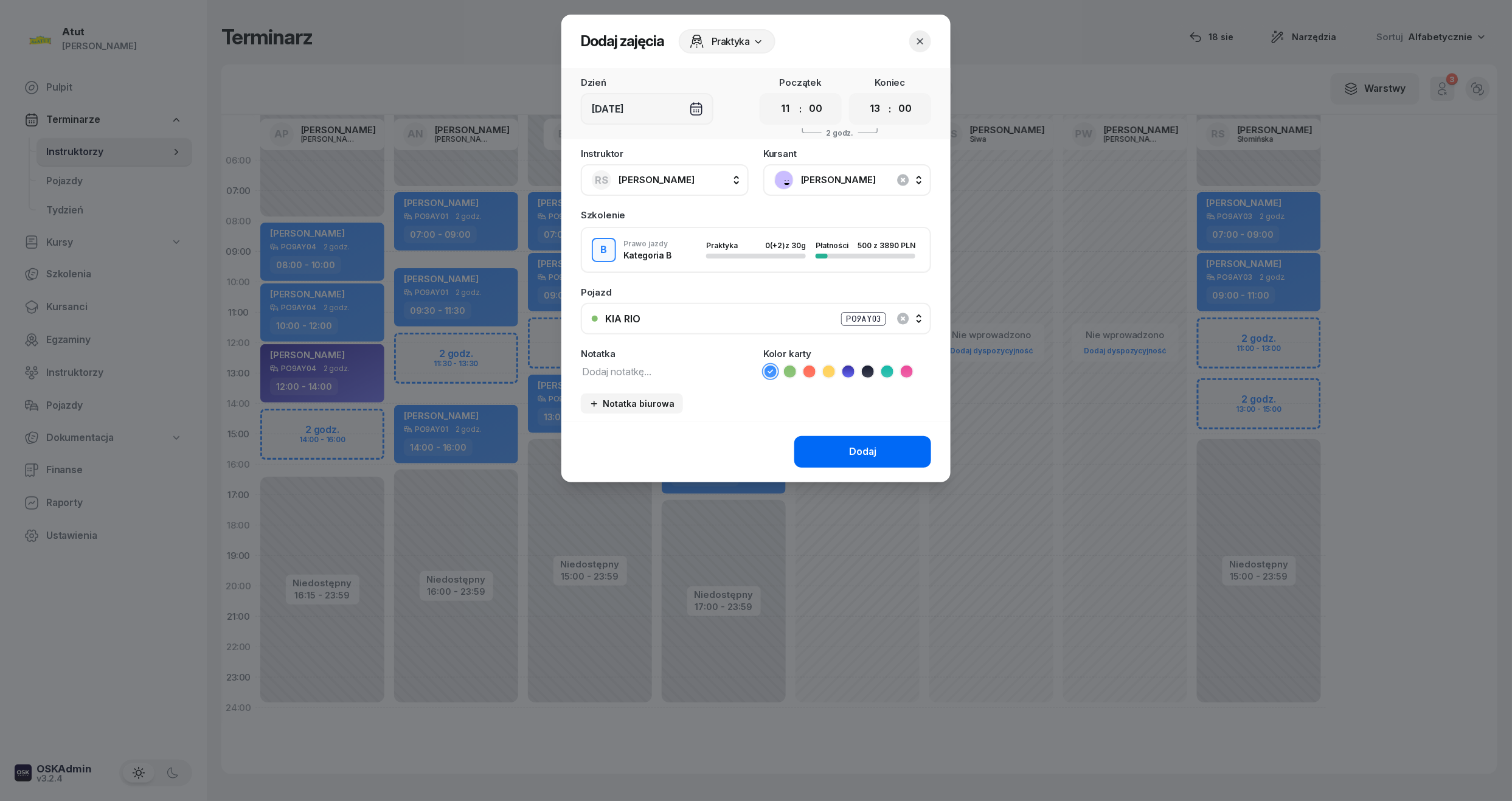
click at [872, 459] on button "Dodaj" at bounding box center [863, 452] width 137 height 31
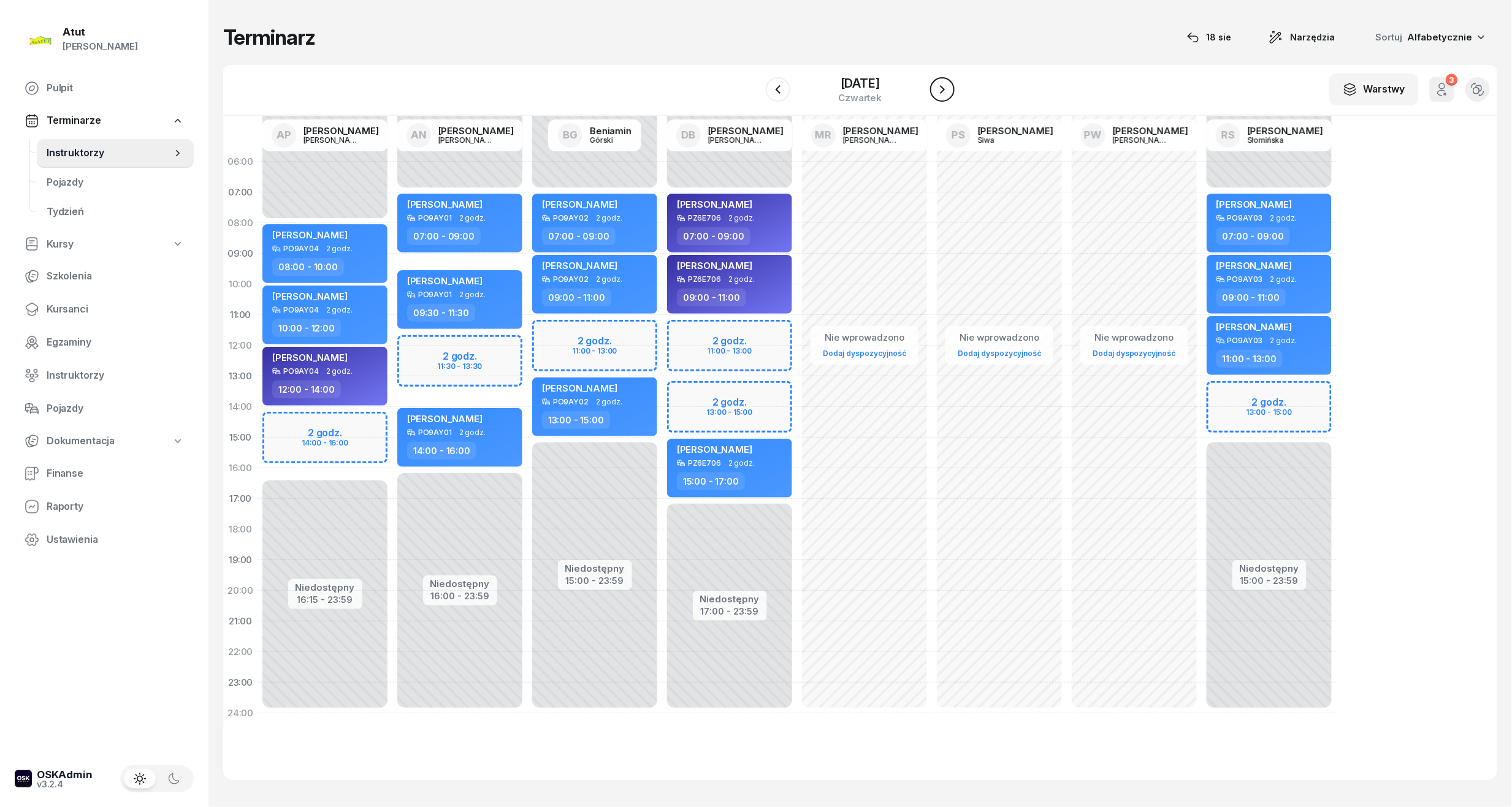
click at [950, 89] on icon "button" at bounding box center [942, 89] width 15 height 15
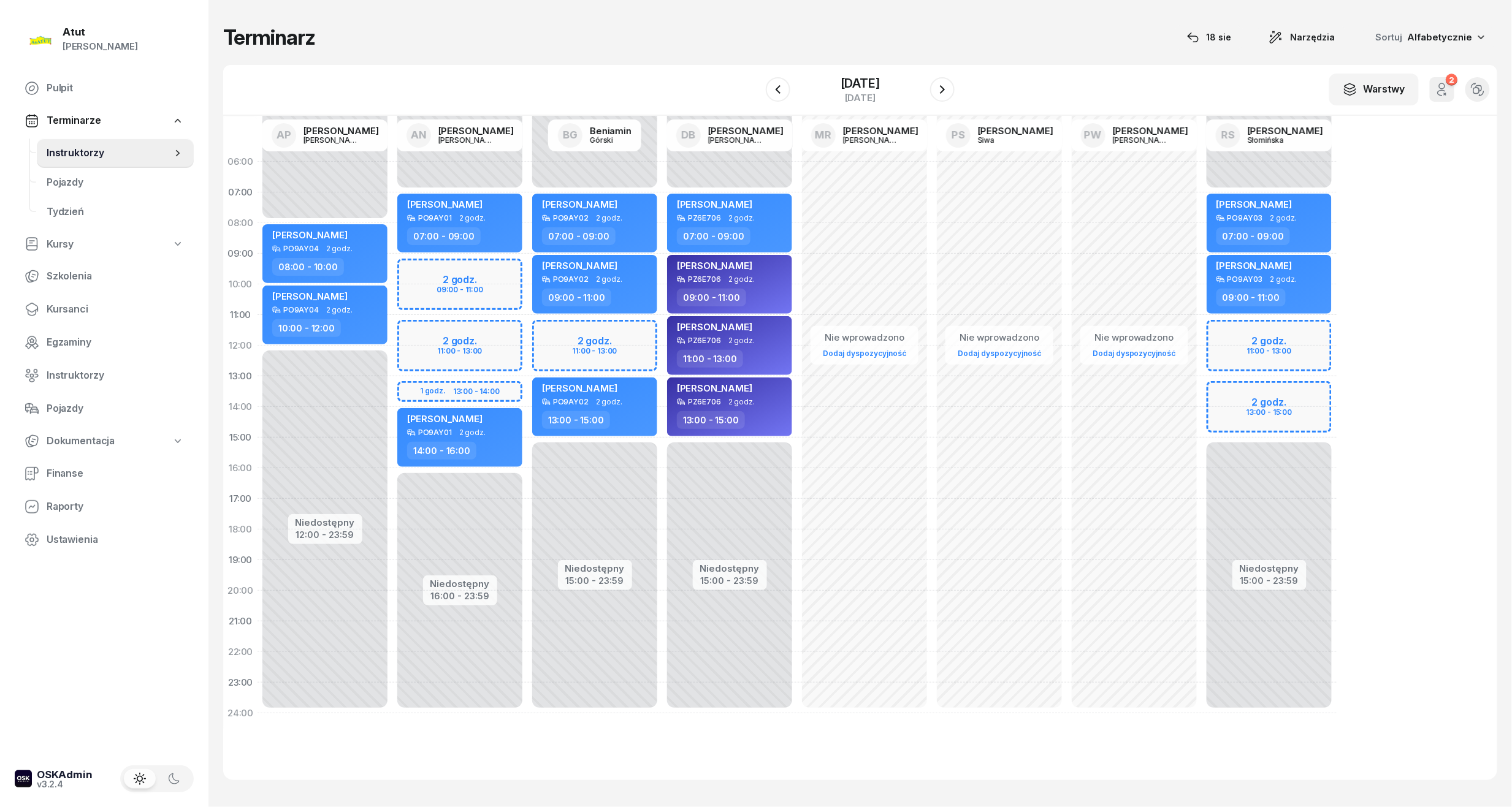
click at [1322, 331] on div "Niedostępny 00:00 - 07:00 Niedostępny 15:00 - 23:59 2 godz. 11:00 - 13:00 2 god…" at bounding box center [1269, 438] width 135 height 582
select select "11"
select select "13"
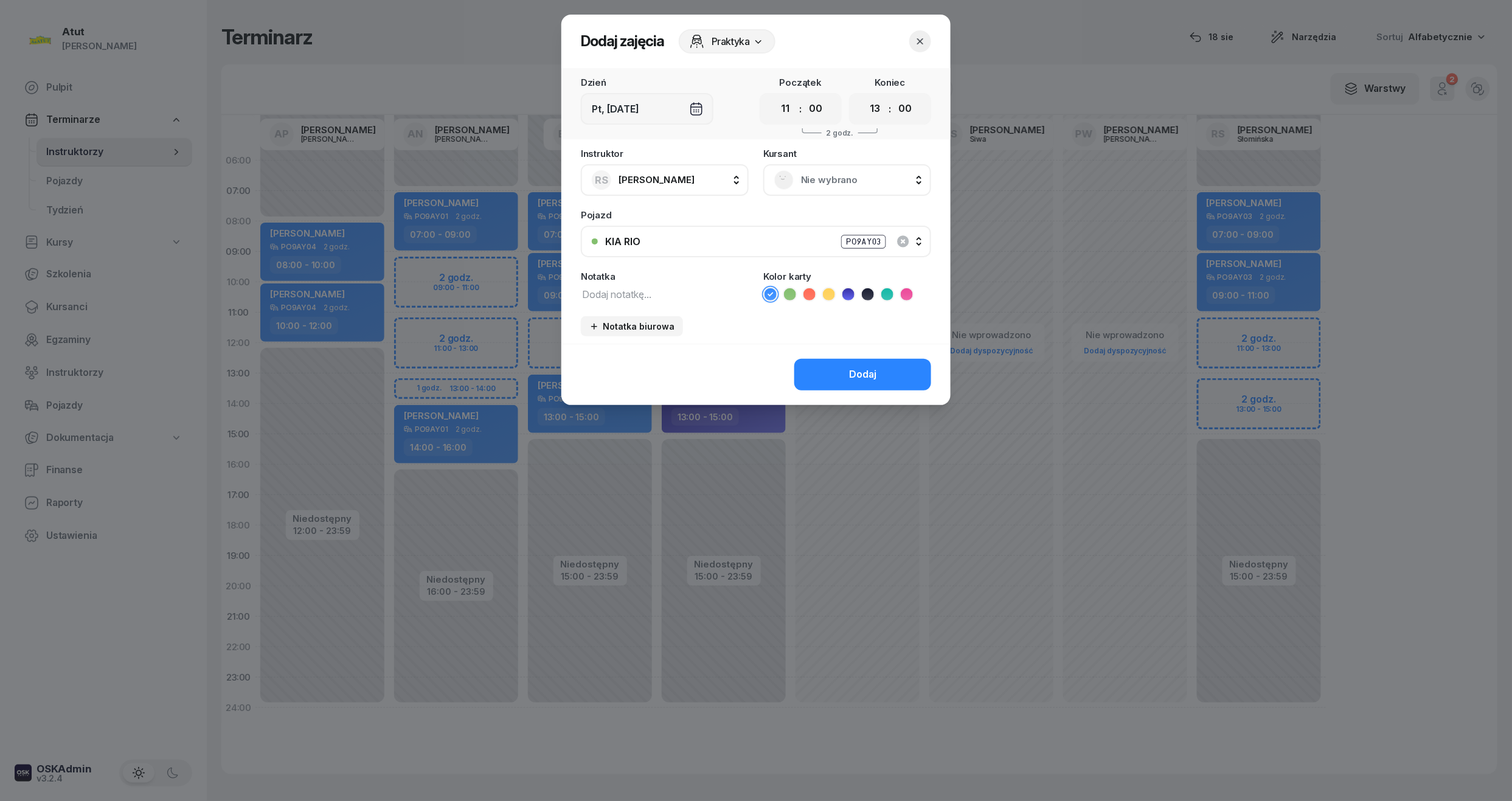
click at [832, 167] on div "Nie wybrano" at bounding box center [847, 180] width 167 height 31
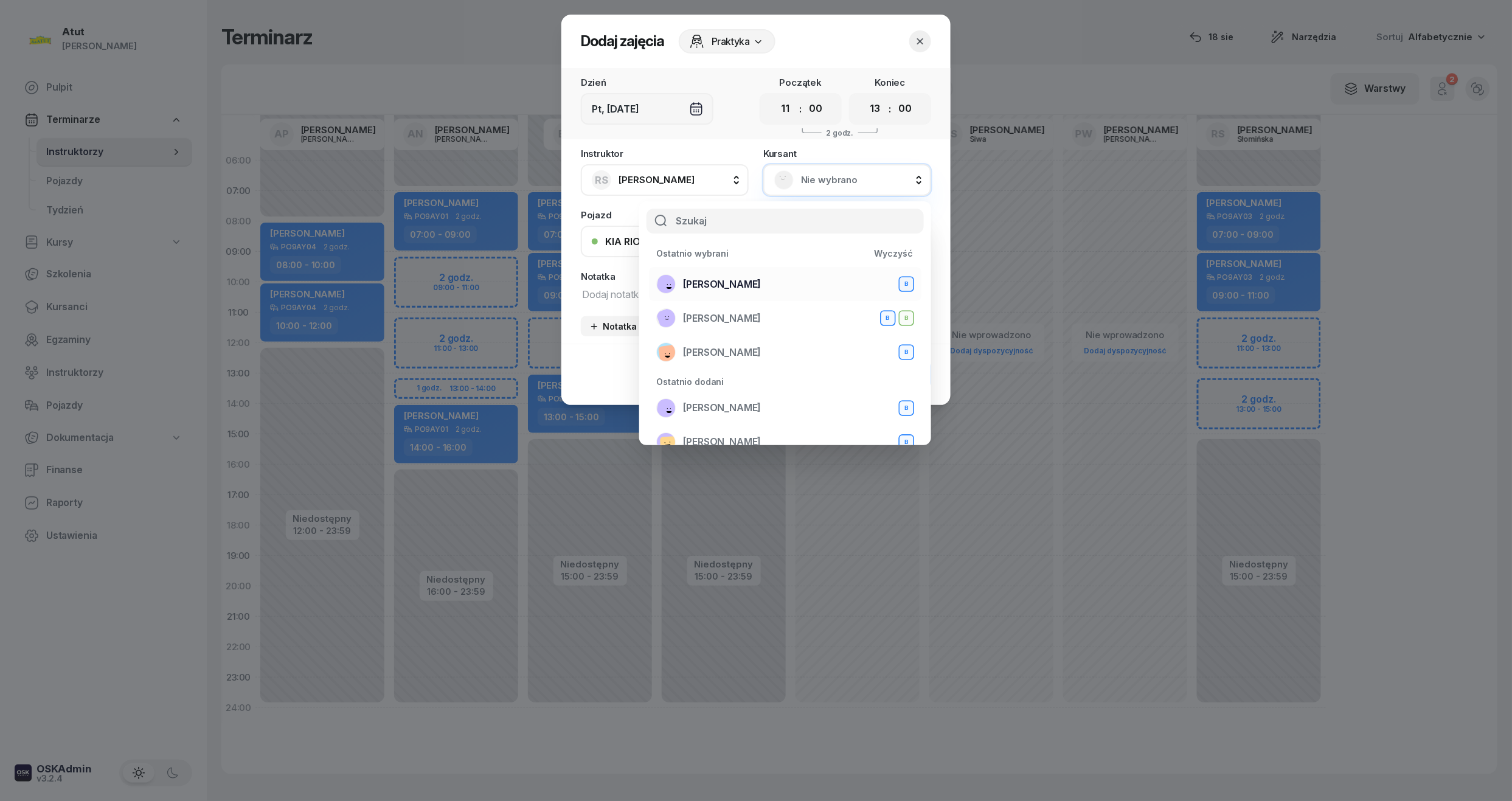
click at [761, 285] on span "Magdalena Stachowiak" at bounding box center [722, 285] width 78 height 16
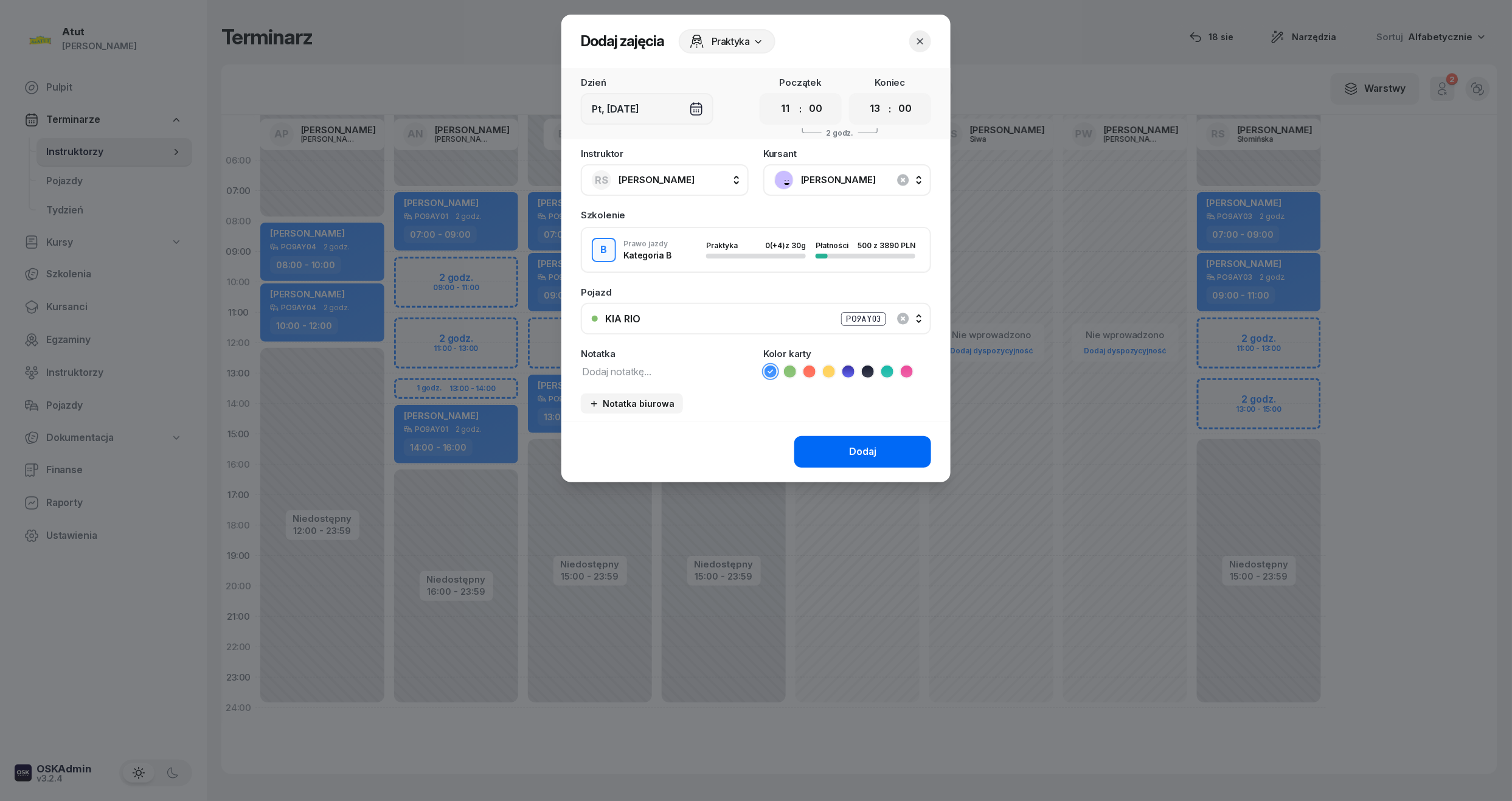
click at [848, 447] on button "Dodaj" at bounding box center [863, 452] width 137 height 31
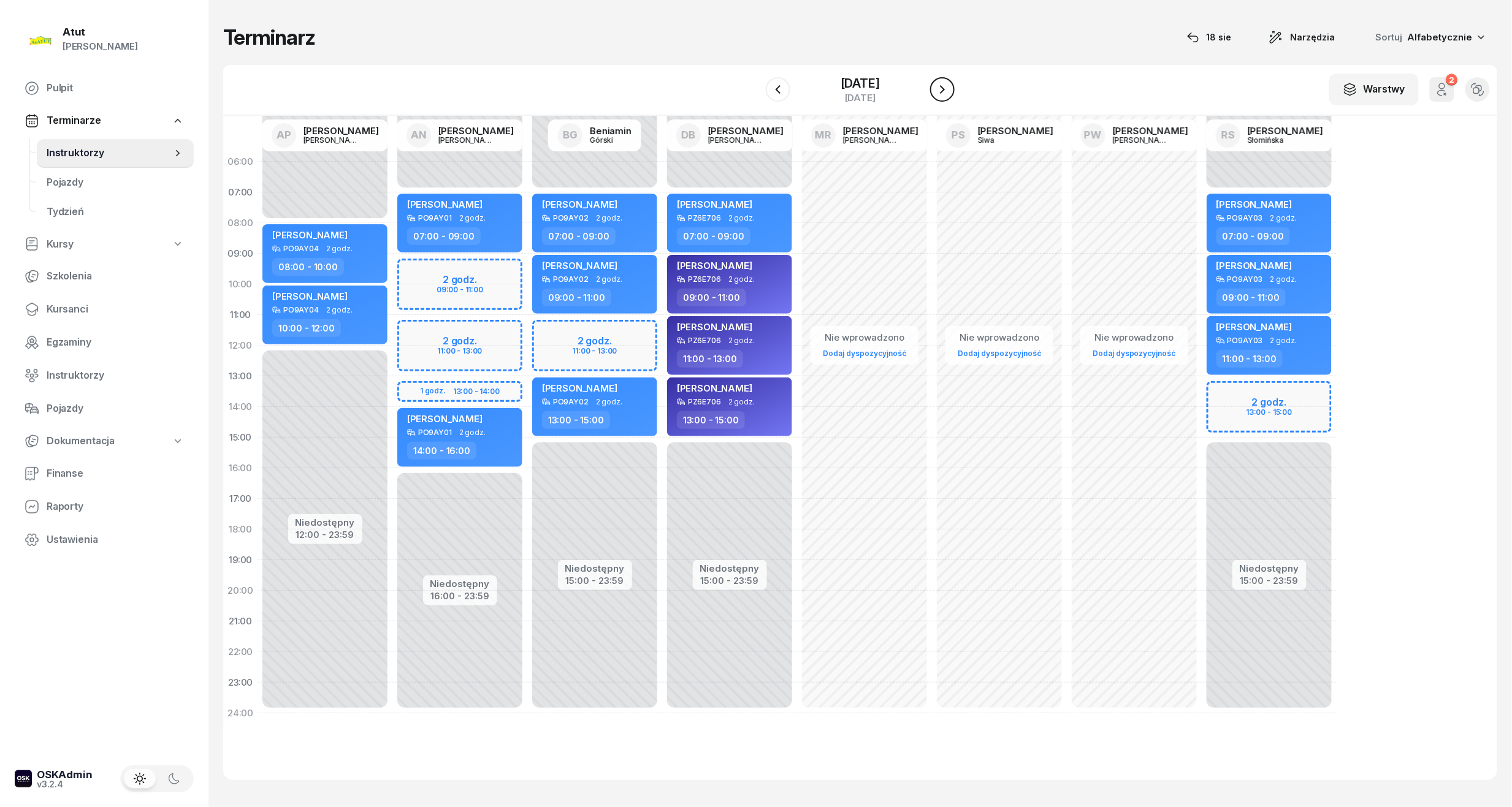
click at [955, 81] on button "button" at bounding box center [942, 89] width 24 height 24
click at [950, 82] on icon "button" at bounding box center [942, 89] width 15 height 15
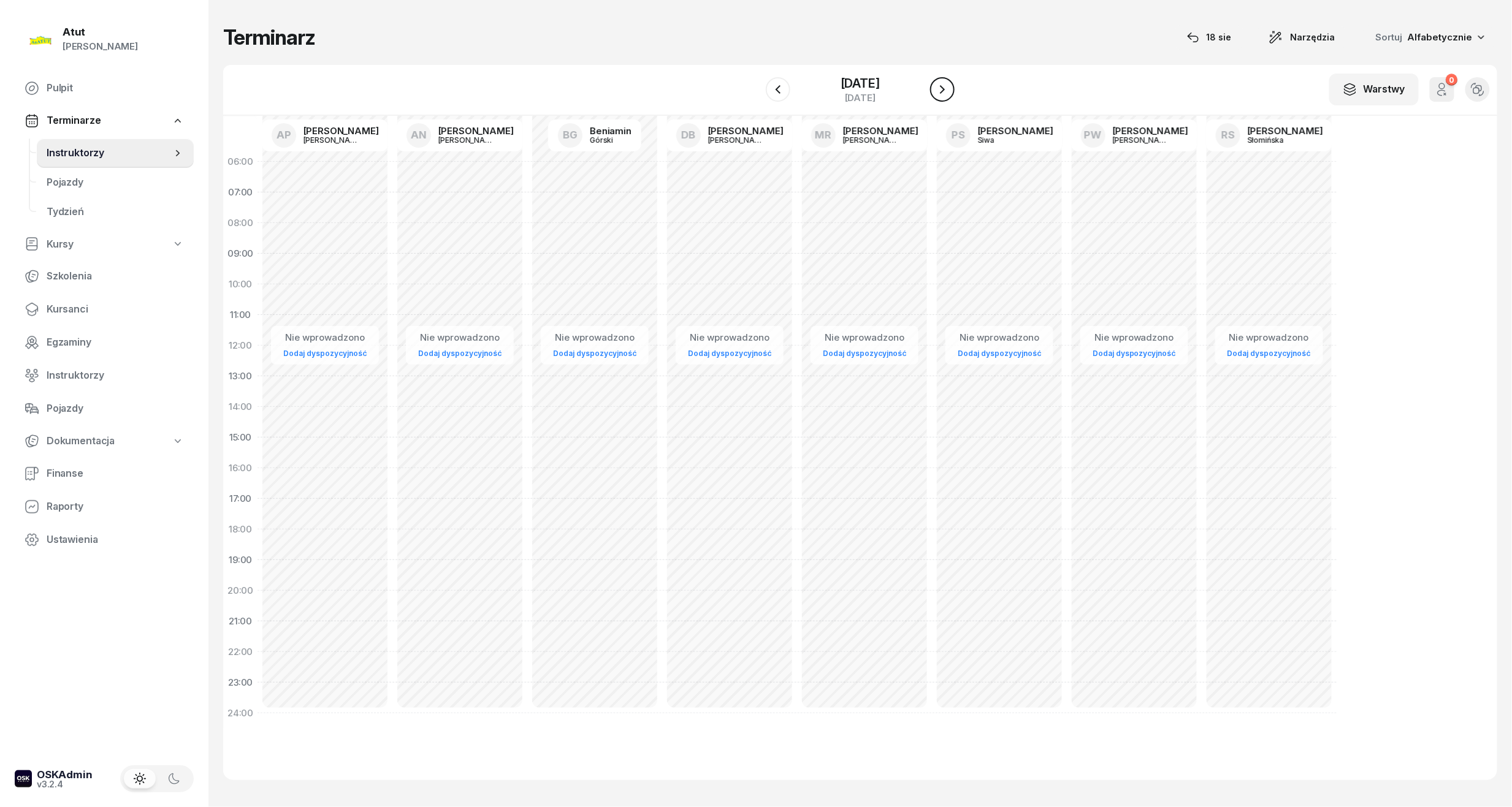
click at [955, 81] on button "button" at bounding box center [942, 89] width 24 height 24
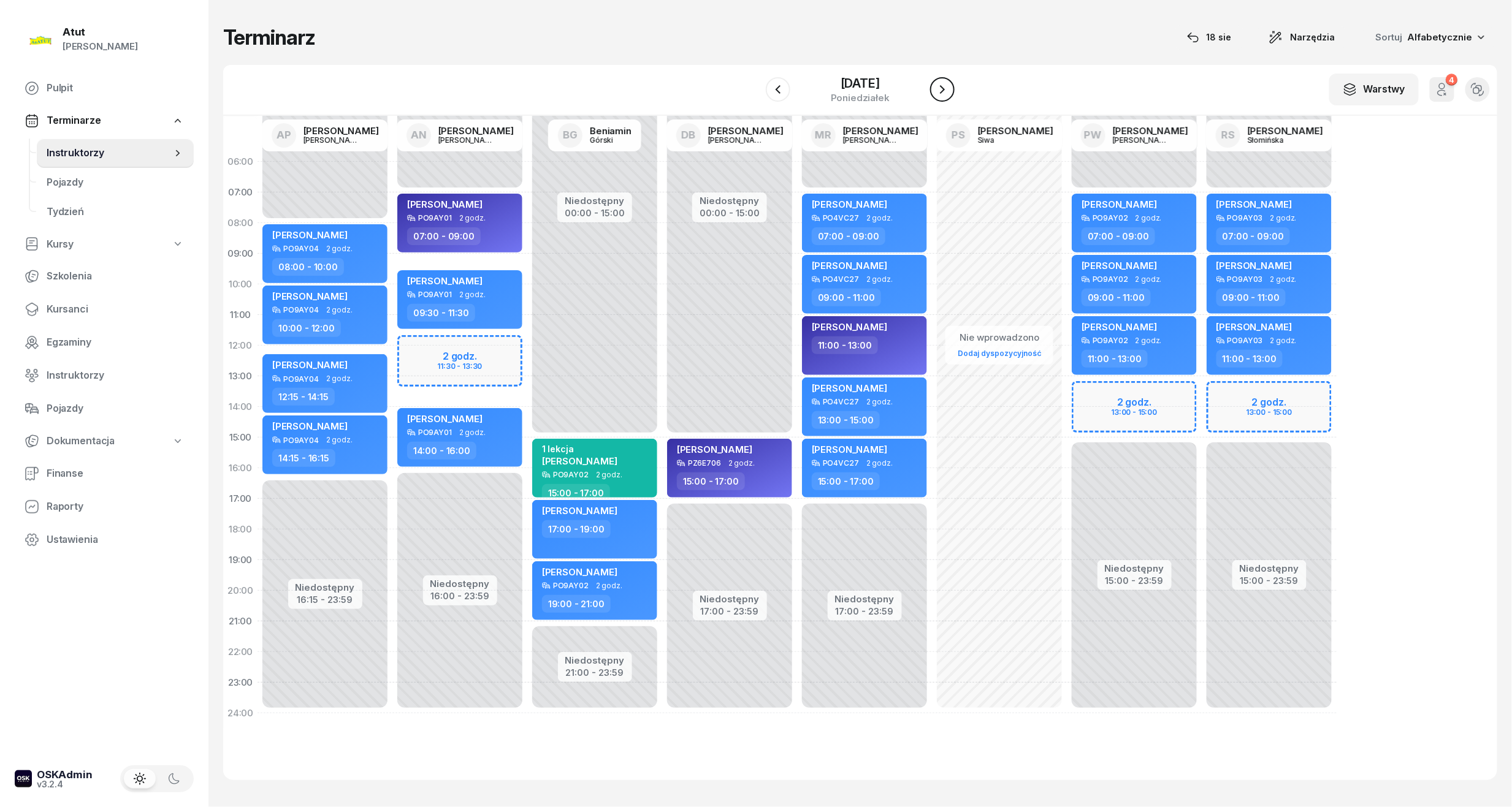
click at [947, 94] on icon "button" at bounding box center [942, 89] width 15 height 15
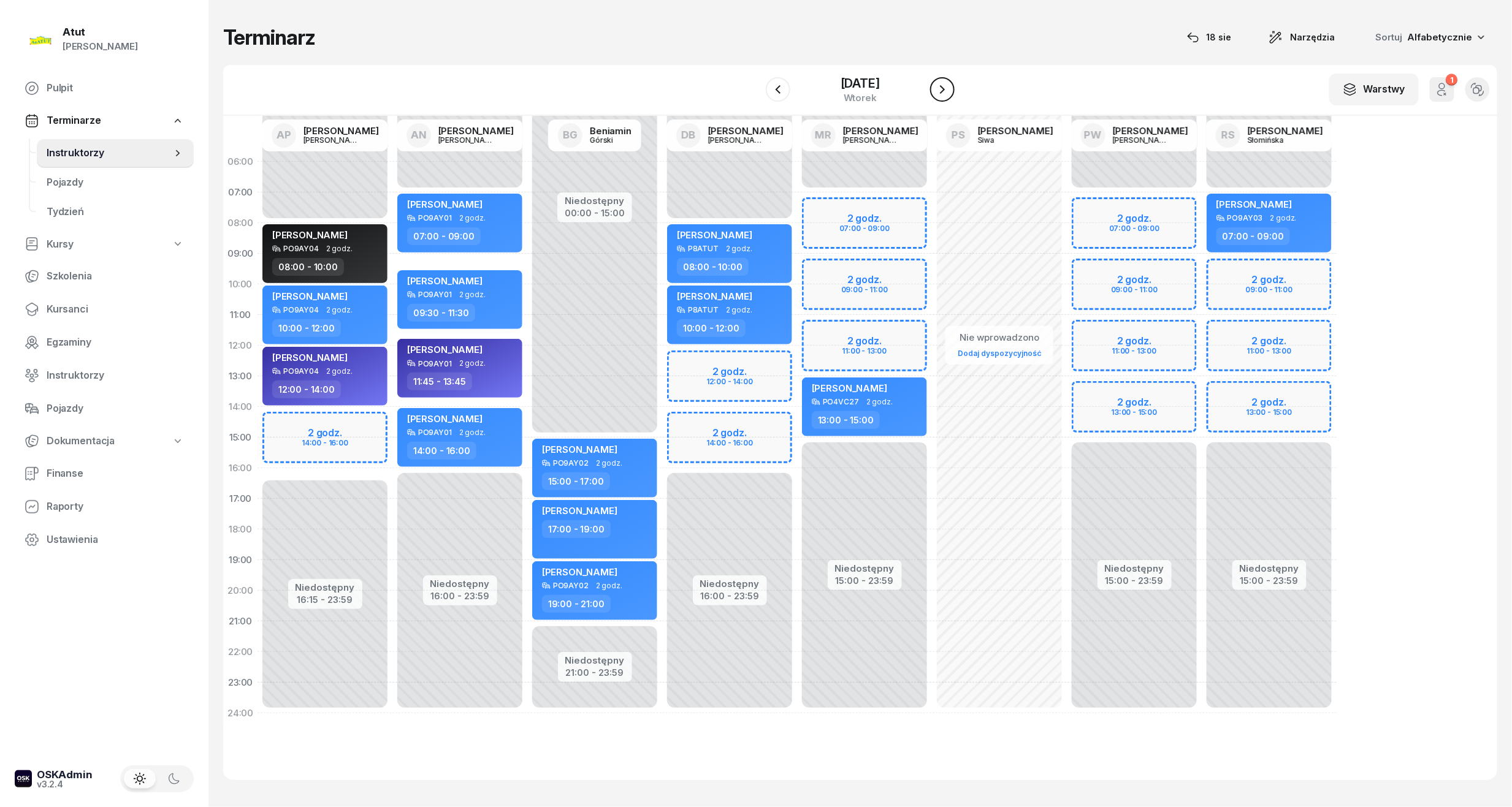
click at [947, 94] on icon "button" at bounding box center [942, 89] width 15 height 15
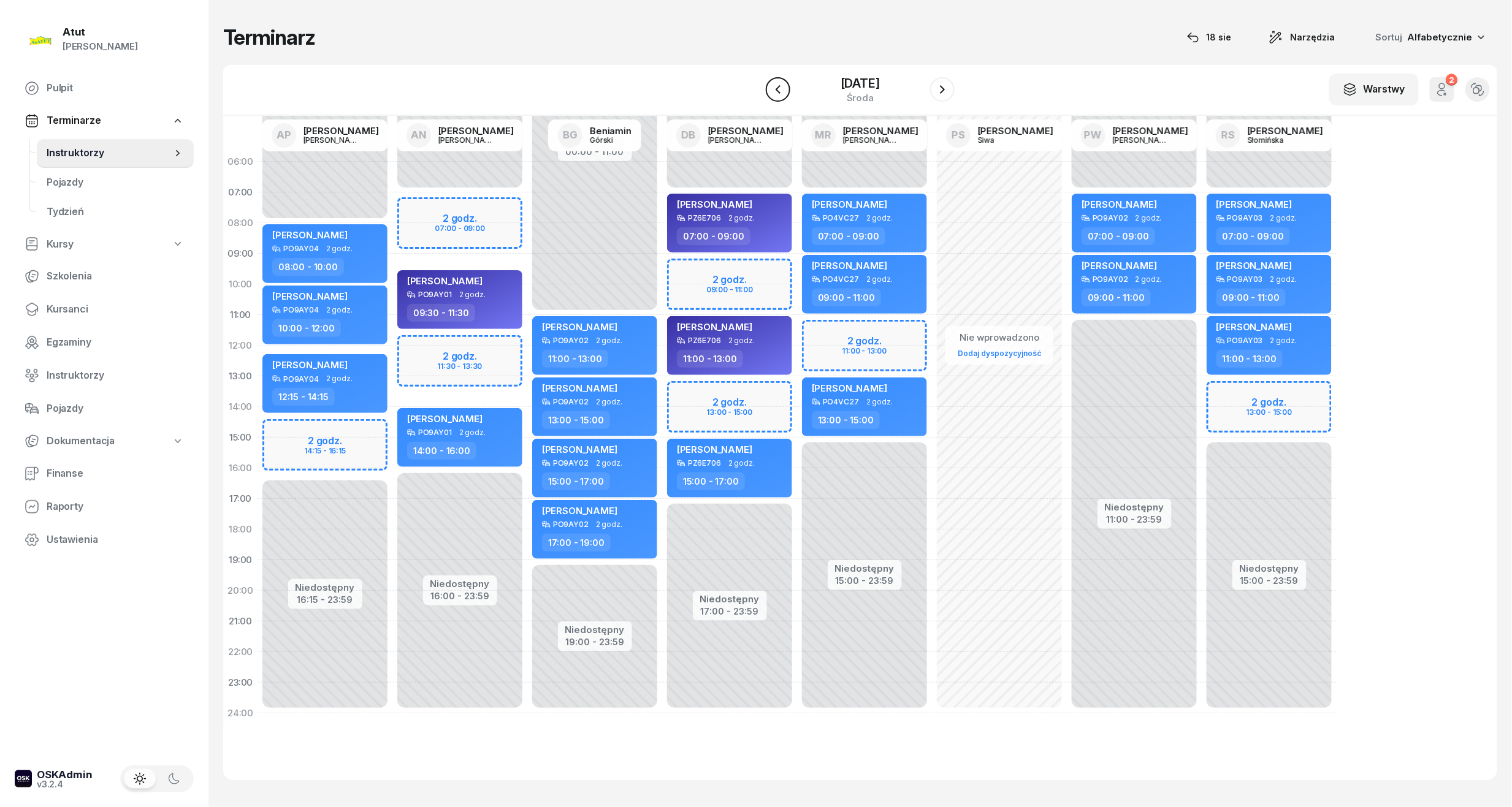
click at [766, 89] on button "button" at bounding box center [778, 89] width 24 height 24
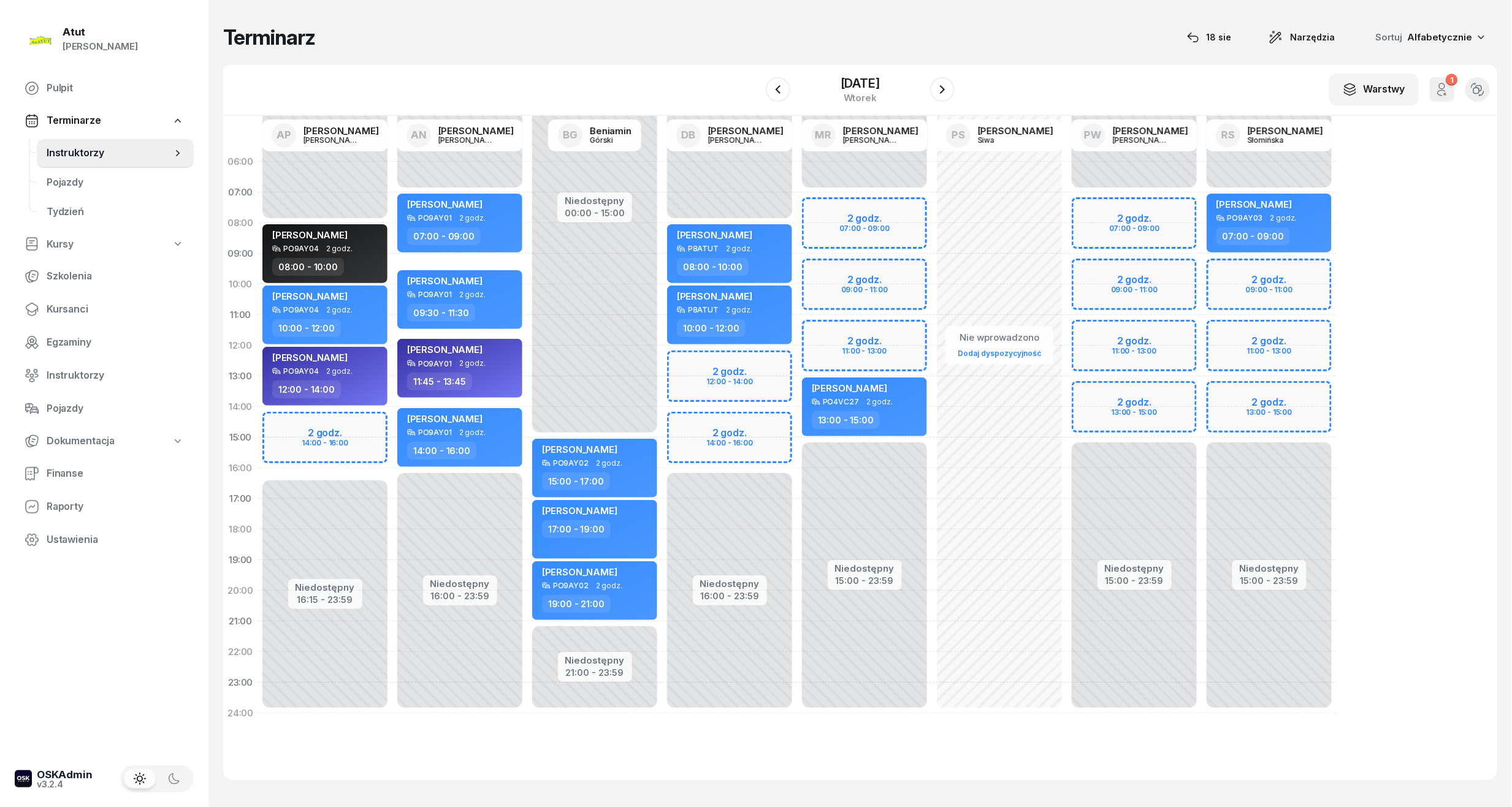
click at [797, 426] on div "Niedostępny 00:00 - 08:00 Niedostępny 16:00 - 23:59 2 godz. 12:00 - 14:00 2 god…" at bounding box center [864, 438] width 135 height 582
select select "14"
select select "16"
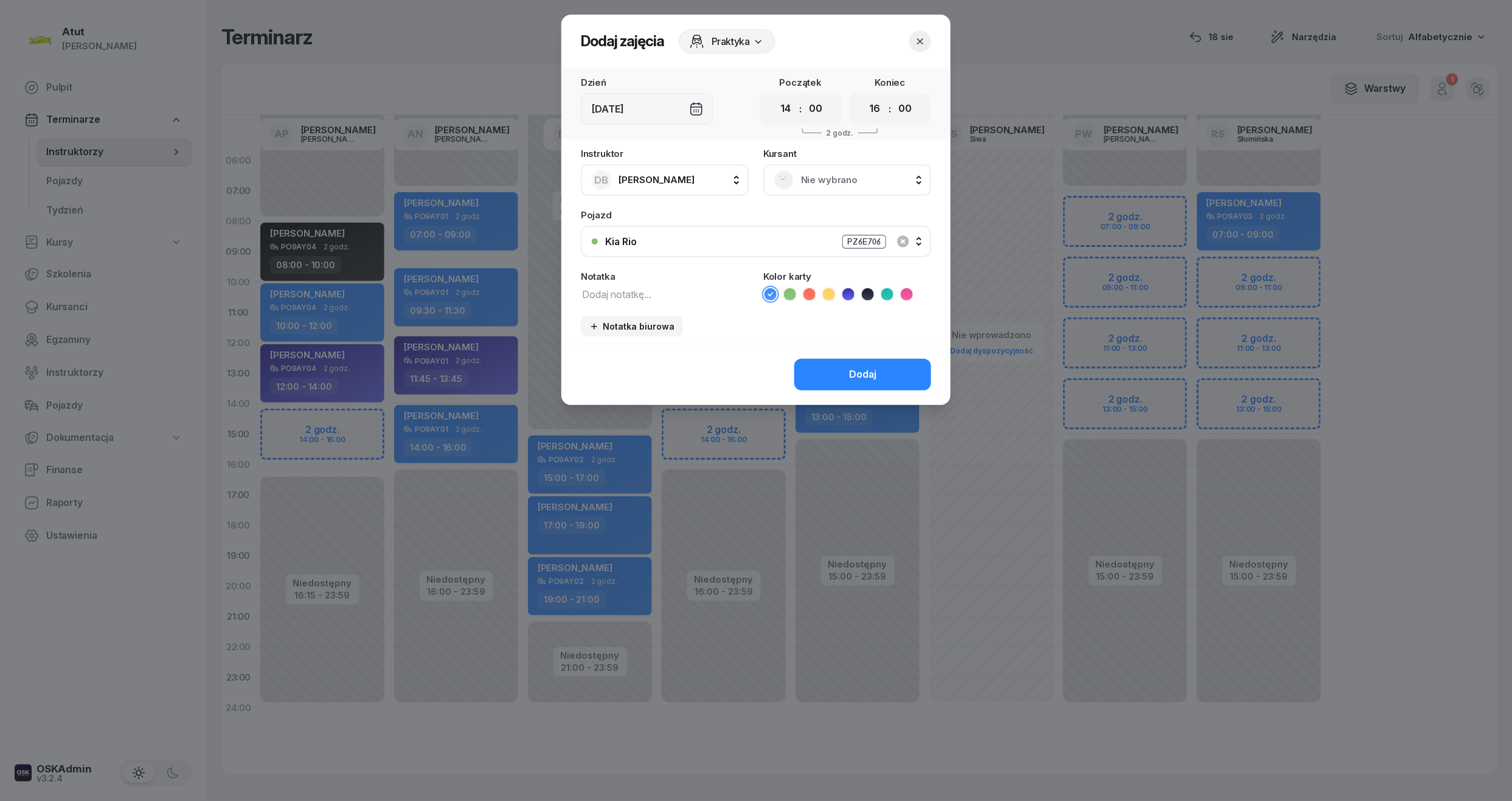
click at [872, 178] on span "Nie wybrano" at bounding box center [860, 180] width 119 height 16
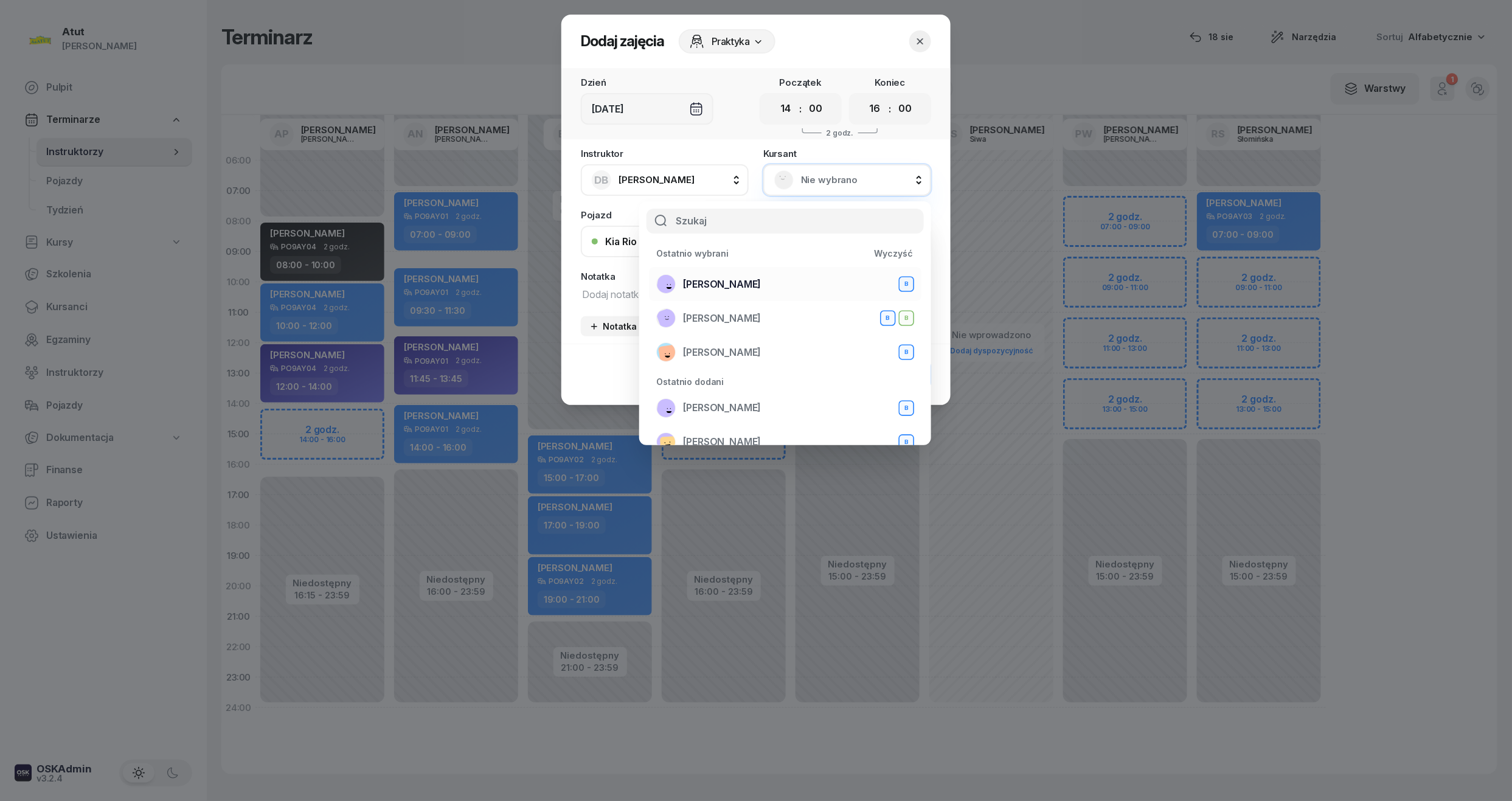
click at [808, 282] on div "Magdalena Stachowiak B" at bounding box center [784, 284] width 258 height 19
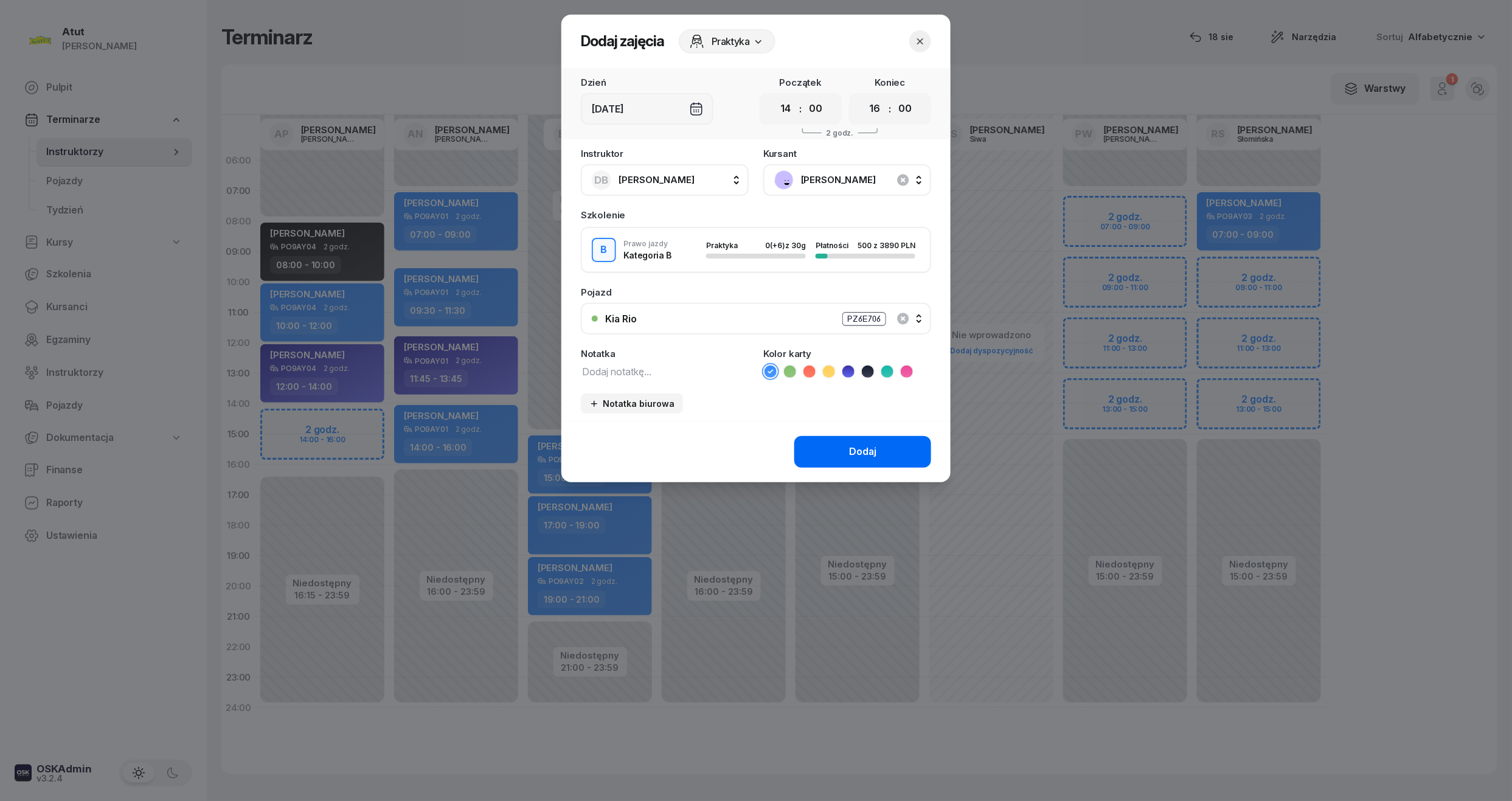
click at [867, 456] on div "Dodaj" at bounding box center [863, 452] width 28 height 16
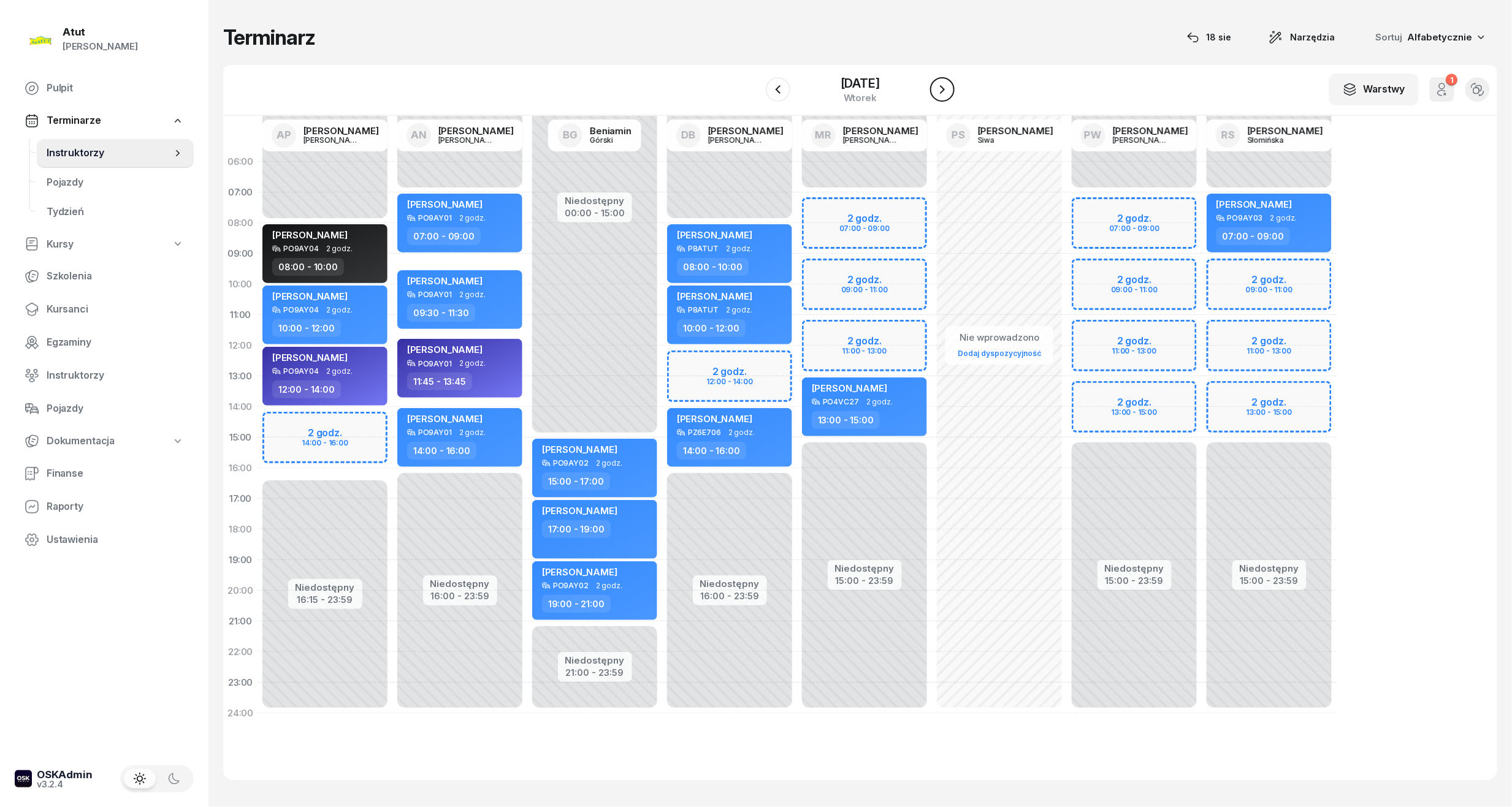
click at [948, 79] on button "button" at bounding box center [942, 89] width 24 height 24
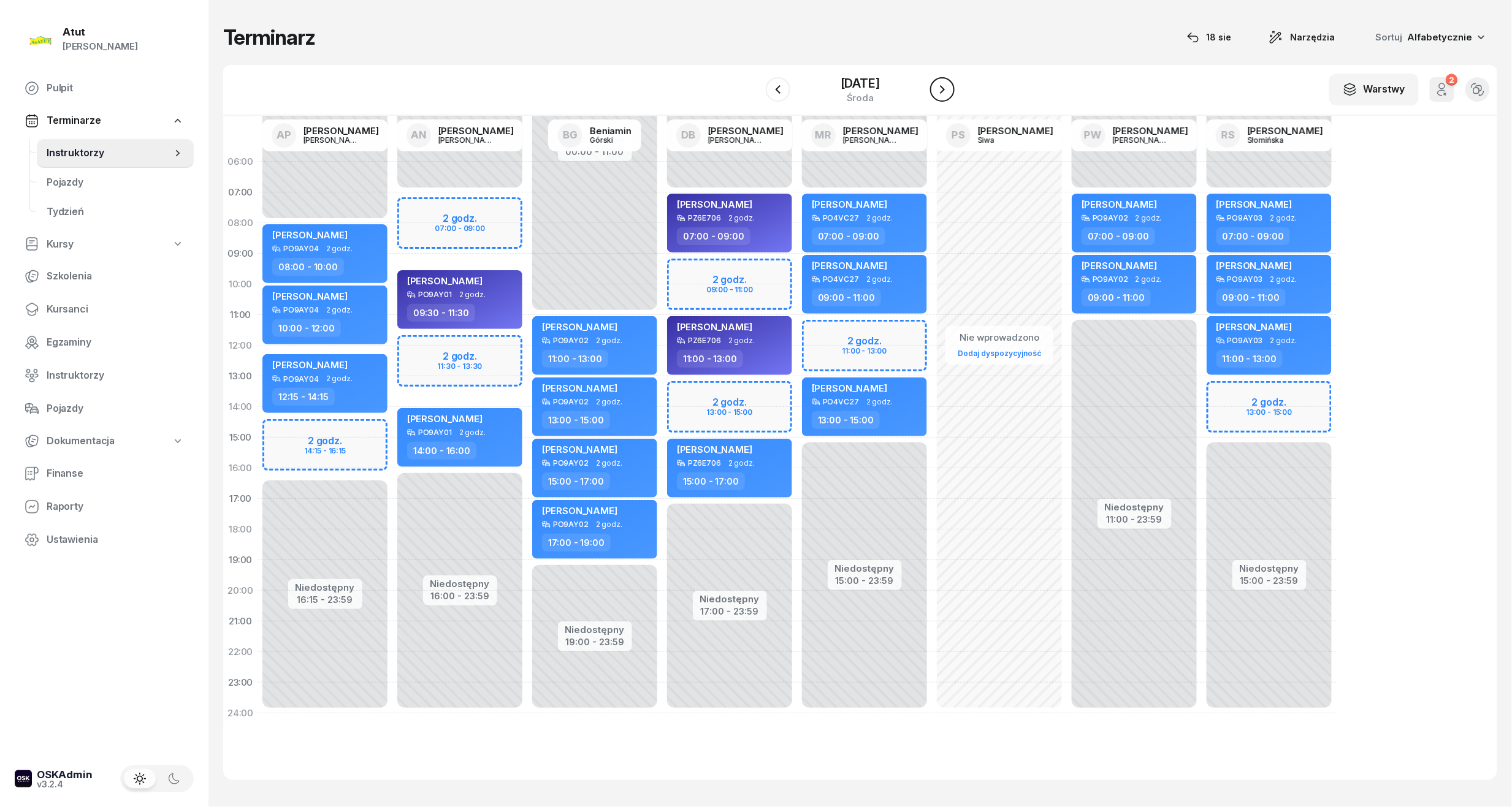
click at [944, 89] on button "button" at bounding box center [942, 89] width 24 height 24
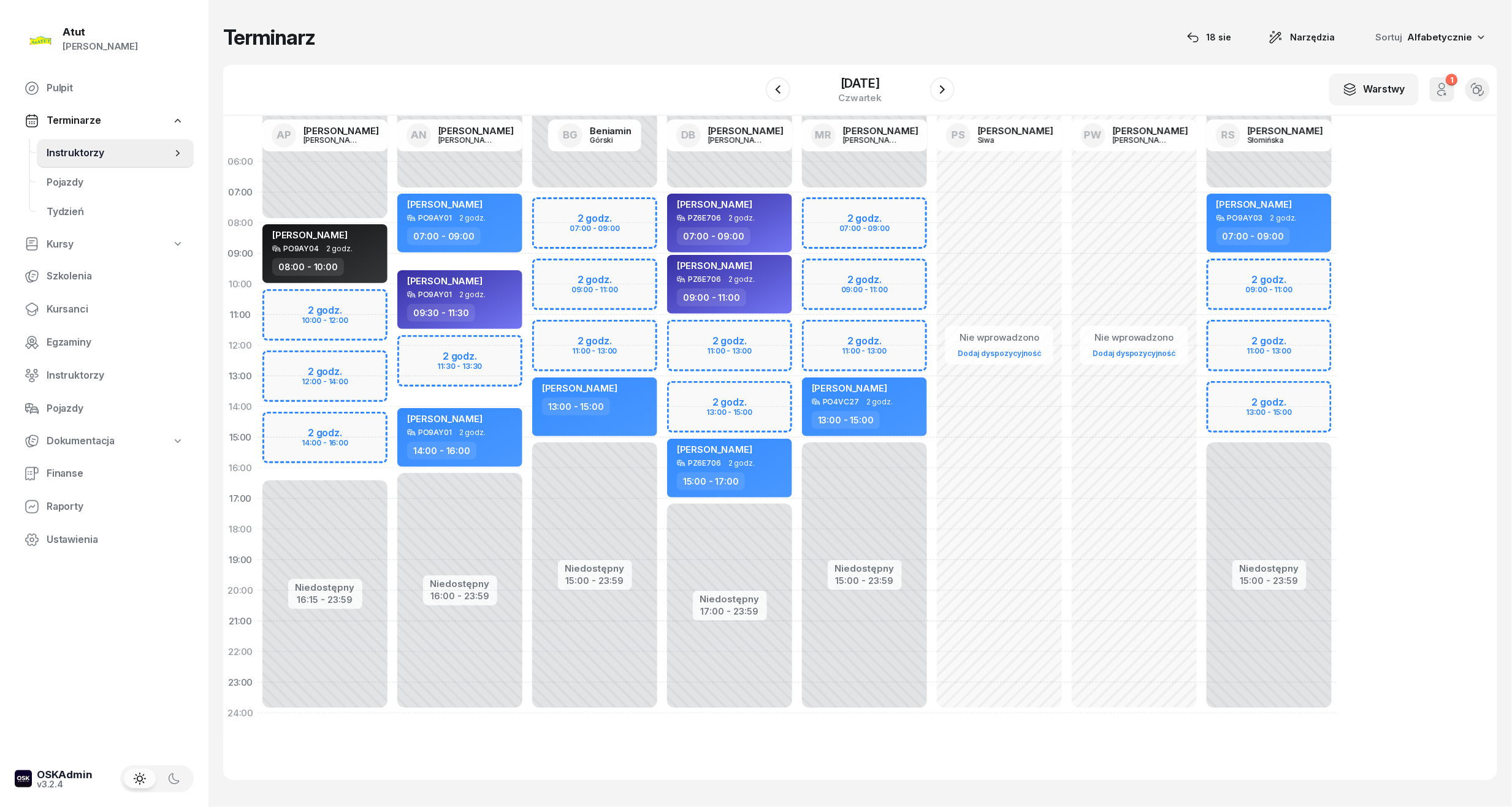
click at [662, 275] on div "Niedostępny 00:00 - 07:00 Niedostępny 15:00 - 23:59 2 godz. 07:00 - 09:00 2 god…" at bounding box center [729, 438] width 135 height 582
select select "09"
select select "11"
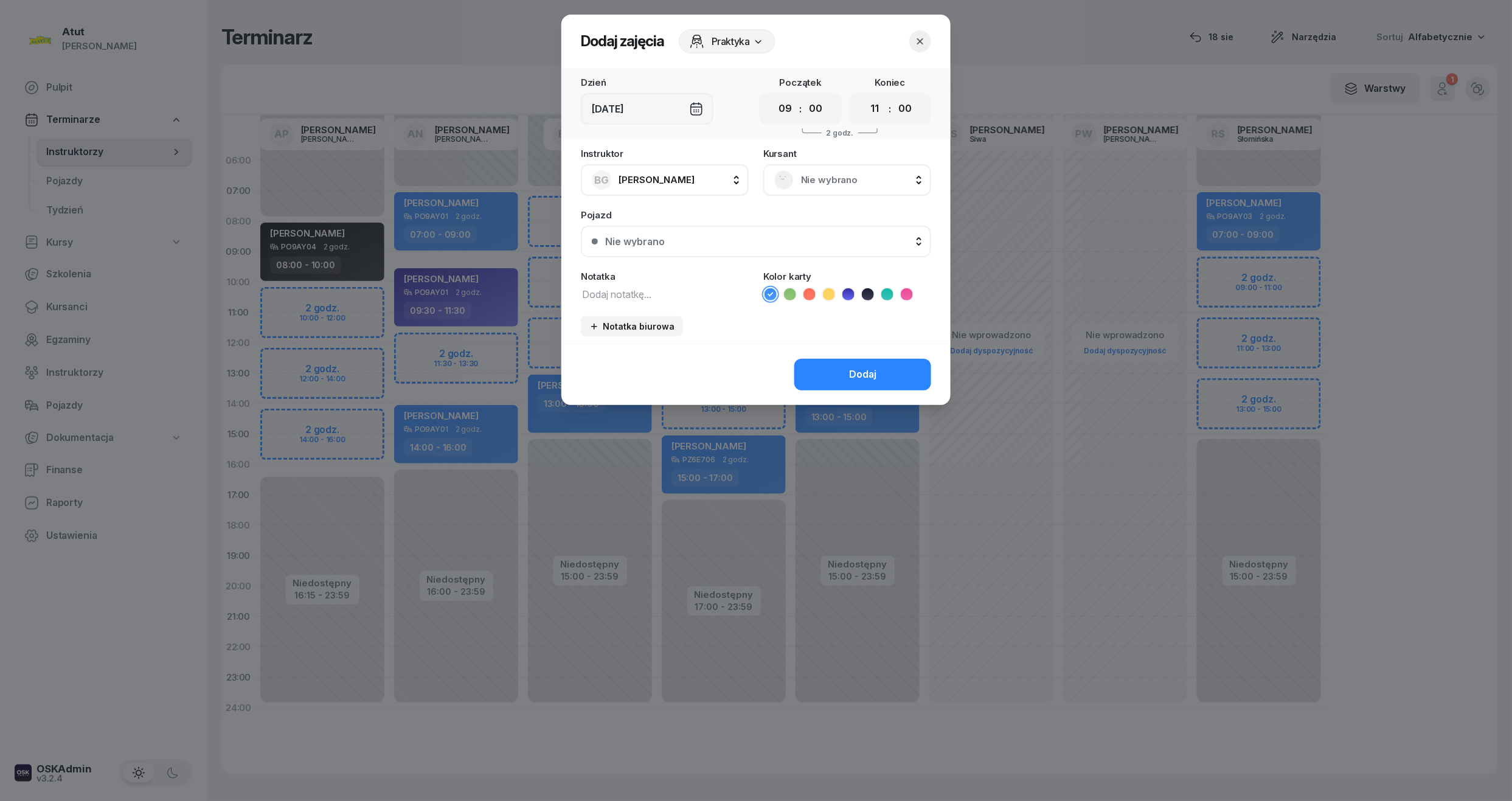
click at [915, 42] on icon "button" at bounding box center [920, 42] width 12 height 12
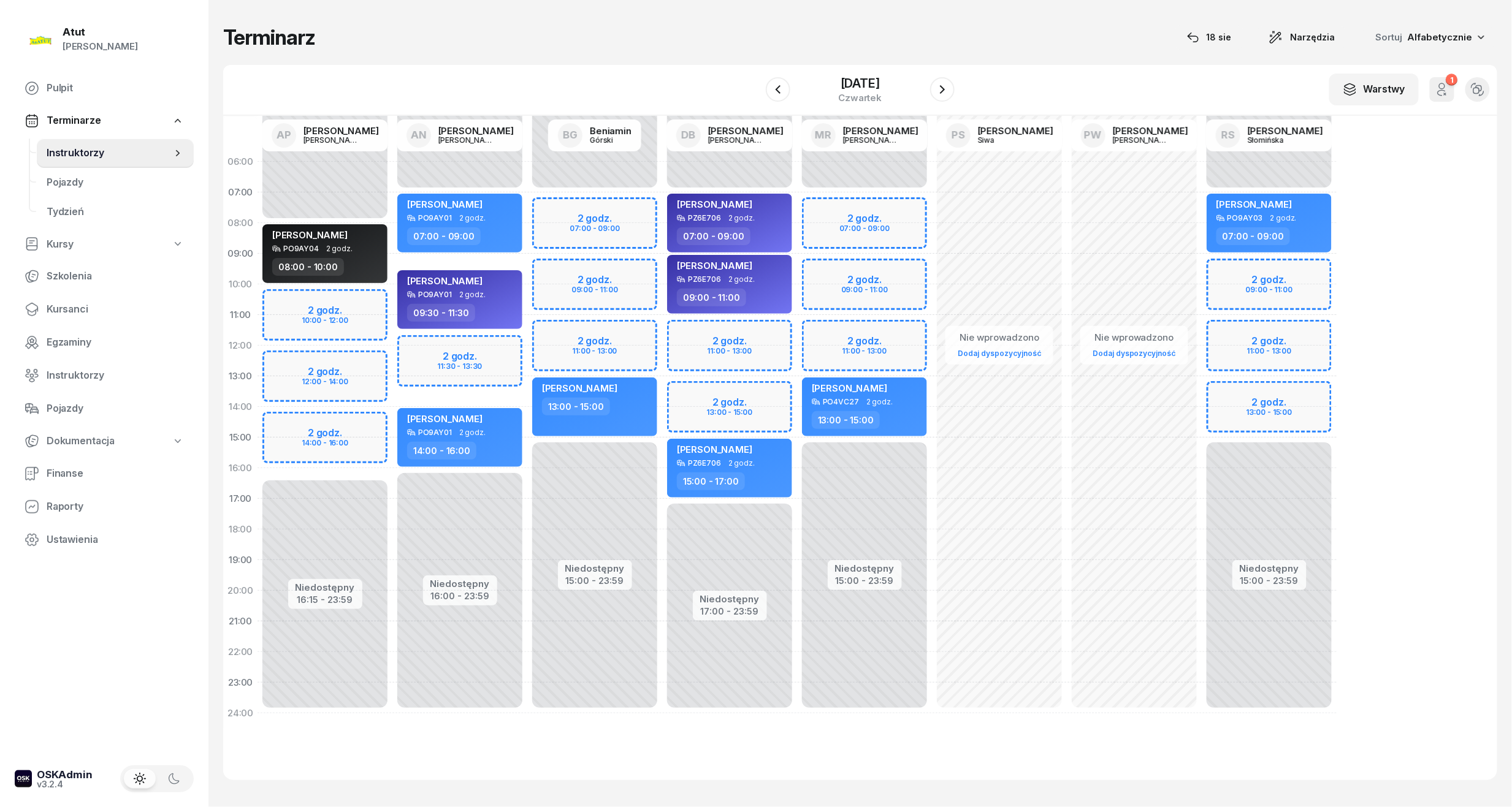
click at [1278, 275] on div "Niedostępny 00:00 - 07:00 Niedostępny 15:00 - 23:59 2 godz. 09:00 - 11:00 2 god…" at bounding box center [1269, 438] width 135 height 582
select select "09"
select select "11"
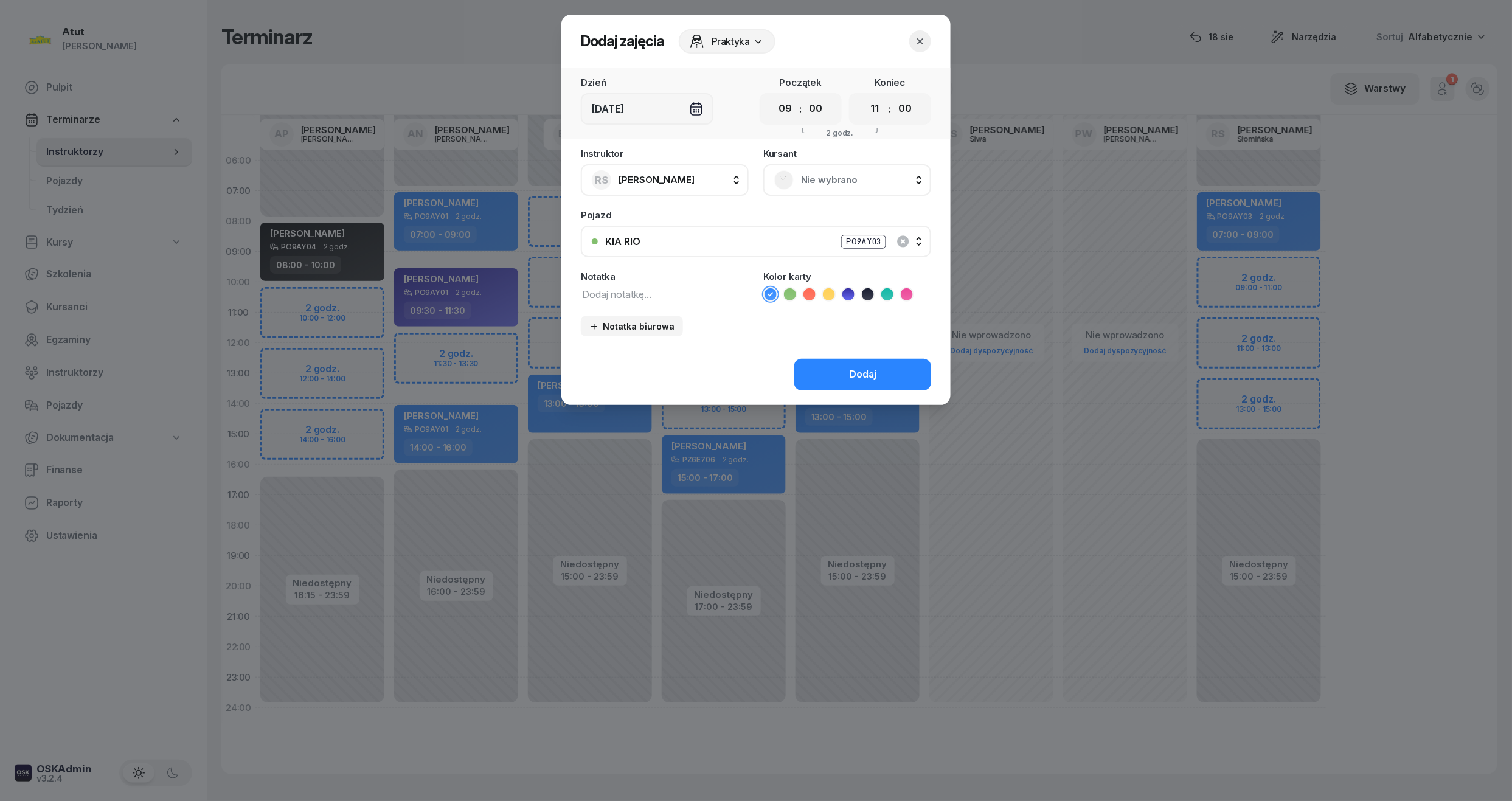
click at [869, 179] on span "Nie wybrano" at bounding box center [860, 180] width 119 height 16
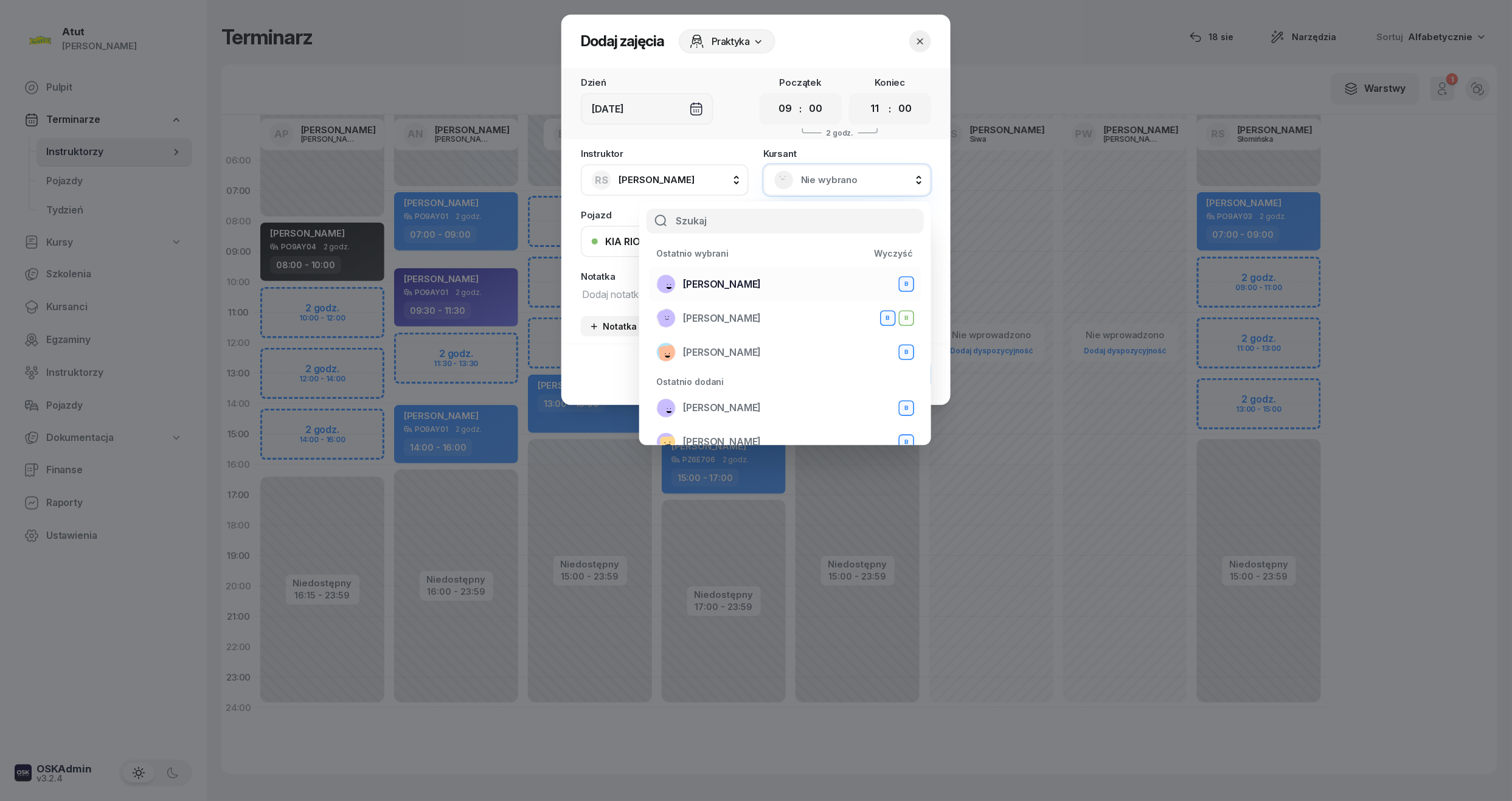
click at [801, 291] on div "Magdalena Stachowiak B" at bounding box center [784, 284] width 258 height 19
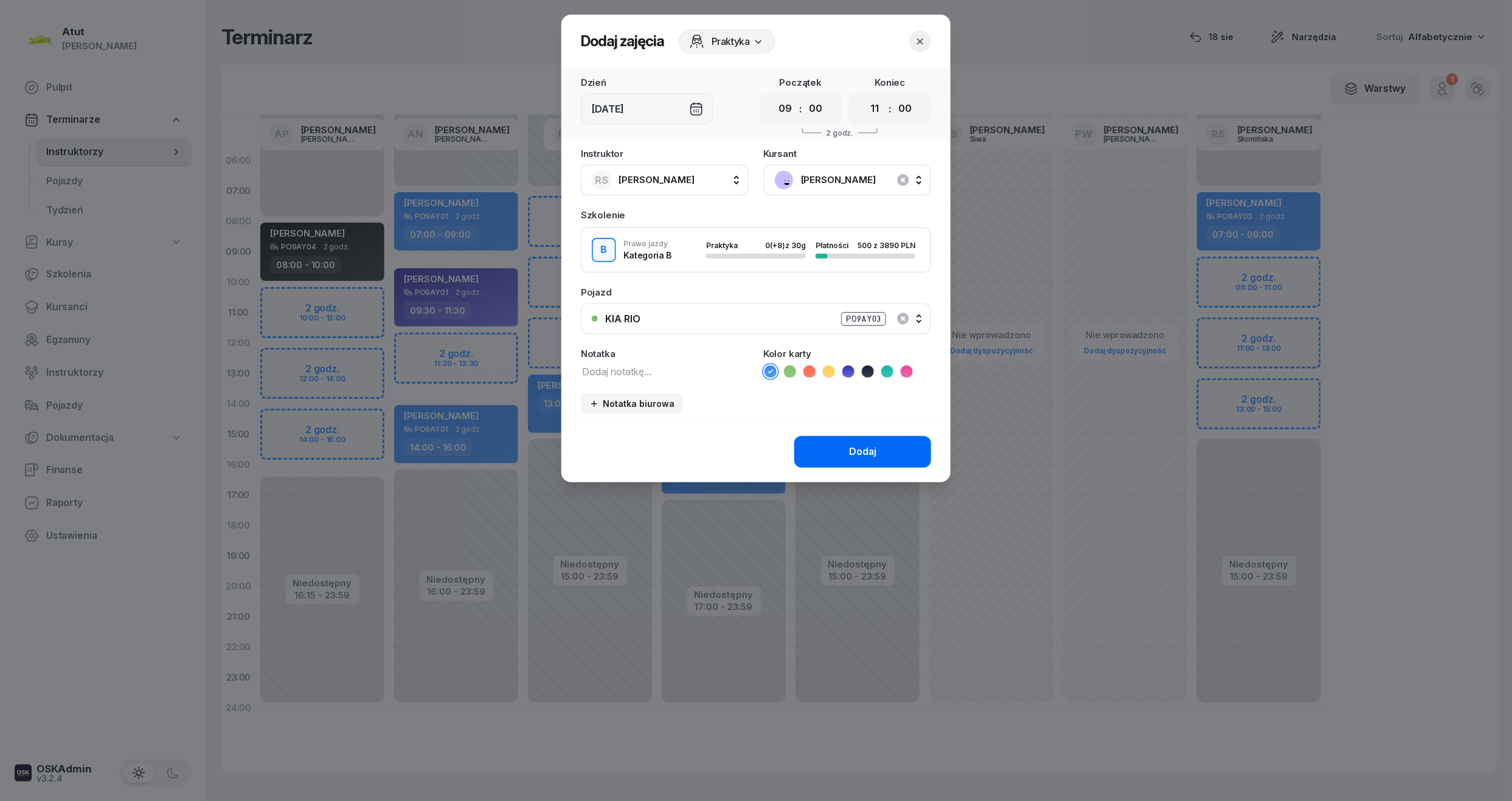
click at [861, 449] on div "Dodaj" at bounding box center [863, 452] width 28 height 16
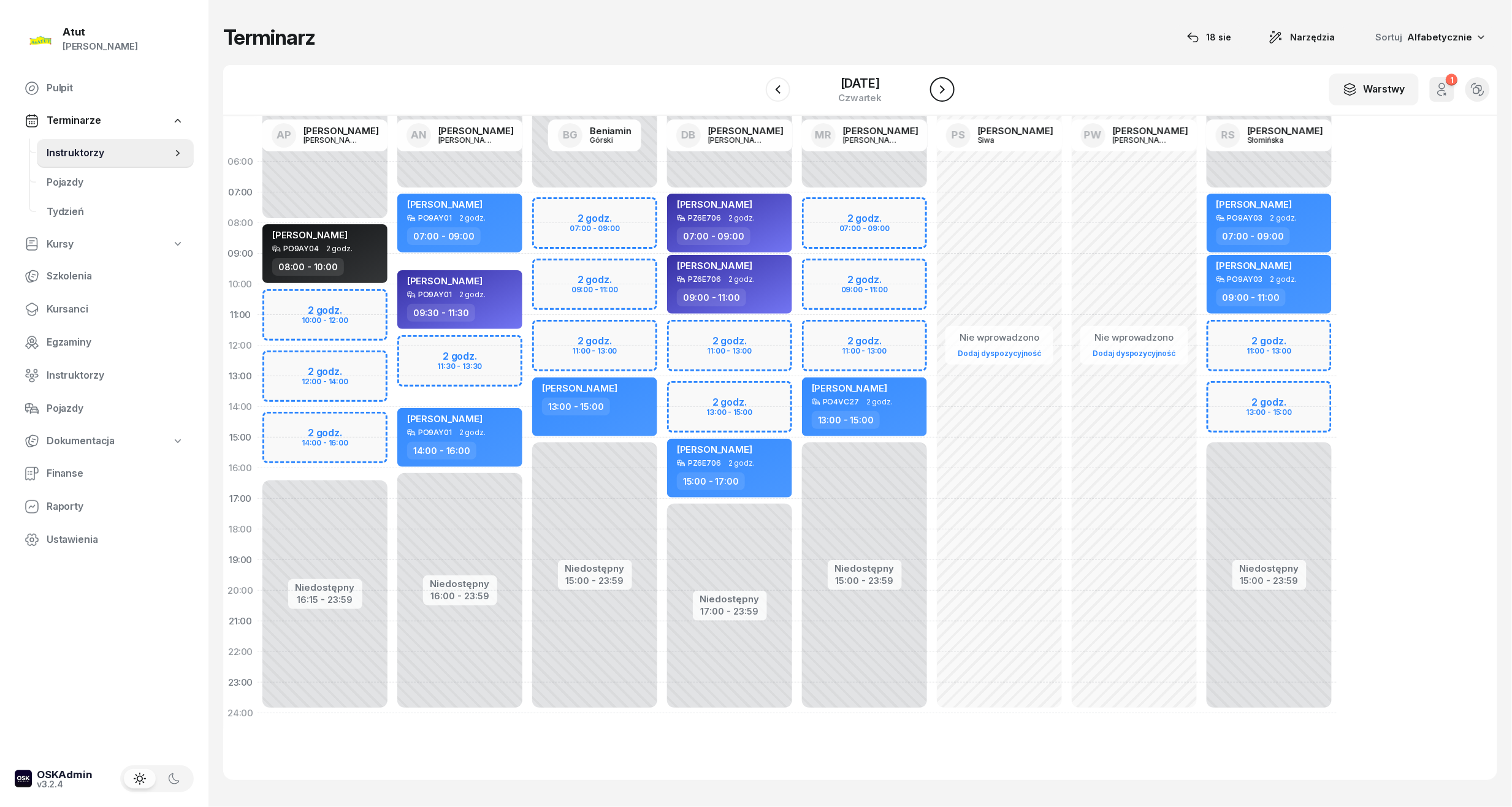
click at [950, 82] on icon "button" at bounding box center [942, 89] width 15 height 15
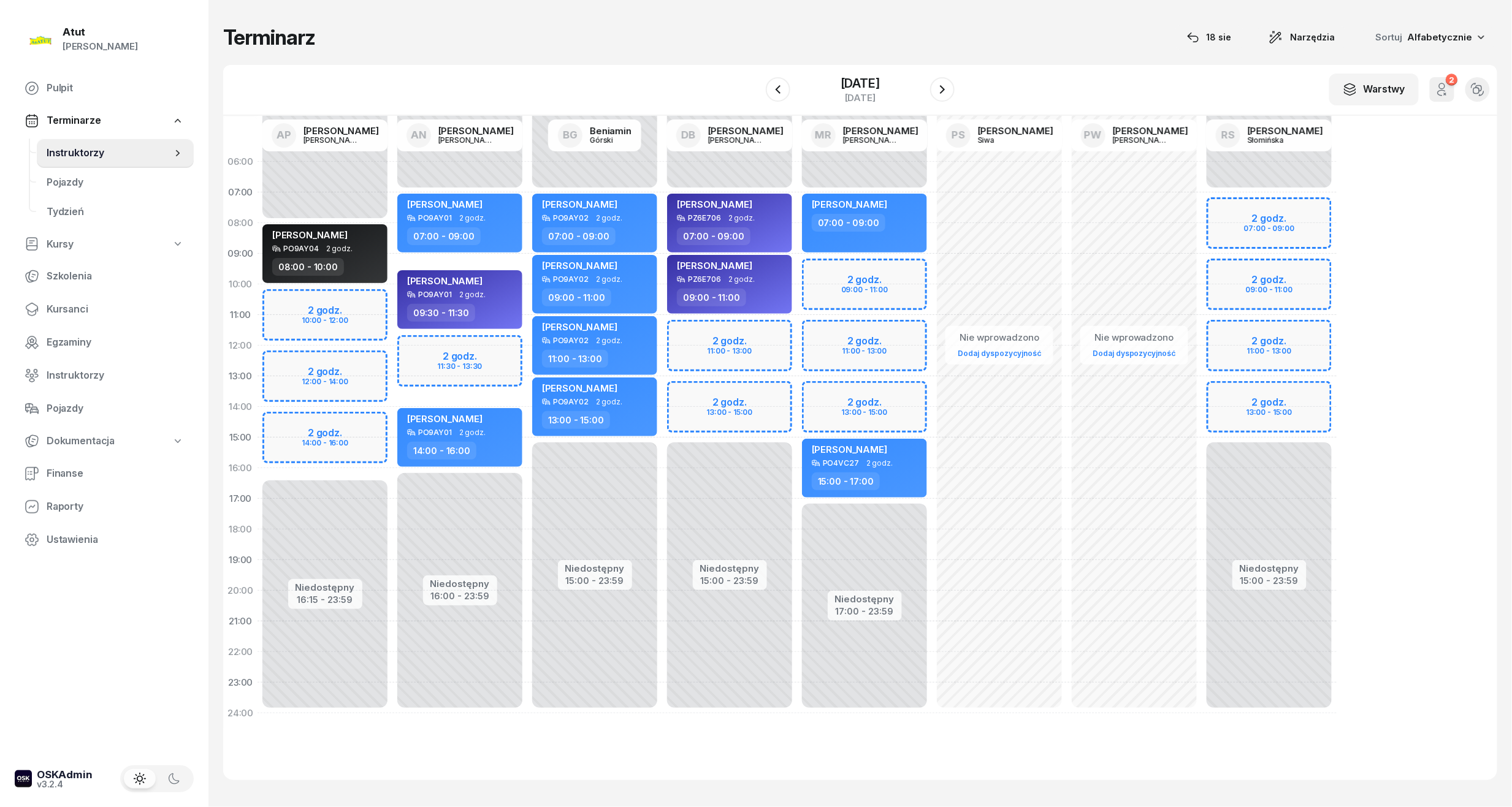
click at [1307, 266] on div "Niedostępny 00:00 - 07:00 Niedostępny 15:00 - 23:59 2 godz. 07:00 - 09:00 2 god…" at bounding box center [1269, 438] width 135 height 582
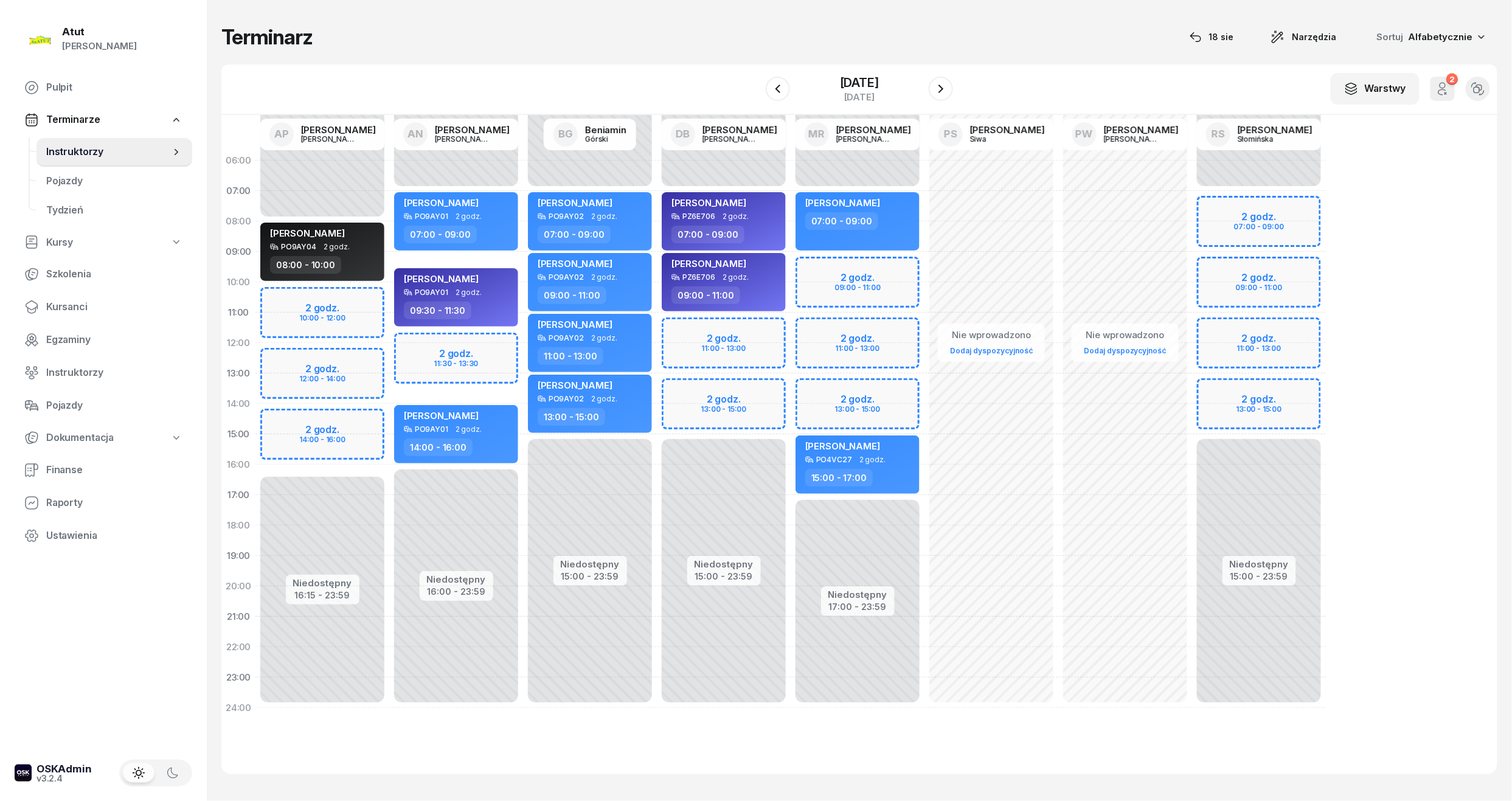
select select "09"
select select "11"
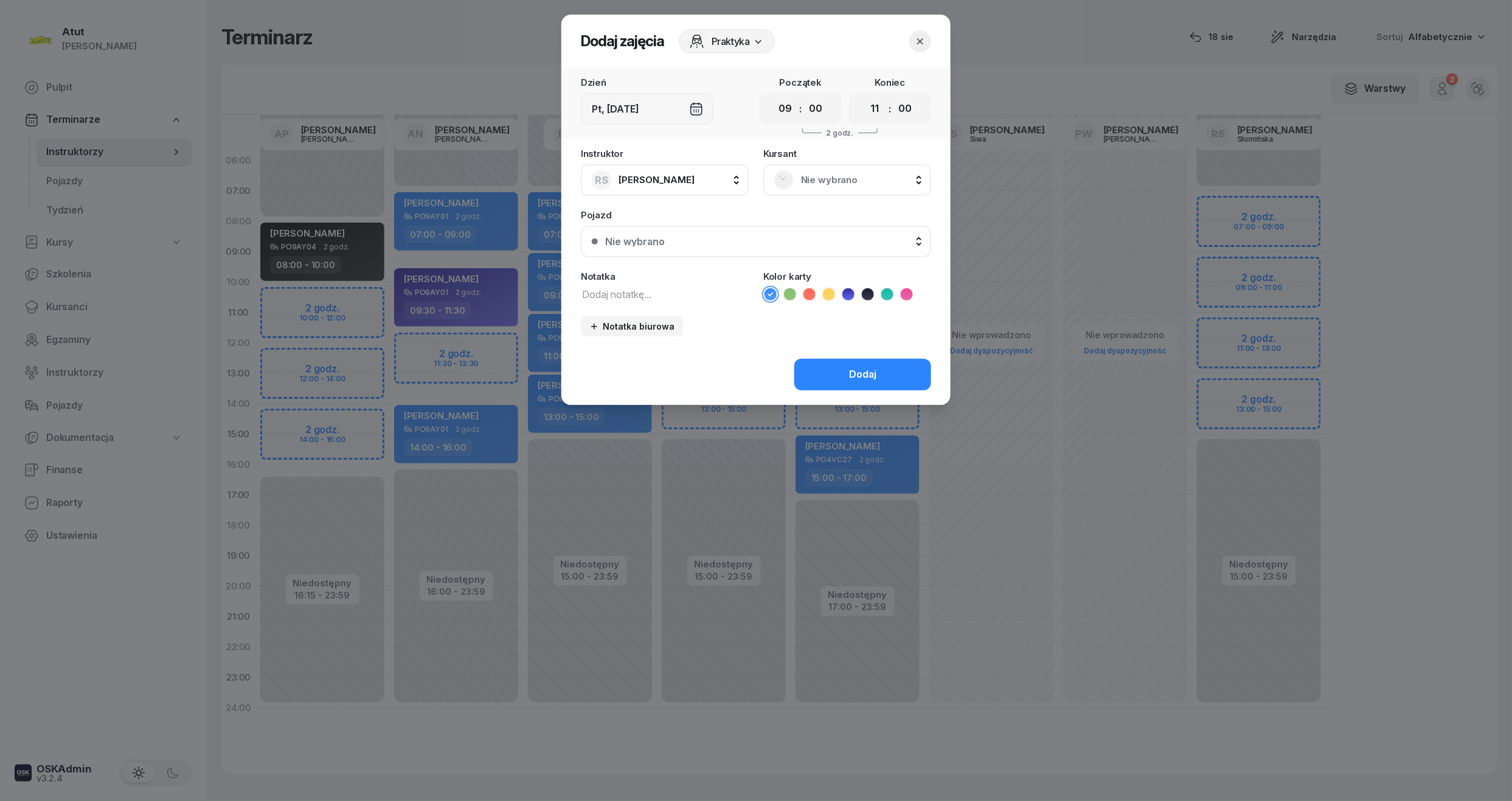
click at [827, 174] on span "Nie wybrano" at bounding box center [860, 180] width 119 height 16
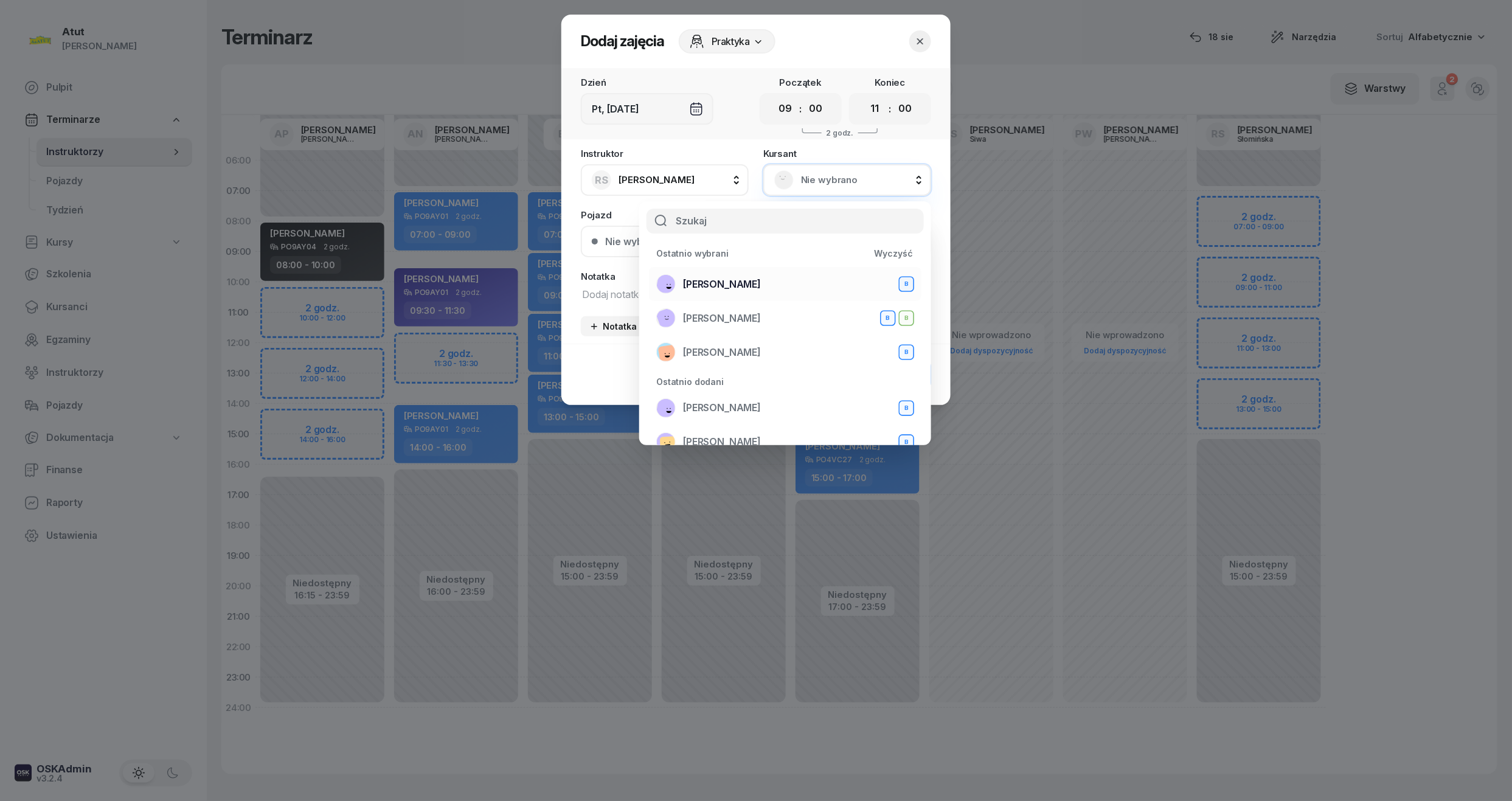
click at [761, 278] on span "Magdalena Stachowiak" at bounding box center [722, 285] width 78 height 16
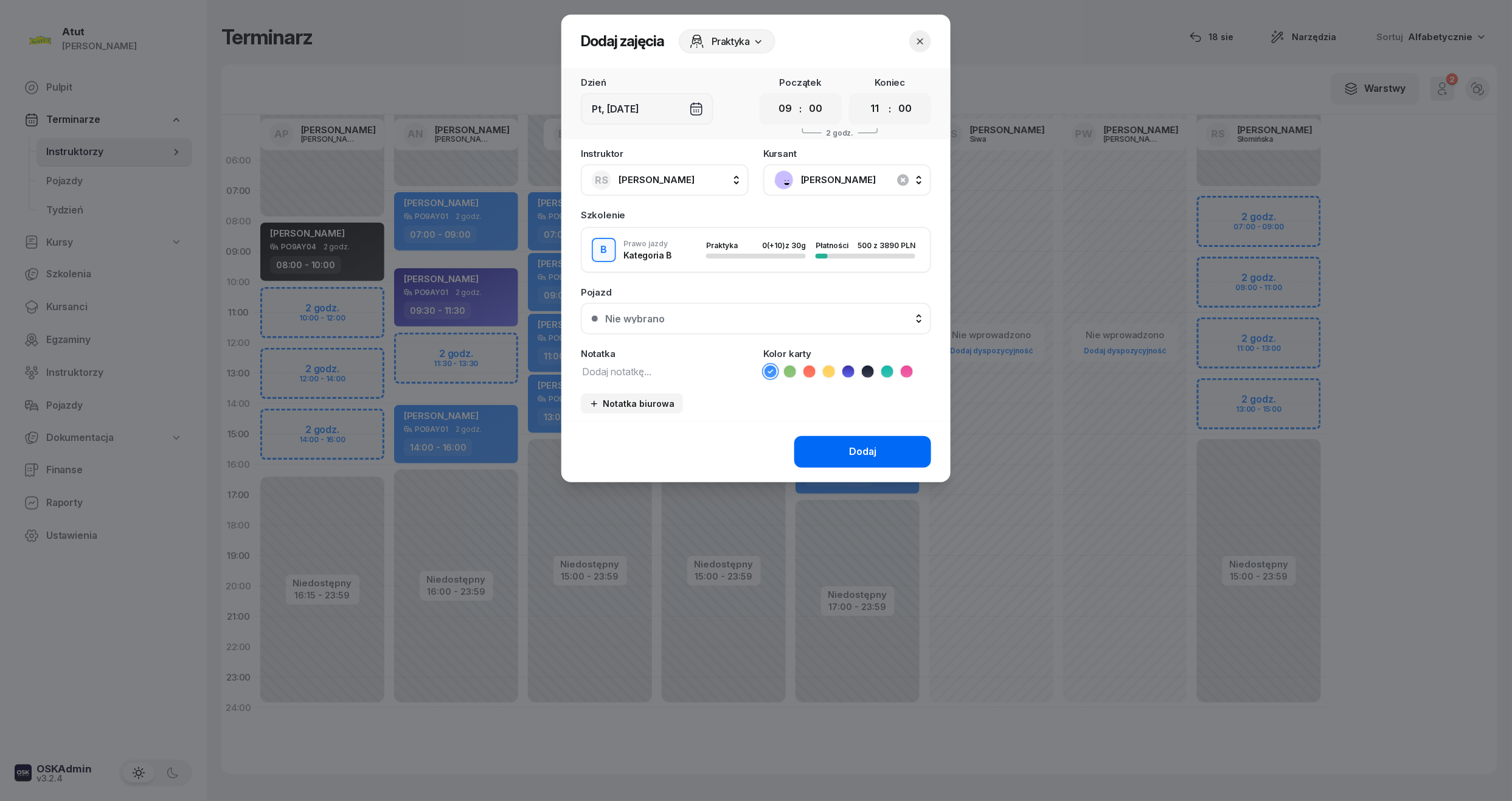
click at [838, 461] on button "Dodaj" at bounding box center [863, 452] width 137 height 31
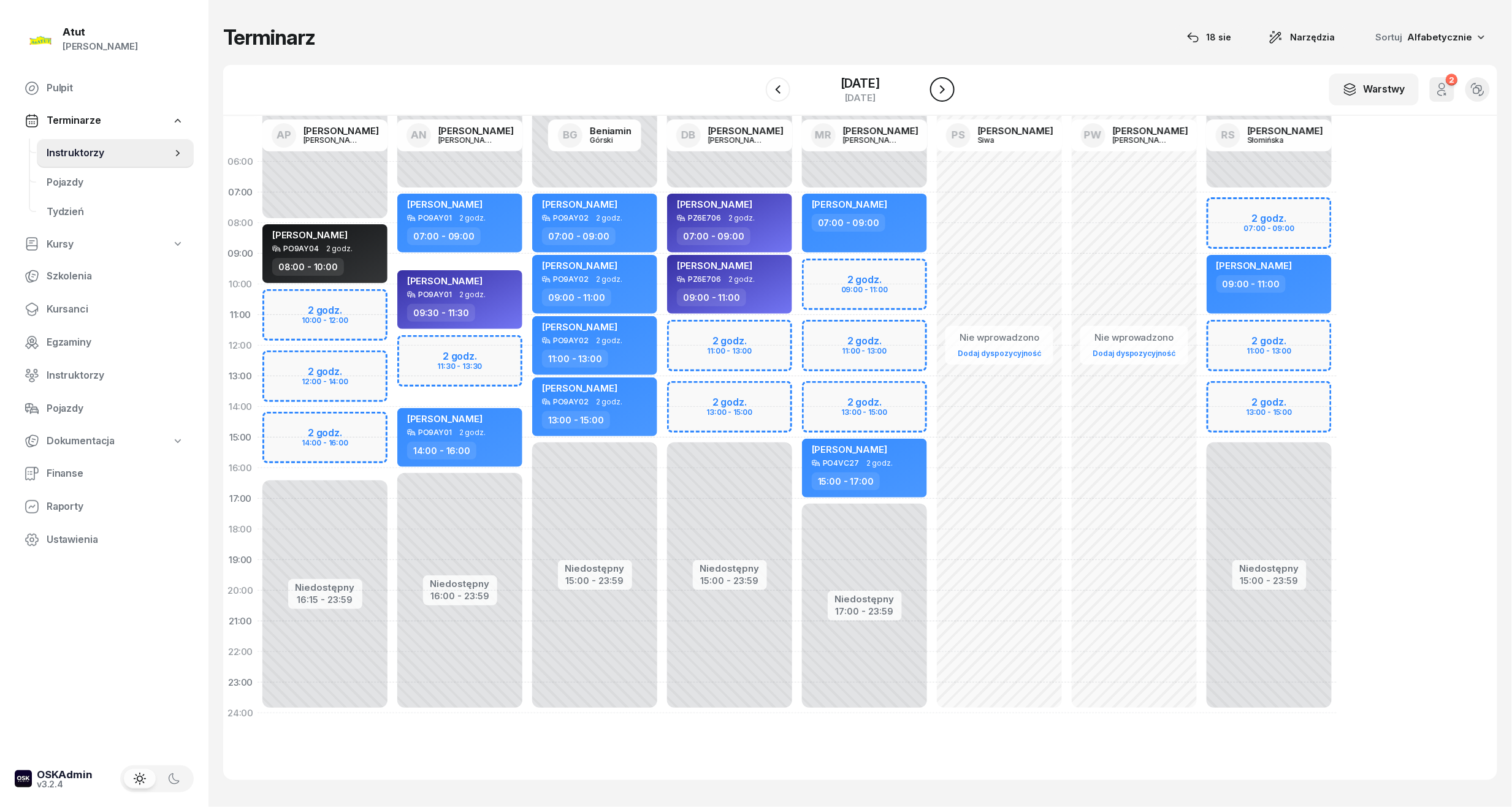
click at [947, 87] on icon "button" at bounding box center [942, 89] width 15 height 15
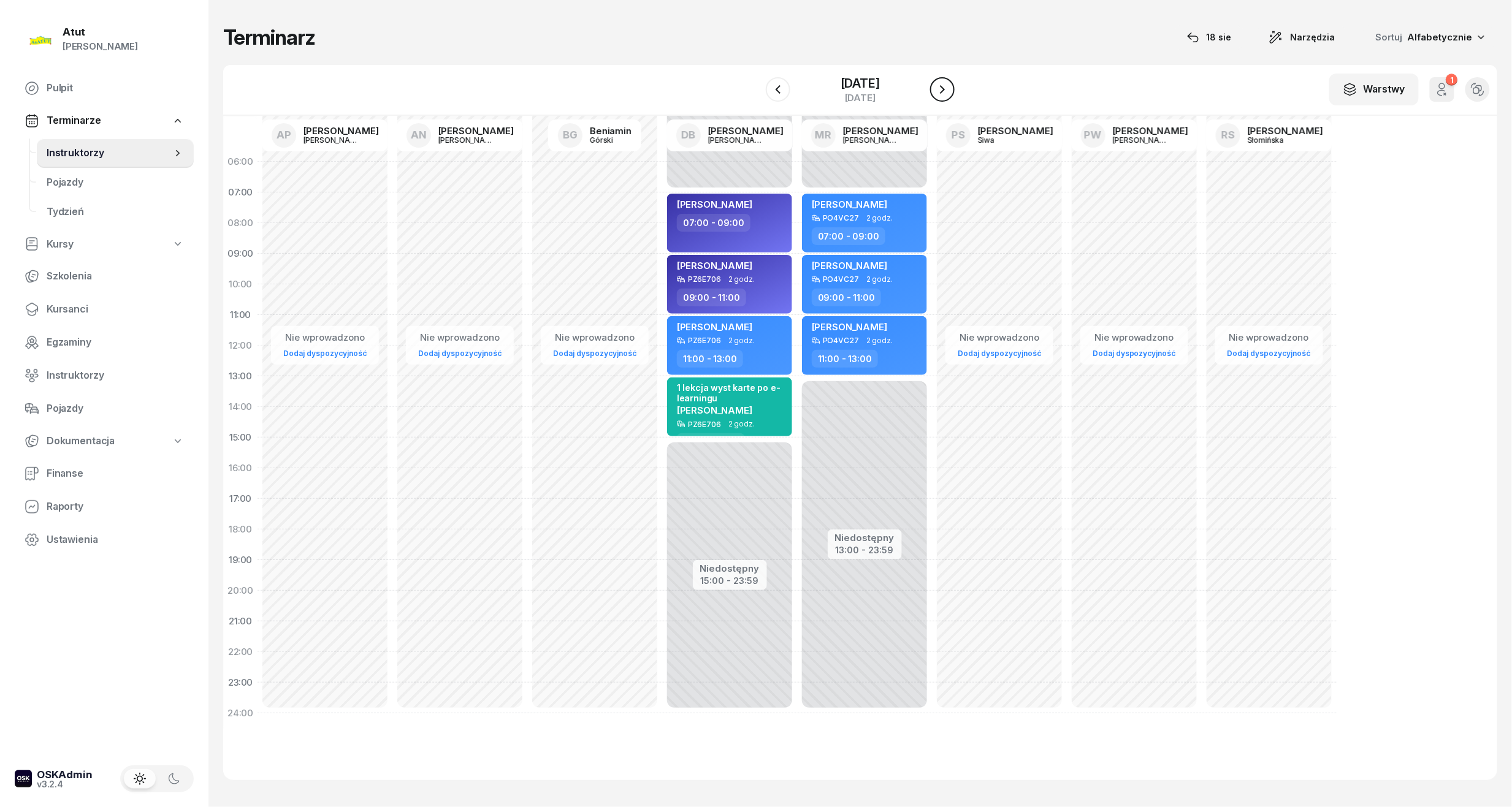
click at [950, 87] on icon "button" at bounding box center [942, 89] width 15 height 15
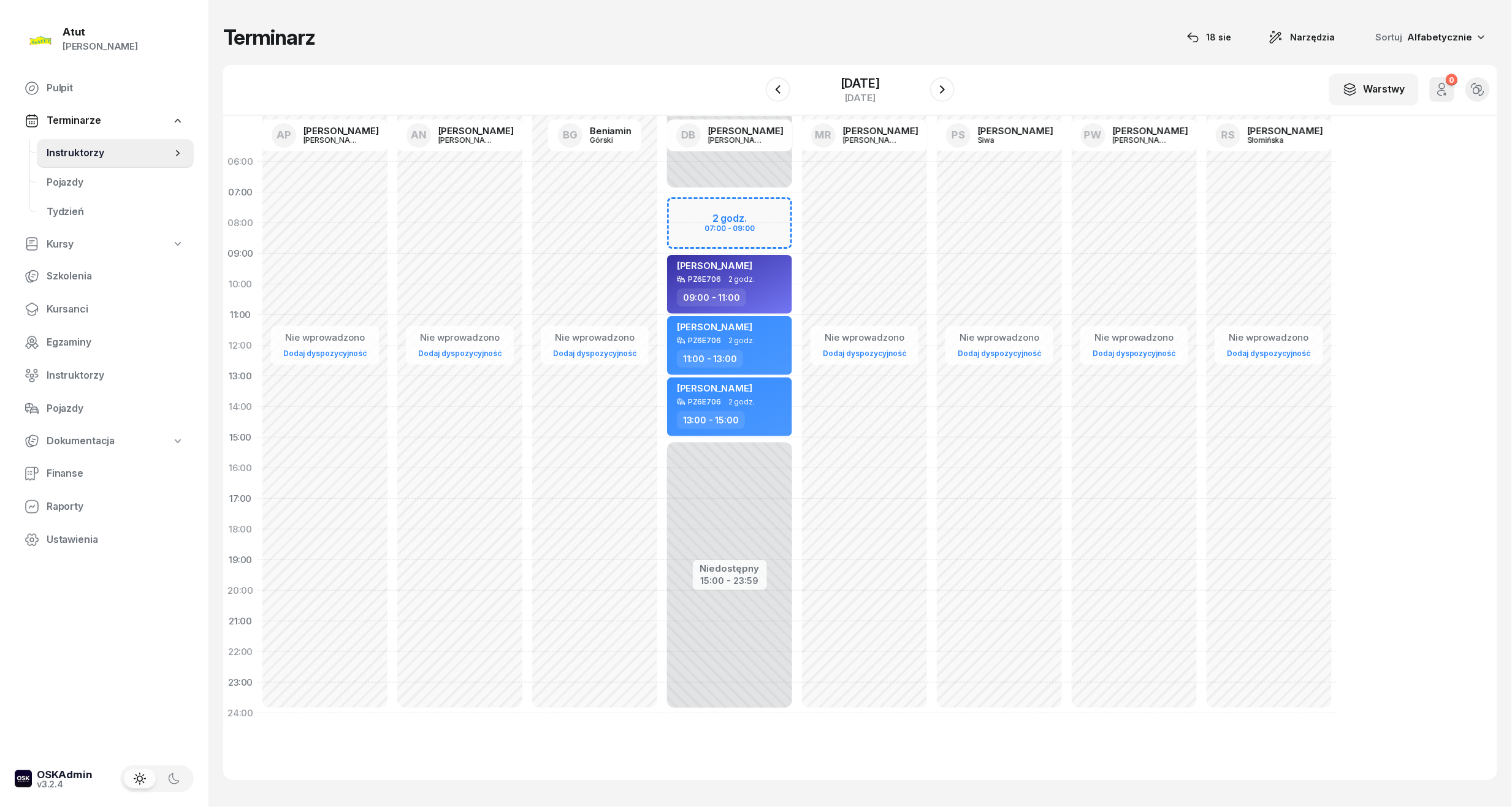
click at [797, 216] on div "Niedostępny 00:00 - 07:00 Niedostępny 15:00 - 23:59 2 godz. 07:00 - 09:00 Marty…" at bounding box center [864, 438] width 135 height 582
select select "07"
select select "09"
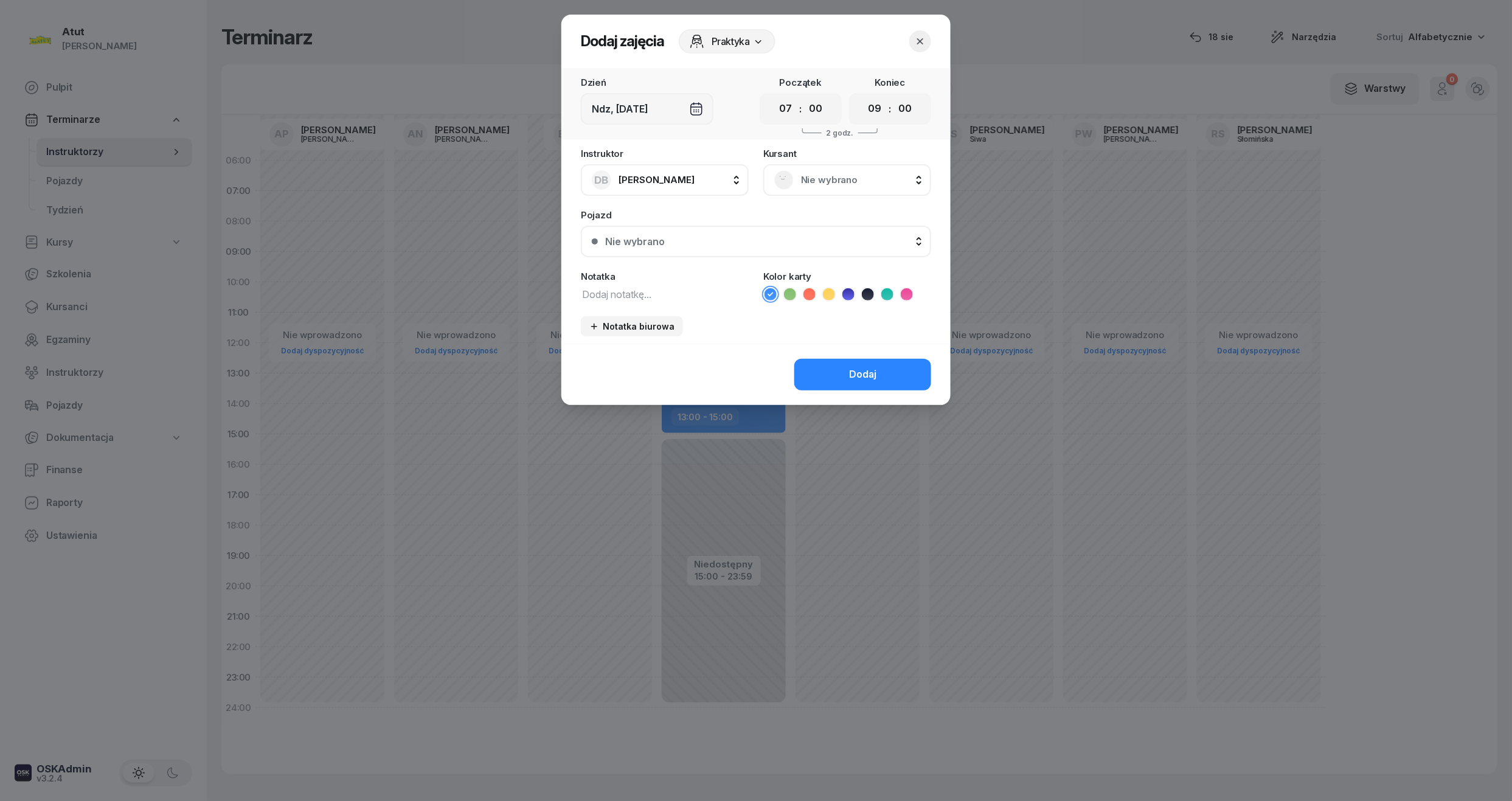
click at [903, 174] on span "Nie wybrano" at bounding box center [860, 180] width 119 height 16
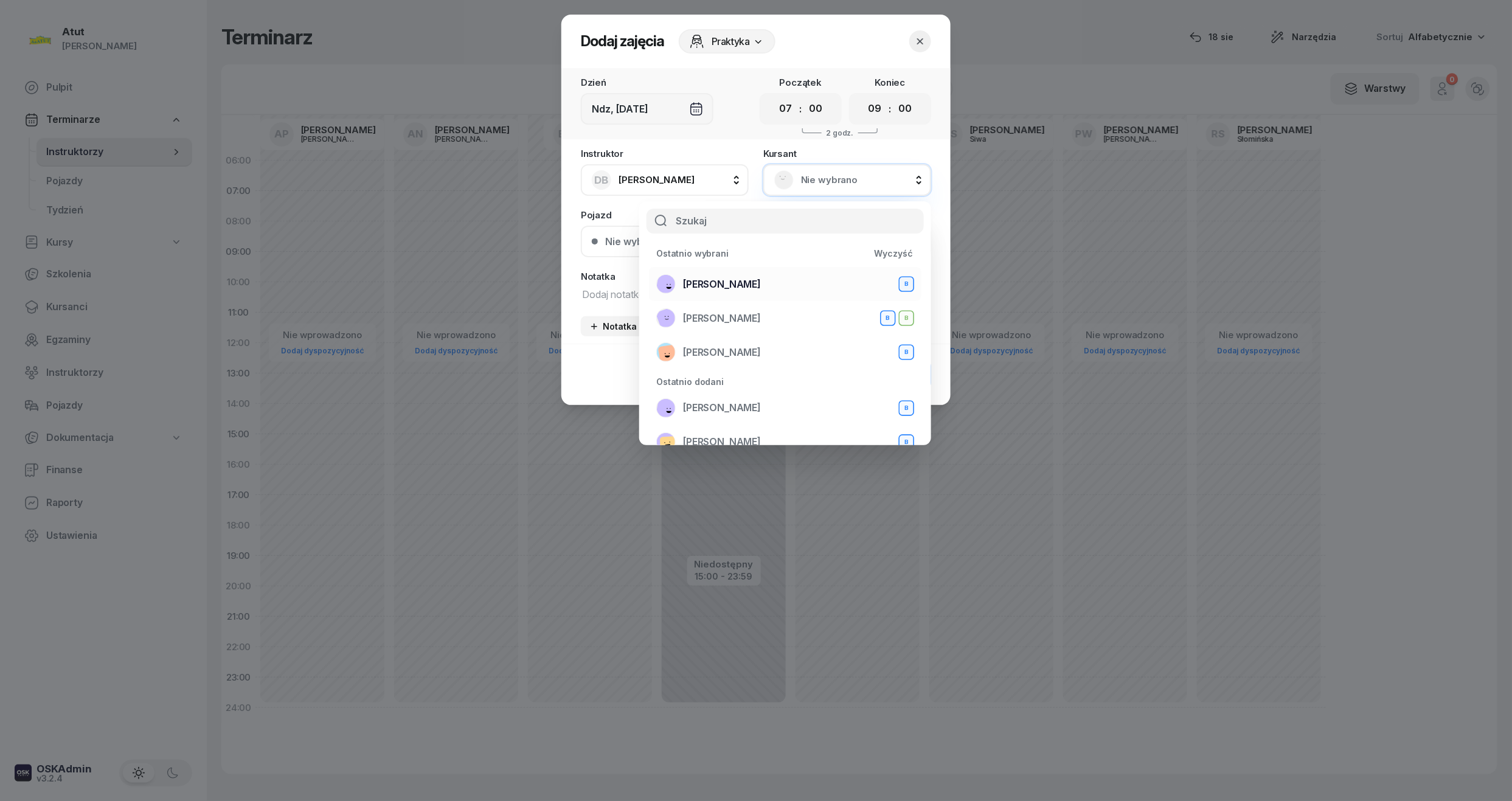
click at [808, 281] on div "Magdalena Stachowiak B" at bounding box center [784, 284] width 258 height 19
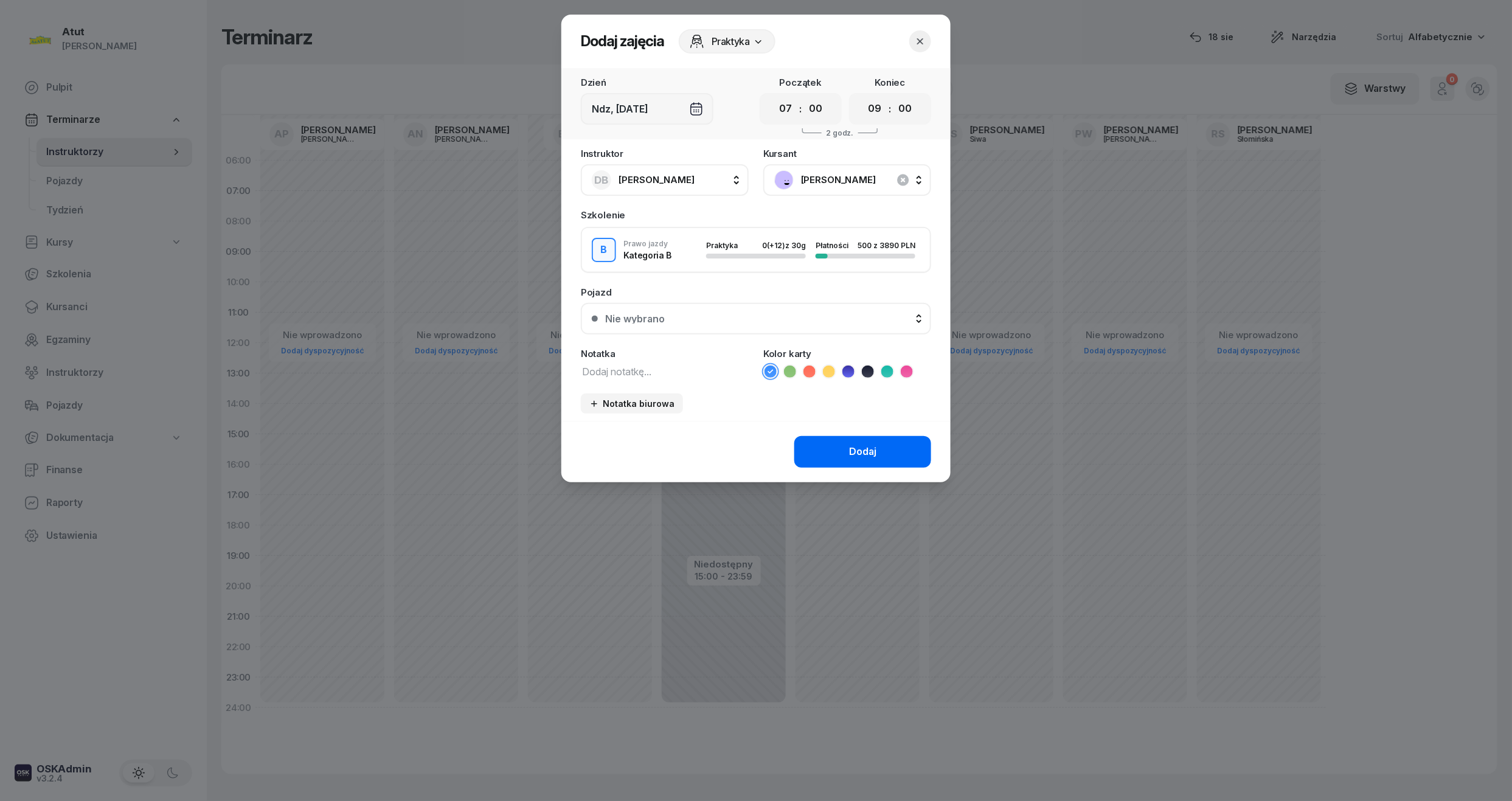
click at [872, 450] on div "Dodaj" at bounding box center [863, 452] width 28 height 16
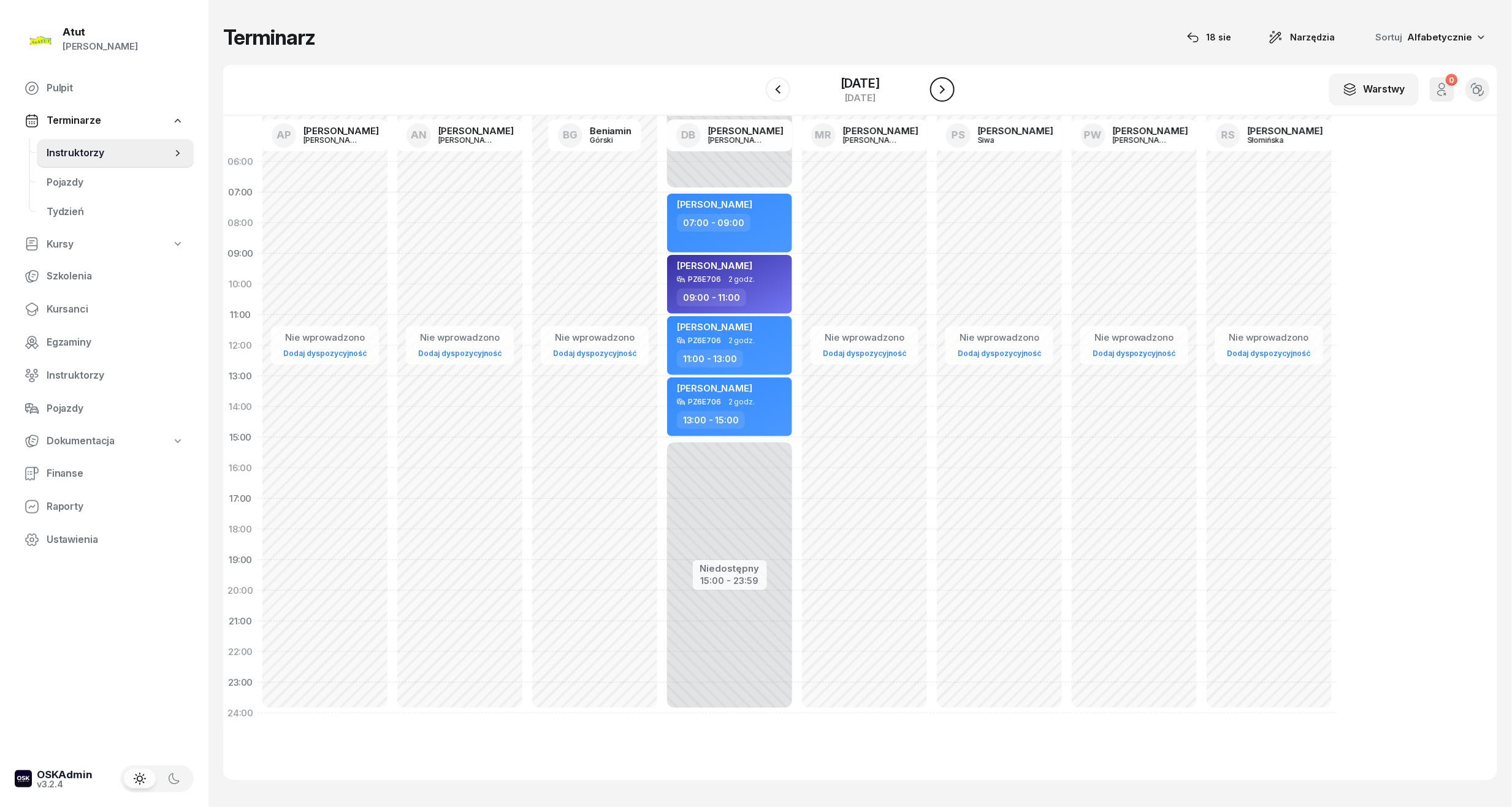
click at [950, 86] on icon "button" at bounding box center [942, 89] width 15 height 15
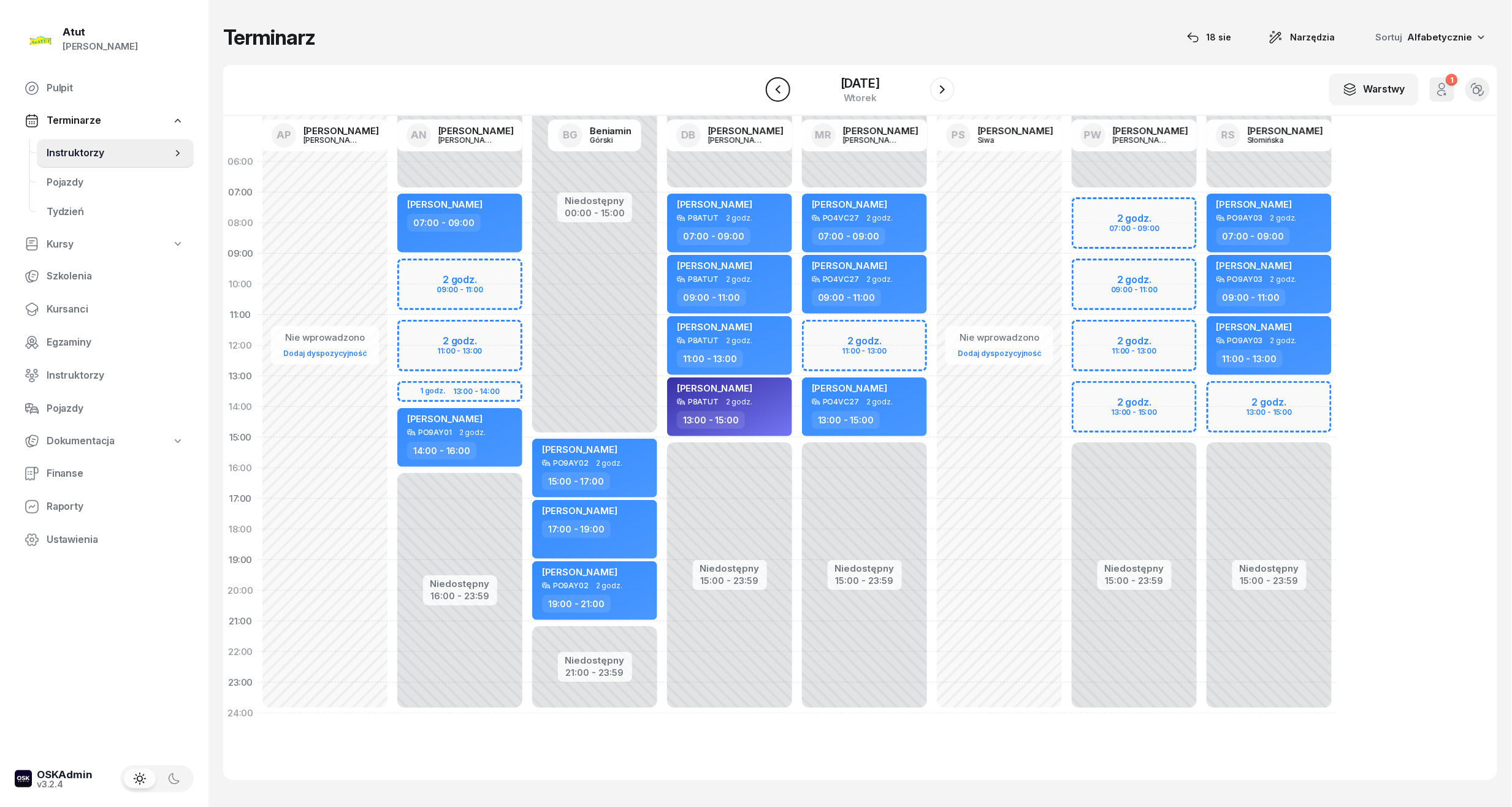
click at [770, 88] on icon "button" at bounding box center [777, 89] width 15 height 15
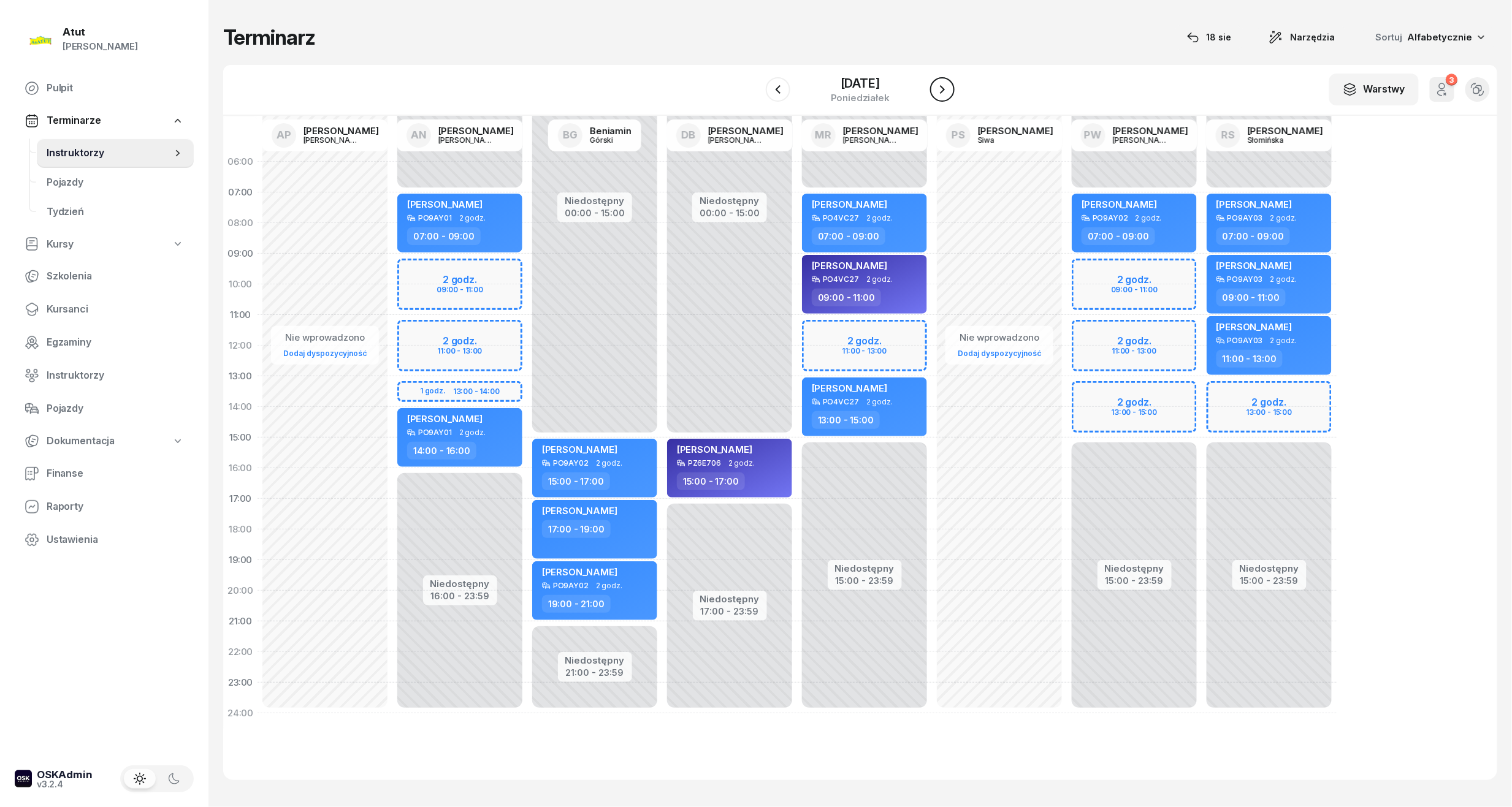
click at [950, 89] on icon "button" at bounding box center [942, 89] width 15 height 15
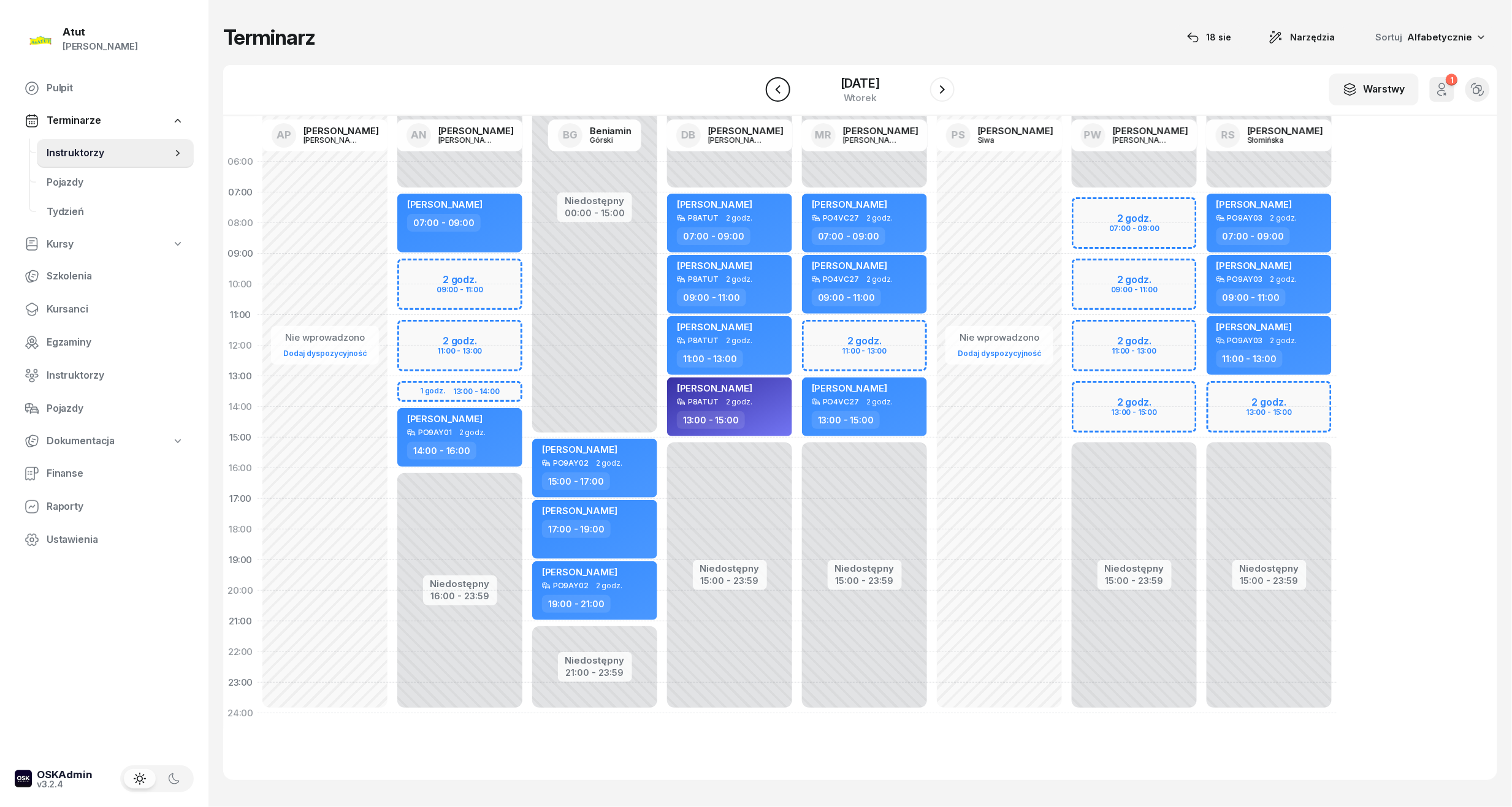
click at [770, 94] on icon "button" at bounding box center [777, 89] width 15 height 15
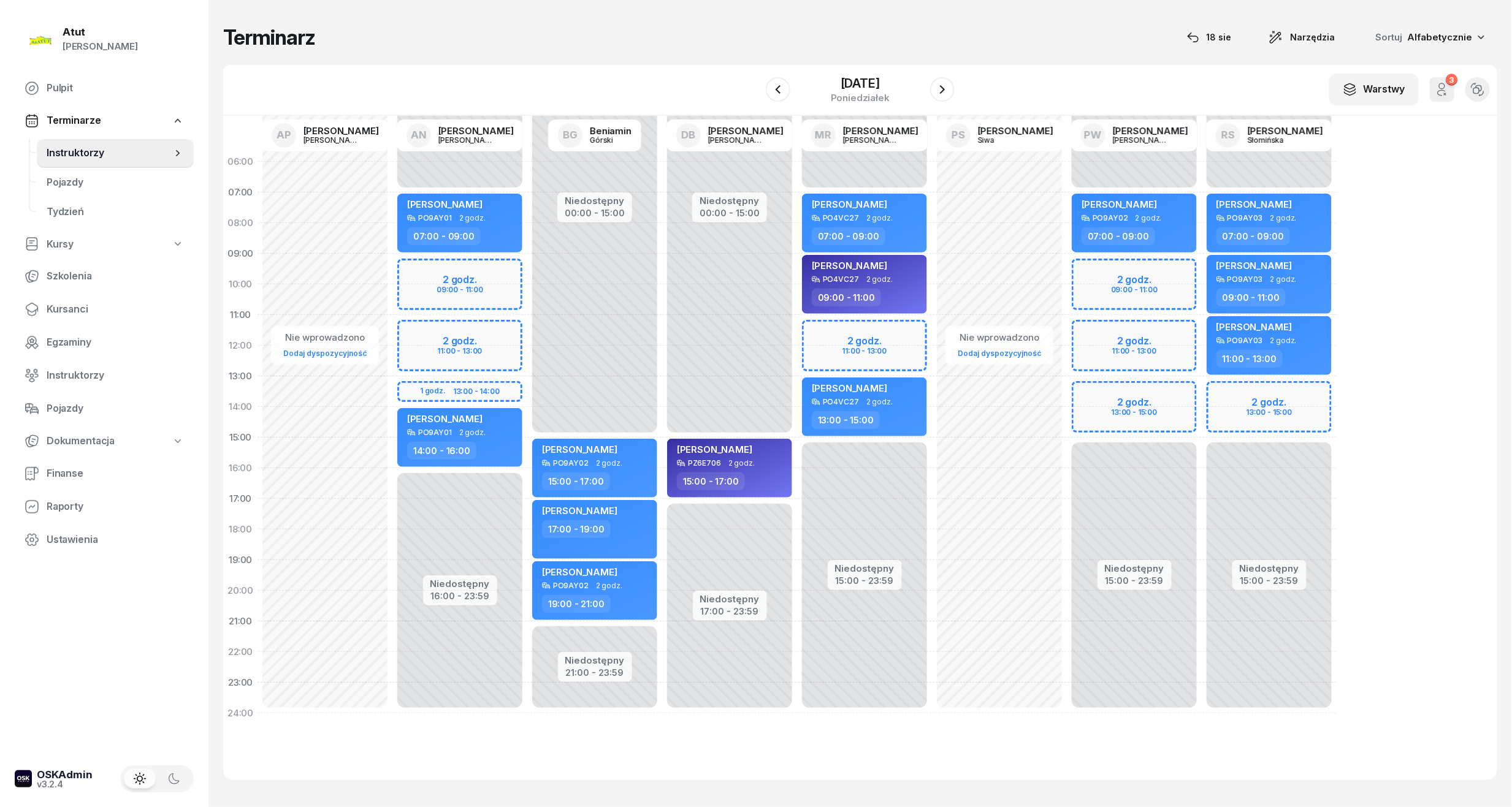
click at [1285, 391] on div "Niedostępny 00:00 - 07:00 Niedostępny 15:00 - 23:59 2 godz. 13:00 - 15:00 Volod…" at bounding box center [1269, 438] width 135 height 582
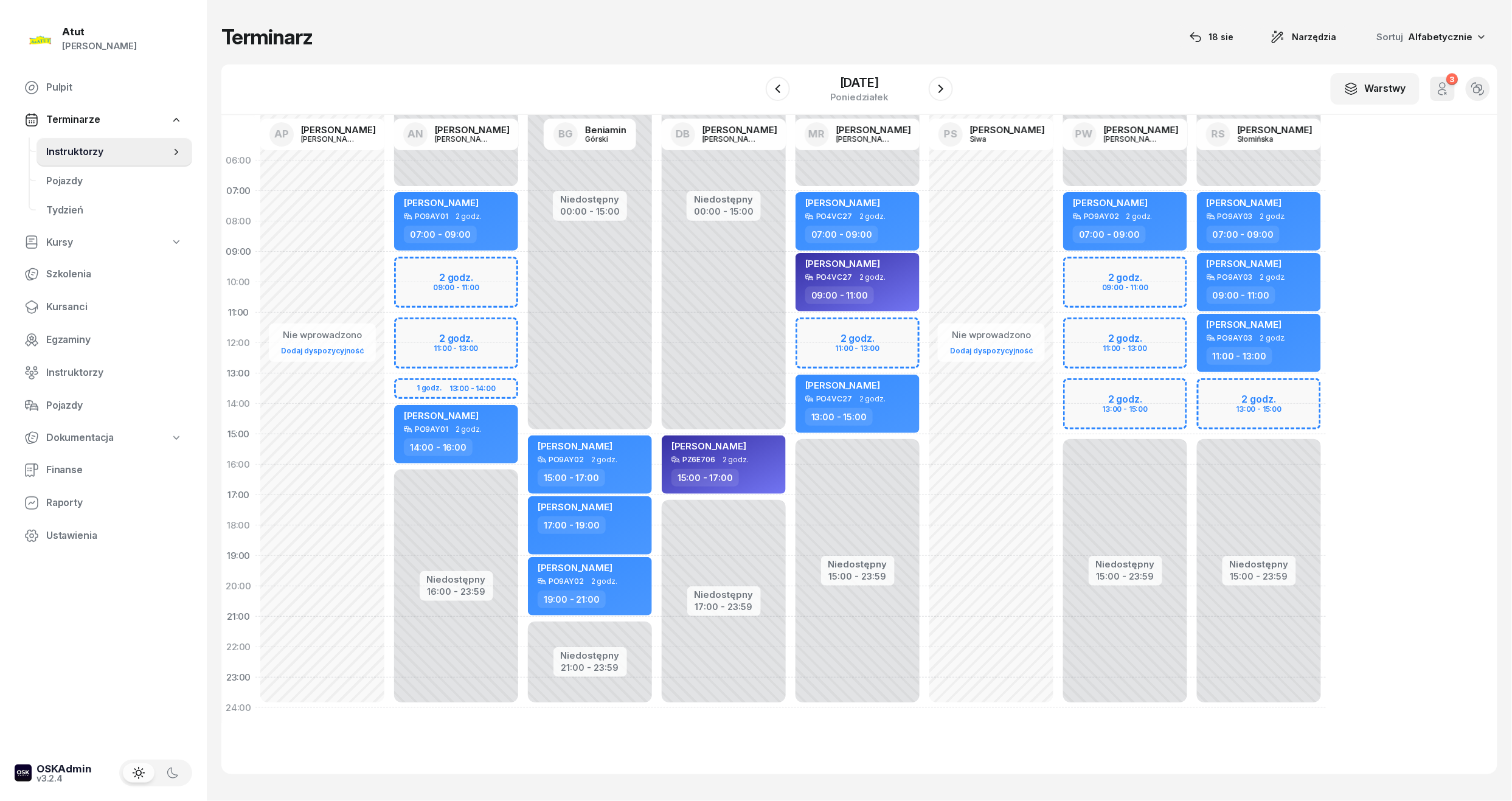
select select "13"
select select "15"
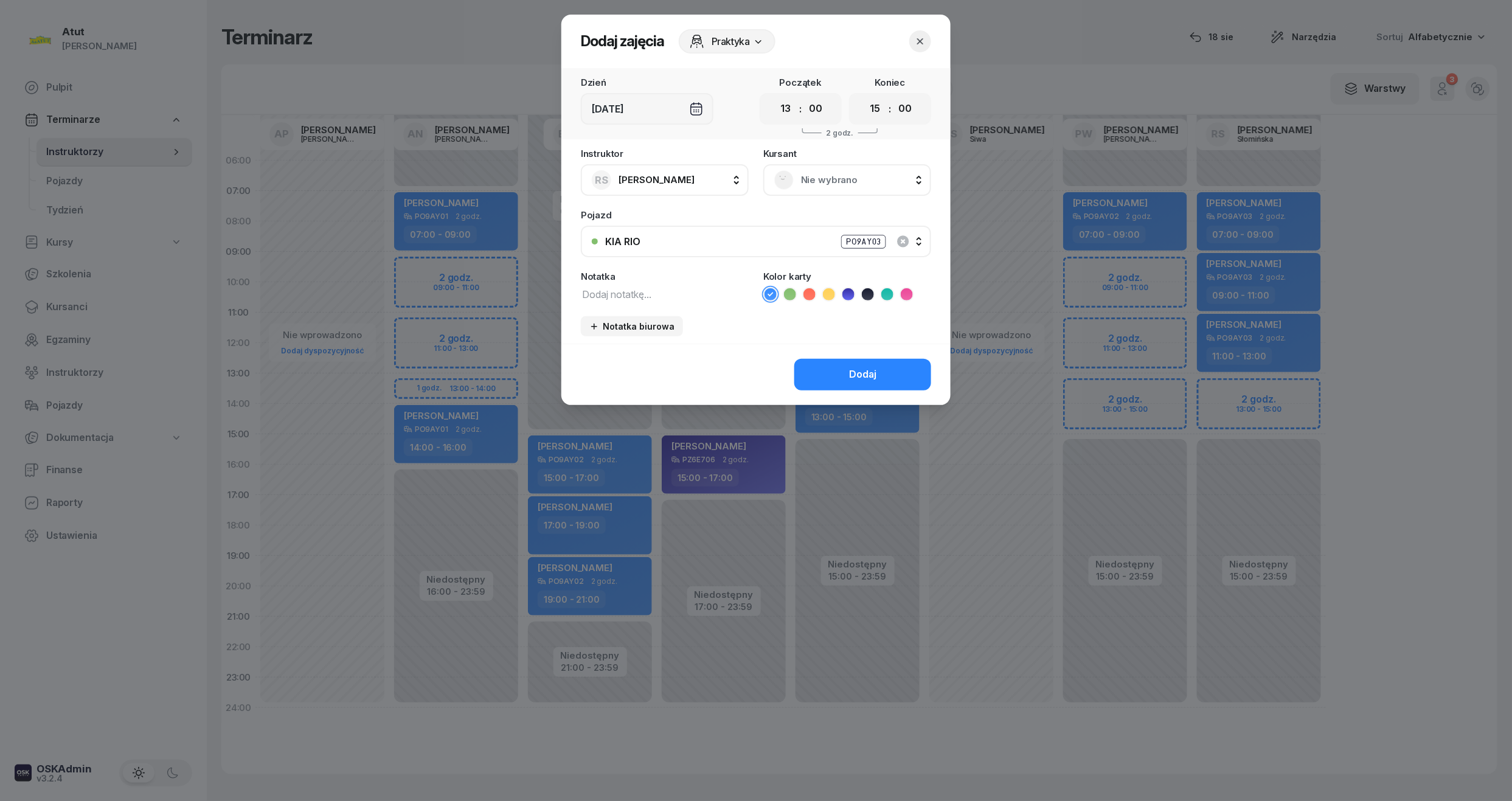
click at [866, 176] on span "Nie wybrano" at bounding box center [860, 180] width 119 height 16
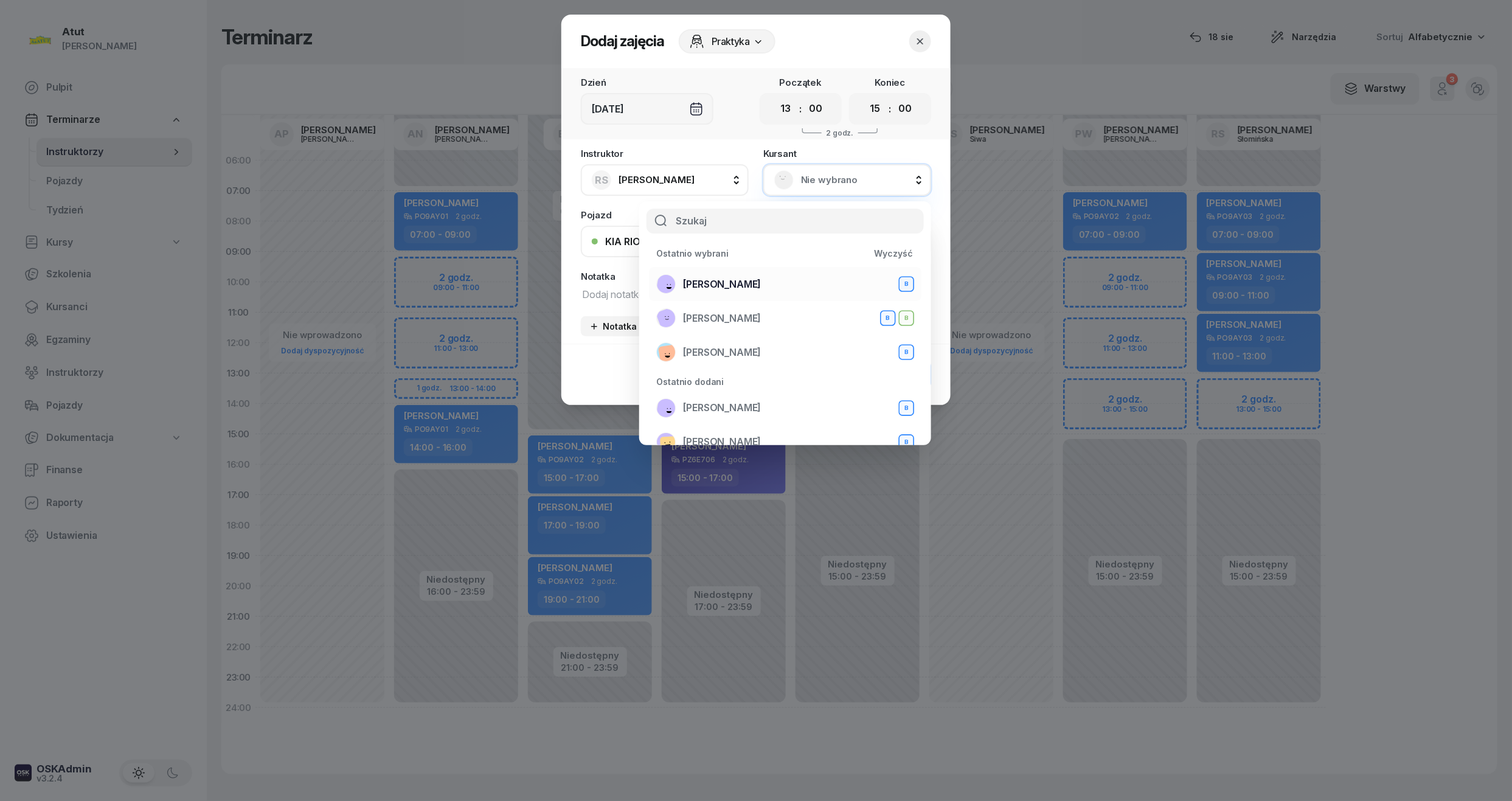
click at [817, 275] on div "Magdalena Stachowiak B" at bounding box center [784, 284] width 258 height 19
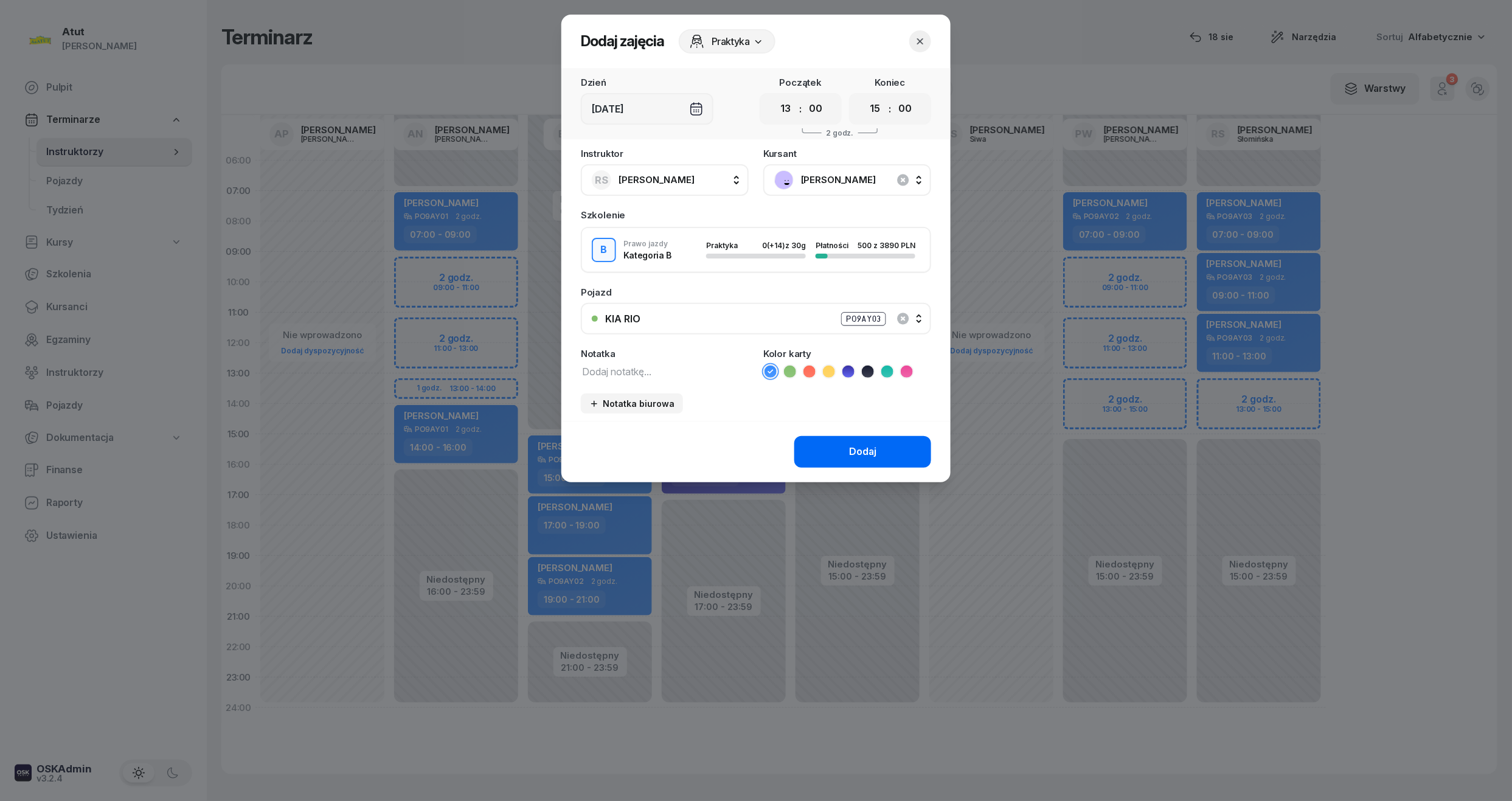
click at [896, 444] on button "Dodaj" at bounding box center [863, 452] width 137 height 31
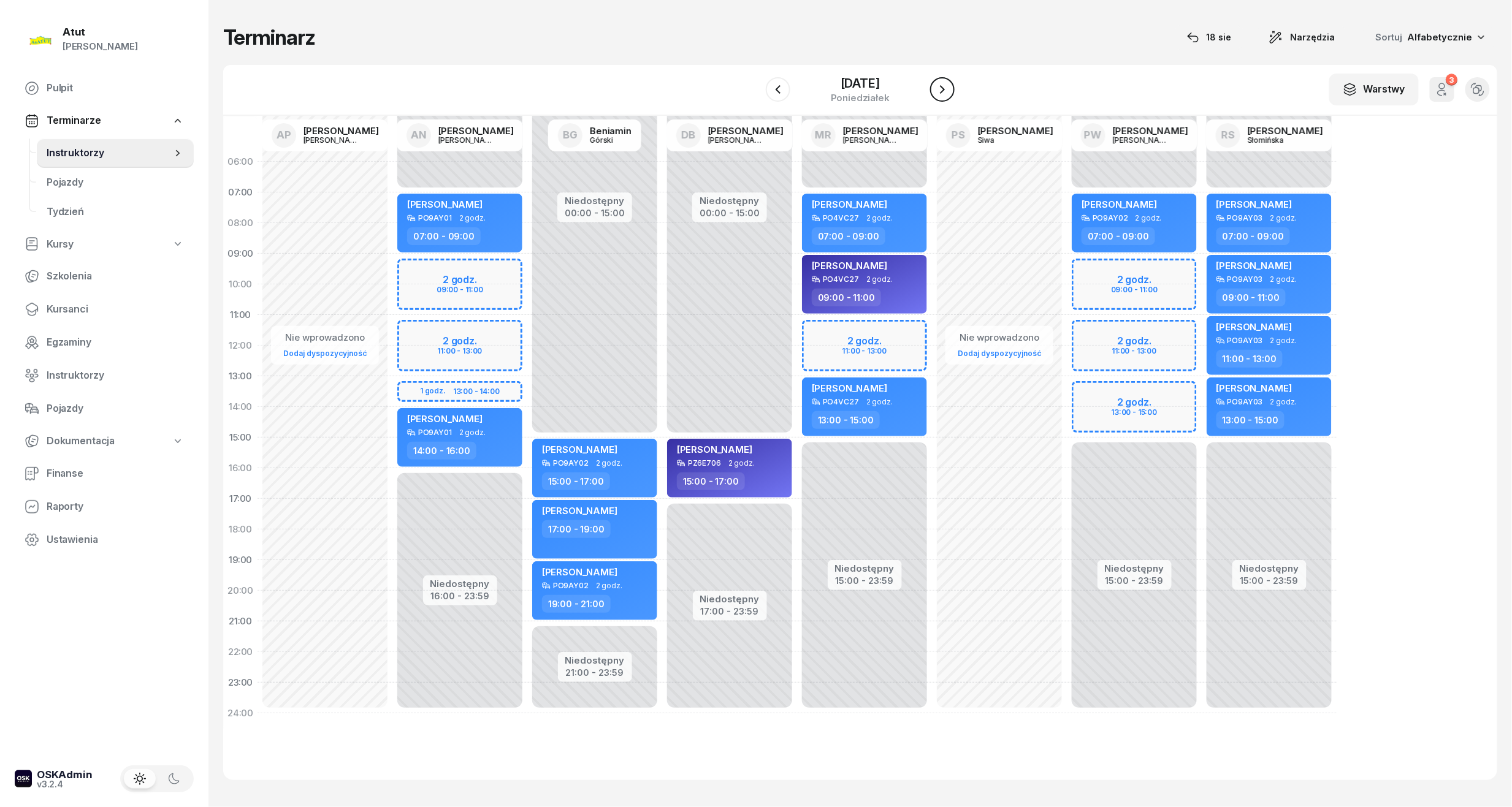
click at [950, 84] on icon "button" at bounding box center [942, 89] width 15 height 15
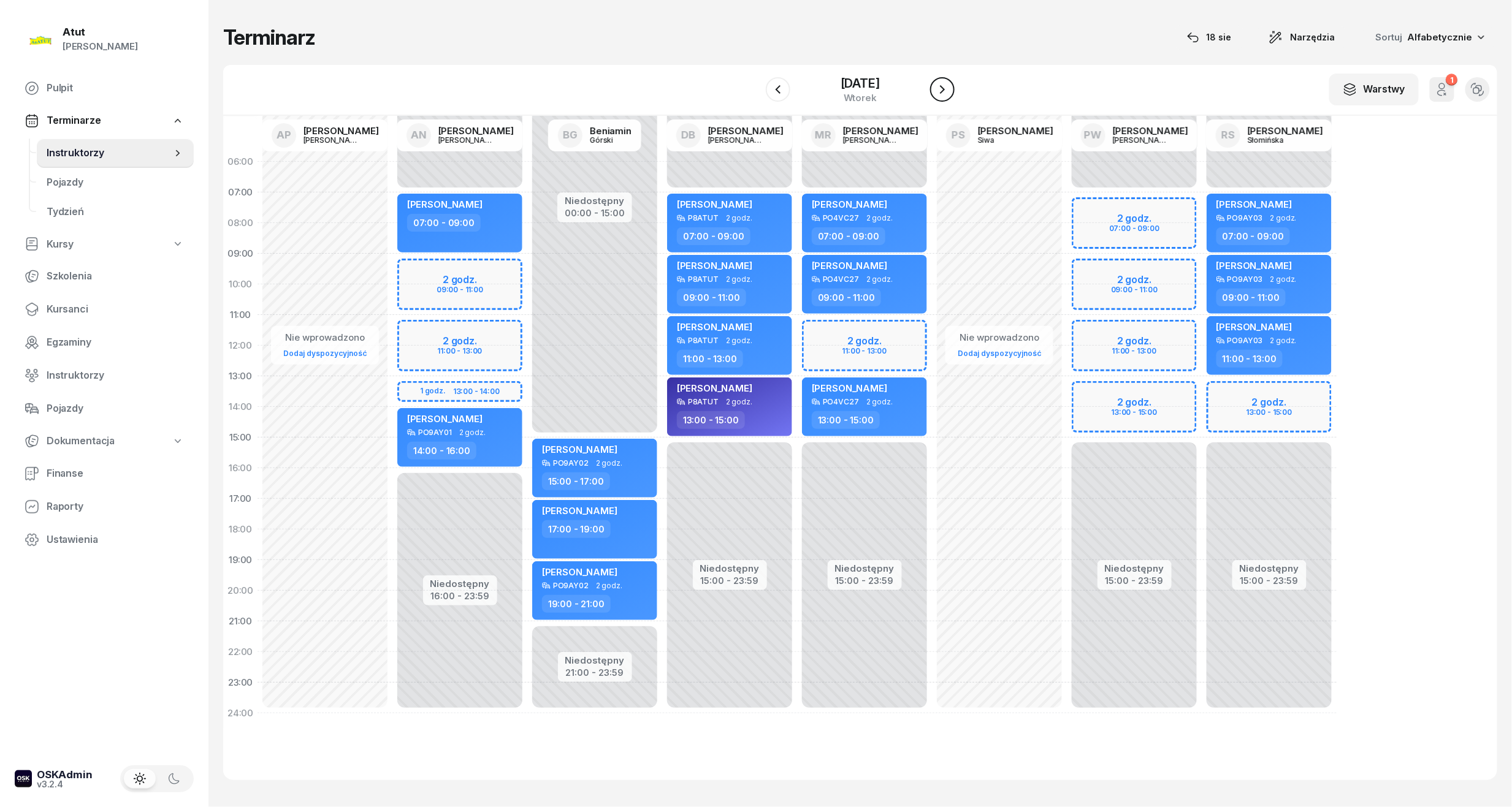
click at [950, 84] on icon "button" at bounding box center [942, 89] width 15 height 15
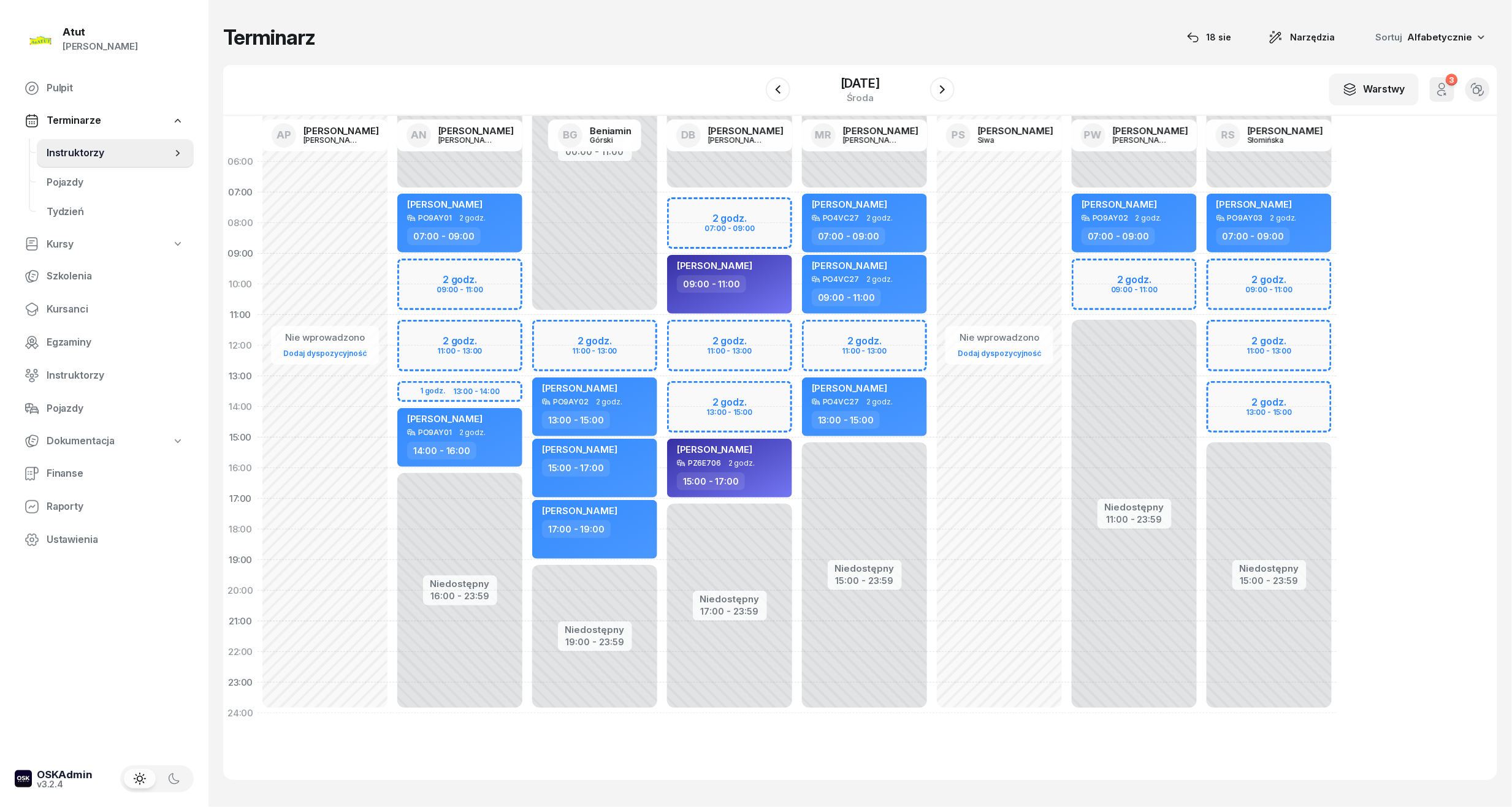
click at [1302, 268] on div "Niedostępny 00:00 - 07:00 Niedostępny 15:00 - 23:59 2 godz. 09:00 - 11:00 2 god…" at bounding box center [1269, 438] width 135 height 582
select select "09"
select select "11"
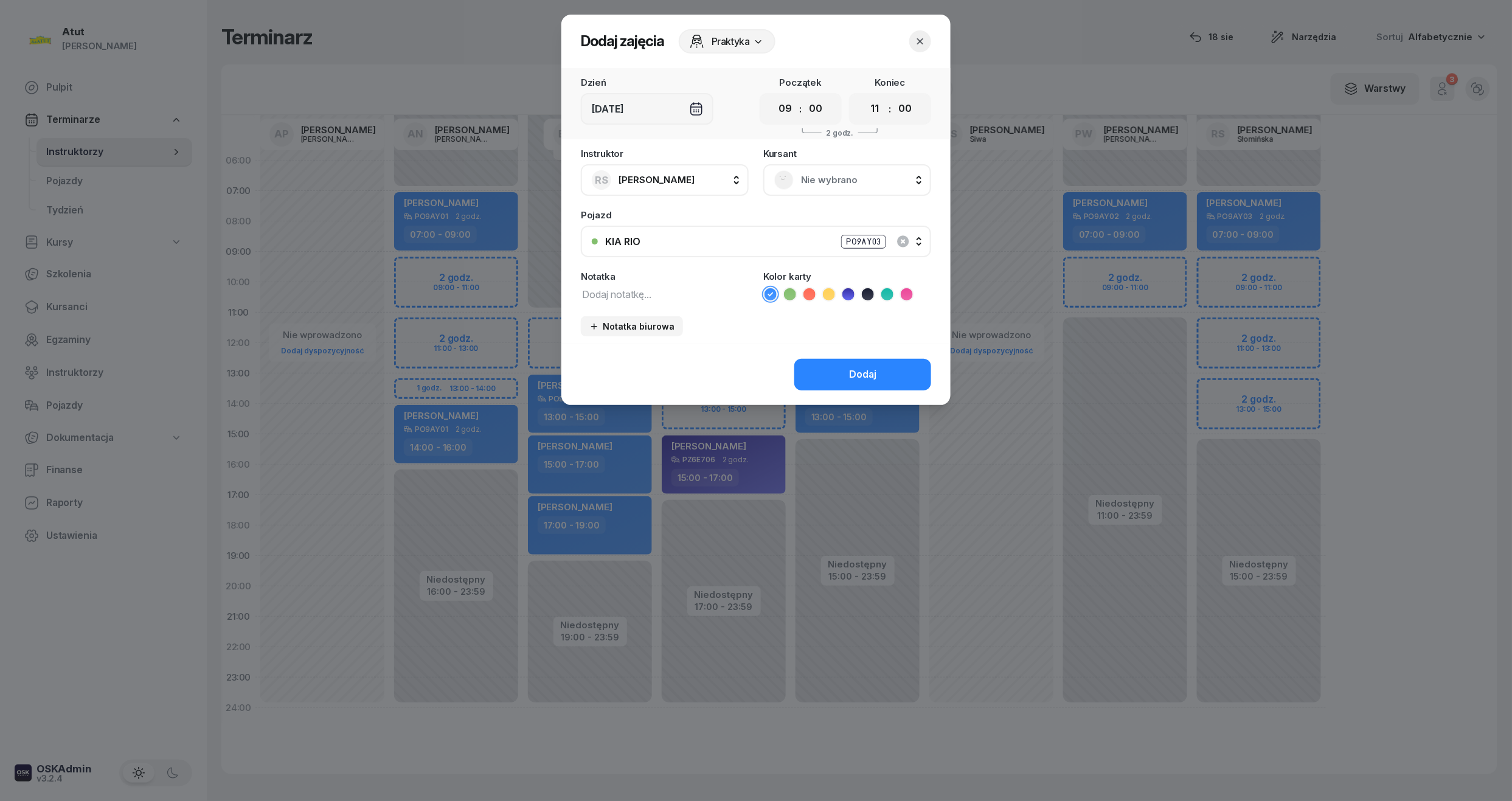
click at [868, 174] on span "Nie wybrano" at bounding box center [860, 180] width 119 height 16
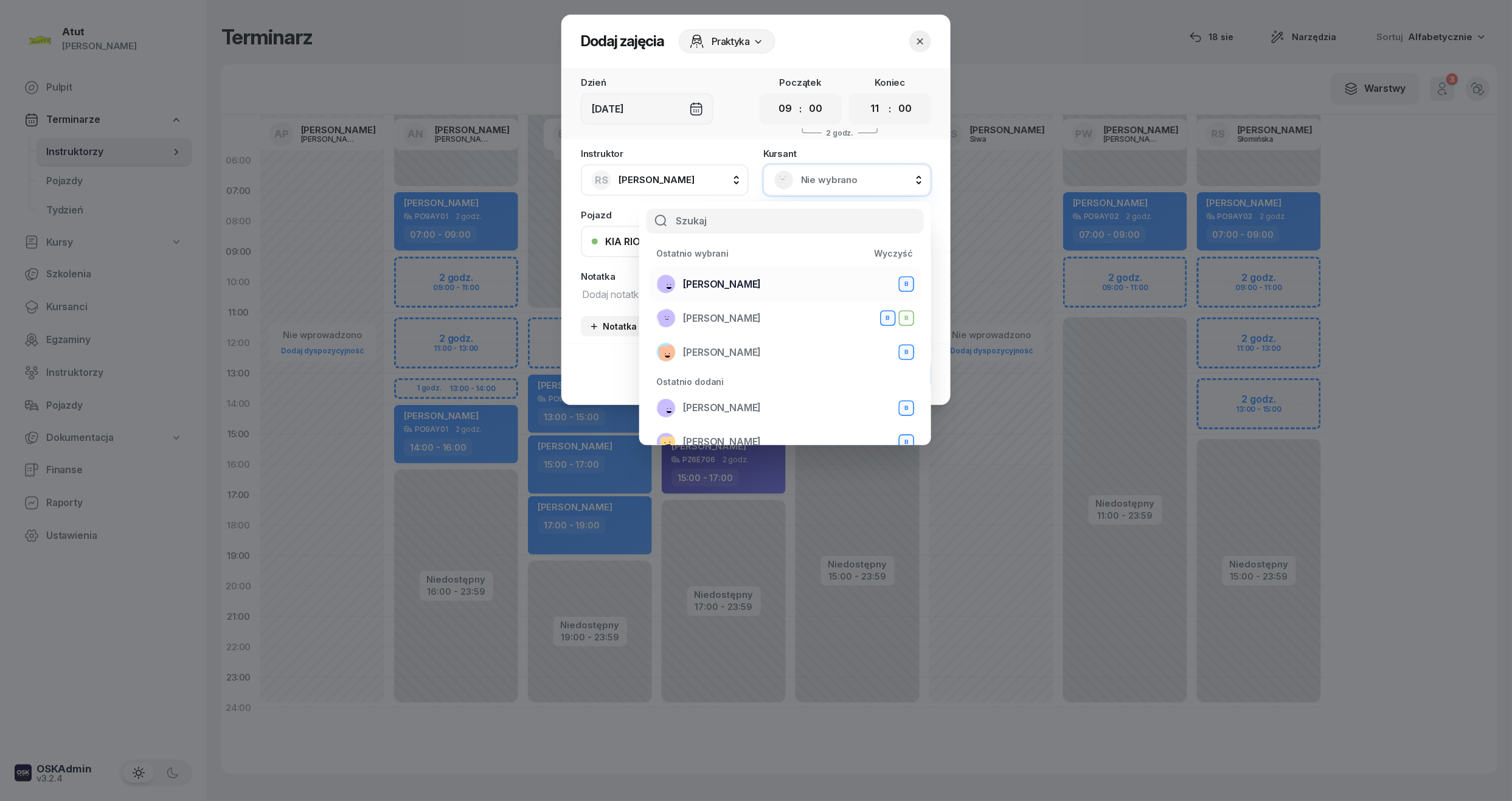
click at [761, 291] on span "Magdalena Stachowiak" at bounding box center [722, 285] width 78 height 16
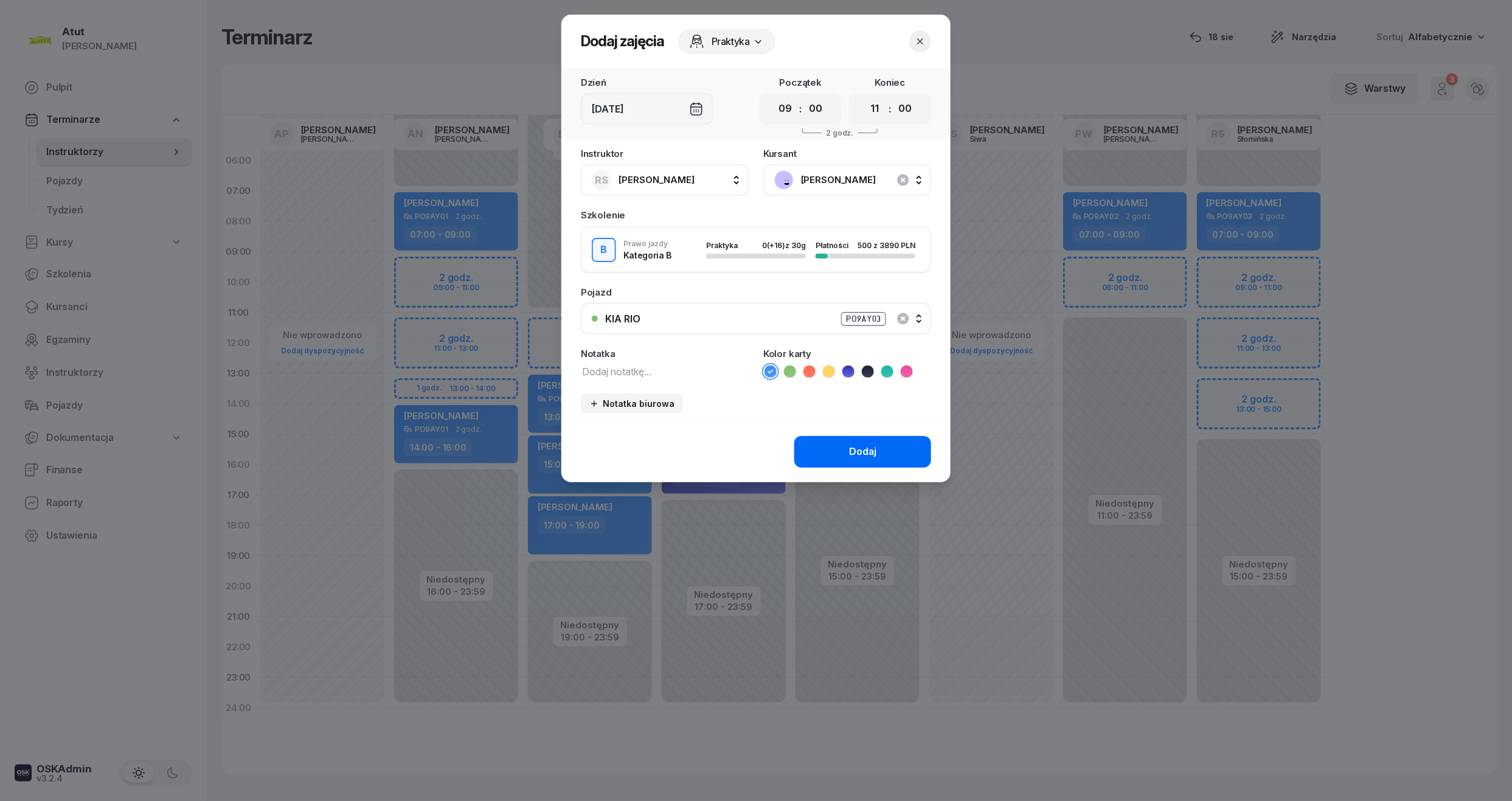
click at [880, 444] on button "Dodaj" at bounding box center [863, 452] width 137 height 31
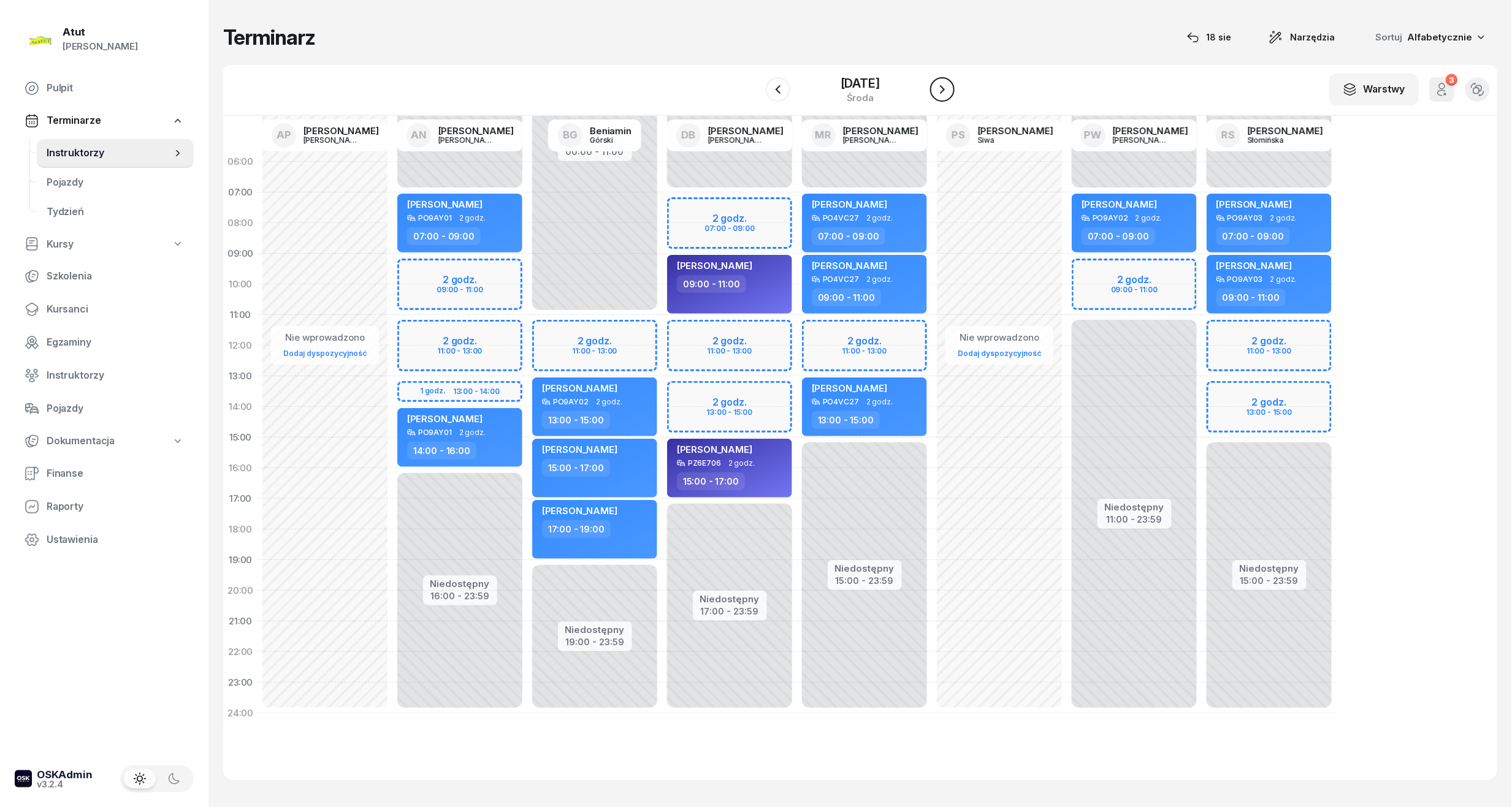
click at [945, 89] on button "button" at bounding box center [942, 89] width 24 height 24
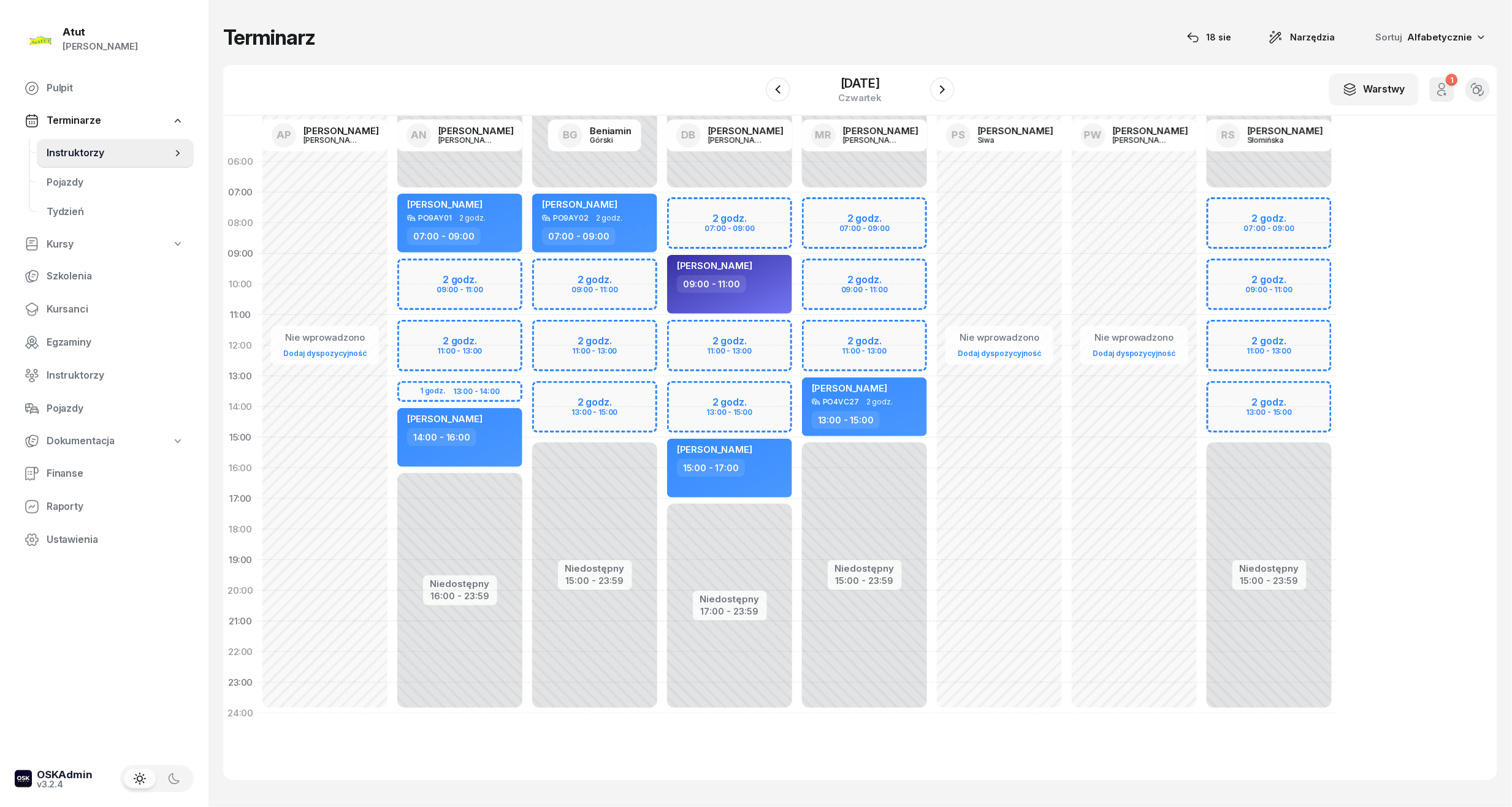
click at [1326, 271] on div "Niedostępny 00:00 - 07:00 Niedostępny 15:00 - 23:59 2 godz. 07:00 - 09:00 2 god…" at bounding box center [1269, 438] width 135 height 582
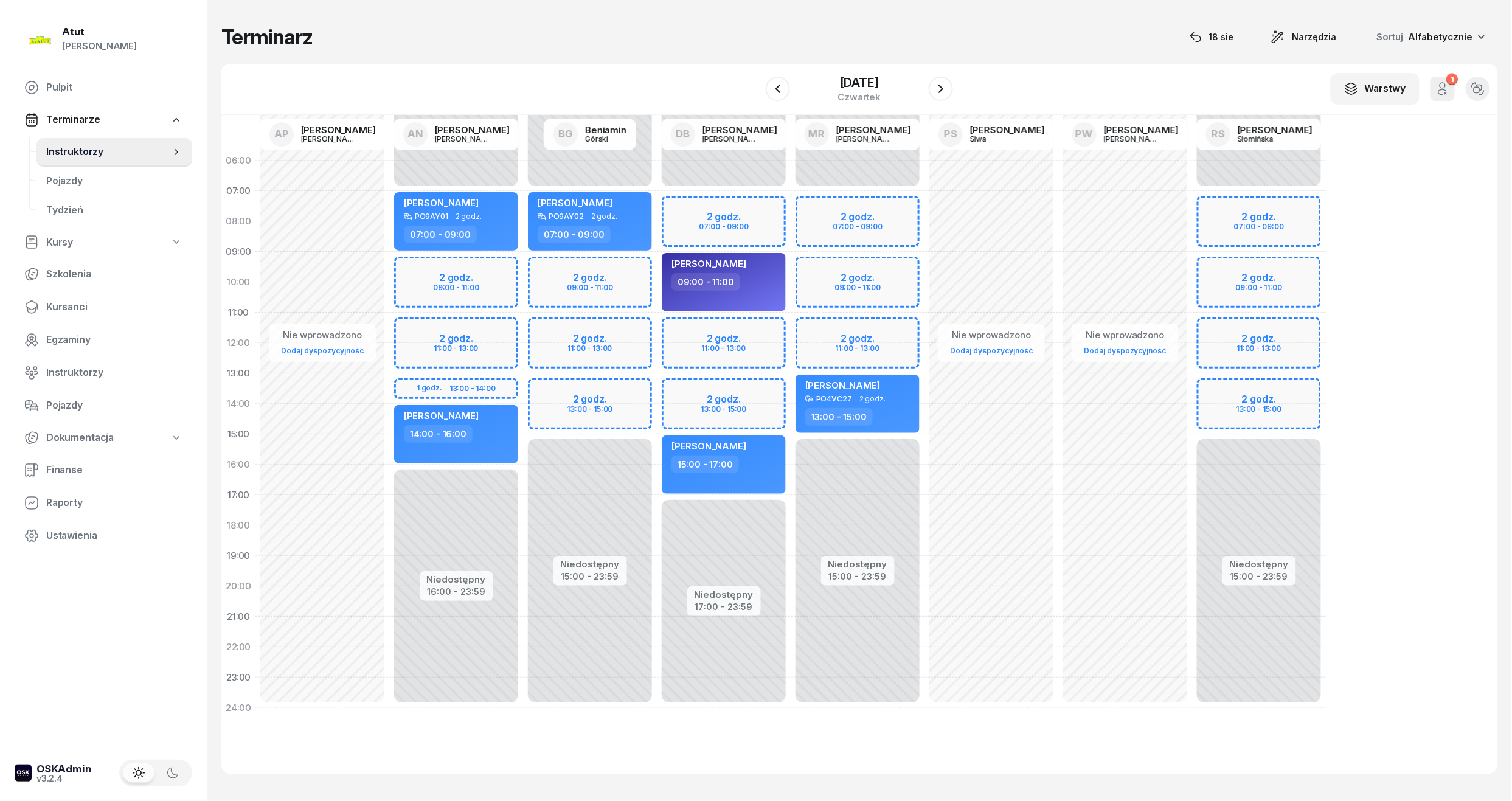
select select "09"
select select "11"
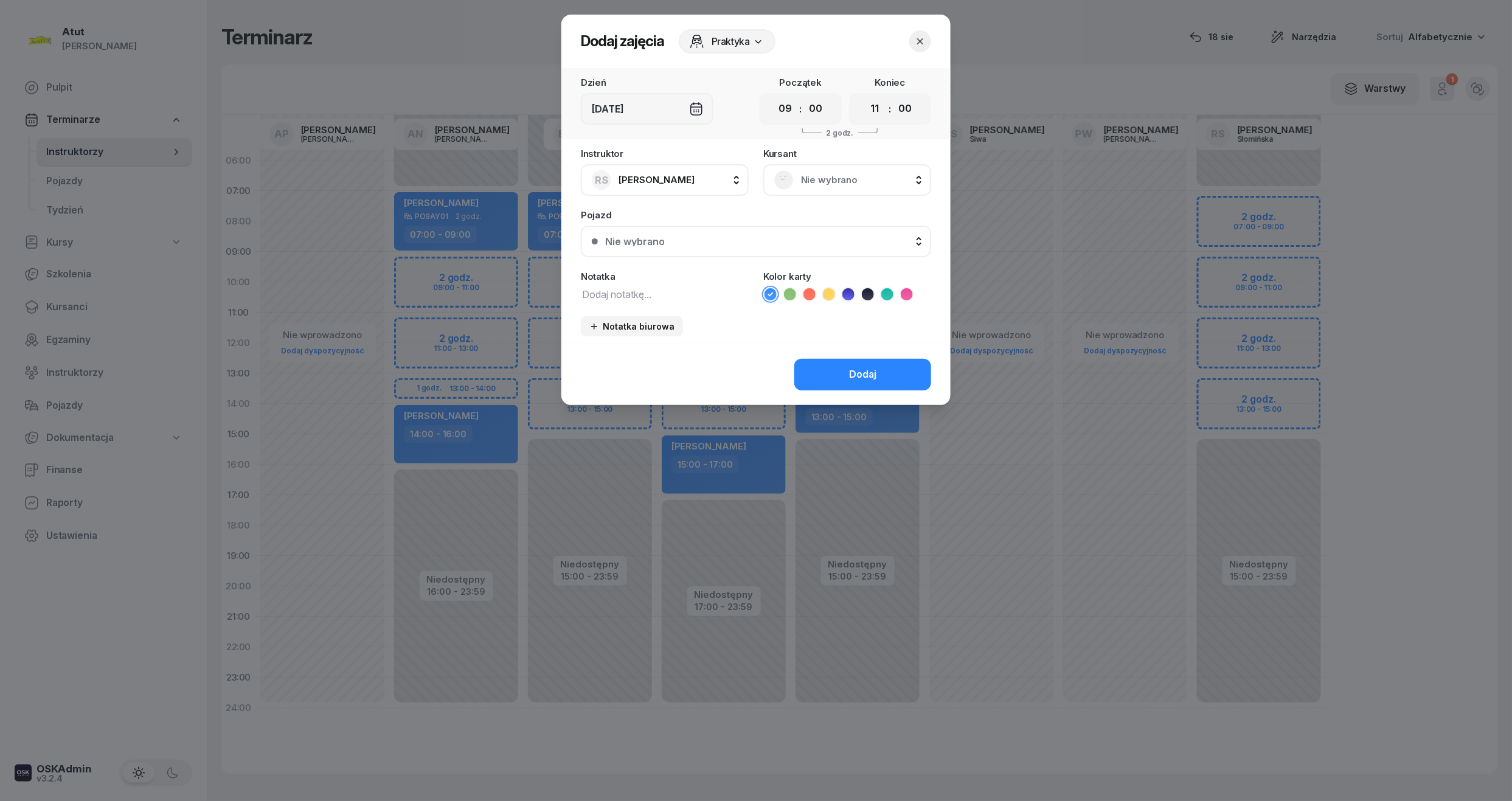
click at [825, 179] on span "Nie wybrano" at bounding box center [860, 180] width 119 height 16
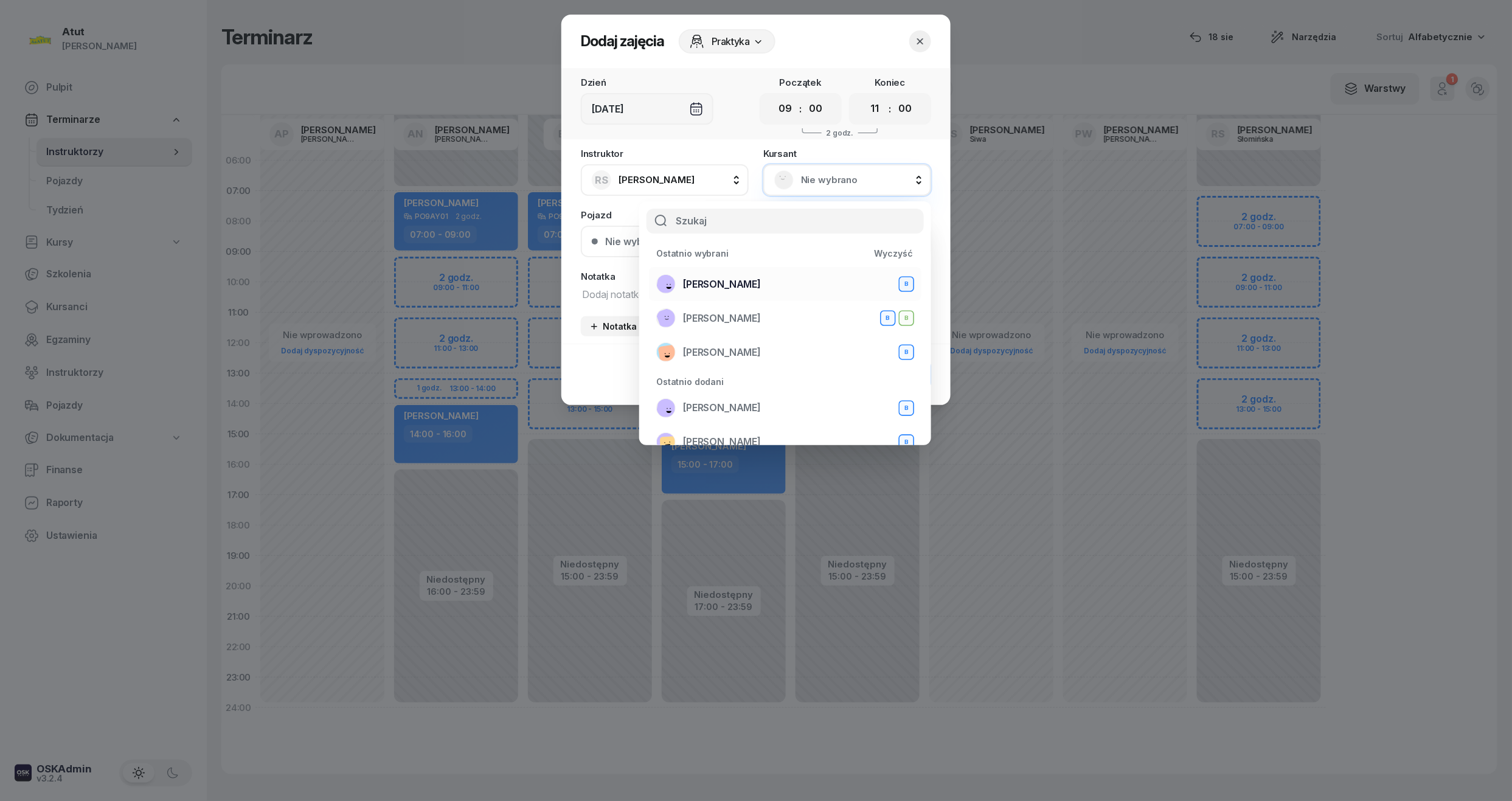
click at [828, 284] on div "Magdalena Stachowiak B" at bounding box center [784, 284] width 258 height 19
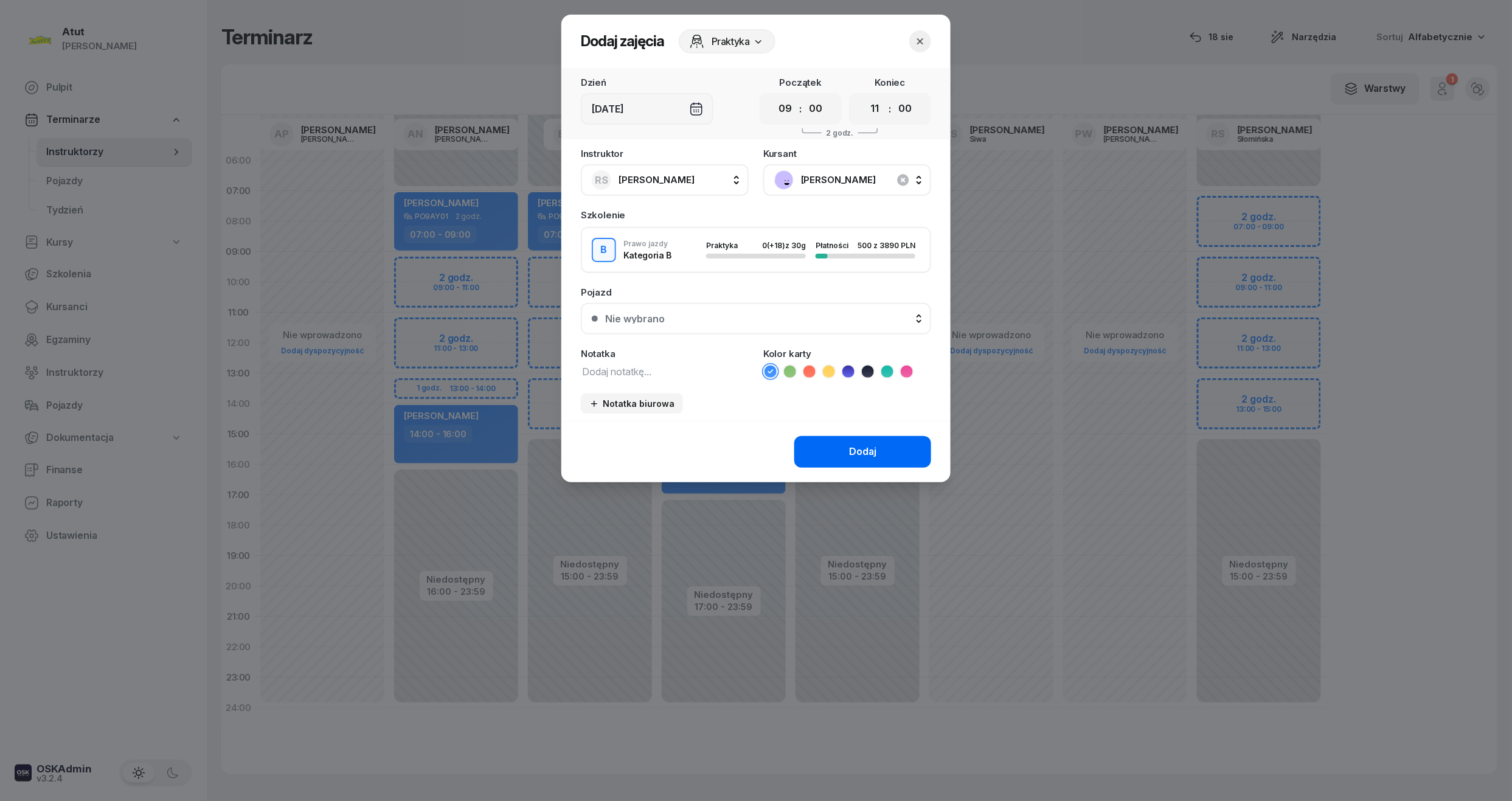
click at [871, 450] on div "Dodaj" at bounding box center [863, 452] width 28 height 16
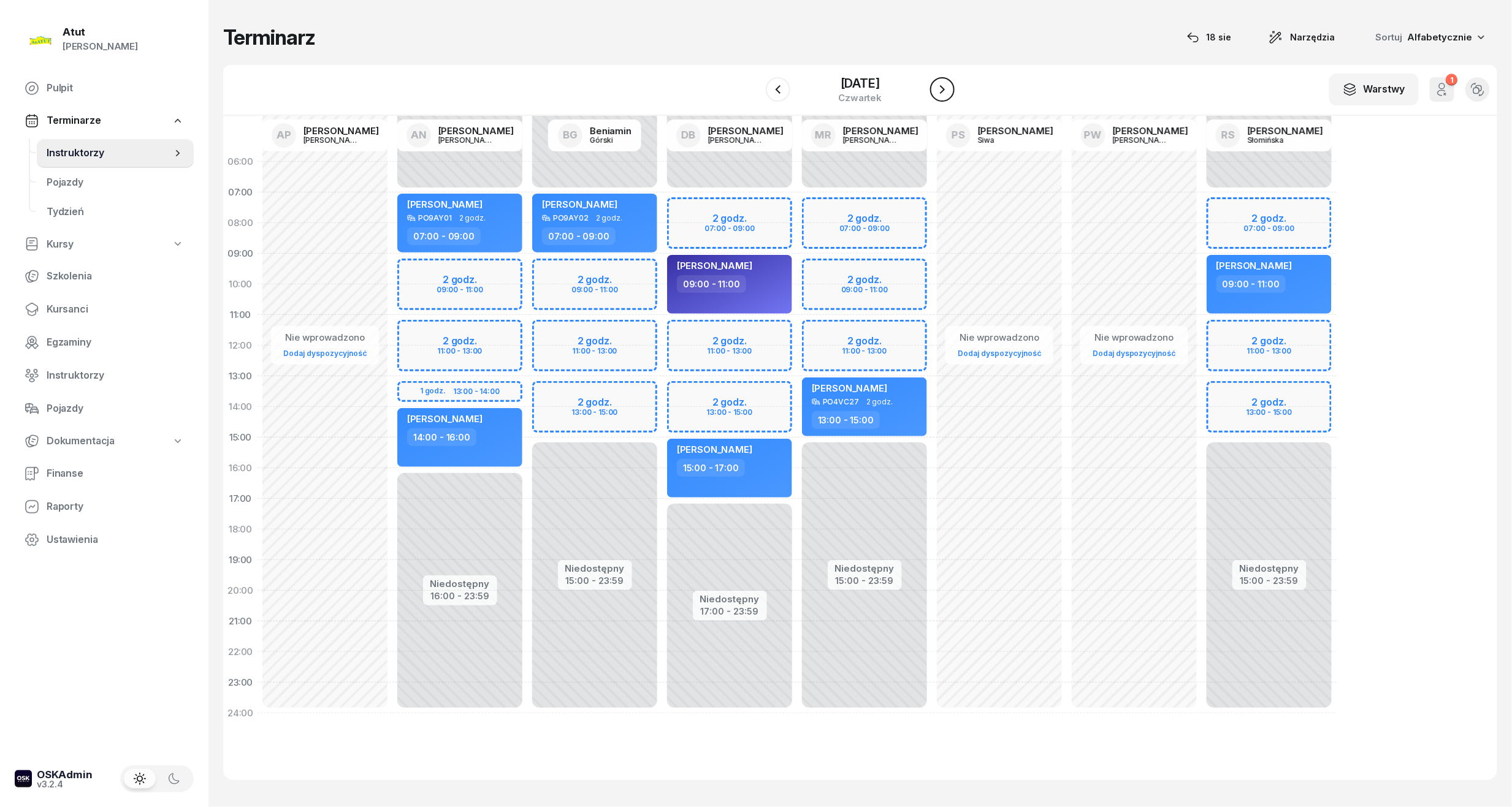
click at [947, 84] on icon "button" at bounding box center [942, 89] width 15 height 15
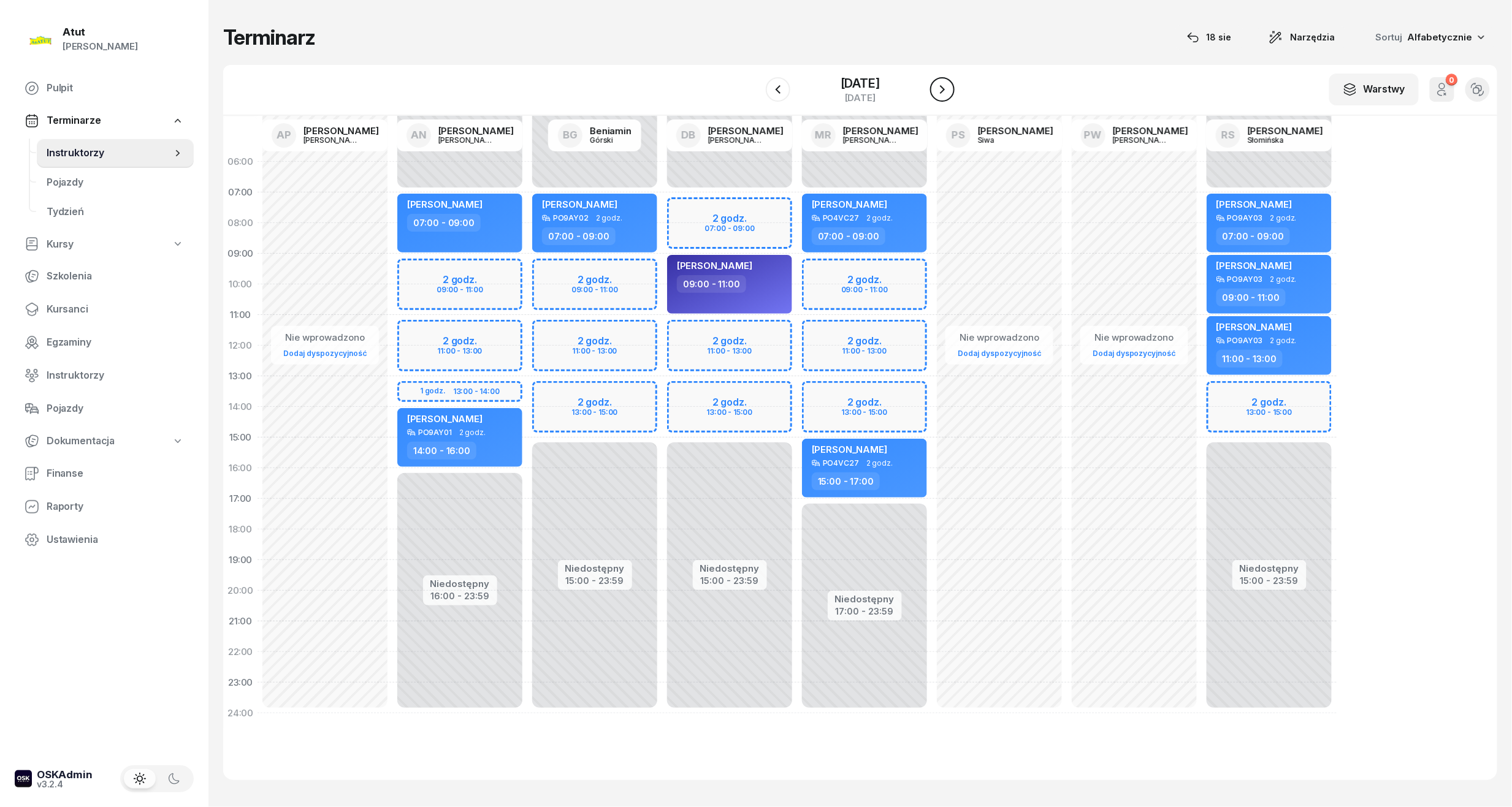
click at [947, 84] on icon "button" at bounding box center [942, 89] width 15 height 15
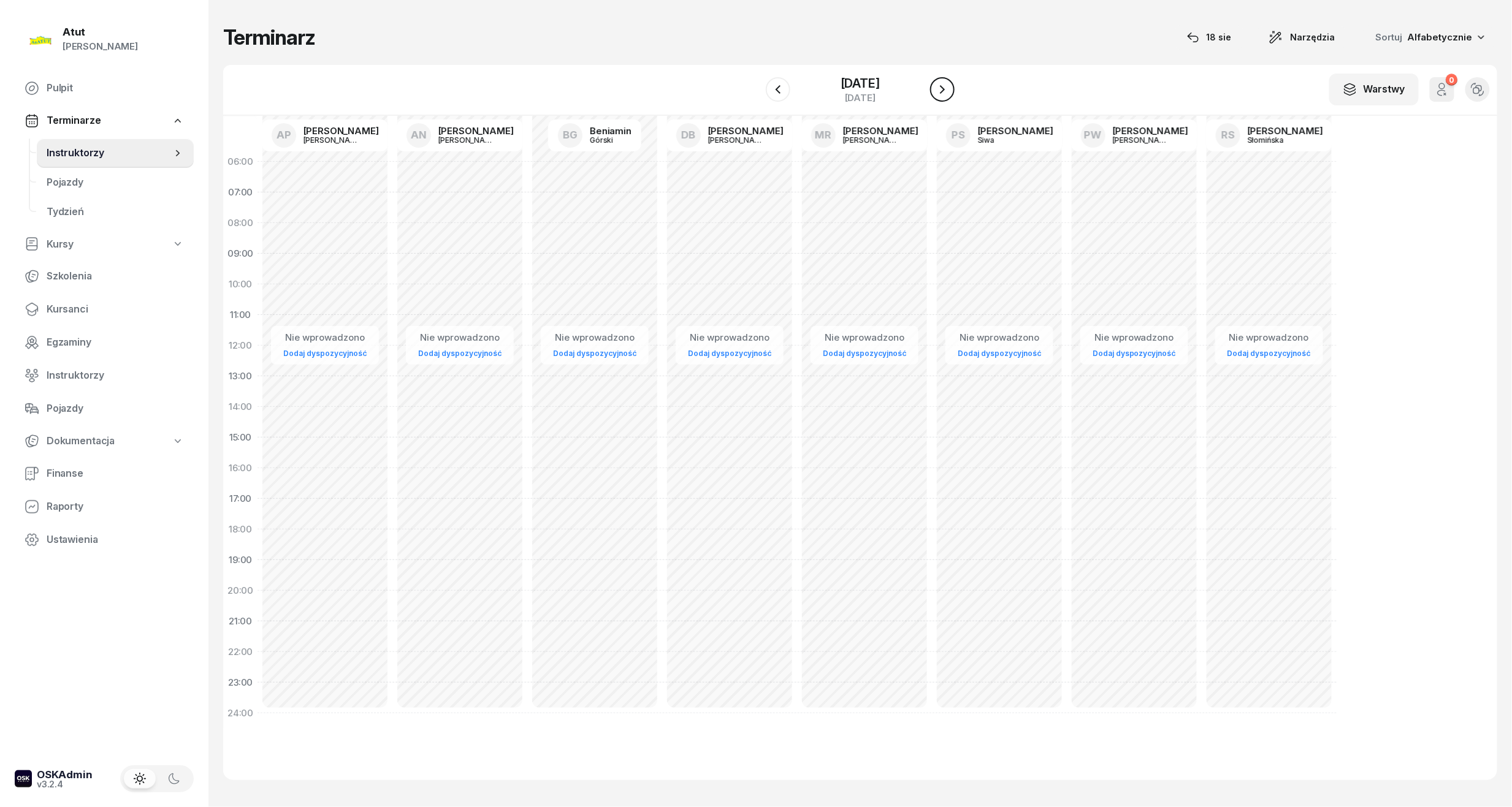
click at [947, 84] on icon "button" at bounding box center [942, 89] width 15 height 15
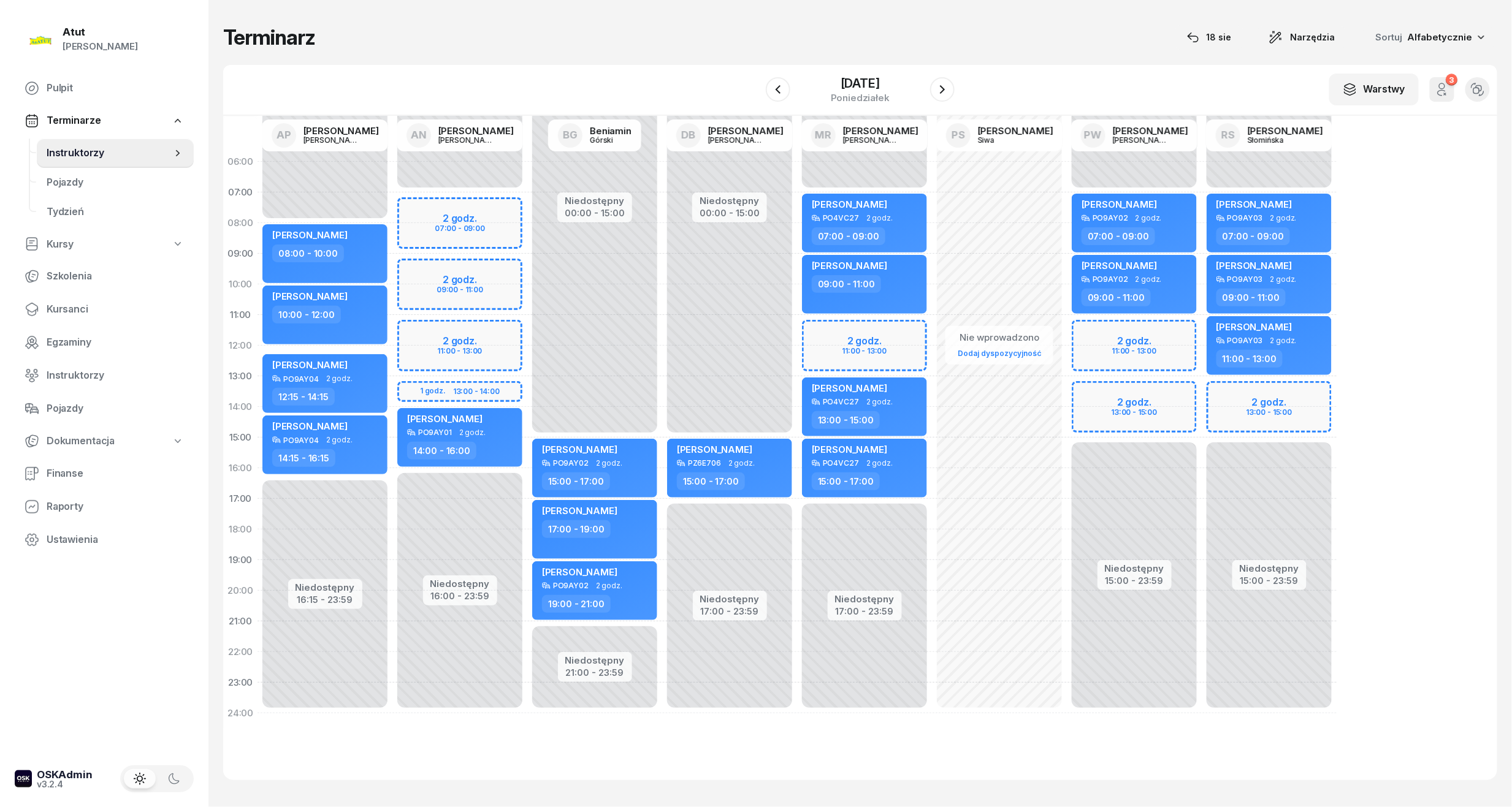
click at [1275, 400] on div "Niedostępny 00:00 - 07:00 Niedostępny 15:00 - 23:59 2 godz. 13:00 - 15:00 Volod…" at bounding box center [1269, 438] width 135 height 582
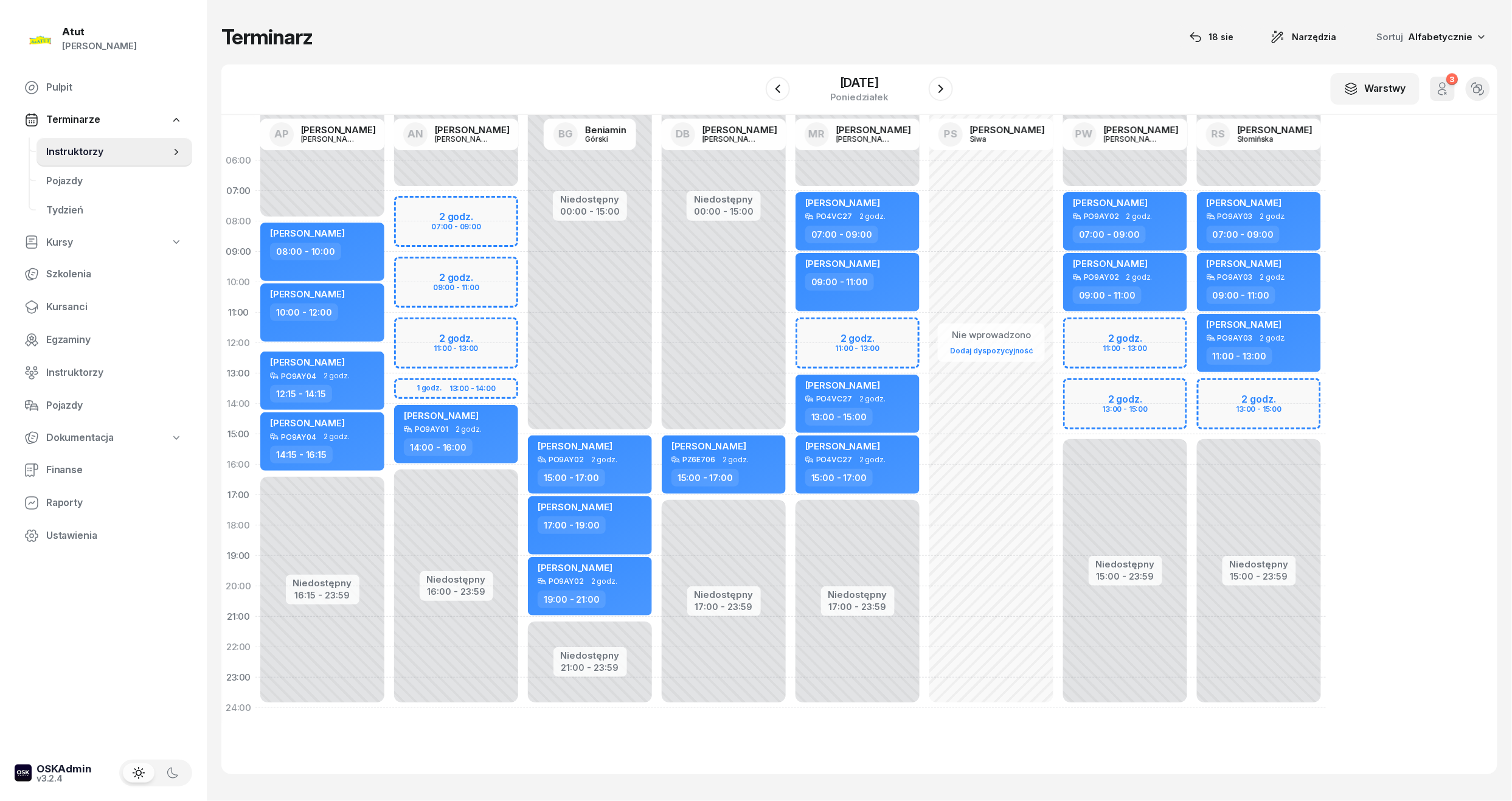
select select "13"
select select "15"
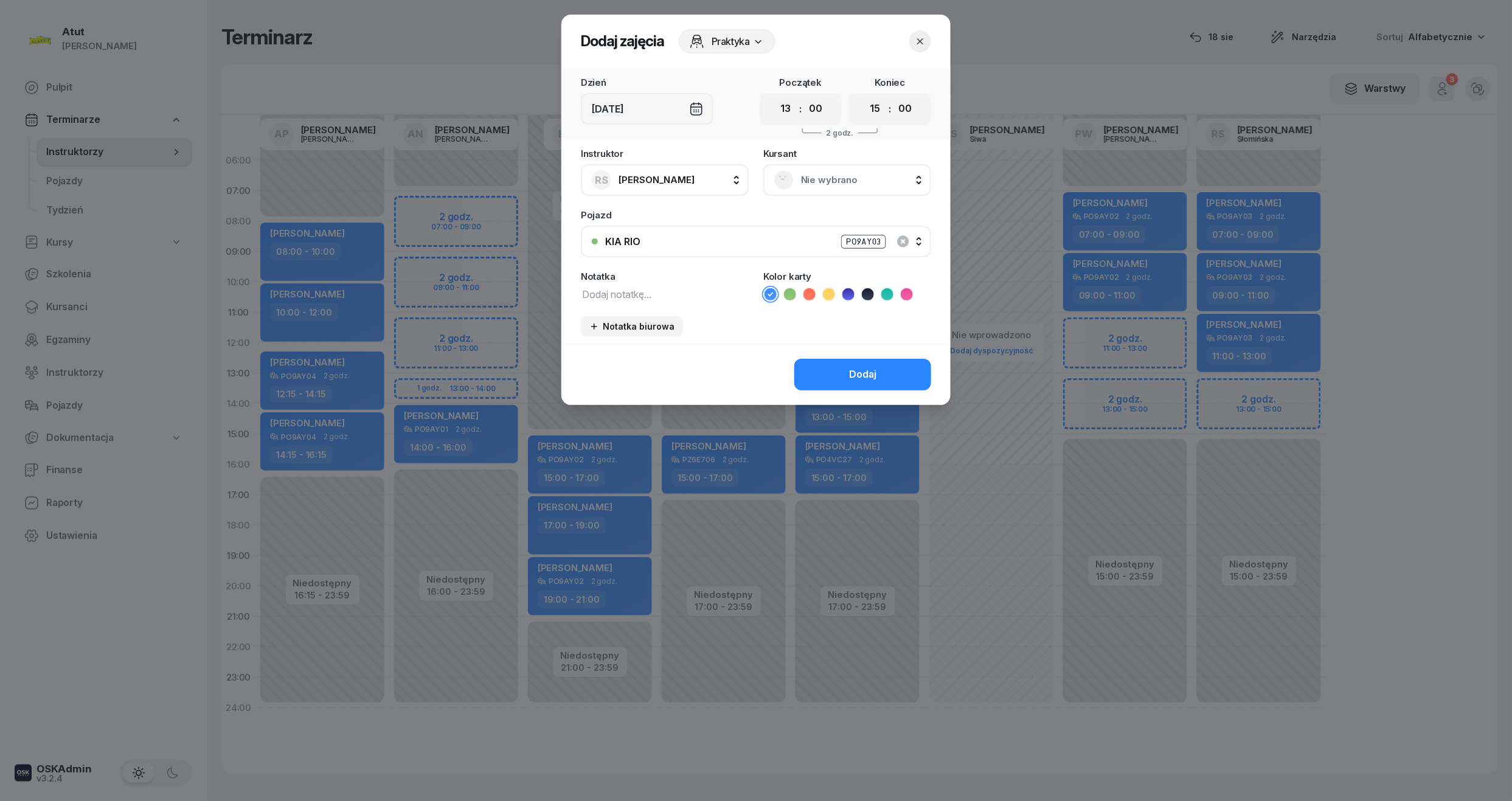
click at [844, 181] on span "Nie wybrano" at bounding box center [860, 180] width 119 height 16
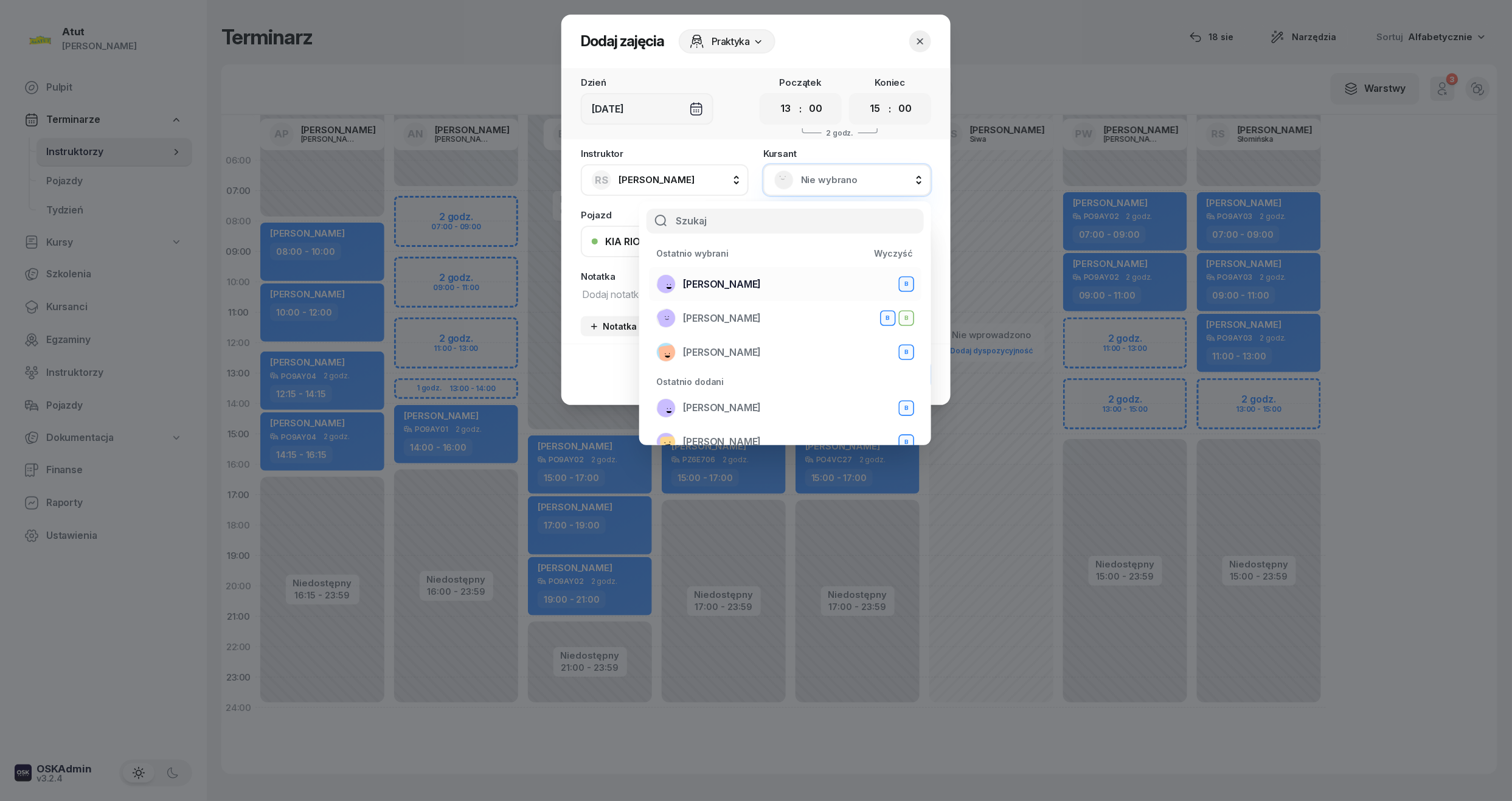
click at [833, 288] on div "Magdalena Stachowiak B" at bounding box center [784, 284] width 258 height 19
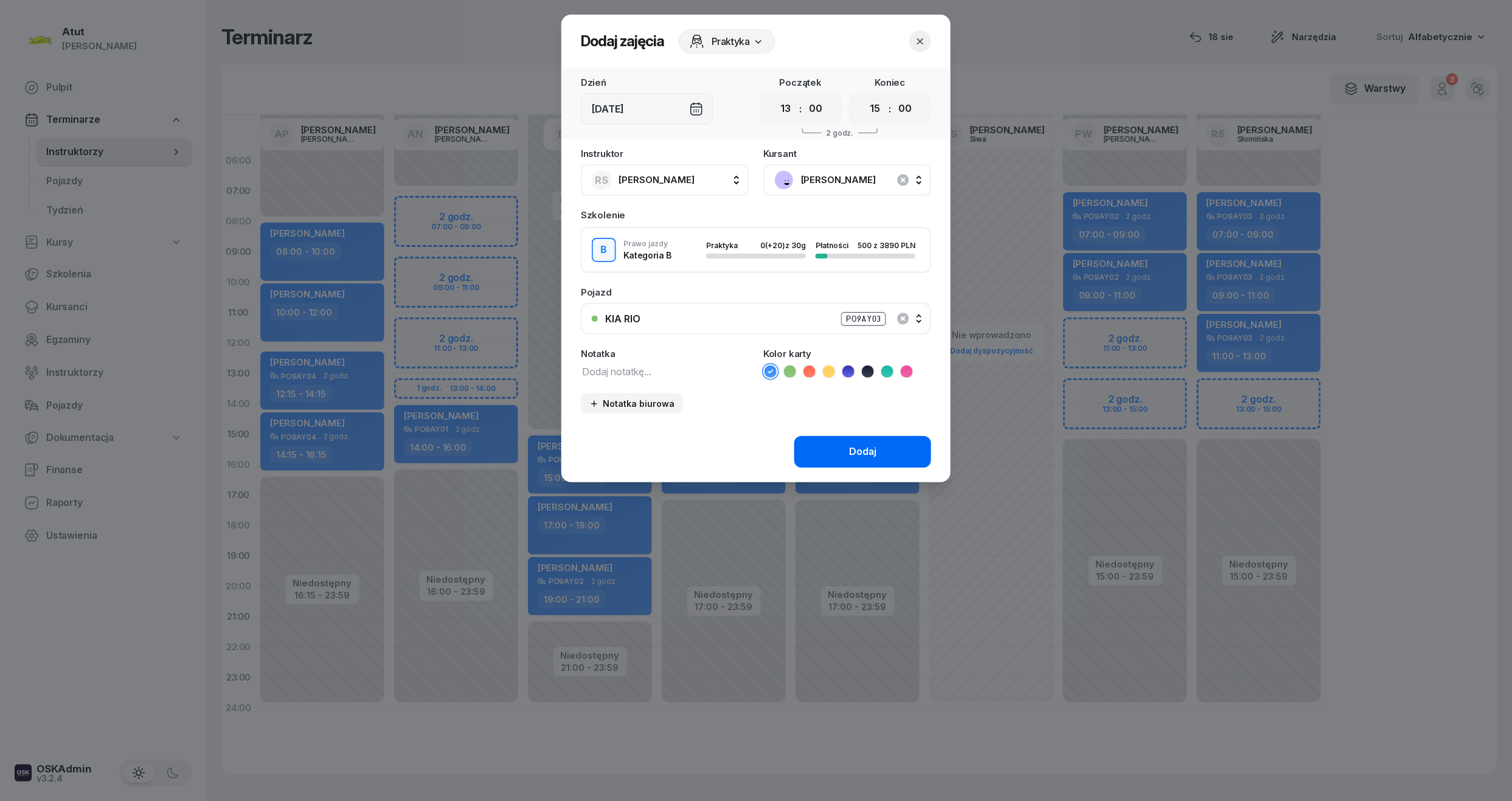
click at [898, 453] on button "Dodaj" at bounding box center [863, 452] width 137 height 31
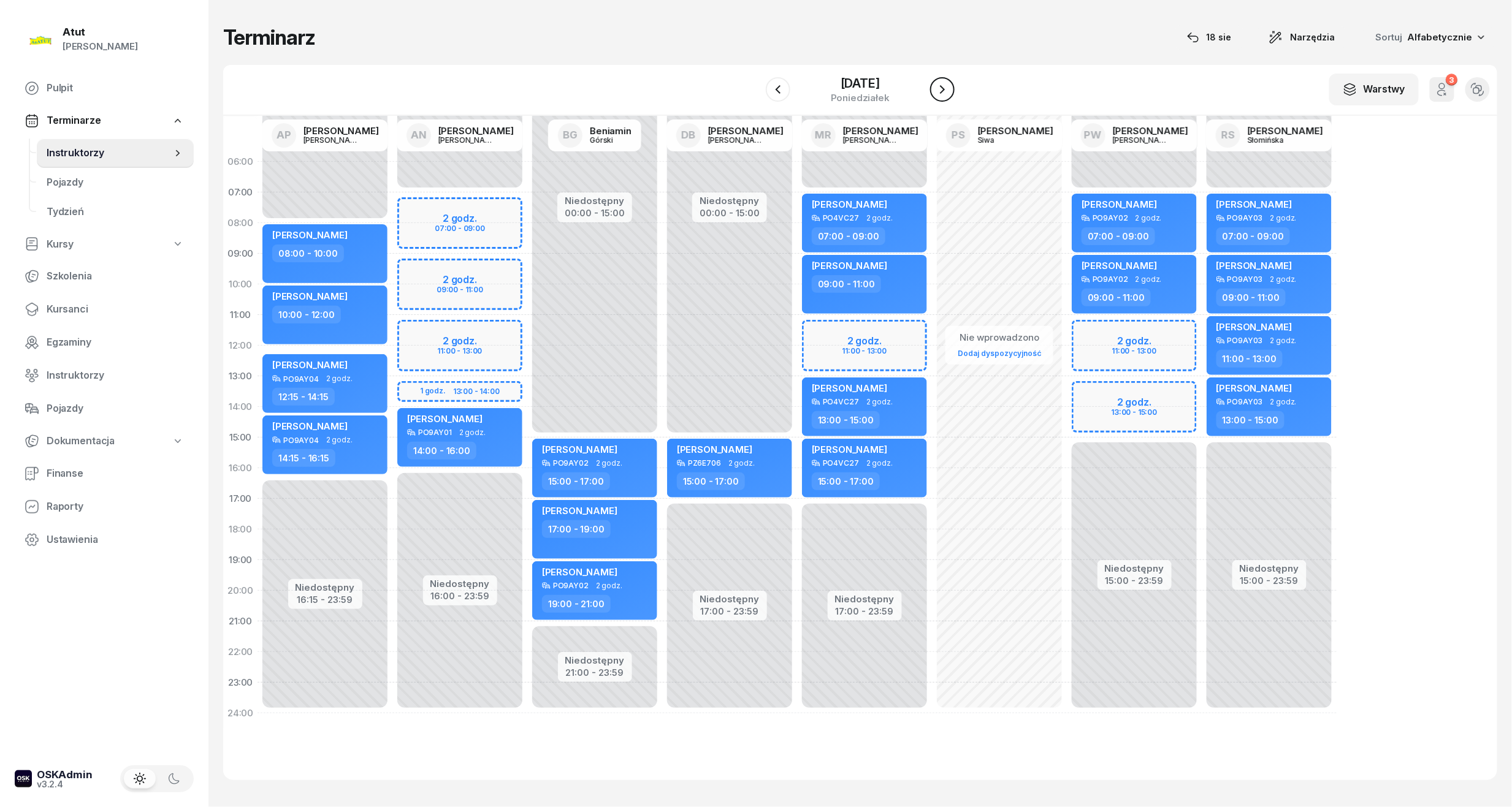
click at [950, 82] on icon "button" at bounding box center [942, 89] width 15 height 15
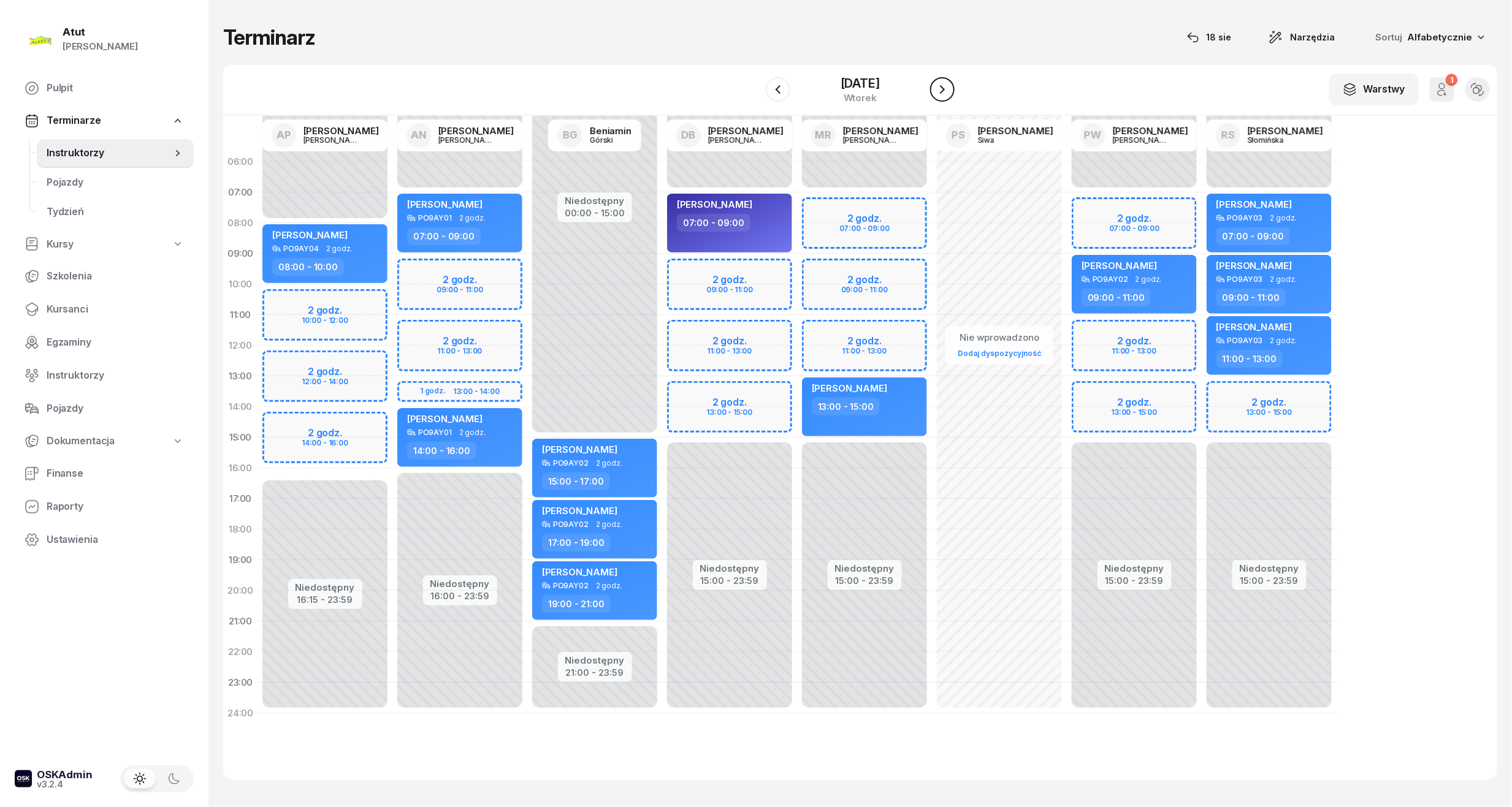
click at [950, 82] on icon "button" at bounding box center [942, 89] width 15 height 15
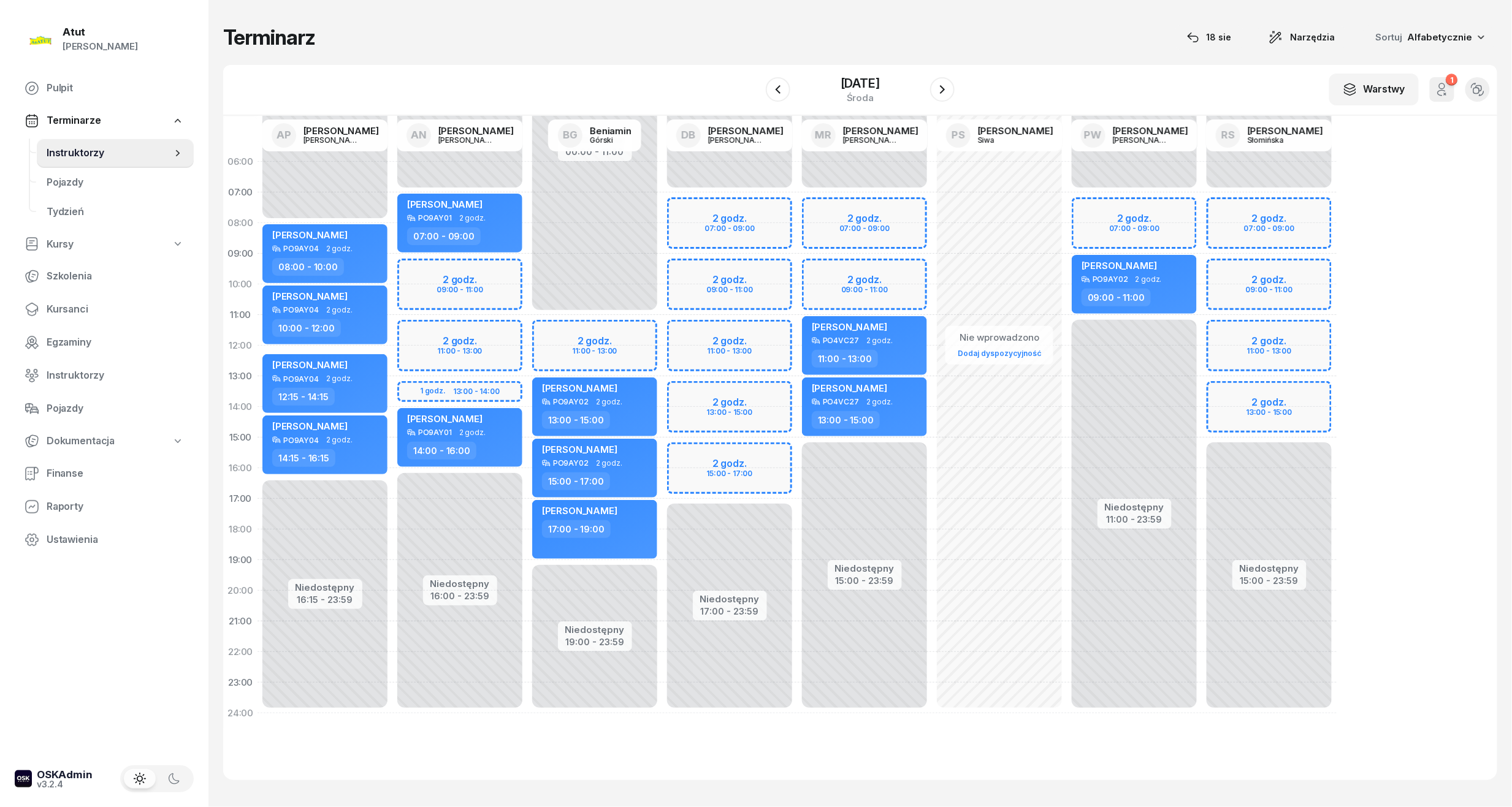
click at [1274, 271] on div "Niedostępny 00:00 - 07:00 Niedostępny 15:00 - 23:59 2 godz. 07:00 - 09:00 2 god…" at bounding box center [1269, 438] width 135 height 582
select select "09"
select select "11"
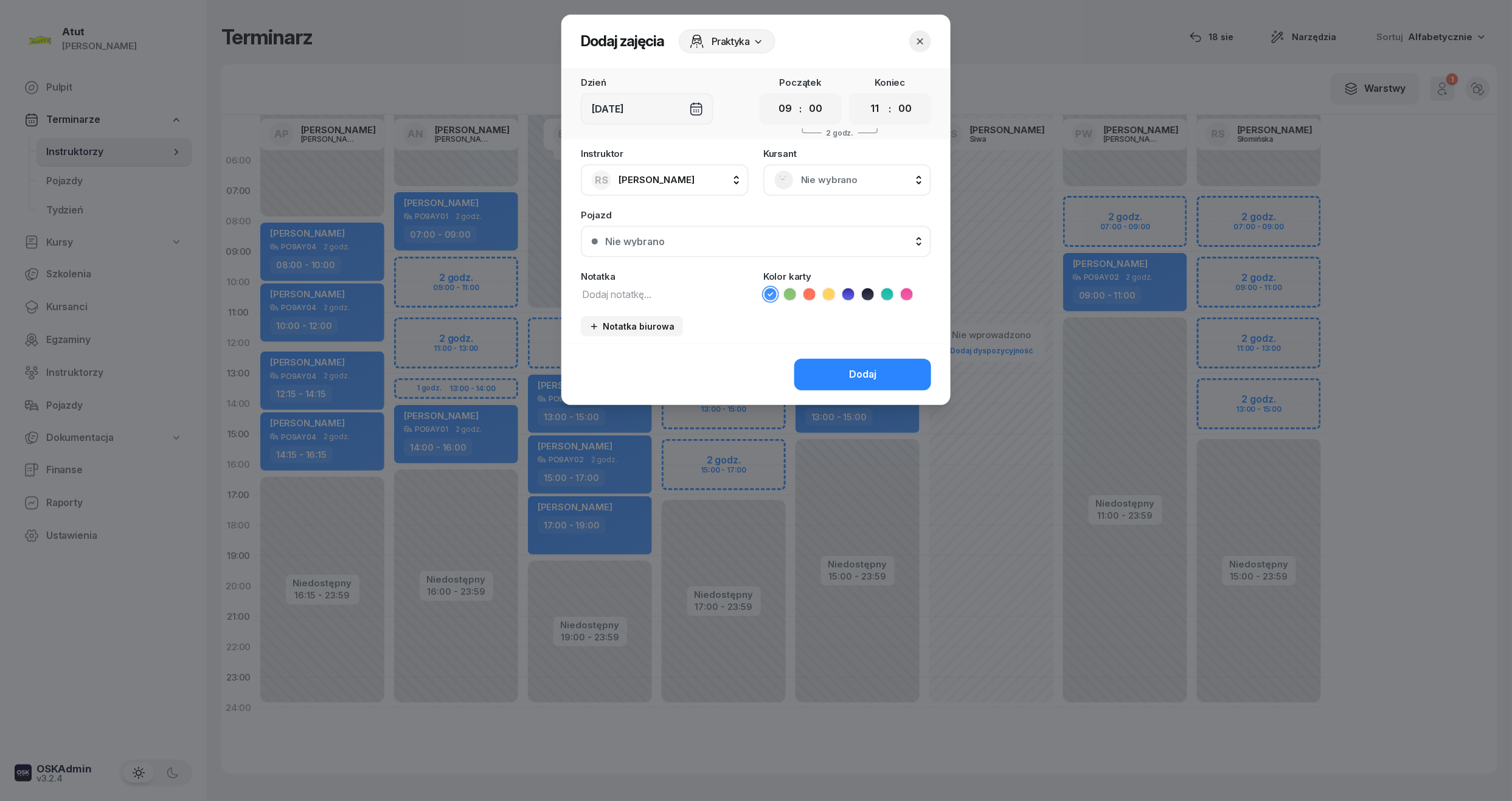
click at [856, 186] on span "Nie wybrano" at bounding box center [860, 180] width 119 height 16
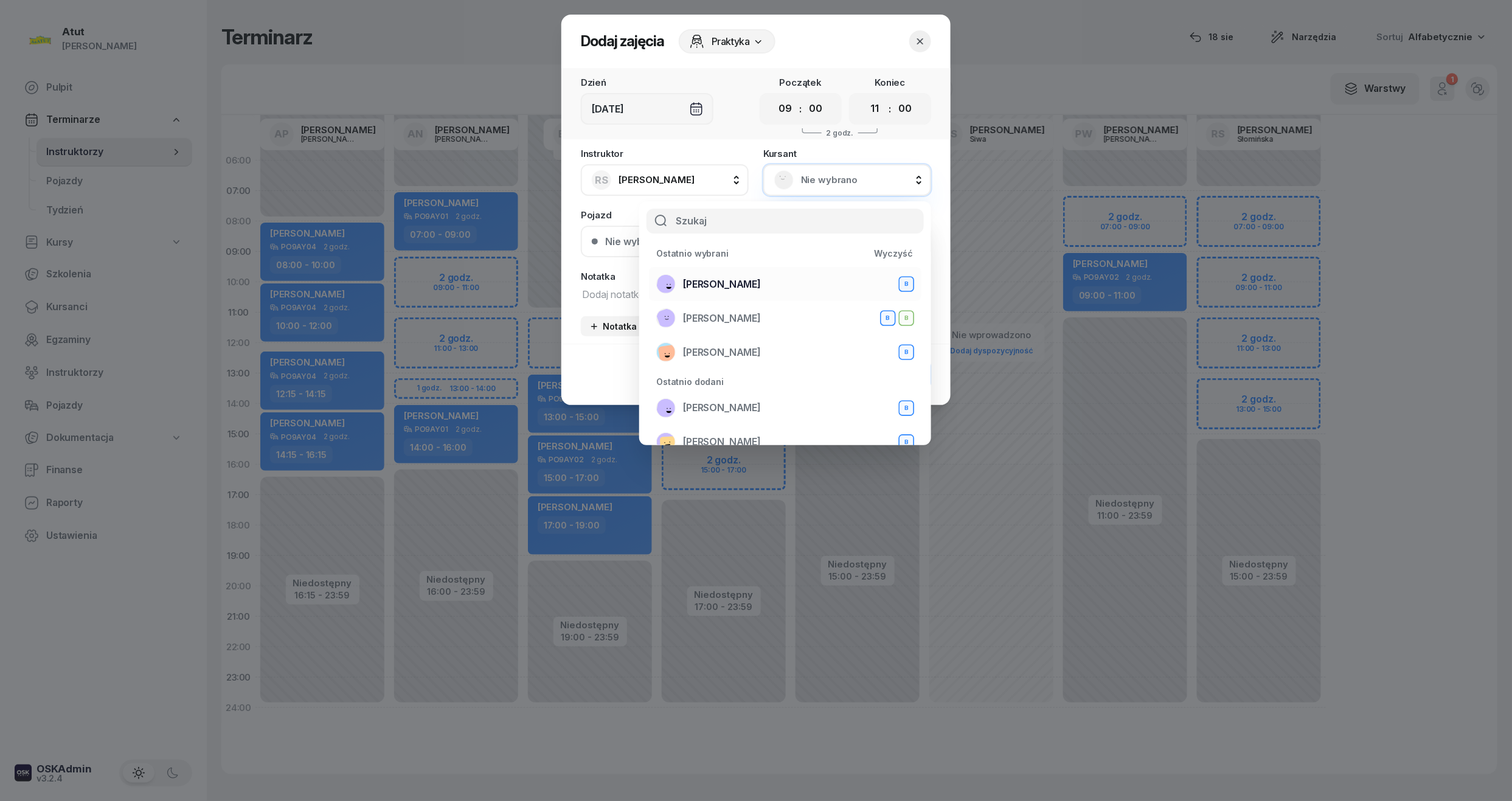
click at [745, 292] on div "Magdalena Stachowiak B" at bounding box center [784, 284] width 258 height 19
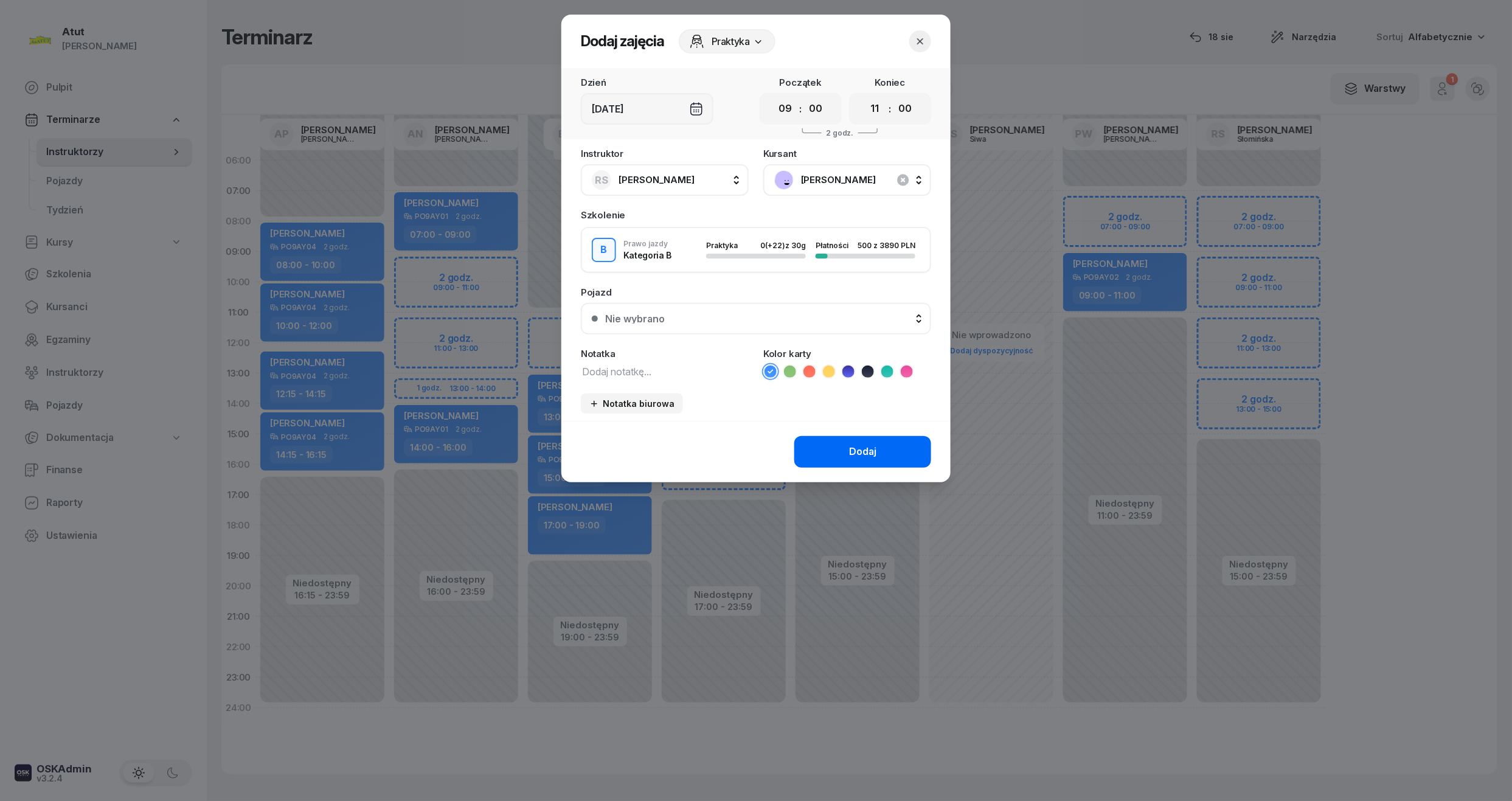
click at [857, 446] on div "Dodaj" at bounding box center [863, 452] width 28 height 16
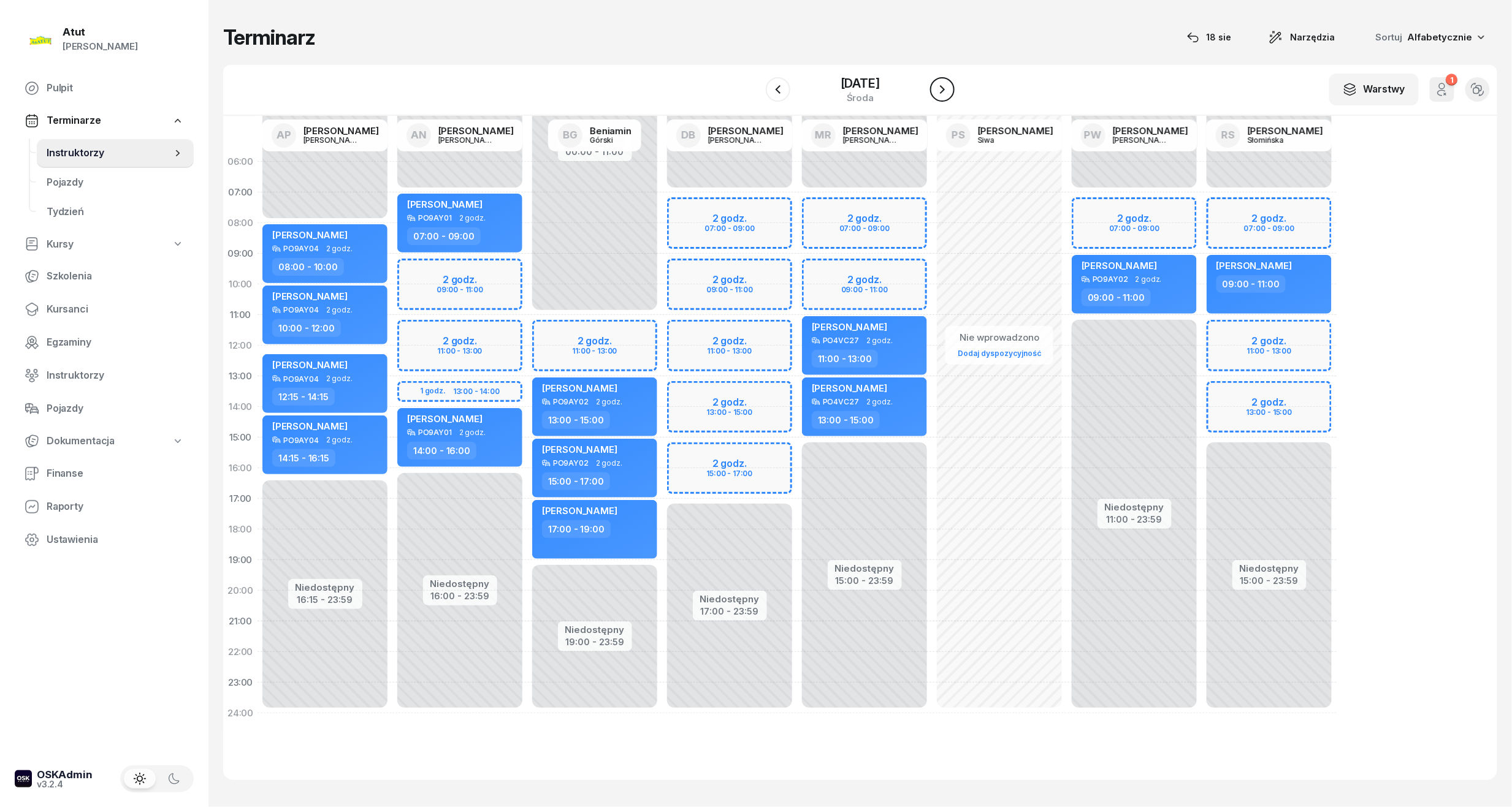
click at [948, 100] on button "button" at bounding box center [942, 89] width 24 height 24
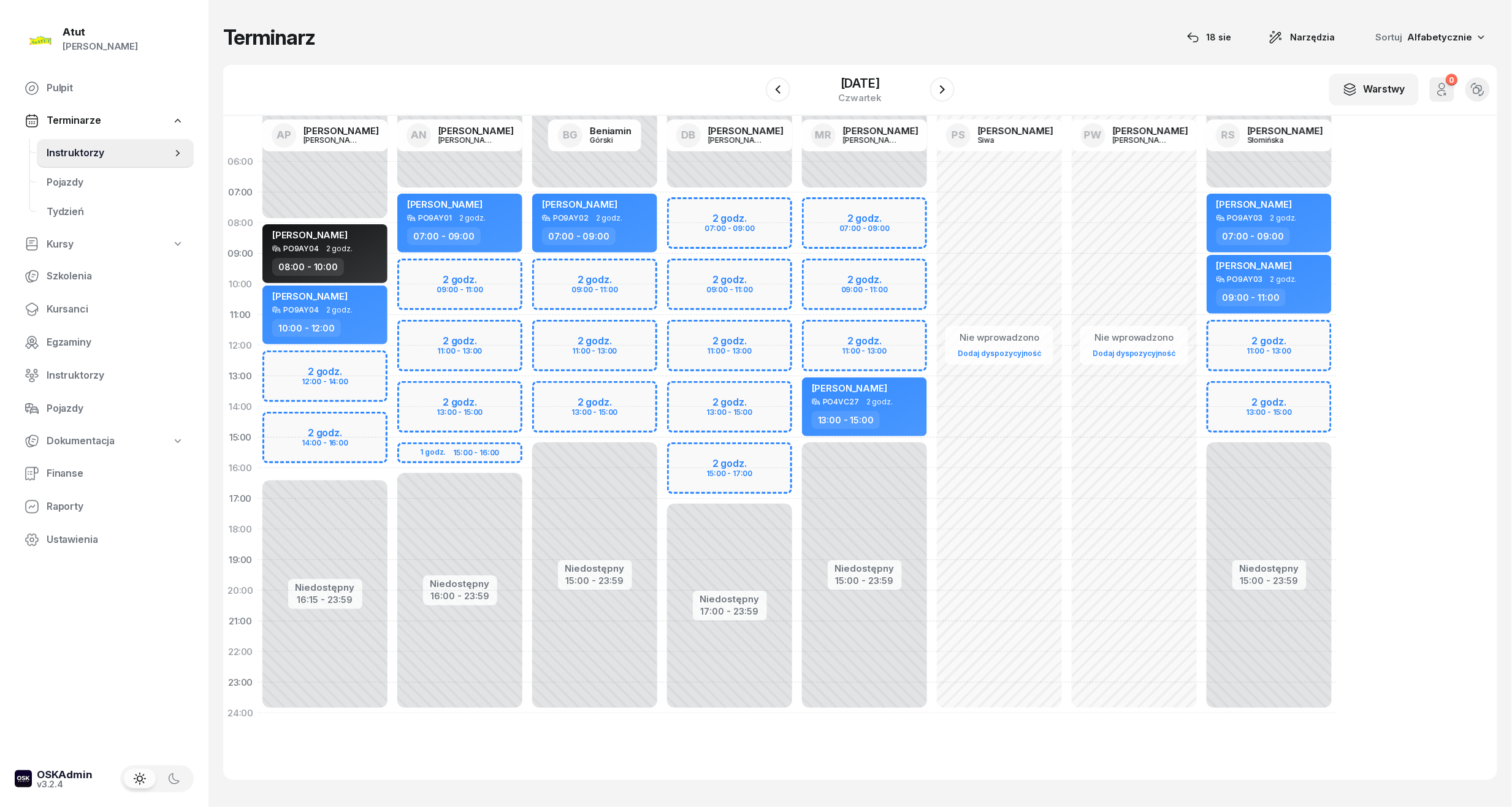
click at [797, 459] on div "Niedostępny 00:00 - 07:00 Niedostępny 17:00 - 23:59 2 godz. 07:00 - 09:00 2 god…" at bounding box center [864, 438] width 135 height 582
select select "15"
select select "17"
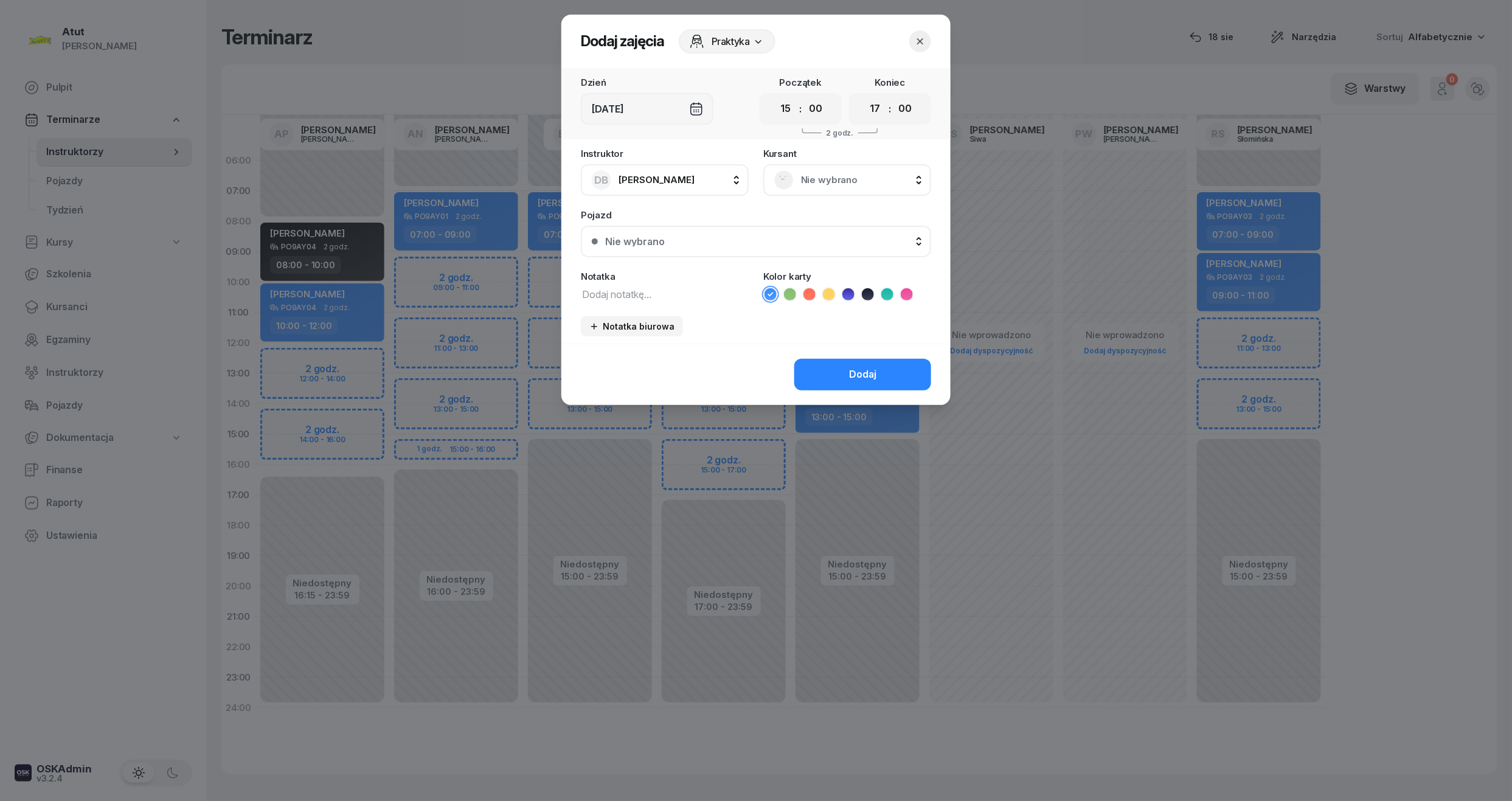
click at [838, 172] on span "Nie wybrano" at bounding box center [860, 180] width 119 height 16
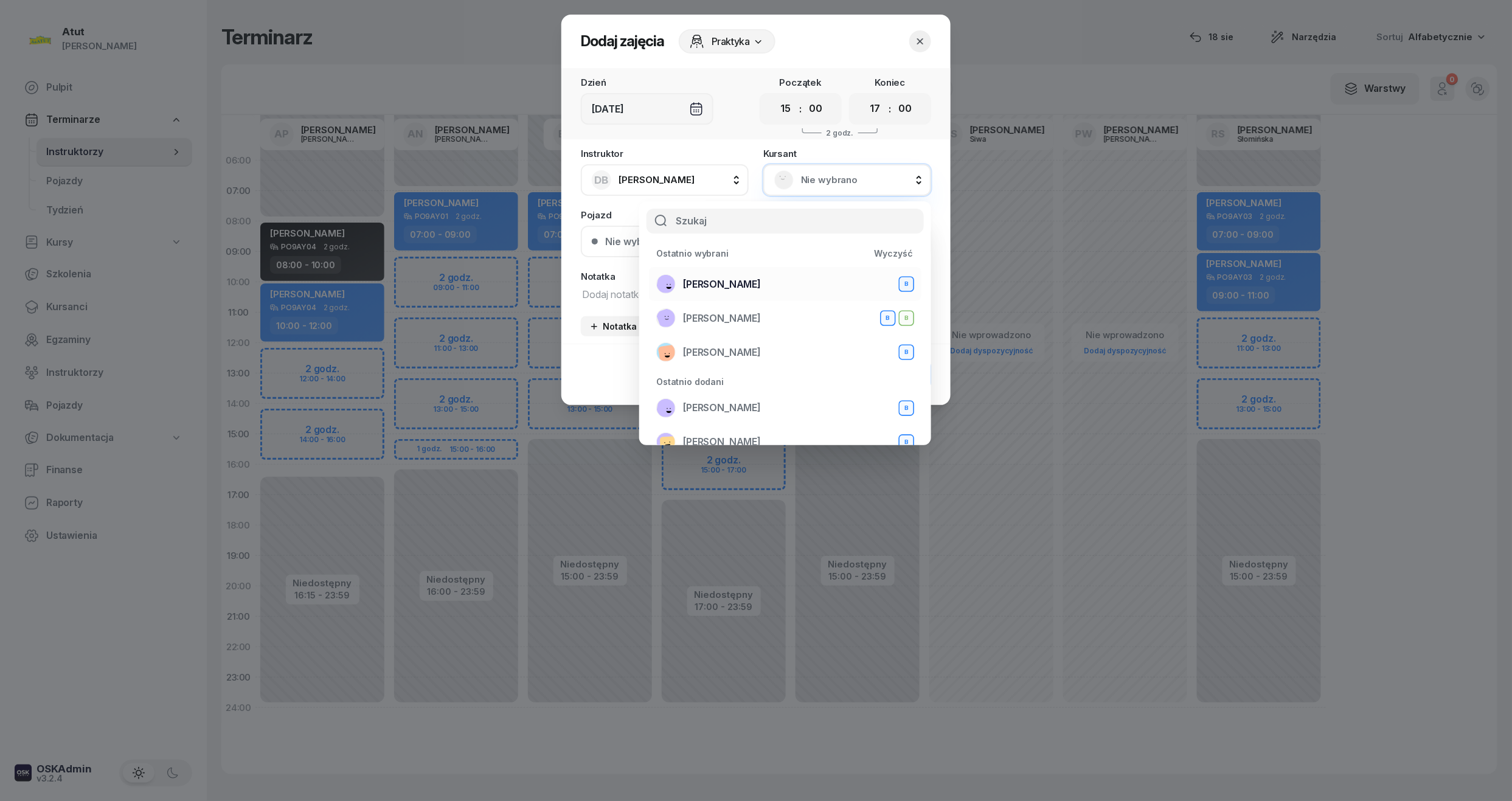
click at [761, 281] on span "Magdalena Stachowiak" at bounding box center [722, 285] width 78 height 16
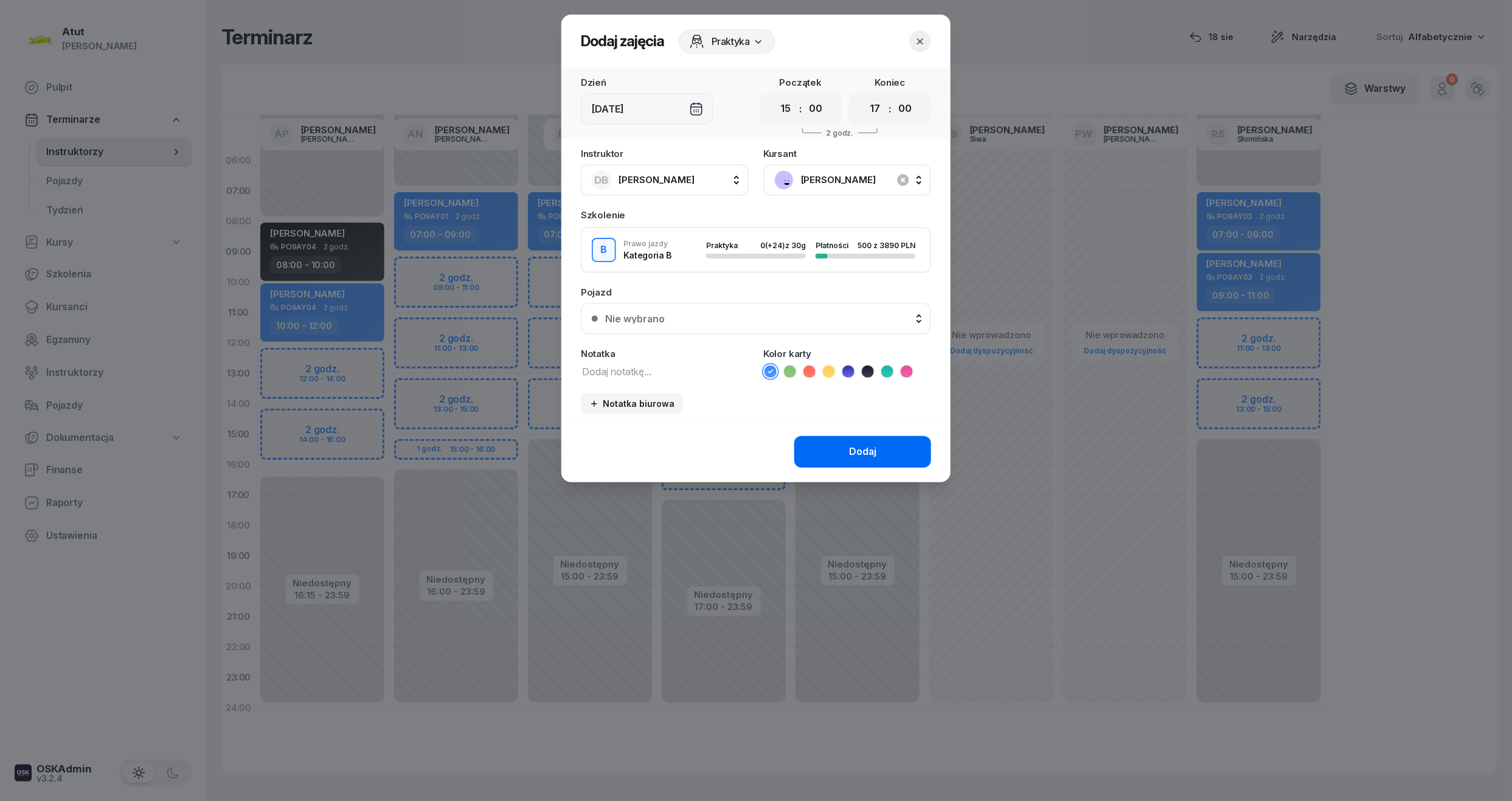
click at [887, 453] on button "Dodaj" at bounding box center [863, 452] width 137 height 31
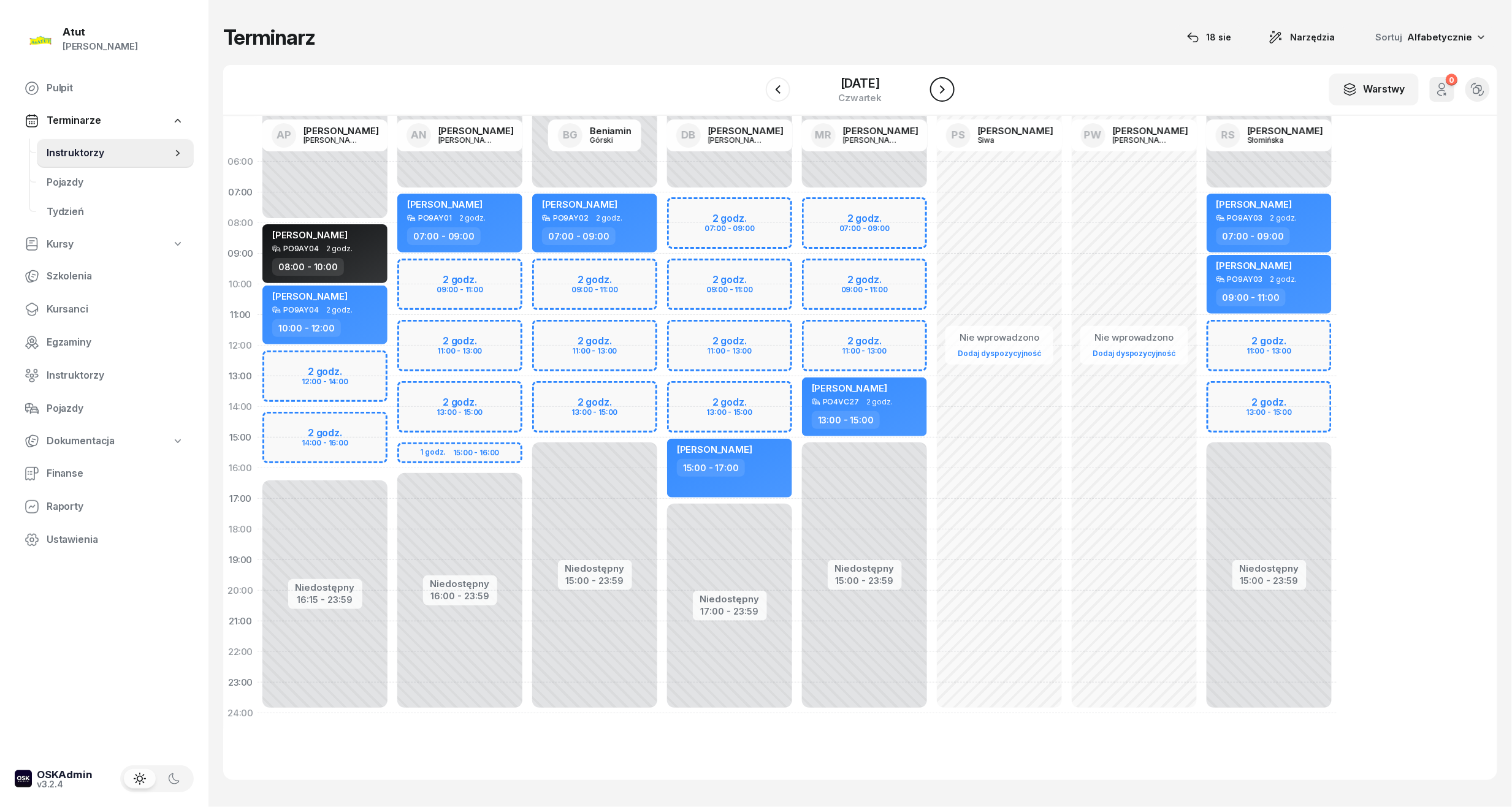
click at [950, 96] on icon "button" at bounding box center [942, 89] width 15 height 15
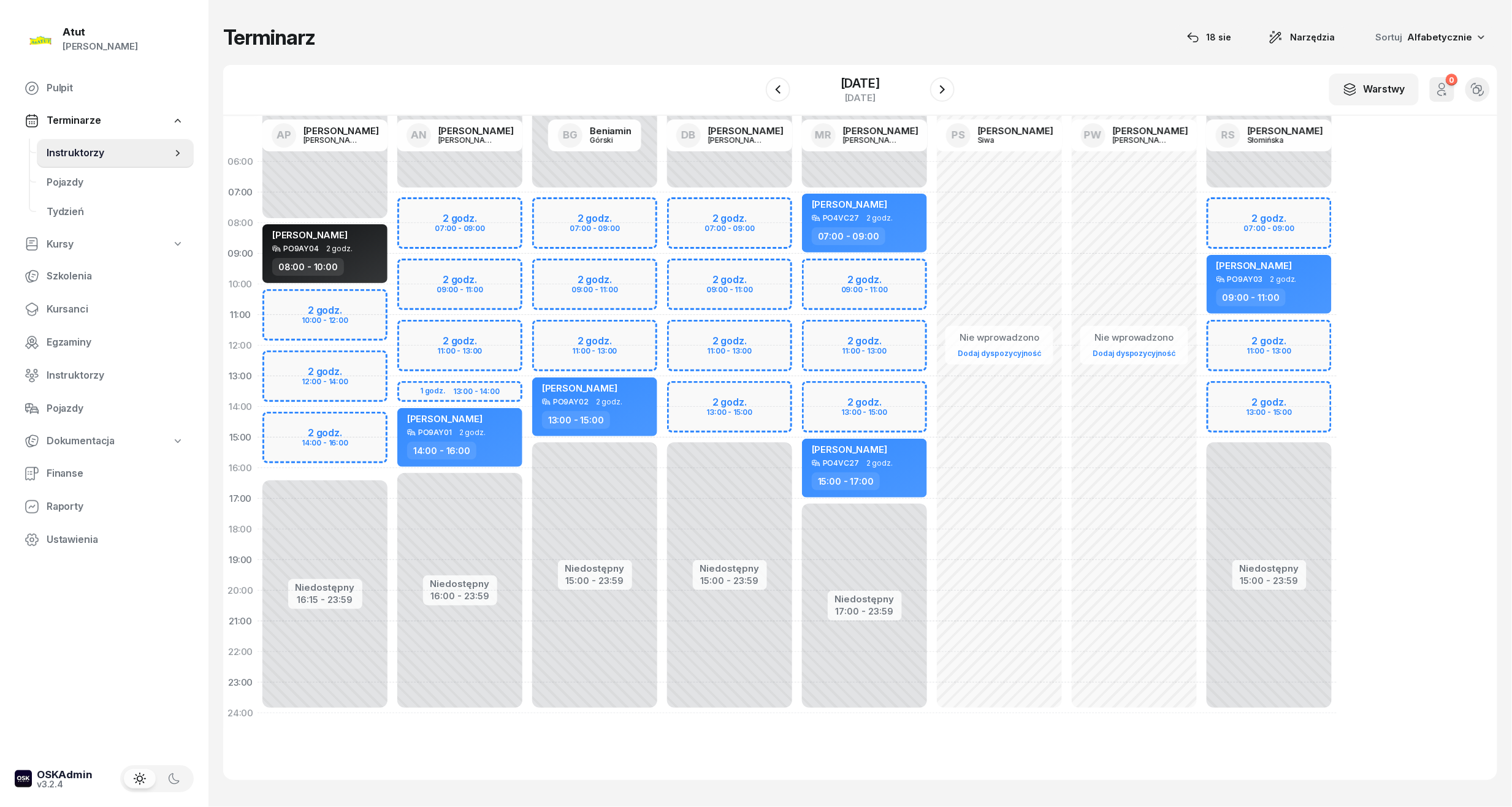
click at [1302, 329] on div "Niedostępny 00:00 - 07:00 Niedostępny 15:00 - 23:59 2 godz. 07:00 - 09:00 2 god…" at bounding box center [1269, 438] width 135 height 582
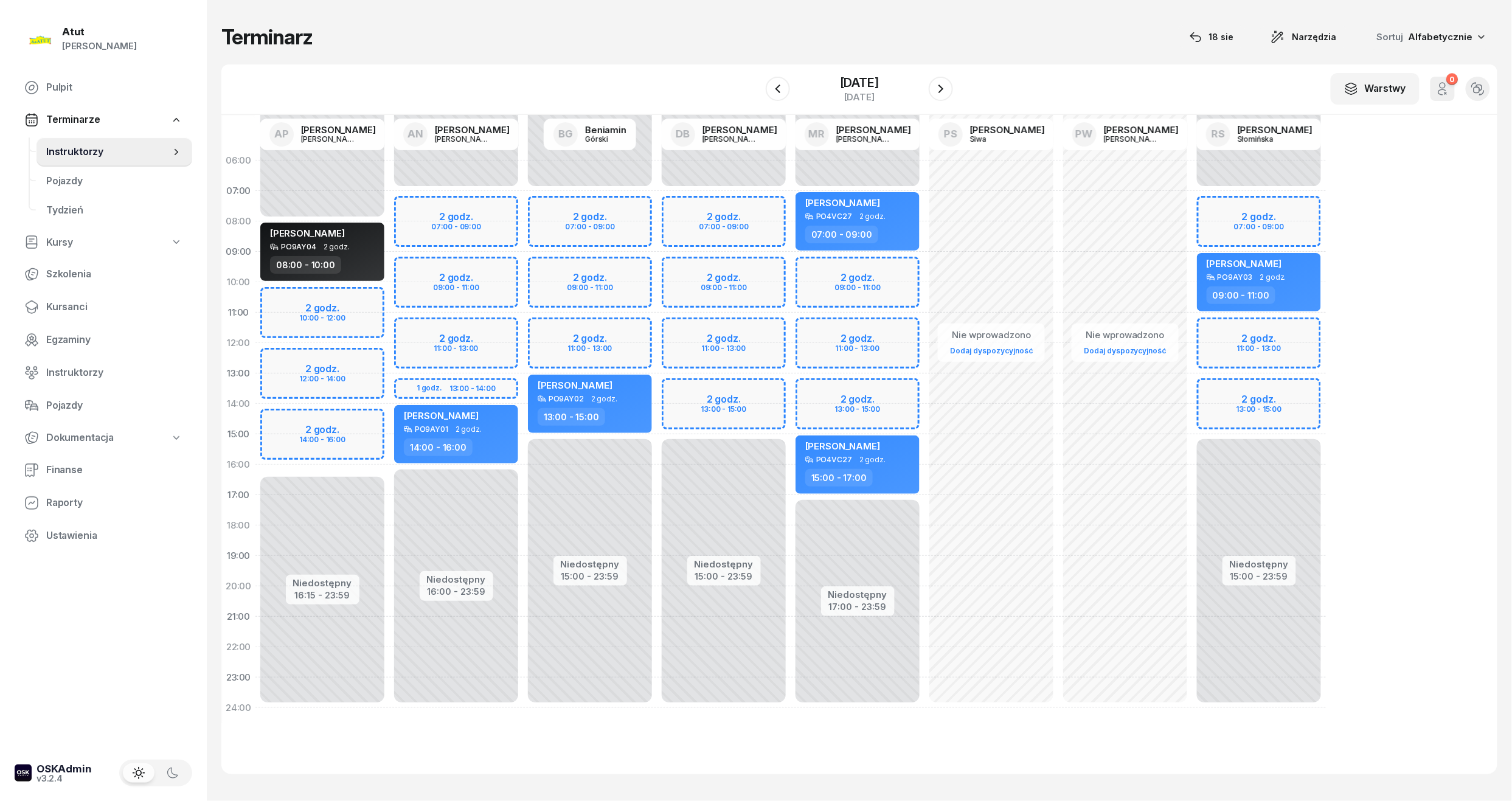
select select "11"
select select "13"
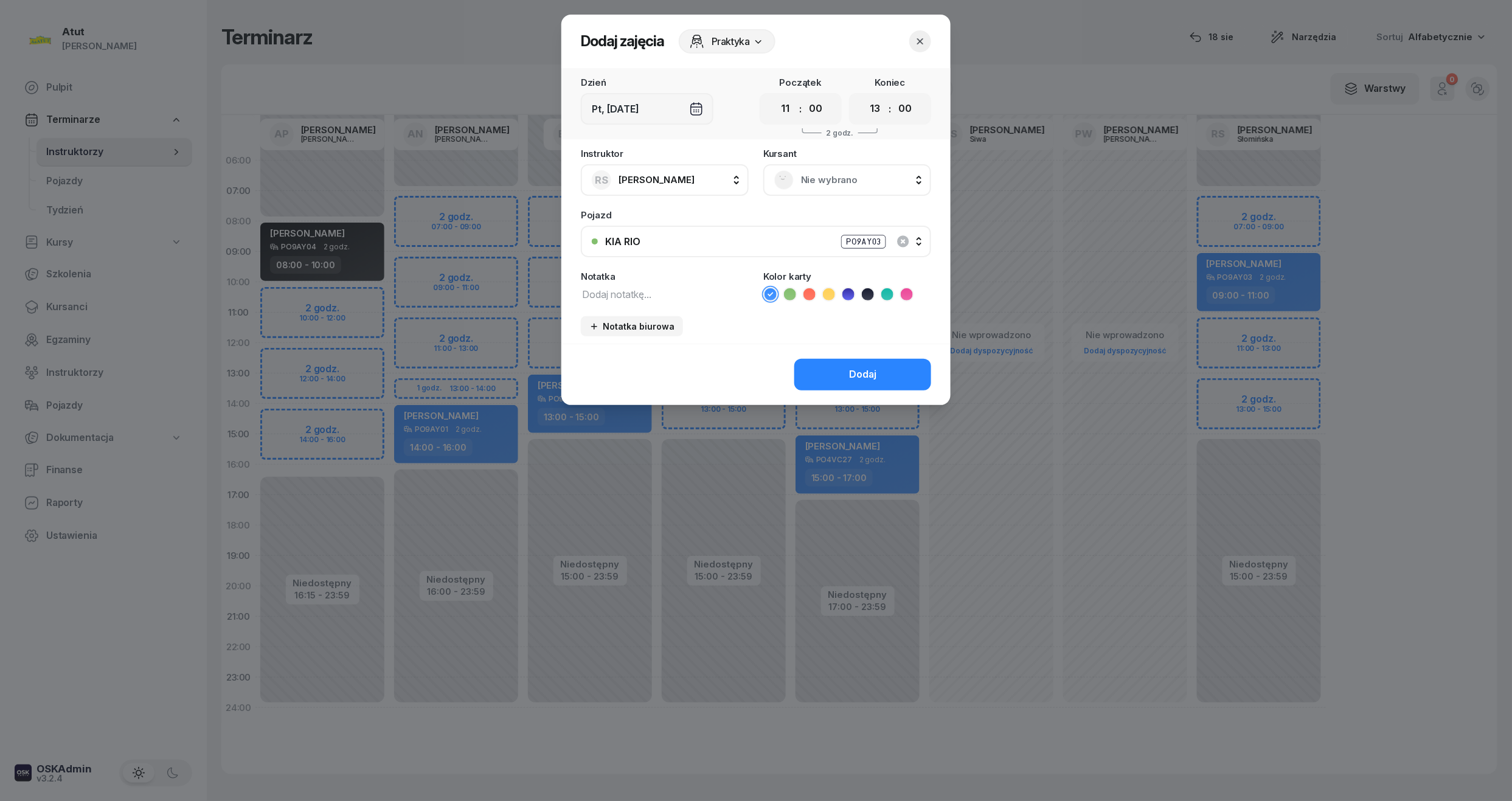
click at [807, 176] on span "Nie wybrano" at bounding box center [860, 180] width 119 height 16
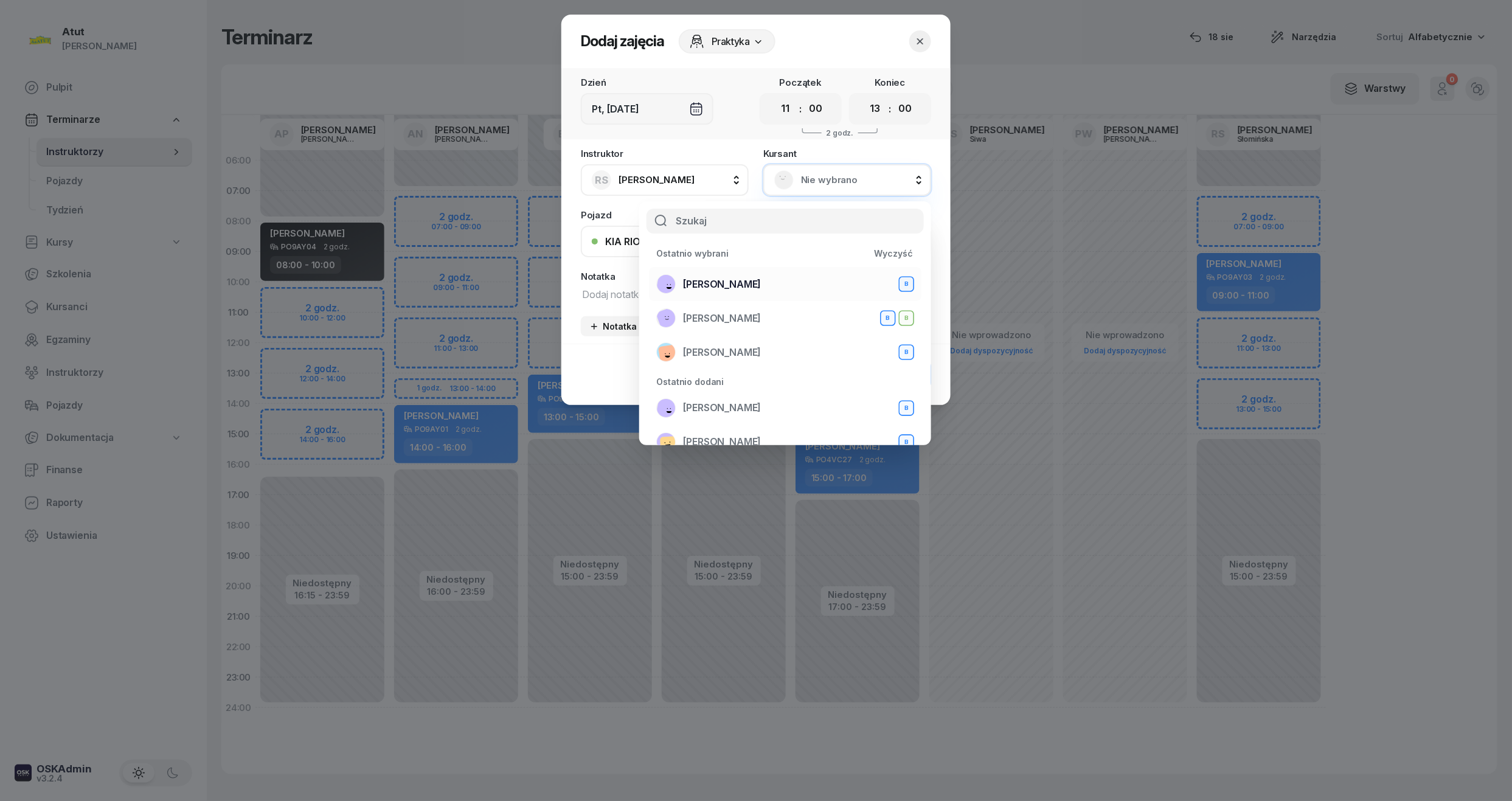
click at [817, 282] on div "Magdalena Stachowiak B" at bounding box center [784, 284] width 258 height 19
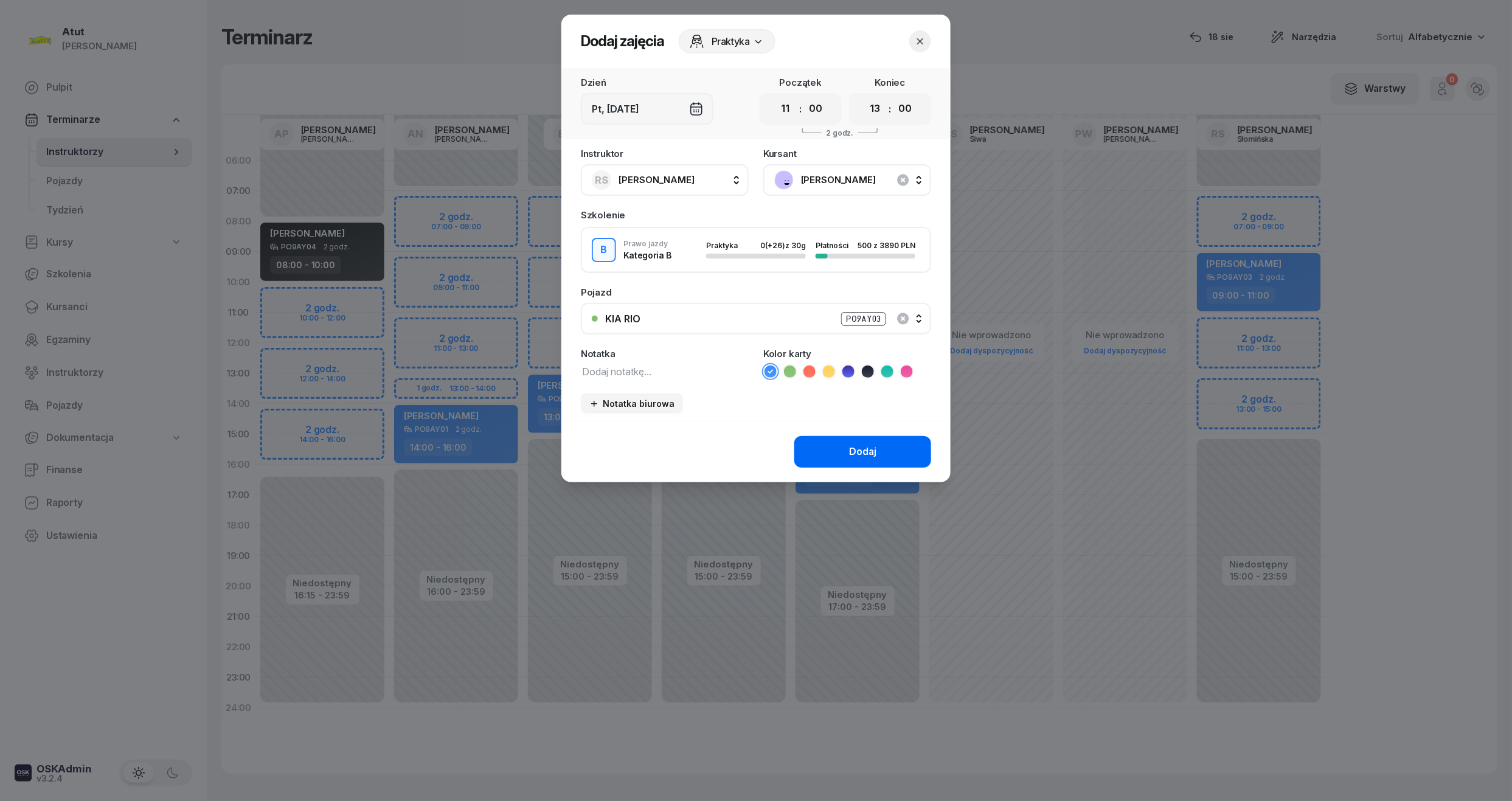
click at [849, 450] on button "Dodaj" at bounding box center [863, 452] width 137 height 31
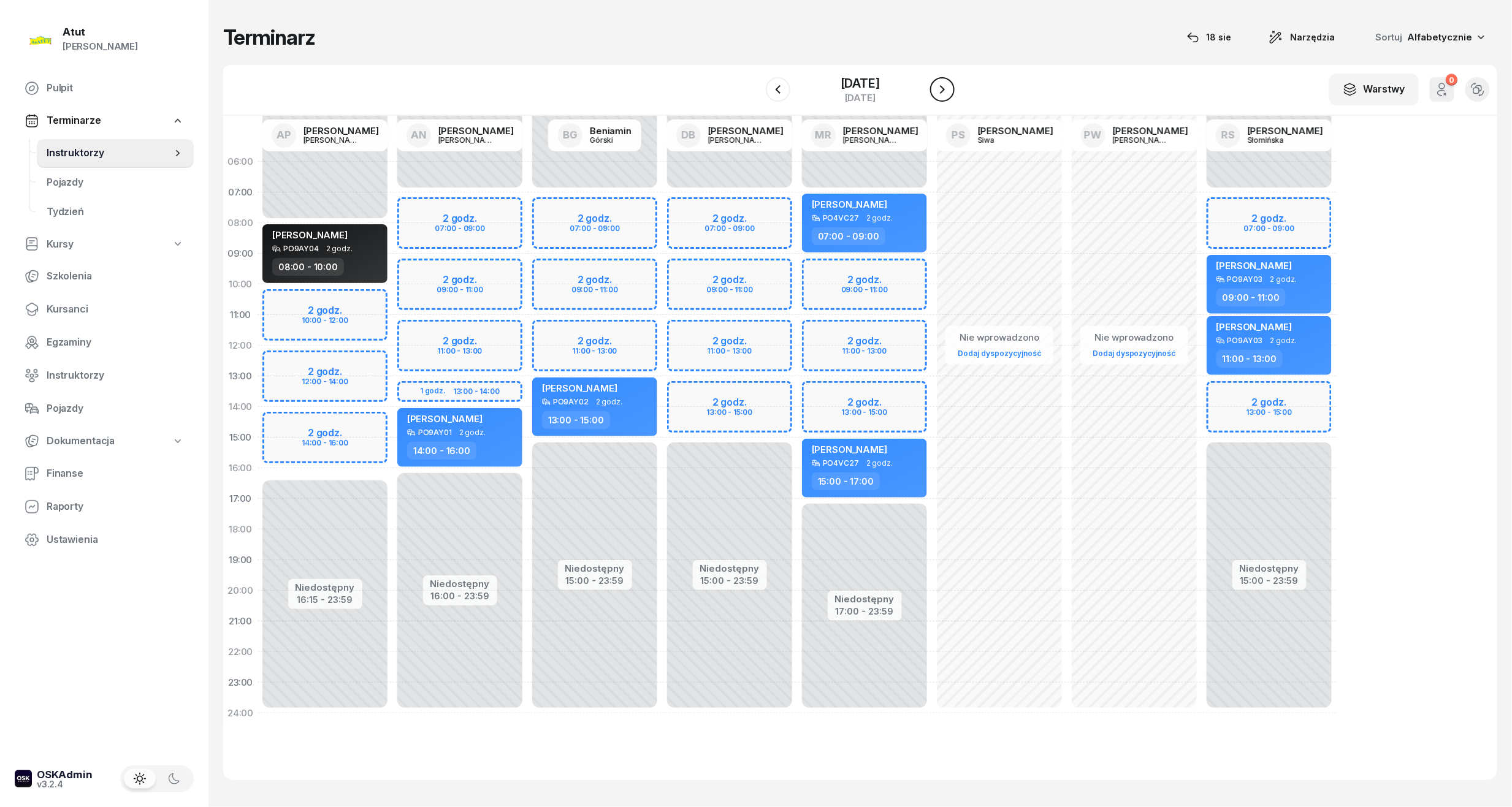
click at [950, 92] on icon "button" at bounding box center [942, 89] width 15 height 15
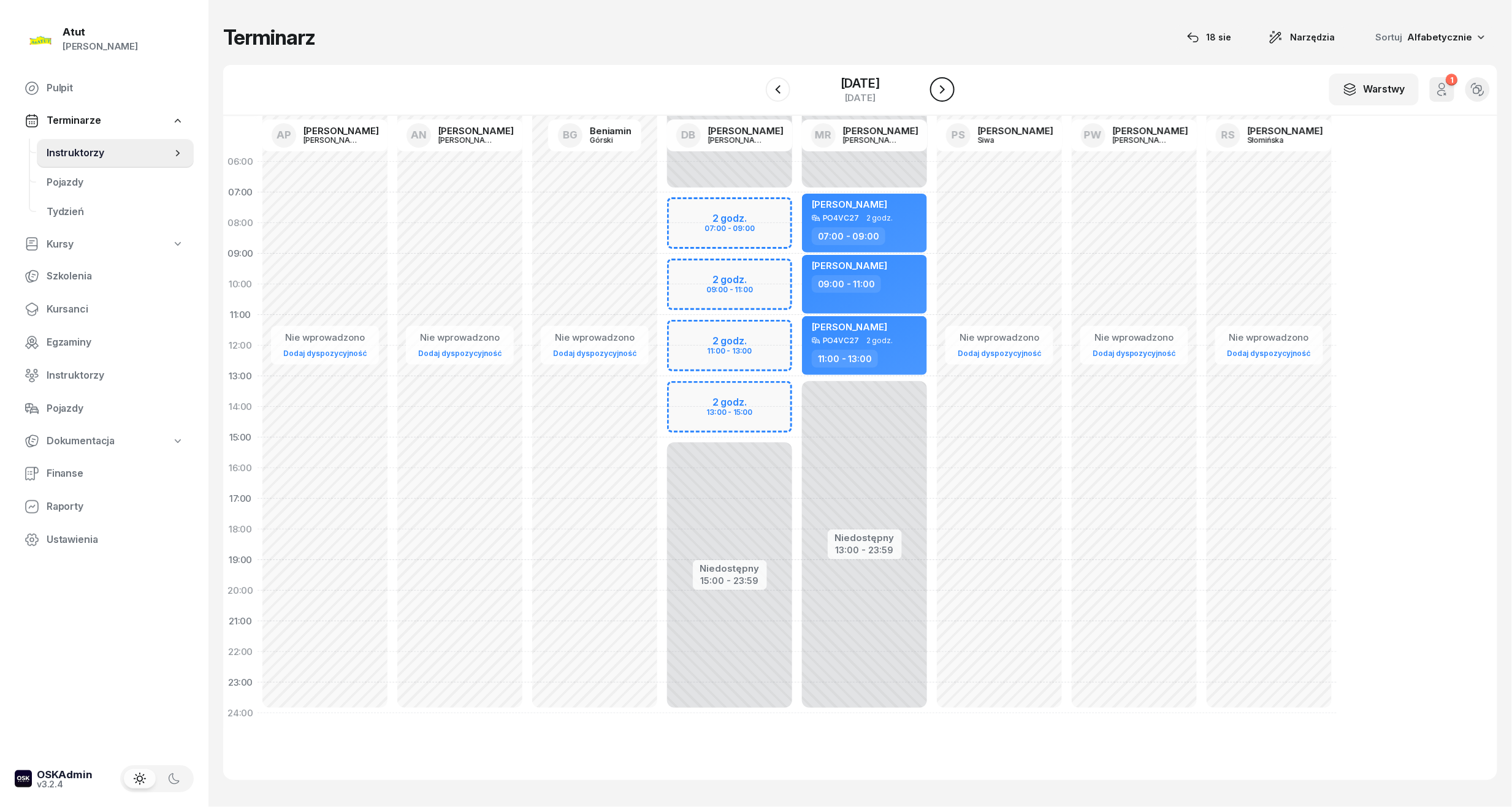
click at [950, 92] on icon "button" at bounding box center [942, 89] width 15 height 15
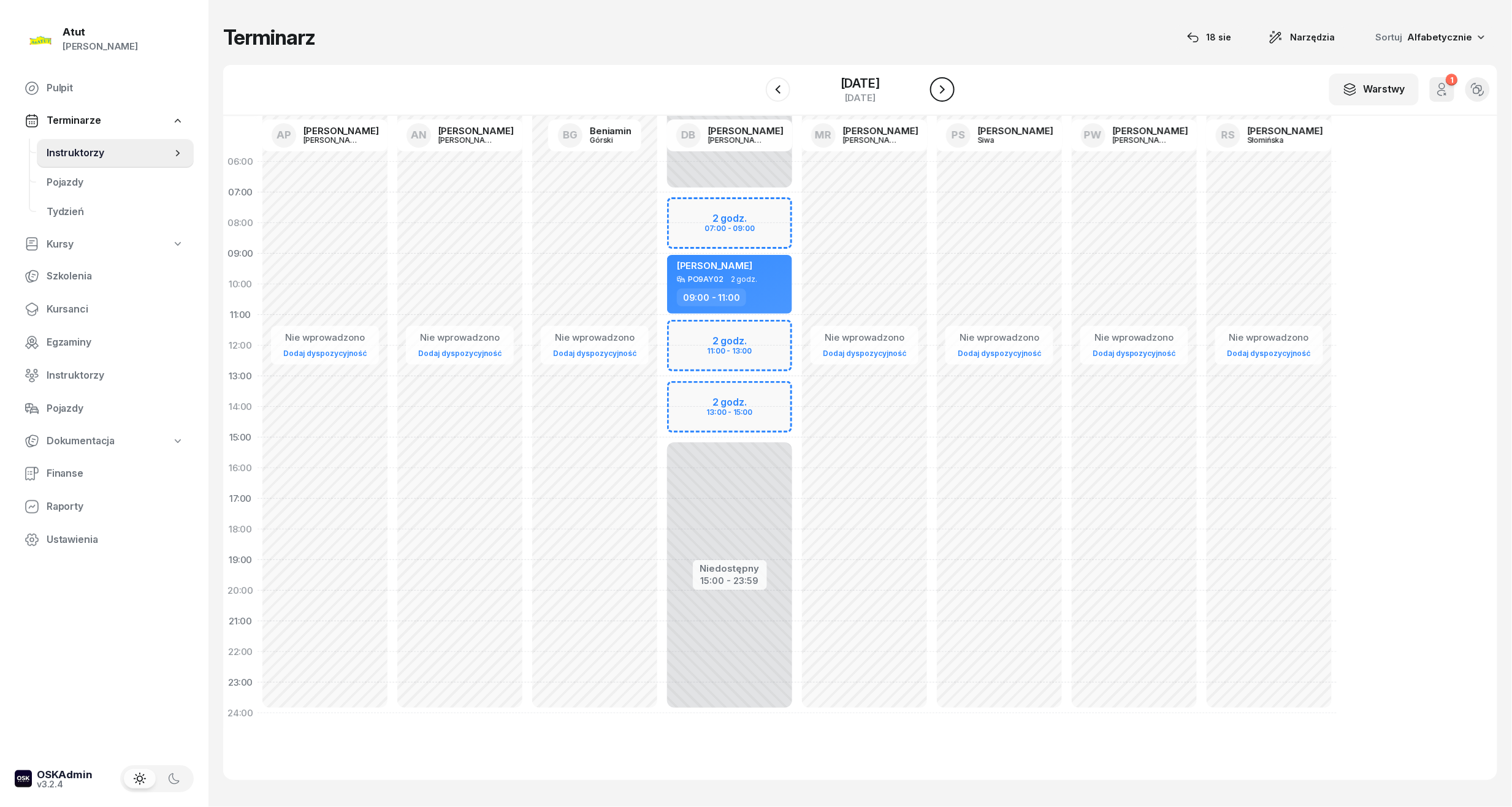
click at [948, 97] on button "button" at bounding box center [942, 89] width 24 height 24
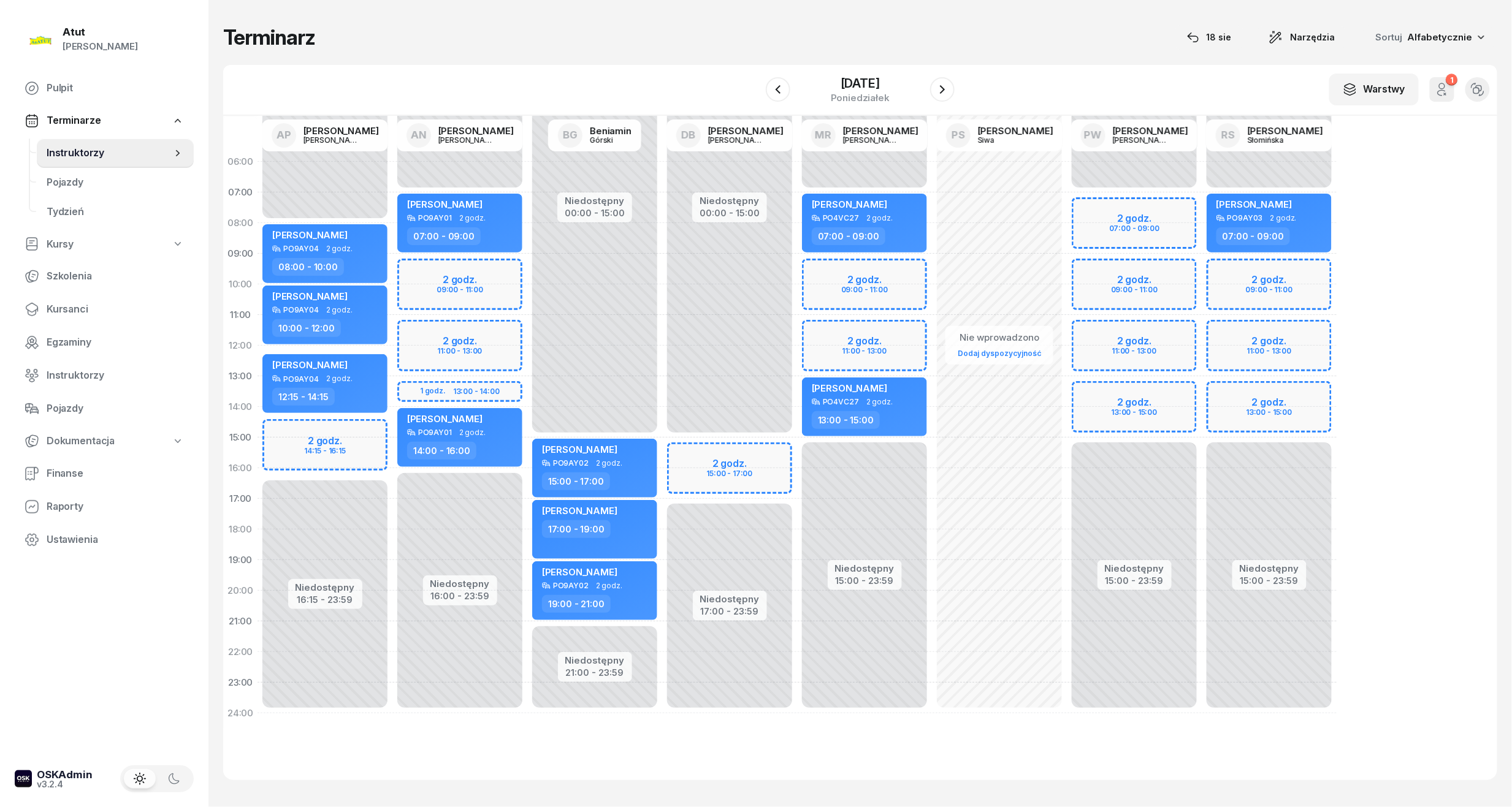
click at [1246, 275] on div "Niedostępny 00:00 - 07:00 Niedostępny 15:00 - 23:59 2 godz. 09:00 - 11:00 2 god…" at bounding box center [1269, 438] width 135 height 582
select select "09"
select select "11"
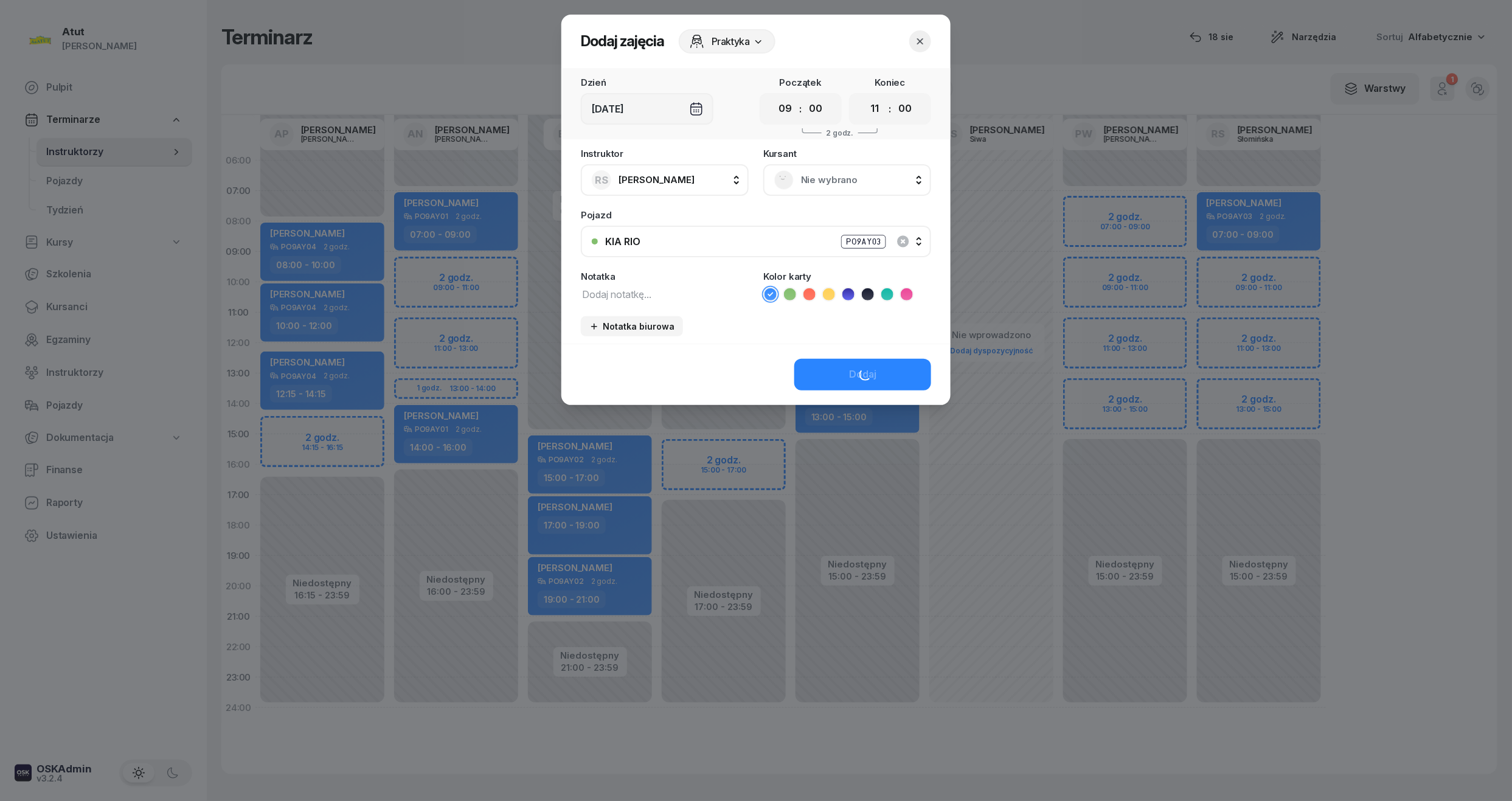
click at [806, 179] on span "Nie wybrano" at bounding box center [860, 180] width 119 height 16
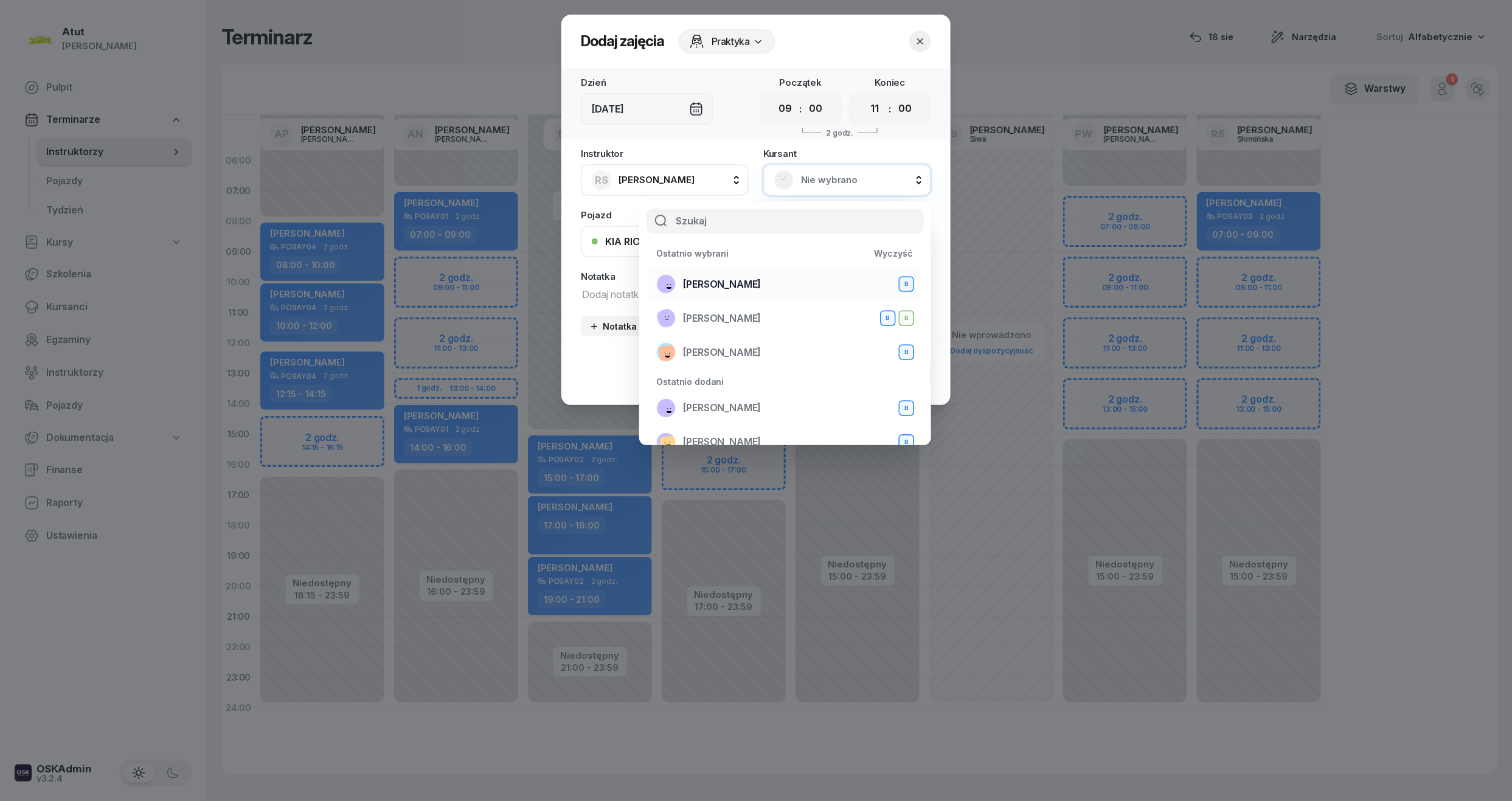
click at [815, 279] on div "Magdalena Stachowiak B" at bounding box center [784, 284] width 258 height 19
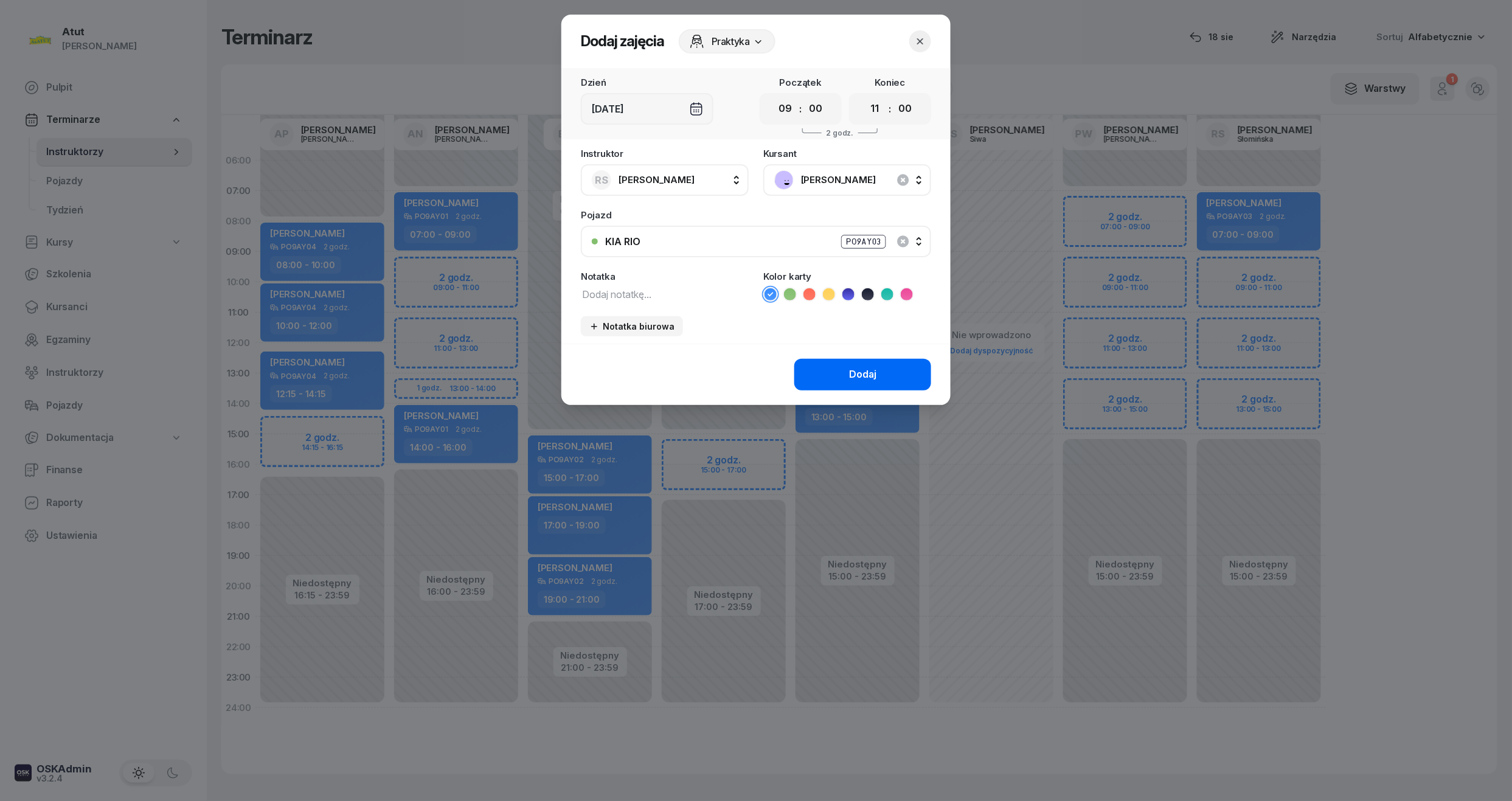
click at [863, 371] on div "Dodaj" at bounding box center [863, 375] width 28 height 16
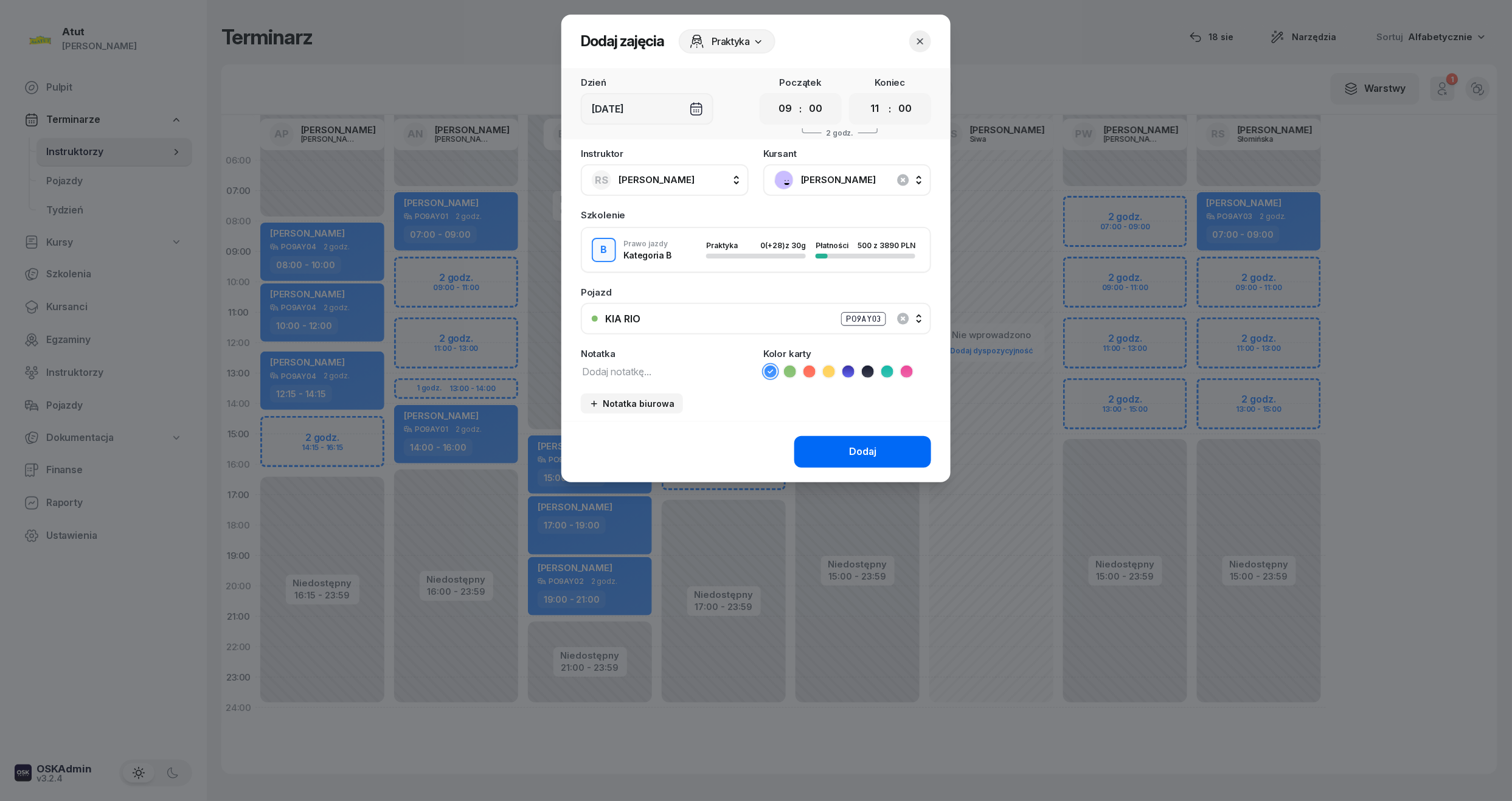
click at [900, 449] on button "Dodaj" at bounding box center [863, 452] width 137 height 31
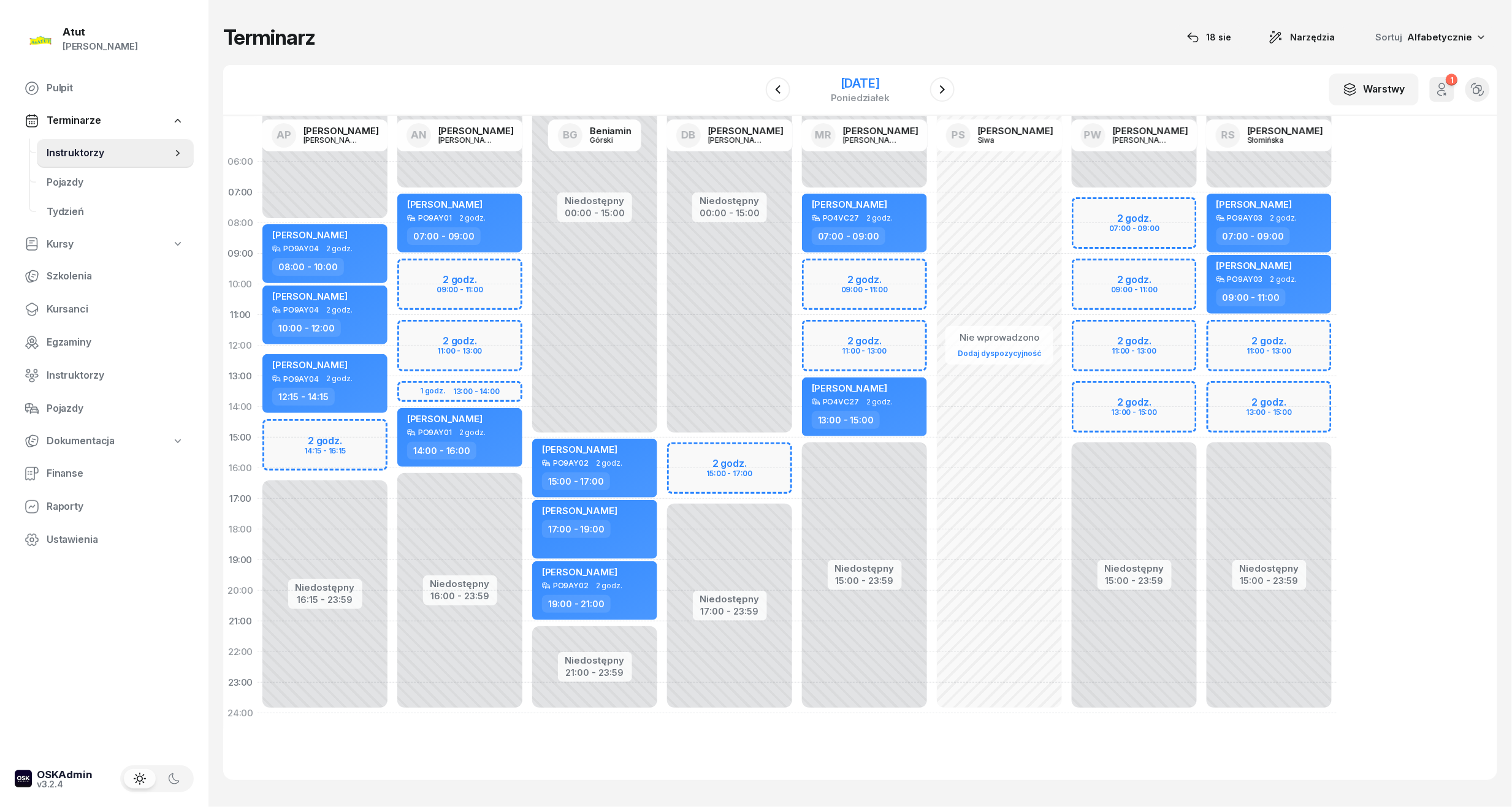
click at [844, 94] on div "poniedziałek" at bounding box center [860, 98] width 59 height 10
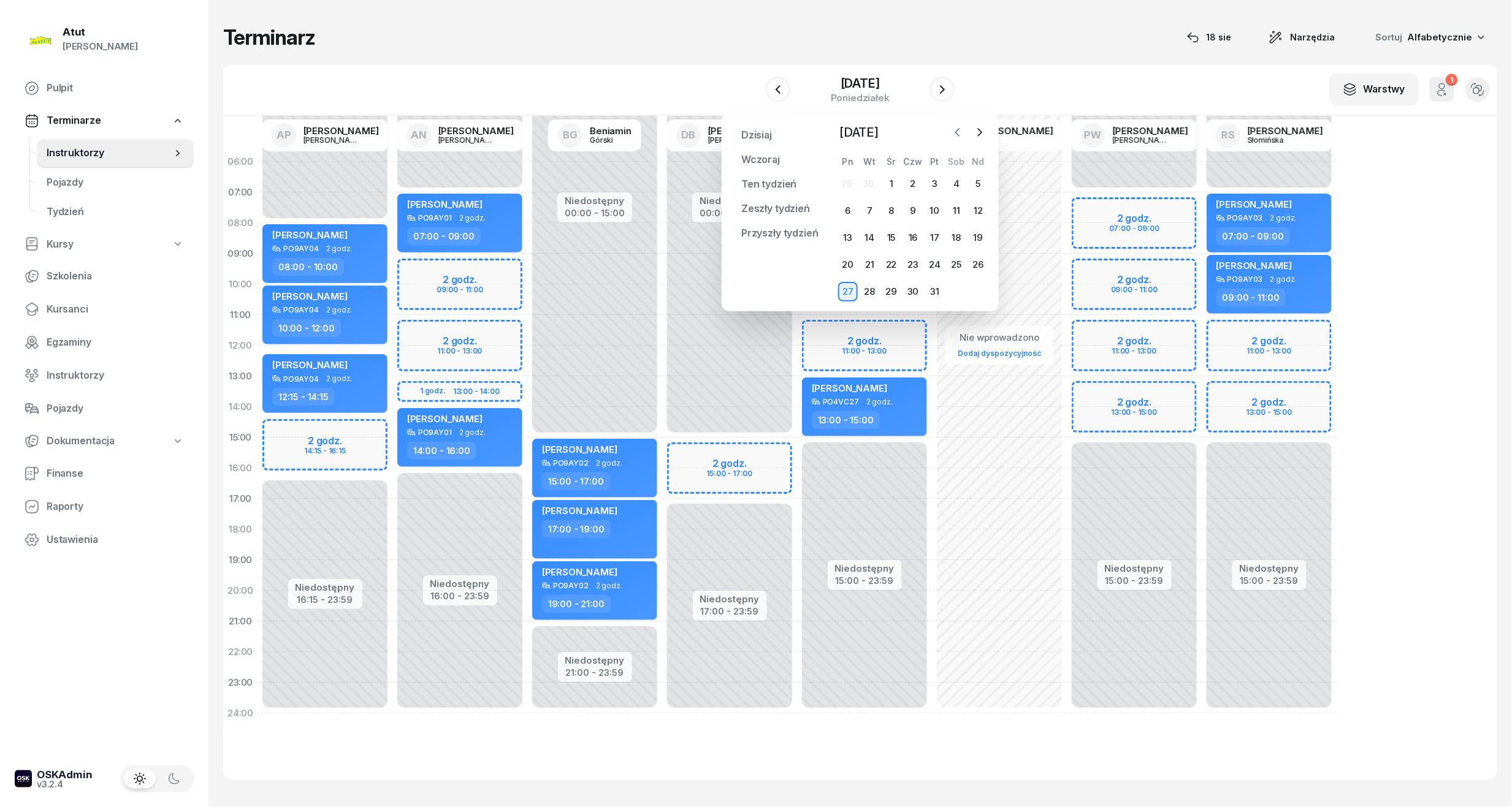
click at [961, 130] on icon "button" at bounding box center [958, 132] width 12 height 12
click at [932, 185] on div "5" at bounding box center [935, 184] width 19 height 19
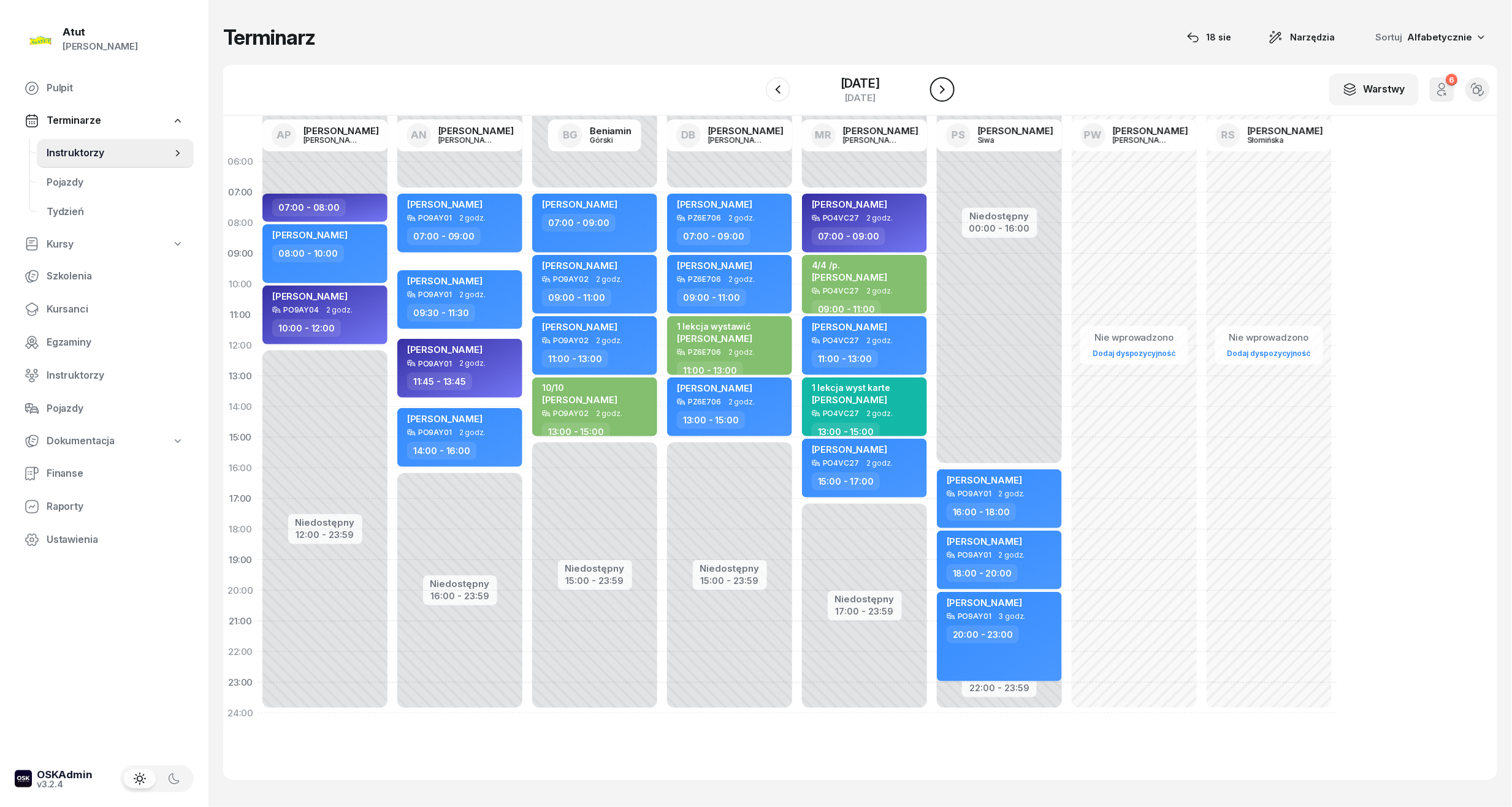
click at [939, 91] on icon "button" at bounding box center [942, 89] width 15 height 15
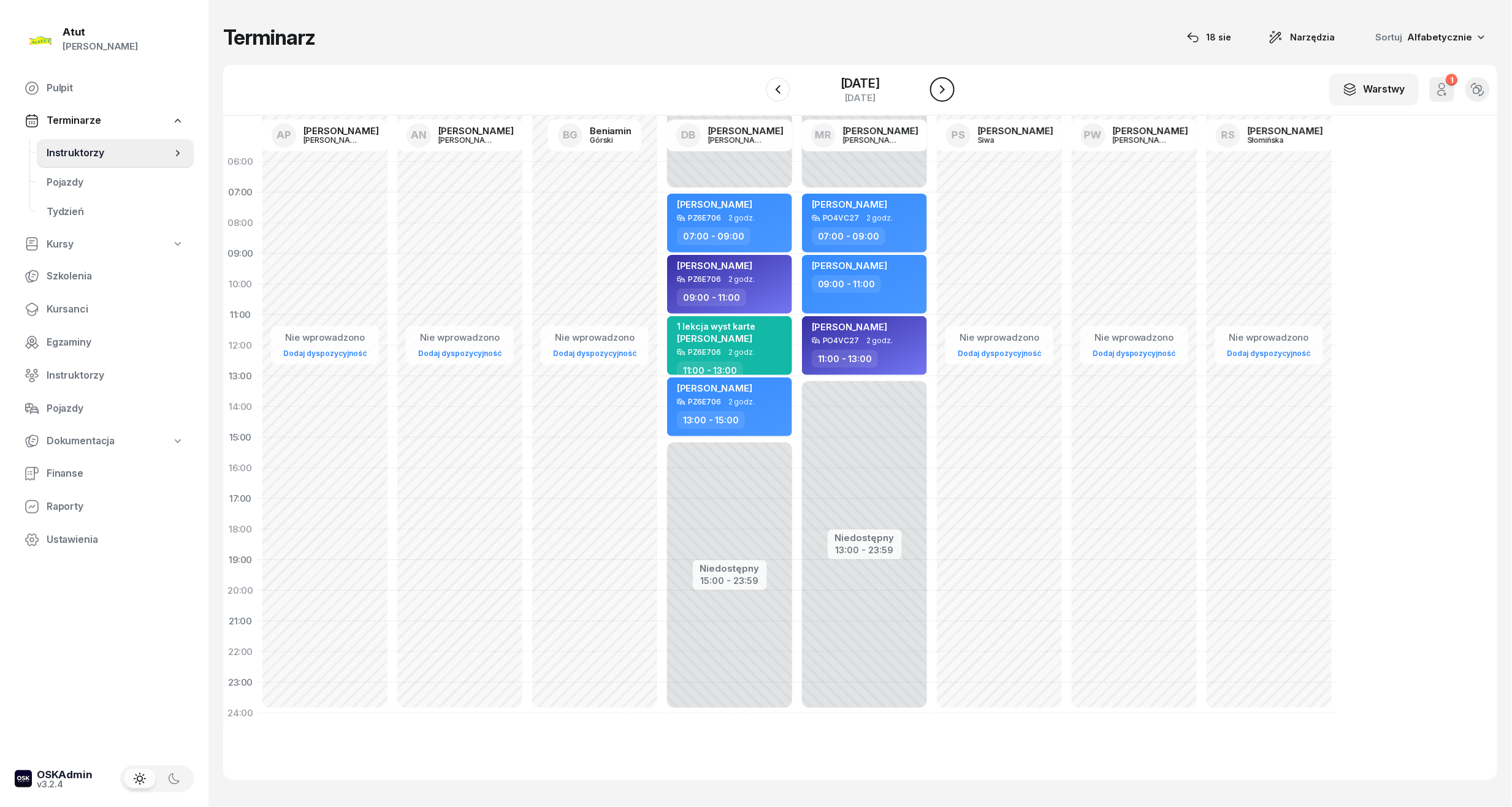
click at [939, 91] on icon "button" at bounding box center [942, 89] width 15 height 15
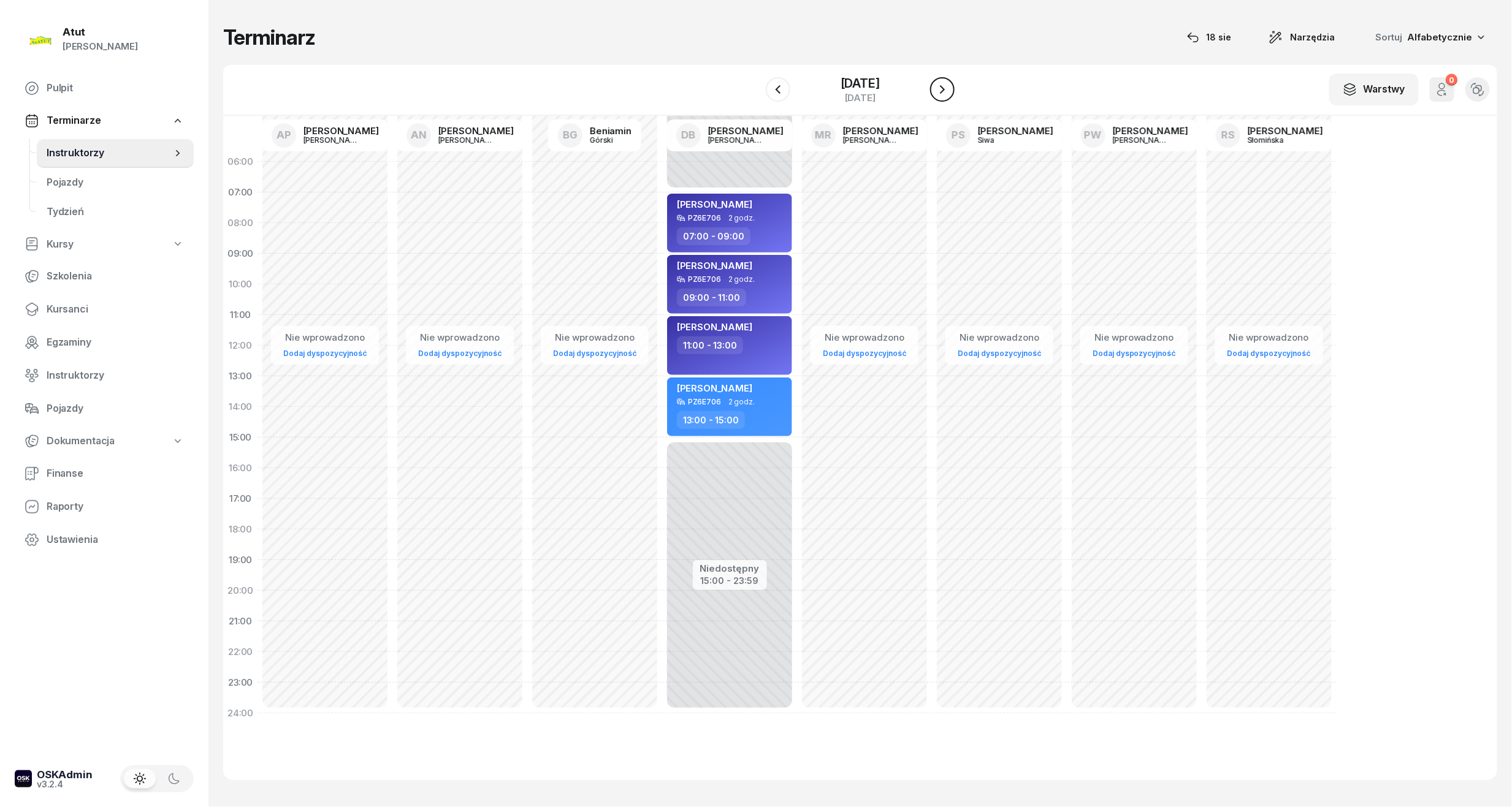
click at [939, 91] on icon "button" at bounding box center [942, 89] width 15 height 15
click at [871, 83] on div "9 września 2025" at bounding box center [860, 83] width 39 height 12
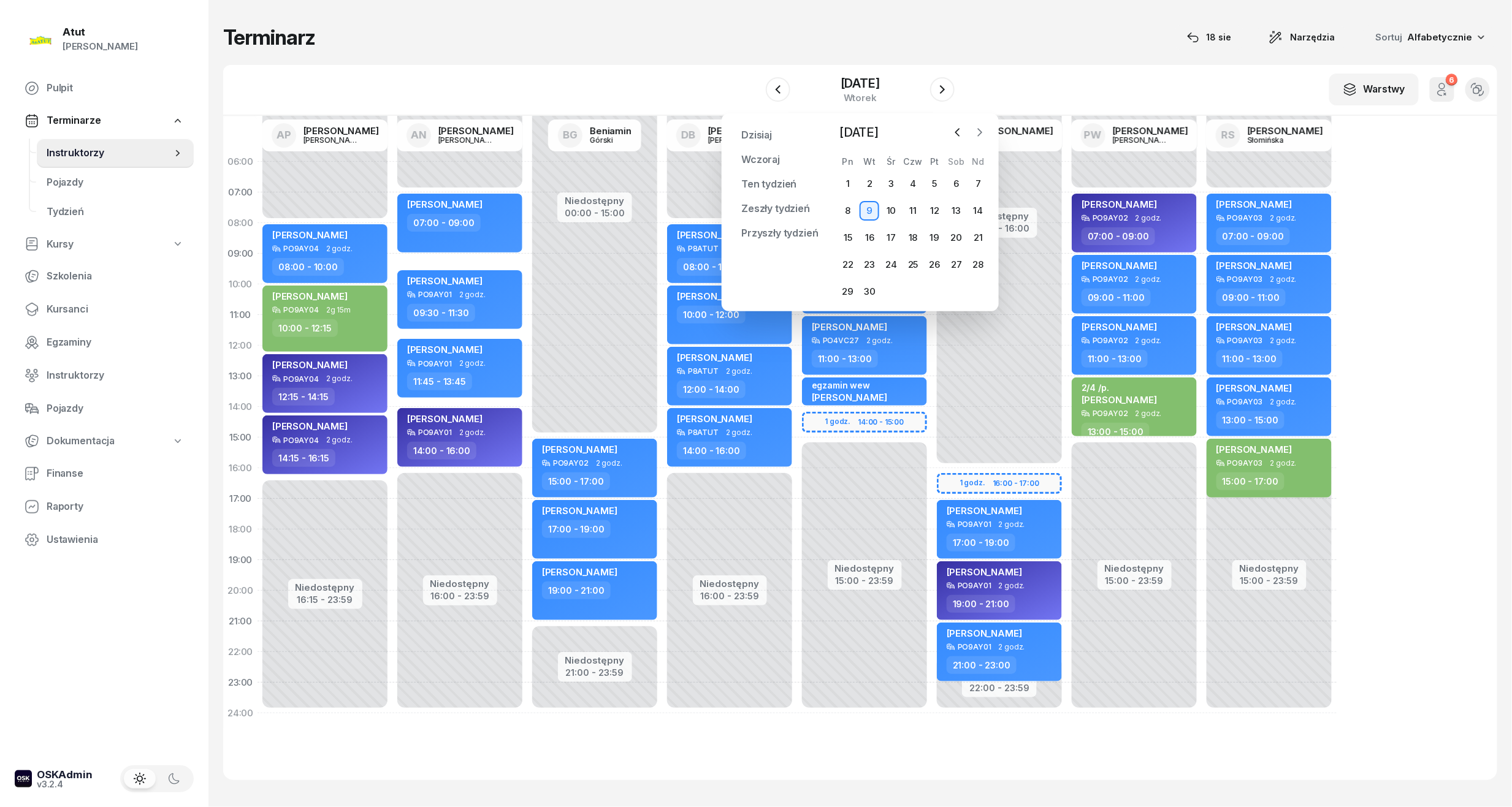
click at [979, 134] on icon "button" at bounding box center [980, 132] width 3 height 7
click at [896, 183] on div "1" at bounding box center [891, 184] width 19 height 19
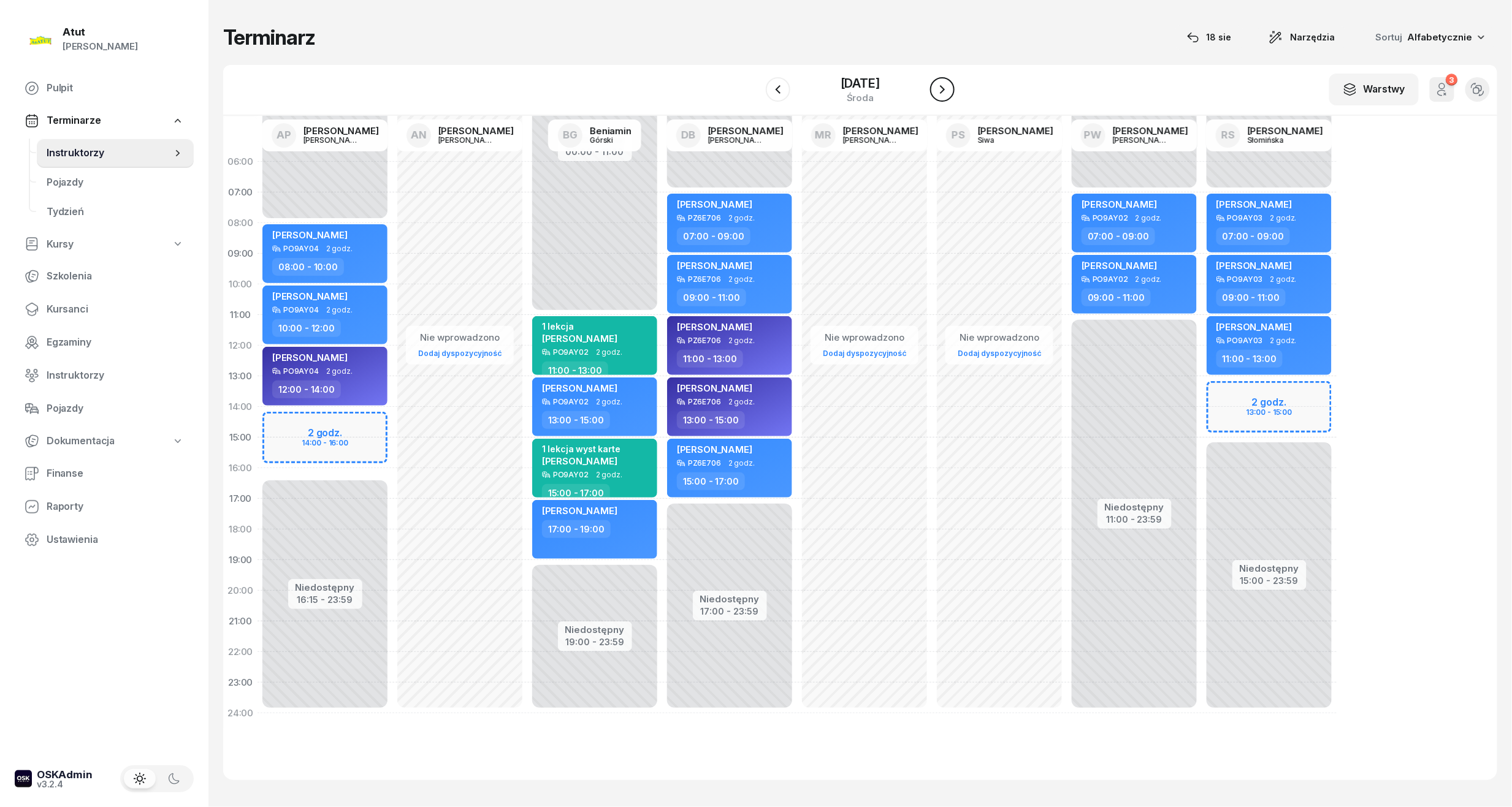
click at [950, 94] on icon "button" at bounding box center [942, 89] width 15 height 15
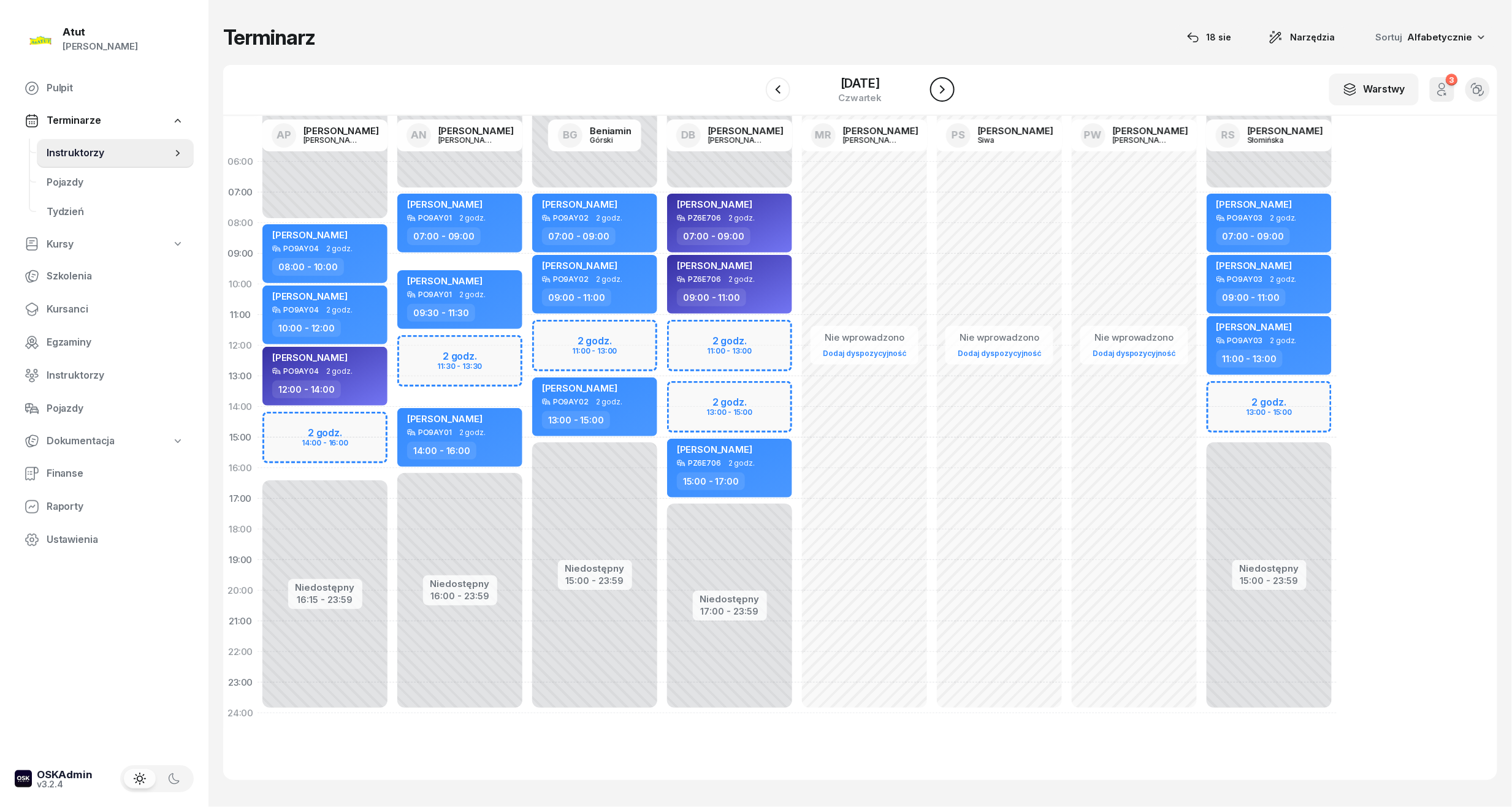
click at [950, 89] on icon "button" at bounding box center [942, 89] width 15 height 15
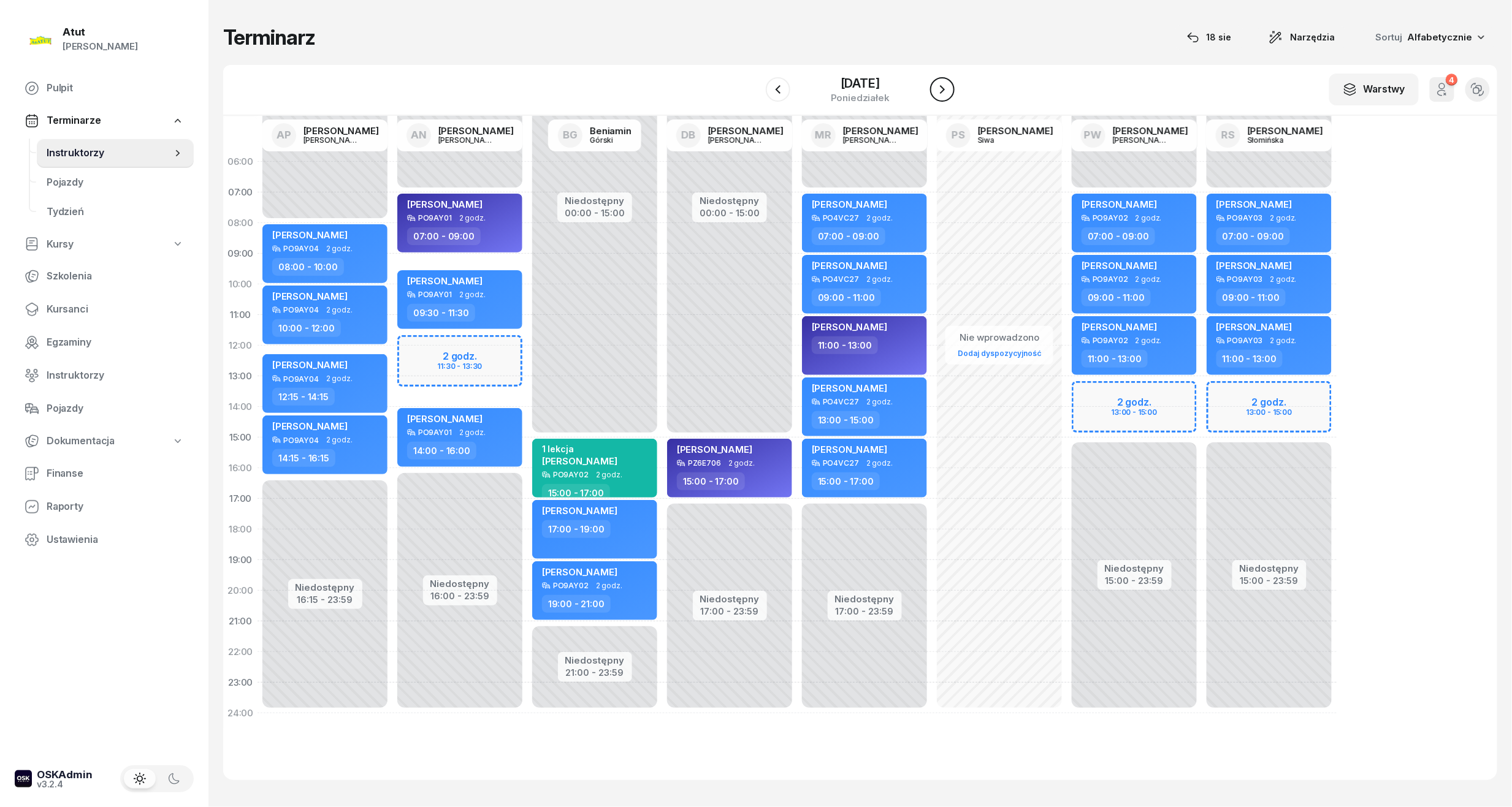
click at [950, 89] on icon "button" at bounding box center [942, 89] width 15 height 15
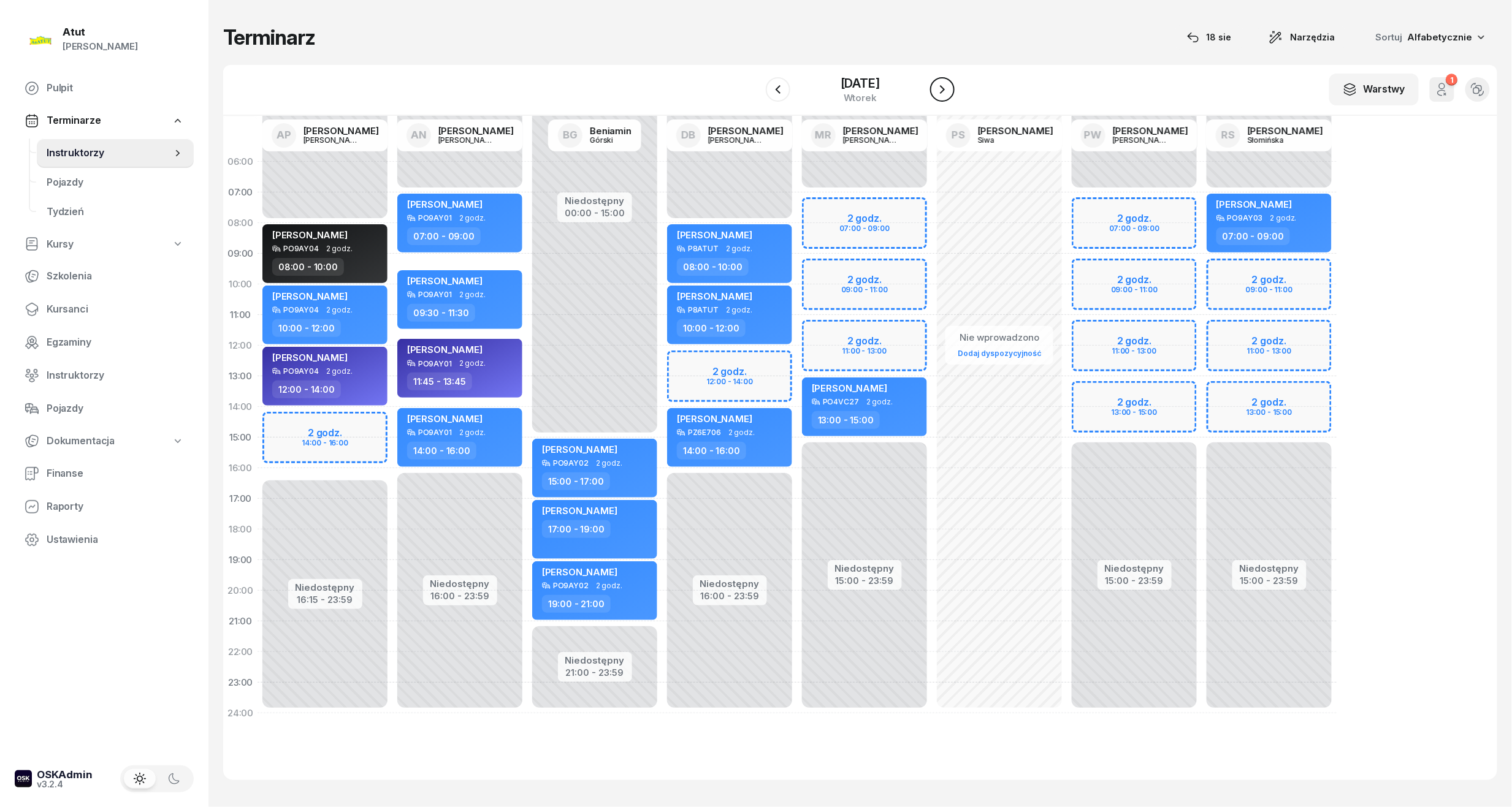
click at [950, 89] on icon "button" at bounding box center [942, 89] width 15 height 15
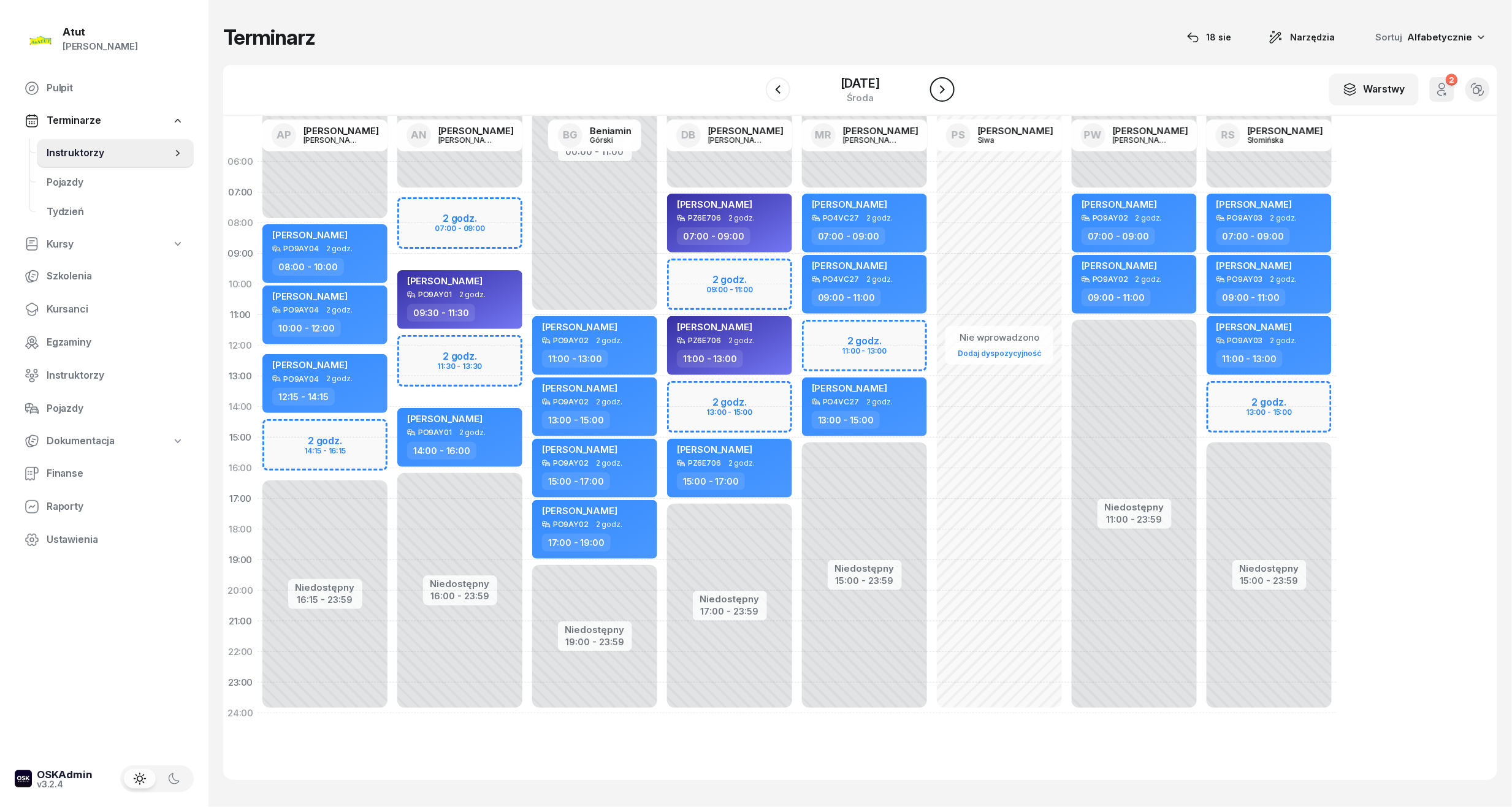
click at [950, 89] on icon "button" at bounding box center [942, 89] width 15 height 15
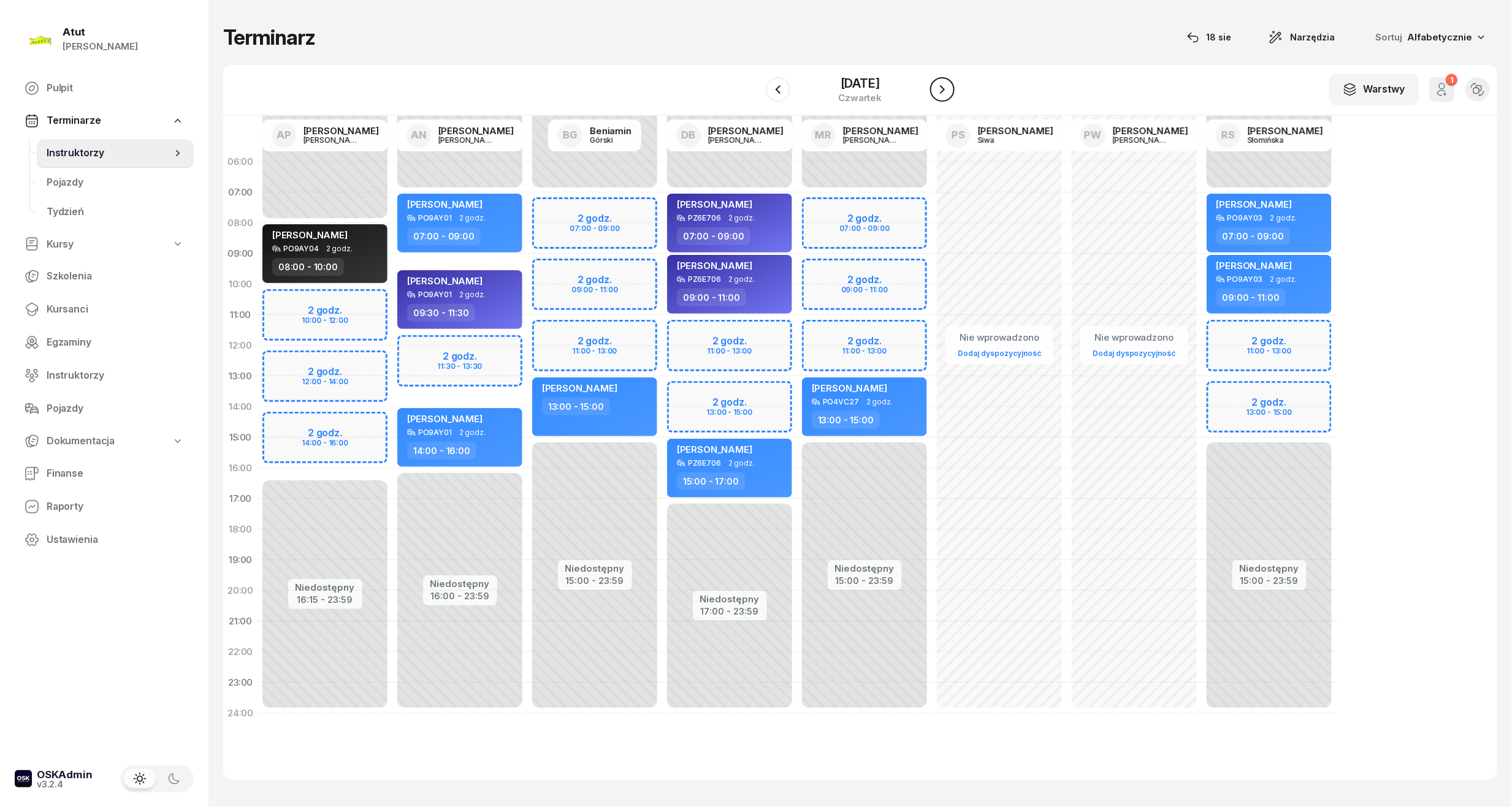
click at [950, 89] on icon "button" at bounding box center [942, 89] width 15 height 15
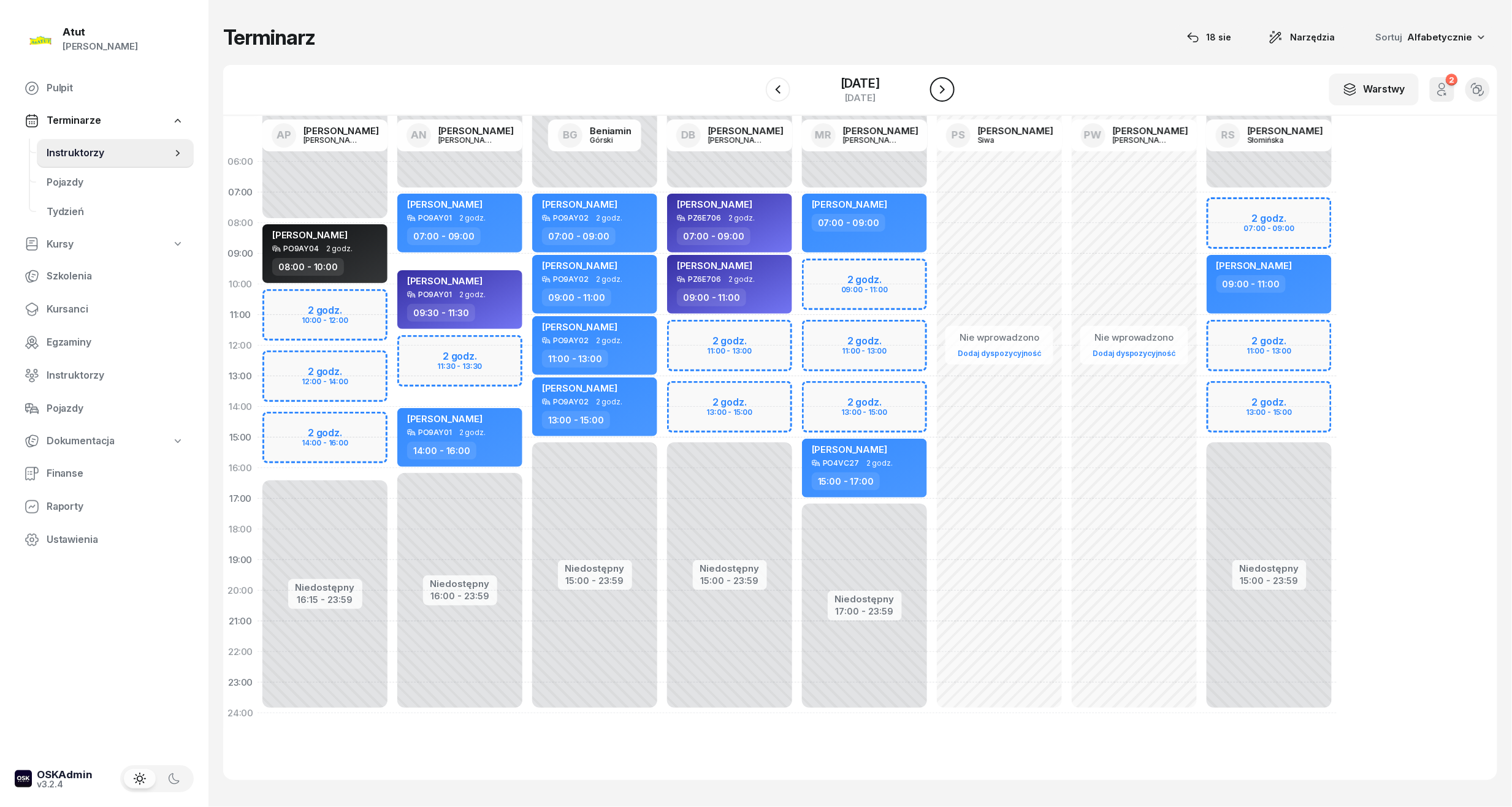
click at [950, 89] on icon "button" at bounding box center [942, 89] width 15 height 15
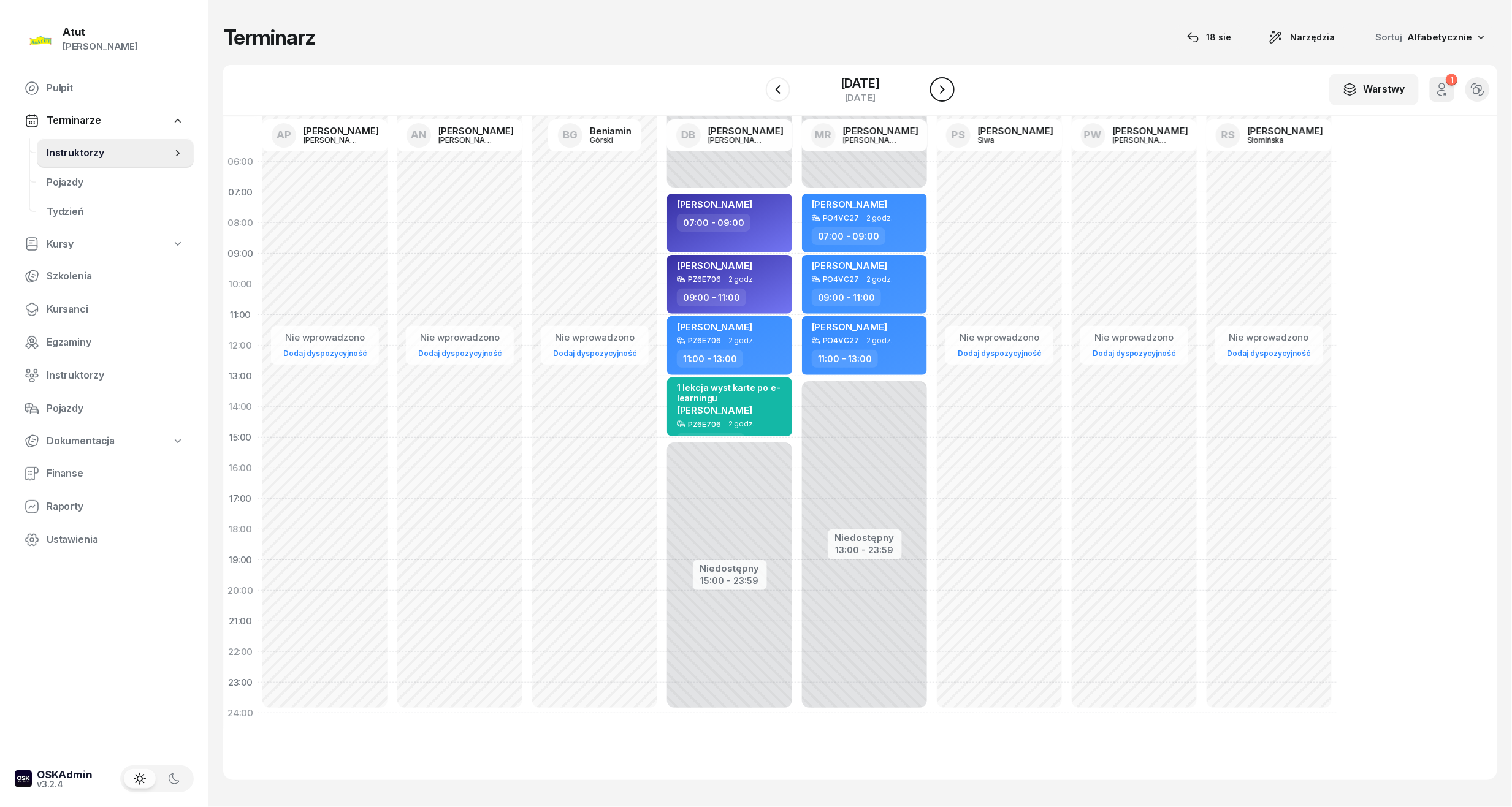
click at [950, 89] on icon "button" at bounding box center [942, 89] width 15 height 15
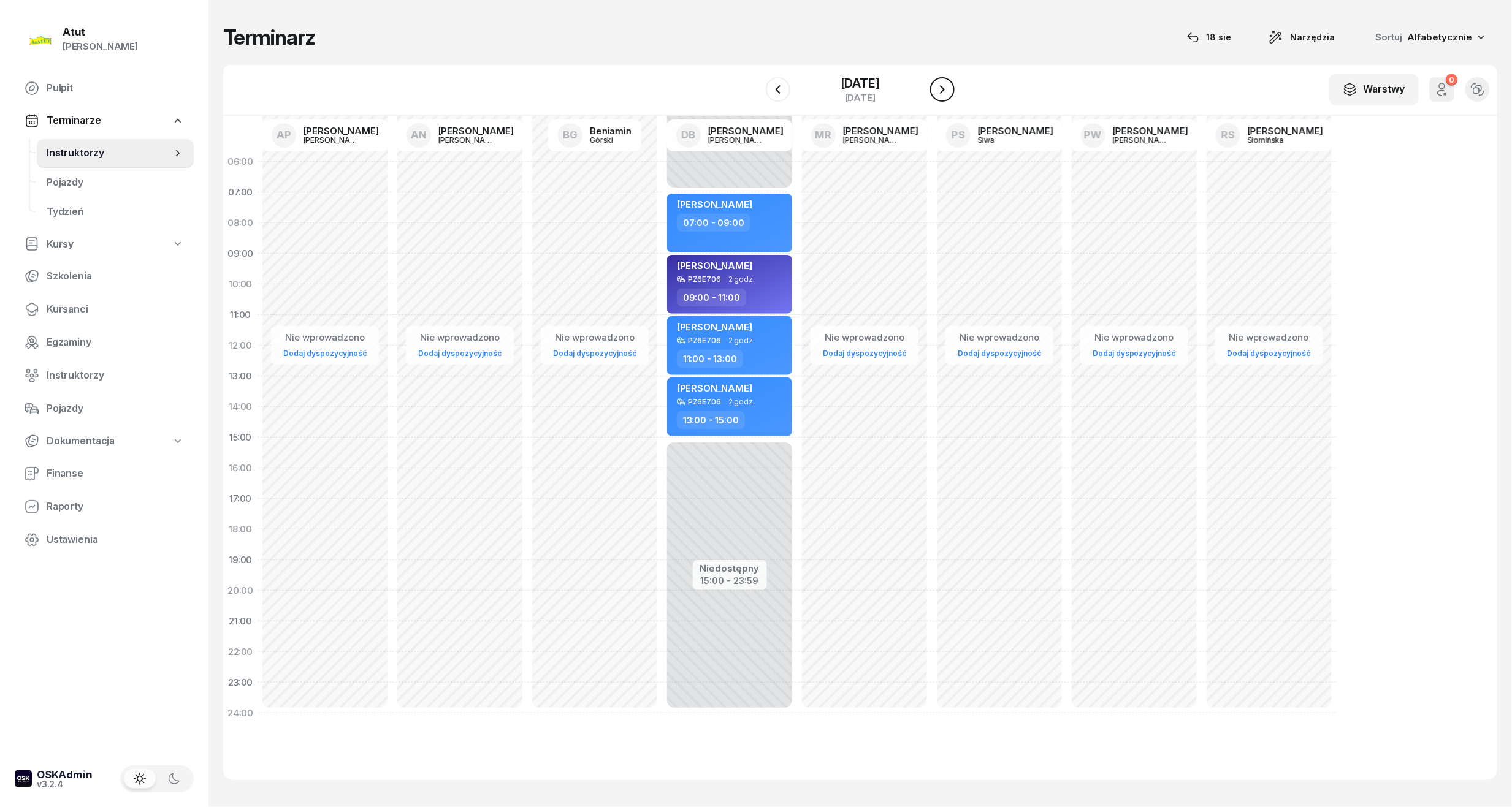
click at [950, 89] on icon "button" at bounding box center [942, 89] width 15 height 15
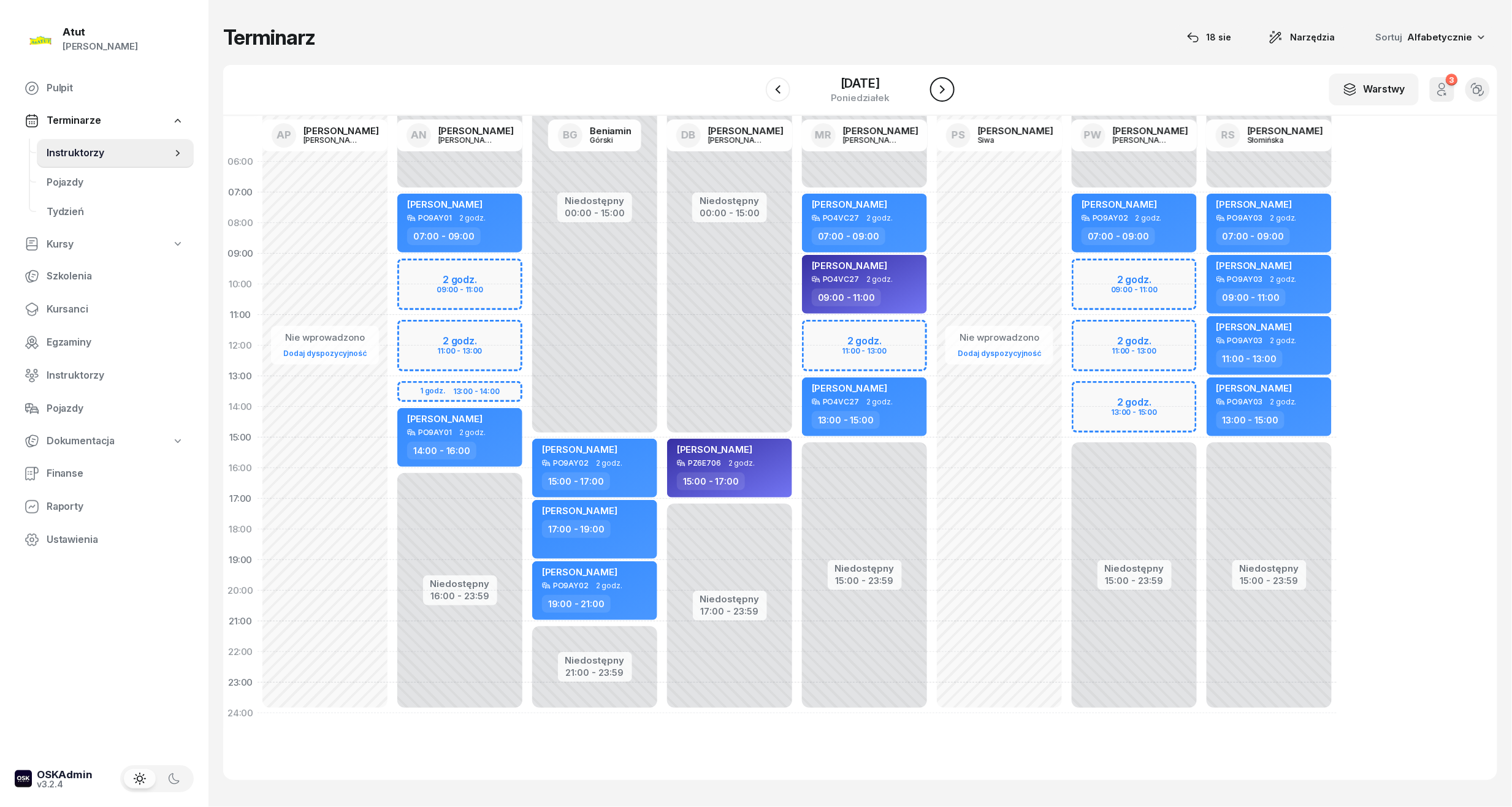
click at [950, 89] on icon "button" at bounding box center [942, 89] width 15 height 15
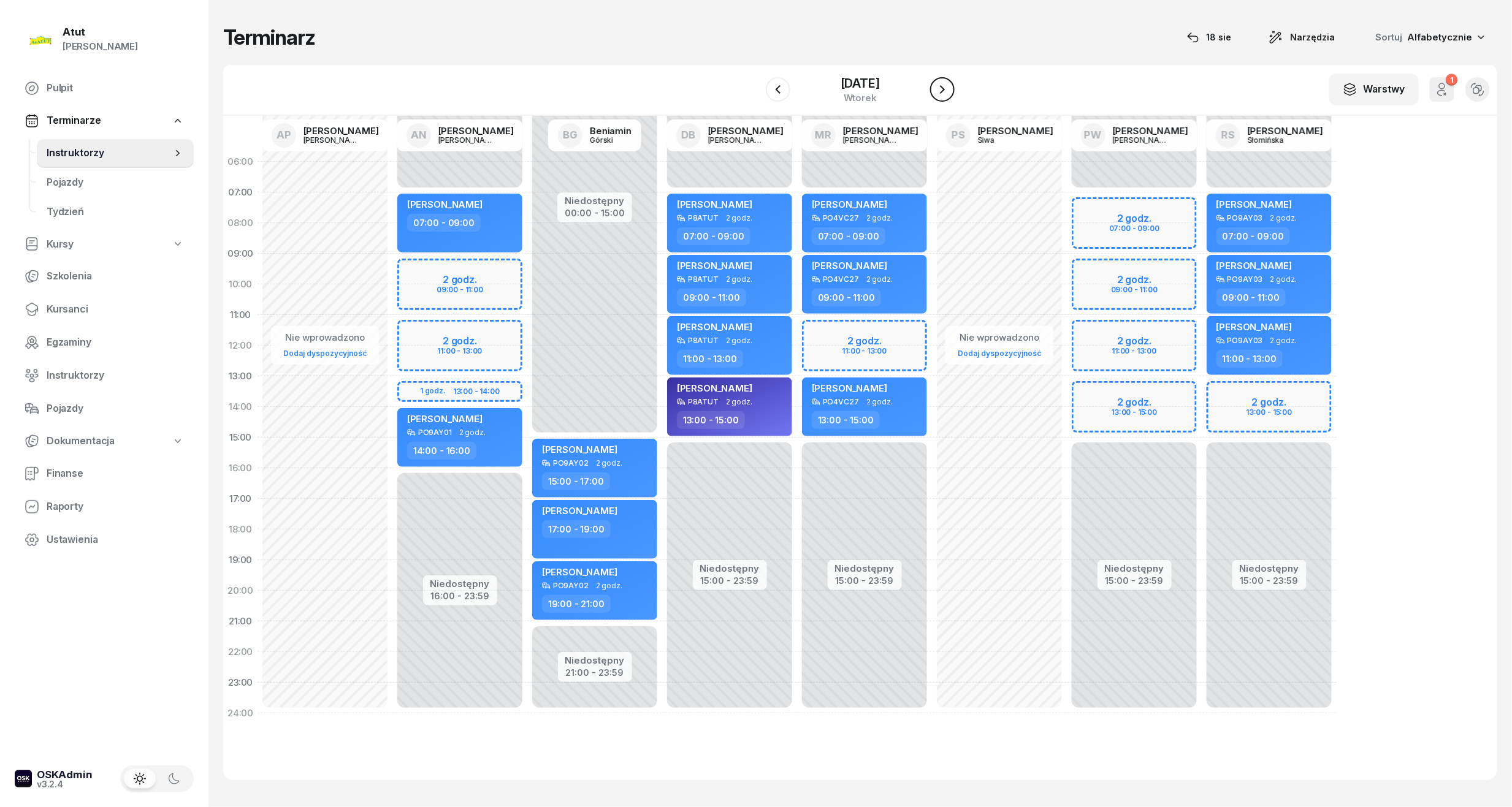
click at [950, 89] on icon "button" at bounding box center [942, 89] width 15 height 15
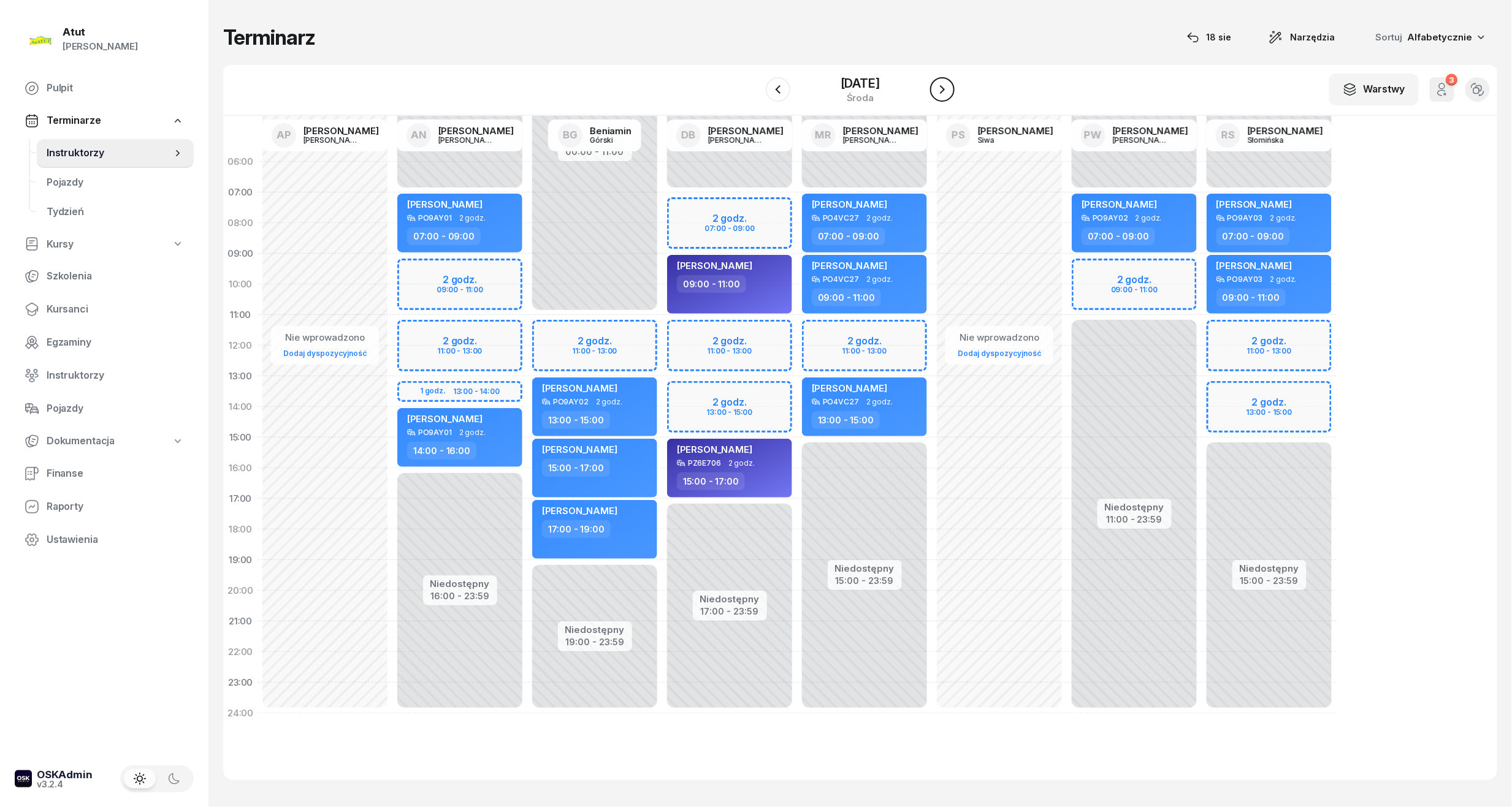
click at [950, 89] on icon "button" at bounding box center [942, 89] width 15 height 15
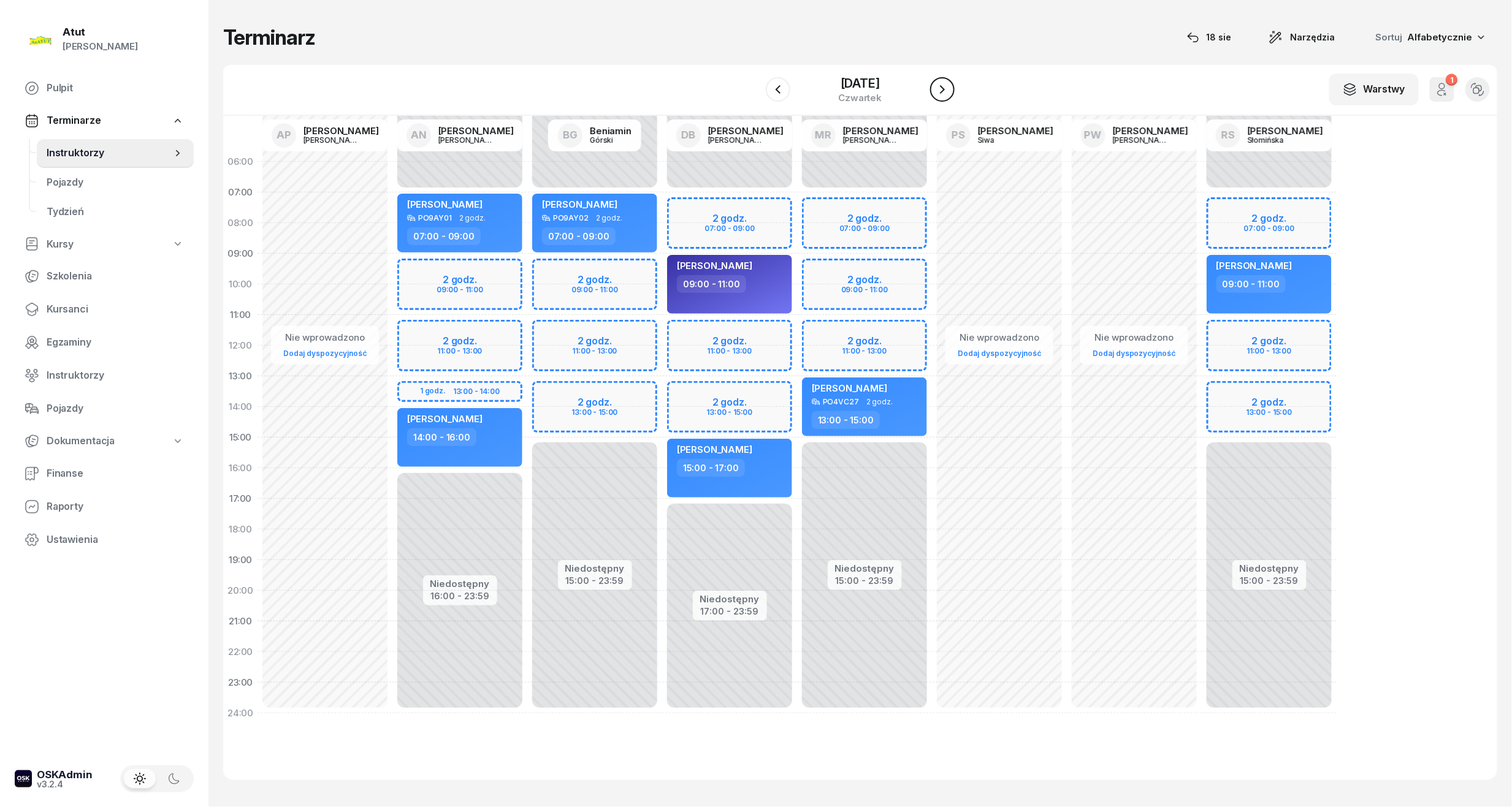
click at [950, 89] on icon "button" at bounding box center [942, 89] width 15 height 15
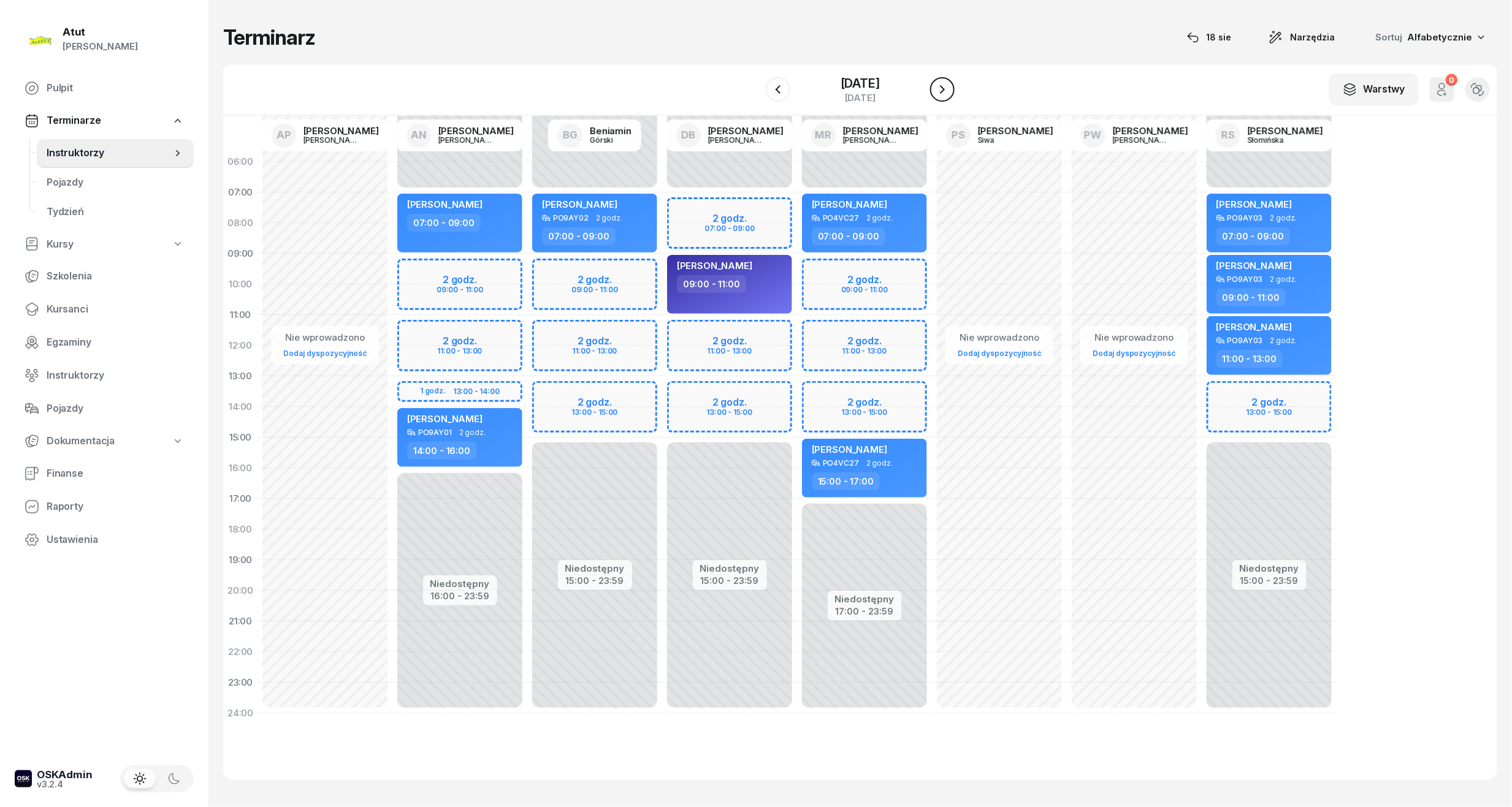
click at [950, 89] on icon "button" at bounding box center [942, 89] width 15 height 15
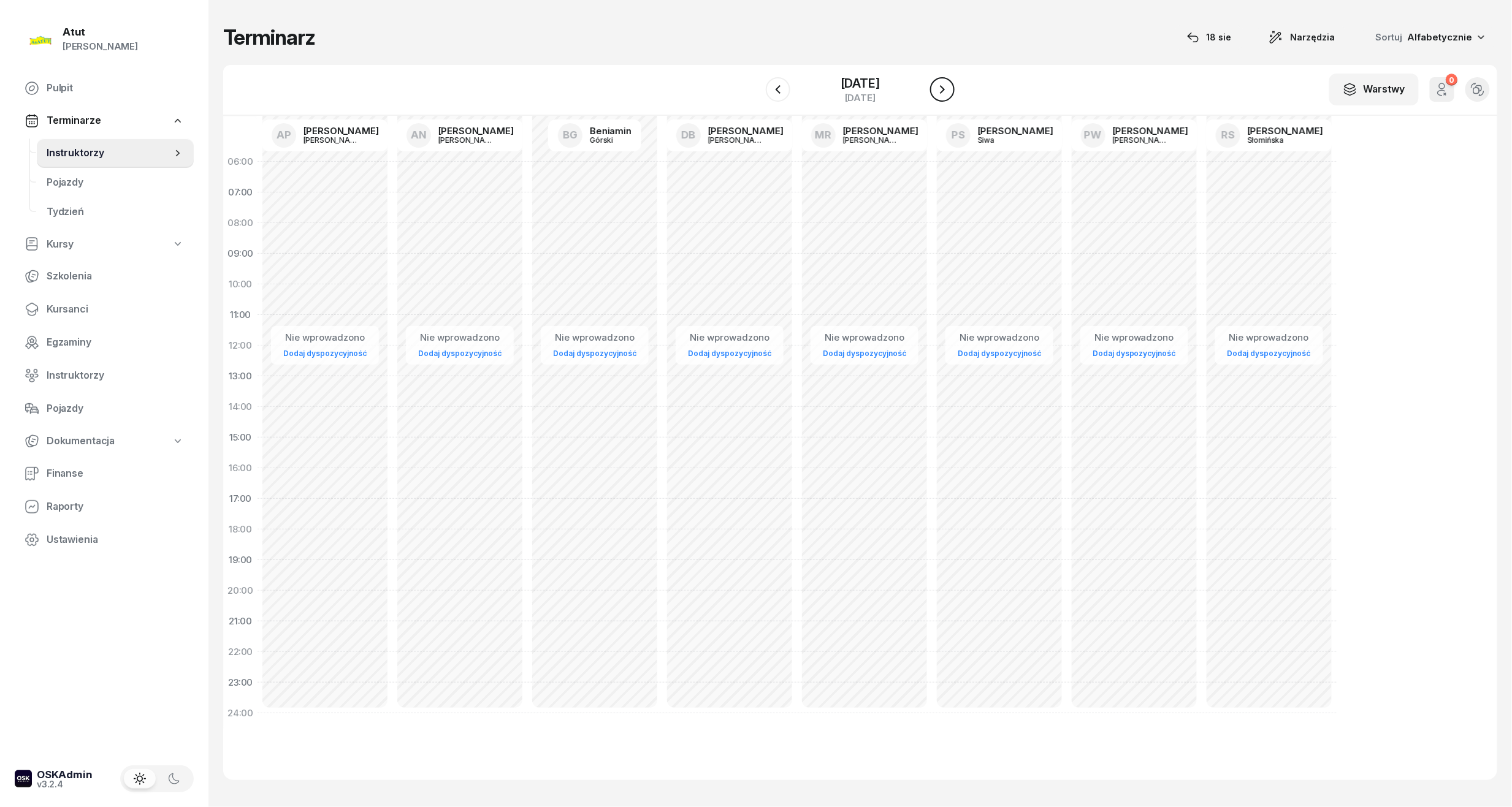
click at [950, 89] on icon "button" at bounding box center [942, 89] width 15 height 15
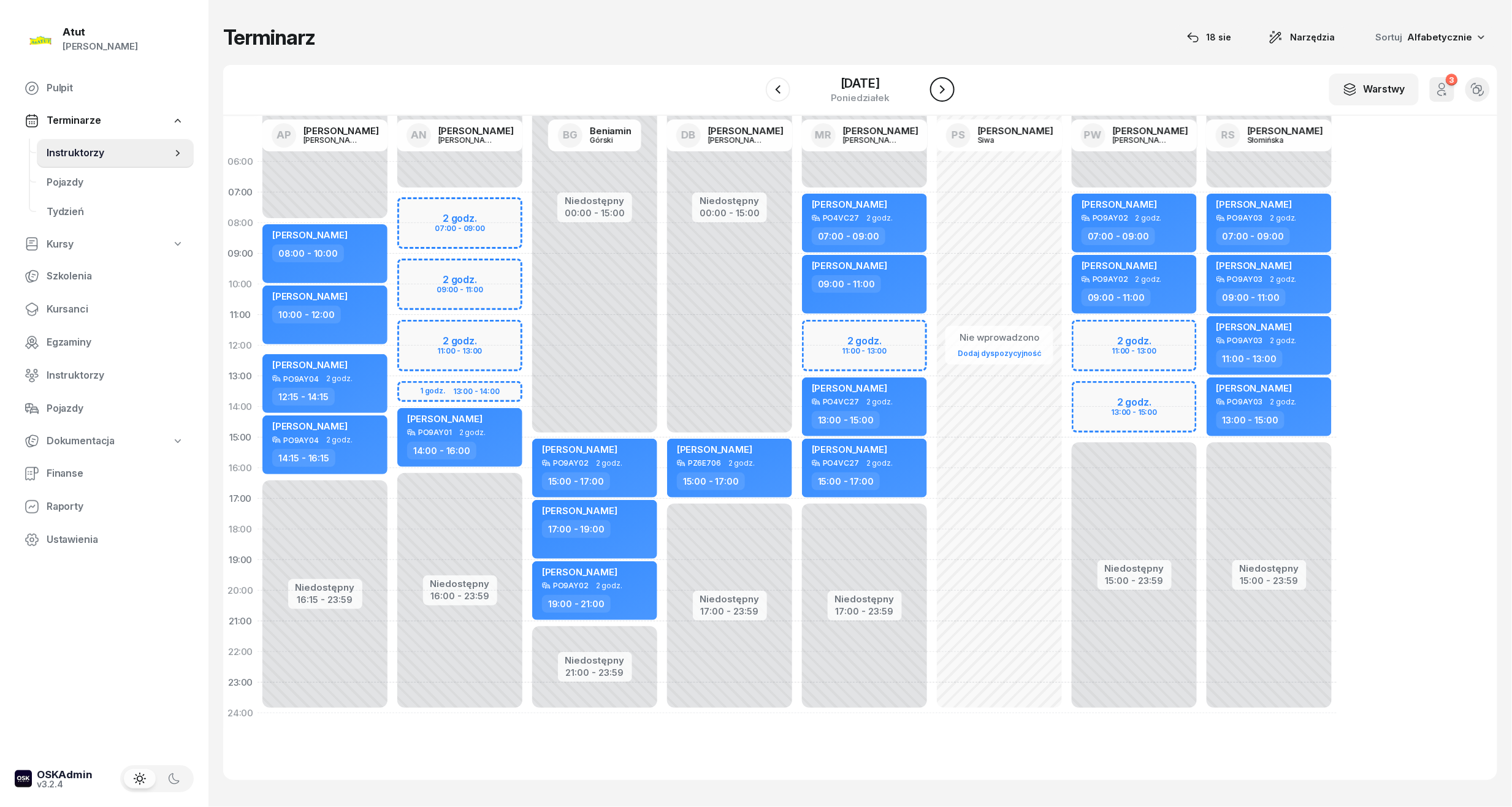
click at [950, 89] on icon "button" at bounding box center [942, 89] width 15 height 15
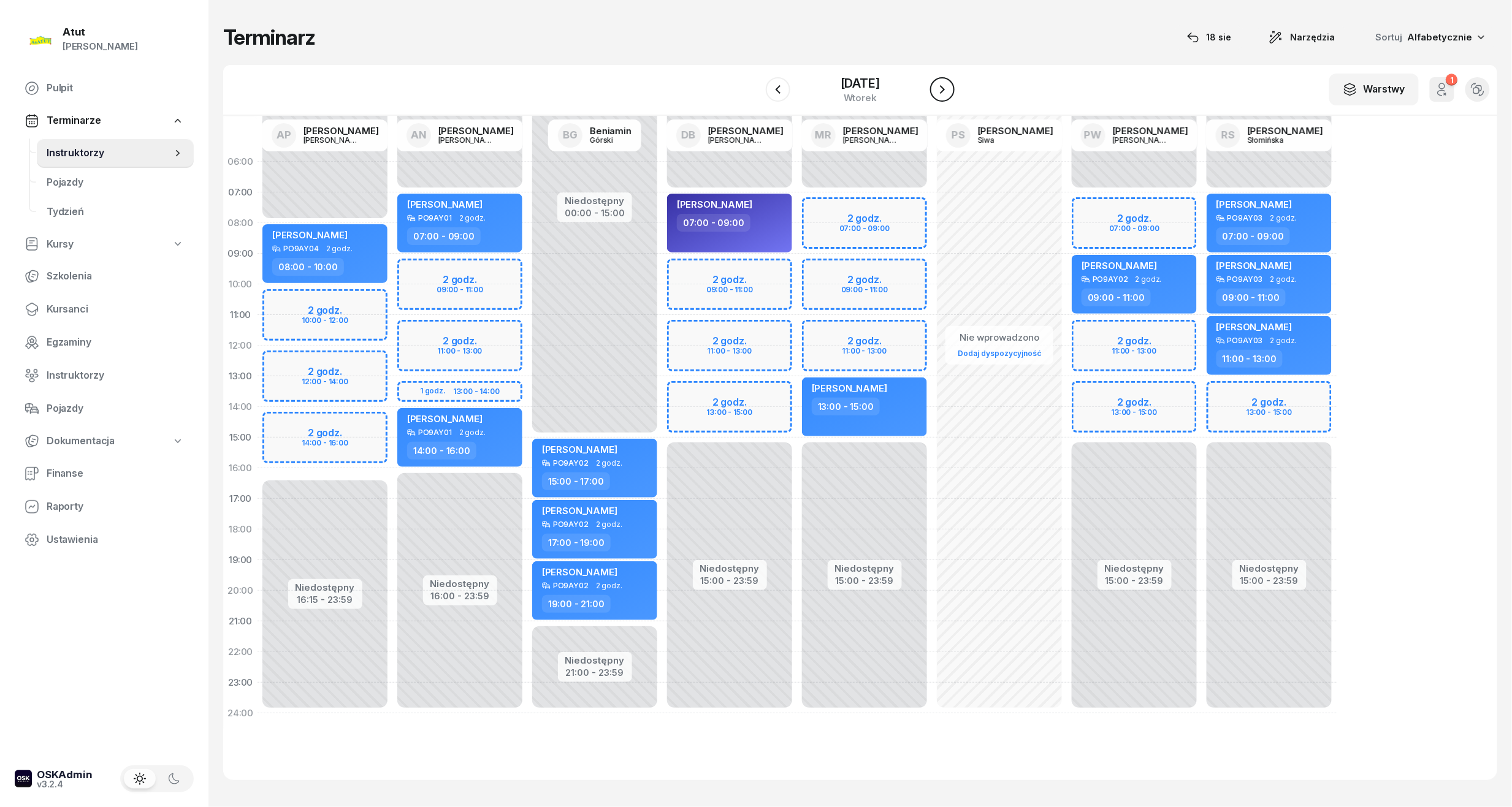
click at [950, 89] on icon "button" at bounding box center [942, 89] width 15 height 15
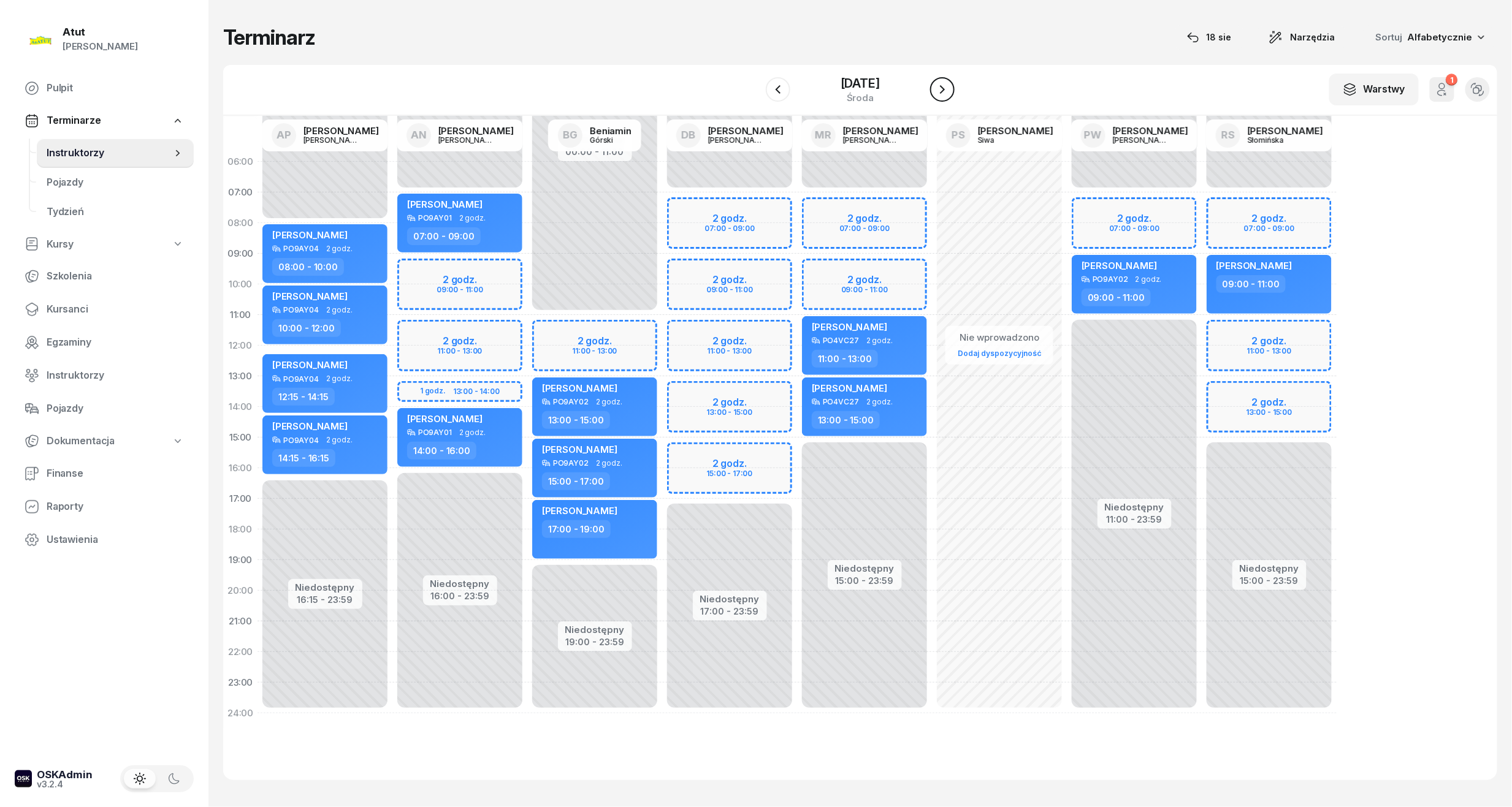
click at [955, 87] on button "button" at bounding box center [942, 89] width 24 height 24
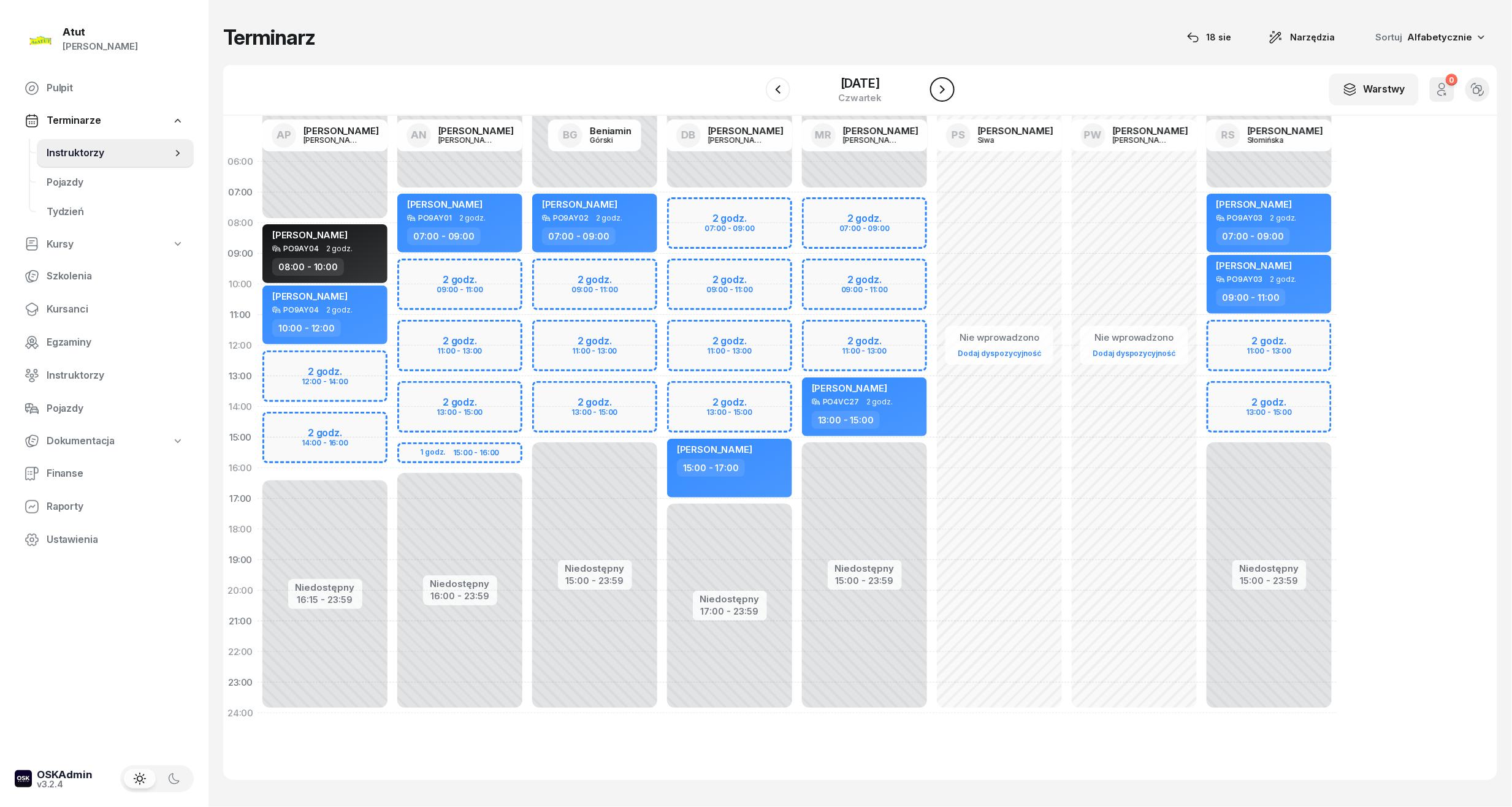
click at [955, 87] on button "button" at bounding box center [942, 89] width 24 height 24
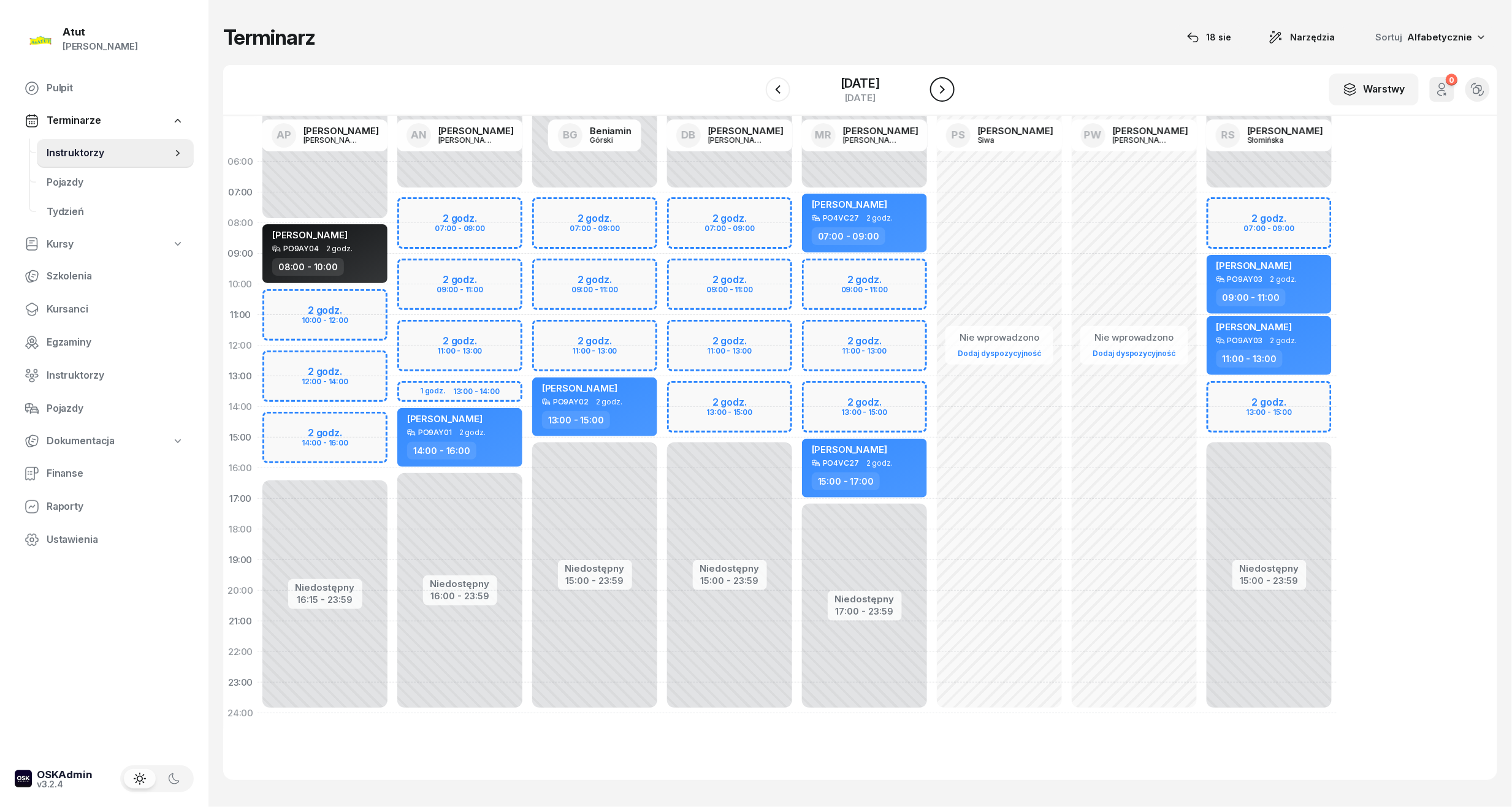
click at [955, 87] on button "button" at bounding box center [942, 89] width 24 height 24
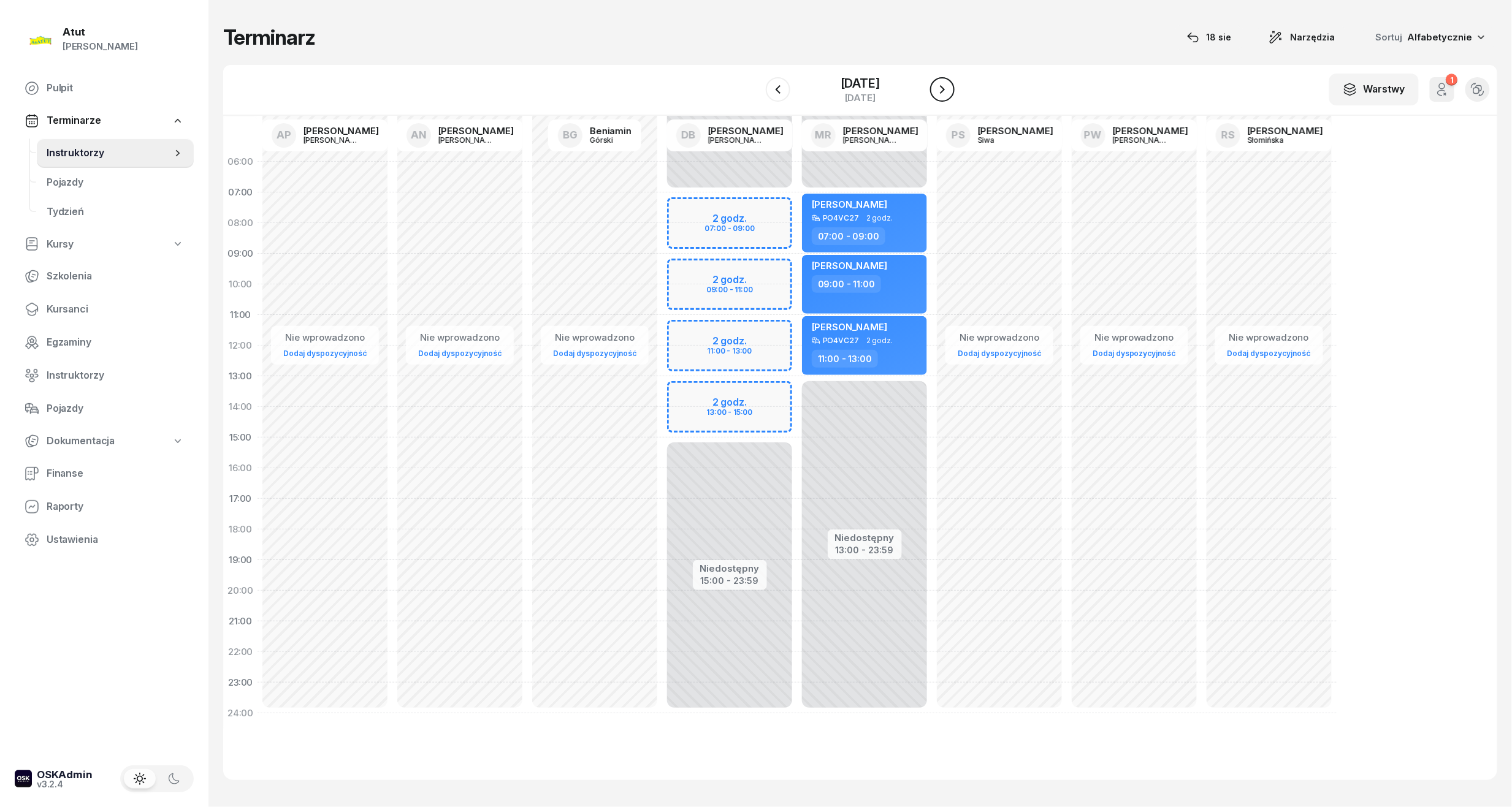
click at [955, 87] on button "button" at bounding box center [942, 89] width 24 height 24
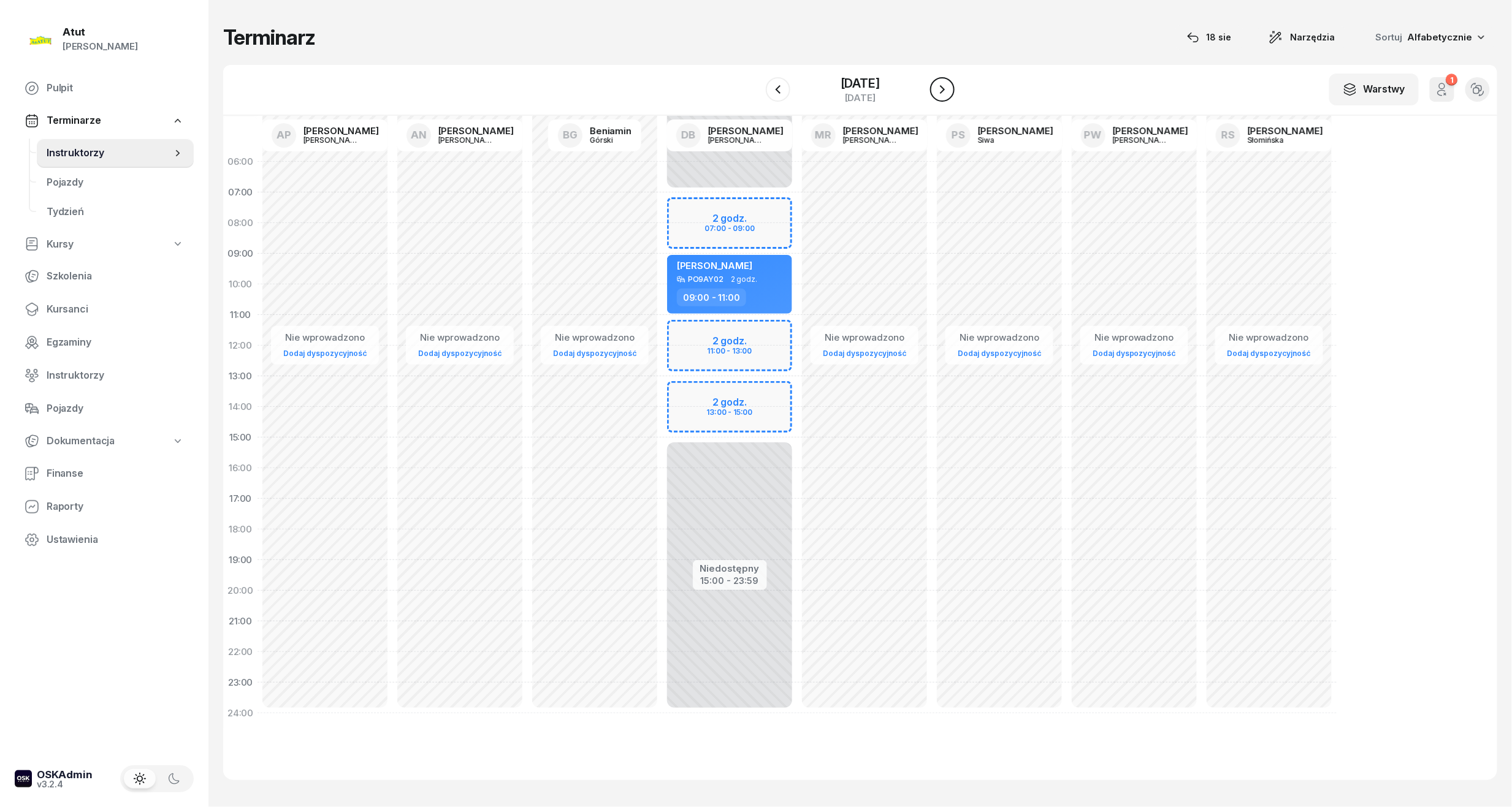
click at [955, 87] on button "button" at bounding box center [942, 89] width 24 height 24
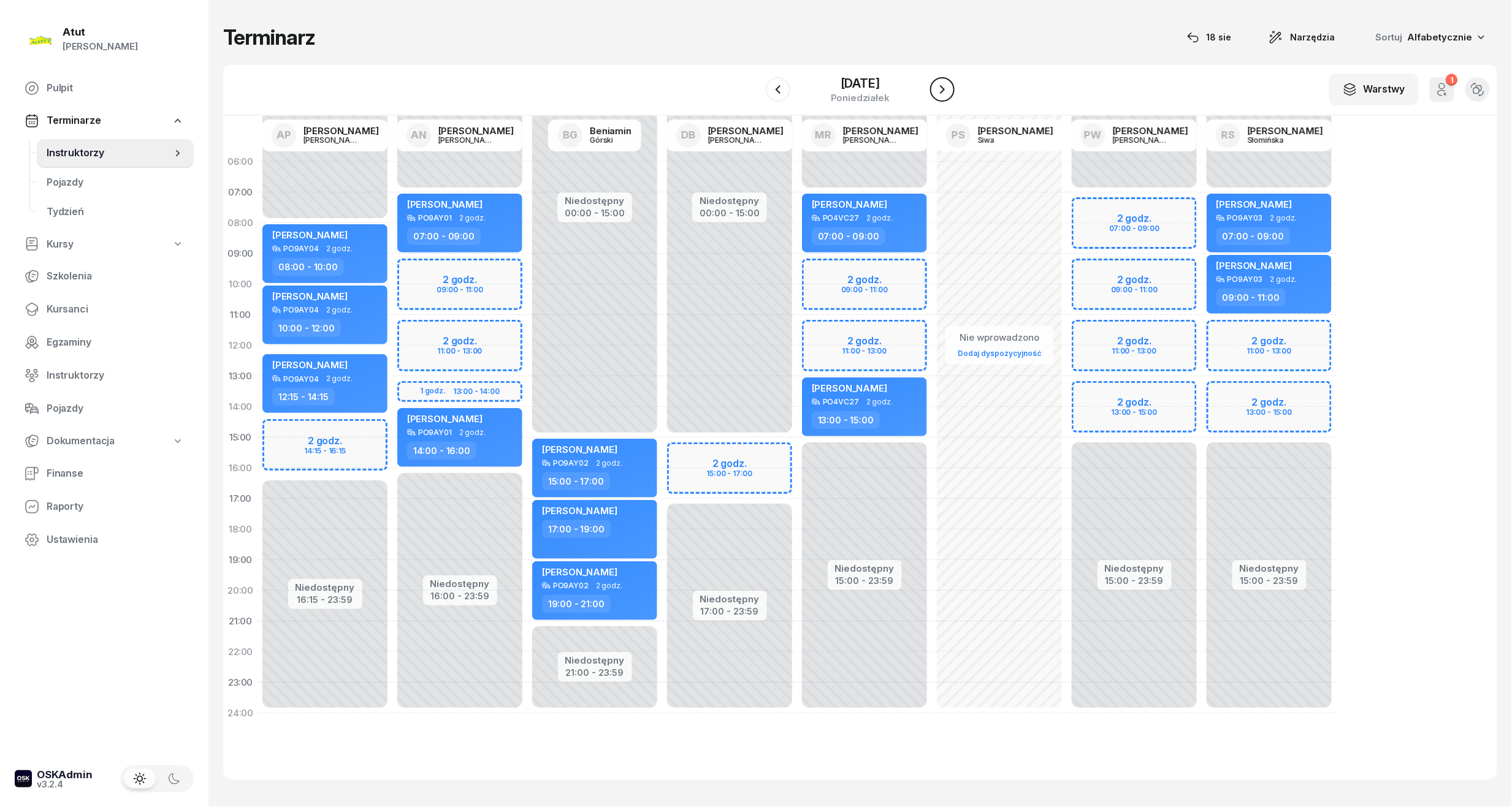
click at [955, 87] on button "button" at bounding box center [942, 89] width 24 height 24
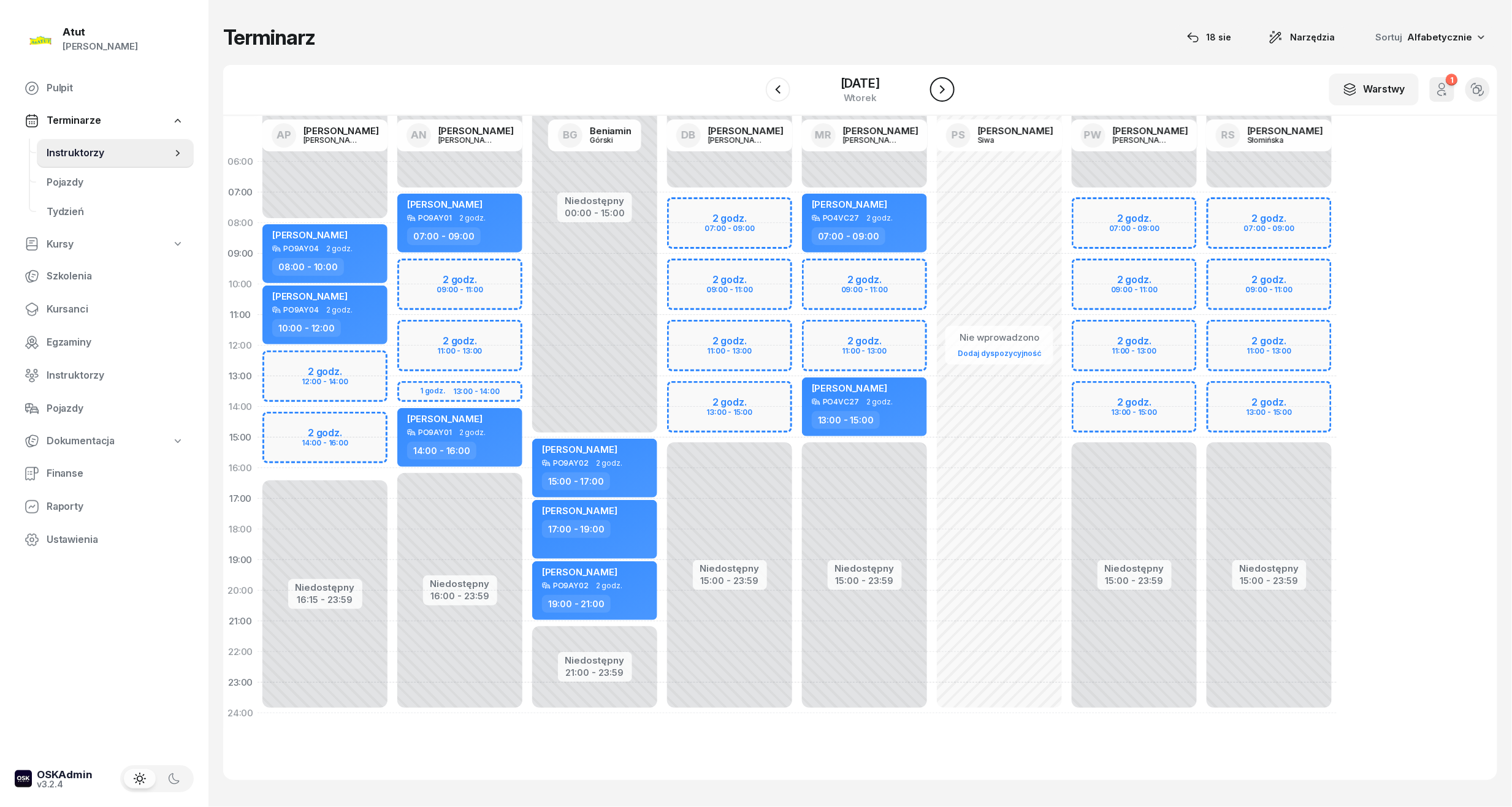
click at [955, 87] on button "button" at bounding box center [942, 89] width 24 height 24
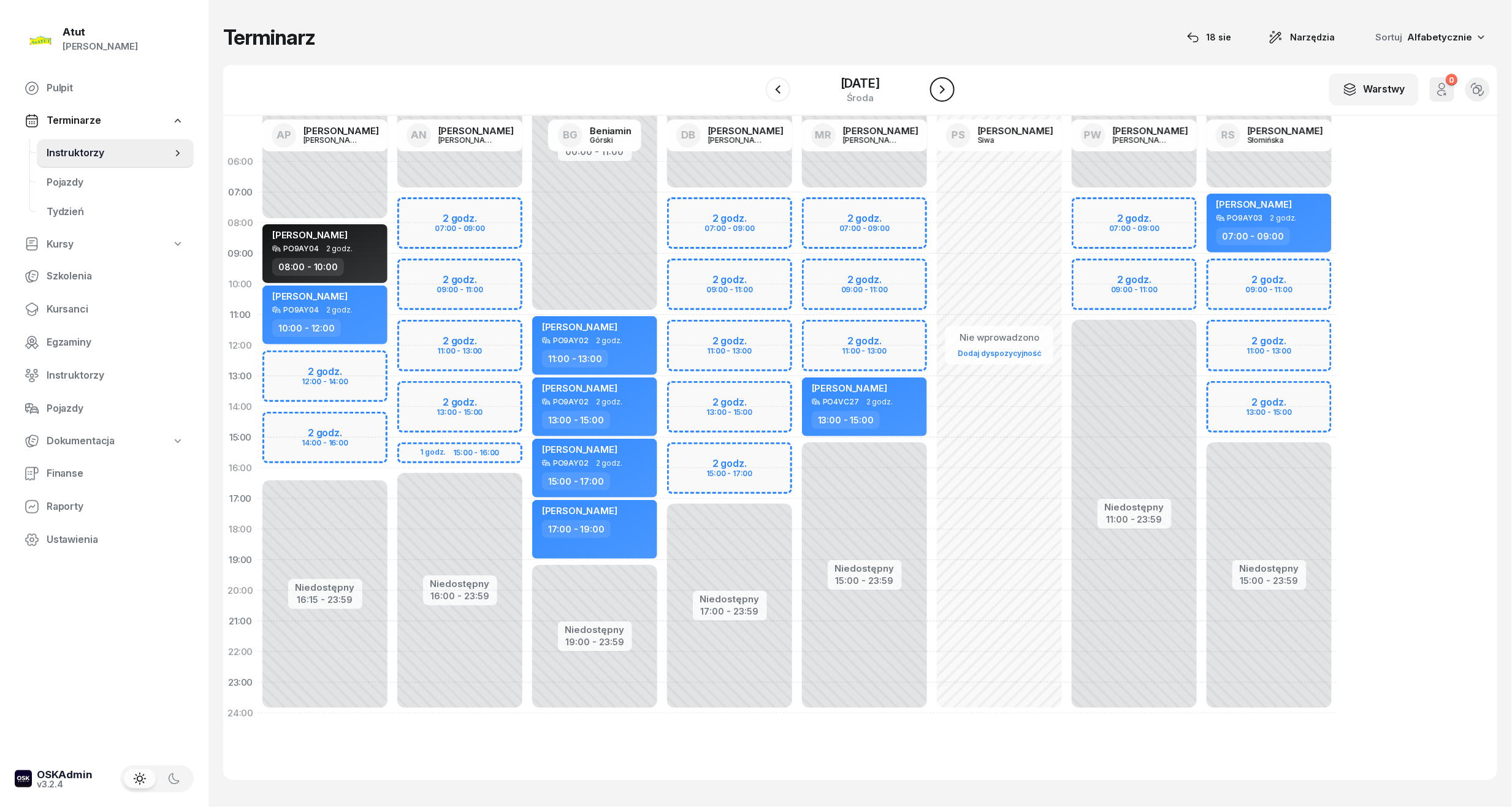
click at [955, 87] on button "button" at bounding box center [942, 89] width 24 height 24
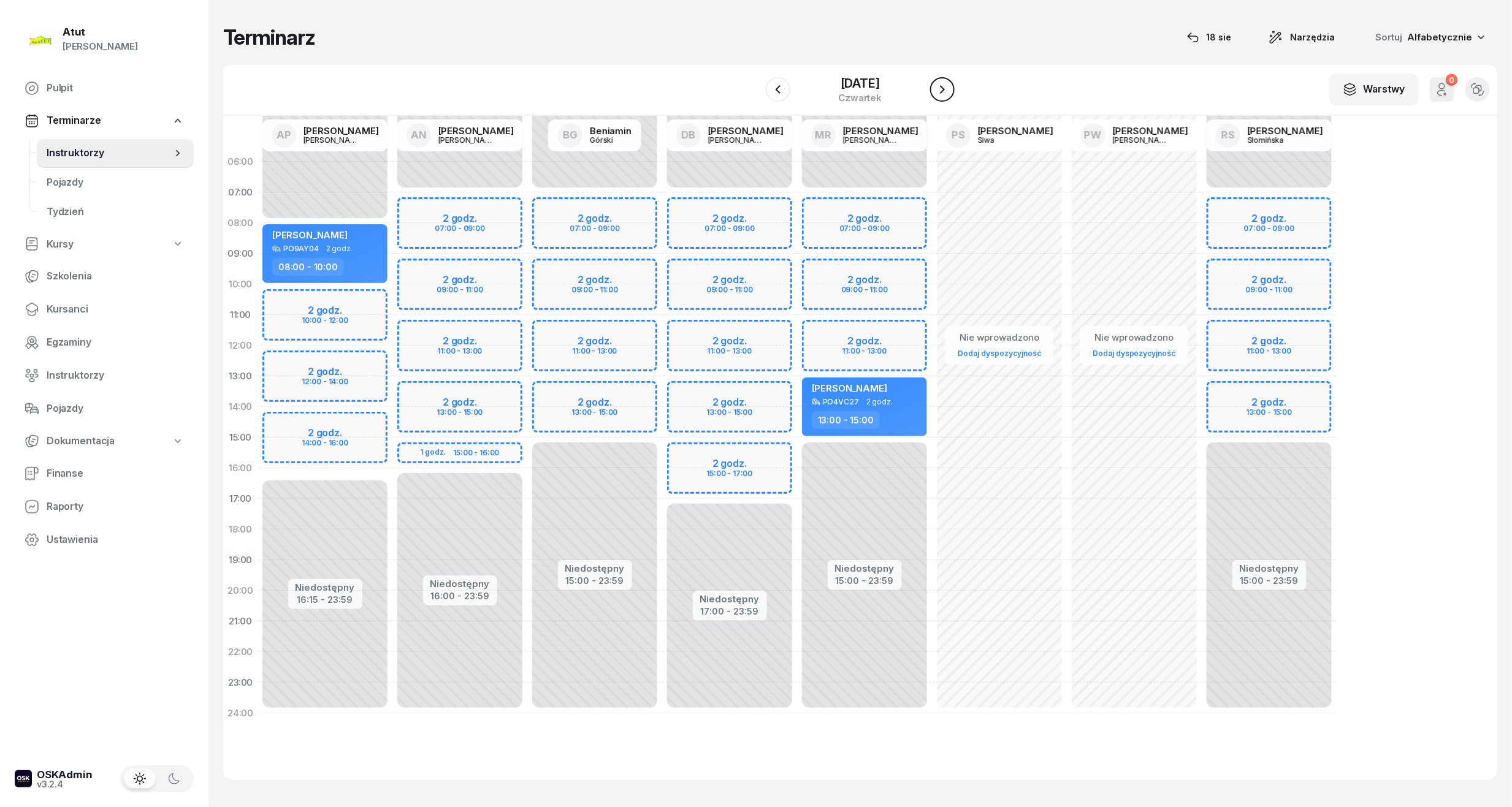
click at [955, 87] on button "button" at bounding box center [942, 89] width 24 height 24
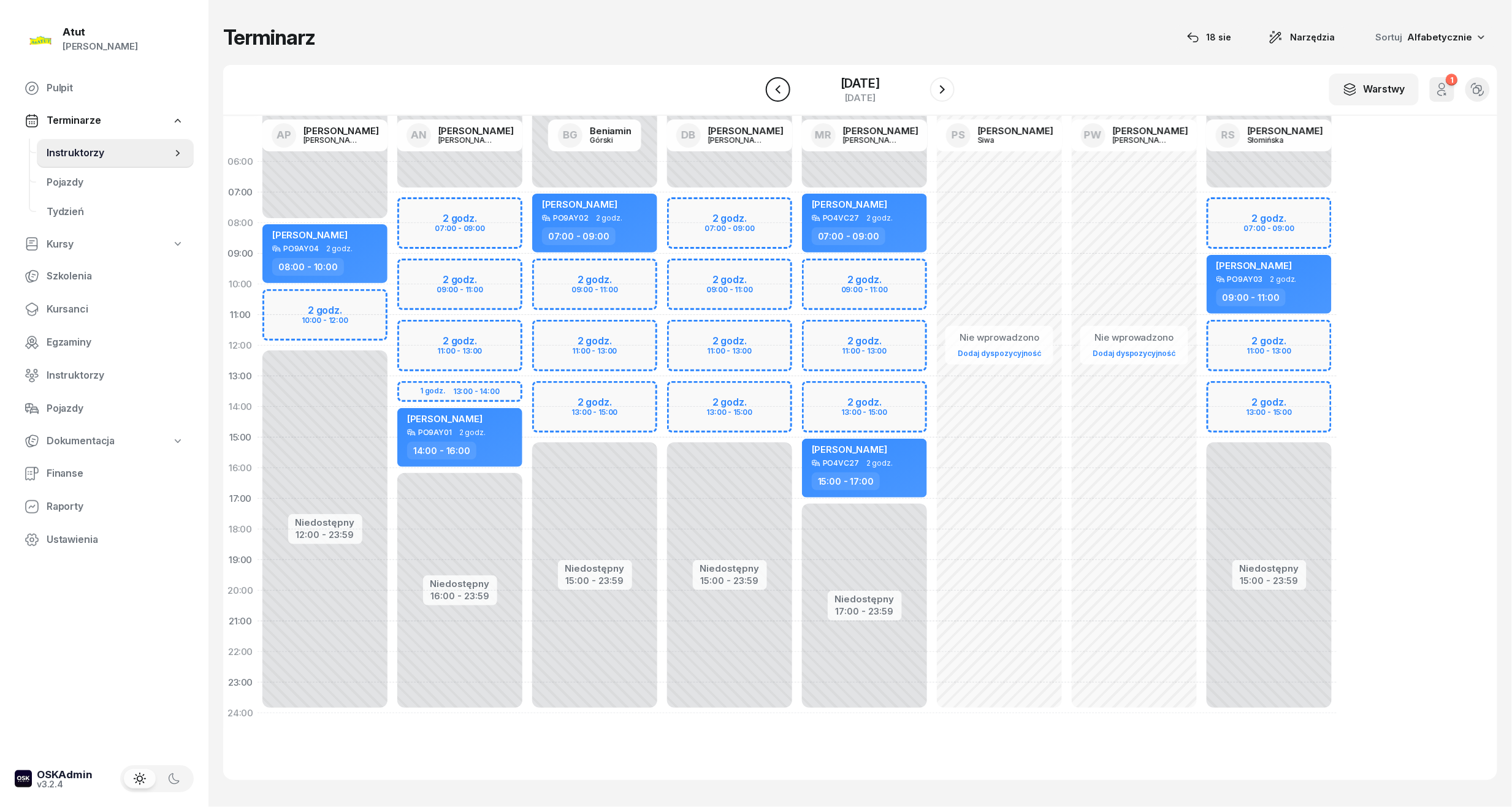
click at [770, 94] on icon "button" at bounding box center [777, 89] width 15 height 15
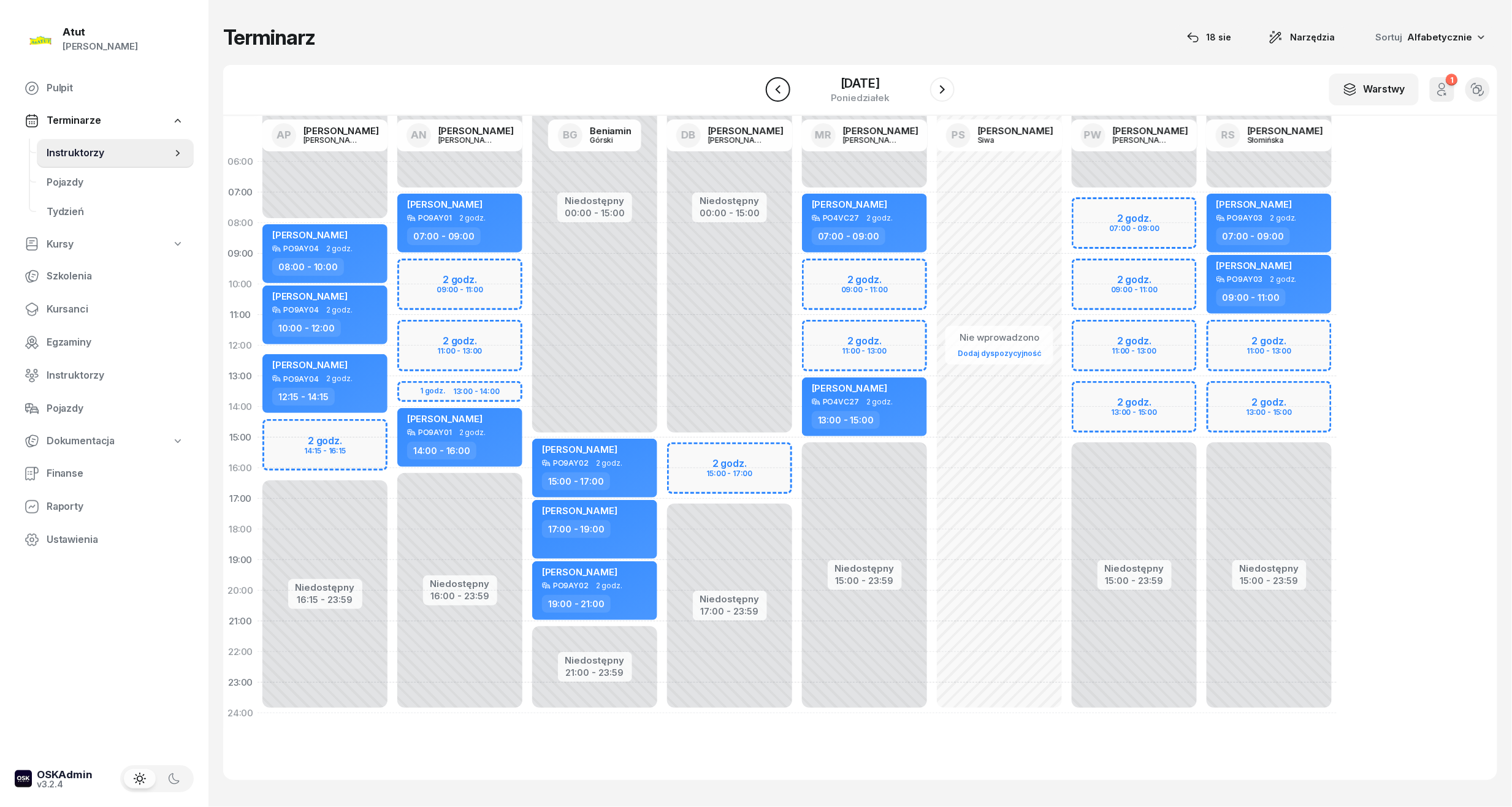
click at [770, 94] on icon "button" at bounding box center [777, 89] width 15 height 15
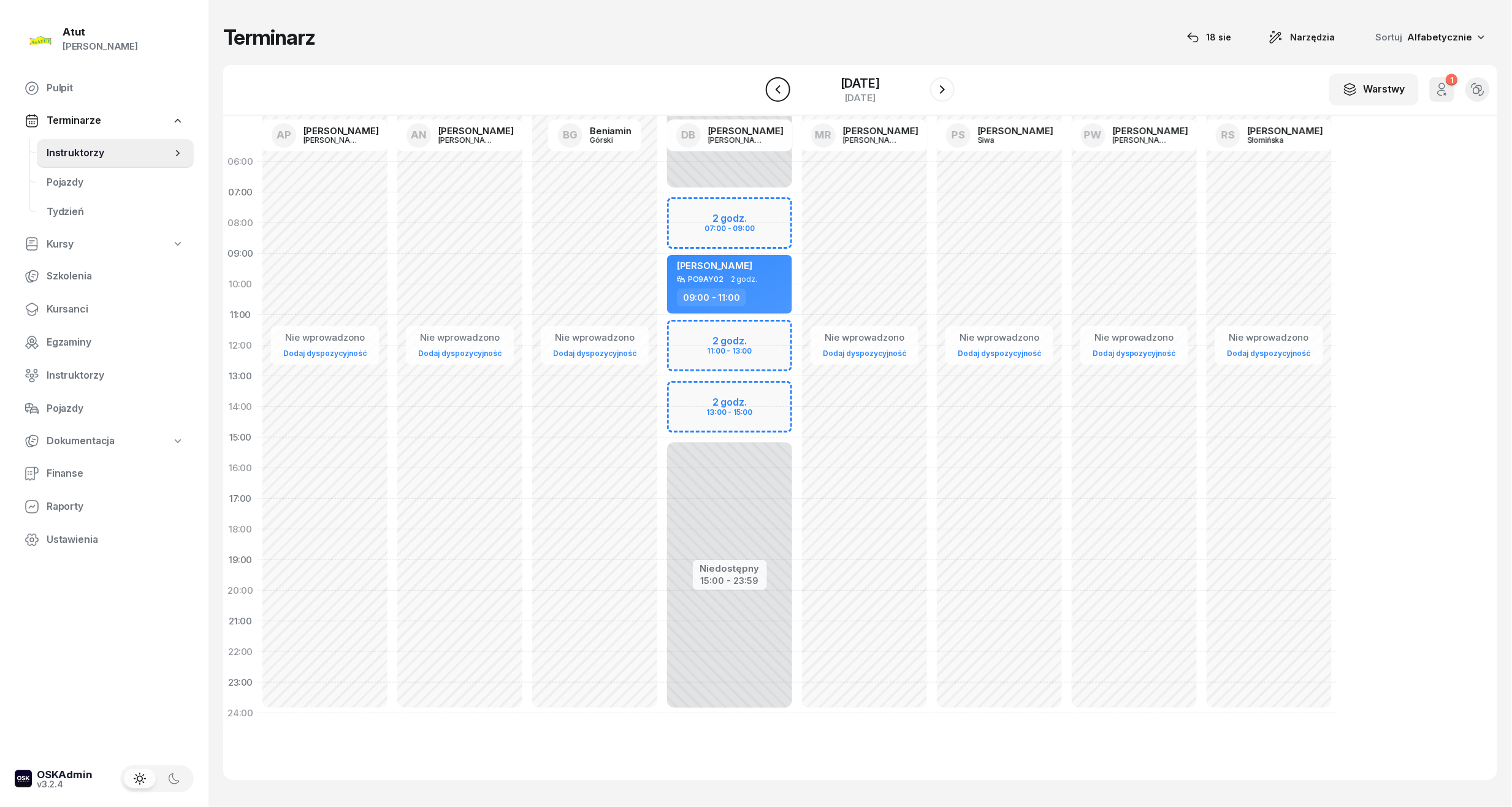
click at [770, 94] on icon "button" at bounding box center [777, 89] width 15 height 15
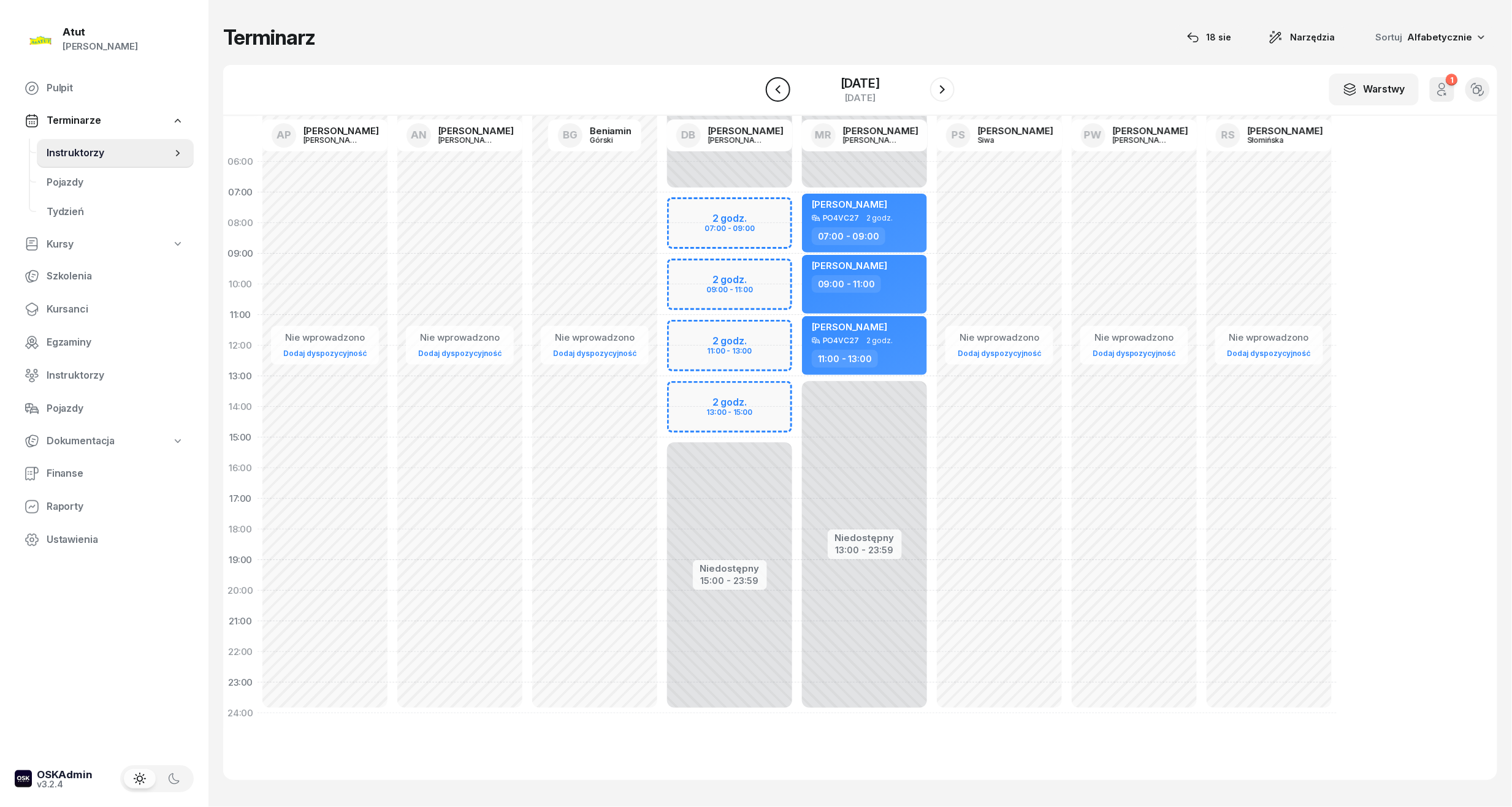
click at [770, 94] on icon "button" at bounding box center [777, 89] width 15 height 15
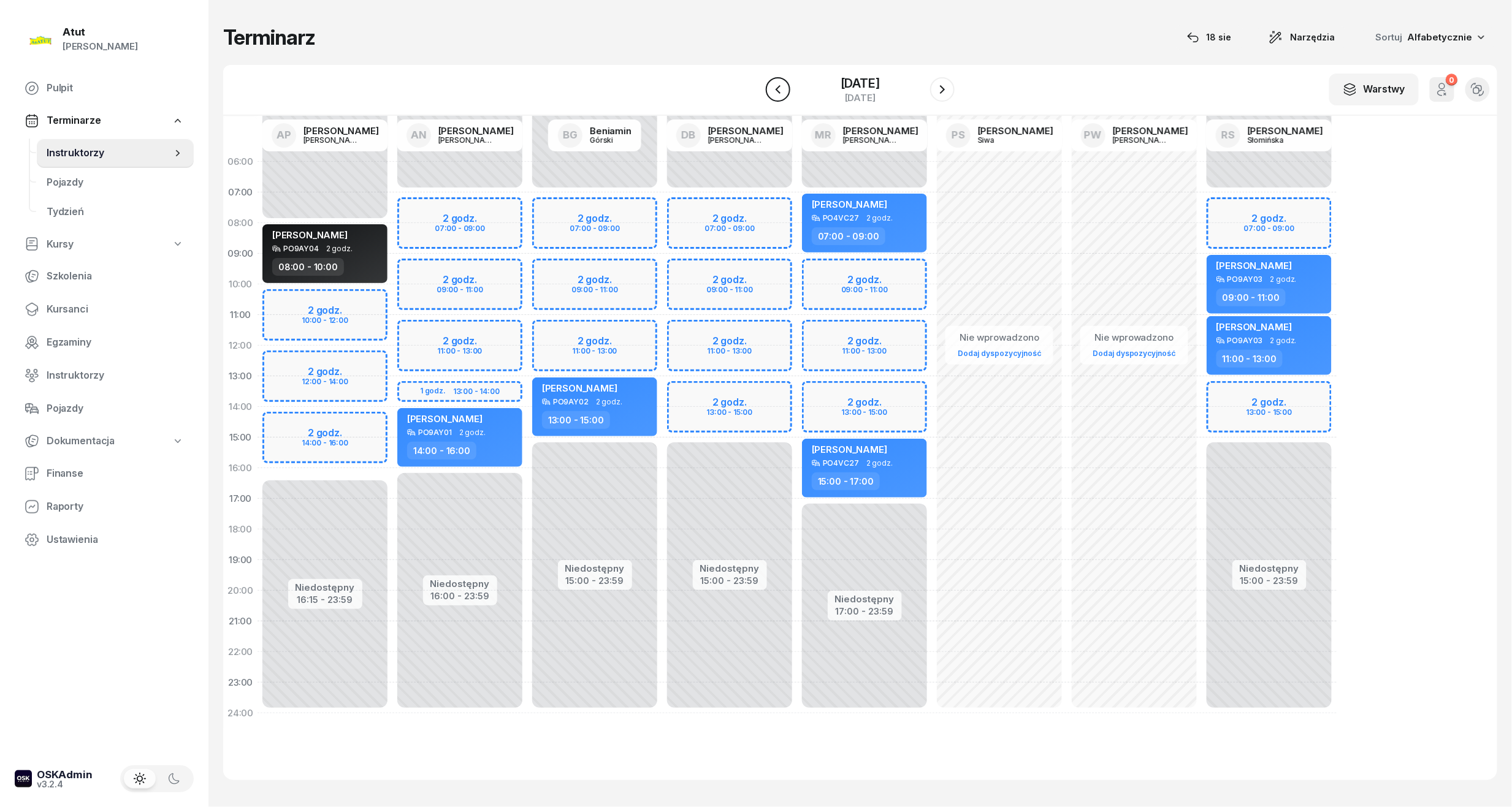
click at [770, 94] on icon "button" at bounding box center [777, 89] width 15 height 15
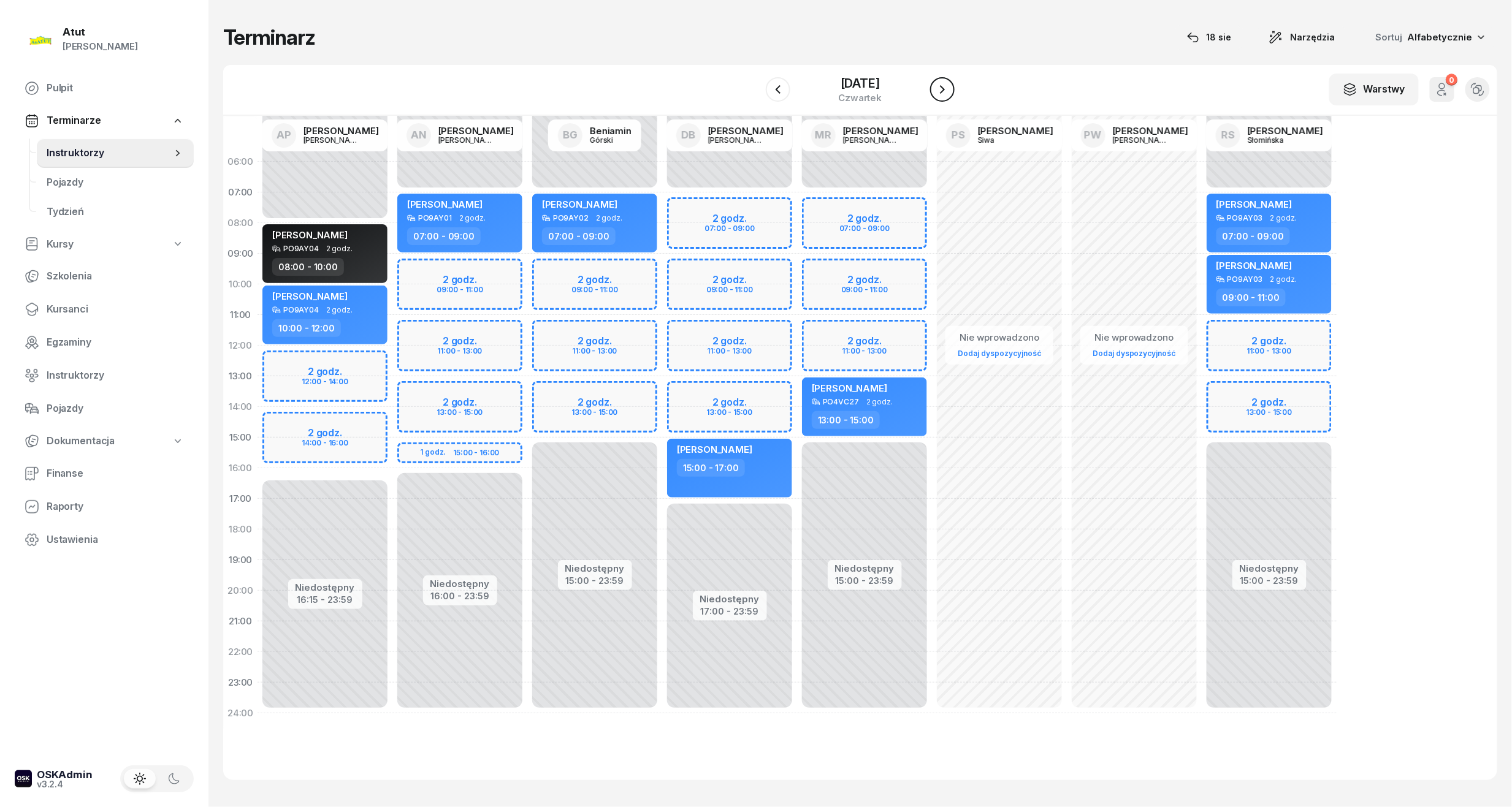
click at [949, 91] on button "button" at bounding box center [942, 89] width 24 height 24
click at [949, 91] on icon "button" at bounding box center [942, 89] width 15 height 15
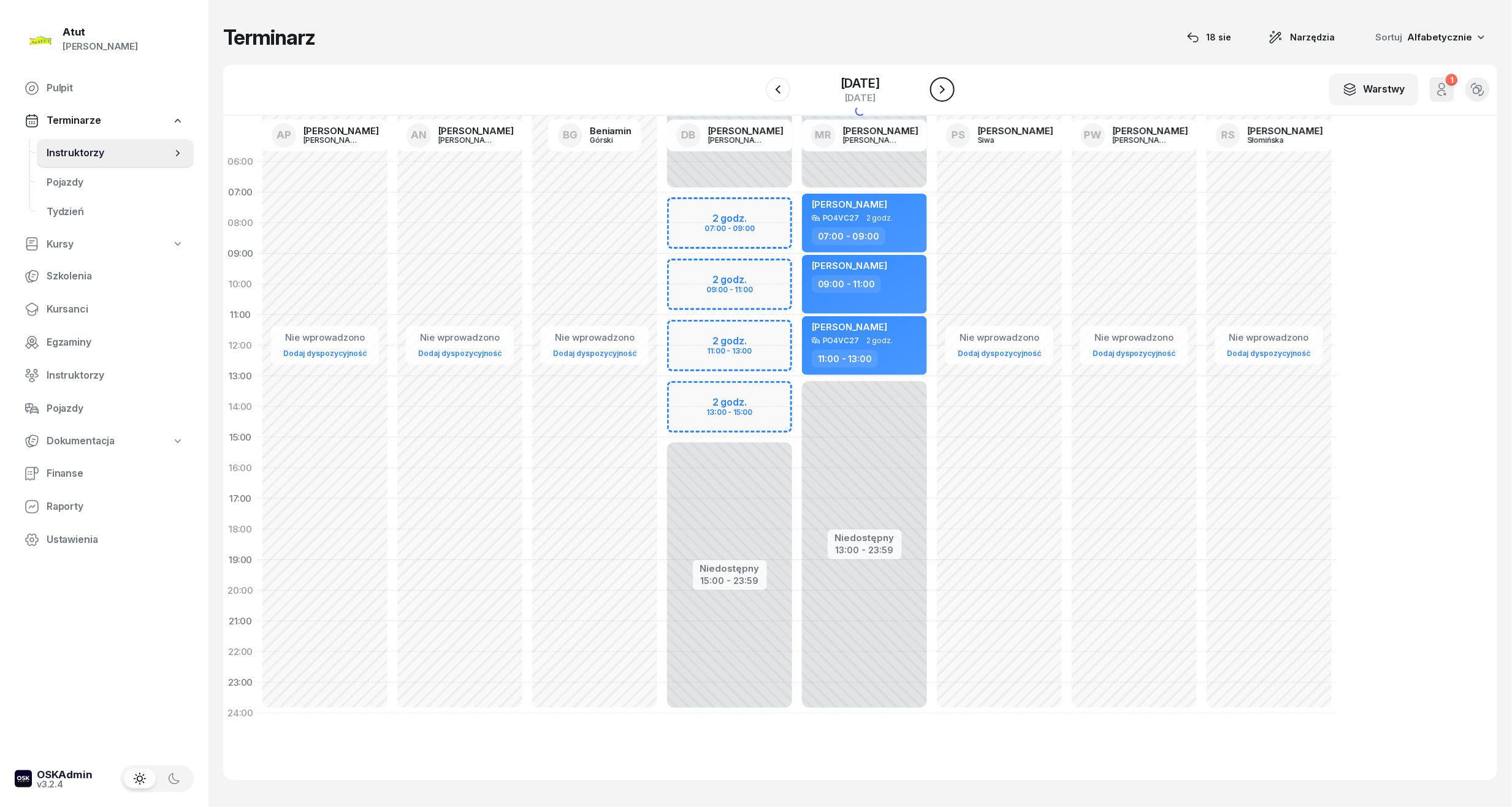
click at [949, 91] on icon "button" at bounding box center [942, 89] width 15 height 15
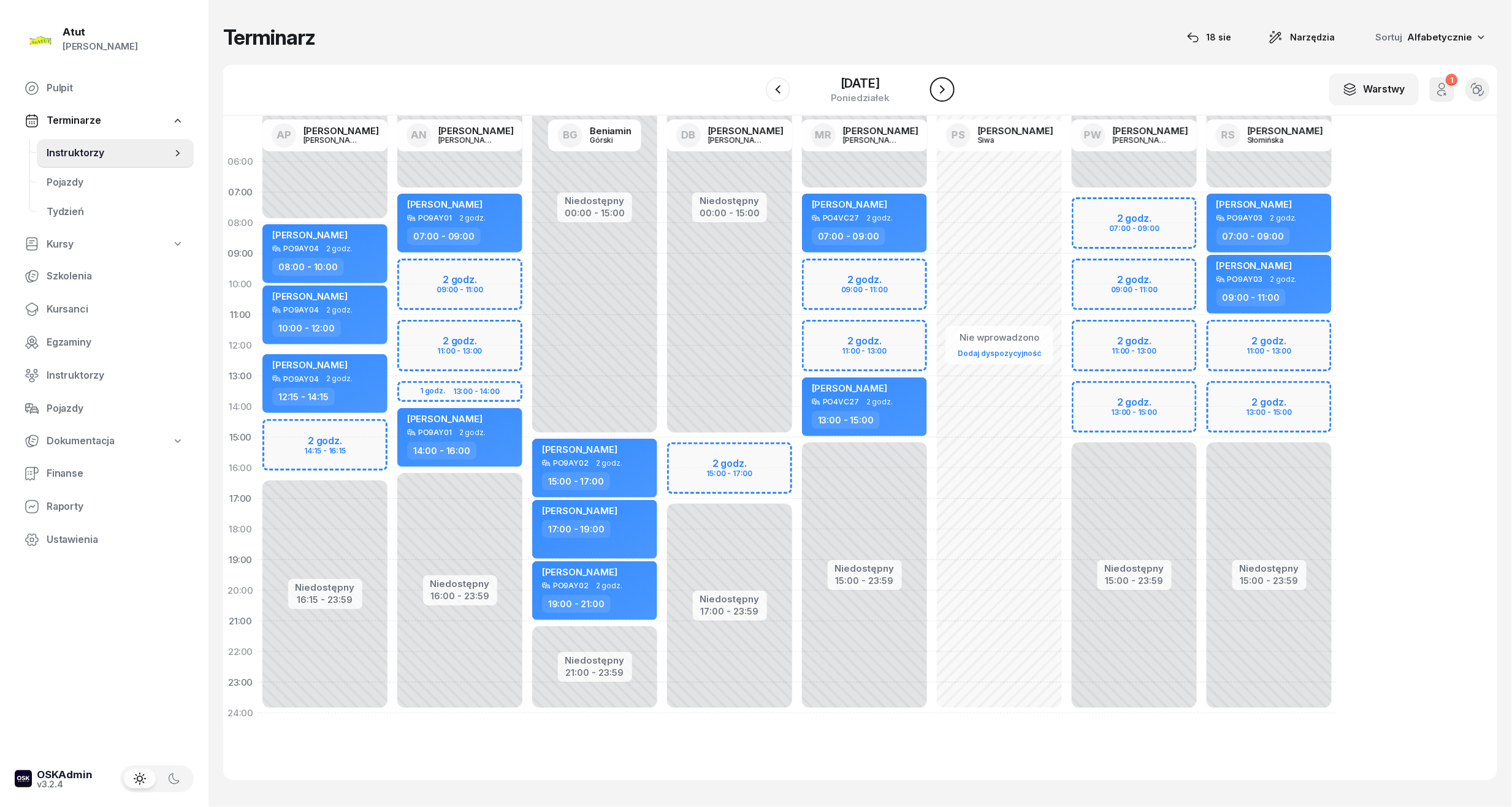
click at [949, 91] on icon "button" at bounding box center [942, 89] width 15 height 15
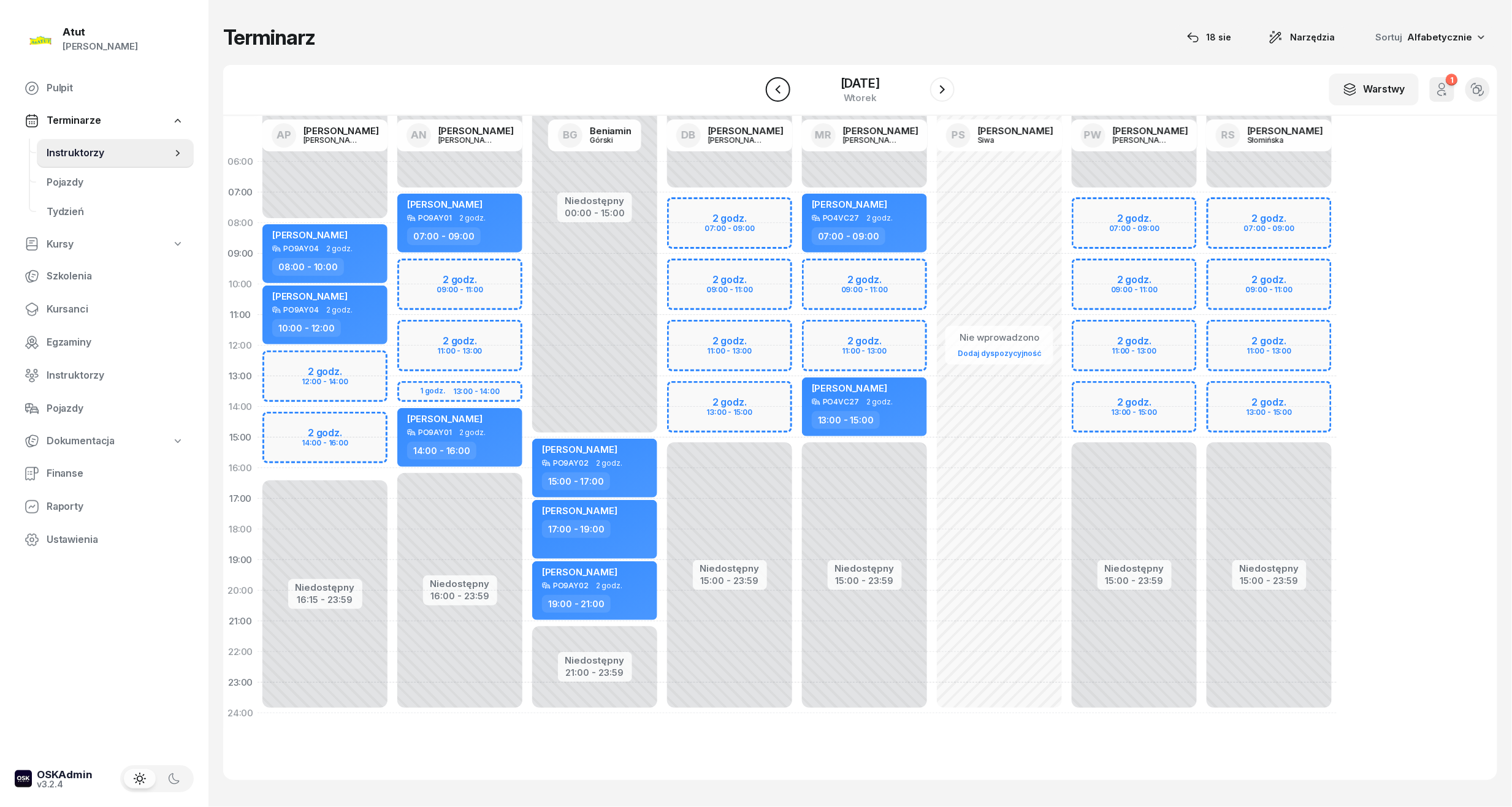
click at [770, 89] on icon "button" at bounding box center [777, 89] width 15 height 15
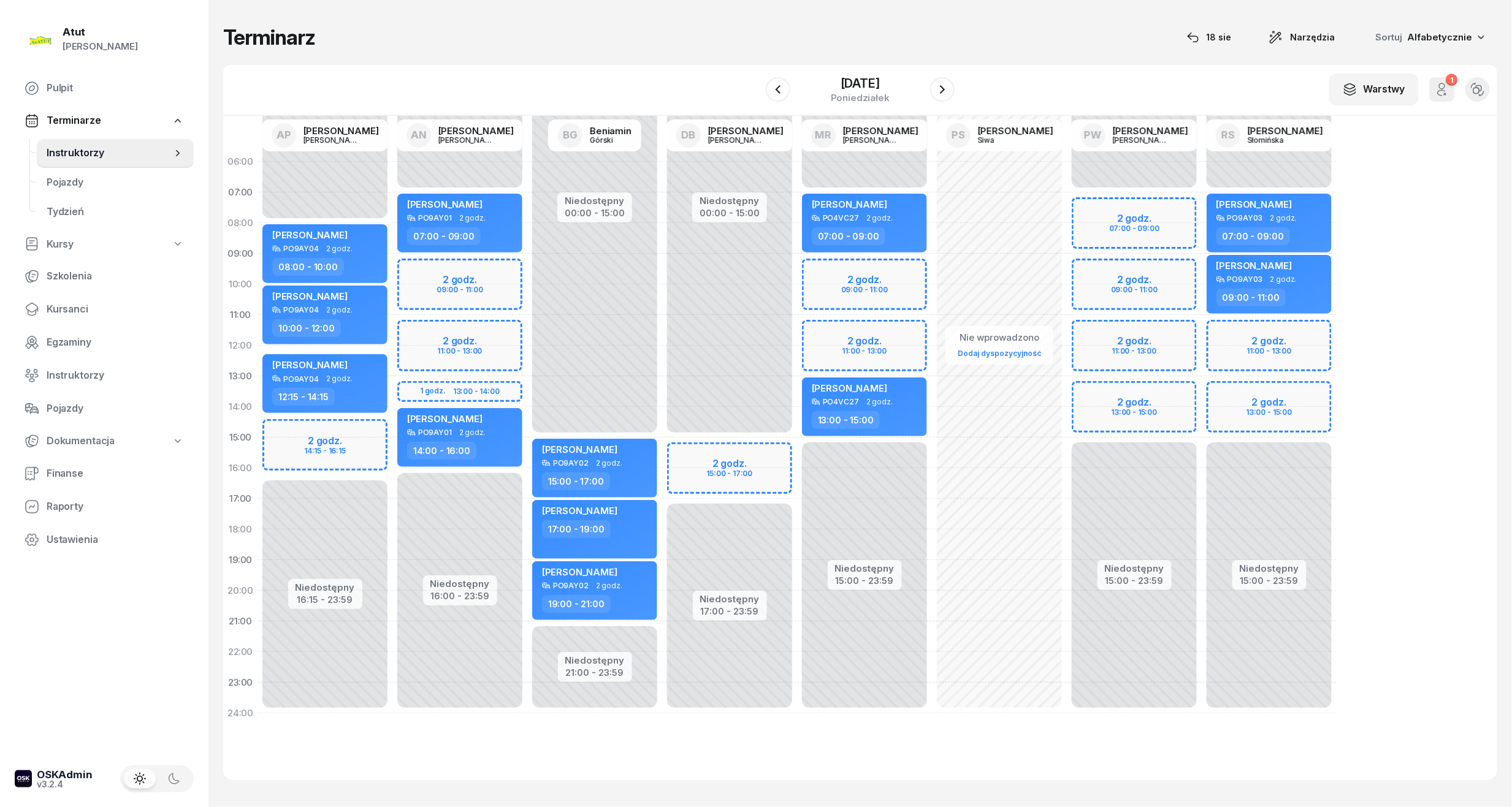
click at [797, 456] on div "Niedostępny 00:00 - 15:00 Niedostępny 17:00 - 23:59 2 godz. 15:00 - 17:00" at bounding box center [864, 438] width 135 height 582
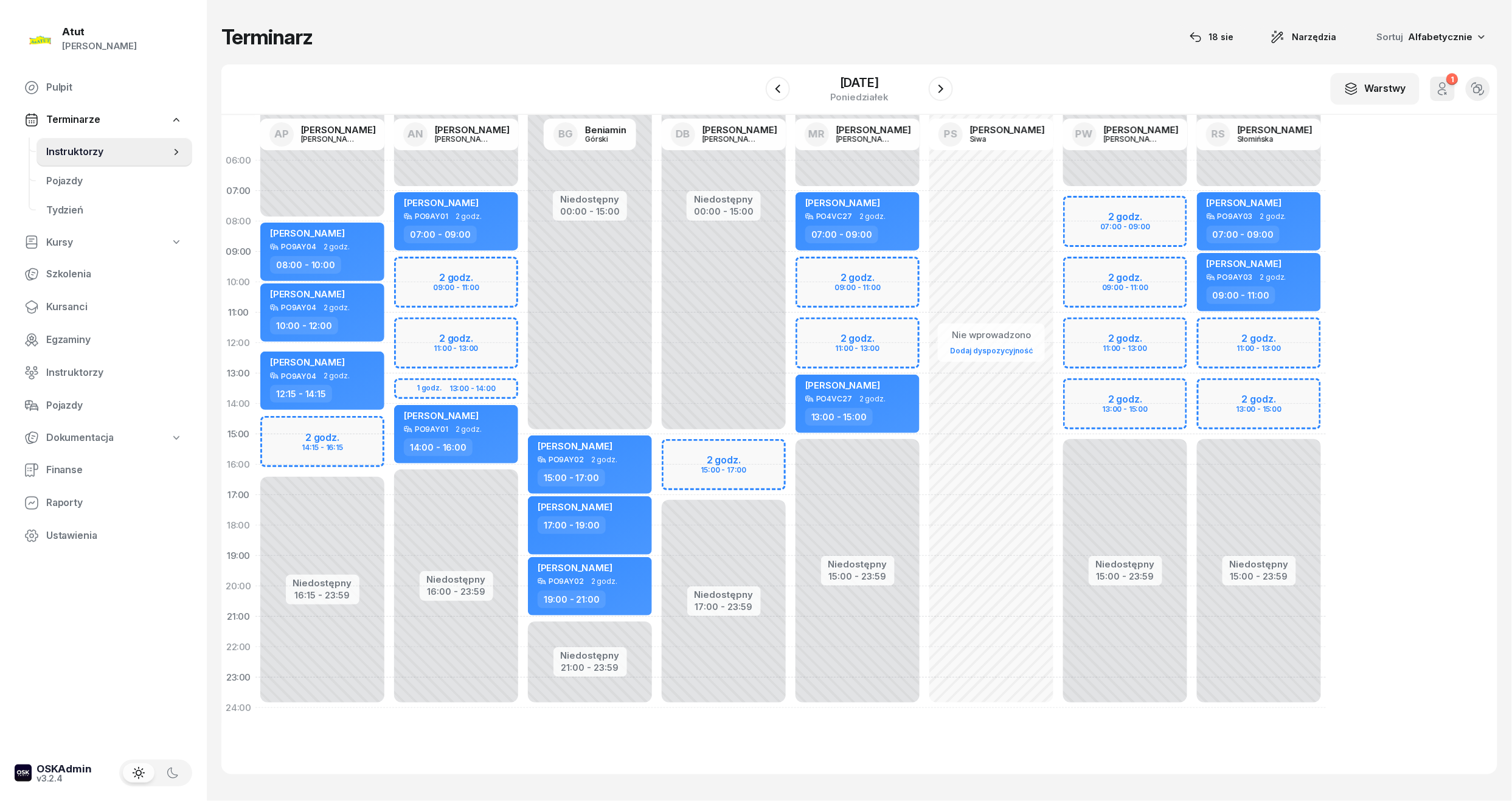
select select "15"
select select "17"
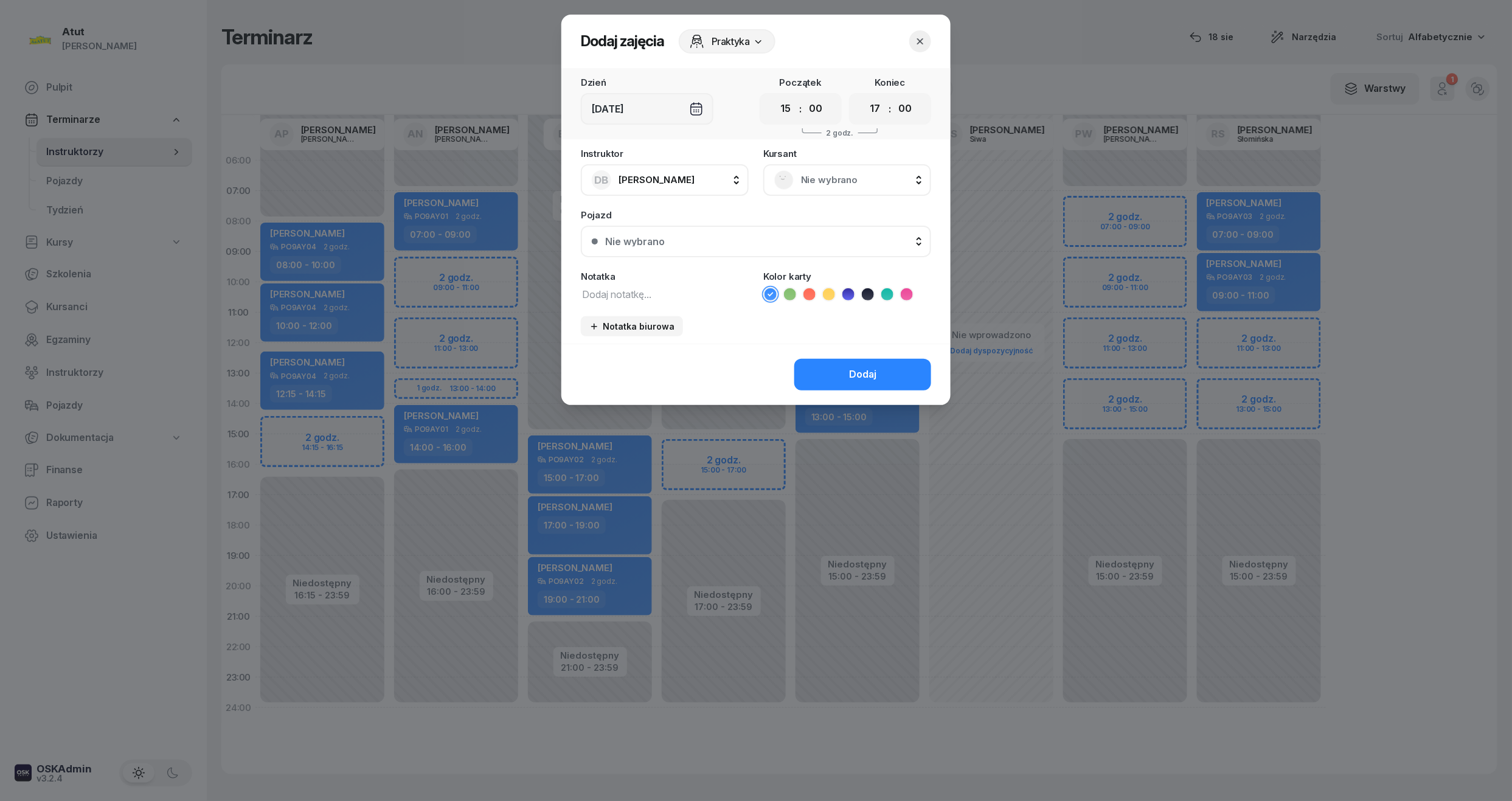
click at [880, 166] on div "Nie wybrano" at bounding box center [847, 180] width 167 height 31
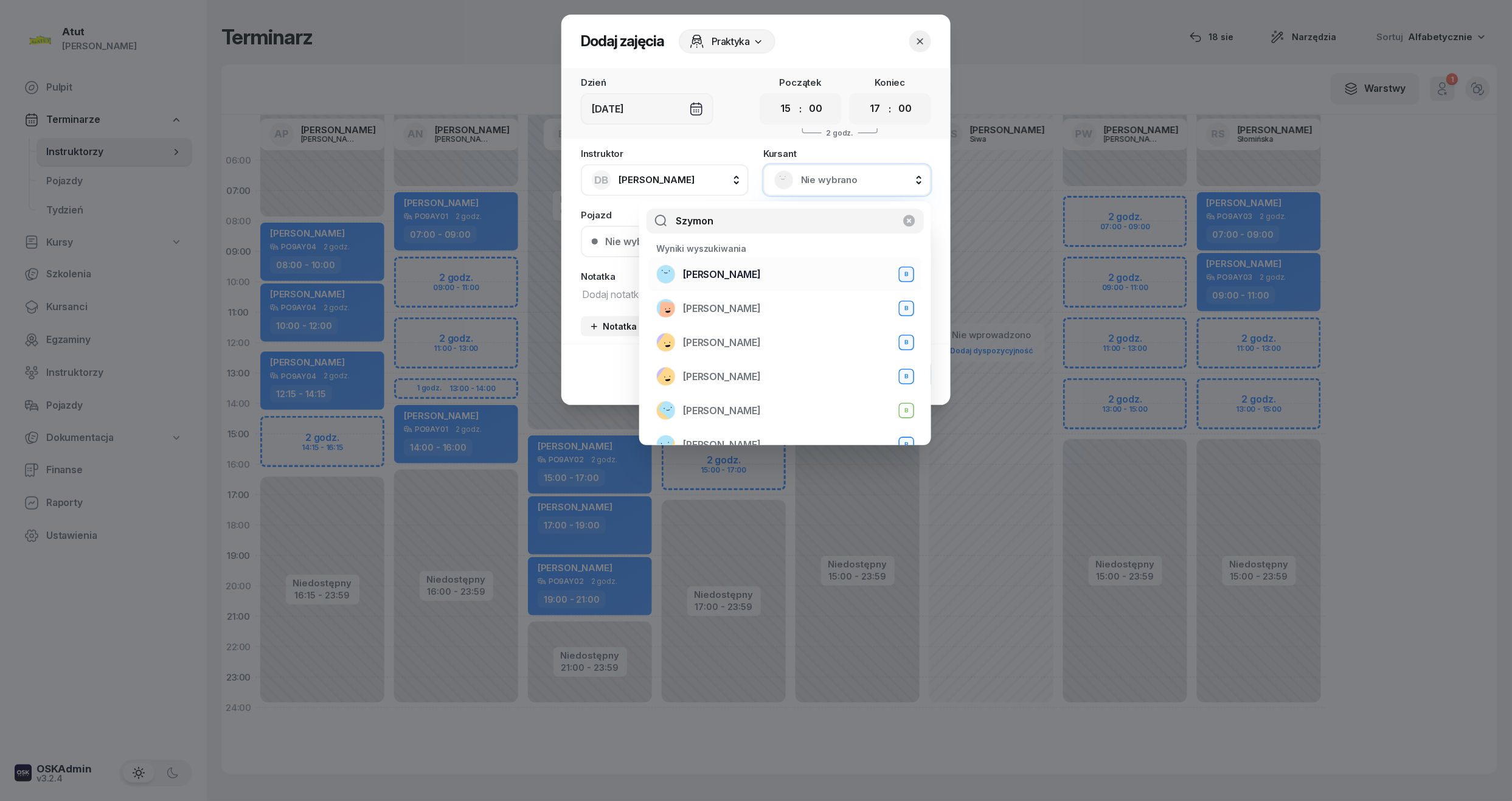
type input "Szymon"
click at [757, 272] on div "Szymon Kiecka B" at bounding box center [784, 274] width 258 height 19
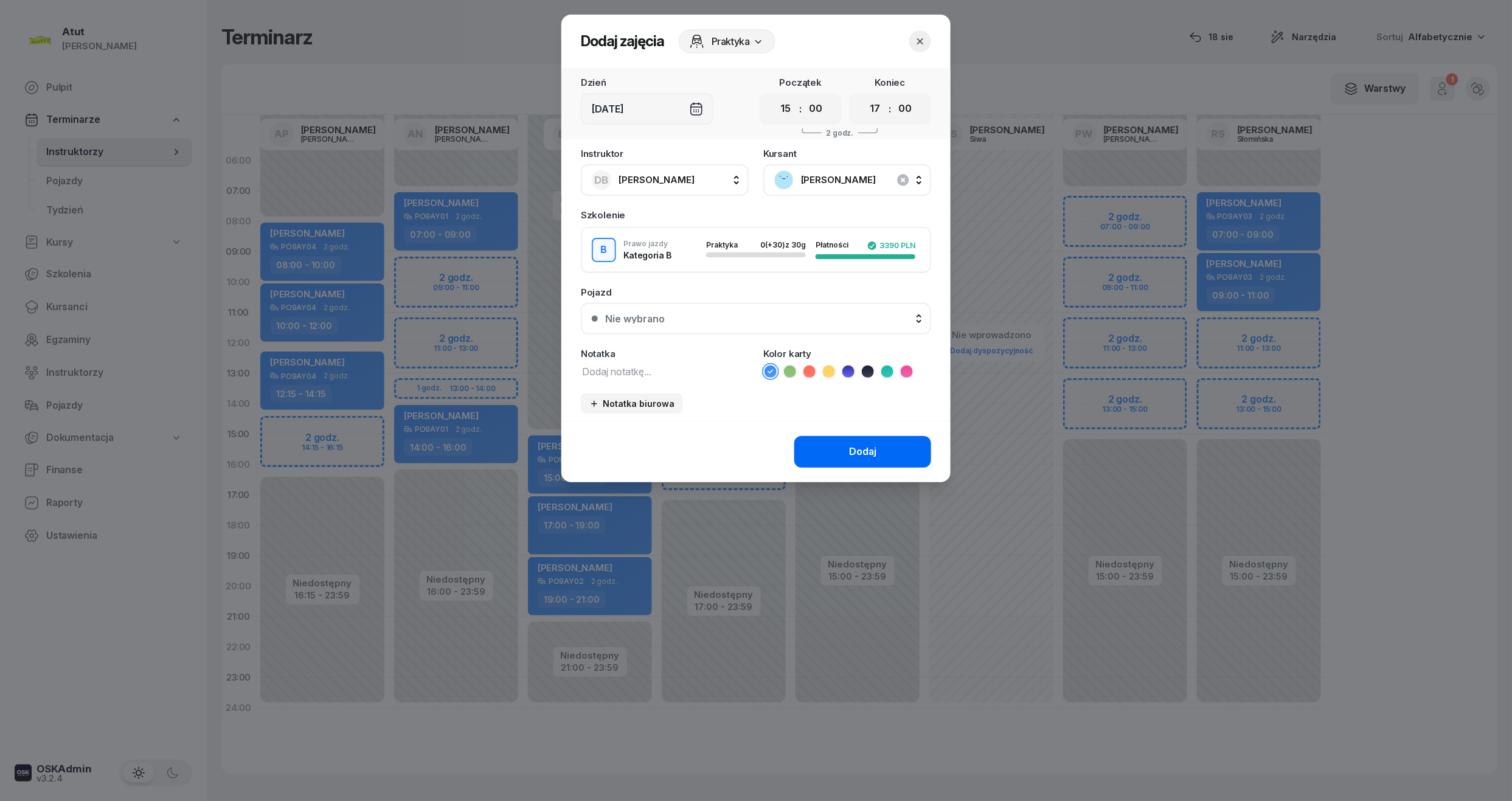
click at [878, 446] on button "Dodaj" at bounding box center [863, 452] width 137 height 31
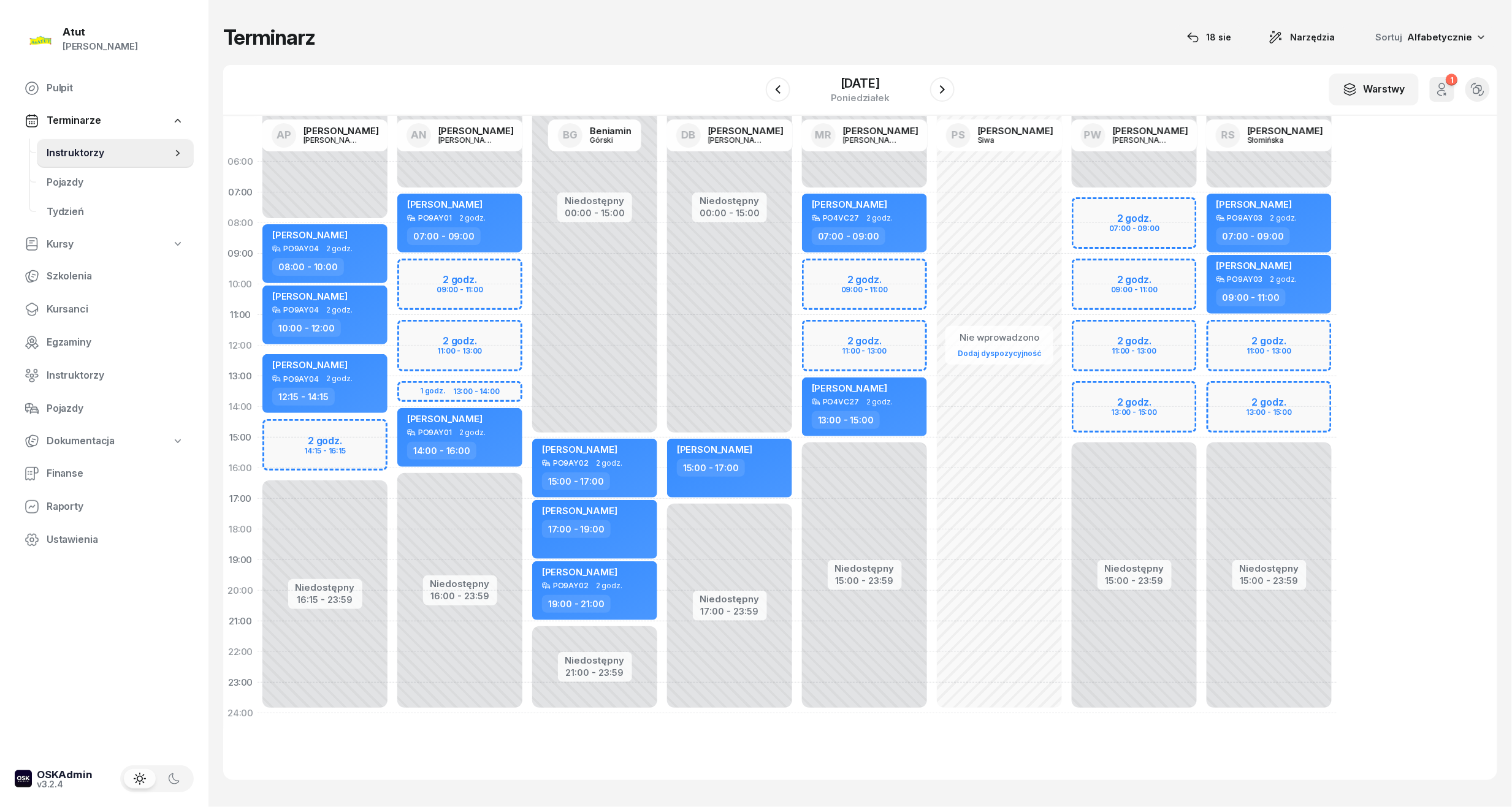
click at [974, 86] on div "W Wybierz AP Adam Pytlak AN Artur Nowakowski BG Beniamin Górski DB Dariusz Bańk…" at bounding box center [860, 90] width 1274 height 51
click at [950, 85] on icon "button" at bounding box center [942, 89] width 15 height 15
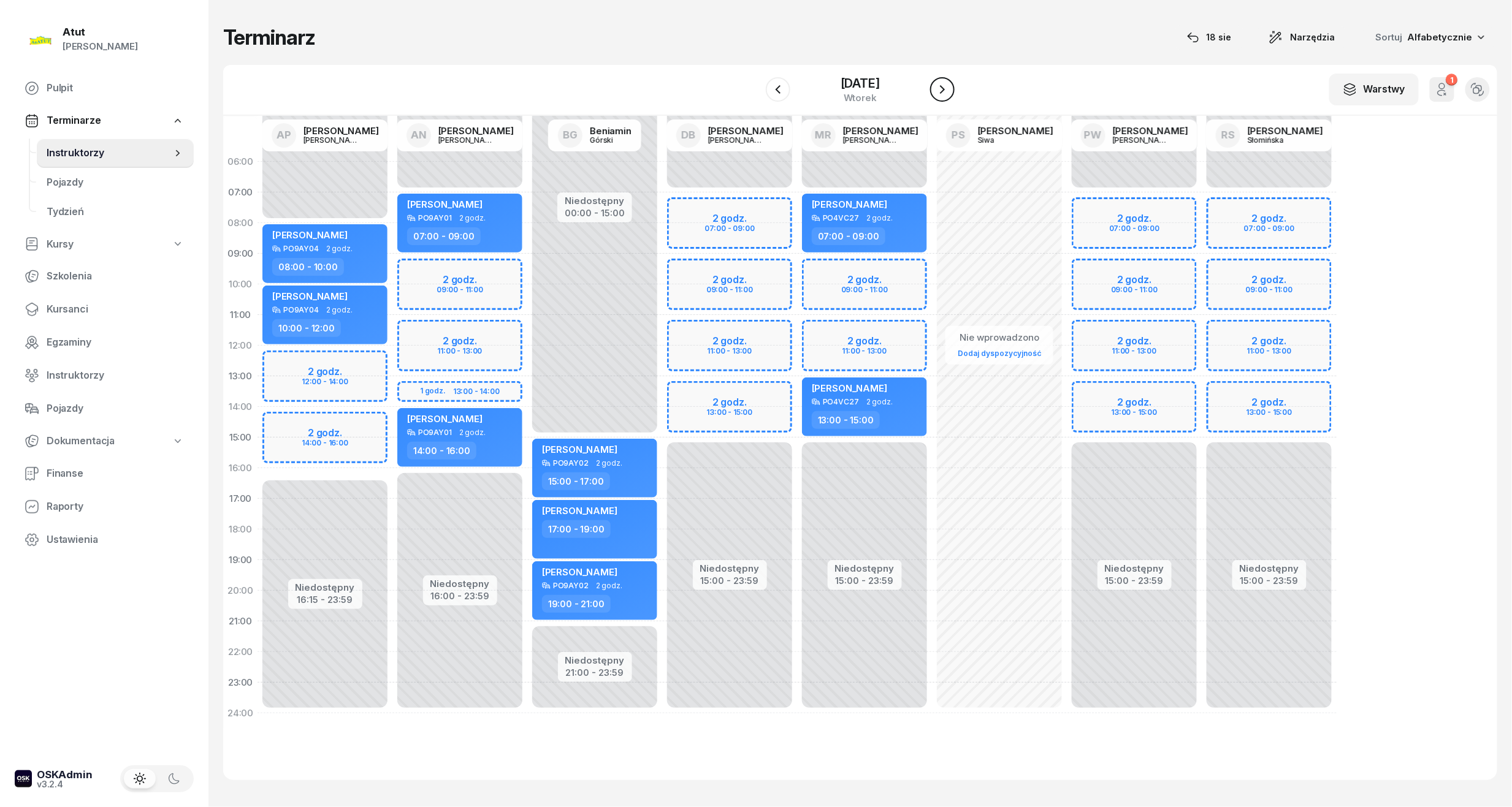
click at [950, 85] on icon "button" at bounding box center [942, 89] width 15 height 15
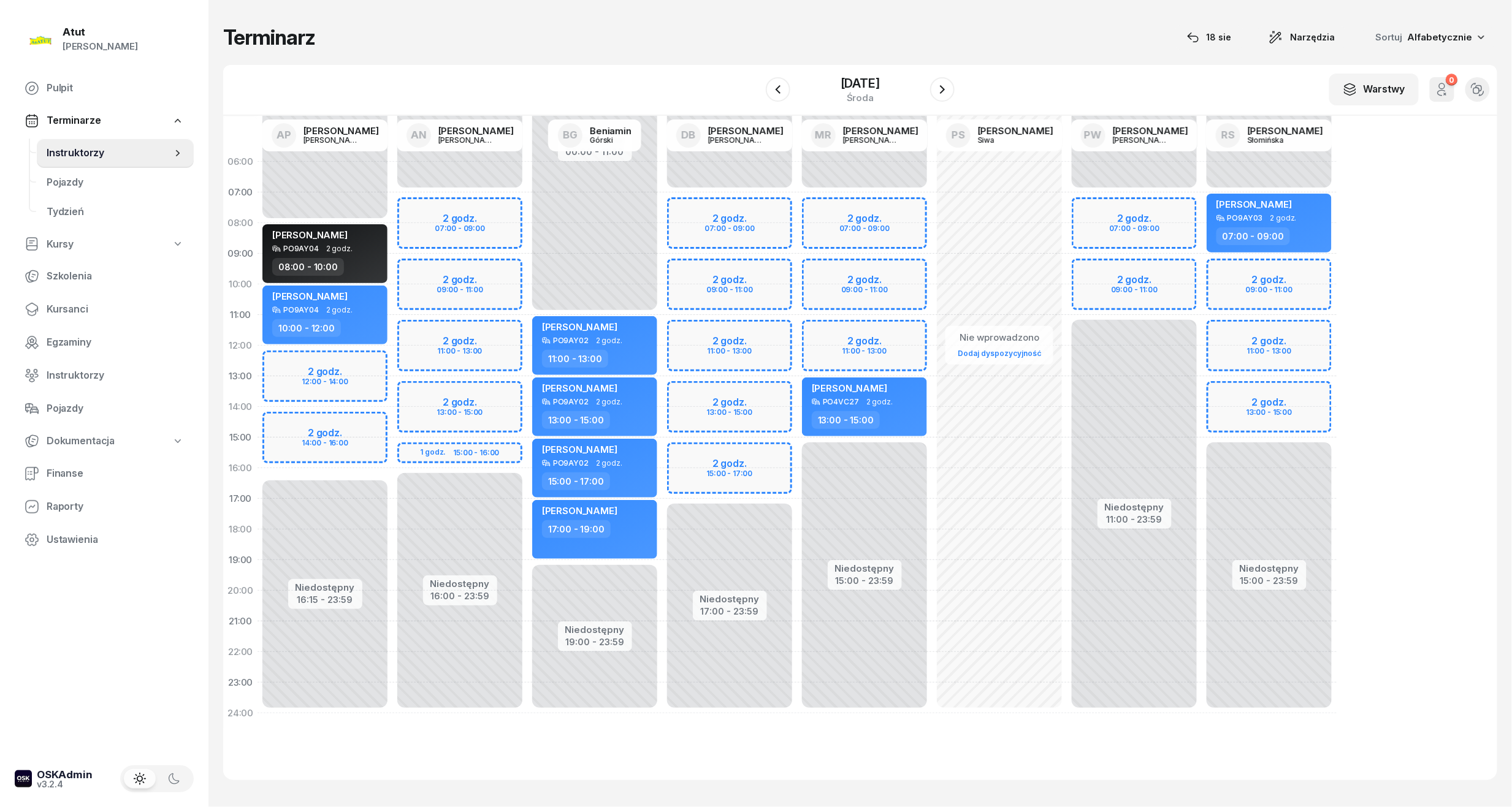
click at [797, 456] on div "Niedostępny 00:00 - 07:00 Niedostępny 17:00 - 23:59 2 godz. 07:00 - 09:00 2 god…" at bounding box center [864, 438] width 135 height 582
select select "15"
select select "17"
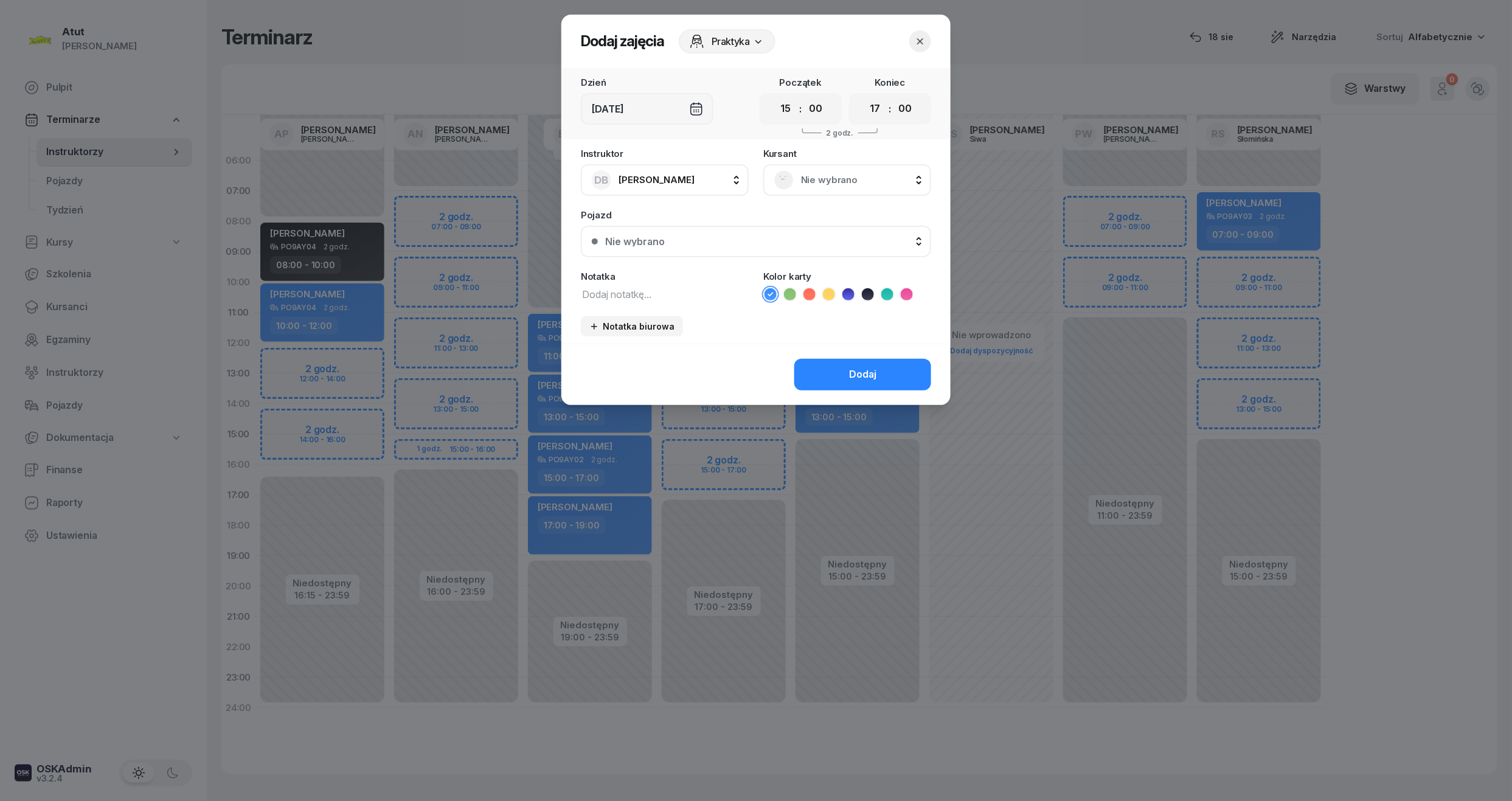
click at [819, 176] on span "Nie wybrano" at bounding box center [860, 180] width 119 height 16
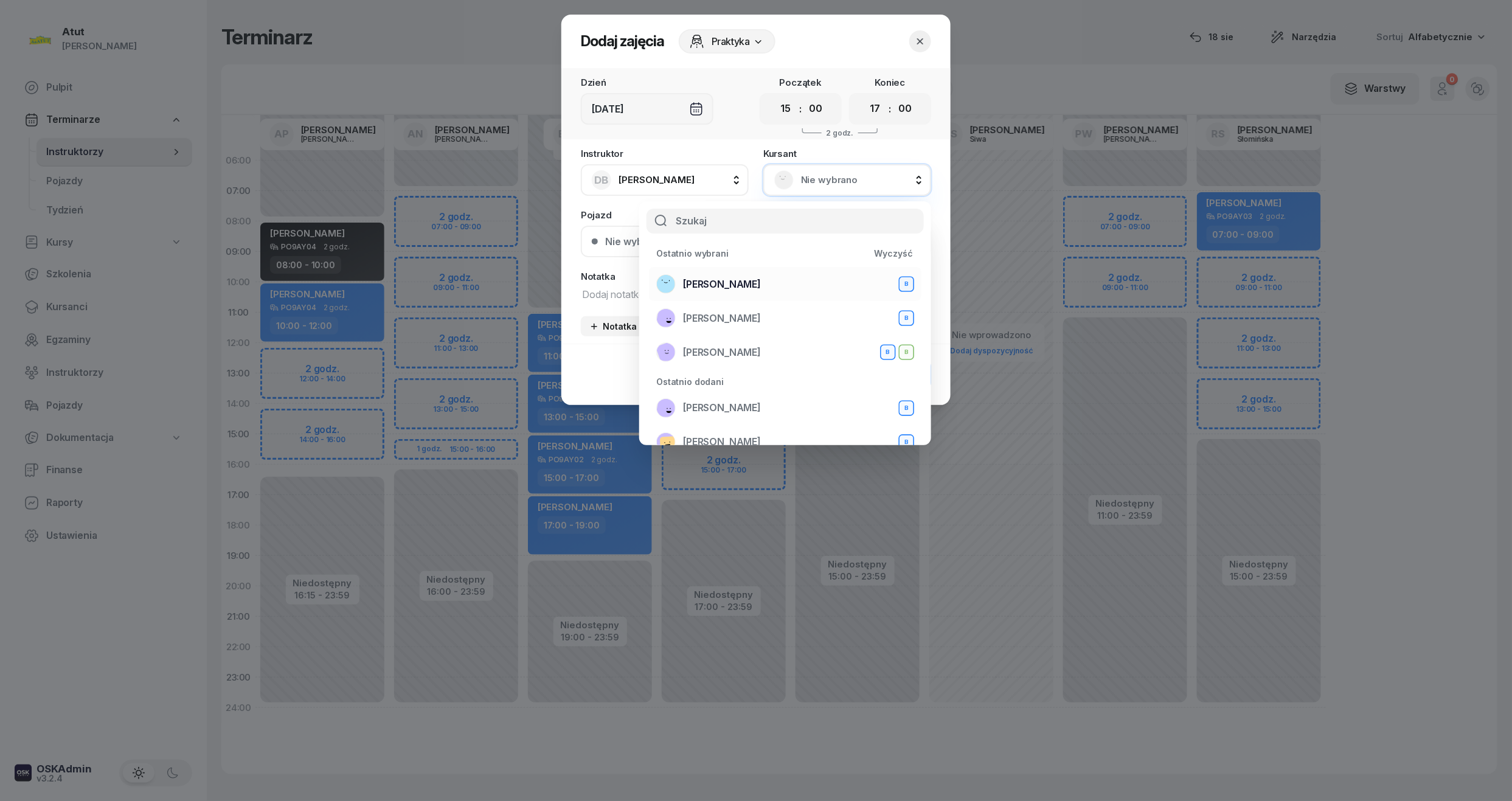
click at [744, 281] on span "[PERSON_NAME]" at bounding box center [722, 285] width 78 height 16
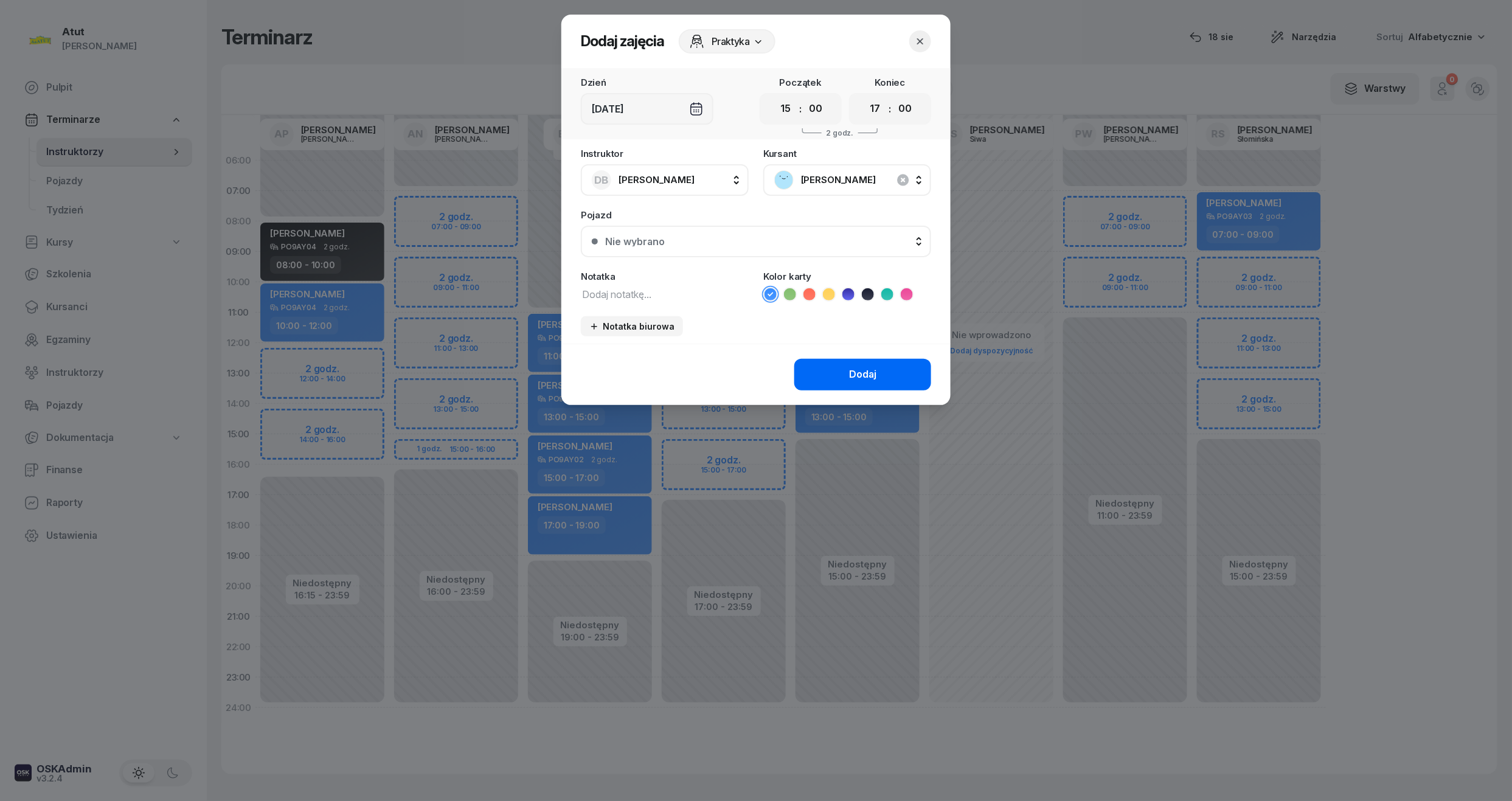
click at [870, 373] on div "Dodaj" at bounding box center [863, 375] width 28 height 16
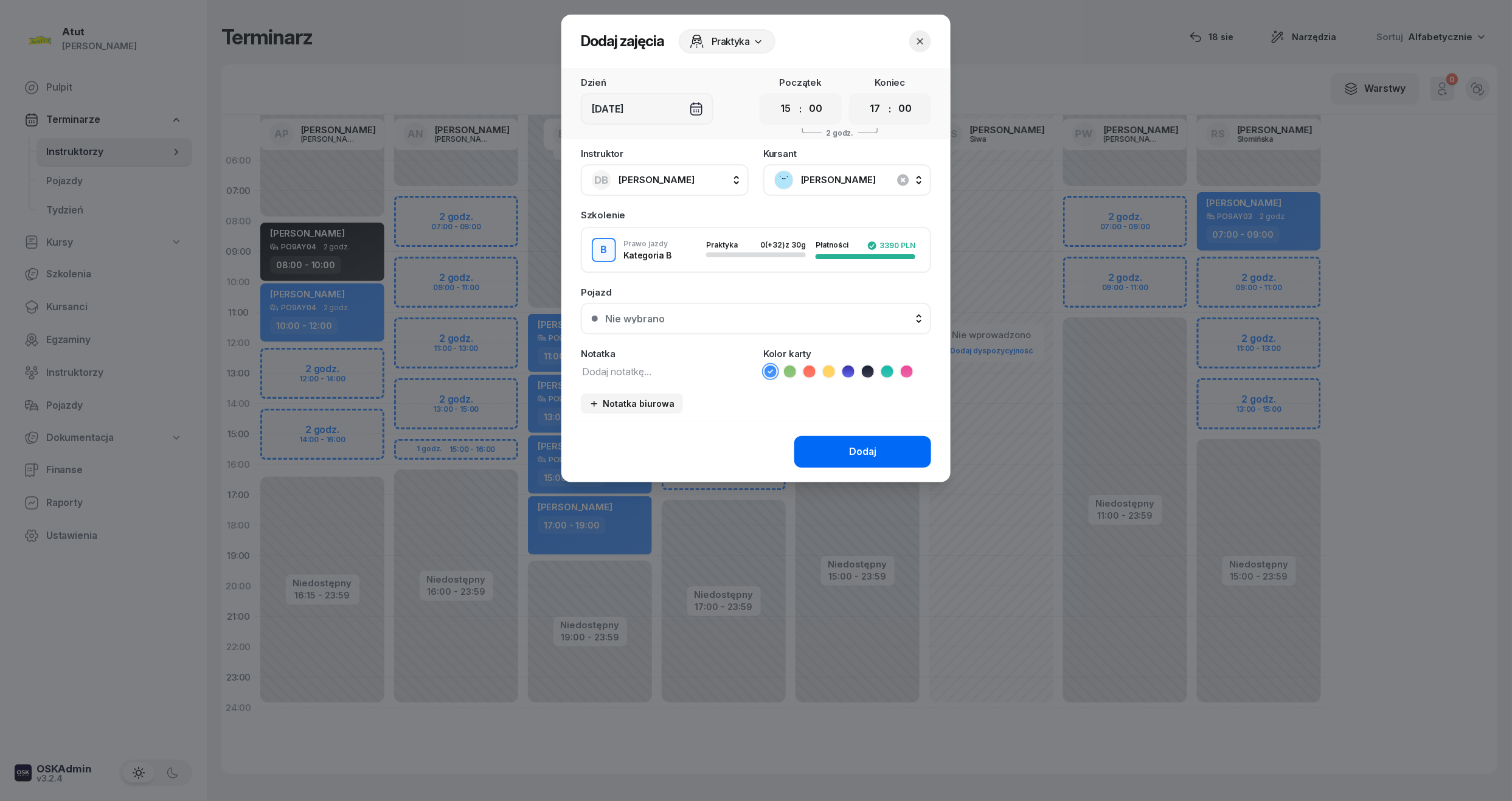
click at [867, 447] on div "Dodaj" at bounding box center [863, 452] width 28 height 16
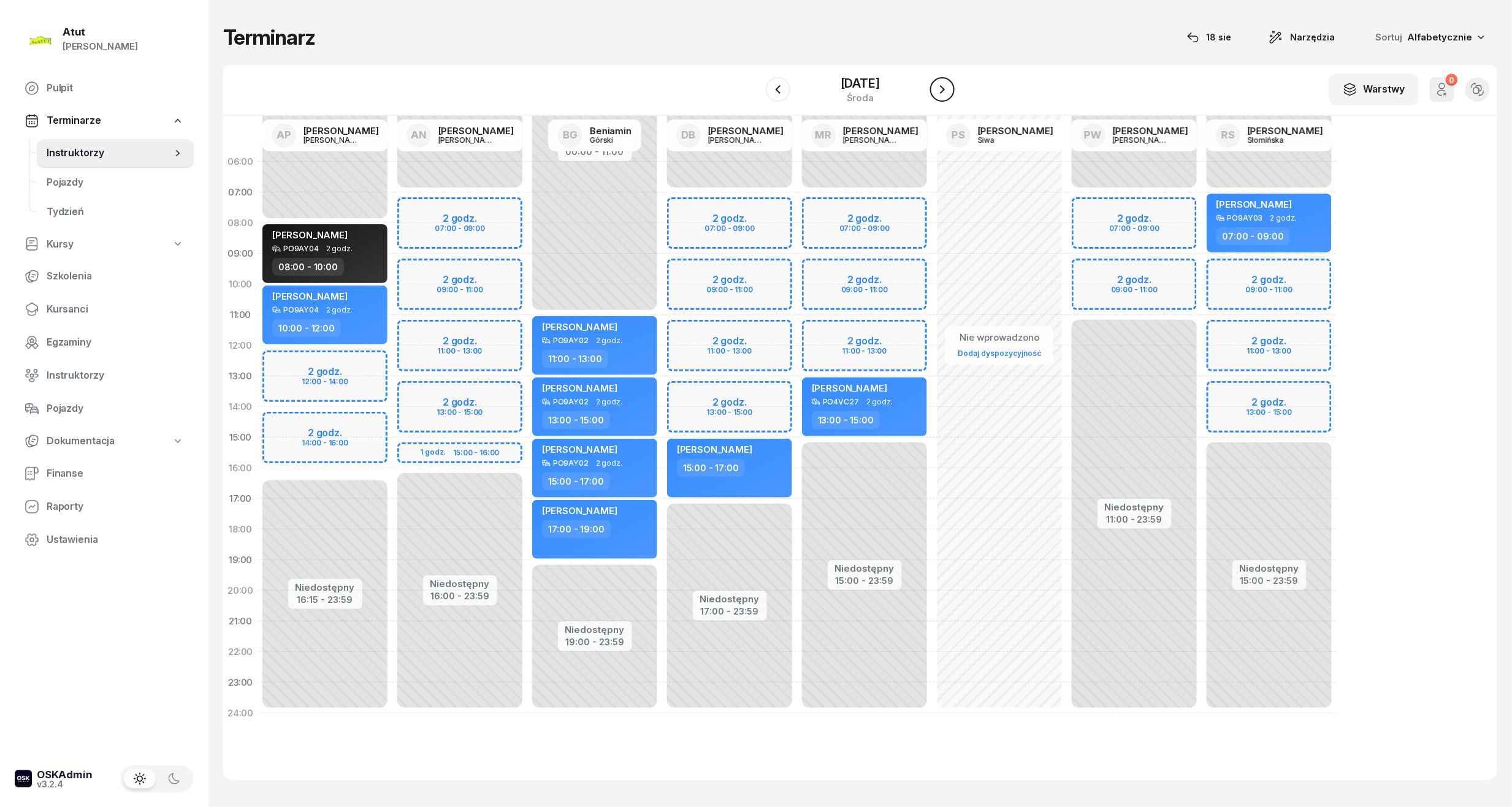
click at [950, 87] on icon "button" at bounding box center [942, 89] width 15 height 15
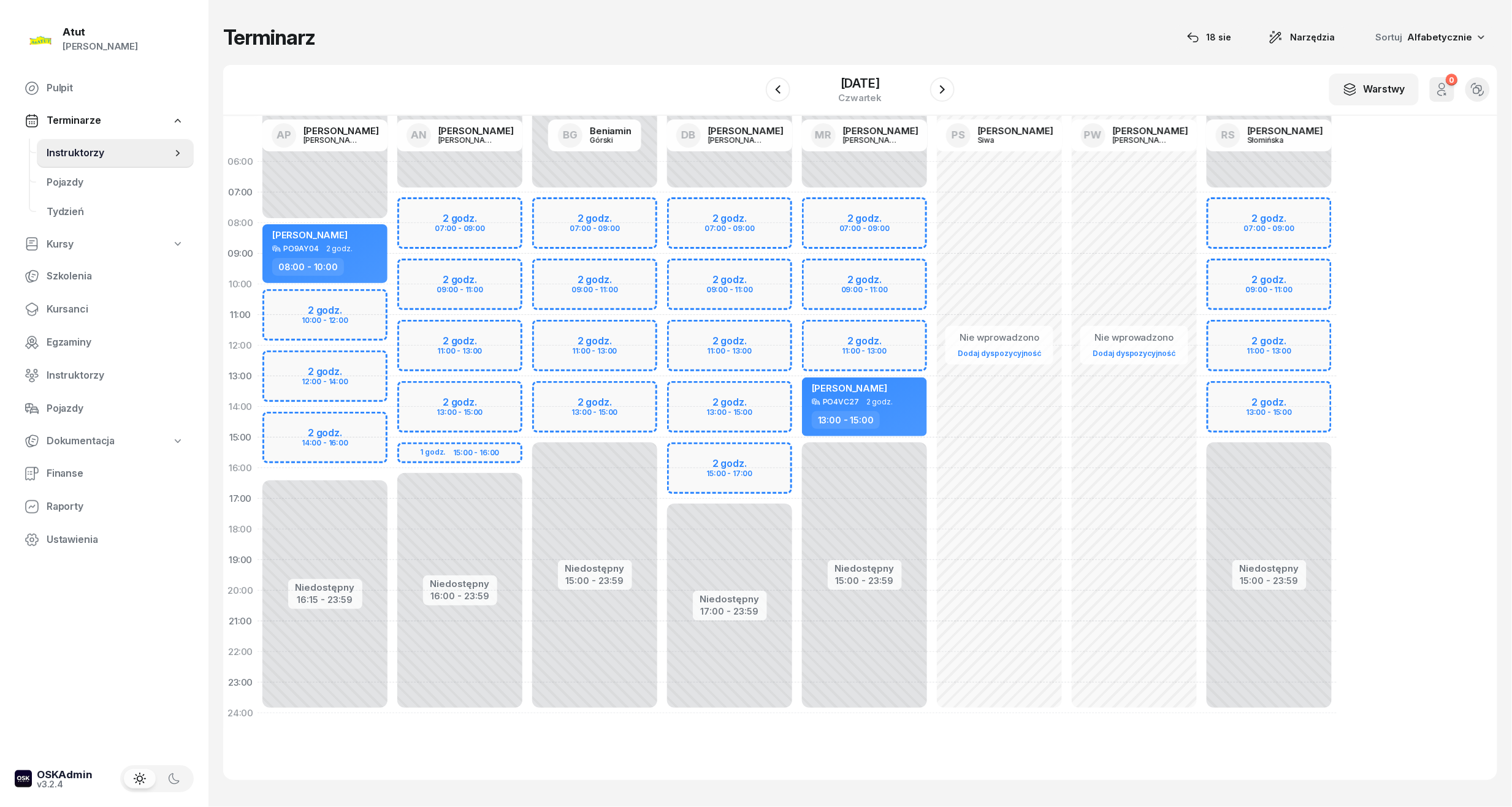
click at [797, 452] on div "Niedostępny 00:00 - 07:00 Niedostępny 17:00 - 23:59 2 godz. 07:00 - 09:00 2 god…" at bounding box center [864, 438] width 135 height 582
select select "15"
select select "17"
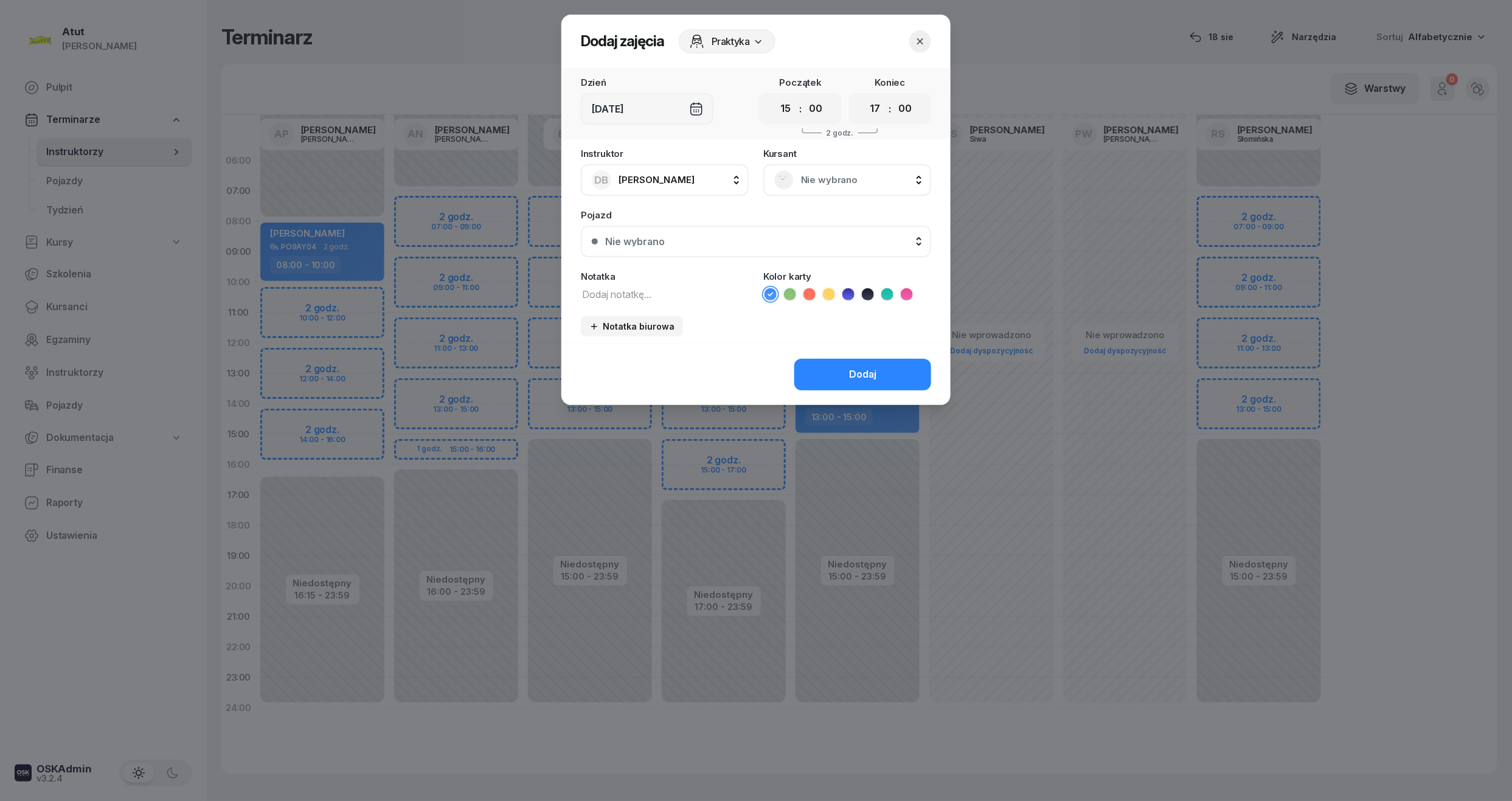
click at [821, 173] on span "Nie wybrano" at bounding box center [860, 180] width 119 height 16
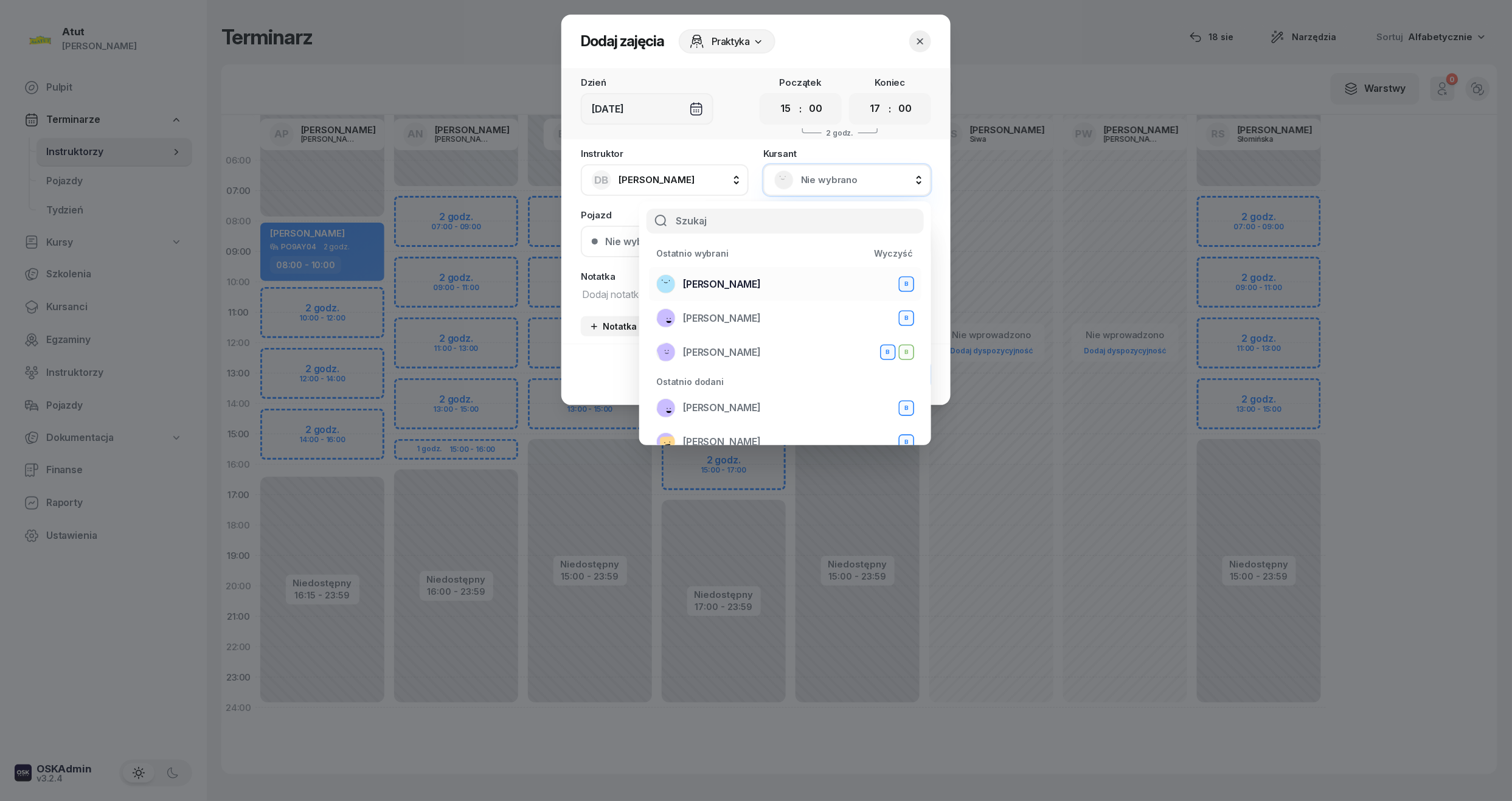
click at [706, 287] on span "[PERSON_NAME]" at bounding box center [722, 285] width 78 height 16
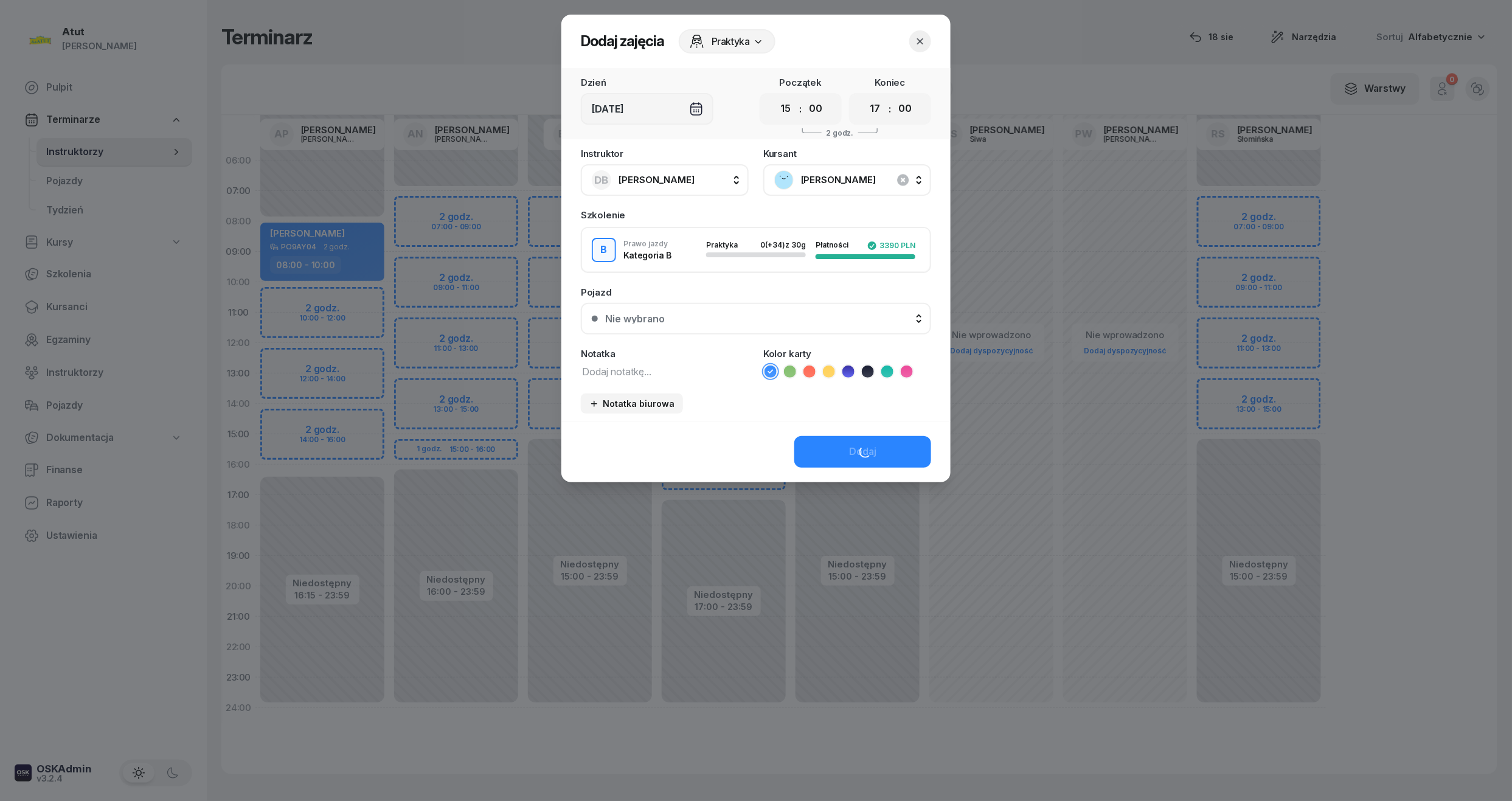
click at [892, 449] on div "Dodaj" at bounding box center [756, 451] width 389 height 62
click at [892, 449] on button "Dodaj" at bounding box center [863, 452] width 137 height 31
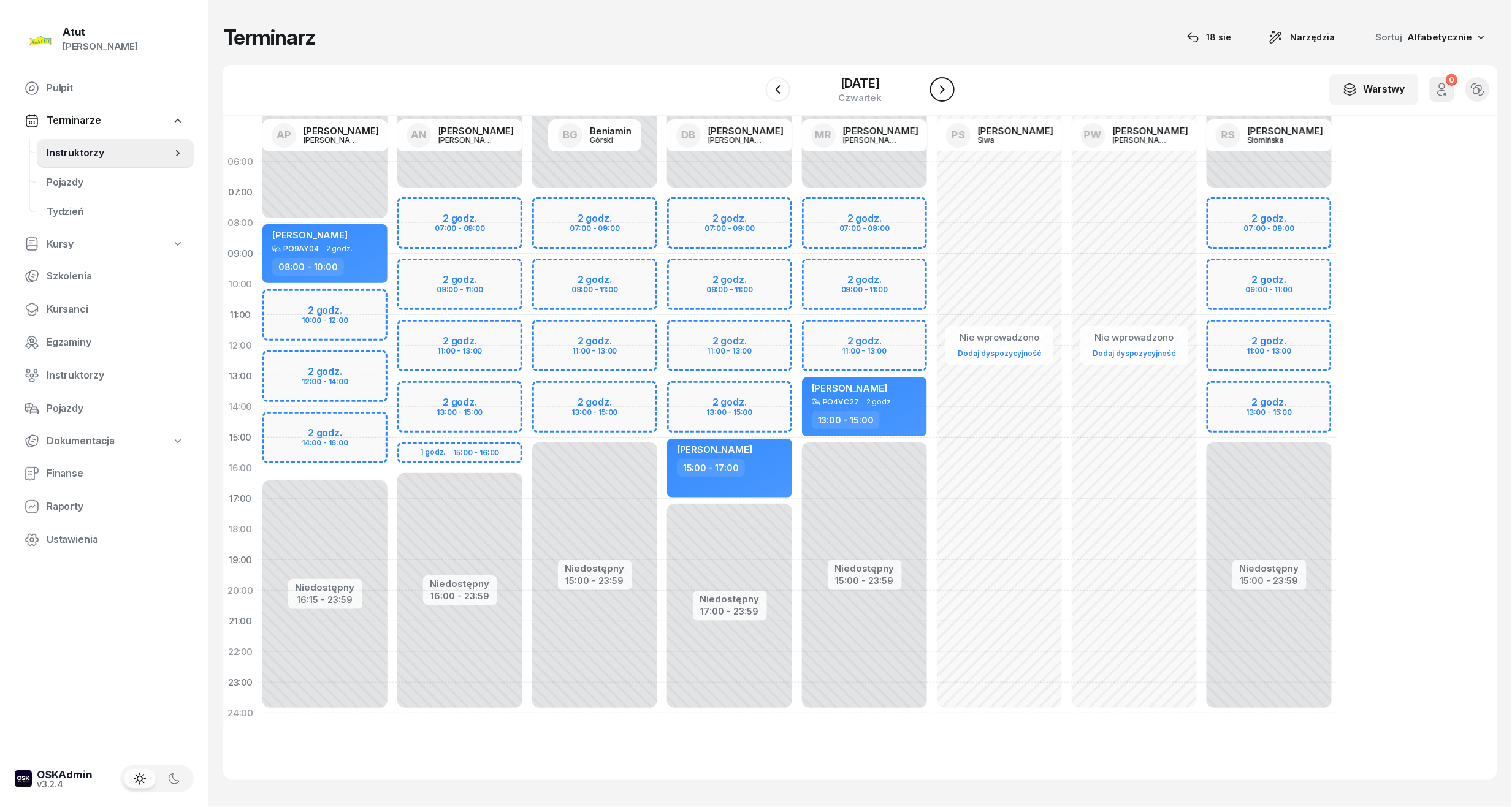
click at [950, 82] on icon "button" at bounding box center [942, 89] width 15 height 15
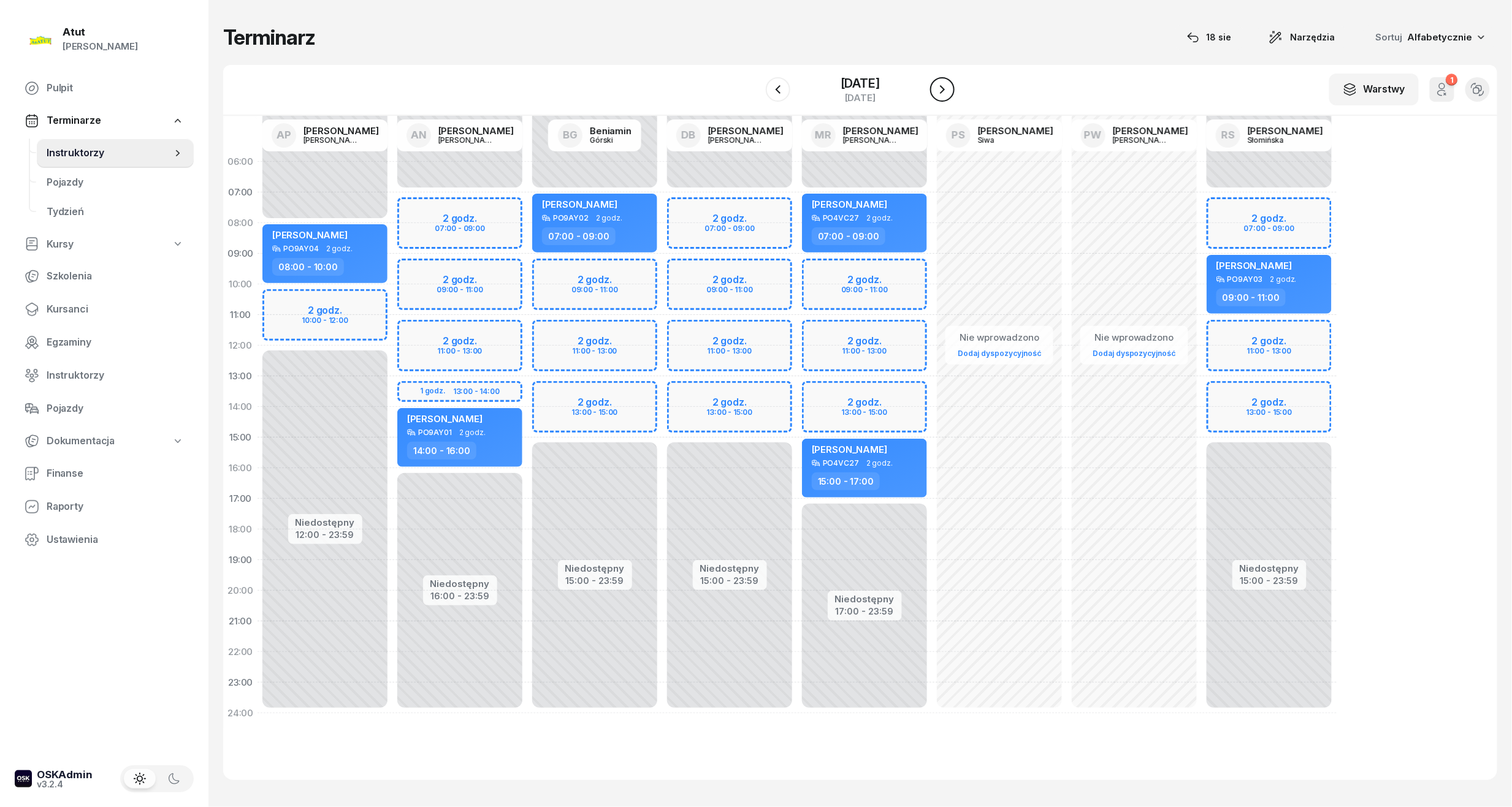
click at [950, 92] on icon "button" at bounding box center [942, 89] width 15 height 15
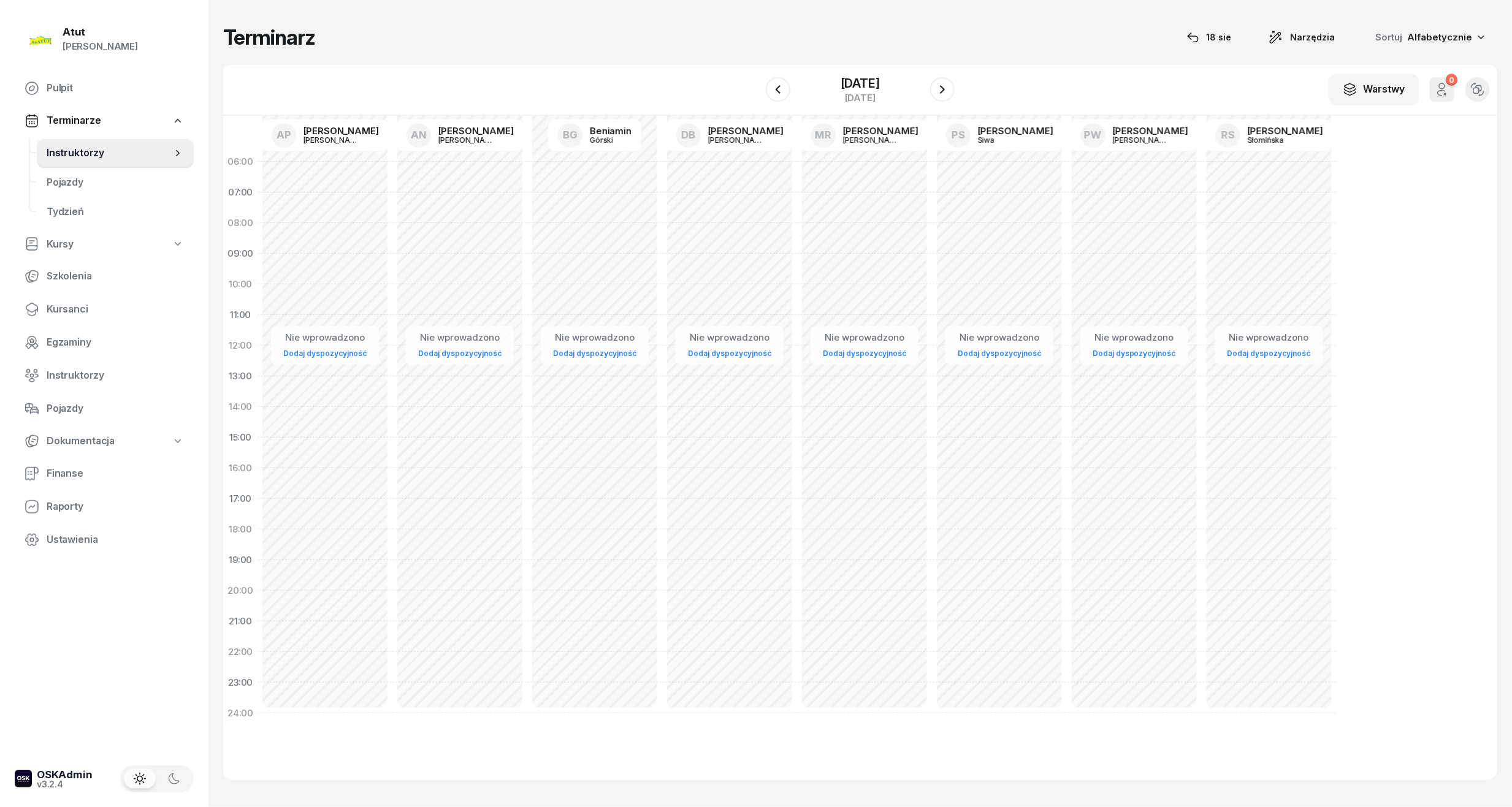
click at [790, 79] on div at bounding box center [778, 89] width 24 height 24
click at [783, 83] on icon "button" at bounding box center [777, 89] width 15 height 15
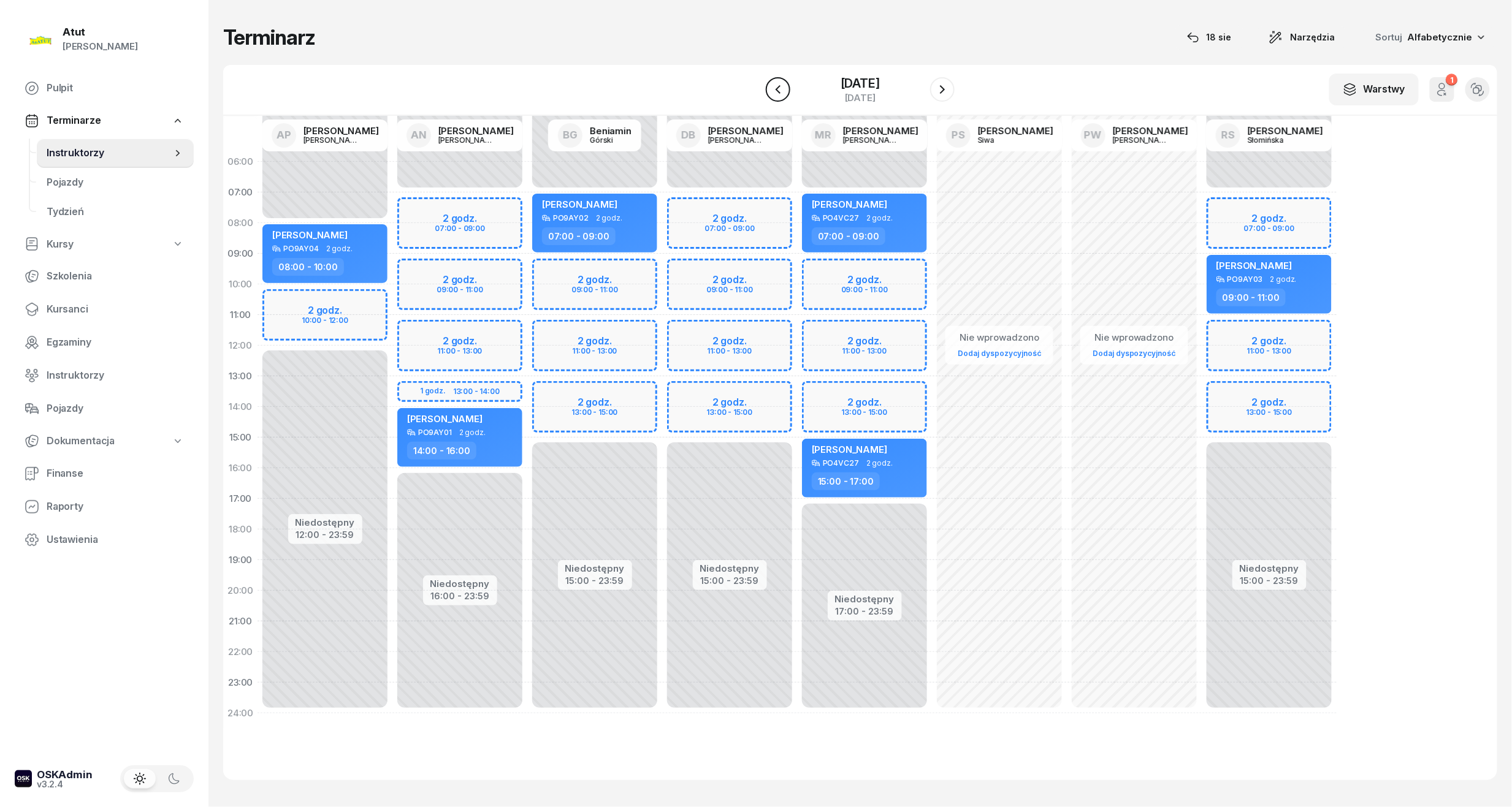
click at [771, 83] on icon "button" at bounding box center [777, 89] width 15 height 15
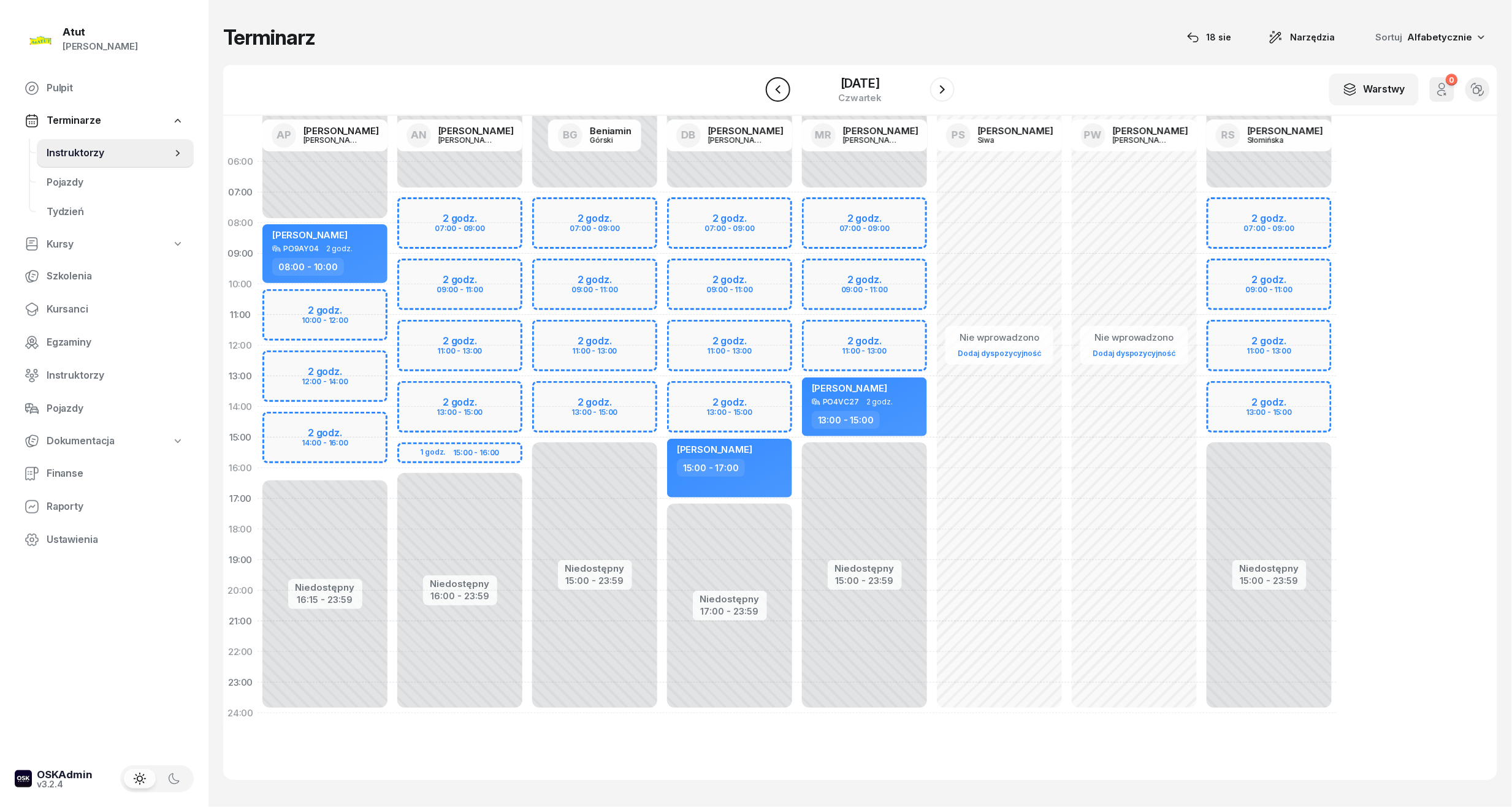
click at [771, 83] on button "button" at bounding box center [778, 89] width 24 height 24
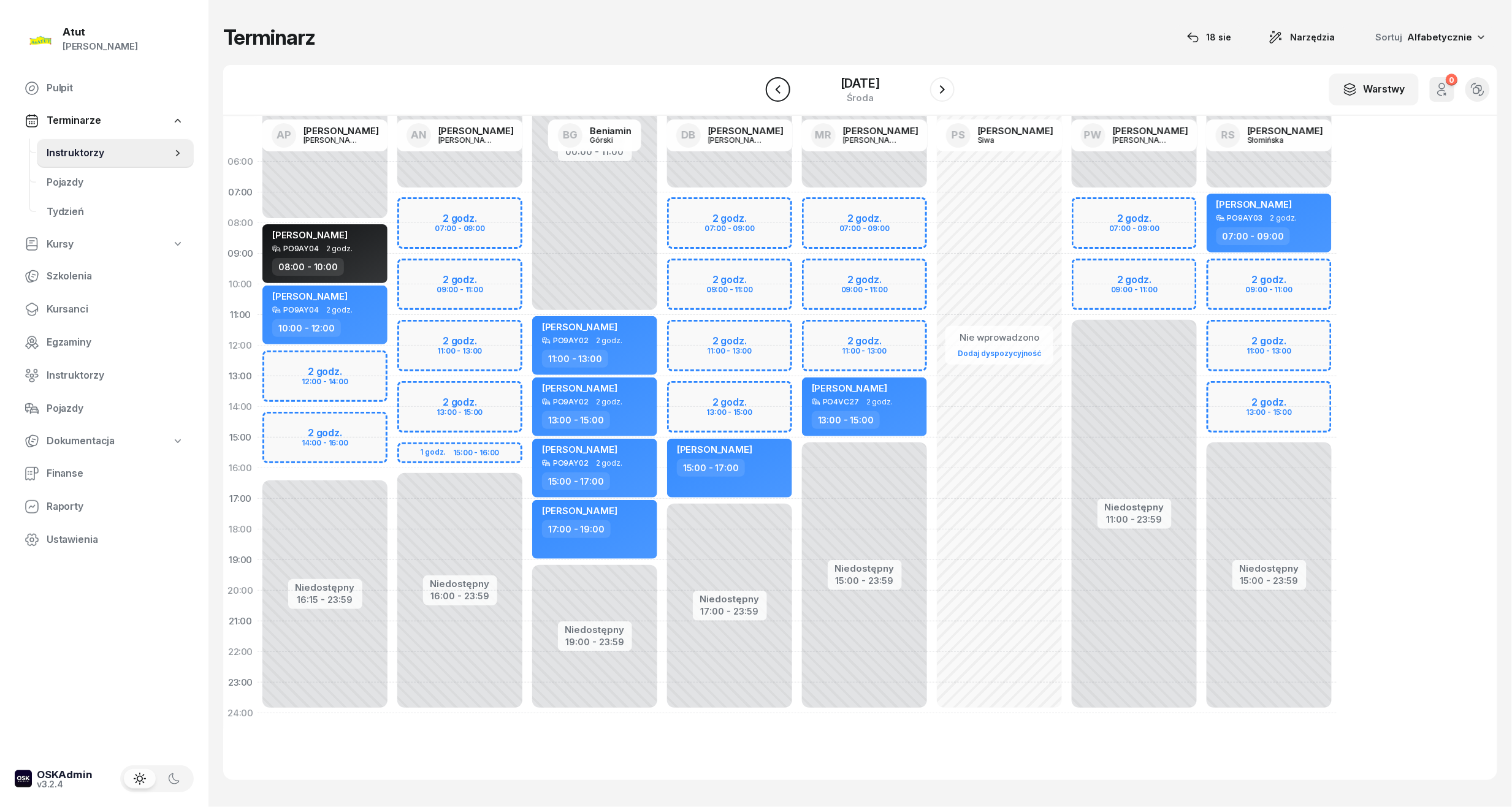
click at [771, 83] on button "button" at bounding box center [778, 89] width 24 height 24
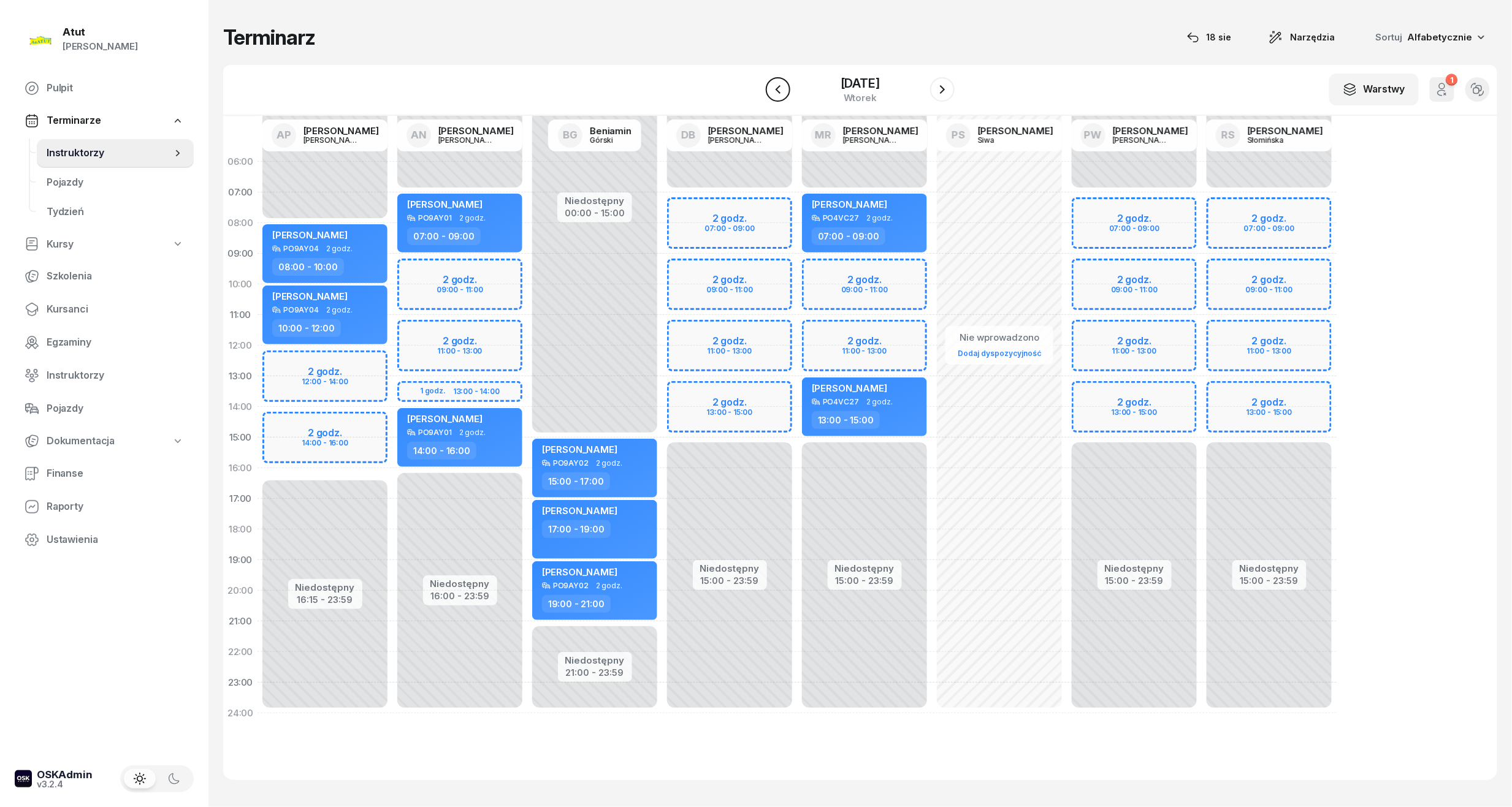
click at [771, 83] on button "button" at bounding box center [778, 89] width 24 height 24
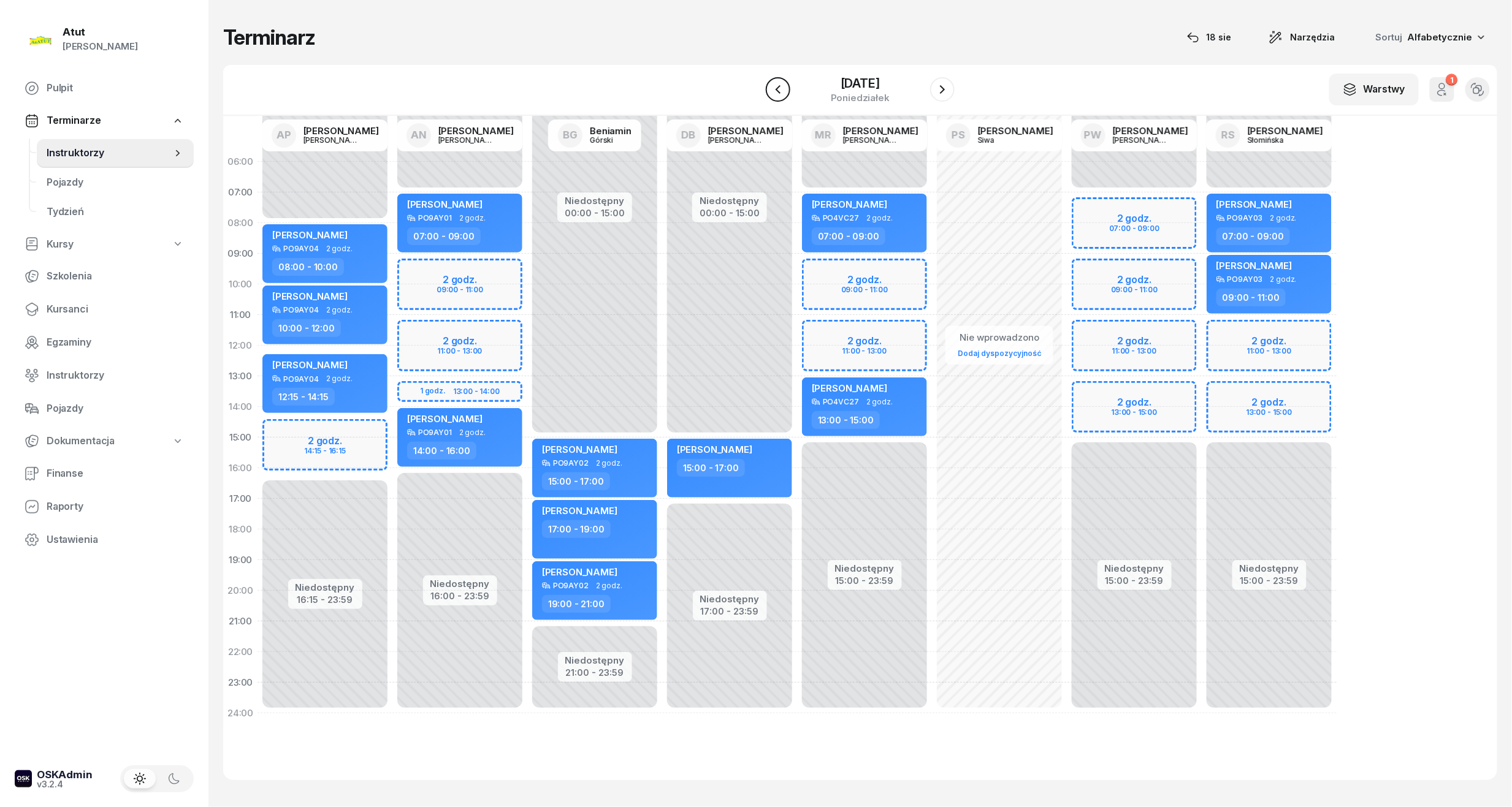
click at [771, 83] on icon "button" at bounding box center [777, 89] width 15 height 15
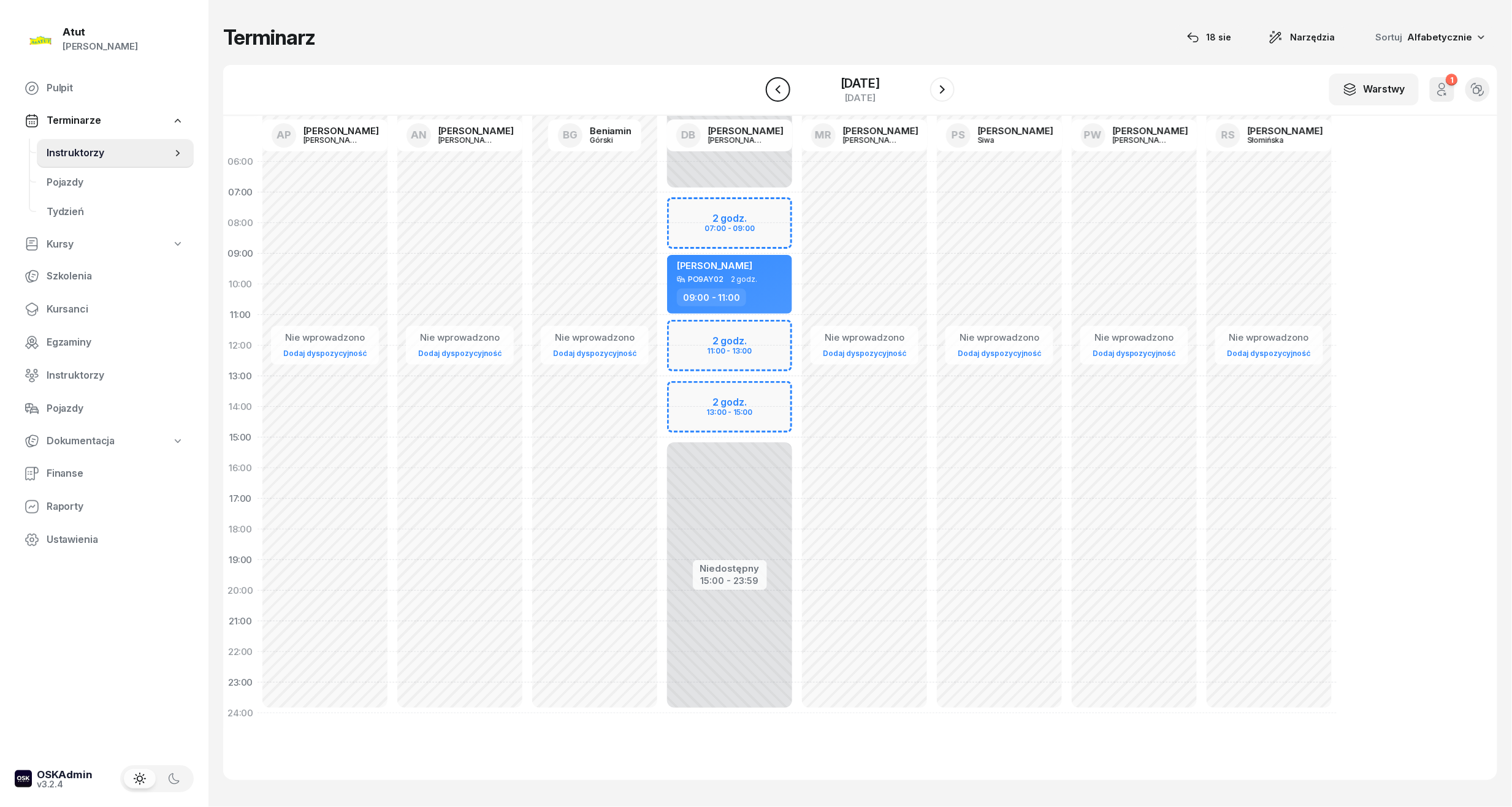
click at [771, 83] on button "button" at bounding box center [778, 89] width 24 height 24
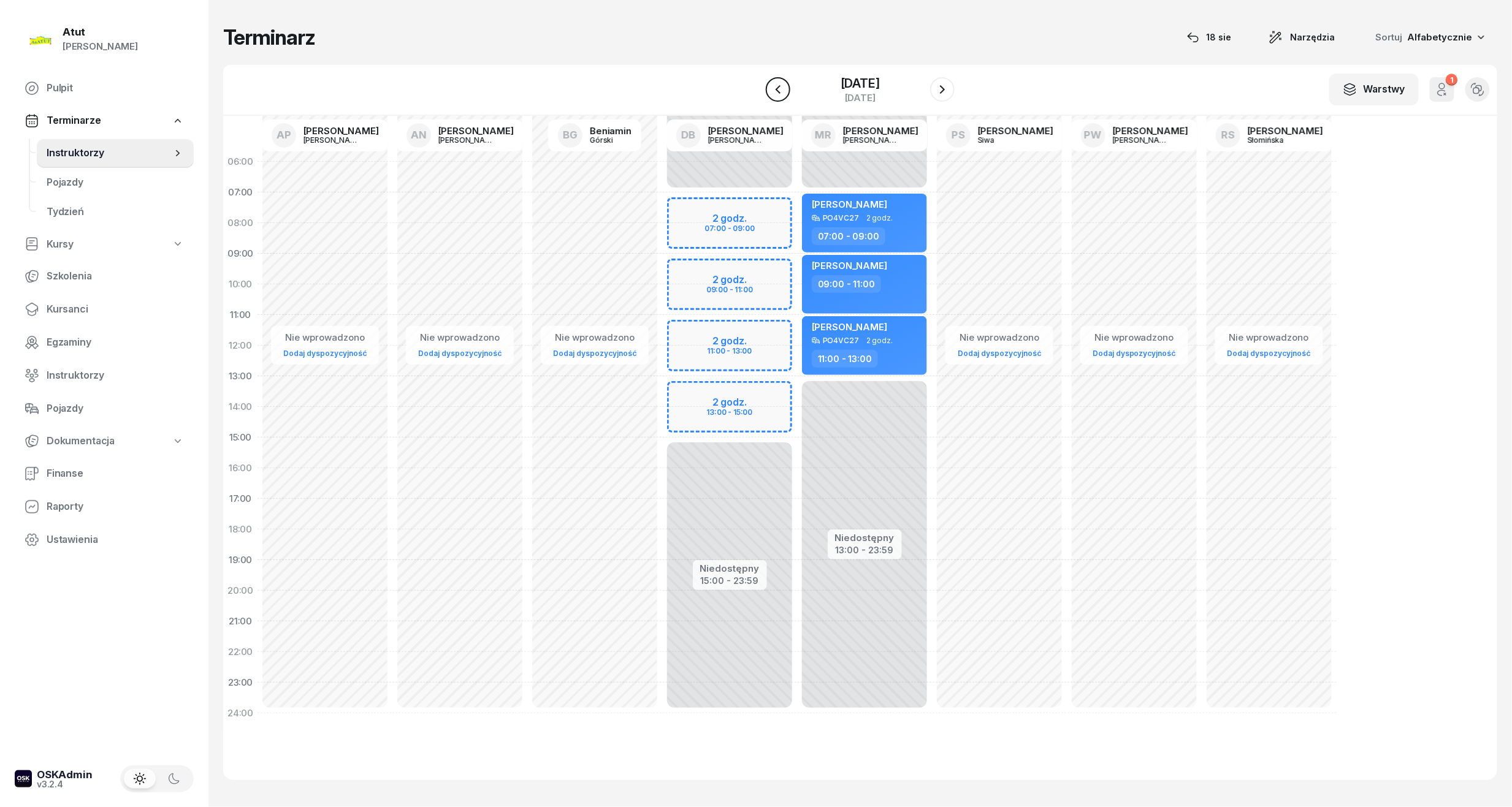
click at [771, 83] on button "button" at bounding box center [778, 89] width 24 height 24
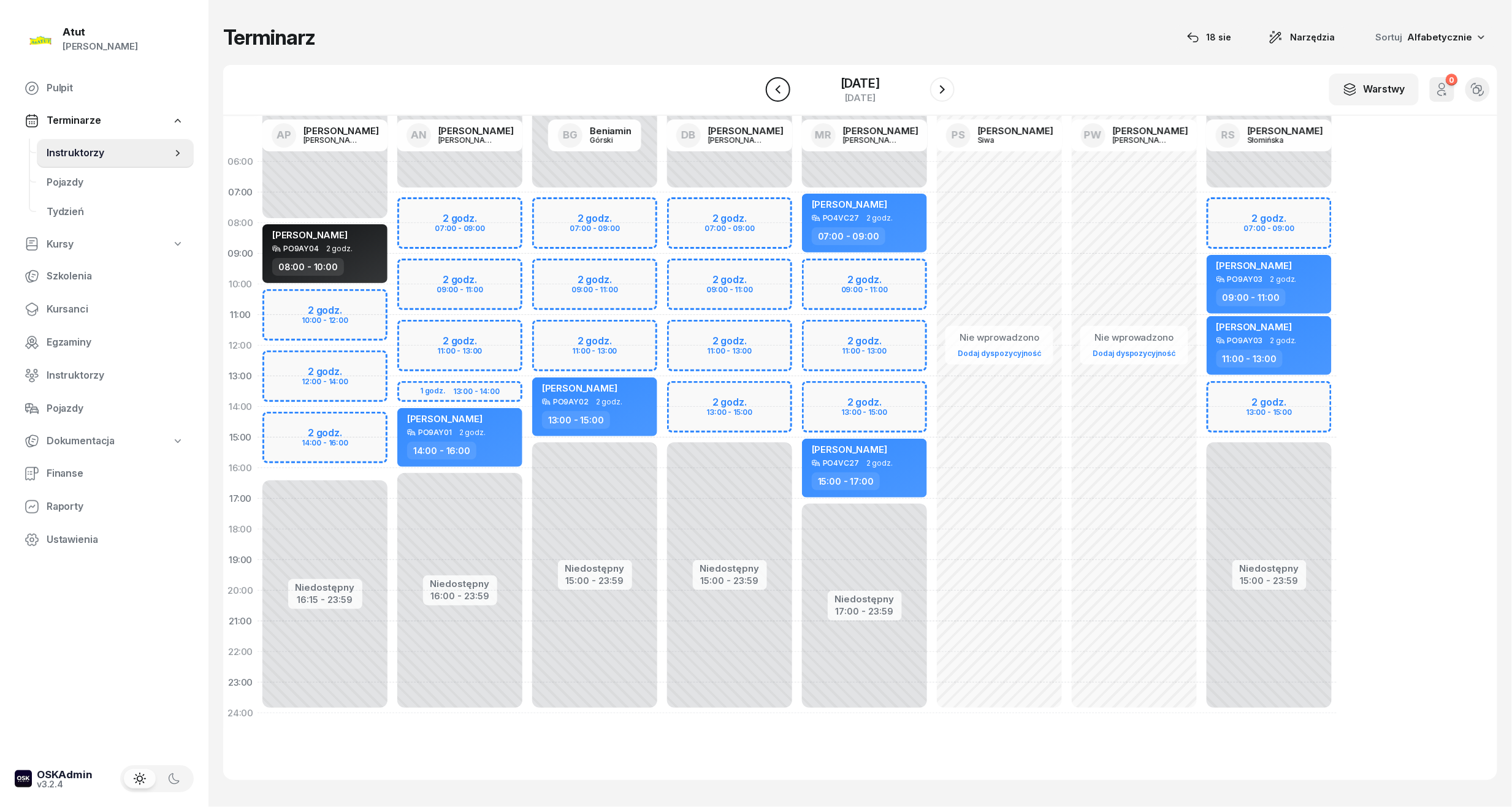
click at [771, 83] on button "button" at bounding box center [778, 89] width 24 height 24
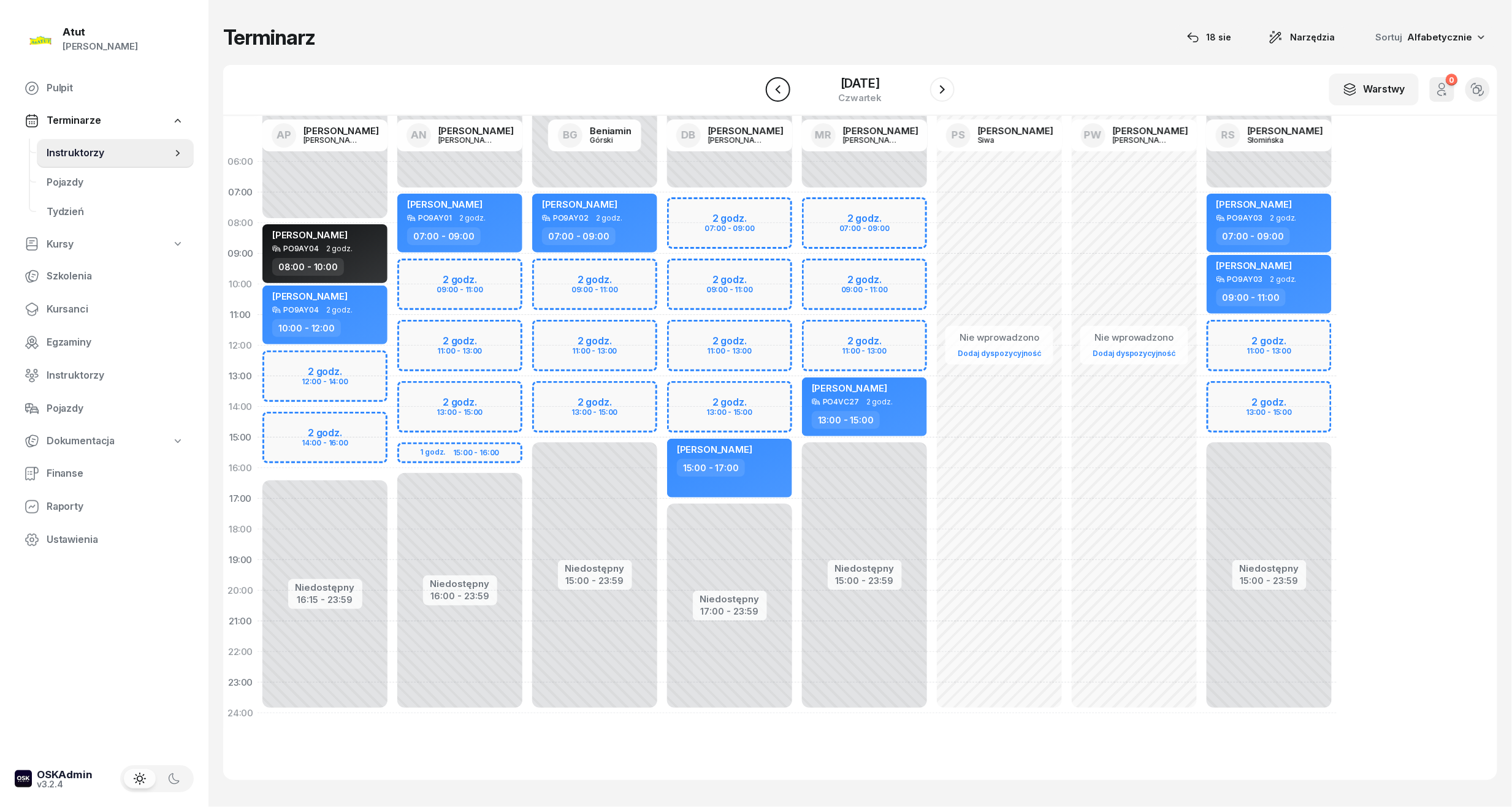
click at [771, 83] on button "button" at bounding box center [778, 89] width 24 height 24
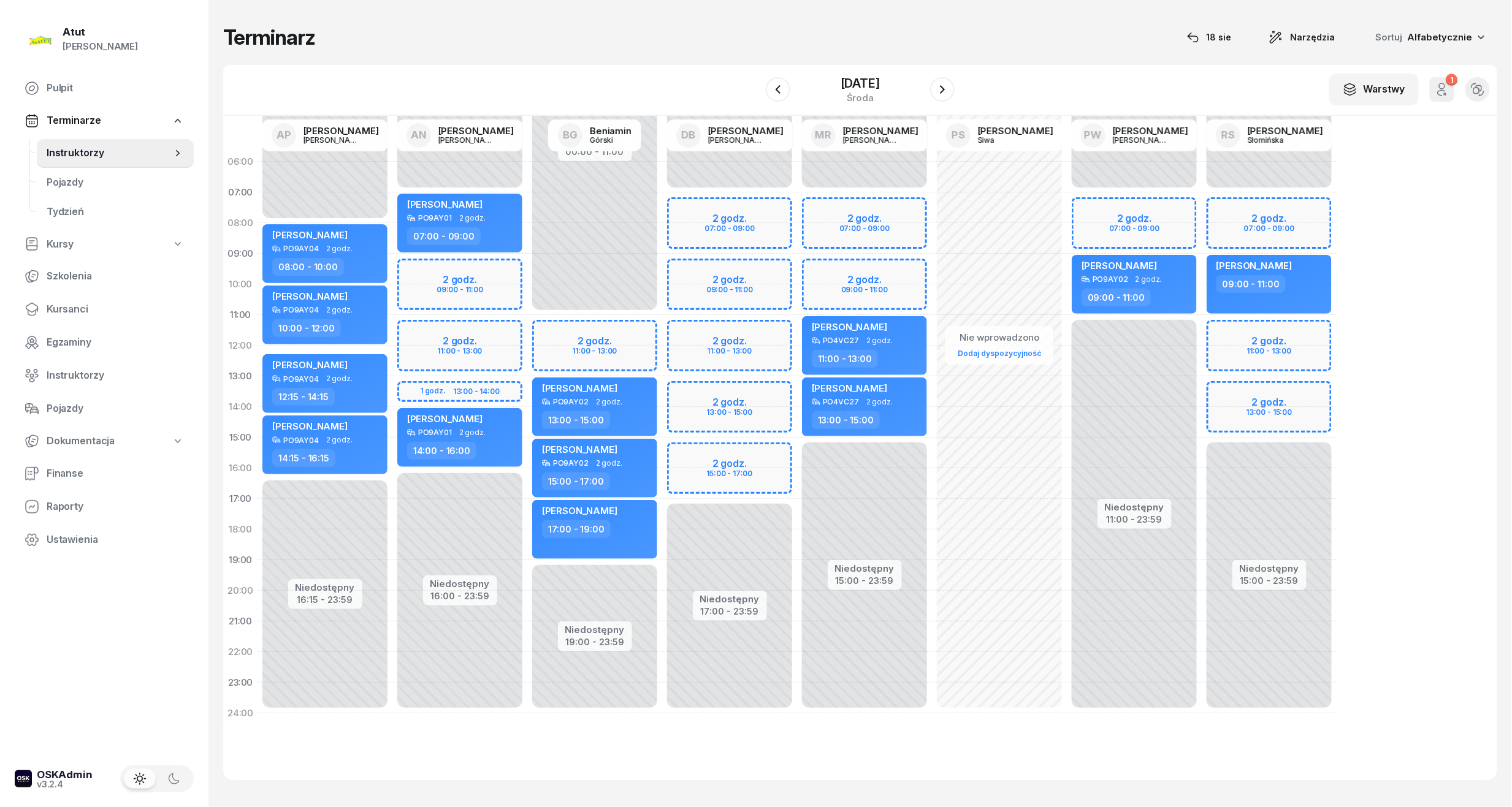
click at [797, 450] on div "Niedostępny 00:00 - 07:00 Niedostępny 17:00 - 23:59 2 godz. 07:00 - 09:00 2 god…" at bounding box center [864, 438] width 135 height 582
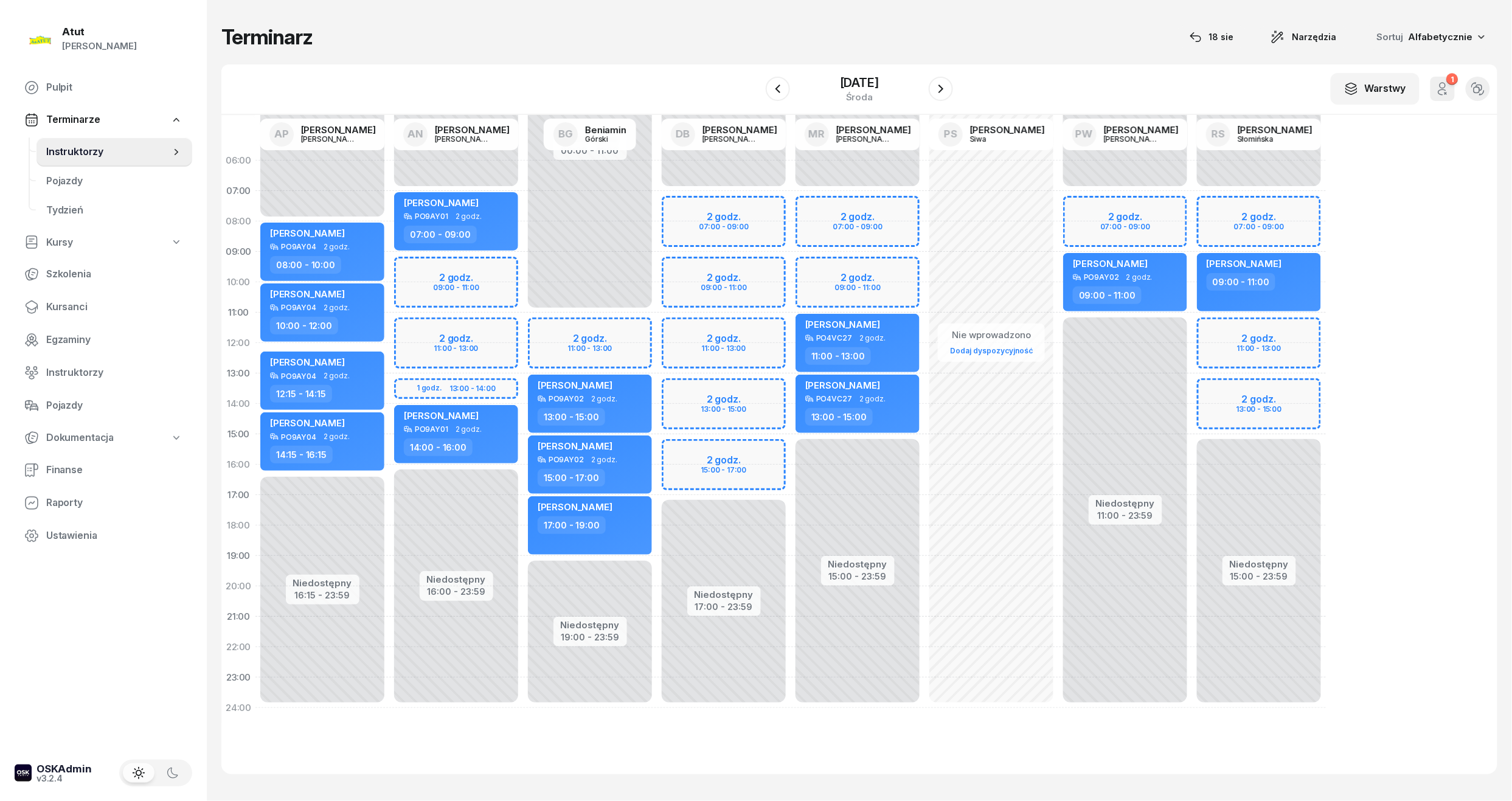
select select "15"
select select "17"
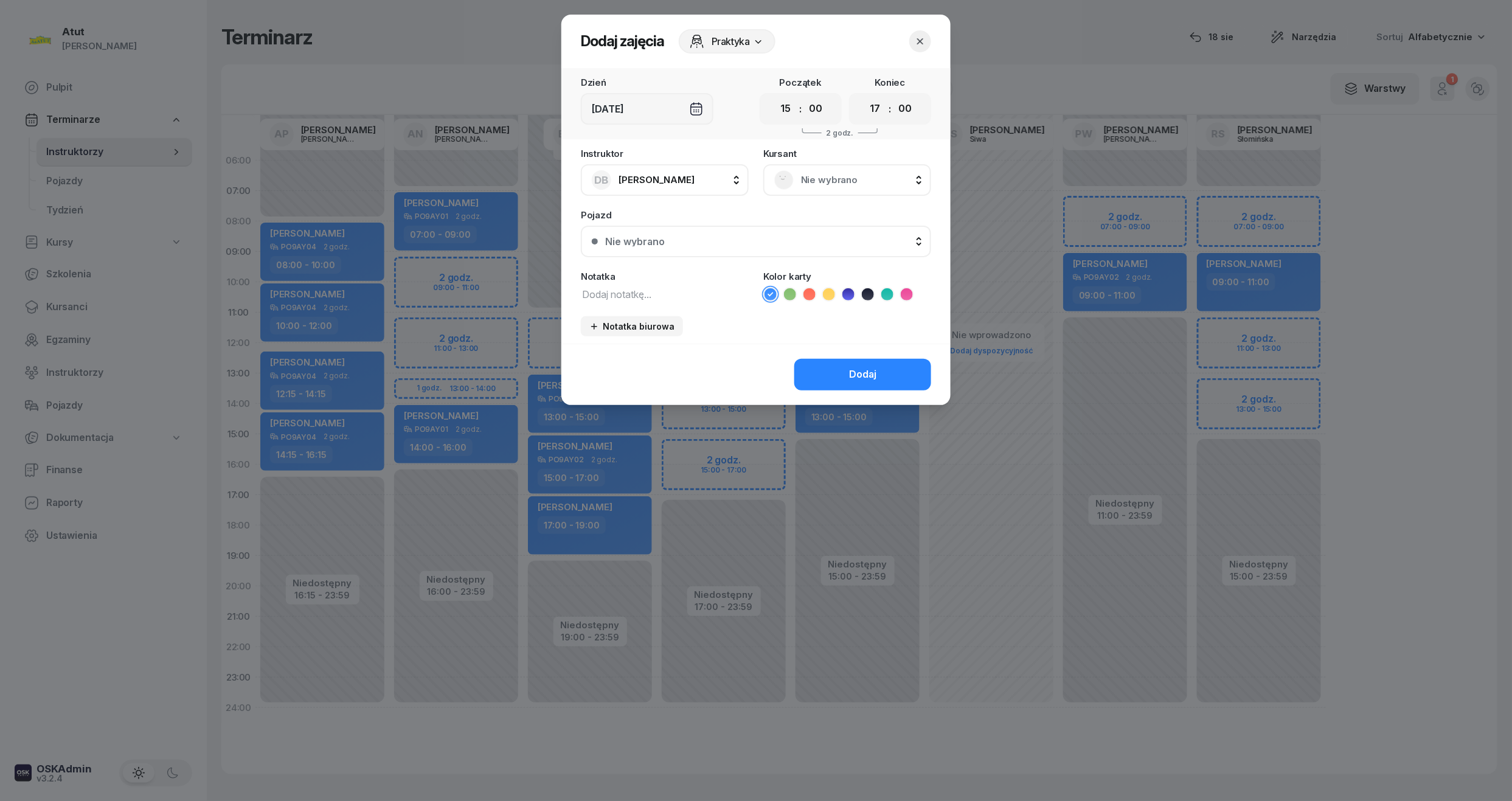
click at [802, 187] on span "Nie wybrano" at bounding box center [860, 180] width 119 height 16
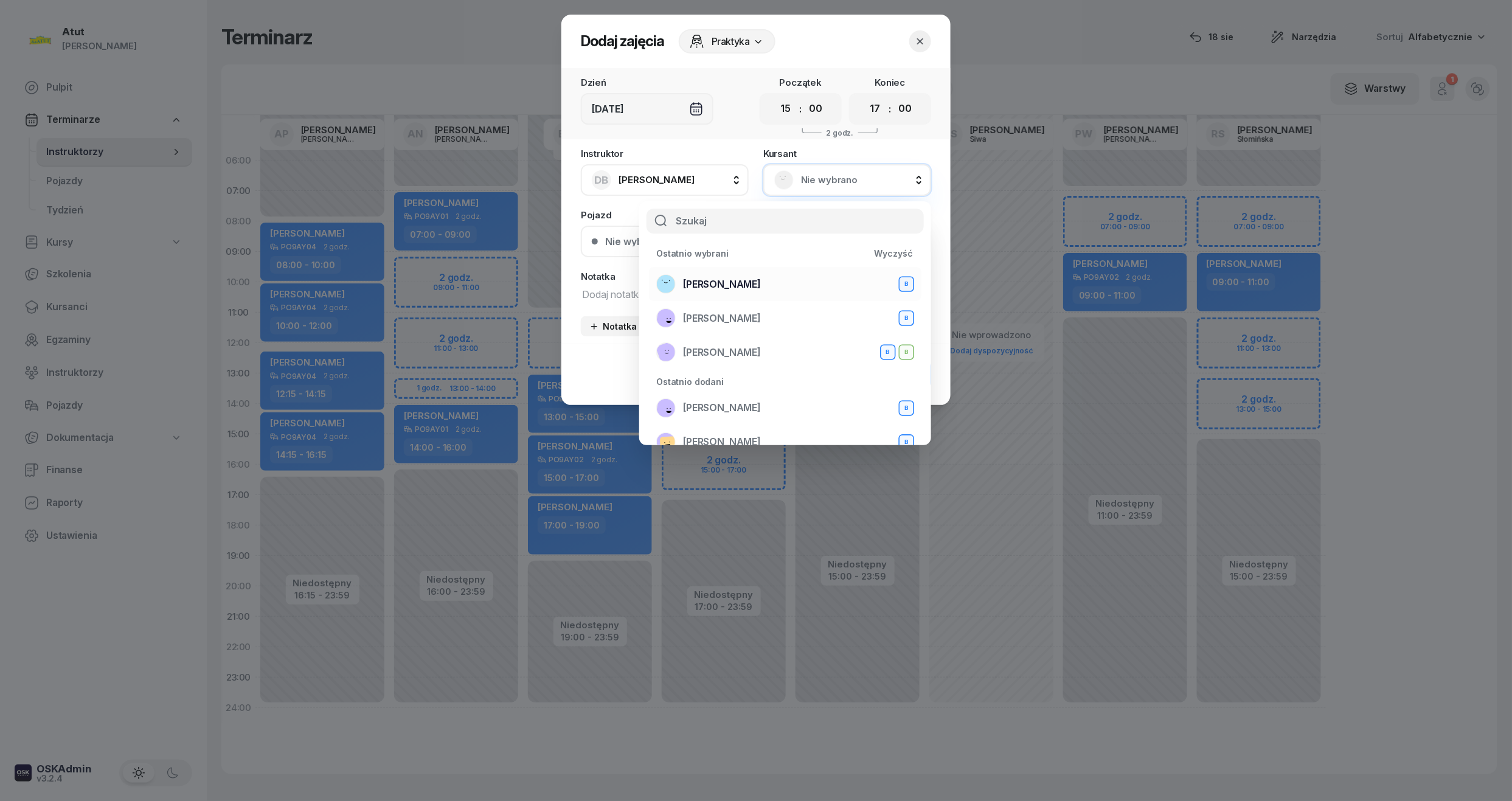
click at [743, 291] on span "[PERSON_NAME]" at bounding box center [722, 285] width 78 height 16
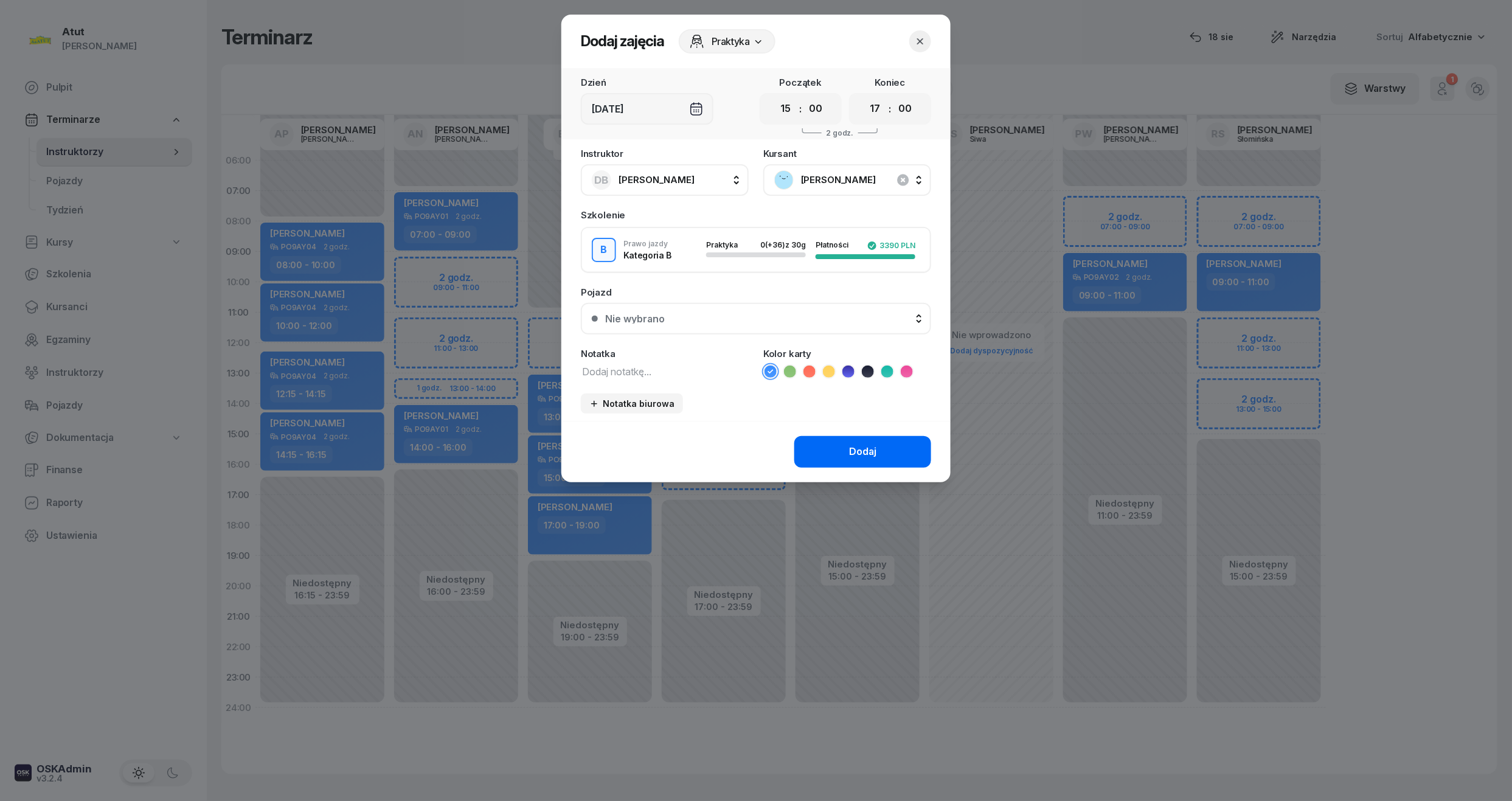
click at [879, 456] on button "Dodaj" at bounding box center [863, 452] width 137 height 31
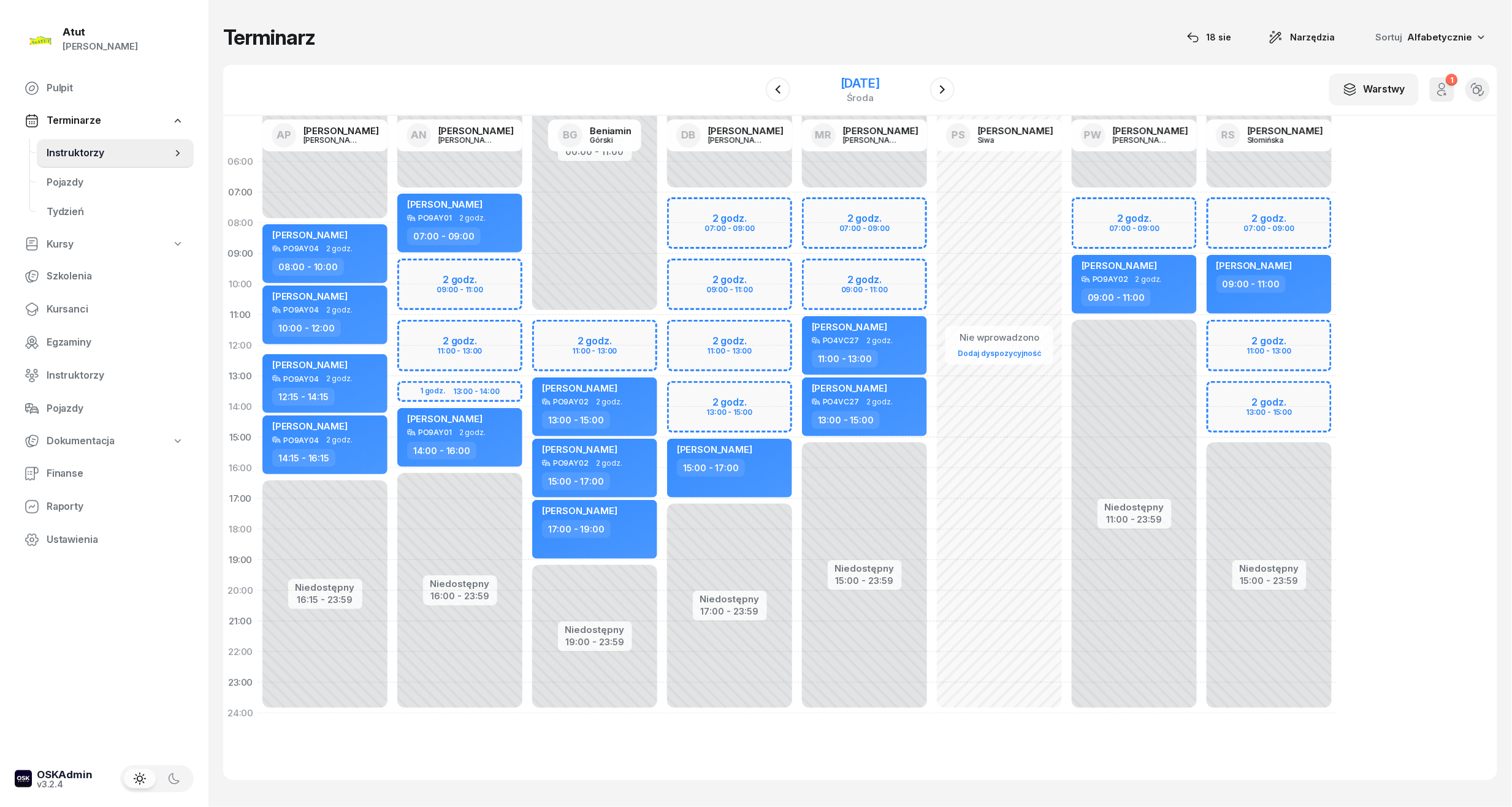
click at [840, 82] on div "22 października 2025" at bounding box center [860, 83] width 39 height 12
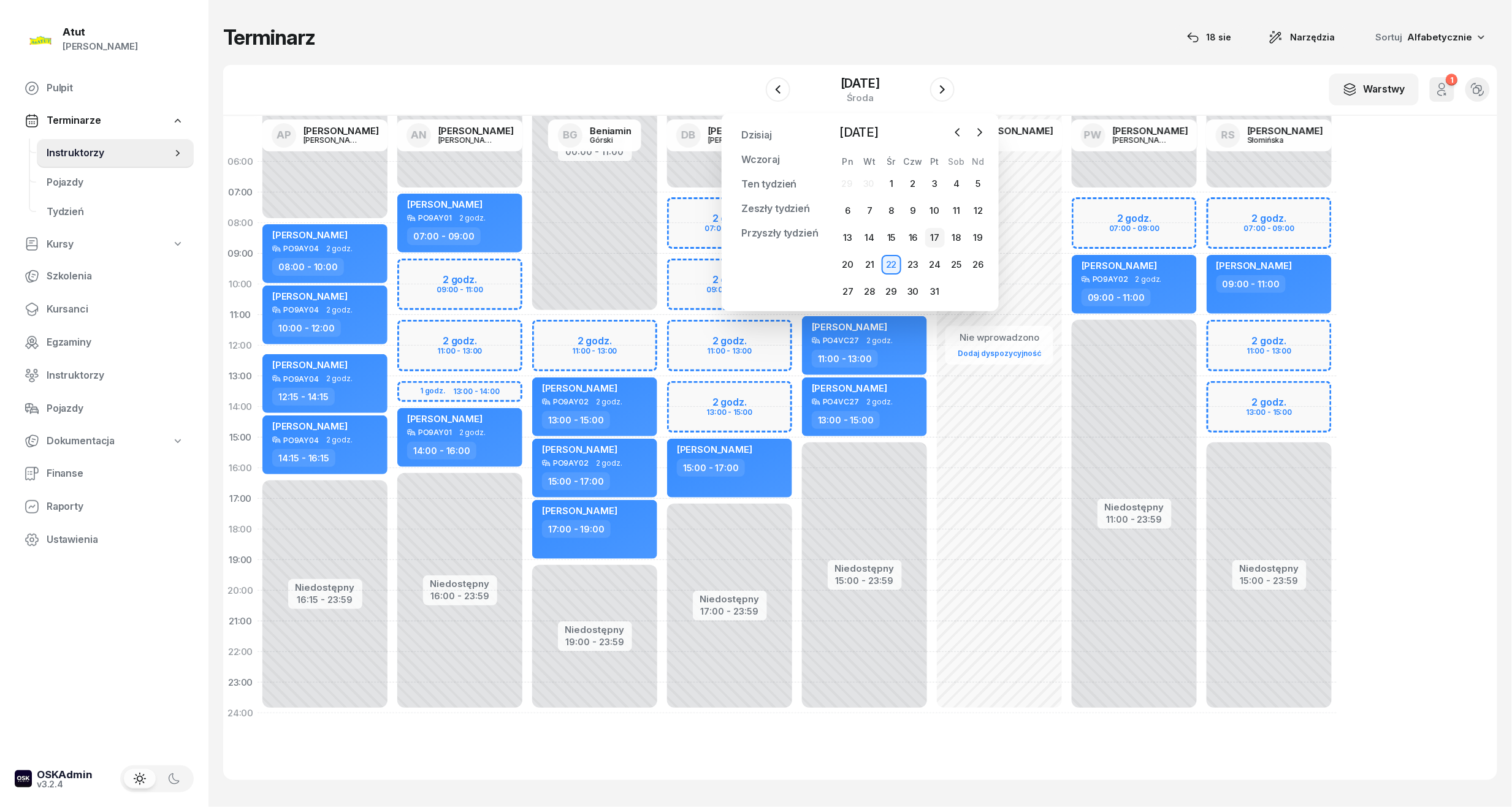
click at [939, 241] on div "17" at bounding box center [935, 238] width 19 height 19
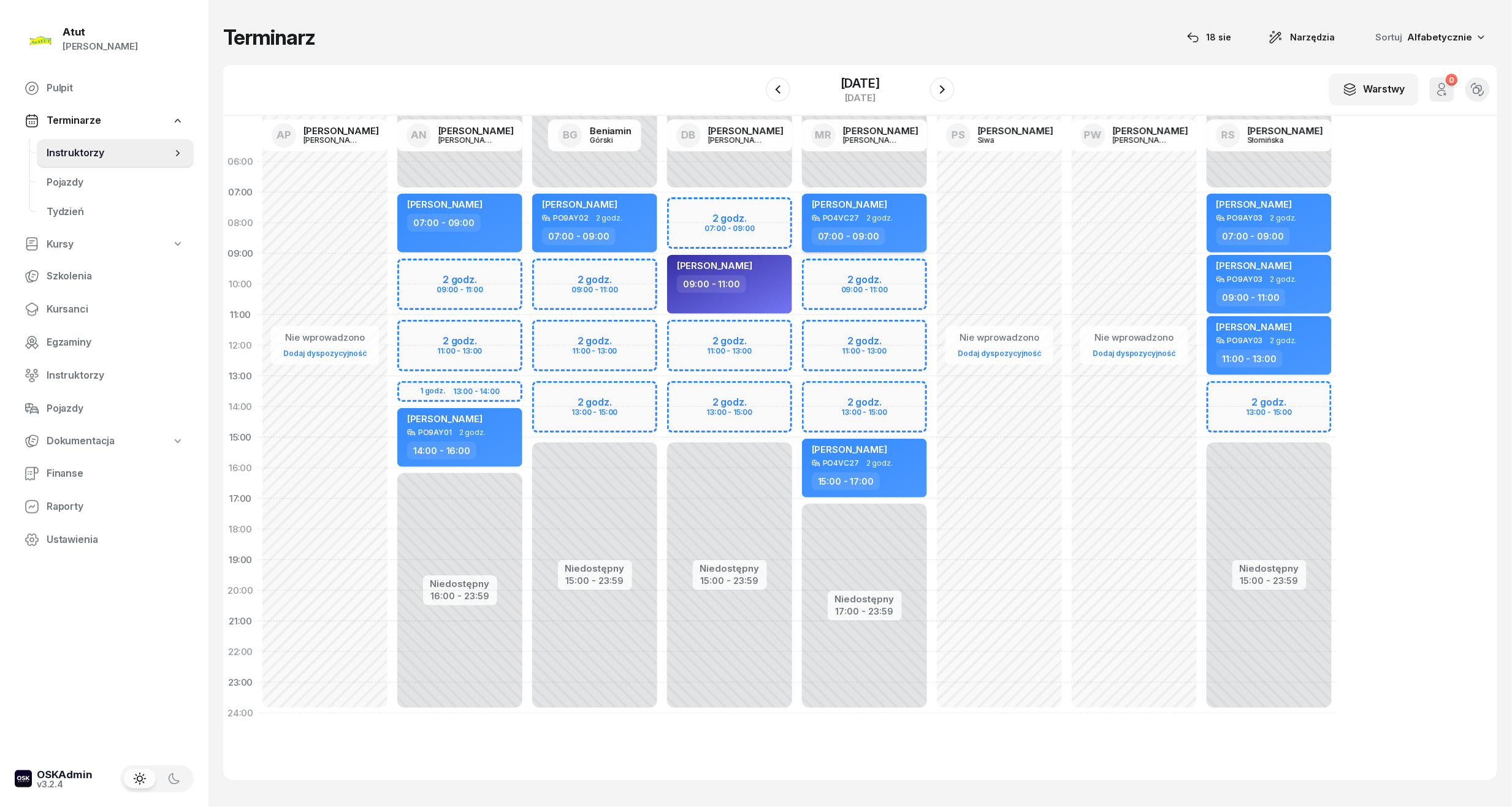
click at [868, 199] on span "[PERSON_NAME]" at bounding box center [849, 204] width 75 height 11
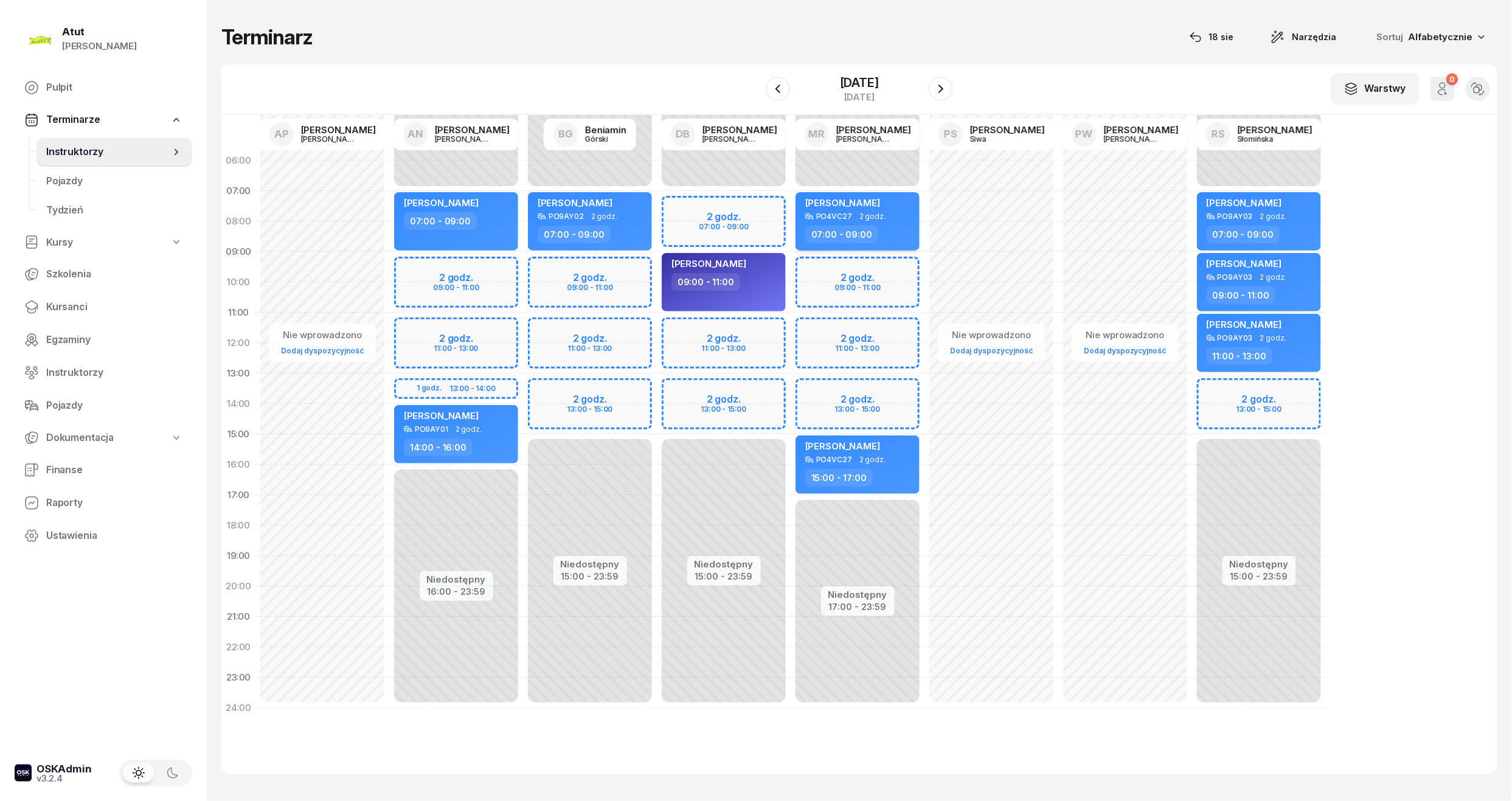
select select "07"
select select "09"
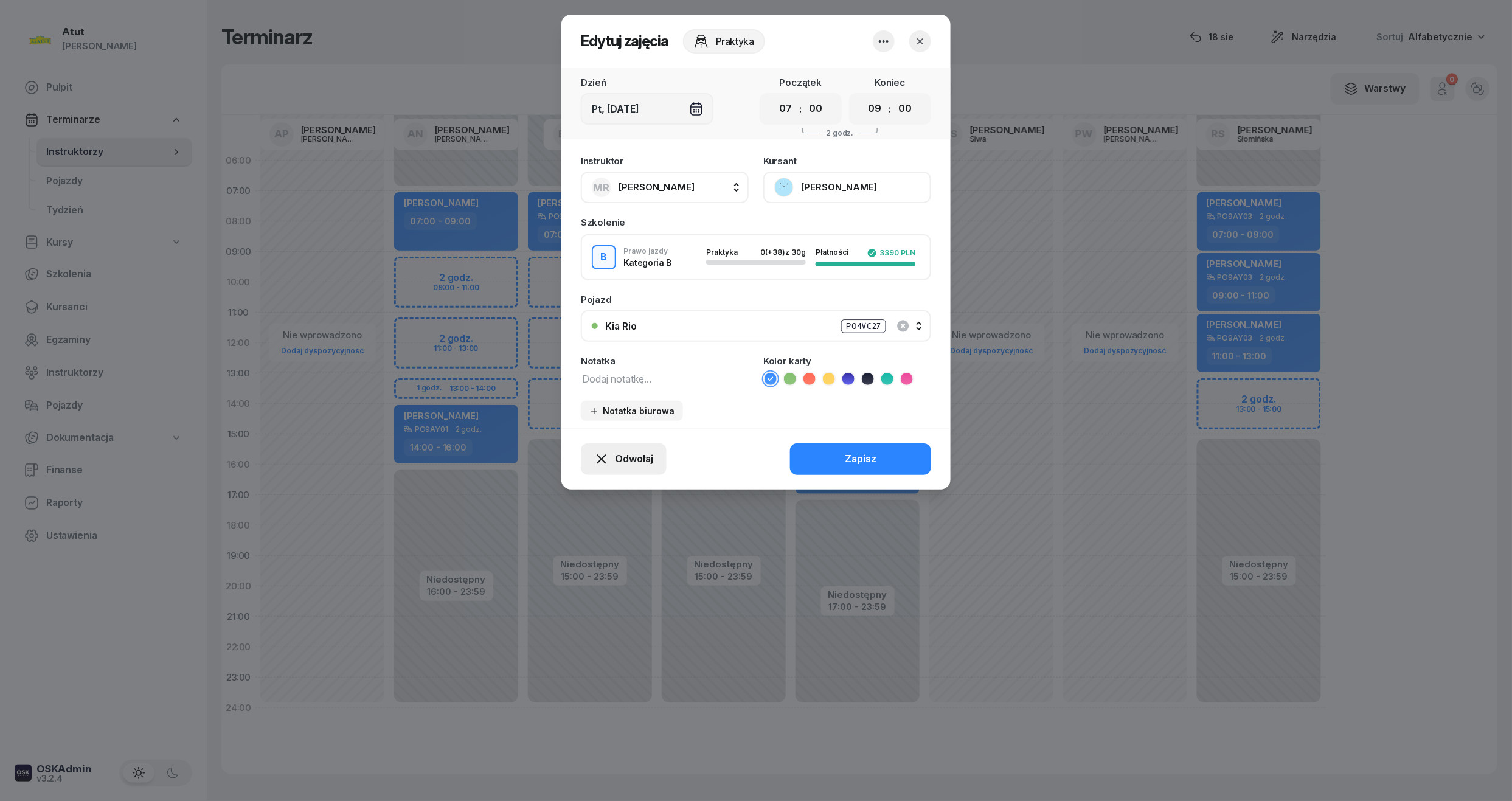
click at [642, 451] on span "Odwołaj" at bounding box center [634, 459] width 38 height 16
click at [624, 388] on div "Kursant odwołał" at bounding box center [602, 385] width 72 height 16
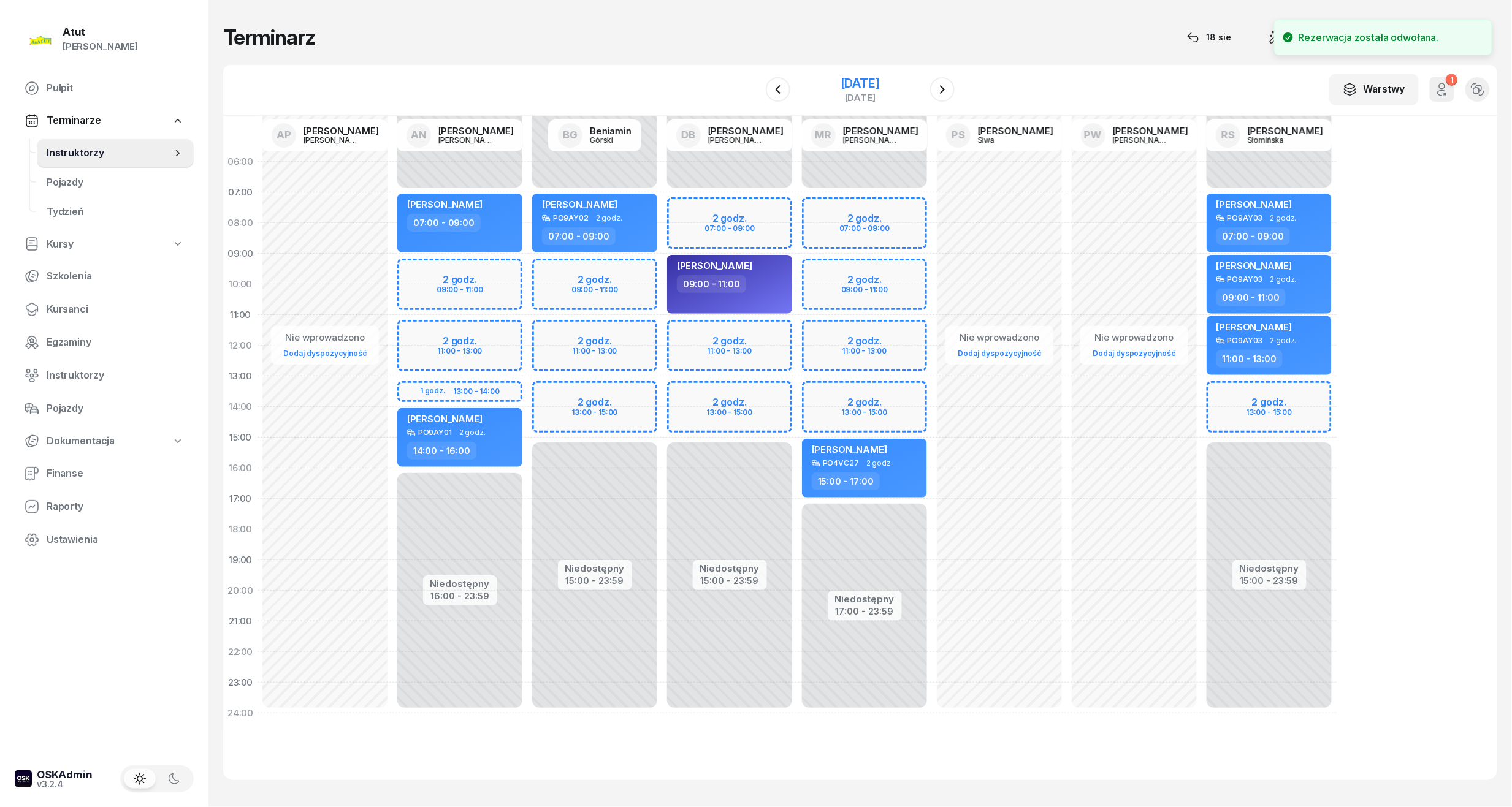
click at [798, 95] on div "17 października 2025 piątek" at bounding box center [860, 90] width 125 height 35
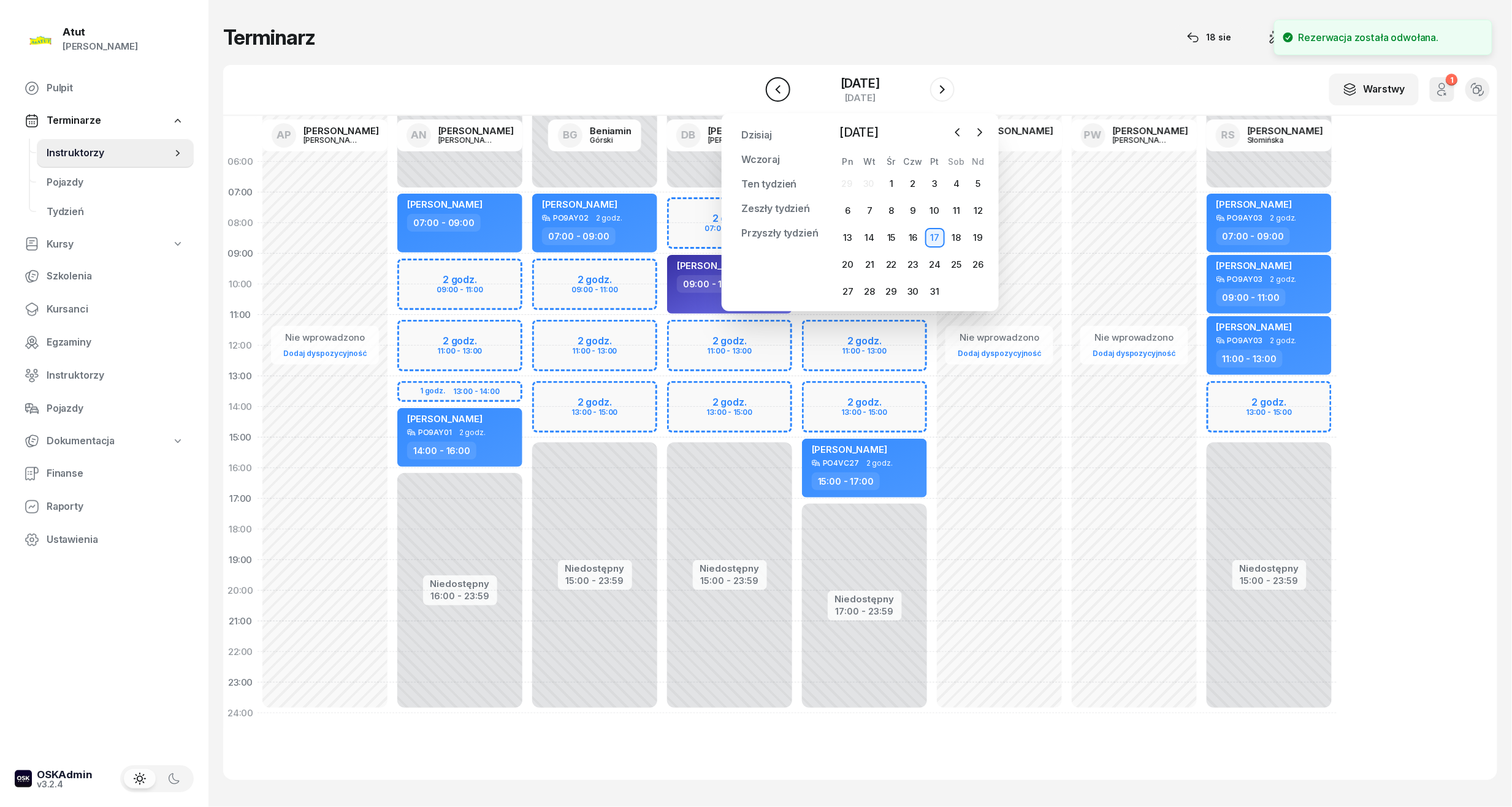
click at [770, 87] on icon "button" at bounding box center [777, 89] width 15 height 15
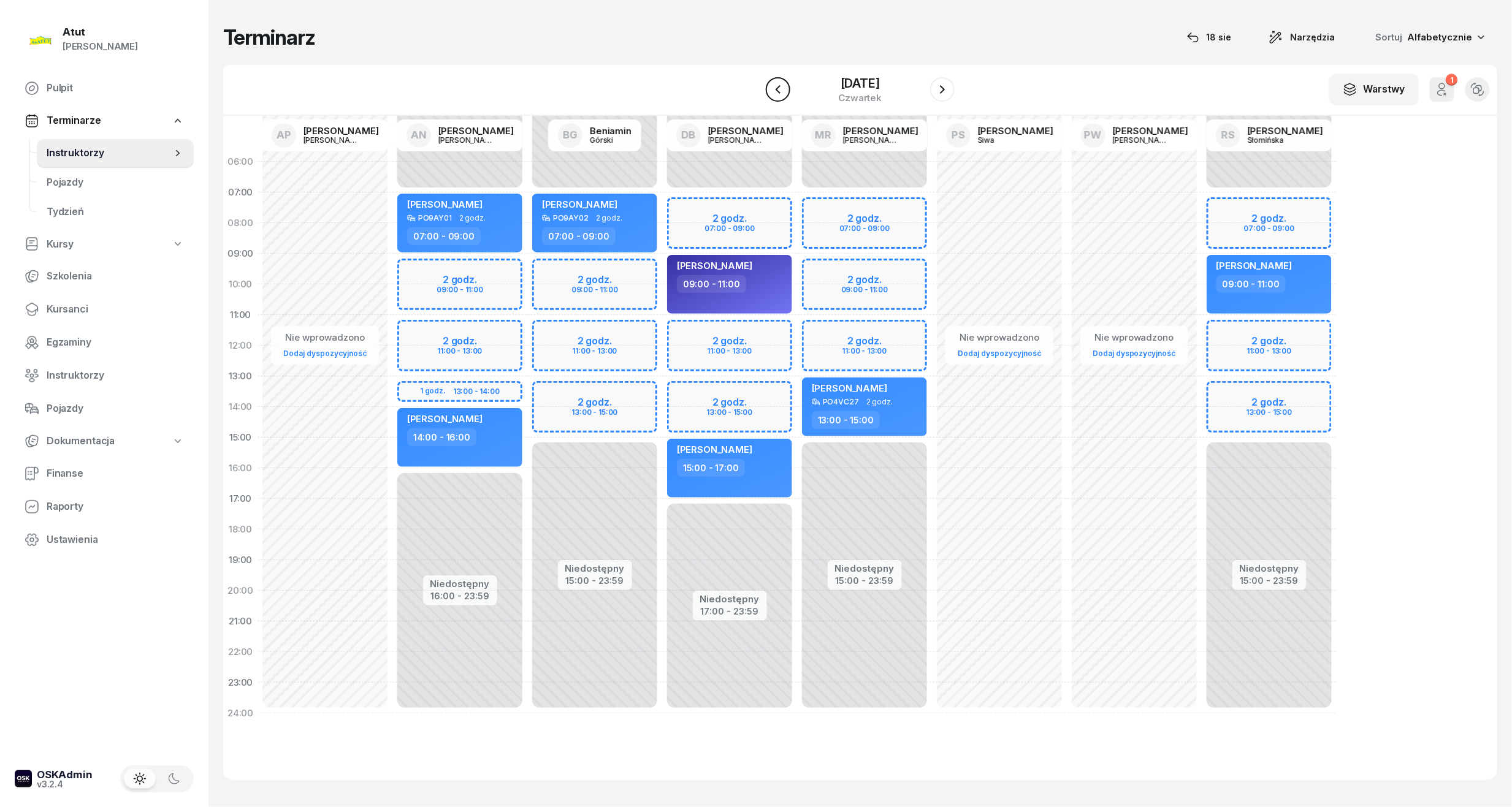
click at [770, 94] on icon "button" at bounding box center [777, 89] width 15 height 15
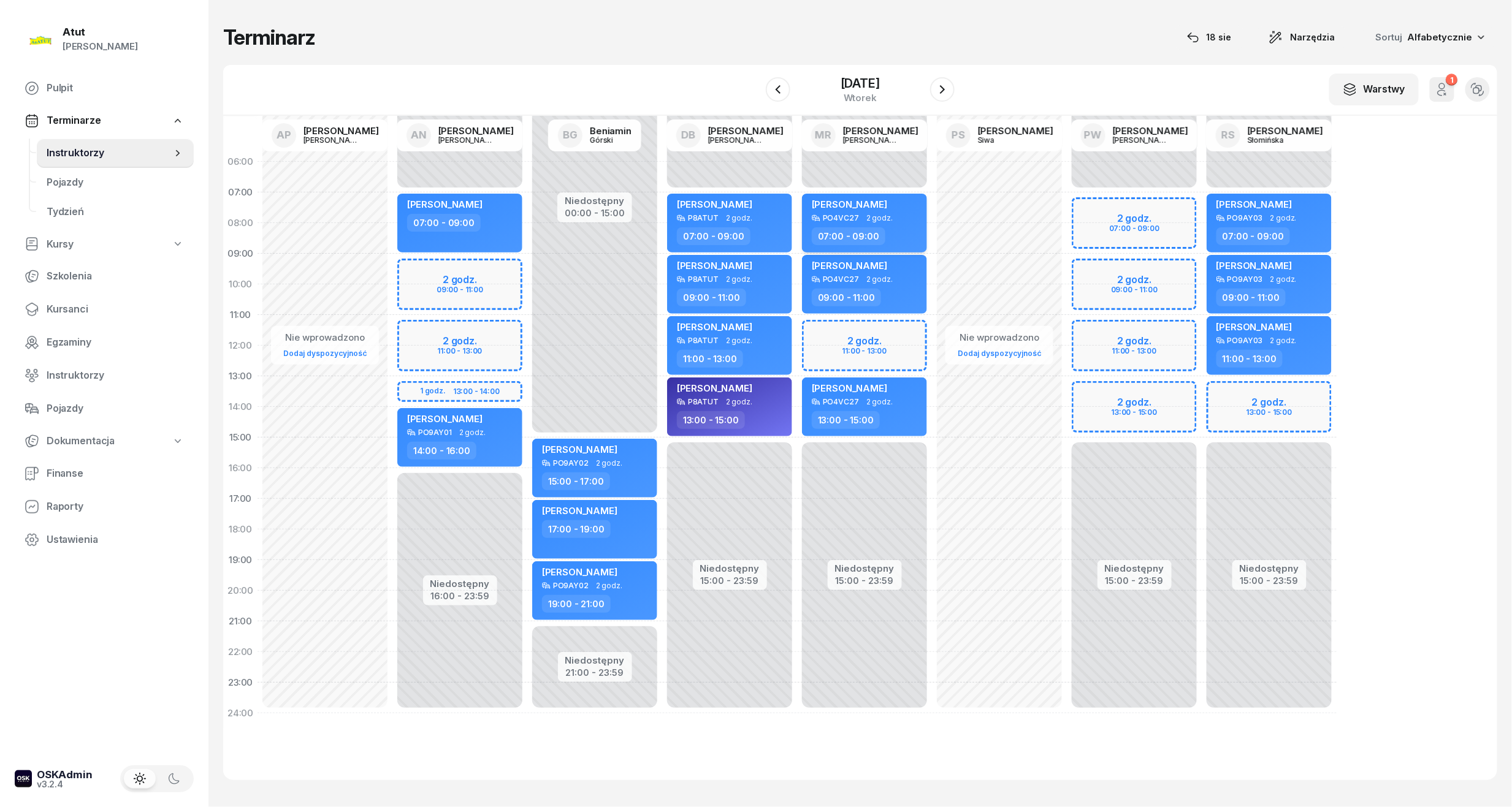
click at [881, 204] on div "[PERSON_NAME]" at bounding box center [865, 206] width 108 height 16
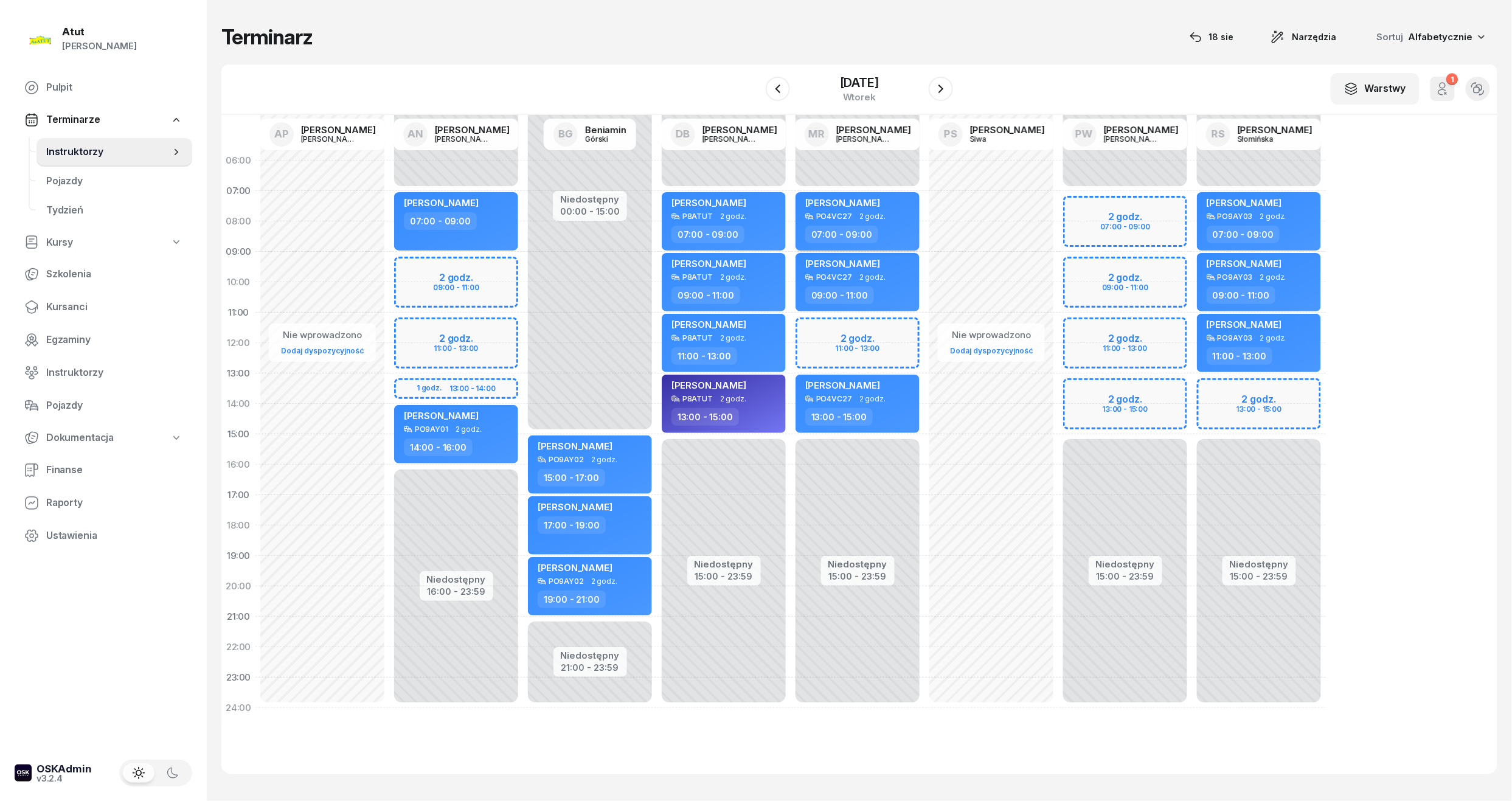
select select "07"
select select "09"
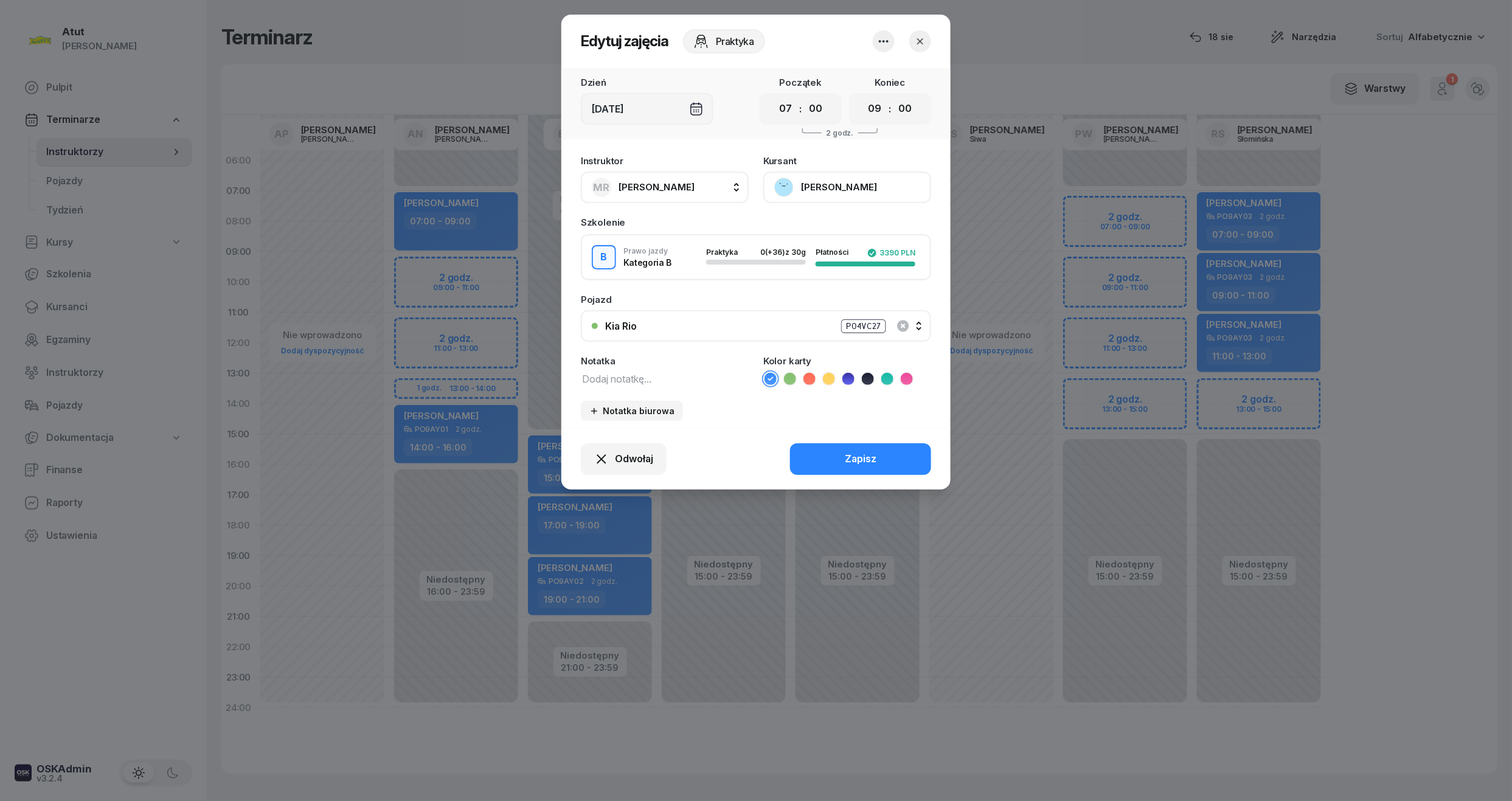
click at [843, 187] on button "[PERSON_NAME]" at bounding box center [847, 187] width 167 height 31
click at [636, 457] on span "Odwołaj" at bounding box center [634, 459] width 38 height 16
click at [636, 378] on link "Kursant odwołał" at bounding box center [617, 384] width 160 height 30
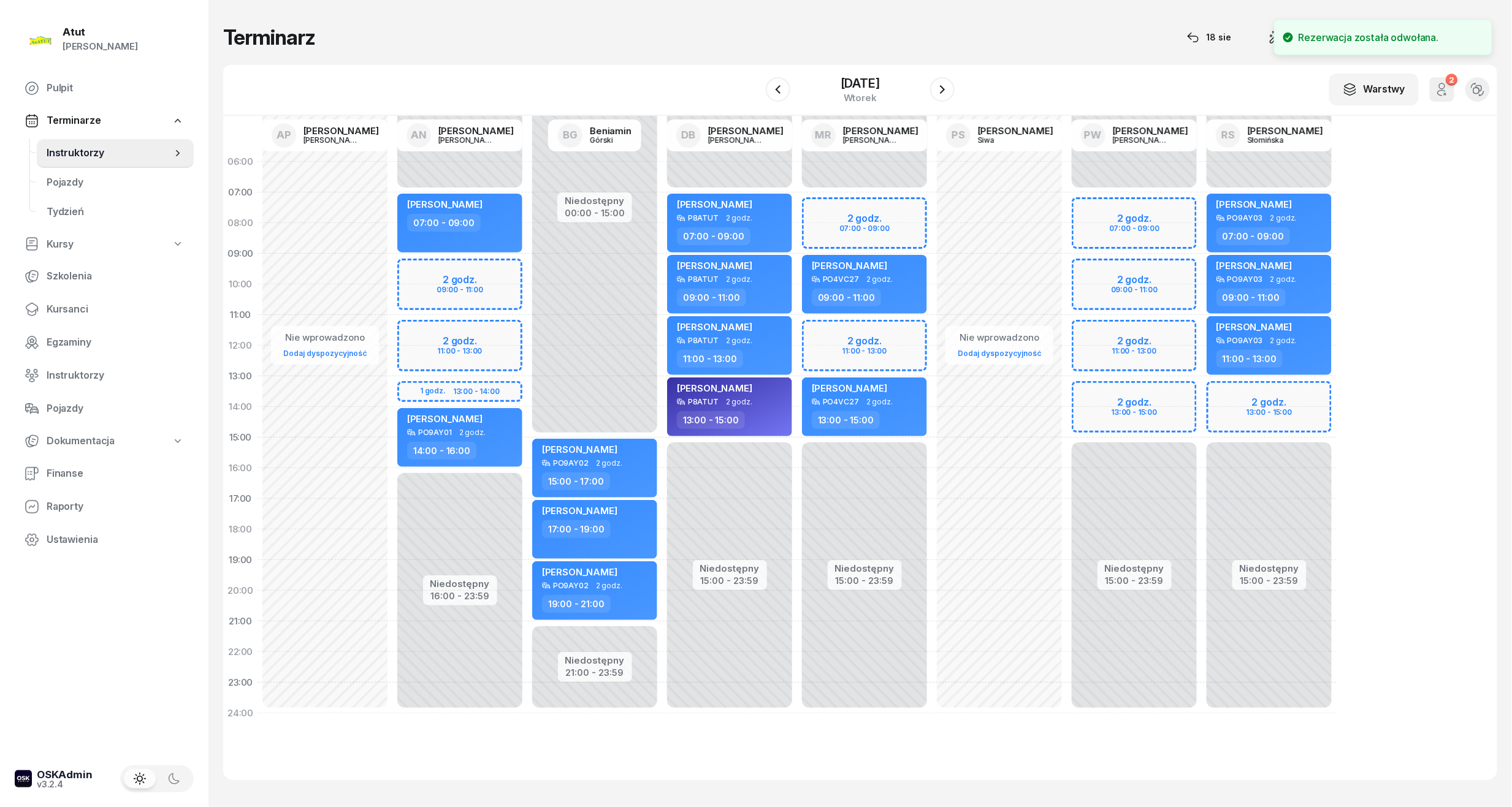
click at [932, 454] on div "Niedostępny 00:00 - 07:00 Niedostępny 15:00 - 23:59 2 godz. 11:00 - 13:00 kursa…" at bounding box center [1000, 438] width 135 height 582
select select "15"
select select "17"
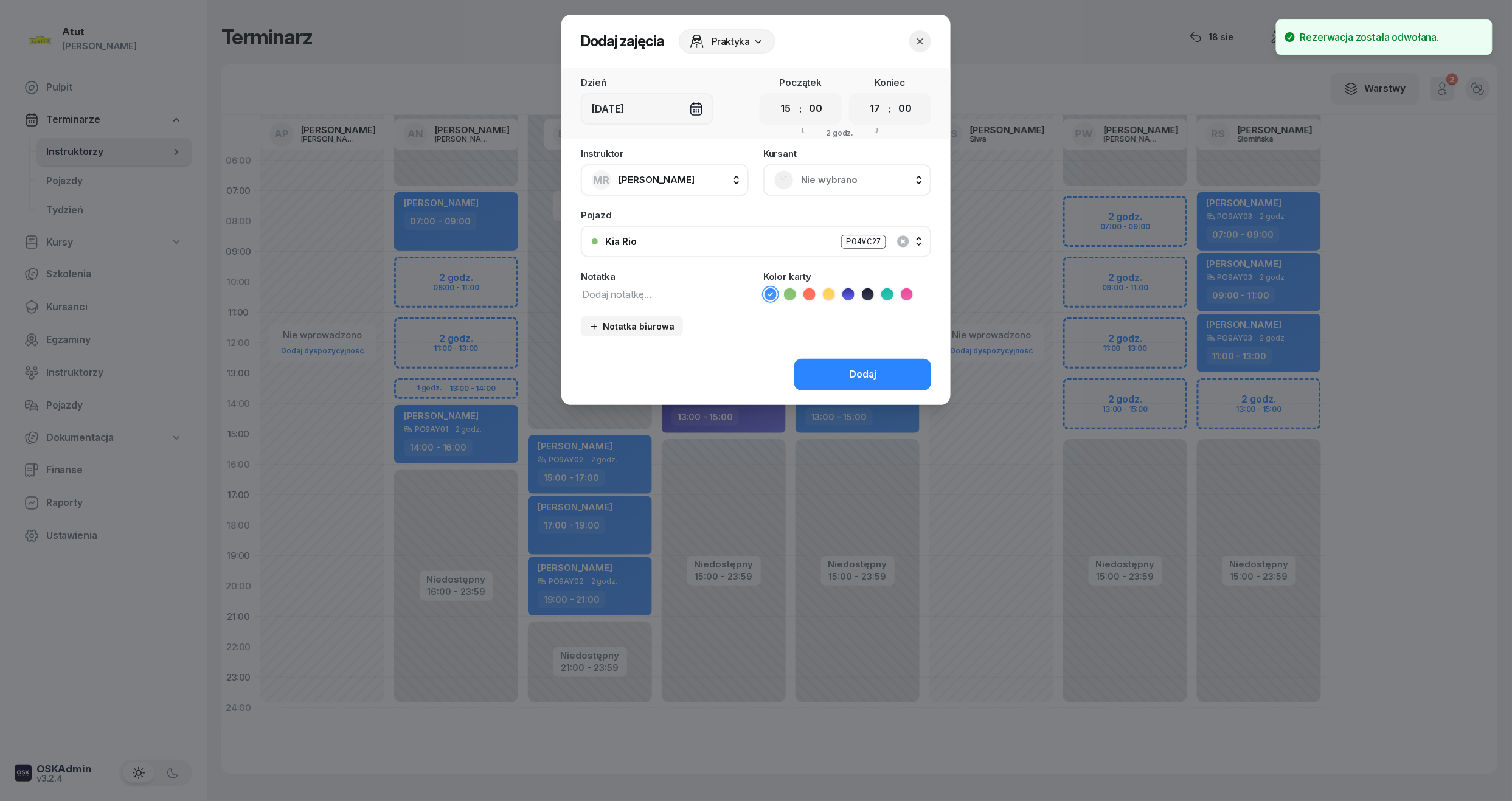
click at [1059, 84] on div at bounding box center [756, 400] width 1512 height 801
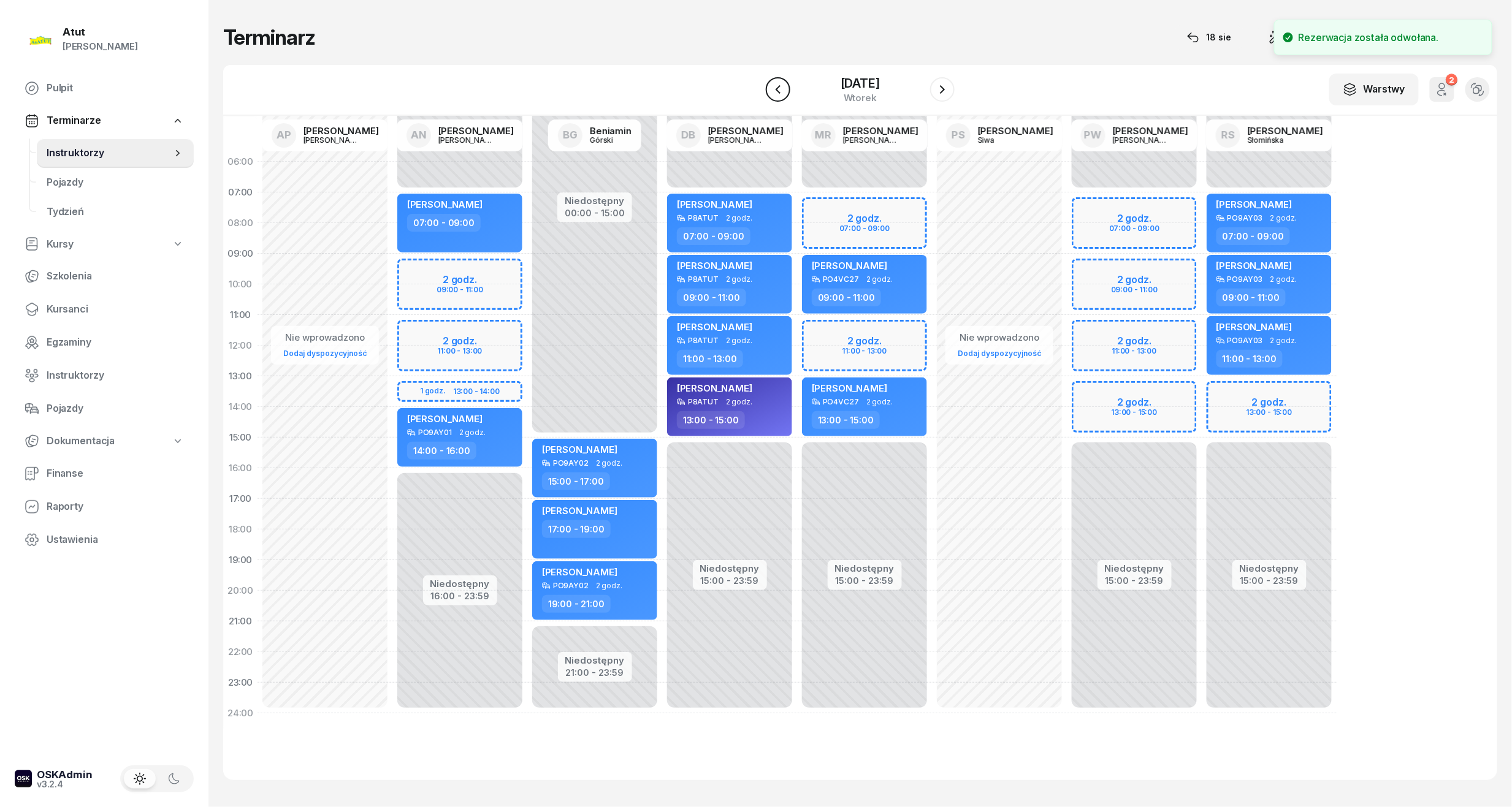
click at [770, 86] on icon "button" at bounding box center [777, 89] width 15 height 15
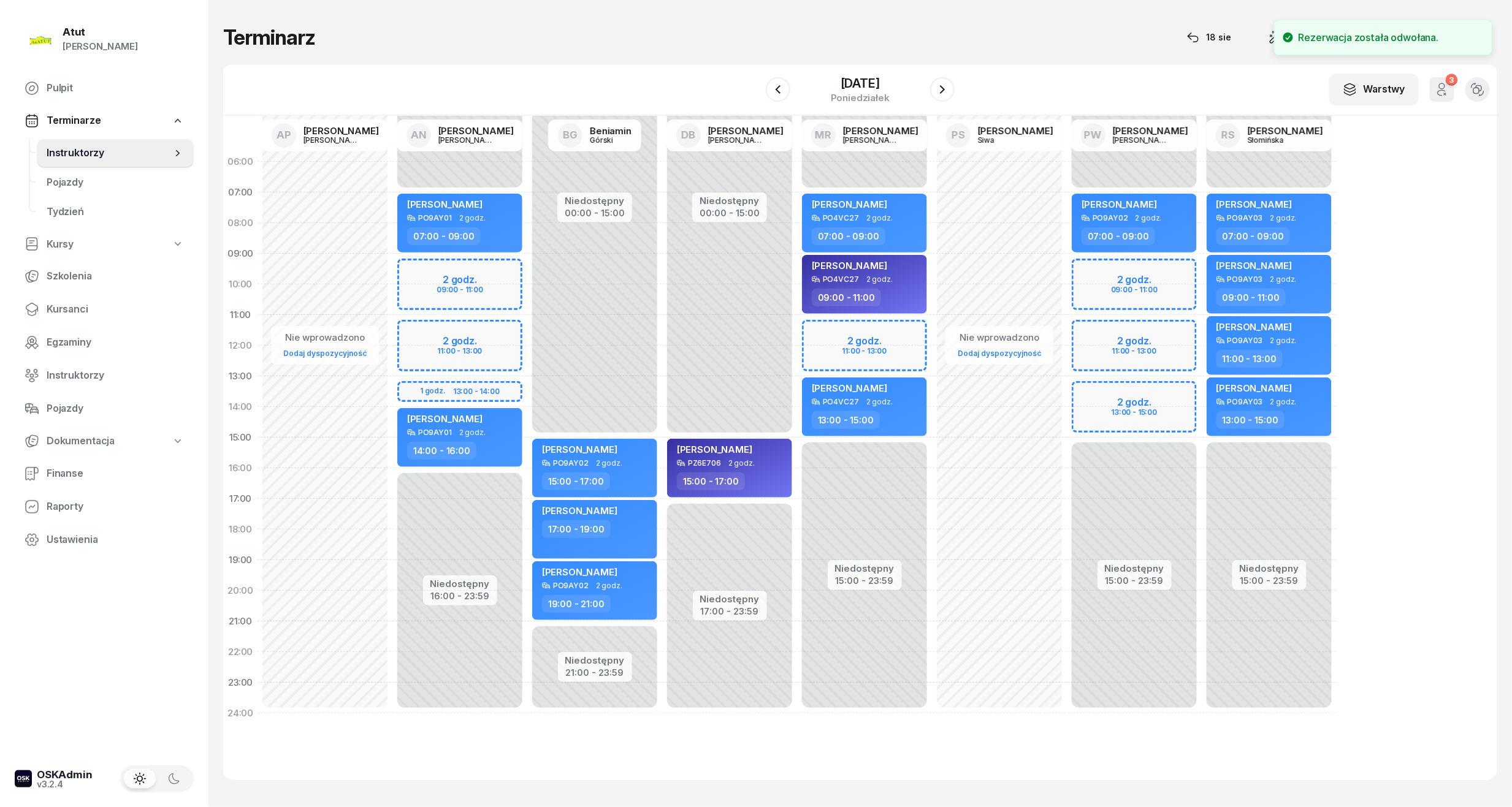
click at [911, 206] on div "[PERSON_NAME]" at bounding box center [865, 206] width 108 height 16
select select "07"
select select "09"
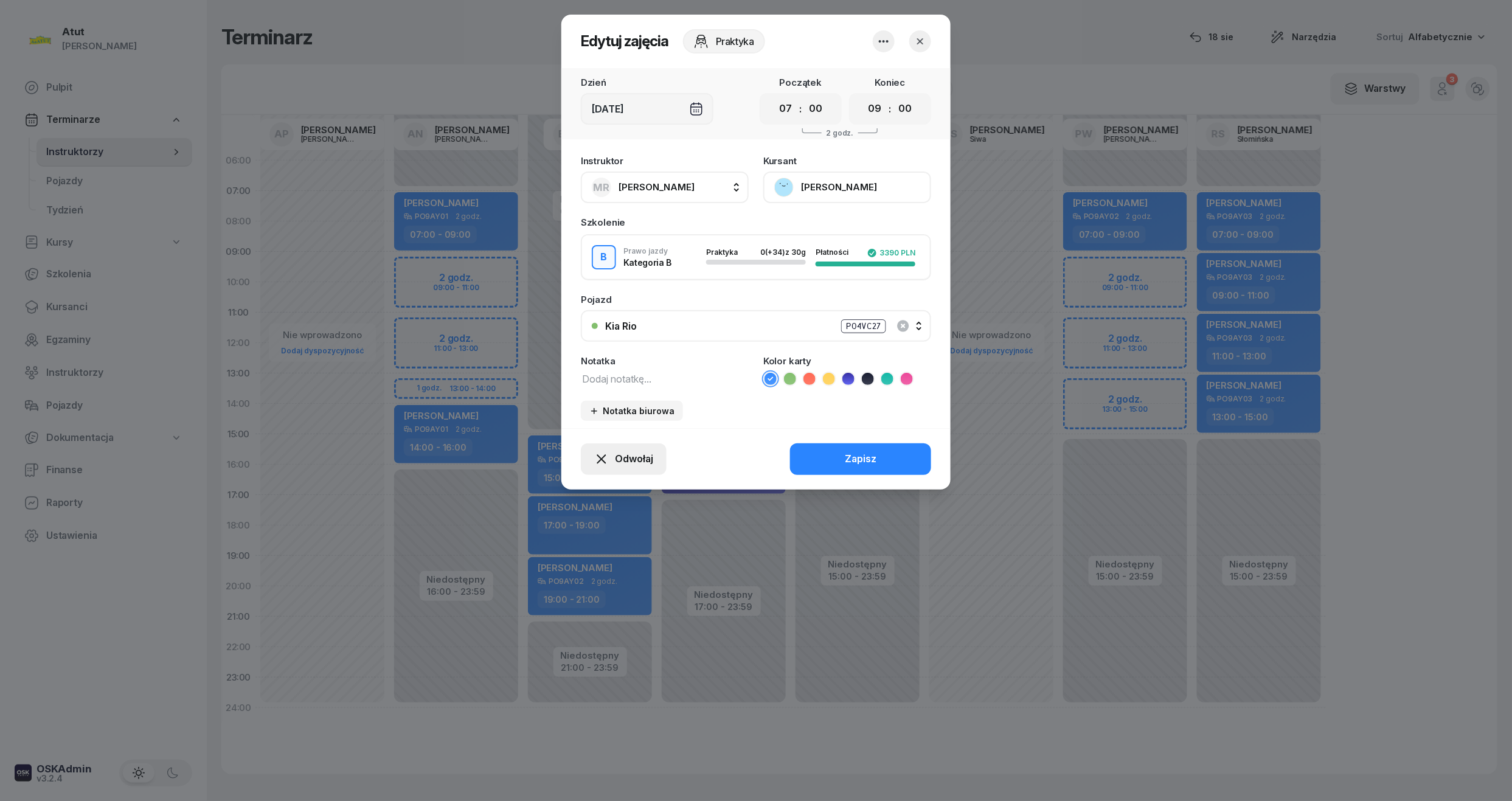
click at [640, 451] on span "Odwołaj" at bounding box center [634, 459] width 38 height 16
click at [608, 385] on div "Kursant odwołał" at bounding box center [602, 385] width 72 height 16
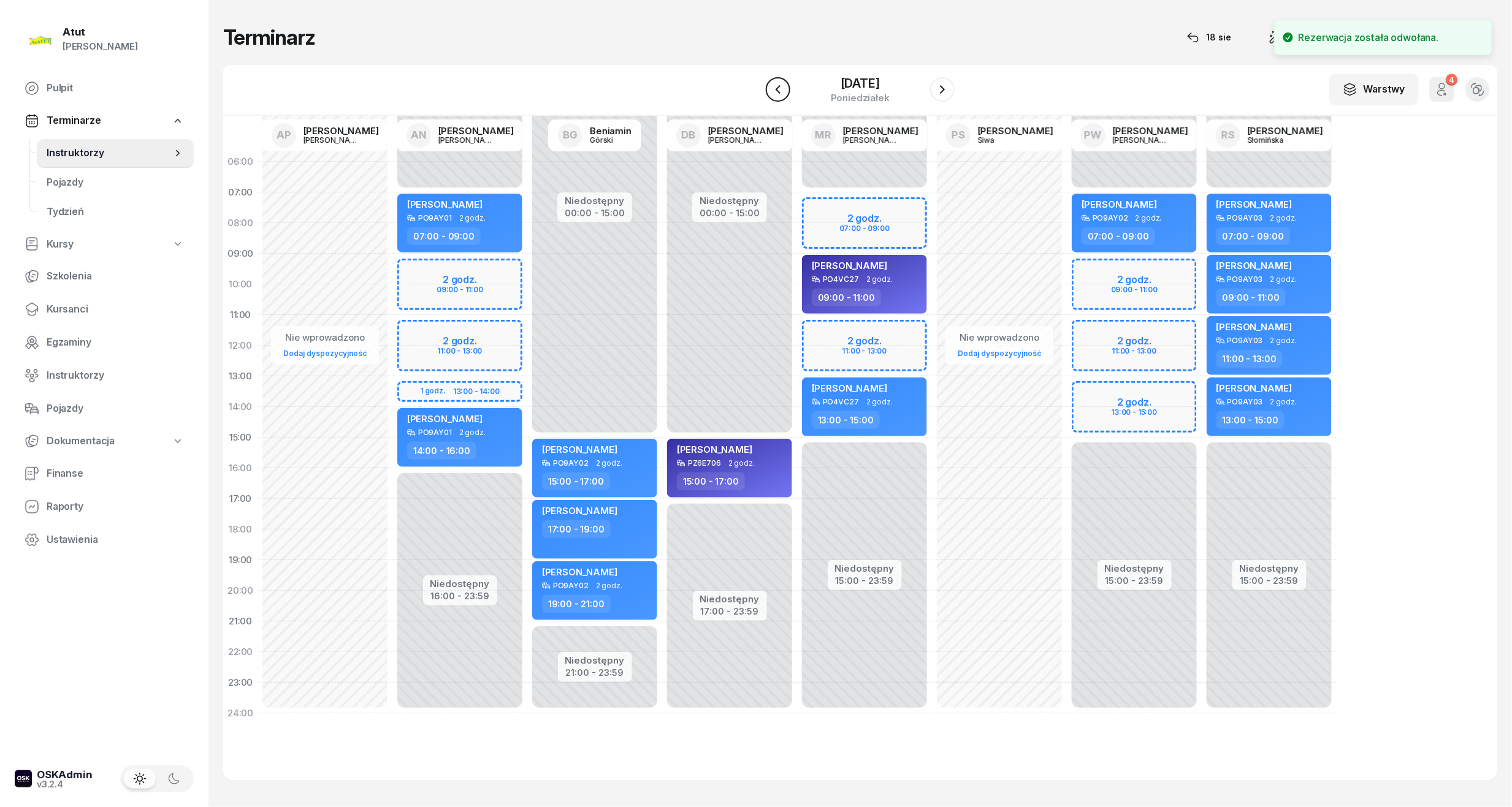
click at [770, 96] on icon "button" at bounding box center [777, 89] width 15 height 15
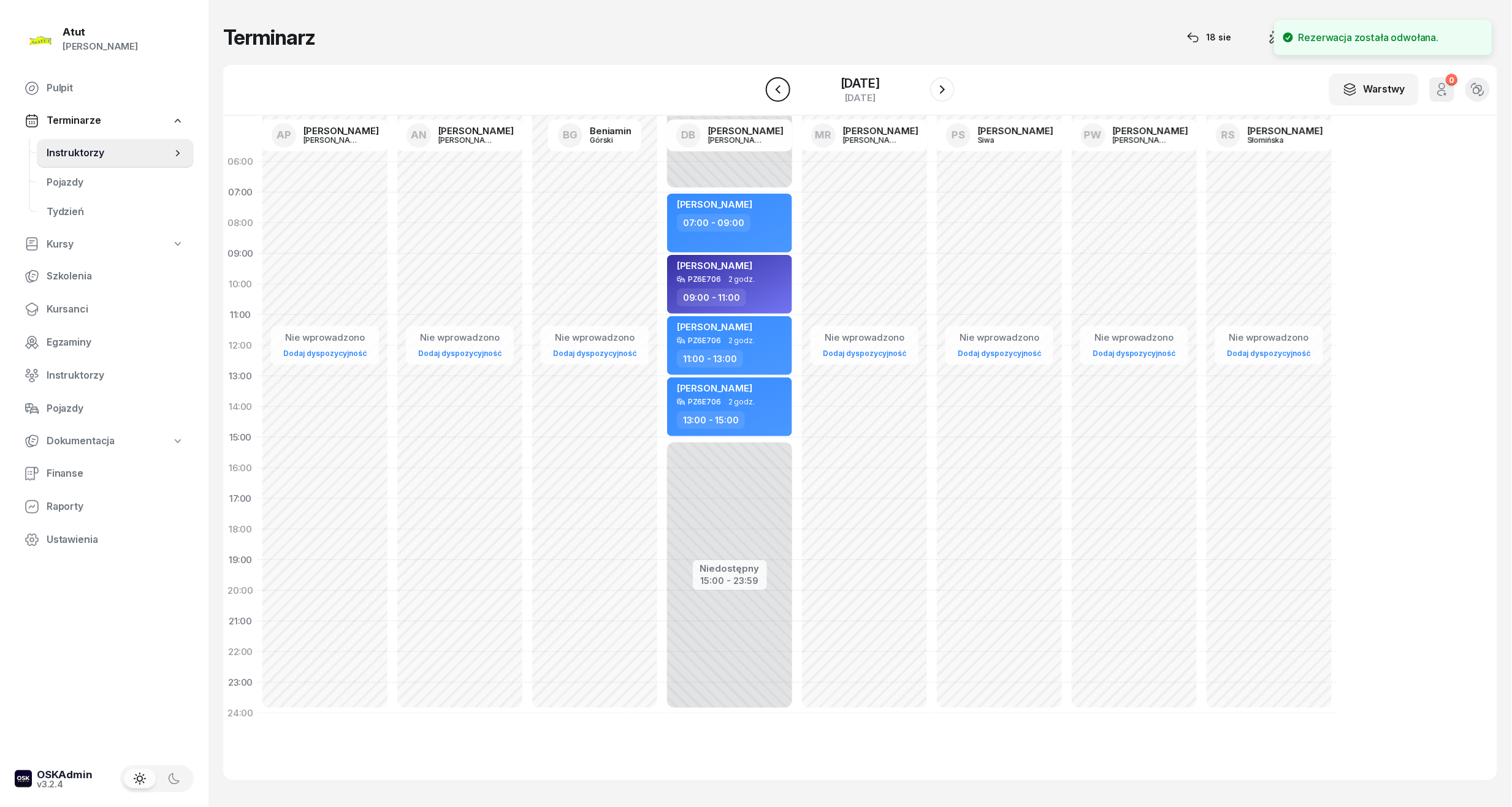
click at [770, 96] on icon "button" at bounding box center [777, 89] width 15 height 15
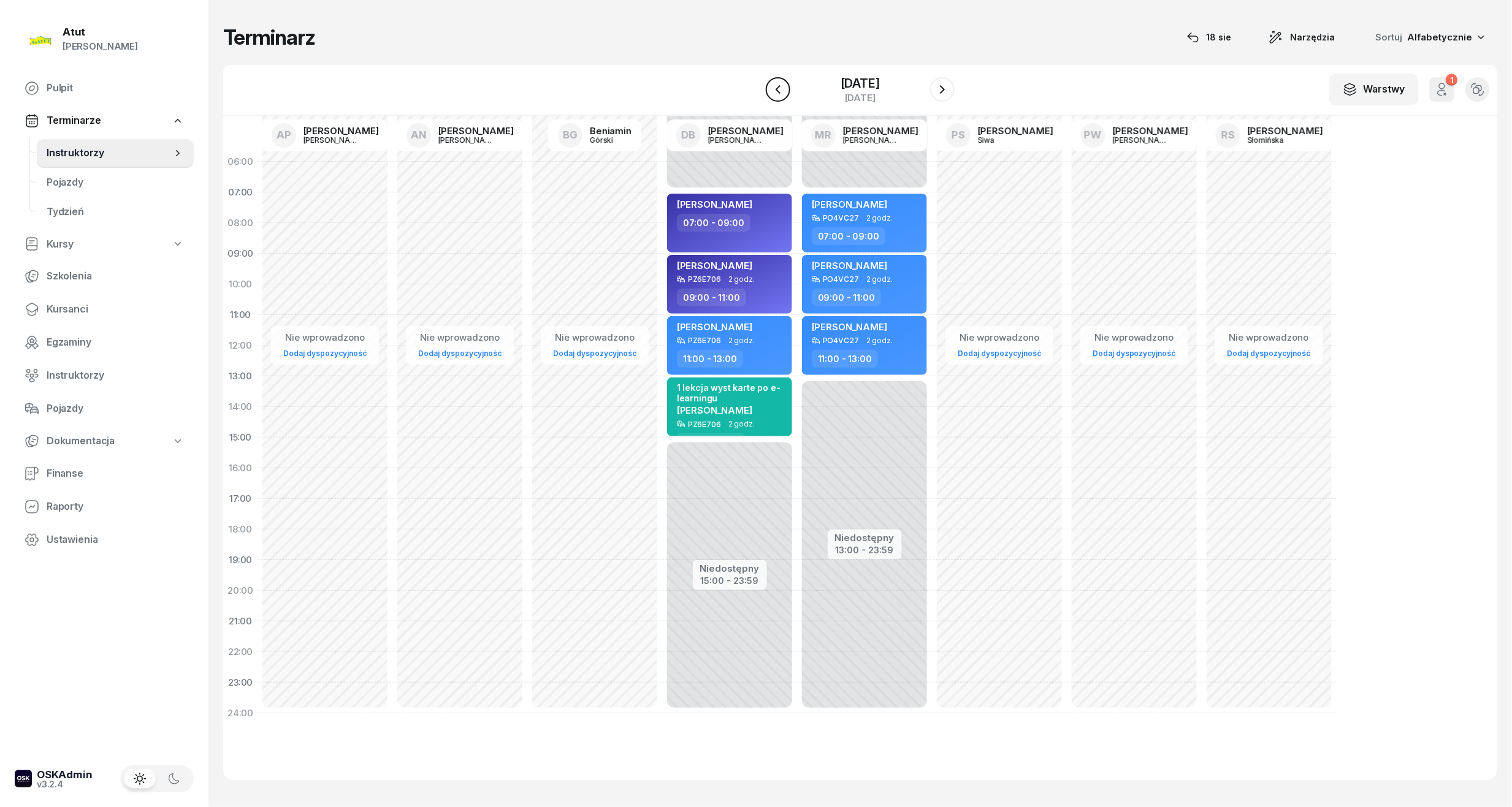
click at [770, 96] on icon "button" at bounding box center [777, 89] width 15 height 15
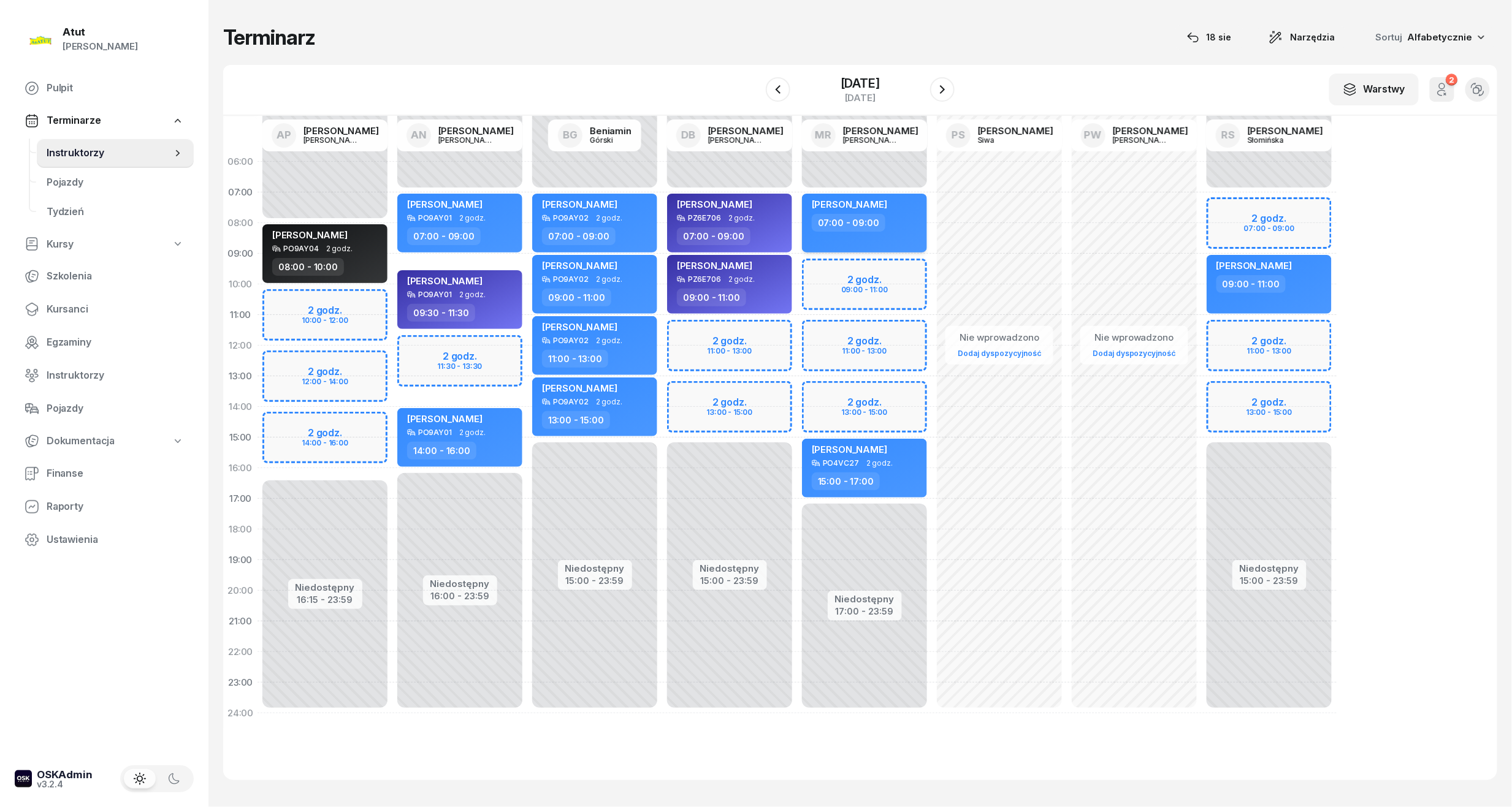
click at [906, 198] on div "[PERSON_NAME]" at bounding box center [865, 206] width 108 height 16
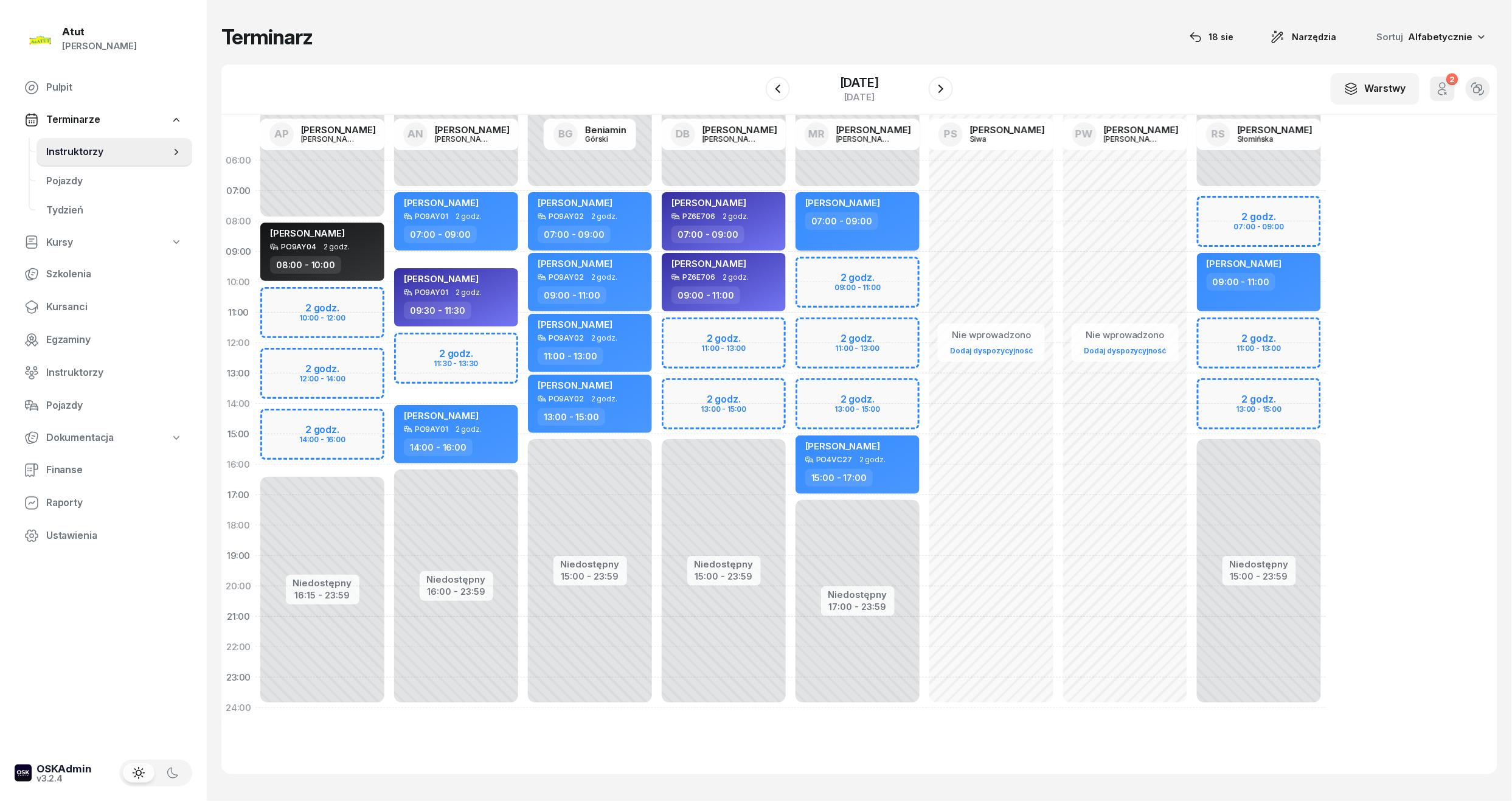
select select "07"
select select "09"
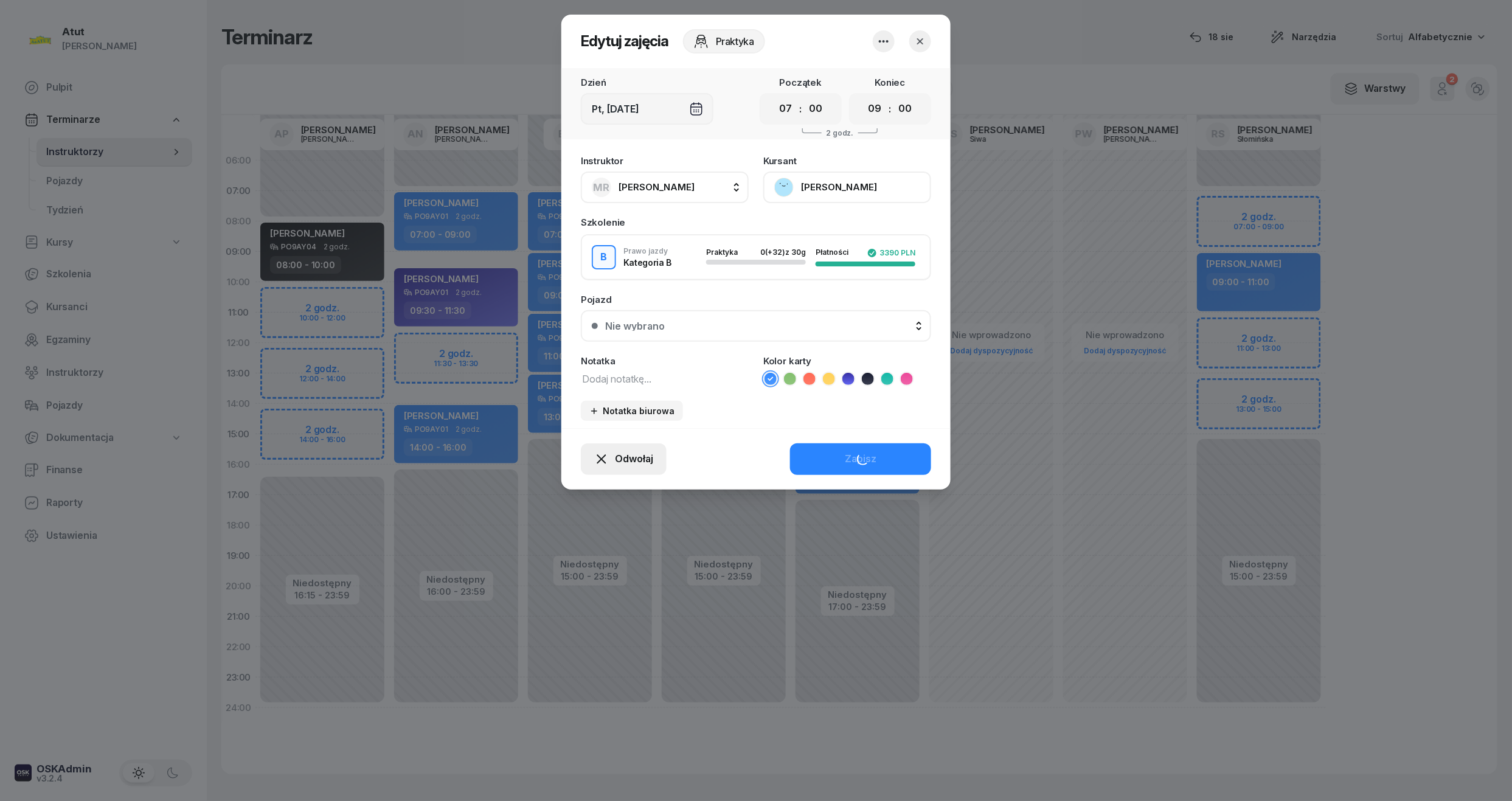
click at [615, 458] on span "Odwołaj" at bounding box center [634, 459] width 38 height 16
click at [616, 396] on link "Kursant odwołał" at bounding box center [617, 384] width 160 height 30
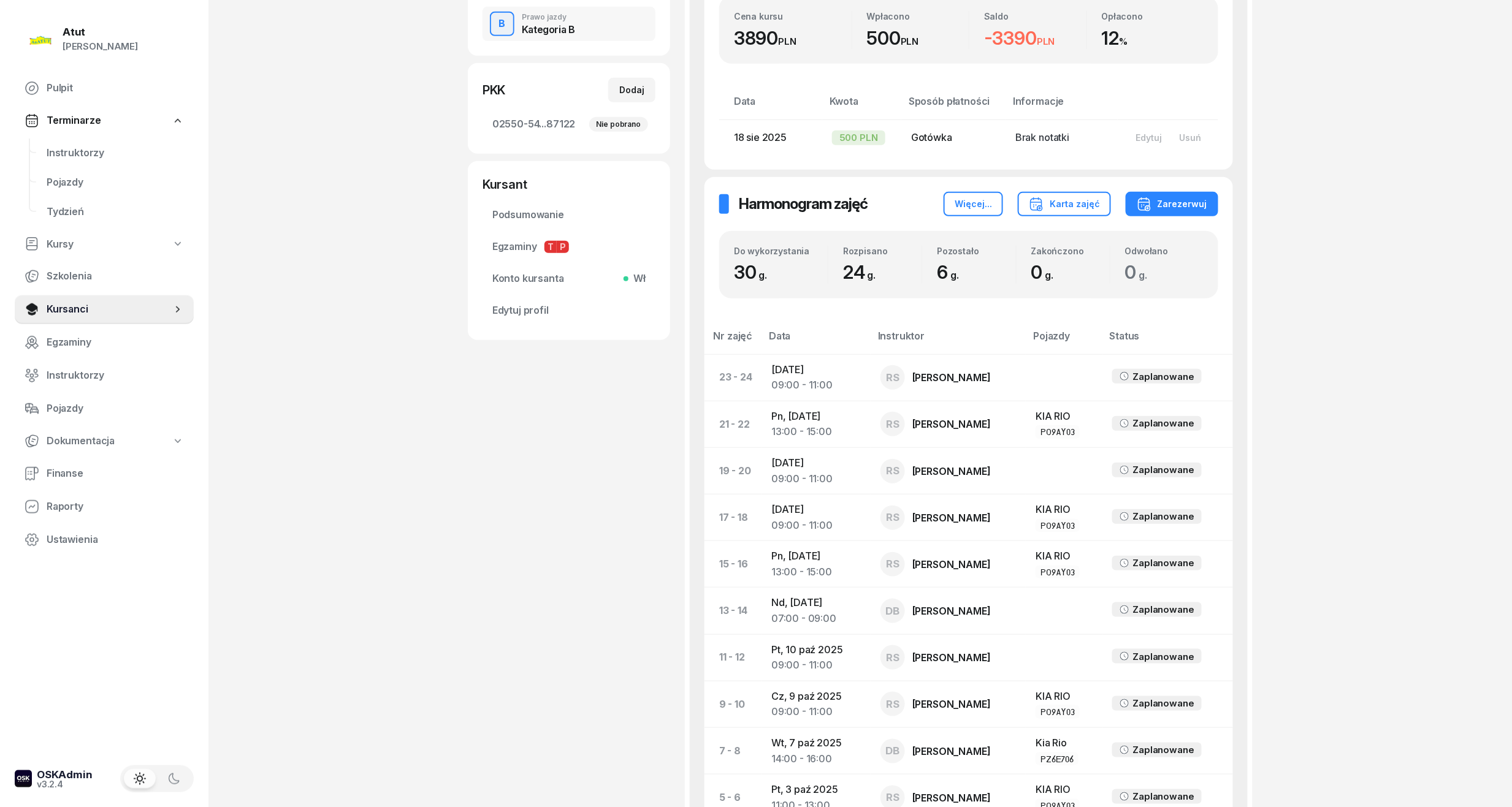
scroll to position [408, 0]
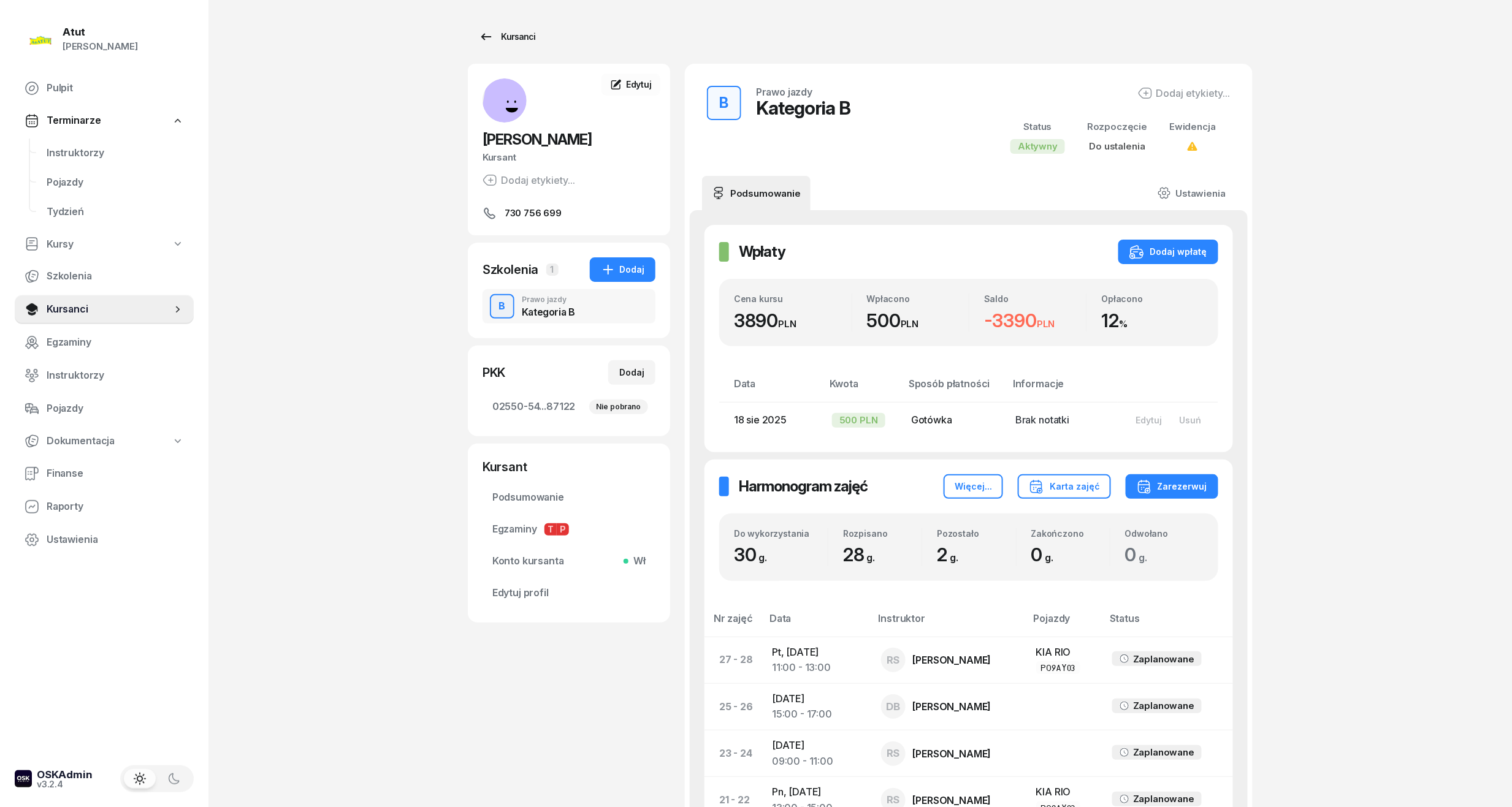
click at [513, 24] on link "Kursanci" at bounding box center [507, 37] width 79 height 24
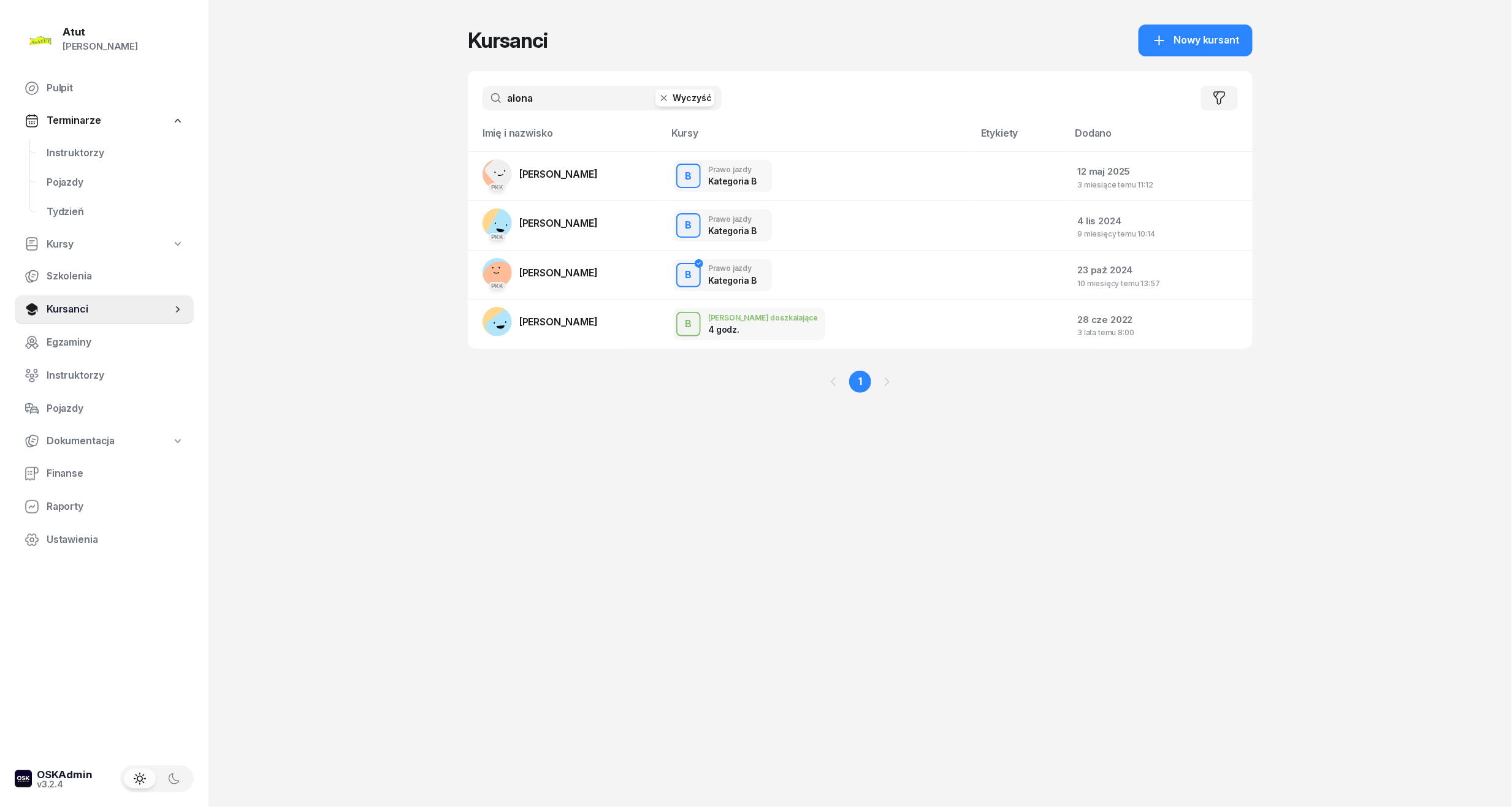
drag, startPoint x: 559, startPoint y: 101, endPoint x: 464, endPoint y: 111, distance: 95.5
click at [466, 111] on div "Atut Paulina Lis Pulpit Terminarze Instruktorzy Pojazdy Tydzień Kursy Szkolenia…" at bounding box center [756, 403] width 1512 height 807
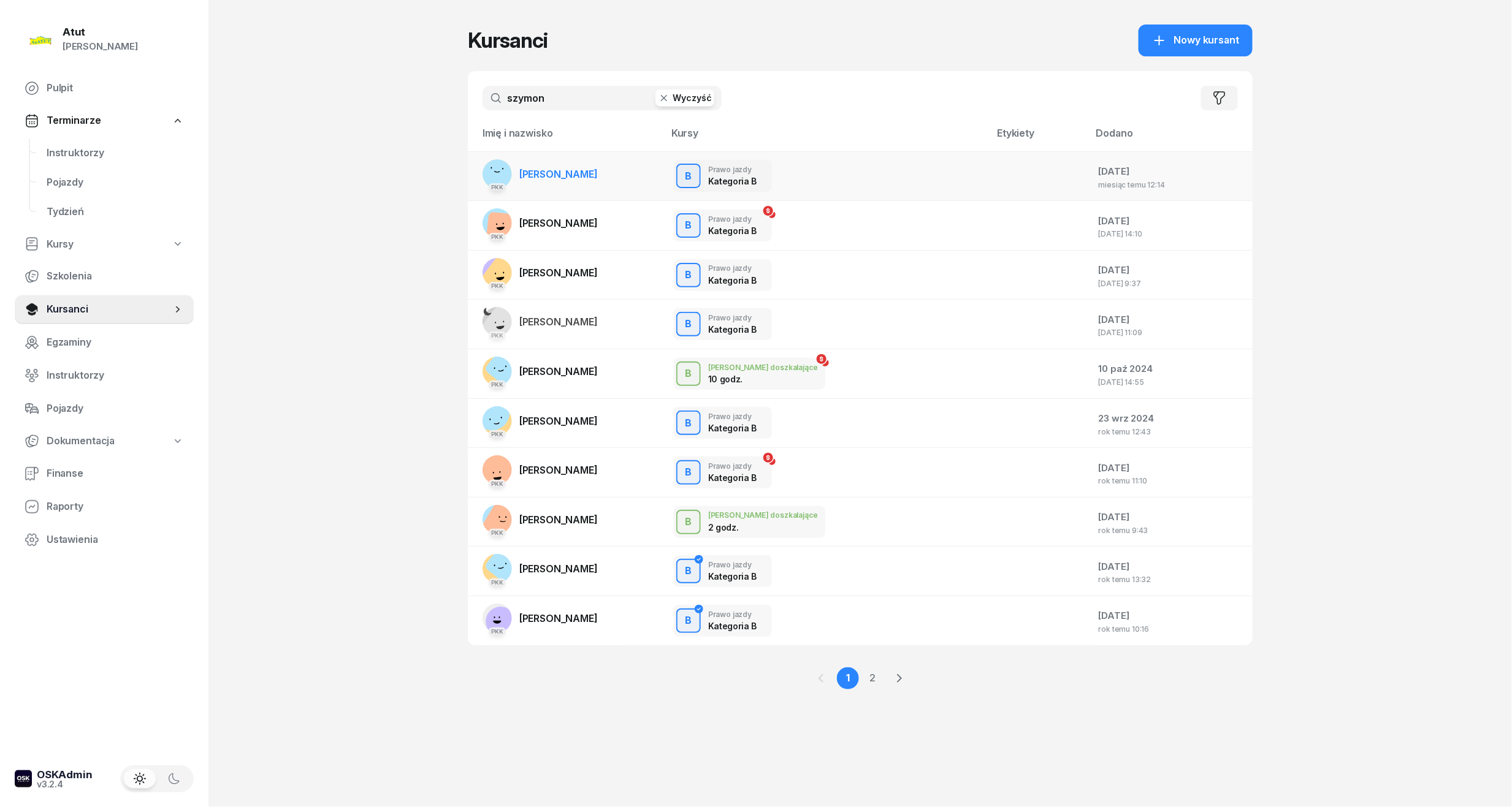
type input "szymon"
click at [573, 173] on span "[PERSON_NAME]" at bounding box center [559, 174] width 79 height 12
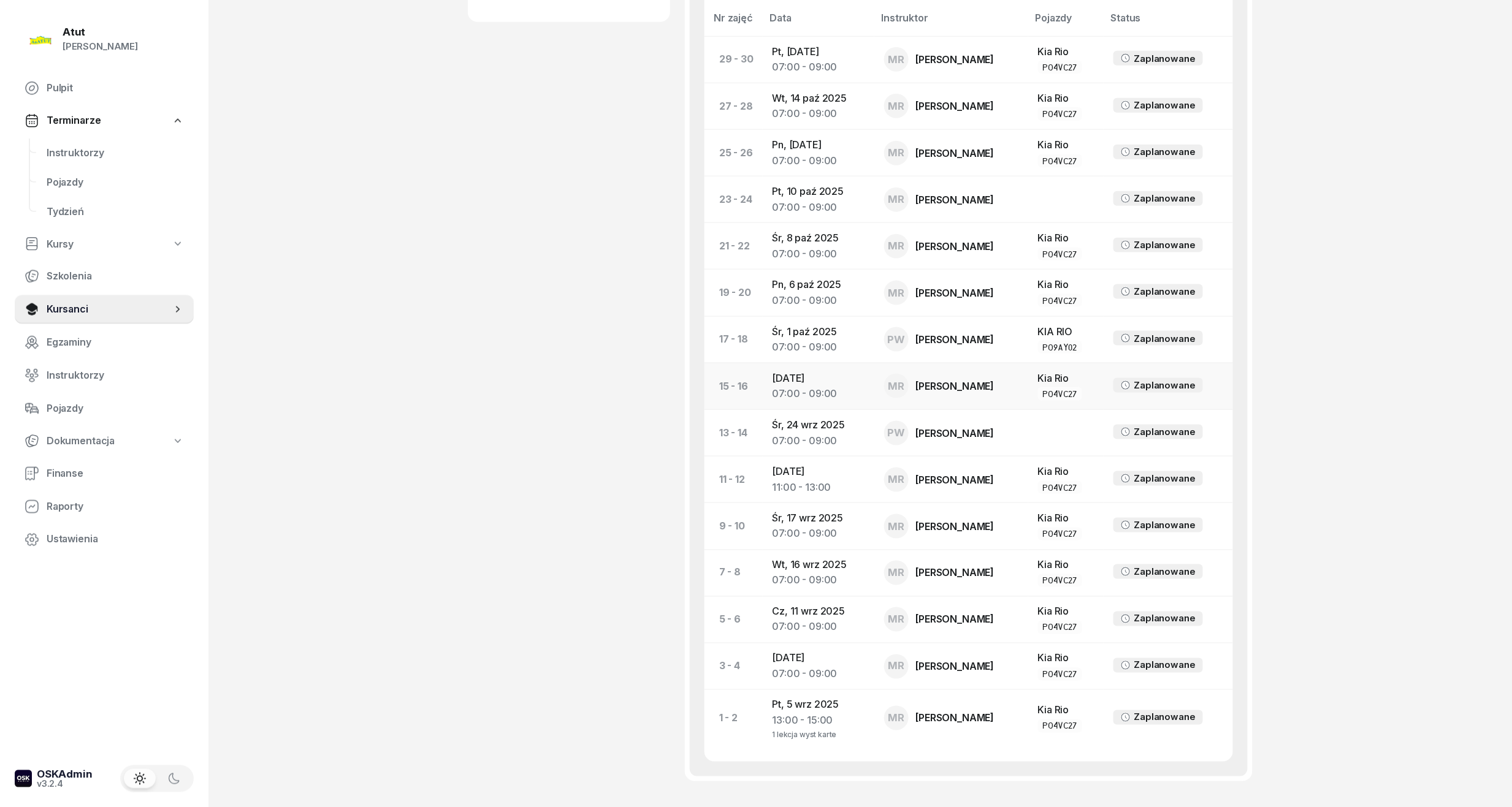
scroll to position [572, 0]
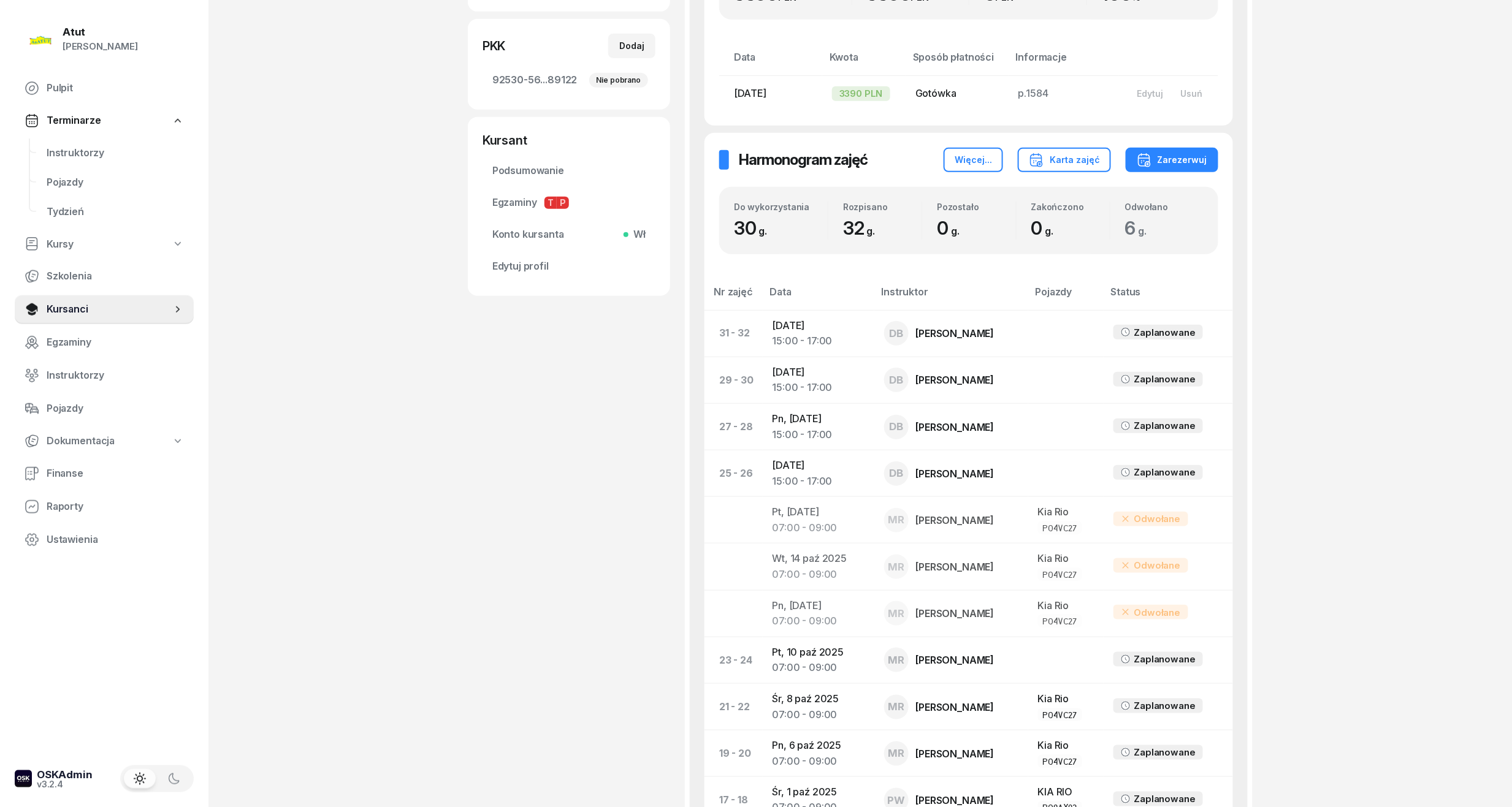
scroll to position [572, 0]
